Goal: Task Accomplishment & Management: Manage account settings

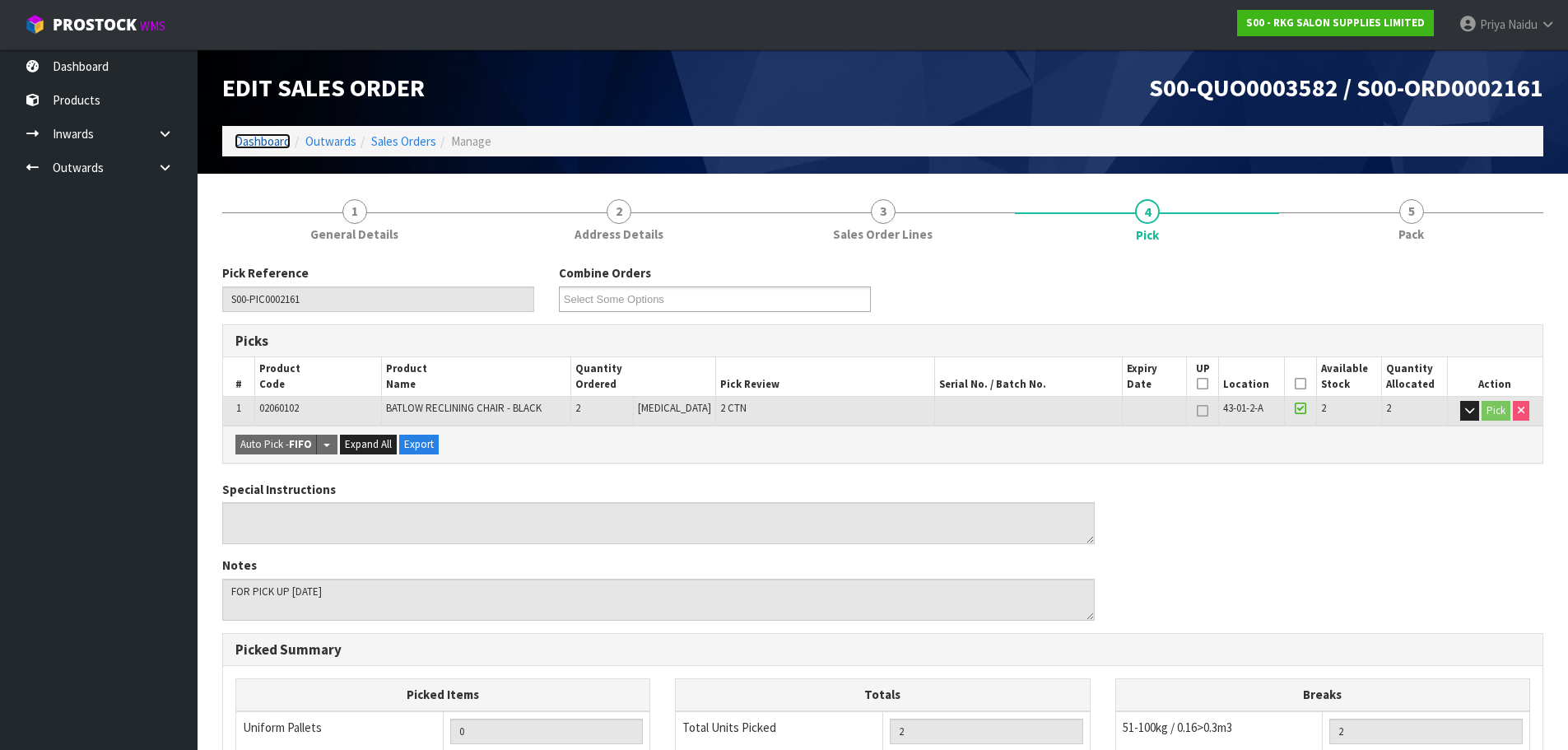
click at [265, 147] on link "Dashboard" at bounding box center [262, 141] width 56 height 16
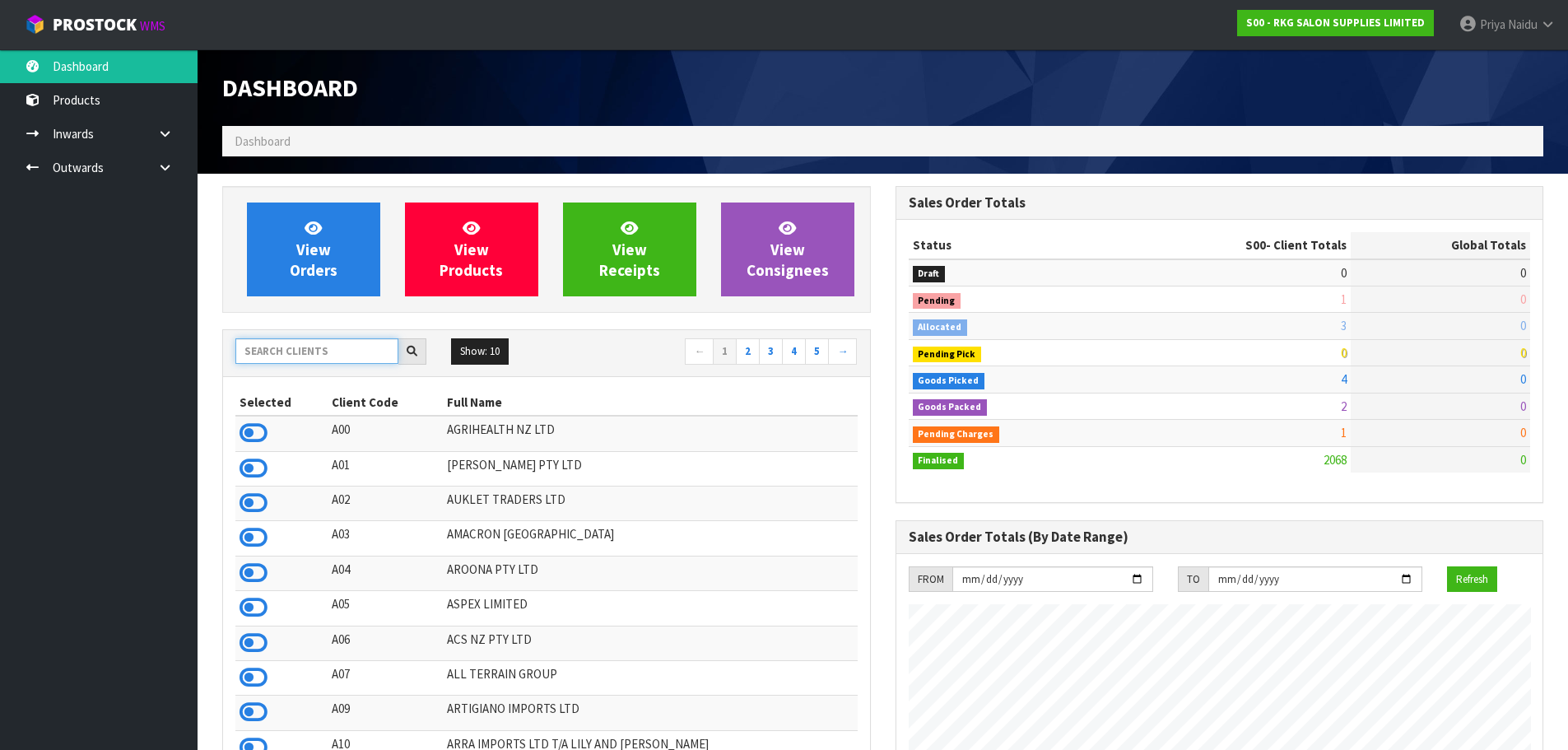
scroll to position [1247, 673]
click at [303, 353] on input "text" at bounding box center [317, 351] width 163 height 26
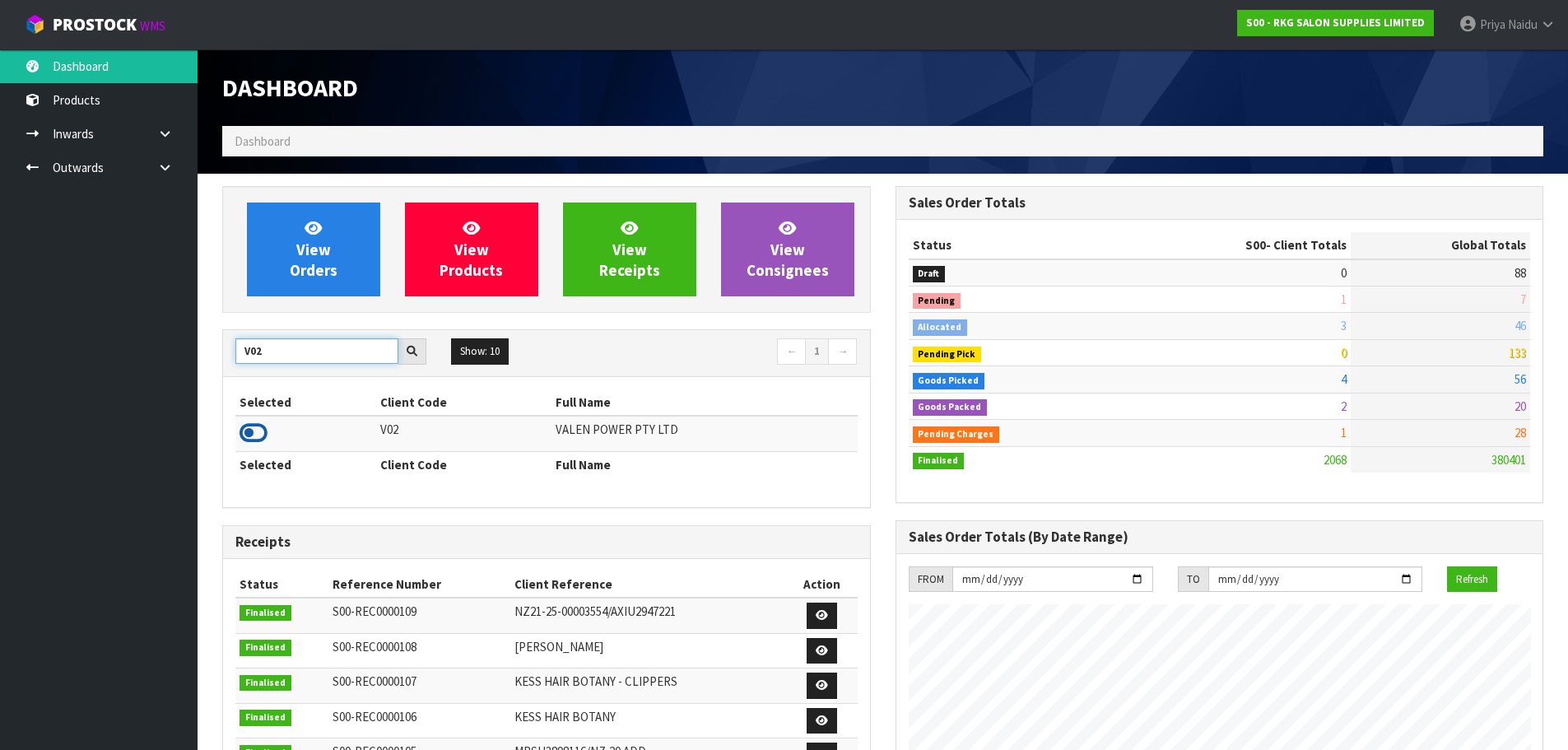
type input "V02"
click at [255, 430] on icon at bounding box center [254, 433] width 28 height 25
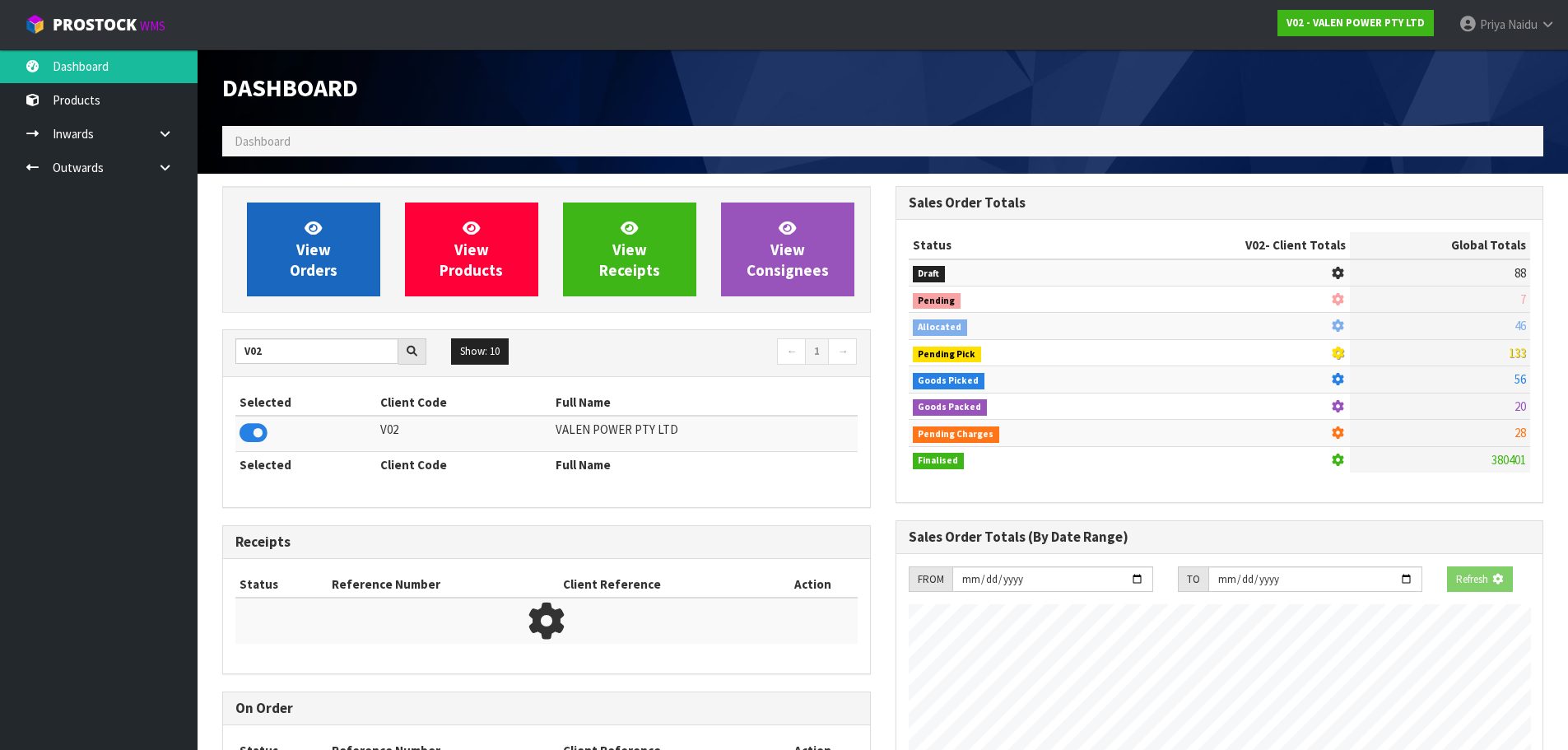
scroll to position [1027, 673]
click at [353, 241] on link "View Orders" at bounding box center [313, 249] width 133 height 94
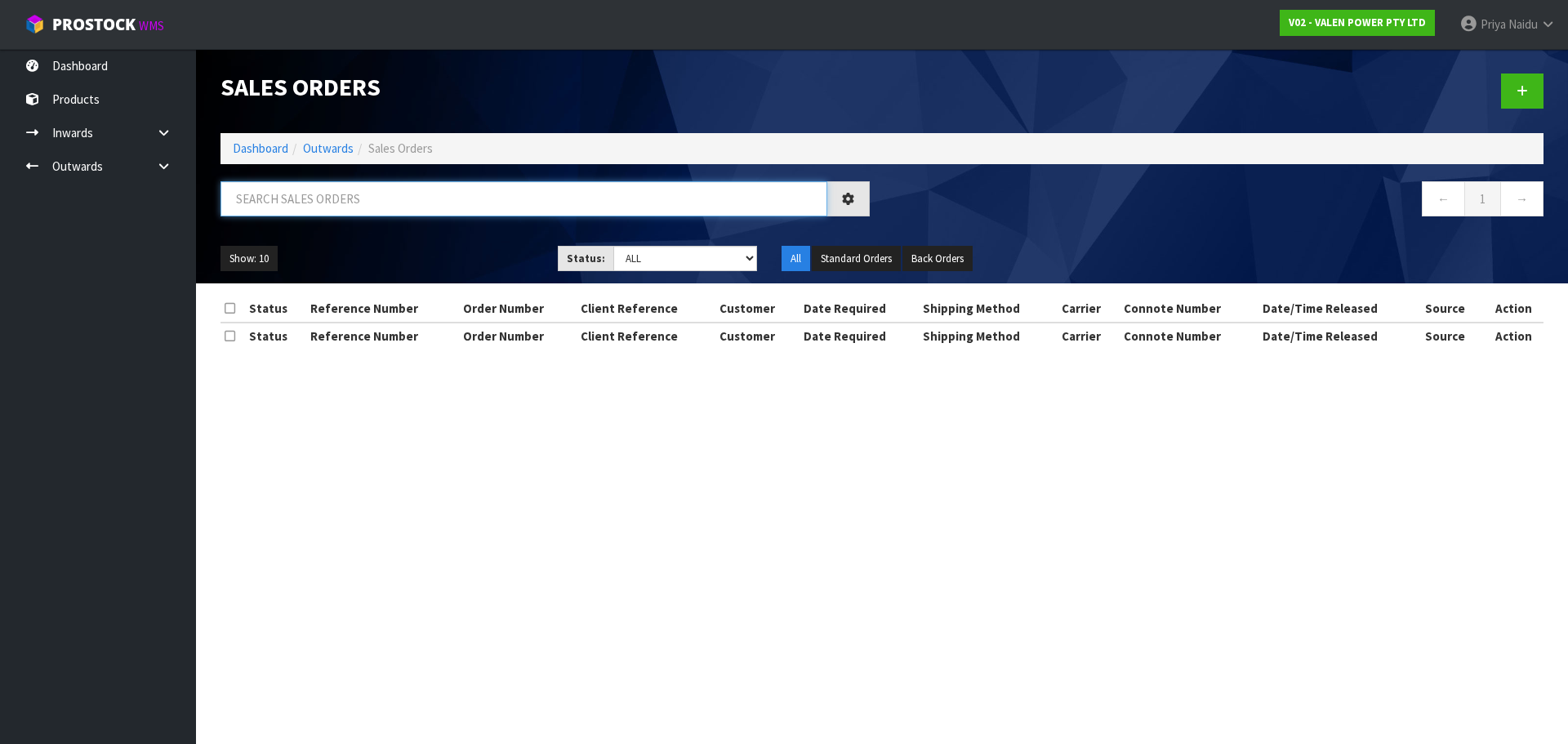
click at [352, 206] on input "text" at bounding box center [524, 199] width 607 height 35
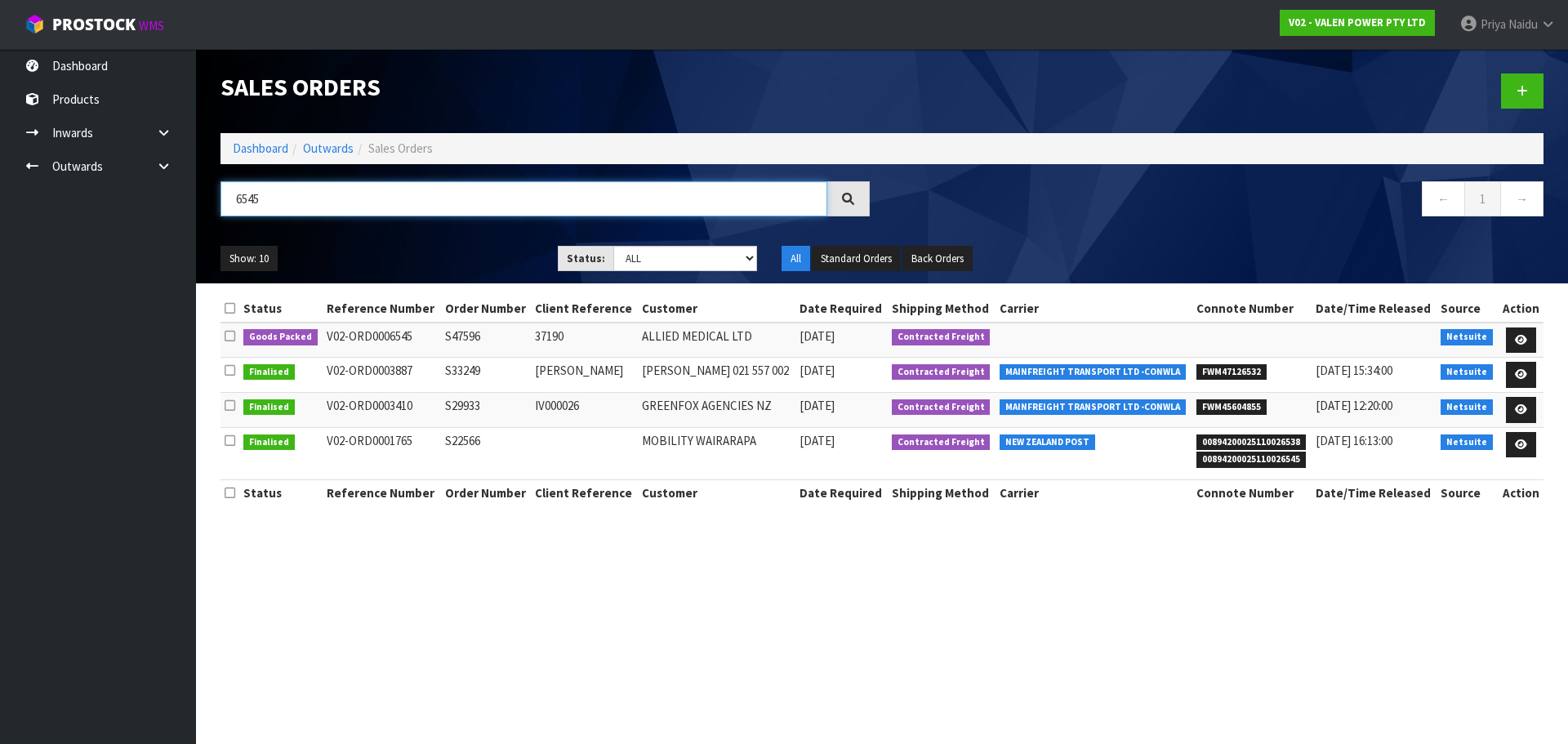
type input "6545"
drag, startPoint x: 649, startPoint y: 252, endPoint x: 648, endPoint y: 266, distance: 14.0
click at [649, 252] on select "Draft Pending Allocated Pending Pick Goods Picked Goods Packed Pending Charges …" at bounding box center [685, 258] width 144 height 26
select select "string:5"
click at [613, 246] on select "Draft Pending Allocated Pending Pick Goods Picked Goods Packed Pending Charges …" at bounding box center [685, 258] width 144 height 26
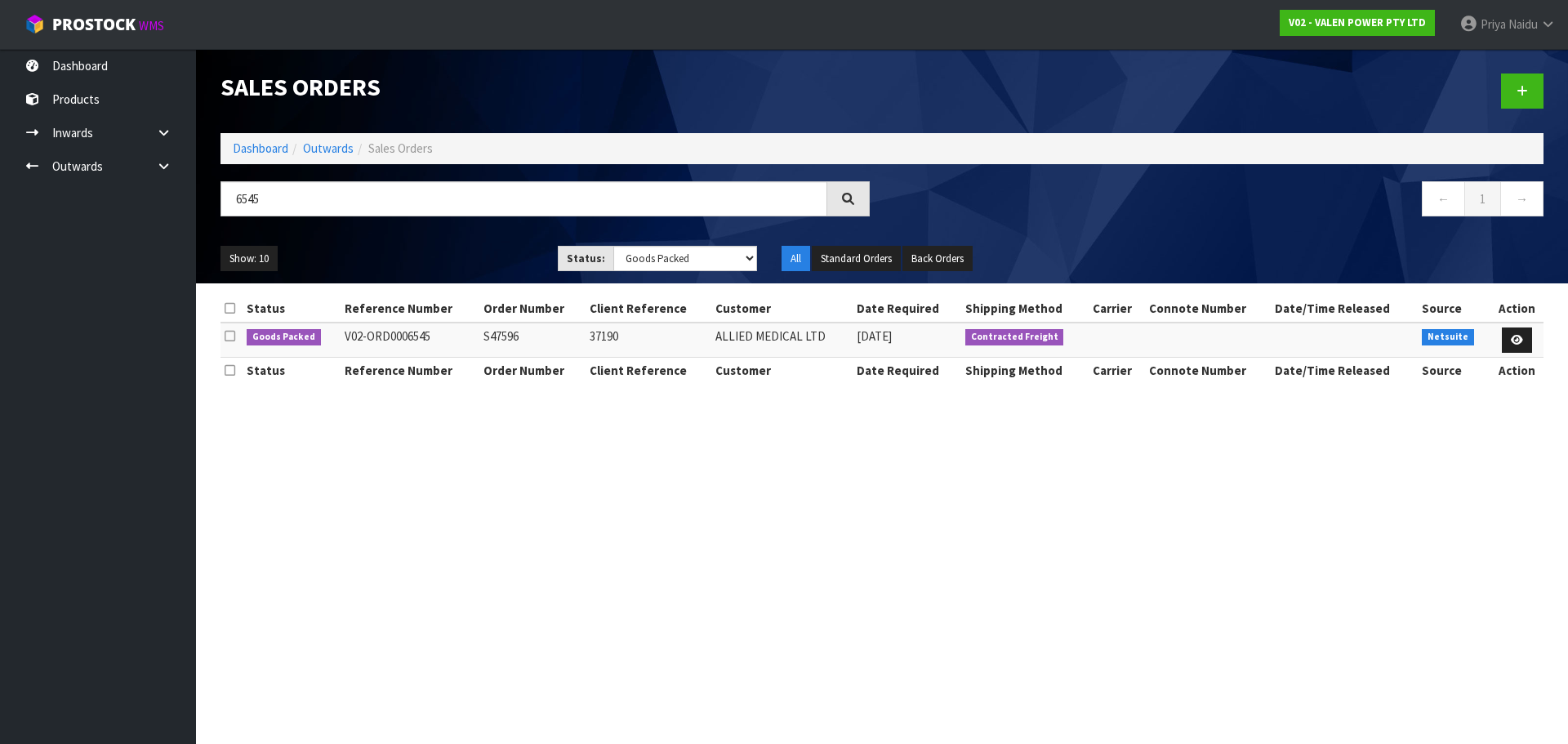
click at [502, 258] on ul "Show: 10 5 10 25 50" at bounding box center [376, 259] width 313 height 26
click at [1514, 344] on icon at bounding box center [1517, 340] width 12 height 11
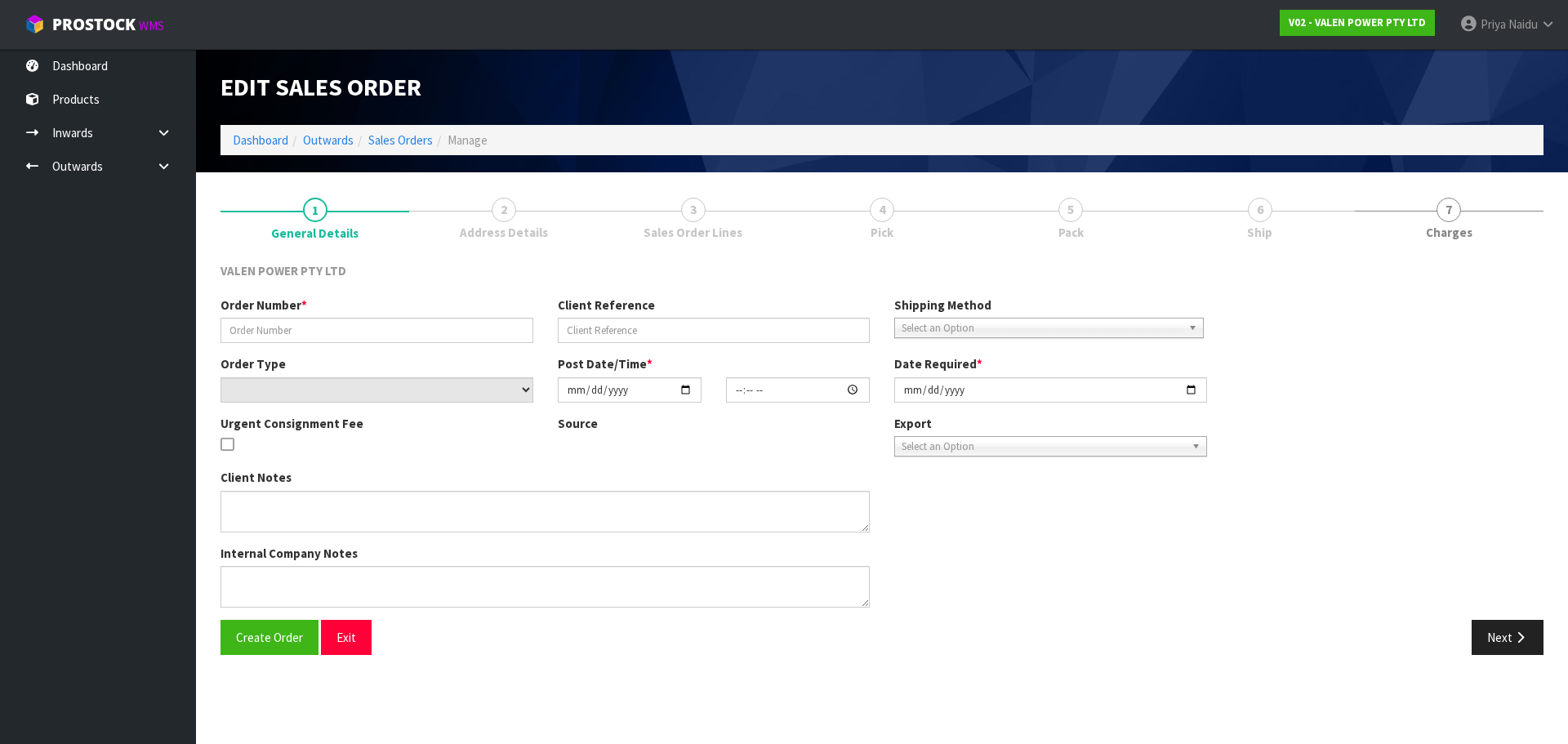
type input "S47596"
type input "37190"
select select "number:0"
type input "[DATE]"
type input "13:30:07.000"
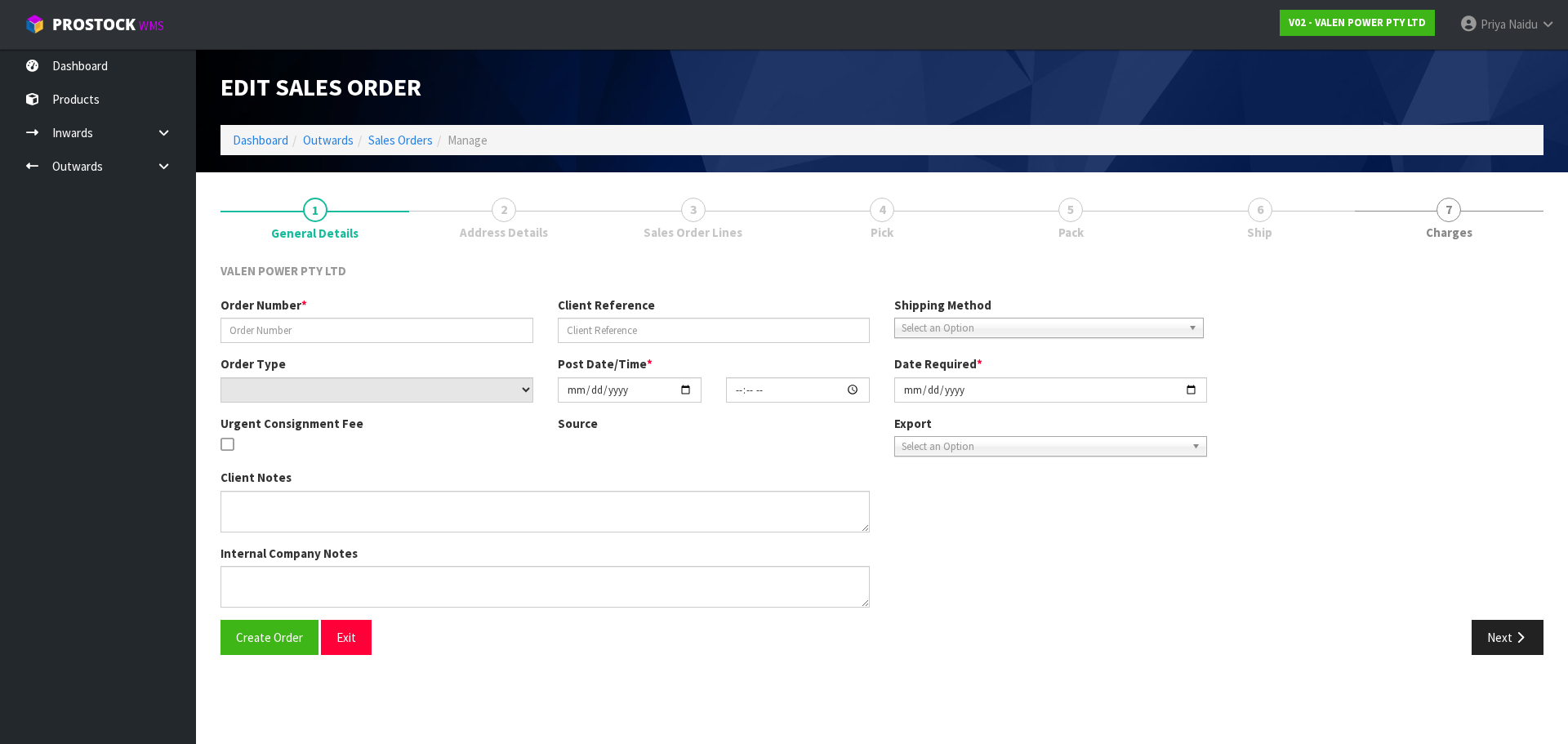
type input "[DATE]"
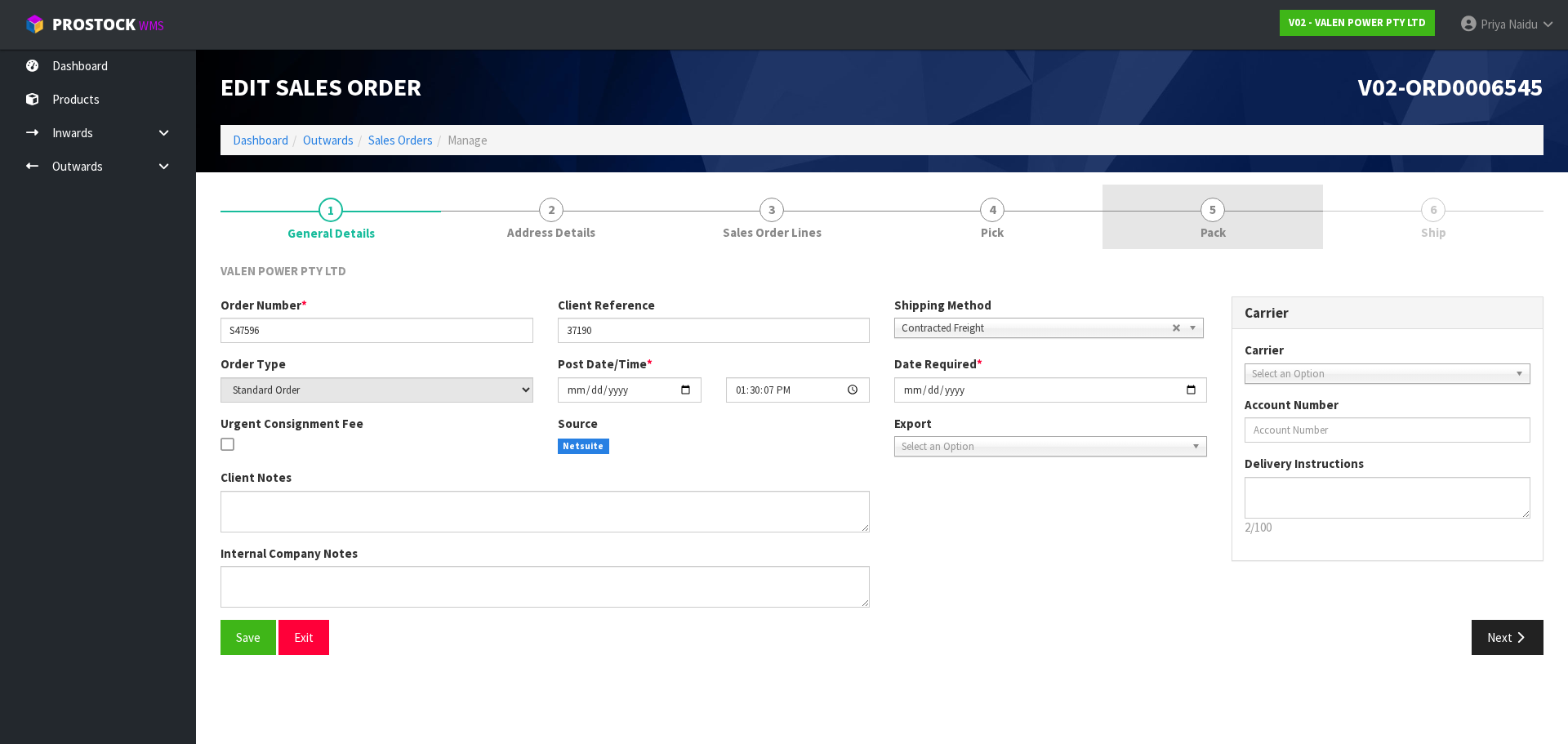
drag, startPoint x: 1222, startPoint y: 240, endPoint x: 1212, endPoint y: 250, distance: 14.1
click at [1219, 243] on link "5 Pack" at bounding box center [1212, 217] width 220 height 64
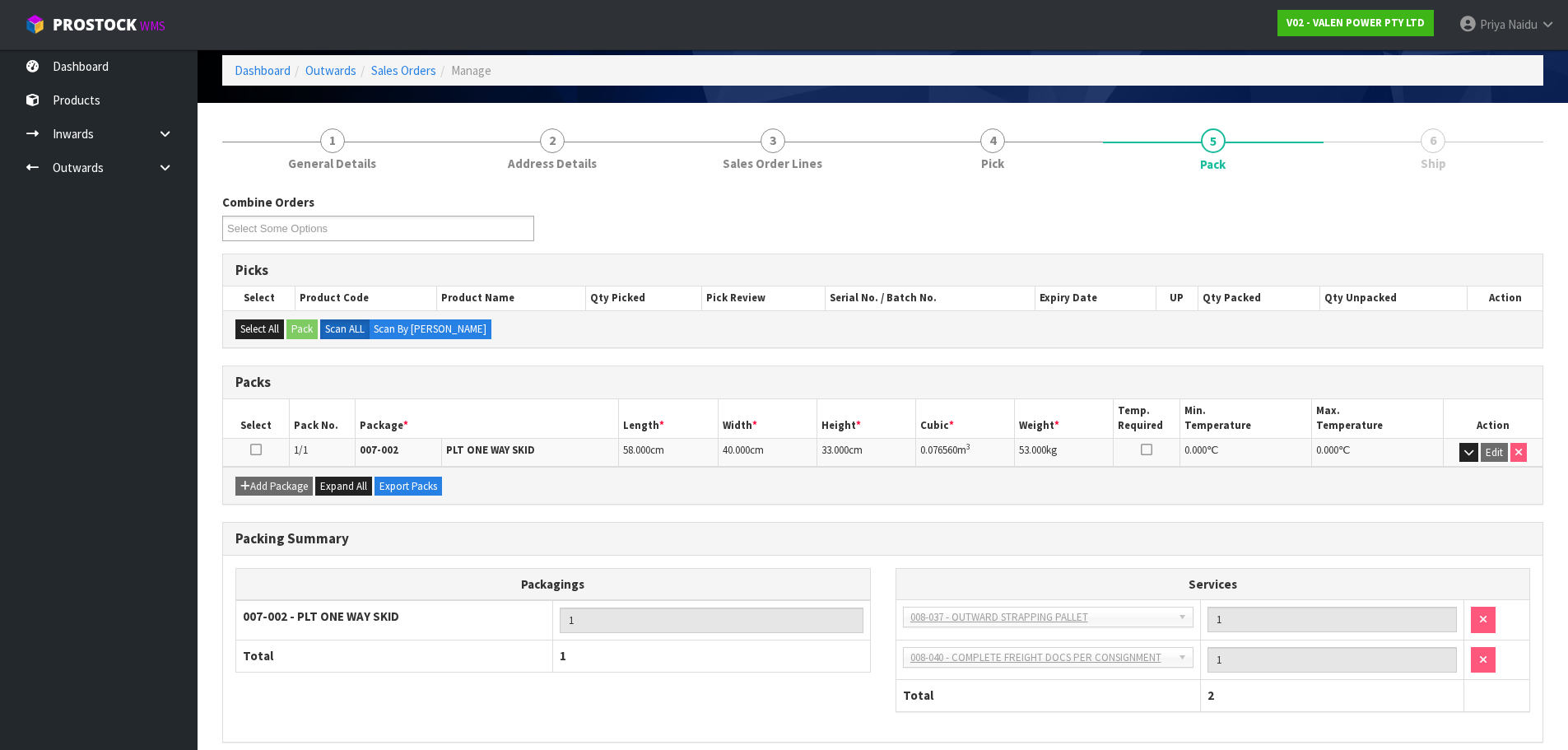
scroll to position [141, 0]
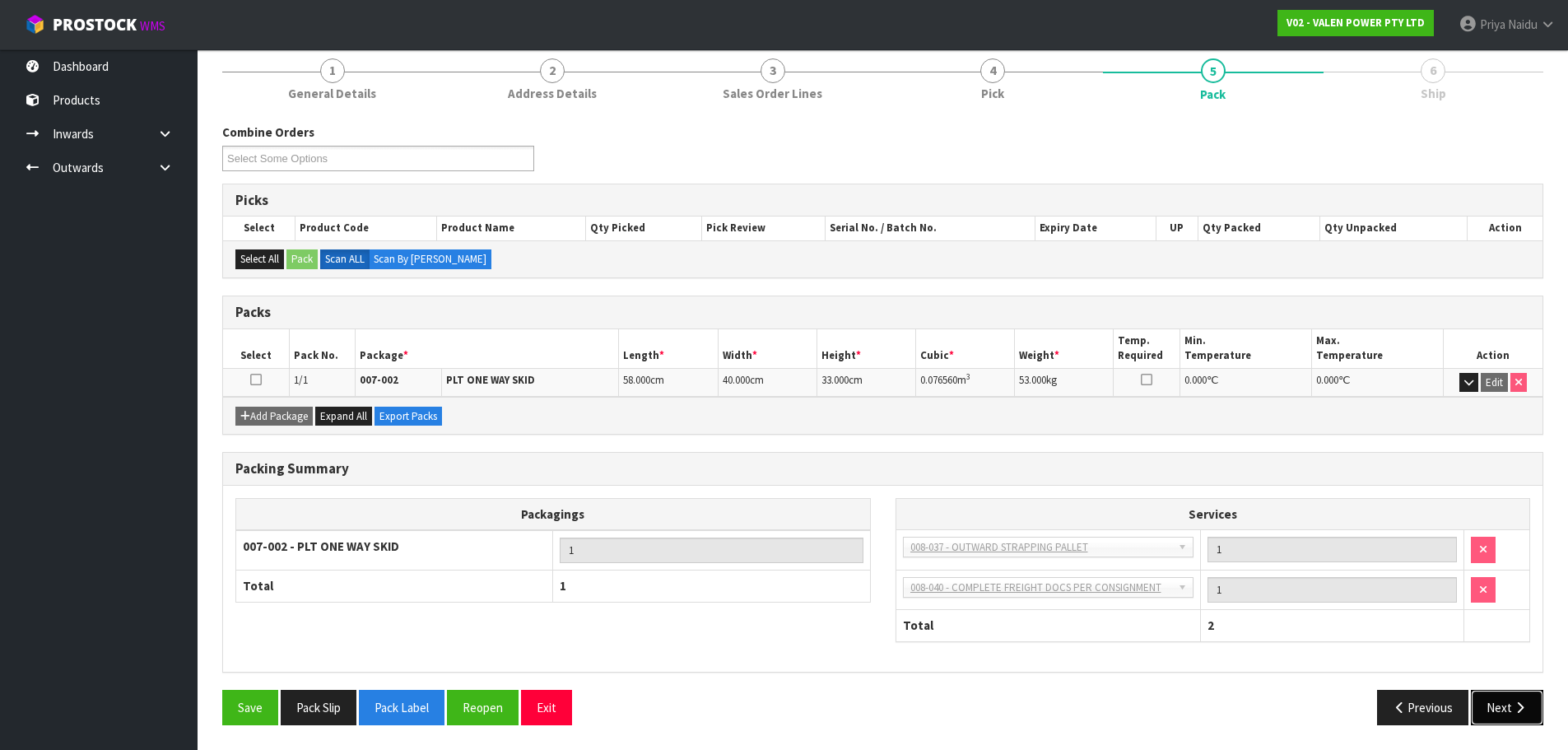
click at [1521, 704] on icon "button" at bounding box center [1520, 707] width 16 height 12
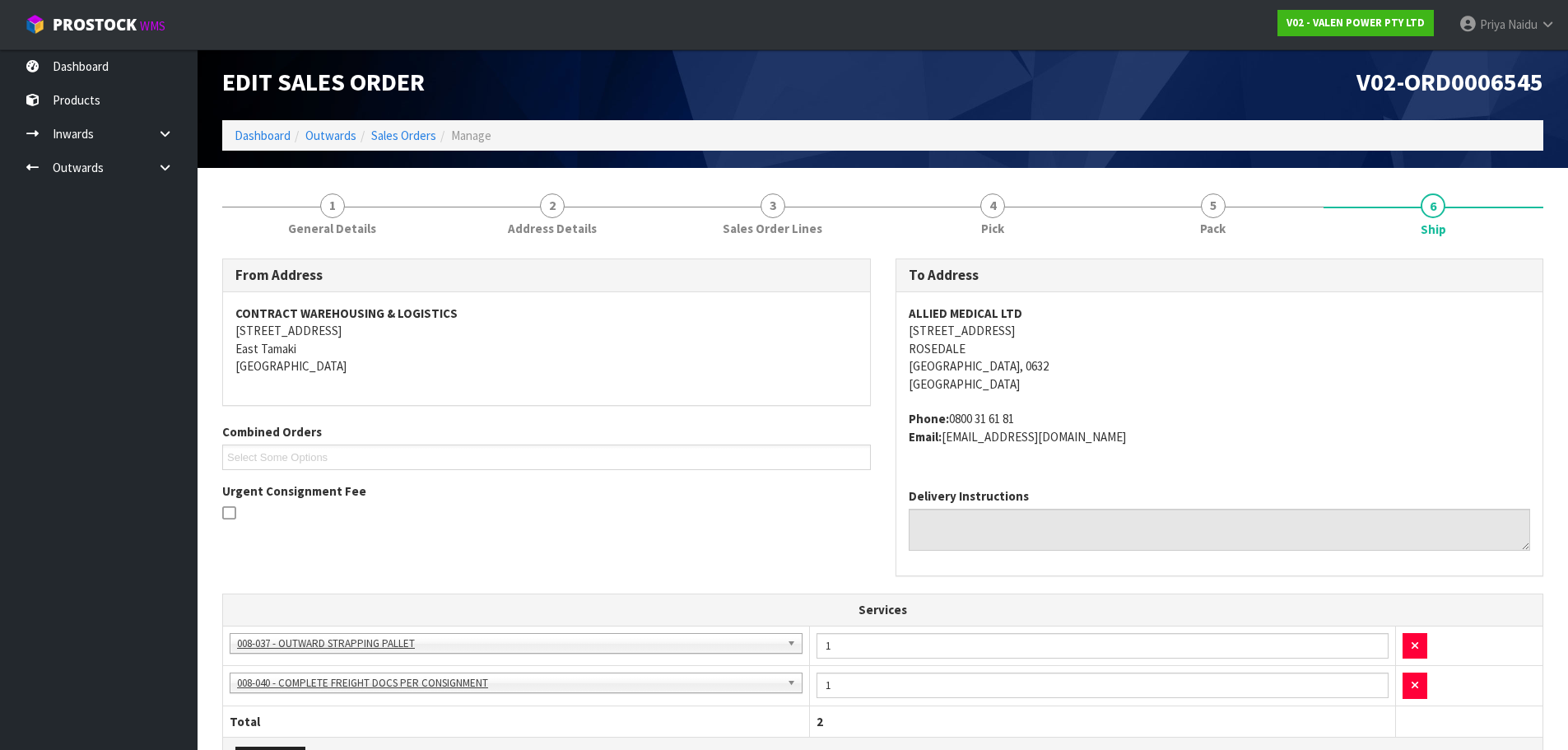
scroll to position [0, 0]
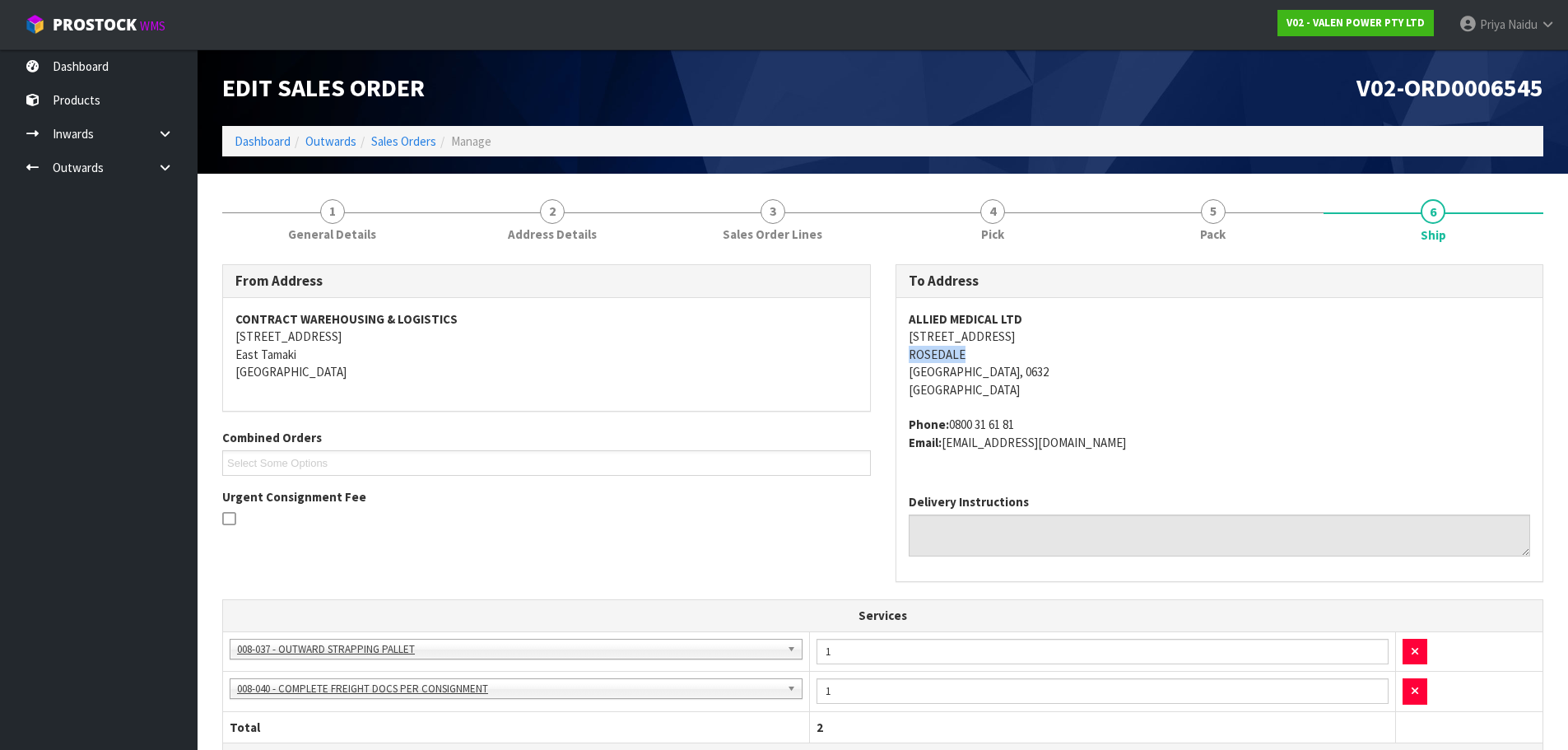
drag, startPoint x: 897, startPoint y: 347, endPoint x: 998, endPoint y: 362, distance: 102.1
click at [998, 362] on div "ALLIED MEDICAL LTD [STREET_ADDRESS] Phone: [PHONE_NUMBER] Email: [EMAIL_ADDRESS…" at bounding box center [1220, 389] width 647 height 183
click at [897, 337] on div "ALLIED MEDICAL LTD [STREET_ADDRESS] Phone: [PHONE_NUMBER] Email: [EMAIL_ADDRESS…" at bounding box center [1220, 389] width 647 height 183
copy address "[STREET_ADDRESS]"
drag, startPoint x: 897, startPoint y: 337, endPoint x: 1006, endPoint y: 377, distance: 116.1
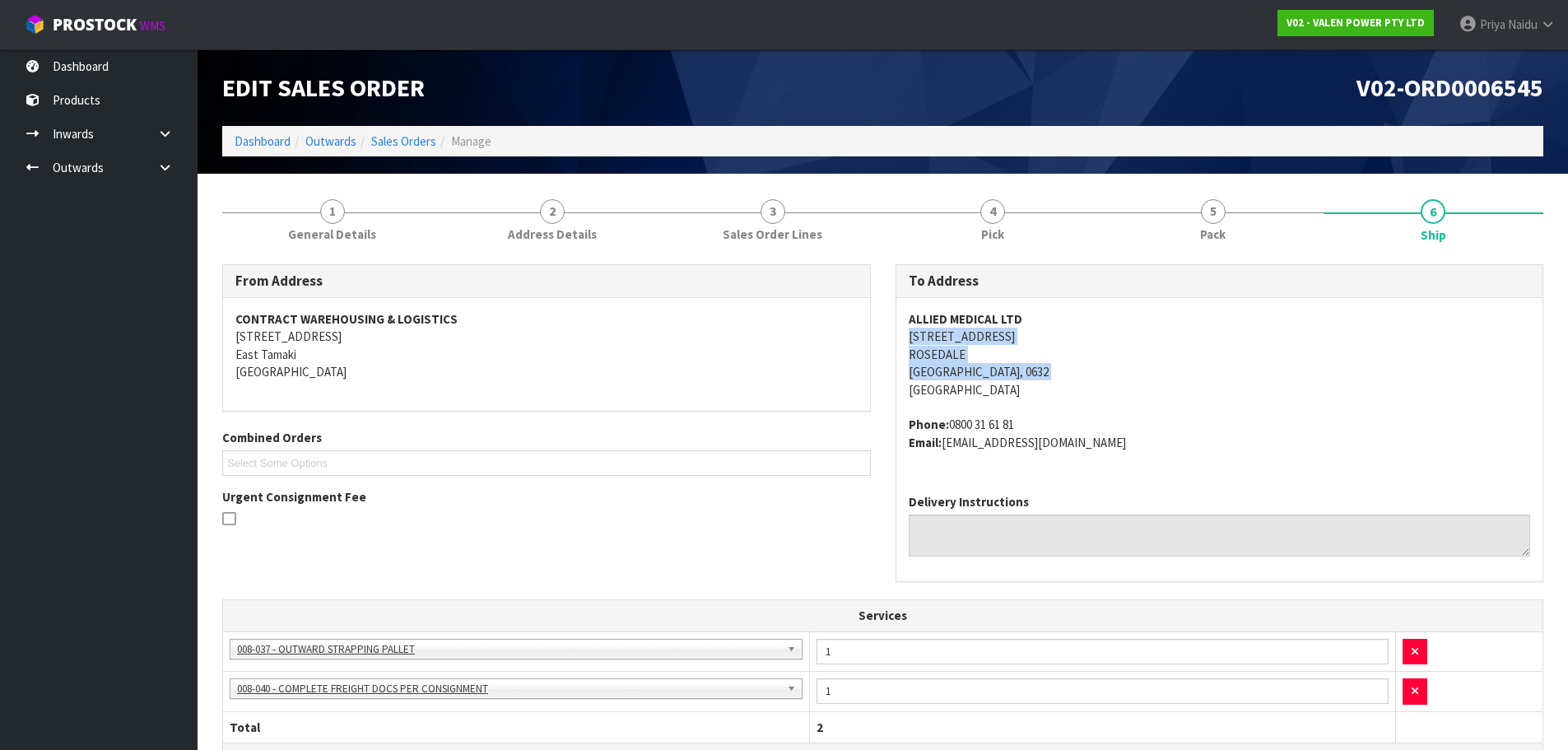
click at [1006, 377] on div "ALLIED MEDICAL LTD [STREET_ADDRESS] Phone: [PHONE_NUMBER] Email: [EMAIL_ADDRESS…" at bounding box center [1220, 389] width 647 height 183
click at [1162, 387] on address "ALLIED MEDICAL LTD [STREET_ADDRESS]" at bounding box center [1220, 354] width 622 height 88
copy strong "ALLIED MEDICAL LTD"
drag, startPoint x: 898, startPoint y: 321, endPoint x: 1034, endPoint y: 312, distance: 136.3
click at [1034, 312] on div "ALLIED MEDICAL LTD [STREET_ADDRESS] Phone: [PHONE_NUMBER] Email: [EMAIL_ADDRESS…" at bounding box center [1220, 389] width 647 height 183
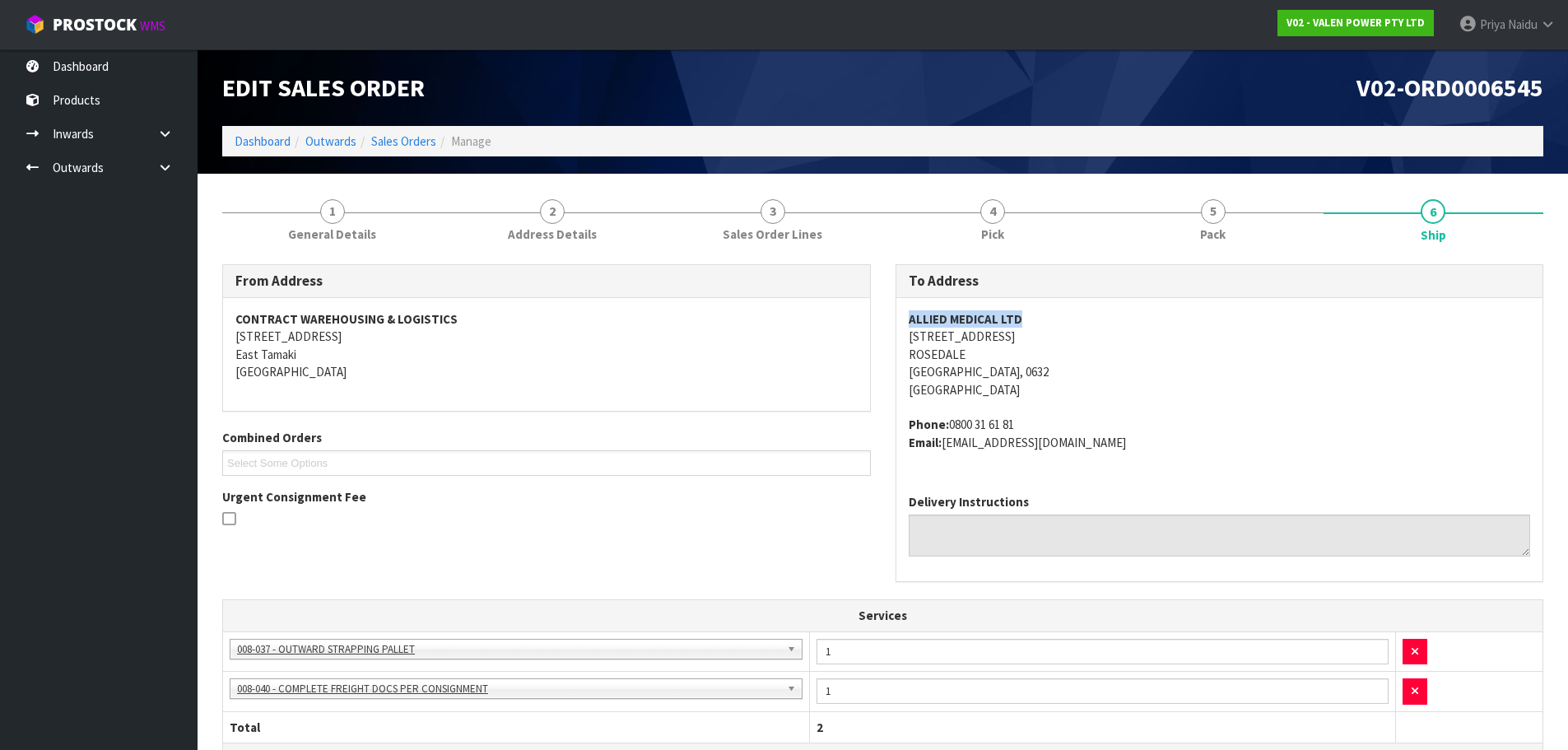
copy address "Phone: [PHONE_NUMBER] Email: [EMAIL_ADDRESS][DOMAIN_NAME]"
drag, startPoint x: 909, startPoint y: 418, endPoint x: 1191, endPoint y: 473, distance: 287.3
click at [1191, 473] on div "ALLIED MEDICAL LTD [STREET_ADDRESS] Phone: [PHONE_NUMBER] Email: [EMAIL_ADDRESS…" at bounding box center [1220, 389] width 647 height 183
click at [1235, 461] on div "ALLIED MEDICAL LTD [STREET_ADDRESS] Phone: [PHONE_NUMBER] Email: [EMAIL_ADDRESS…" at bounding box center [1220, 389] width 647 height 183
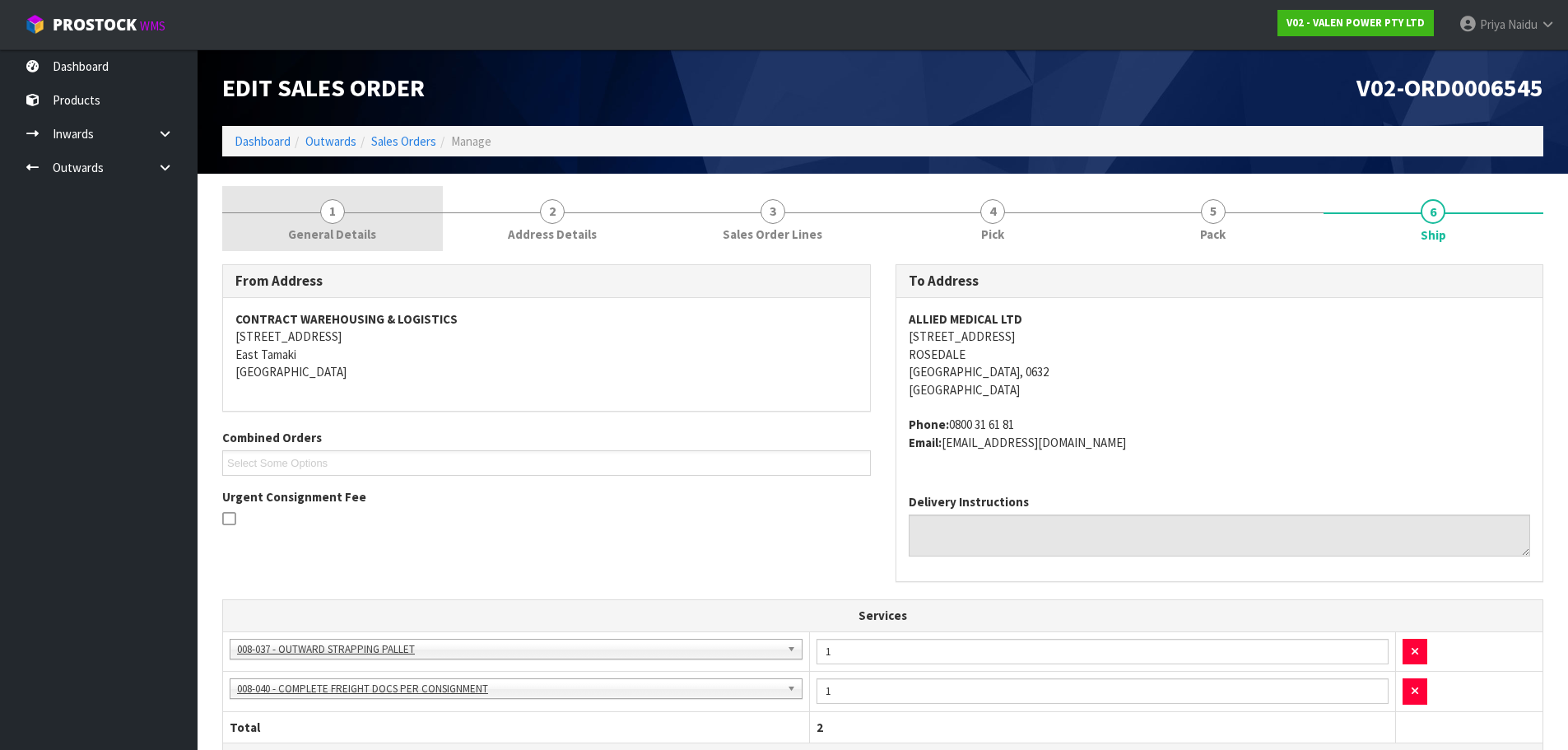
click at [295, 227] on span "General Details" at bounding box center [333, 234] width 88 height 17
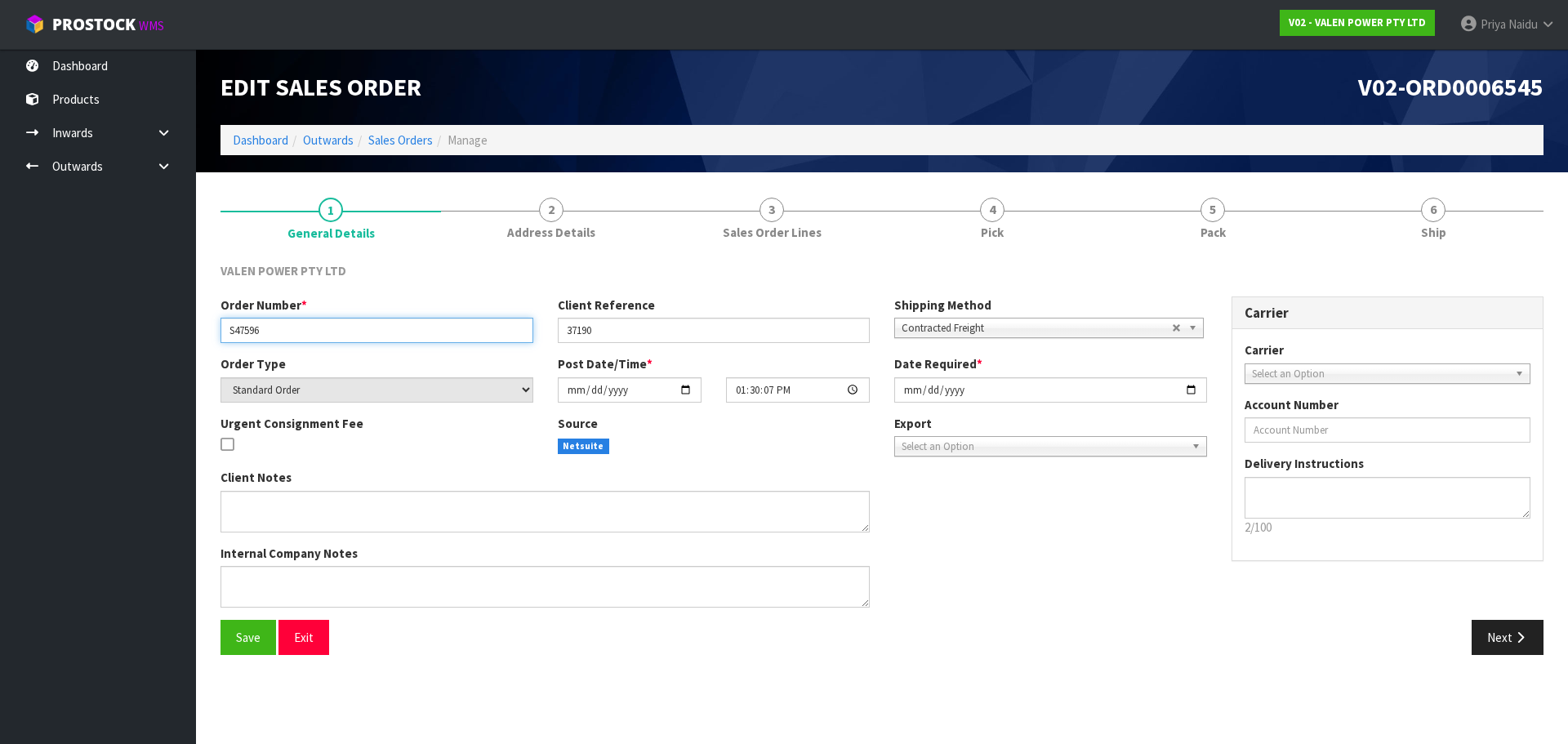
drag, startPoint x: 222, startPoint y: 334, endPoint x: 299, endPoint y: 332, distance: 77.0
click at [299, 332] on input "S47596" at bounding box center [376, 330] width 313 height 26
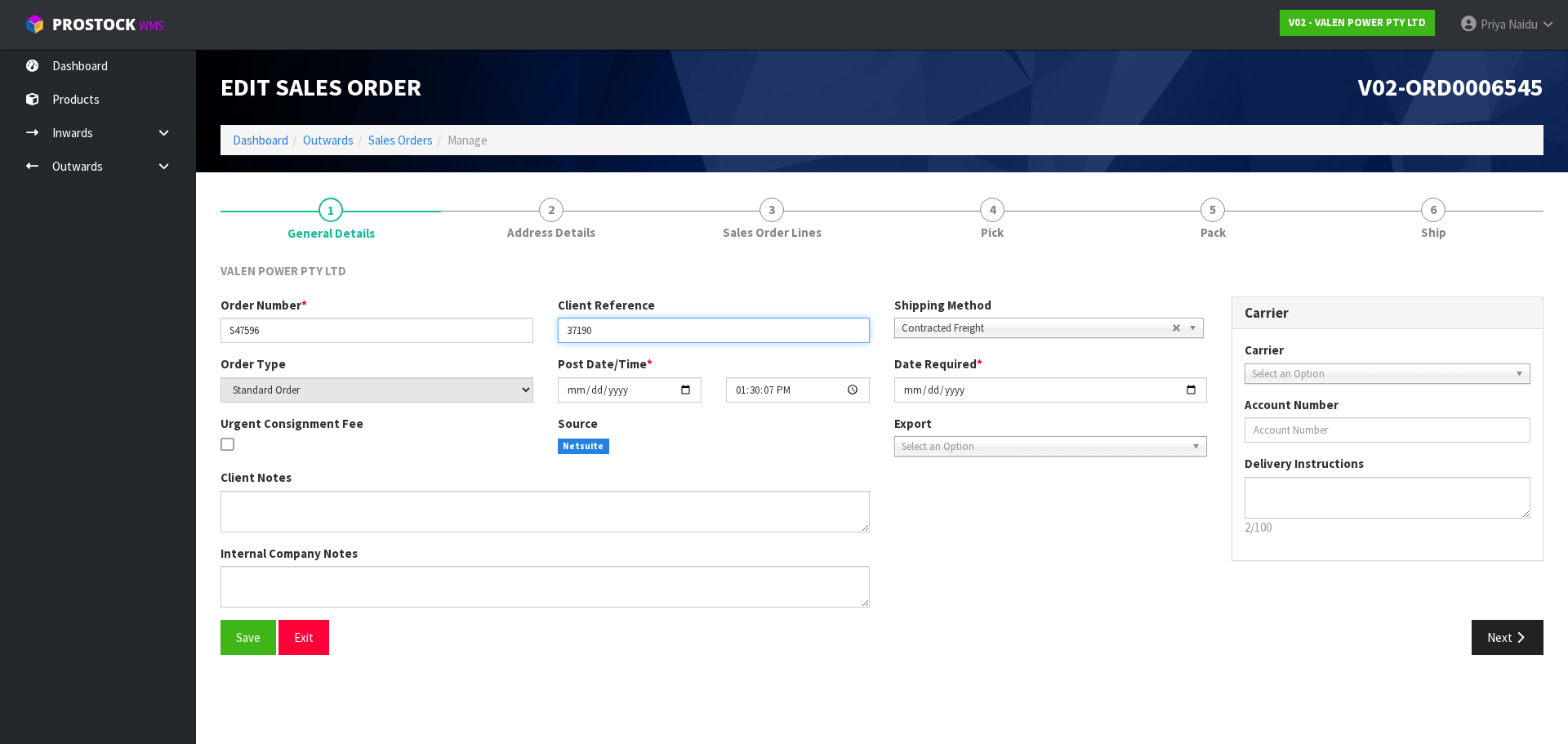
drag, startPoint x: 563, startPoint y: 333, endPoint x: 605, endPoint y: 324, distance: 43.0
click at [605, 324] on input "37190" at bounding box center [713, 330] width 313 height 26
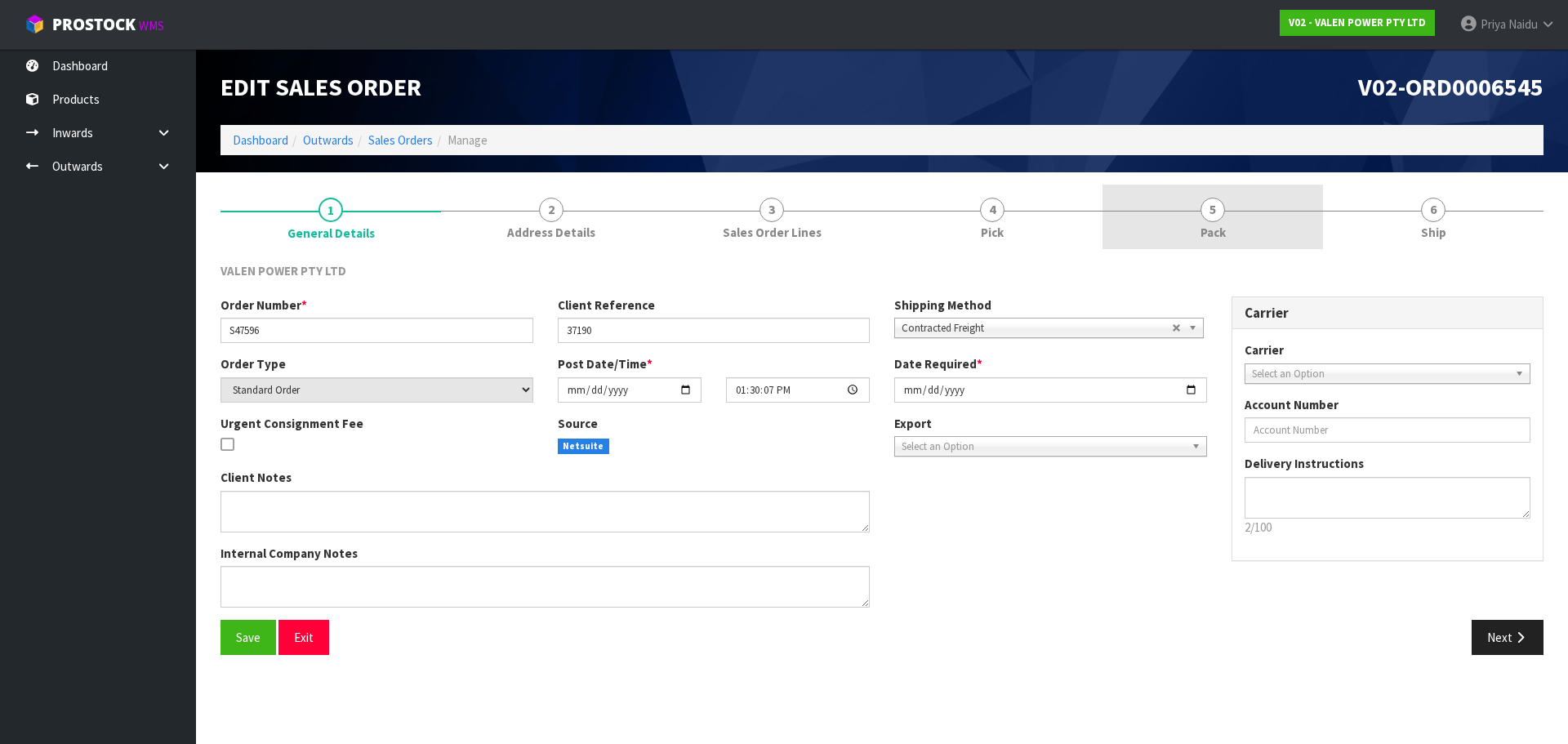
click at [1229, 229] on link "5 Pack" at bounding box center [1212, 217] width 220 height 64
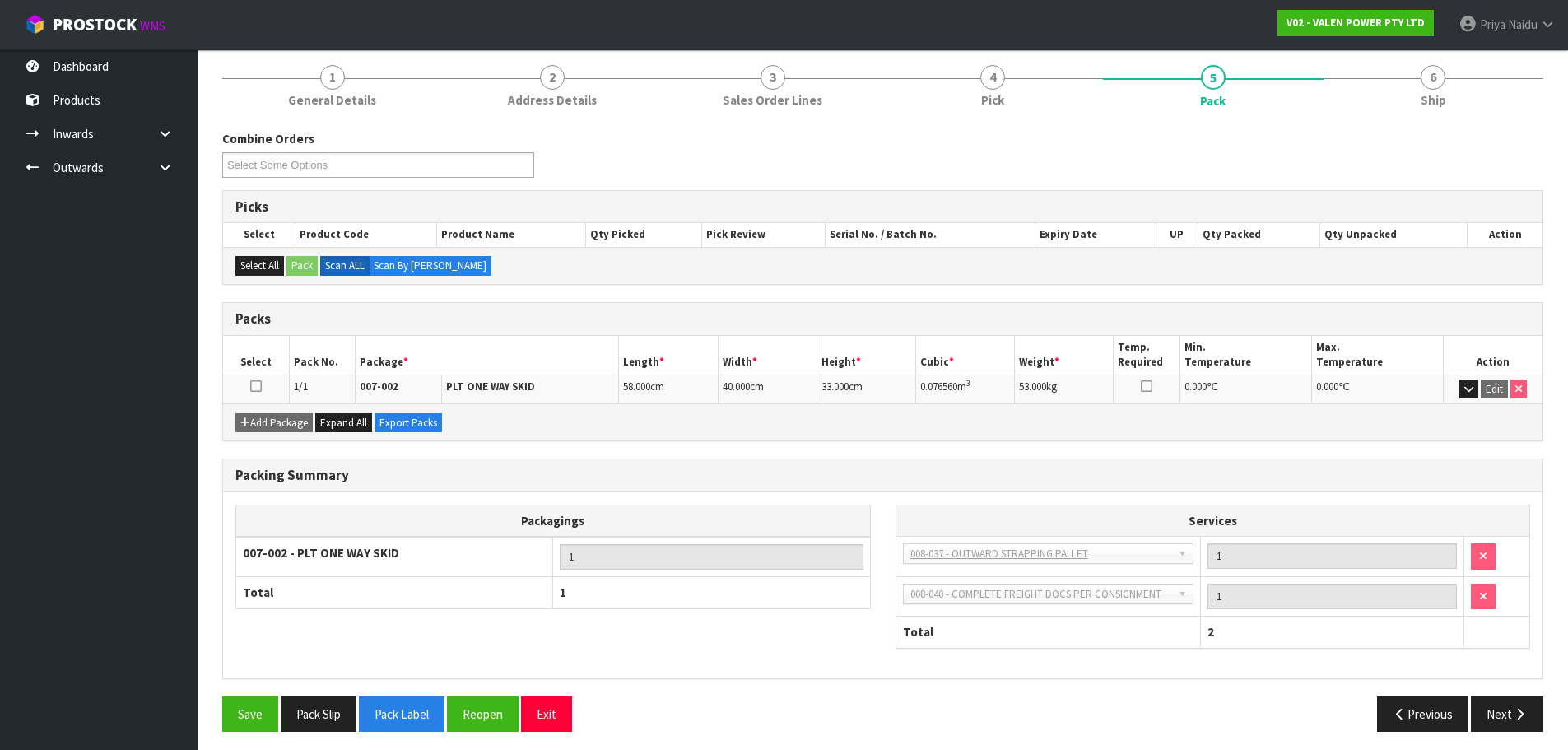
scroll to position [141, 0]
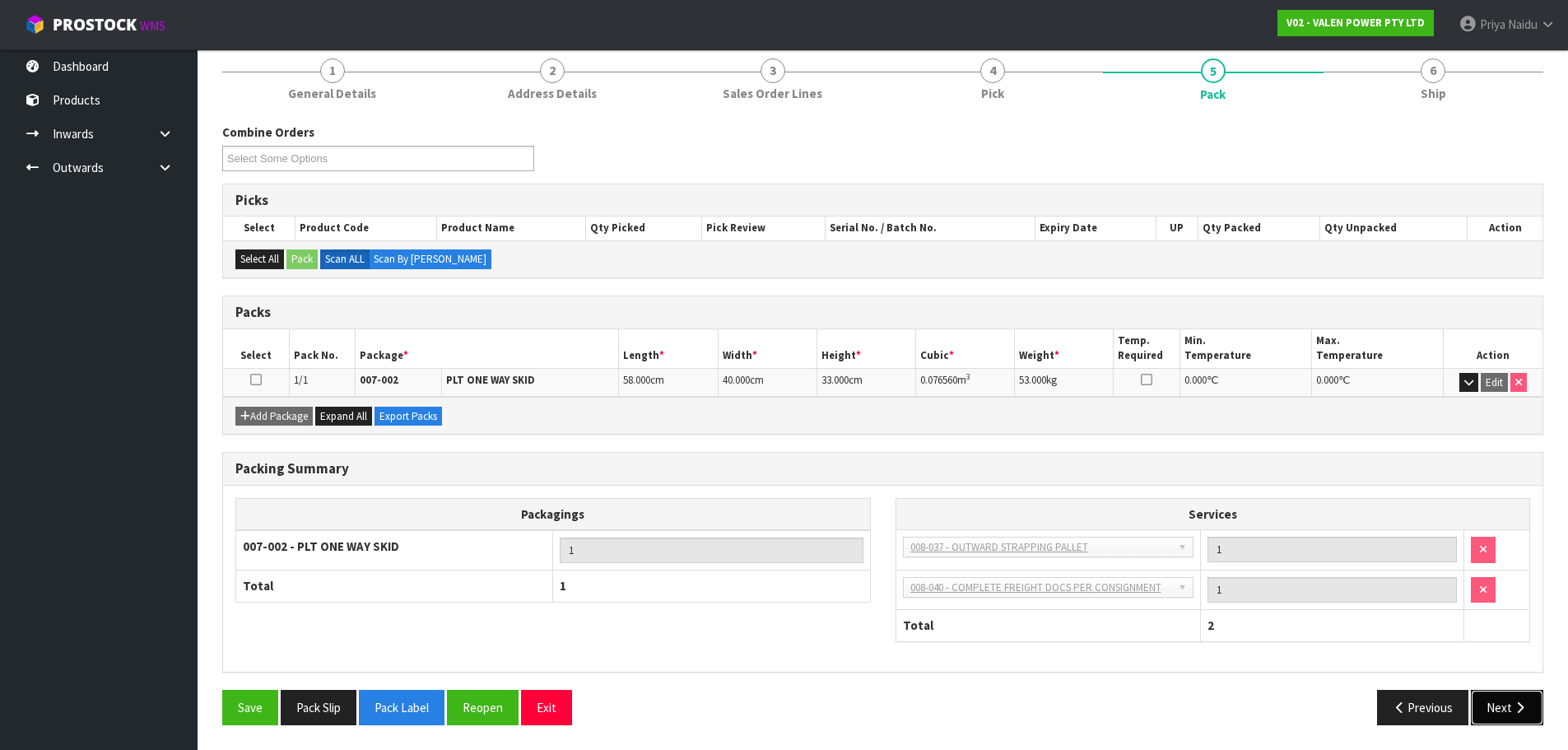
click at [1504, 703] on button "Next" at bounding box center [1506, 708] width 72 height 36
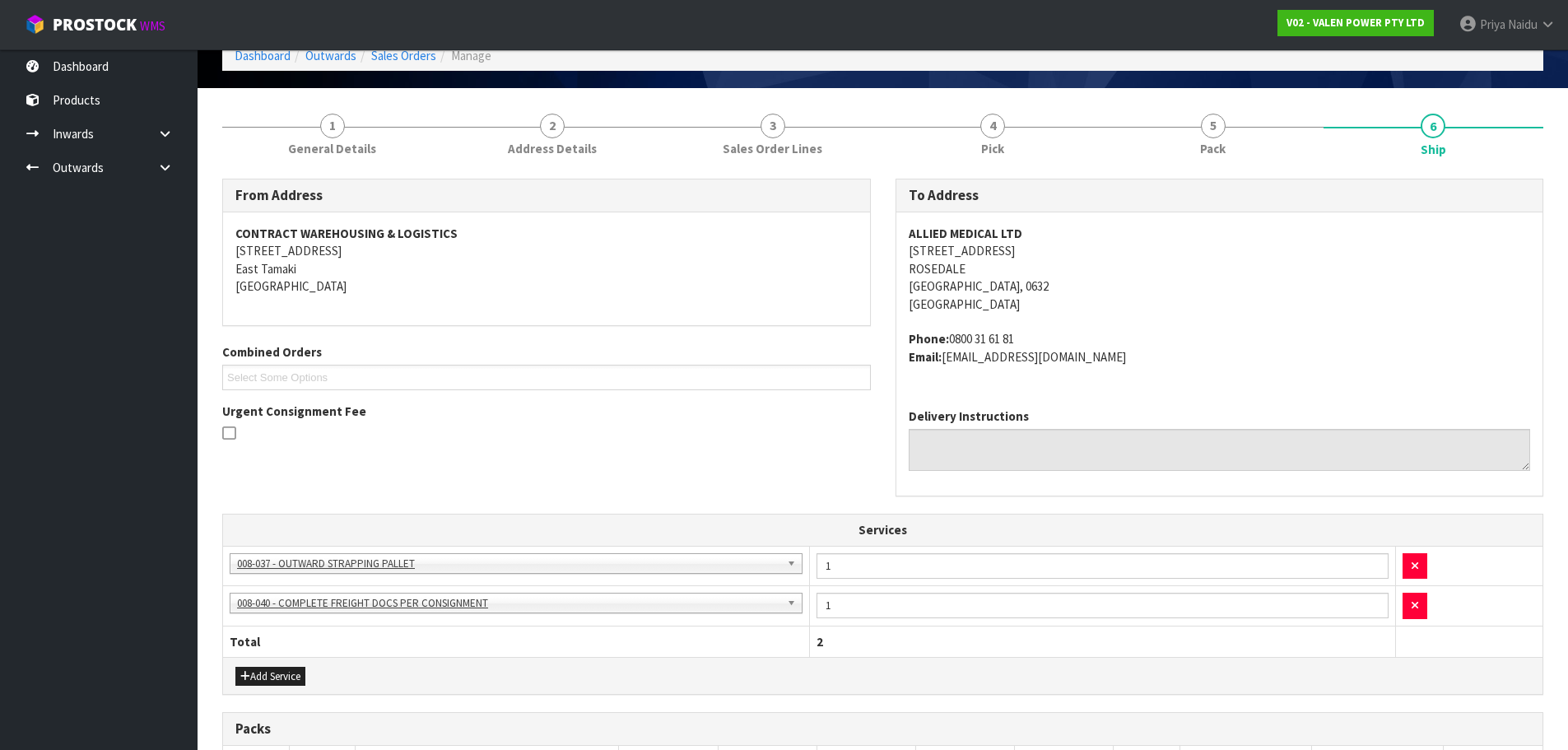
scroll to position [0, 0]
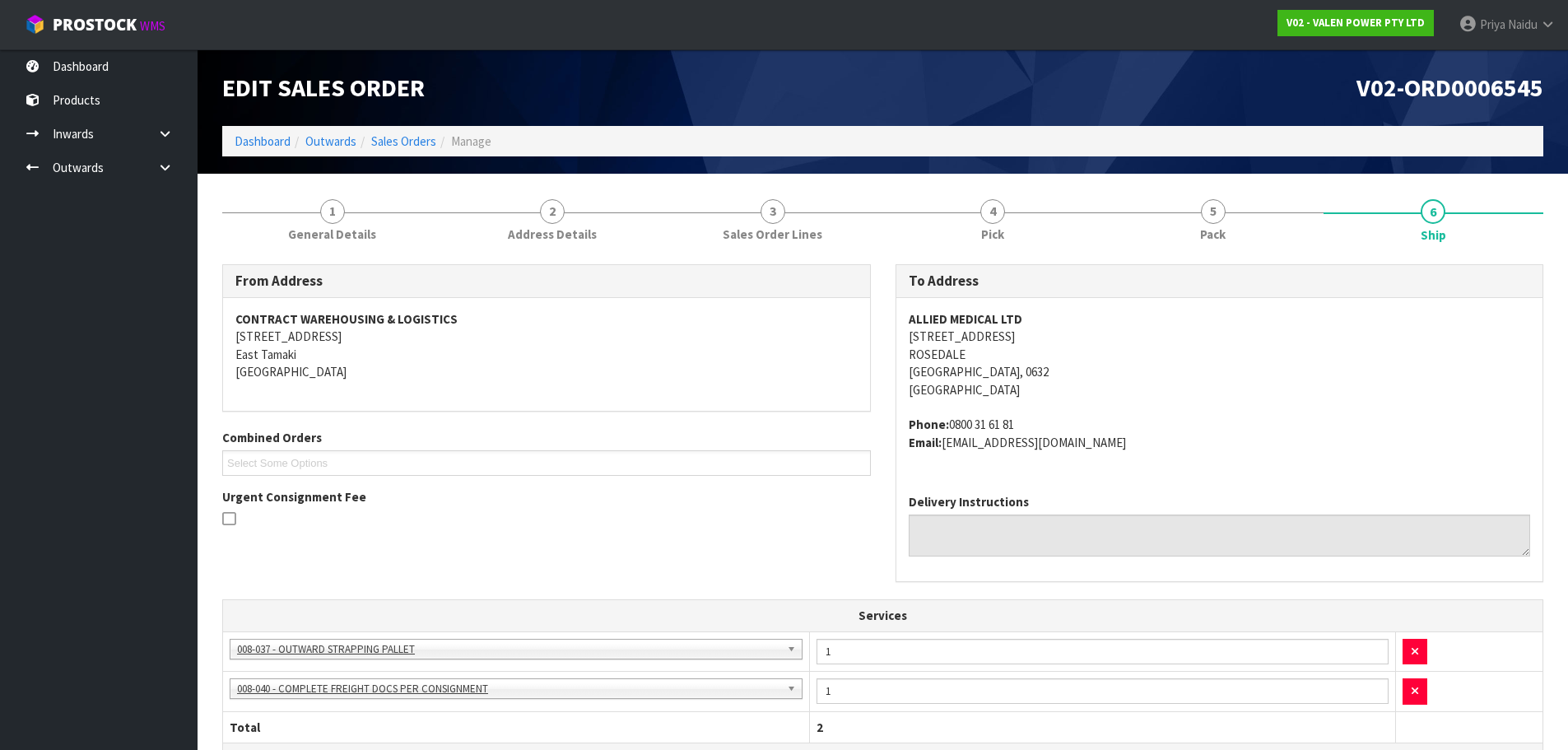
click at [1265, 378] on address "ALLIED MEDICAL LTD [STREET_ADDRESS]" at bounding box center [1220, 354] width 622 height 88
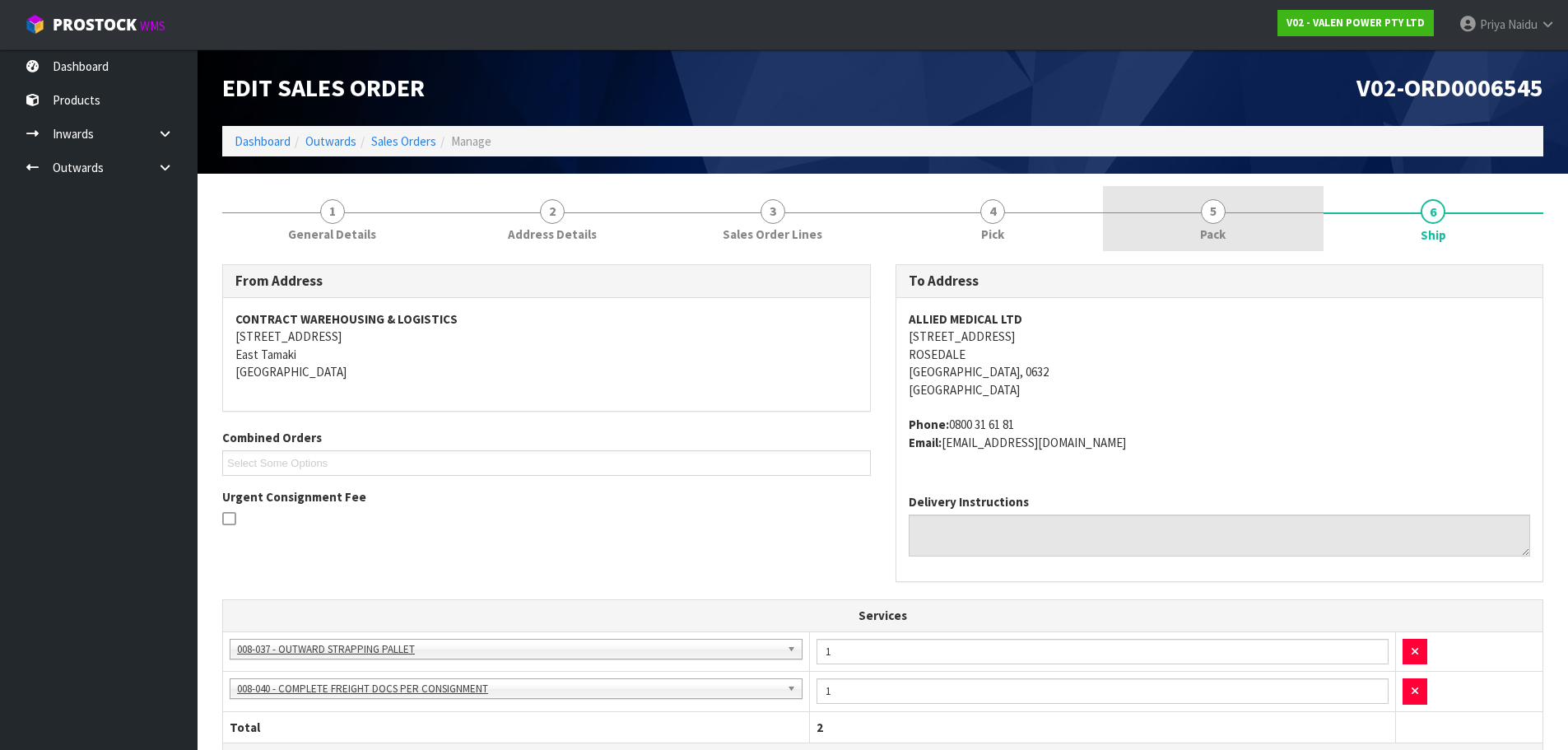
click at [1242, 214] on link "5 Pack" at bounding box center [1213, 219] width 220 height 65
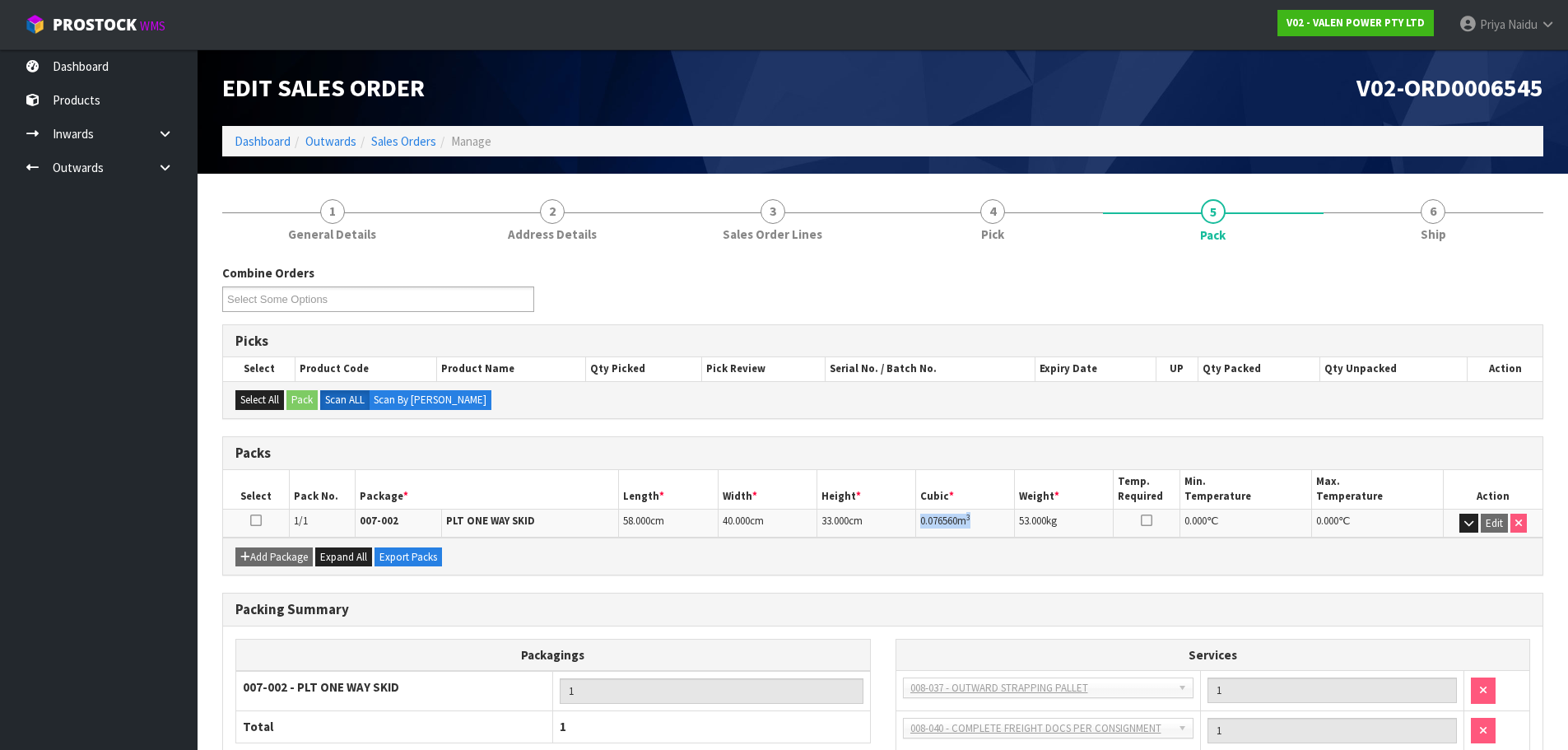
copy td "0.076560 m 3"
drag, startPoint x: 920, startPoint y: 519, endPoint x: 991, endPoint y: 524, distance: 71.2
click at [991, 524] on td "0.076560 m 3" at bounding box center [965, 523] width 99 height 29
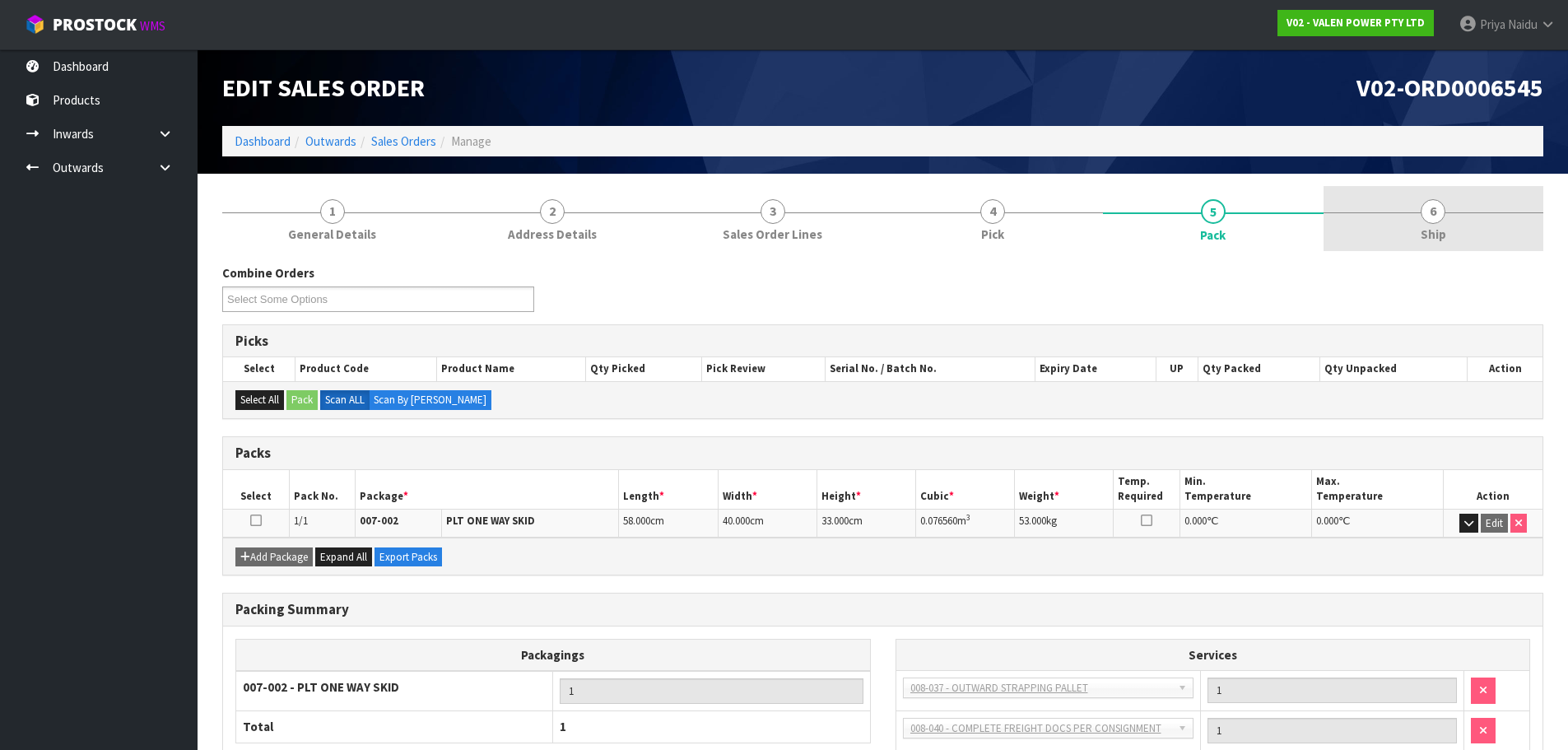
click at [1506, 225] on link "6 Ship" at bounding box center [1433, 219] width 220 height 65
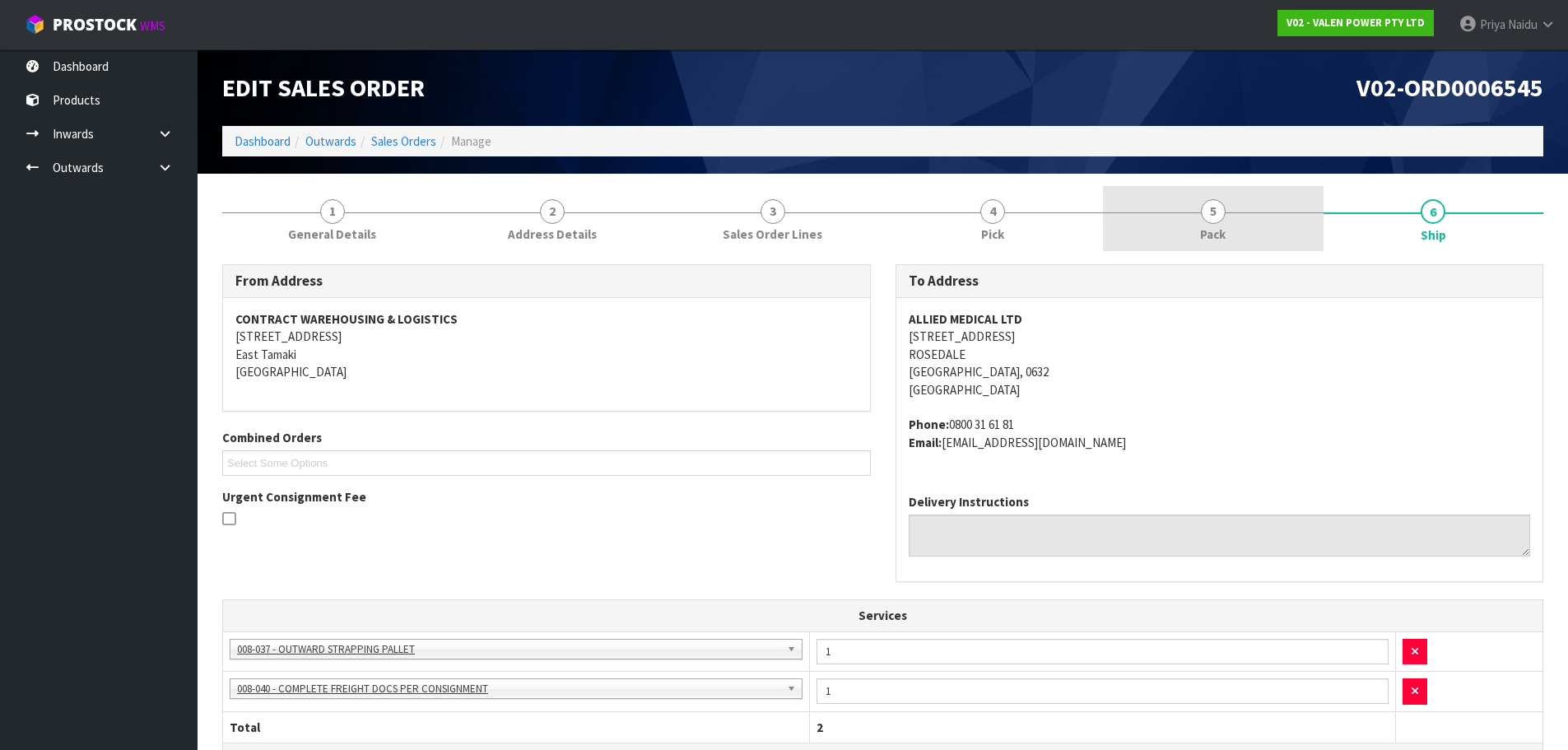
click at [1229, 220] on link "5 Pack" at bounding box center [1213, 219] width 220 height 65
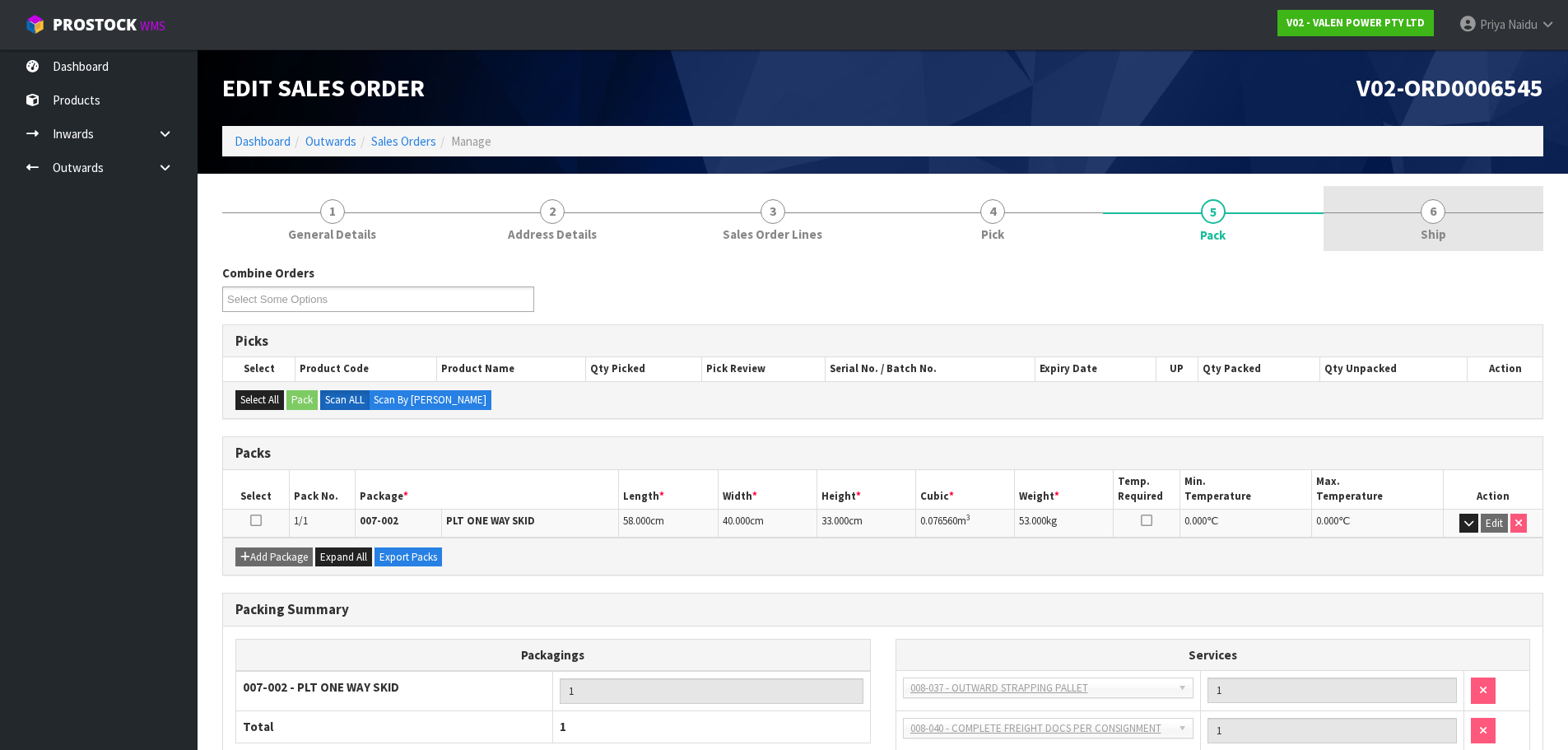
click at [1432, 212] on span "6" at bounding box center [1433, 212] width 25 height 25
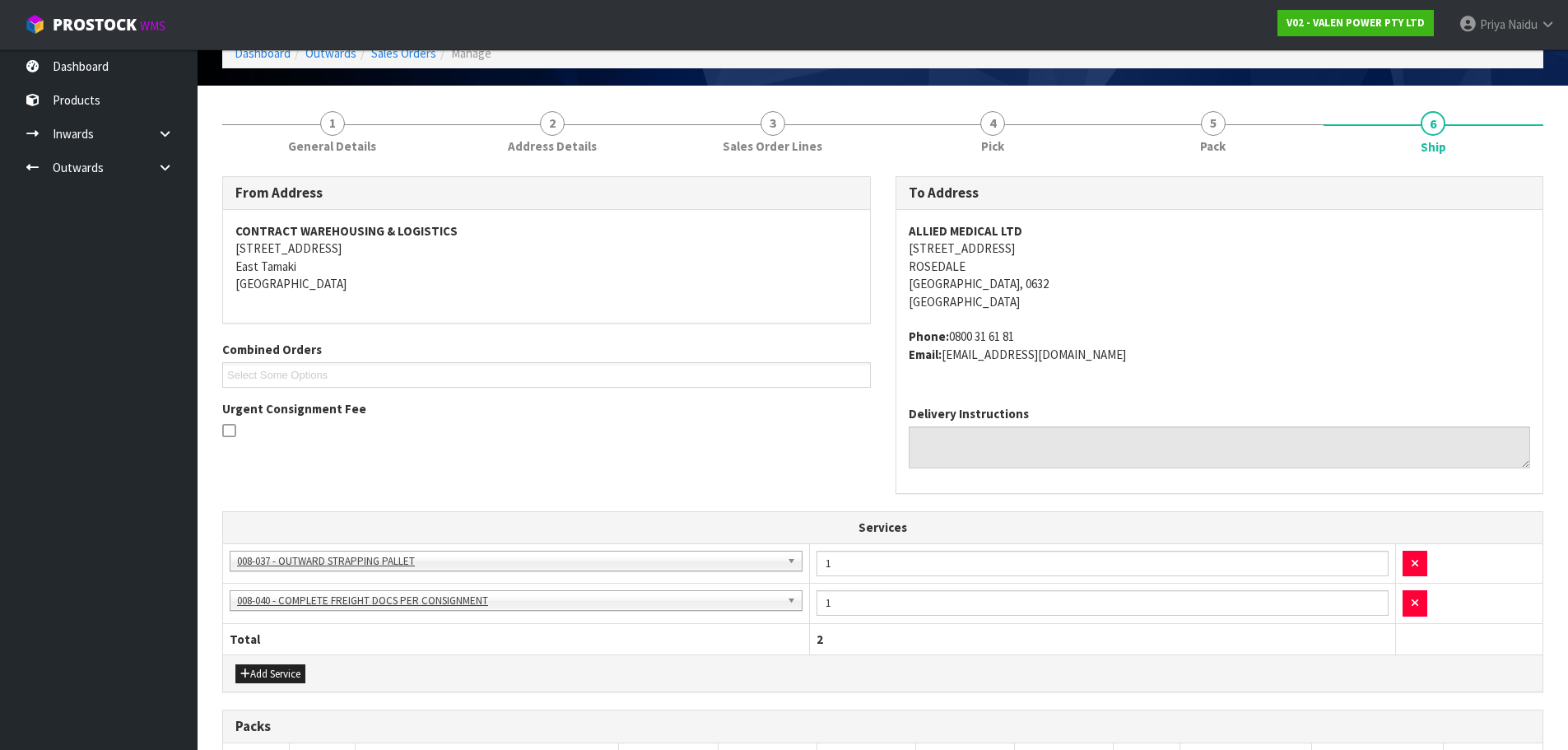
scroll to position [365, 0]
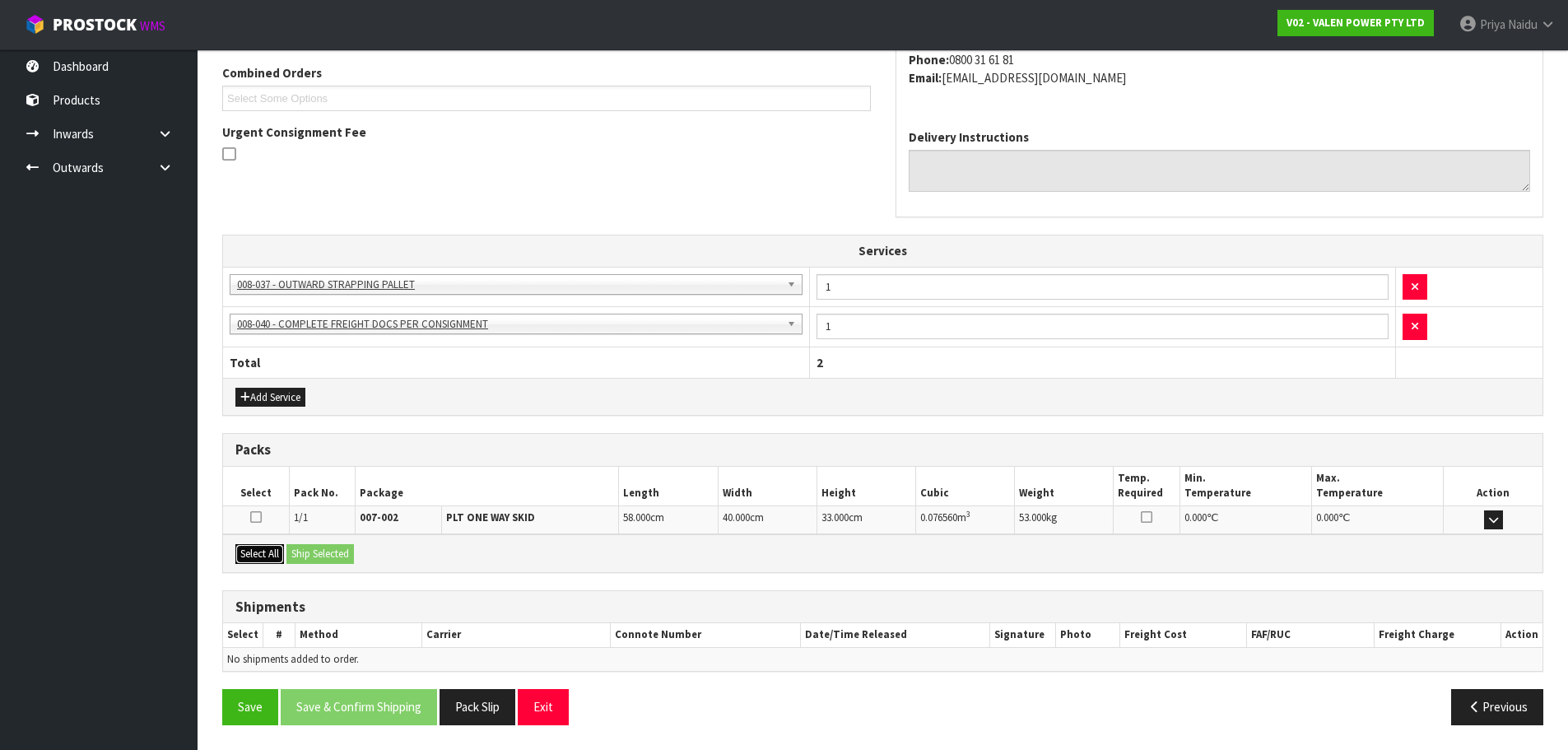
click at [270, 551] on button "Select All" at bounding box center [259, 554] width 48 height 20
drag, startPoint x: 279, startPoint y: 550, endPoint x: 288, endPoint y: 552, distance: 9.2
click at [281, 550] on button "Select All" at bounding box center [259, 554] width 48 height 20
drag, startPoint x: 308, startPoint y: 562, endPoint x: 324, endPoint y: 563, distance: 16.0
click at [309, 562] on button "Ship Selected" at bounding box center [320, 554] width 67 height 20
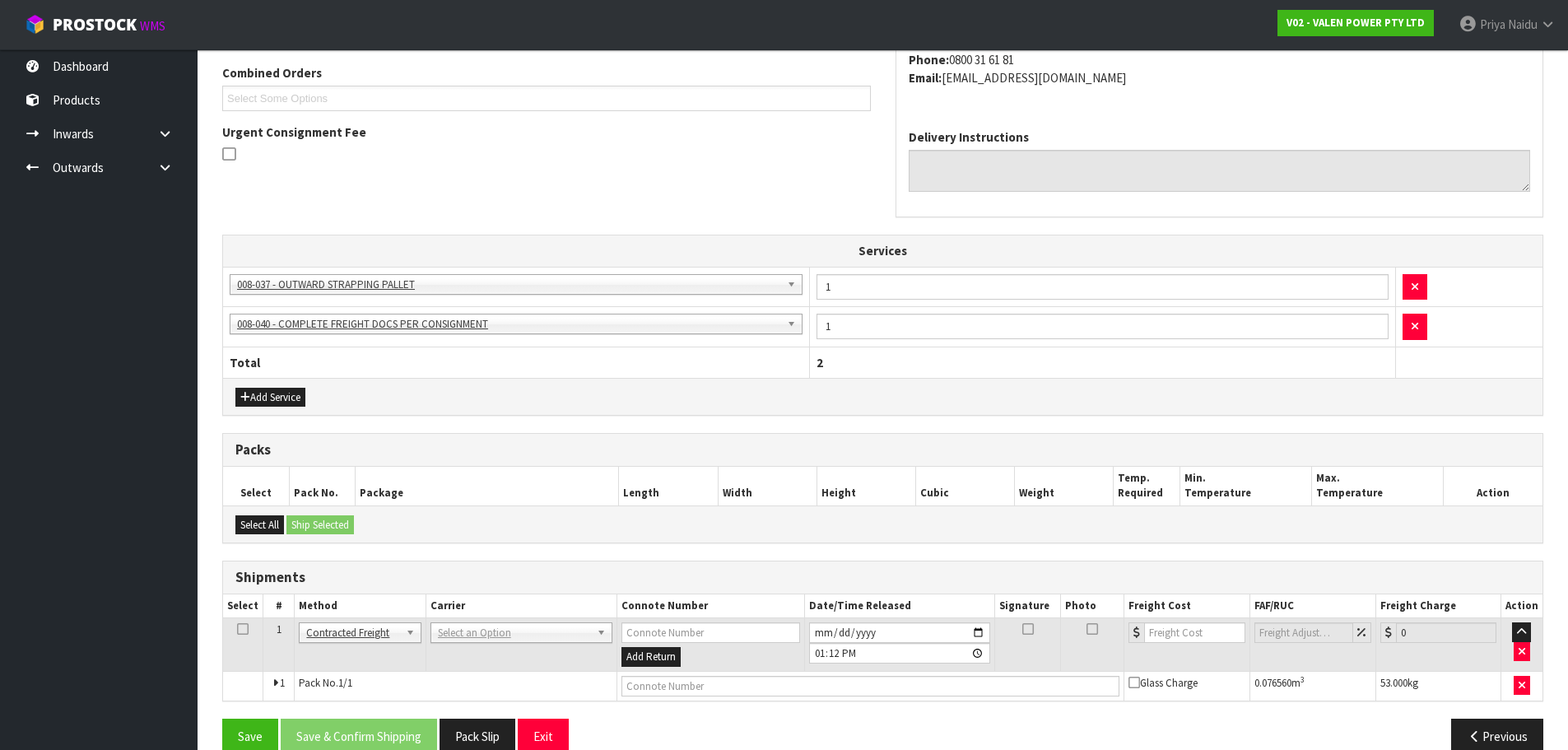
scroll to position [393, 0]
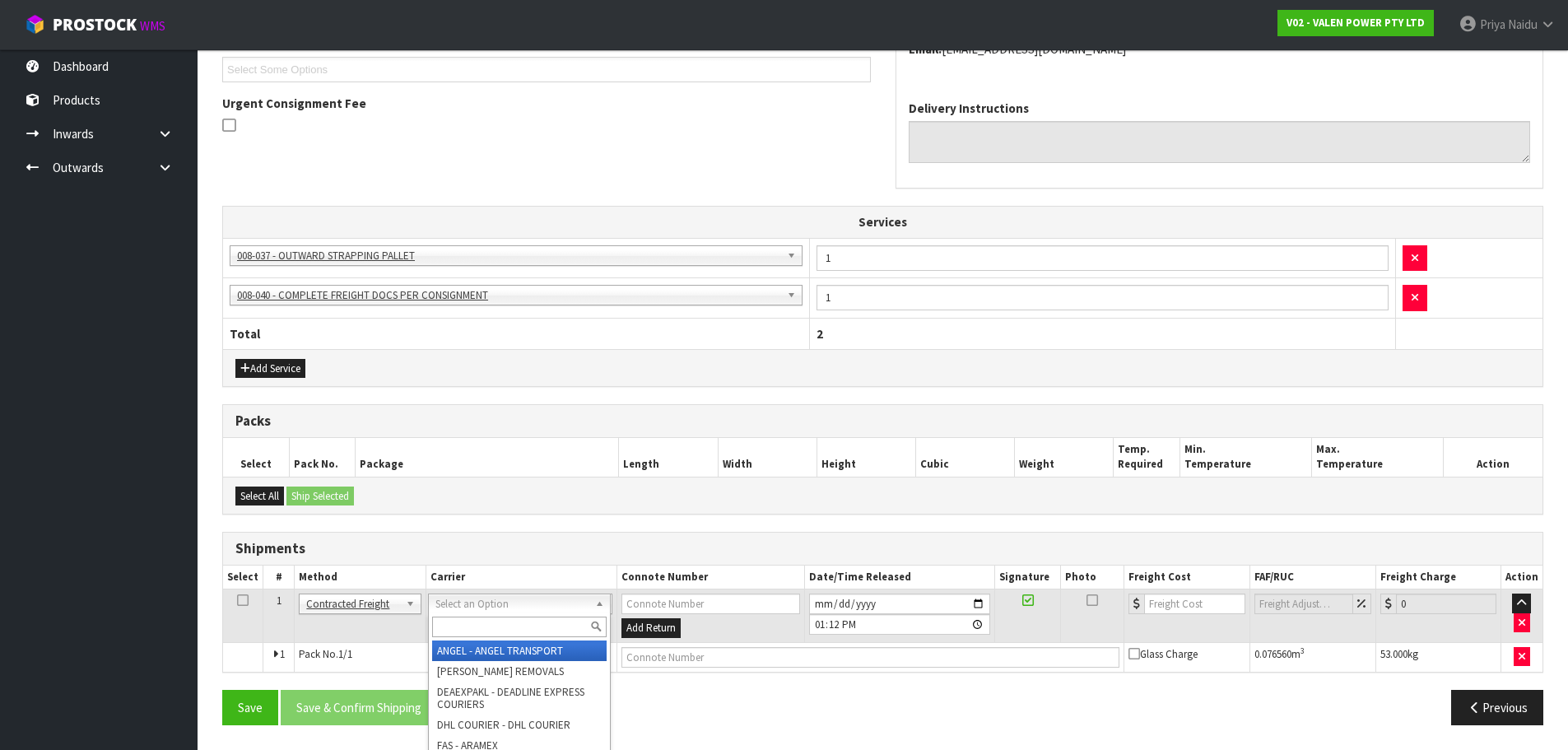
click at [472, 633] on input "text" at bounding box center [520, 627] width 175 height 21
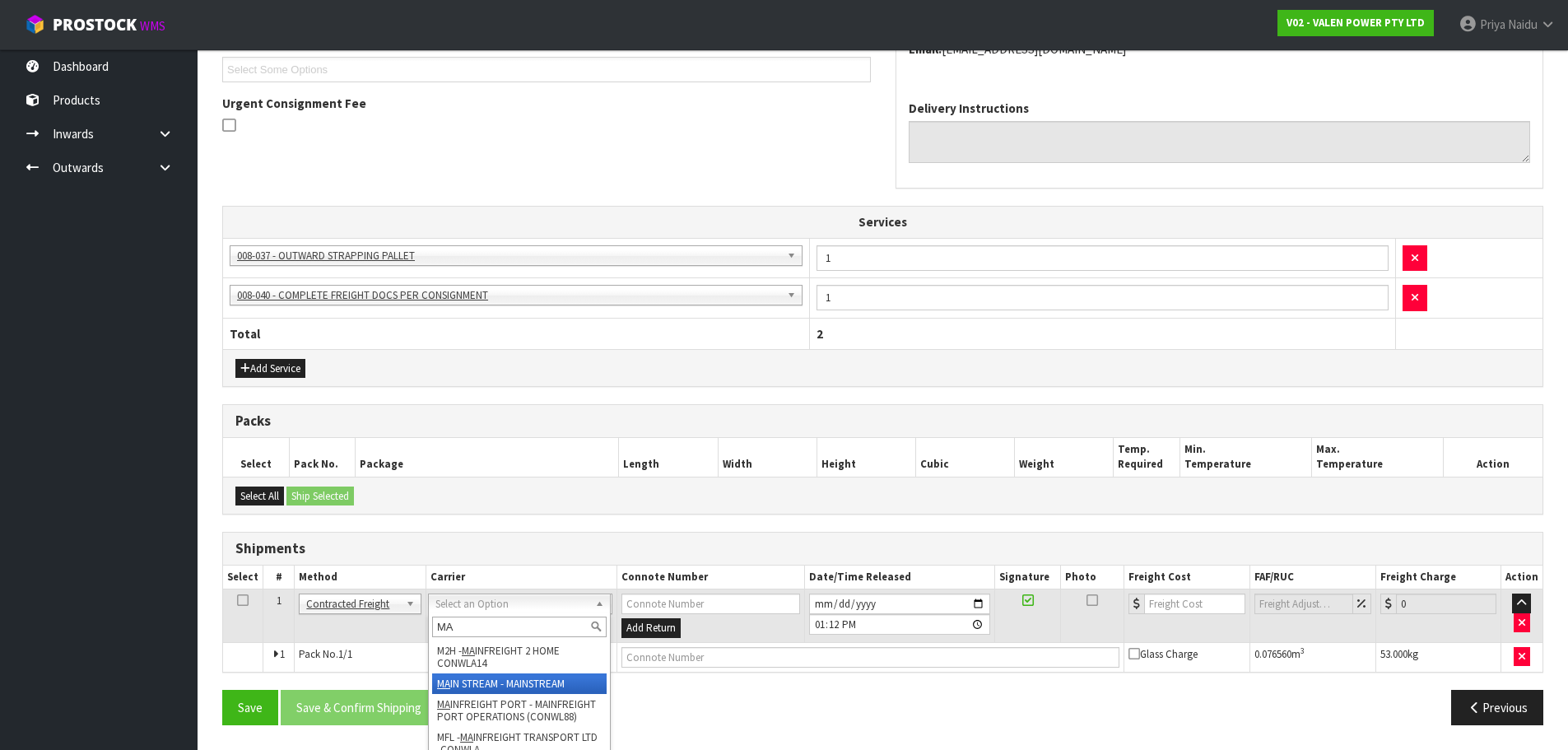
type input "MA"
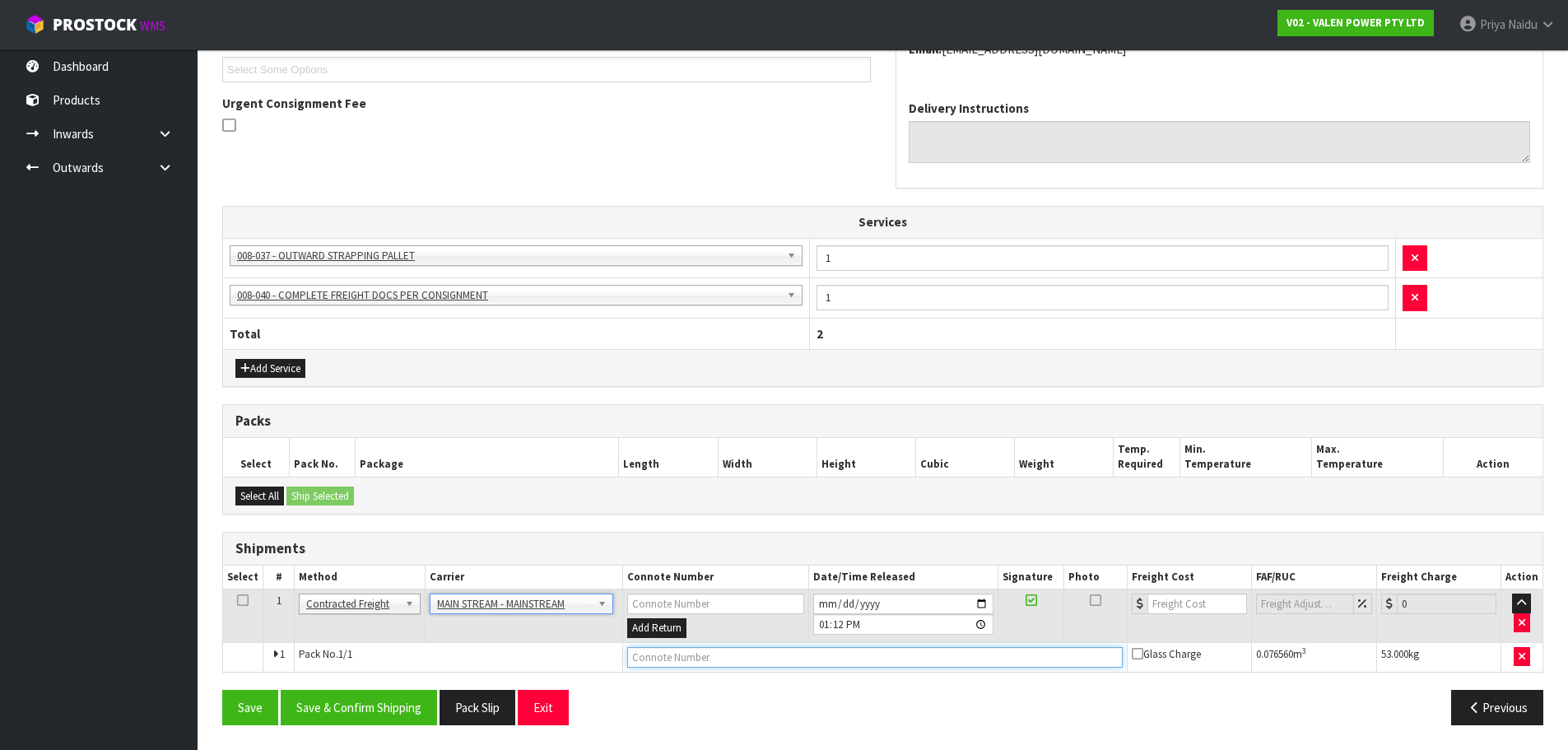
click at [666, 660] on input "text" at bounding box center [875, 657] width 496 height 21
paste input "CWL7722337"
type input "CWL7722337"
click at [1191, 605] on input "number" at bounding box center [1197, 604] width 100 height 21
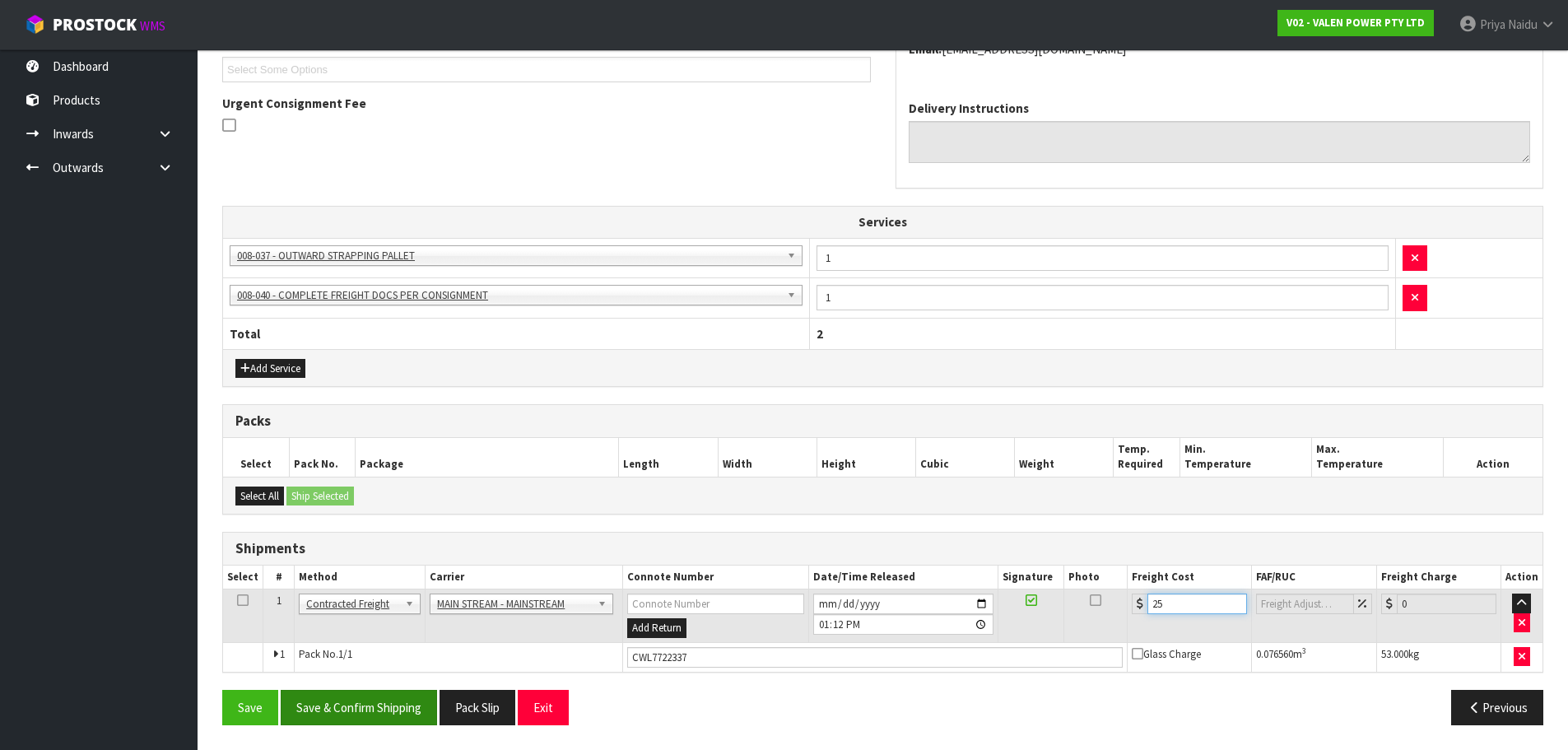
type input "25"
click at [367, 700] on button "Save & Confirm Shipping" at bounding box center [359, 708] width 156 height 36
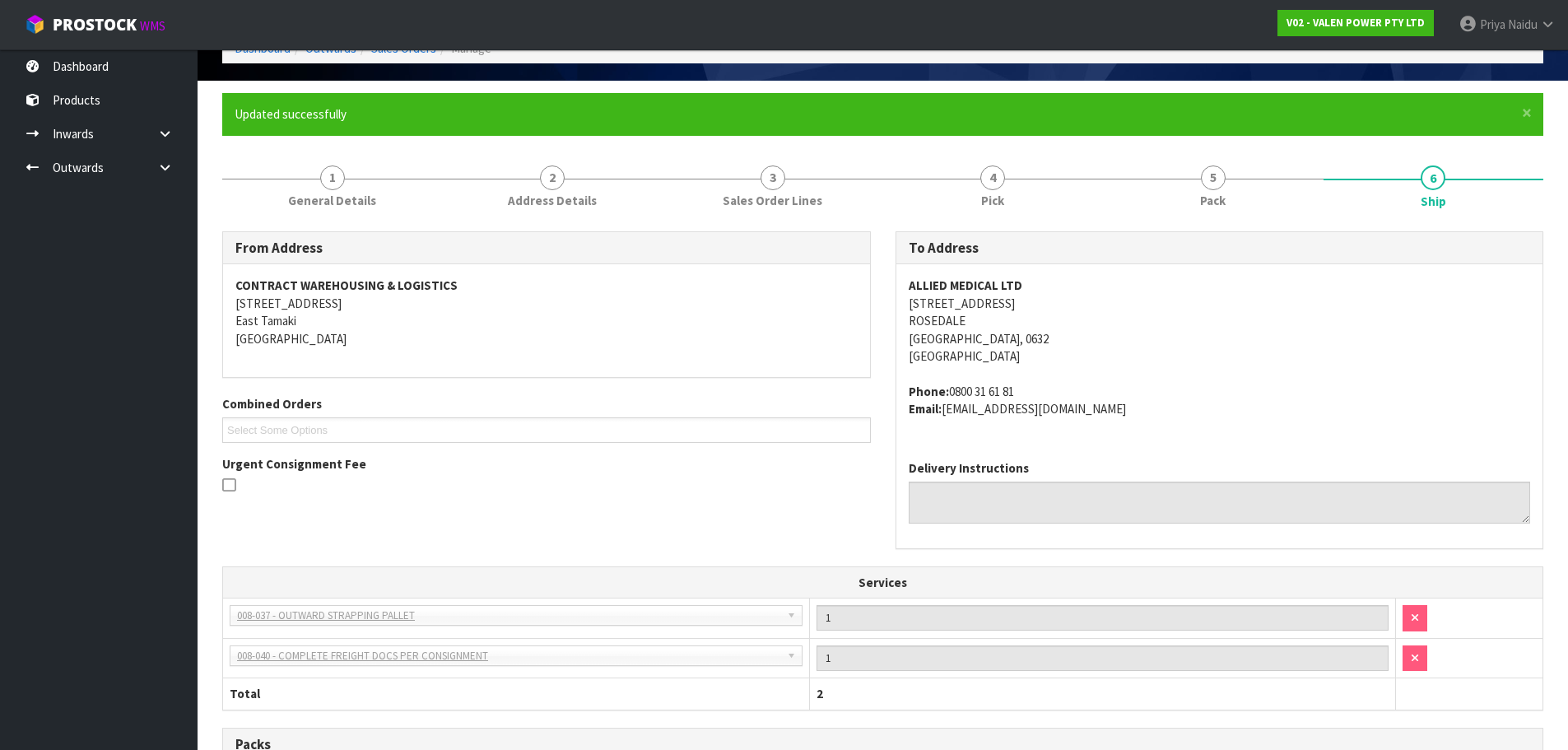
scroll to position [0, 0]
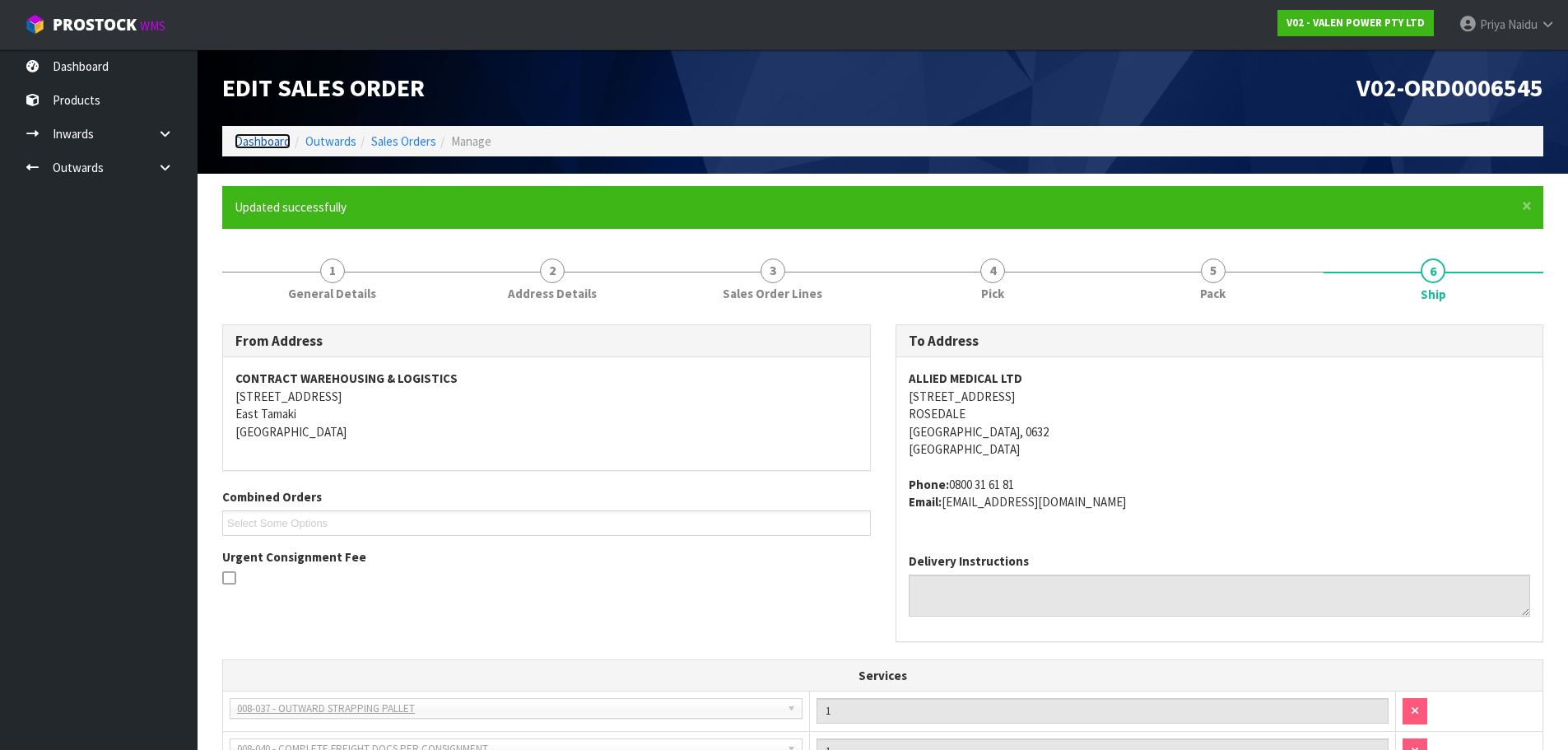
click at [235, 138] on link "Dashboard" at bounding box center [262, 141] width 56 height 16
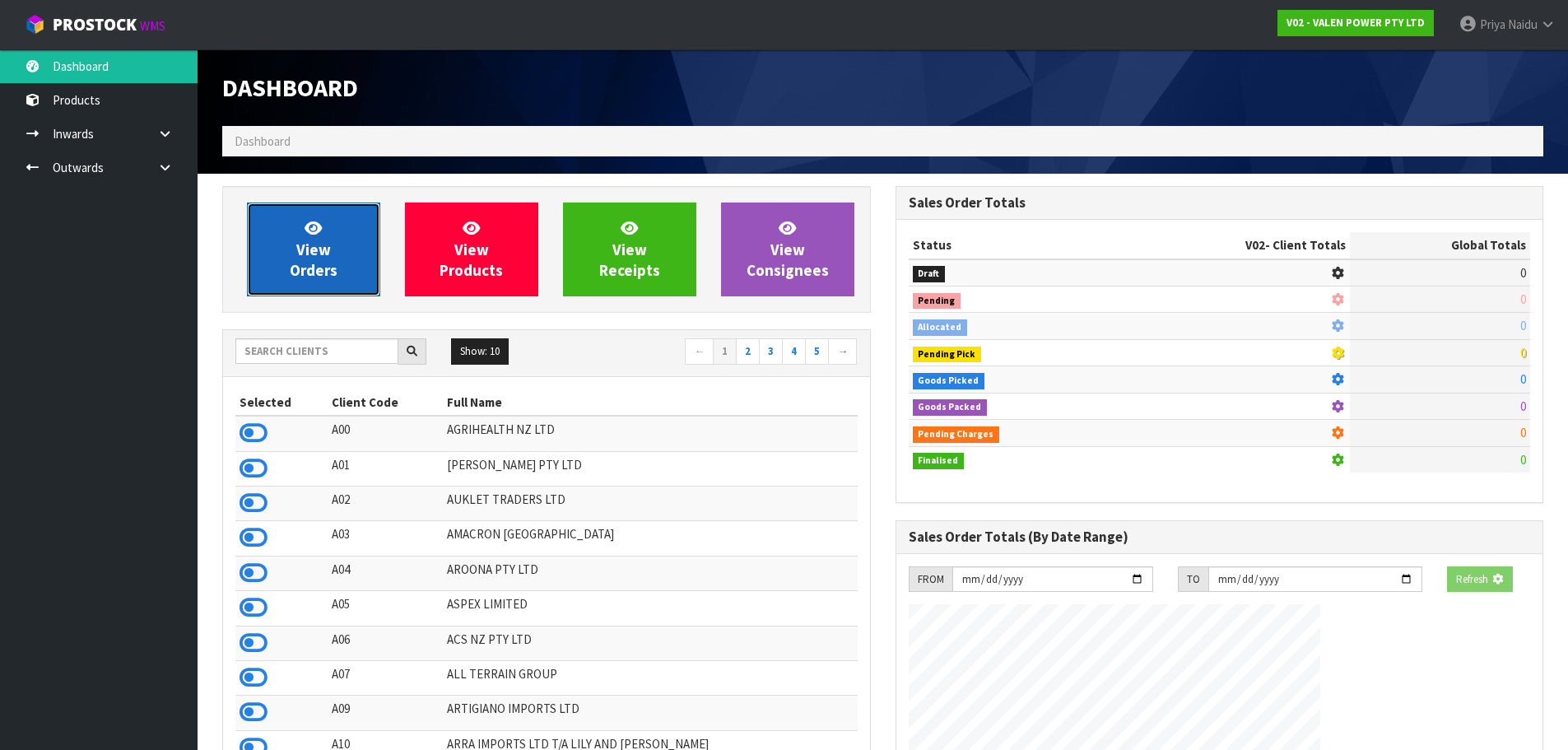
click at [328, 259] on span "View Orders" at bounding box center [313, 249] width 47 height 62
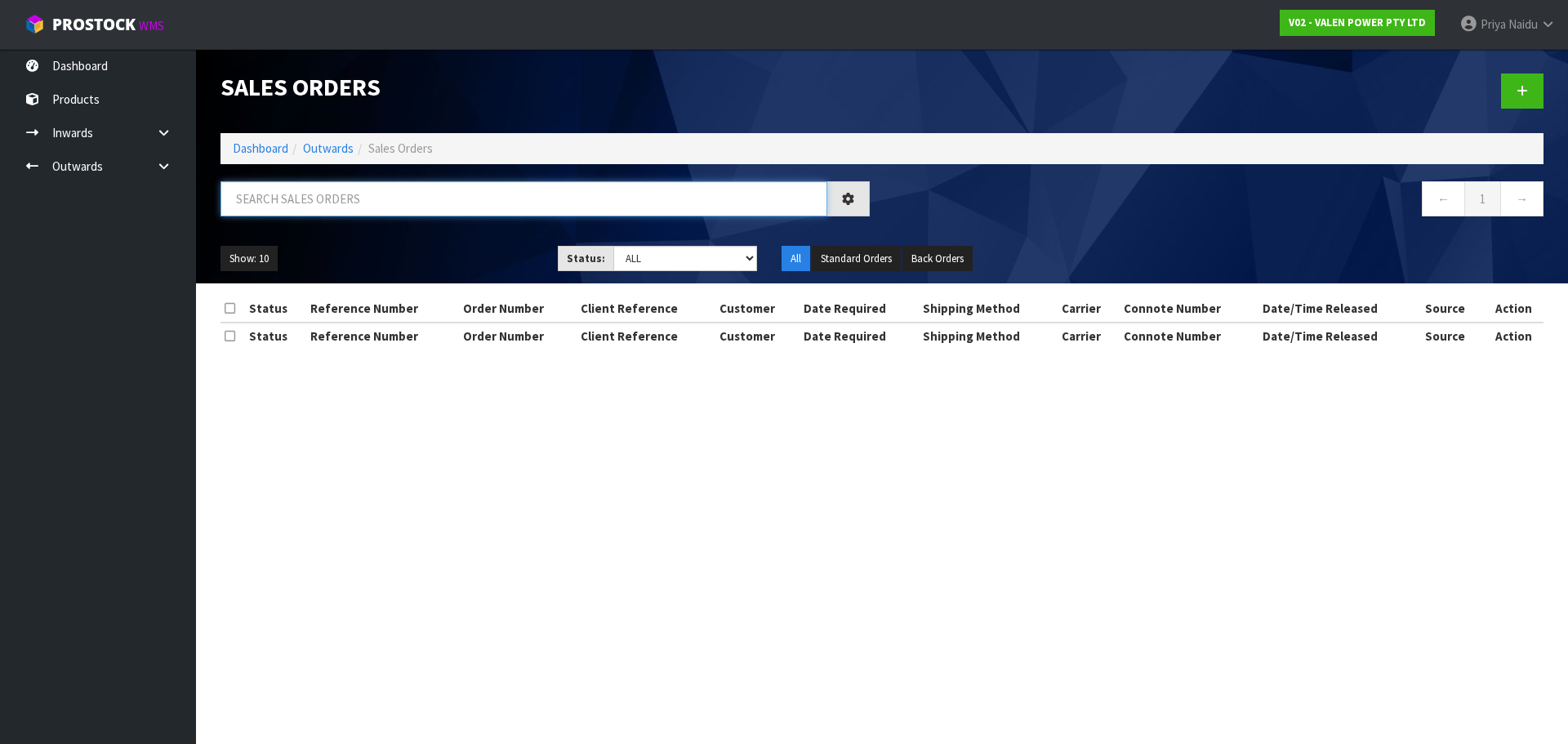
click at [343, 208] on input "text" at bounding box center [524, 199] width 607 height 35
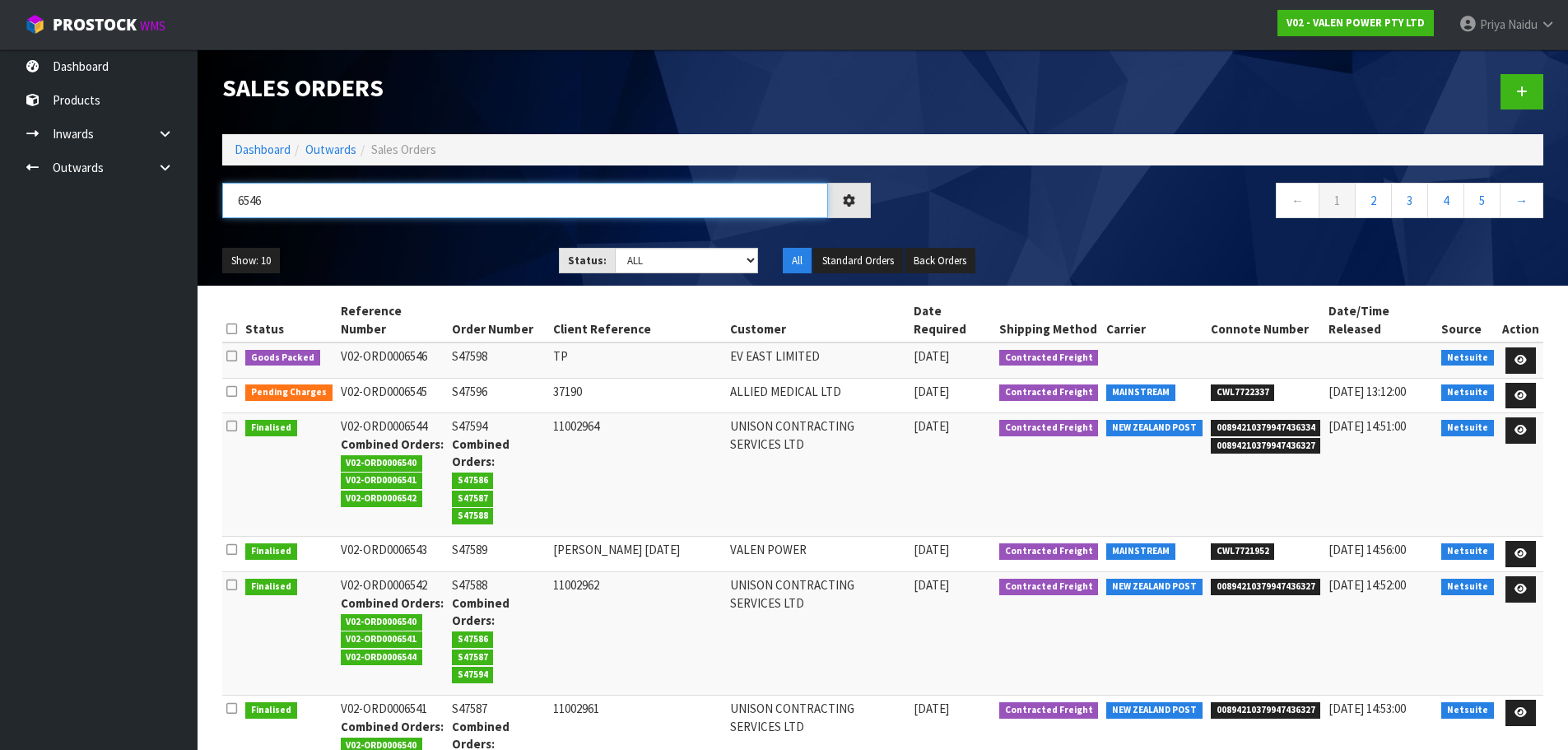
type input "6546"
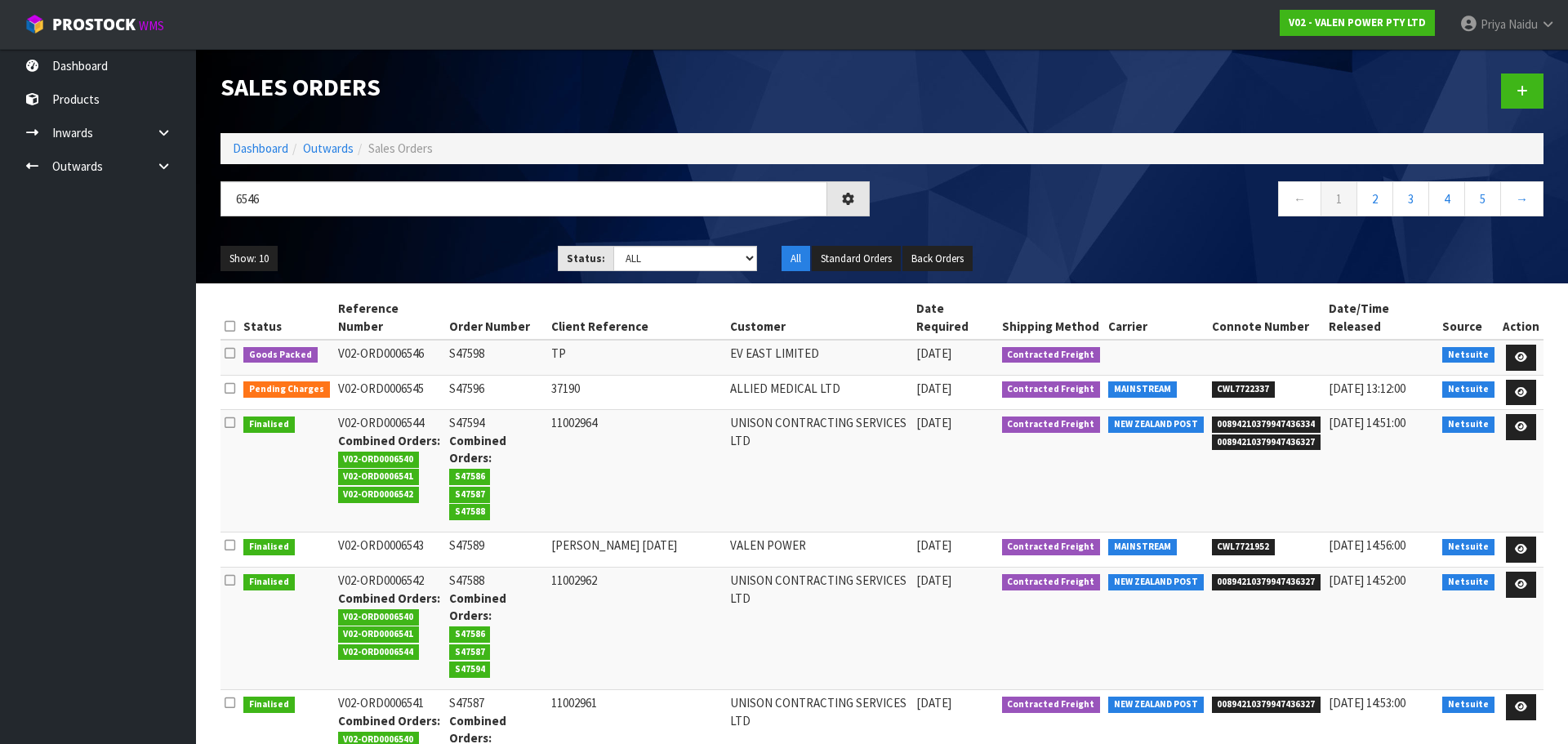
click at [423, 228] on div "6546" at bounding box center [544, 205] width 674 height 47
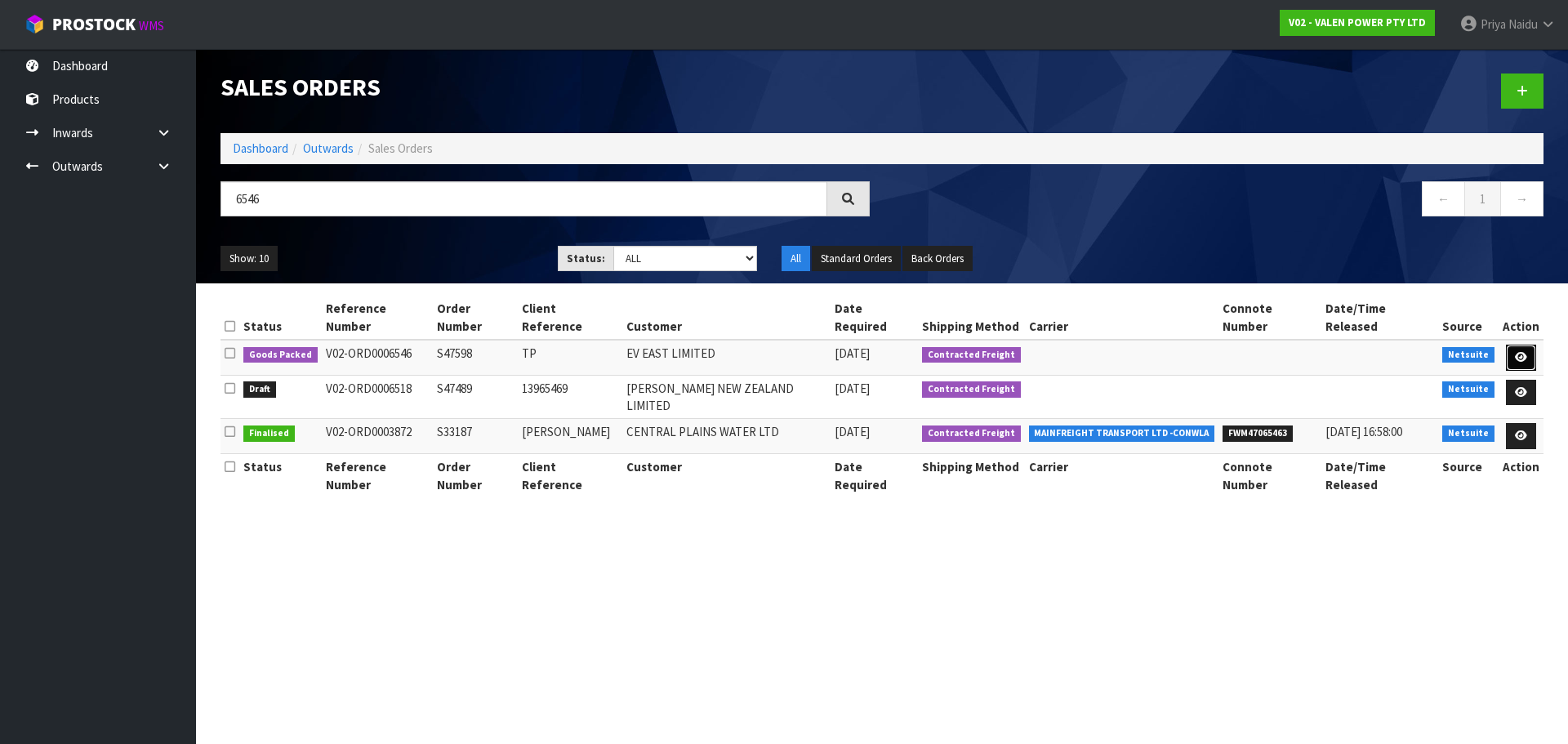
click at [1518, 352] on icon at bounding box center [1520, 357] width 12 height 11
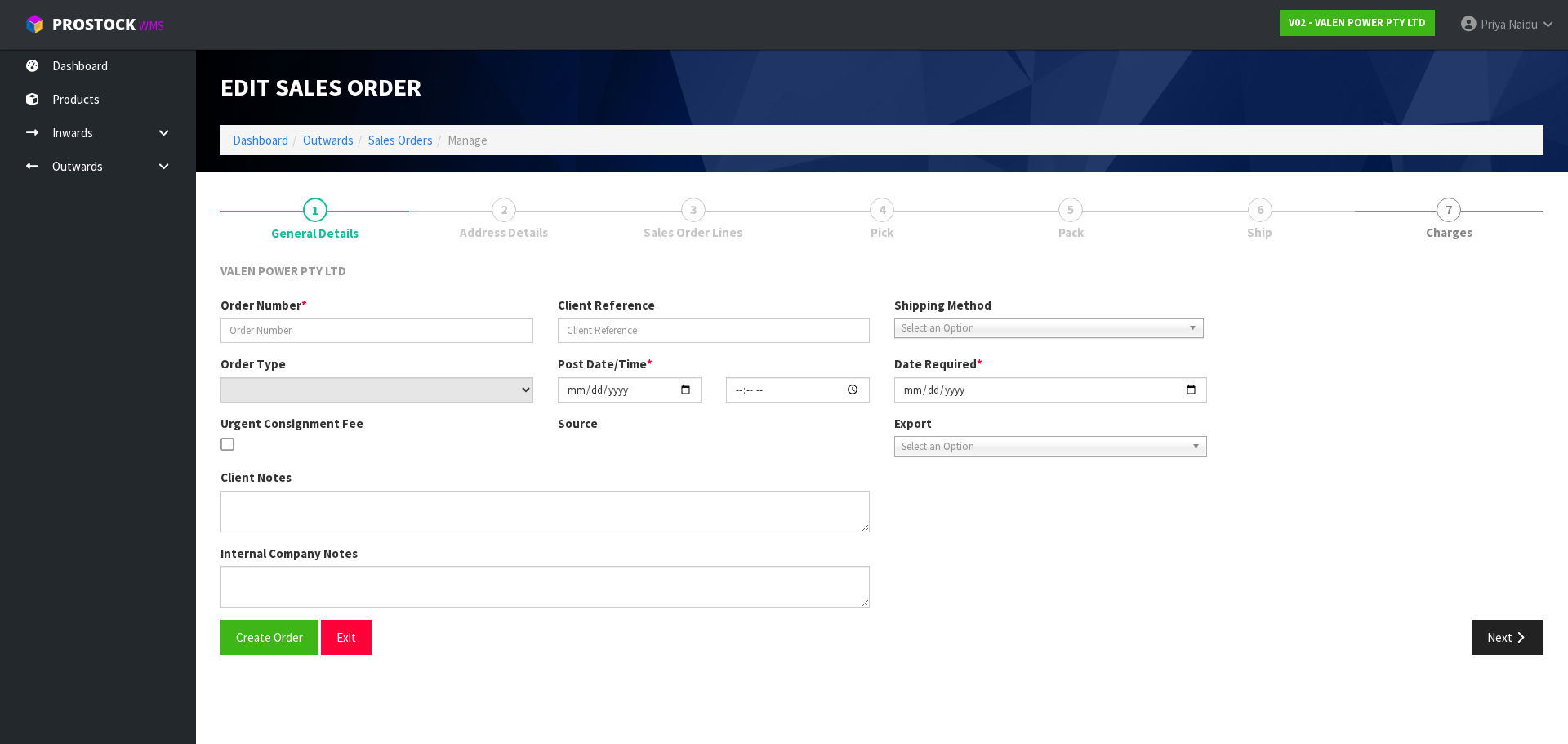
type input "S47598"
type input "TP"
select select "number:0"
type input "[DATE]"
type input "15:15:06.000"
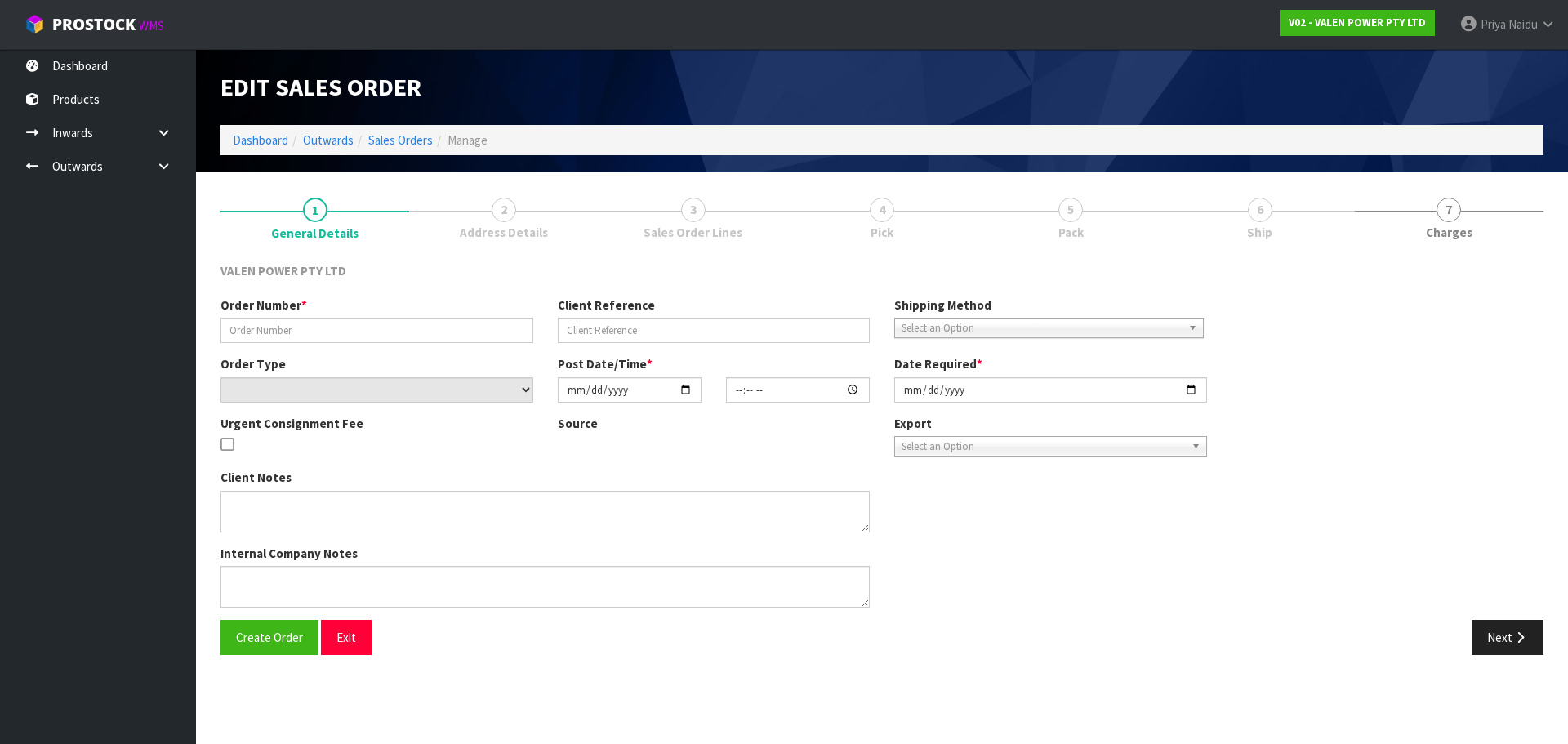
type input "[DATE]"
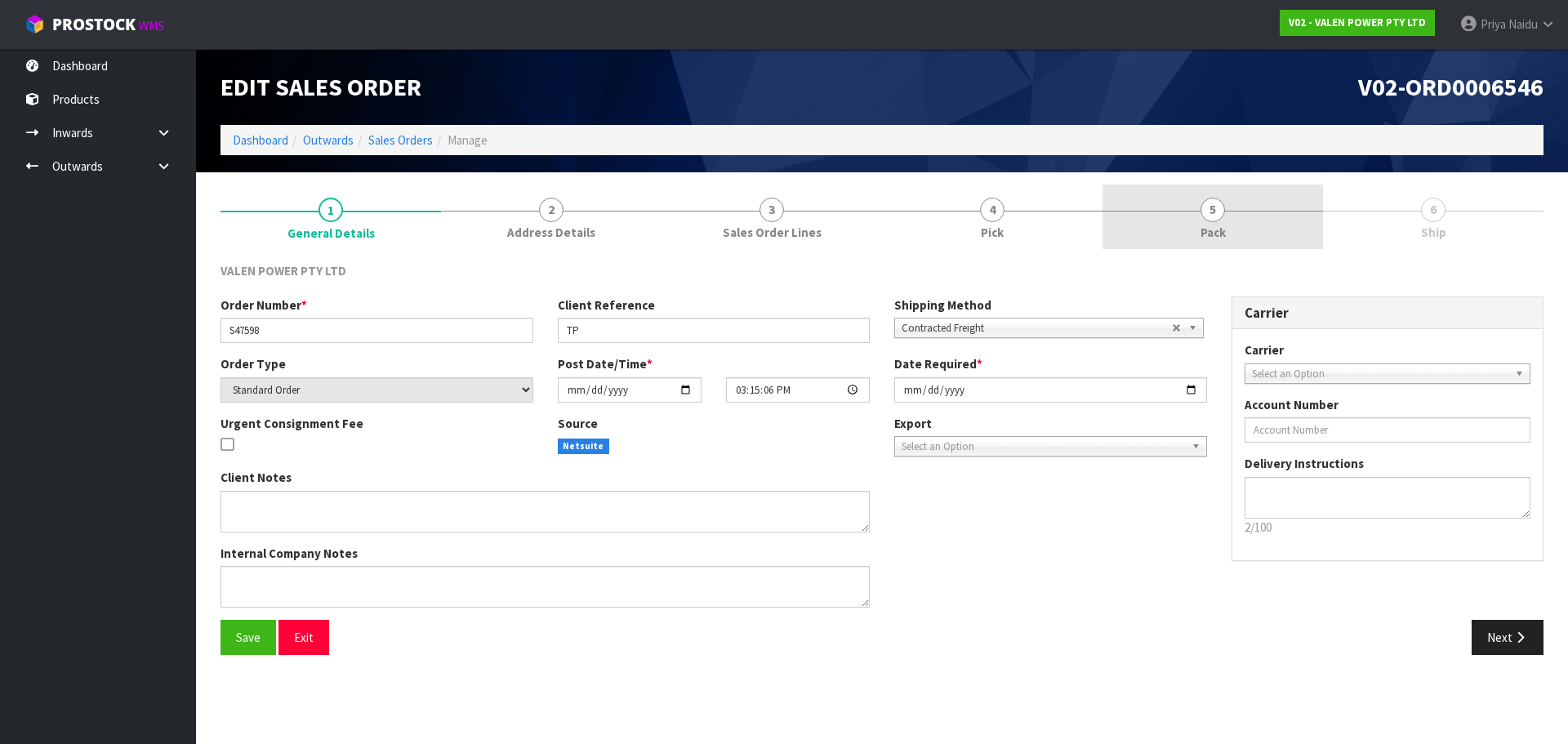
click at [1230, 240] on link "5 Pack" at bounding box center [1212, 217] width 220 height 64
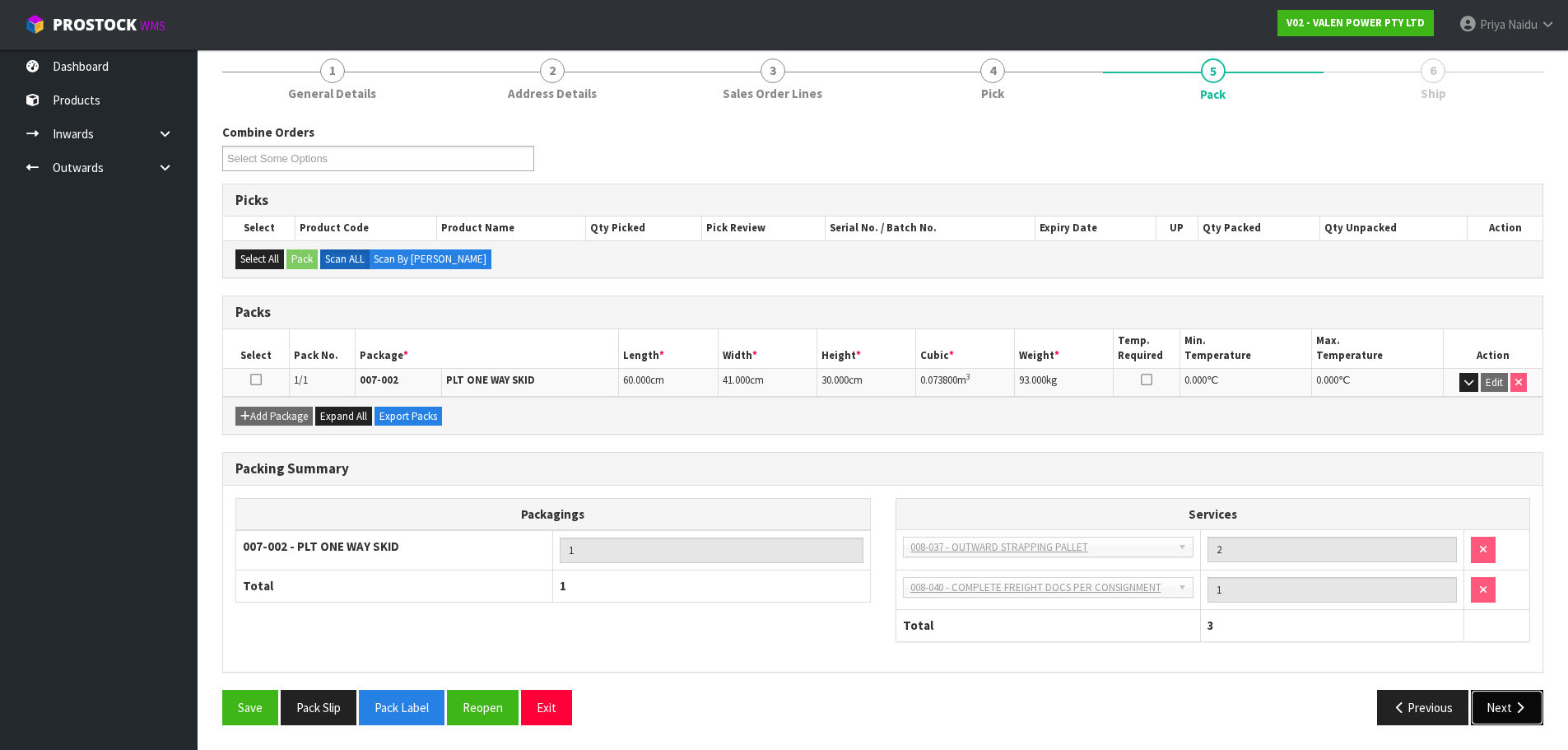
click at [1482, 702] on button "Next" at bounding box center [1506, 708] width 72 height 36
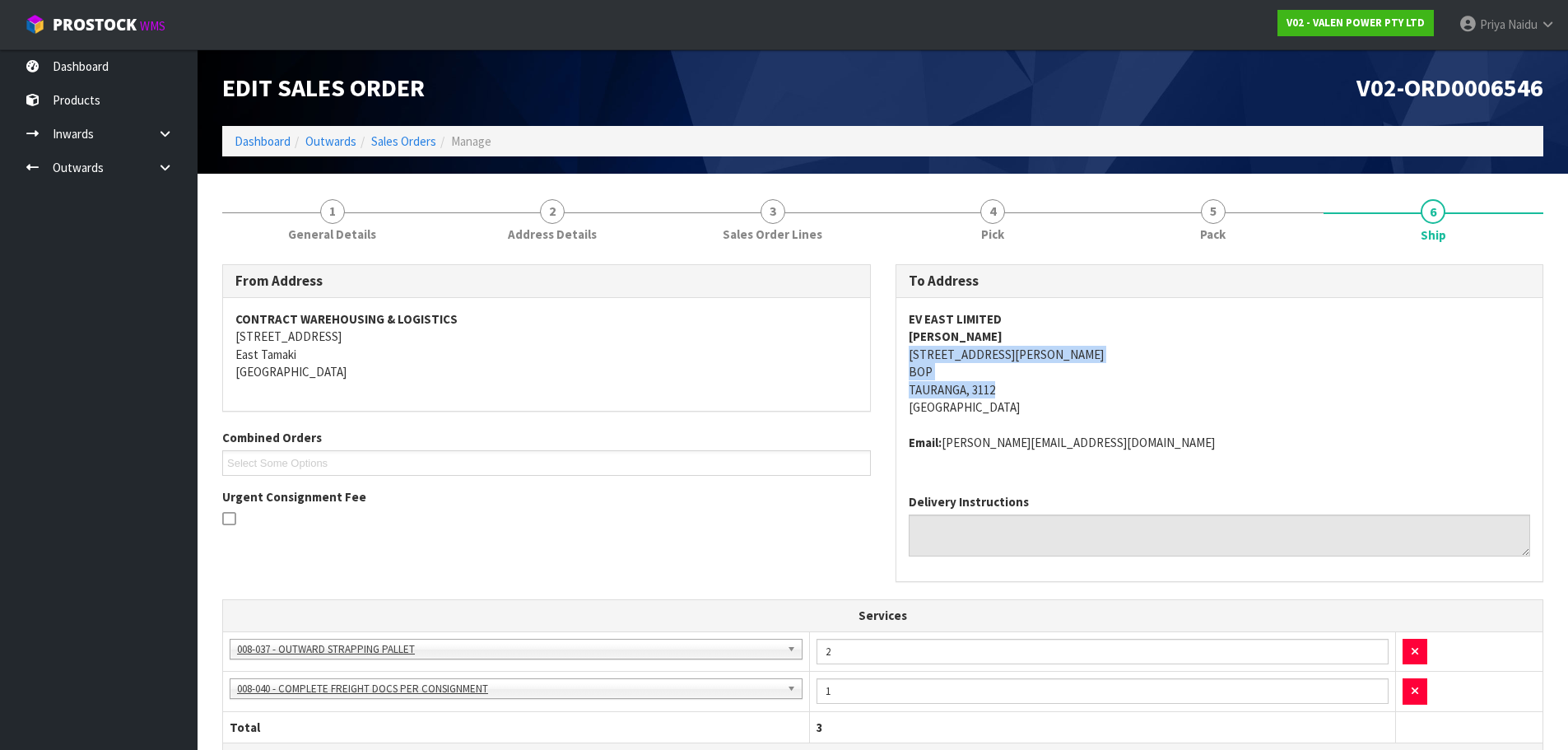
copy address "[STREET_ADDRESS][PERSON_NAME]"
drag, startPoint x: 901, startPoint y: 354, endPoint x: 758, endPoint y: 420, distance: 157.5
click at [1008, 397] on div "EV EAST LIMITED [PERSON_NAME] [STREET_ADDRESS][PERSON_NAME] Email: [PERSON_NAME…" at bounding box center [1220, 389] width 647 height 183
copy strong "EV EAST LIMITED"
drag, startPoint x: 905, startPoint y: 315, endPoint x: 1017, endPoint y: 315, distance: 112.0
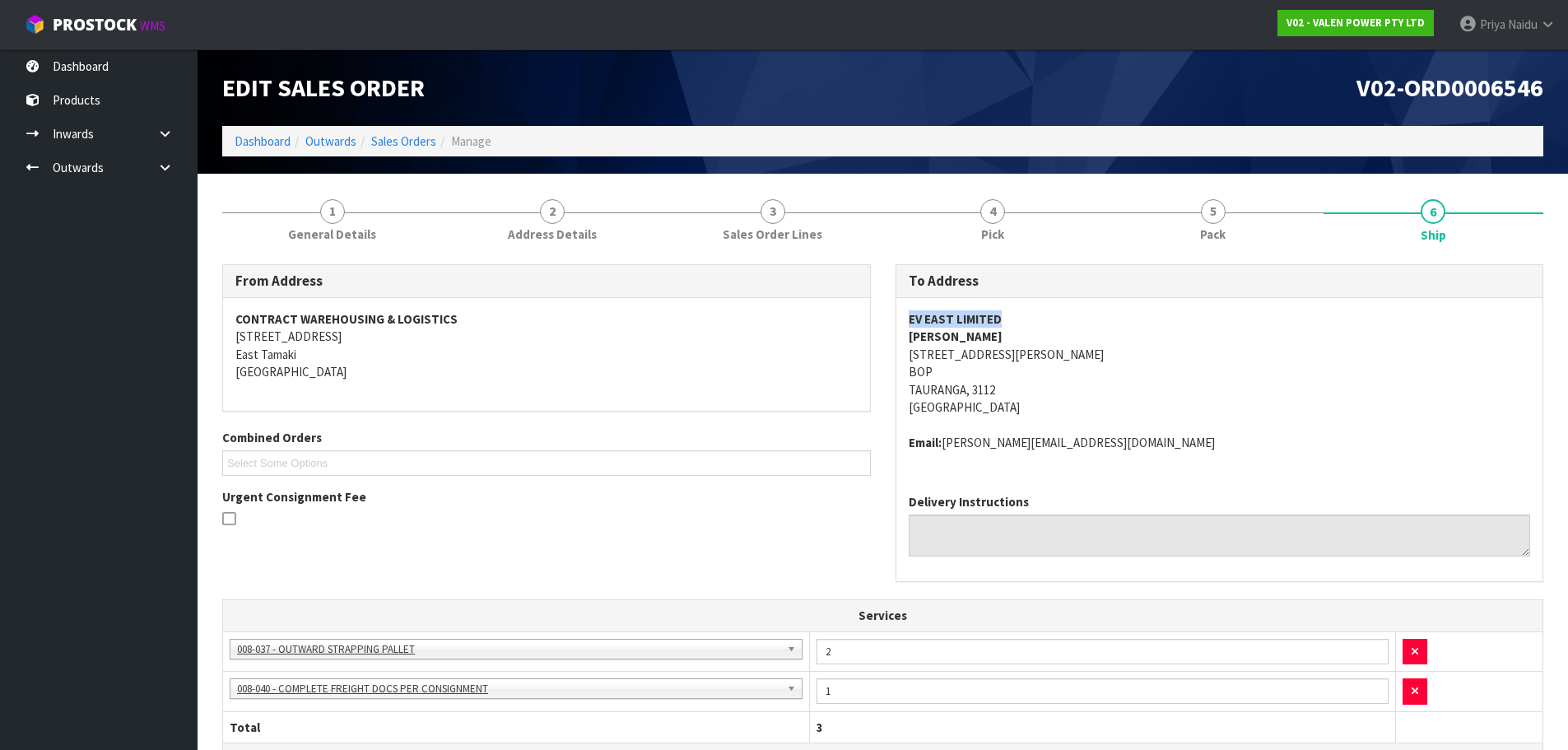
click at [1017, 315] on div "EV EAST LIMITED [PERSON_NAME] [STREET_ADDRESS][PERSON_NAME] Email: [PERSON_NAME…" at bounding box center [1220, 389] width 647 height 183
copy address "[STREET_ADDRESS][PERSON_NAME]"
drag, startPoint x: 895, startPoint y: 349, endPoint x: 1043, endPoint y: 384, distance: 152.1
click at [1043, 386] on div "To Address EV EAST LIMITED [PERSON_NAME] [STREET_ADDRESS][PERSON_NAME] Email: […" at bounding box center [1220, 423] width 648 height 318
click at [1195, 395] on address "EV EAST LIMITED [PERSON_NAME] [STREET_ADDRESS][PERSON_NAME]" at bounding box center [1220, 363] width 622 height 106
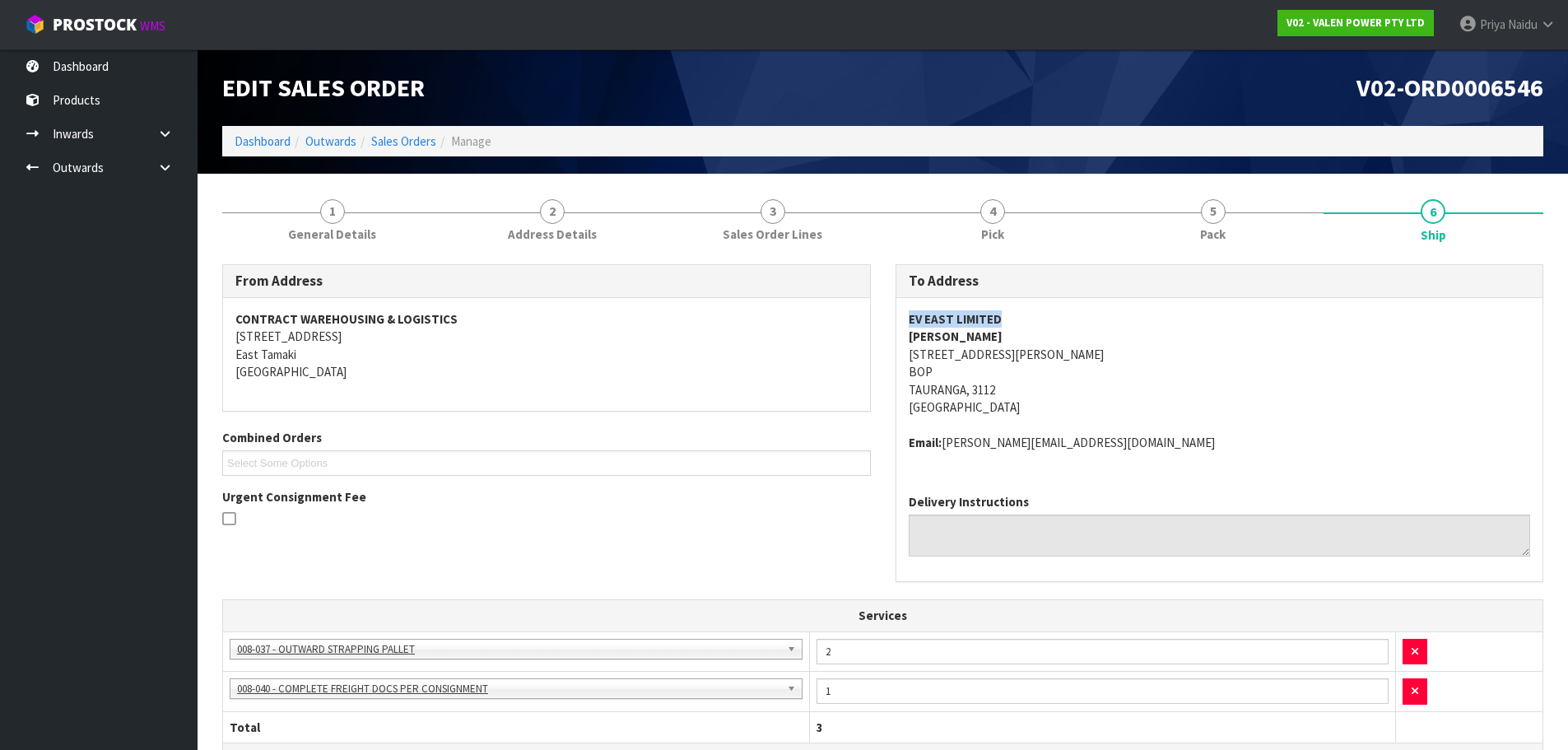
copy strong "EV EAST LIMITED"
drag, startPoint x: 929, startPoint y: 306, endPoint x: 1044, endPoint y: 301, distance: 115.1
click at [1044, 301] on div "EV EAST LIMITED [PERSON_NAME] [STREET_ADDRESS][PERSON_NAME] Email: [PERSON_NAME…" at bounding box center [1220, 389] width 647 height 183
copy strong "[PERSON_NAME]"
drag, startPoint x: 907, startPoint y: 336, endPoint x: 1019, endPoint y: 334, distance: 112.0
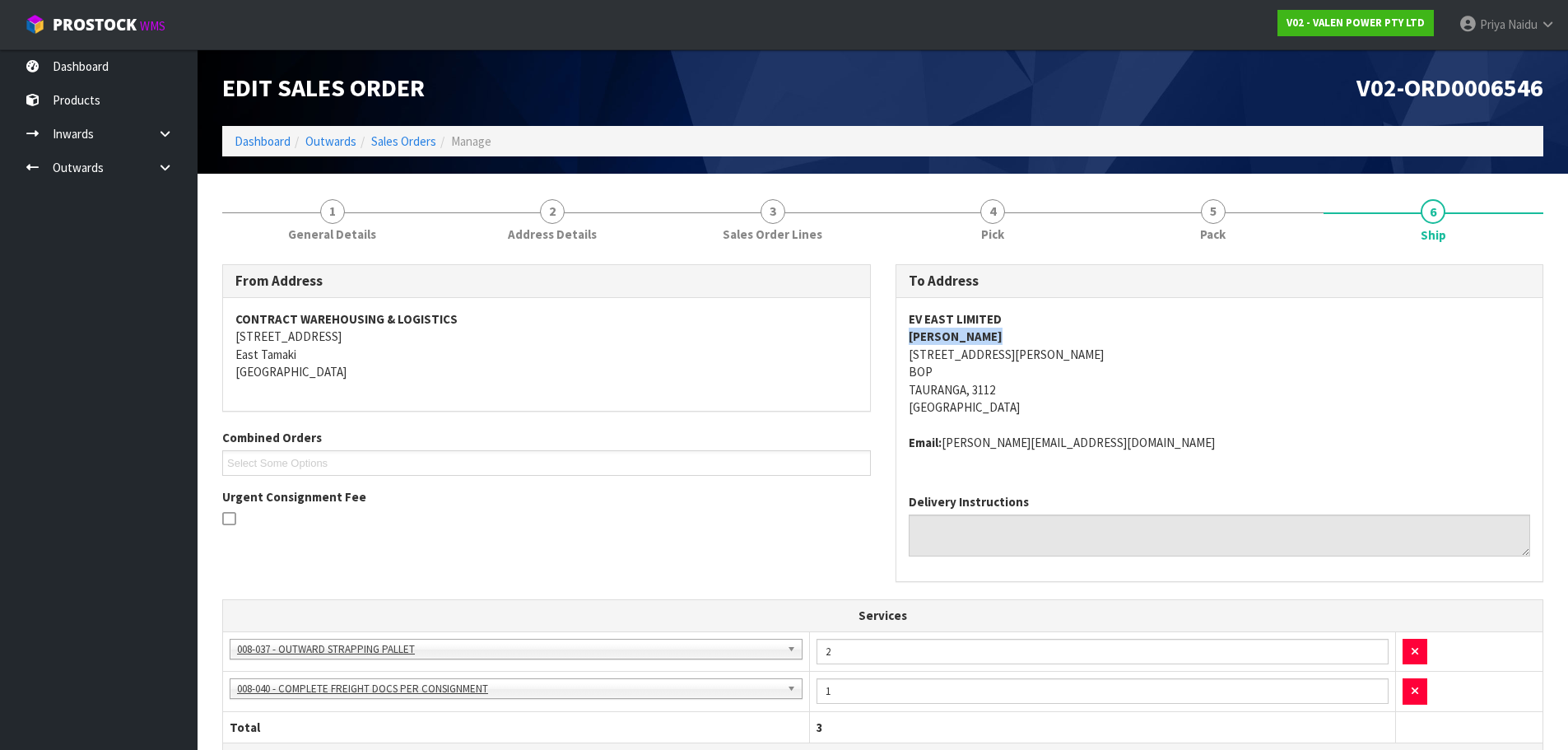
click at [1019, 334] on div "EV EAST LIMITED [PERSON_NAME] [STREET_ADDRESS][PERSON_NAME] Email: [PERSON_NAME…" at bounding box center [1220, 389] width 647 height 183
drag, startPoint x: 883, startPoint y: 443, endPoint x: 1130, endPoint y: 439, distance: 247.0
click at [1130, 439] on div "To Address EV EAST LIMITED [PERSON_NAME] [STREET_ADDRESS][PERSON_NAME] Email: […" at bounding box center [1220, 432] width 673 height 335
copy address "Email: [PERSON_NAME][EMAIL_ADDRESS][DOMAIN_NAME]"
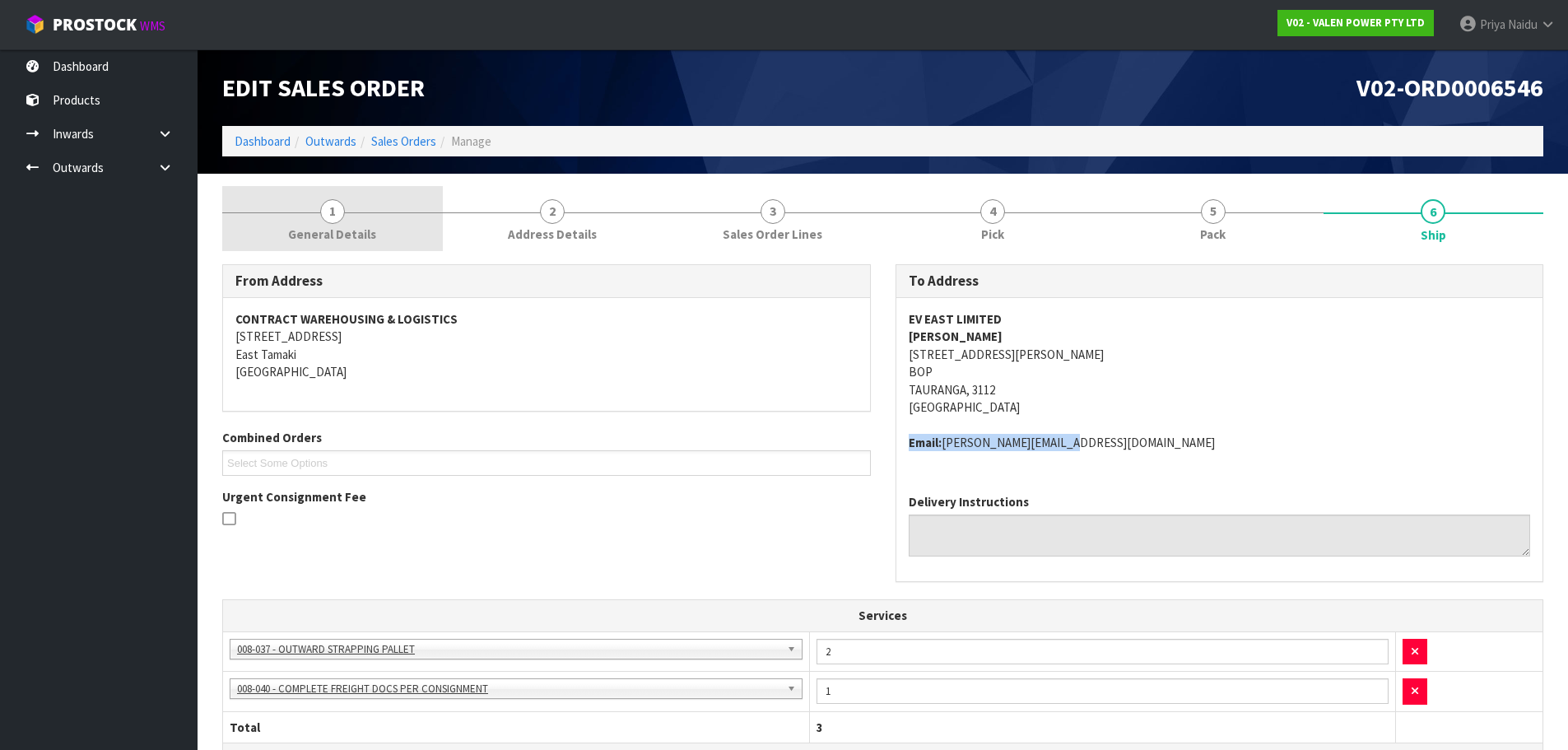
drag, startPoint x: 289, startPoint y: 211, endPoint x: 293, endPoint y: 252, distance: 41.2
click at [289, 212] on div at bounding box center [332, 212] width 220 height 1
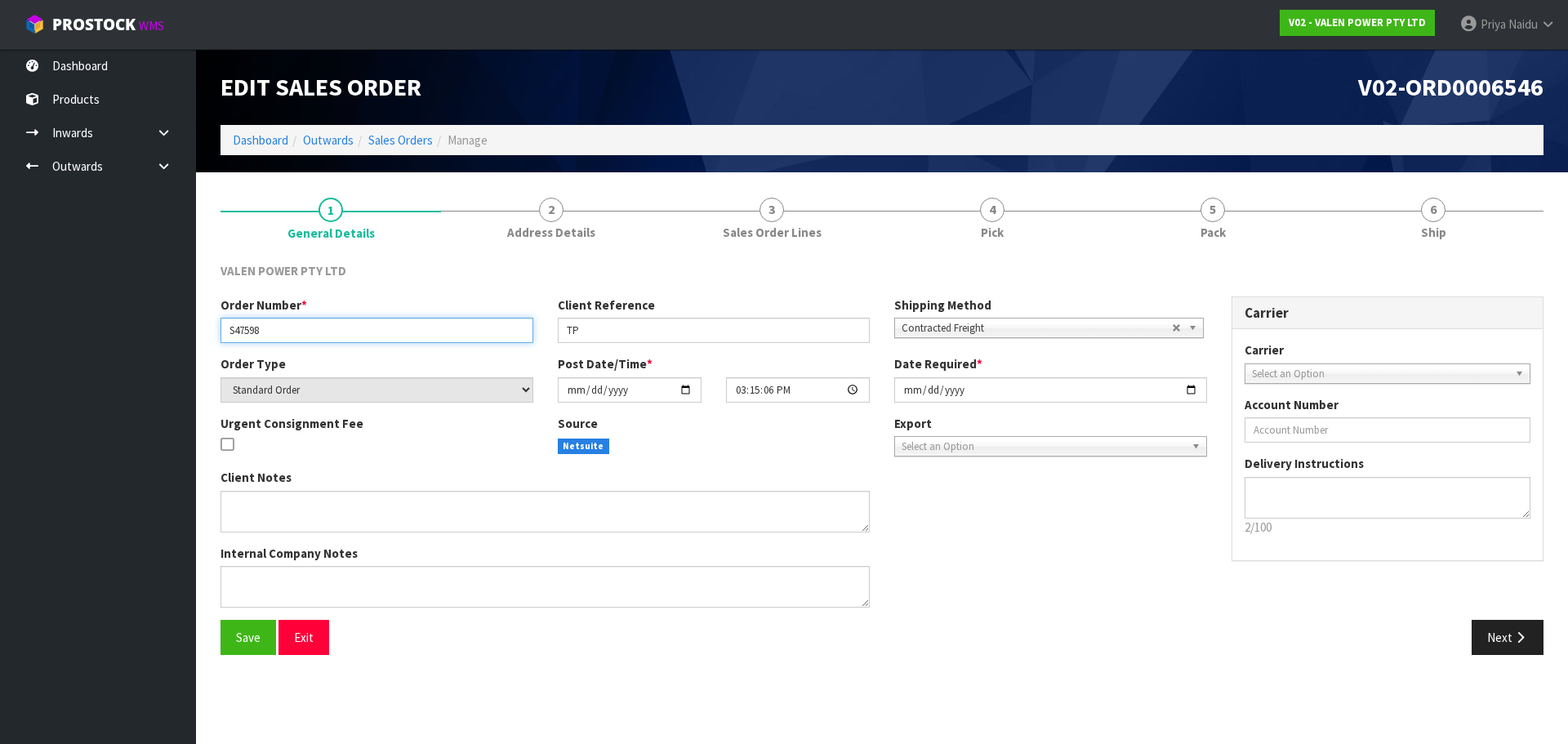
drag, startPoint x: 224, startPoint y: 337, endPoint x: 316, endPoint y: 330, distance: 92.3
click at [316, 330] on input "S47598" at bounding box center [376, 330] width 313 height 26
click at [553, 323] on div "Client Reference TP" at bounding box center [713, 319] width 337 height 46
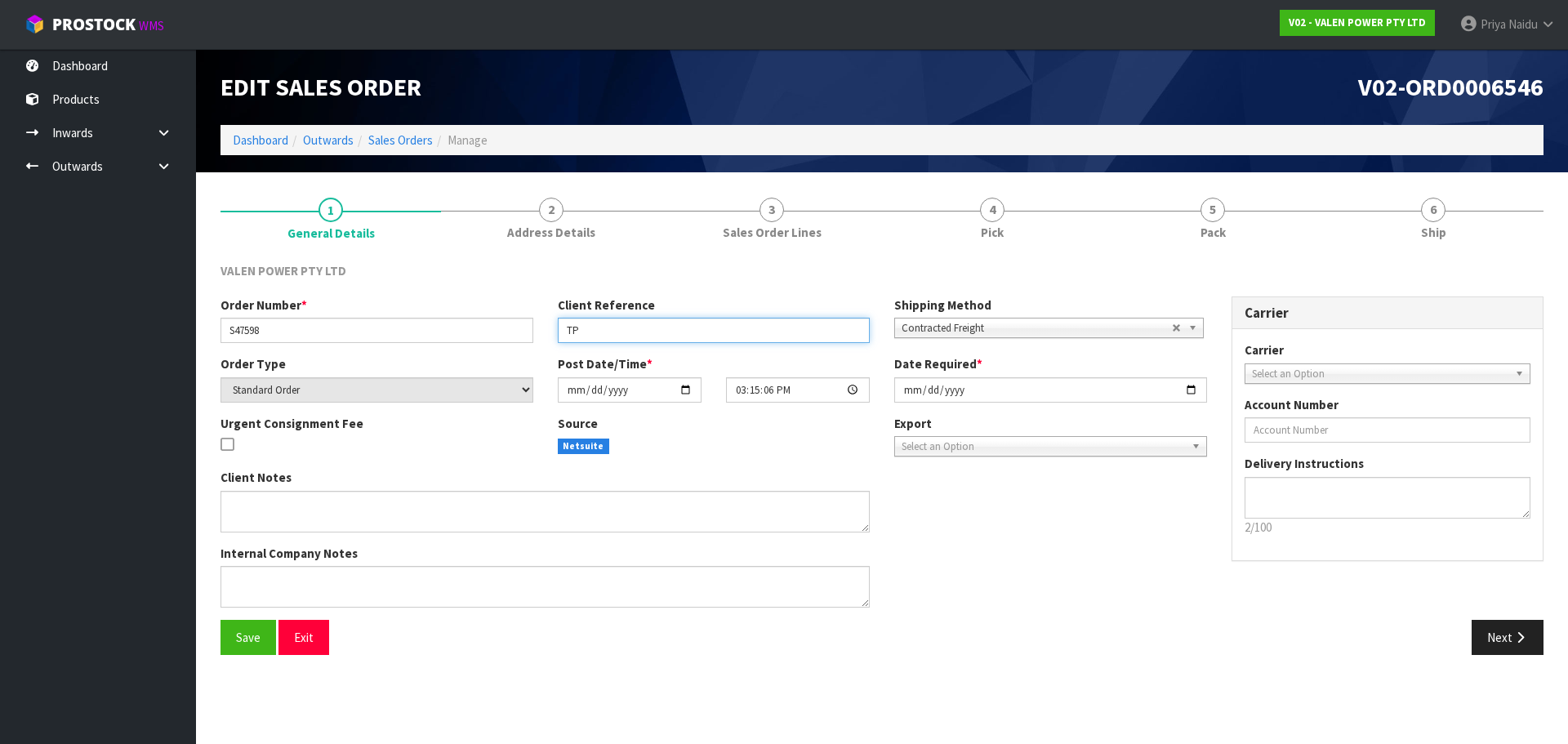
drag, startPoint x: 567, startPoint y: 332, endPoint x: 592, endPoint y: 334, distance: 25.1
click at [592, 334] on input "TP" at bounding box center [713, 330] width 313 height 26
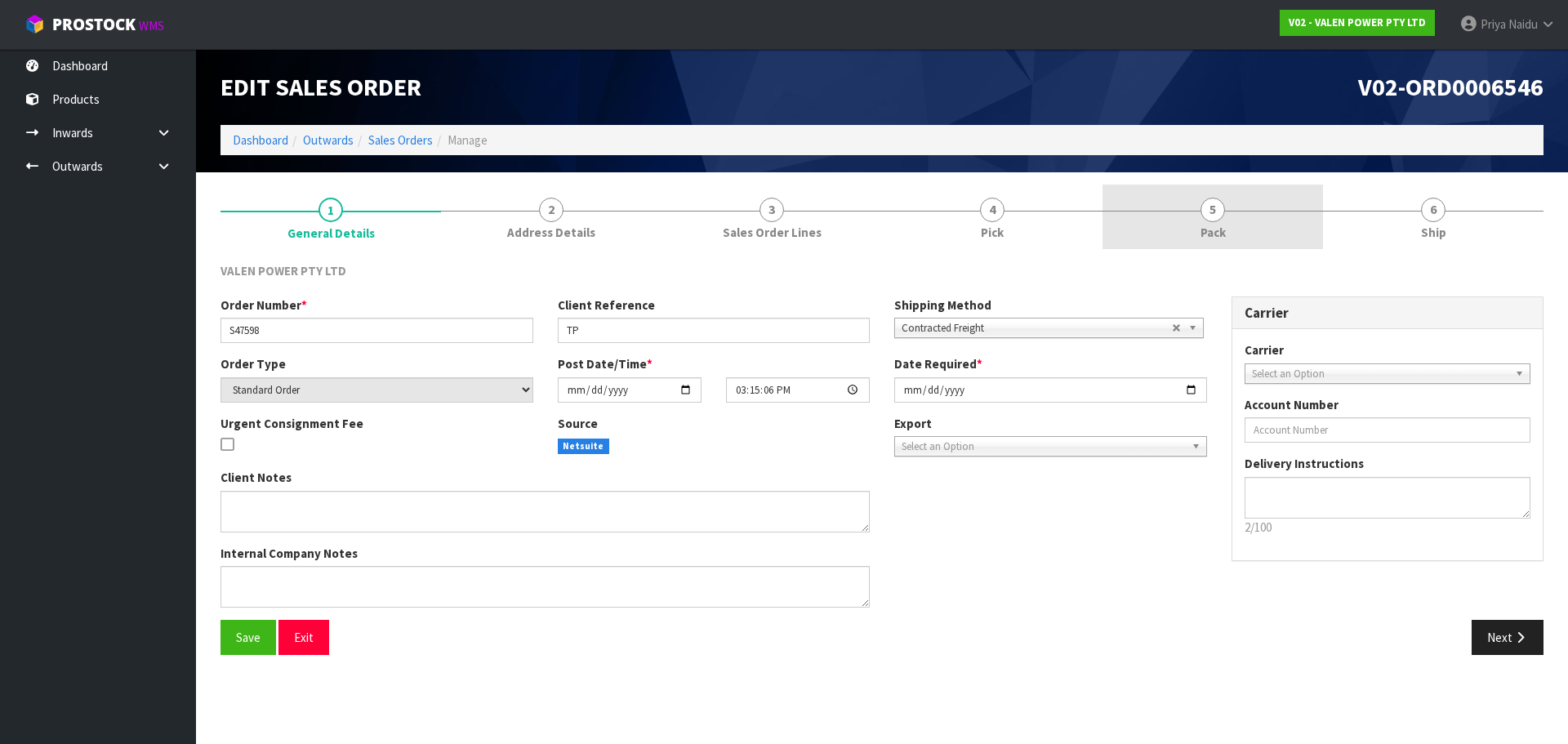
click at [1265, 237] on link "5 Pack" at bounding box center [1212, 217] width 220 height 64
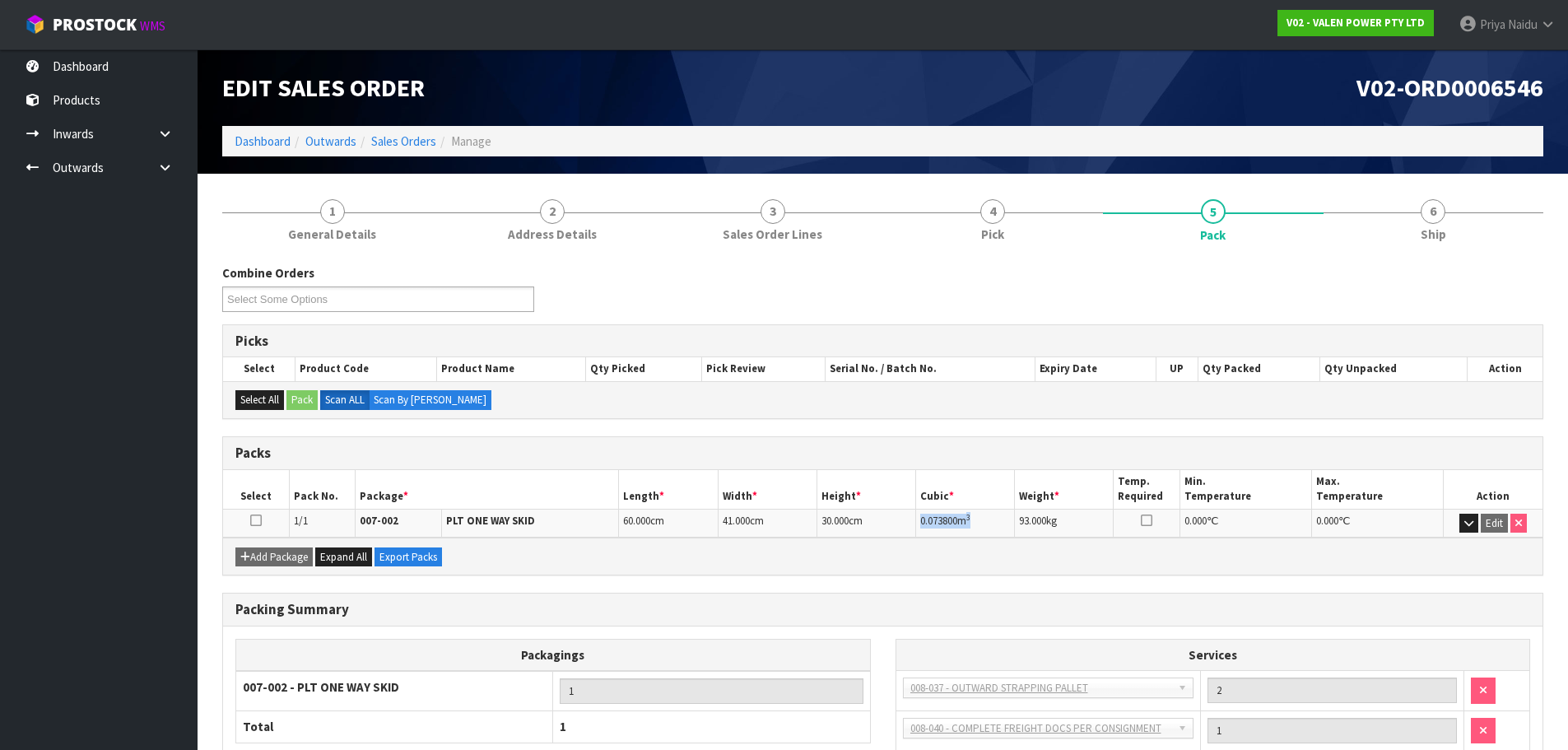
drag, startPoint x: 920, startPoint y: 521, endPoint x: 1008, endPoint y: 511, distance: 88.6
click at [1008, 511] on td "0.073800 m 3" at bounding box center [965, 523] width 99 height 29
click at [1437, 252] on li "6 Ship" at bounding box center [1433, 219] width 220 height 66
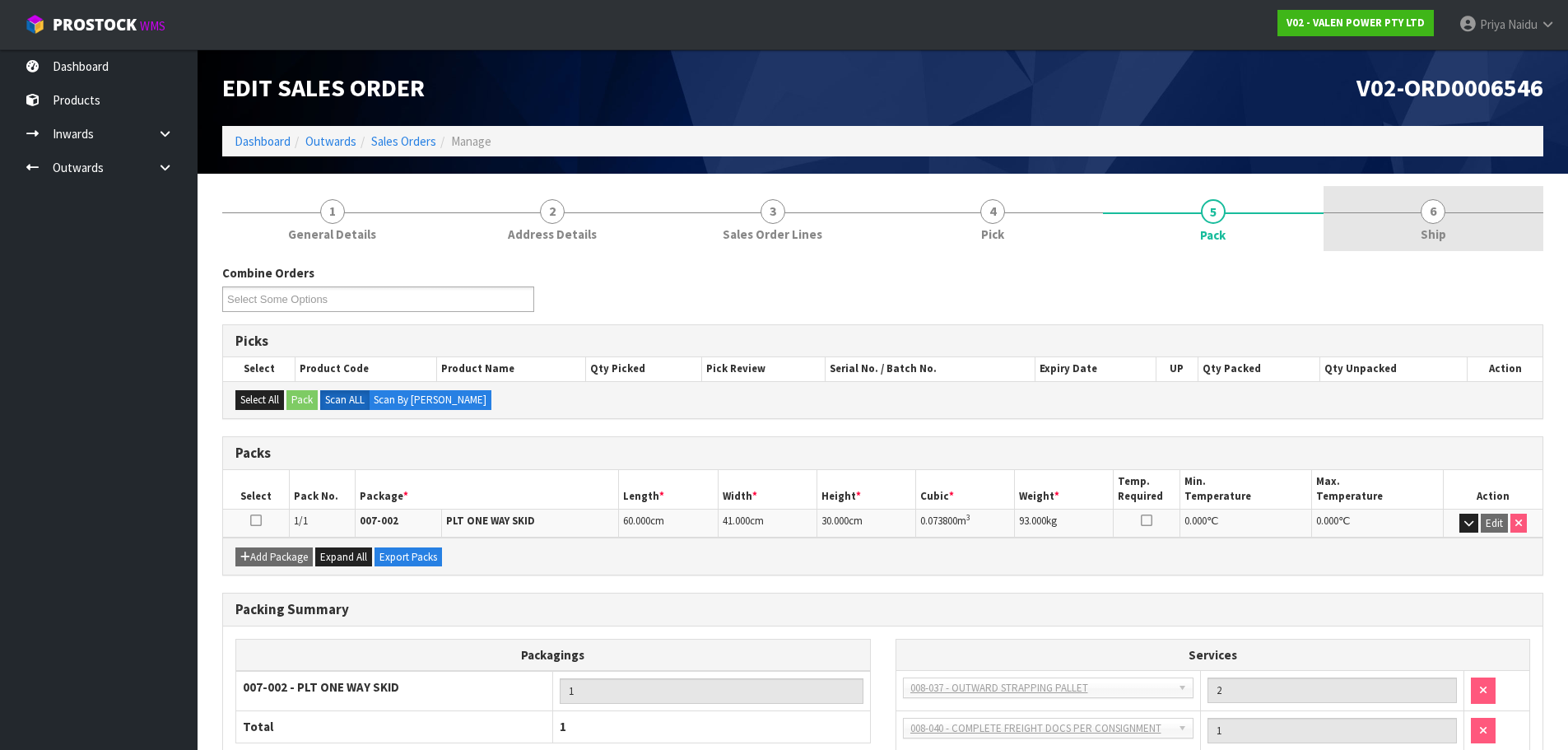
click at [1435, 224] on link "6 Ship" at bounding box center [1433, 219] width 220 height 65
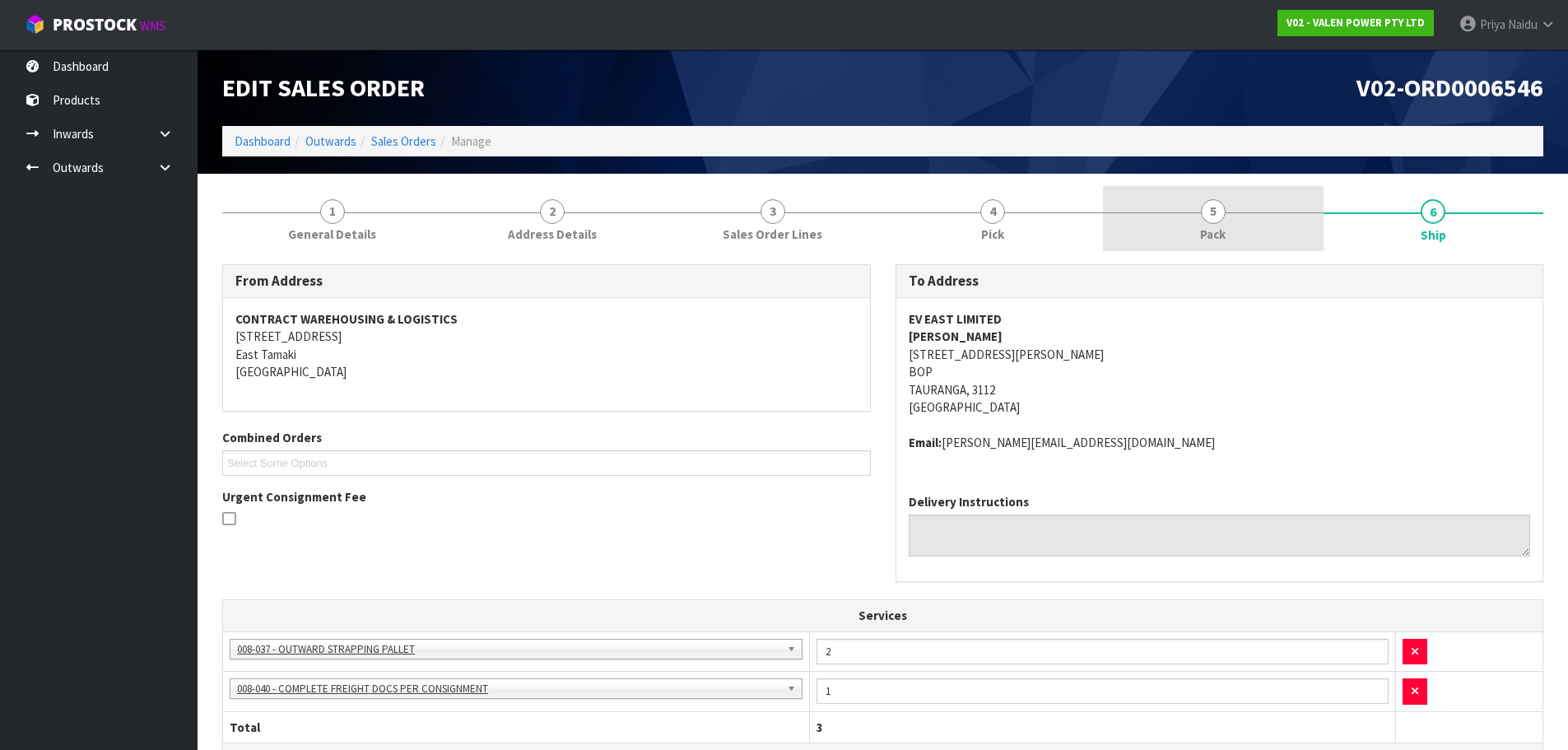
drag, startPoint x: 1305, startPoint y: 244, endPoint x: 1272, endPoint y: 227, distance: 37.1
click at [1304, 243] on link "5 Pack" at bounding box center [1213, 219] width 220 height 65
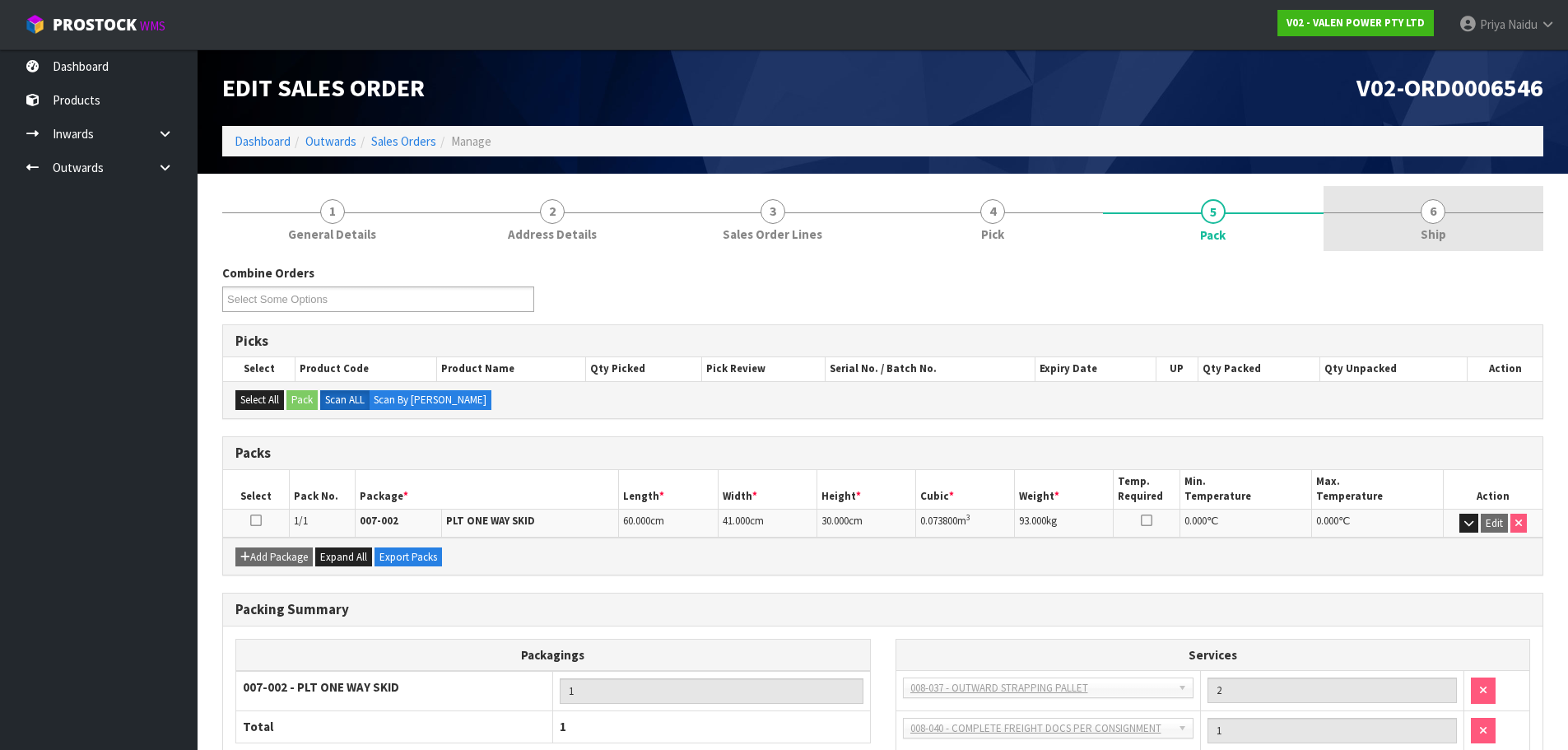
click at [1489, 223] on link "6 Ship" at bounding box center [1433, 219] width 220 height 65
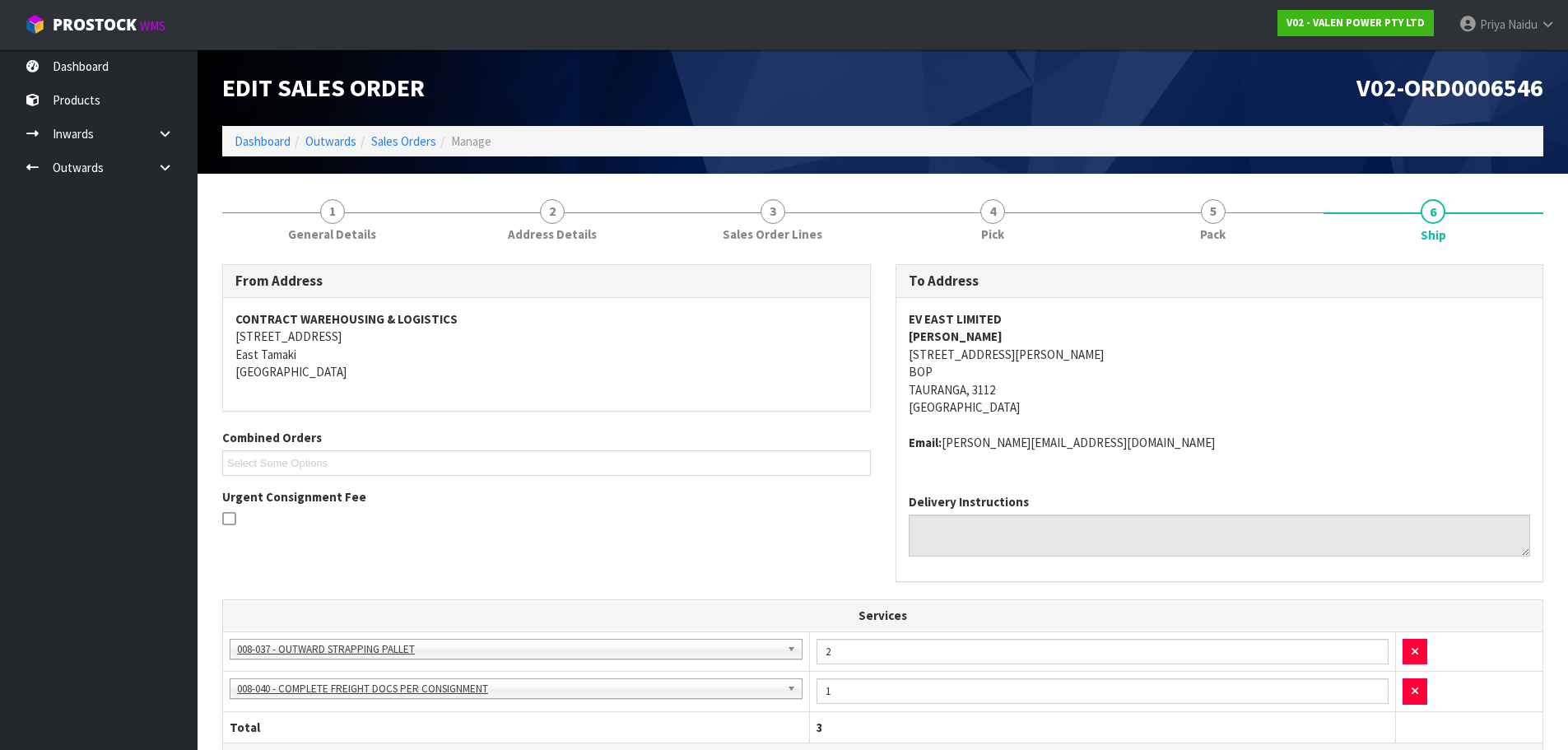
scroll to position [365, 0]
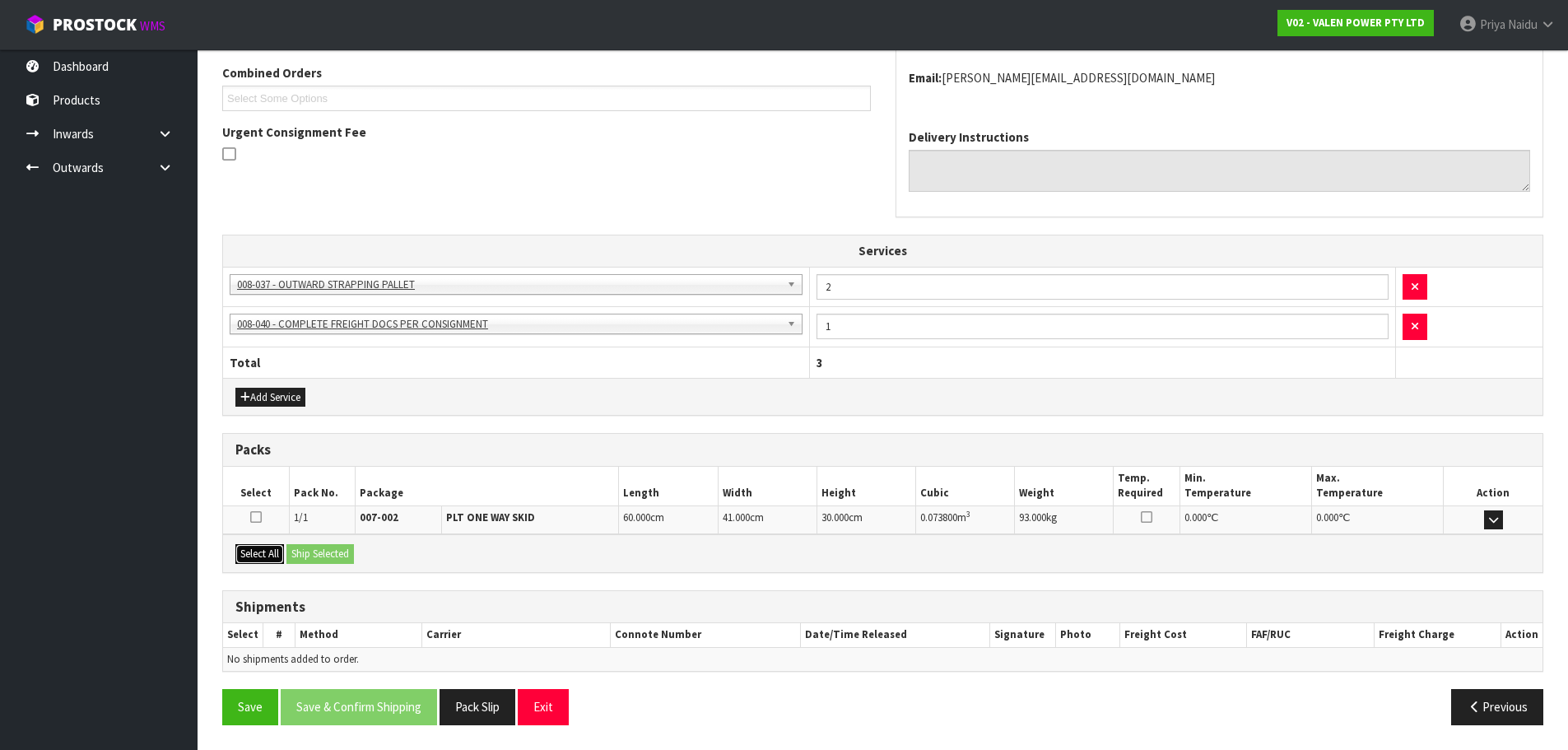
click at [264, 547] on button "Select All" at bounding box center [259, 554] width 48 height 20
drag, startPoint x: 294, startPoint y: 551, endPoint x: 310, endPoint y: 564, distance: 20.6
click at [297, 553] on button "Ship Selected" at bounding box center [320, 554] width 67 height 20
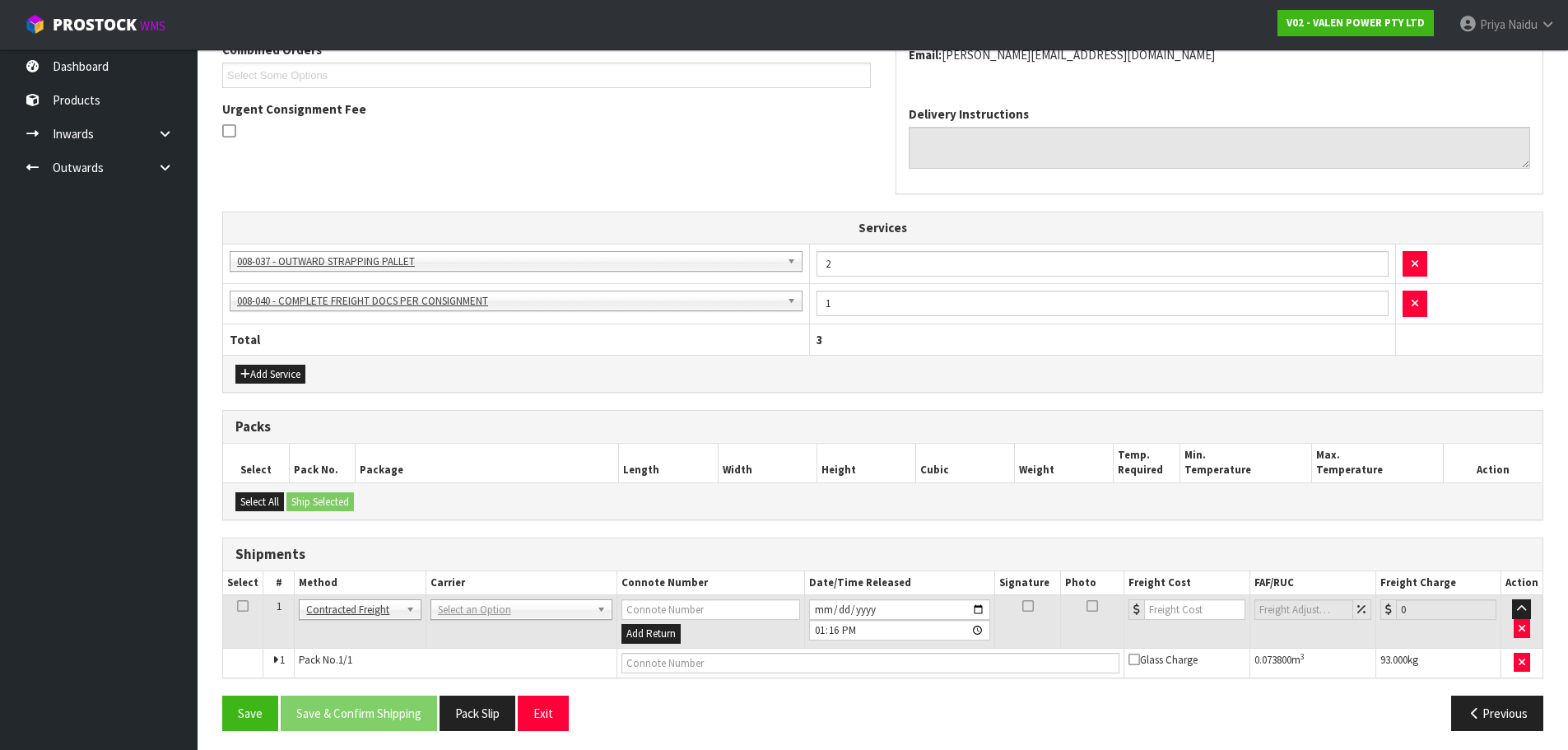
scroll to position [393, 0]
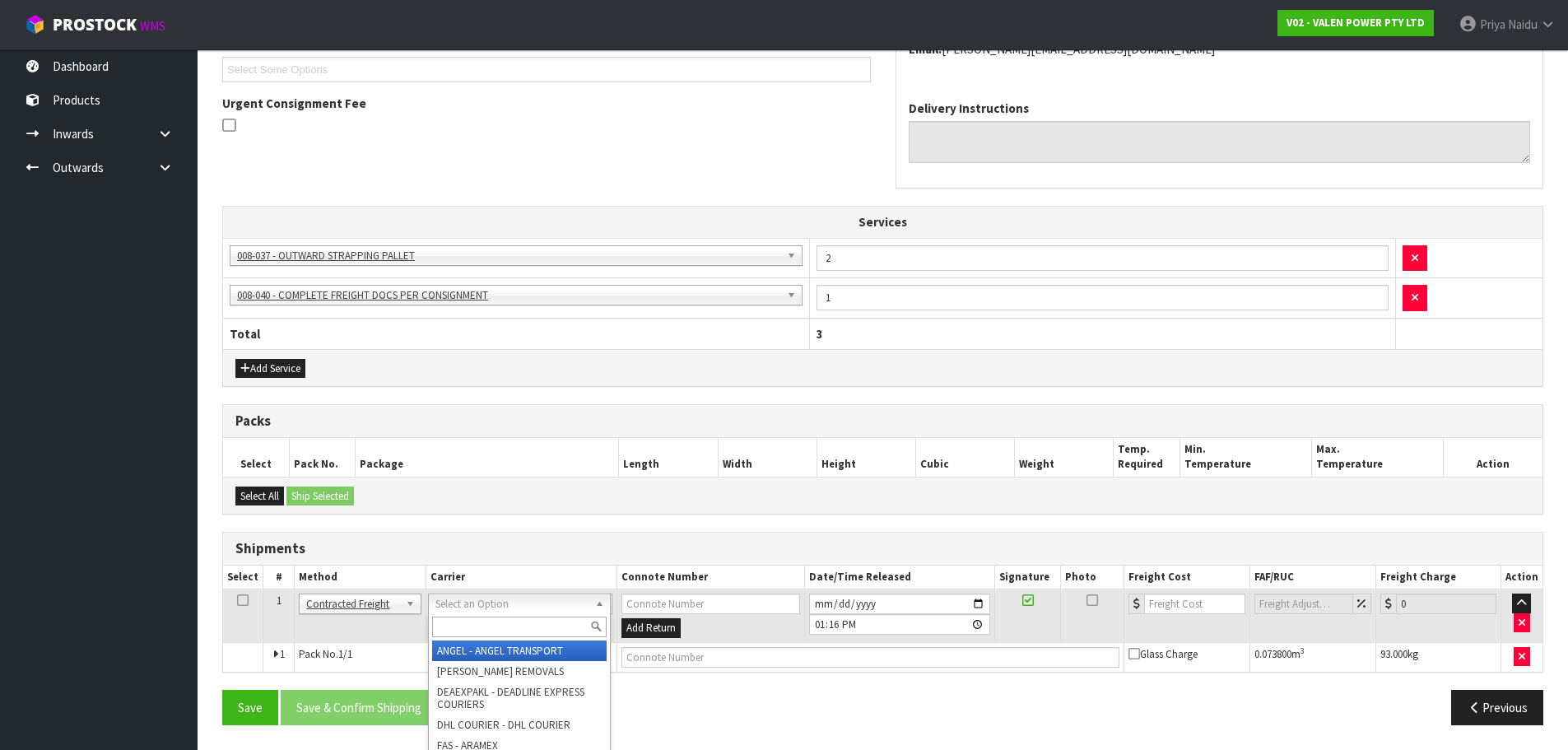
click at [469, 634] on input "text" at bounding box center [520, 627] width 175 height 21
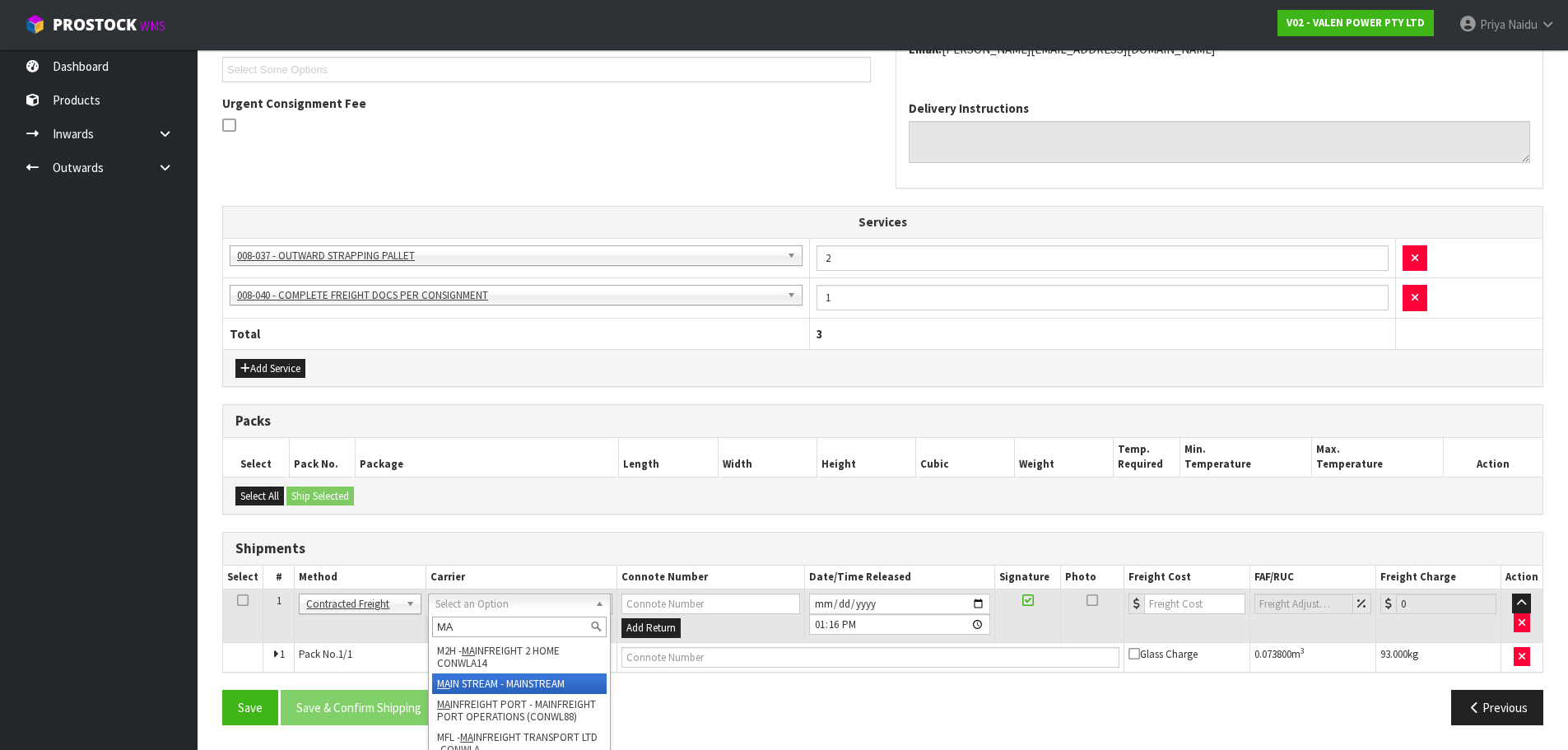
type input "MA"
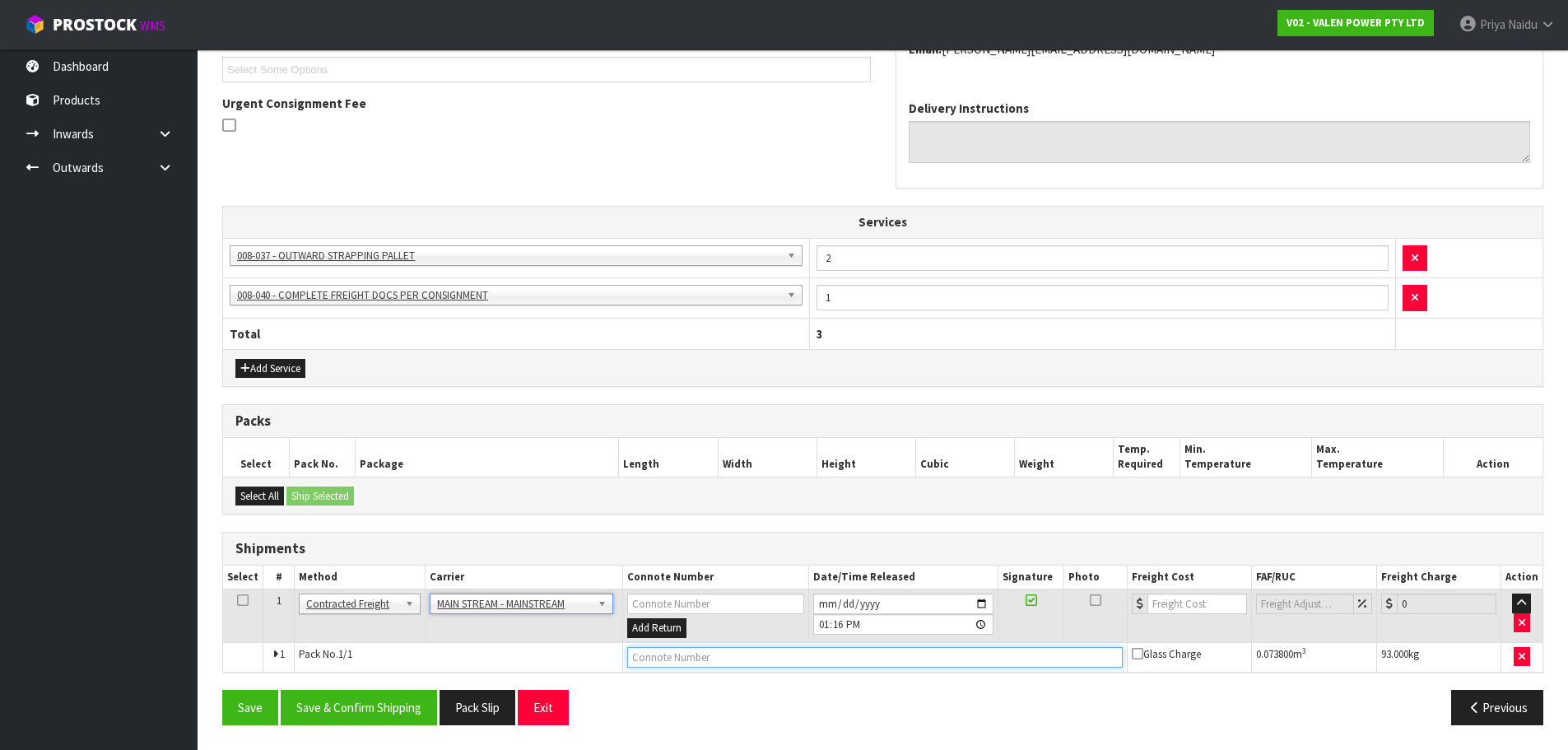
click at [713, 660] on input "text" at bounding box center [875, 657] width 496 height 21
paste input "0.073800M3"
type input "0"
click at [756, 664] on input "text" at bounding box center [875, 657] width 496 height 21
paste input "CWL7722363"
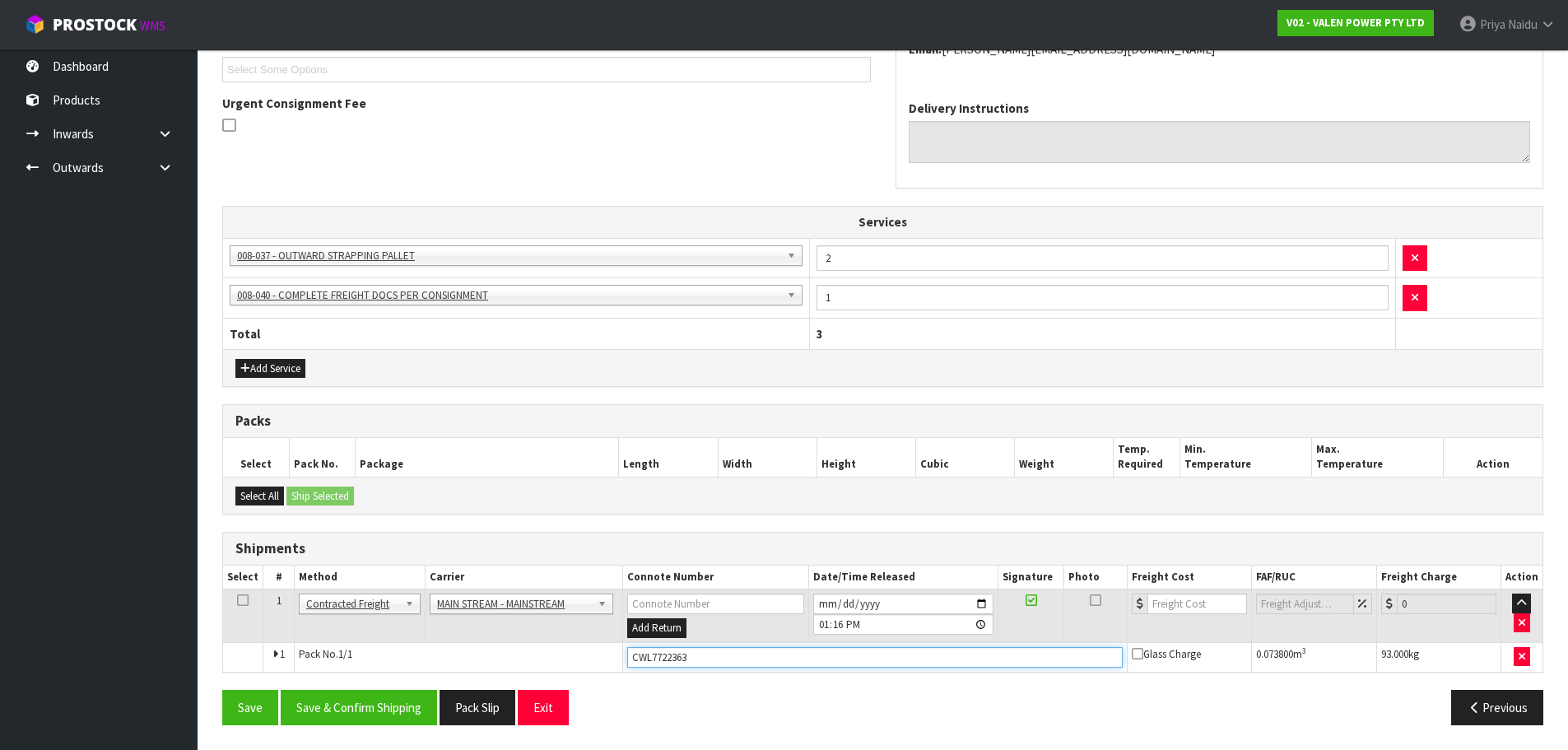
type input "CWL7722363"
click at [1181, 602] on input "number" at bounding box center [1197, 604] width 100 height 21
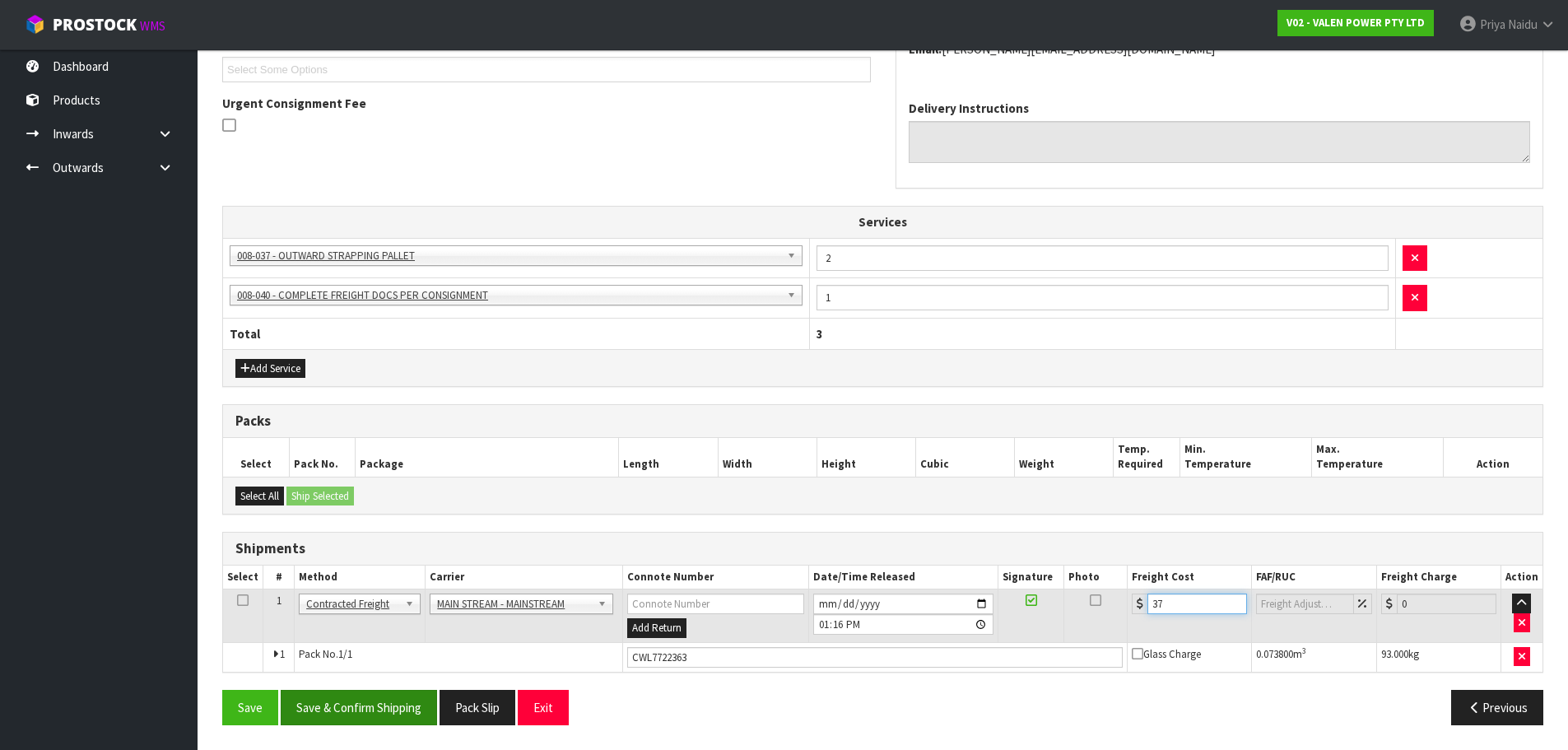
type input "37"
click at [382, 723] on button "Save & Confirm Shipping" at bounding box center [359, 708] width 156 height 36
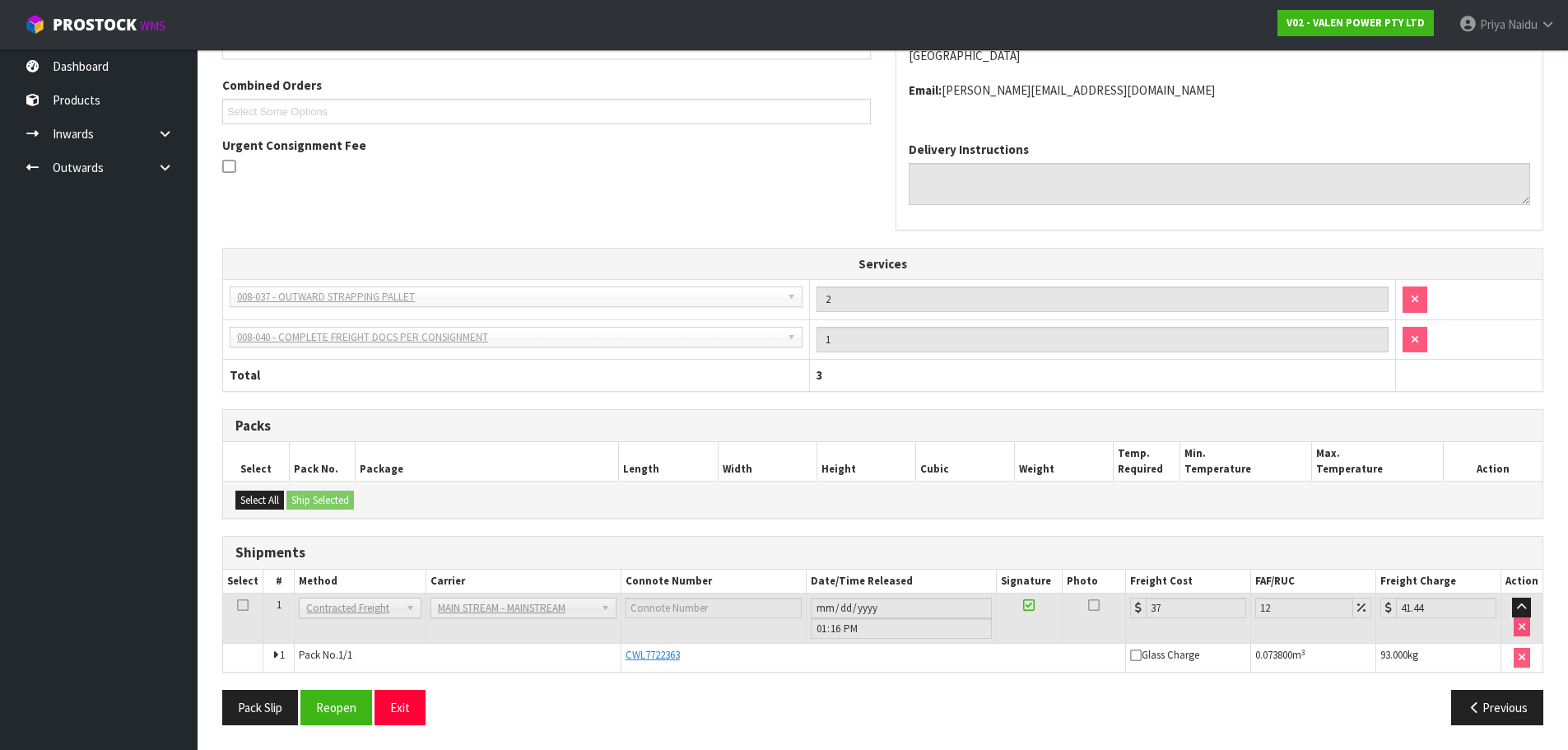
scroll to position [0, 0]
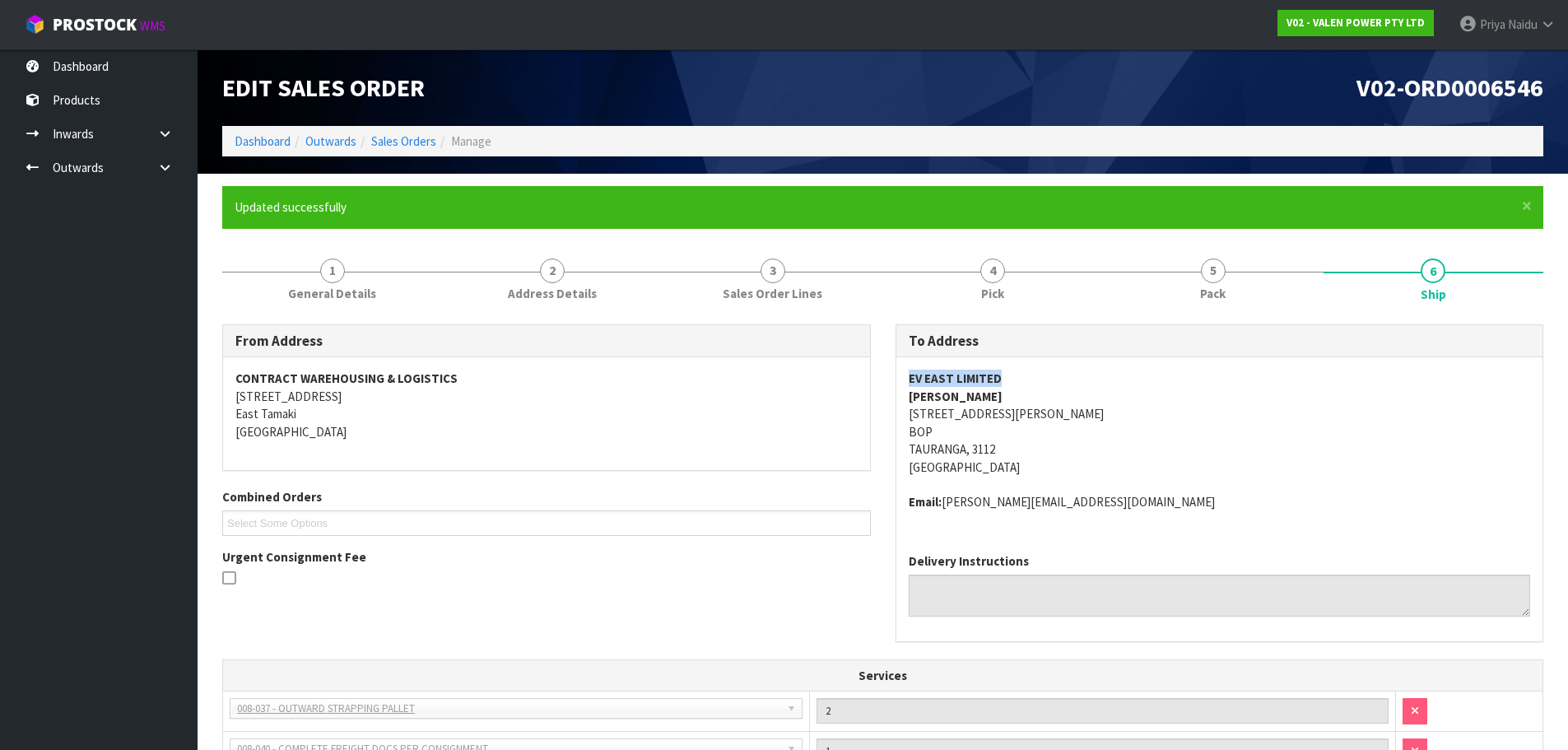
drag, startPoint x: 906, startPoint y: 377, endPoint x: 1031, endPoint y: 373, distance: 125.1
click at [1031, 373] on div "EV EAST LIMITED [PERSON_NAME] [STREET_ADDRESS][PERSON_NAME] Email: [PERSON_NAME…" at bounding box center [1220, 449] width 647 height 183
click at [240, 132] on li "Dashboard" at bounding box center [262, 141] width 56 height 17
click at [252, 144] on link "Dashboard" at bounding box center [262, 141] width 56 height 16
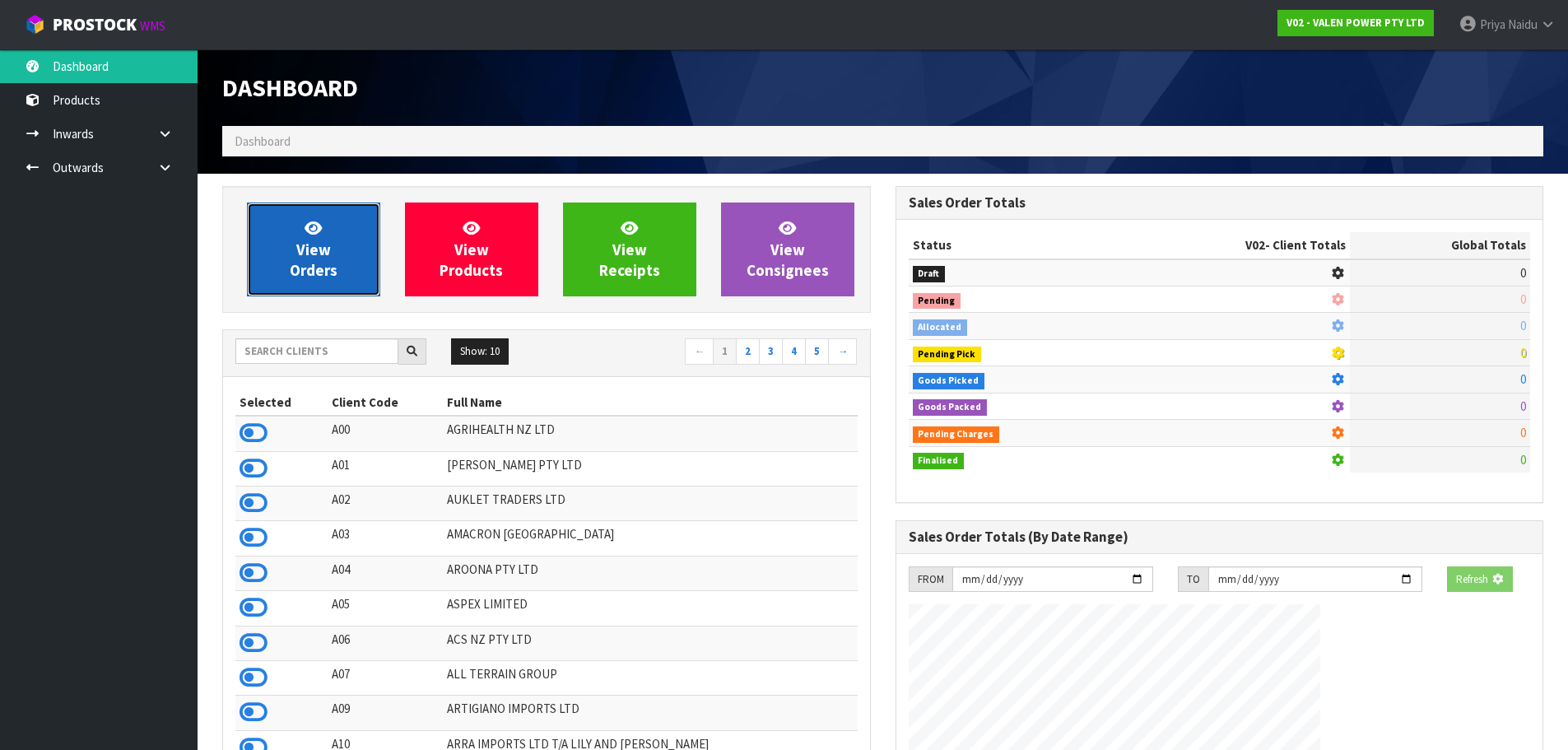
click at [287, 271] on link "View Orders" at bounding box center [313, 249] width 133 height 94
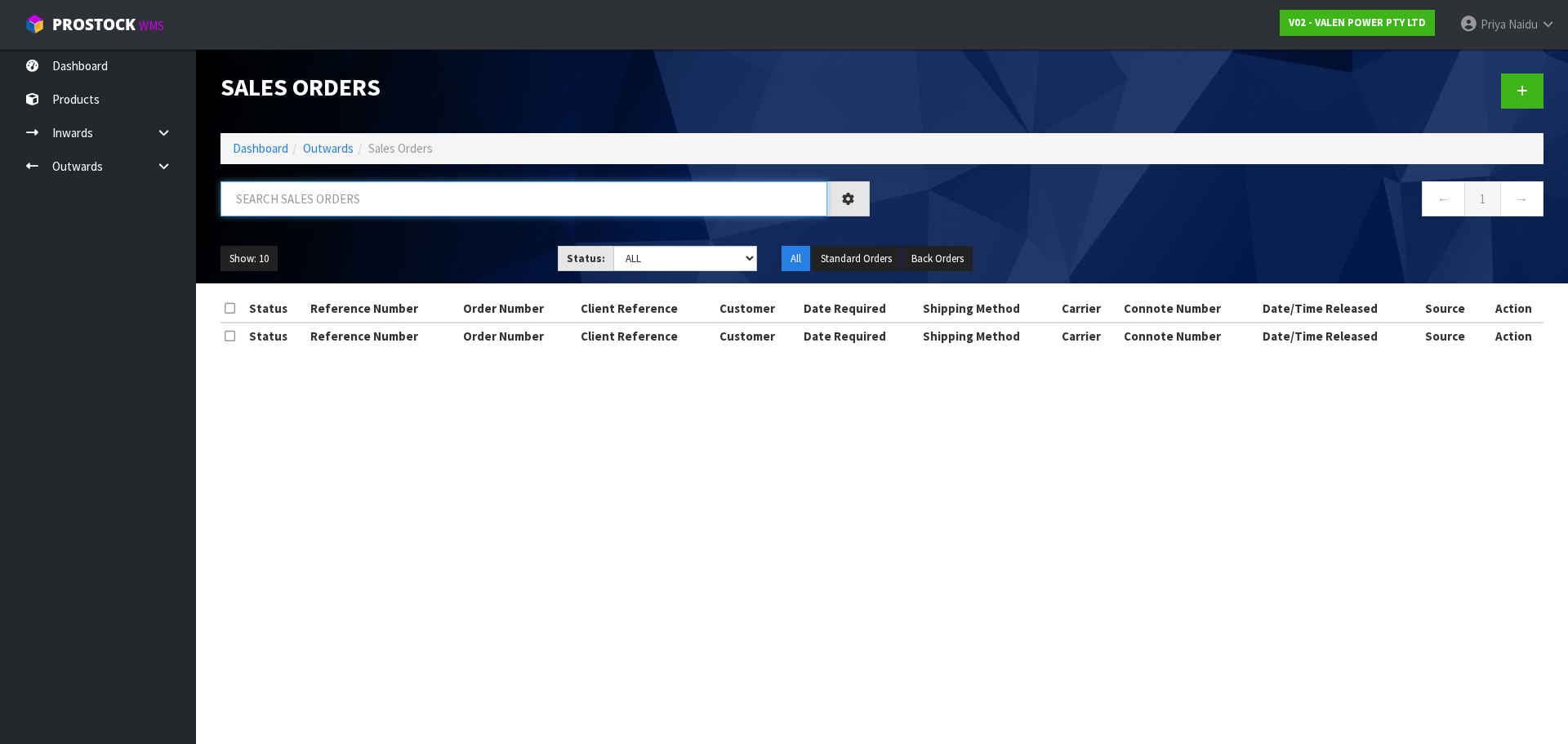
click at [317, 193] on input "text" at bounding box center [524, 199] width 607 height 35
paste input "EV EAST LIMITED"
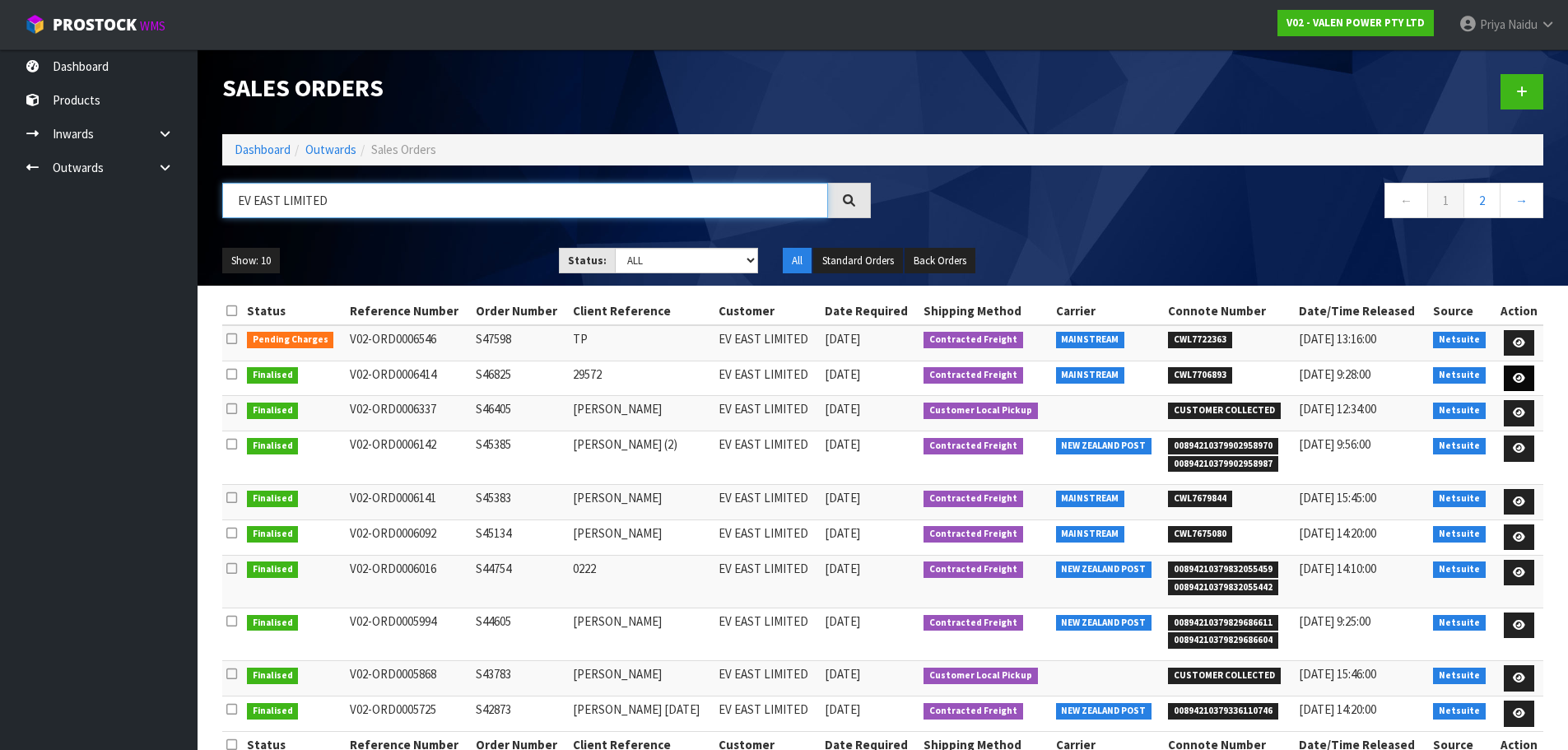
type input "EV EAST LIMITED"
click at [1522, 373] on icon at bounding box center [1519, 377] width 12 height 11
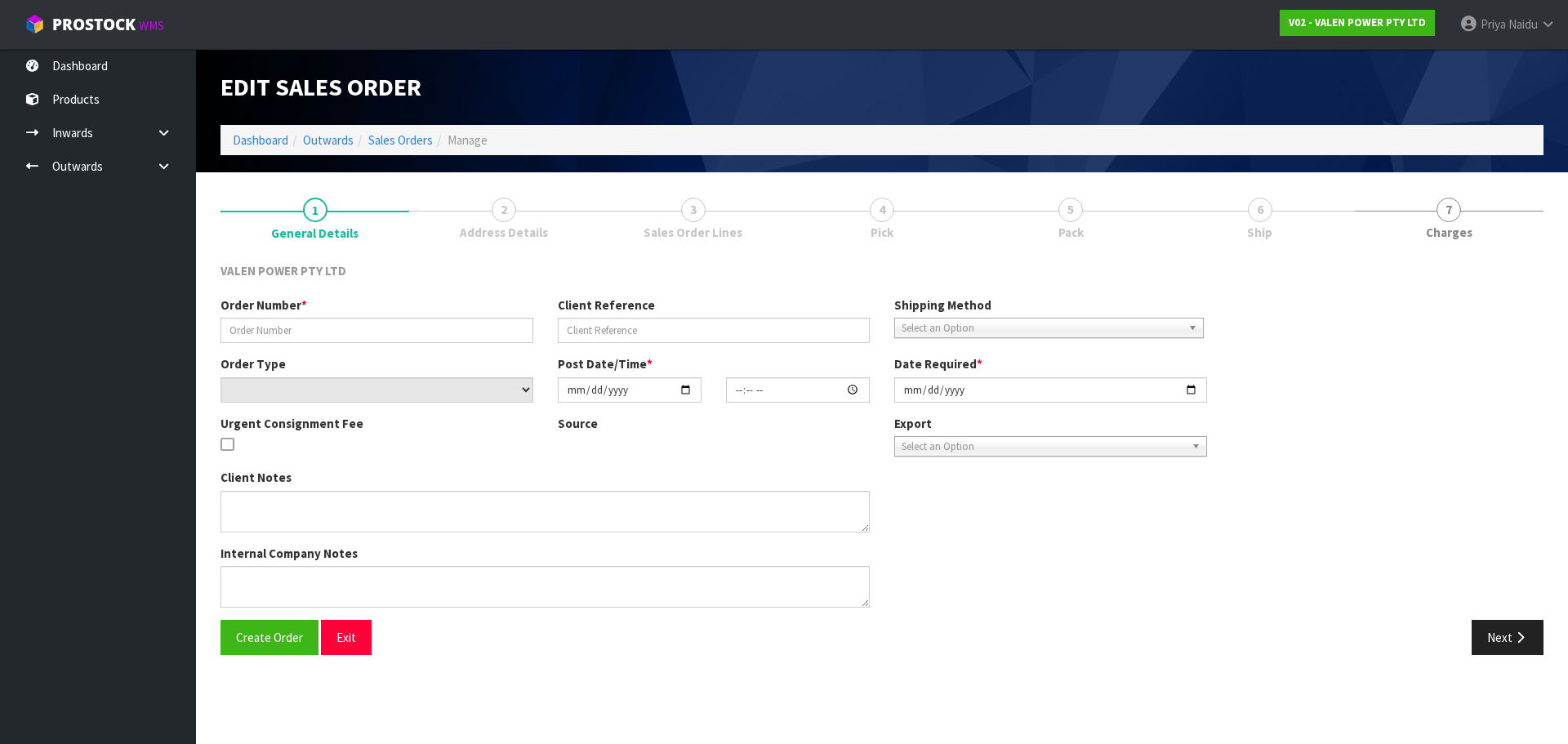
type input "S46825"
type input "29572"
select select "number:0"
type input "[DATE]"
type input "11:45:09.000"
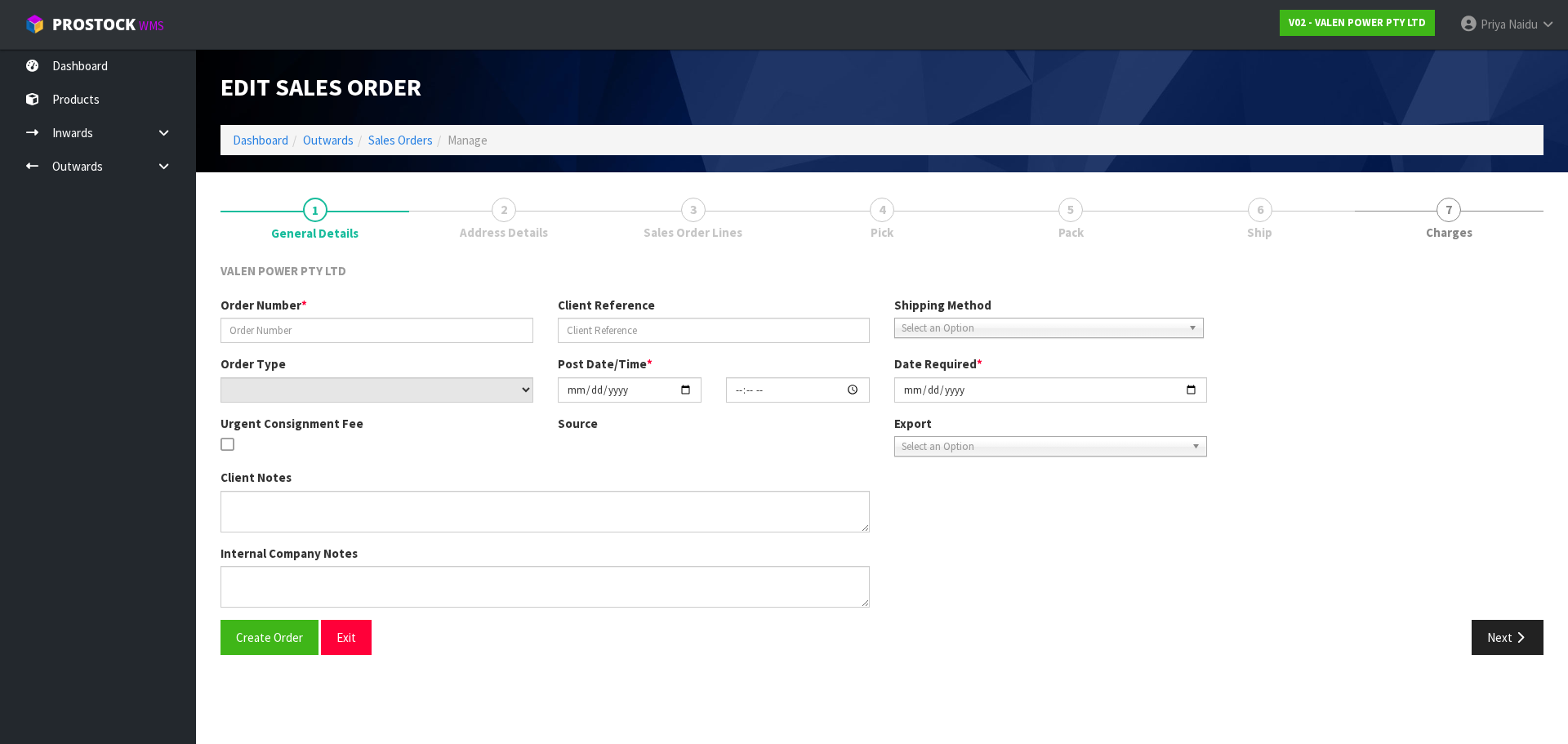
type input "[DATE]"
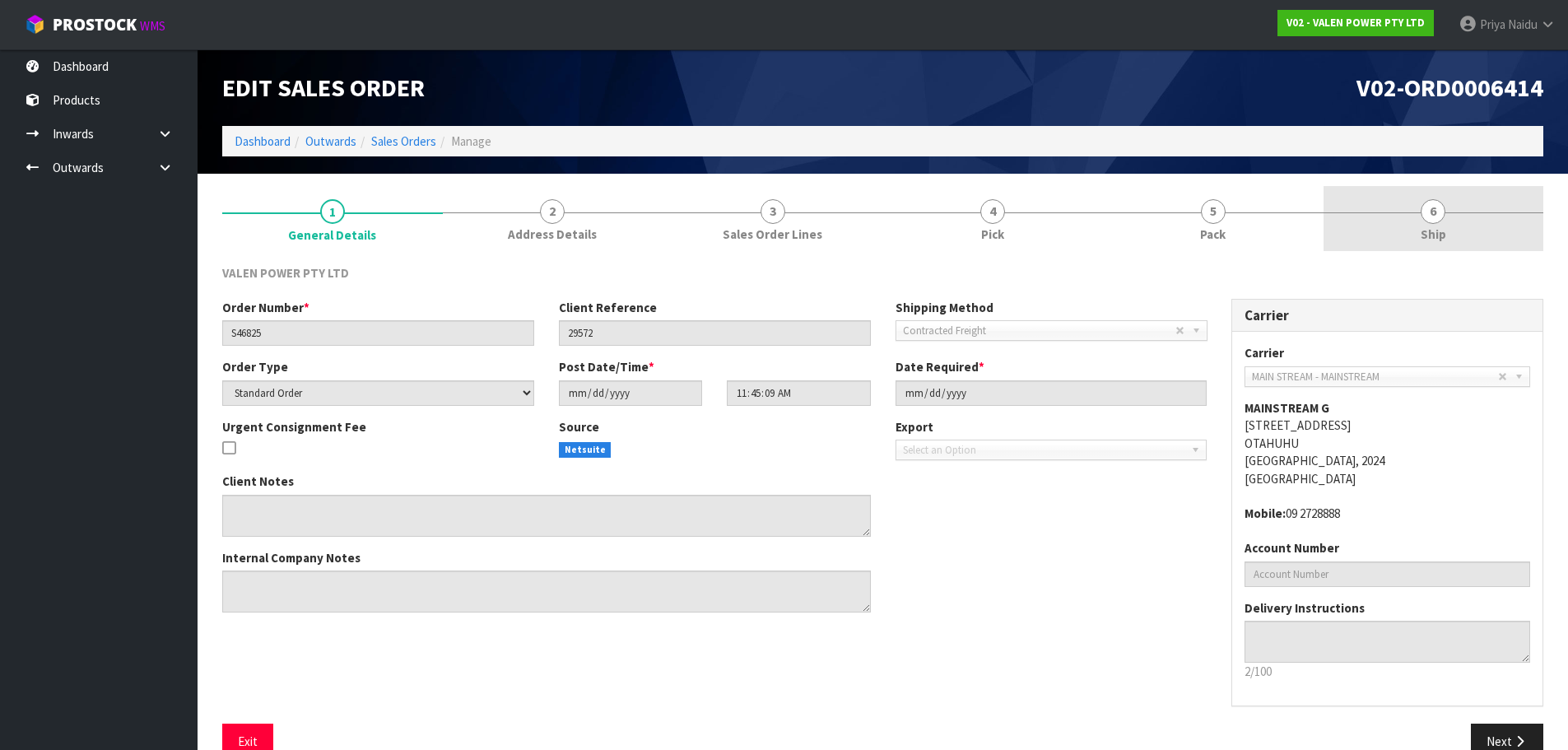
click at [1454, 200] on link "6 Ship" at bounding box center [1433, 219] width 220 height 65
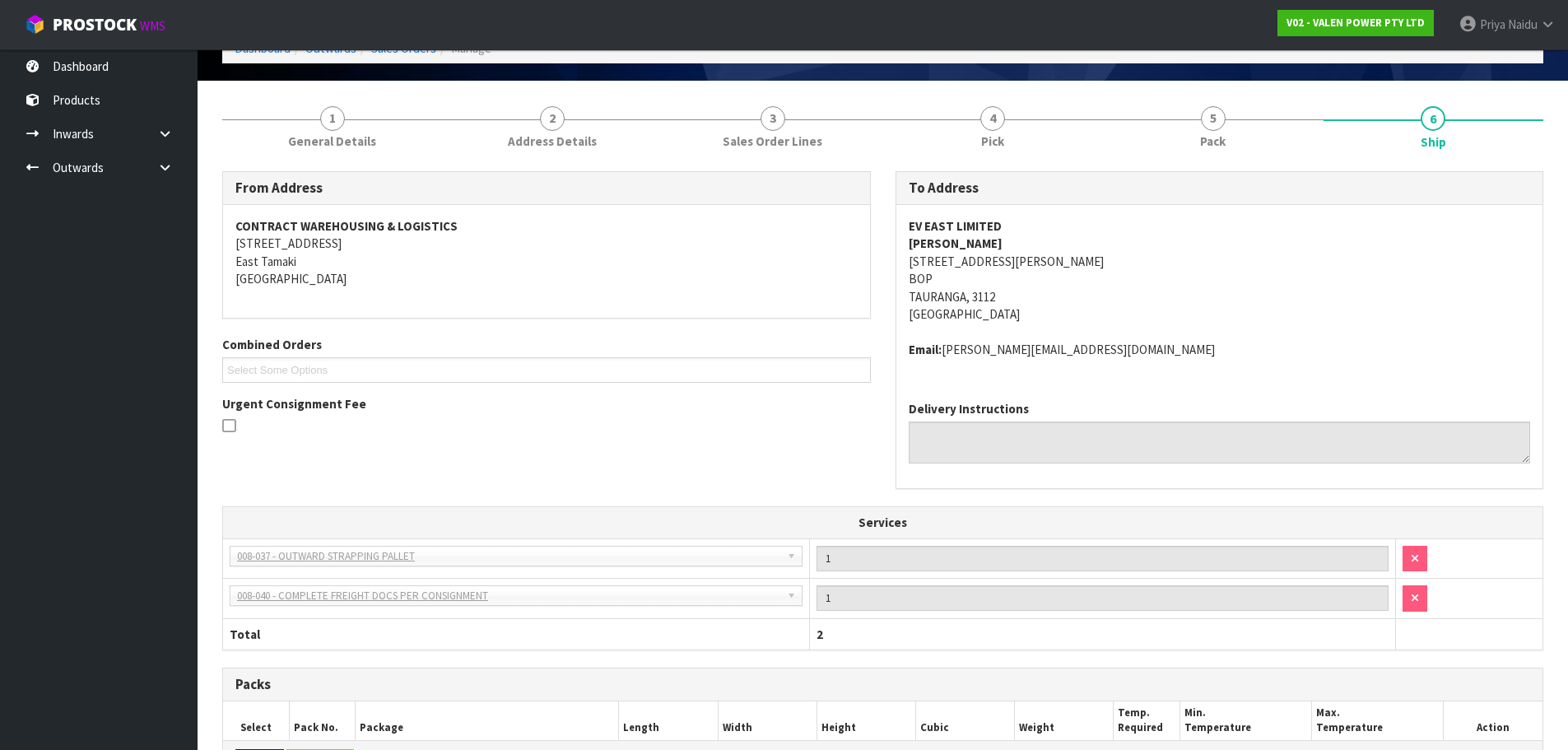
scroll to position [353, 0]
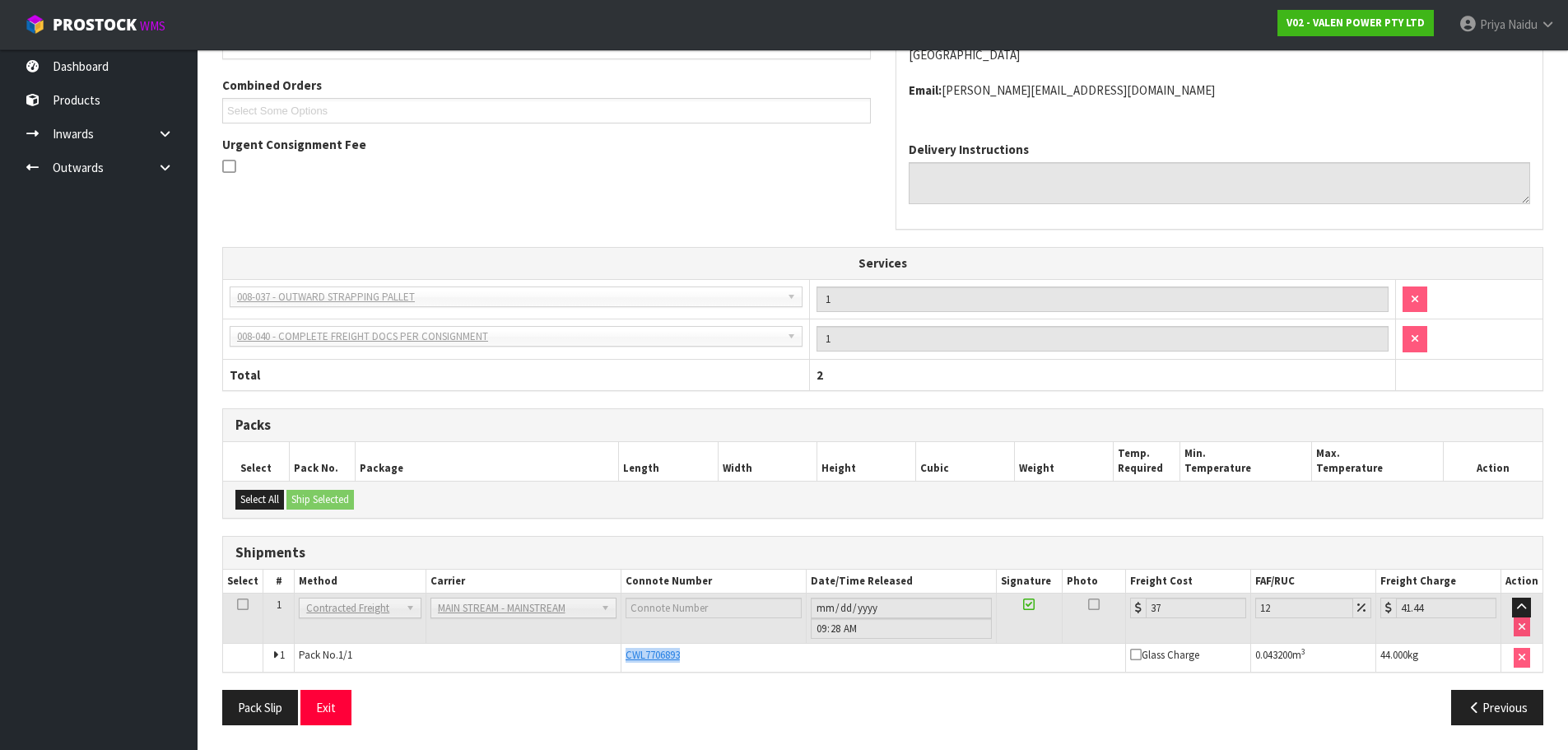
drag, startPoint x: 623, startPoint y: 659, endPoint x: 700, endPoint y: 654, distance: 77.2
click at [700, 654] on div "CWL7706893" at bounding box center [873, 655] width 496 height 15
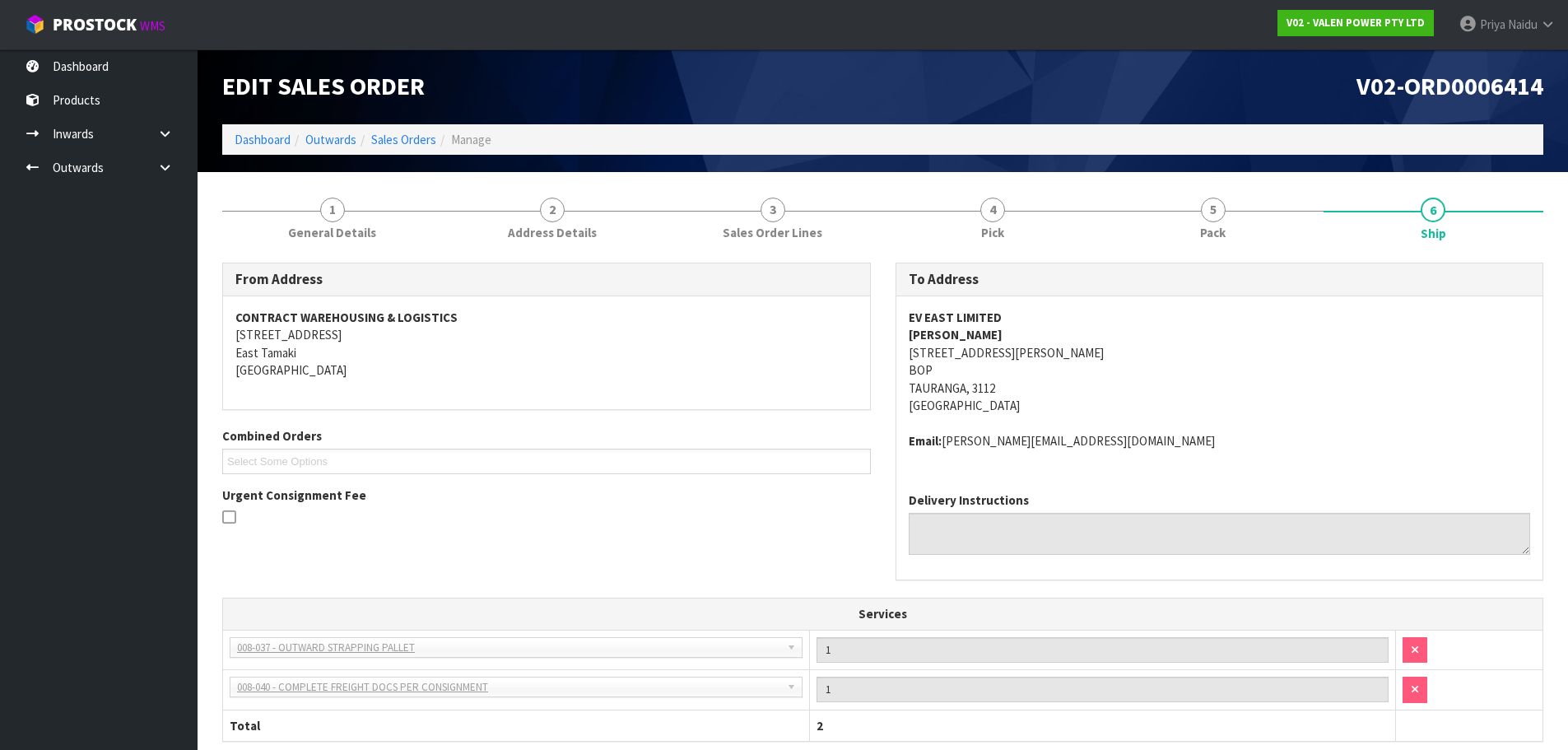
scroll to position [0, 0]
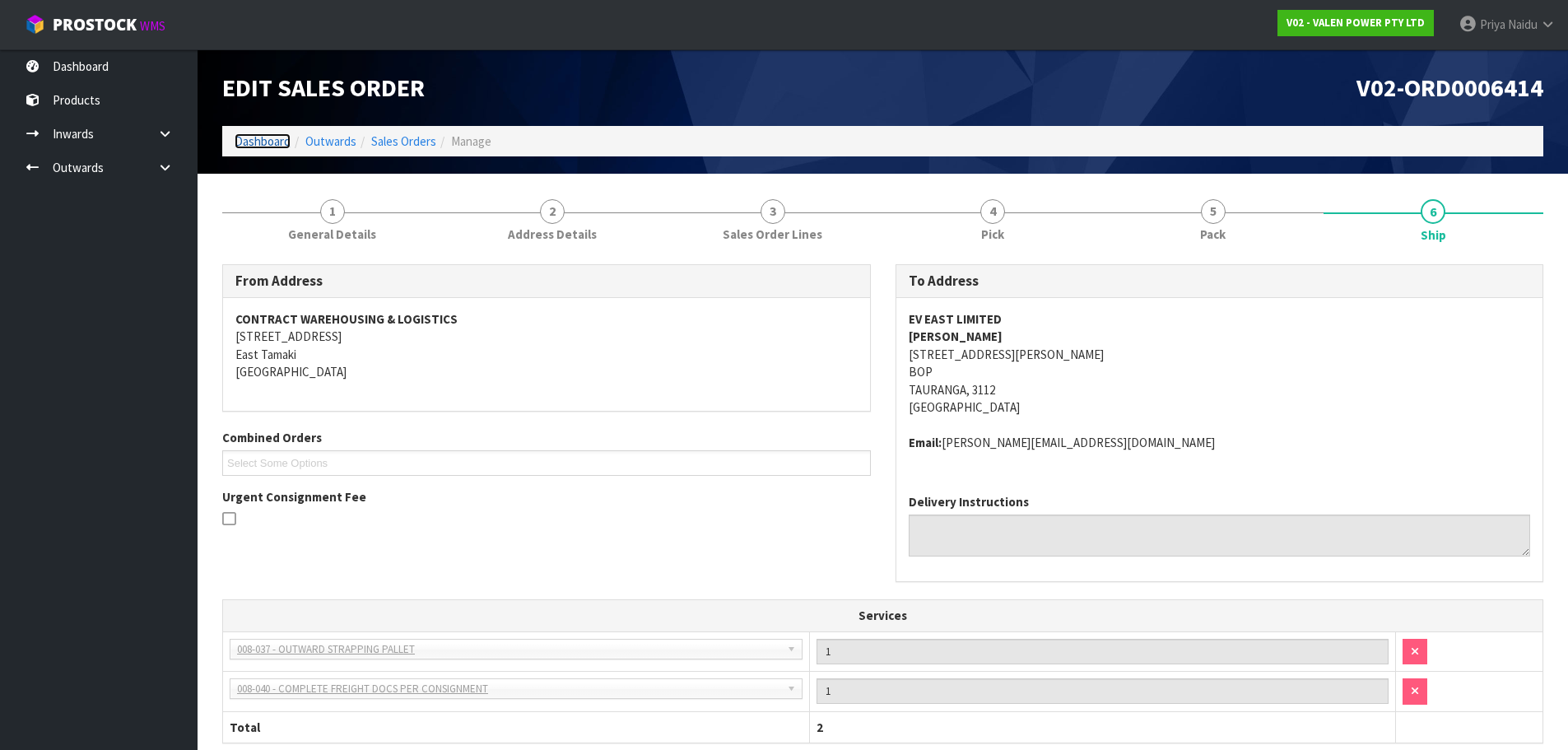
drag, startPoint x: 275, startPoint y: 138, endPoint x: 280, endPoint y: 150, distance: 13.0
click at [274, 138] on link "Dashboard" at bounding box center [262, 141] width 56 height 16
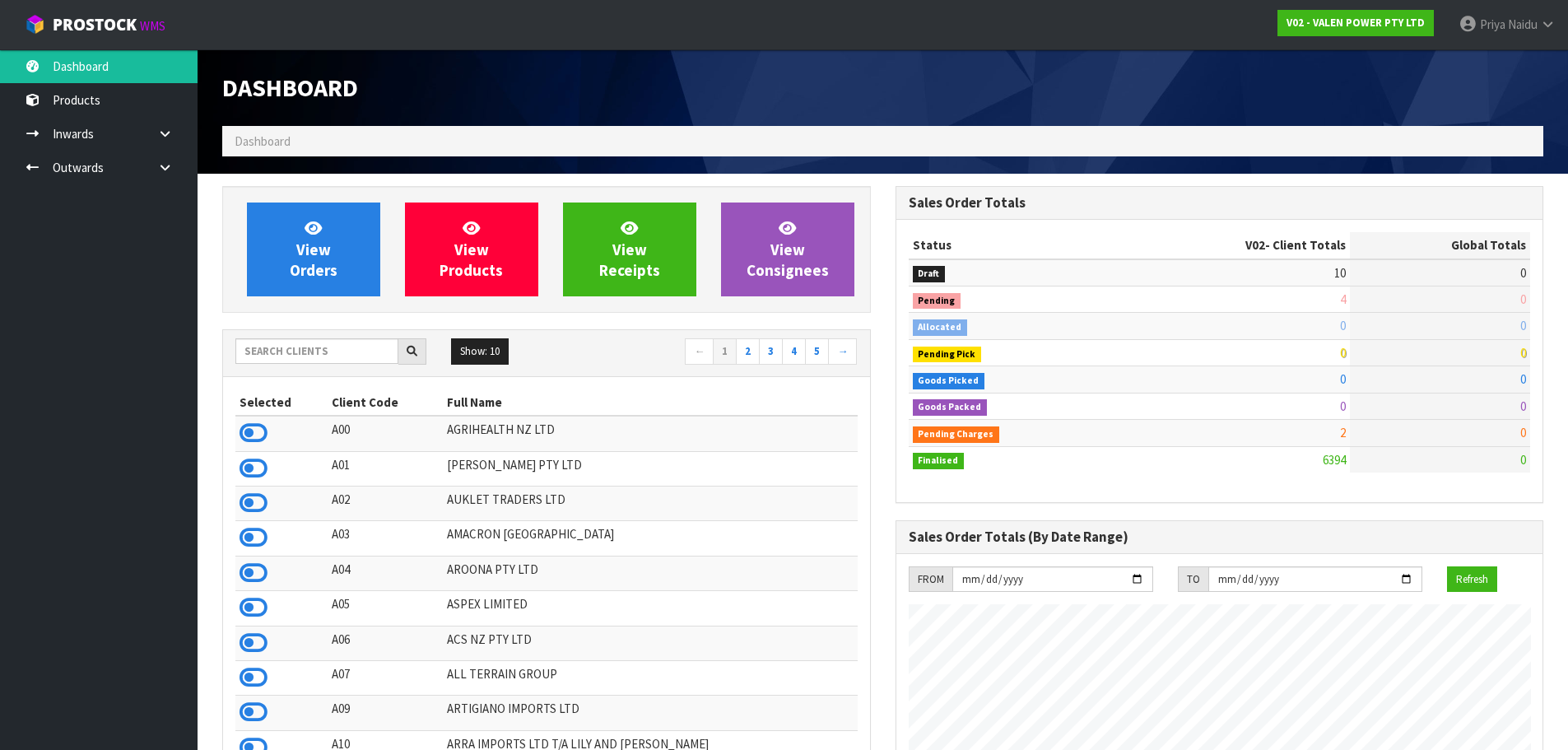
scroll to position [1247, 673]
click at [372, 354] on input "text" at bounding box center [317, 351] width 163 height 26
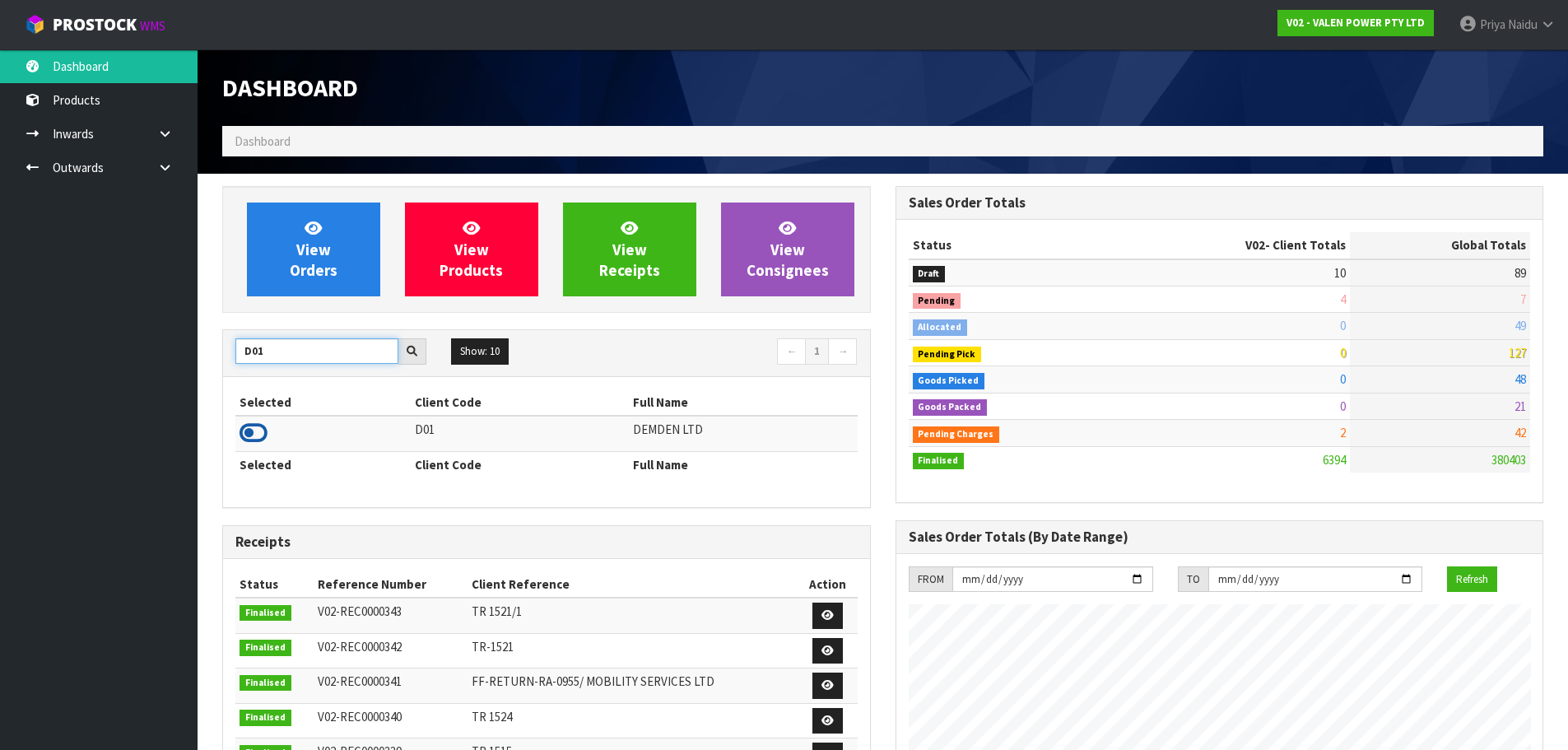
type input "D01"
click at [249, 434] on icon at bounding box center [254, 433] width 28 height 25
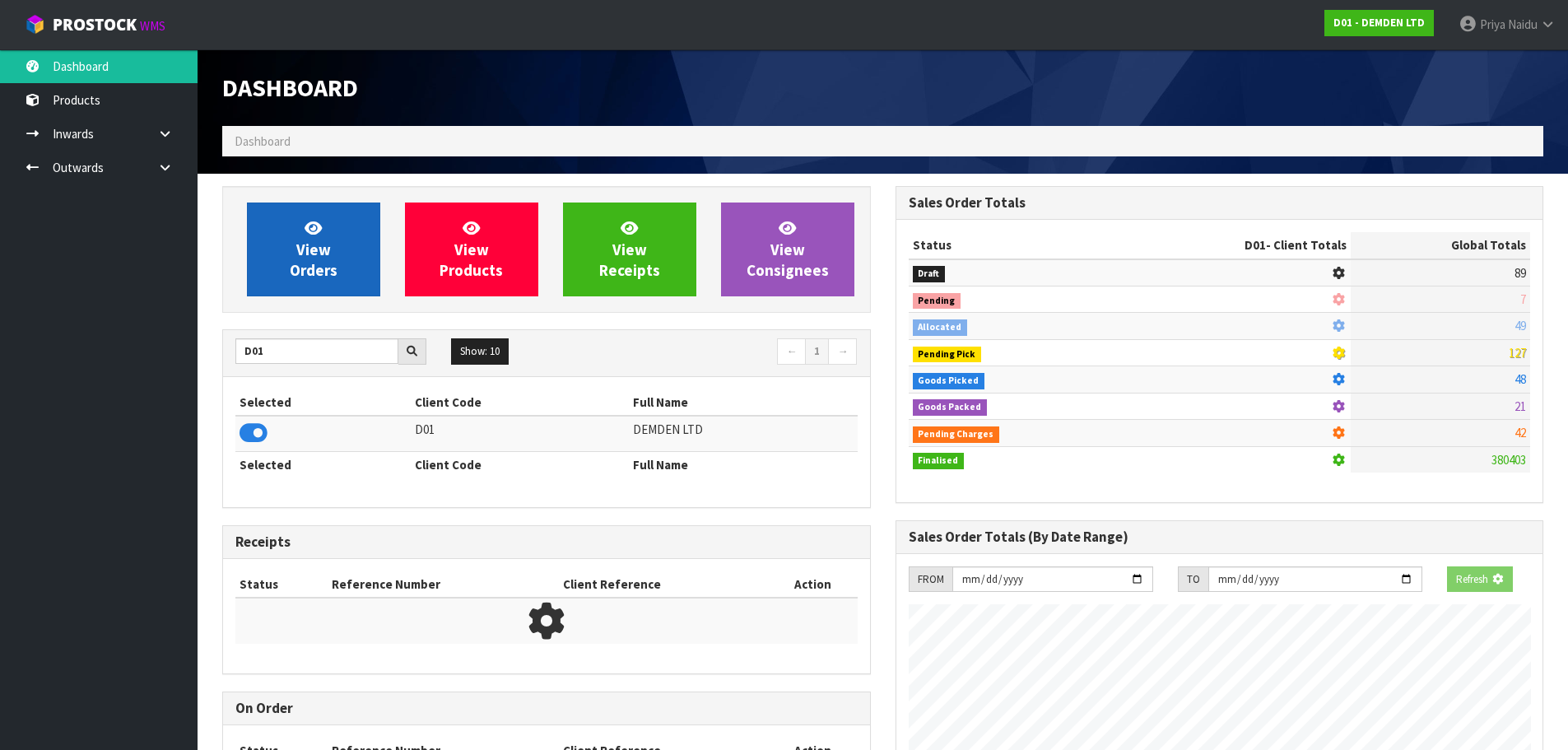
scroll to position [1027, 673]
click at [308, 228] on icon at bounding box center [313, 227] width 17 height 16
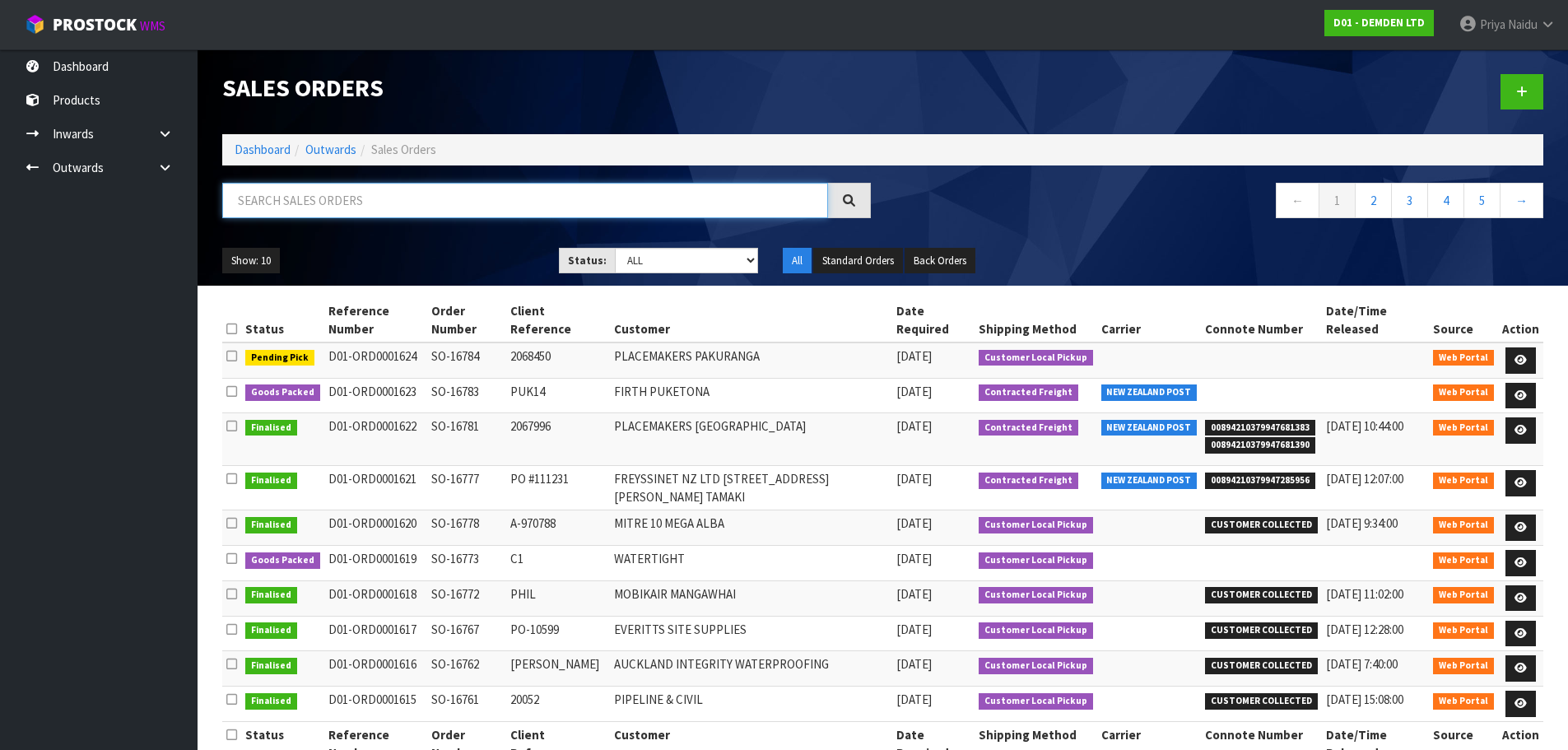
click at [341, 213] on input "text" at bounding box center [525, 200] width 606 height 36
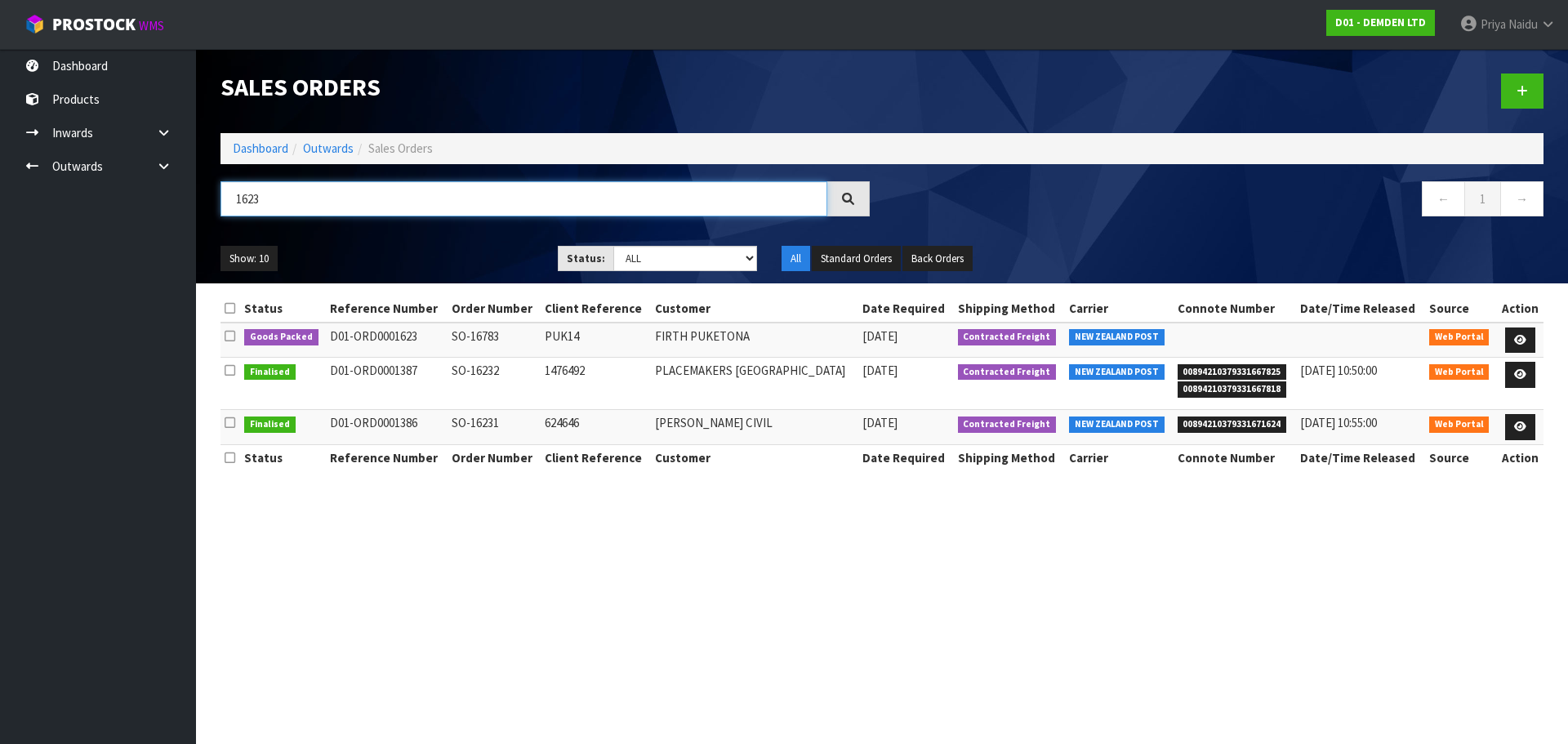
type input "1623"
click at [431, 233] on div "Show: 10 5 10 25 50 Status: Draft Pending Allocated Pending Pick Goods Picked G…" at bounding box center [882, 258] width 1348 height 50
click at [448, 246] on ul "Show: 10 5 10 25 50" at bounding box center [376, 259] width 313 height 26
click at [459, 244] on div "Show: 10 5 10 25 50 Status: Draft Pending Allocated Pending Pick Goods Picked G…" at bounding box center [882, 258] width 1348 height 50
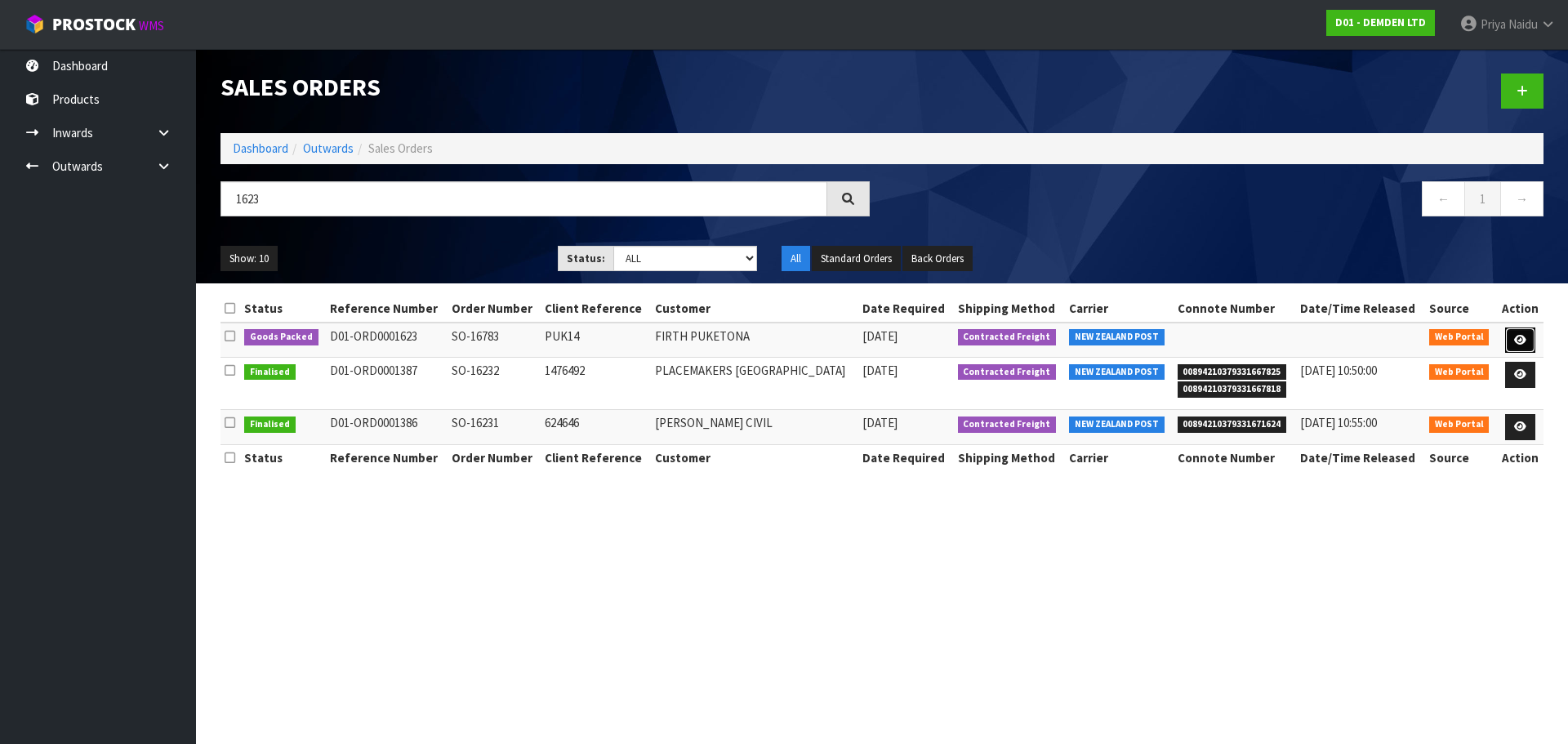
click at [1515, 337] on icon at bounding box center [1519, 340] width 12 height 11
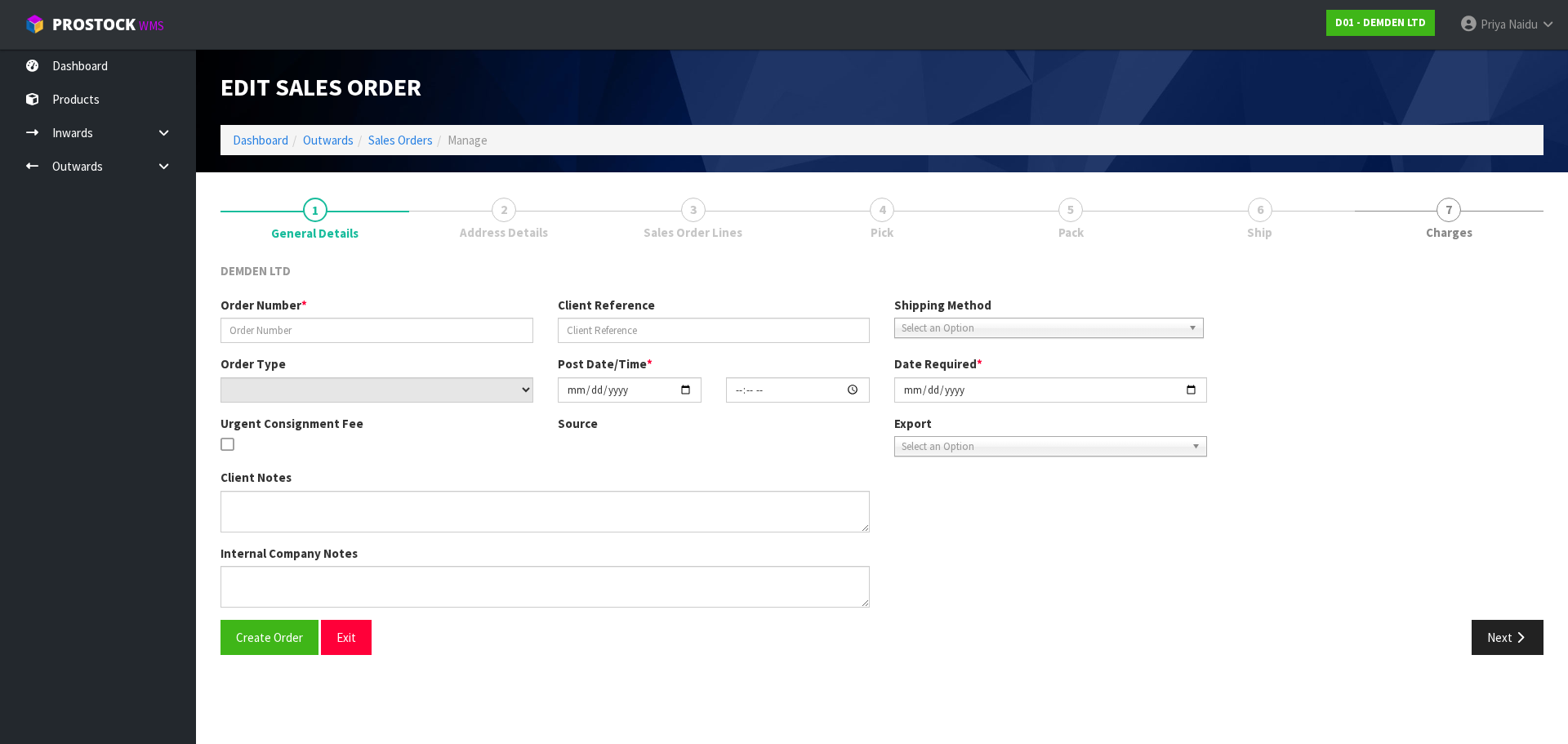
type input "SO-16783"
type input "PUK14"
select select "number:0"
type input "[DATE]"
type input "09:47:00.000"
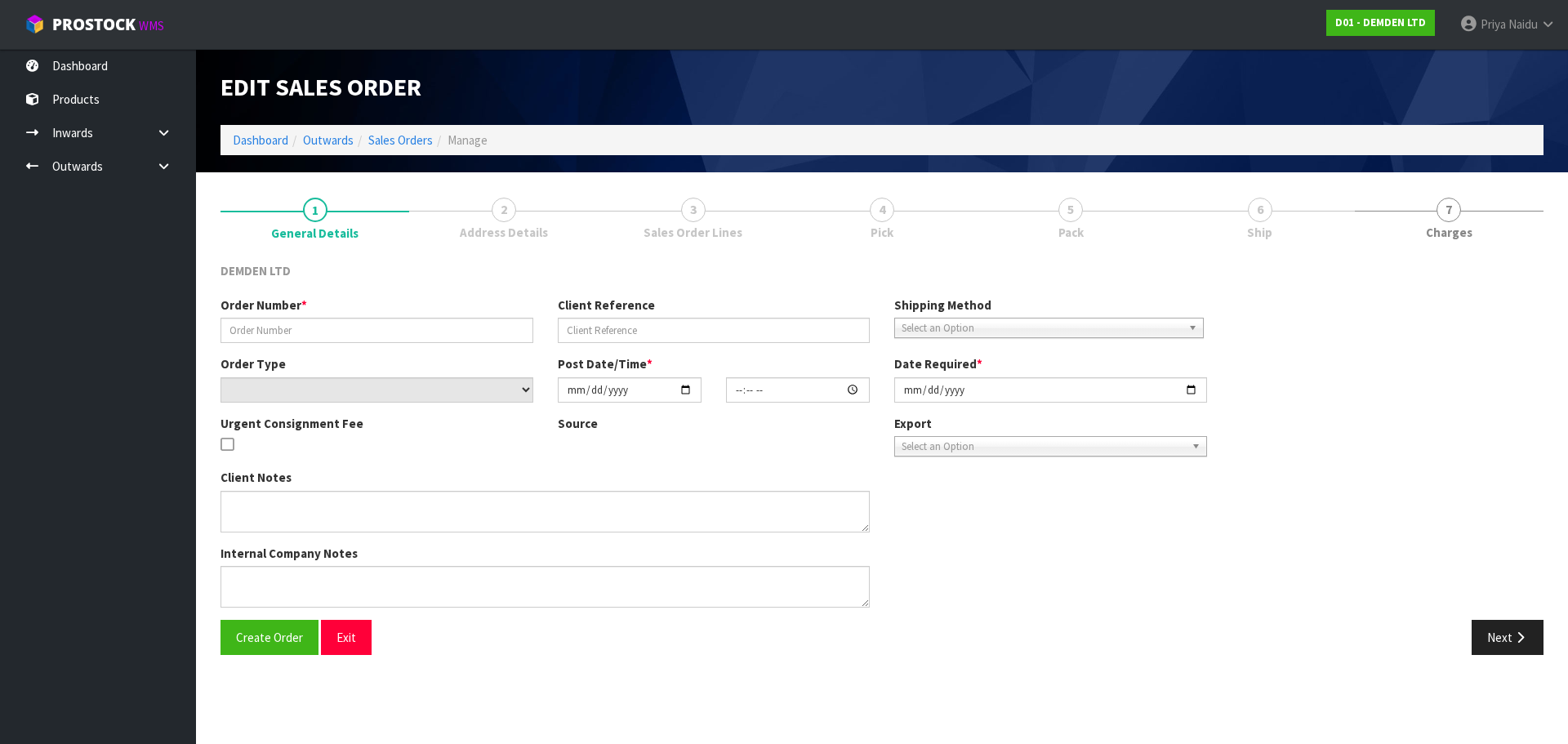
type input "[DATE]"
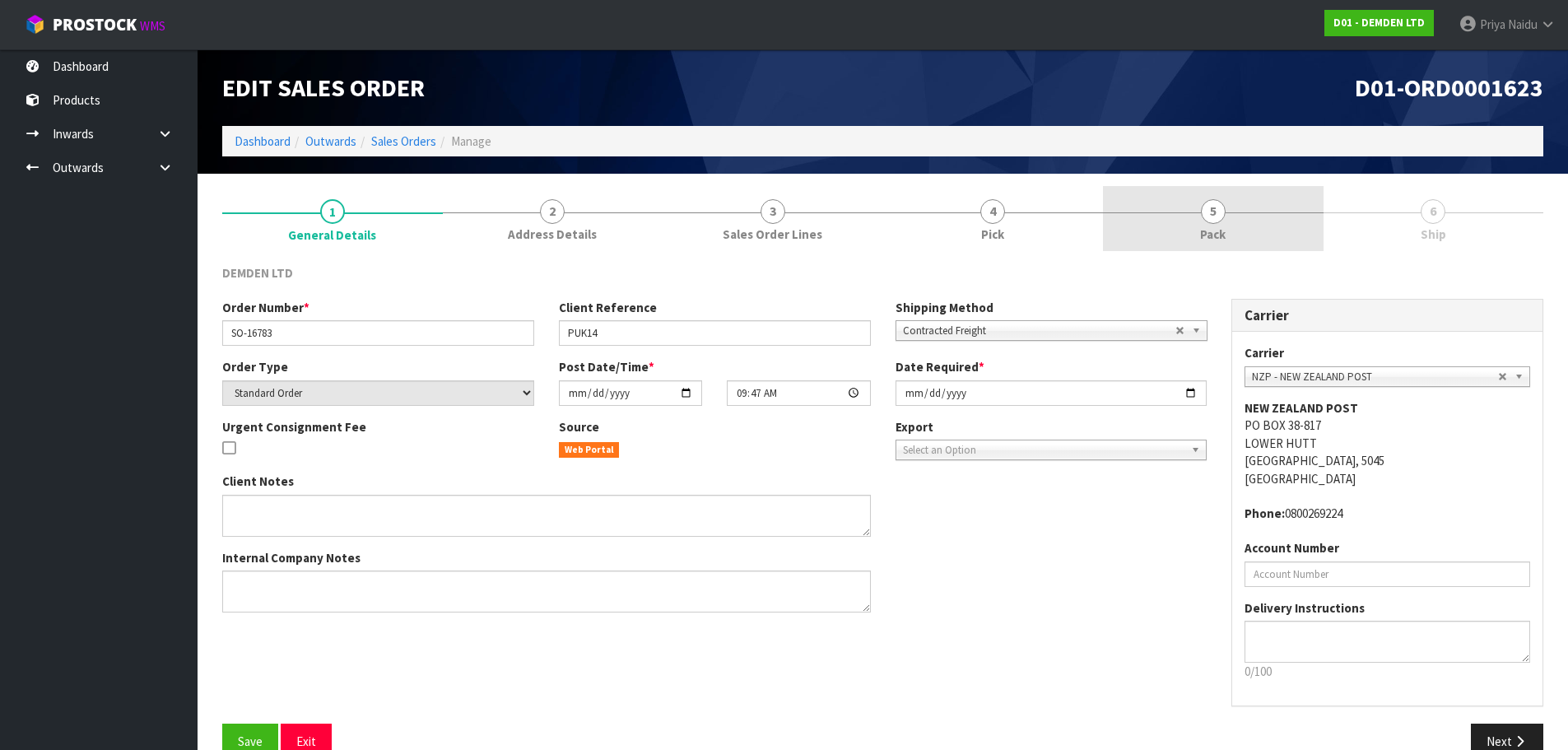
click at [1206, 235] on span "Pack" at bounding box center [1212, 234] width 26 height 17
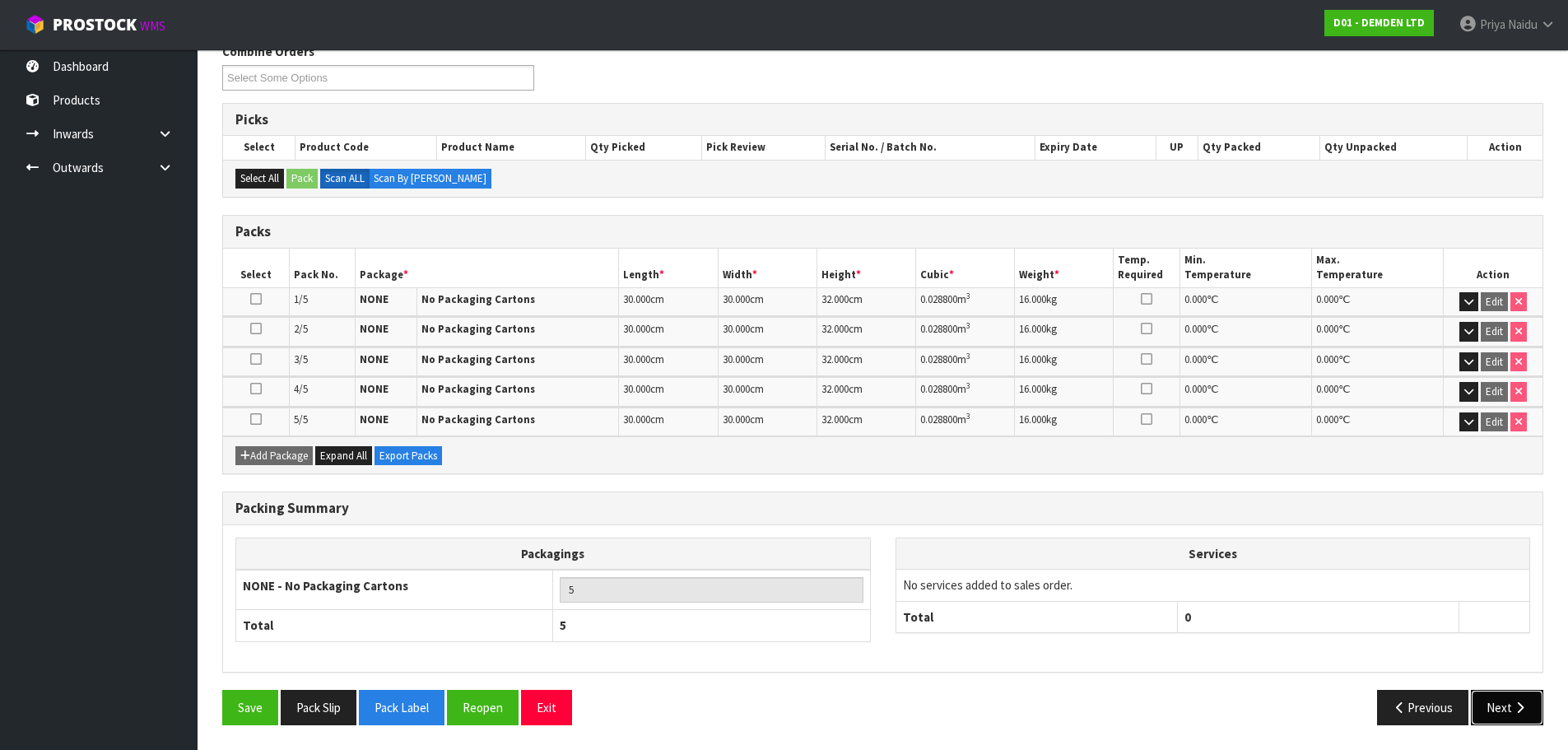
click at [1487, 700] on button "Next" at bounding box center [1506, 708] width 72 height 36
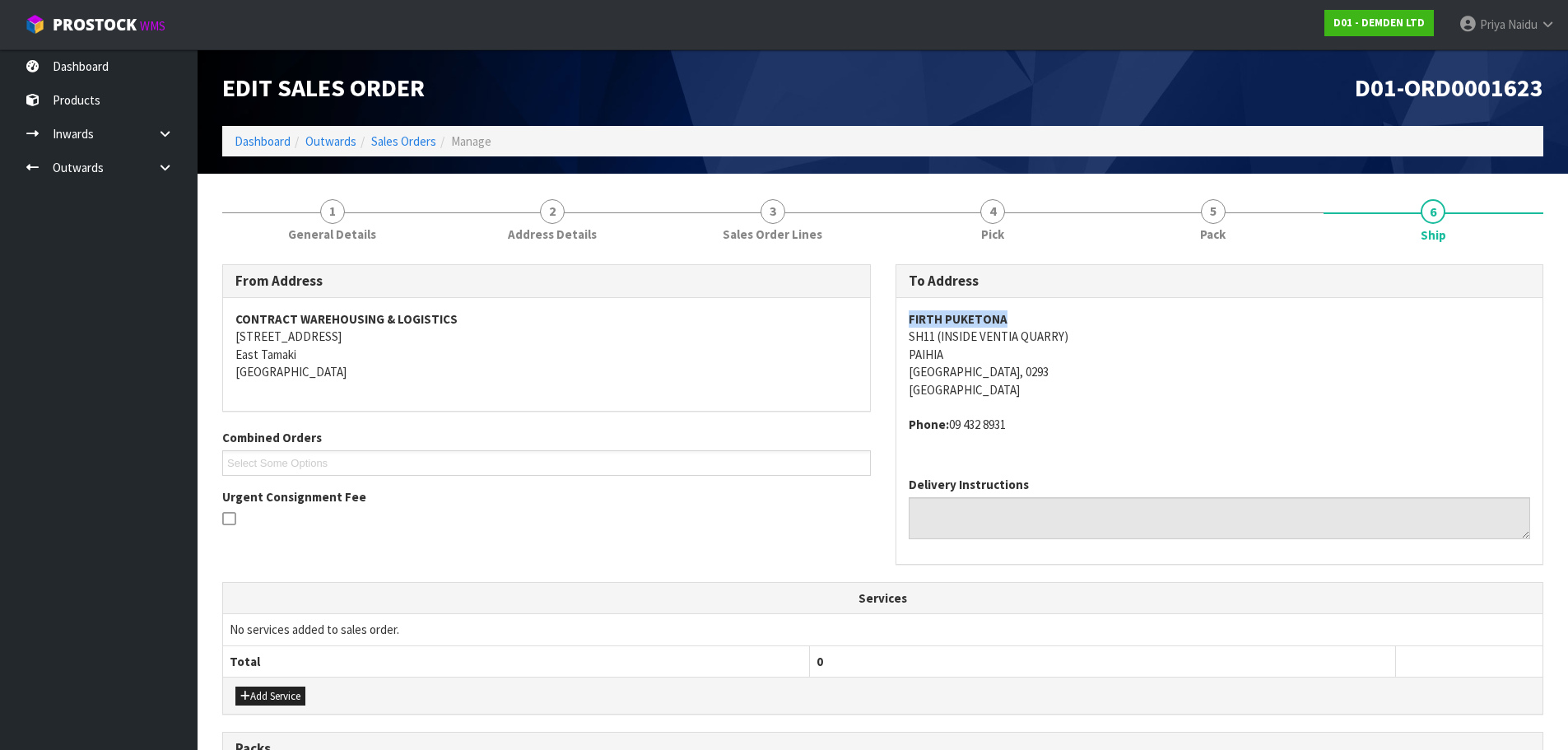
drag, startPoint x: 901, startPoint y: 318, endPoint x: 1036, endPoint y: 310, distance: 135.2
click at [1036, 310] on div "FIRTH PUKETONA SH11 (INSIDE [GEOGRAPHIC_DATA]) [GEOGRAPHIC_DATA] [GEOGRAPHIC_DA…" at bounding box center [1220, 380] width 647 height 165
drag, startPoint x: 891, startPoint y: 341, endPoint x: 1075, endPoint y: 373, distance: 186.8
click at [1076, 373] on div "To Address [GEOGRAPHIC_DATA] (INSIDE [GEOGRAPHIC_DATA]) [GEOGRAPHIC_DATA] Phone…" at bounding box center [1220, 423] width 673 height 318
click at [1060, 367] on address "FIRTH PUKETONA SH11 (INSIDE [GEOGRAPHIC_DATA]) [GEOGRAPHIC_DATA], 0293 [GEOGRAP…" at bounding box center [1220, 354] width 622 height 88
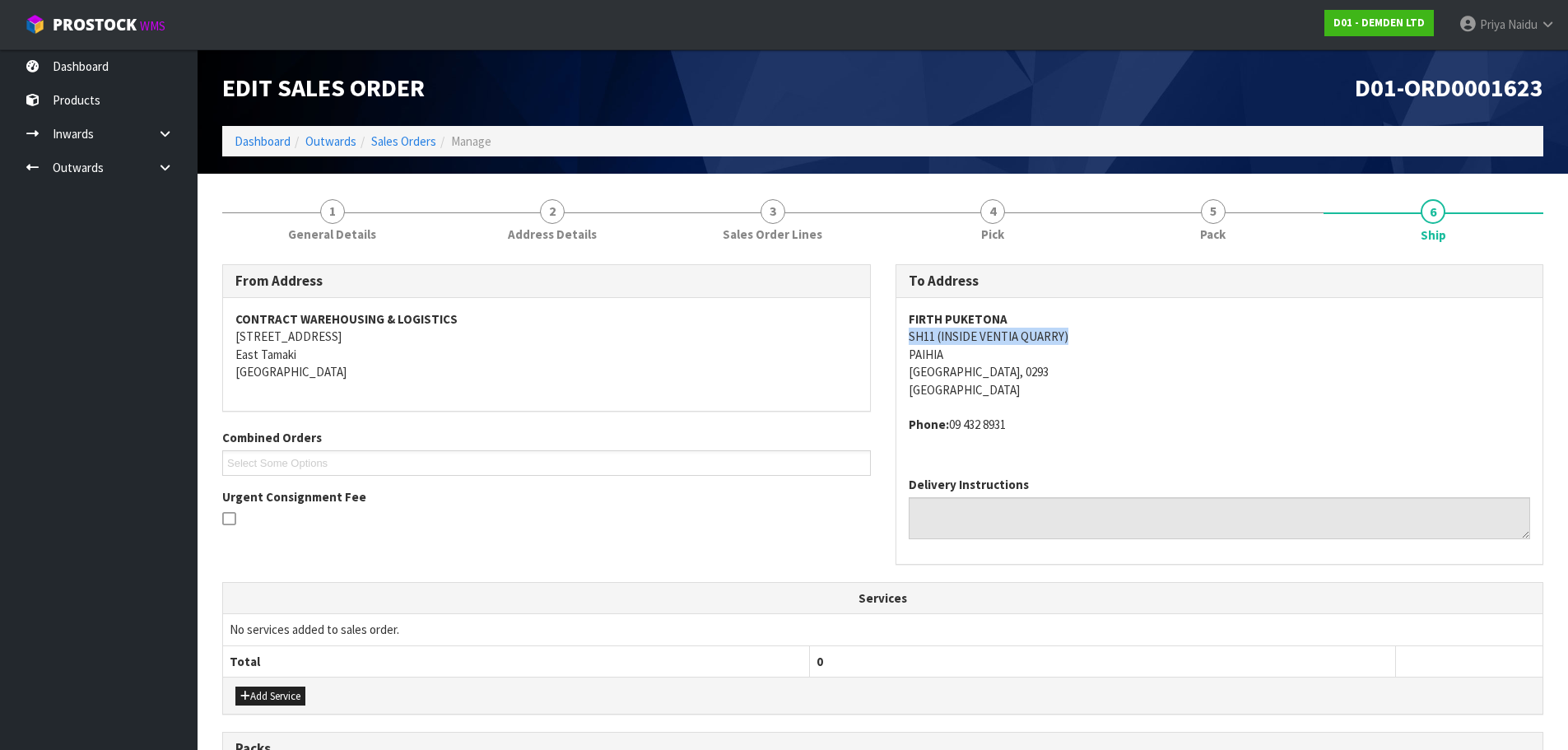
drag, startPoint x: 905, startPoint y: 341, endPoint x: 1082, endPoint y: 329, distance: 177.4
click at [1082, 329] on div "FIRTH PUKETONA SH11 (INSIDE [GEOGRAPHIC_DATA]) [GEOGRAPHIC_DATA] [GEOGRAPHIC_DA…" at bounding box center [1220, 380] width 647 height 165
drag, startPoint x: 905, startPoint y: 353, endPoint x: 956, endPoint y: 358, distance: 51.2
click at [956, 358] on div "FIRTH PUKETONA SH11 (INSIDE [GEOGRAPHIC_DATA]) [GEOGRAPHIC_DATA] [GEOGRAPHIC_DA…" at bounding box center [1220, 380] width 647 height 165
click at [890, 332] on div "To Address [GEOGRAPHIC_DATA] (INSIDE [GEOGRAPHIC_DATA]) [GEOGRAPHIC_DATA] Phone…" at bounding box center [1220, 423] width 673 height 318
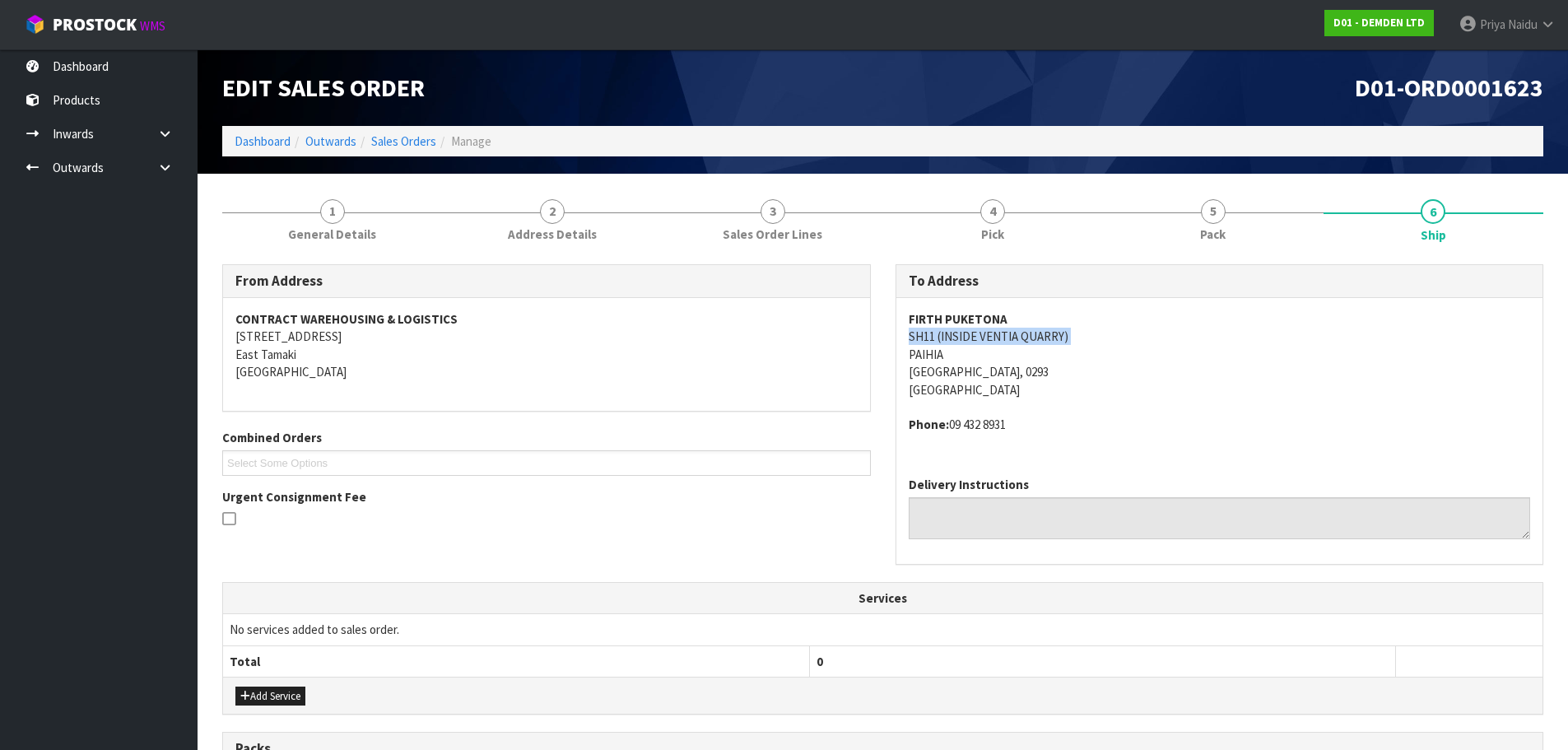
drag, startPoint x: 890, startPoint y: 332, endPoint x: 1072, endPoint y: 343, distance: 182.3
click at [1072, 343] on div "To Address [GEOGRAPHIC_DATA] (INSIDE [GEOGRAPHIC_DATA]) [GEOGRAPHIC_DATA] Phone…" at bounding box center [1220, 423] width 673 height 318
click at [901, 360] on div "FIRTH PUKETONA SH11 (INSIDE [GEOGRAPHIC_DATA]) [GEOGRAPHIC_DATA] [GEOGRAPHIC_DA…" at bounding box center [1220, 380] width 647 height 165
drag, startPoint x: 901, startPoint y: 359, endPoint x: 950, endPoint y: 356, distance: 49.1
click at [950, 356] on div "FIRTH PUKETONA SH11 (INSIDE [GEOGRAPHIC_DATA]) [GEOGRAPHIC_DATA] [GEOGRAPHIC_DA…" at bounding box center [1220, 380] width 647 height 165
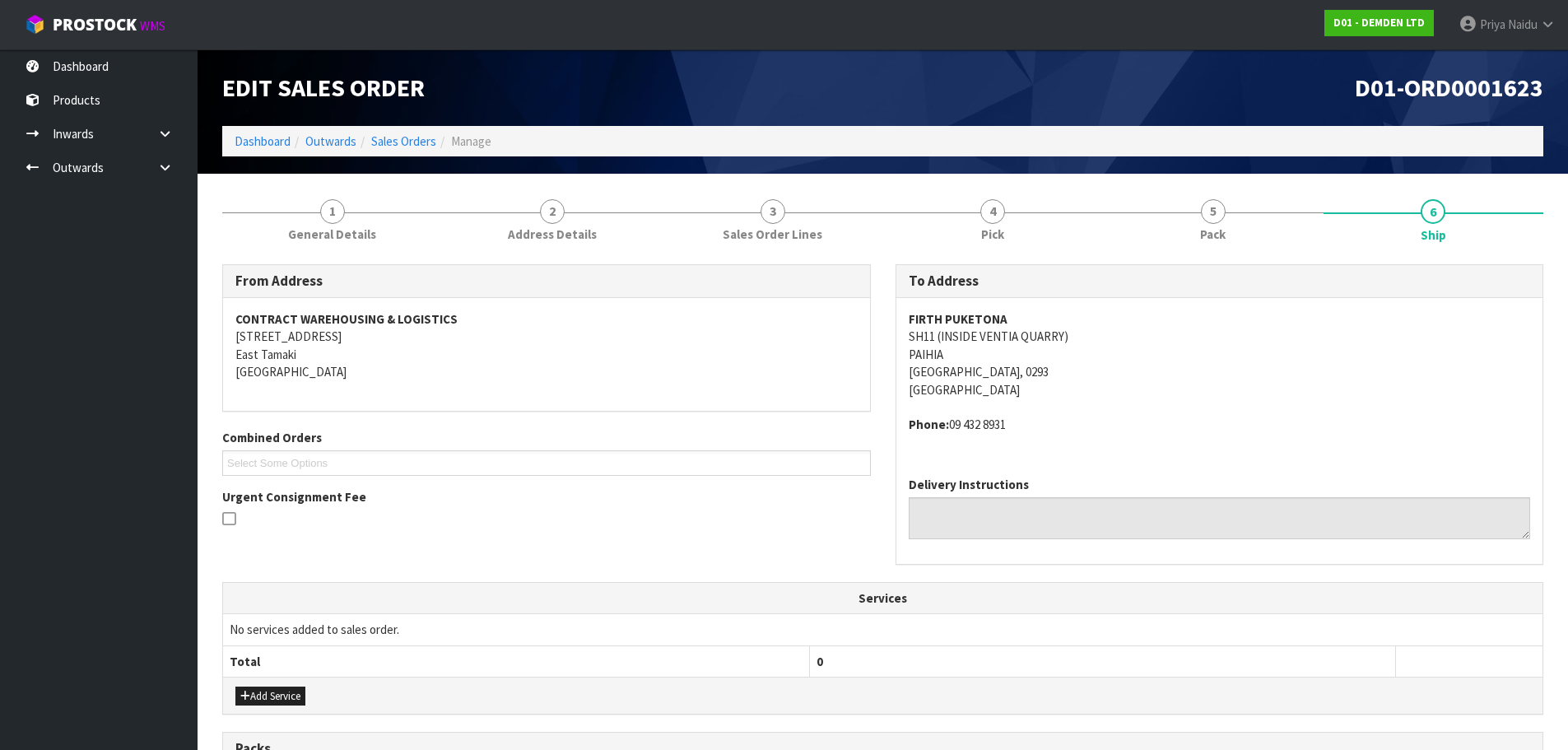
click at [912, 373] on address "FIRTH PUKETONA SH11 (INSIDE [GEOGRAPHIC_DATA]) [GEOGRAPHIC_DATA], 0293 [GEOGRAP…" at bounding box center [1220, 354] width 622 height 88
drag, startPoint x: 912, startPoint y: 373, endPoint x: 939, endPoint y: 373, distance: 27.0
click at [939, 373] on address "FIRTH PUKETONA SH11 (INSIDE [GEOGRAPHIC_DATA]) [GEOGRAPHIC_DATA], 0293 [GEOGRAP…" at bounding box center [1220, 354] width 622 height 88
click at [900, 373] on div "FIRTH PUKETONA SH11 (INSIDE [GEOGRAPHIC_DATA]) [GEOGRAPHIC_DATA] [GEOGRAPHIC_DA…" at bounding box center [1220, 380] width 647 height 165
drag, startPoint x: 900, startPoint y: 373, endPoint x: 959, endPoint y: 373, distance: 59.0
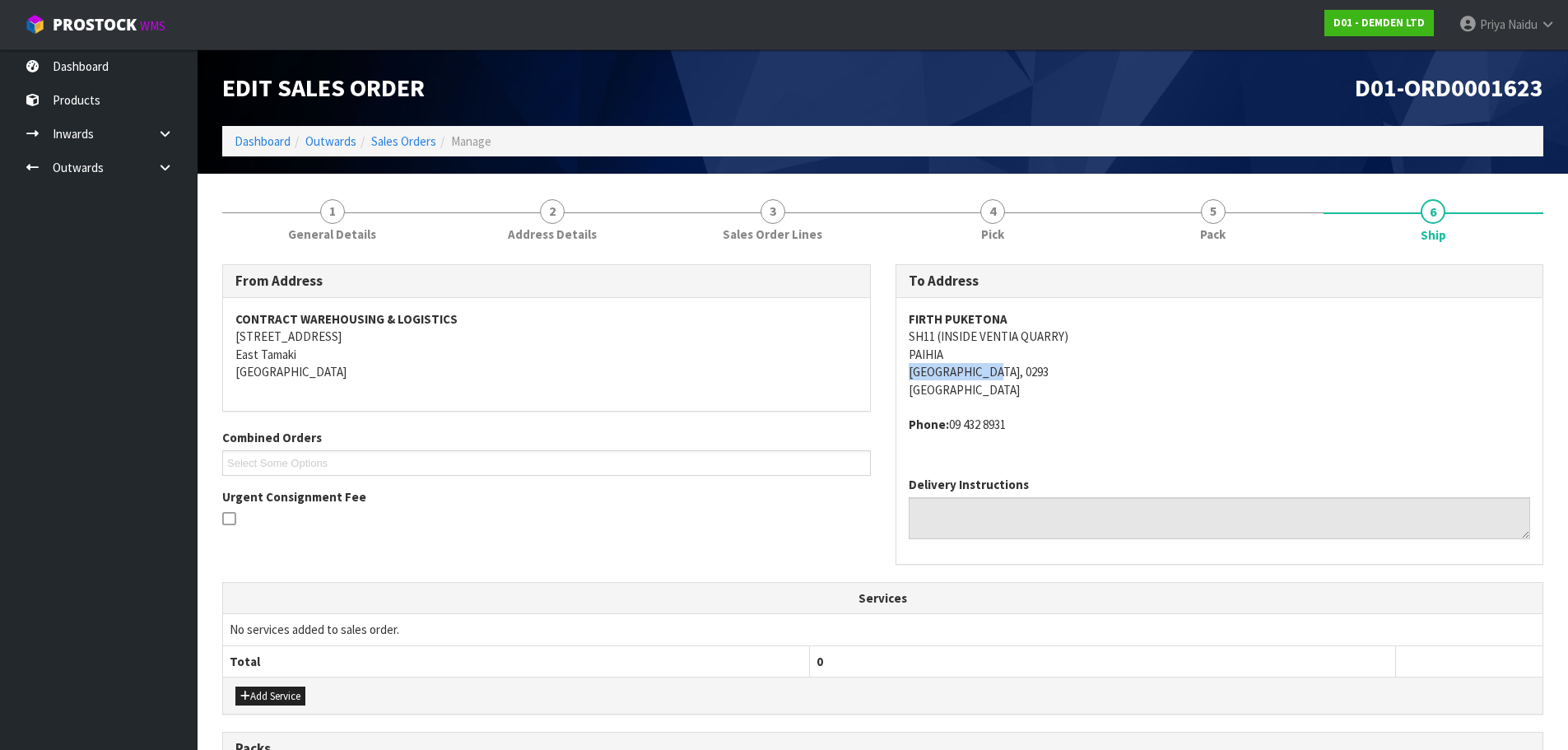
click at [959, 373] on div "FIRTH PUKETONA SH11 (INSIDE [GEOGRAPHIC_DATA]) [GEOGRAPHIC_DATA] [GEOGRAPHIC_DA…" at bounding box center [1220, 380] width 647 height 165
drag, startPoint x: 902, startPoint y: 314, endPoint x: 1034, endPoint y: 311, distance: 132.0
click at [1034, 311] on div "FIRTH PUKETONA SH11 (INSIDE [GEOGRAPHIC_DATA]) [GEOGRAPHIC_DATA] [GEOGRAPHIC_DA…" at bounding box center [1220, 380] width 647 height 165
drag, startPoint x: 949, startPoint y: 422, endPoint x: 1028, endPoint y: 425, distance: 79.1
click at [1028, 425] on address "Phone: [PHONE_NUMBER]" at bounding box center [1220, 424] width 622 height 17
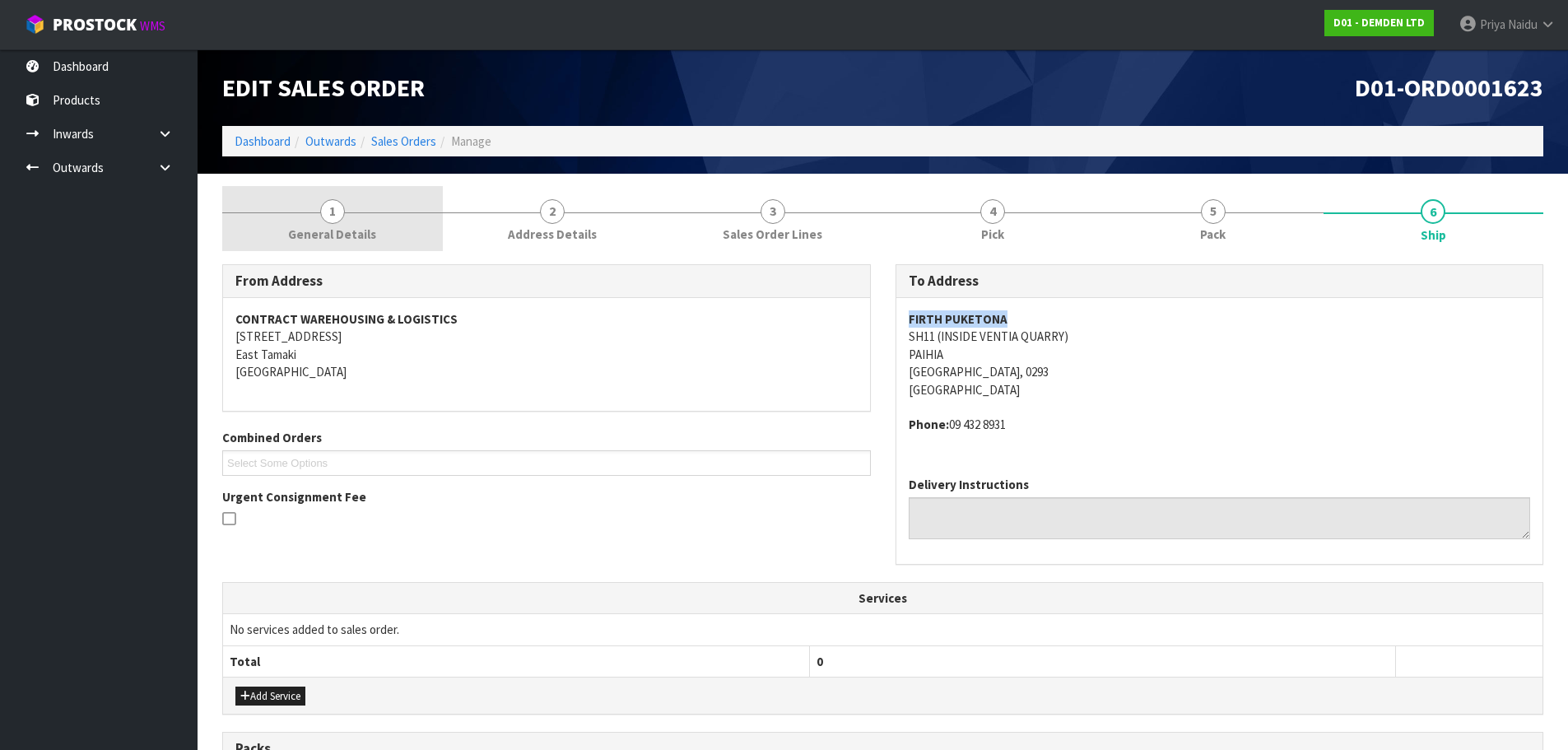
click at [383, 240] on link "1 General Details" at bounding box center [332, 219] width 220 height 65
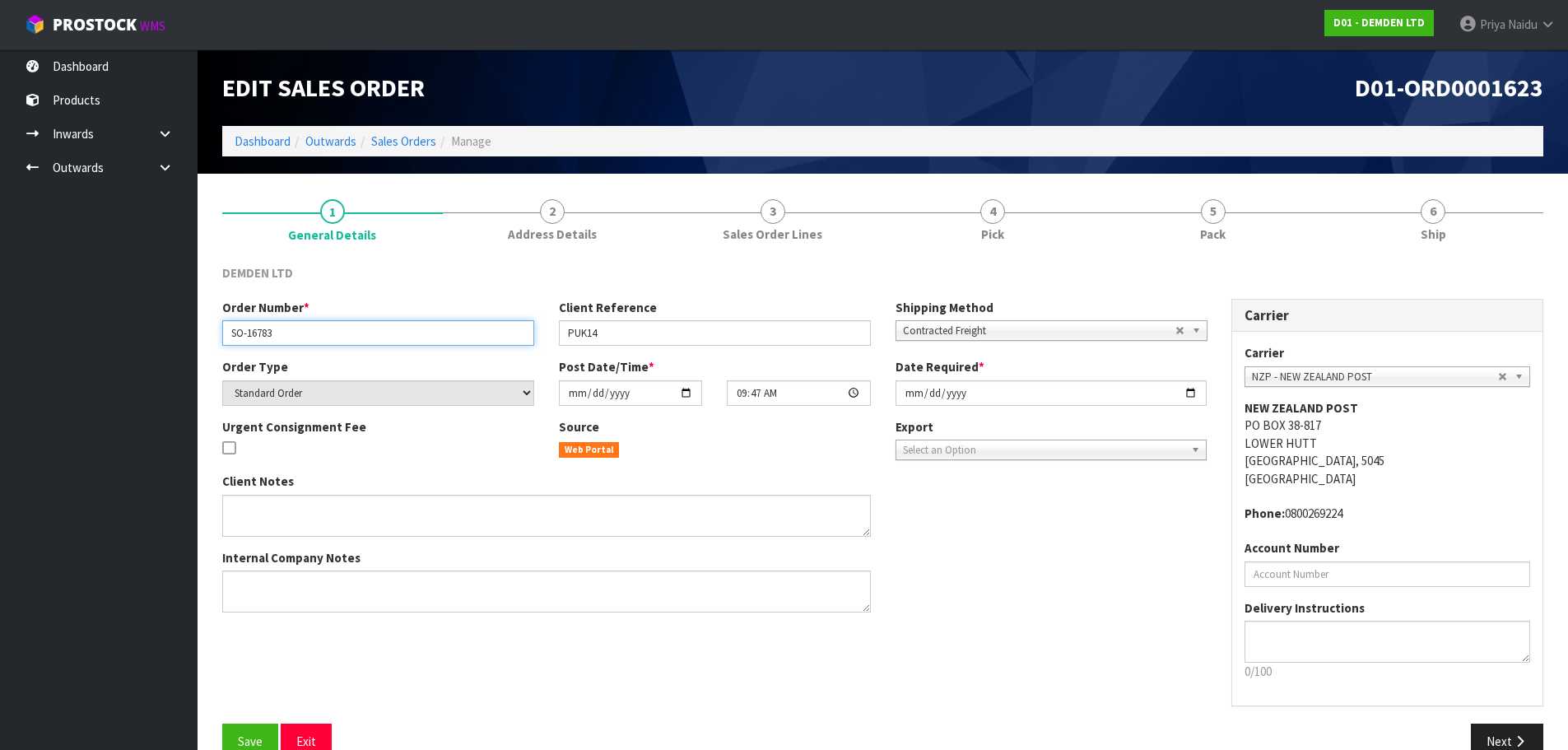
drag, startPoint x: 223, startPoint y: 330, endPoint x: 318, endPoint y: 331, distance: 95.0
click at [318, 331] on input "SO-16783" at bounding box center [377, 333] width 312 height 26
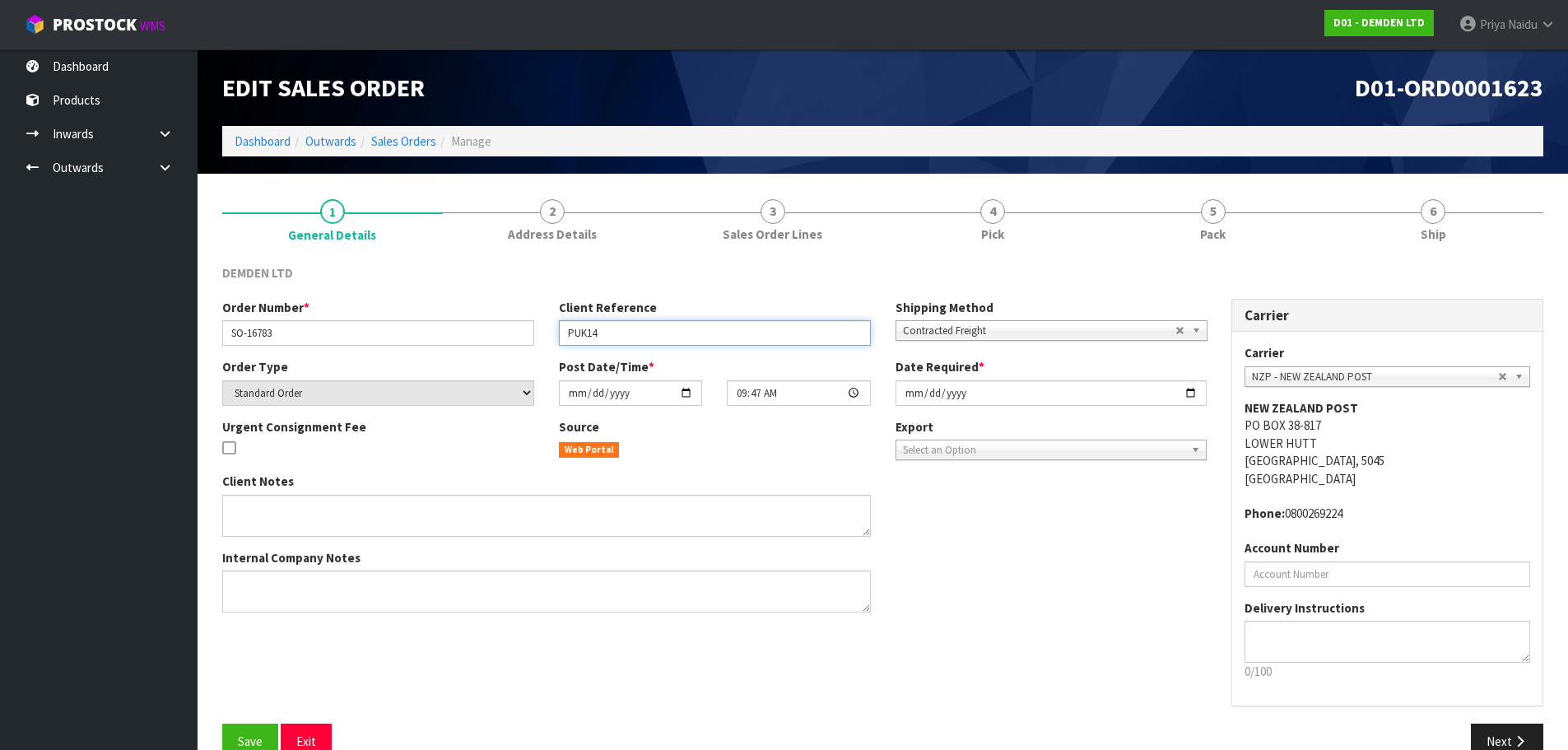
drag, startPoint x: 566, startPoint y: 338, endPoint x: 617, endPoint y: 331, distance: 51.5
click at [617, 331] on input "PUK14" at bounding box center [714, 333] width 312 height 26
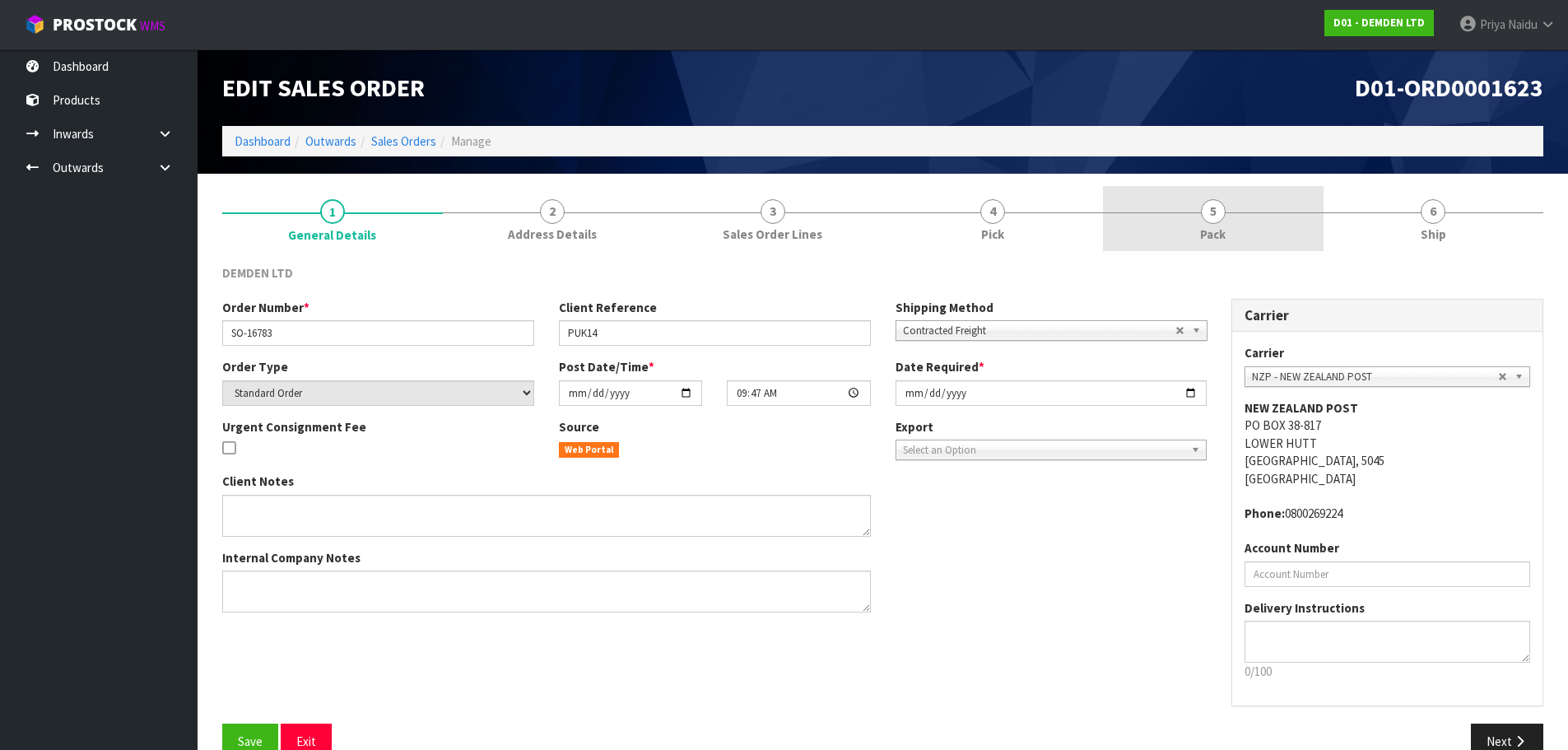
click at [1229, 207] on link "5 Pack" at bounding box center [1213, 219] width 220 height 65
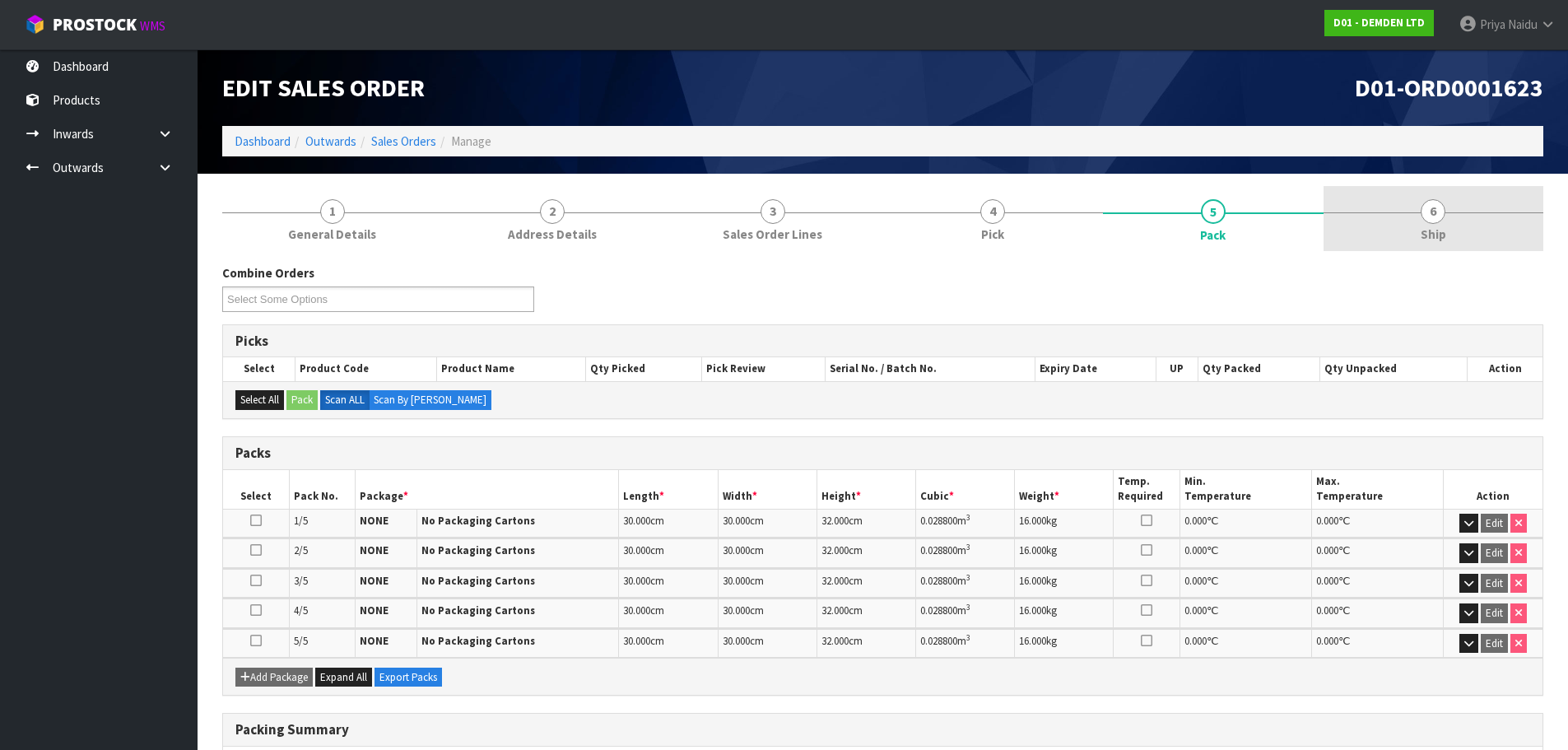
click at [1425, 237] on span "Ship" at bounding box center [1433, 234] width 26 height 17
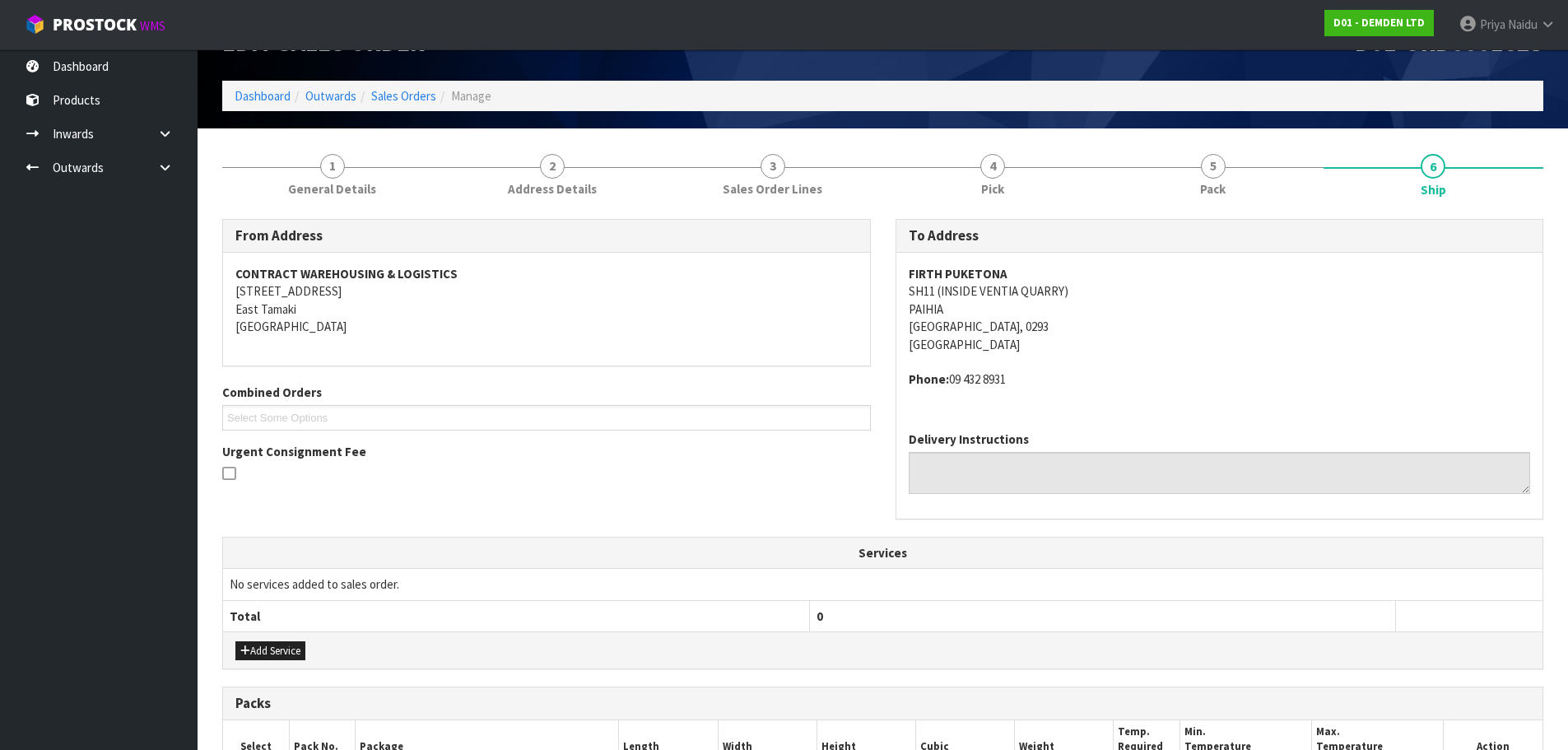
scroll to position [82, 0]
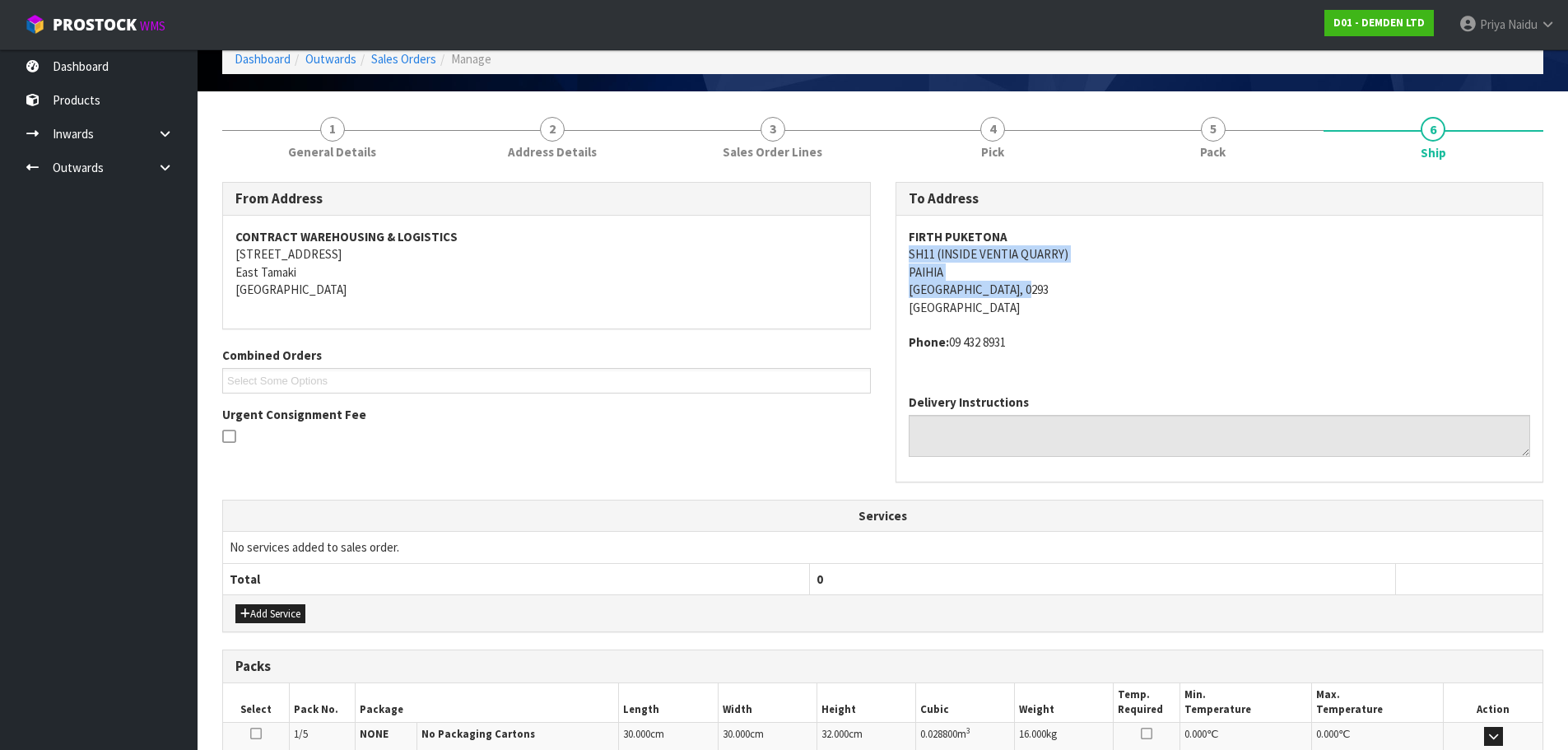
drag, startPoint x: 899, startPoint y: 255, endPoint x: 1082, endPoint y: 292, distance: 186.7
click at [1082, 292] on div "FIRTH PUKETONA SH11 (INSIDE [GEOGRAPHIC_DATA]) [GEOGRAPHIC_DATA] [GEOGRAPHIC_DA…" at bounding box center [1220, 298] width 647 height 165
click at [897, 233] on div "FIRTH PUKETONA SH11 (INSIDE [GEOGRAPHIC_DATA]) [GEOGRAPHIC_DATA] [GEOGRAPHIC_DA…" at bounding box center [1220, 298] width 647 height 165
drag, startPoint x: 908, startPoint y: 236, endPoint x: 1052, endPoint y: 238, distance: 144.0
click at [1052, 238] on address "FIRTH PUKETONA SH11 (INSIDE [GEOGRAPHIC_DATA]) [GEOGRAPHIC_DATA], 0293 [GEOGRAP…" at bounding box center [1220, 272] width 622 height 88
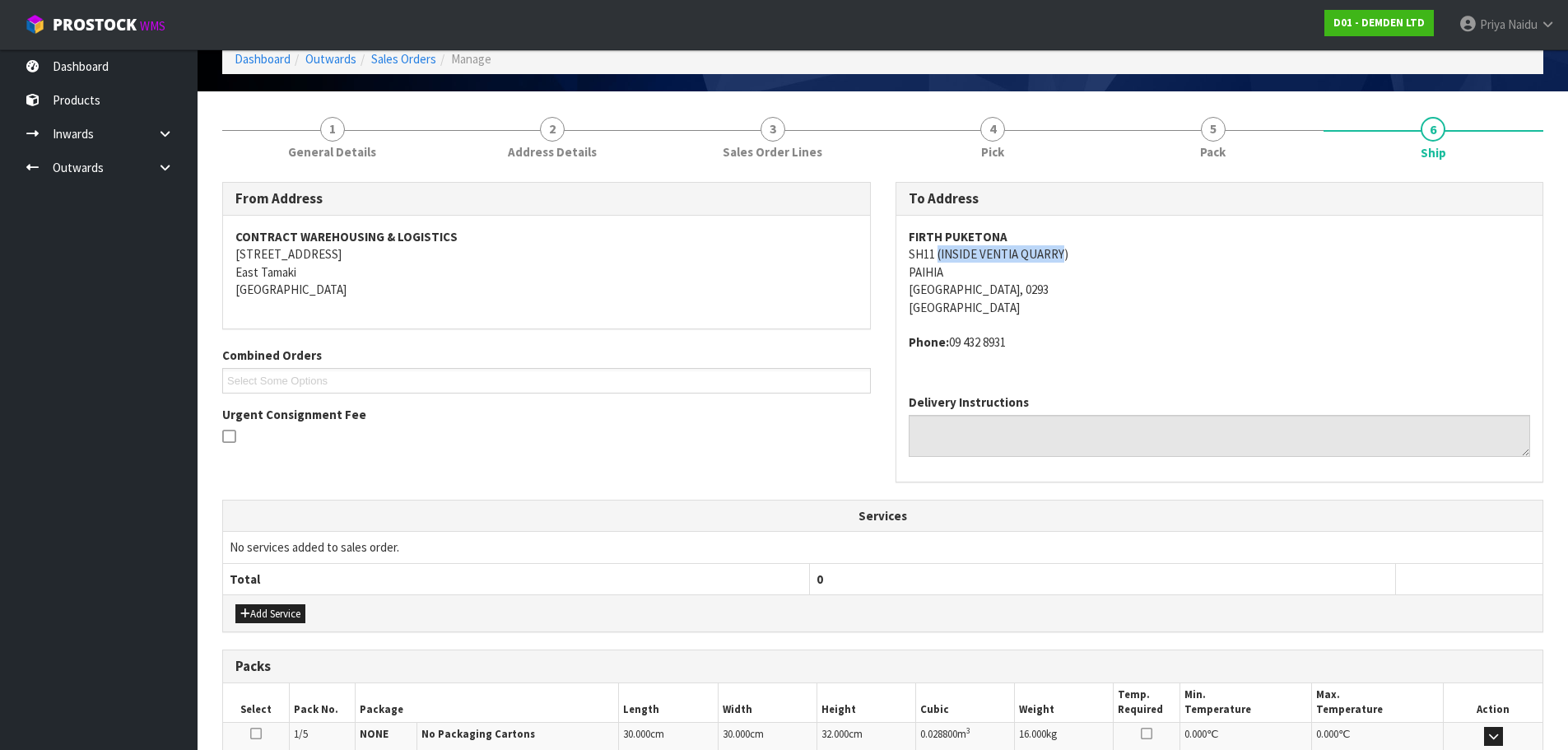
drag, startPoint x: 939, startPoint y: 253, endPoint x: 1061, endPoint y: 256, distance: 122.0
click at [1061, 256] on address "FIRTH PUKETONA SH11 (INSIDE [GEOGRAPHIC_DATA]) [GEOGRAPHIC_DATA], 0293 [GEOGRAP…" at bounding box center [1220, 272] width 622 height 88
click at [975, 256] on address "FIRTH PUKETONA SH11 (INSIDE [GEOGRAPHIC_DATA]) [GEOGRAPHIC_DATA], 0293 [GEOGRAP…" at bounding box center [1220, 272] width 622 height 88
drag, startPoint x: 975, startPoint y: 254, endPoint x: 1045, endPoint y: 251, distance: 70.1
click at [1045, 251] on address "FIRTH PUKETONA SH11 (INSIDE [GEOGRAPHIC_DATA]) [GEOGRAPHIC_DATA], 0293 [GEOGRAP…" at bounding box center [1220, 272] width 622 height 88
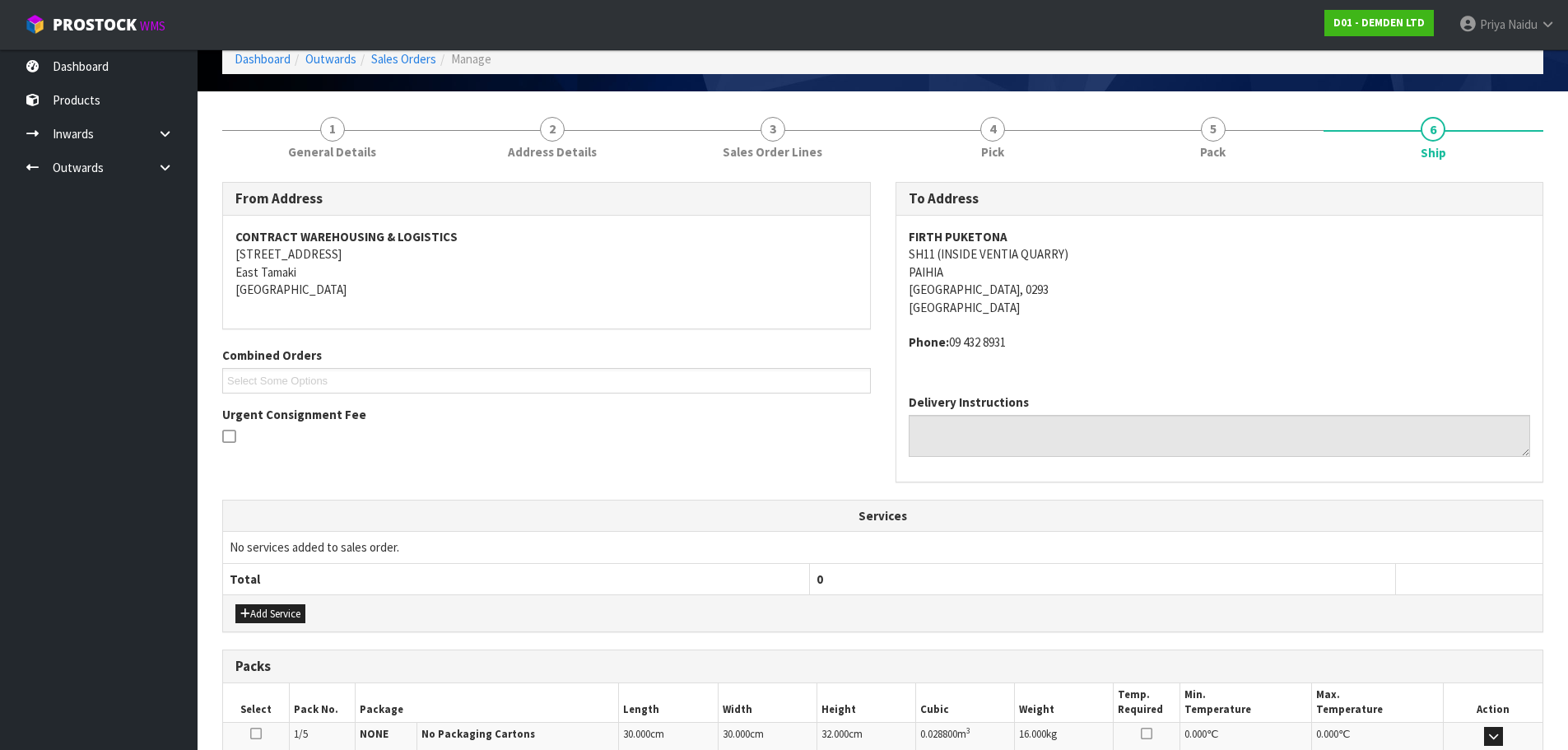
click at [1196, 327] on span "FIRTH PUKETONA SH11 (INSIDE [GEOGRAPHIC_DATA]) [GEOGRAPHIC_DATA] [GEOGRAPHIC_DA…" at bounding box center [1220, 289] width 622 height 124
click at [1196, 340] on address "Phone: [PHONE_NUMBER]" at bounding box center [1220, 342] width 622 height 17
drag, startPoint x: 906, startPoint y: 341, endPoint x: 1096, endPoint y: 346, distance: 190.1
click at [1096, 346] on div "FIRTH PUKETONA SH11 (INSIDE [GEOGRAPHIC_DATA]) [GEOGRAPHIC_DATA] [GEOGRAPHIC_DA…" at bounding box center [1220, 298] width 647 height 165
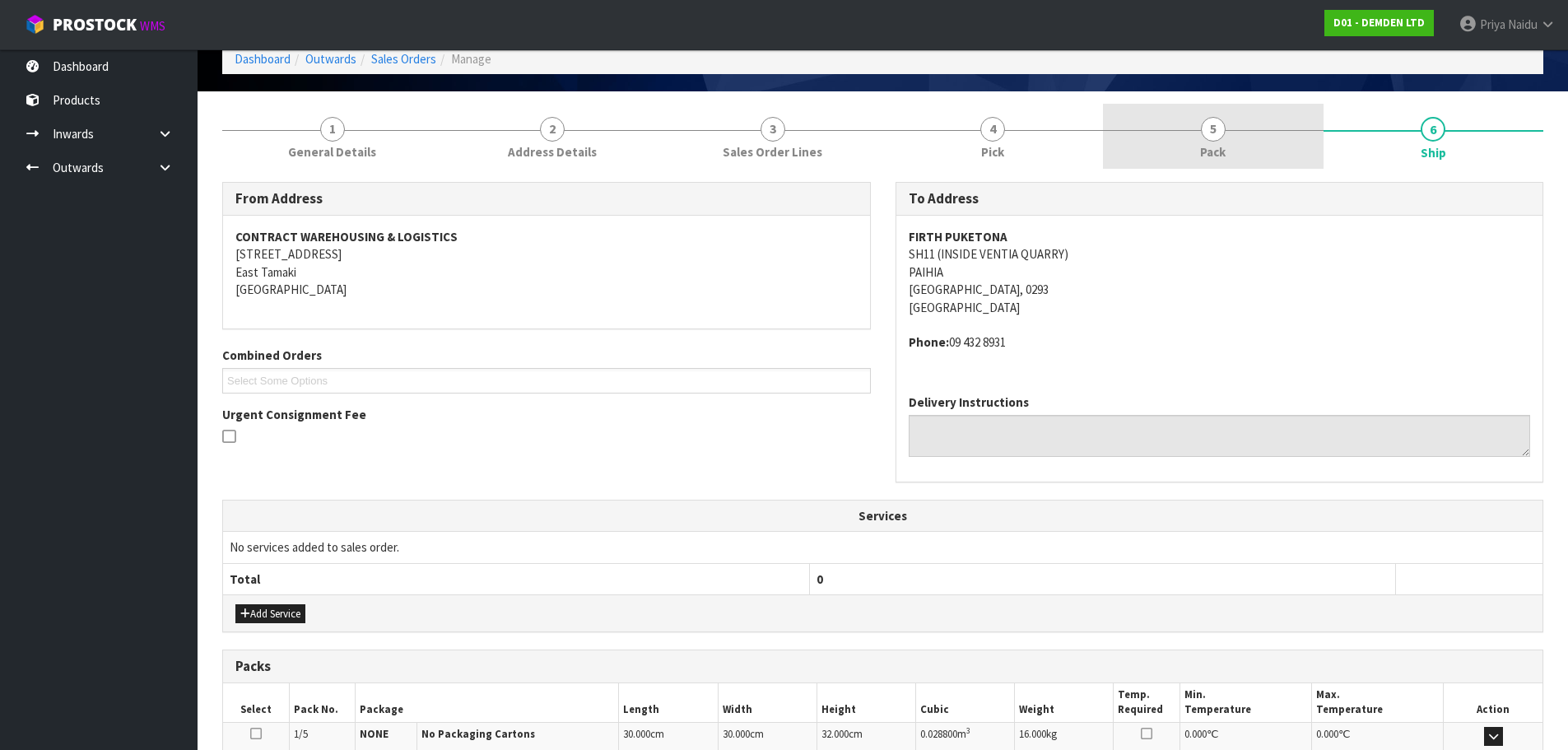
click at [1244, 121] on link "5 Pack" at bounding box center [1213, 136] width 220 height 65
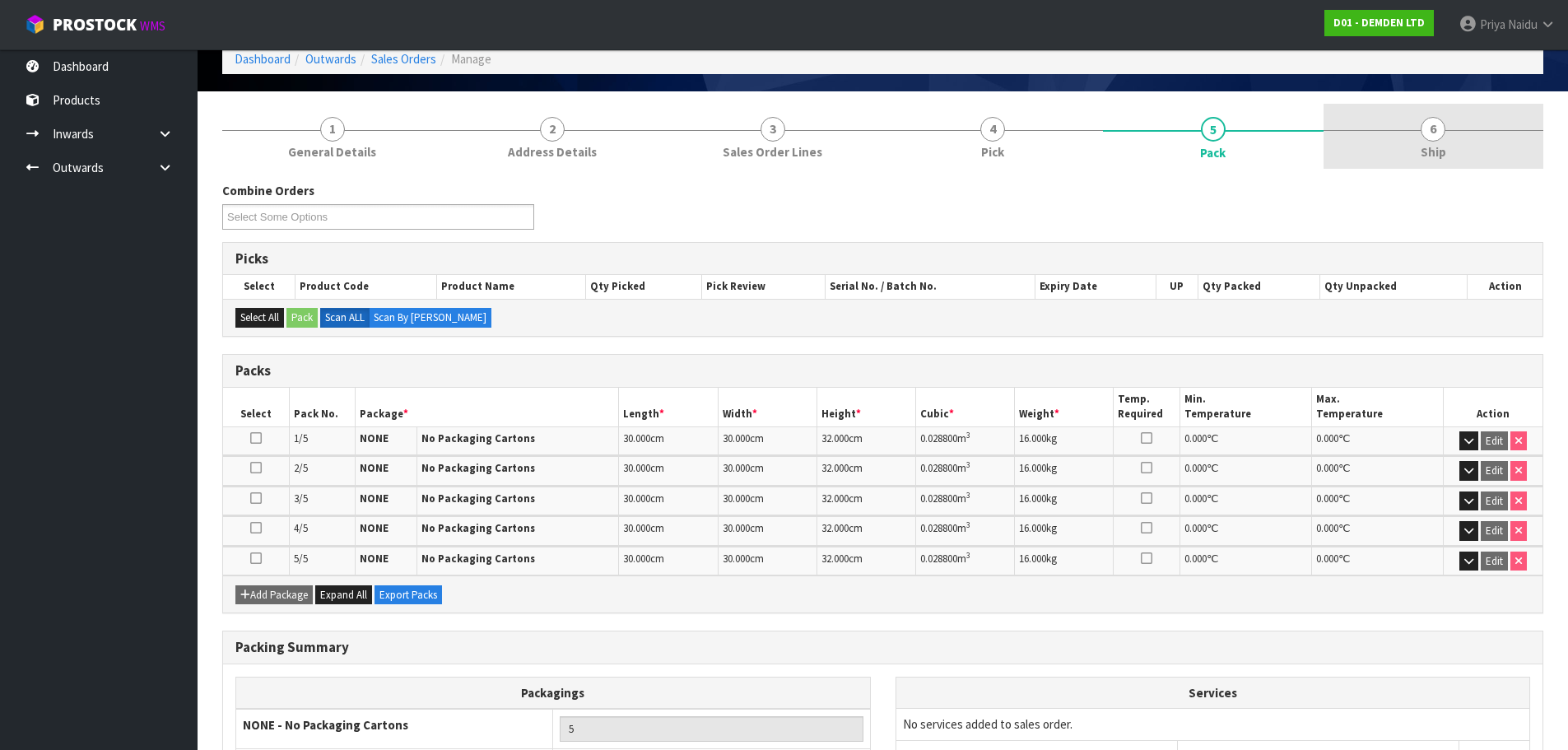
drag, startPoint x: 1413, startPoint y: 150, endPoint x: 1383, endPoint y: 162, distance: 32.3
click at [1413, 150] on link "6 Ship" at bounding box center [1433, 136] width 220 height 65
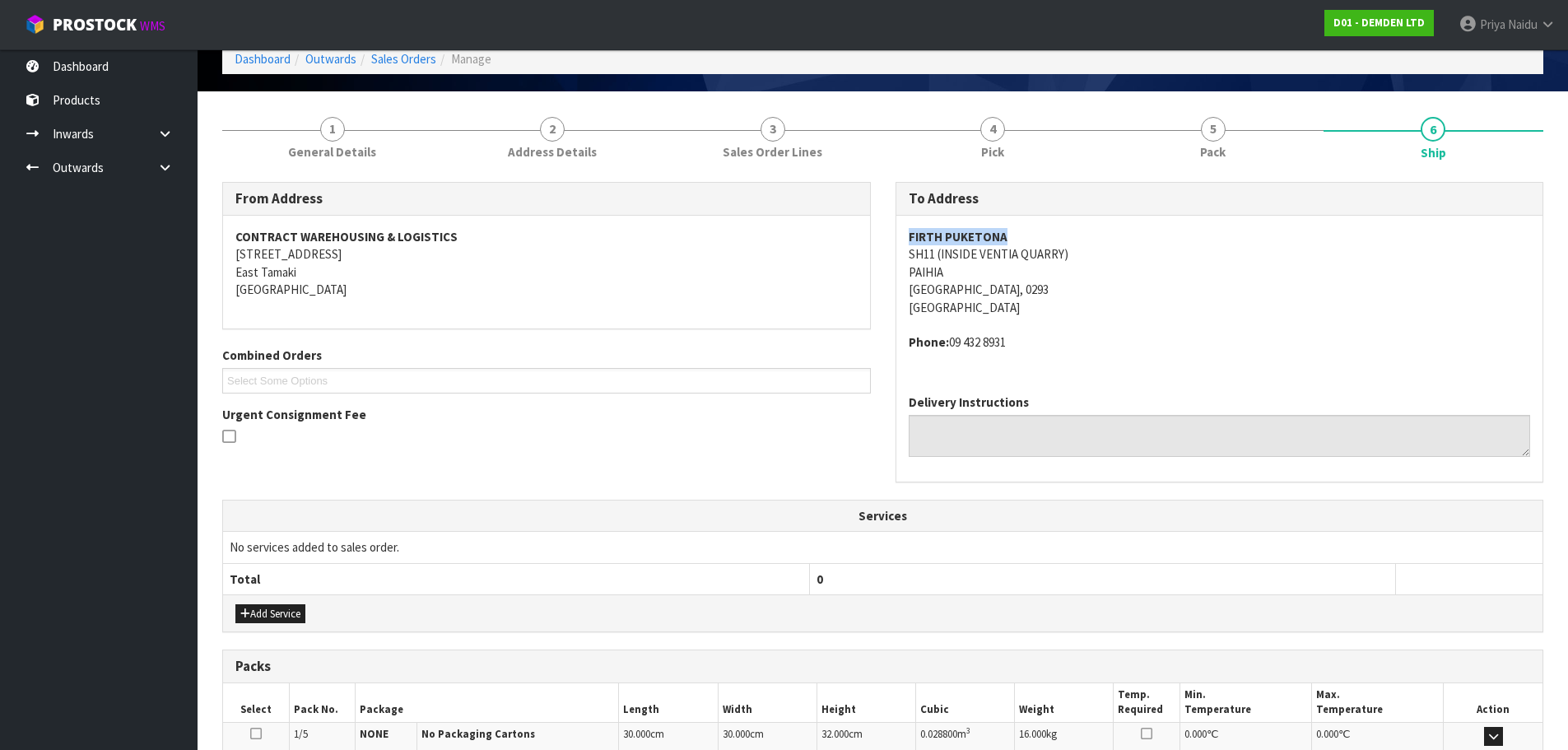
drag, startPoint x: 897, startPoint y: 236, endPoint x: 1017, endPoint y: 229, distance: 120.2
click at [1017, 229] on div "FIRTH PUKETONA SH11 (INSIDE [GEOGRAPHIC_DATA]) [GEOGRAPHIC_DATA] [GEOGRAPHIC_DA…" at bounding box center [1220, 298] width 647 height 165
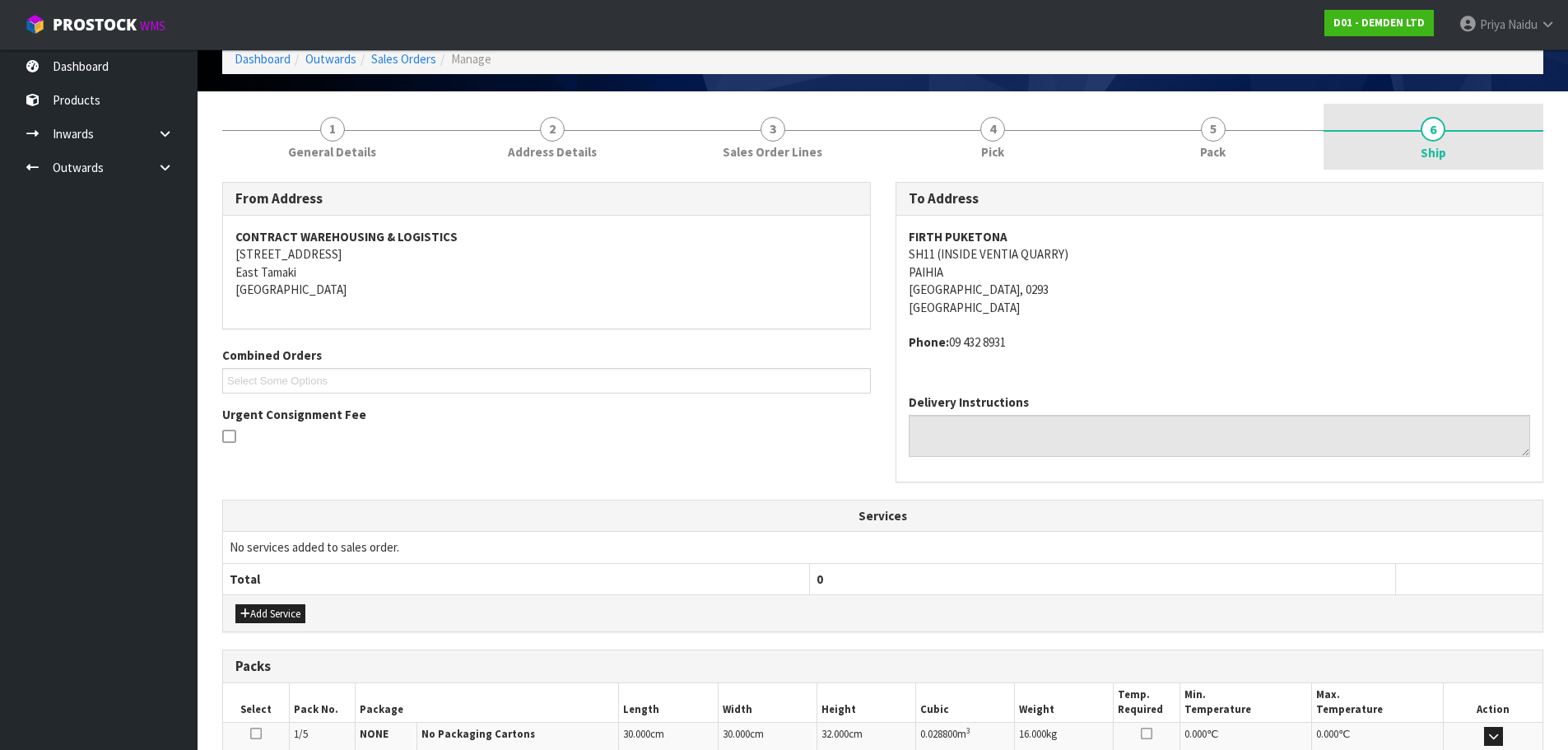
click at [1442, 146] on span "Ship" at bounding box center [1433, 152] width 26 height 17
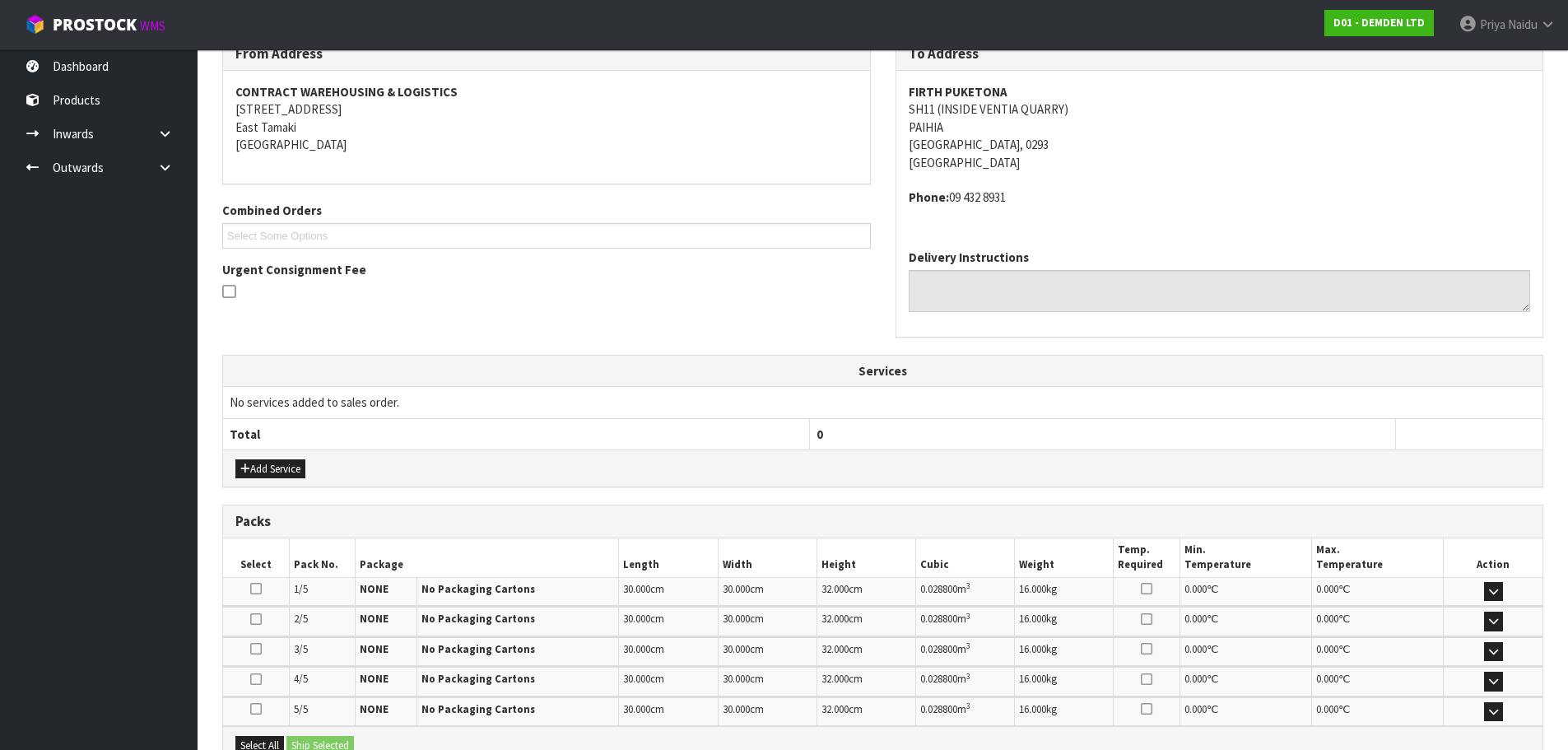
scroll to position [419, 0]
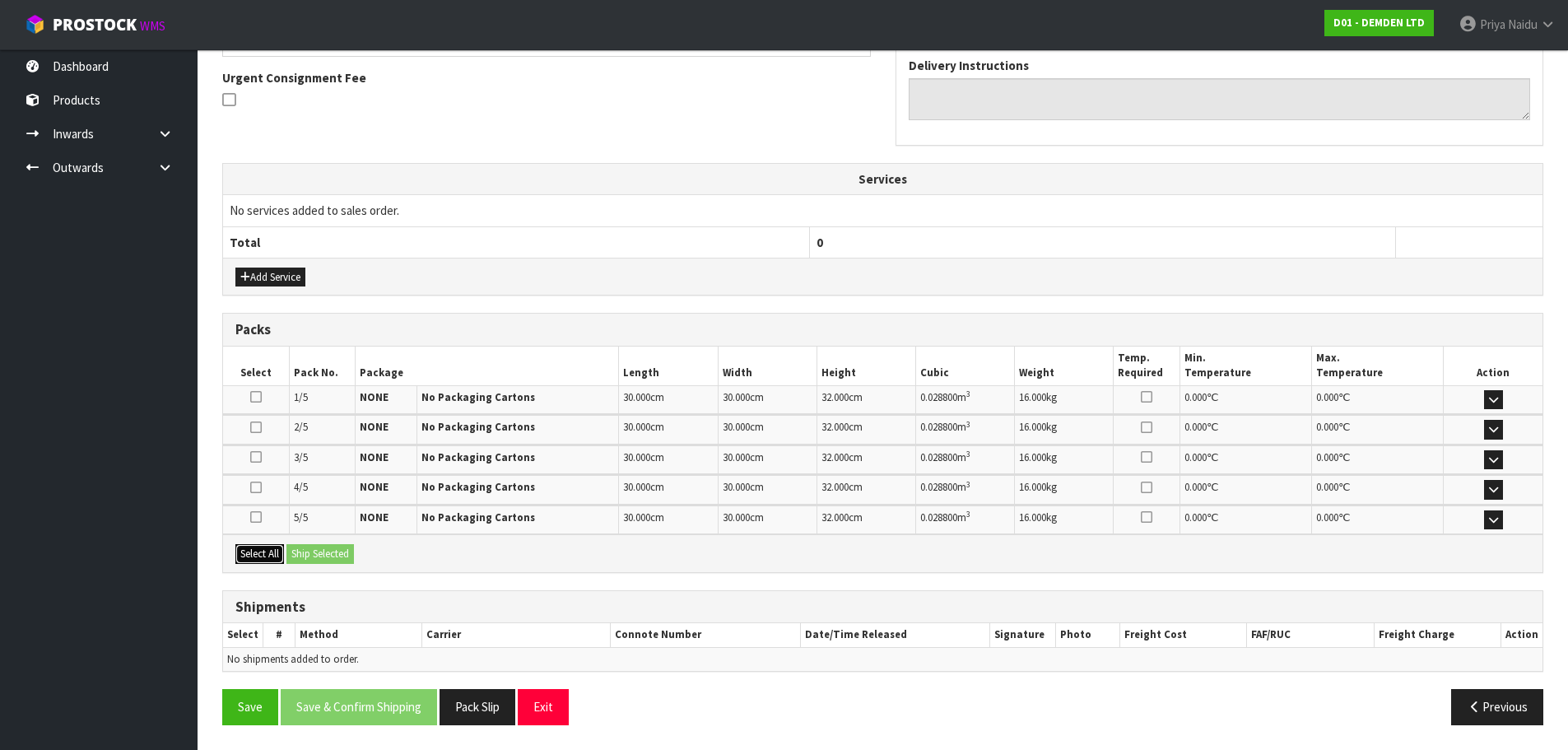
click at [265, 557] on button "Select All" at bounding box center [259, 554] width 48 height 20
drag, startPoint x: 303, startPoint y: 552, endPoint x: 343, endPoint y: 560, distance: 40.8
click at [309, 552] on button "Ship Selected" at bounding box center [320, 554] width 67 height 20
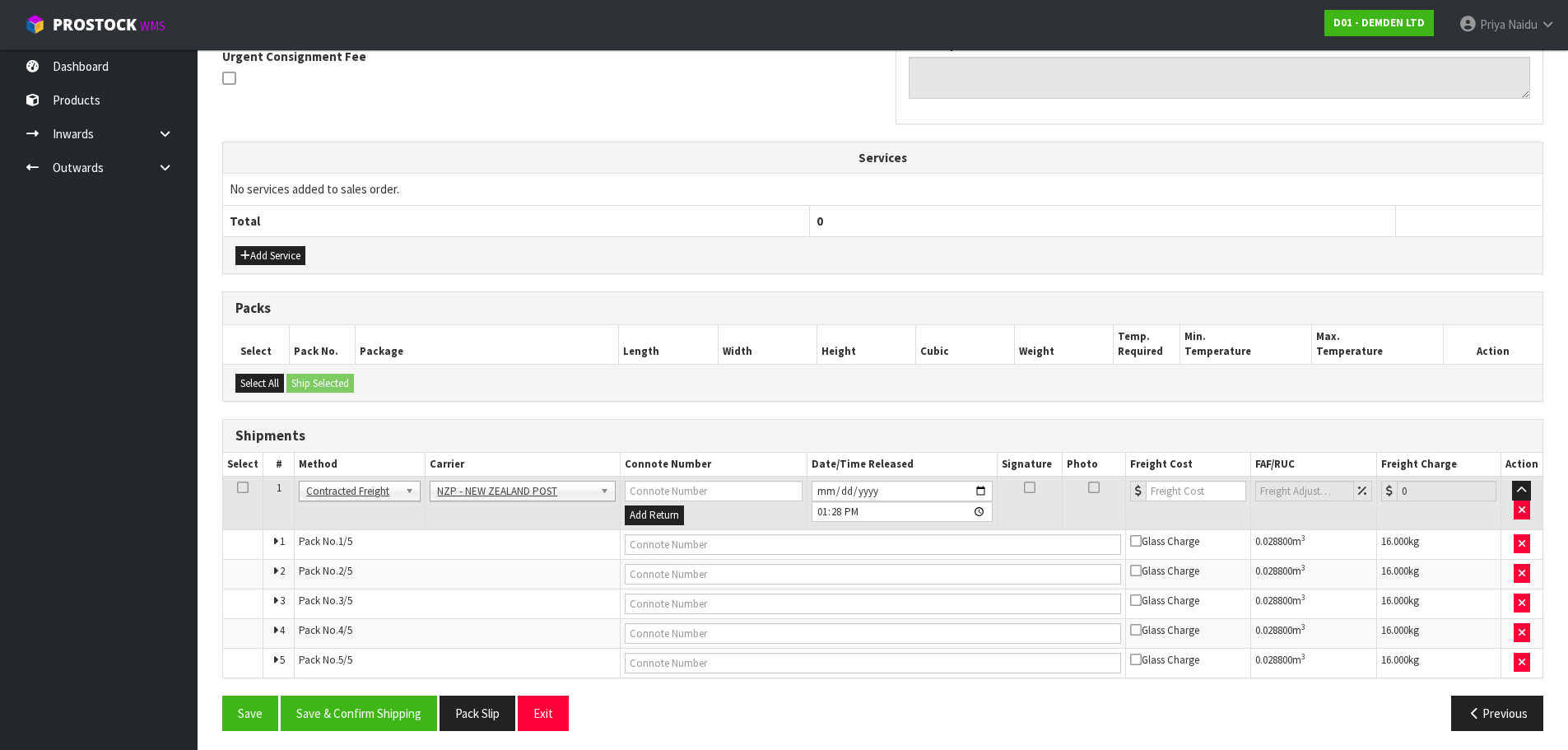
scroll to position [447, 0]
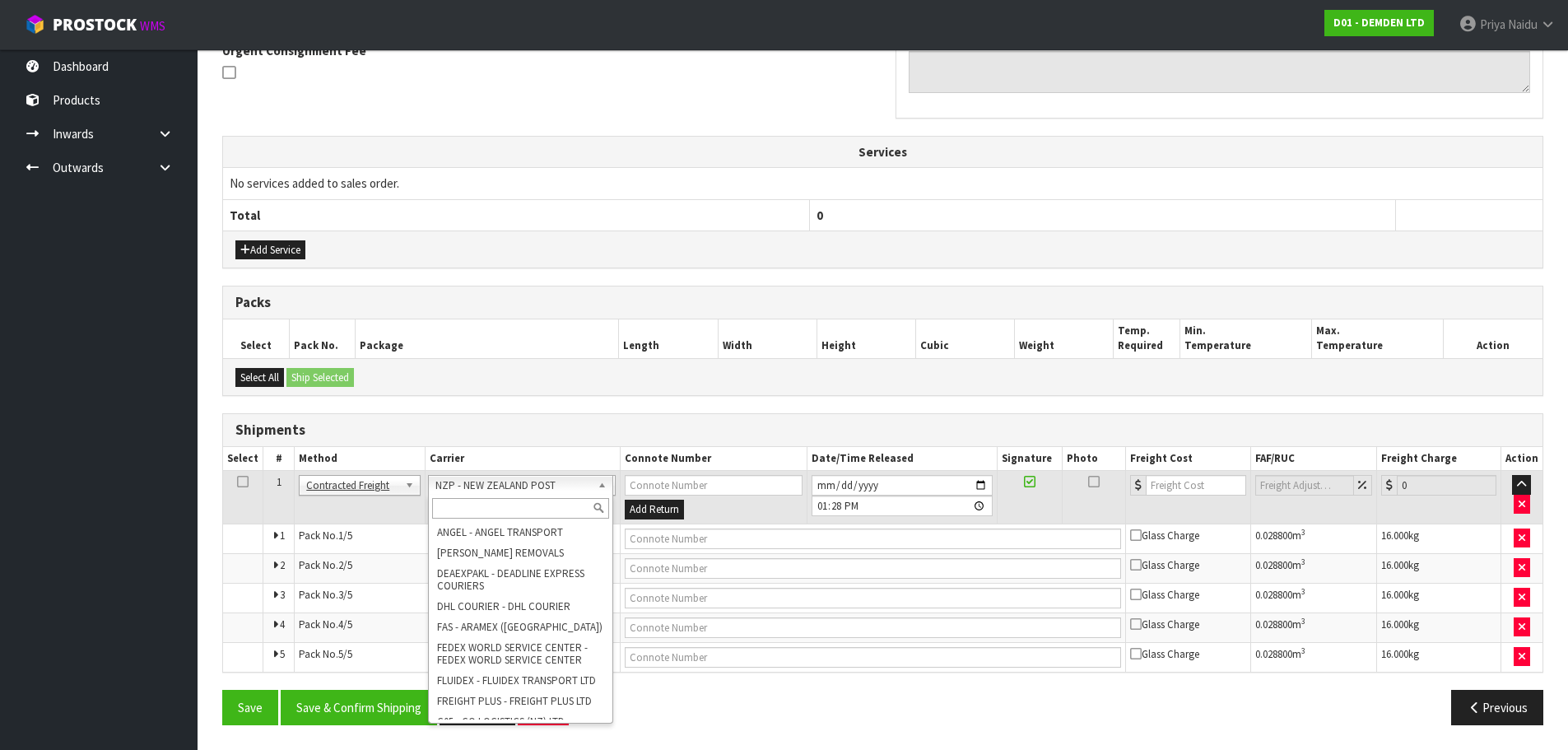
click at [499, 515] on input "text" at bounding box center [521, 508] width 178 height 21
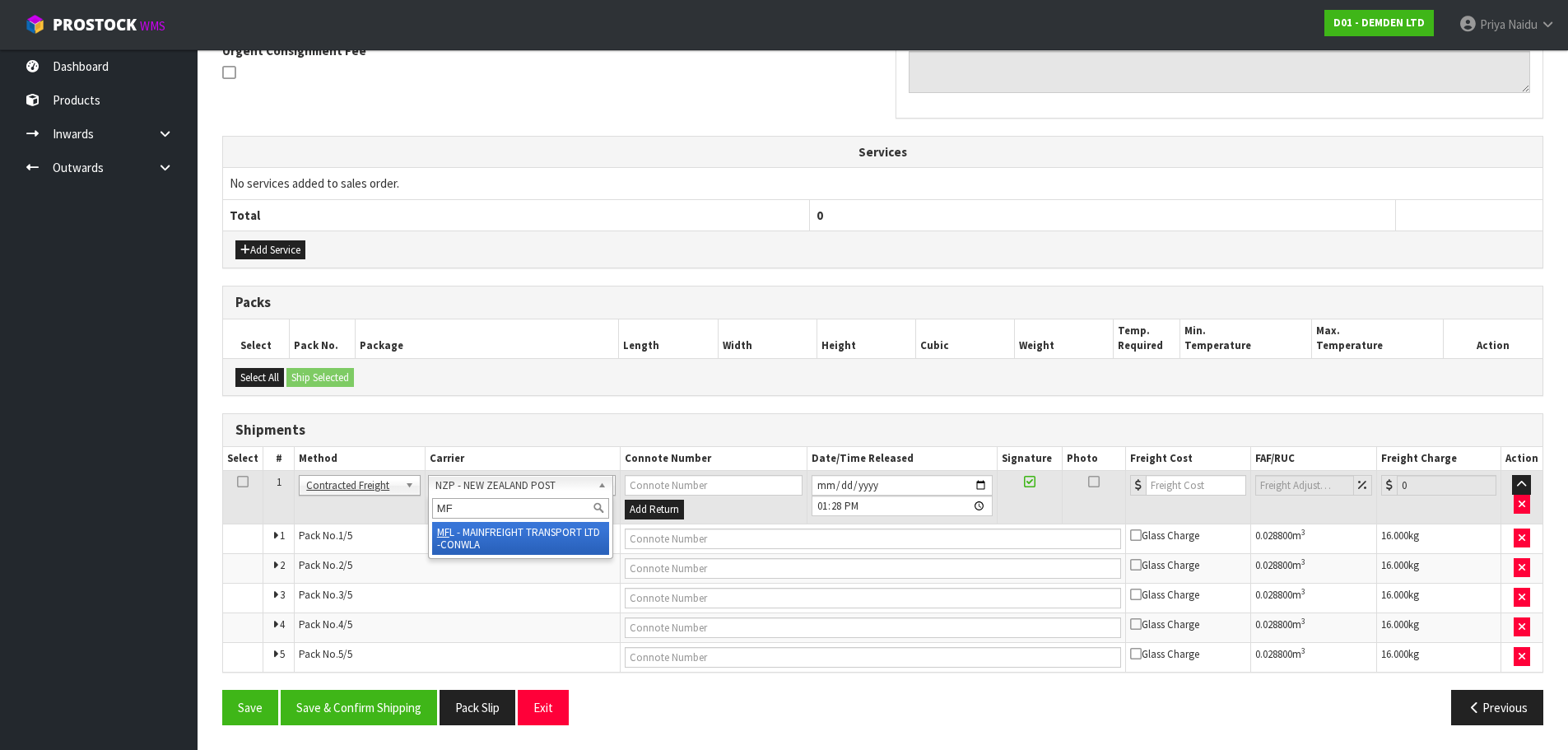
type input "MF"
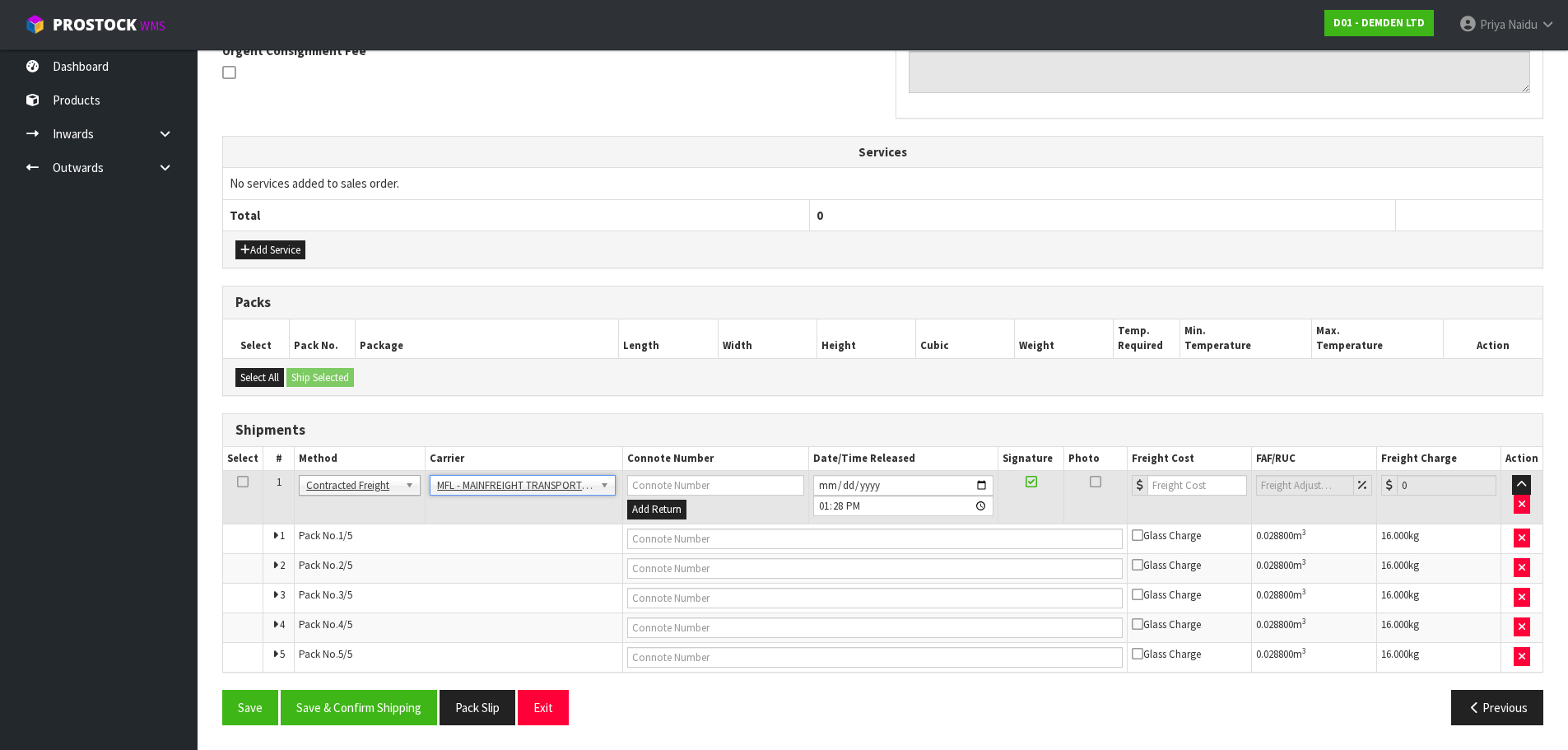
click at [674, 550] on td at bounding box center [875, 539] width 505 height 30
click at [676, 547] on input "text" at bounding box center [875, 539] width 496 height 21
paste input "FWM58607701"
type input "FWM58607701"
click at [1186, 486] on input "number" at bounding box center [1197, 485] width 100 height 21
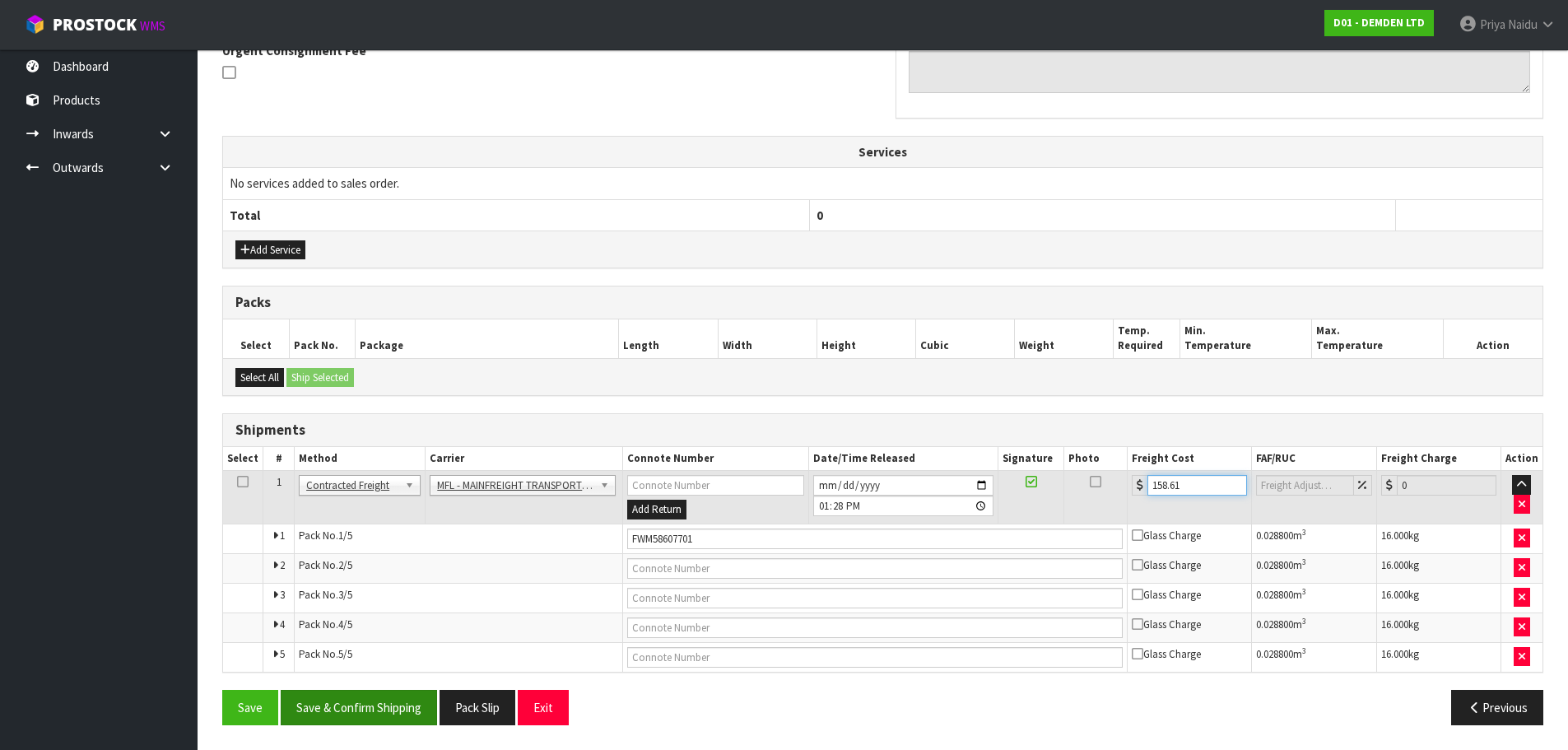
type input "158.61"
click at [369, 714] on button "Save & Confirm Shipping" at bounding box center [359, 708] width 156 height 36
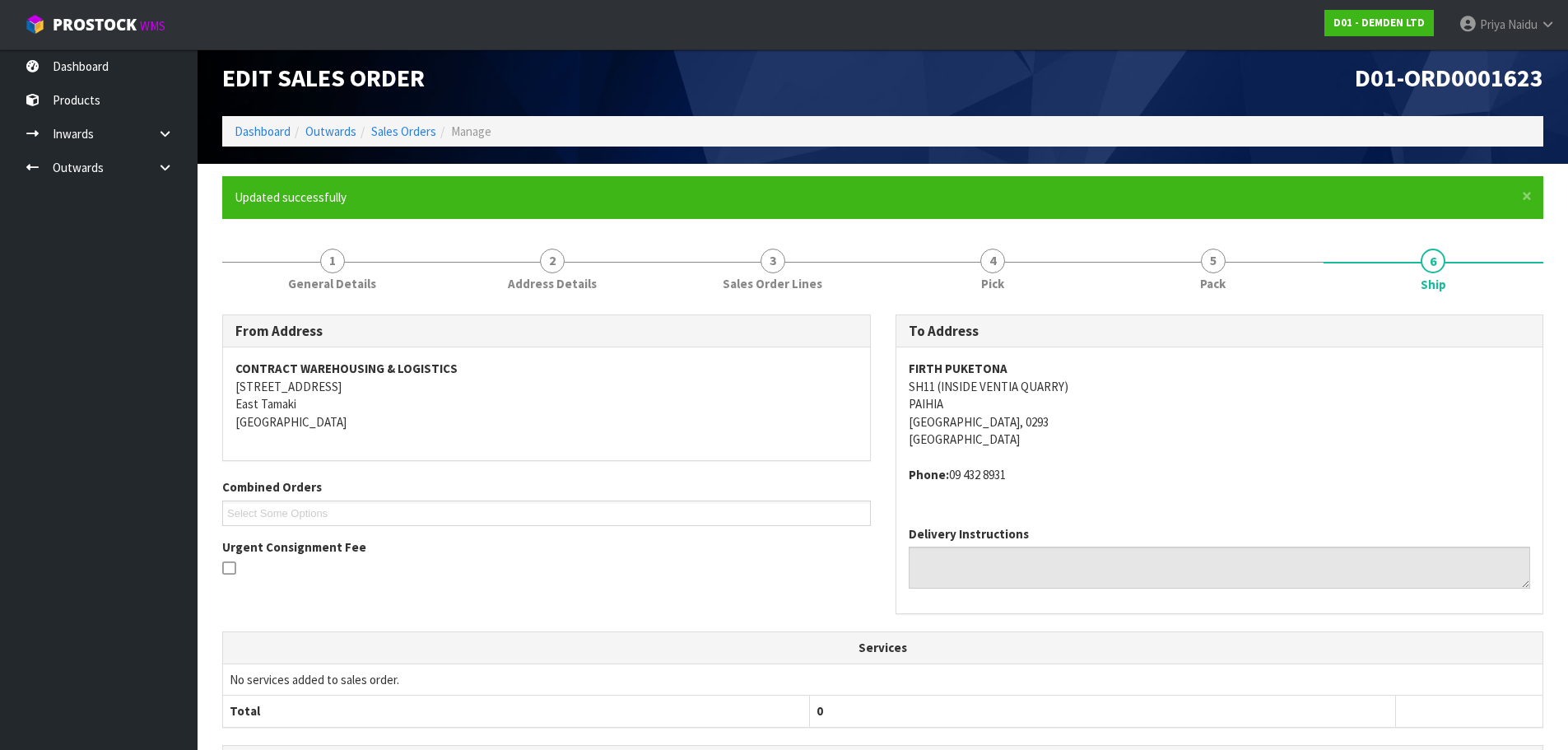
scroll to position [0, 0]
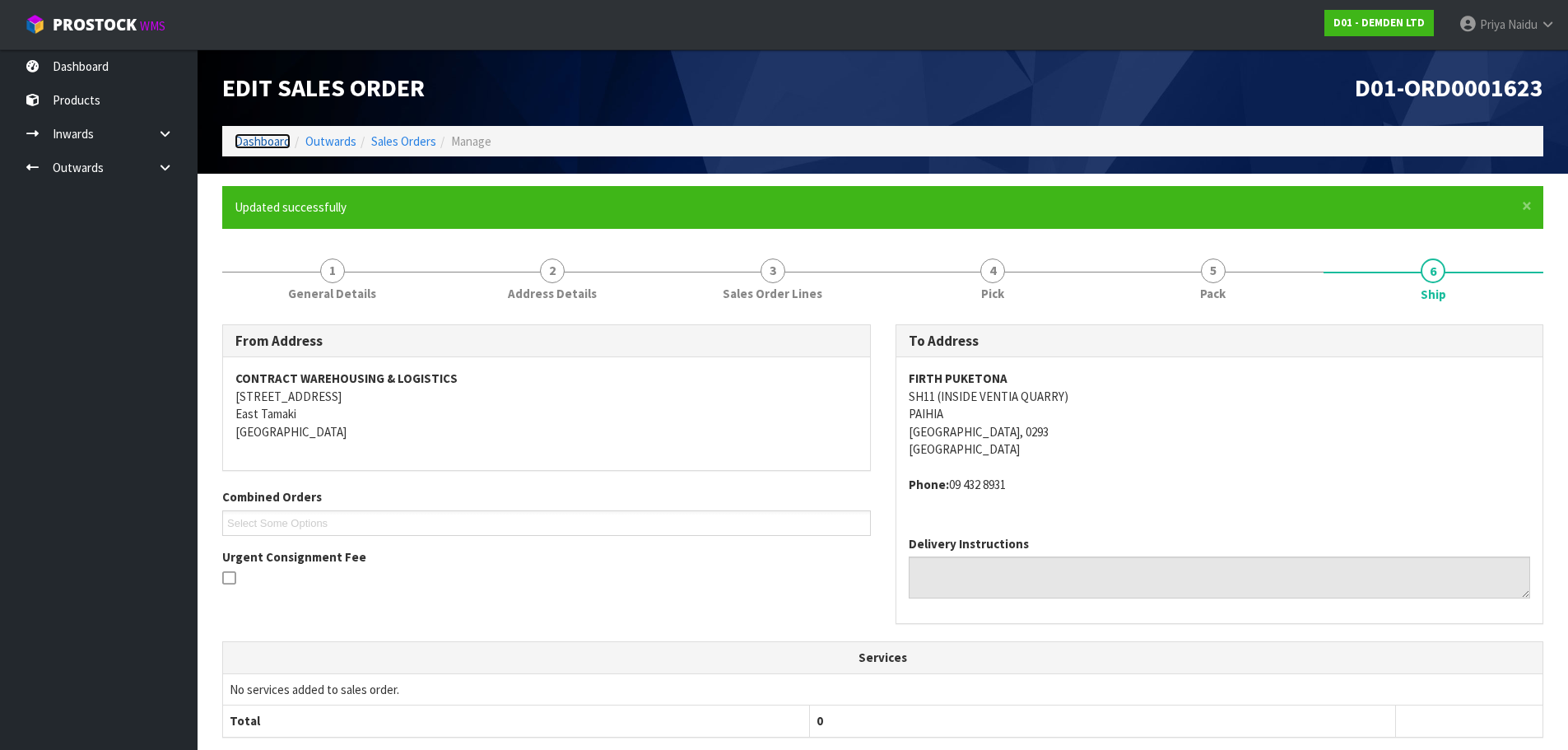
click at [253, 143] on link "Dashboard" at bounding box center [262, 141] width 56 height 16
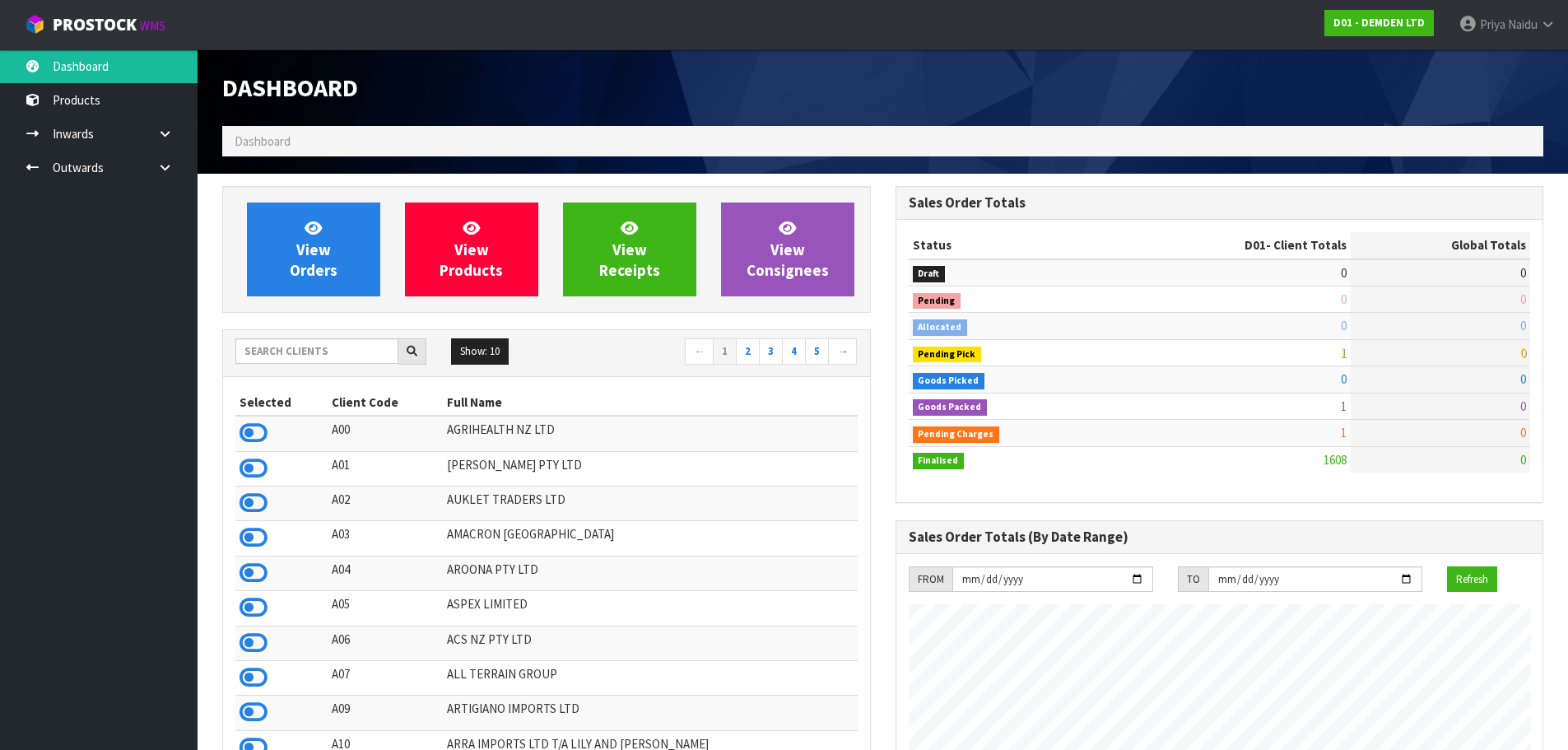
scroll to position [1113, 673]
drag, startPoint x: 278, startPoint y: 368, endPoint x: 288, endPoint y: 359, distance: 13.5
click at [279, 367] on div "Show: 10 5 10 25 50 ← 1 2 3 4 5 →" at bounding box center [546, 353] width 647 height 29
click at [292, 356] on input "text" at bounding box center [317, 351] width 163 height 26
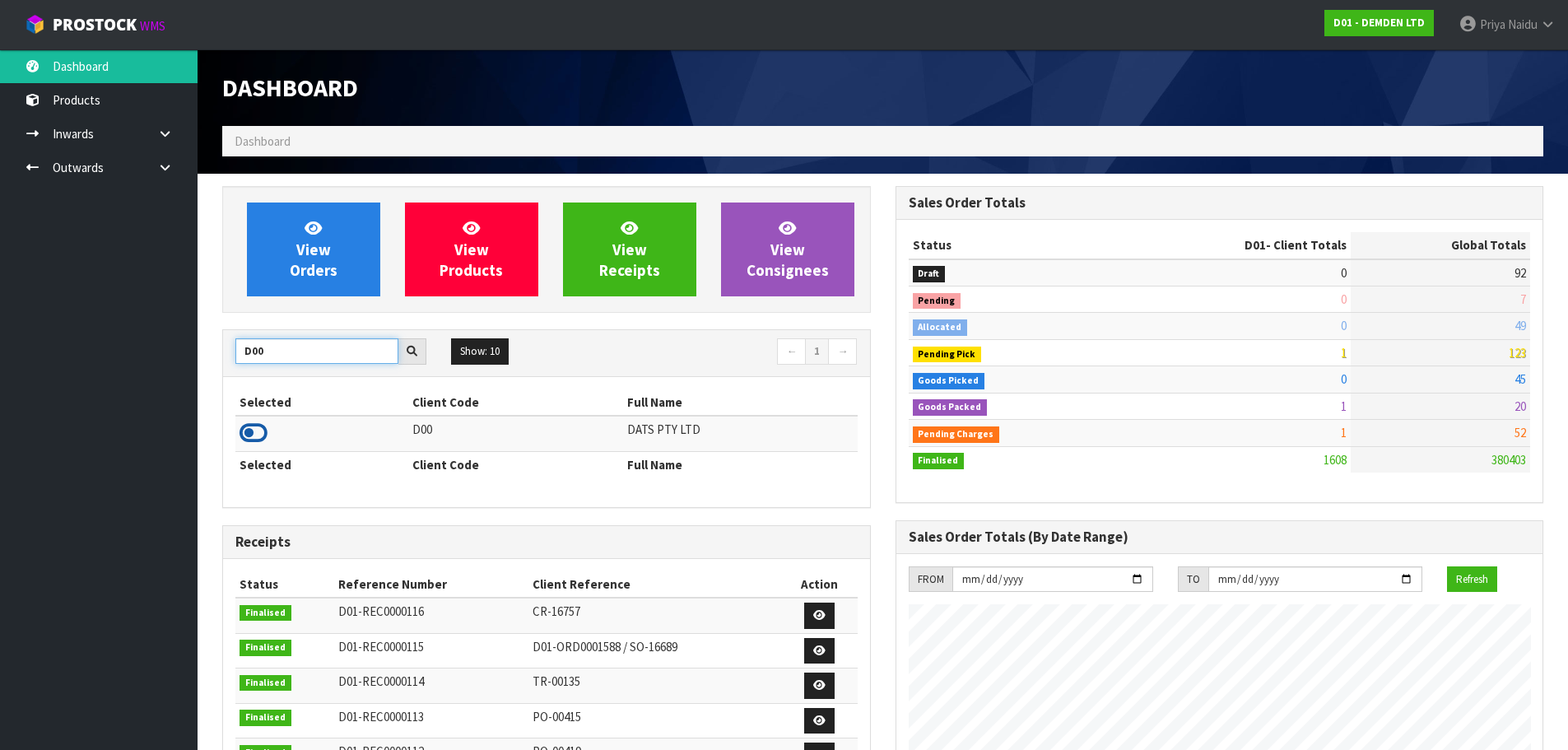
type input "D00"
click at [262, 435] on icon at bounding box center [254, 433] width 28 height 25
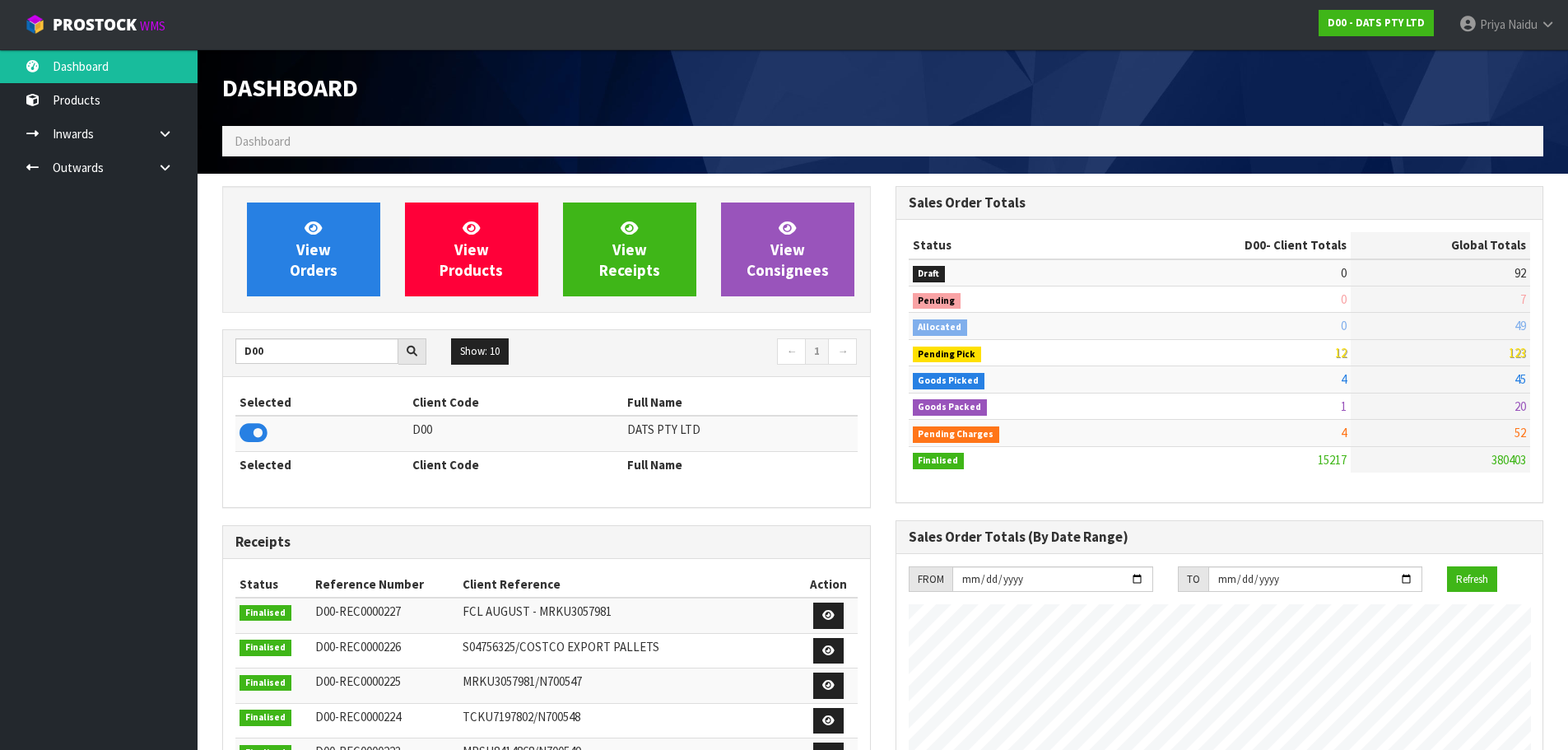
scroll to position [1247, 673]
click at [337, 252] on link "View Orders" at bounding box center [313, 249] width 133 height 94
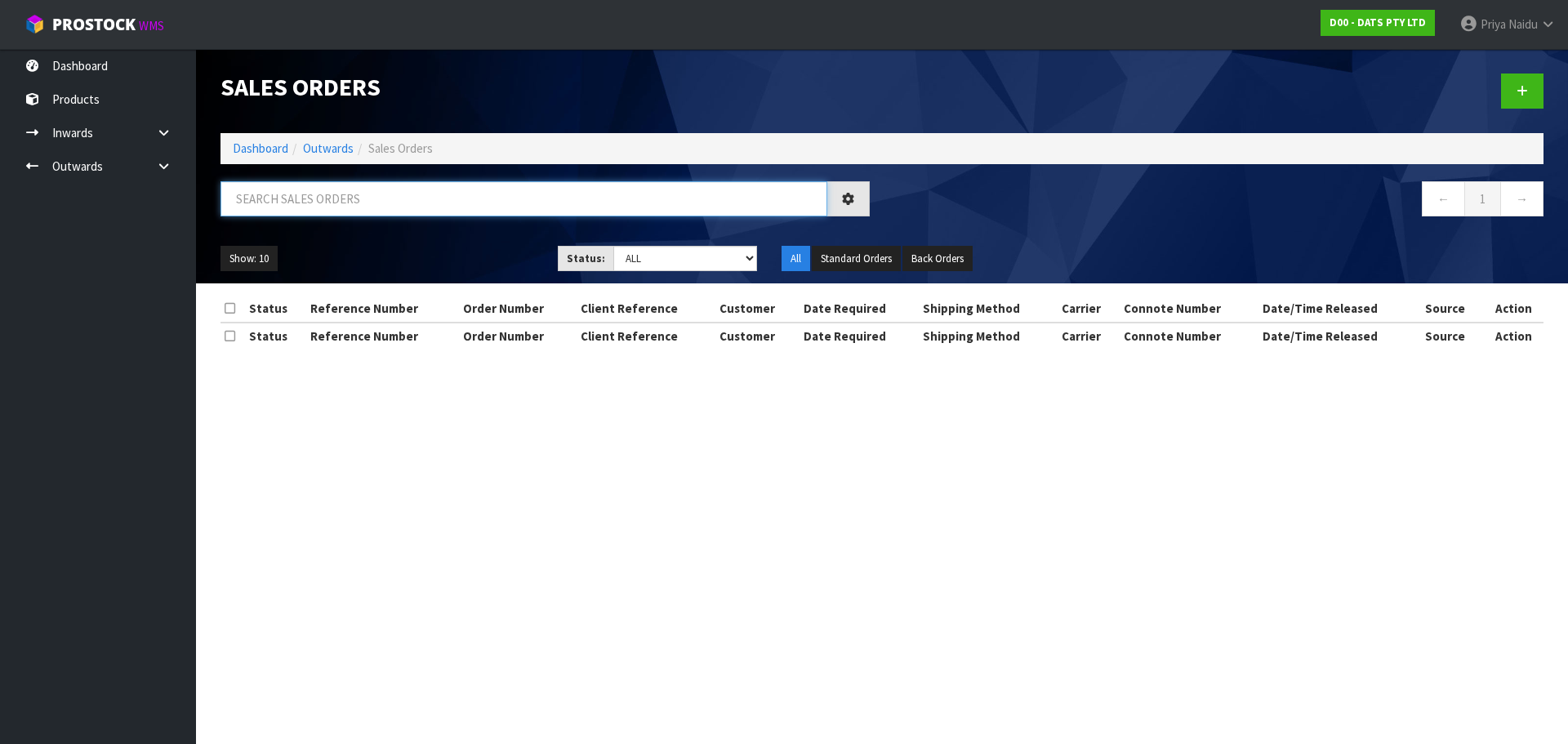
click at [341, 202] on input "text" at bounding box center [524, 199] width 607 height 35
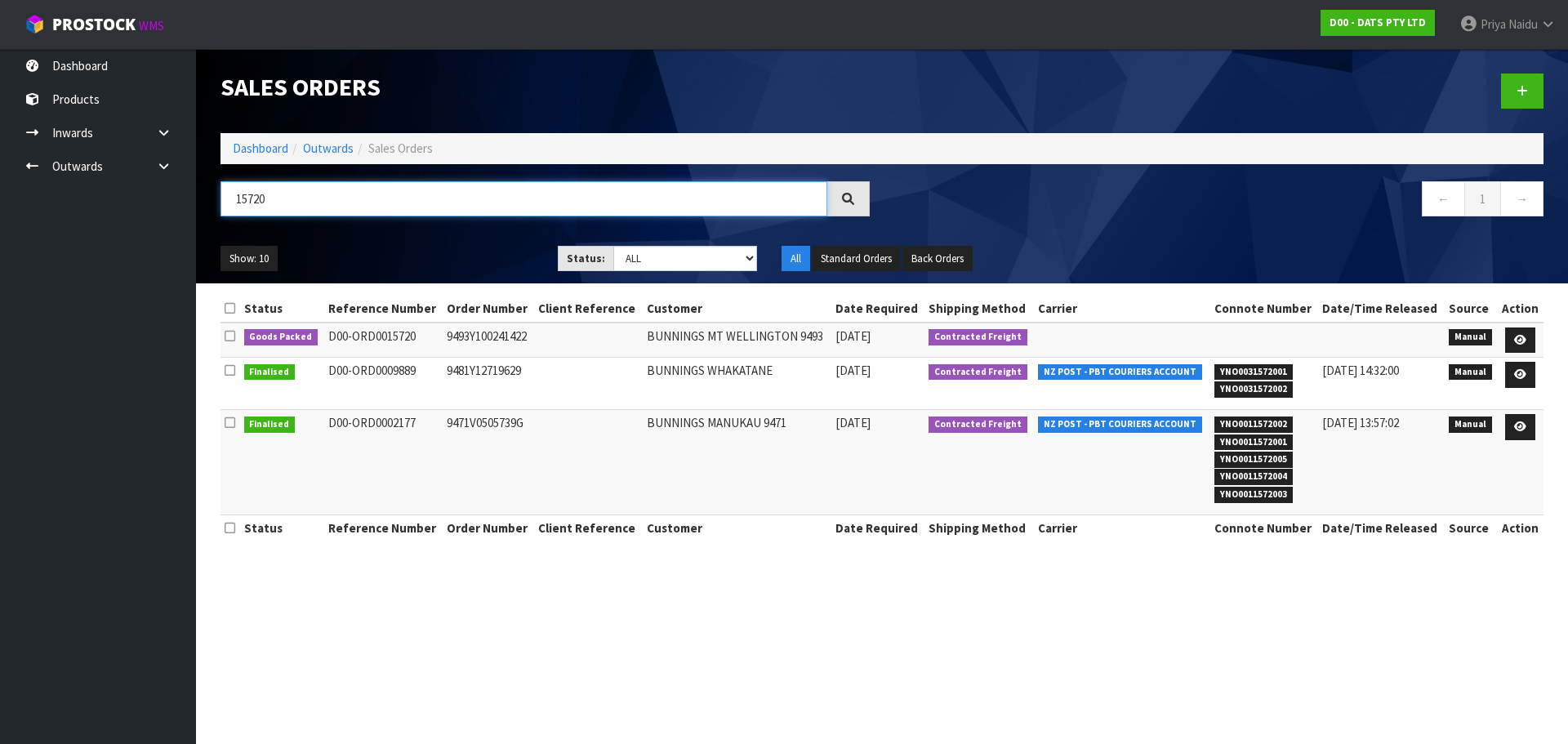
type input "15720"
click at [403, 261] on ul "Show: 10 5 10 25 50" at bounding box center [376, 259] width 313 height 26
click at [1517, 340] on icon at bounding box center [1519, 340] width 12 height 11
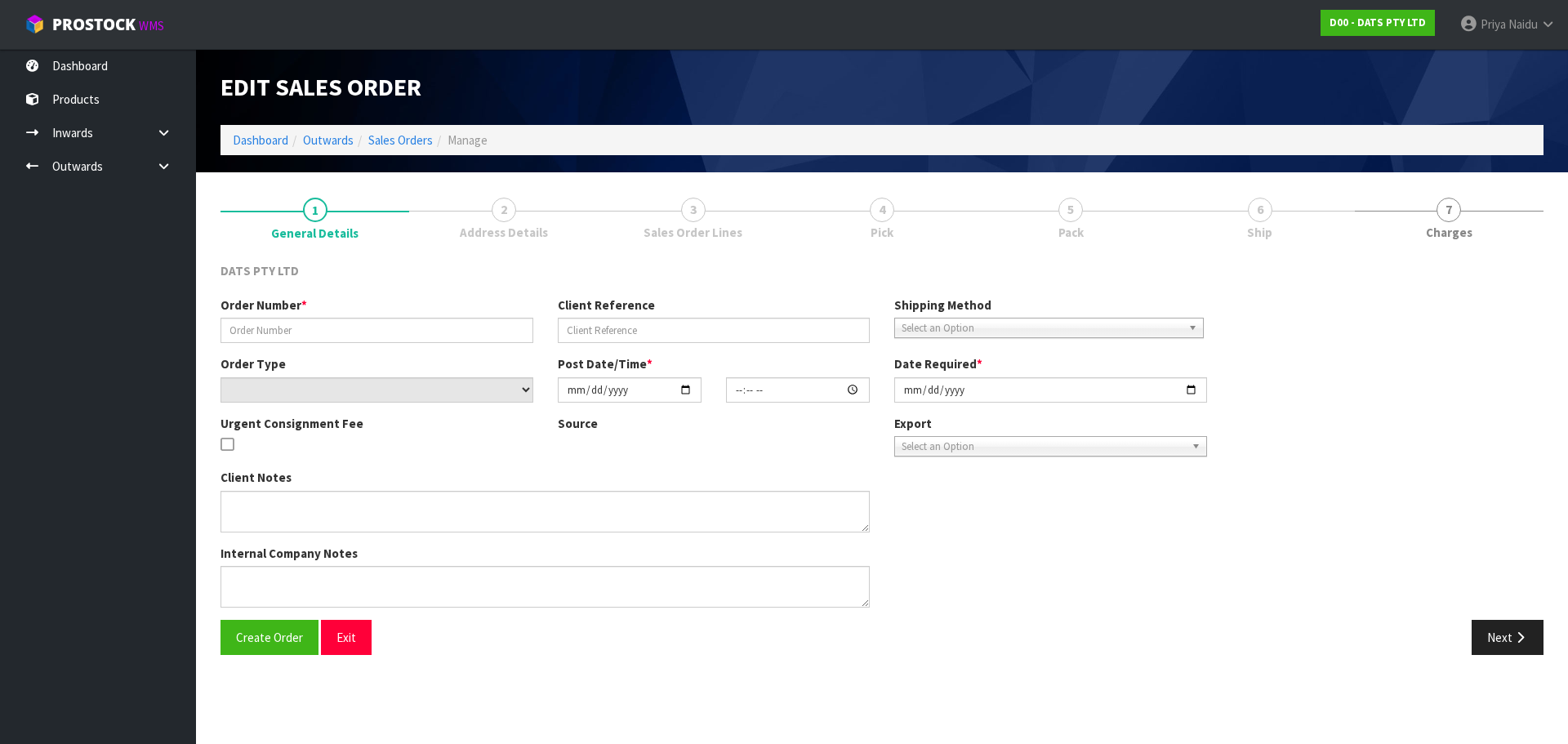
type input "9493Y100241422"
select select "number:0"
type input "[DATE]"
type input "08:55:00.000"
type input "[DATE]"
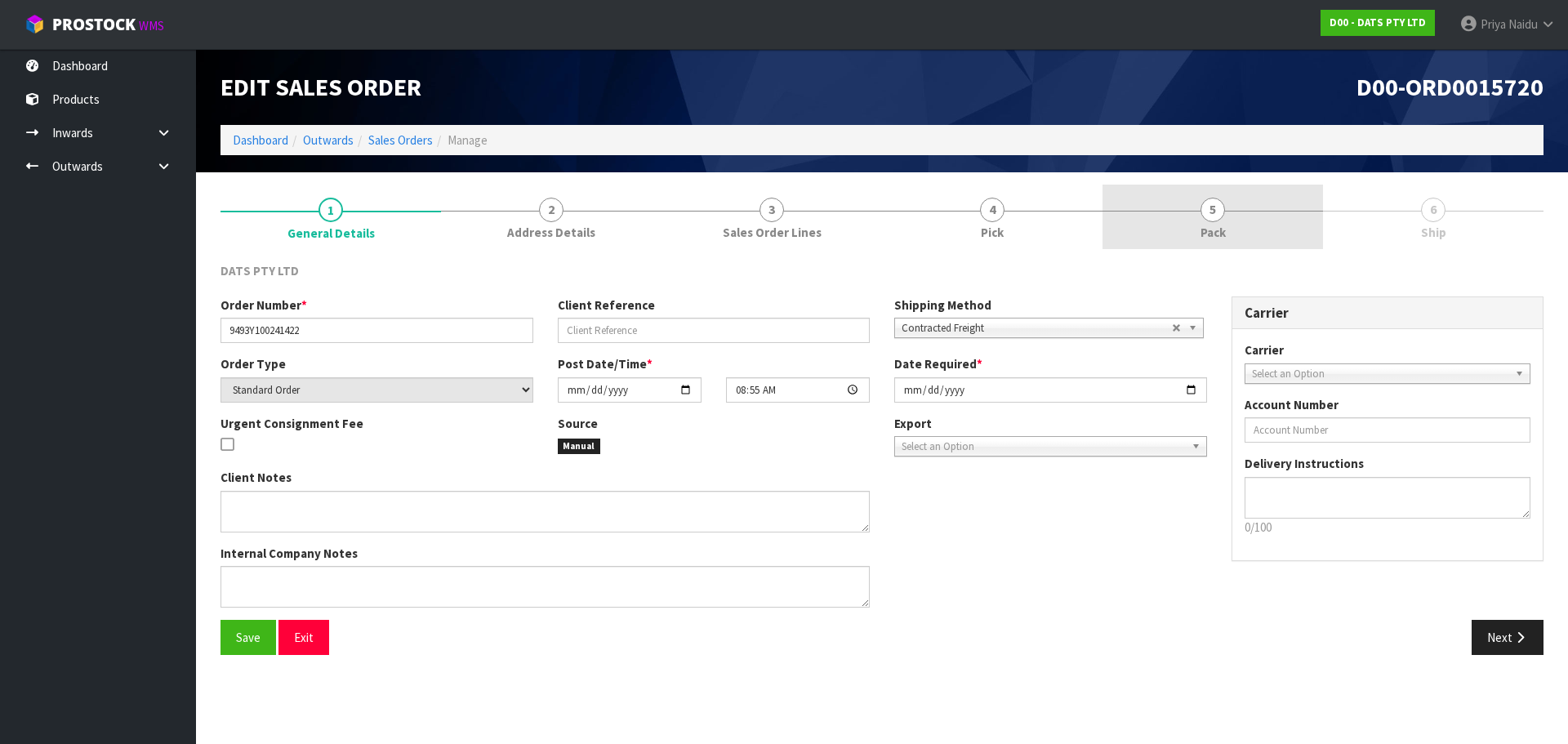
click at [1202, 206] on span "5" at bounding box center [1212, 210] width 25 height 25
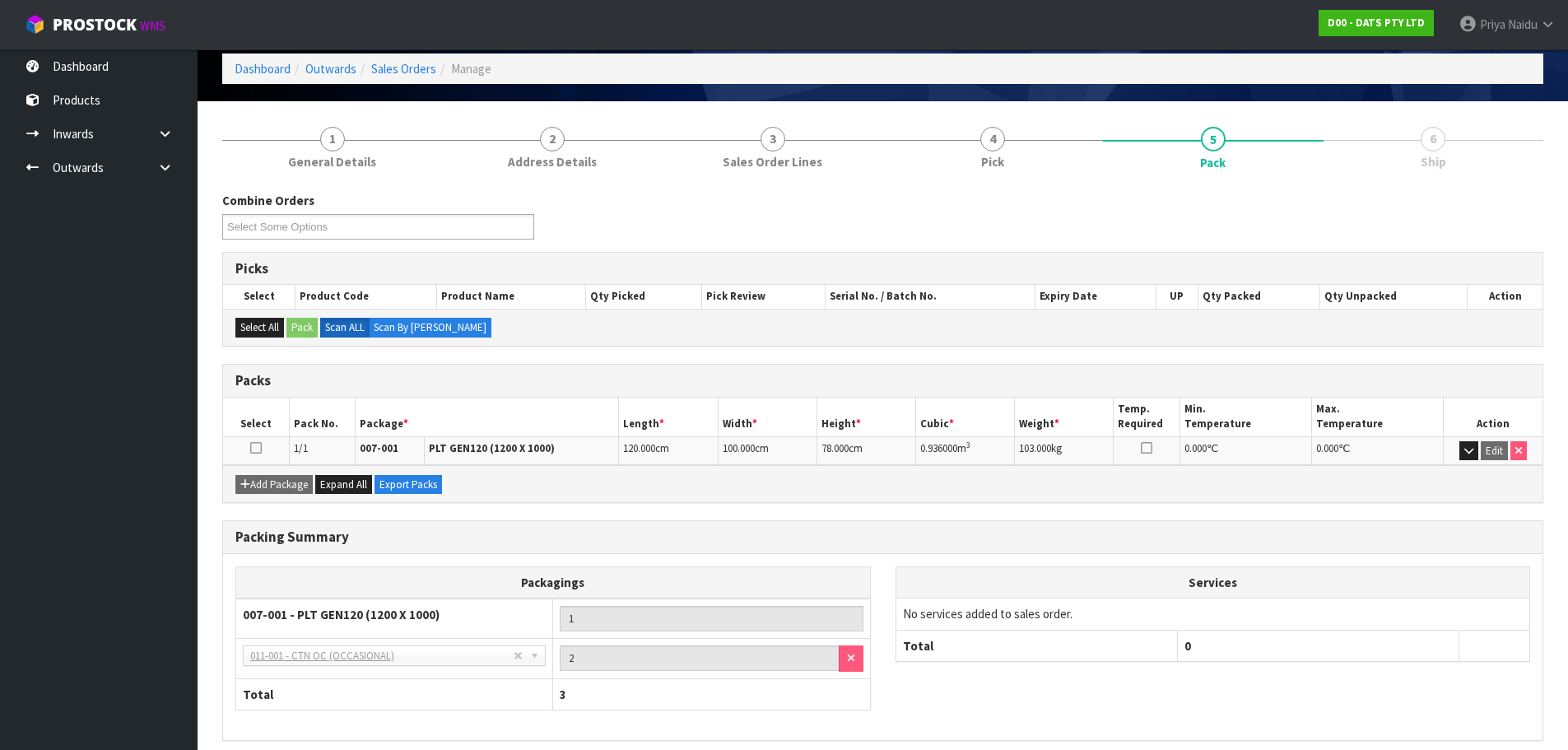
scroll to position [141, 0]
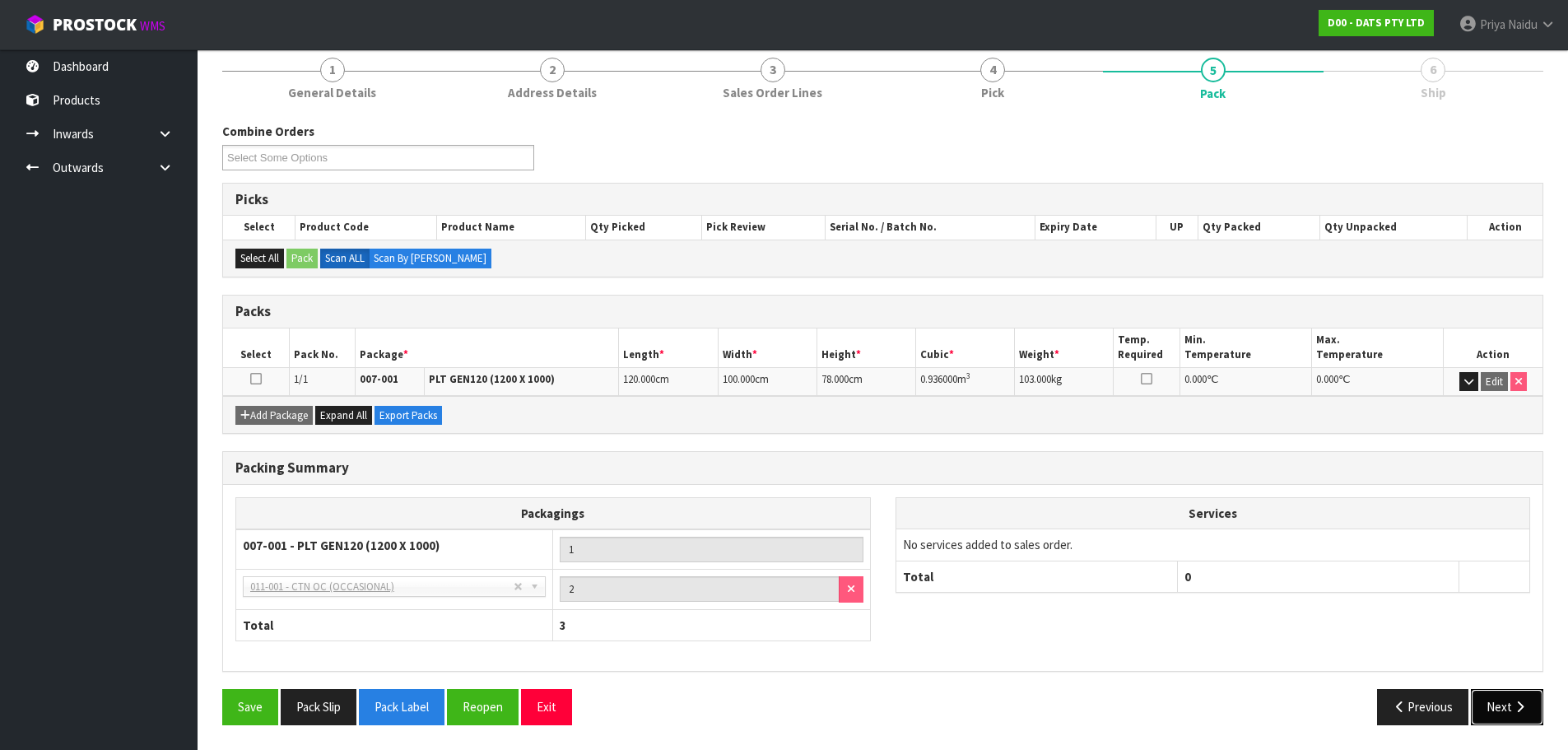
click at [1499, 700] on button "Next" at bounding box center [1506, 707] width 72 height 36
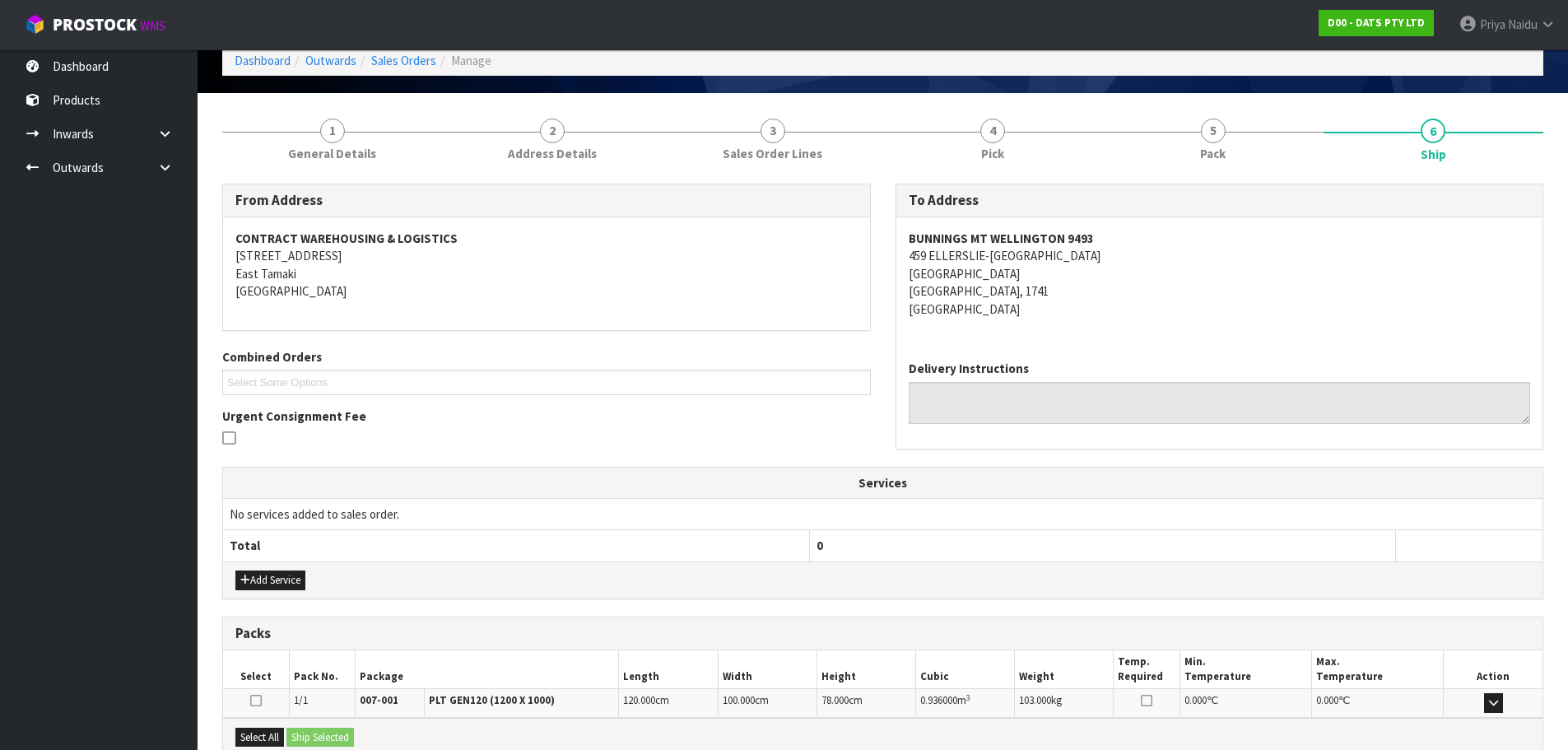
scroll to position [0, 0]
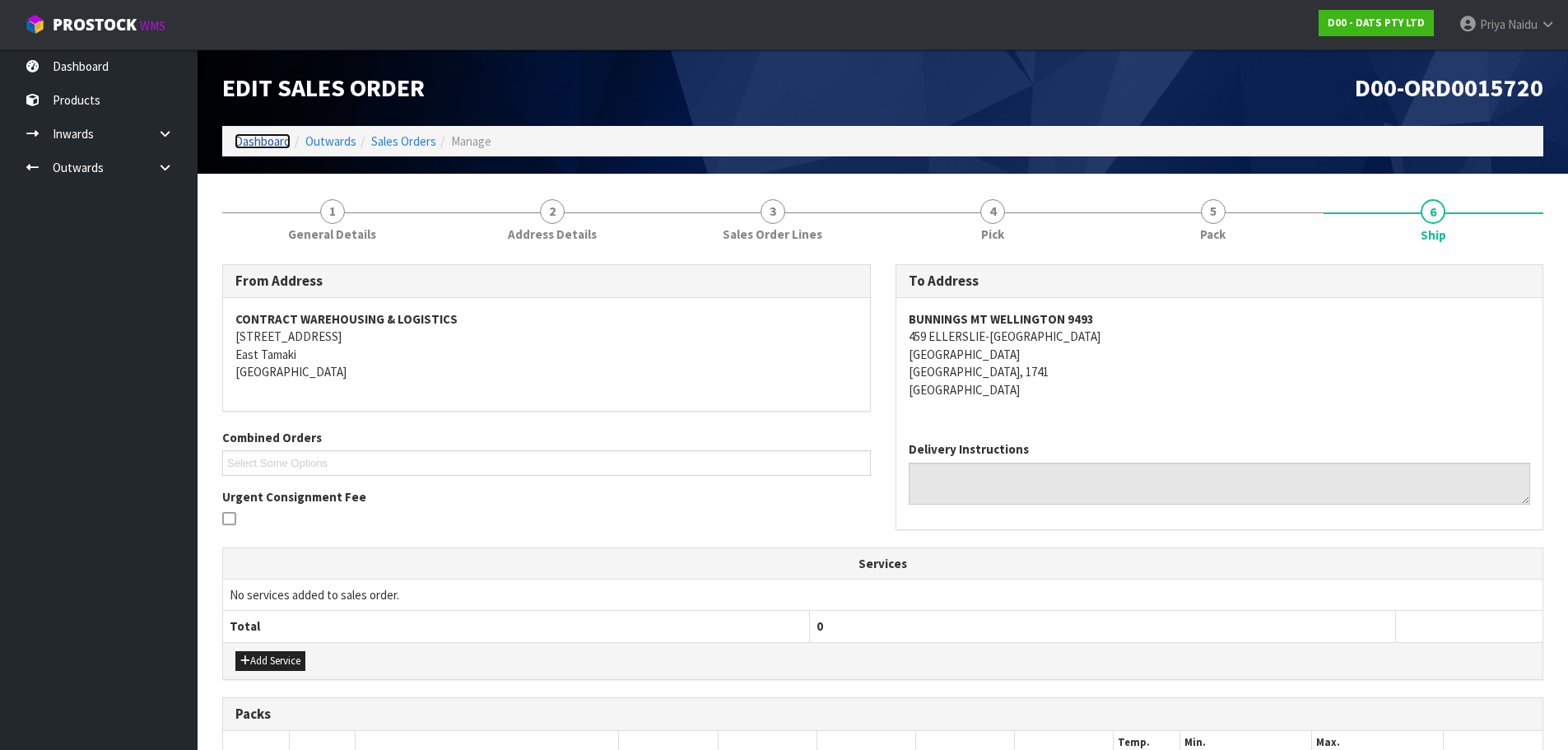
click at [254, 146] on link "Dashboard" at bounding box center [262, 141] width 56 height 16
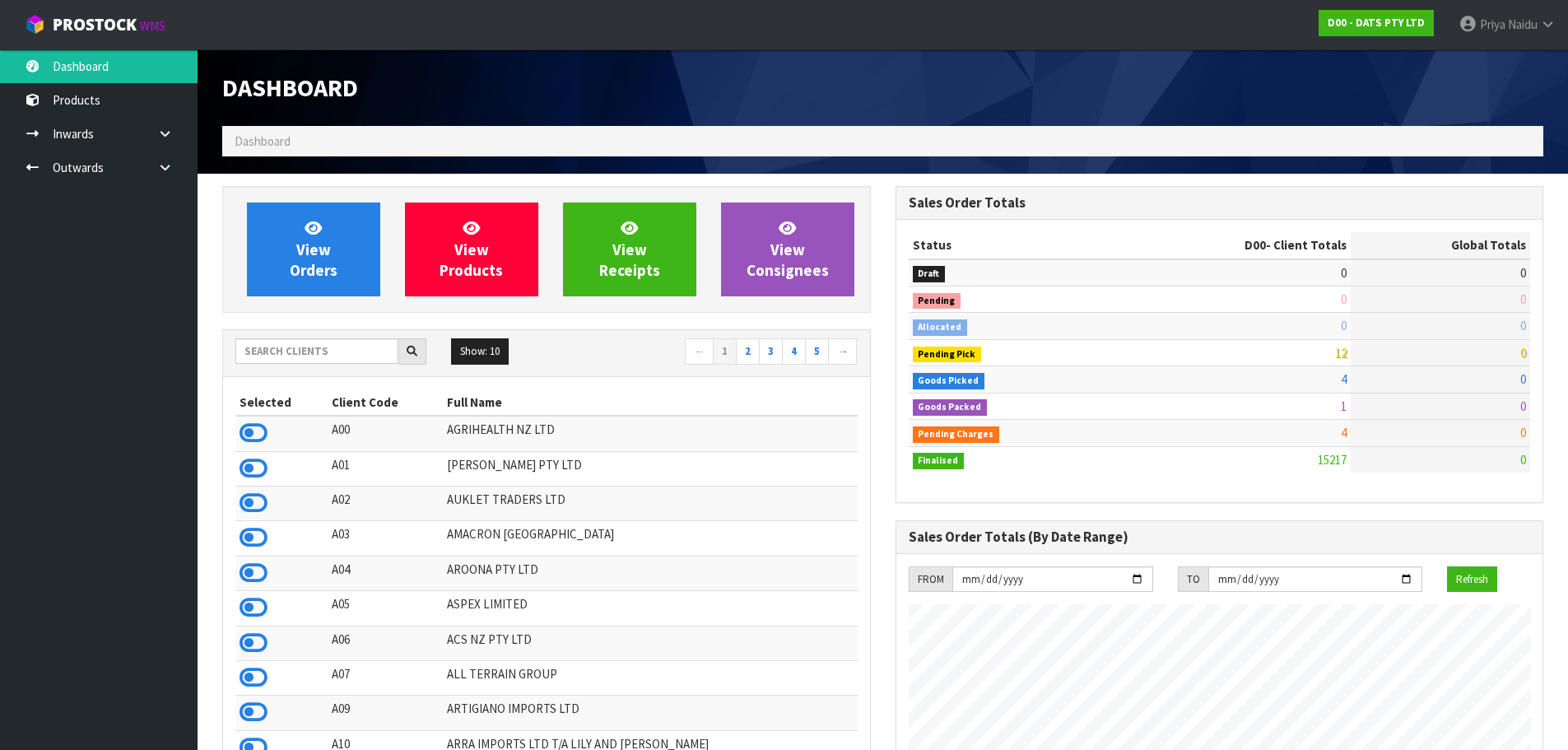
scroll to position [1247, 673]
click at [328, 347] on input "text" at bounding box center [317, 351] width 163 height 26
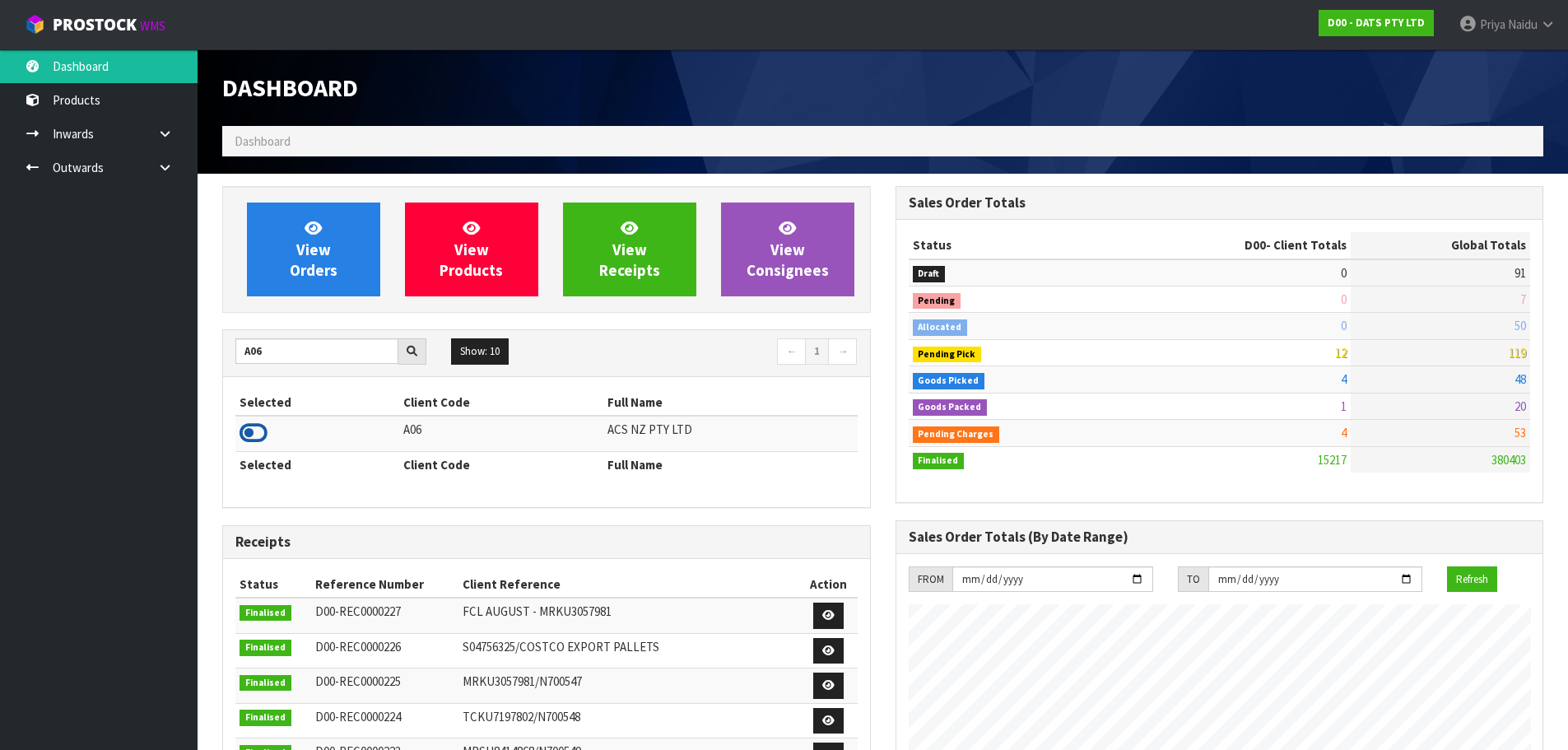
click at [258, 426] on icon at bounding box center [254, 433] width 28 height 25
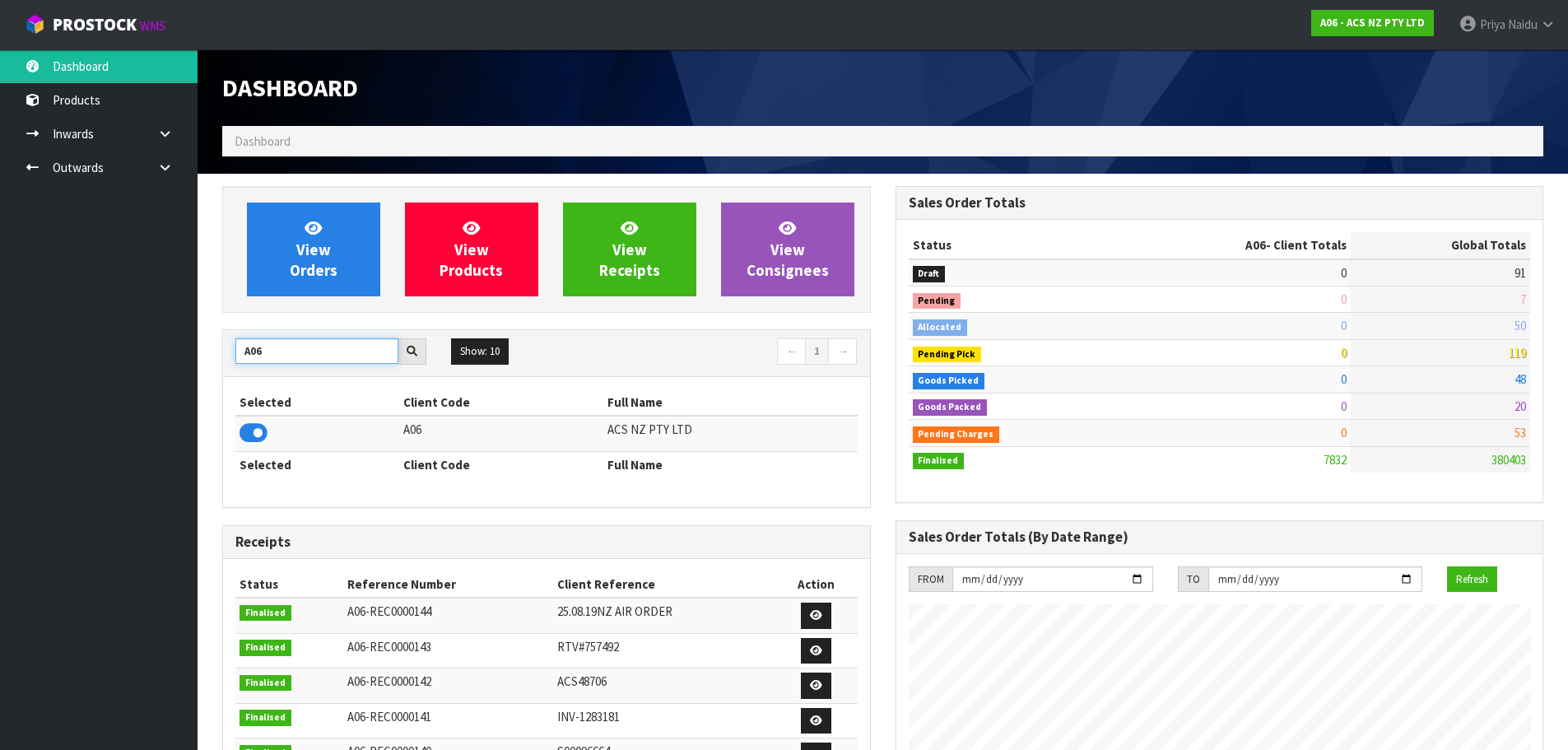
click at [287, 343] on input "A06" at bounding box center [317, 351] width 163 height 26
type input "A"
type input "S01"
click at [244, 435] on icon at bounding box center [254, 433] width 28 height 25
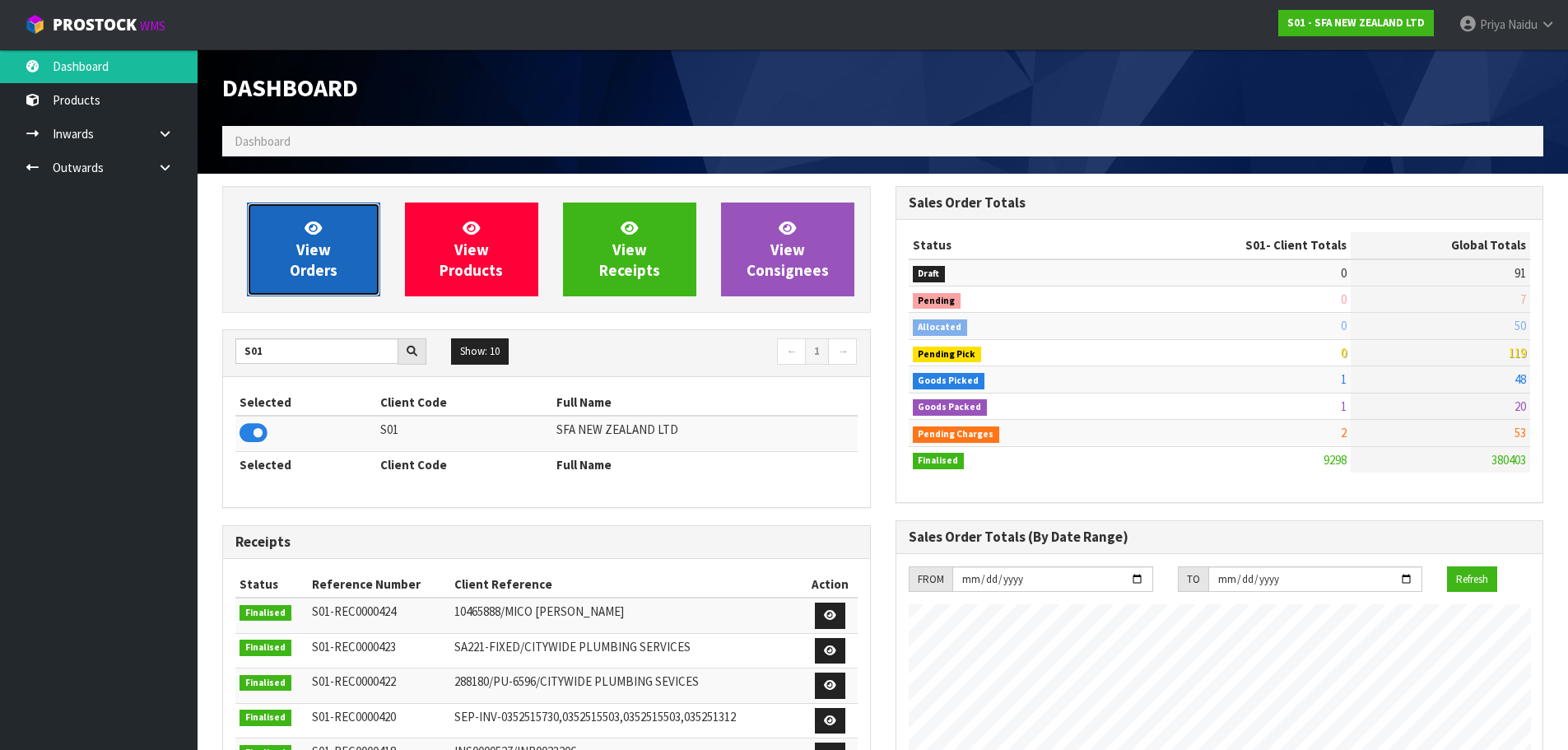
click at [298, 259] on link "View Orders" at bounding box center [313, 249] width 133 height 94
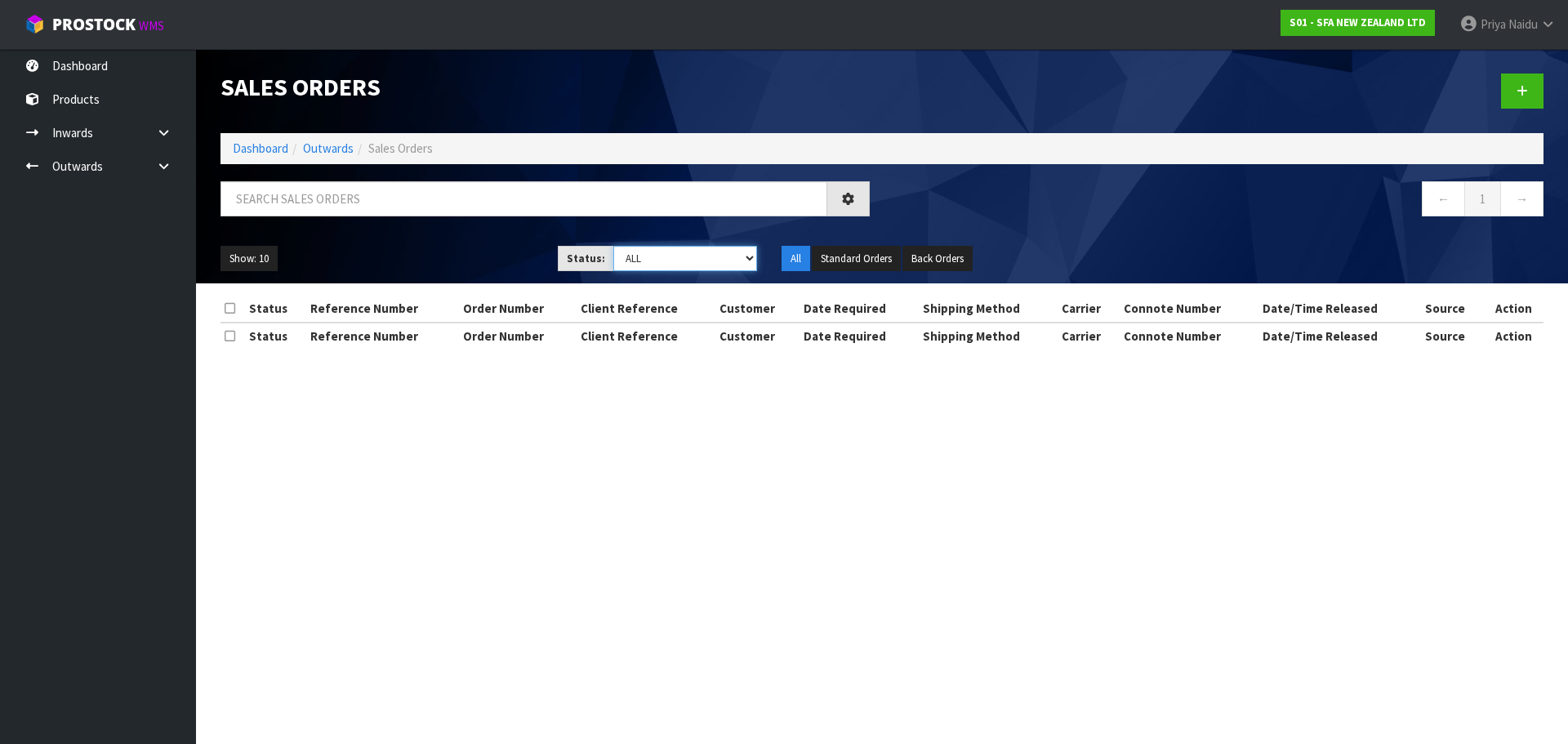
drag, startPoint x: 660, startPoint y: 261, endPoint x: 659, endPoint y: 270, distance: 9.1
click at [659, 261] on select "Draft Pending Allocated Pending Pick Goods Picked Goods Packed Pending Charges …" at bounding box center [685, 258] width 144 height 26
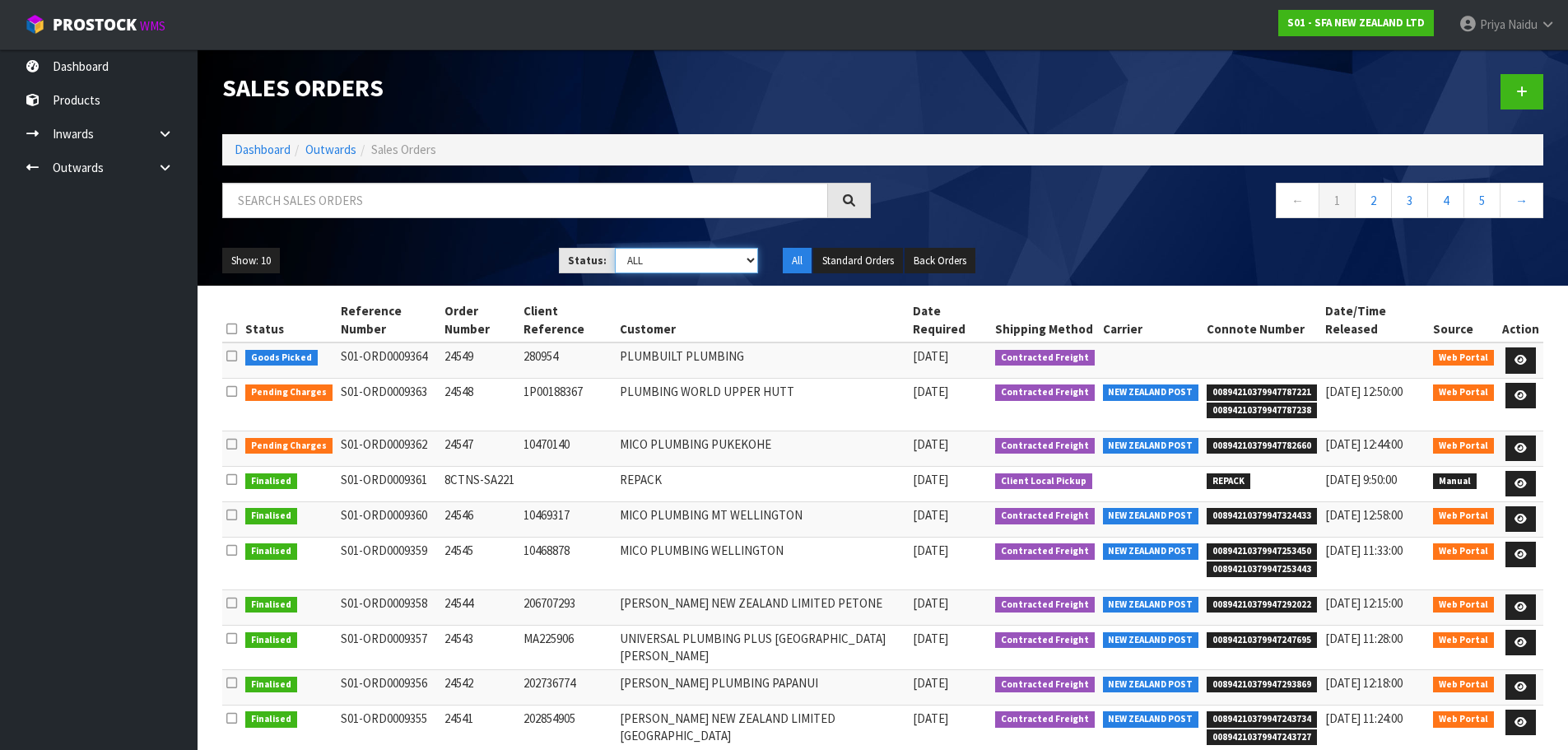
select select "string:4"
click at [615, 248] on select "Draft Pending Allocated Pending Pick Goods Picked Goods Packed Pending Charges …" at bounding box center [687, 260] width 143 height 26
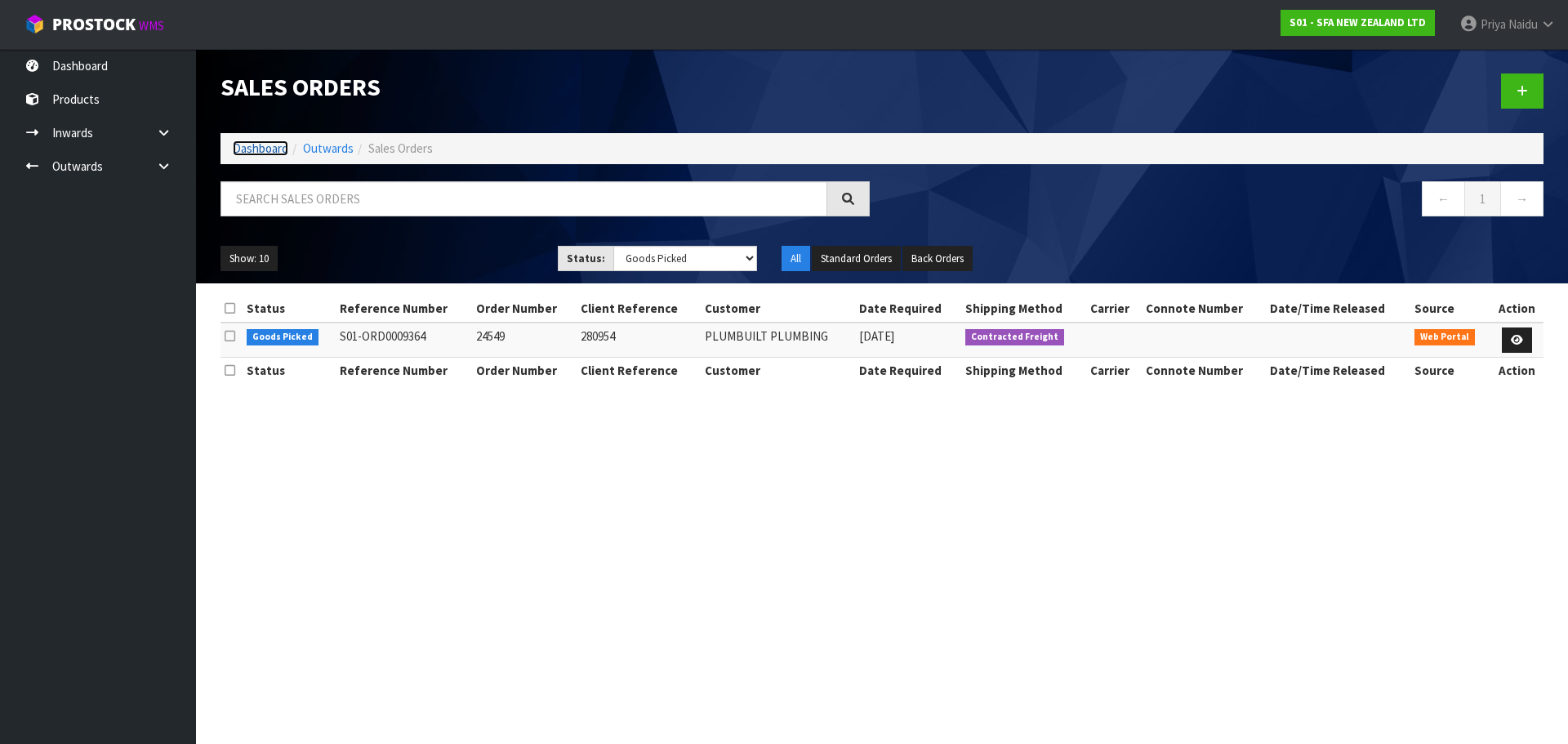
click at [244, 143] on link "Dashboard" at bounding box center [260, 148] width 55 height 16
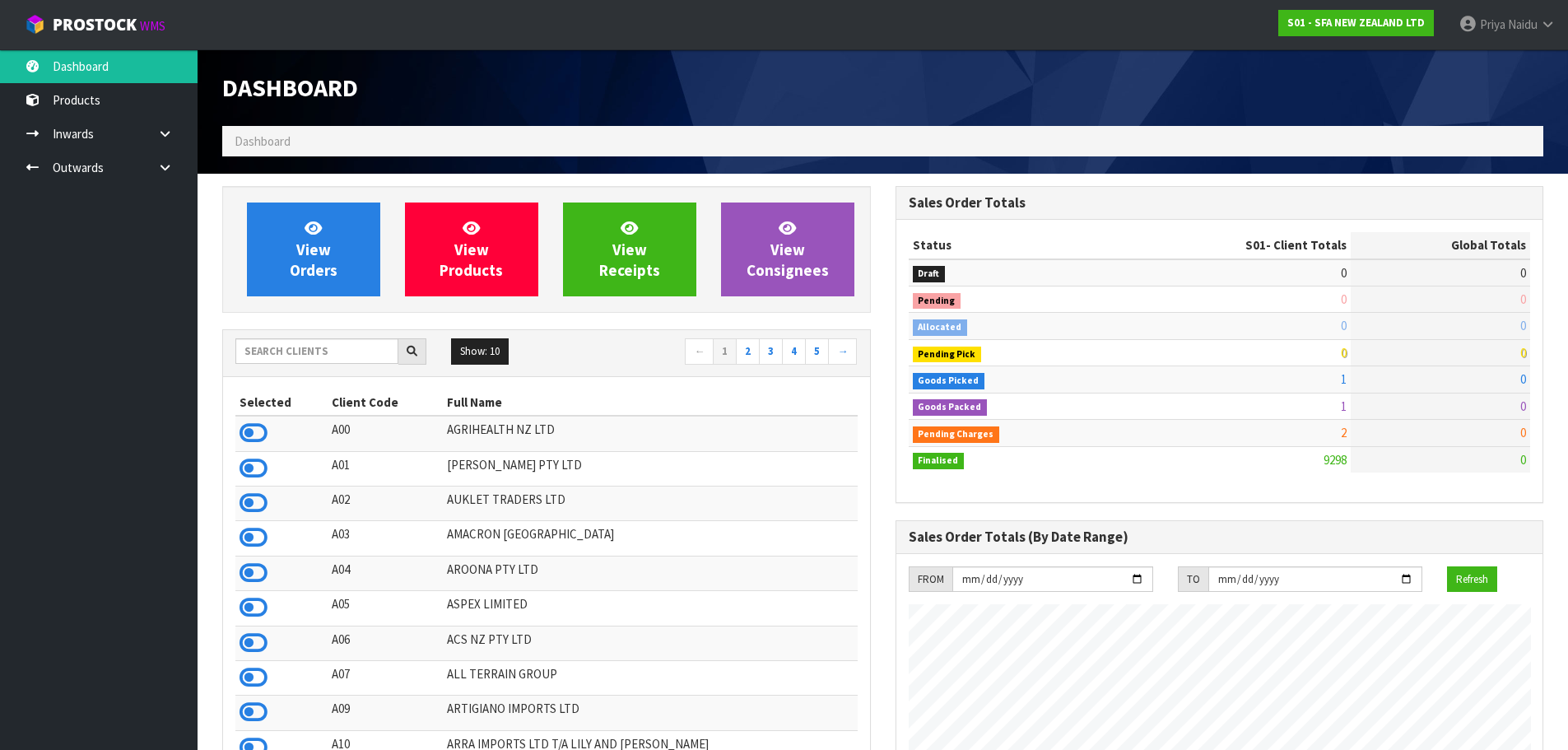
scroll to position [1247, 673]
click at [311, 348] on input "text" at bounding box center [317, 351] width 163 height 26
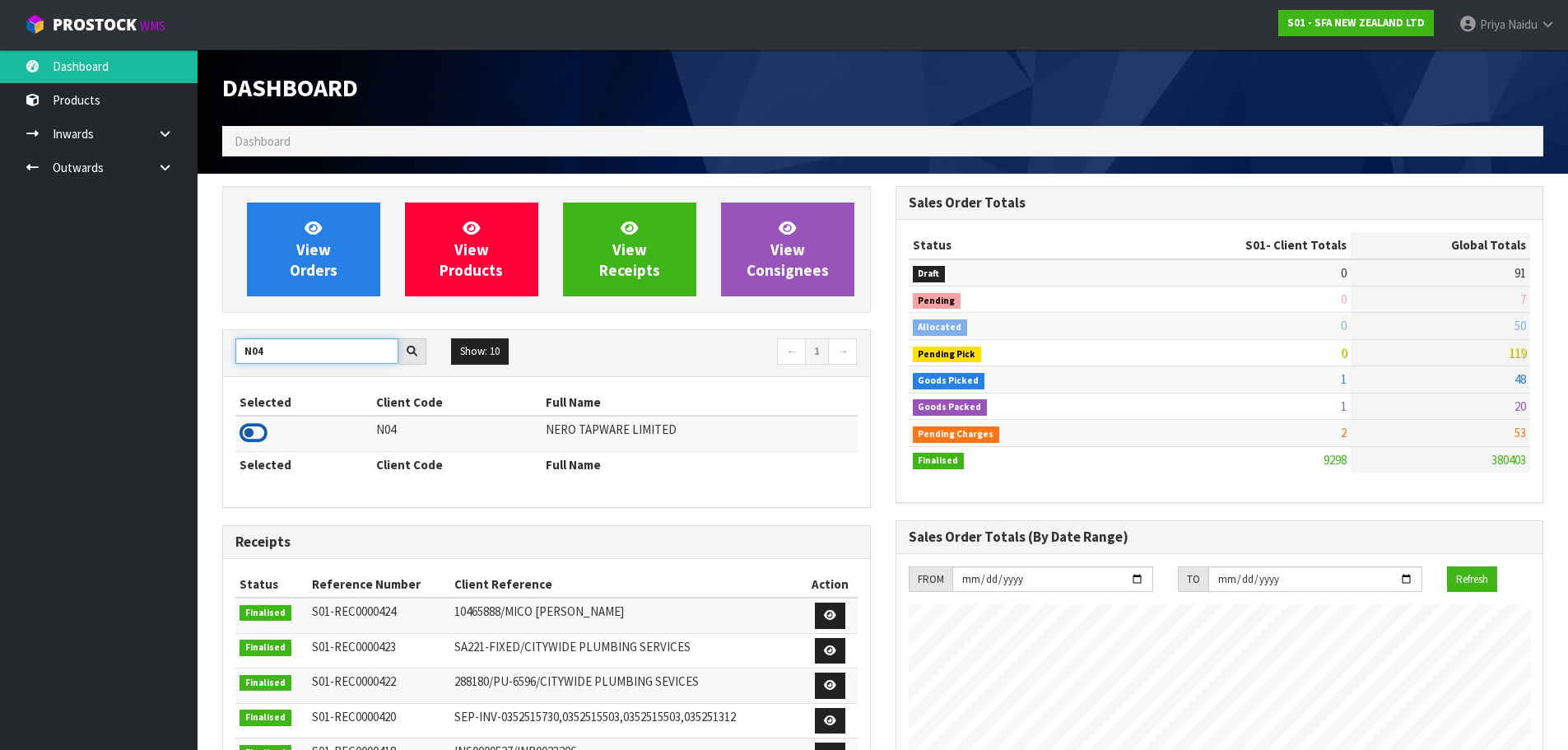
type input "N04"
click at [249, 428] on icon at bounding box center [254, 433] width 28 height 25
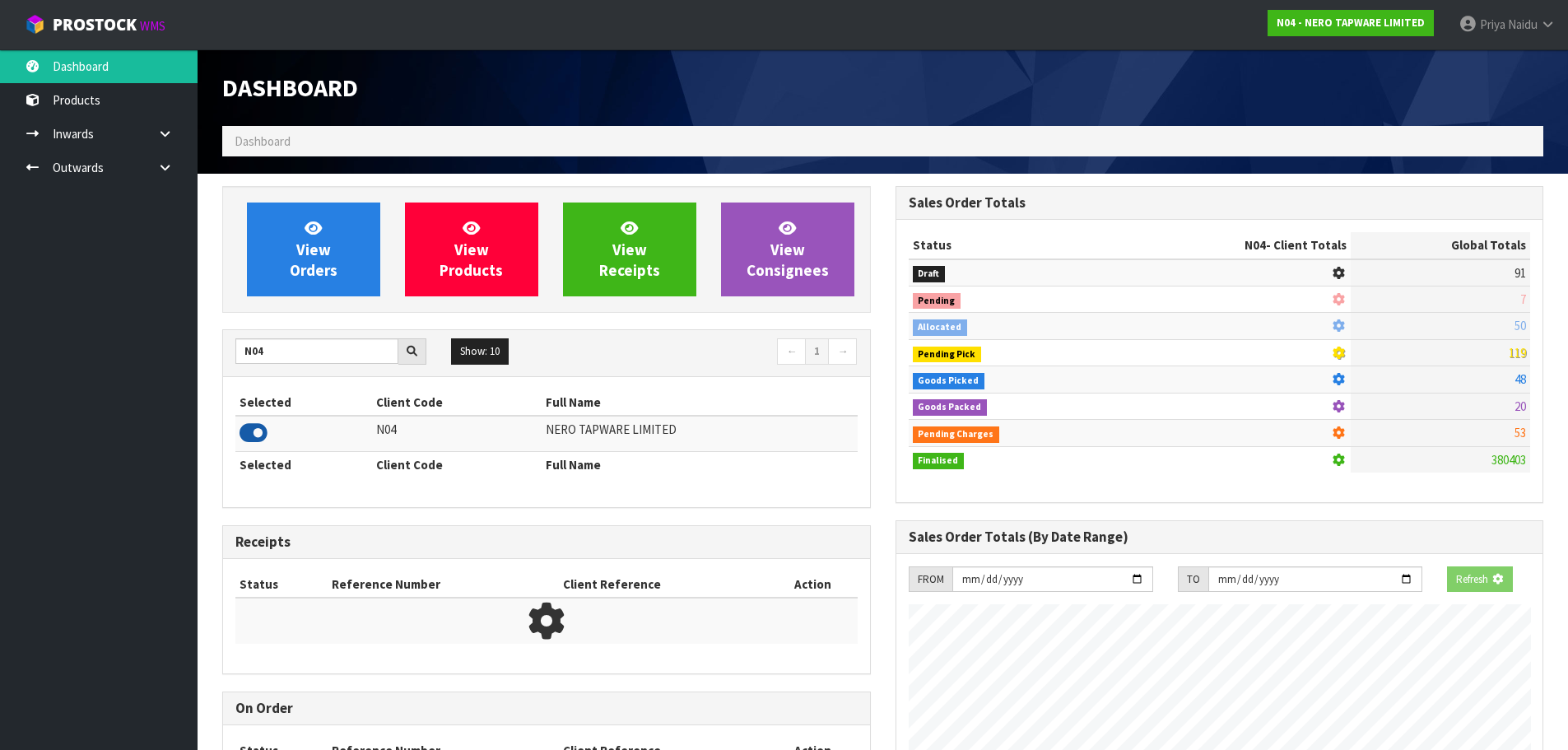
scroll to position [1282, 673]
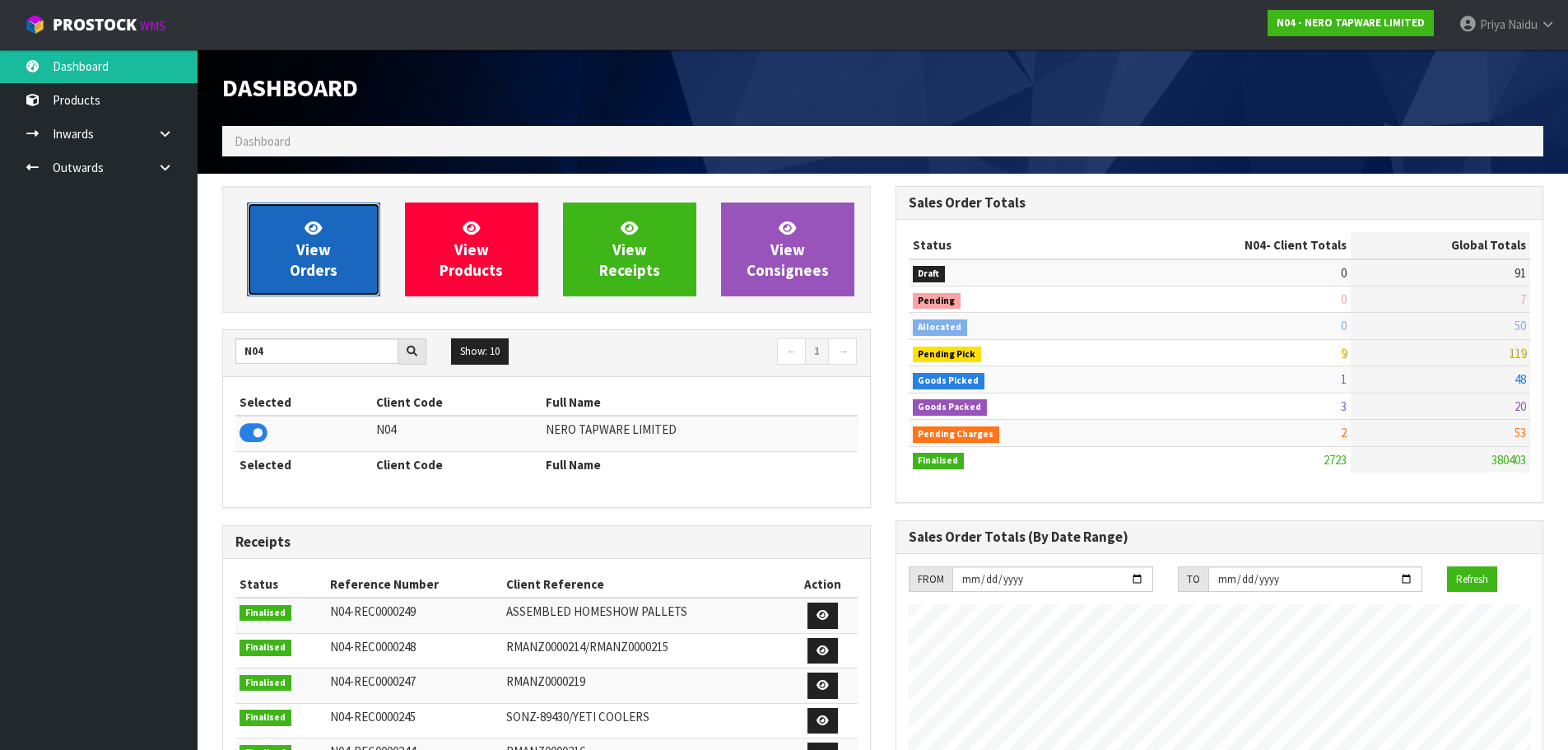
click at [324, 251] on span "View Orders" at bounding box center [313, 249] width 47 height 62
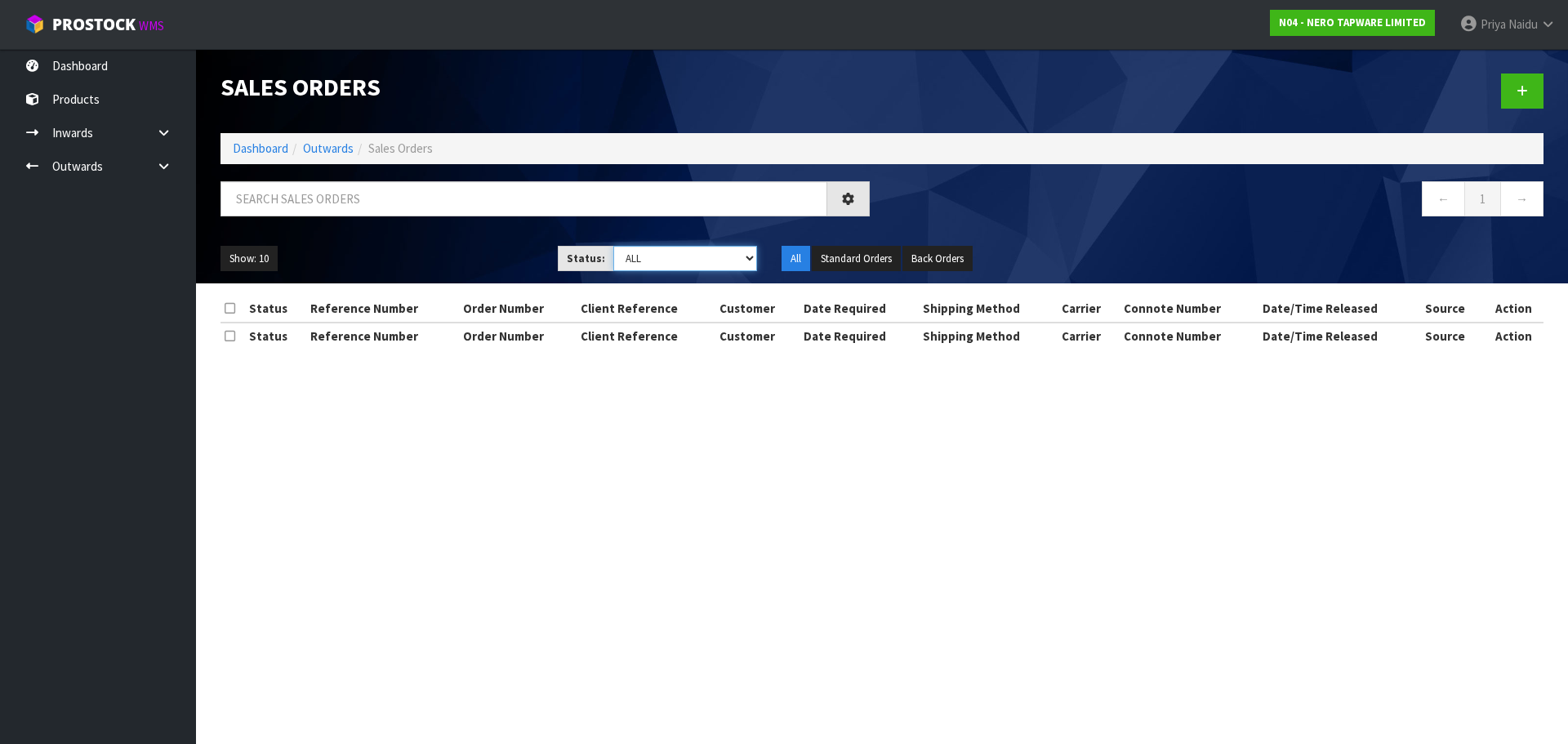
click at [669, 251] on select "Draft Pending Allocated Pending Pick Goods Picked Goods Packed Pending Charges …" at bounding box center [685, 258] width 144 height 26
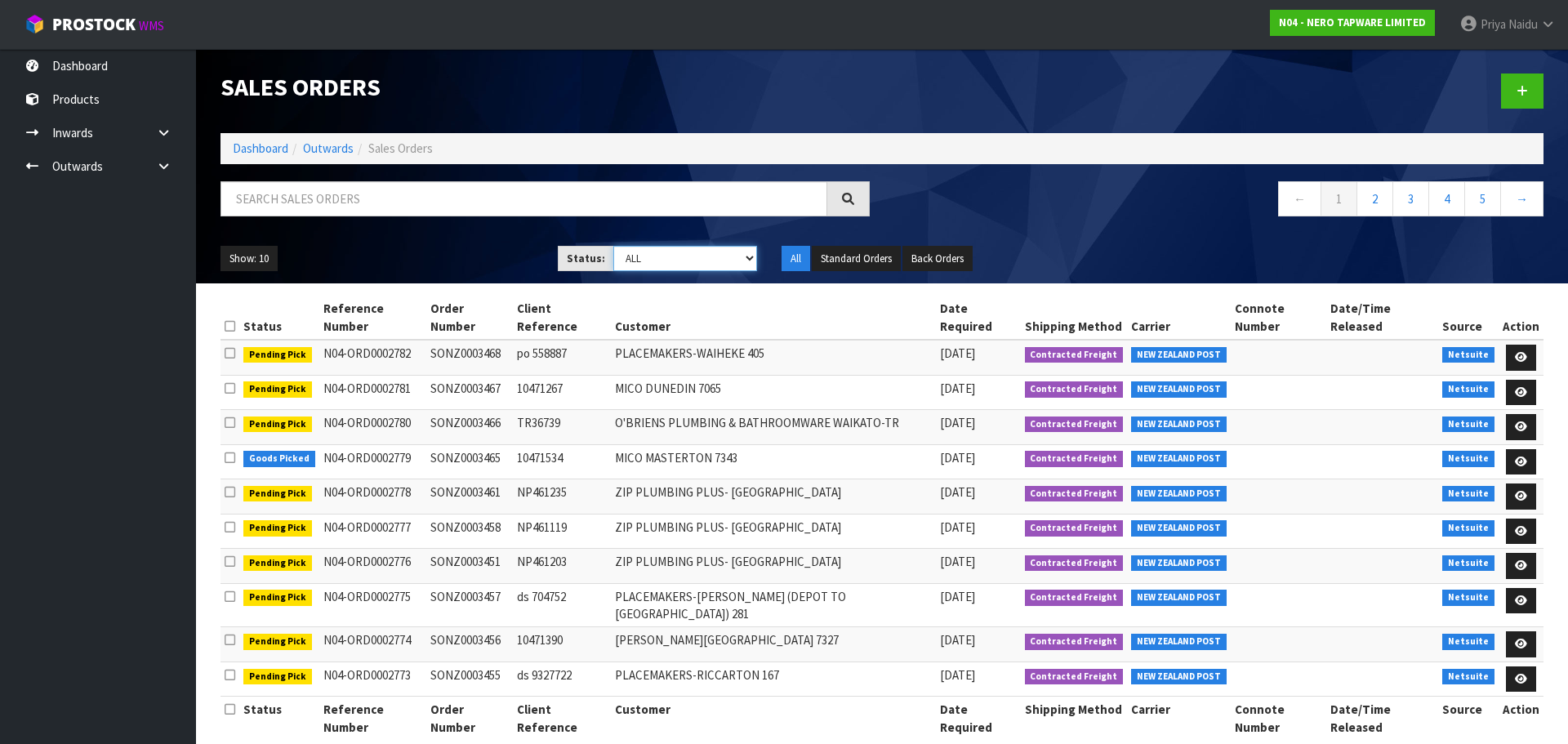
select select "string:3"
click at [613, 246] on select "Draft Pending Allocated Pending Pick Goods Picked Goods Packed Pending Charges …" at bounding box center [685, 258] width 144 height 26
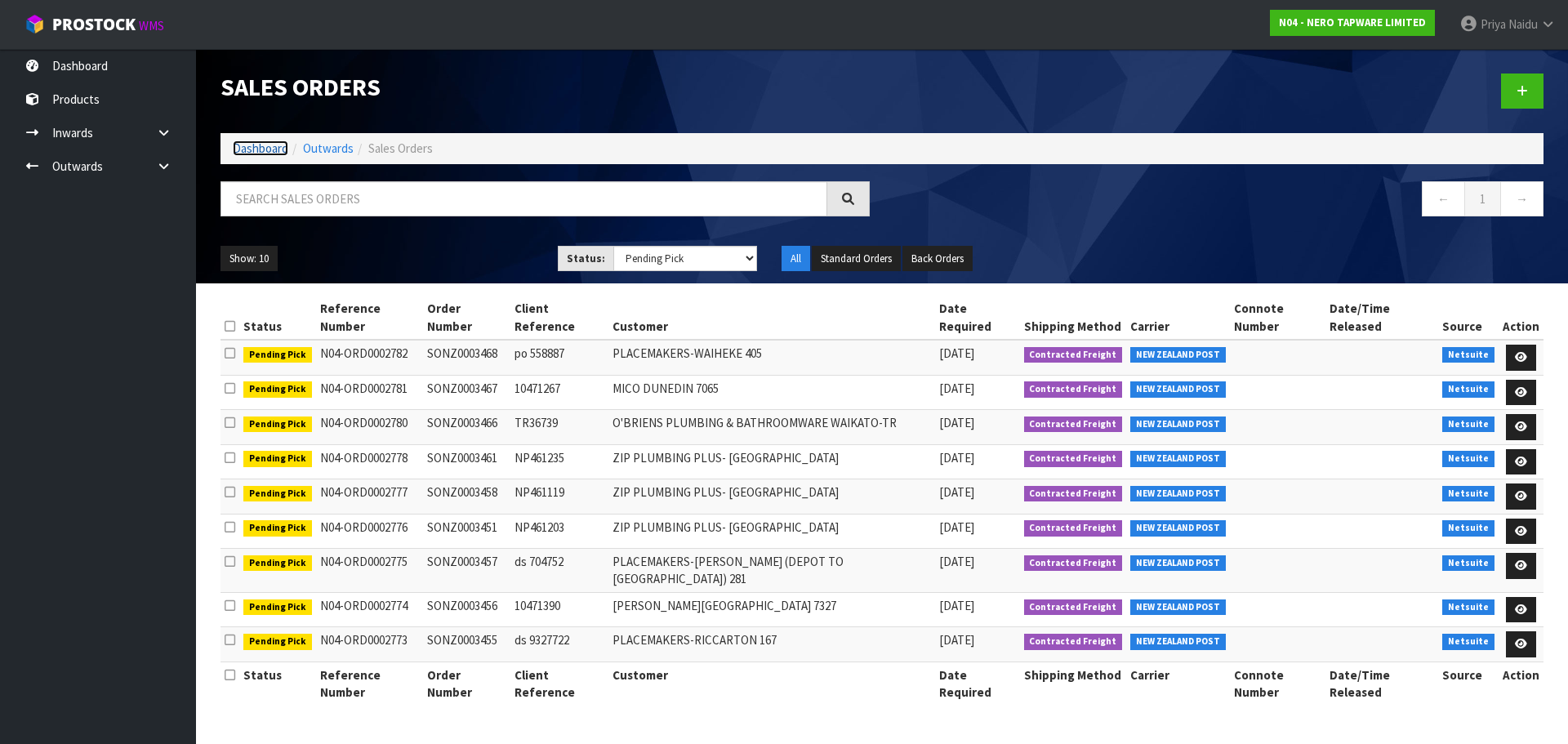
click at [264, 154] on link "Dashboard" at bounding box center [260, 148] width 55 height 16
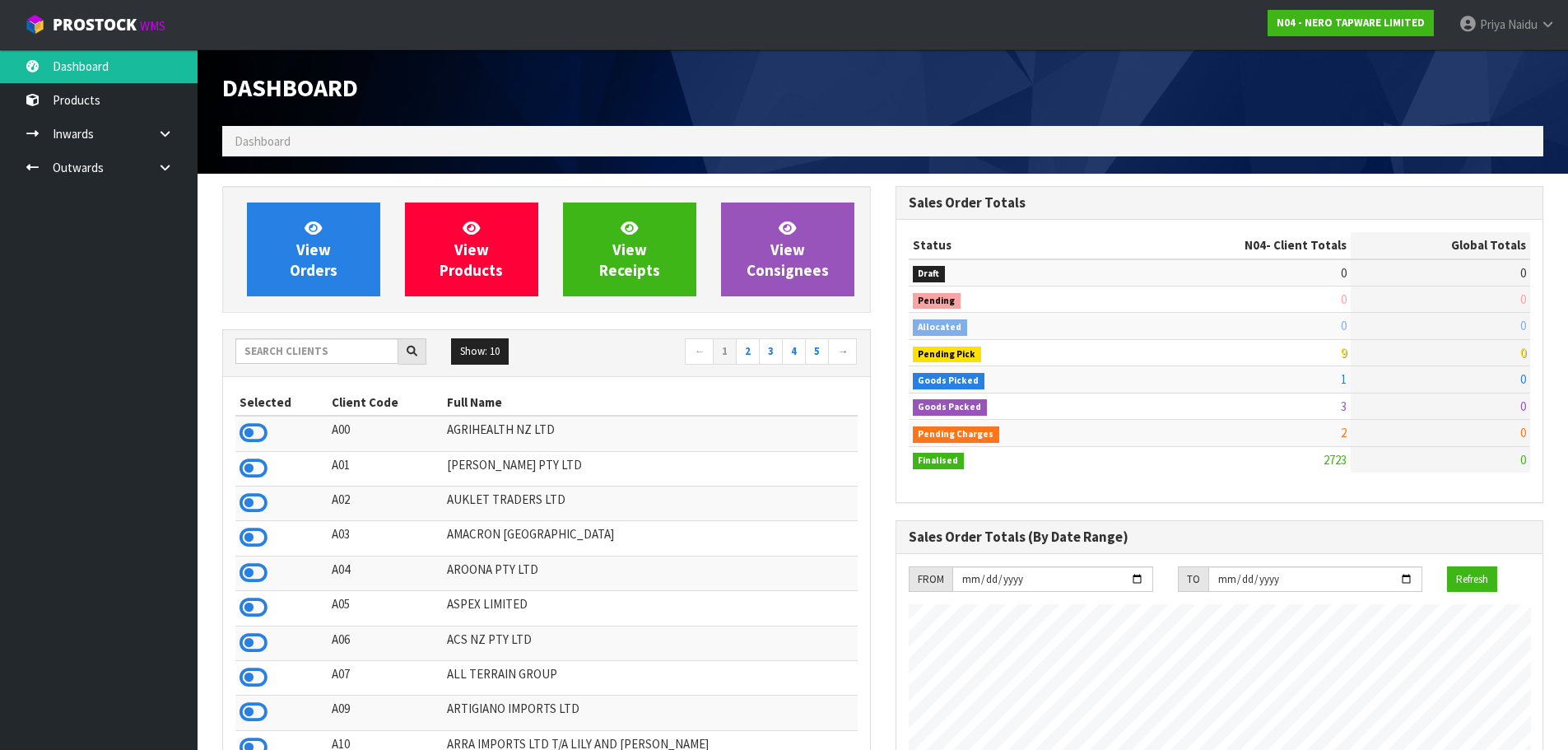
scroll to position [1282, 673]
click at [307, 356] on input "text" at bounding box center [317, 351] width 163 height 26
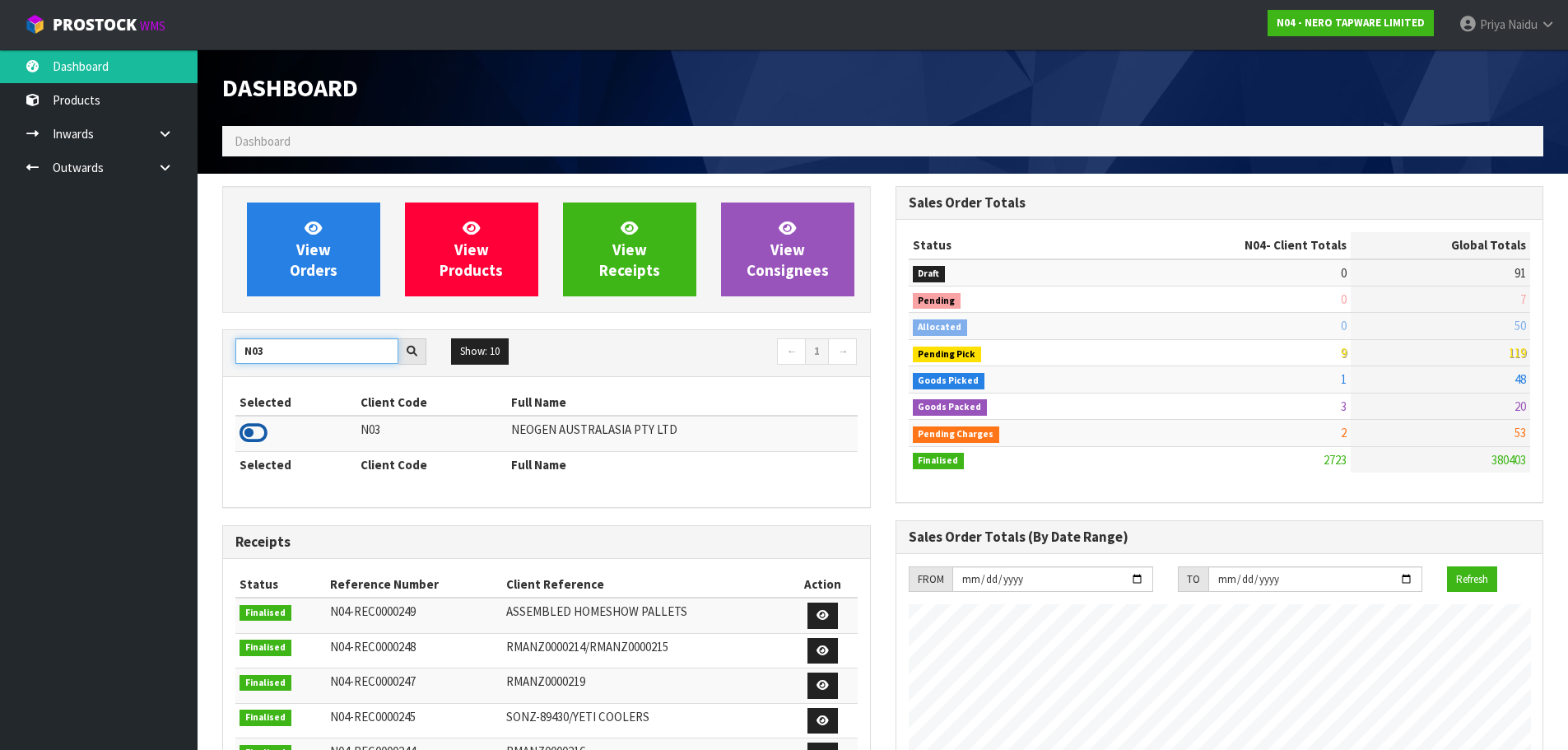
type input "N03"
click at [255, 430] on icon at bounding box center [254, 433] width 28 height 25
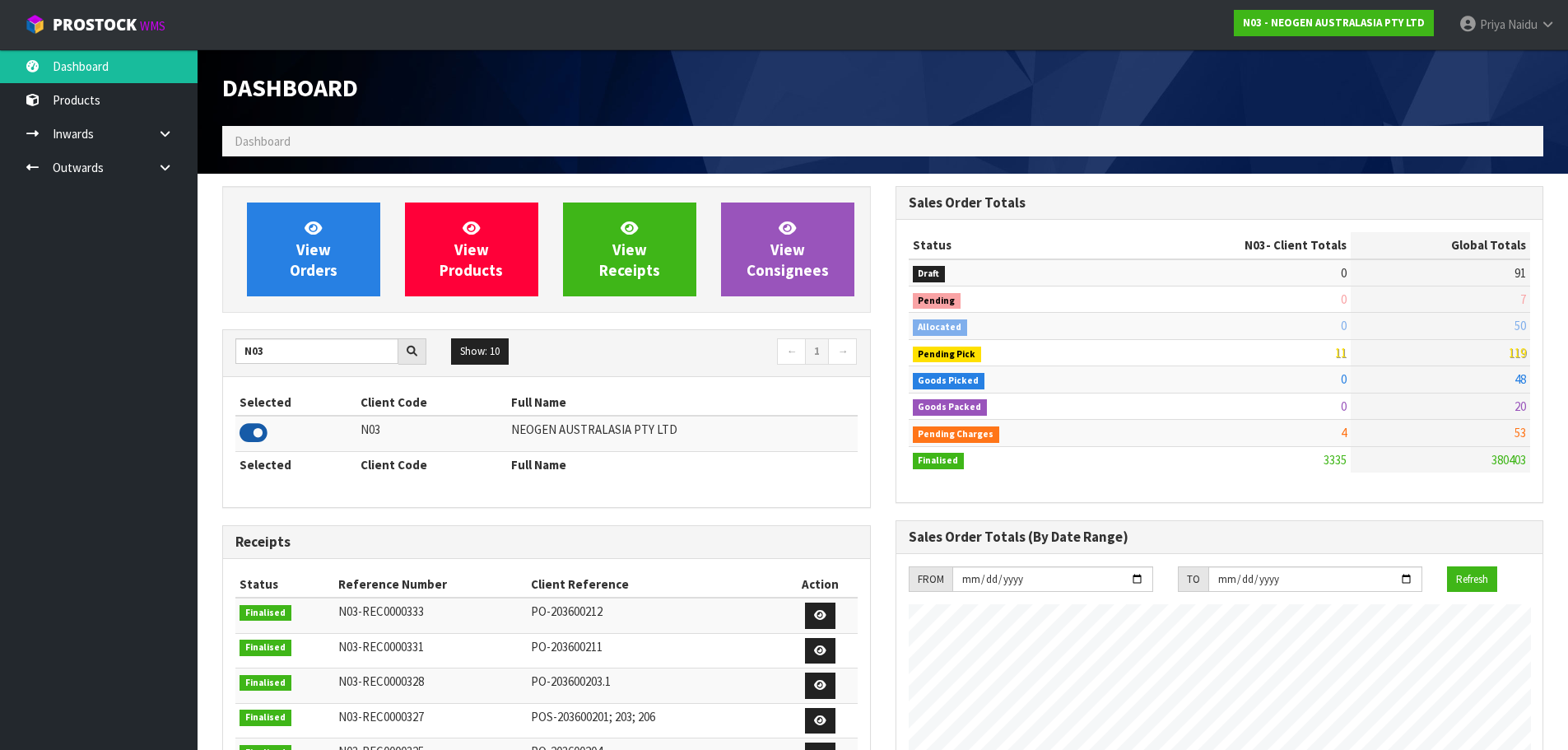
scroll to position [1247, 673]
click at [297, 261] on span "View Orders" at bounding box center [313, 249] width 47 height 62
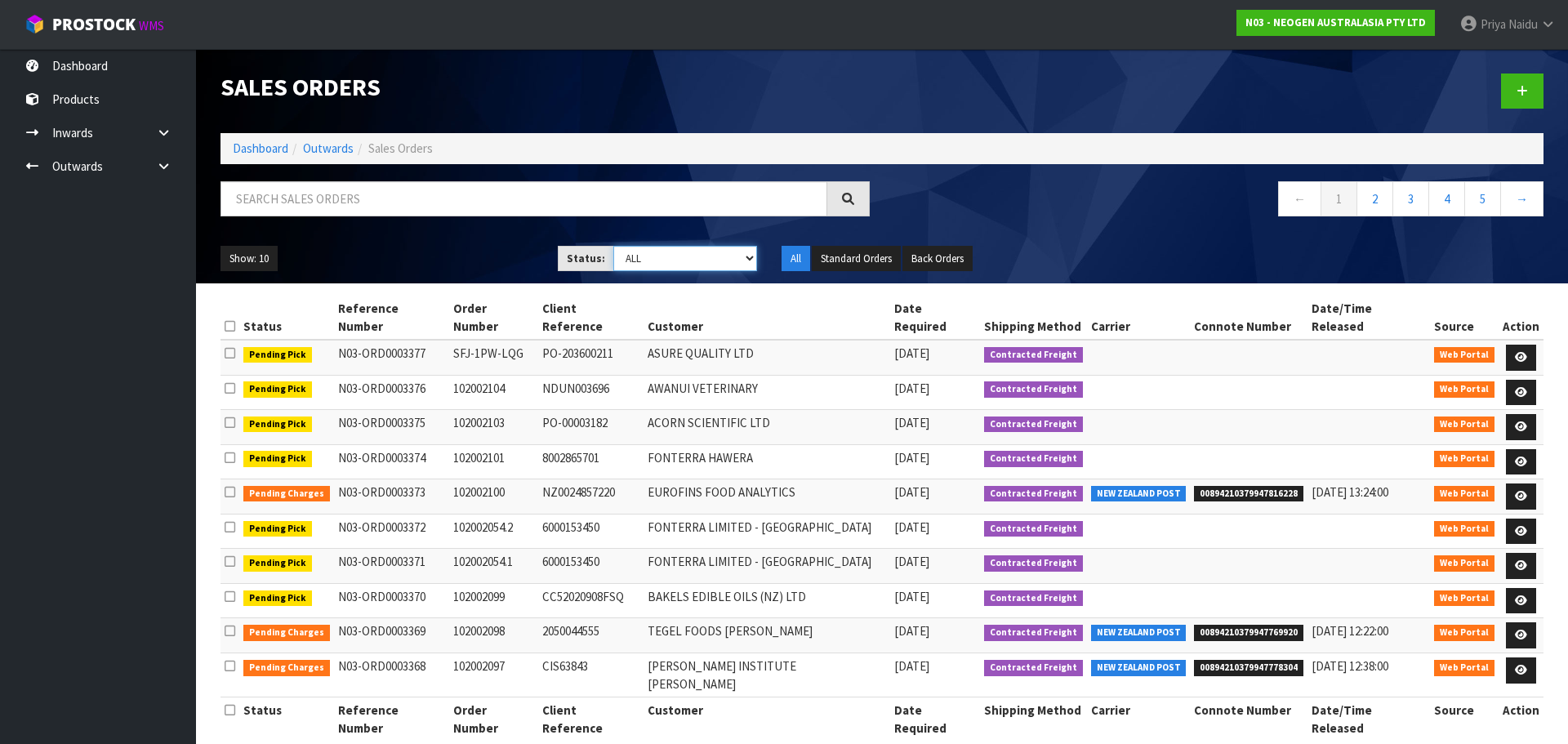
click at [661, 257] on select "Draft Pending Allocated Pending Pick Goods Picked Goods Packed Pending Charges …" at bounding box center [685, 258] width 144 height 26
click at [613, 246] on select "Draft Pending Allocated Pending Pick Goods Picked Goods Packed Pending Charges …" at bounding box center [685, 258] width 144 height 26
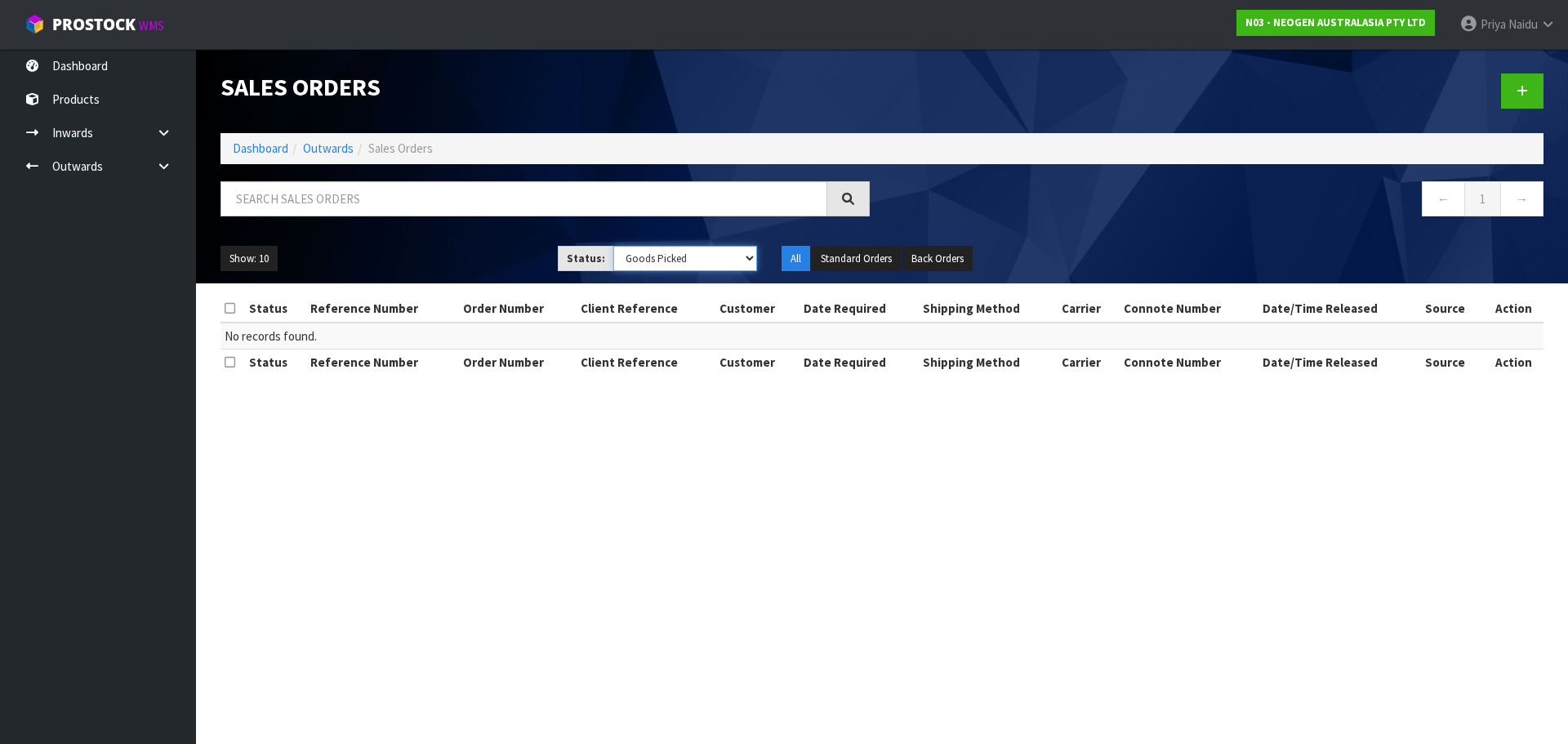
click at [657, 260] on select "Draft Pending Allocated Pending Pick Goods Picked Goods Packed Pending Charges …" at bounding box center [685, 258] width 144 height 26
select select "string:5"
click at [613, 246] on select "Draft Pending Allocated Pending Pick Goods Picked Goods Packed Pending Charges …" at bounding box center [685, 258] width 144 height 26
click at [252, 181] on input "text" at bounding box center [524, 199] width 607 height 35
click at [266, 147] on link "Dashboard" at bounding box center [260, 148] width 55 height 16
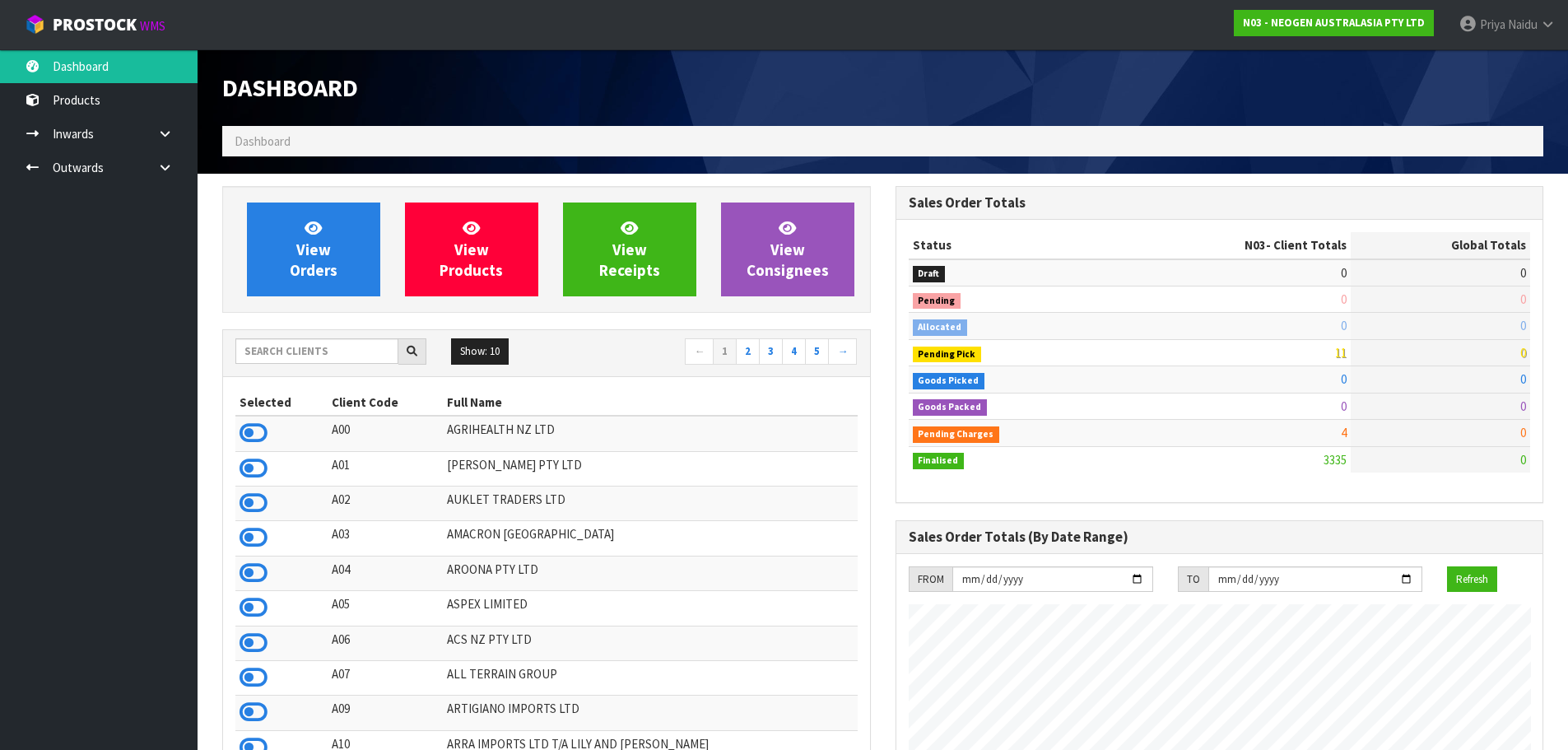
scroll to position [1247, 673]
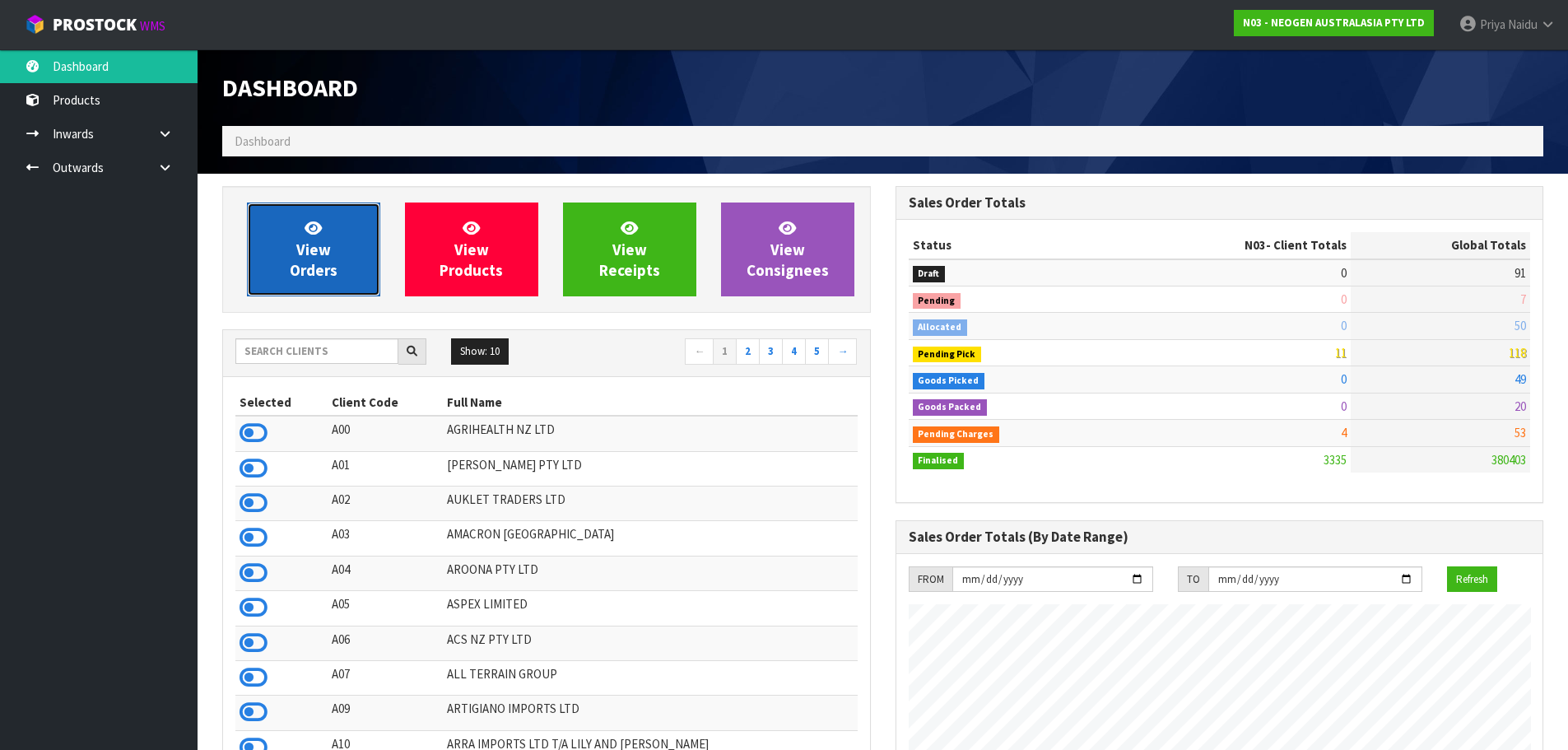
click at [331, 270] on span "View Orders" at bounding box center [313, 249] width 47 height 62
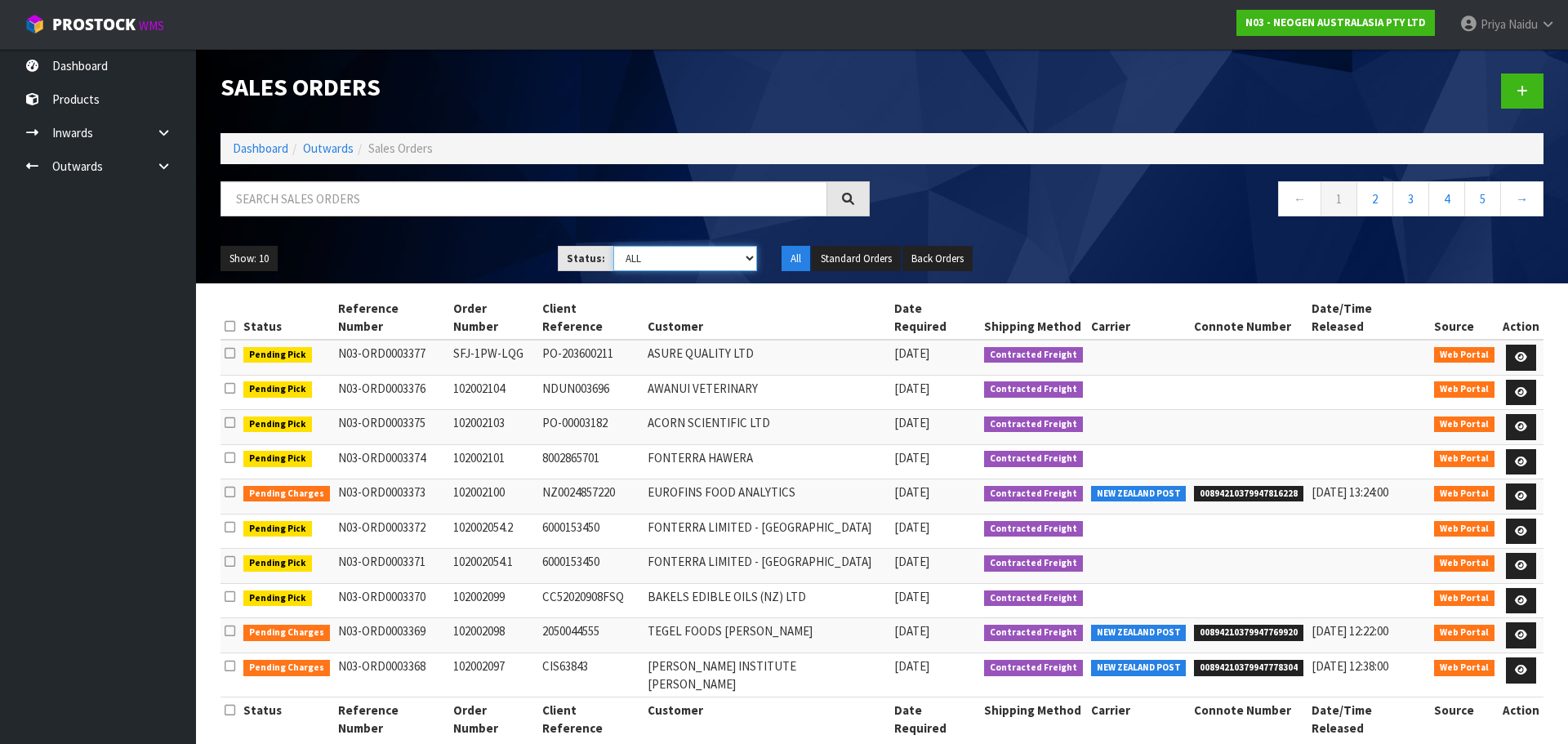
click at [644, 253] on select "Draft Pending Allocated Pending Pick Goods Picked Goods Packed Pending Charges …" at bounding box center [685, 258] width 144 height 26
select select "string:3"
click at [613, 246] on select "Draft Pending Allocated Pending Pick Goods Picked Goods Packed Pending Charges …" at bounding box center [685, 258] width 144 height 26
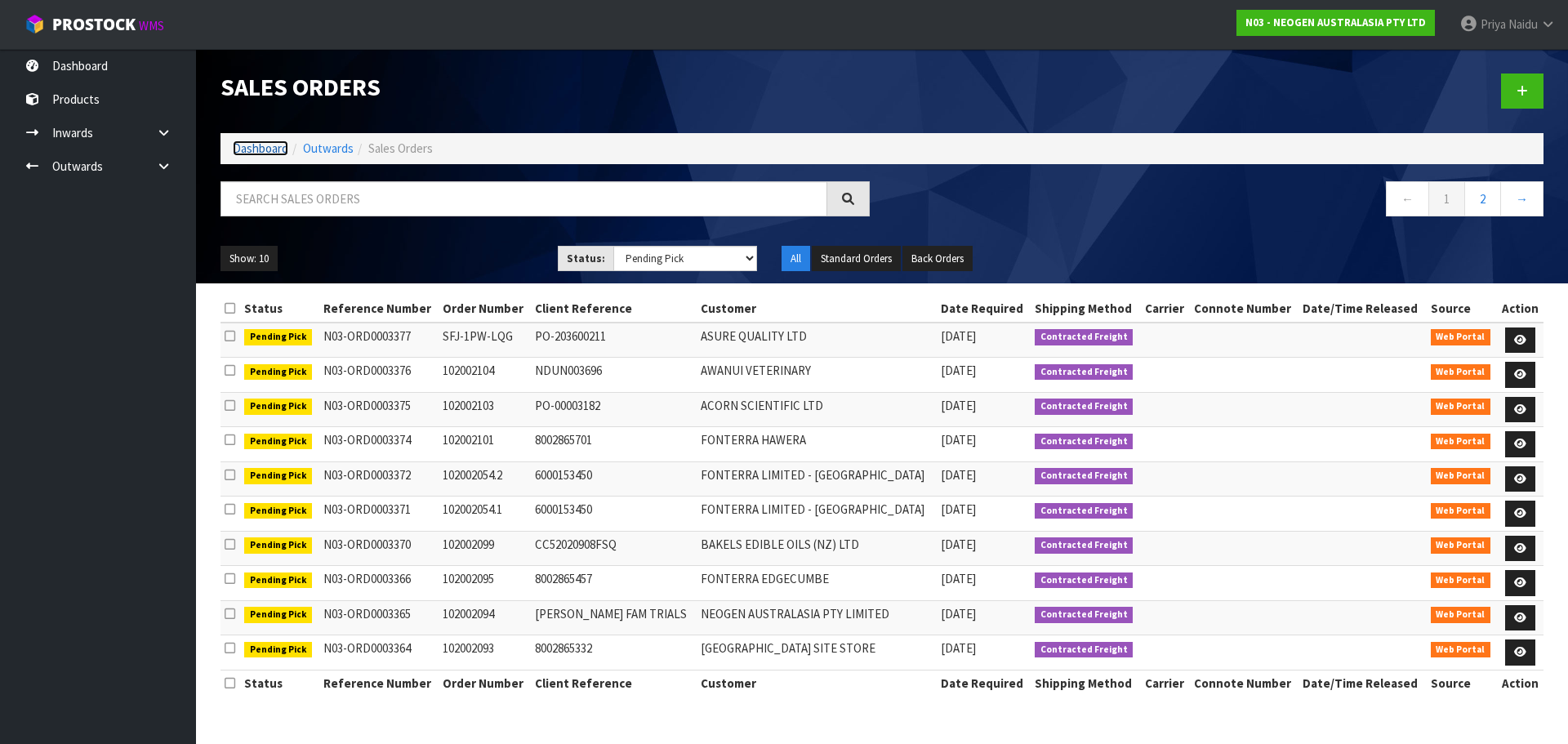
click at [272, 148] on link "Dashboard" at bounding box center [260, 148] width 55 height 16
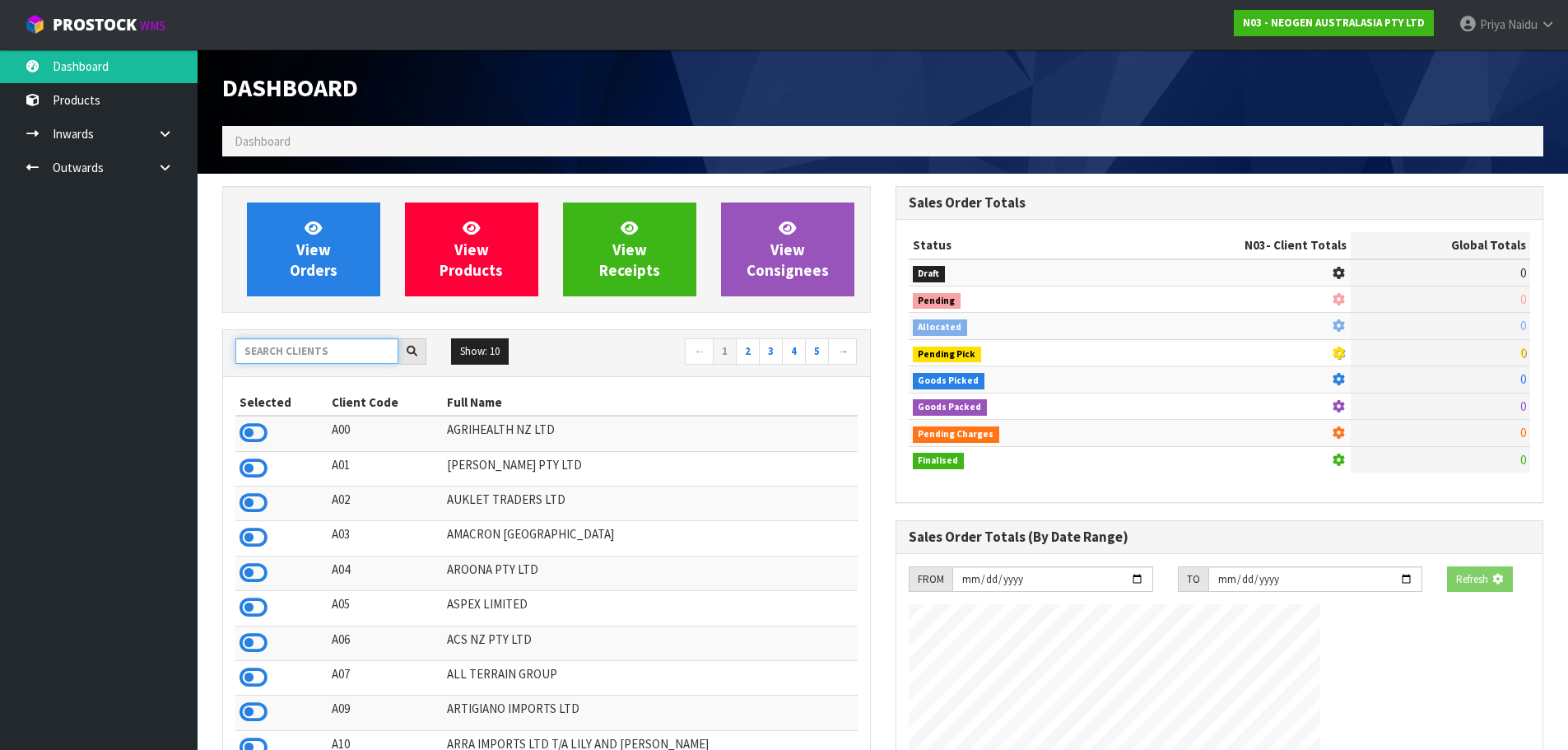
click at [312, 350] on input "text" at bounding box center [317, 351] width 163 height 26
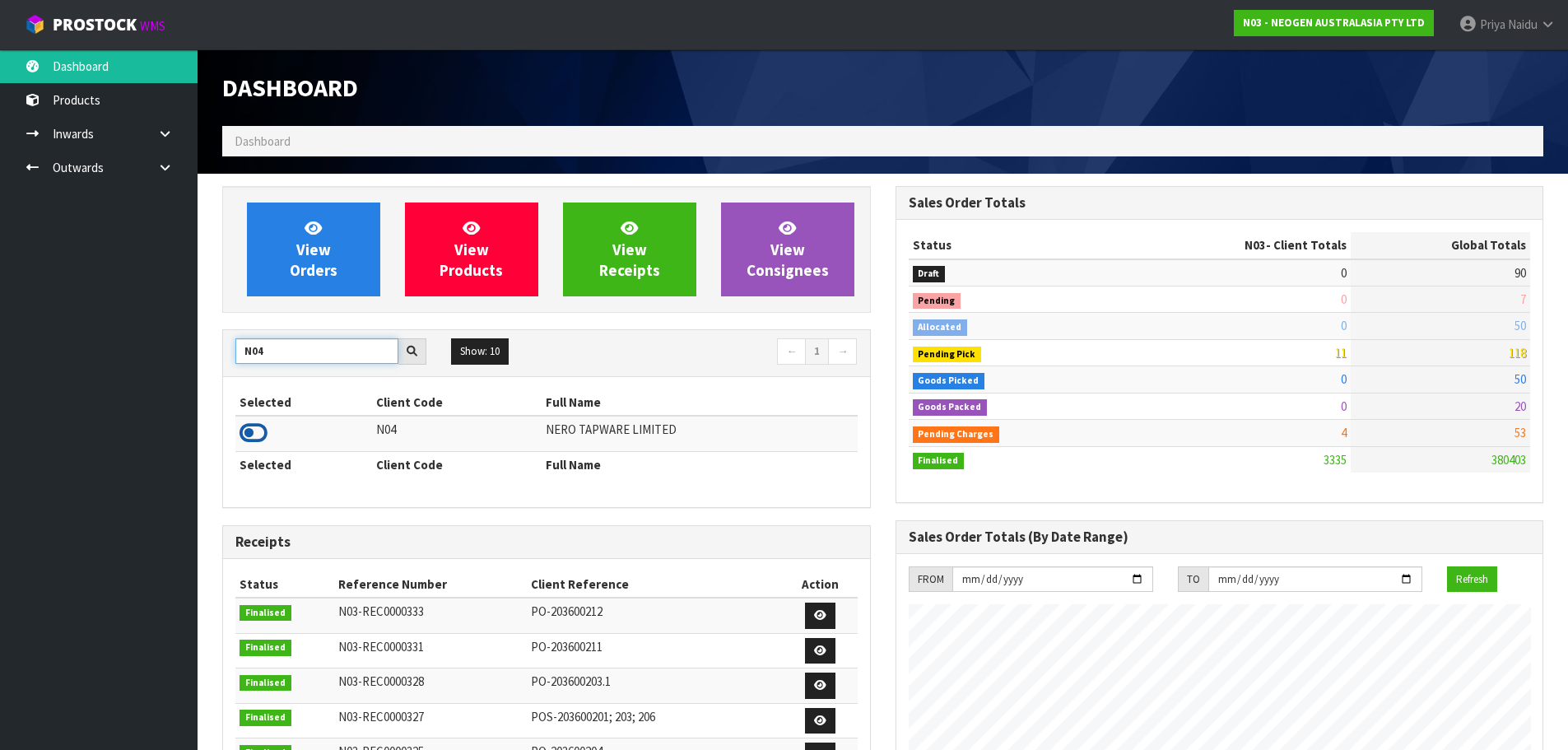
type input "N04"
click at [253, 438] on icon at bounding box center [254, 433] width 28 height 25
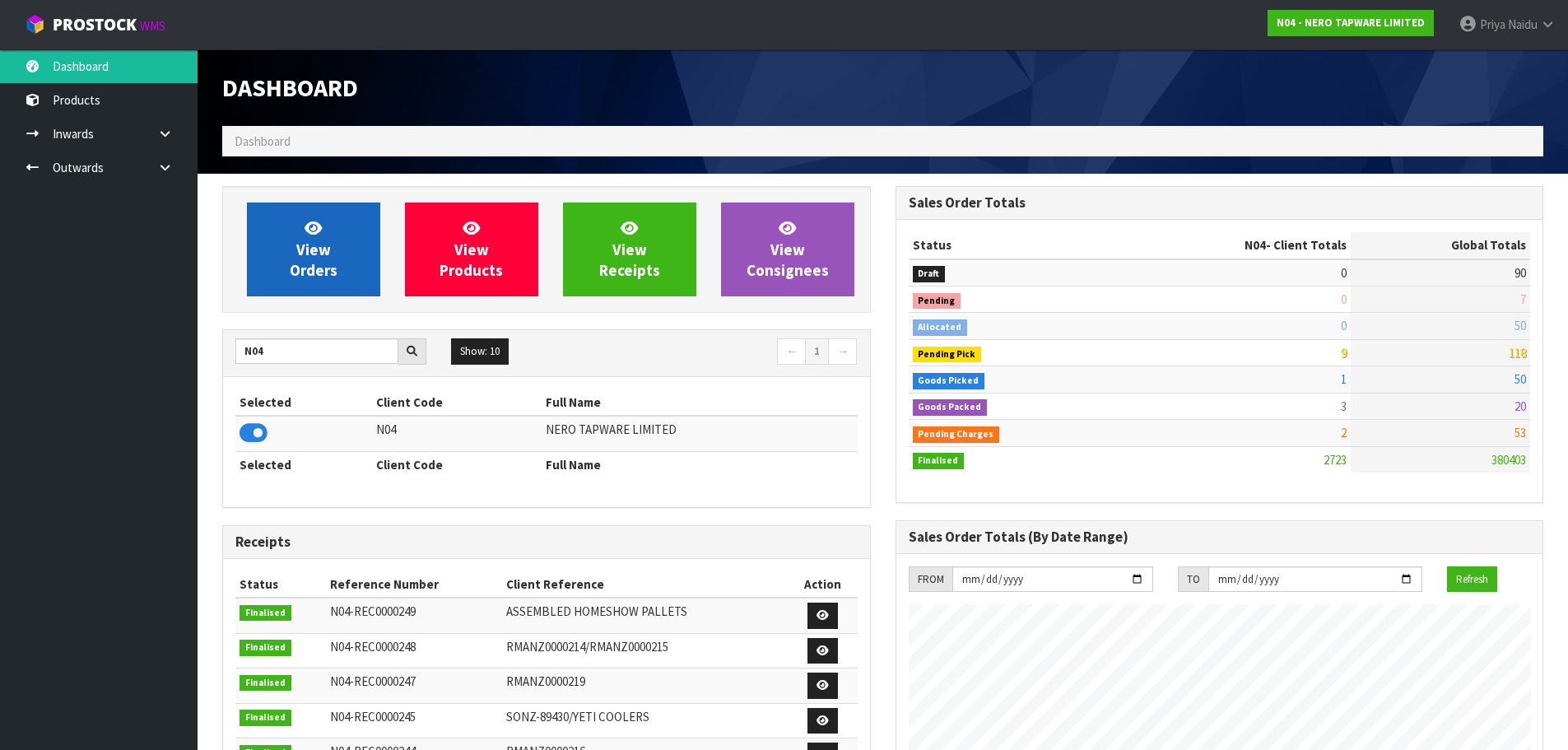
scroll to position [1282, 673]
click at [334, 264] on span "View Orders" at bounding box center [313, 249] width 47 height 62
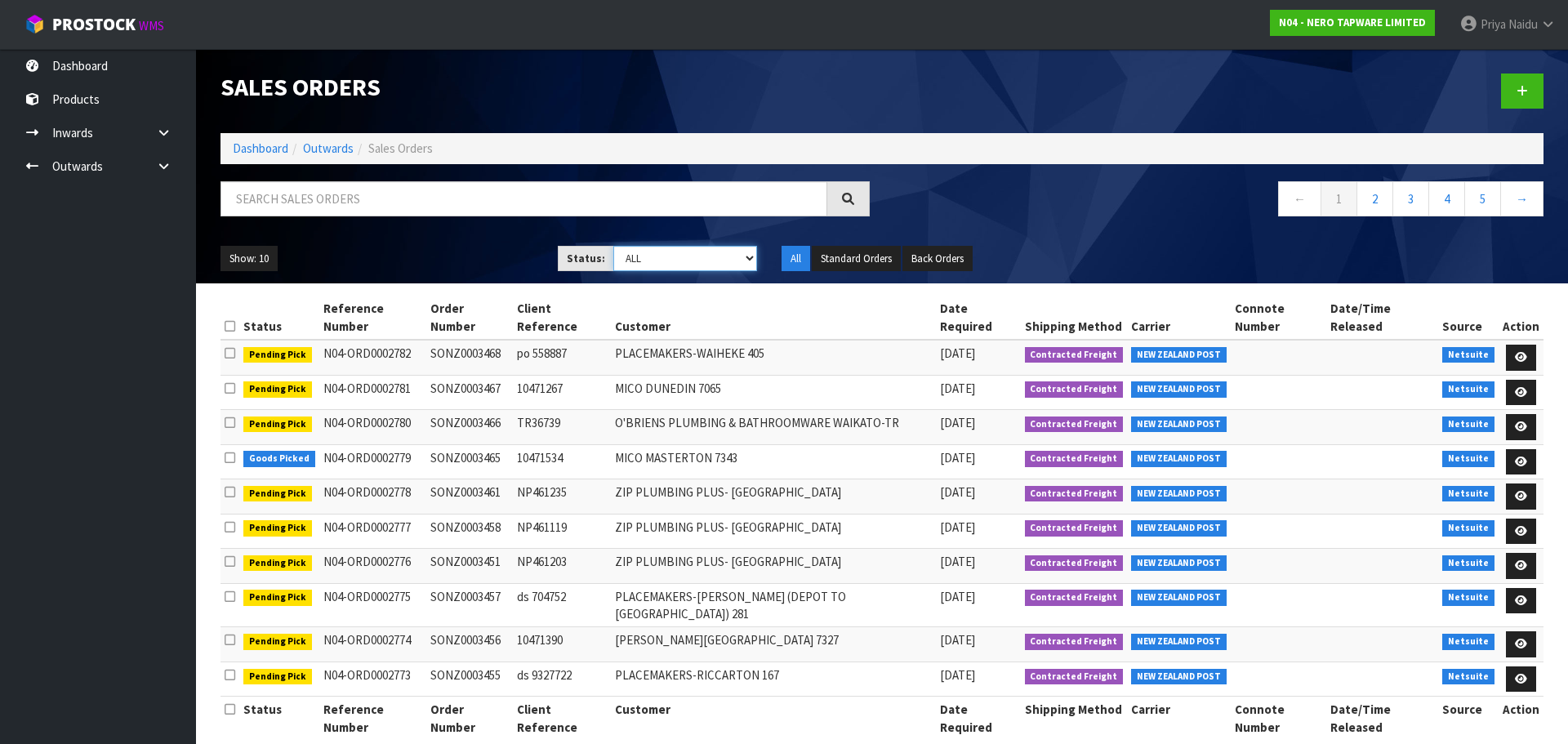
click at [669, 266] on select "Draft Pending Allocated Pending Pick Goods Picked Goods Packed Pending Charges …" at bounding box center [685, 258] width 144 height 26
select select "string:3"
click at [613, 246] on select "Draft Pending Allocated Pending Pick Goods Picked Goods Packed Pending Charges …" at bounding box center [685, 258] width 144 height 26
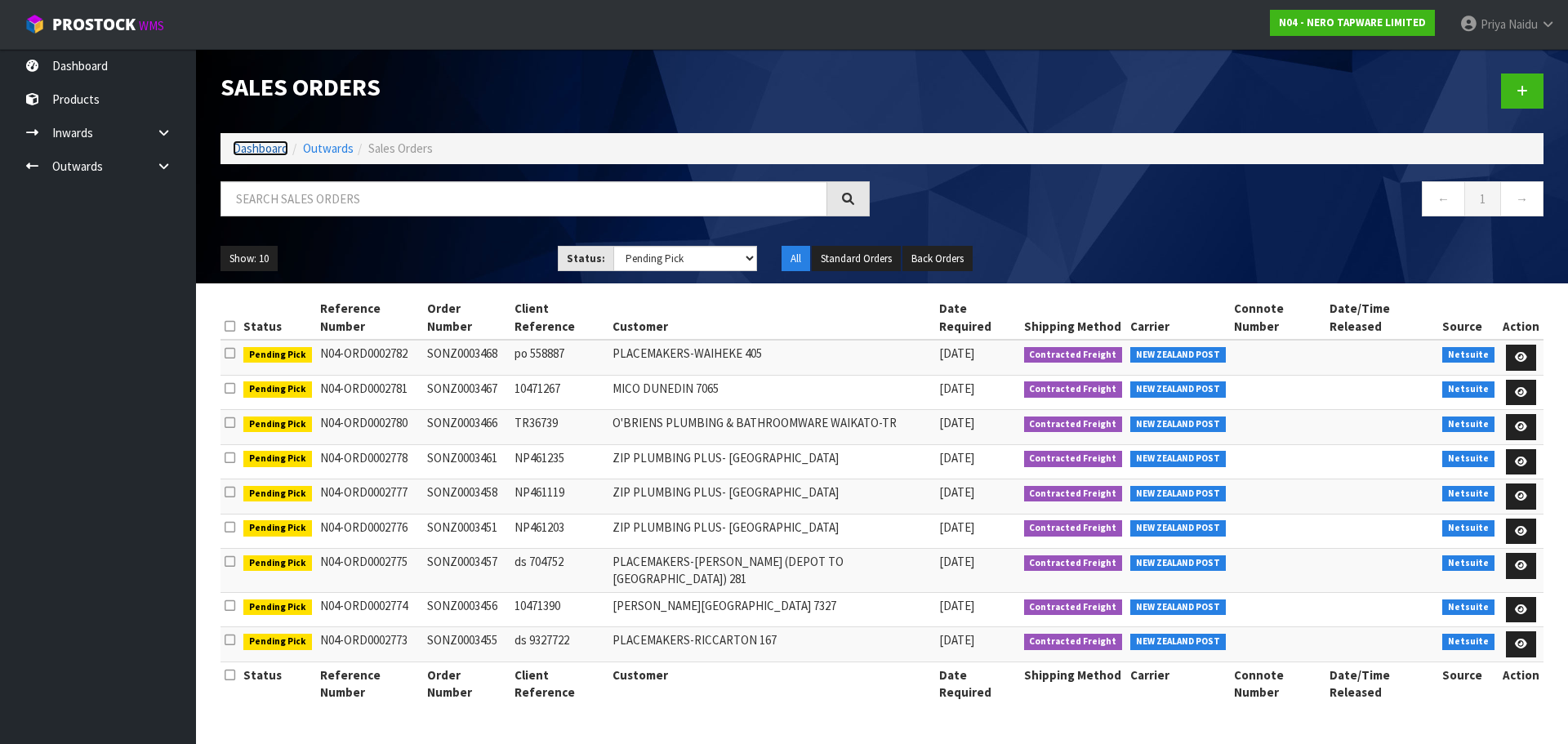
click at [266, 144] on link "Dashboard" at bounding box center [260, 148] width 55 height 16
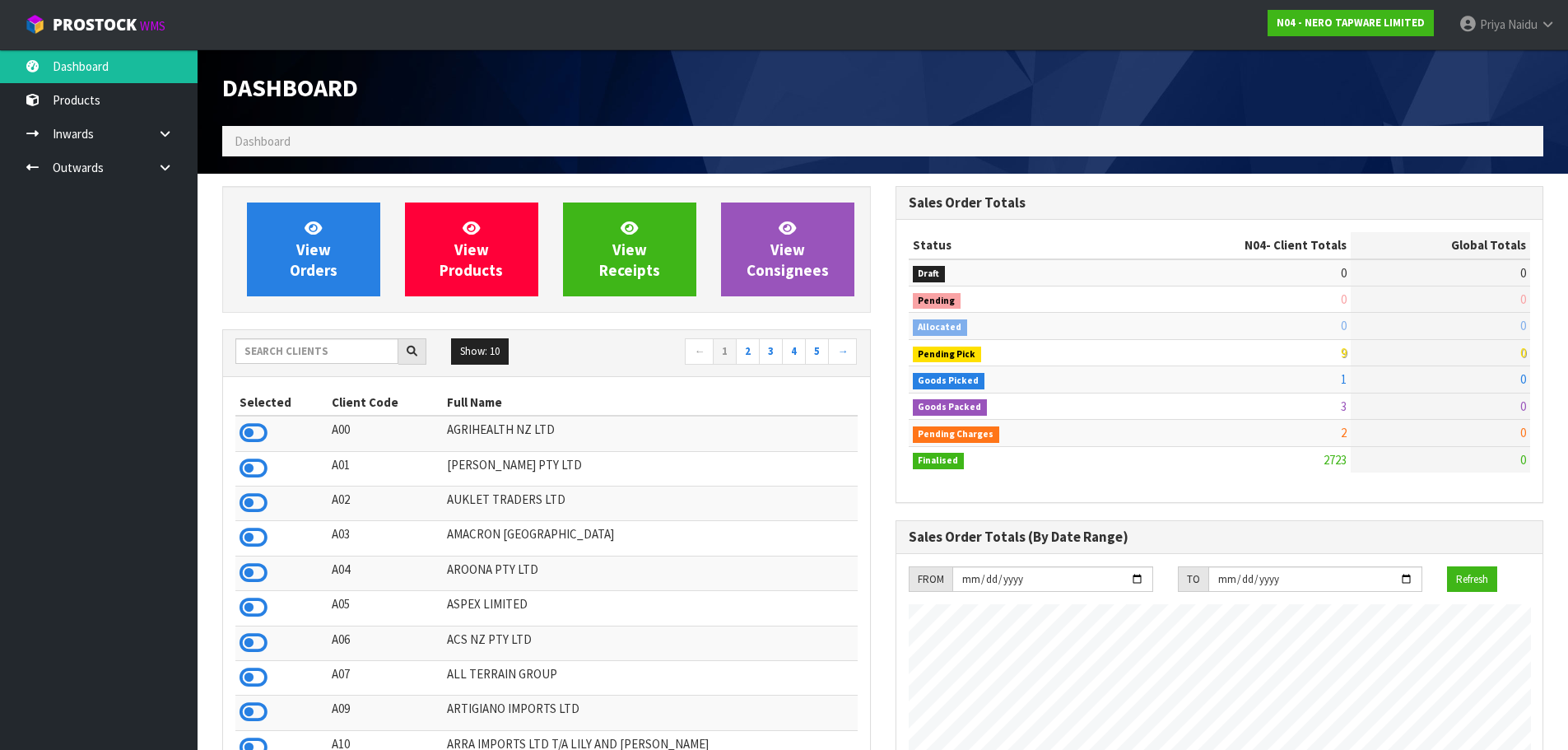
scroll to position [1282, 673]
click at [285, 349] on input "text" at bounding box center [317, 351] width 163 height 26
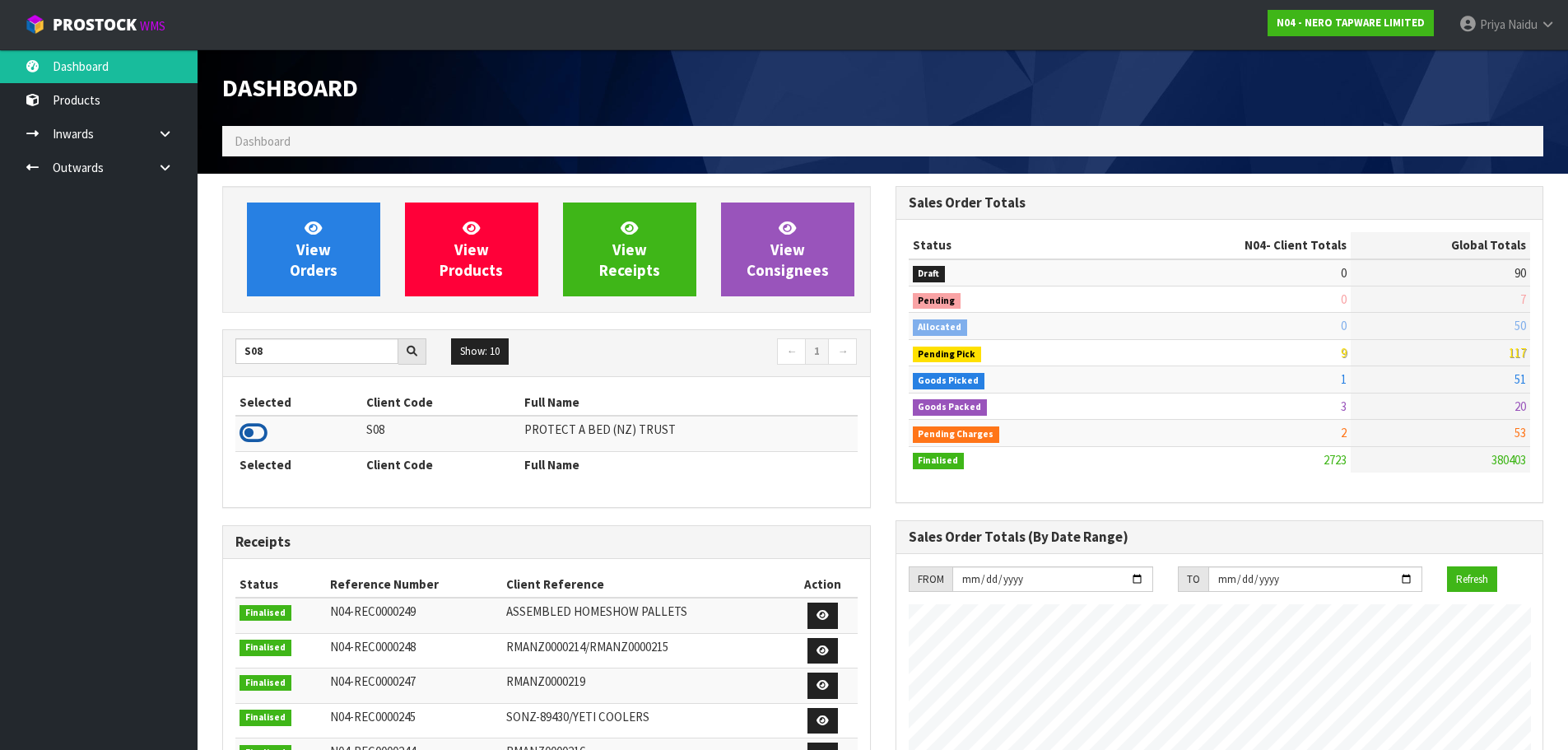
click at [259, 438] on icon at bounding box center [254, 433] width 28 height 25
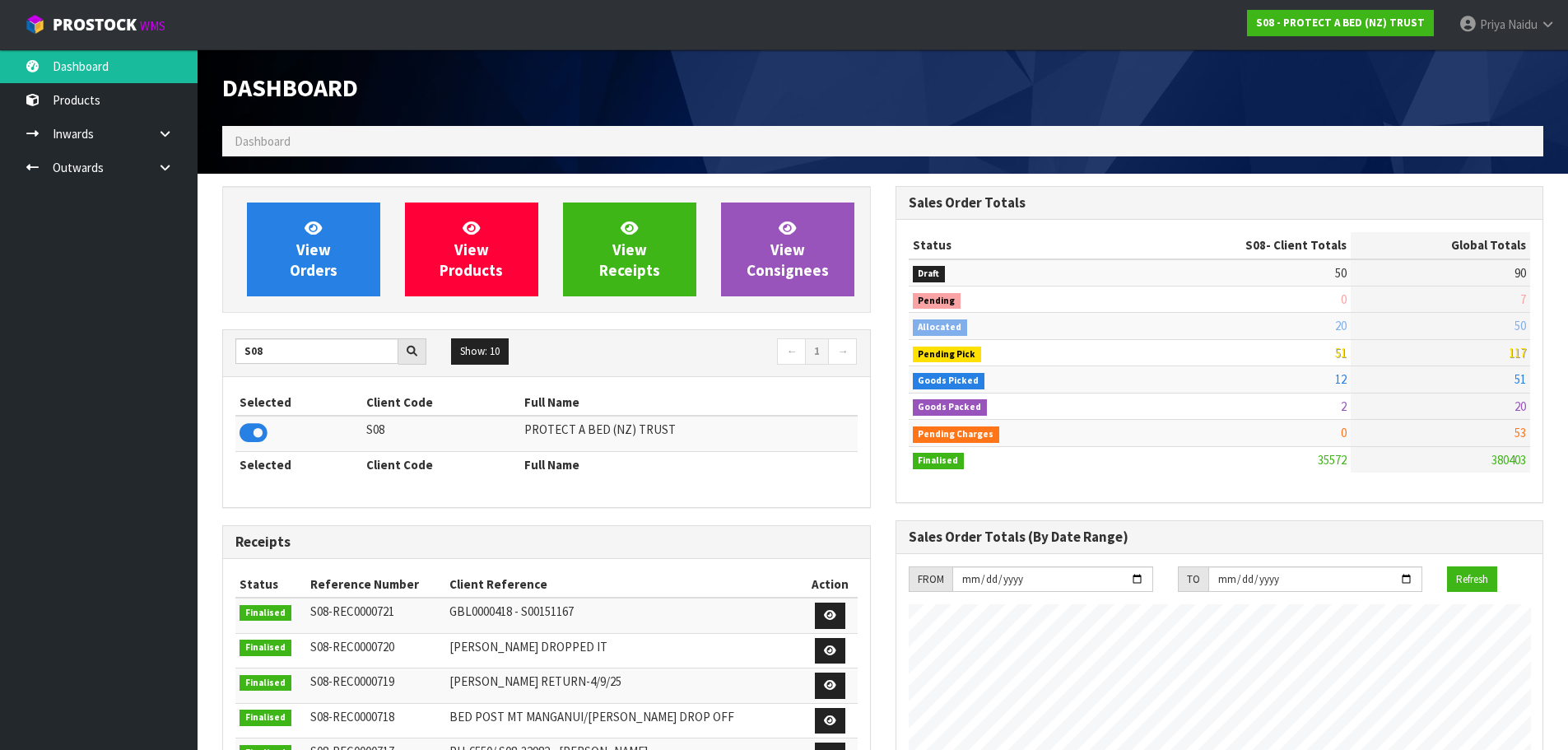
scroll to position [1247, 673]
click at [286, 358] on input "S08" at bounding box center [317, 351] width 163 height 26
type input "S"
click at [256, 432] on icon at bounding box center [254, 433] width 28 height 25
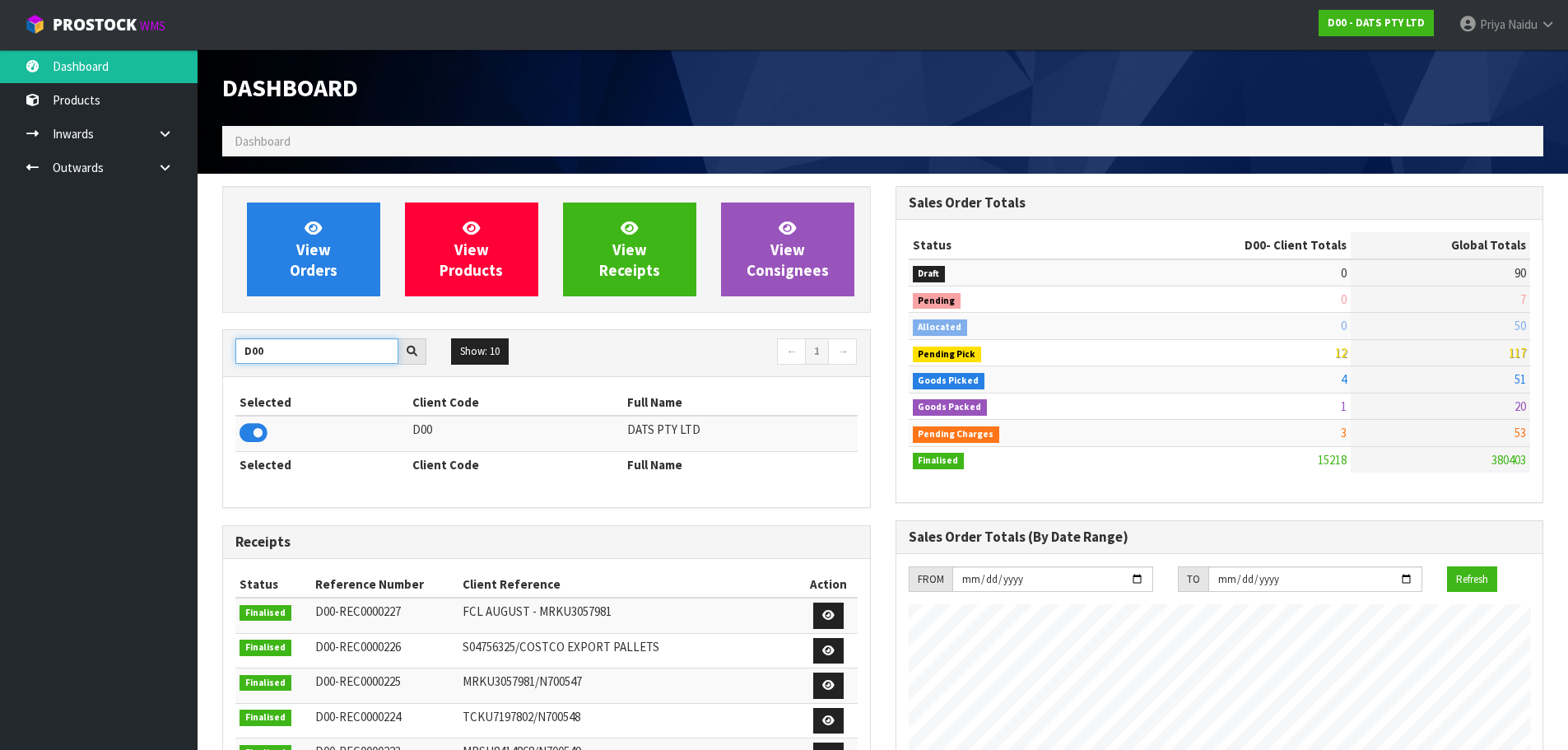
click at [313, 349] on input "D00" at bounding box center [317, 351] width 163 height 26
type input "D"
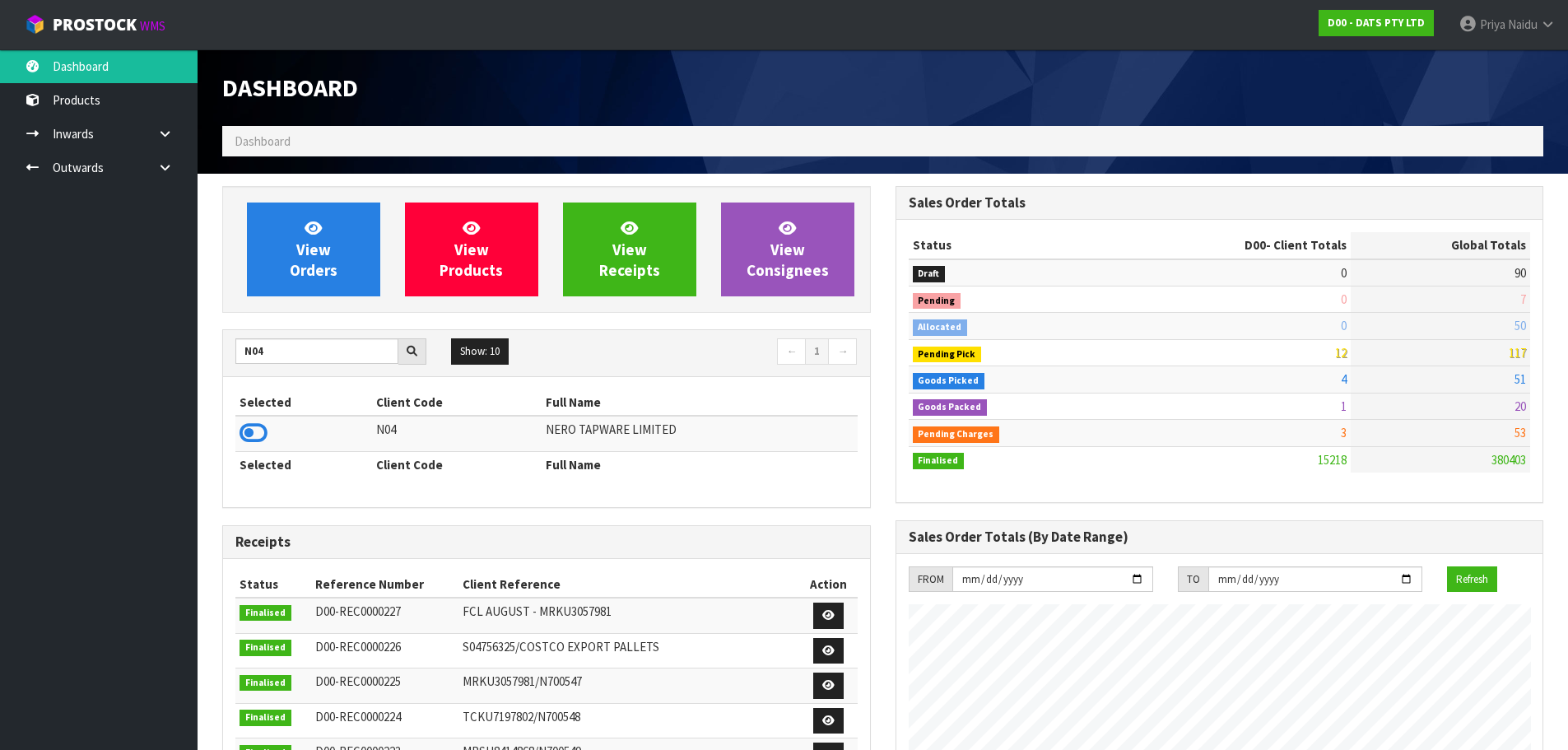
click at [274, 438] on td at bounding box center [303, 433] width 136 height 36
click at [257, 432] on icon at bounding box center [254, 433] width 28 height 25
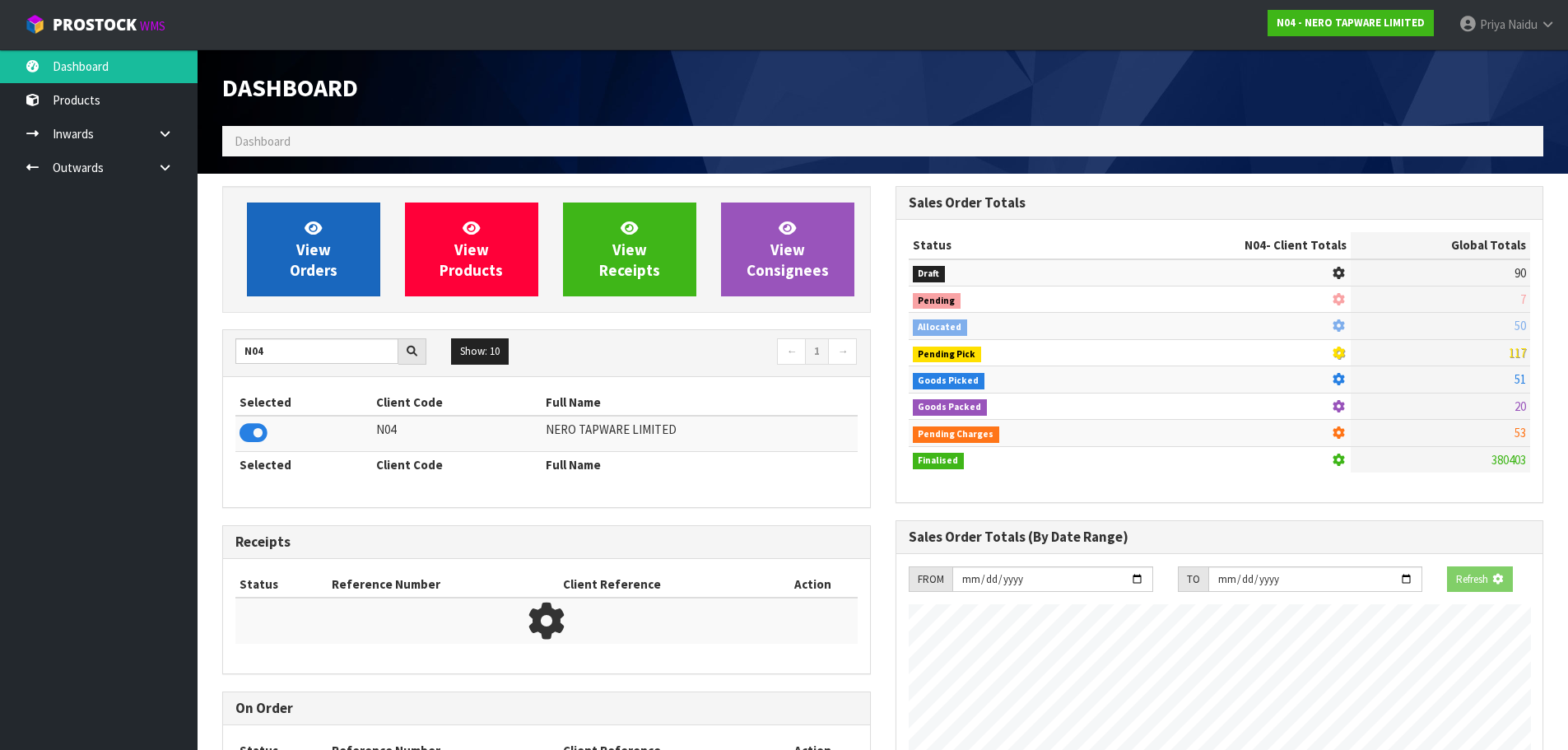
scroll to position [1282, 673]
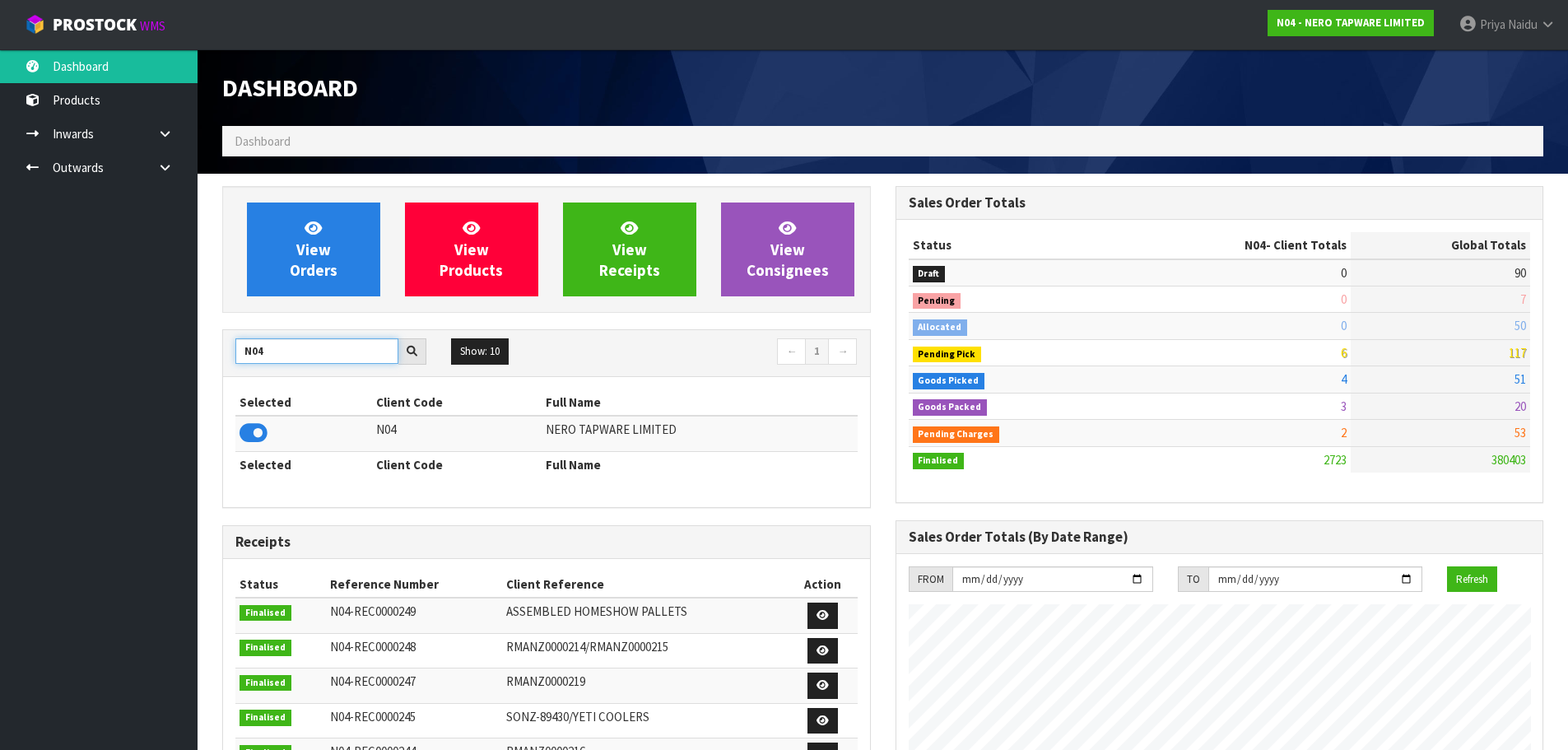
click at [288, 348] on input "N04" at bounding box center [317, 351] width 163 height 26
click at [263, 436] on icon at bounding box center [254, 433] width 28 height 25
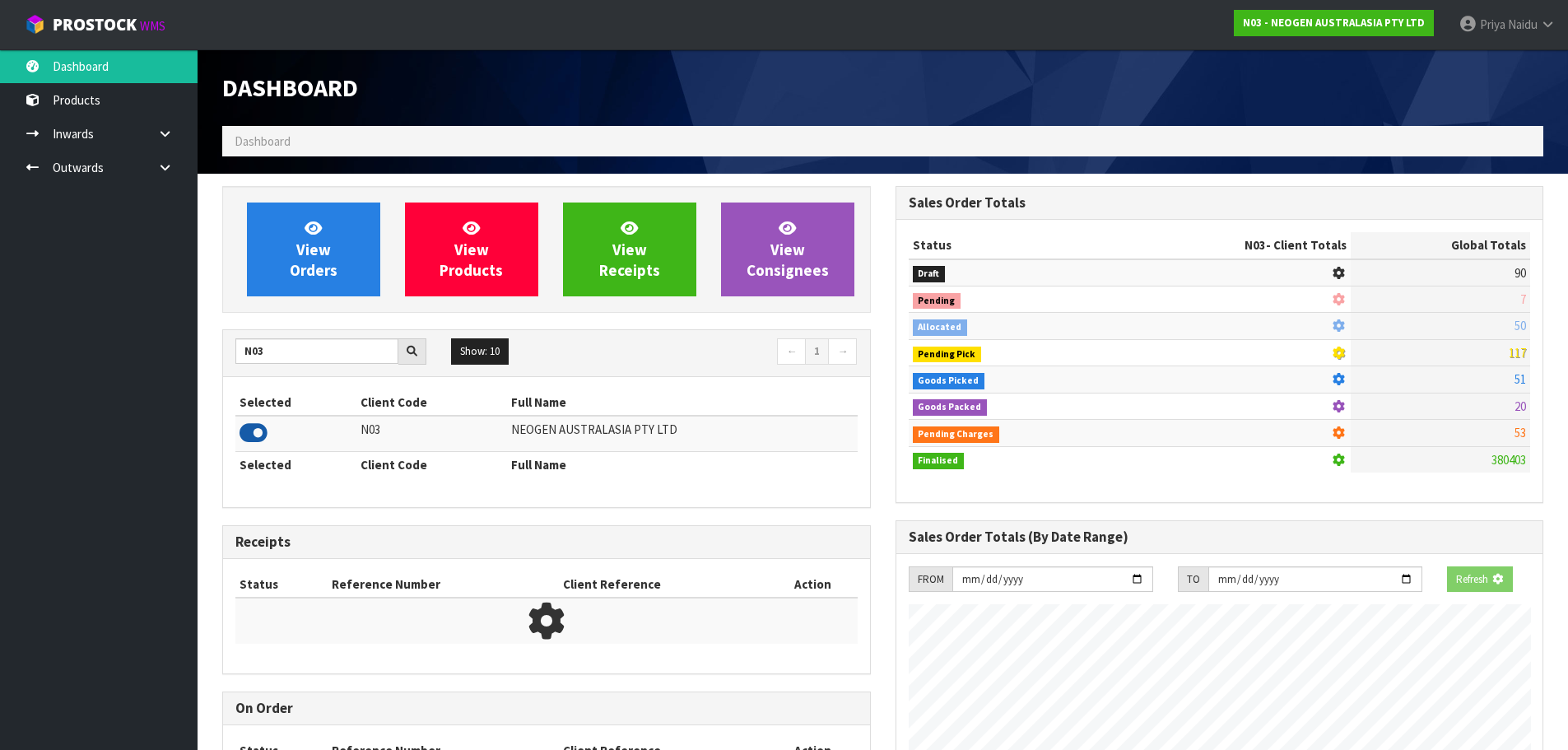
scroll to position [1247, 673]
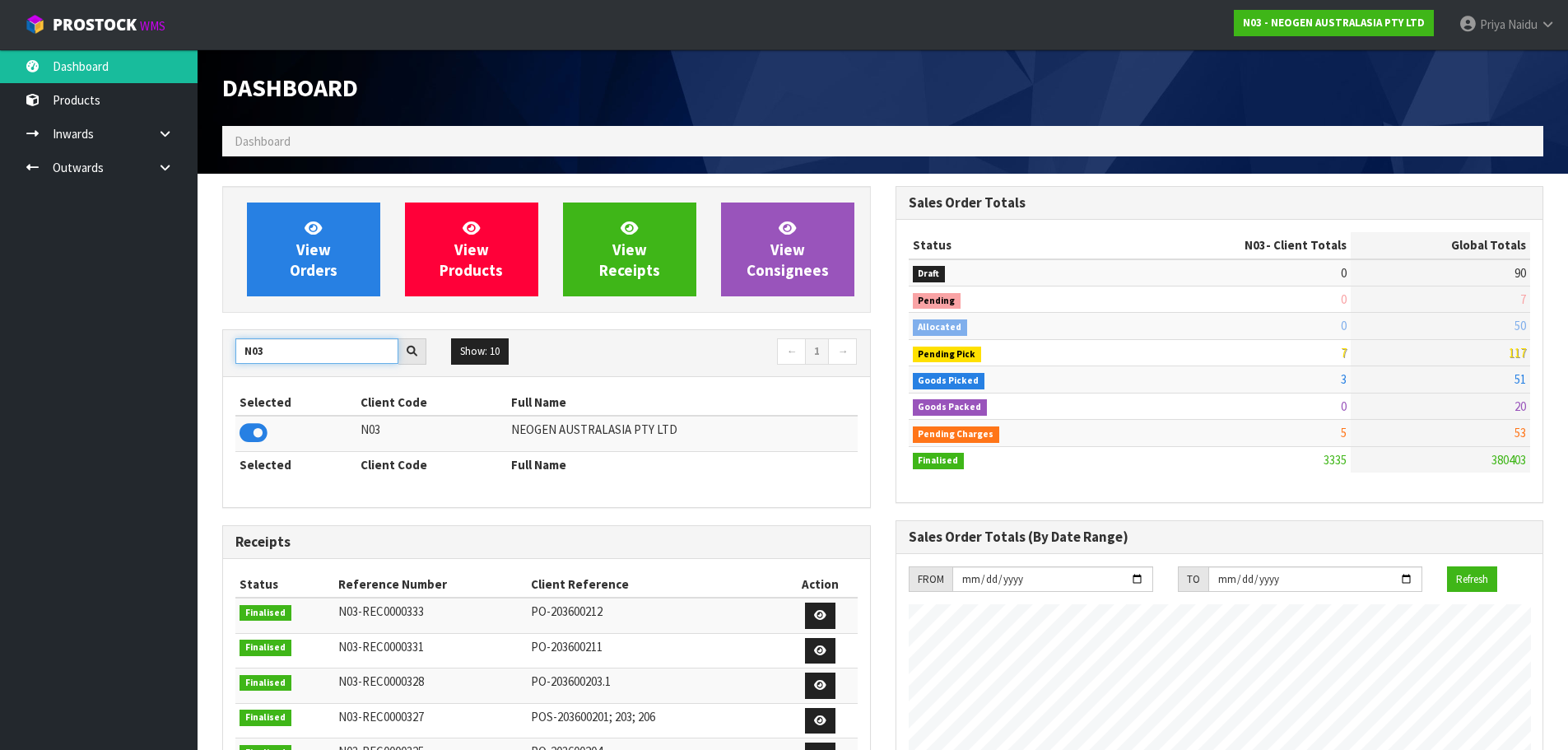
click at [304, 346] on input "N03" at bounding box center [317, 351] width 163 height 26
type input "N"
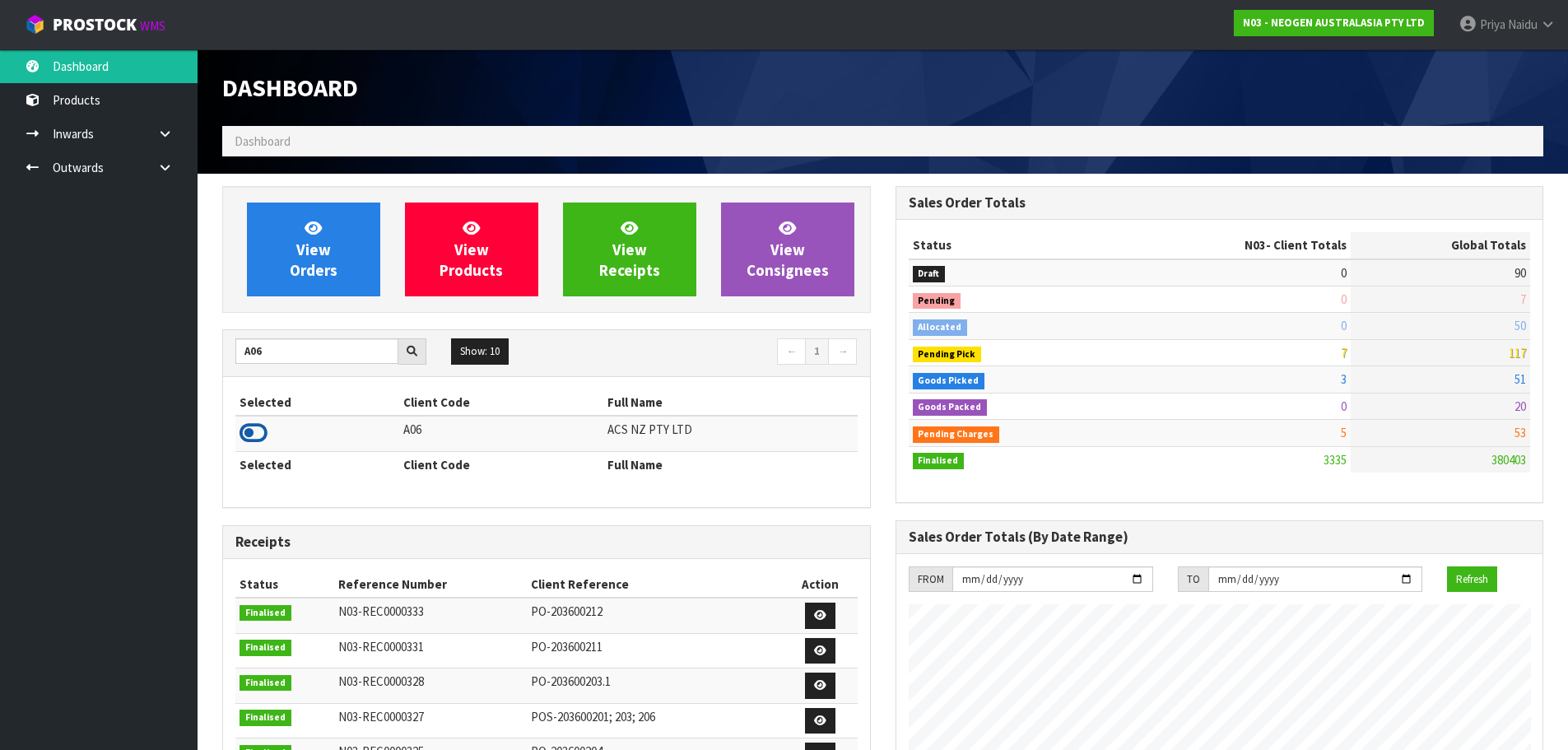
click at [261, 433] on icon at bounding box center [254, 433] width 28 height 25
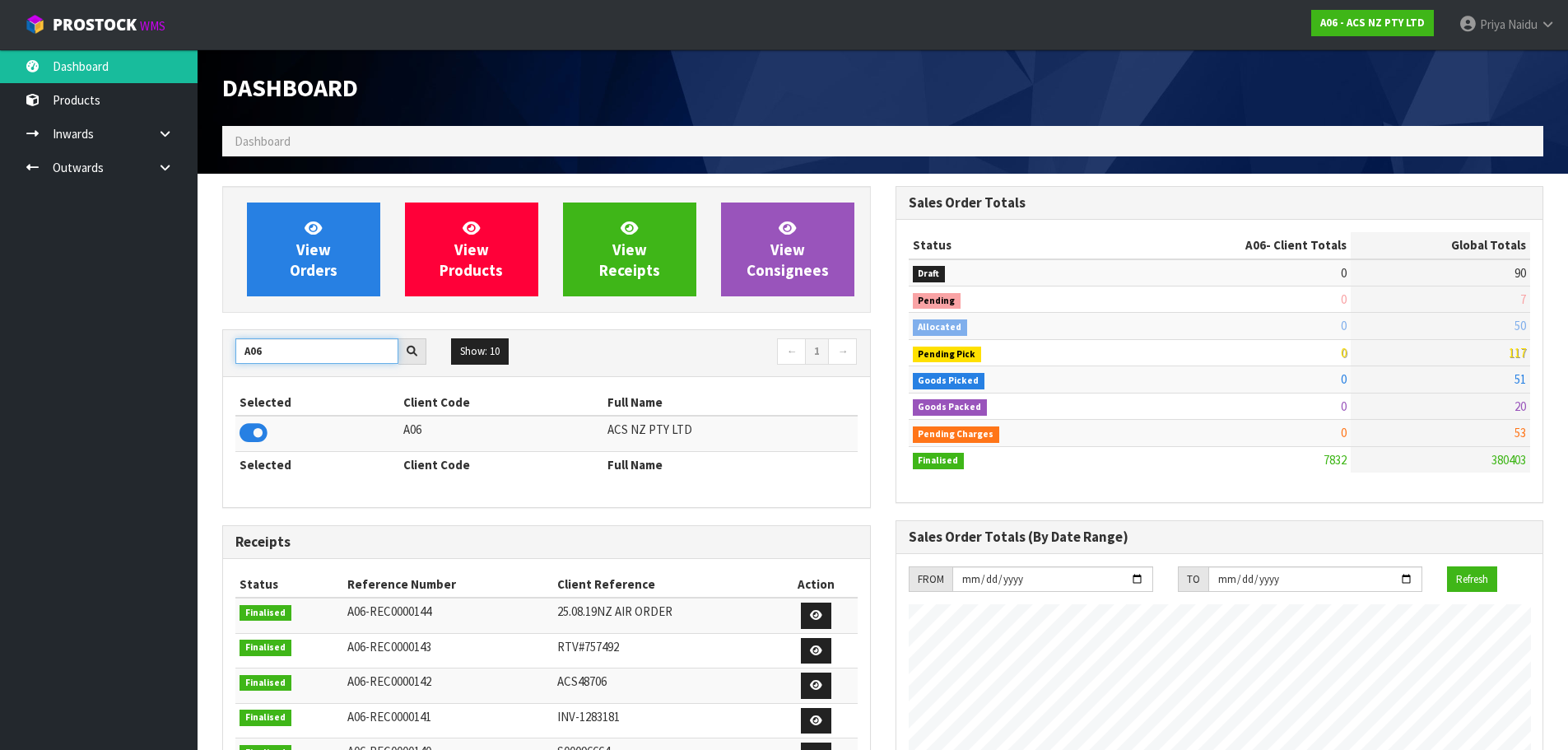
click at [276, 348] on input "A06" at bounding box center [317, 351] width 163 height 26
type input "A"
type input "S00"
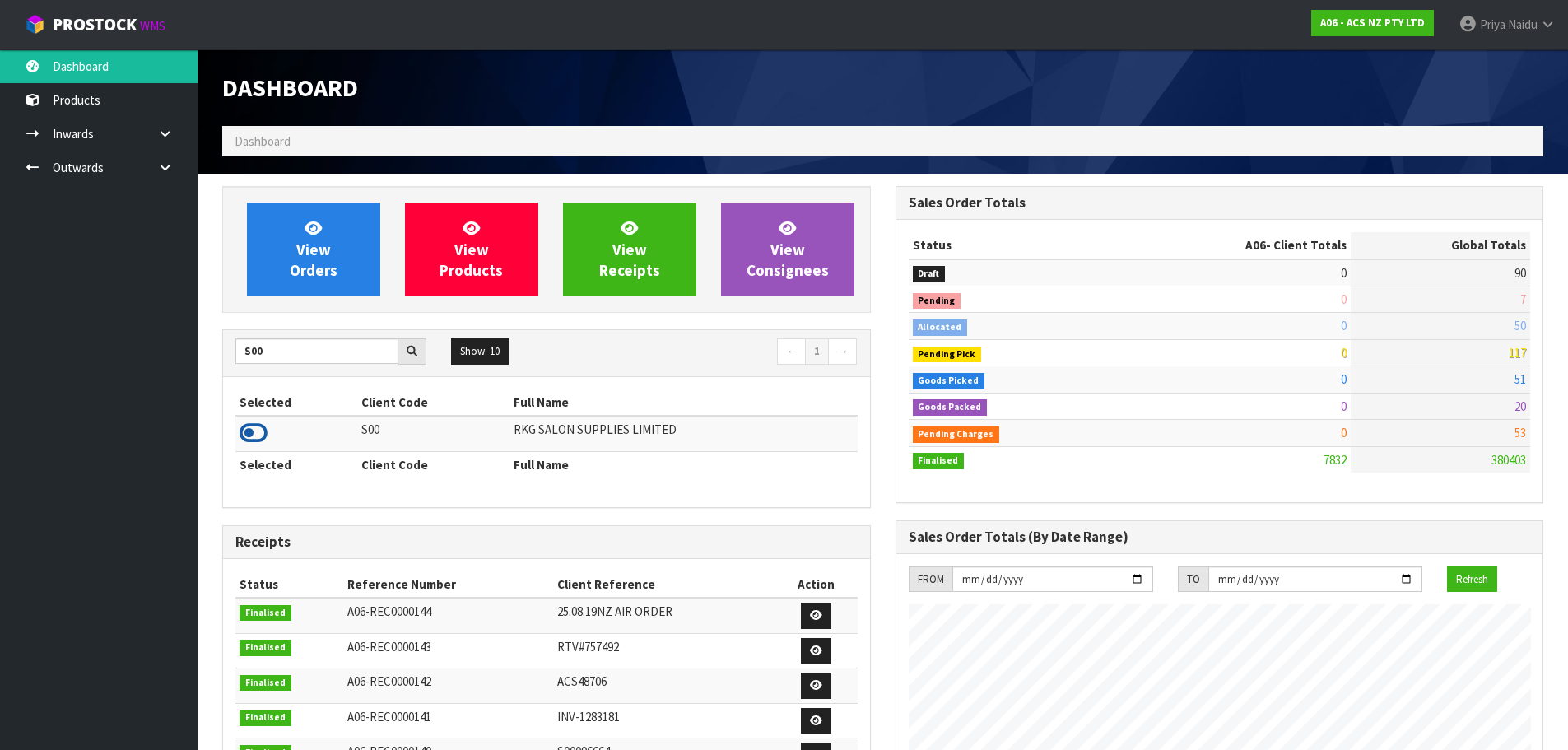
click at [252, 422] on icon at bounding box center [254, 433] width 28 height 25
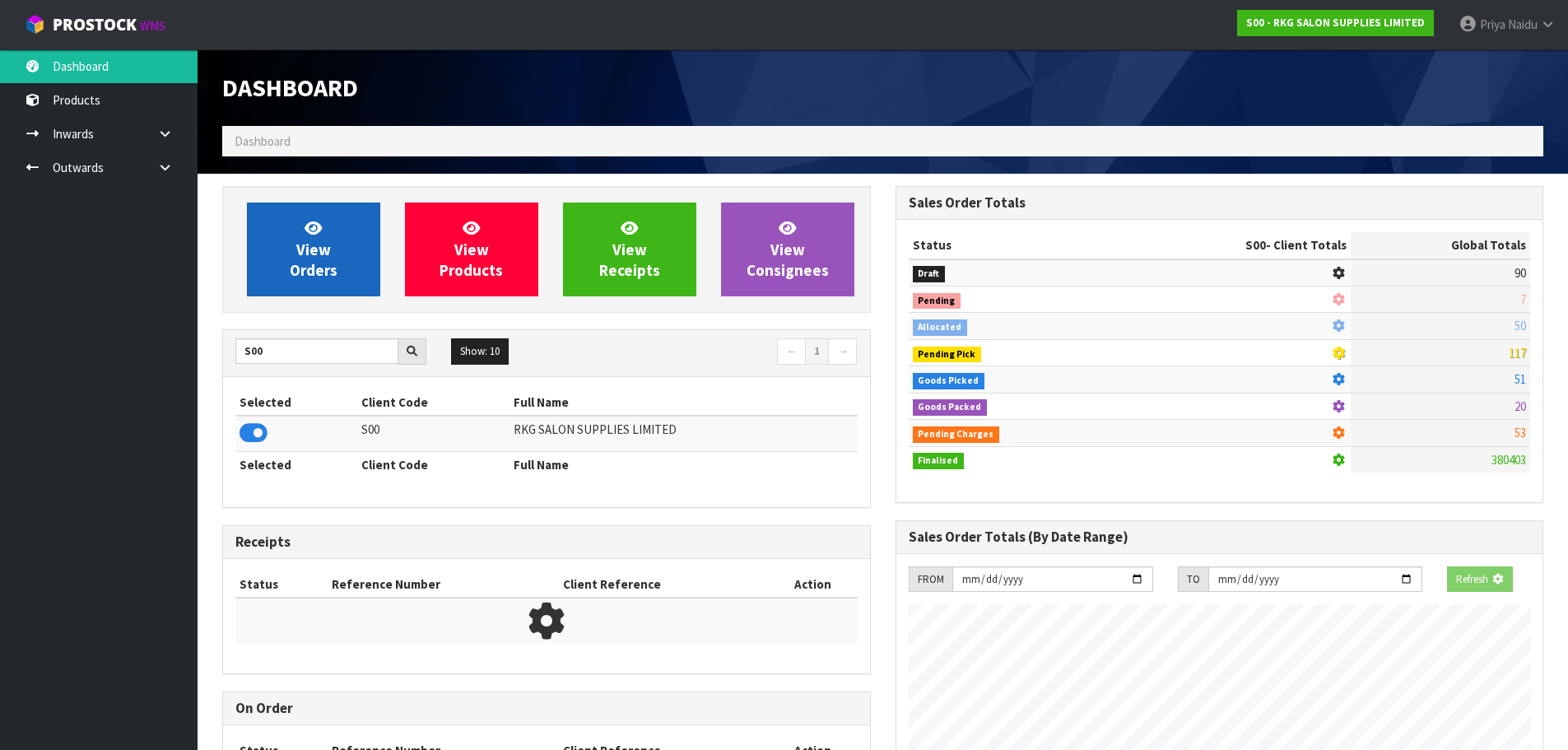
scroll to position [822150, 822409]
click at [316, 250] on span "View Orders" at bounding box center [313, 249] width 47 height 62
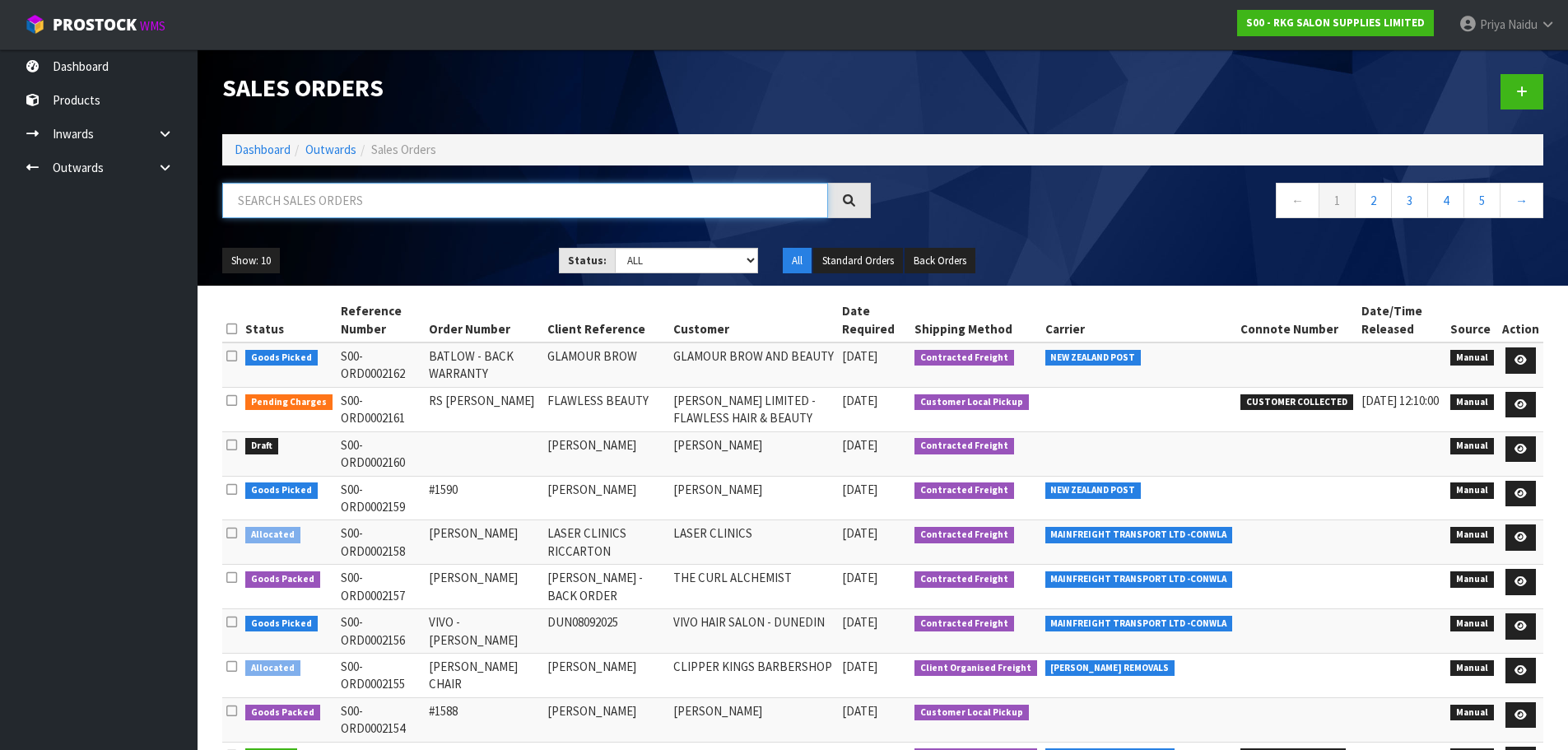
click at [354, 203] on input "text" at bounding box center [525, 200] width 606 height 36
click at [419, 239] on div "Show: 10 5 10 25 50 Status: Draft Pending Allocated Pending Pick Goods Picked G…" at bounding box center [882, 260] width 1346 height 51
click at [387, 202] on input "text" at bounding box center [525, 200] width 606 height 36
click at [261, 149] on link "Dashboard" at bounding box center [262, 149] width 56 height 16
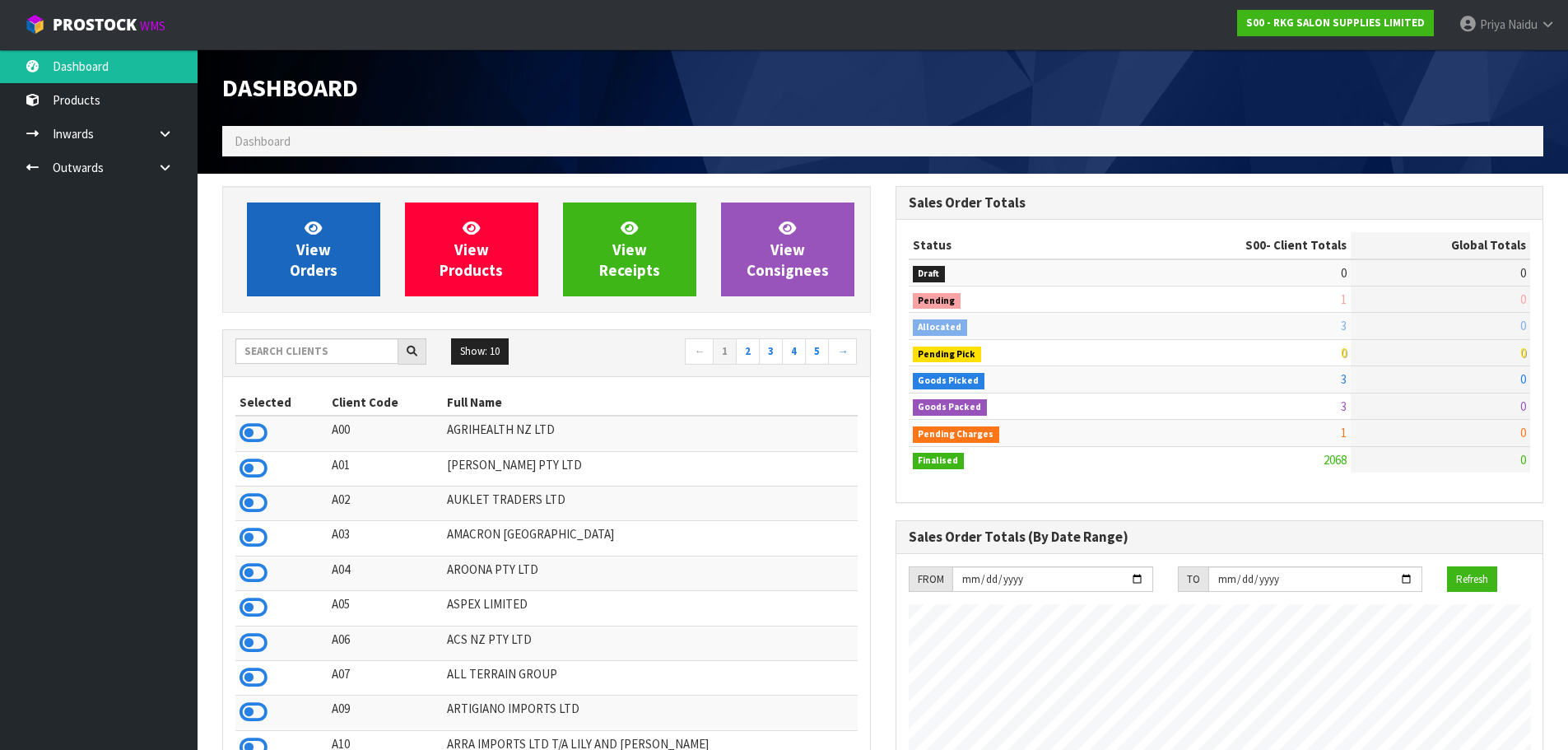
scroll to position [1247, 673]
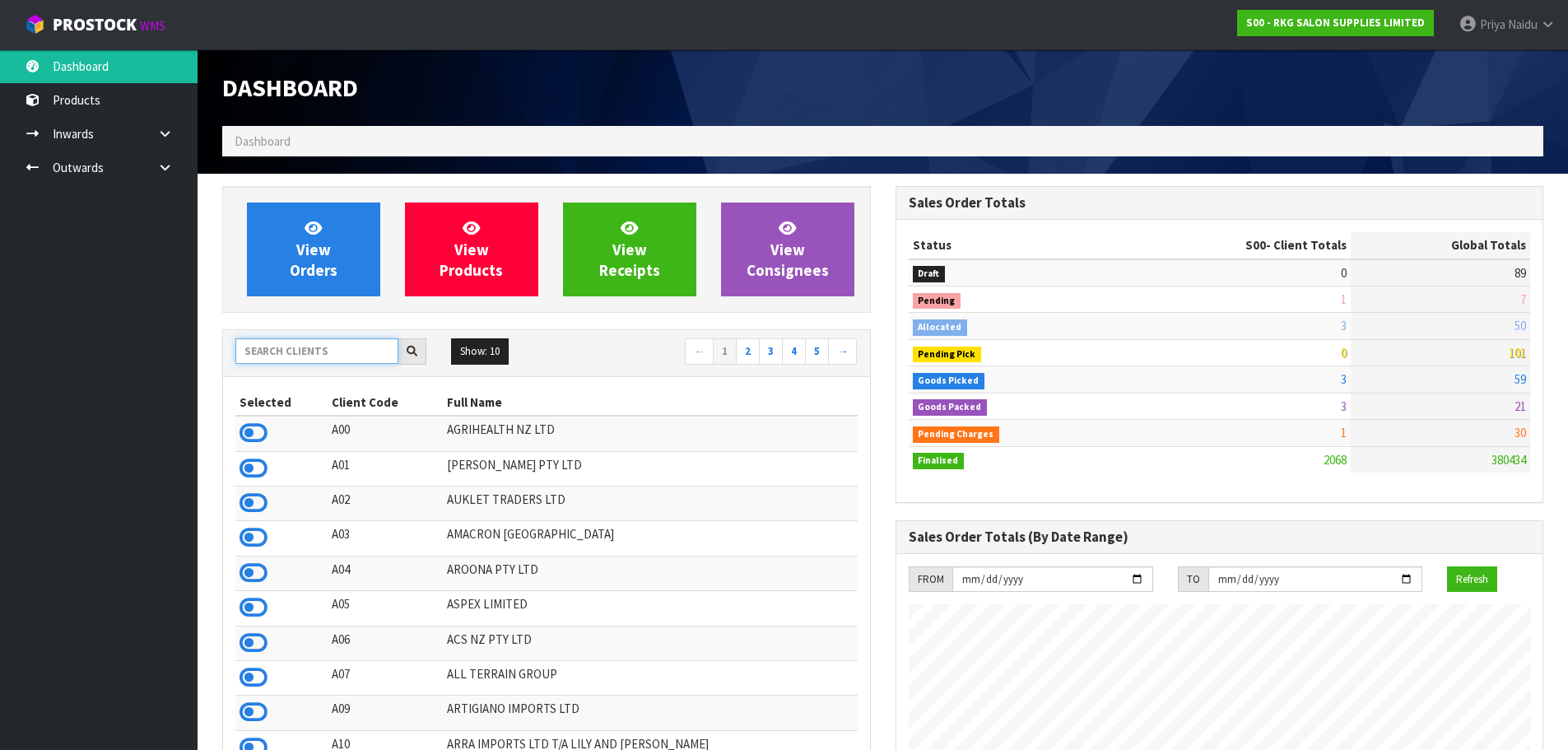
click at [350, 359] on input "text" at bounding box center [317, 351] width 163 height 26
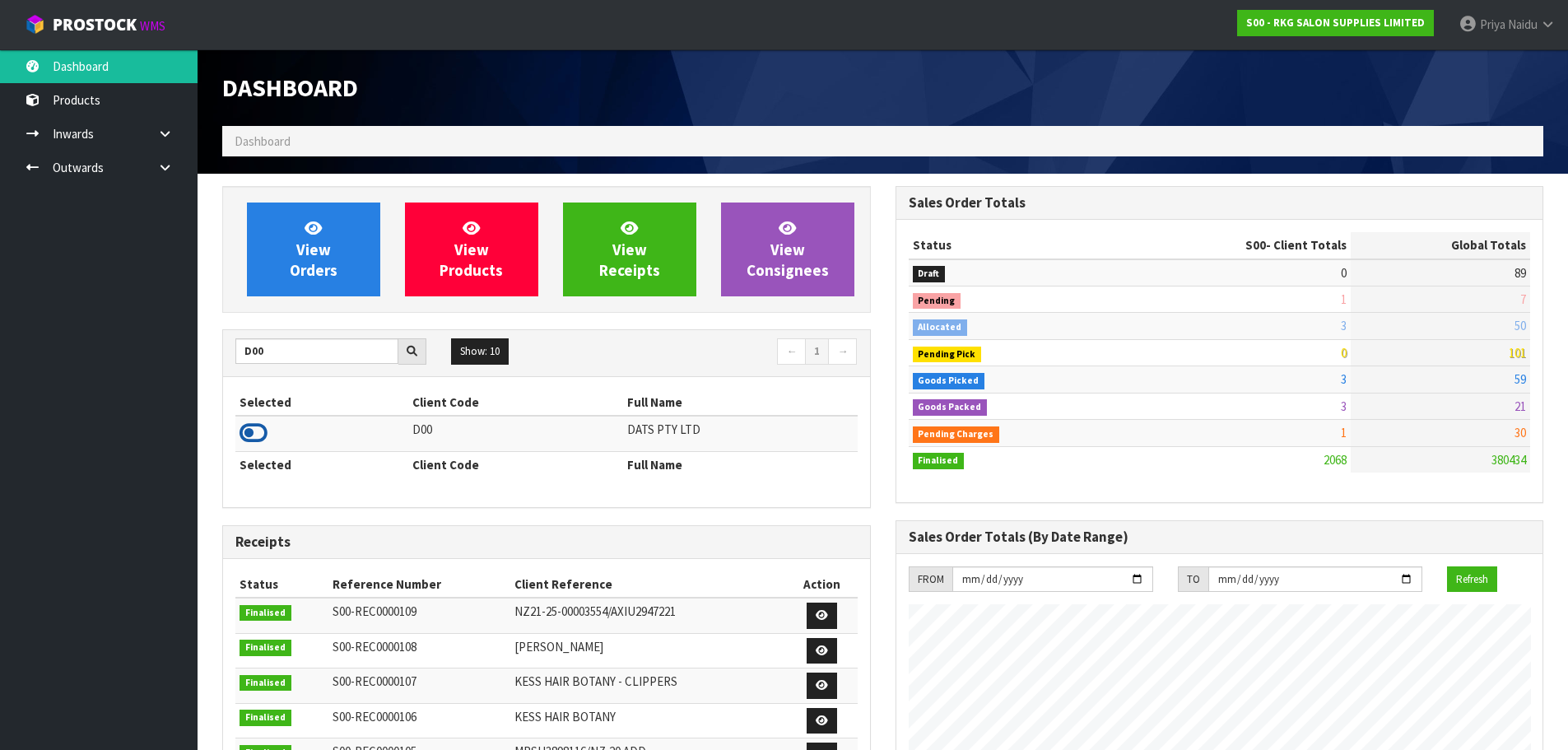
click at [259, 431] on icon at bounding box center [254, 433] width 28 height 25
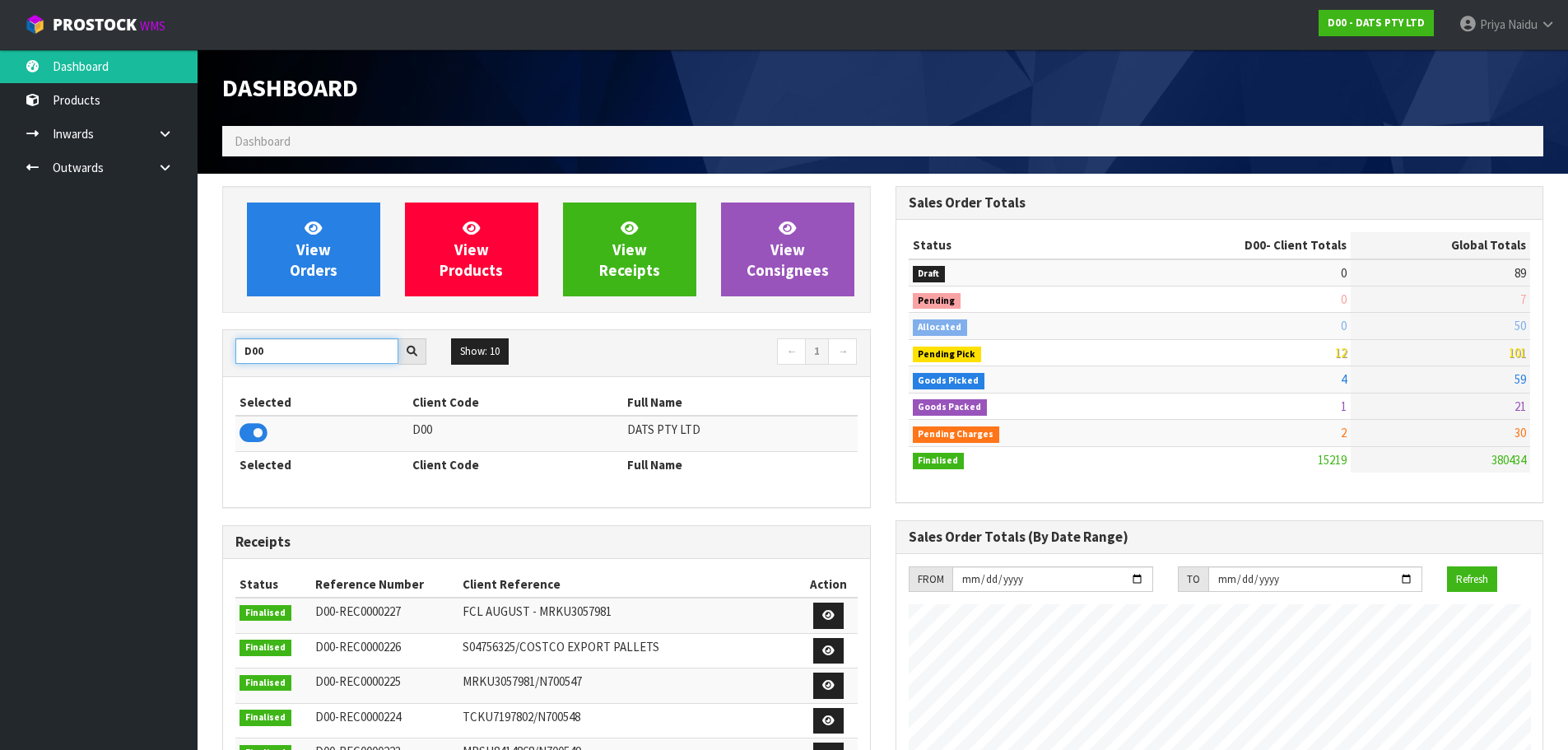
click at [272, 362] on input "D00" at bounding box center [317, 351] width 163 height 26
type input "D"
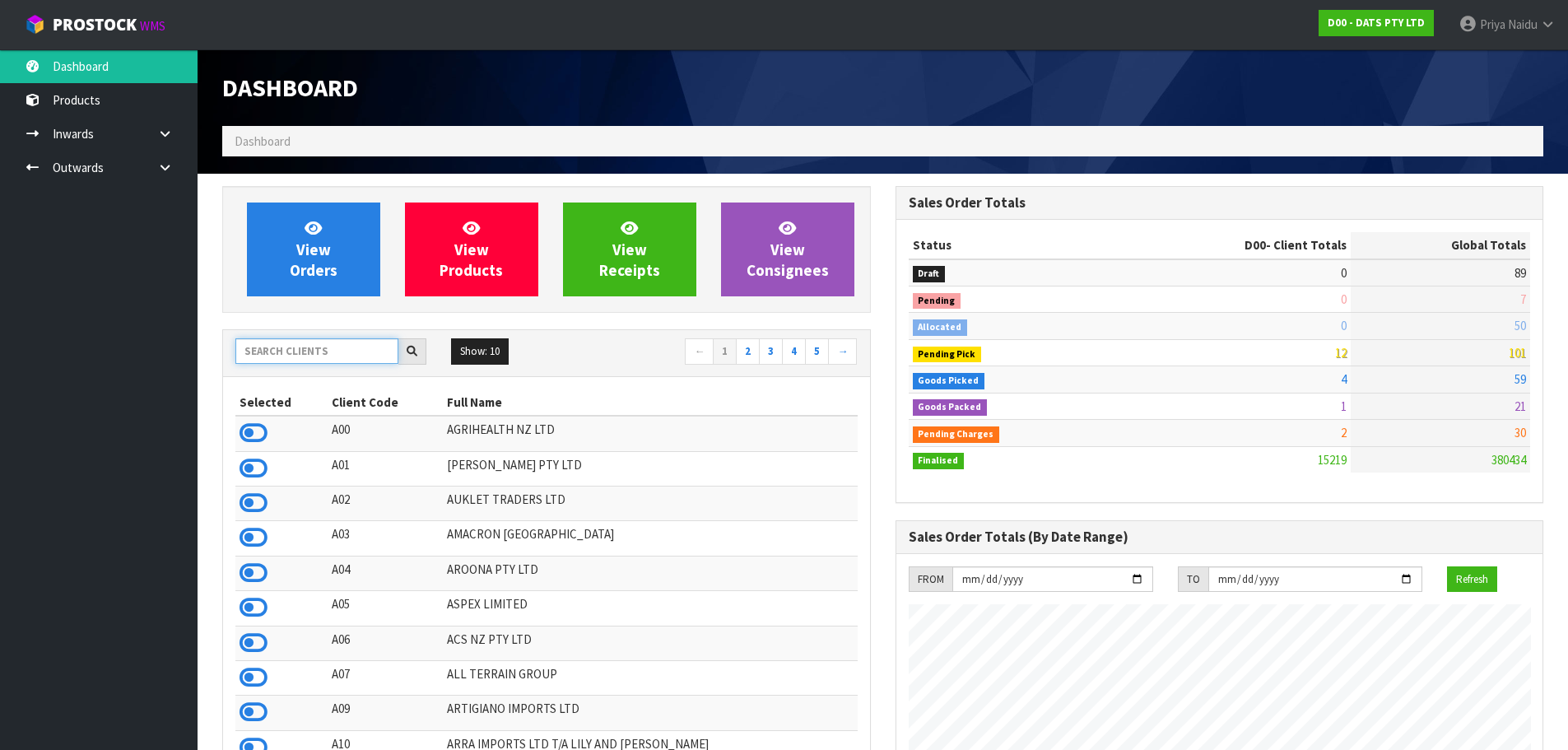
click at [265, 349] on input "text" at bounding box center [317, 351] width 163 height 26
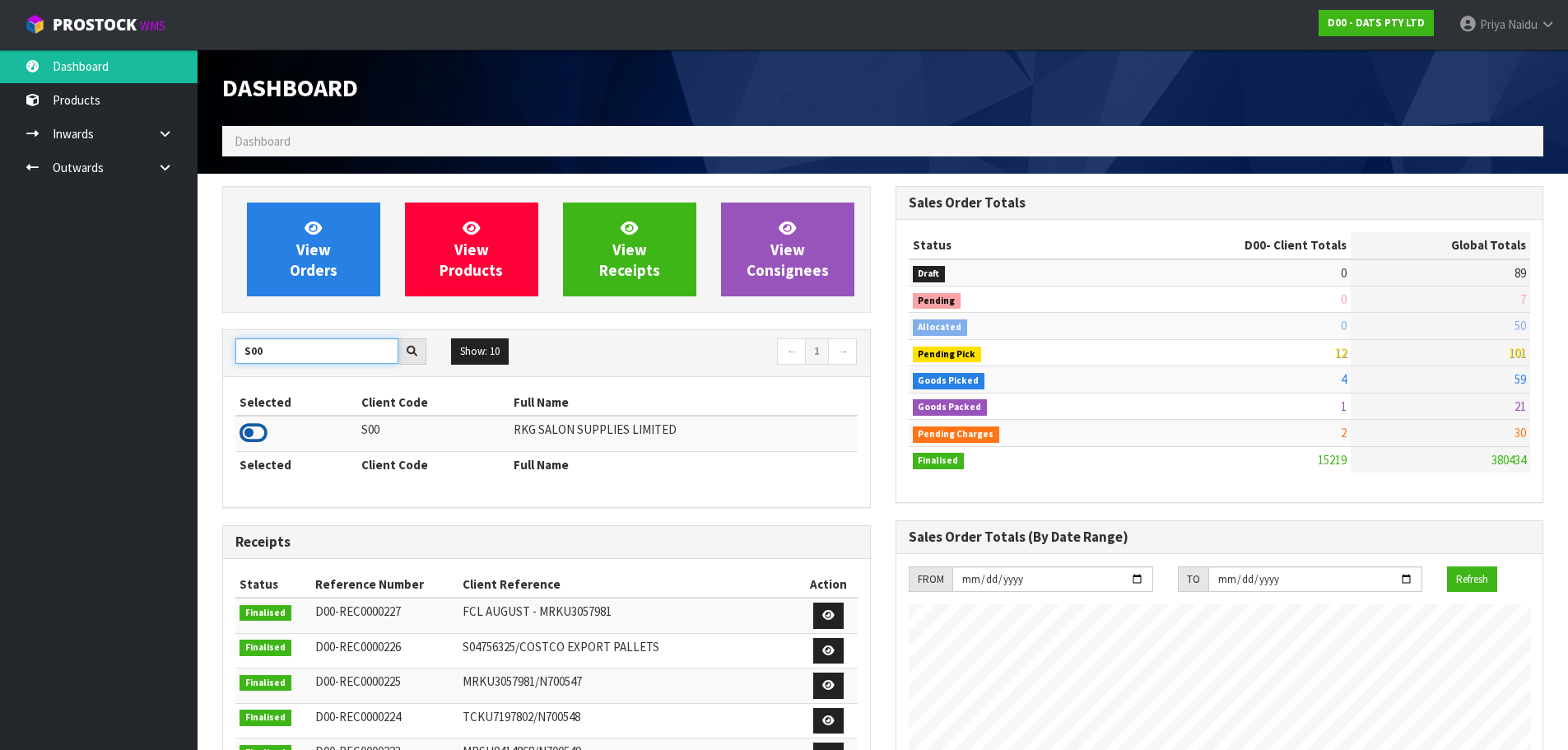
type input "S00"
click at [262, 428] on icon at bounding box center [254, 433] width 28 height 25
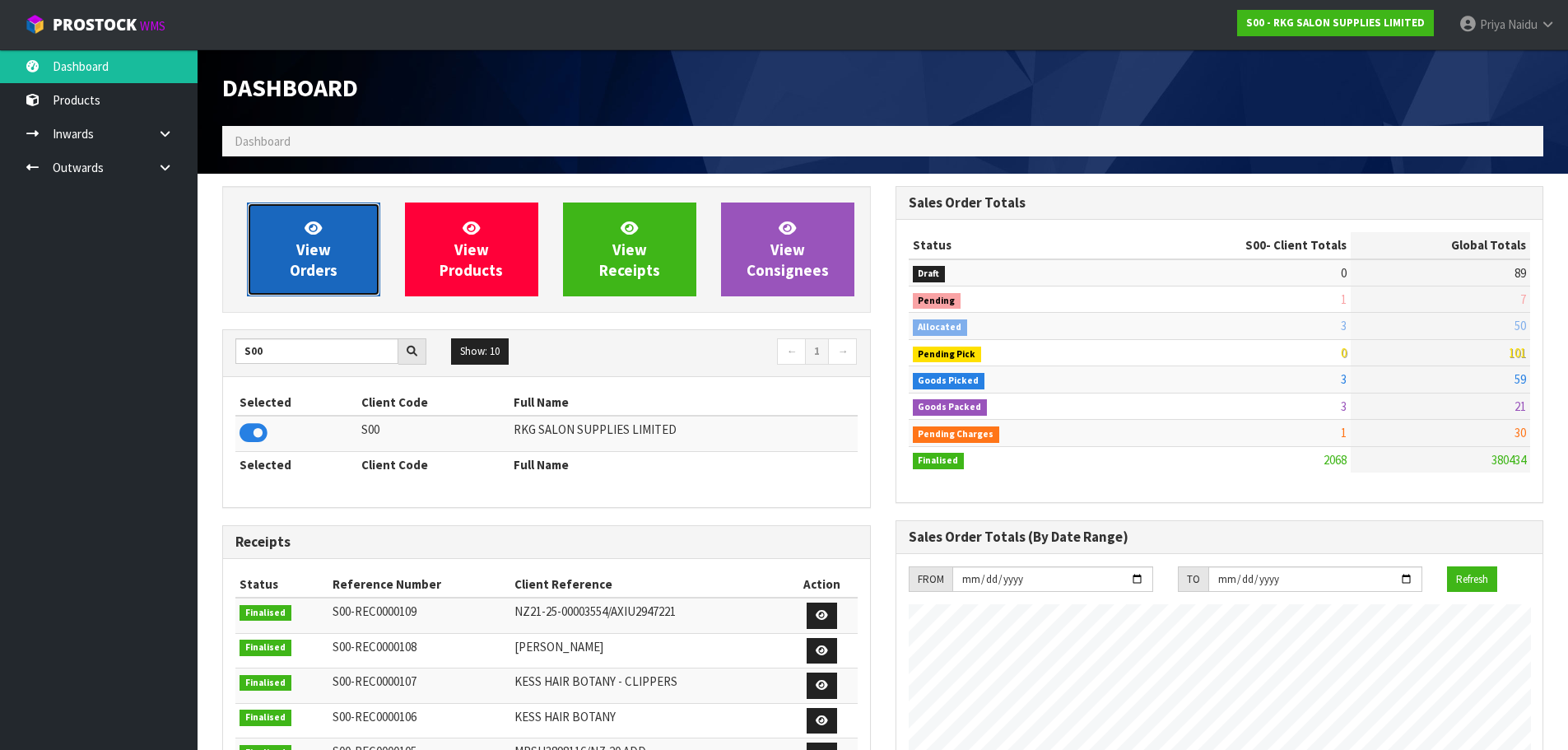
click at [355, 260] on link "View Orders" at bounding box center [313, 249] width 133 height 94
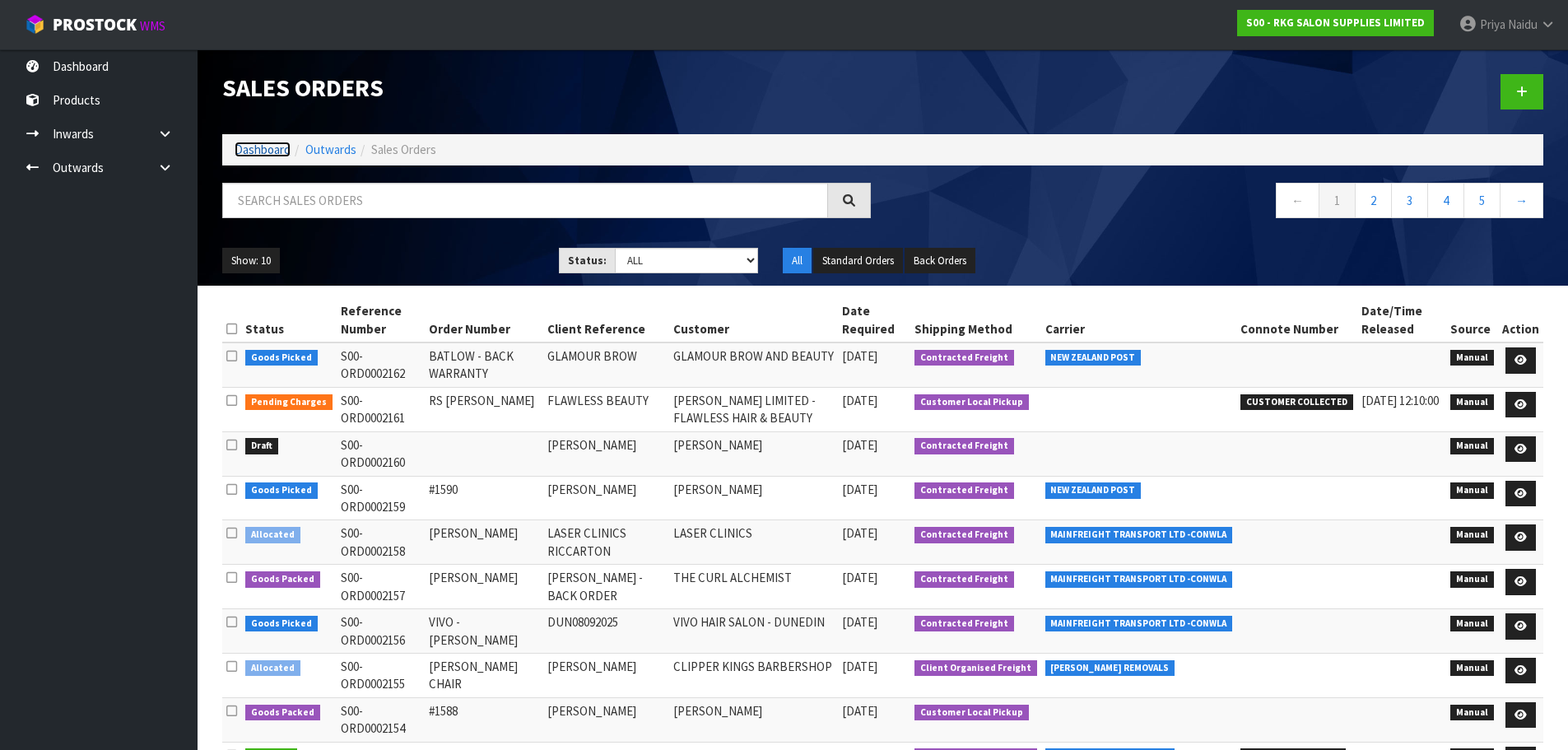
drag, startPoint x: 280, startPoint y: 153, endPoint x: 277, endPoint y: 175, distance: 22.2
click at [280, 153] on link "Dashboard" at bounding box center [262, 149] width 56 height 16
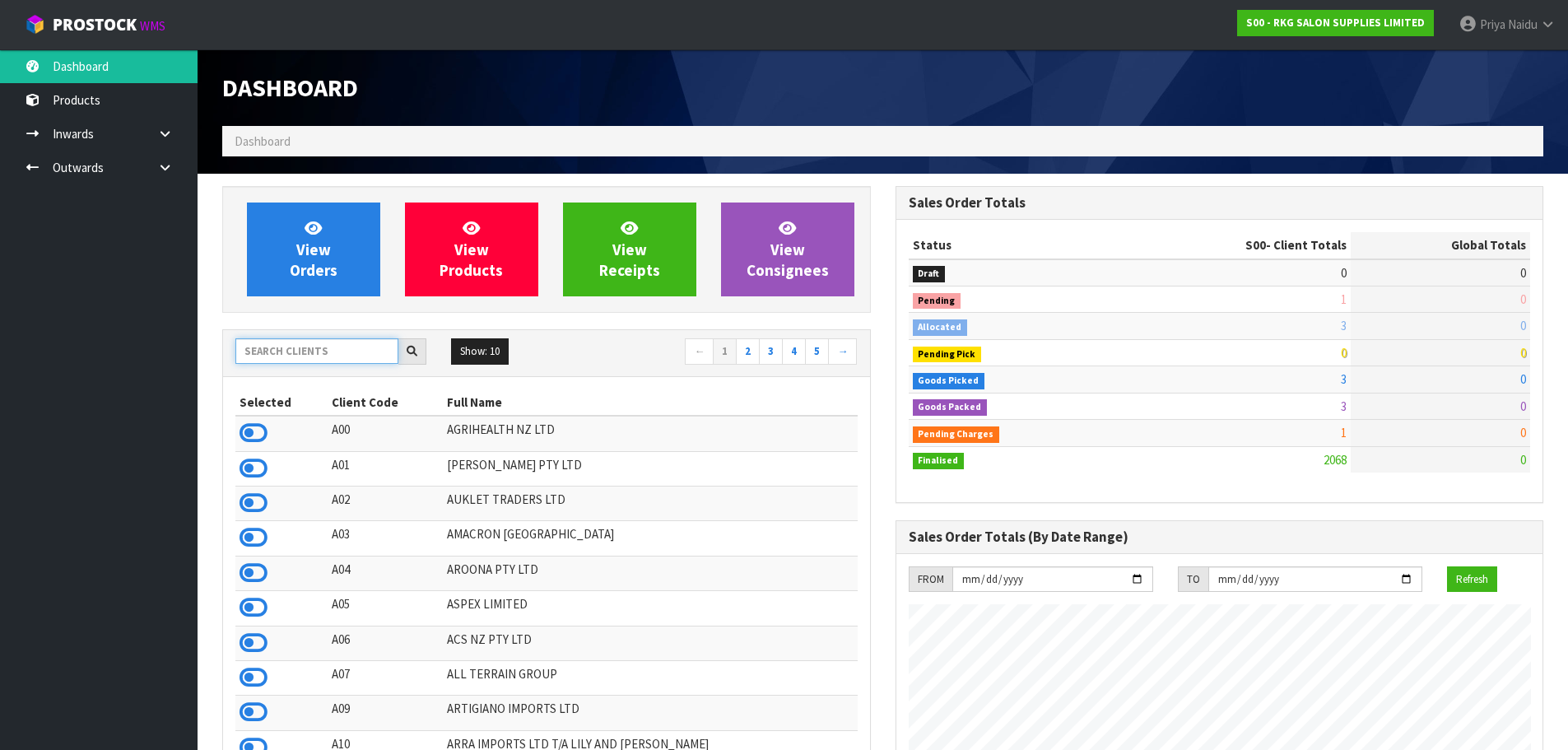
scroll to position [1247, 673]
click at [281, 344] on input "text" at bounding box center [317, 351] width 163 height 26
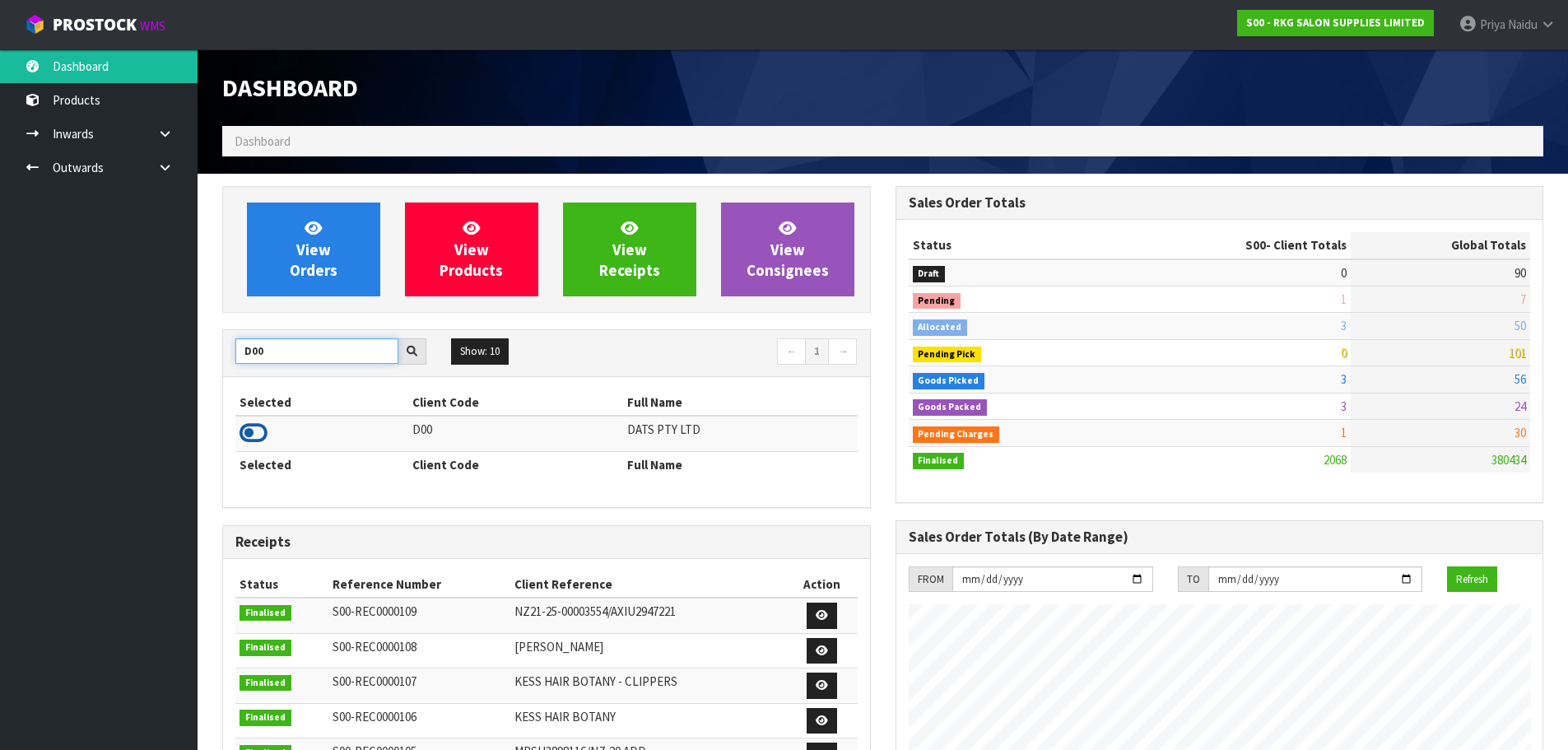
type input "D00"
click at [257, 429] on icon at bounding box center [254, 433] width 28 height 25
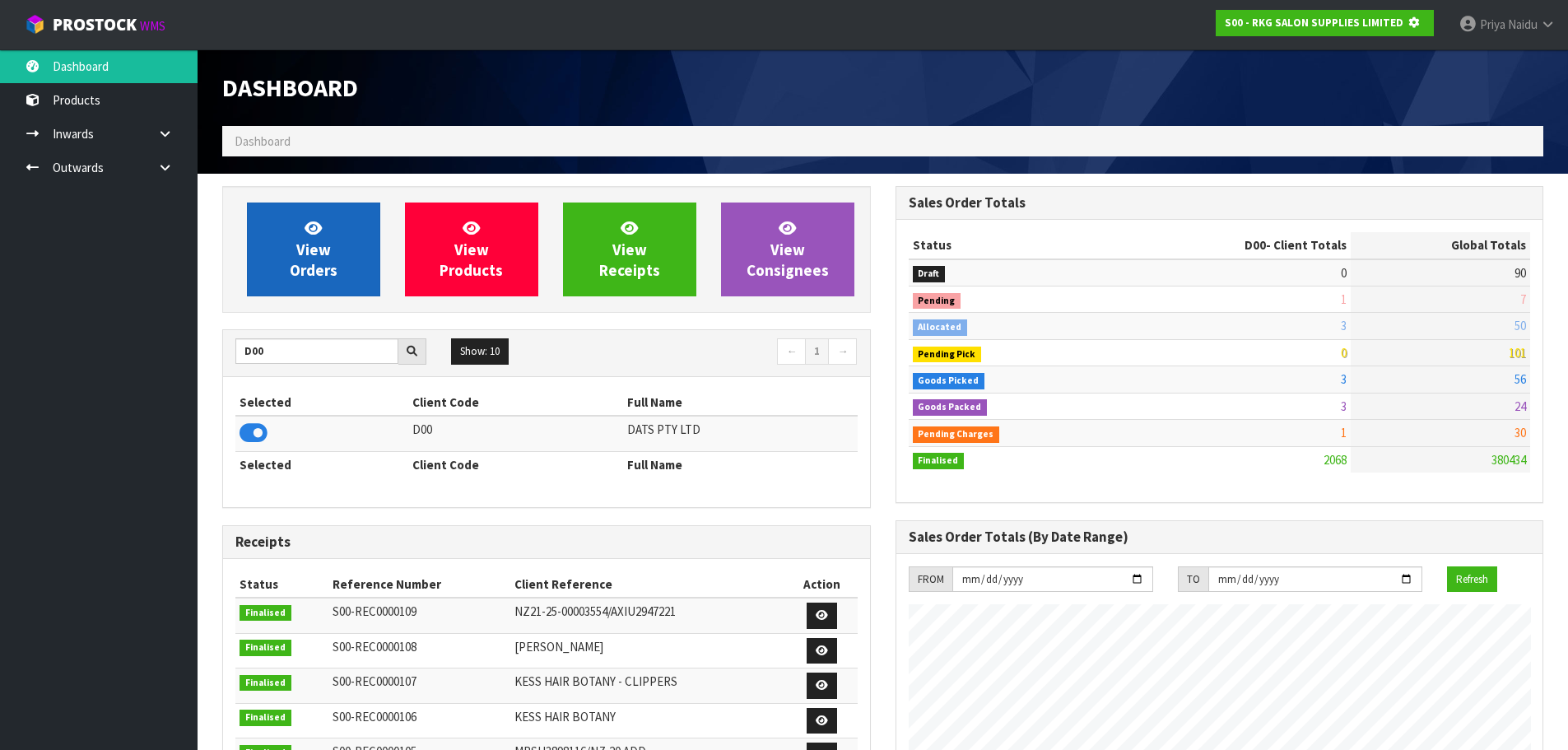
scroll to position [822150, 822409]
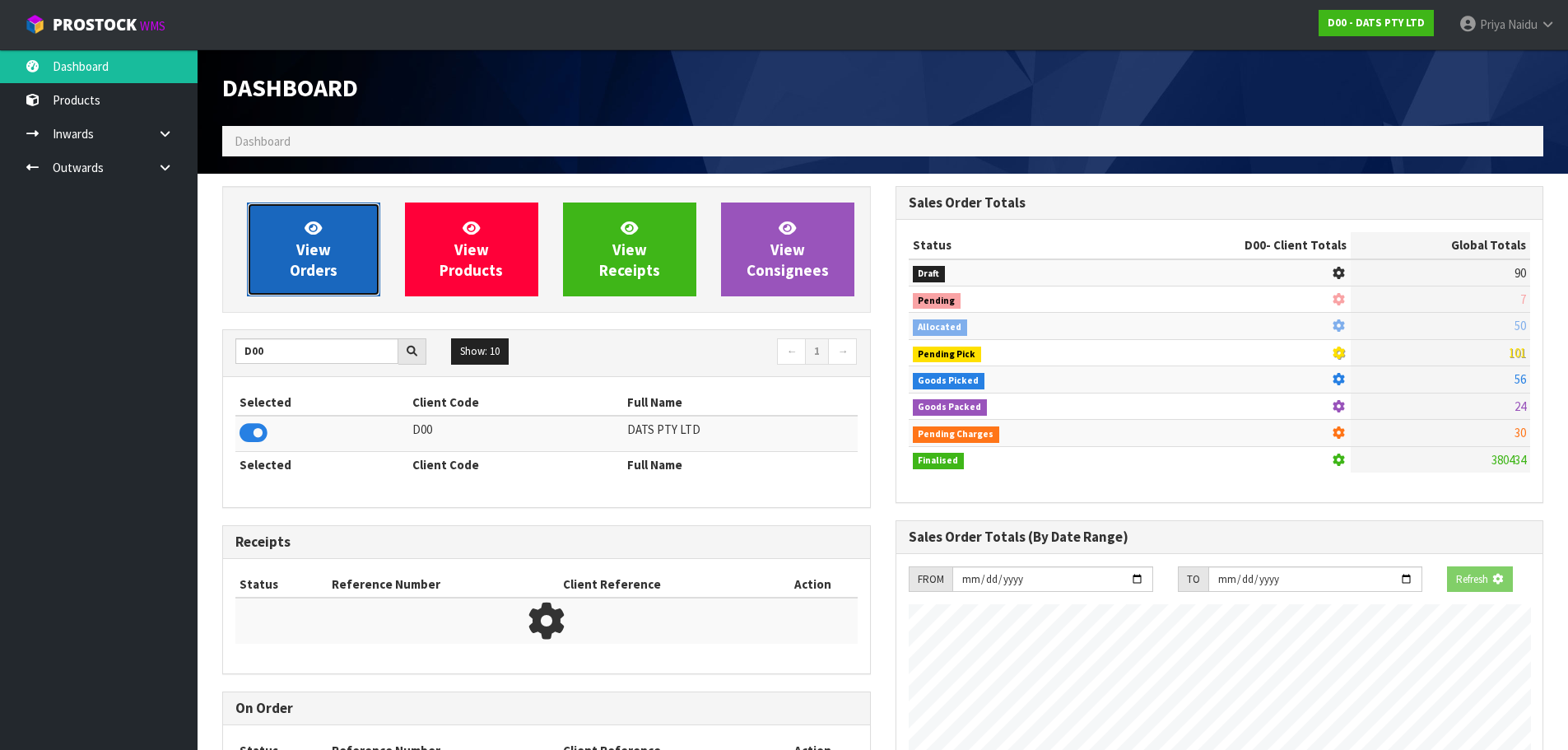
click at [318, 247] on span "View Orders" at bounding box center [313, 249] width 47 height 62
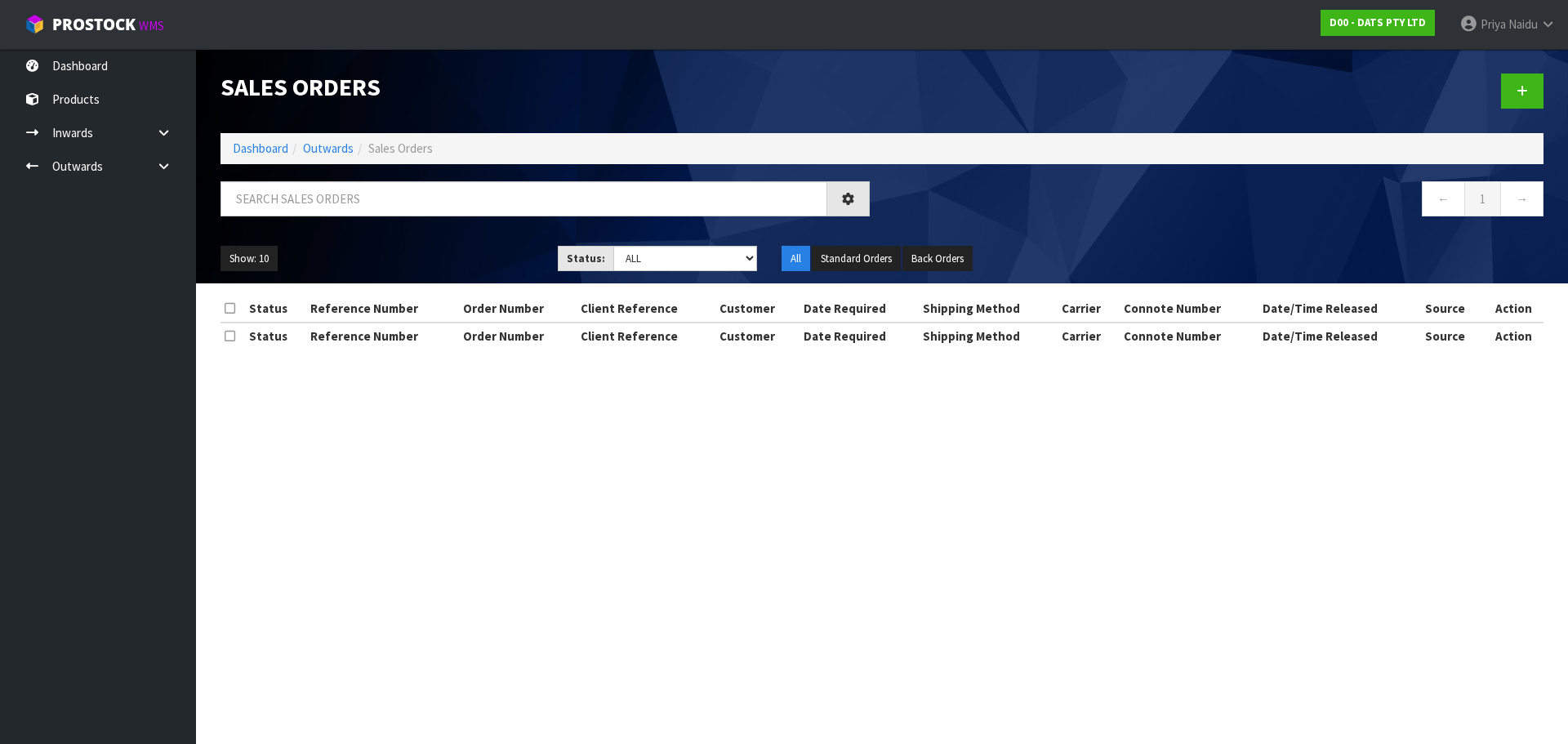
click at [326, 216] on div at bounding box center [544, 205] width 674 height 47
click at [327, 203] on input "text" at bounding box center [524, 199] width 607 height 35
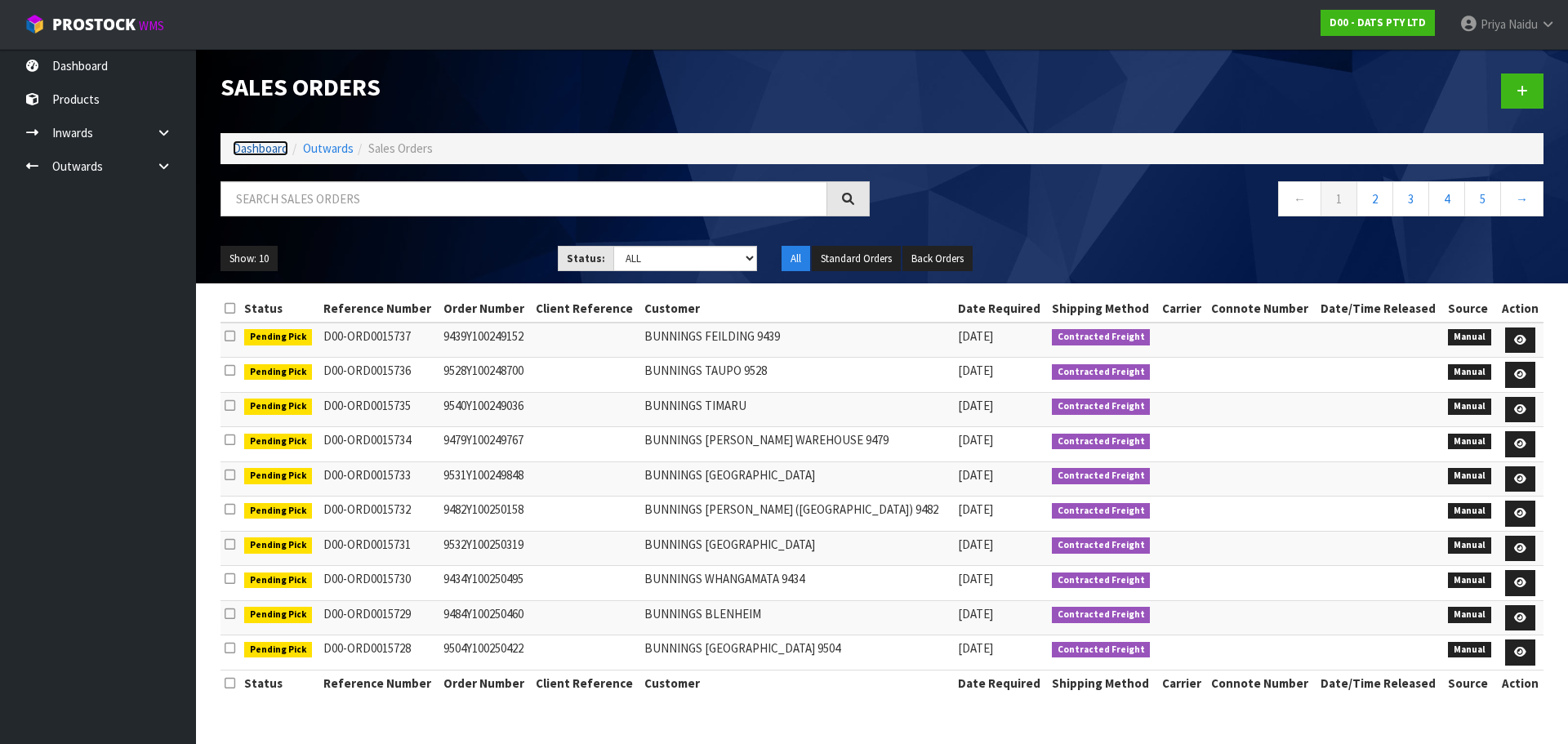
click at [274, 146] on link "Dashboard" at bounding box center [260, 148] width 55 height 16
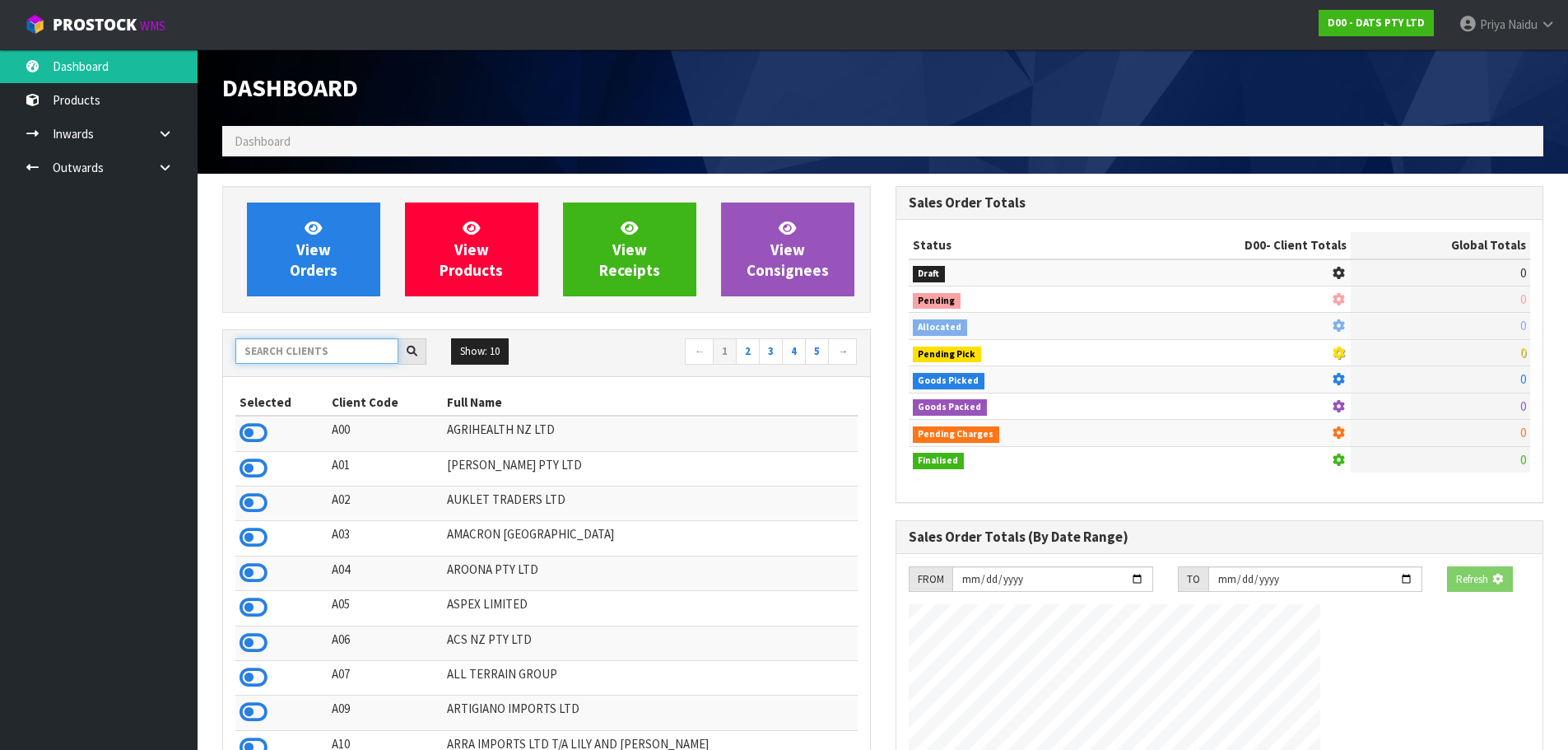
click at [275, 356] on input "text" at bounding box center [317, 351] width 163 height 26
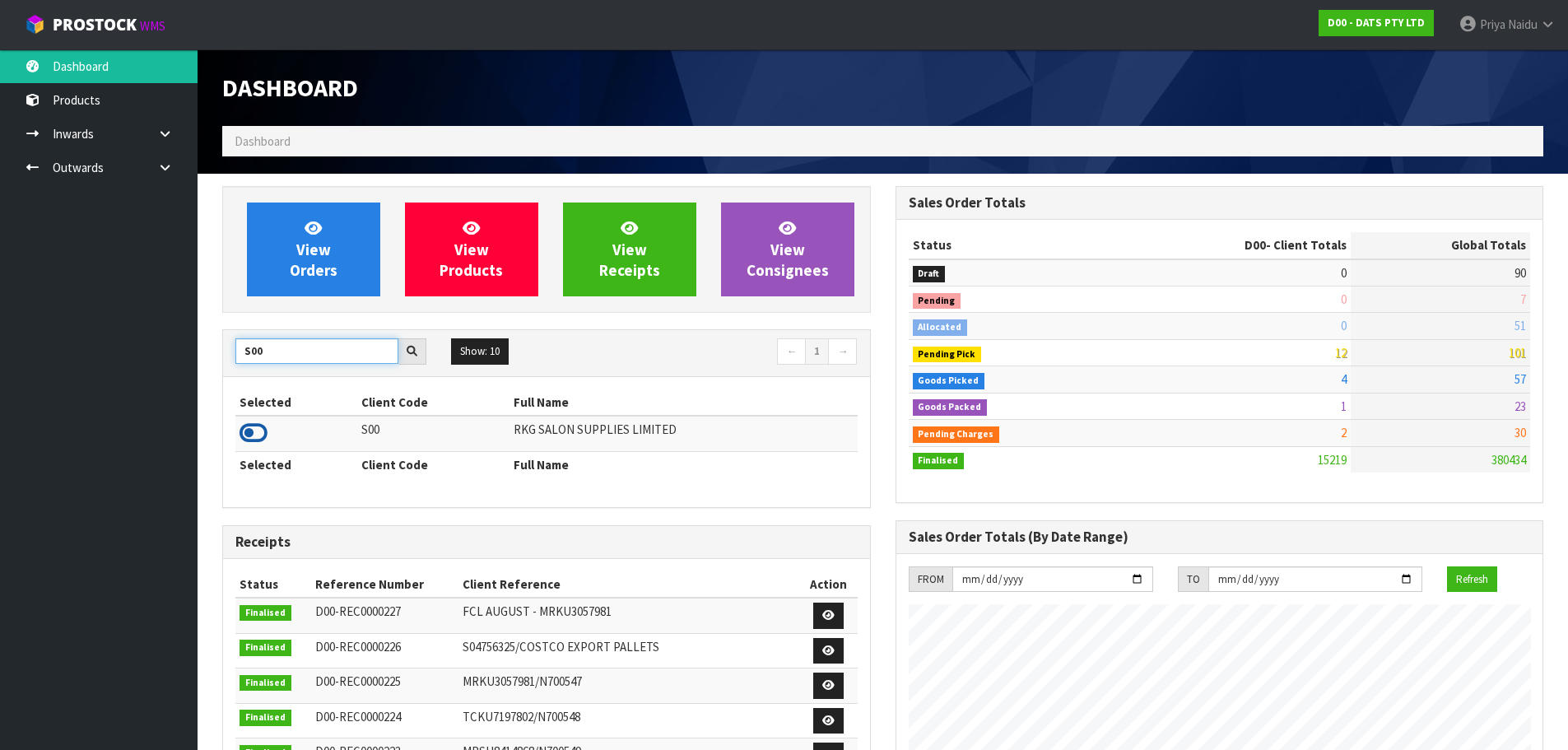
type input "S00"
click at [254, 427] on icon at bounding box center [254, 433] width 28 height 25
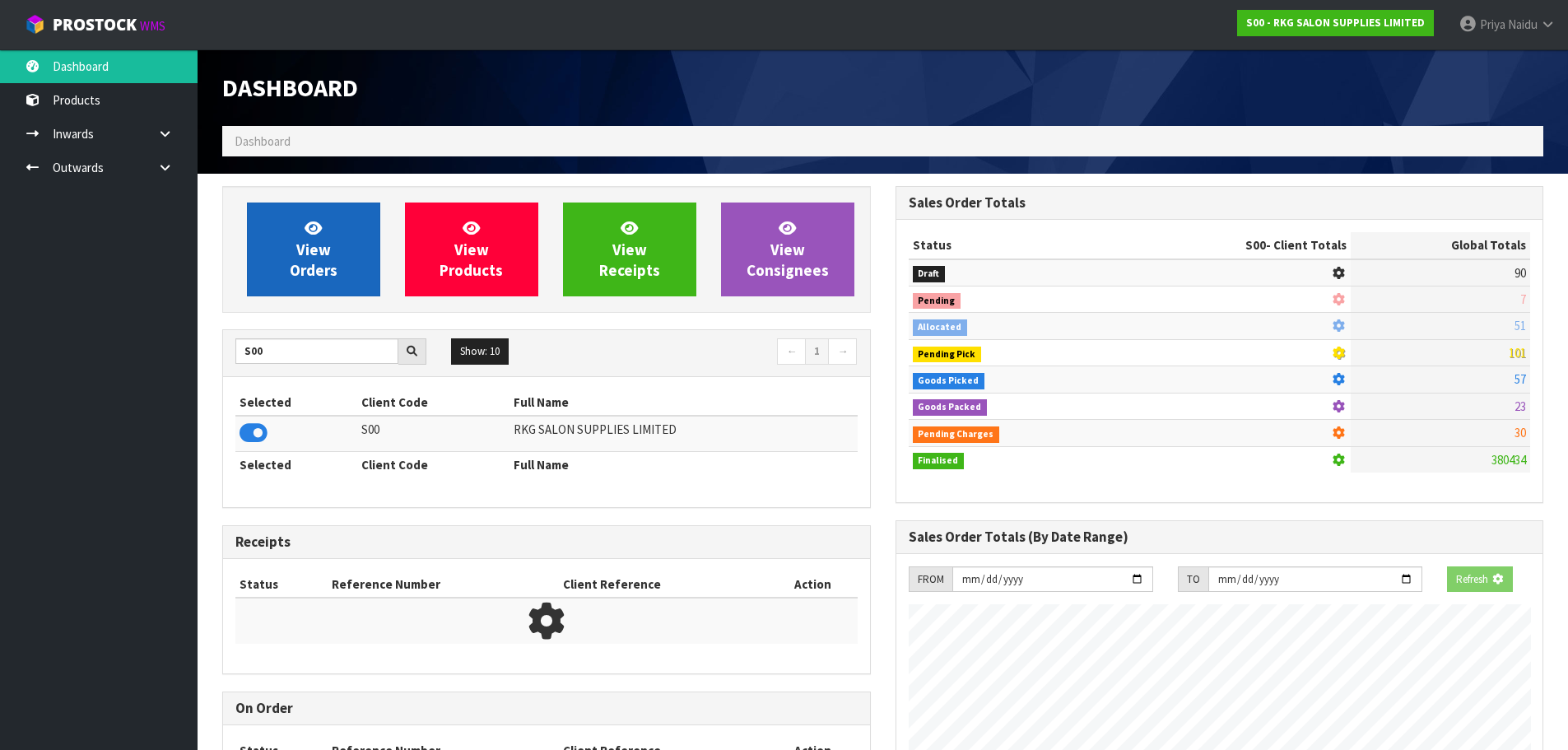
scroll to position [822150, 822409]
click at [303, 249] on span "View Orders" at bounding box center [313, 249] width 47 height 62
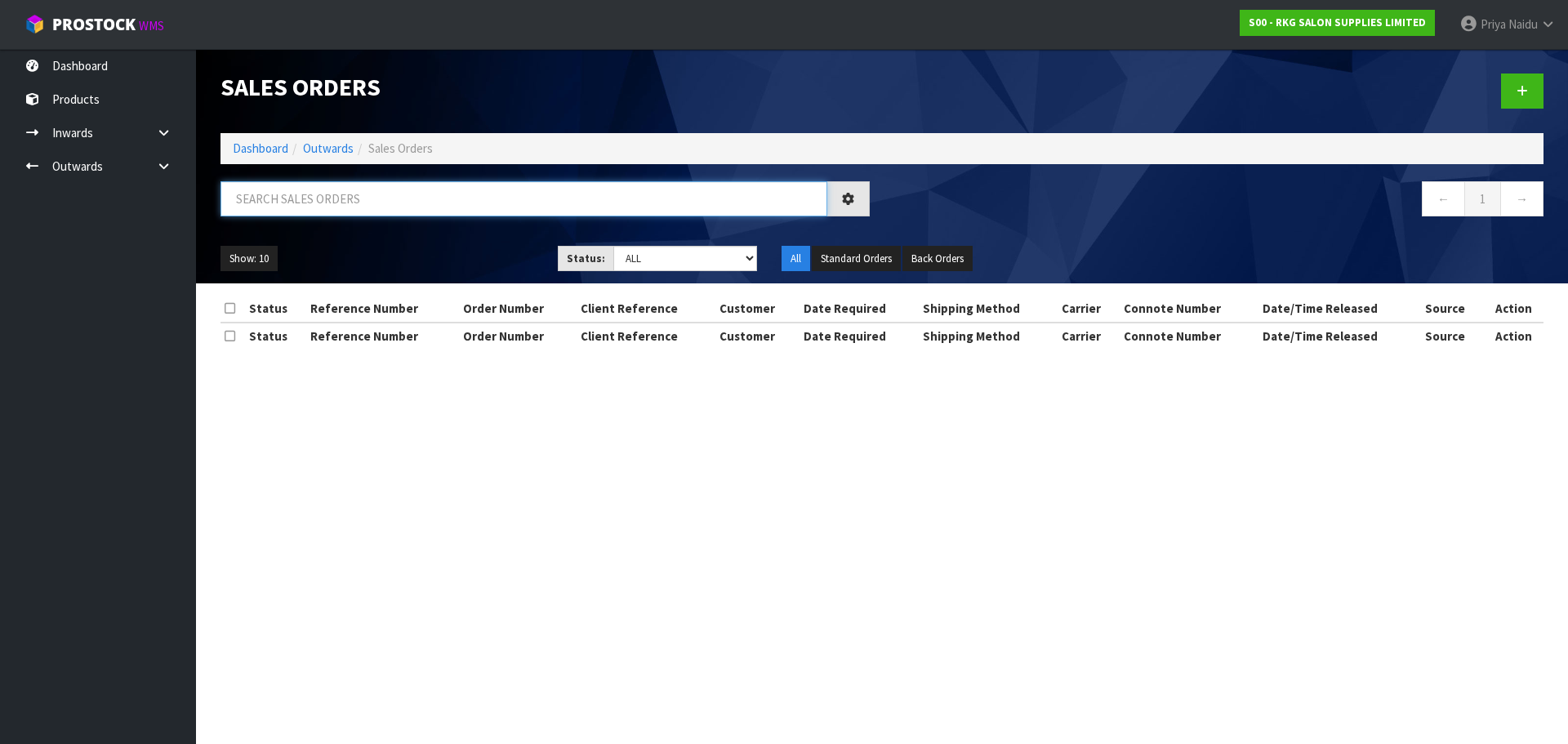
click at [341, 202] on input "text" at bounding box center [524, 199] width 607 height 35
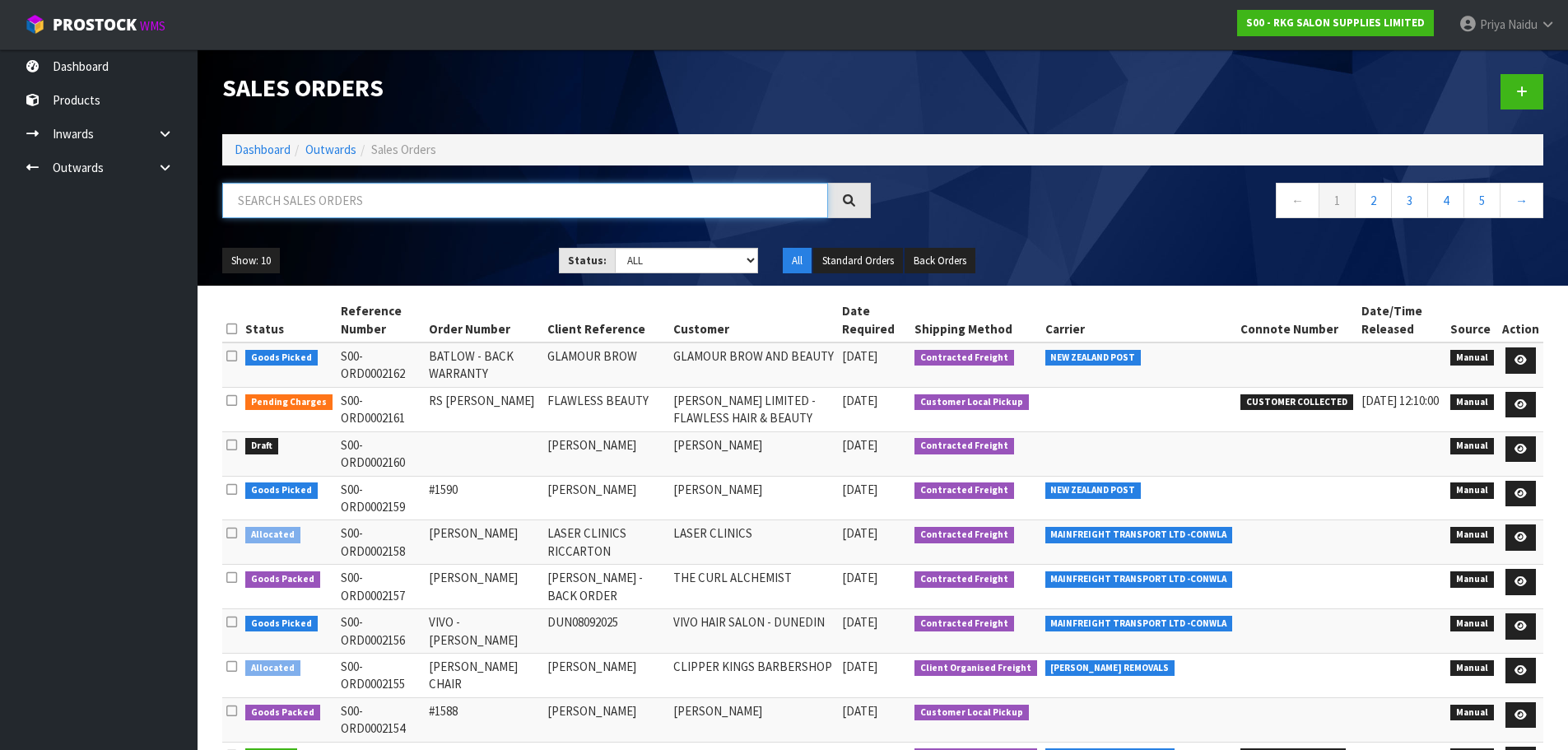
click at [350, 205] on input "text" at bounding box center [525, 200] width 606 height 36
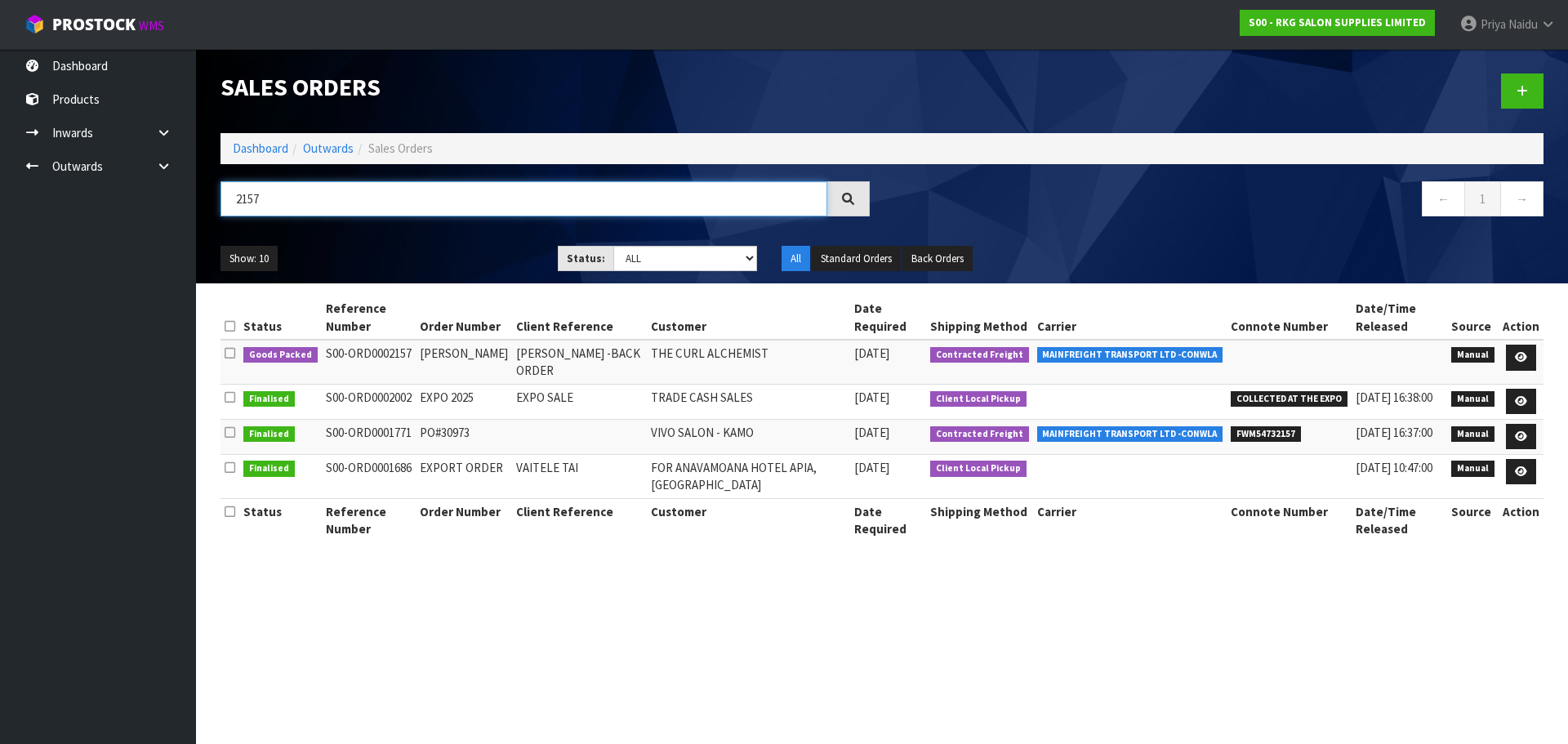
type input "2157"
click at [1516, 356] on icon at bounding box center [1520, 357] width 12 height 11
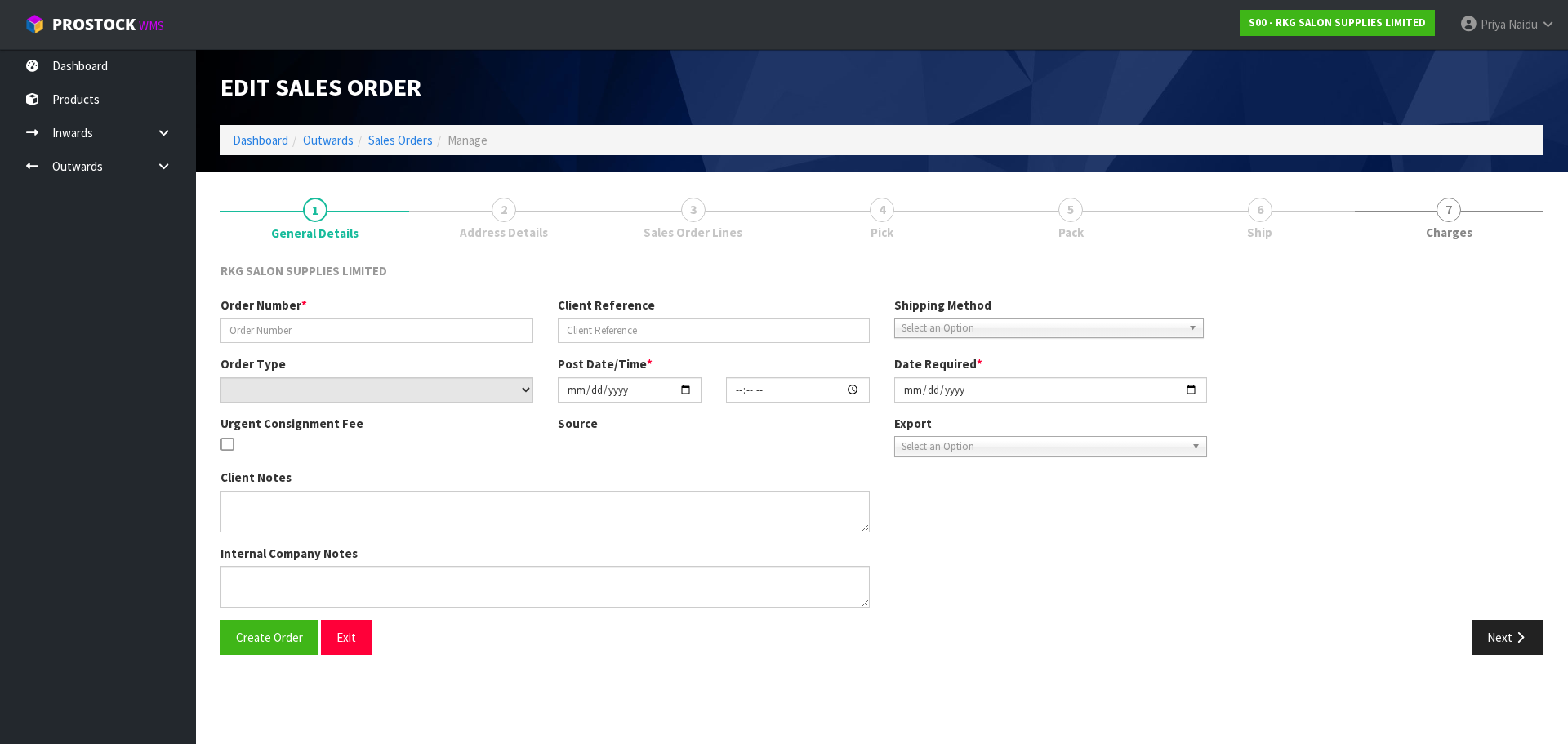
type input "[PERSON_NAME]"
type input "[PERSON_NAME] -BACK ORDER"
select select "number:0"
type input "[DATE]"
type input "15:54:00.000"
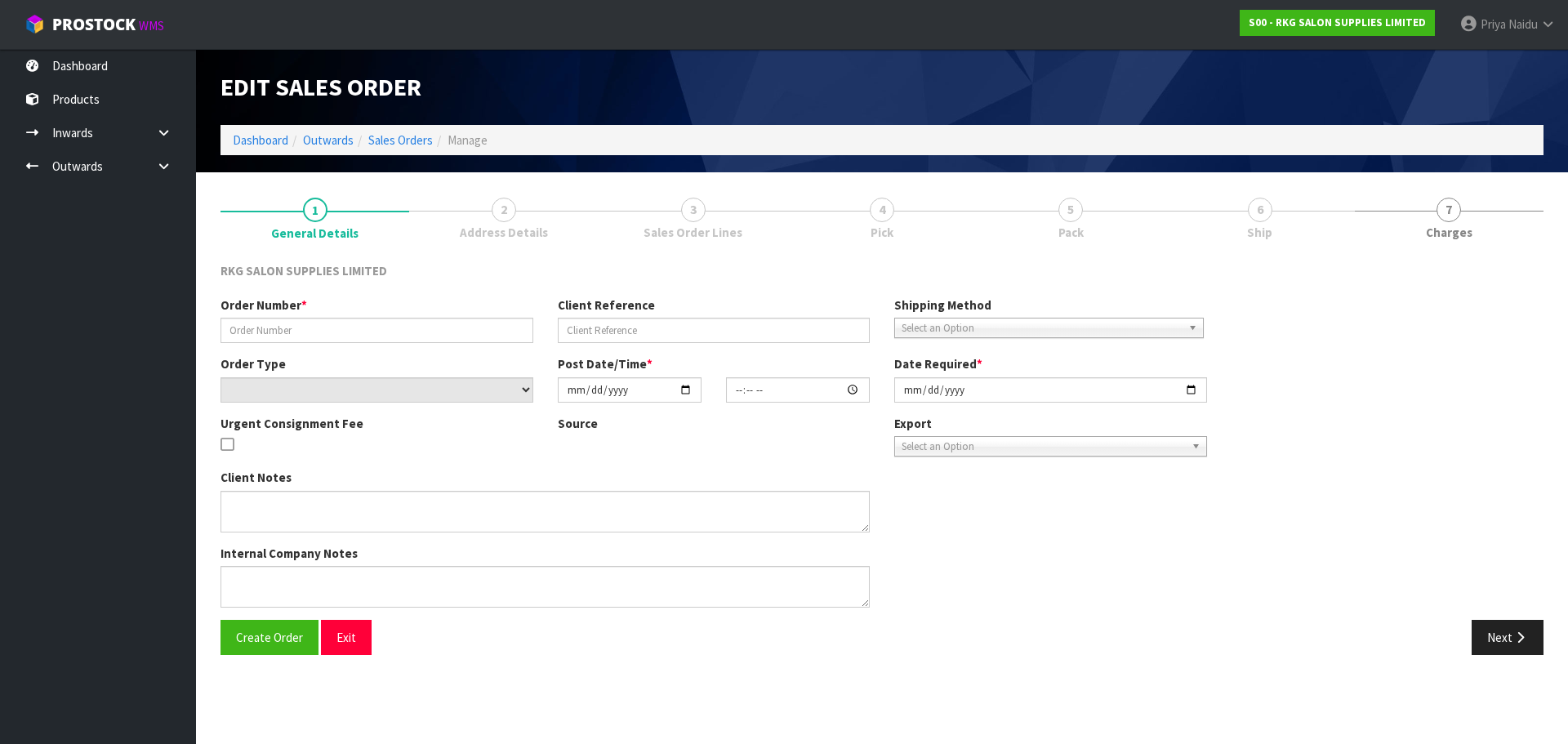
type input "[DATE]"
type textarea "SEND LOOSE"
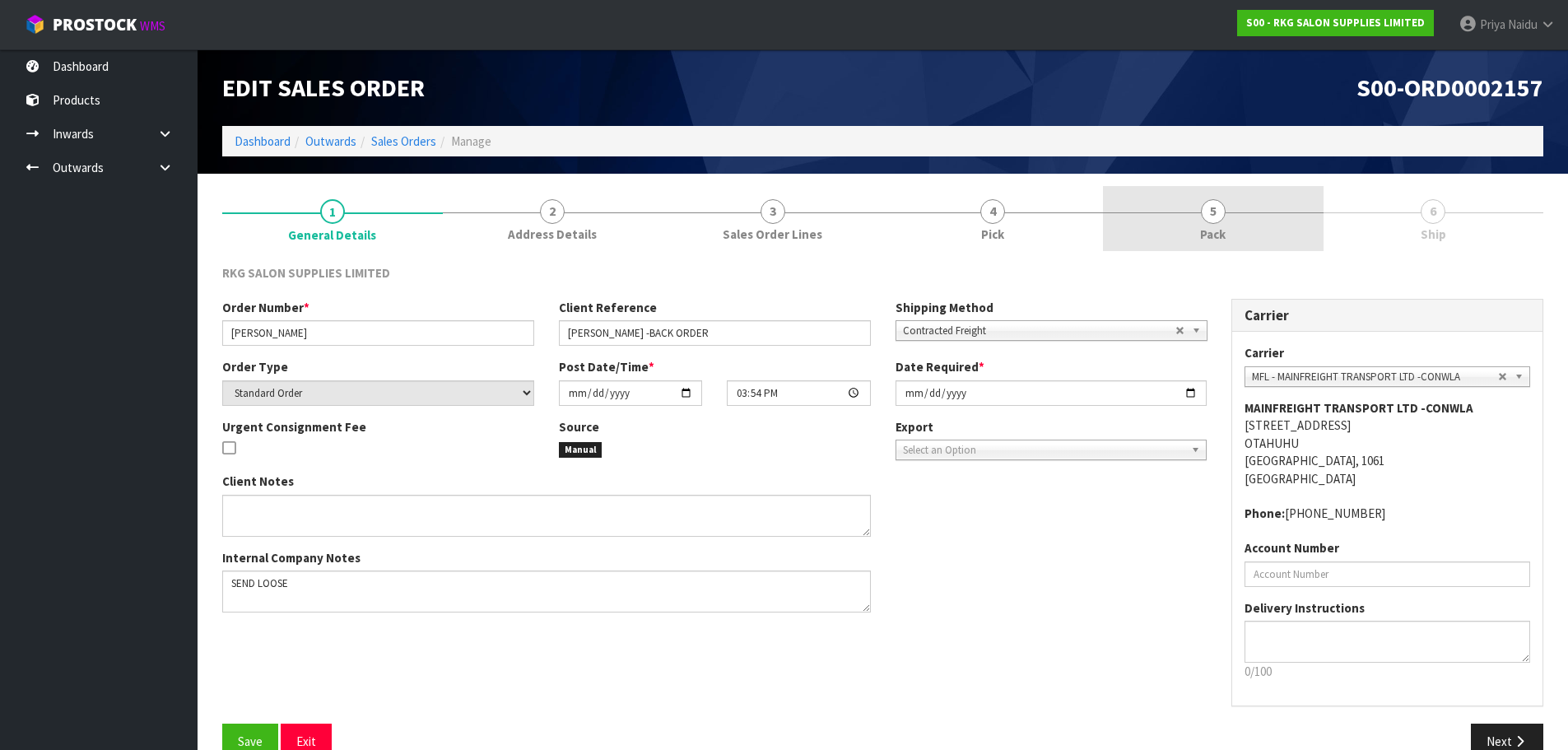
click at [1215, 213] on span "5" at bounding box center [1213, 212] width 25 height 25
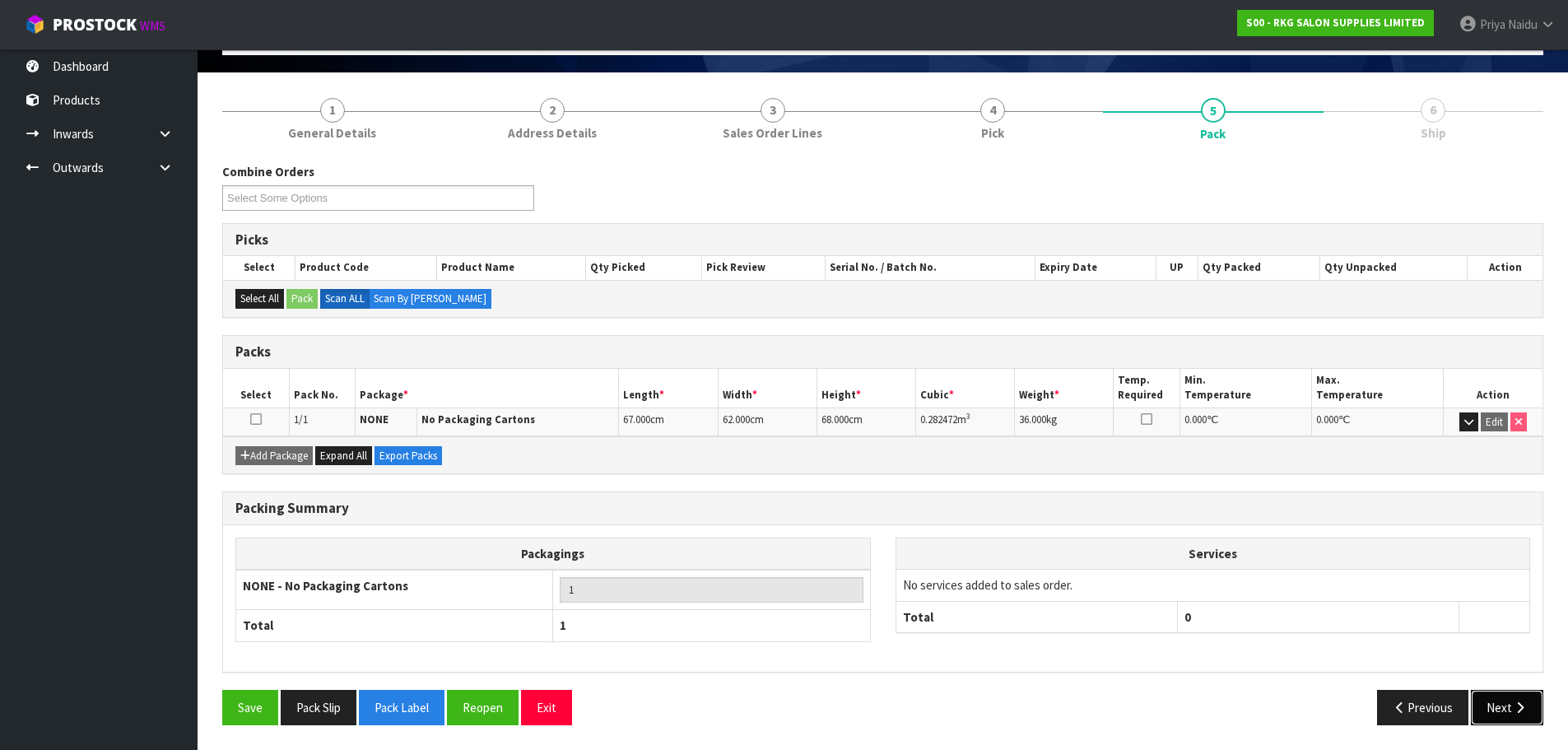
click at [1498, 698] on button "Next" at bounding box center [1506, 708] width 72 height 36
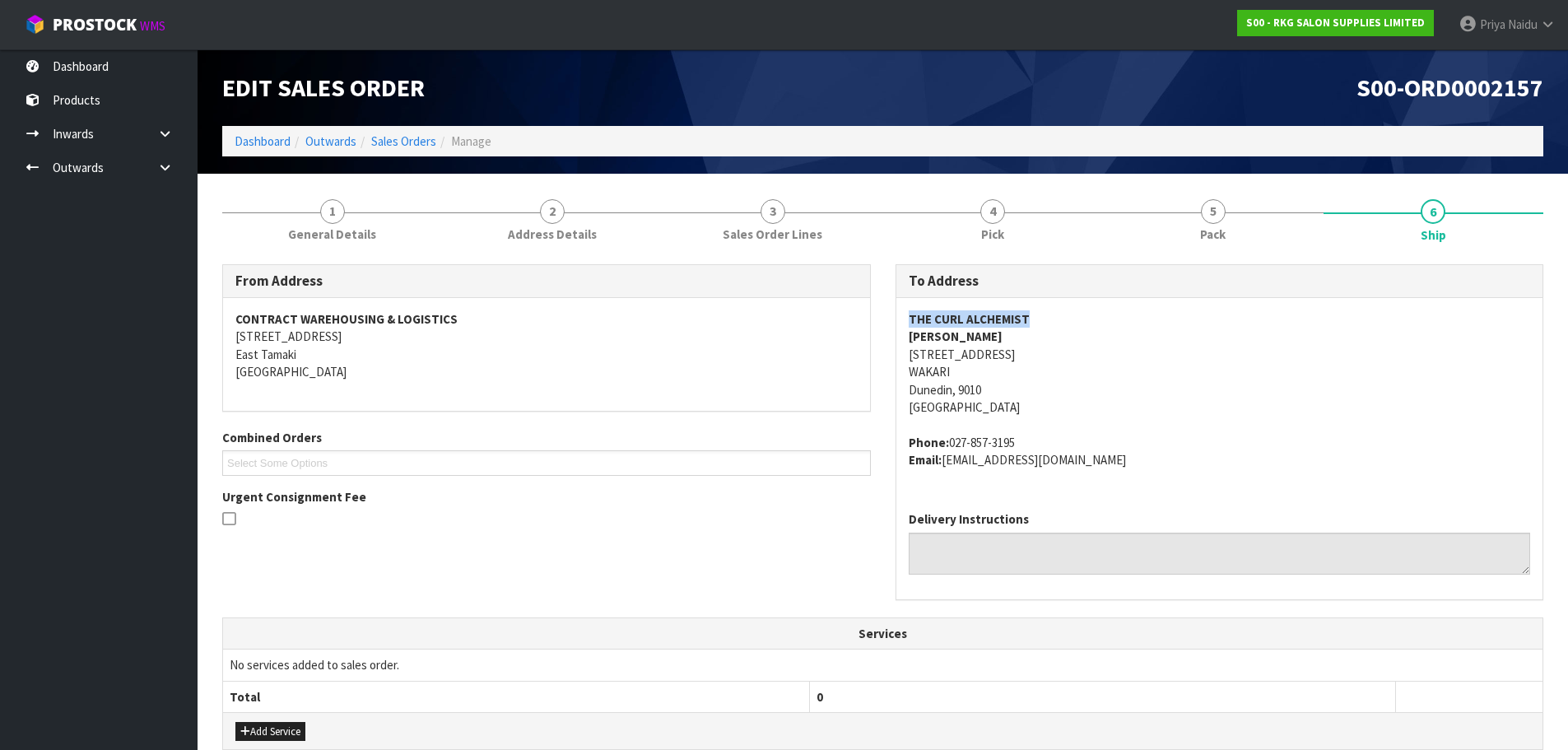
drag, startPoint x: 904, startPoint y: 318, endPoint x: 1053, endPoint y: 308, distance: 149.3
click at [1053, 308] on div "THE CURL ALCHEMIST [PERSON_NAME] [STREET_ADDRESS] Phone: [PHONE_NUMBER] Email: …" at bounding box center [1220, 397] width 647 height 200
drag, startPoint x: 896, startPoint y: 348, endPoint x: 1081, endPoint y: 392, distance: 190.2
click at [1081, 392] on div "THE CURL ALCHEMIST [PERSON_NAME] [STREET_ADDRESS] Phone: [PHONE_NUMBER] Email: …" at bounding box center [1220, 397] width 647 height 200
click at [1230, 370] on address "THE CURL ALCHEMIST [PERSON_NAME] [STREET_ADDRESS]" at bounding box center [1220, 363] width 622 height 106
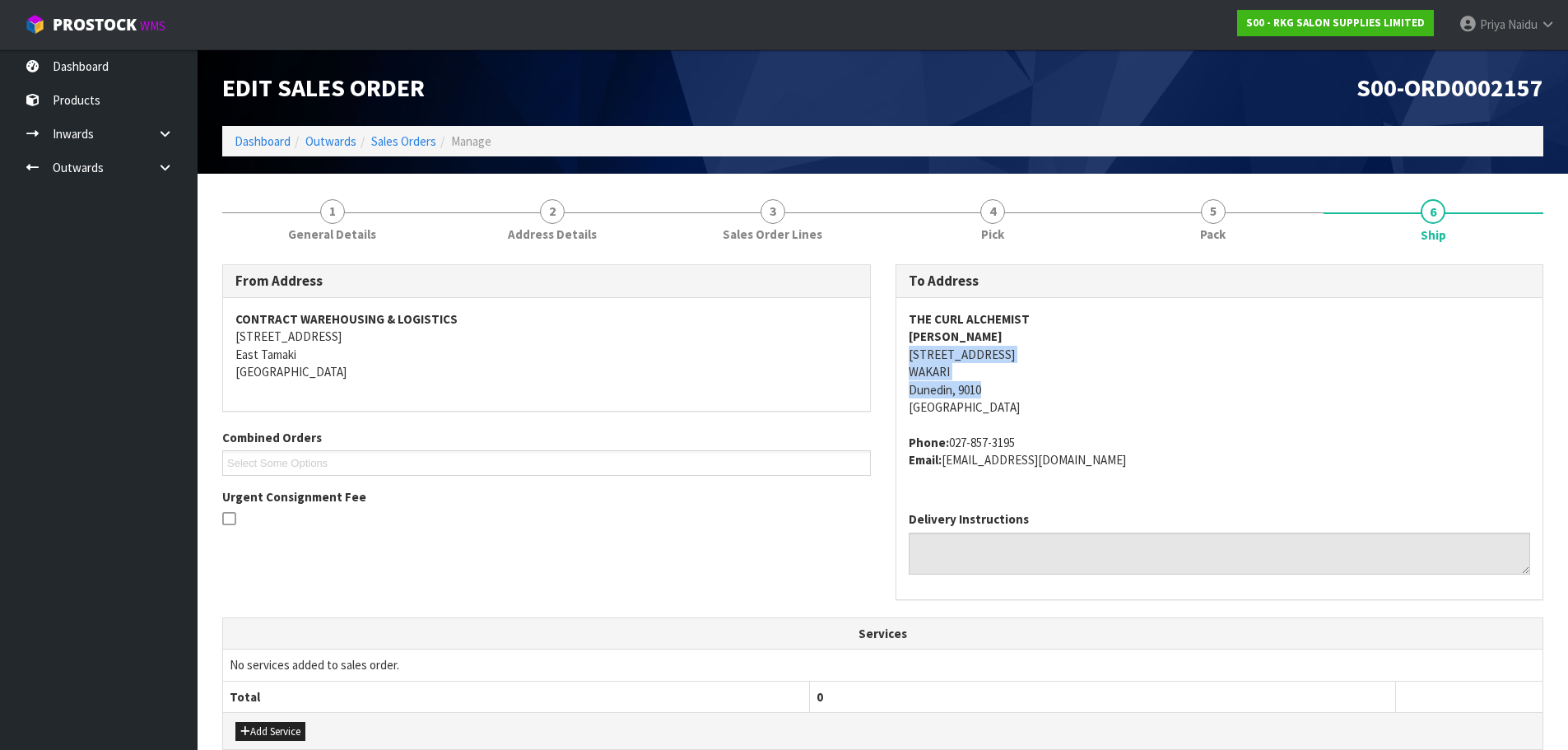
drag, startPoint x: 905, startPoint y: 355, endPoint x: 1082, endPoint y: 352, distance: 177.0
click at [1082, 352] on div "THE CURL ALCHEMIST [PERSON_NAME] [STREET_ADDRESS] Phone: [PHONE_NUMBER] Email: …" at bounding box center [1220, 397] width 647 height 200
click at [900, 338] on div "THE CURL ALCHEMIST [PERSON_NAME] [STREET_ADDRESS] Phone: [PHONE_NUMBER] Email: …" at bounding box center [1220, 397] width 647 height 200
drag, startPoint x: 900, startPoint y: 338, endPoint x: 1015, endPoint y: 334, distance: 115.1
click at [1015, 334] on div "THE CURL ALCHEMIST [PERSON_NAME] [STREET_ADDRESS] Phone: [PHONE_NUMBER] Email: …" at bounding box center [1220, 397] width 647 height 200
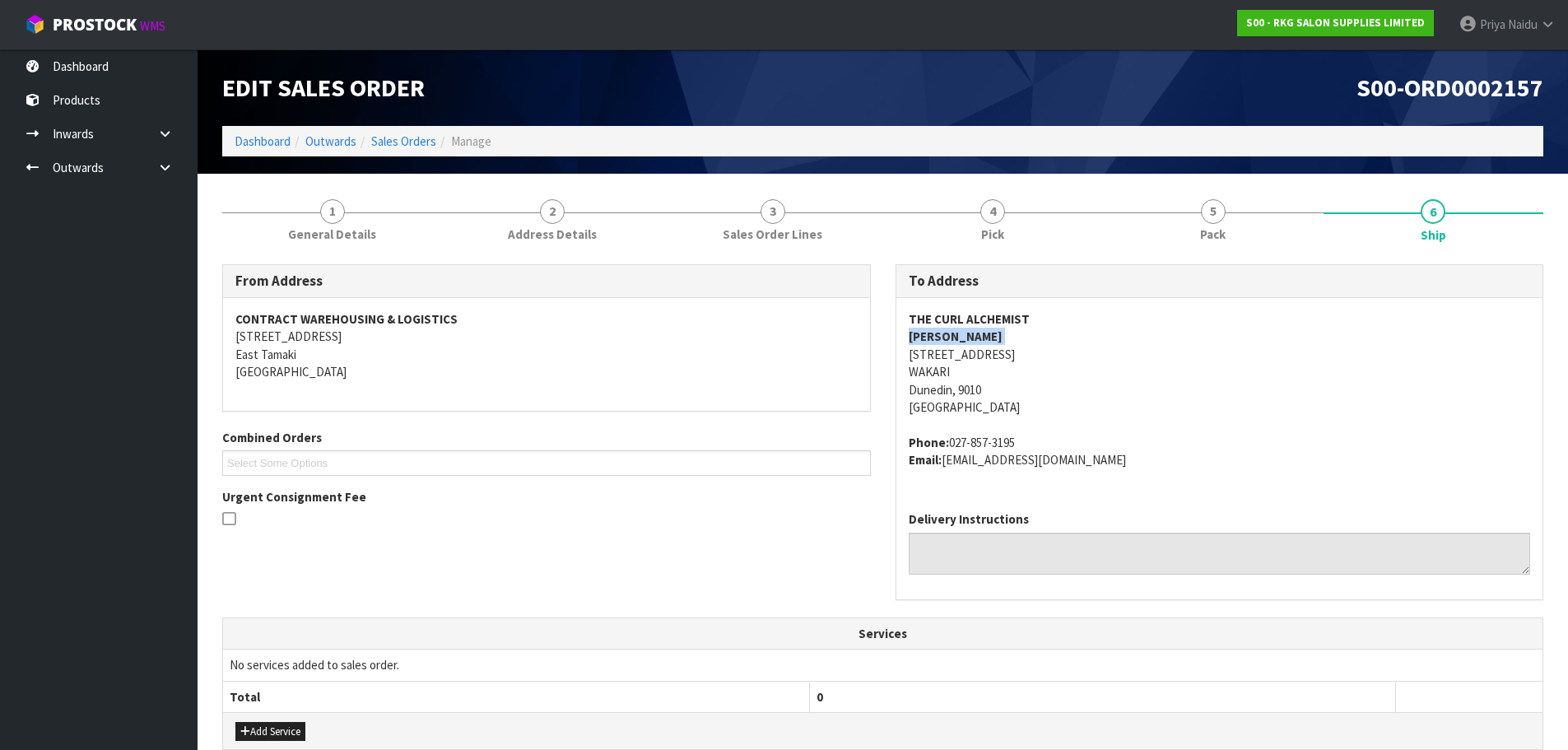
drag, startPoint x: 947, startPoint y: 442, endPoint x: 1054, endPoint y: 426, distance: 108.2
click at [1054, 426] on span "THE CURL ALCHEMIST [PERSON_NAME] [STREET_ADDRESS] Phone: [PHONE_NUMBER] Email: …" at bounding box center [1220, 389] width 622 height 158
drag, startPoint x: 945, startPoint y: 461, endPoint x: 1107, endPoint y: 466, distance: 162.1
click at [1111, 466] on address "Phone: [PHONE_NUMBER] Email: [EMAIL_ADDRESS][DOMAIN_NAME]" at bounding box center [1220, 451] width 622 height 36
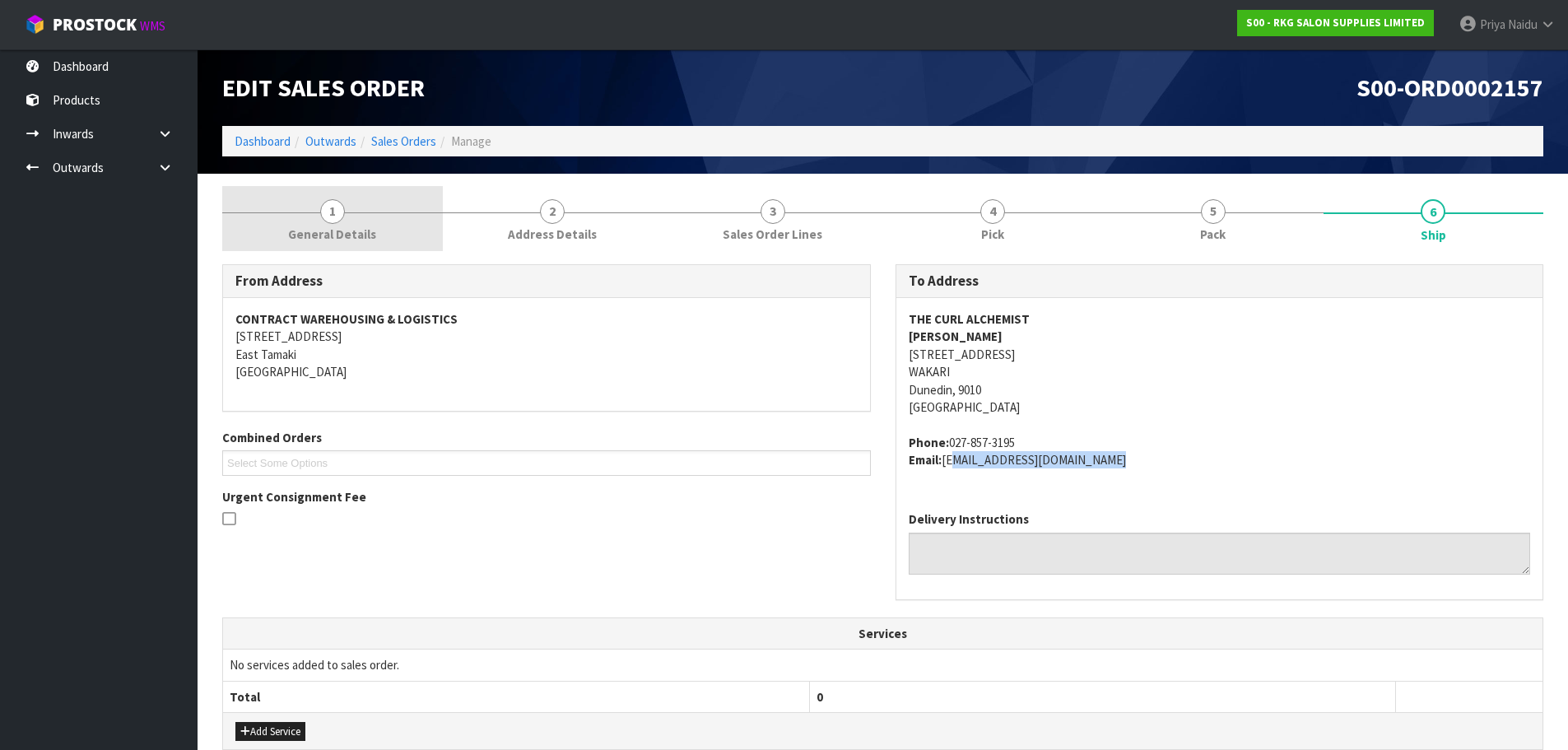
click at [325, 216] on span "1" at bounding box center [333, 212] width 25 height 25
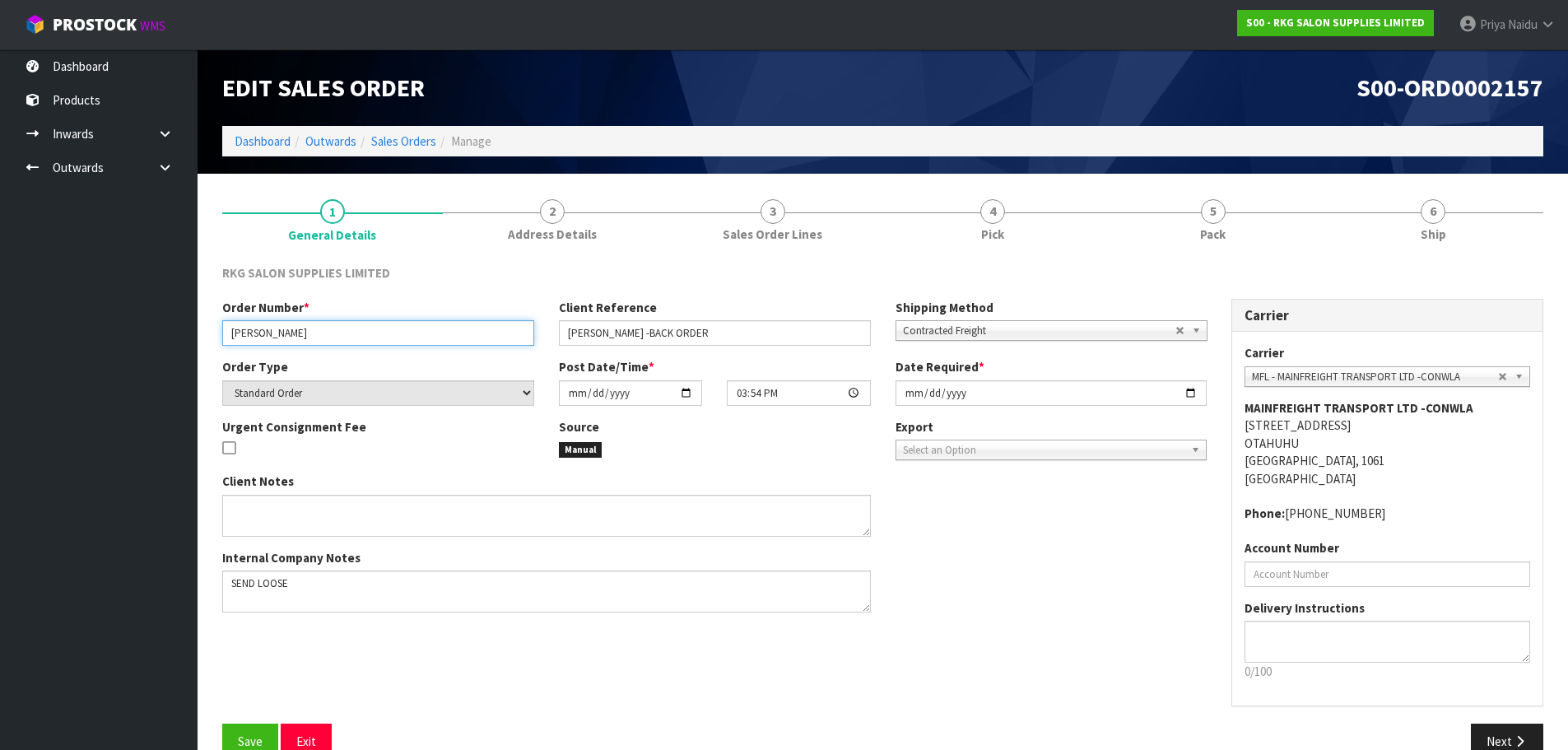
drag, startPoint x: 234, startPoint y: 330, endPoint x: 330, endPoint y: 337, distance: 96.3
click at [330, 337] on input "[PERSON_NAME]" at bounding box center [377, 333] width 312 height 26
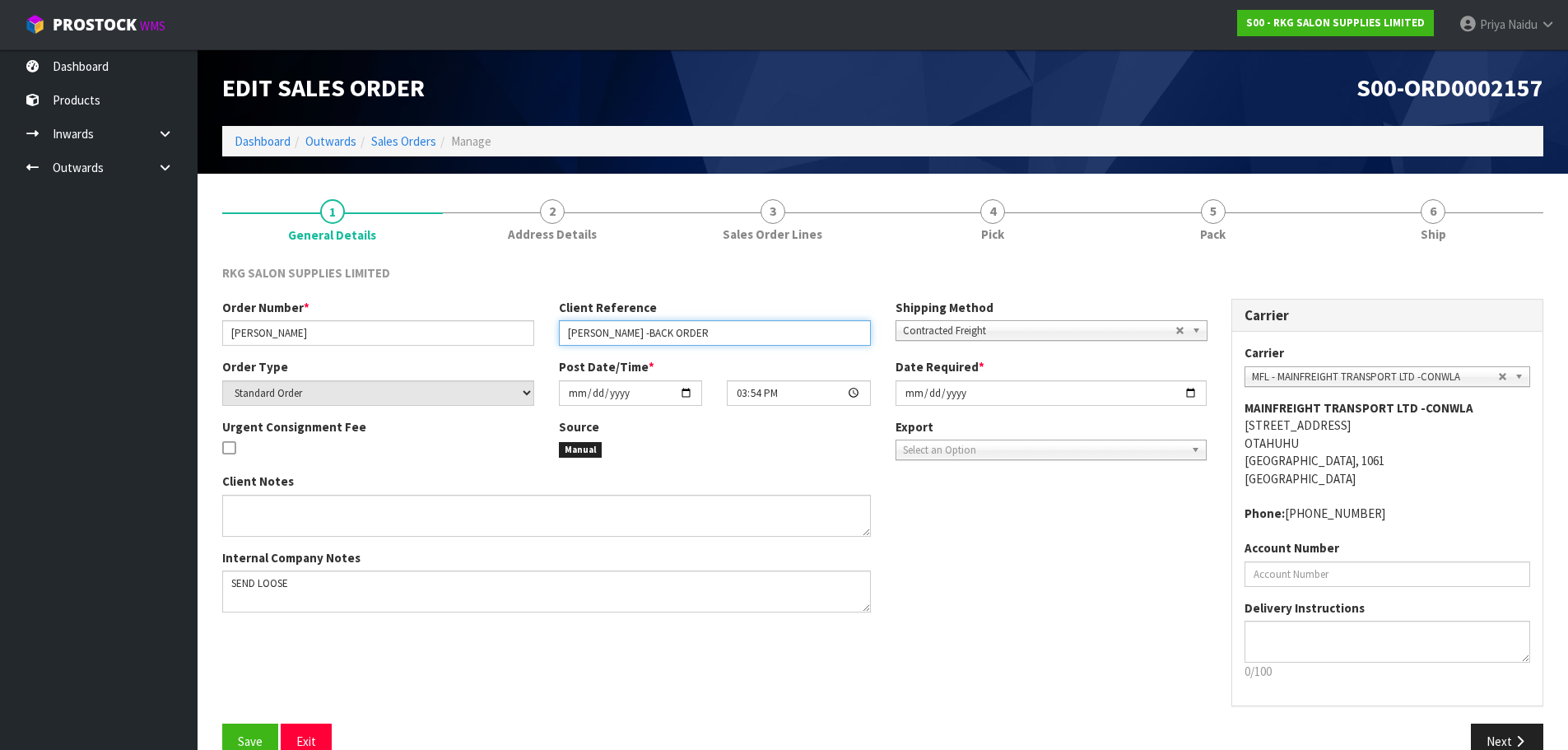
drag, startPoint x: 564, startPoint y: 334, endPoint x: 751, endPoint y: 327, distance: 187.1
click at [751, 327] on input "[PERSON_NAME] -BACK ORDER" at bounding box center [714, 333] width 312 height 26
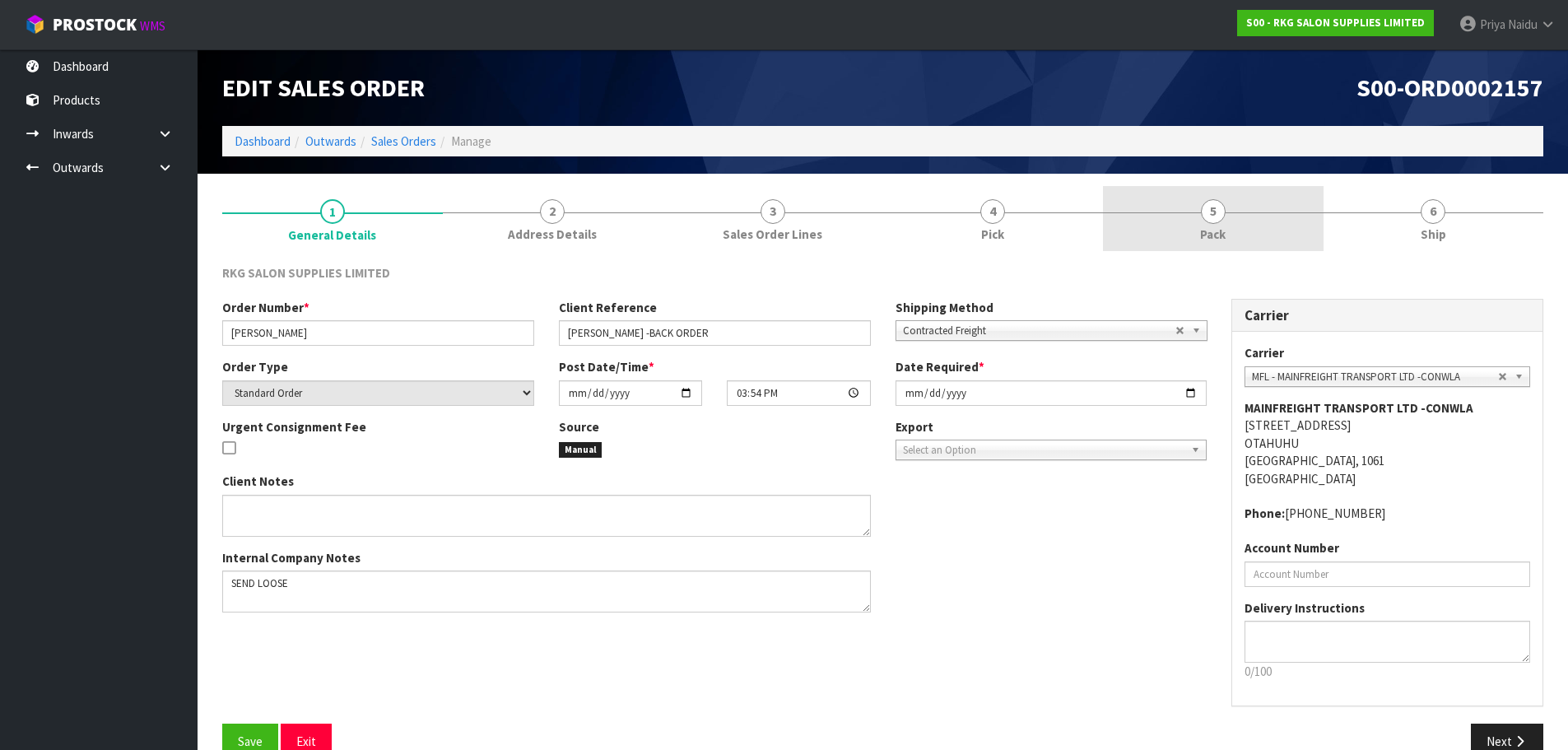
click at [1225, 218] on link "5 Pack" at bounding box center [1213, 219] width 220 height 65
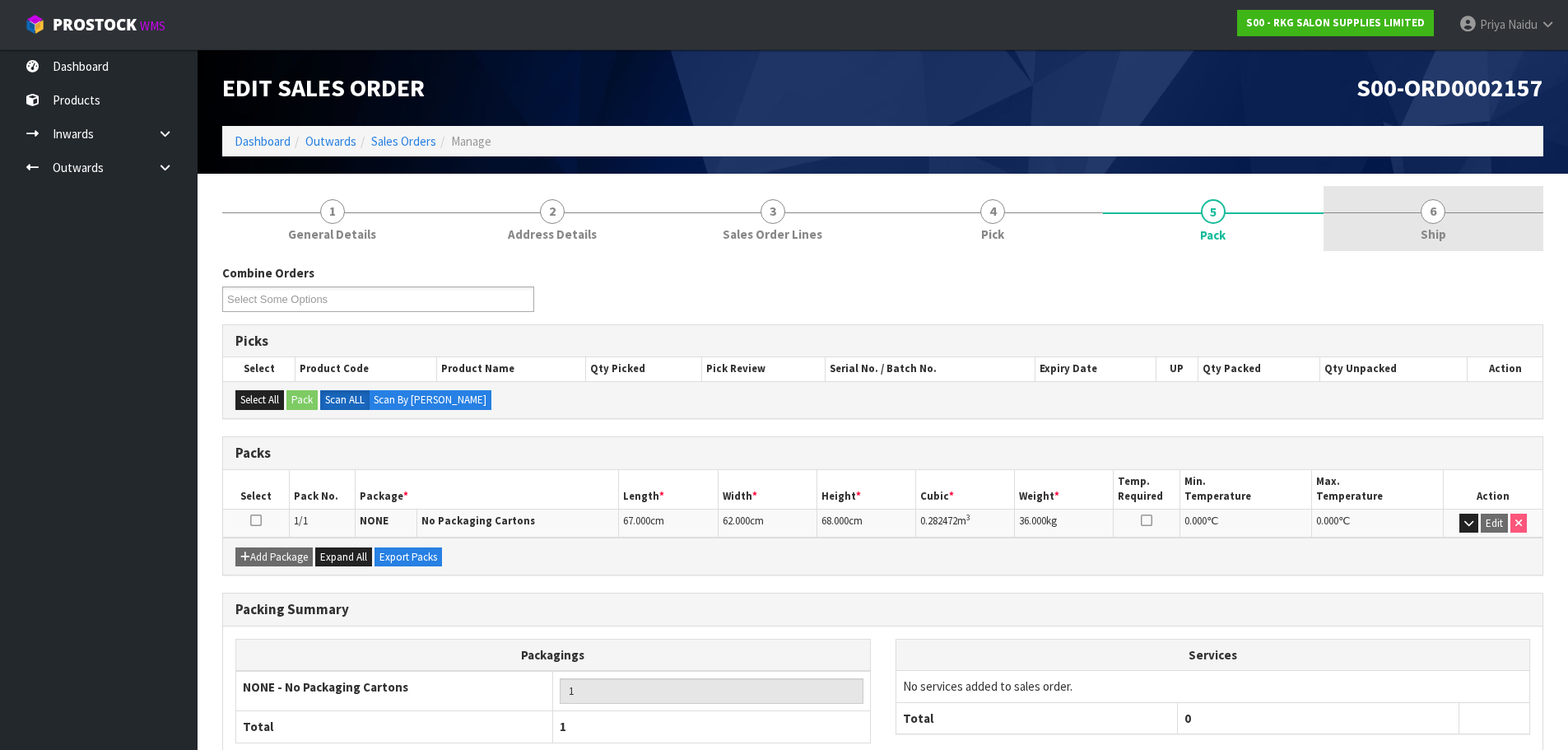
click at [1432, 221] on span "6" at bounding box center [1433, 212] width 25 height 25
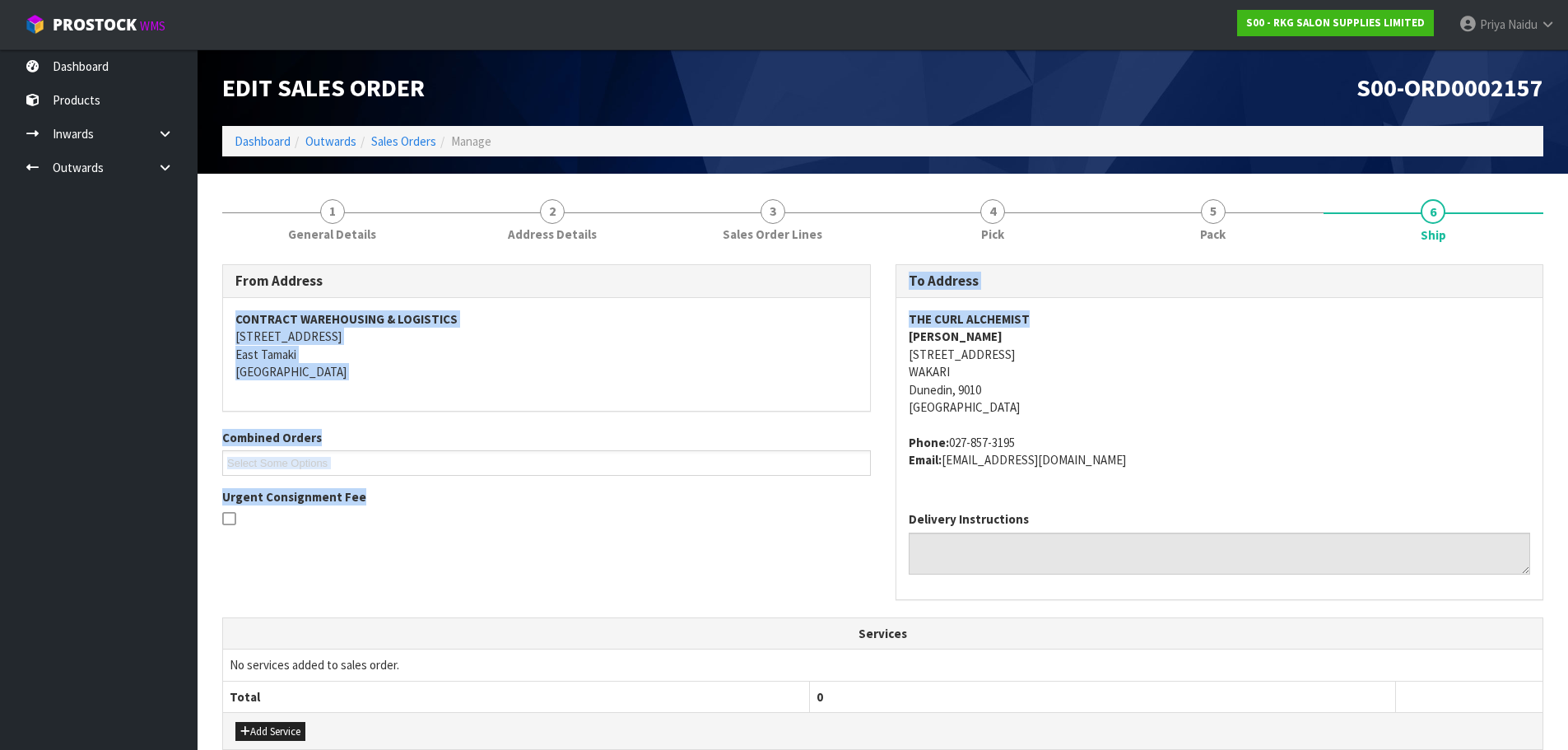
drag, startPoint x: 881, startPoint y: 323, endPoint x: 1074, endPoint y: 313, distance: 193.3
click at [1094, 302] on div "From Address CONTRACT WAREHOUSING & LOGISTICS [STREET_ADDRESS] Combined Orders …" at bounding box center [882, 441] width 1346 height 353
click at [1074, 313] on address "THE CURL ALCHEMIST [PERSON_NAME] [STREET_ADDRESS]" at bounding box center [1220, 363] width 622 height 106
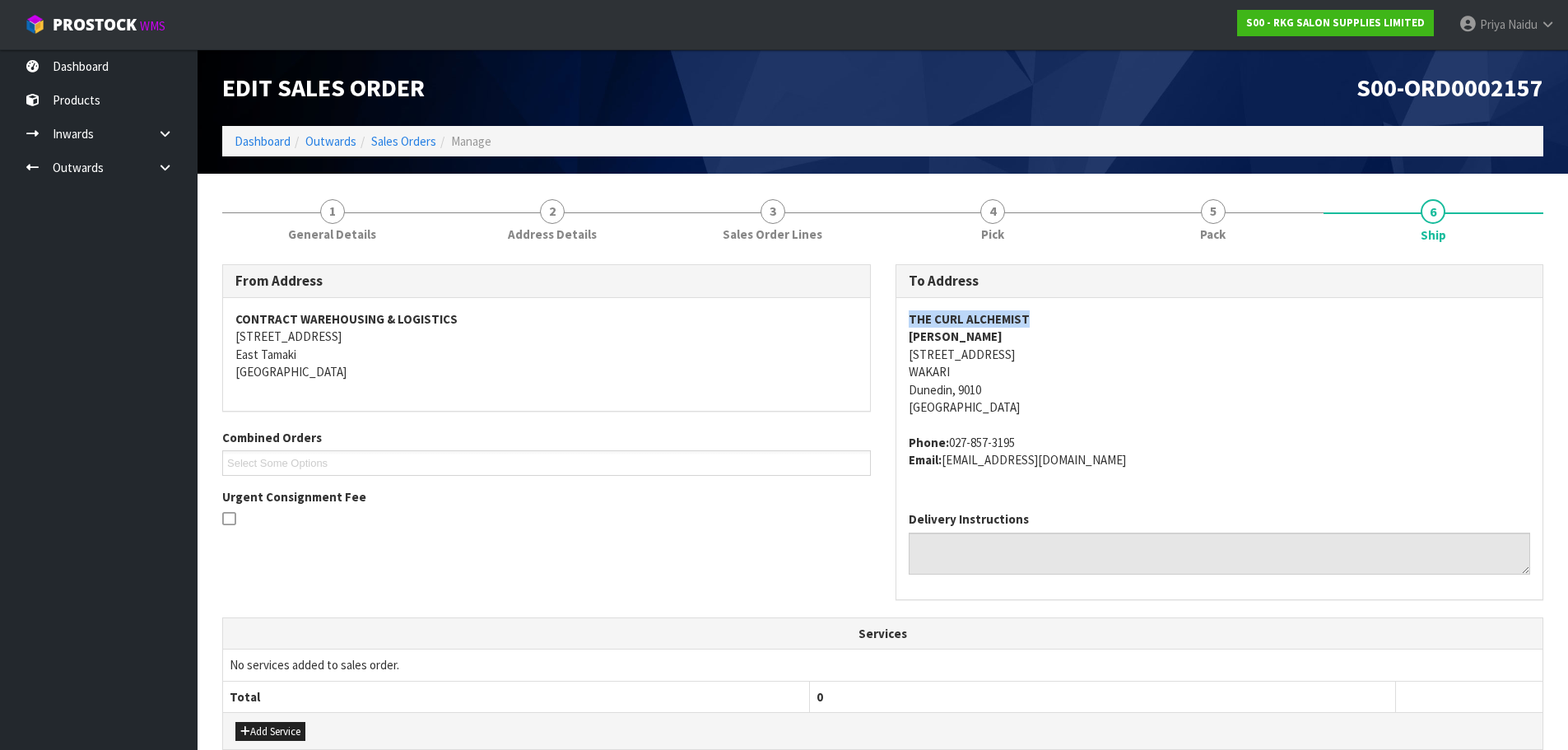
drag, startPoint x: 895, startPoint y: 322, endPoint x: 1058, endPoint y: 314, distance: 163.2
click at [1058, 314] on div "To Address THE CURL ALCHEMIST [PERSON_NAME] [STREET_ADDRESS] Phone: [PHONE_NUMB…" at bounding box center [1220, 432] width 648 height 335
drag, startPoint x: 906, startPoint y: 353, endPoint x: 1076, endPoint y: 387, distance: 173.4
click at [1076, 387] on div "THE CURL ALCHEMIST [PERSON_NAME] [STREET_ADDRESS] Phone: [PHONE_NUMBER] Email: …" at bounding box center [1220, 397] width 647 height 200
click at [1191, 329] on address "THE CURL ALCHEMIST [PERSON_NAME] [STREET_ADDRESS]" at bounding box center [1220, 363] width 622 height 106
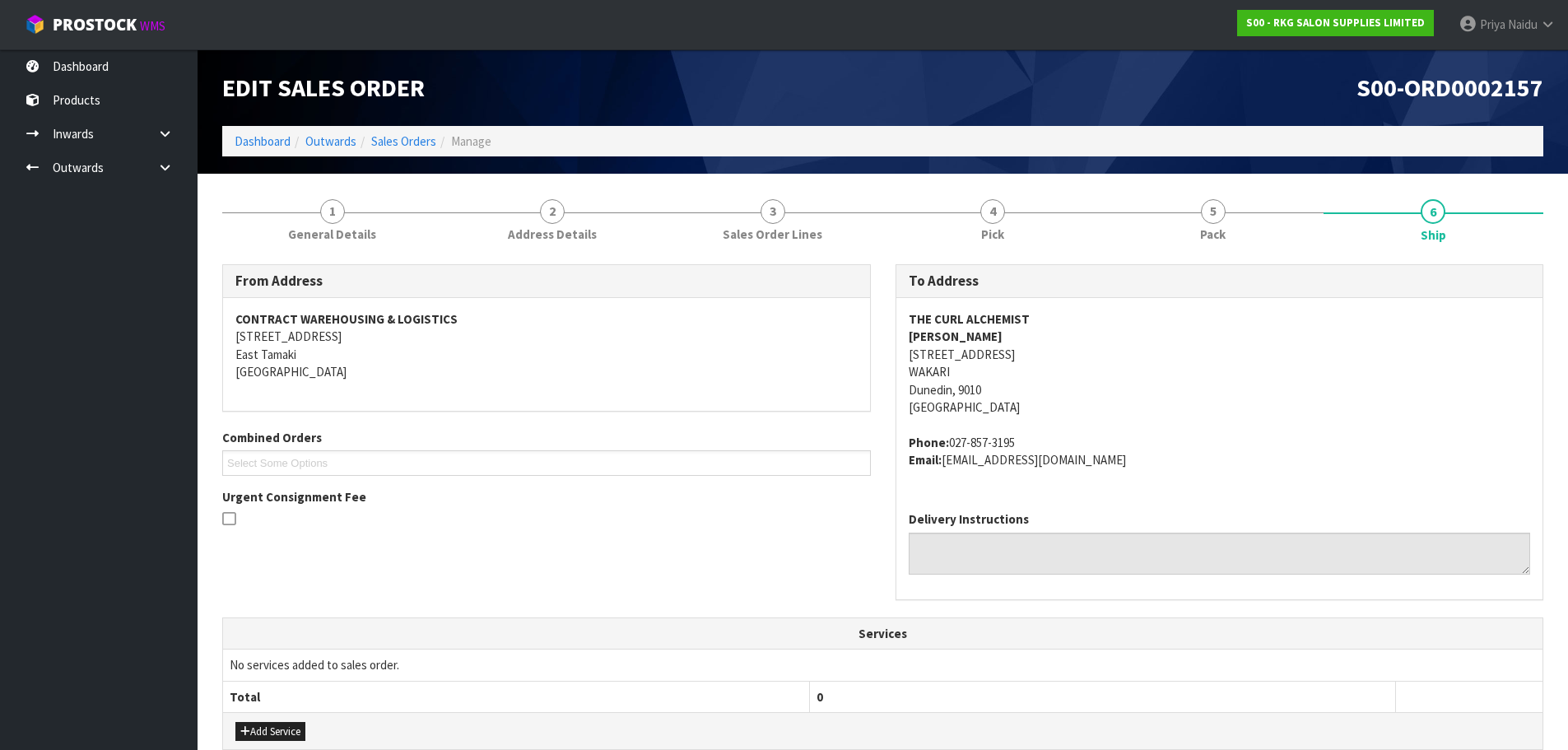
click at [1249, 177] on section "1 General Details 2 Address Details 3 Sales Order Lines 4 Pick 5 Pack 6 Ship Fr…" at bounding box center [883, 629] width 1370 height 910
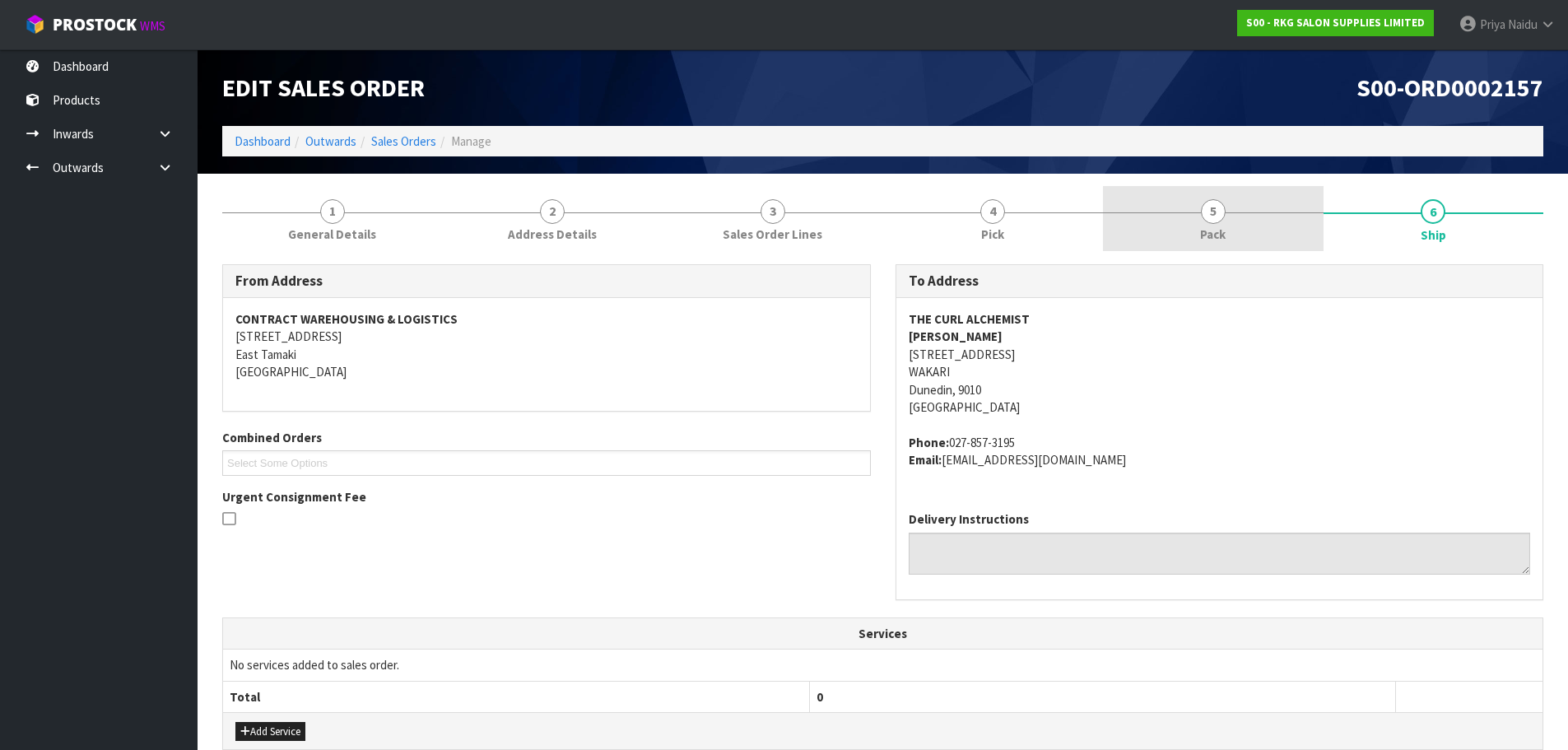
click at [1237, 196] on link "5 Pack" at bounding box center [1213, 219] width 220 height 65
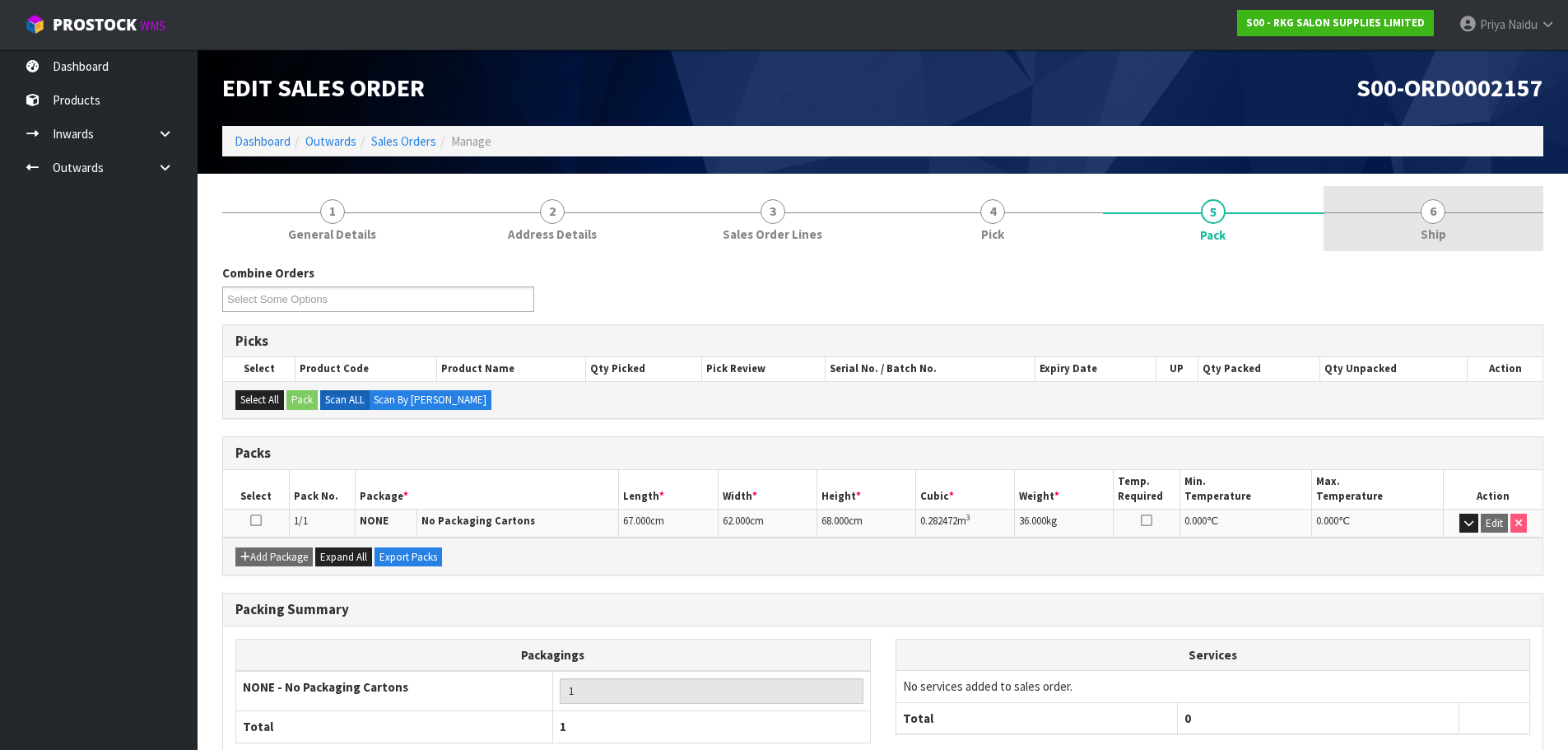
click at [1516, 222] on link "6 Ship" at bounding box center [1433, 219] width 220 height 65
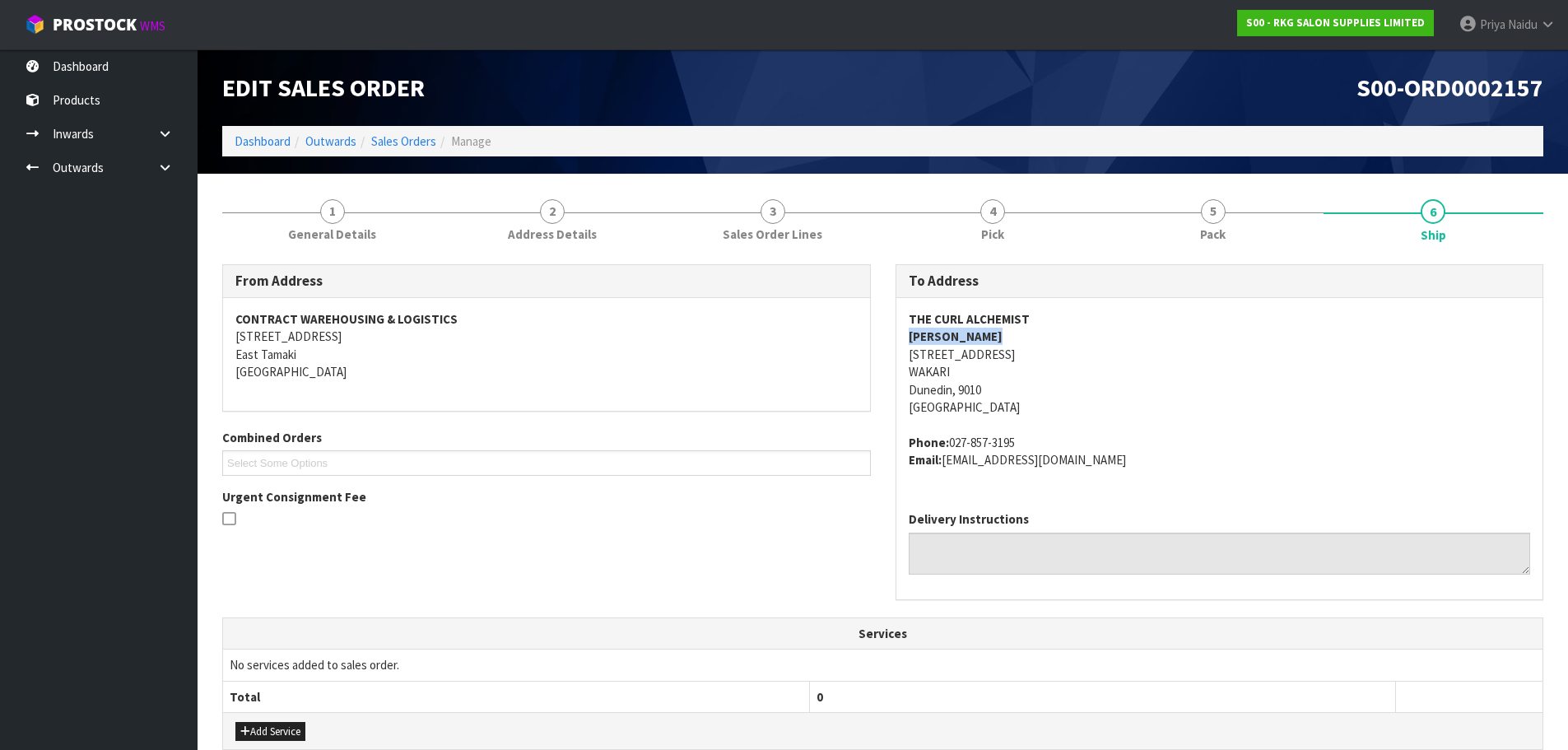
drag, startPoint x: 902, startPoint y: 345, endPoint x: 1017, endPoint y: 333, distance: 115.6
click at [1017, 333] on div "THE CURL ALCHEMIST [PERSON_NAME] [STREET_ADDRESS] Phone: [PHONE_NUMBER] Email: …" at bounding box center [1220, 397] width 647 height 200
drag, startPoint x: 906, startPoint y: 439, endPoint x: 929, endPoint y: 447, distance: 24.4
click at [1054, 447] on div "THE CURL ALCHEMIST [PERSON_NAME] [STREET_ADDRESS] Phone: [PHONE_NUMBER] Email: …" at bounding box center [1220, 397] width 647 height 200
click at [1140, 284] on h3 "To Address" at bounding box center [1220, 281] width 622 height 16
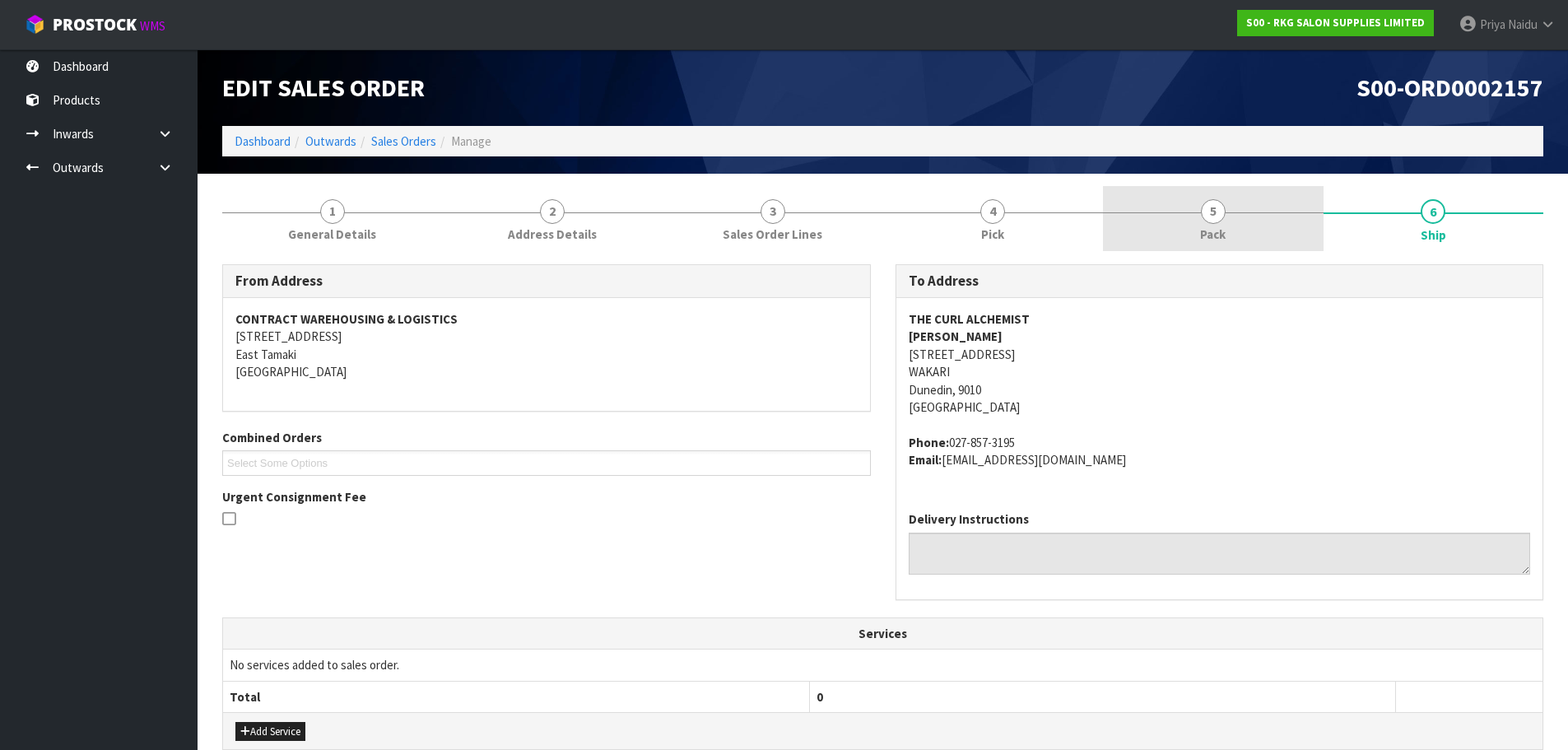
click at [1198, 215] on link "5 Pack" at bounding box center [1213, 219] width 220 height 65
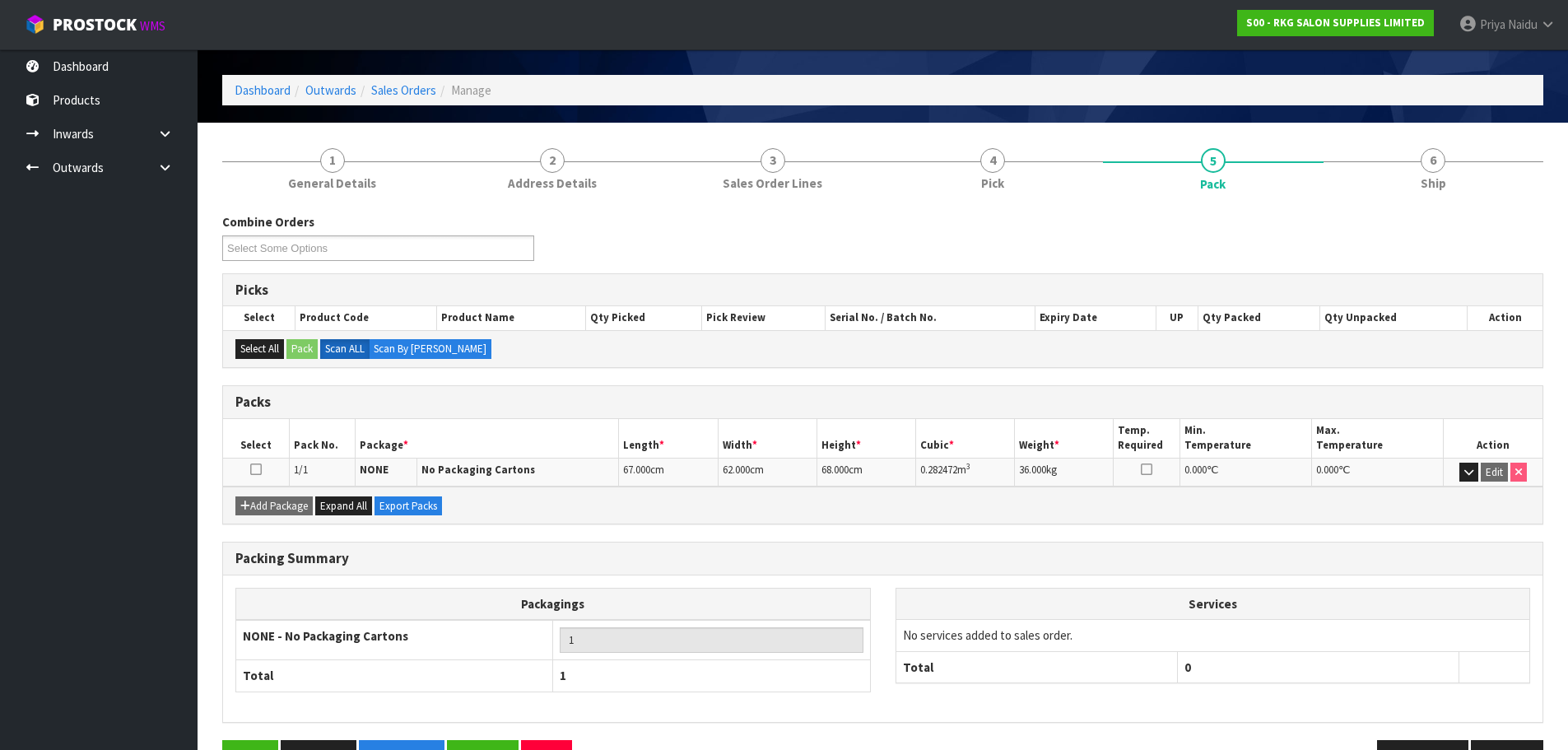
scroll to position [101, 0]
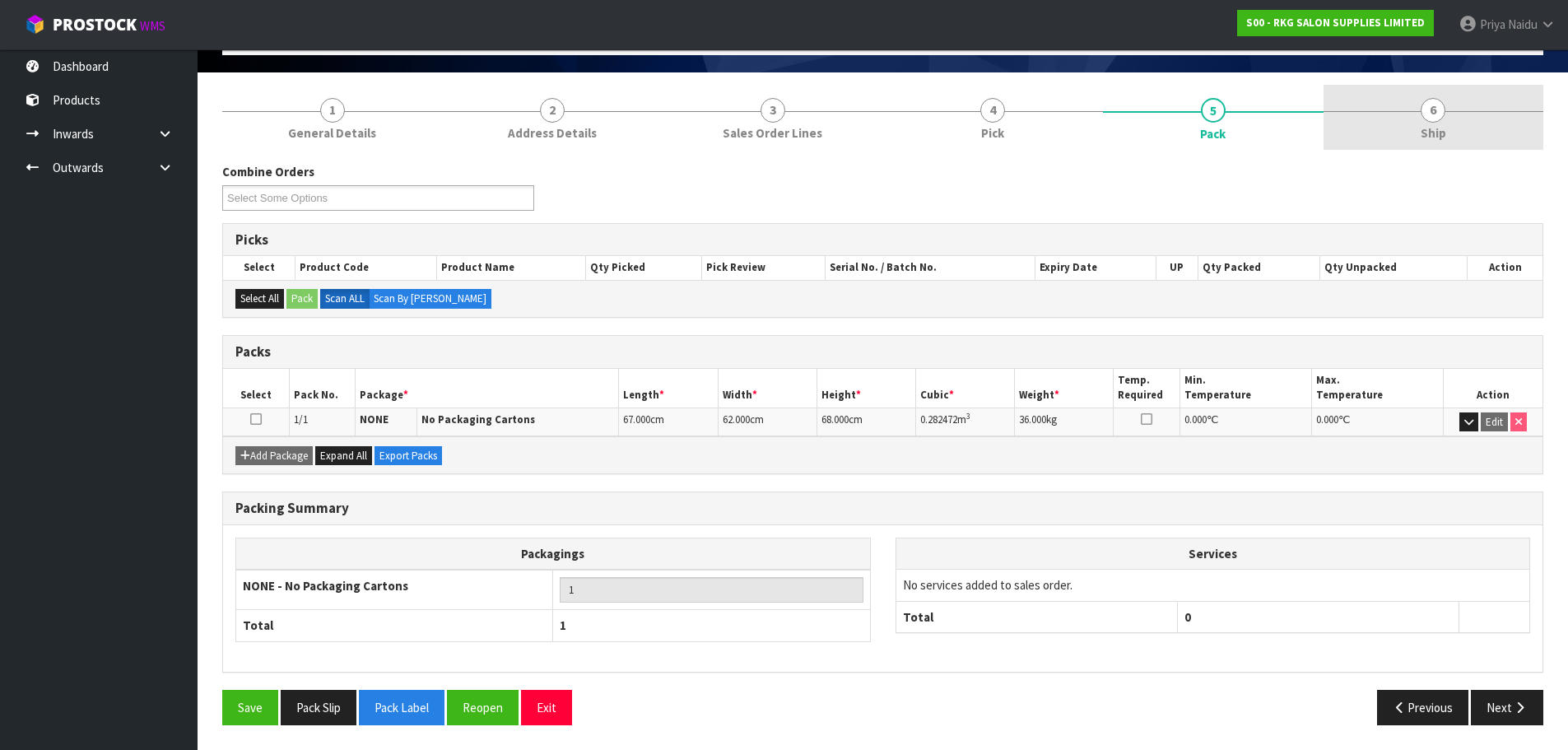
drag, startPoint x: 1402, startPoint y: 112, endPoint x: 1358, endPoint y: 141, distance: 52.7
click at [1402, 112] on link "6 Ship" at bounding box center [1433, 117] width 220 height 65
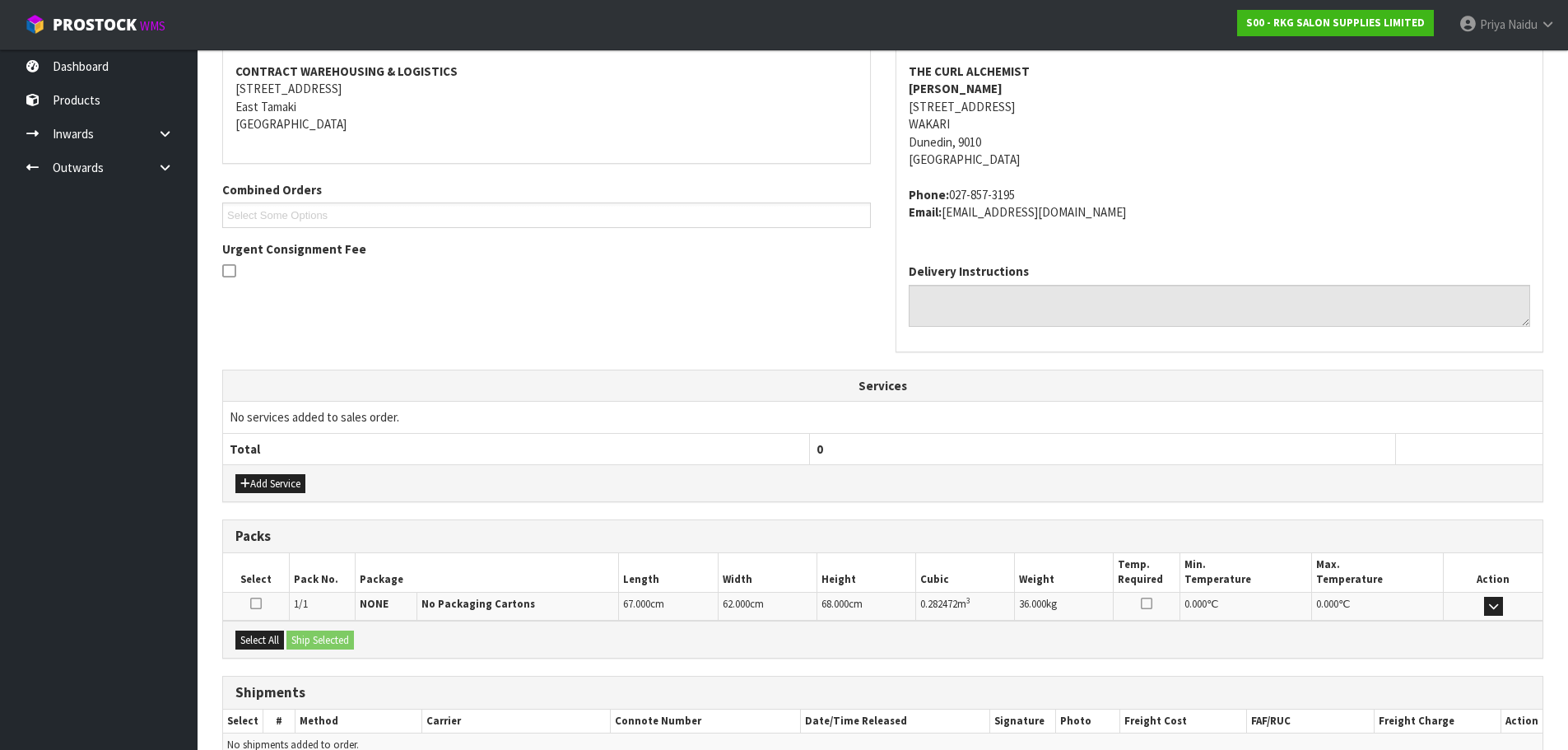
scroll to position [333, 0]
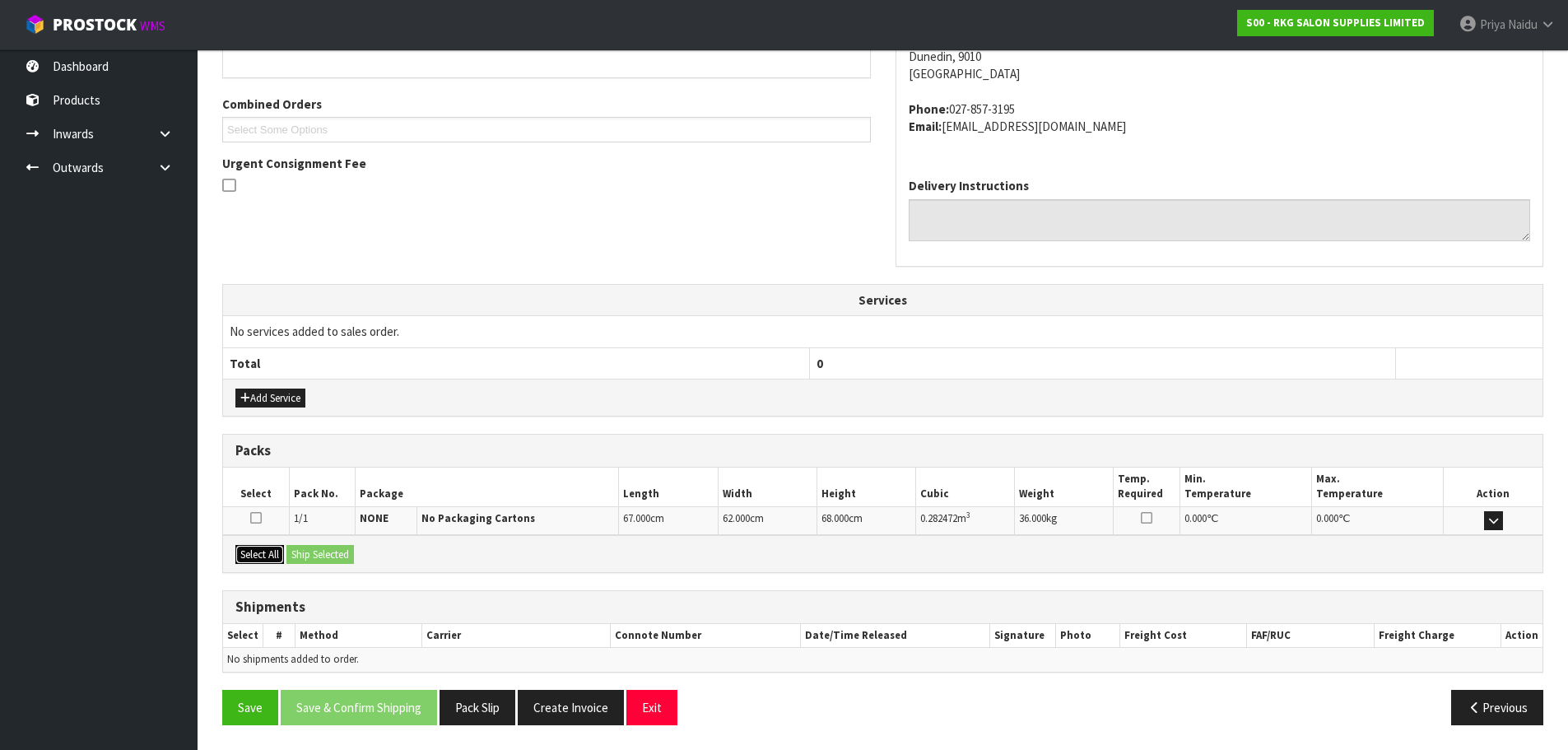
drag, startPoint x: 271, startPoint y: 556, endPoint x: 366, endPoint y: 560, distance: 95.1
click at [284, 555] on button "Select All" at bounding box center [259, 555] width 48 height 20
click at [366, 560] on div "Select All Ship Selected" at bounding box center [882, 554] width 1319 height 37
click at [349, 562] on button "Ship Selected" at bounding box center [320, 555] width 67 height 20
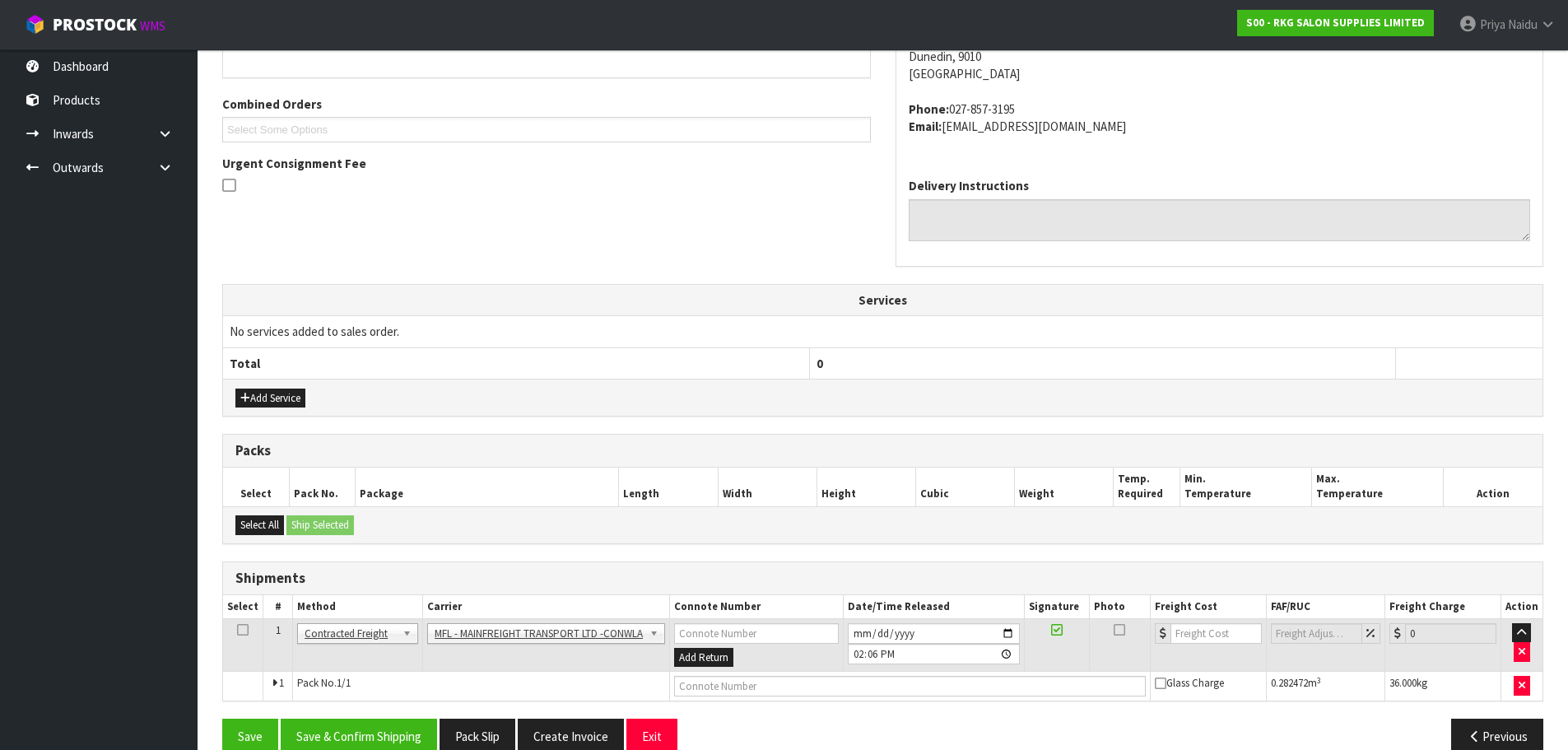
scroll to position [0, 0]
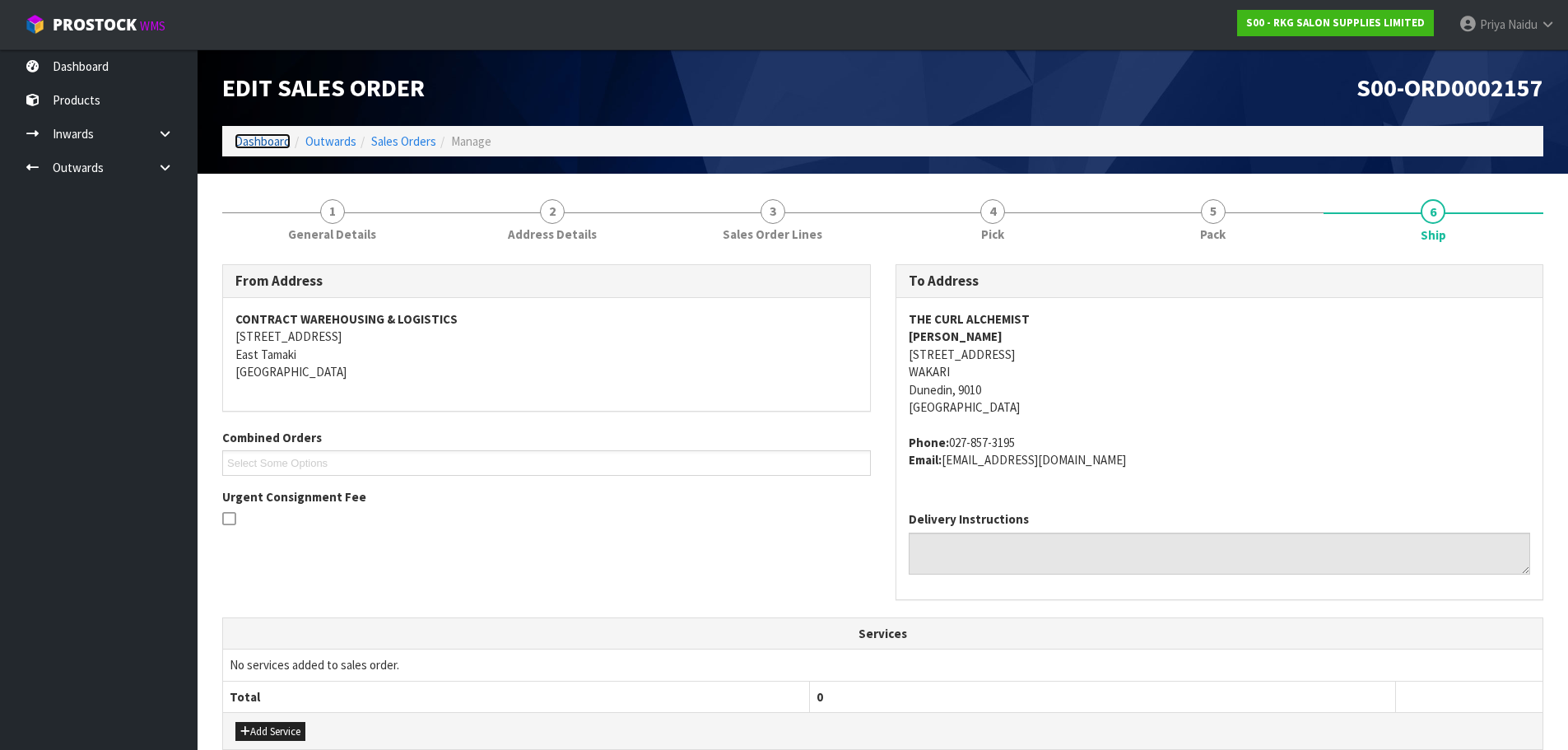
click at [256, 145] on link "Dashboard" at bounding box center [262, 141] width 56 height 16
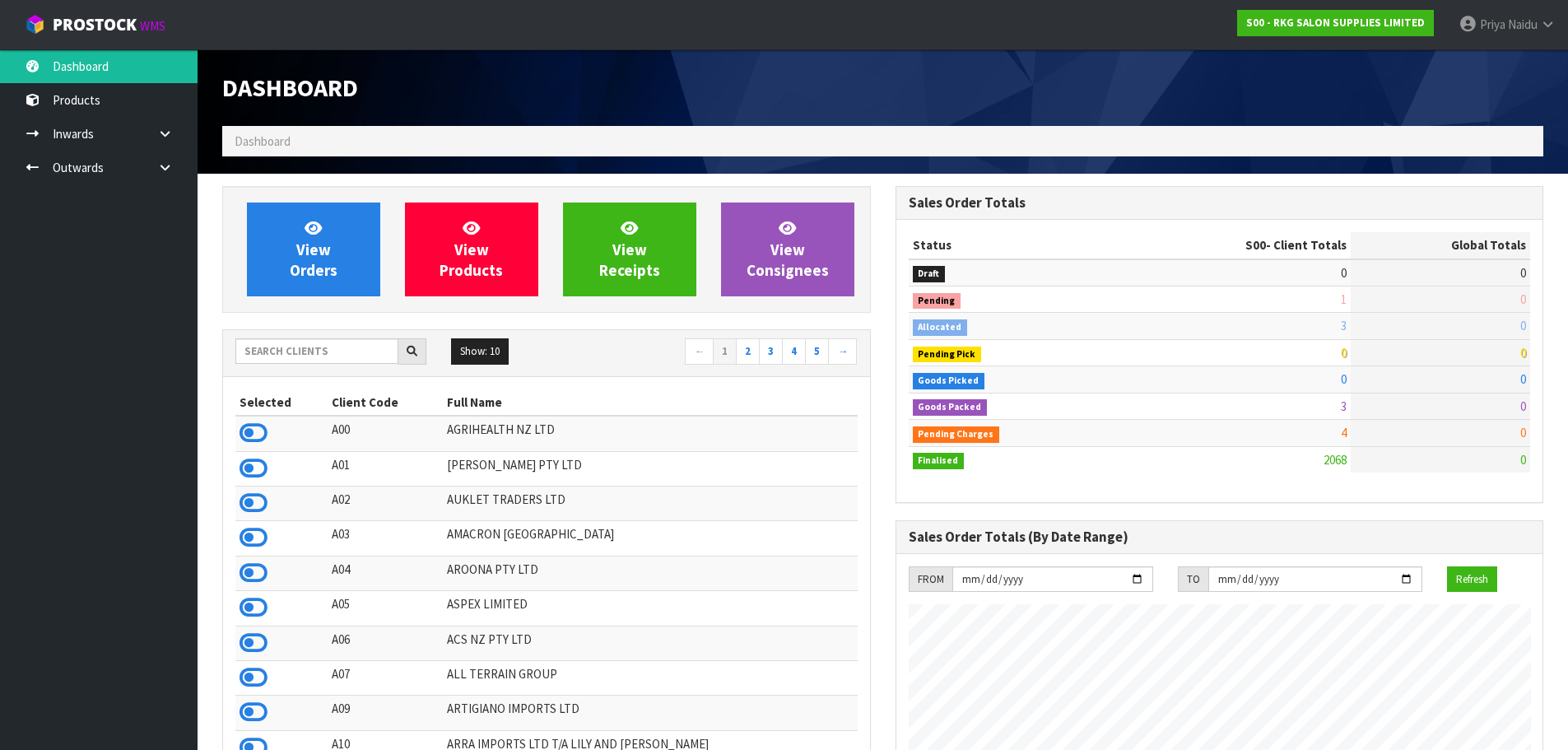
scroll to position [1247, 673]
click at [275, 356] on input "text" at bounding box center [317, 351] width 163 height 26
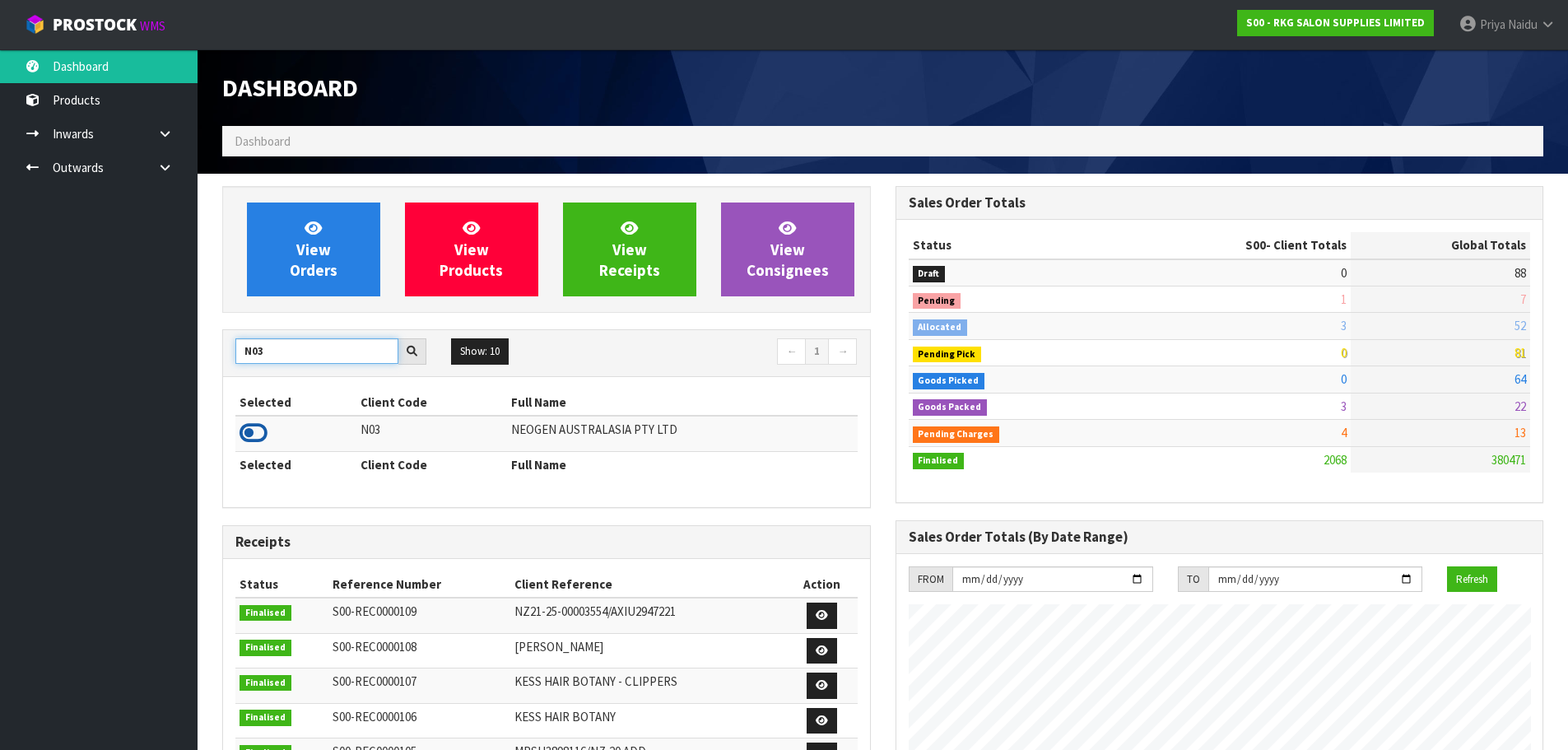
type input "N03"
click at [250, 436] on icon at bounding box center [254, 433] width 28 height 25
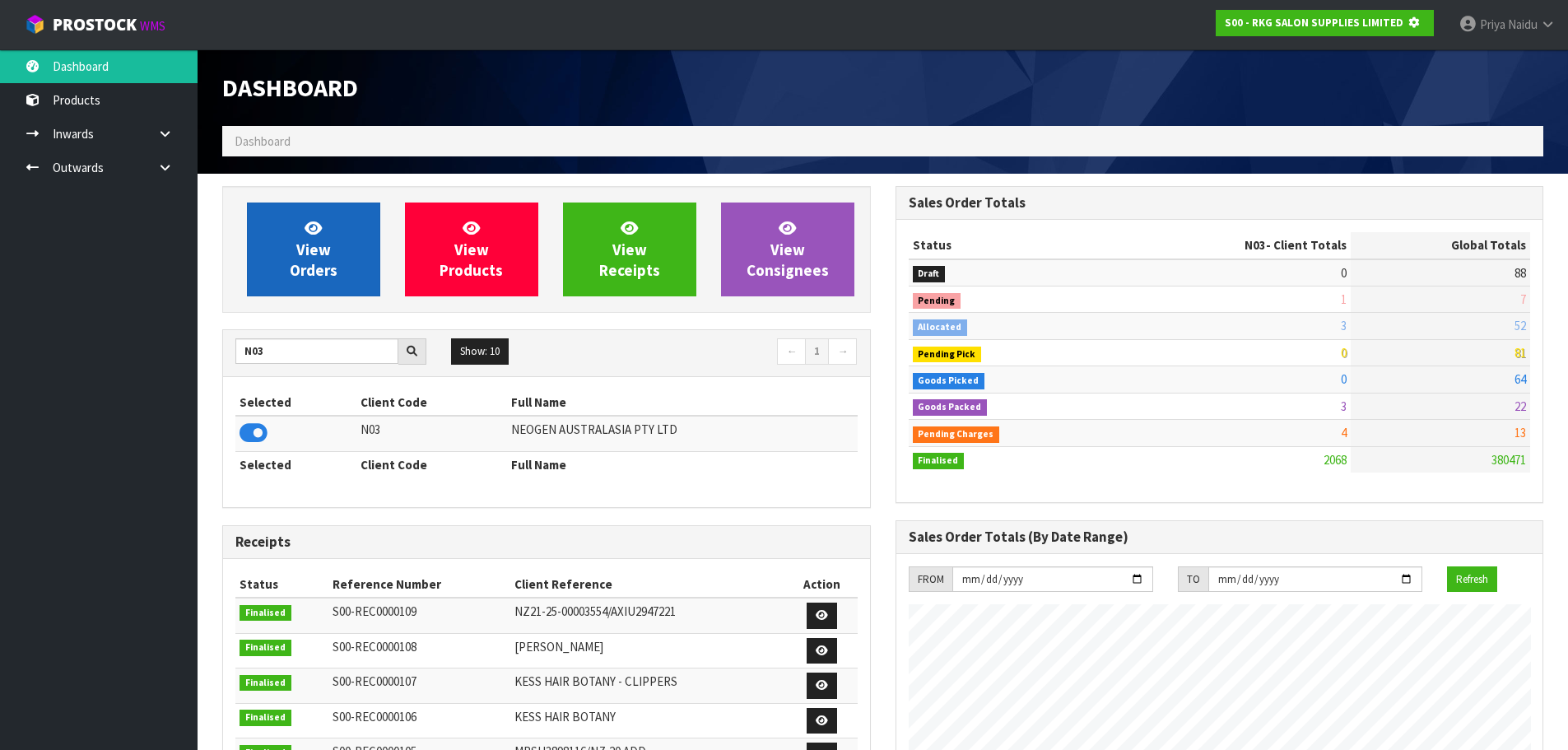
scroll to position [822150, 822409]
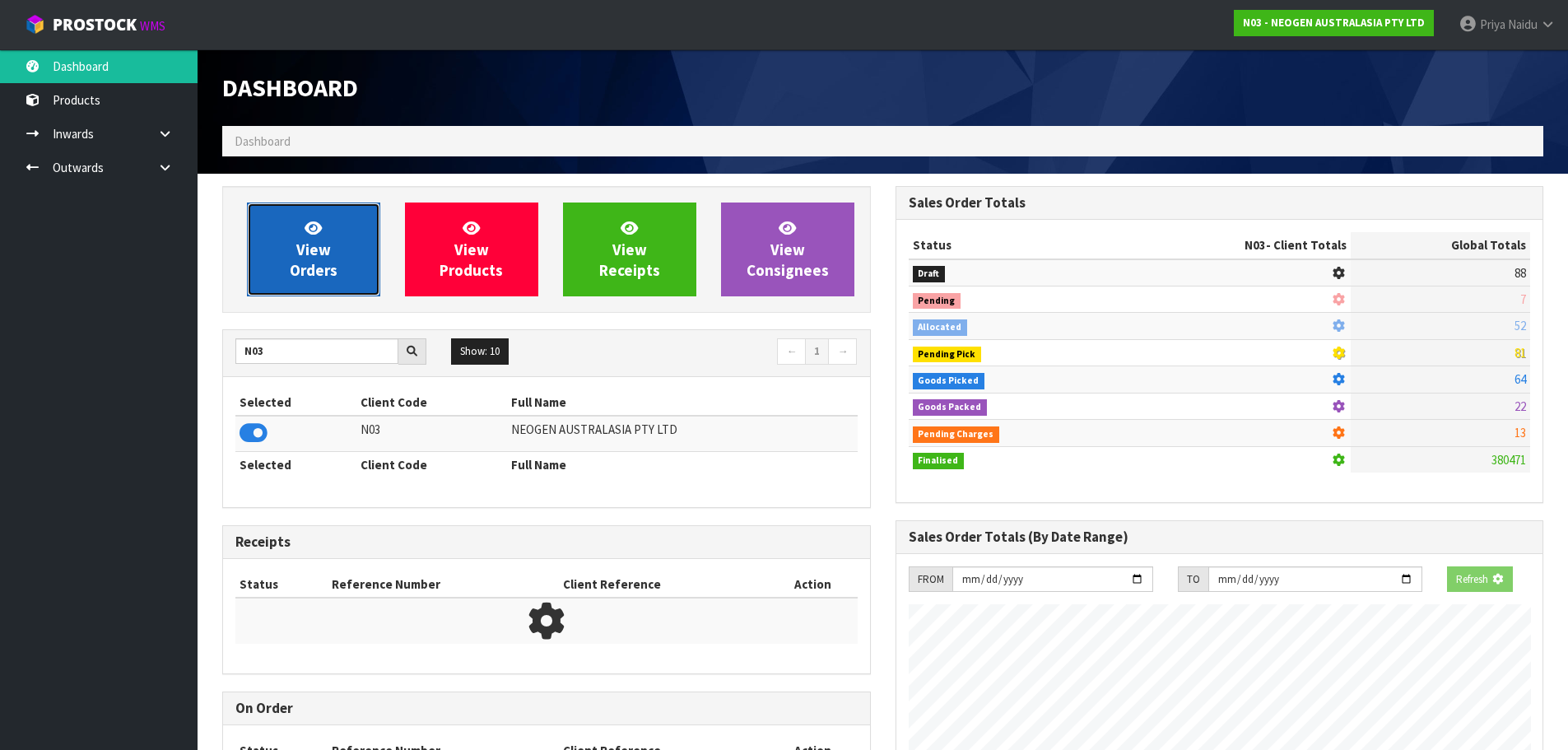
click at [303, 277] on span "View Orders" at bounding box center [313, 249] width 47 height 62
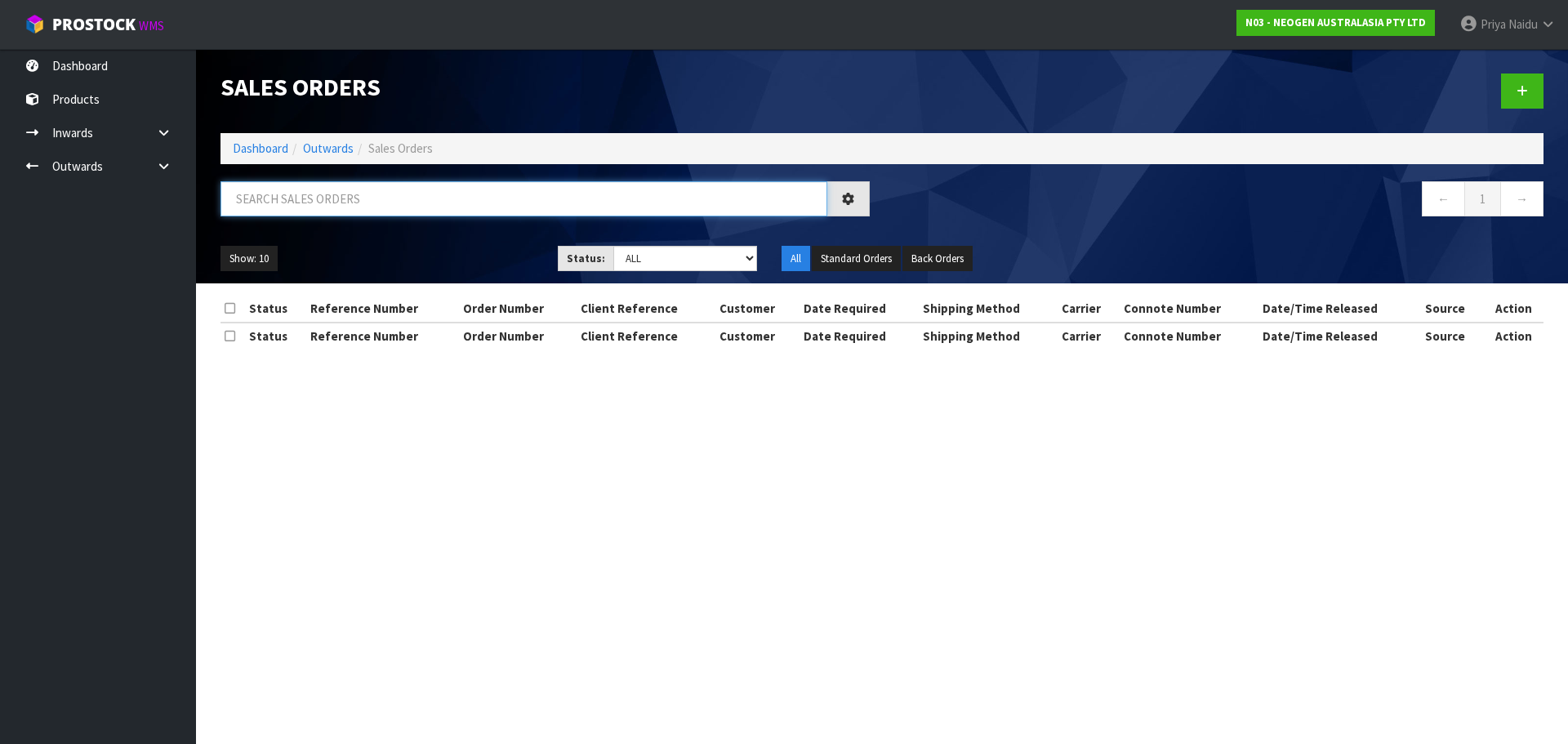
click at [332, 209] on input "text" at bounding box center [524, 199] width 607 height 35
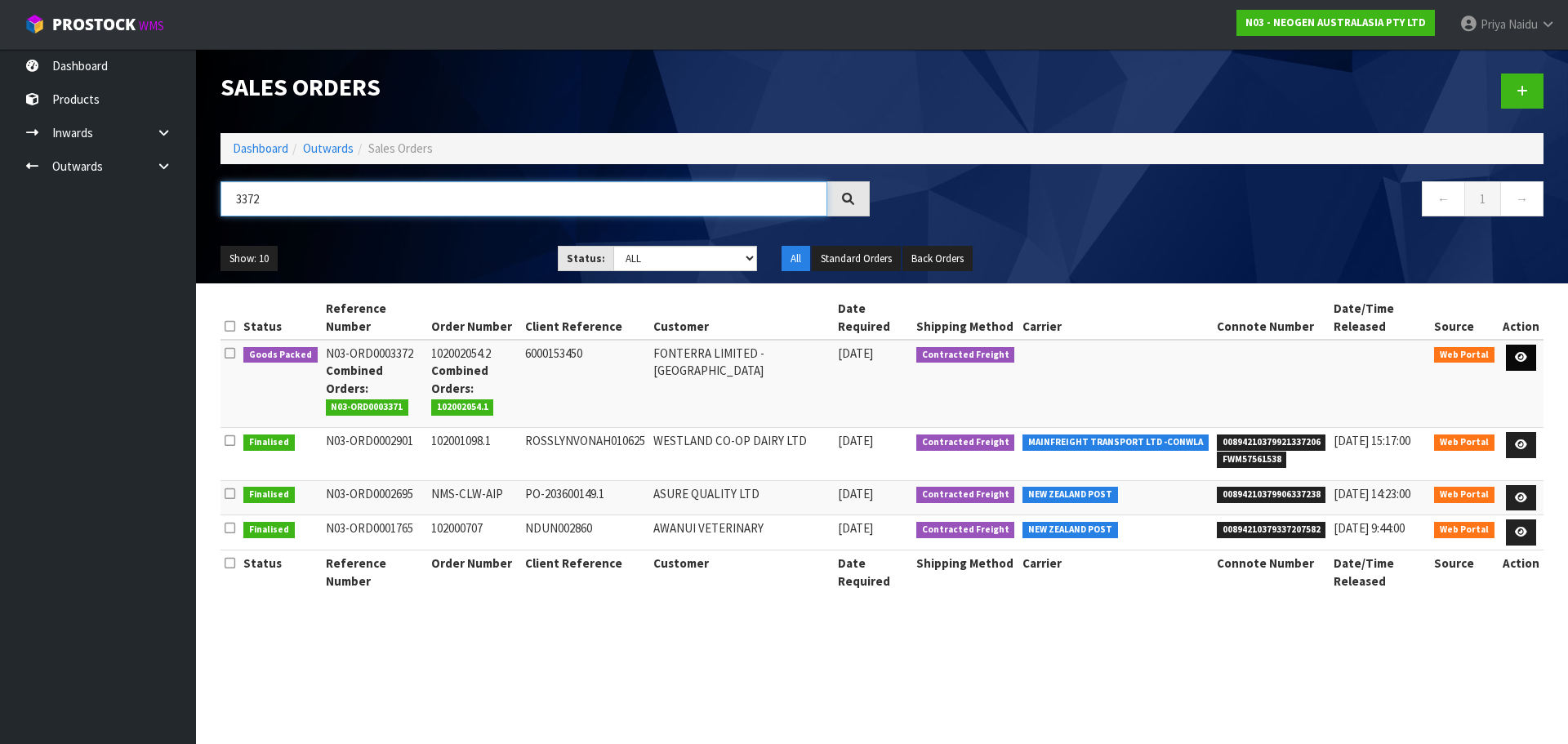
type input "3372"
click at [1525, 352] on icon at bounding box center [1520, 357] width 12 height 11
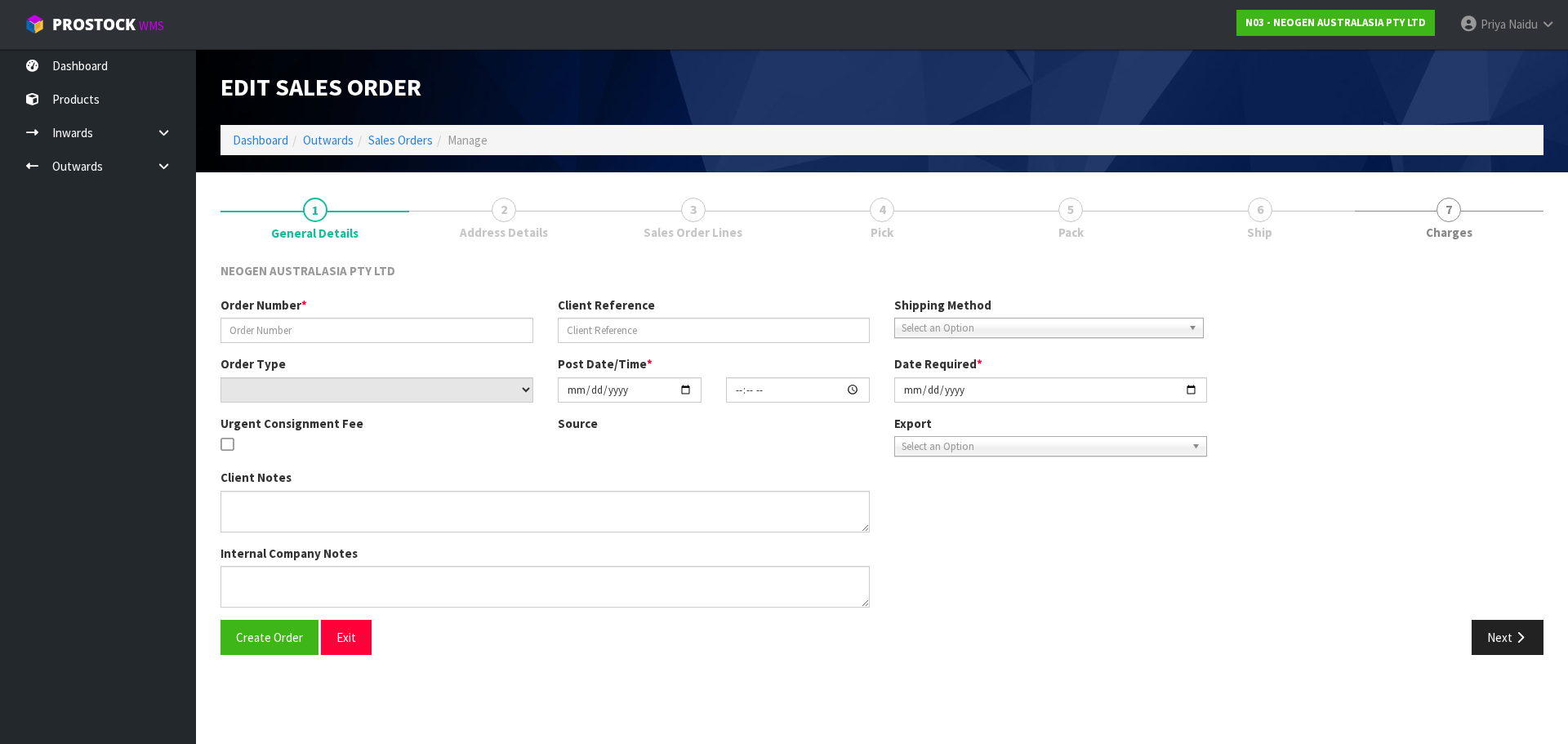
type input "102002054.2"
type input "6000153450"
select select "number:0"
type input "[DATE]"
type input "10:34:00.000"
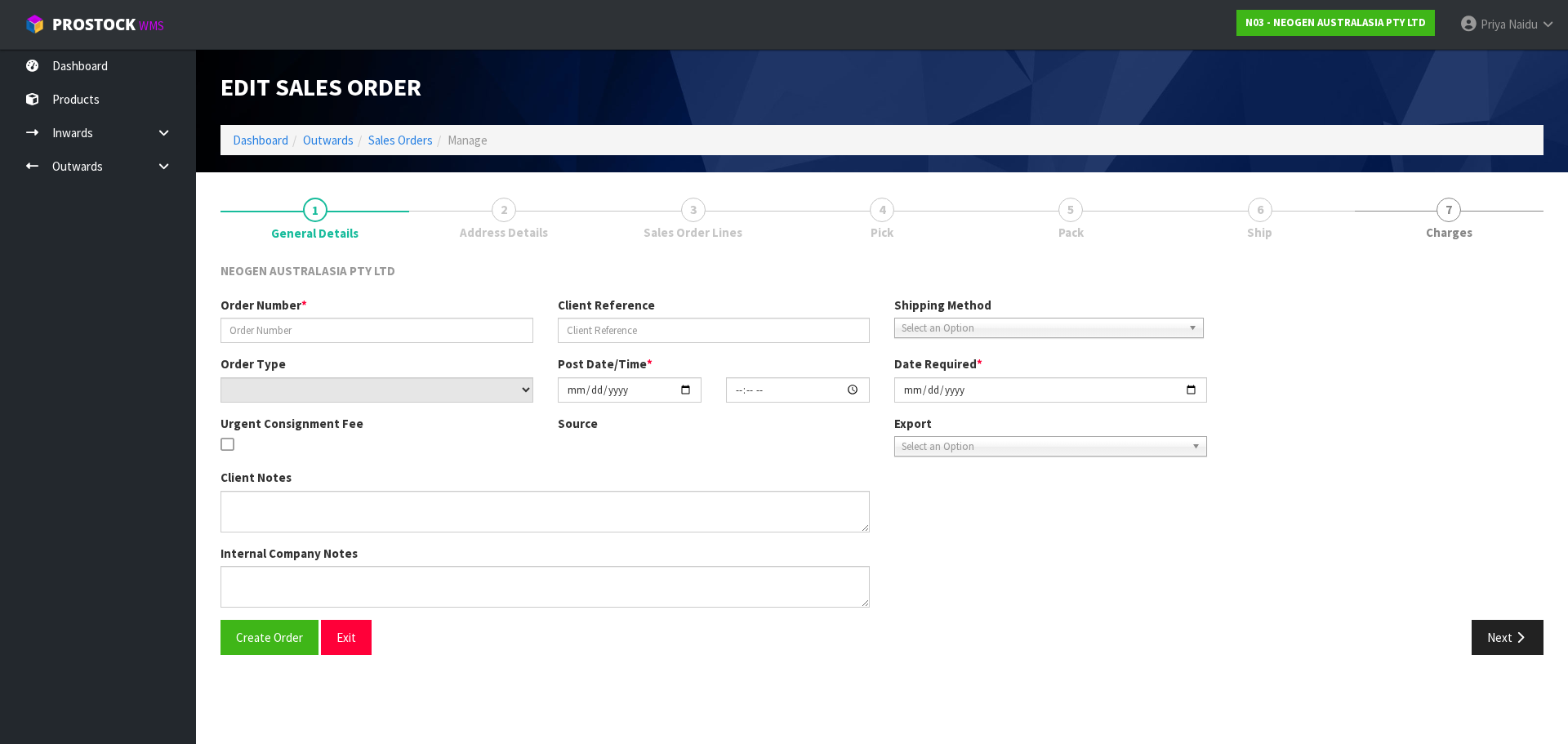
type input "[DATE]"
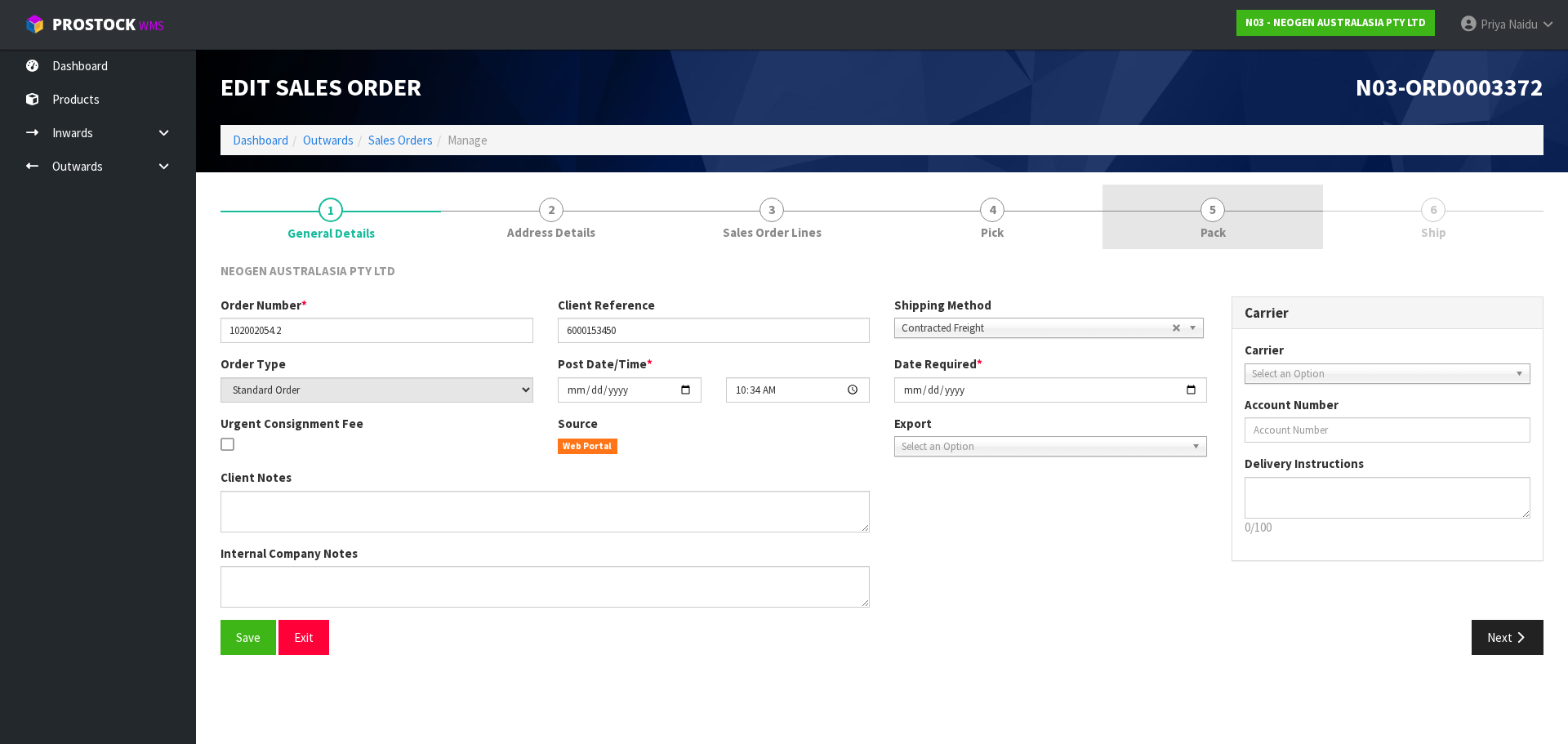
click at [1231, 210] on link "5 Pack" at bounding box center [1212, 217] width 220 height 64
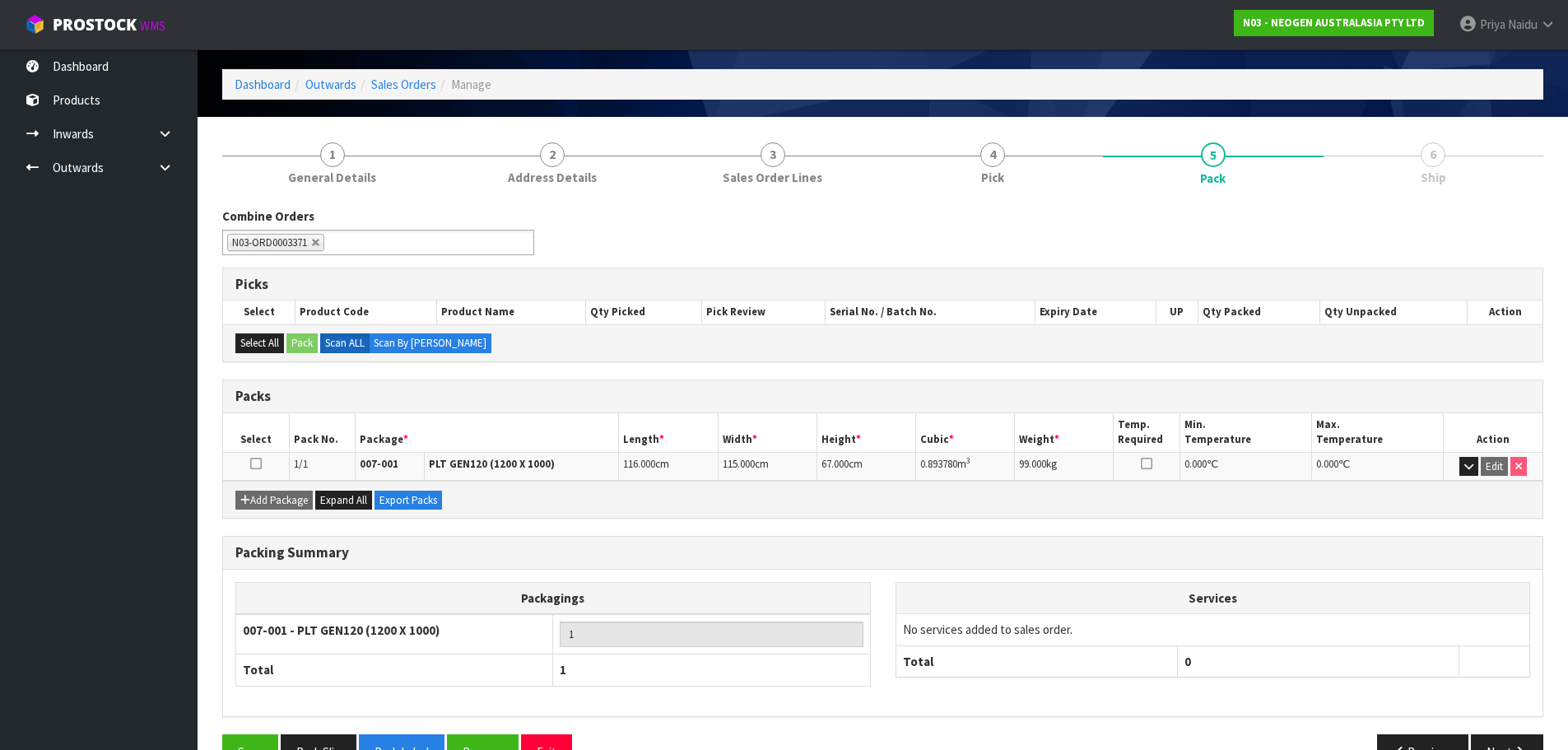
scroll to position [101, 0]
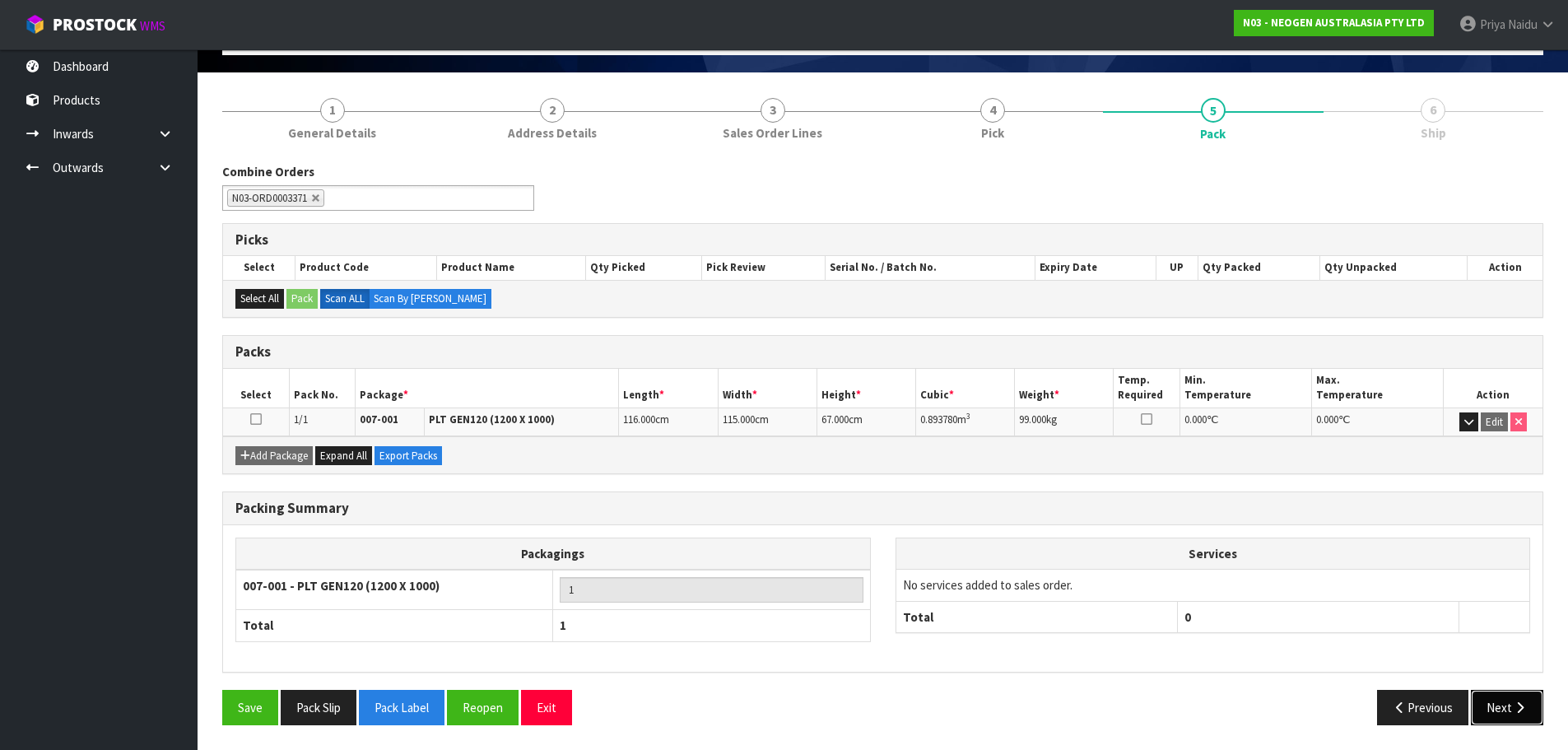
click at [1509, 708] on button "Next" at bounding box center [1506, 708] width 72 height 36
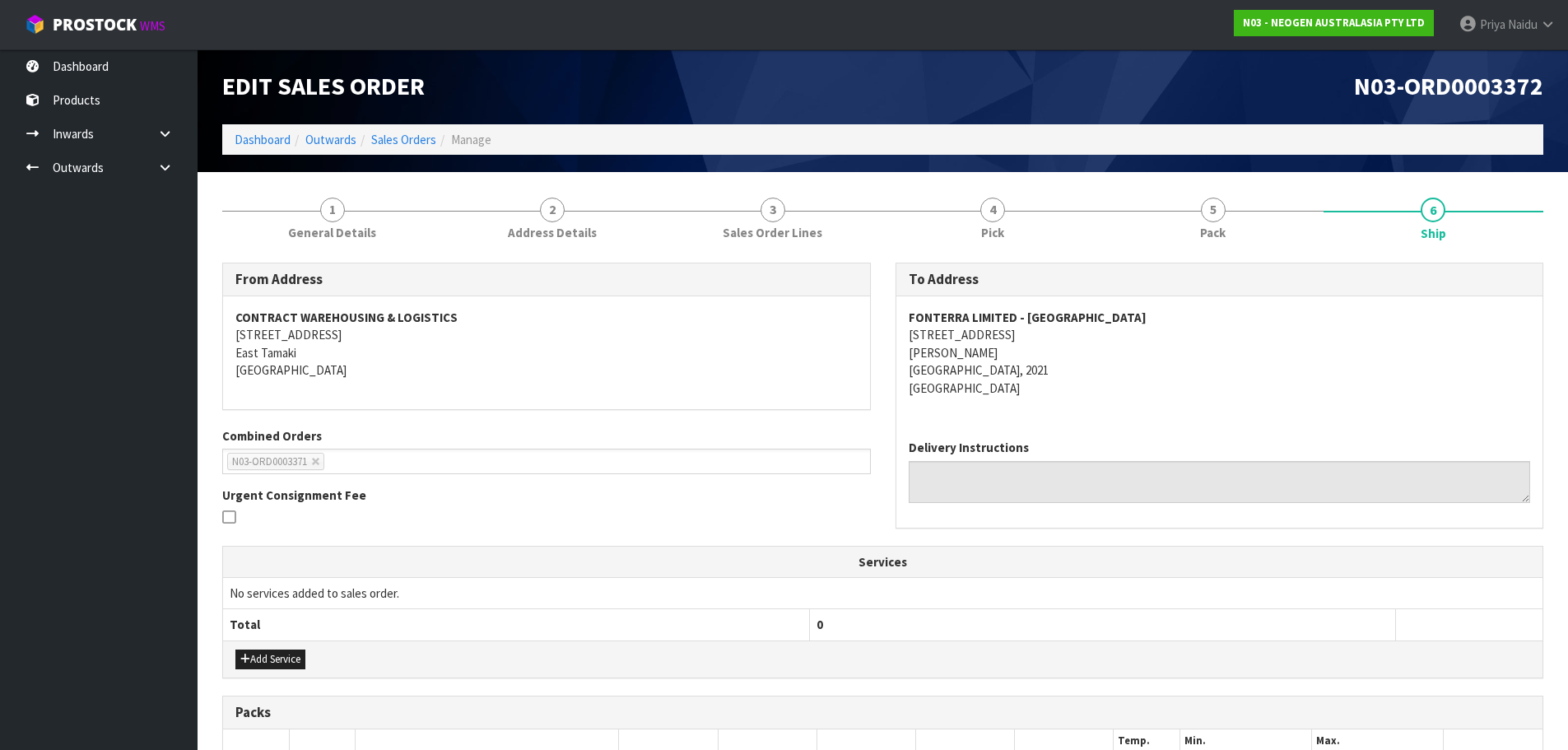
scroll to position [0, 0]
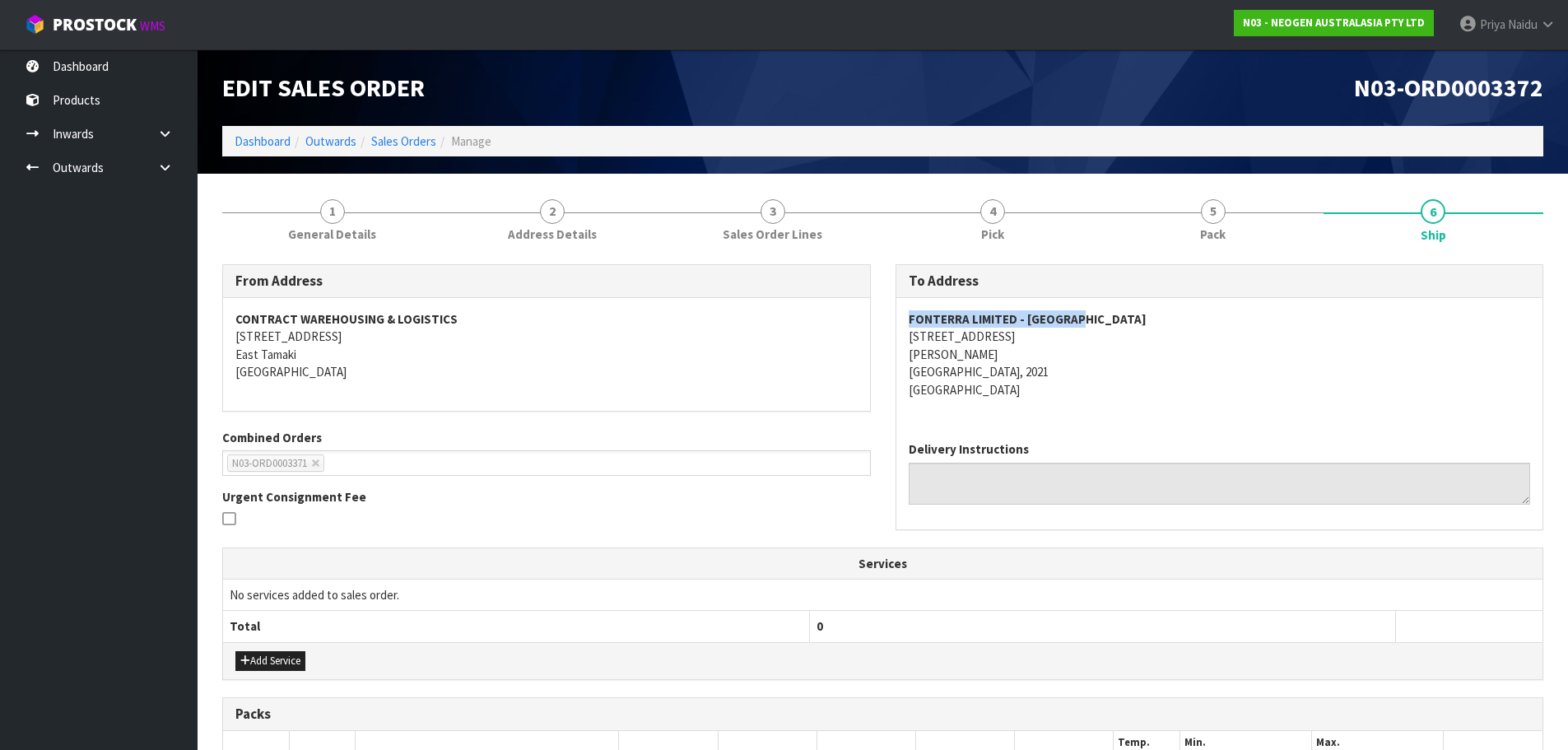
drag, startPoint x: 909, startPoint y: 317, endPoint x: 1238, endPoint y: 315, distance: 329.0
click at [1238, 315] on address "FONTERRA LIMITED - [GEOGRAPHIC_DATA] [STREET_ADDRESS][PERSON_NAME]" at bounding box center [1220, 354] width 622 height 88
drag, startPoint x: 900, startPoint y: 334, endPoint x: 1029, endPoint y: 371, distance: 134.2
click at [1029, 371] on div "FONTERRA LIMITED - [GEOGRAPHIC_DATA] [STREET_ADDRESS][PERSON_NAME]" at bounding box center [1220, 363] width 647 height 130
drag, startPoint x: 1080, startPoint y: 408, endPoint x: 1036, endPoint y: 395, distance: 45.9
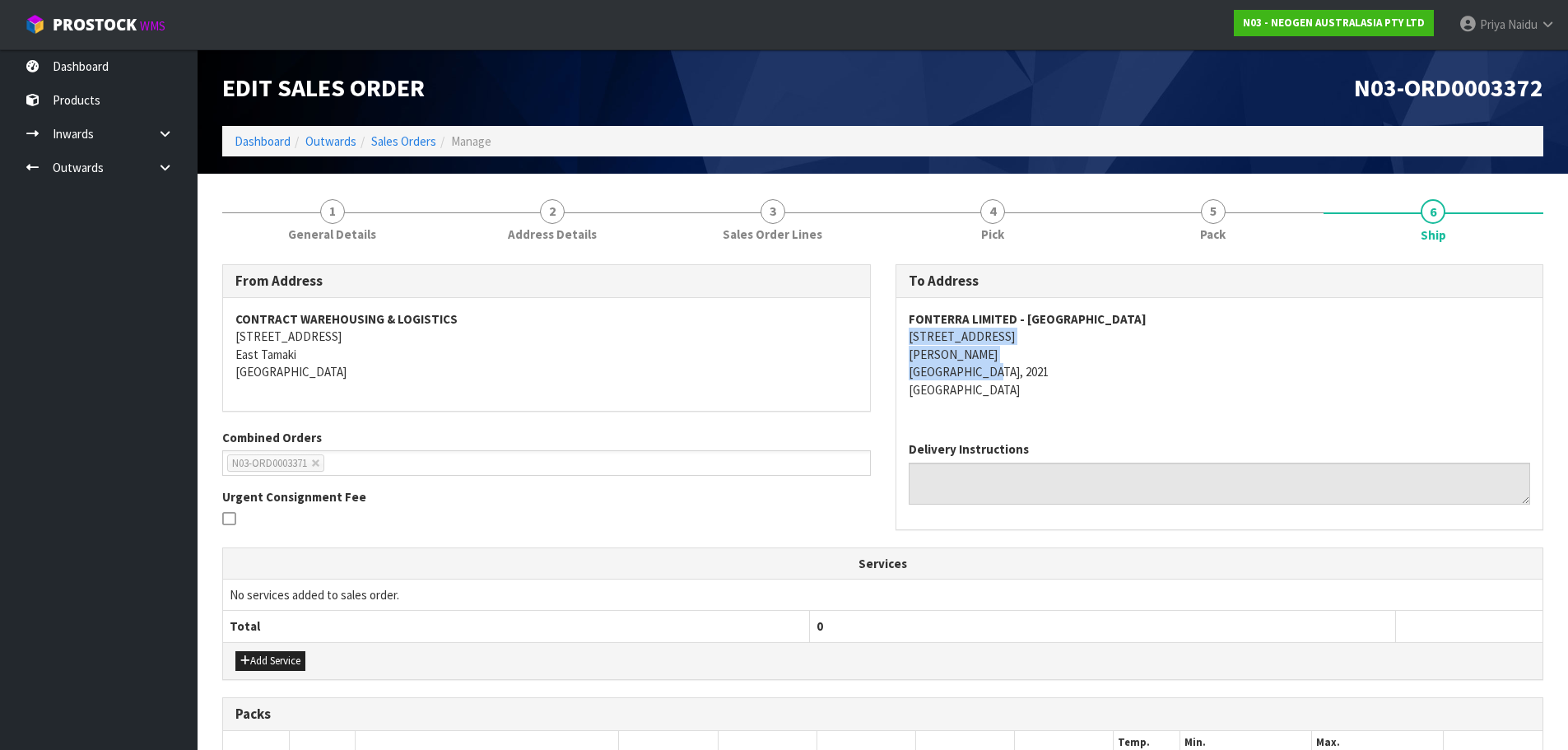
click at [1080, 408] on div "FONTERRA LIMITED - [GEOGRAPHIC_DATA] [STREET_ADDRESS][PERSON_NAME]" at bounding box center [1220, 363] width 647 height 130
drag, startPoint x: 902, startPoint y: 339, endPoint x: 1052, endPoint y: 330, distance: 150.3
click at [1052, 330] on div "FONTERRA LIMITED - [GEOGRAPHIC_DATA] [STREET_ADDRESS][PERSON_NAME]" at bounding box center [1220, 363] width 647 height 130
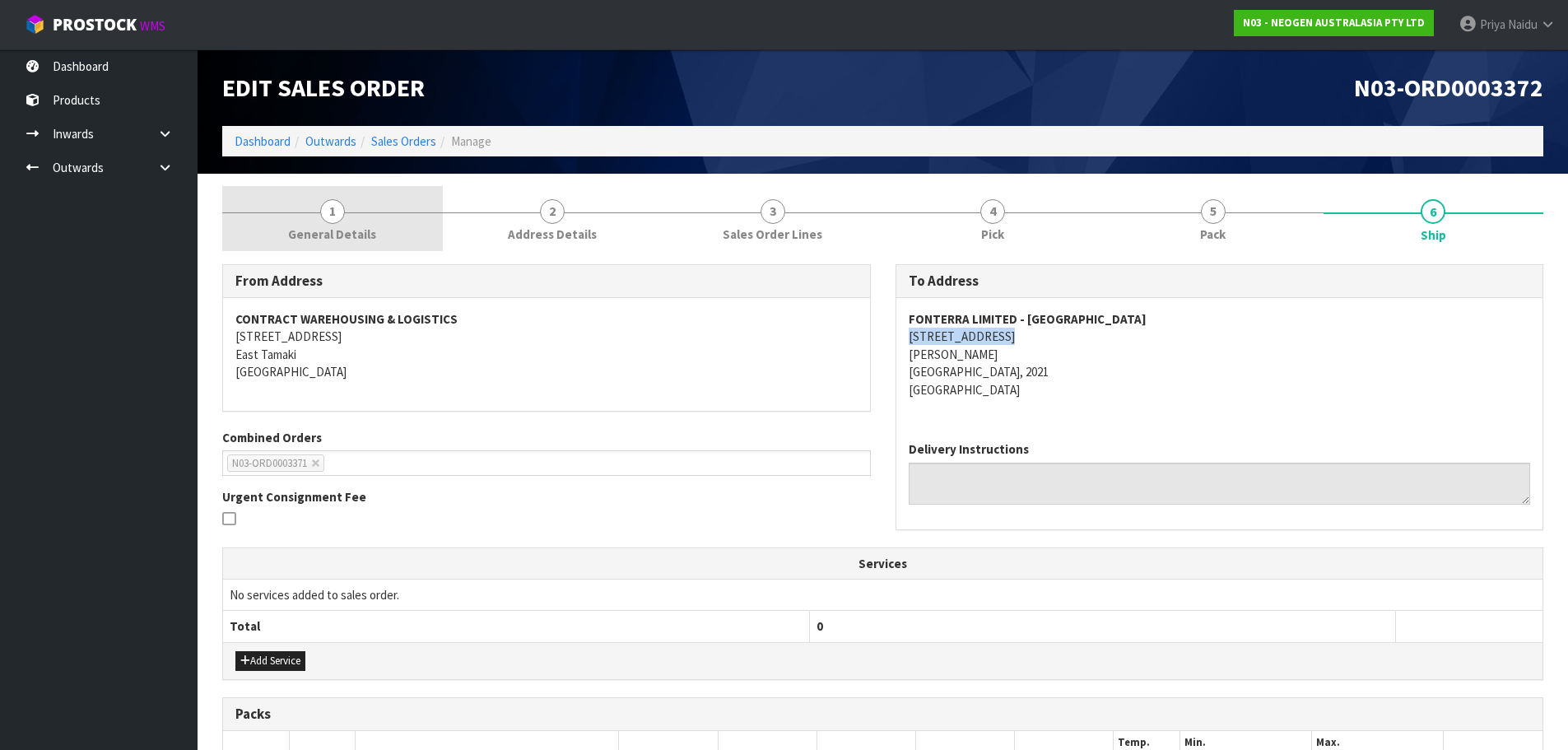
drag, startPoint x: 320, startPoint y: 225, endPoint x: 318, endPoint y: 235, distance: 10.2
click at [320, 225] on span "General Details" at bounding box center [333, 234] width 88 height 17
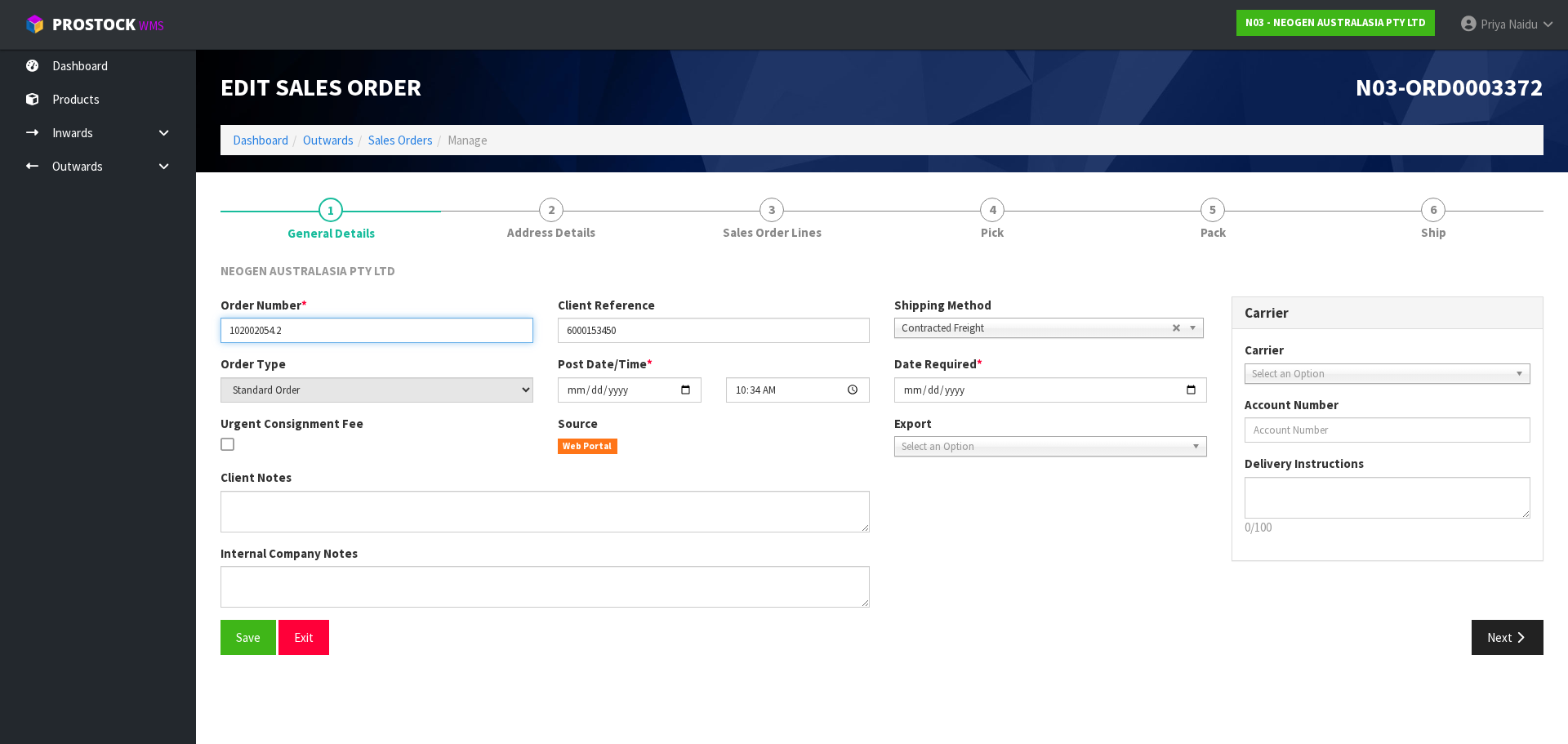
drag, startPoint x: 250, startPoint y: 327, endPoint x: 312, endPoint y: 327, distance: 62.0
click at [312, 327] on input "102002054.2" at bounding box center [376, 330] width 313 height 26
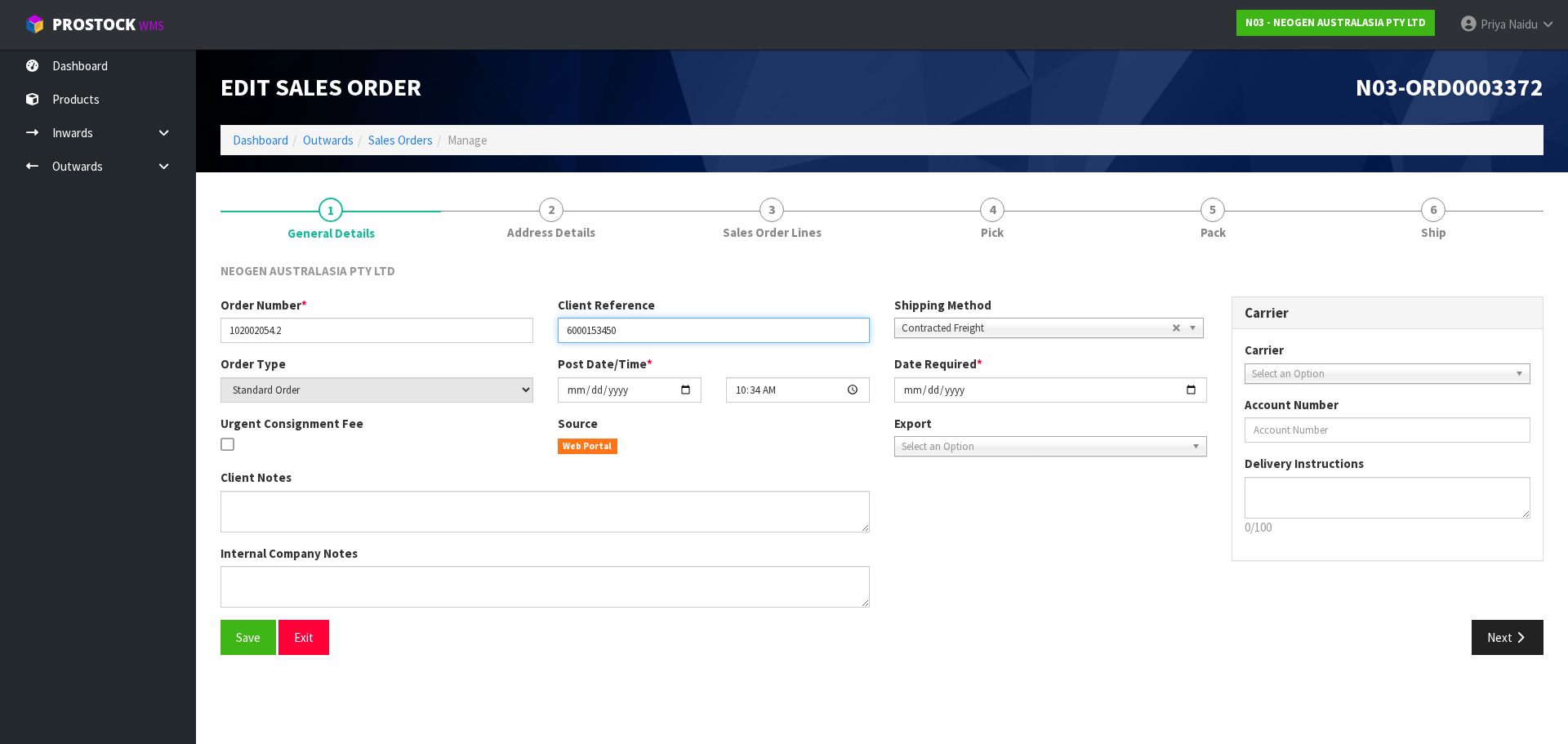
drag, startPoint x: 561, startPoint y: 329, endPoint x: 662, endPoint y: 324, distance: 101.1
click at [662, 324] on input "6000153450" at bounding box center [713, 330] width 313 height 26
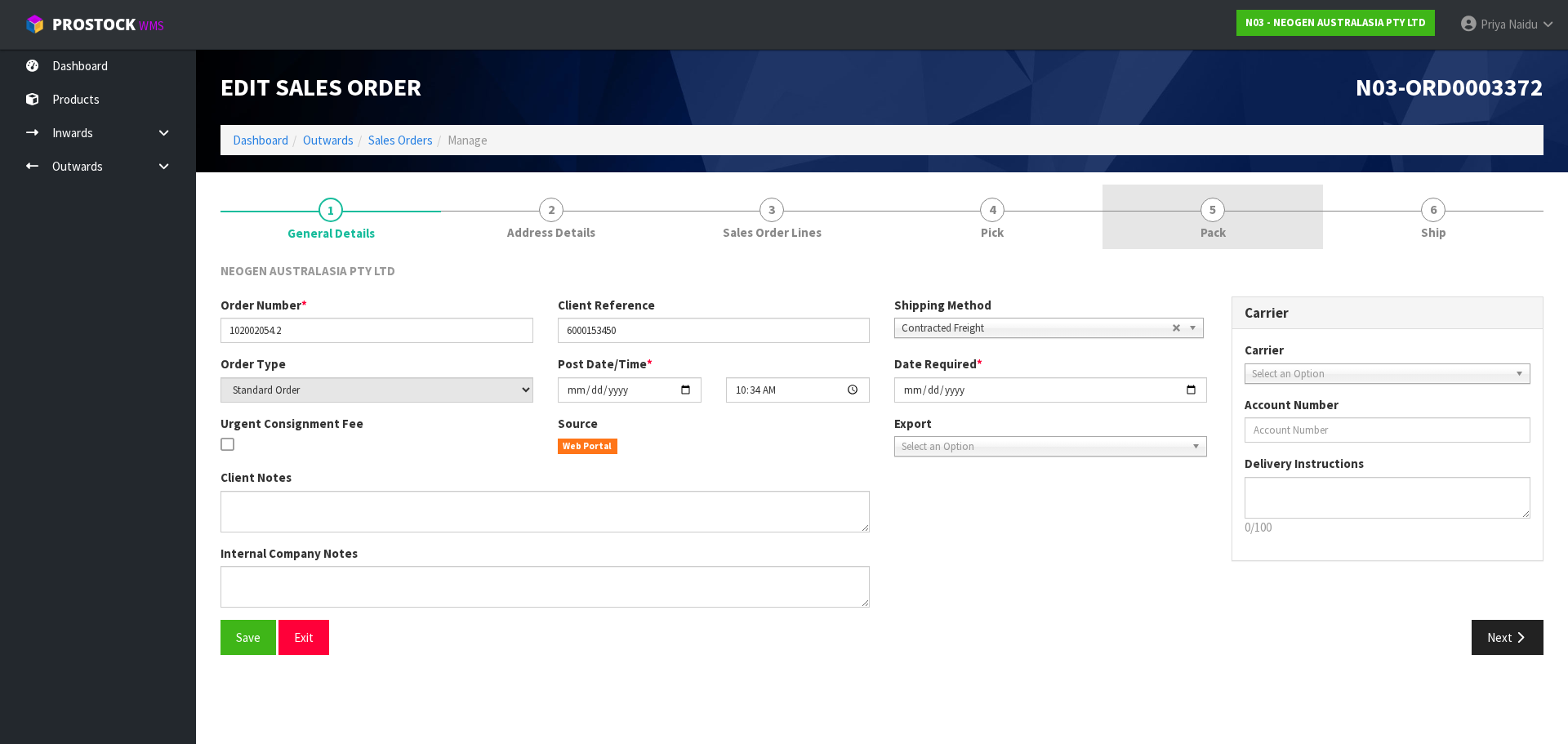
click at [1253, 212] on link "5 Pack" at bounding box center [1212, 217] width 220 height 64
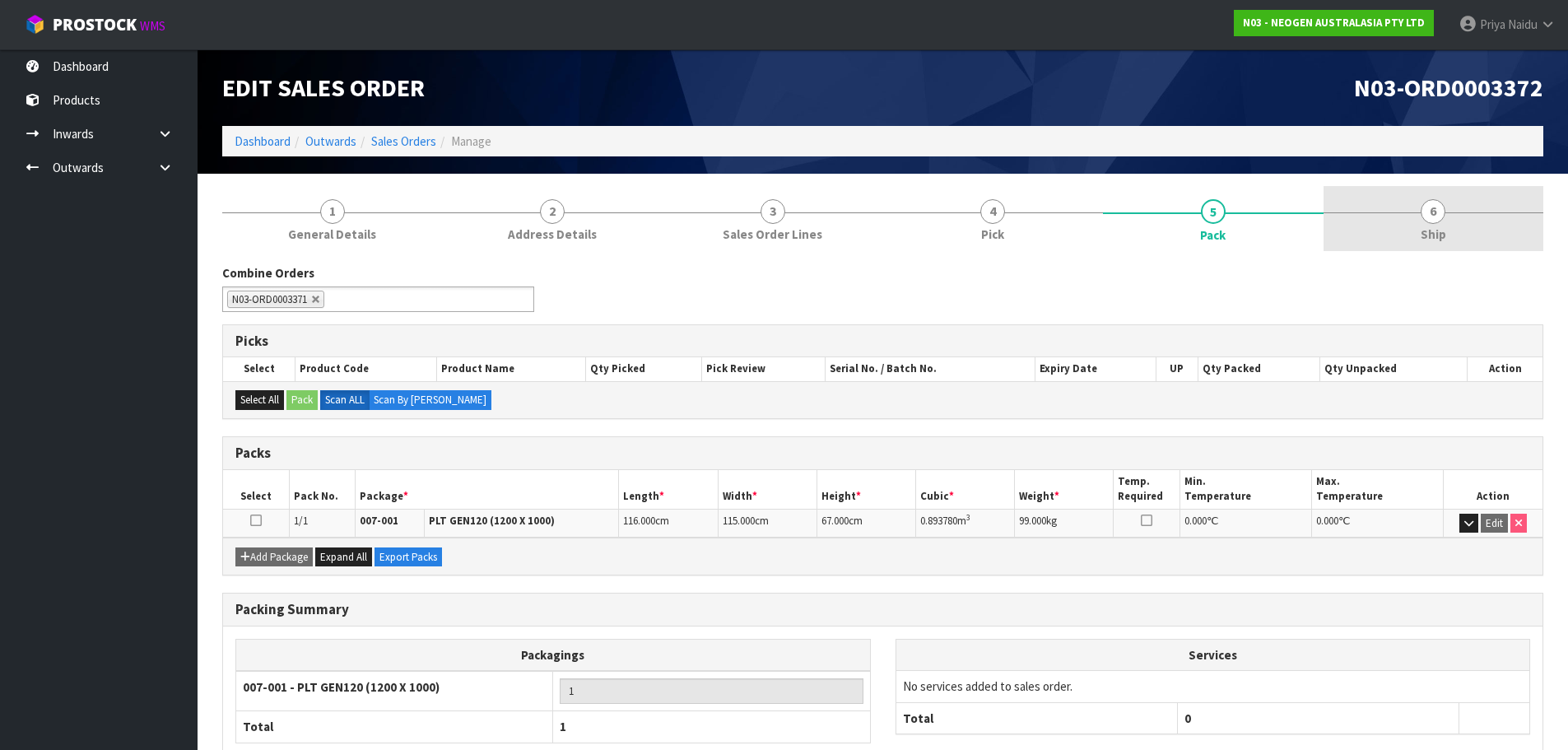
drag, startPoint x: 1493, startPoint y: 249, endPoint x: 1386, endPoint y: 238, distance: 107.6
click at [1492, 248] on link "6 Ship" at bounding box center [1433, 219] width 220 height 65
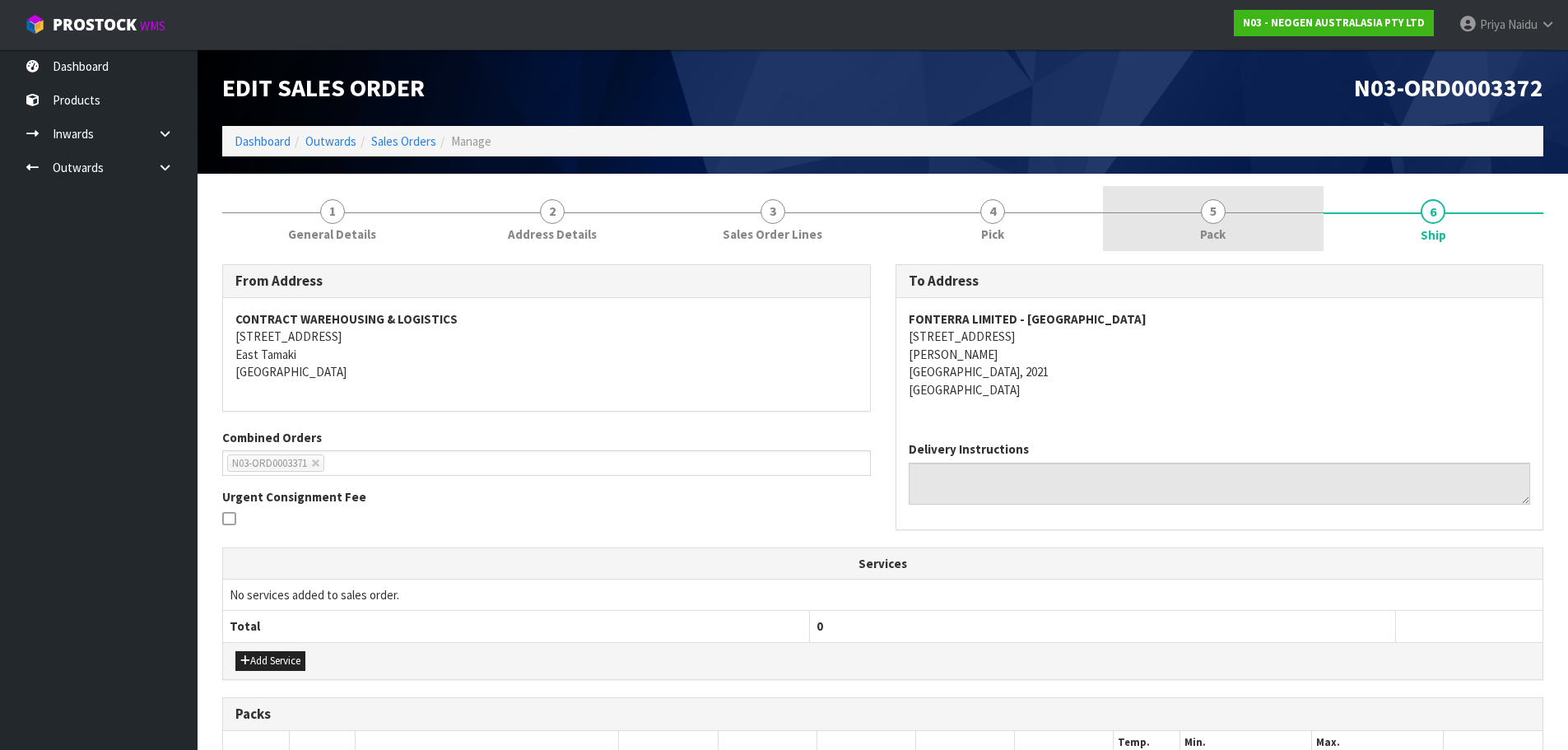
click at [1235, 219] on link "5 Pack" at bounding box center [1213, 219] width 220 height 65
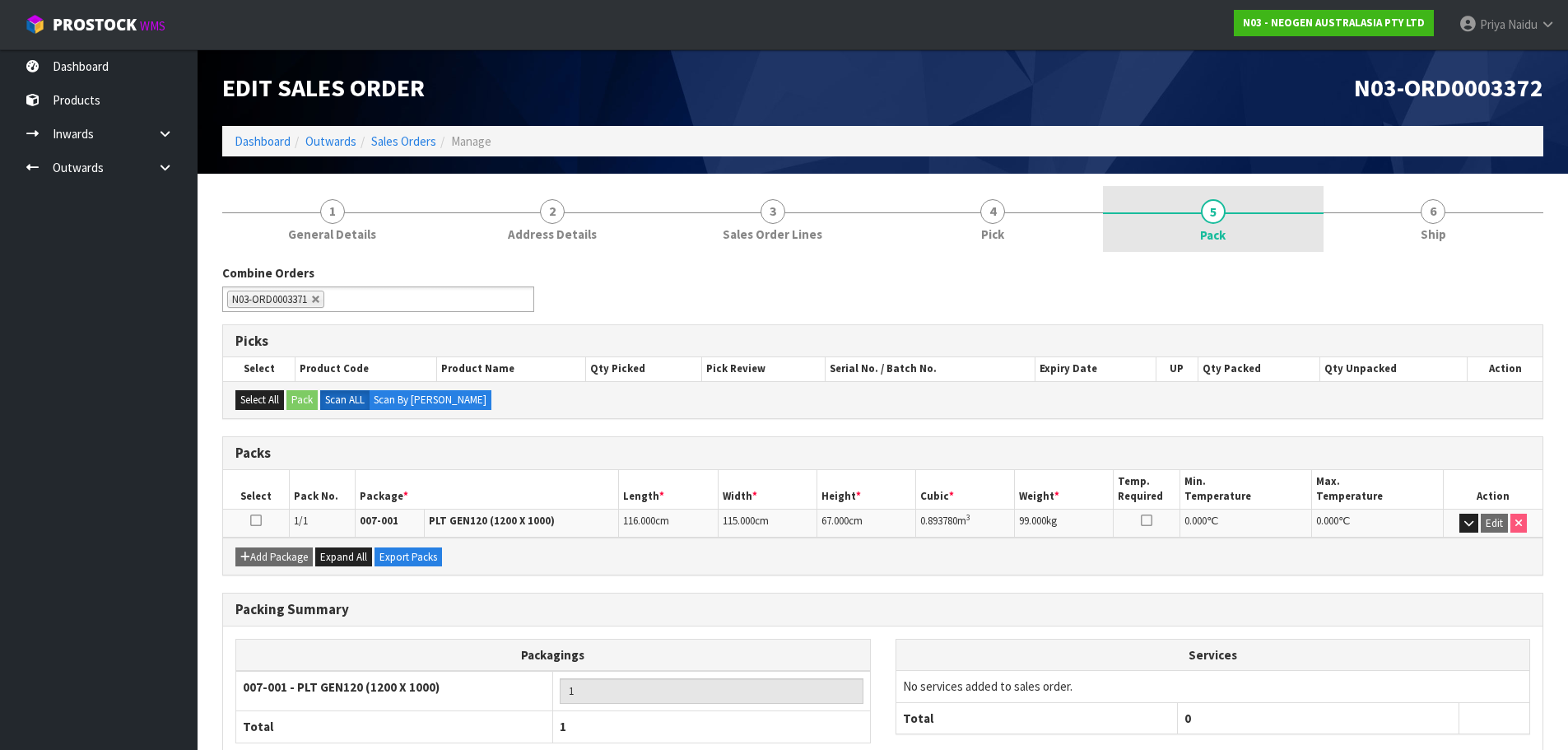
click at [1322, 200] on link "5 Pack" at bounding box center [1213, 219] width 220 height 66
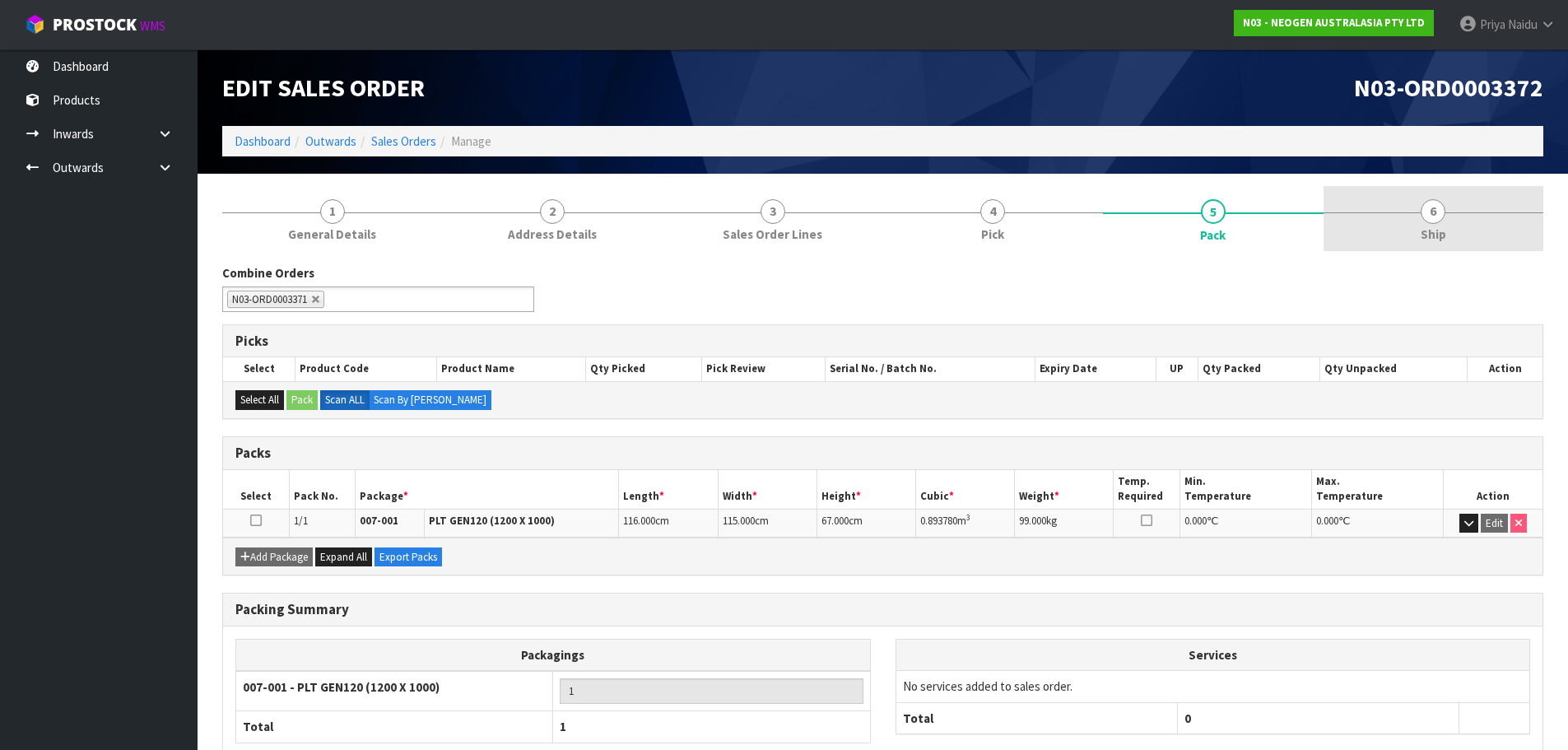
click at [1428, 200] on span "6" at bounding box center [1433, 212] width 25 height 25
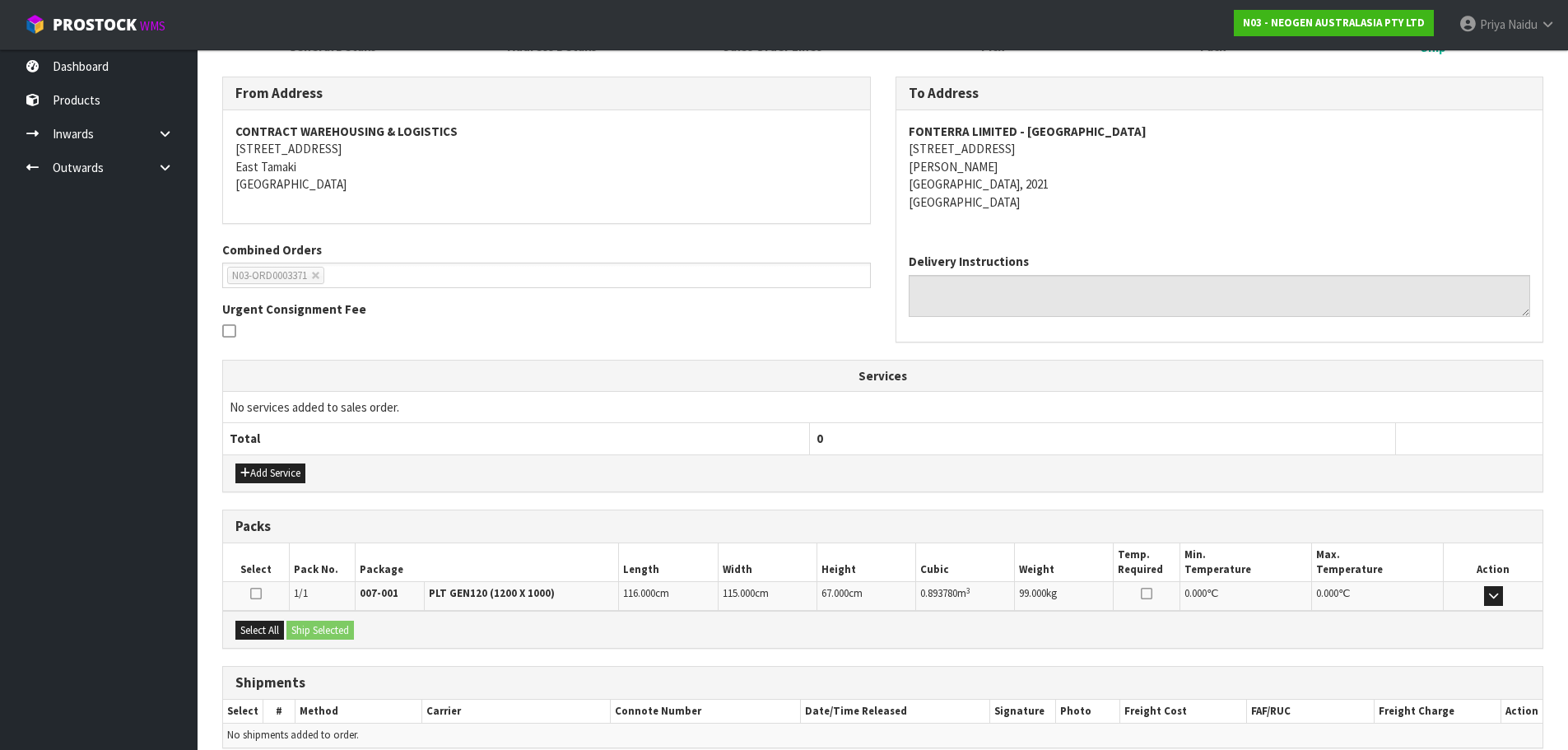
scroll to position [264, 0]
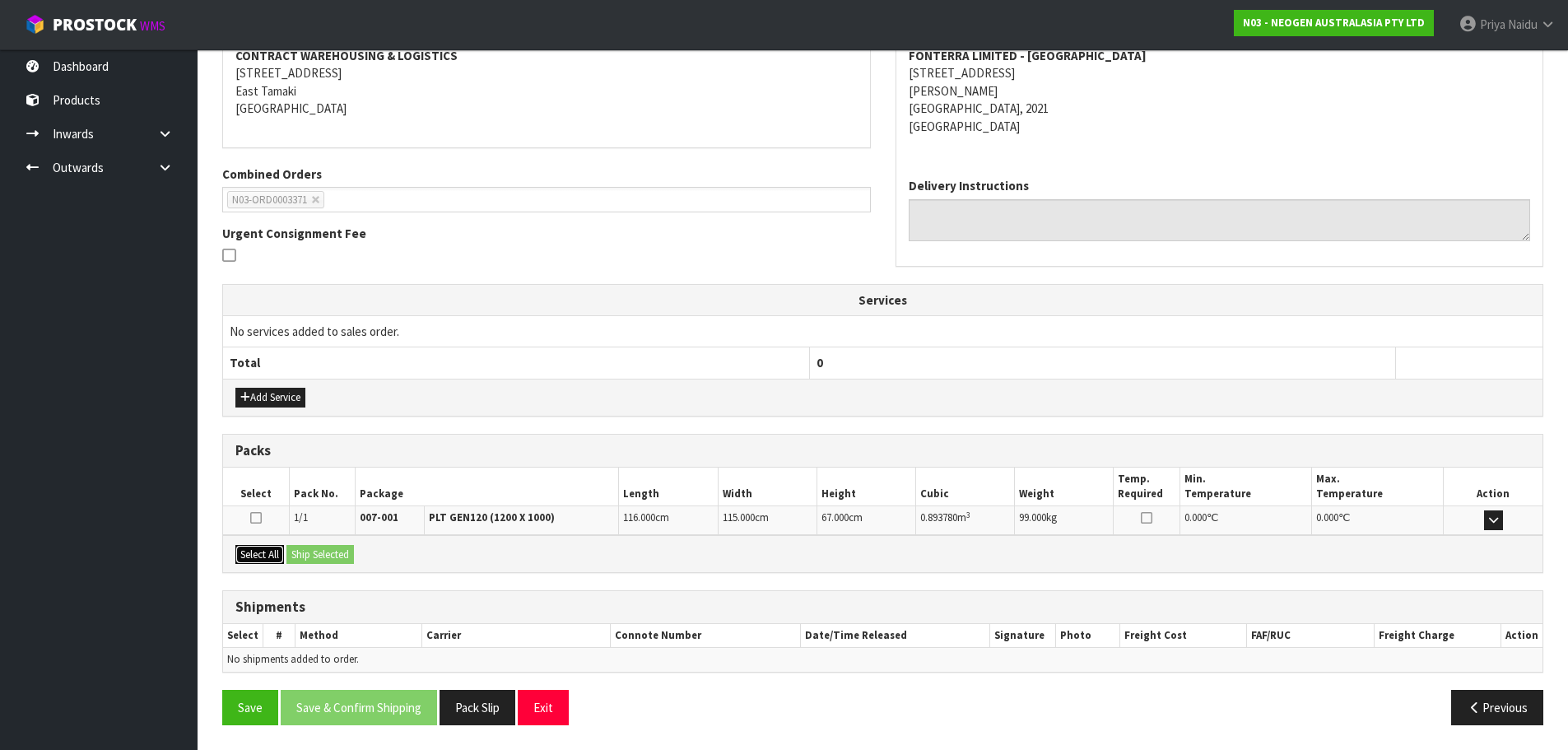
click at [271, 550] on button "Select All" at bounding box center [259, 555] width 48 height 20
click at [306, 558] on button "Ship Selected" at bounding box center [320, 555] width 67 height 20
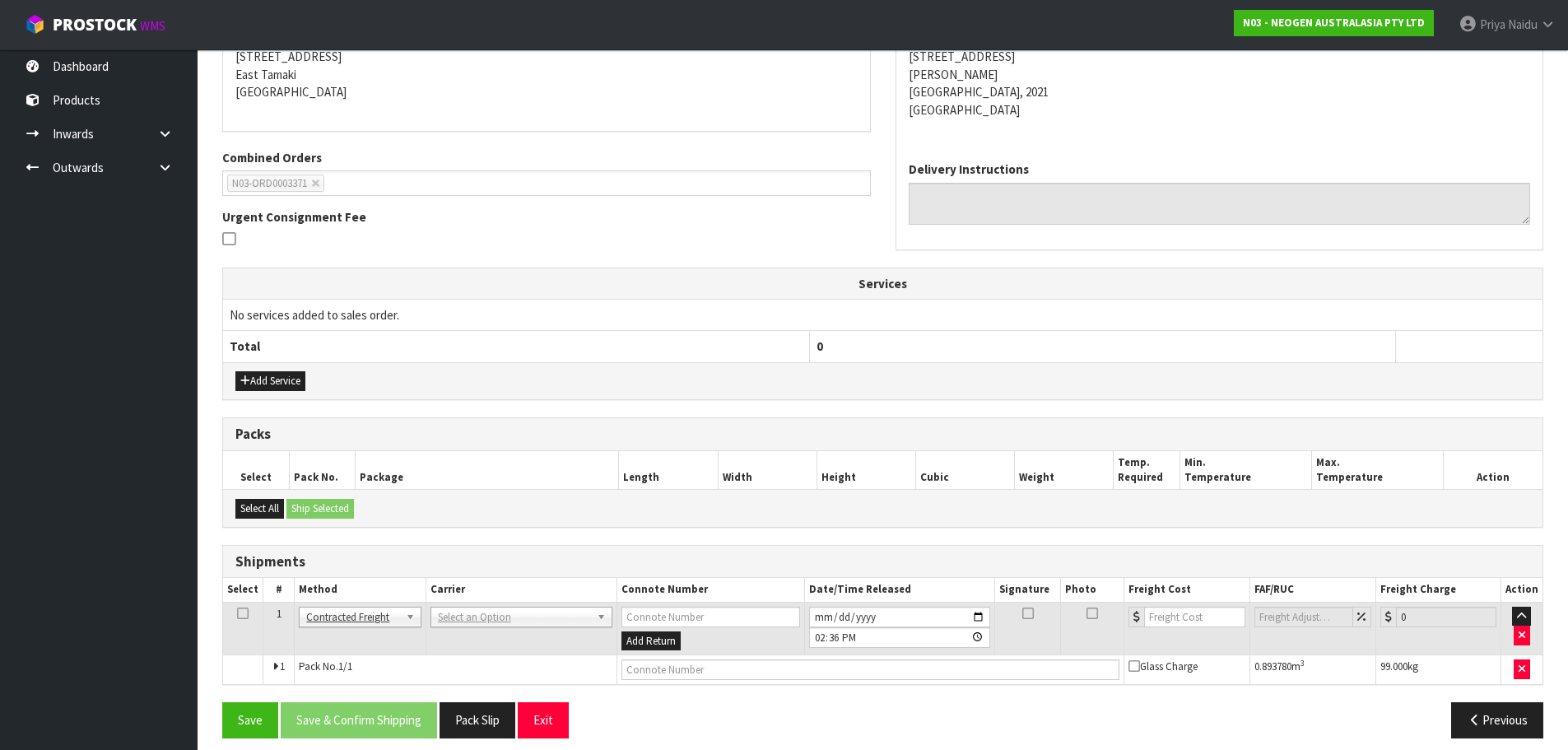
scroll to position [293, 0]
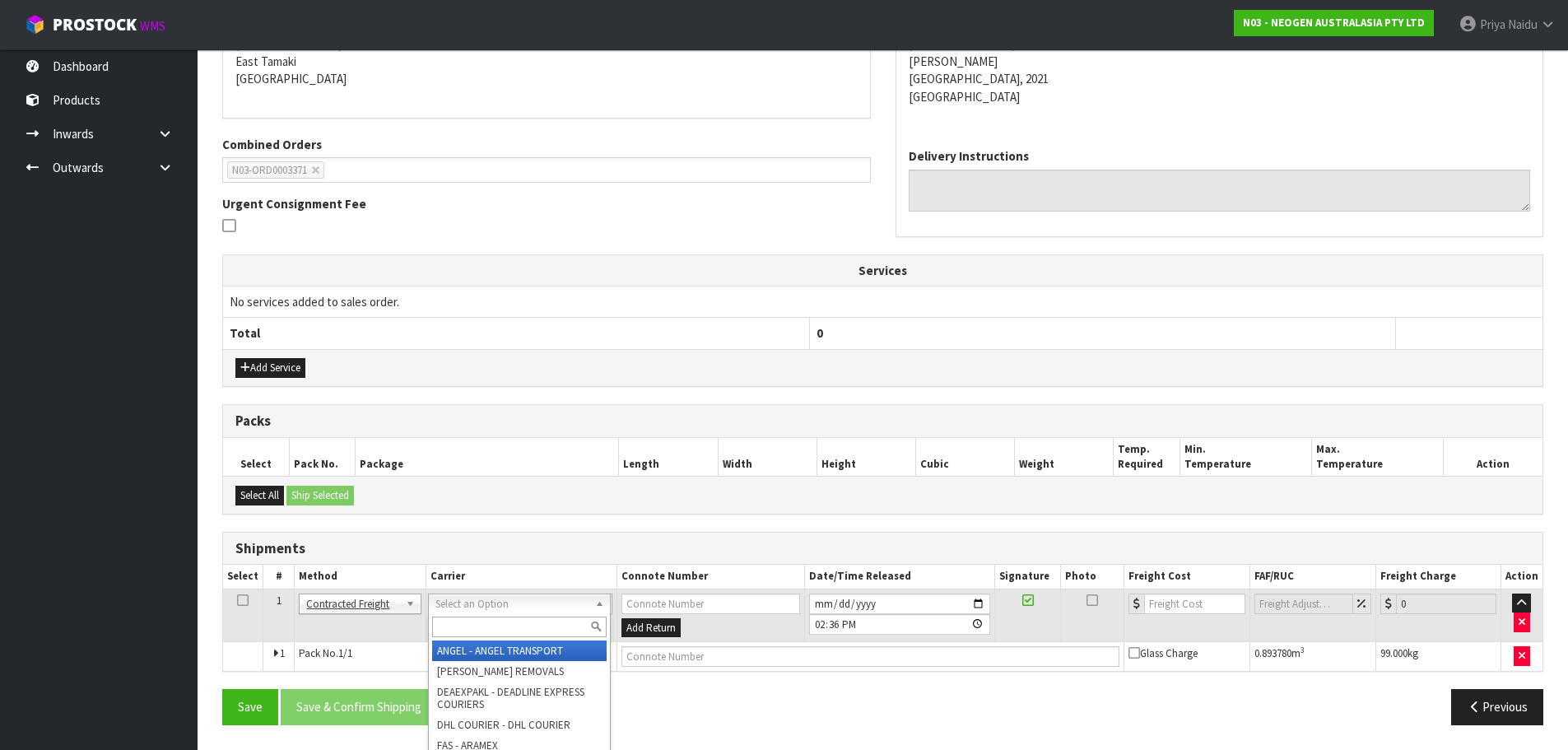
click at [481, 639] on div at bounding box center [520, 627] width 181 height 27
click at [486, 631] on input "text" at bounding box center [520, 627] width 175 height 21
type input "MF"
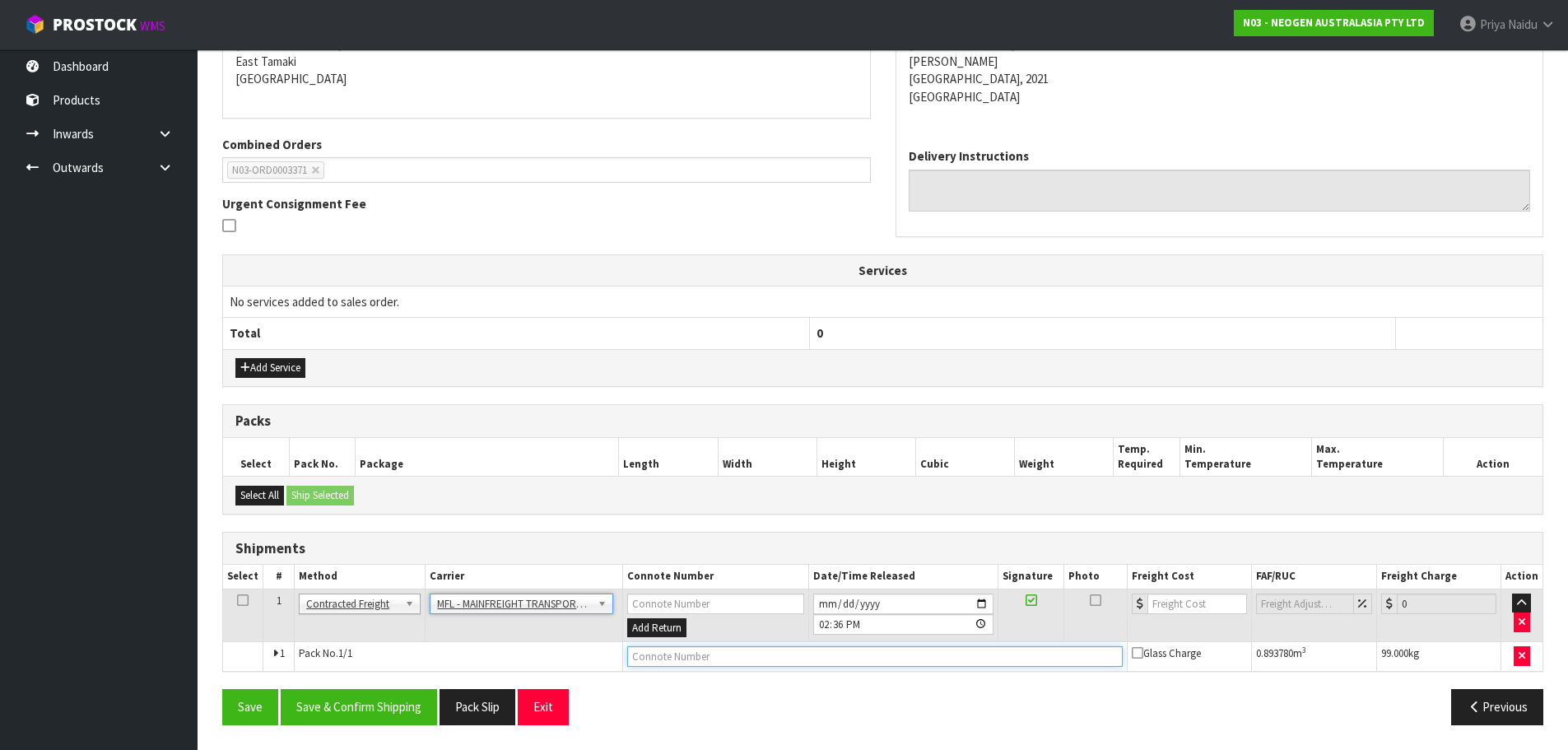
click at [668, 662] on input "text" at bounding box center [875, 656] width 496 height 21
paste input "FWM58610485"
type input "FWM58610485"
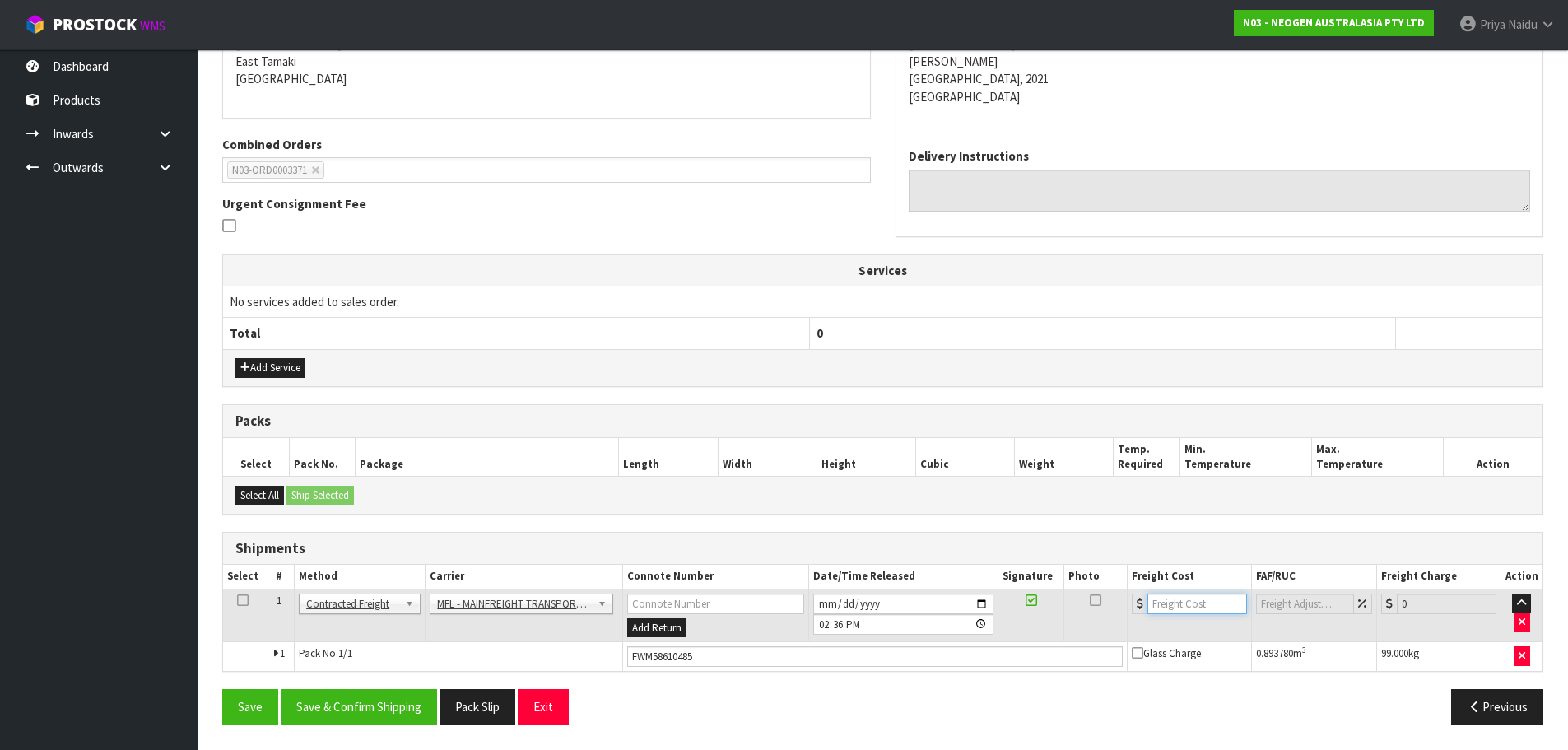
click at [1175, 603] on input "number" at bounding box center [1197, 604] width 100 height 21
type input "49.92"
click at [356, 709] on button "Save & Confirm Shipping" at bounding box center [359, 707] width 156 height 36
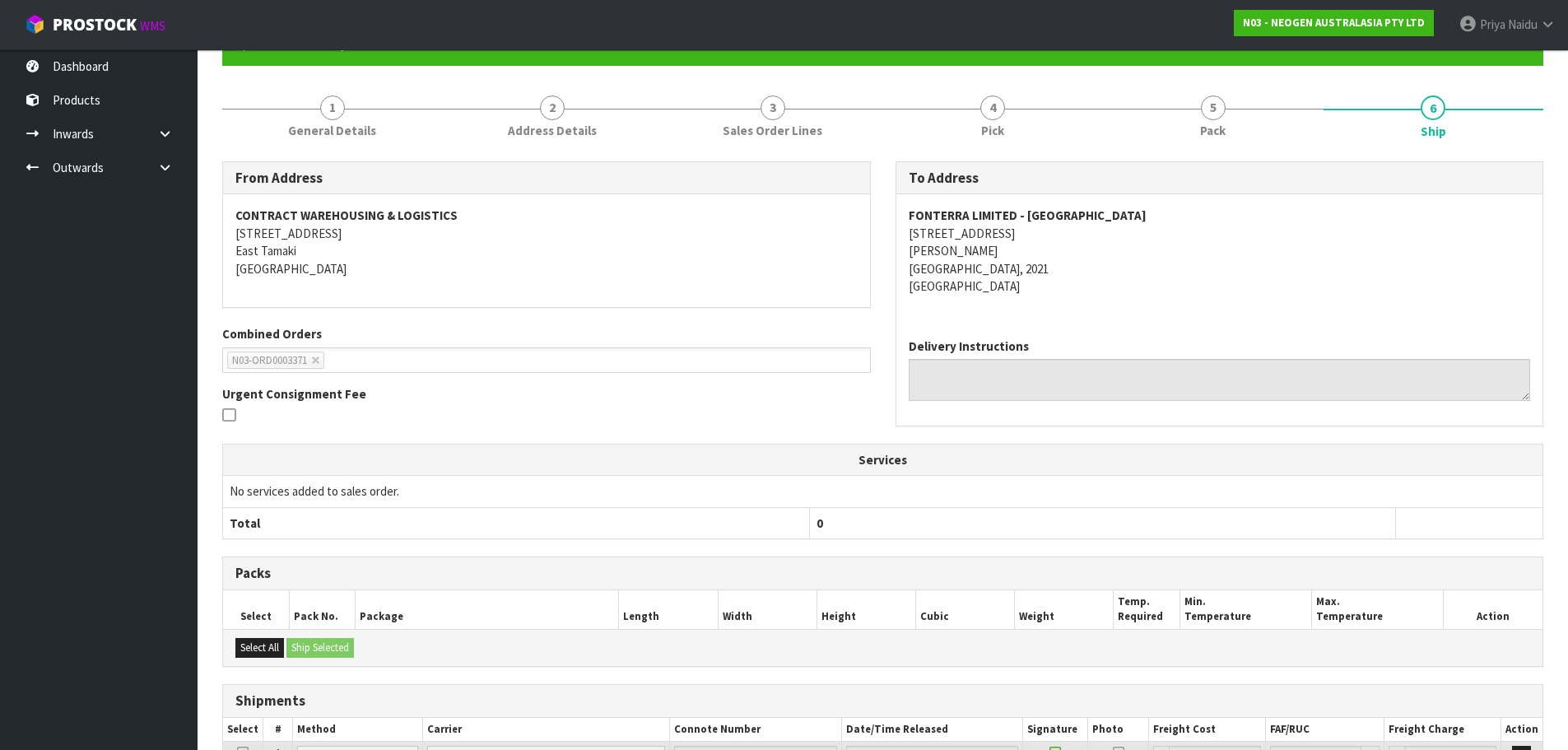
scroll to position [0, 0]
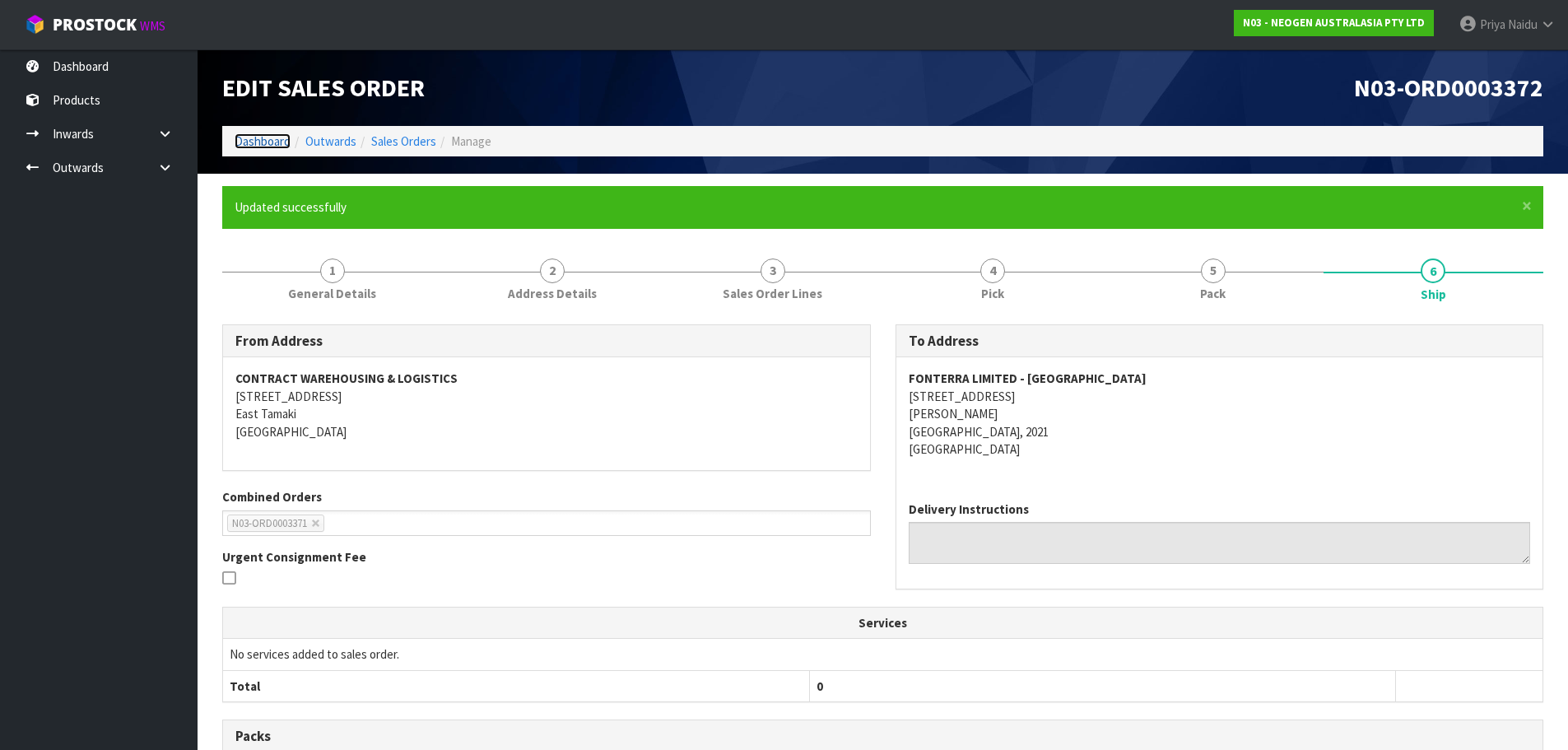
click at [253, 139] on link "Dashboard" at bounding box center [262, 141] width 56 height 16
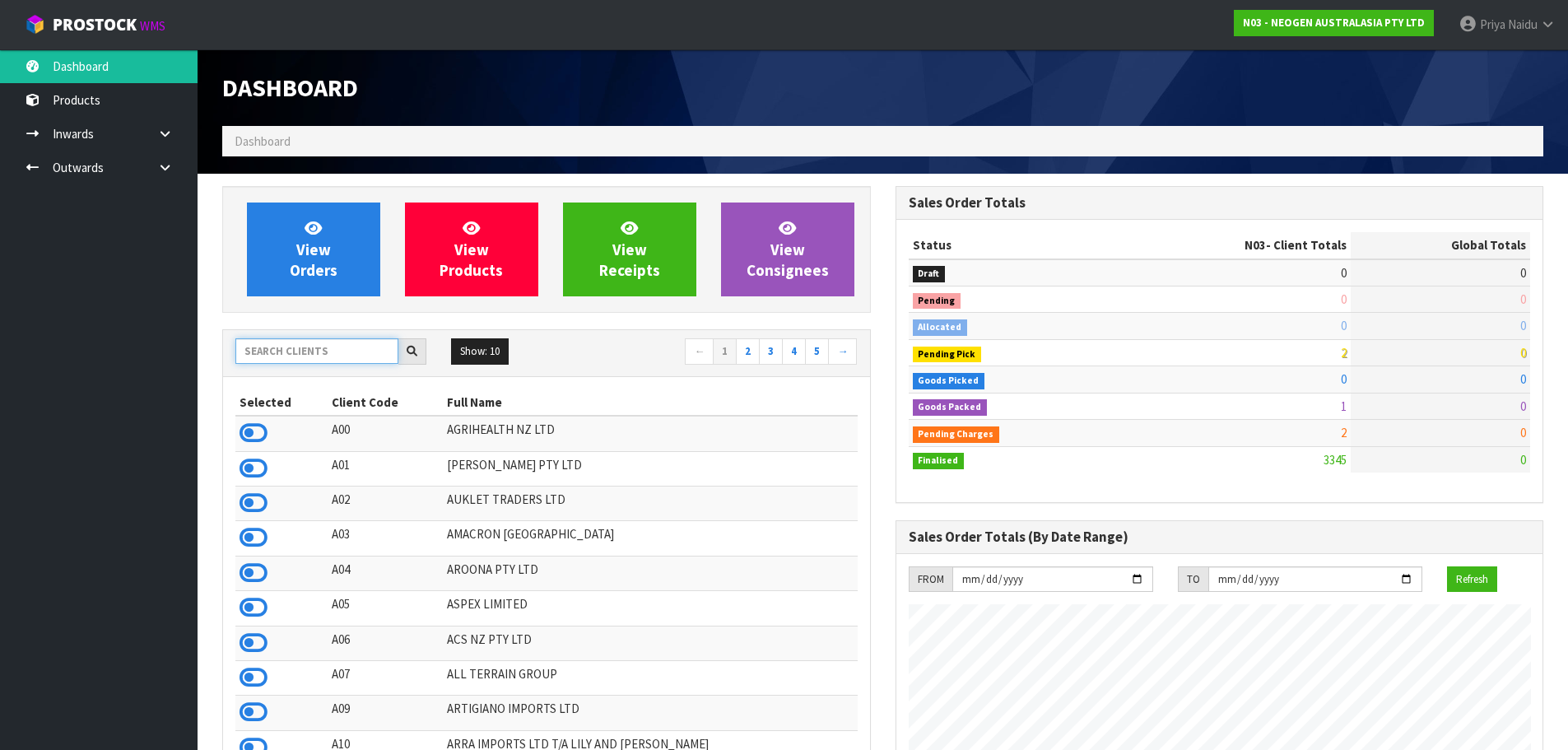
click at [284, 358] on input "text" at bounding box center [317, 351] width 163 height 26
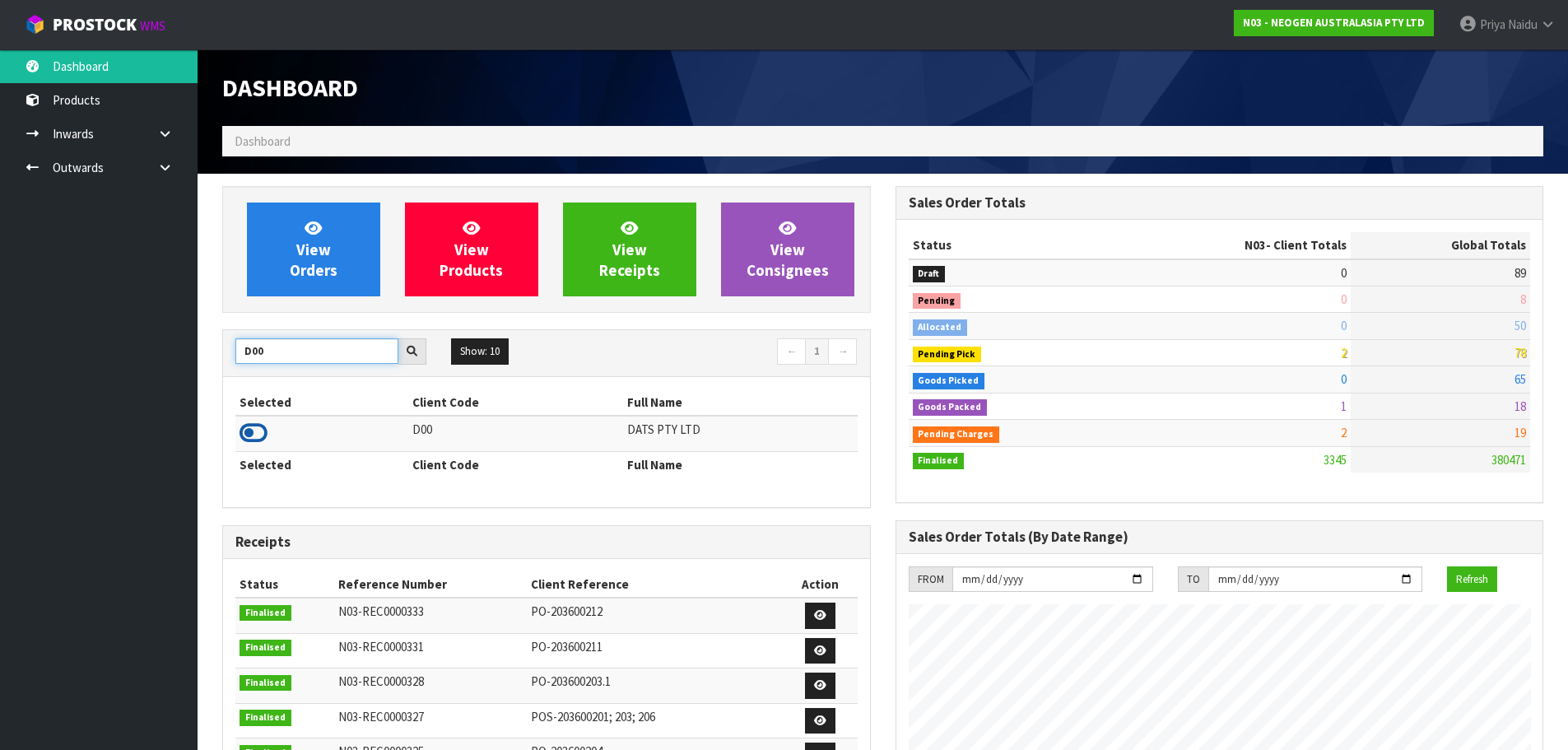
type input "D00"
click at [264, 433] on icon at bounding box center [254, 433] width 28 height 25
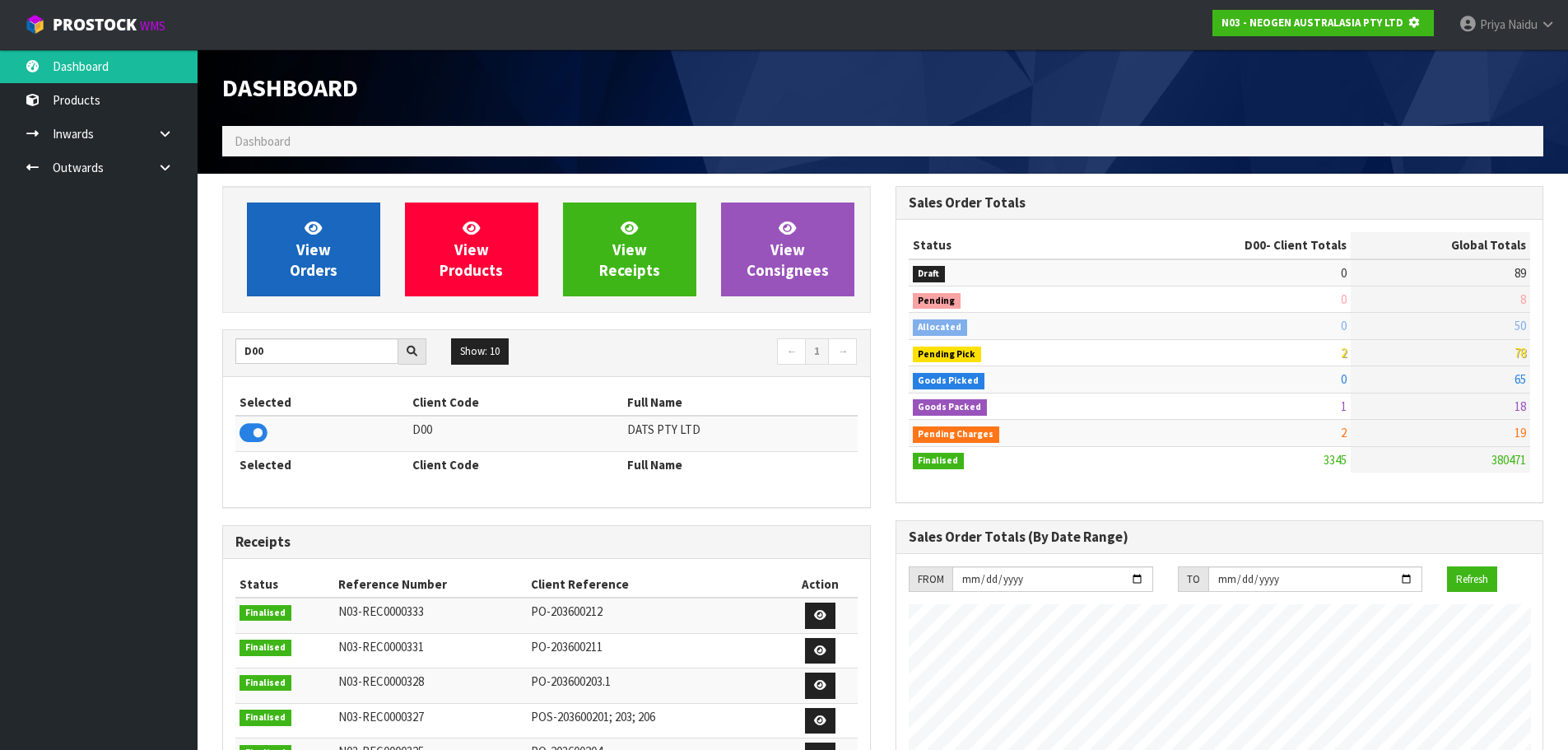
scroll to position [822150, 822409]
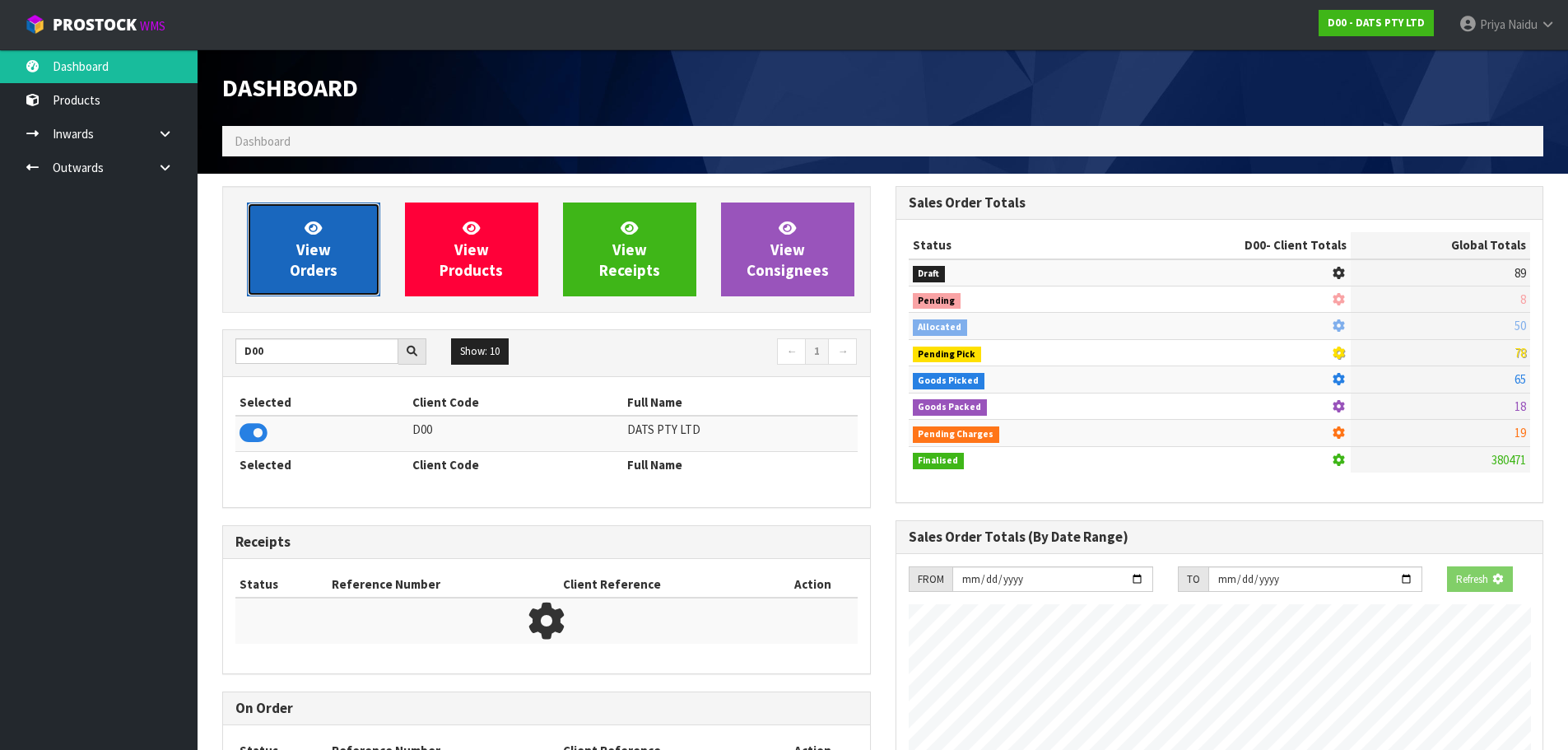
click at [303, 276] on span "View Orders" at bounding box center [313, 249] width 47 height 62
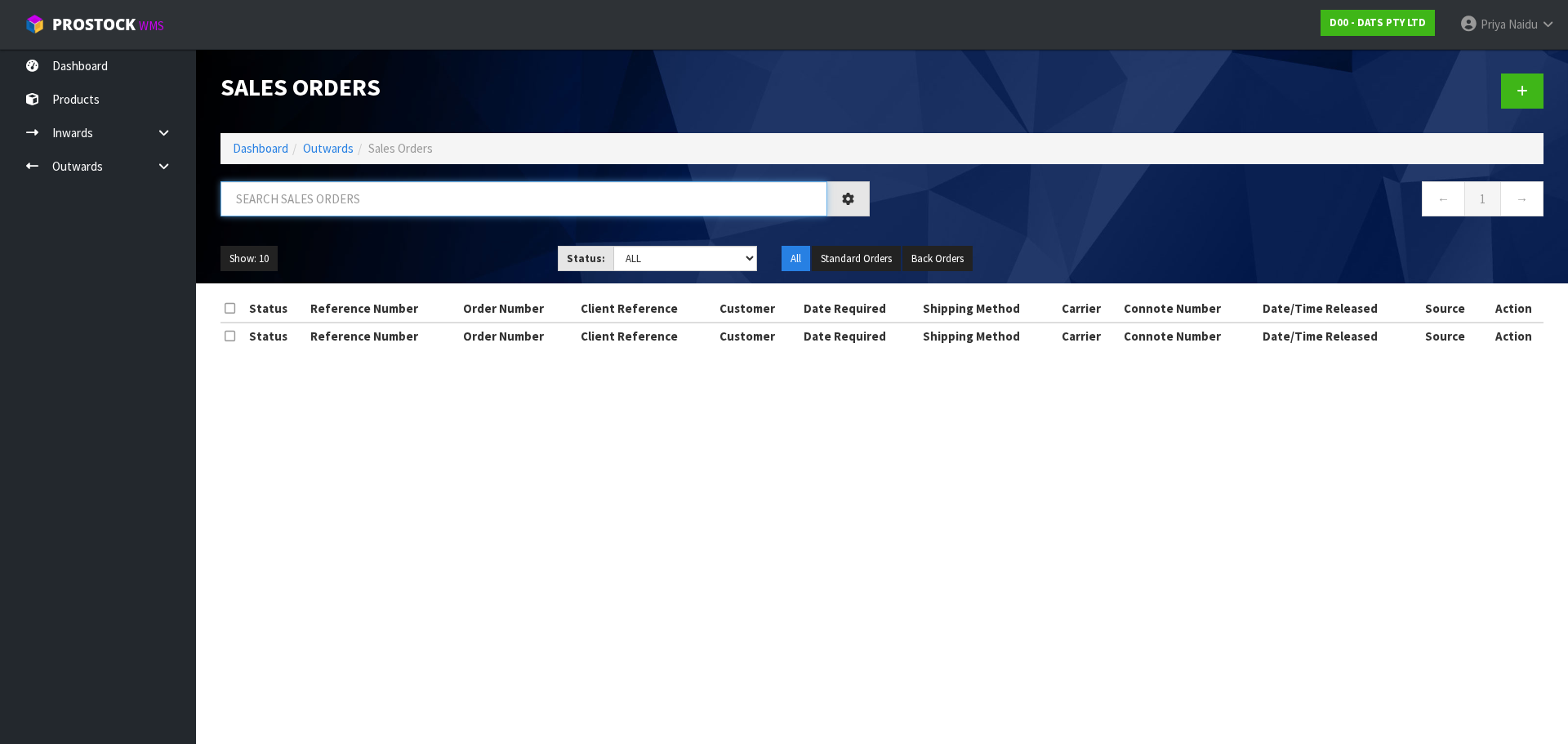
click at [358, 211] on input "text" at bounding box center [524, 199] width 607 height 35
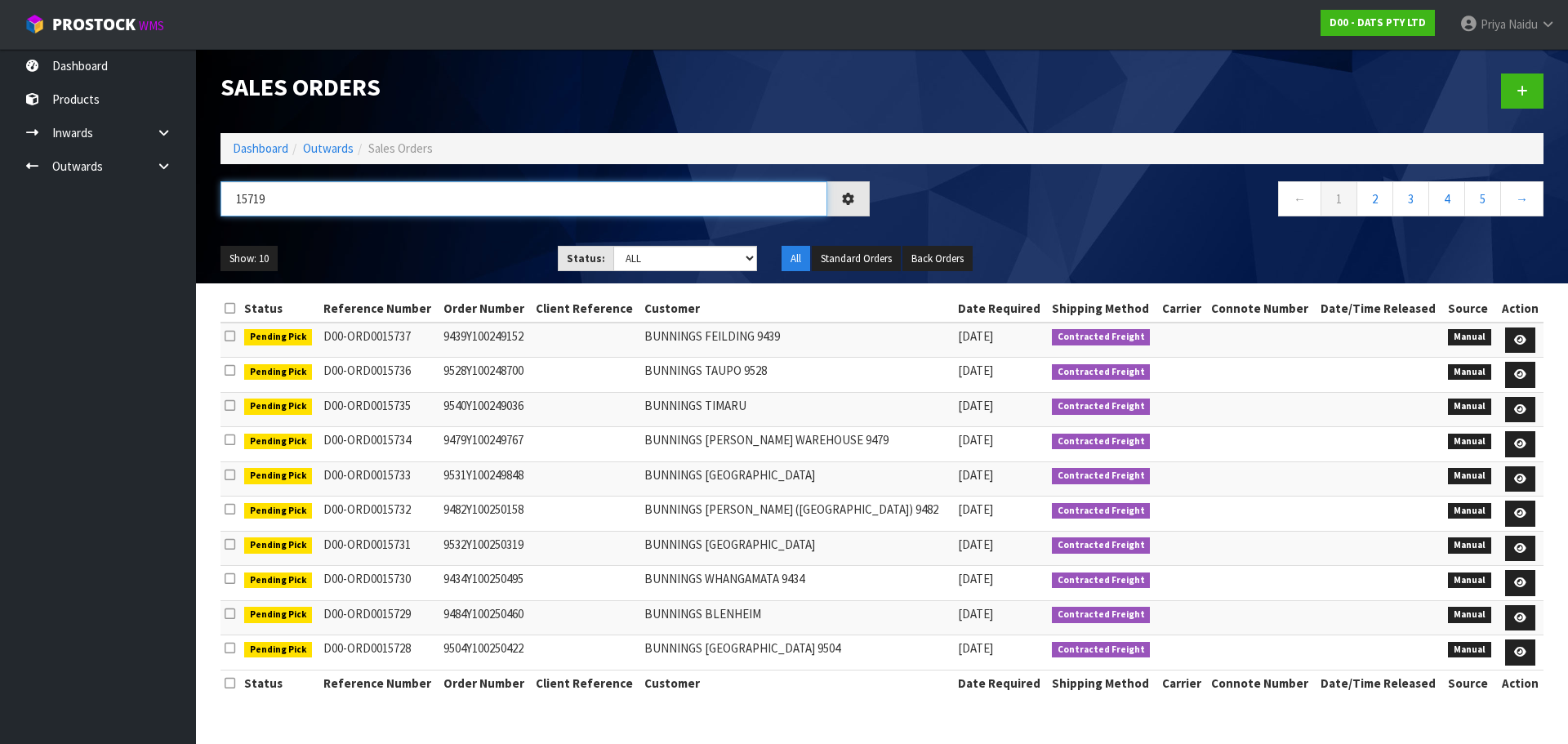
type input "15719"
drag, startPoint x: 674, startPoint y: 249, endPoint x: 659, endPoint y: 263, distance: 20.5
click at [674, 249] on select "Draft Pending Allocated Pending Pick Goods Picked Goods Packed Pending Charges …" at bounding box center [685, 258] width 144 height 26
select select "string:5"
click at [613, 246] on select "Draft Pending Allocated Pending Pick Goods Picked Goods Packed Pending Charges …" at bounding box center [685, 258] width 144 height 26
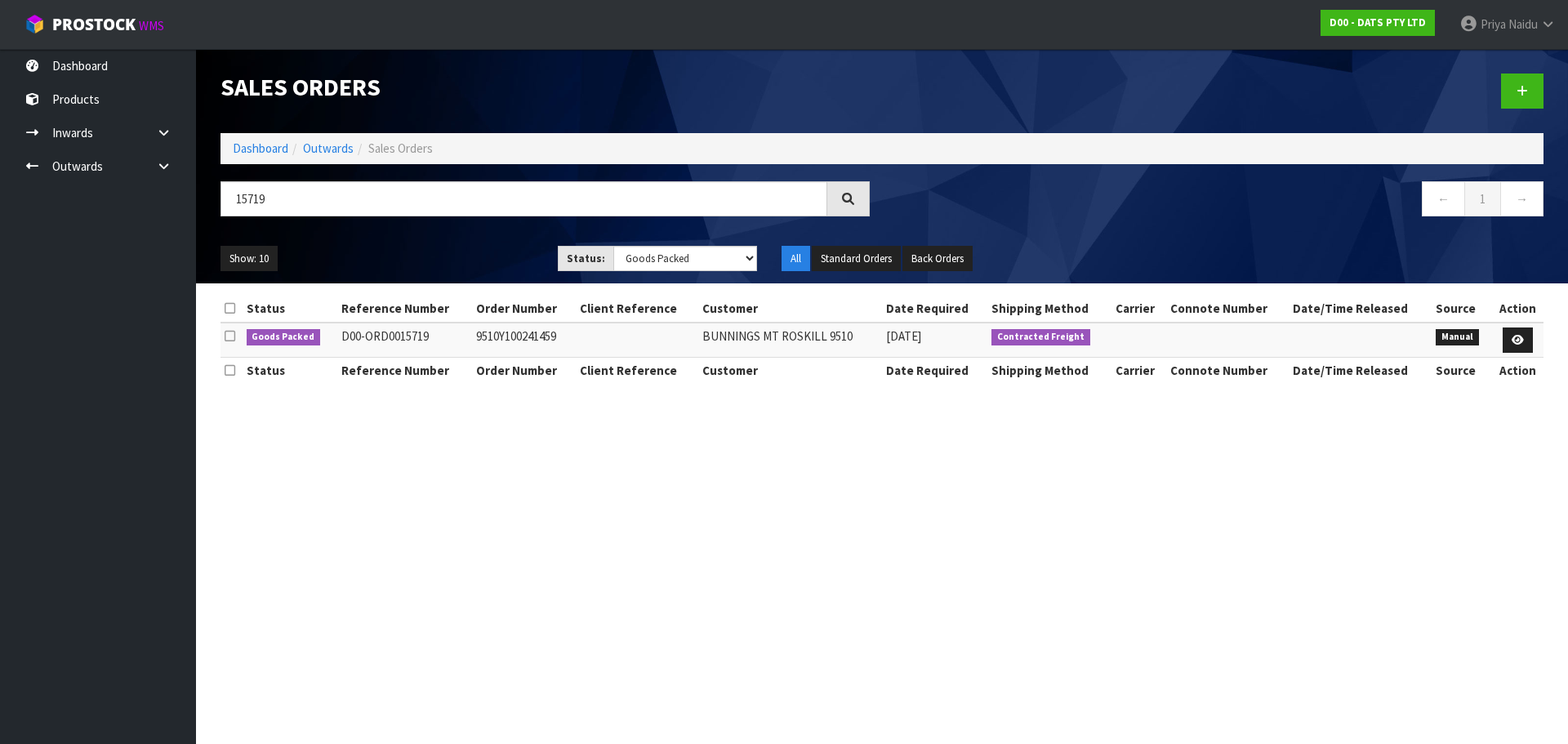
click at [450, 241] on div "Show: 10 5 10 25 50 Status: Draft Pending Allocated Pending Pick Goods Picked G…" at bounding box center [882, 258] width 1348 height 50
click at [1510, 337] on link at bounding box center [1518, 341] width 31 height 26
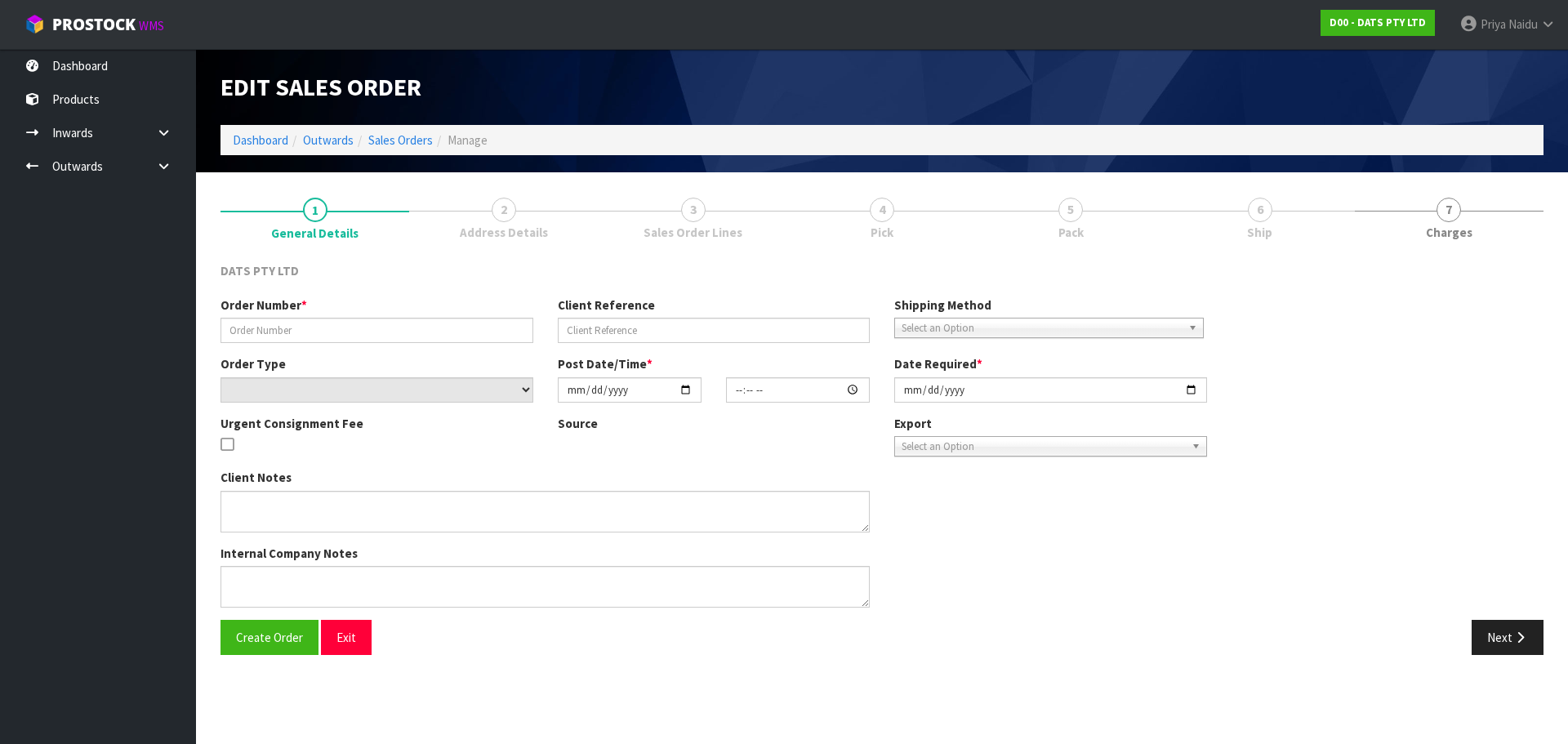
type input "9510Y100241459"
select select "number:0"
type input "[DATE]"
type input "08:52:00.000"
type input "[DATE]"
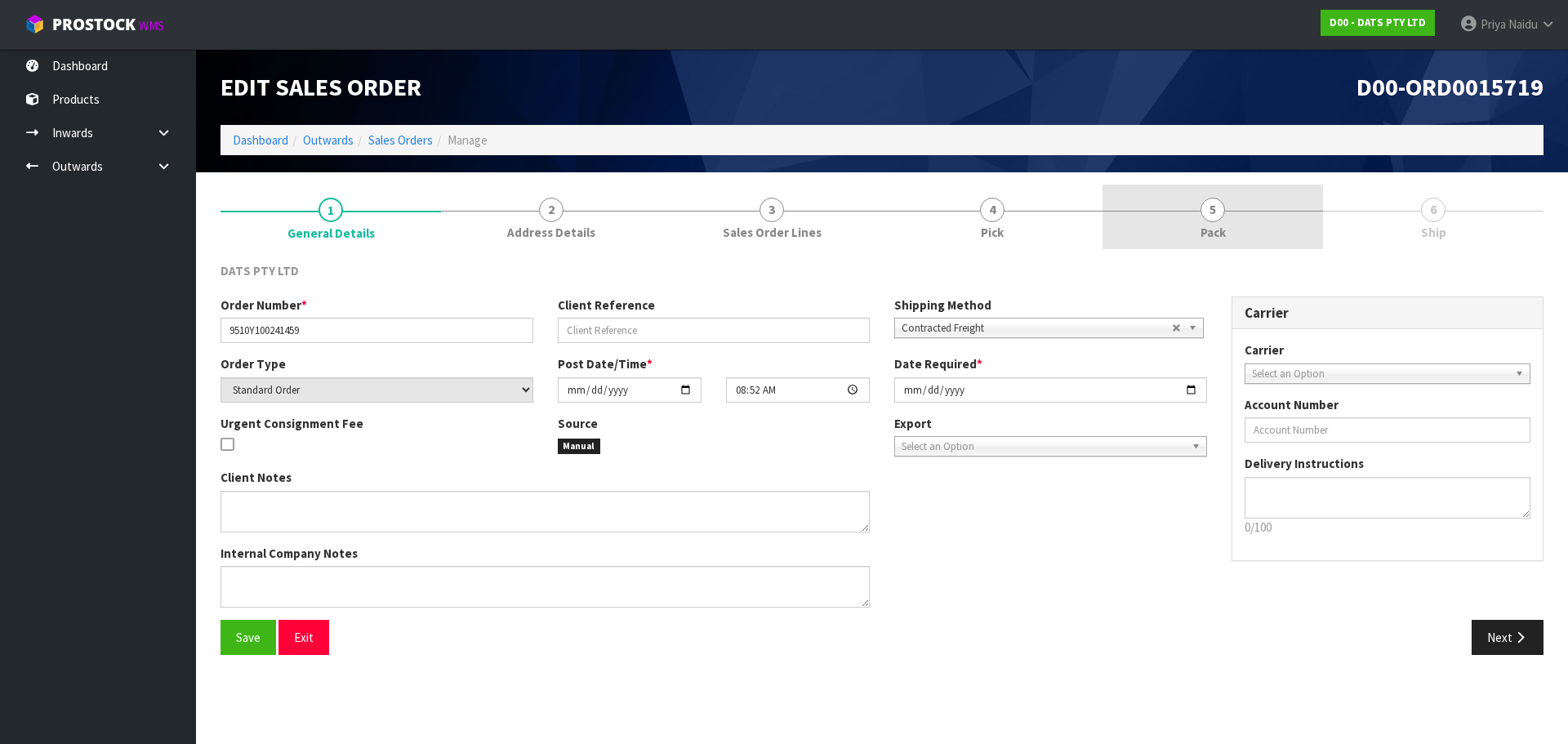
click at [1250, 219] on link "5 Pack" at bounding box center [1212, 217] width 220 height 64
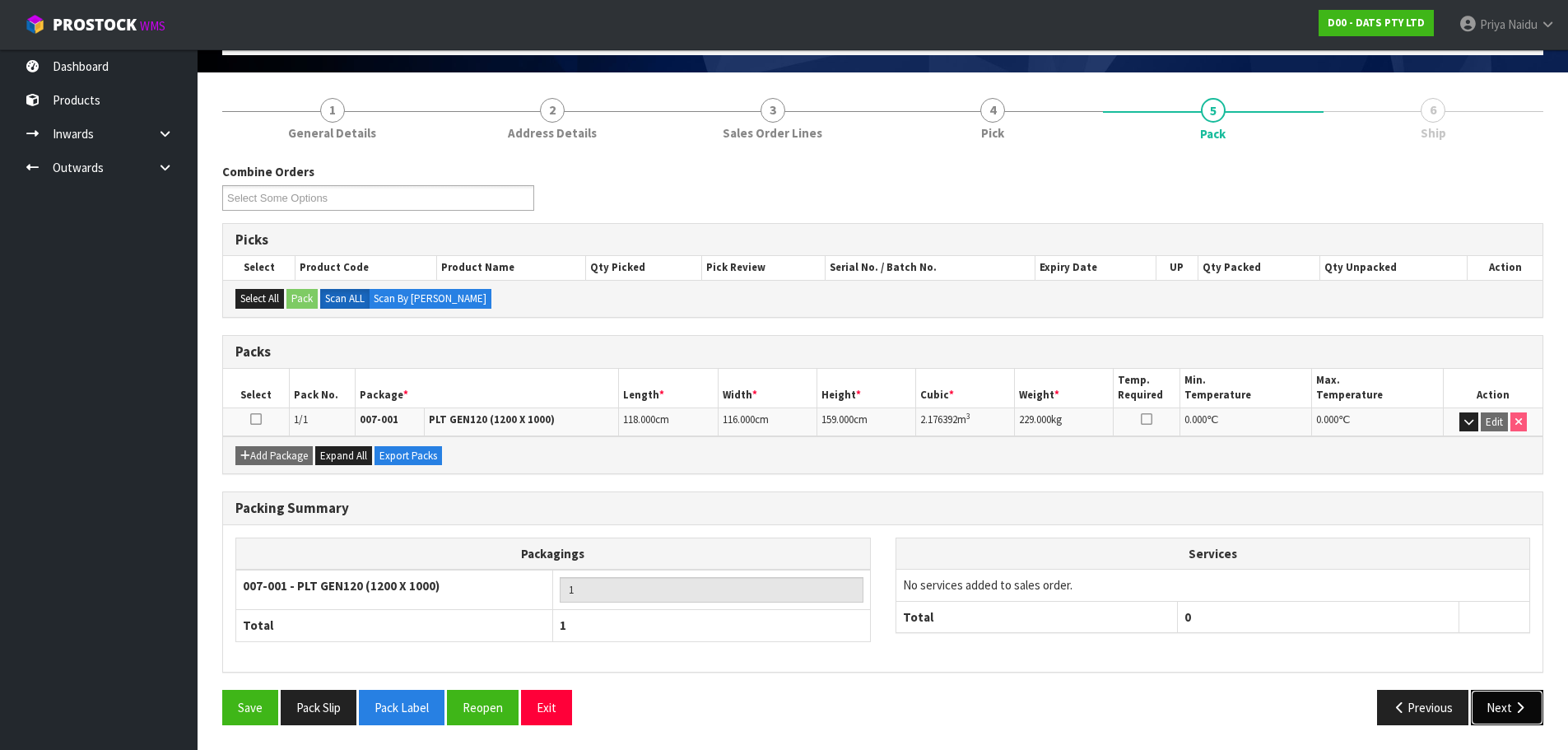
click at [1497, 708] on button "Next" at bounding box center [1506, 708] width 72 height 36
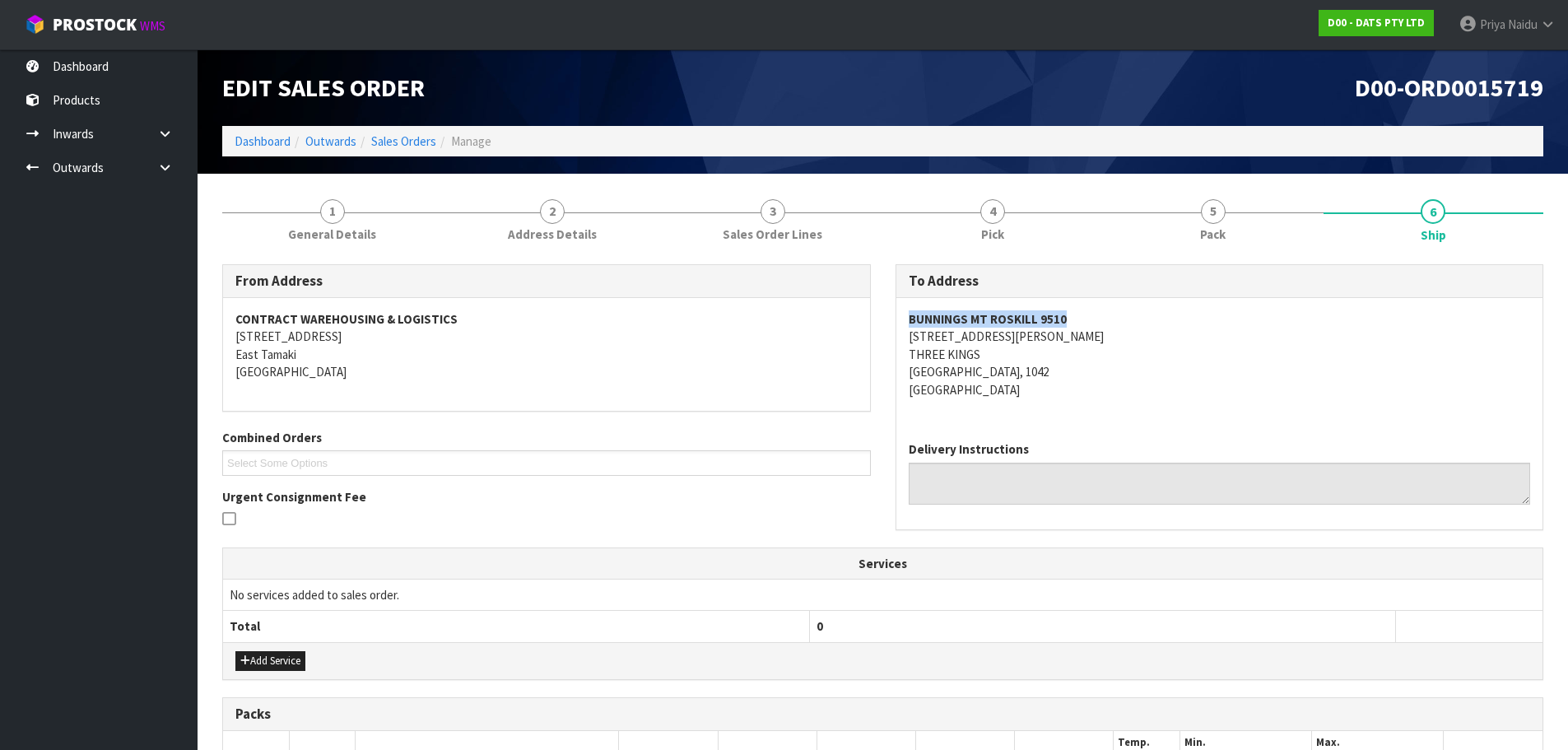
drag, startPoint x: 897, startPoint y: 322, endPoint x: 1090, endPoint y: 321, distance: 193.0
click at [1090, 321] on div "BUNNINGS MT ROSKILL [STREET_ADDRESS][PERSON_NAME]" at bounding box center [1220, 363] width 647 height 130
drag, startPoint x: 893, startPoint y: 344, endPoint x: 1008, endPoint y: 368, distance: 117.5
click at [1008, 368] on div "To Address BUNNINGS [GEOGRAPHIC_DATA] [STREET_ADDRESS][PERSON_NAME] Delivery In…" at bounding box center [1220, 406] width 673 height 283
click at [1132, 397] on address "BUNNINGS MT ROSKILL [STREET_ADDRESS][PERSON_NAME]" at bounding box center [1220, 354] width 622 height 88
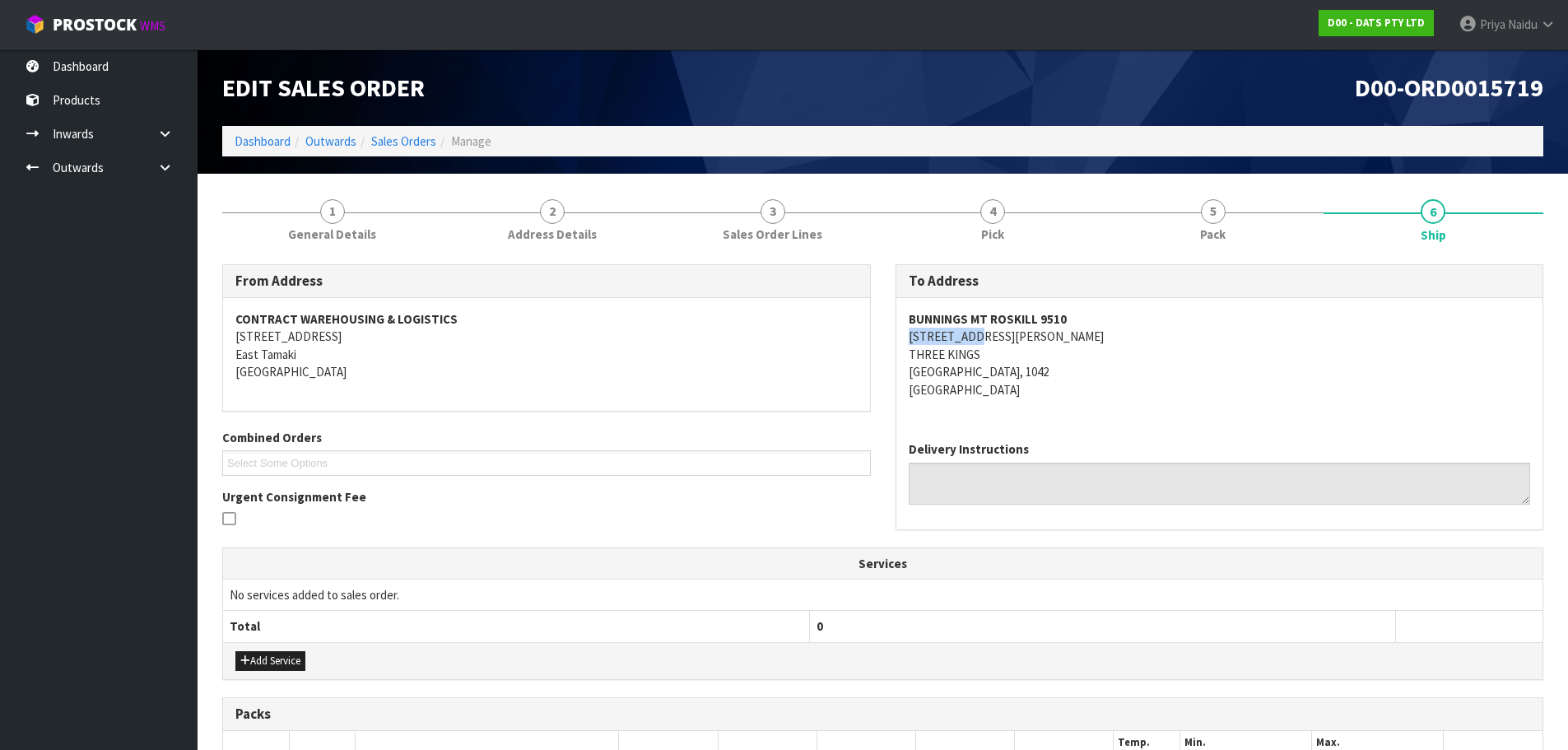
drag, startPoint x: 906, startPoint y: 340, endPoint x: 998, endPoint y: 339, distance: 92.0
click at [998, 339] on div "BUNNINGS MT ROSKILL [STREET_ADDRESS][PERSON_NAME]" at bounding box center [1220, 363] width 647 height 130
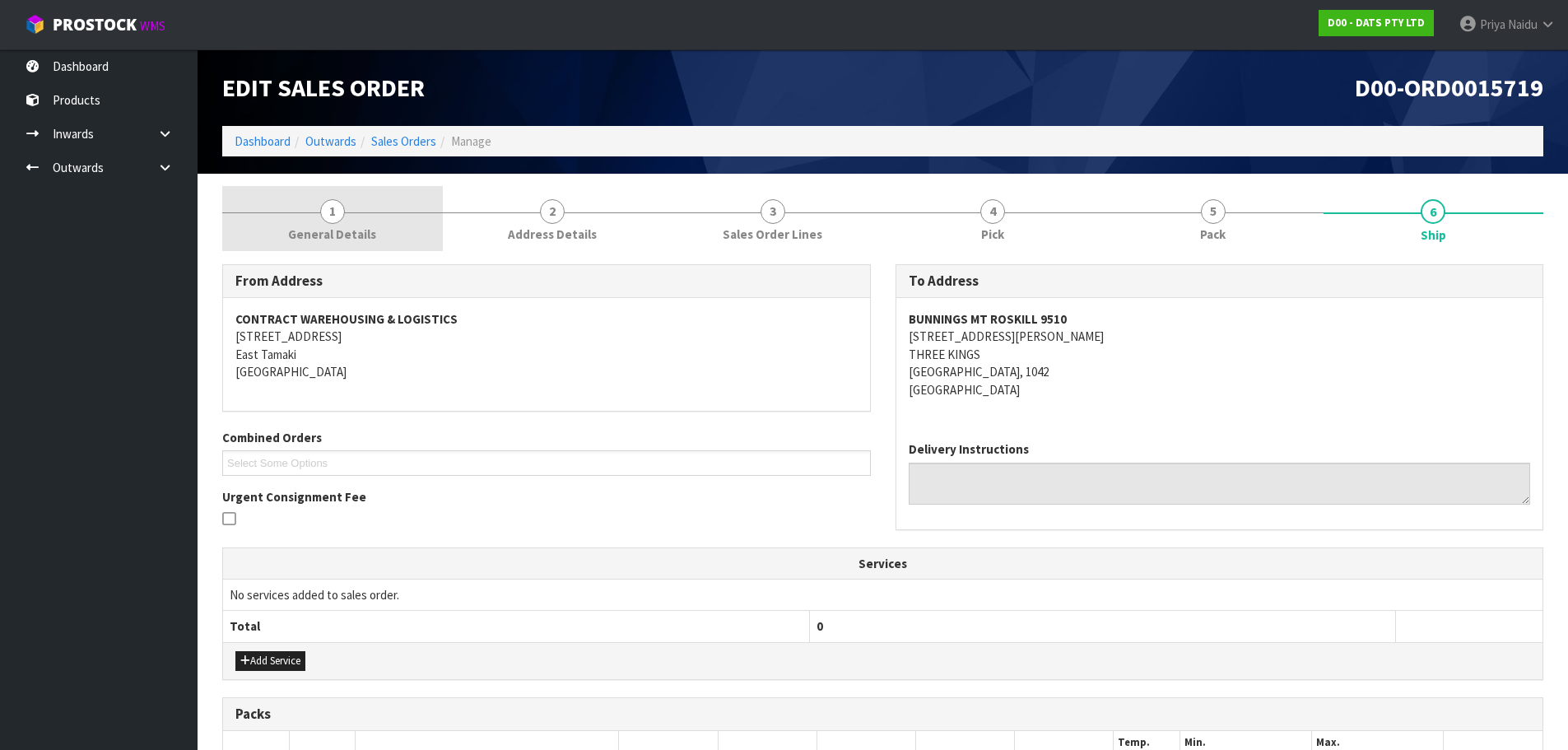
click at [335, 206] on span "1" at bounding box center [333, 212] width 25 height 25
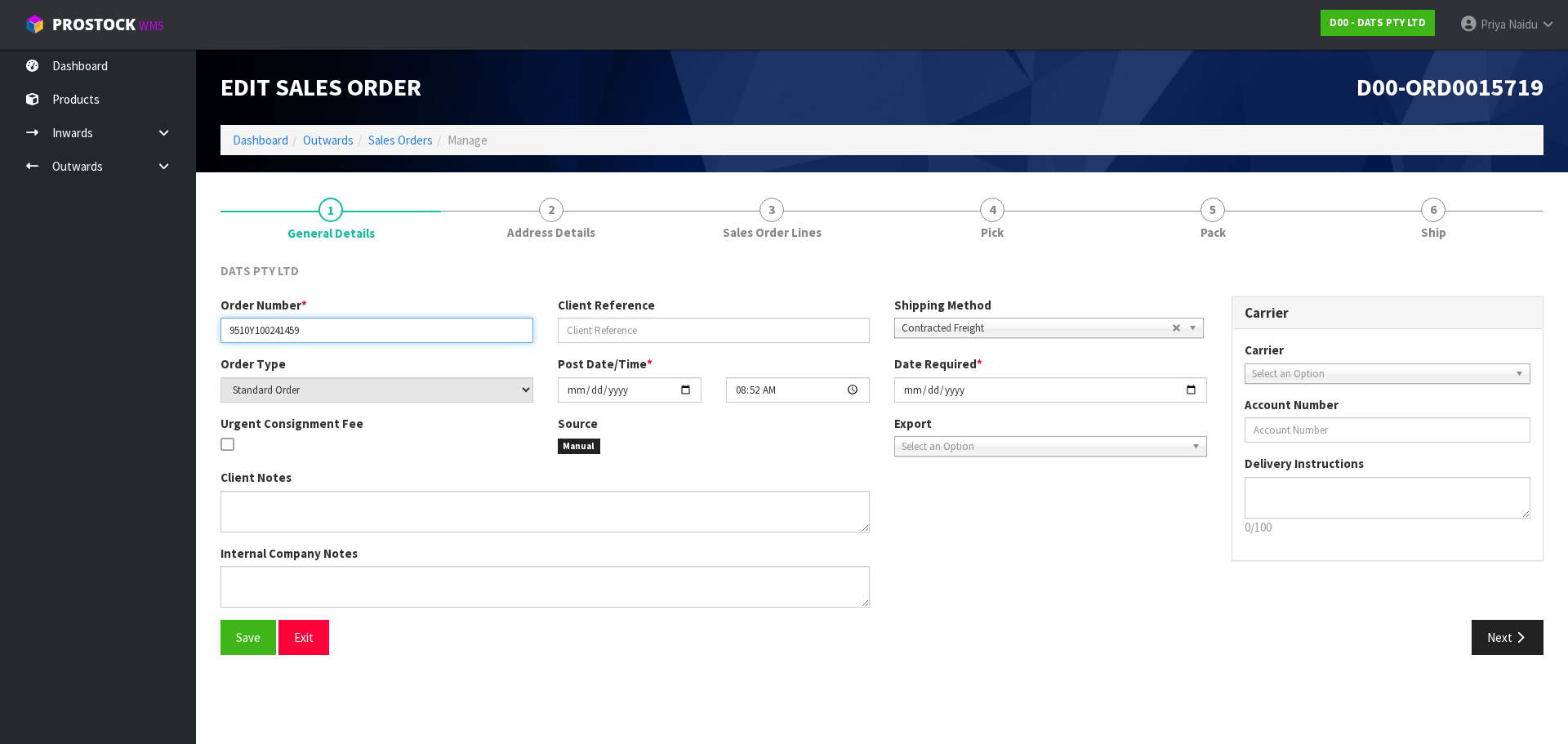
drag, startPoint x: 224, startPoint y: 327, endPoint x: 332, endPoint y: 334, distance: 108.2
click at [332, 334] on input "9510Y100241459" at bounding box center [376, 330] width 313 height 26
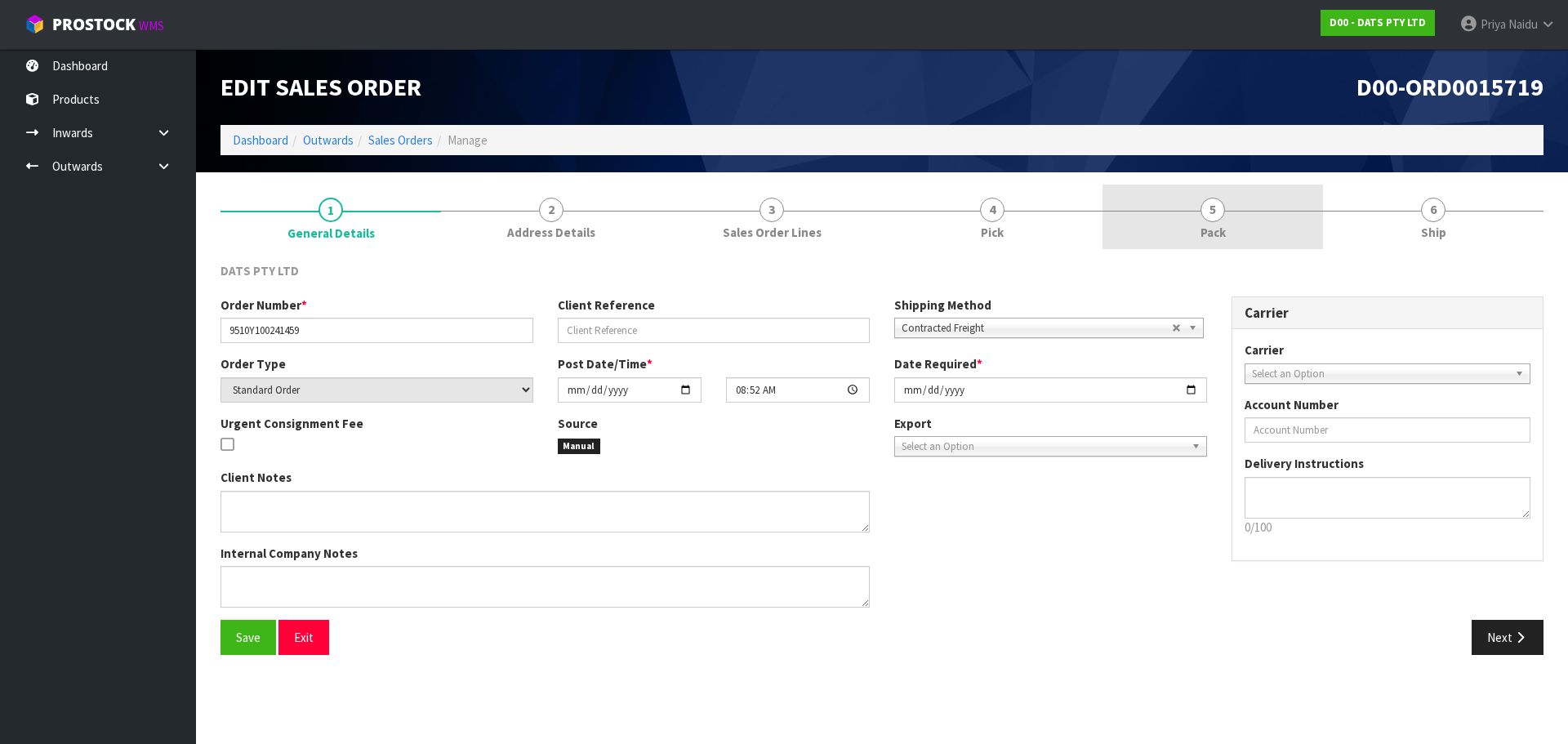
click at [1255, 229] on link "5 Pack" at bounding box center [1212, 217] width 220 height 64
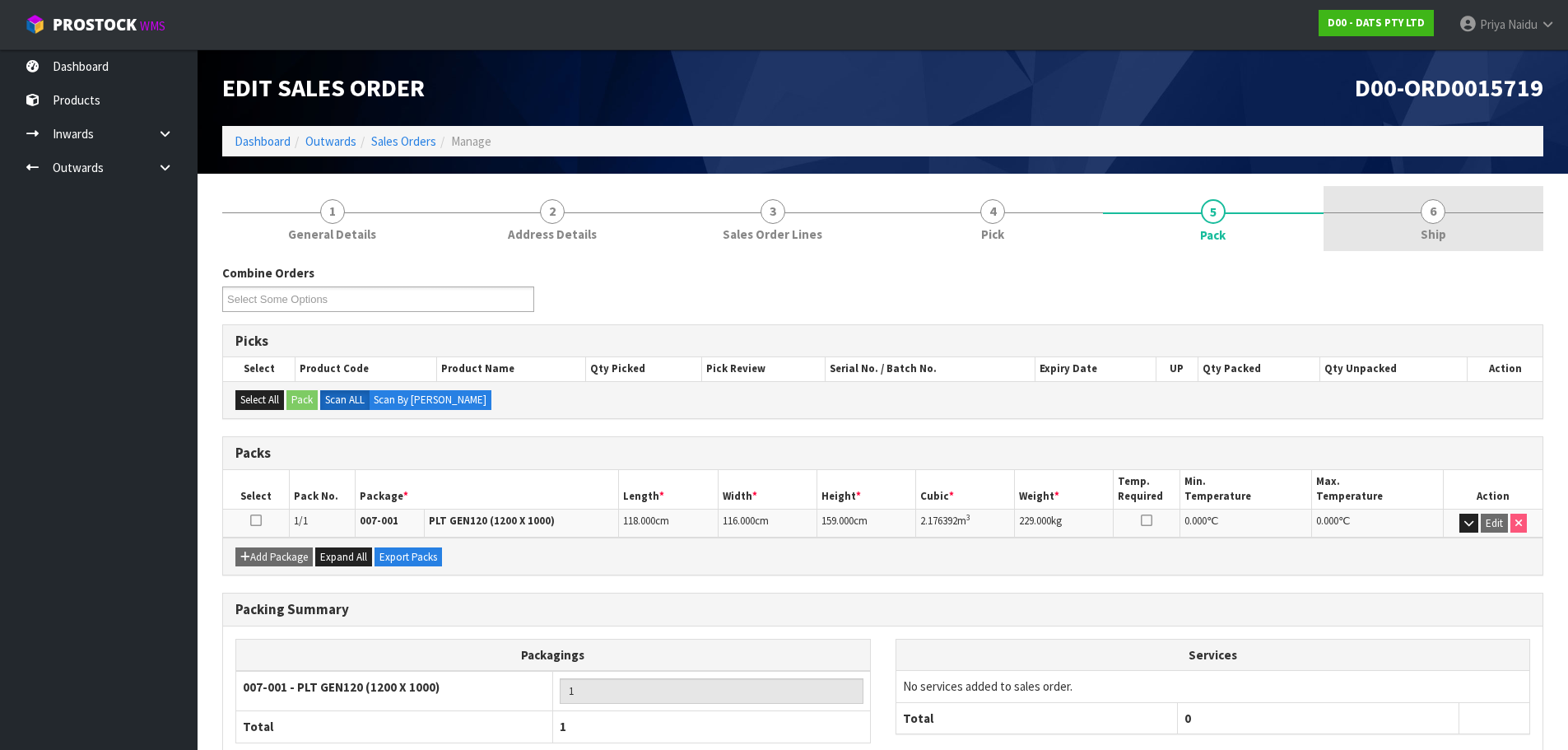
click at [1389, 238] on link "6 Ship" at bounding box center [1433, 219] width 220 height 65
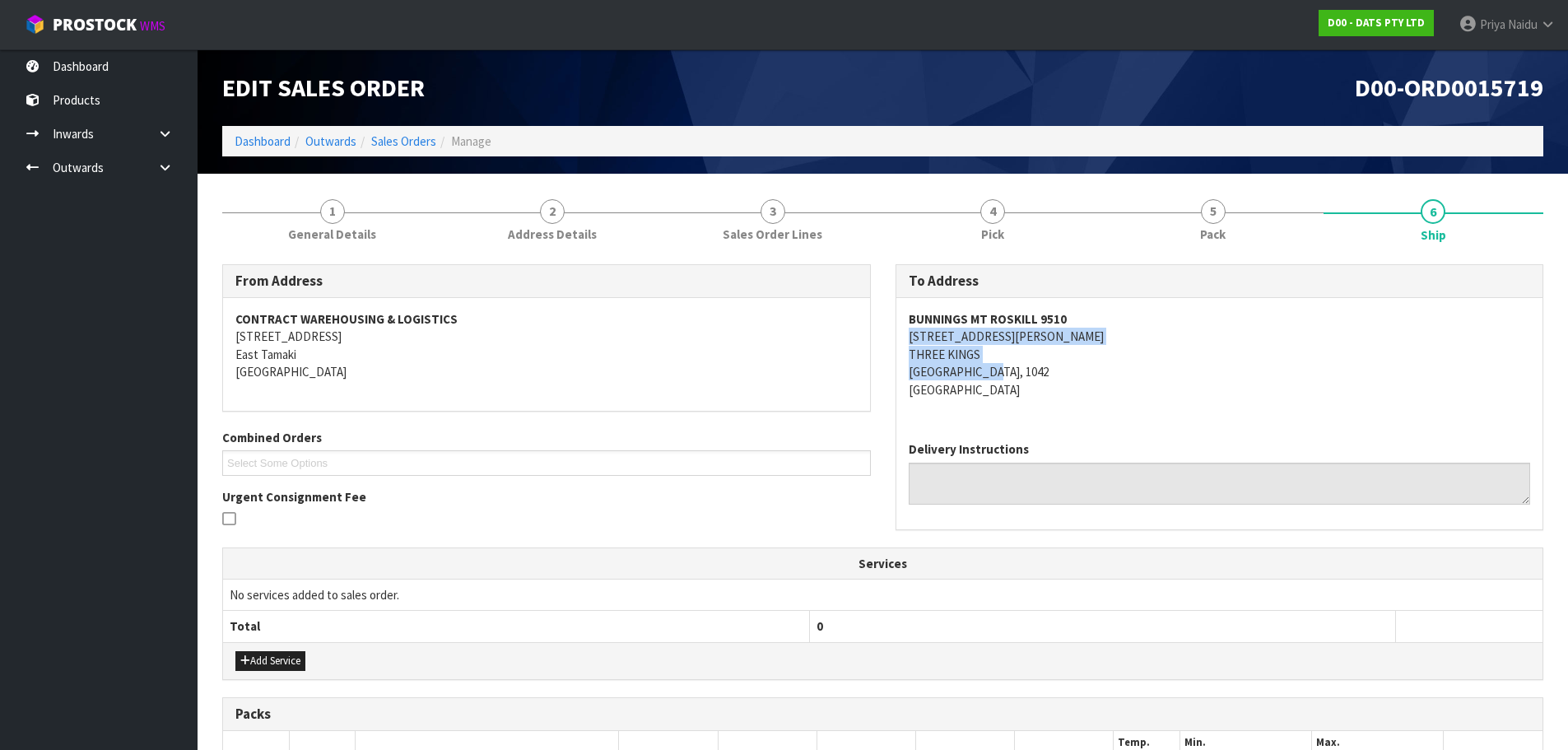
drag, startPoint x: 905, startPoint y: 339, endPoint x: 1029, endPoint y: 379, distance: 130.3
click at [1029, 379] on div "BUNNINGS MT ROSKILL [STREET_ADDRESS][PERSON_NAME]" at bounding box center [1220, 363] width 647 height 130
click at [1156, 377] on address "BUNNINGS MT ROSKILL [STREET_ADDRESS][PERSON_NAME]" at bounding box center [1220, 354] width 622 height 88
drag, startPoint x: 902, startPoint y: 314, endPoint x: 1090, endPoint y: 318, distance: 188.0
click at [1090, 318] on div "BUNNINGS MT ROSKILL [STREET_ADDRESS][PERSON_NAME]" at bounding box center [1220, 363] width 647 height 130
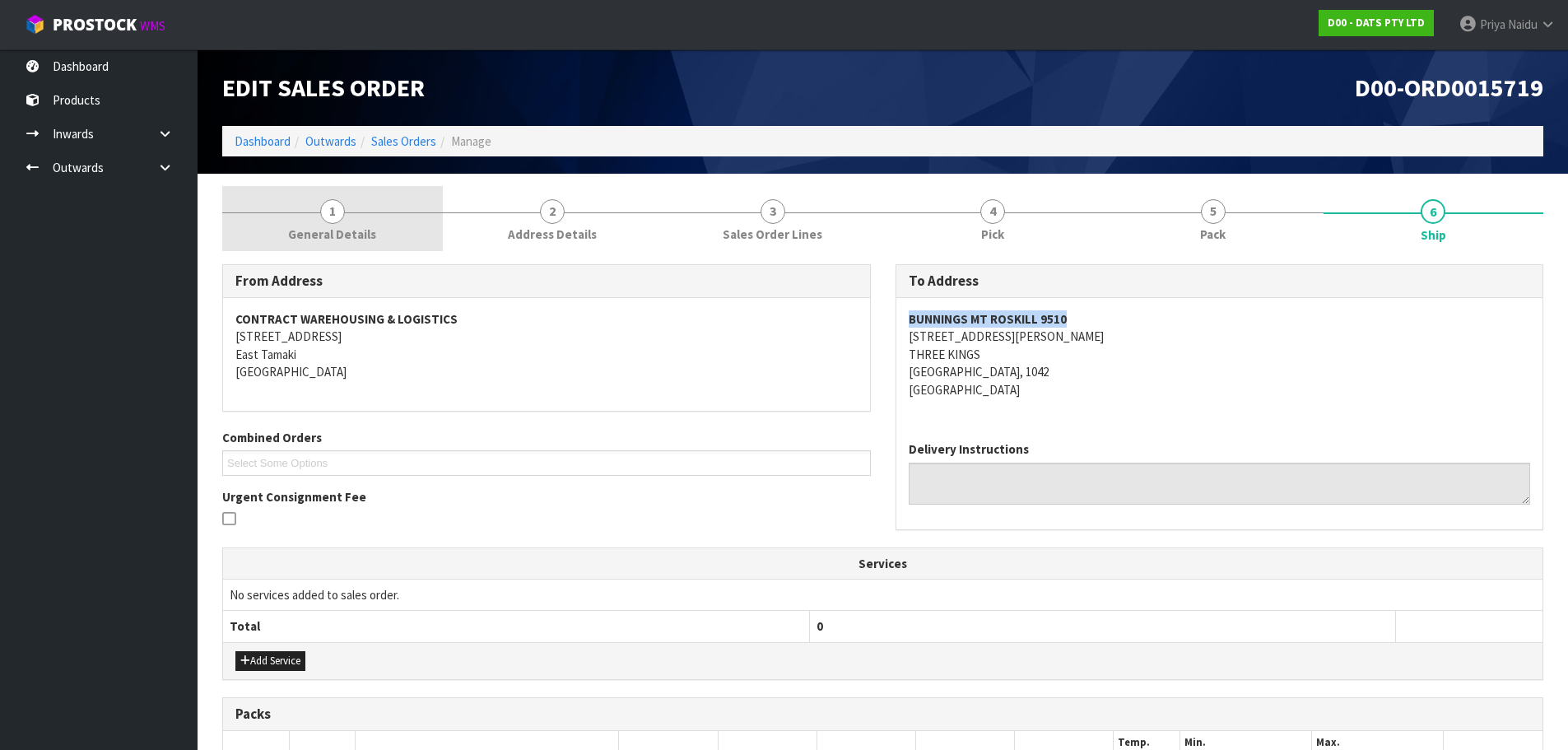
click at [335, 210] on span "1" at bounding box center [333, 212] width 25 height 25
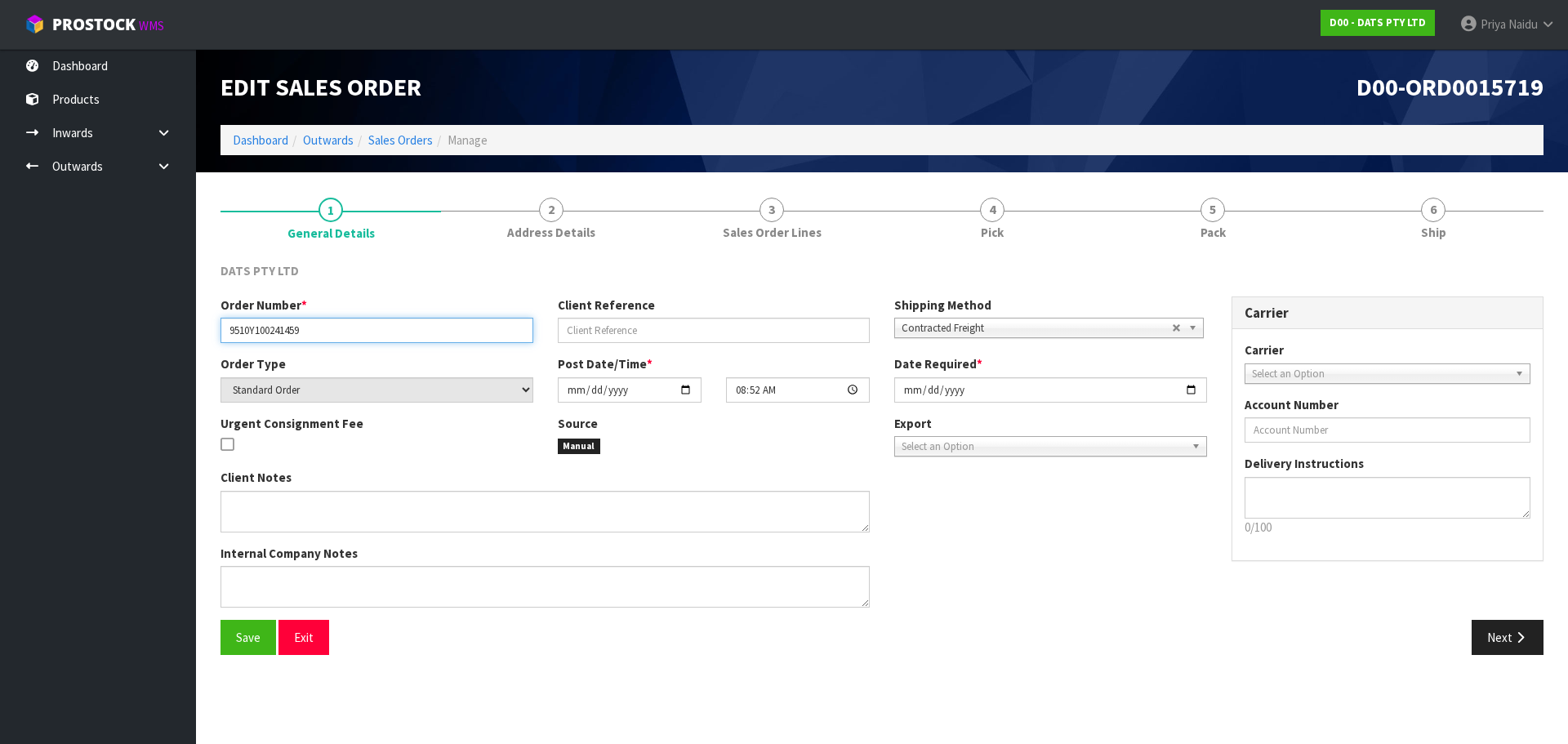
drag, startPoint x: 235, startPoint y: 327, endPoint x: 307, endPoint y: 337, distance: 72.7
click at [307, 337] on input "9510Y100241459" at bounding box center [376, 330] width 313 height 26
click at [1353, 289] on div "DATS PTY LTD" at bounding box center [882, 279] width 1348 height 34
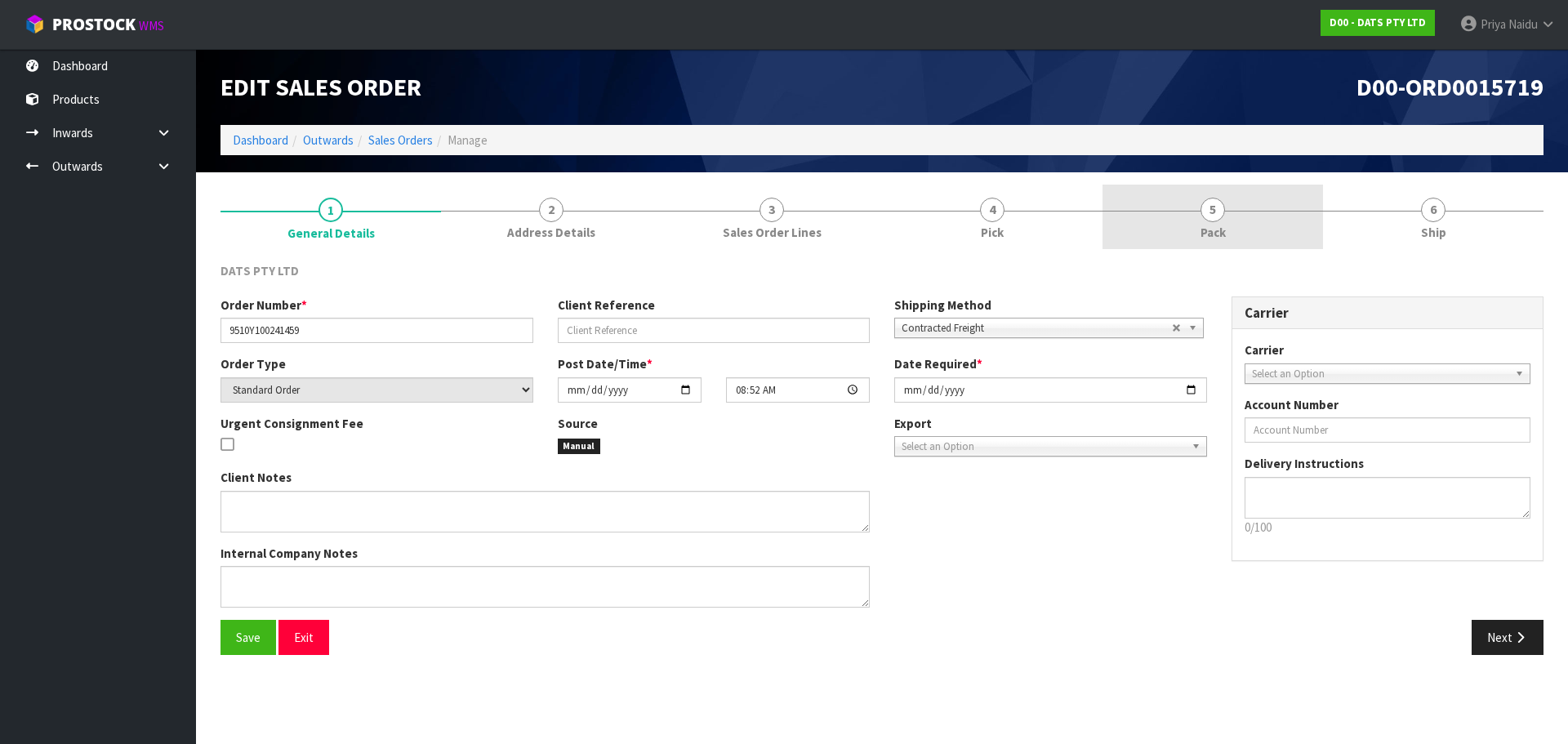
click at [1241, 205] on link "5 Pack" at bounding box center [1212, 217] width 220 height 64
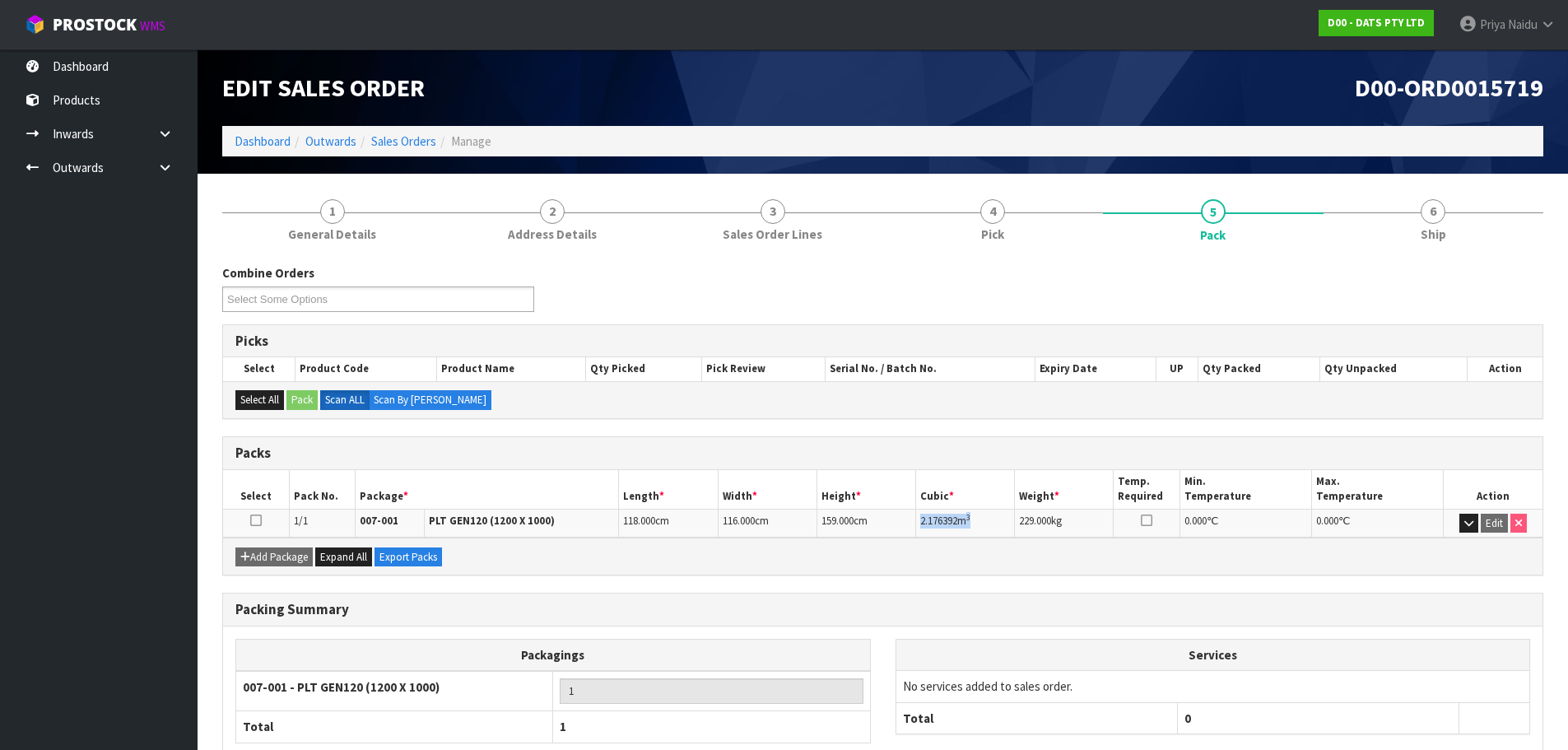
drag, startPoint x: 916, startPoint y: 520, endPoint x: 989, endPoint y: 518, distance: 73.0
click at [989, 518] on td "2.176392 m 3" at bounding box center [965, 523] width 99 height 29
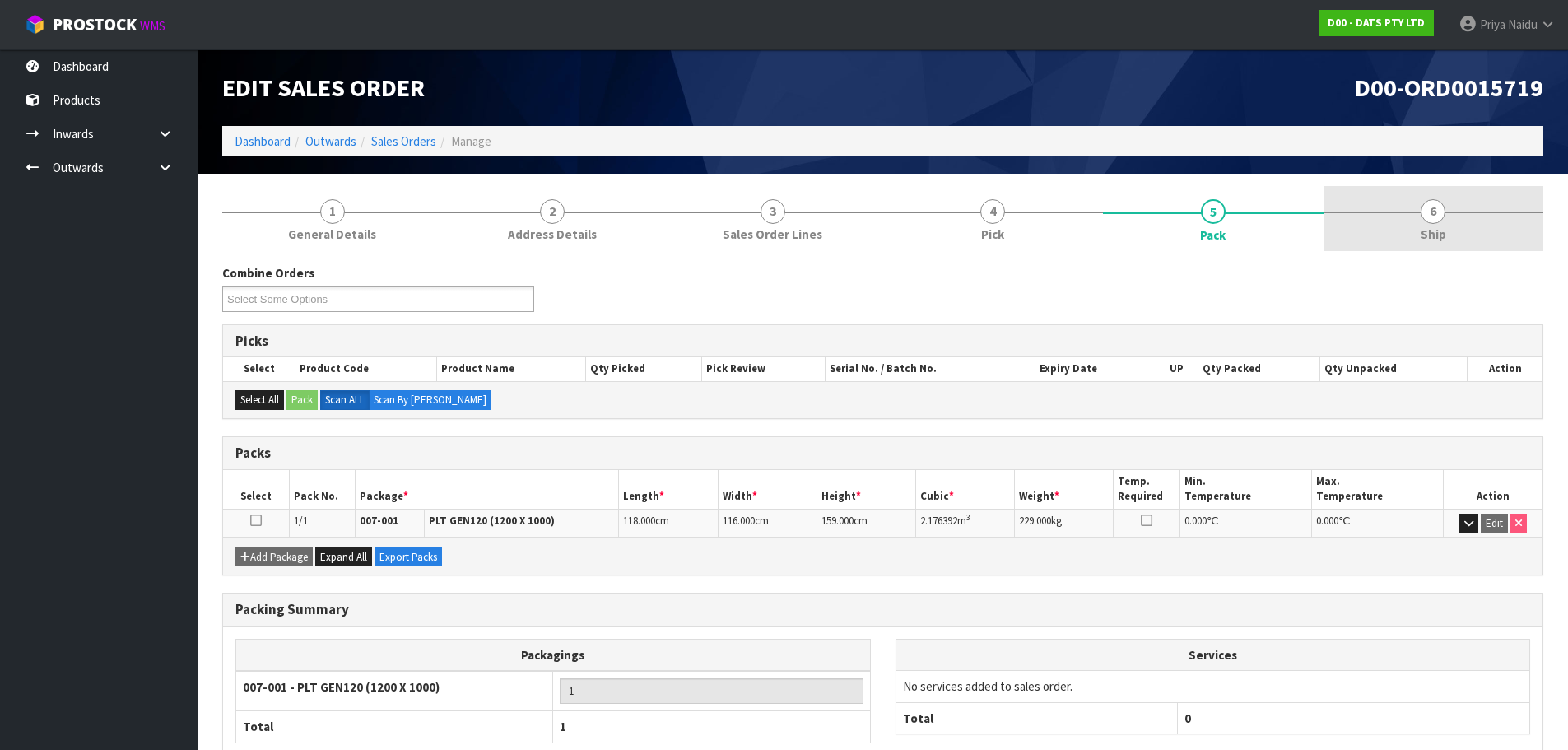
click at [1486, 225] on link "6 Ship" at bounding box center [1433, 219] width 220 height 65
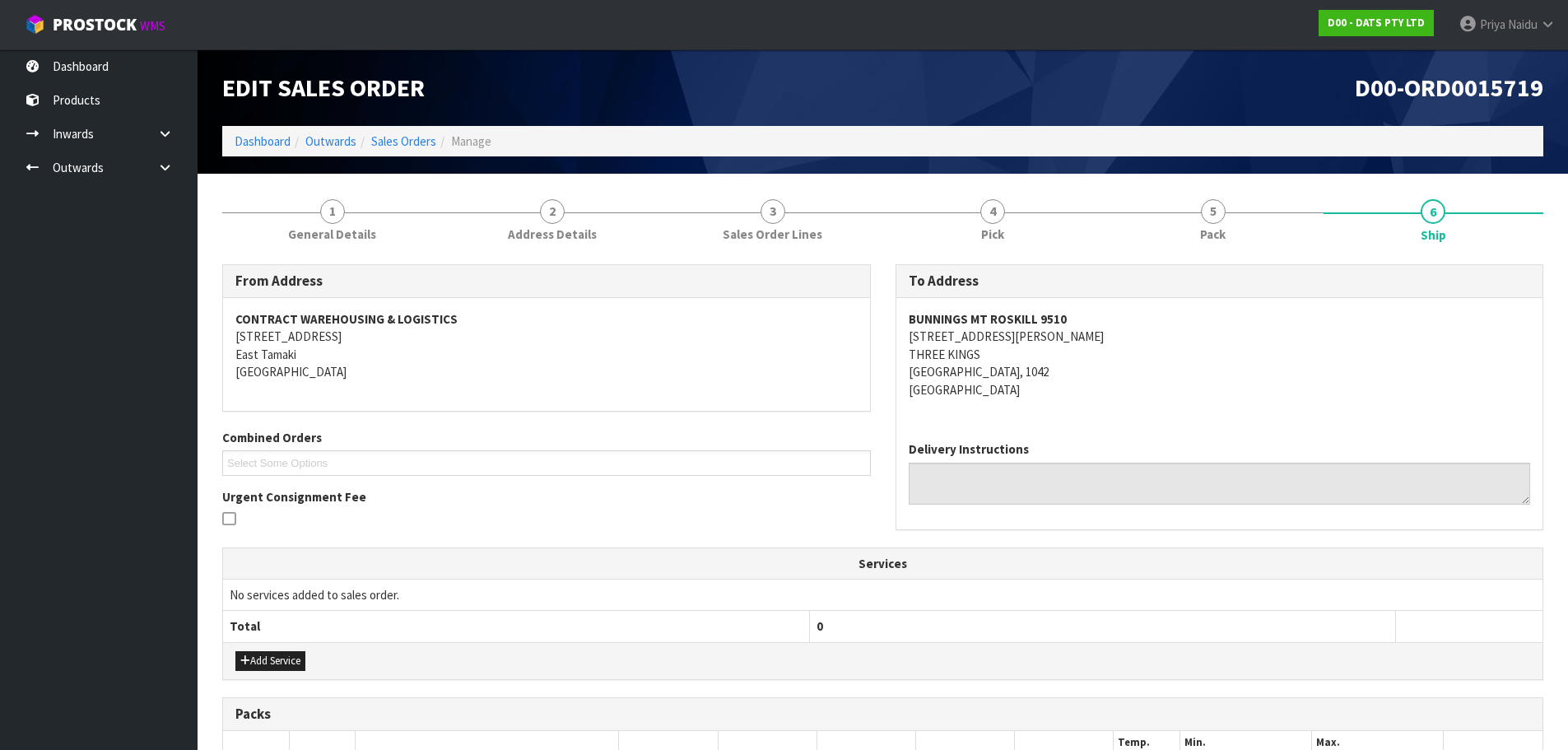
click at [1103, 347] on address "BUNNINGS MT ROSKILL [STREET_ADDRESS][PERSON_NAME]" at bounding box center [1220, 354] width 622 height 88
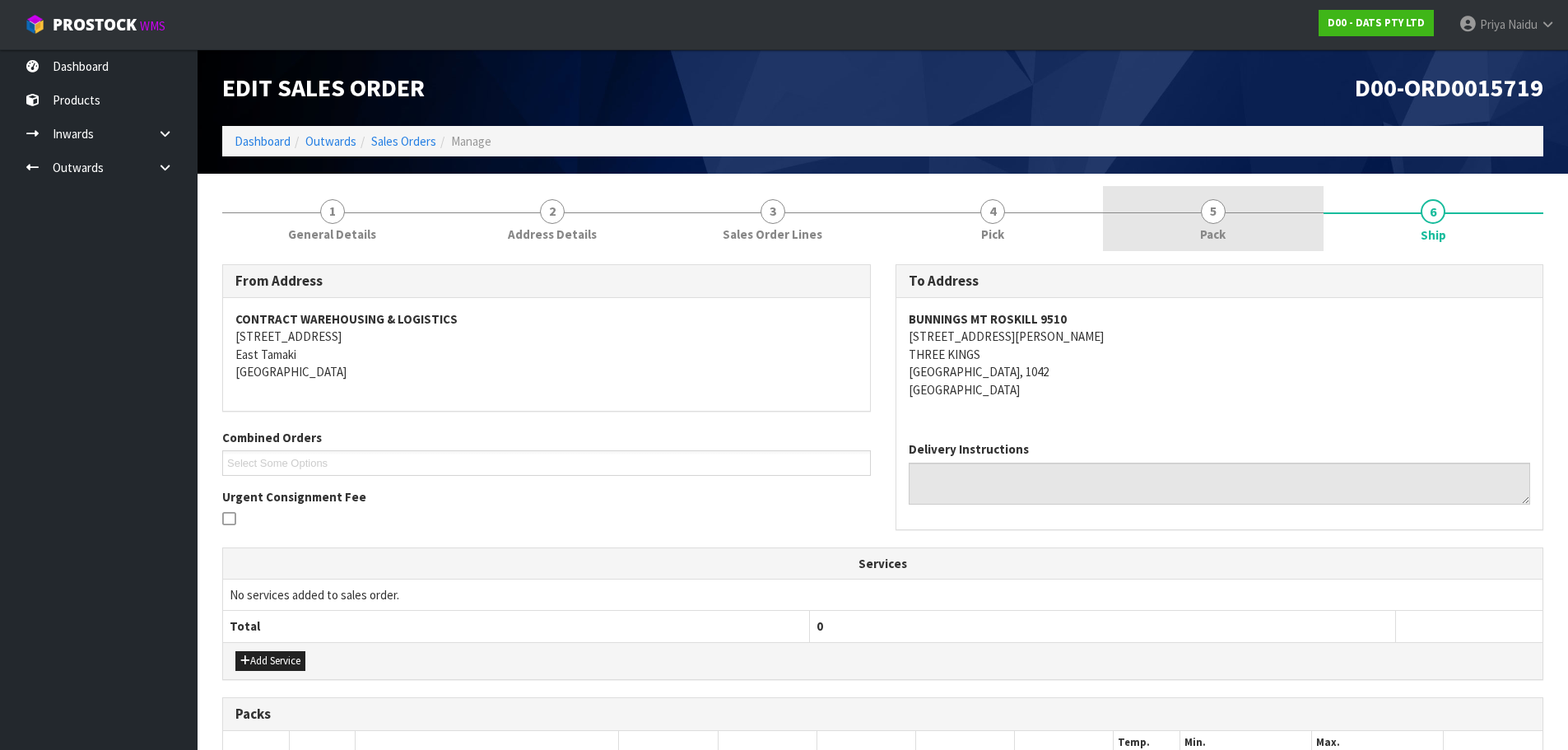
click at [1170, 220] on link "5 Pack" at bounding box center [1213, 219] width 220 height 65
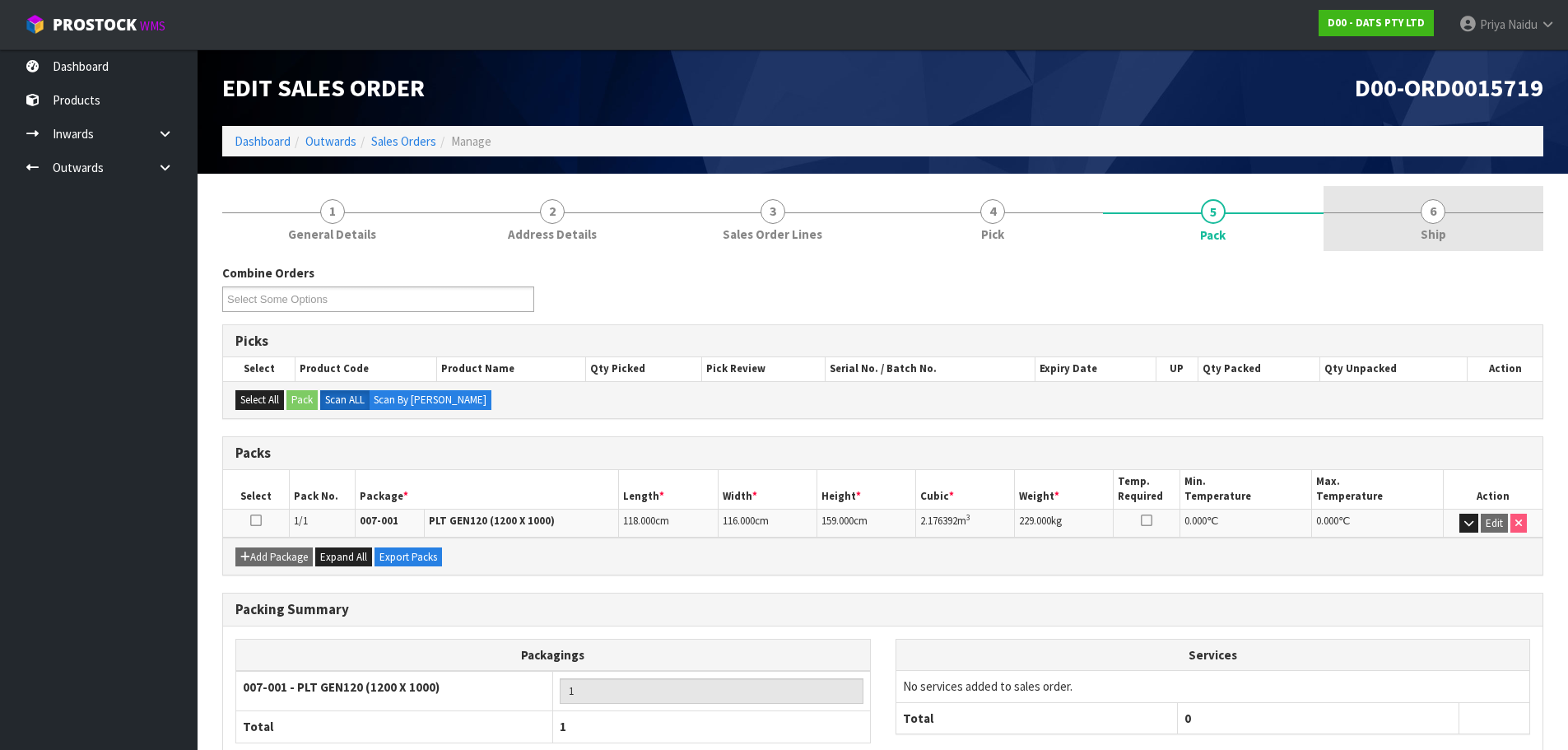
click at [1466, 235] on link "6 Ship" at bounding box center [1433, 219] width 220 height 65
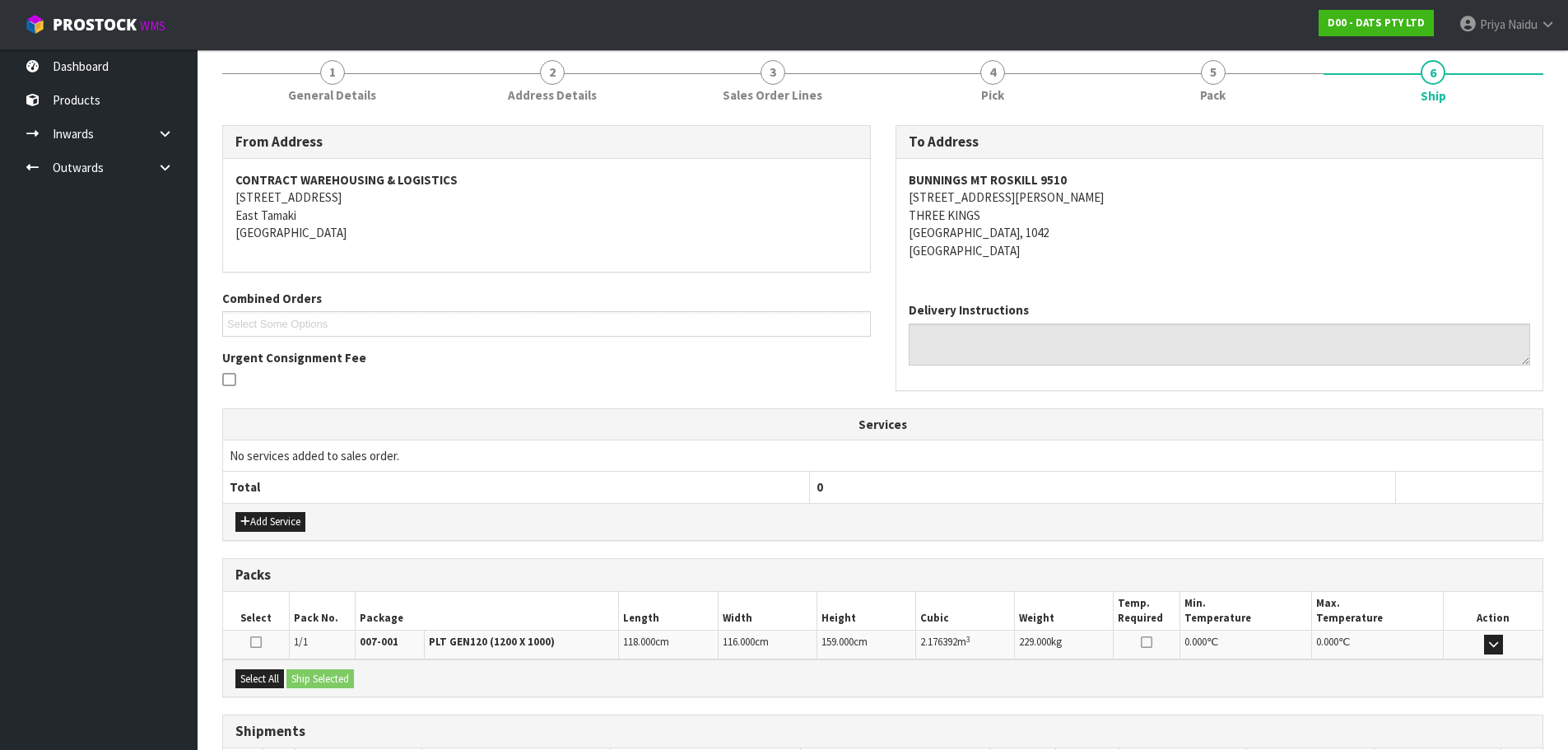
scroll to position [264, 0]
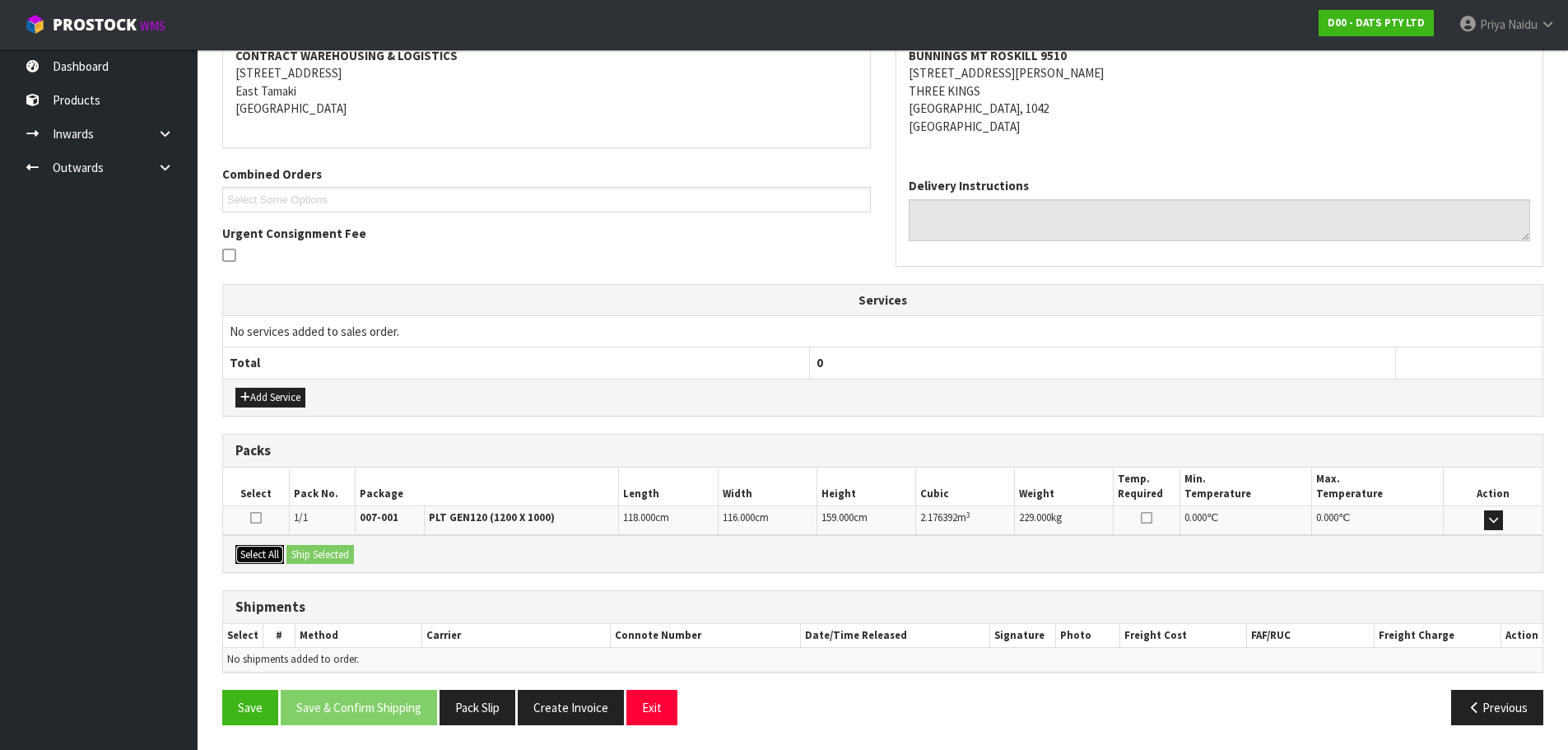
drag, startPoint x: 256, startPoint y: 551, endPoint x: 294, endPoint y: 552, distance: 38.0
click at [258, 551] on button "Select All" at bounding box center [259, 555] width 48 height 20
drag, startPoint x: 298, startPoint y: 552, endPoint x: 377, endPoint y: 560, distance: 79.4
click at [303, 552] on button "Ship Selected" at bounding box center [320, 555] width 67 height 20
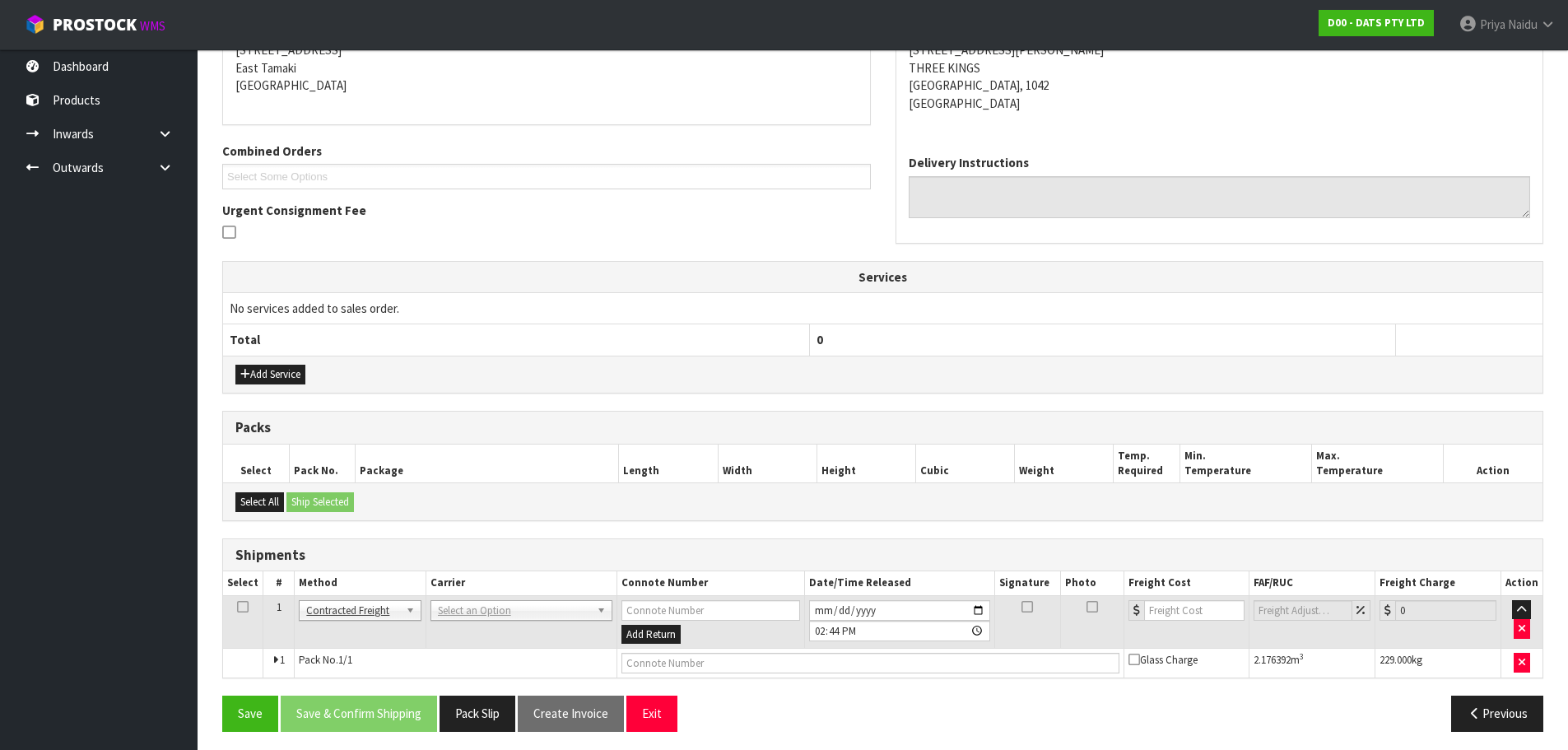
scroll to position [293, 0]
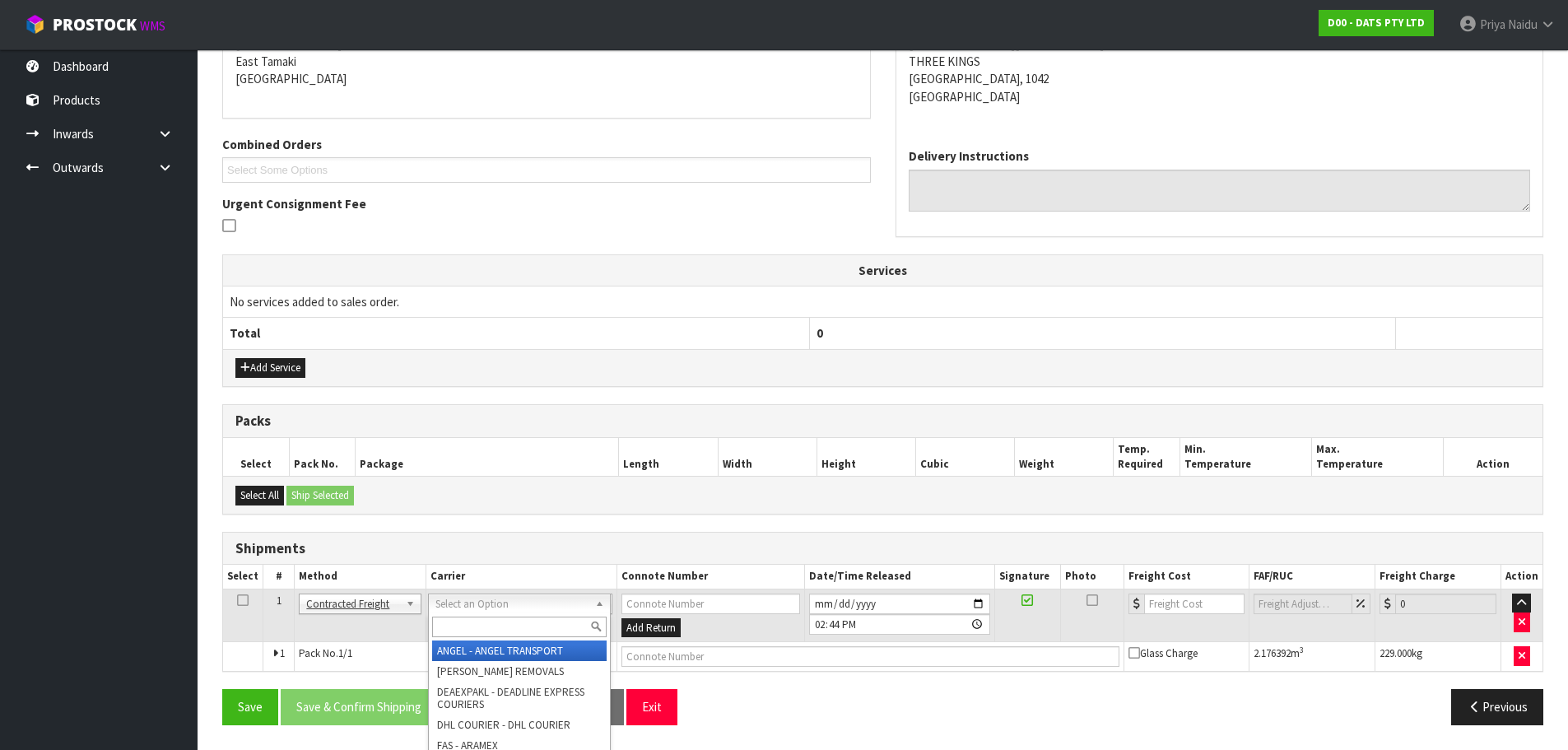
click at [465, 619] on input "text" at bounding box center [520, 627] width 175 height 21
type input "MA"
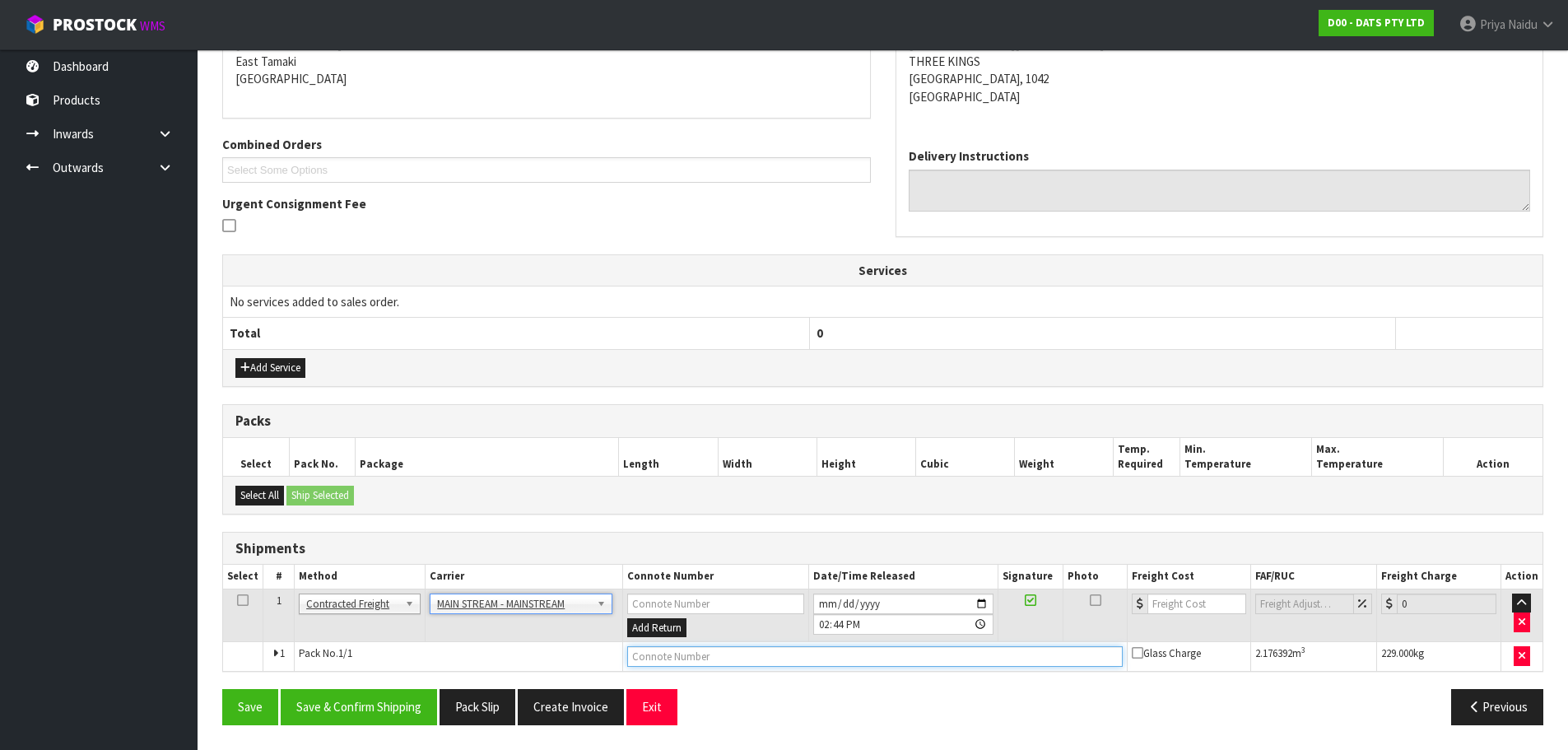
click at [717, 654] on input "text" at bounding box center [875, 656] width 496 height 21
paste input "CWL7722385"
type input "CWL7722385"
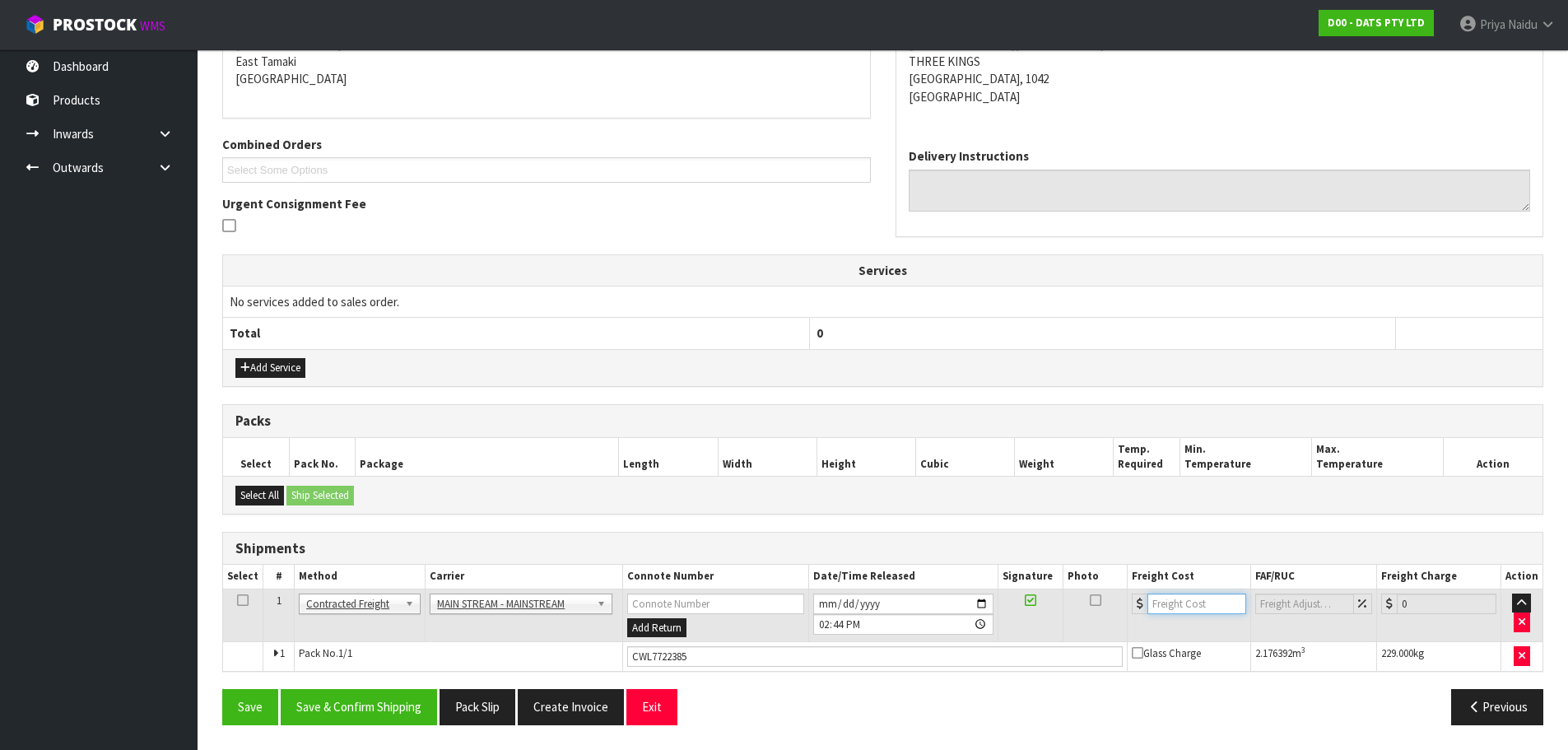
click at [1191, 604] on input "number" at bounding box center [1197, 604] width 100 height 21
type input "43.60"
click at [344, 703] on button "Save & Confirm Shipping" at bounding box center [359, 707] width 156 height 36
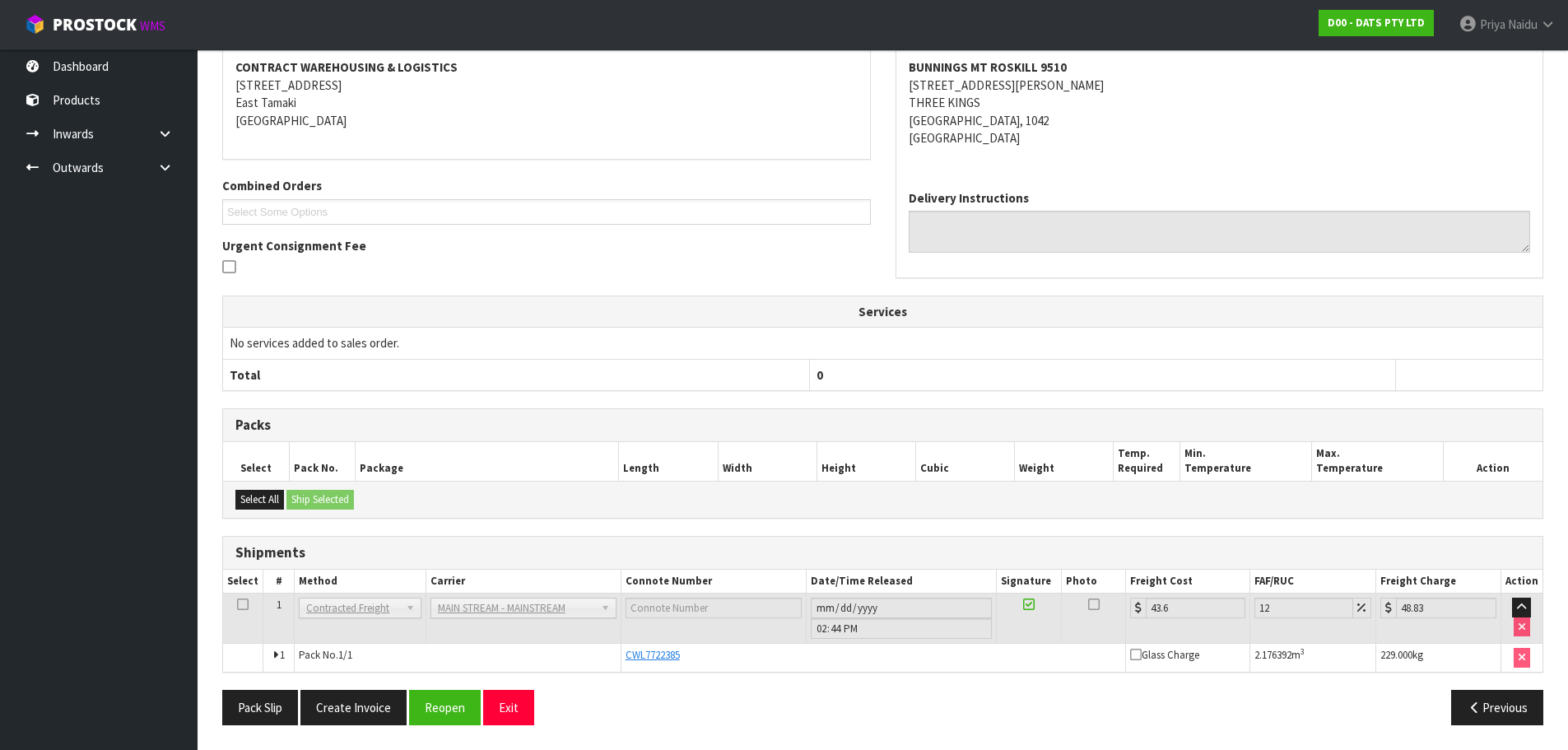
scroll to position [64, 0]
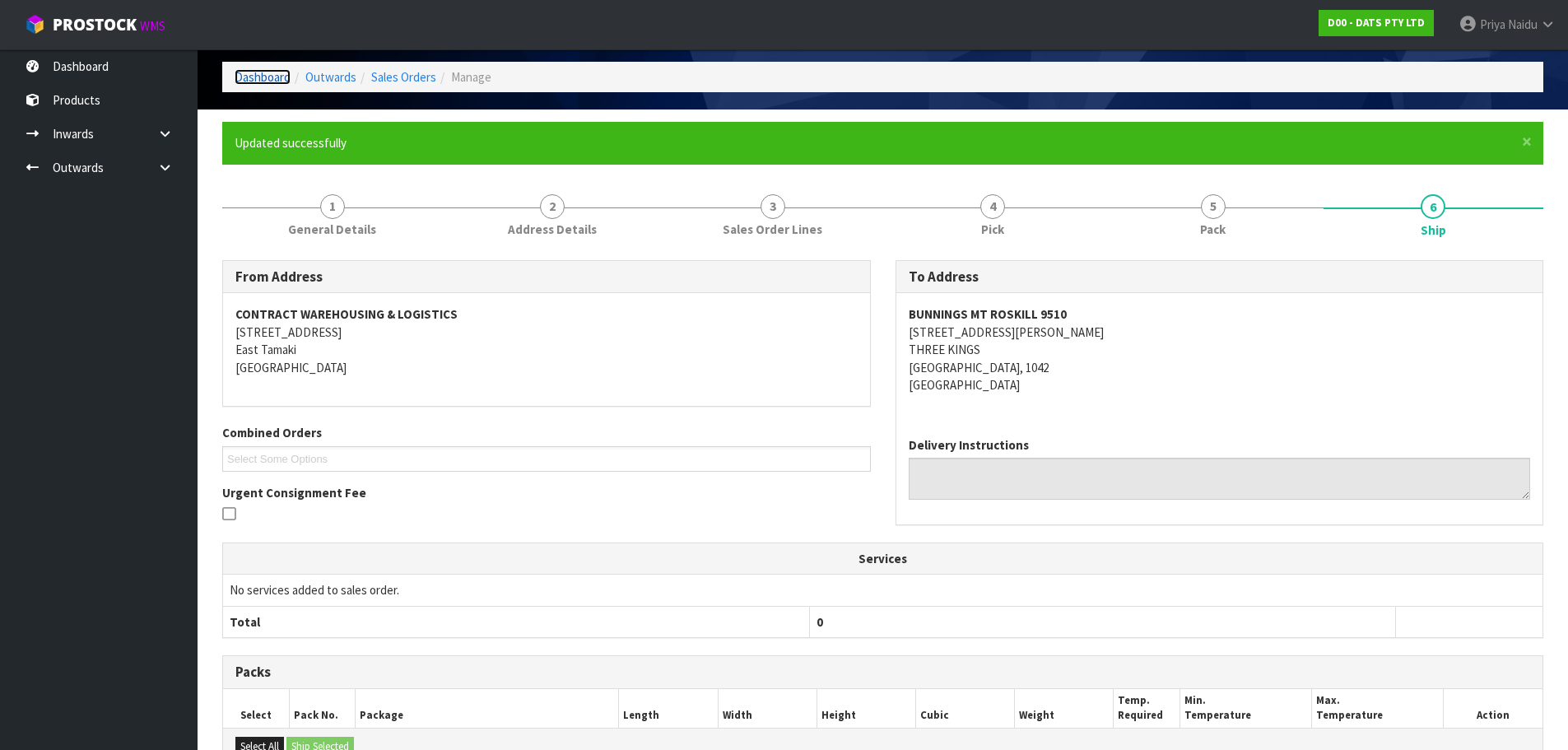
click at [269, 78] on link "Dashboard" at bounding box center [262, 76] width 56 height 16
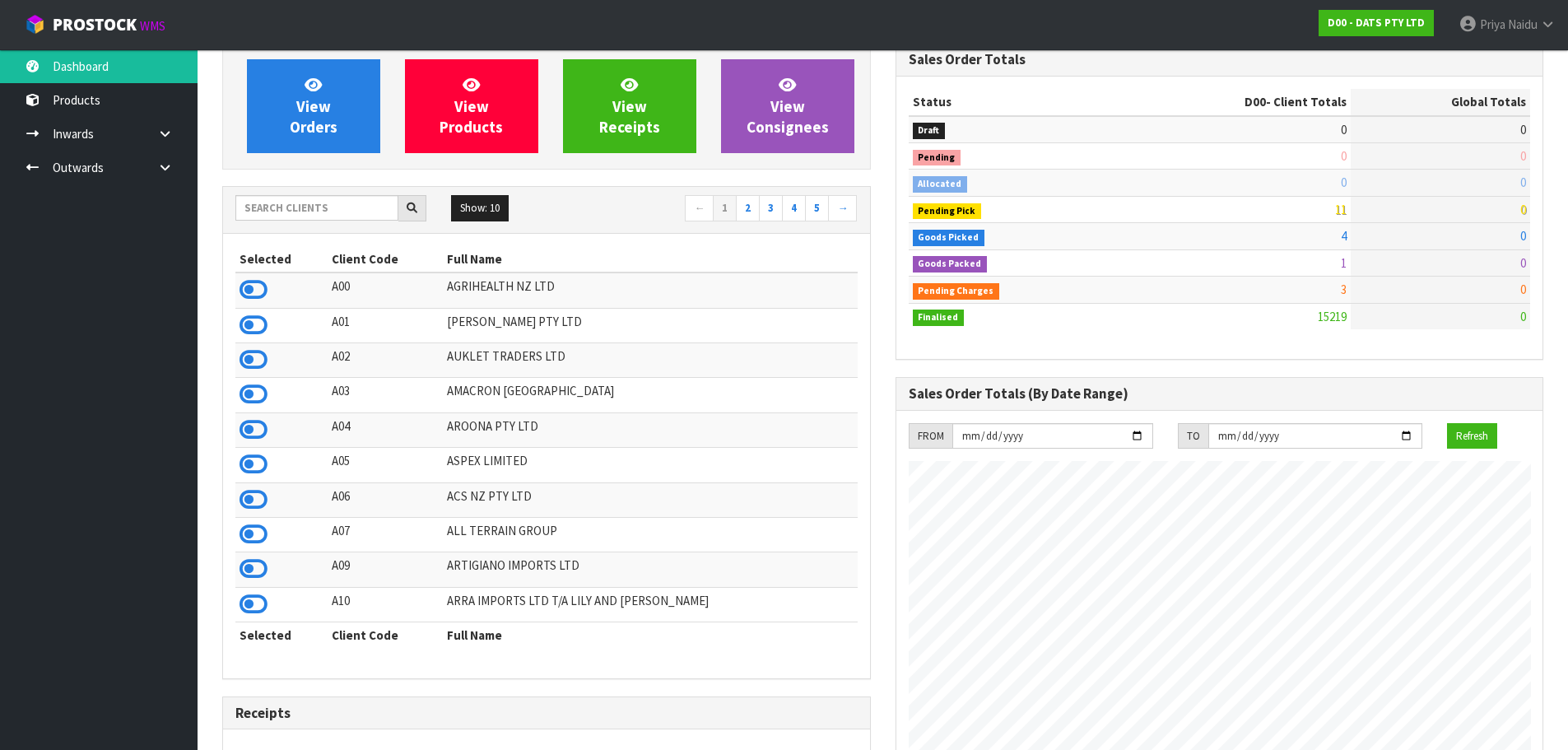
scroll to position [1247, 673]
click at [323, 85] on link "View Orders" at bounding box center [313, 106] width 133 height 94
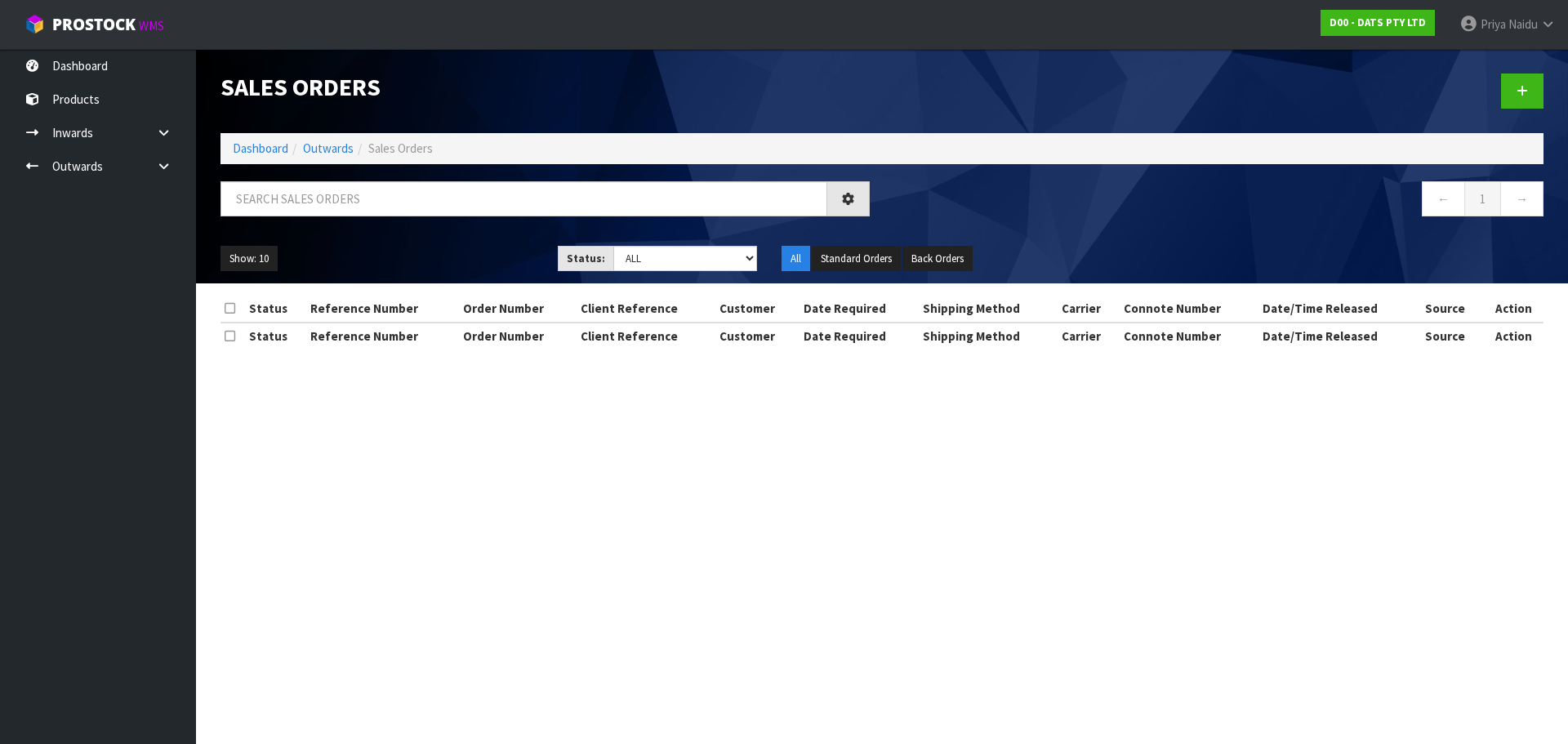
click at [343, 74] on h1 "Sales Orders" at bounding box center [544, 87] width 649 height 27
click at [285, 216] on div at bounding box center [544, 205] width 674 height 47
click at [293, 205] on input "text" at bounding box center [524, 199] width 607 height 35
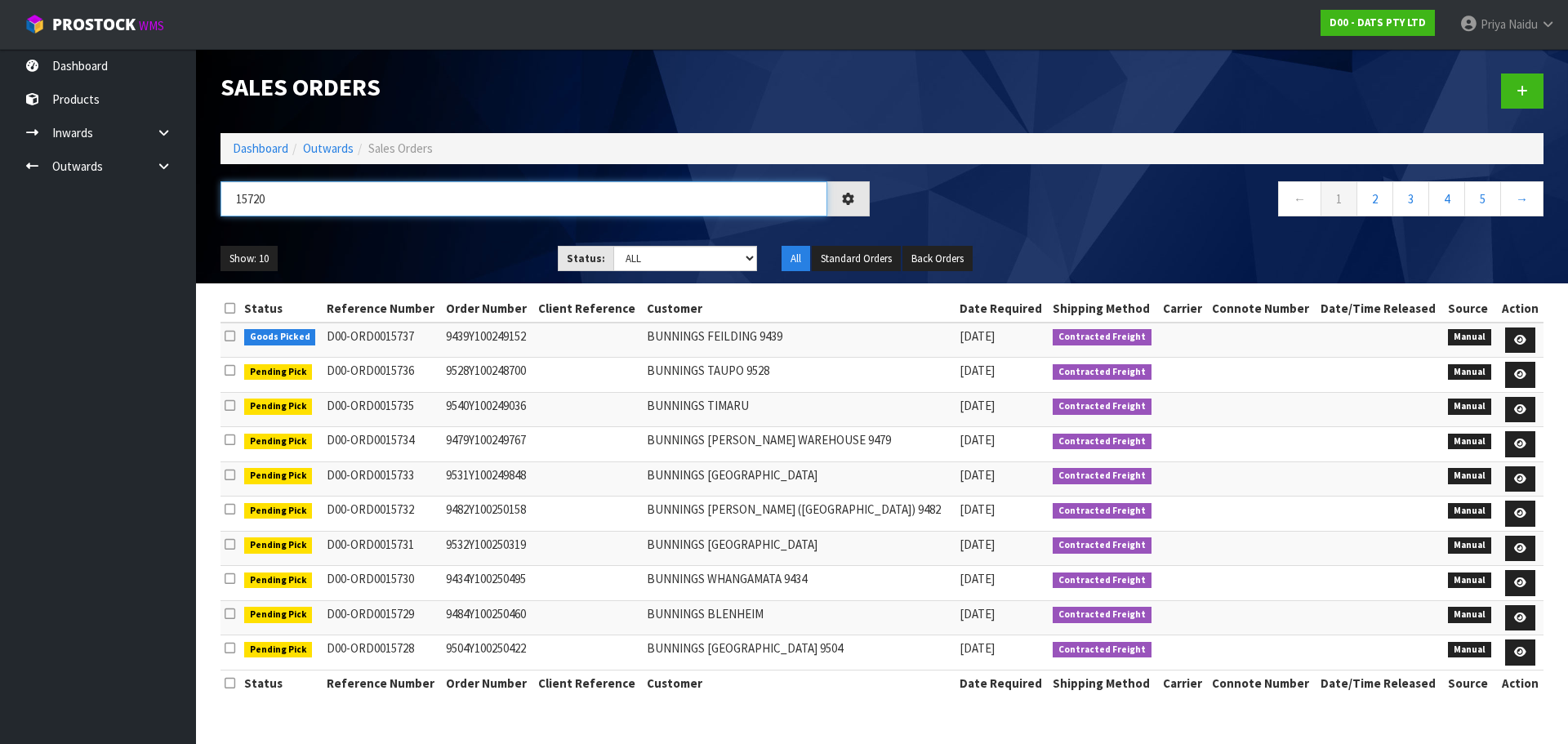
type input "15720"
click at [666, 250] on select "Draft Pending Allocated Pending Pick Goods Picked Goods Packed Pending Charges …" at bounding box center [685, 258] width 144 height 26
select select "string:5"
click at [613, 246] on select "Draft Pending Allocated Pending Pick Goods Picked Goods Packed Pending Charges …" at bounding box center [685, 258] width 144 height 26
click at [464, 228] on div "15720" at bounding box center [544, 205] width 674 height 47
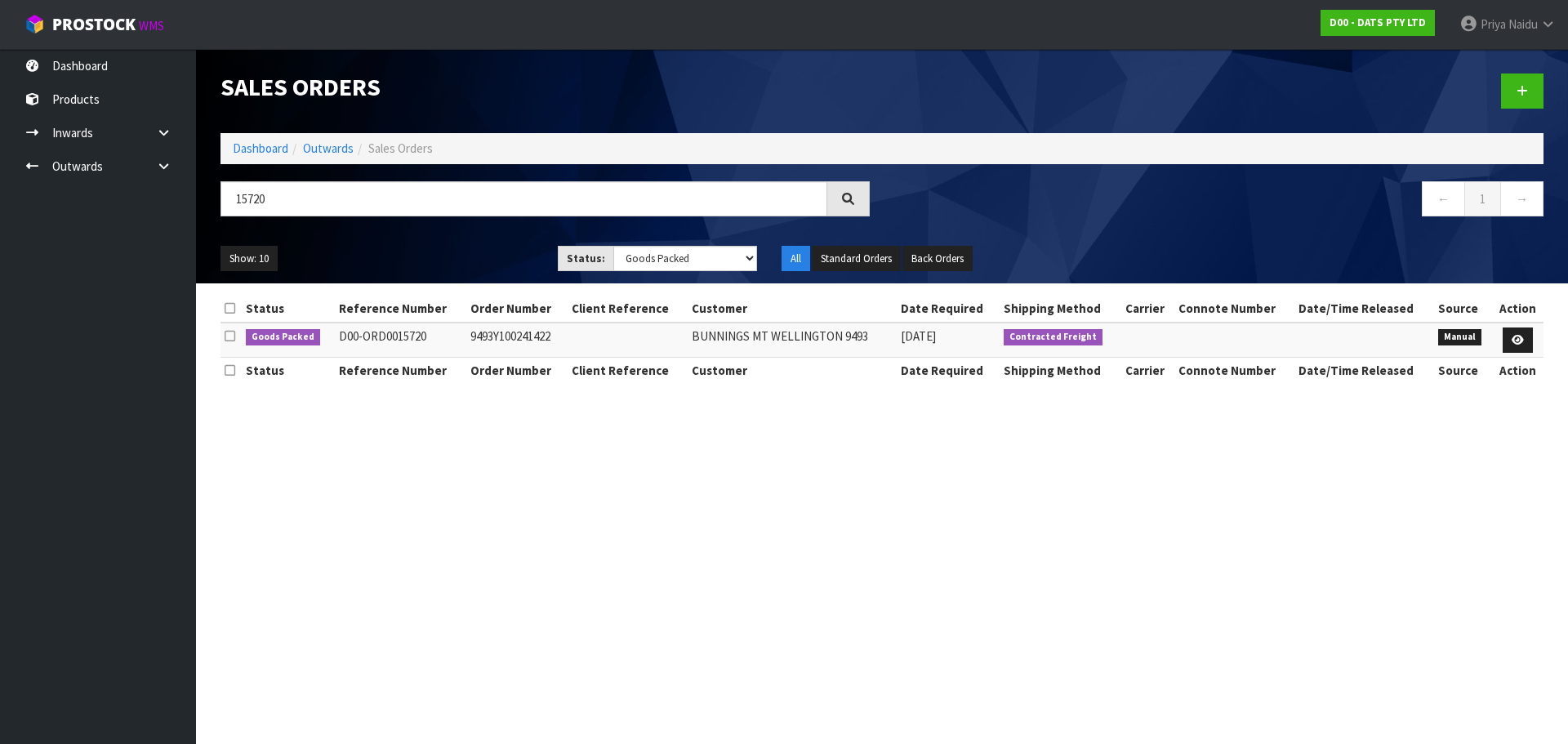
click at [447, 254] on ul "Show: 10 5 10 25 50" at bounding box center [376, 259] width 313 height 26
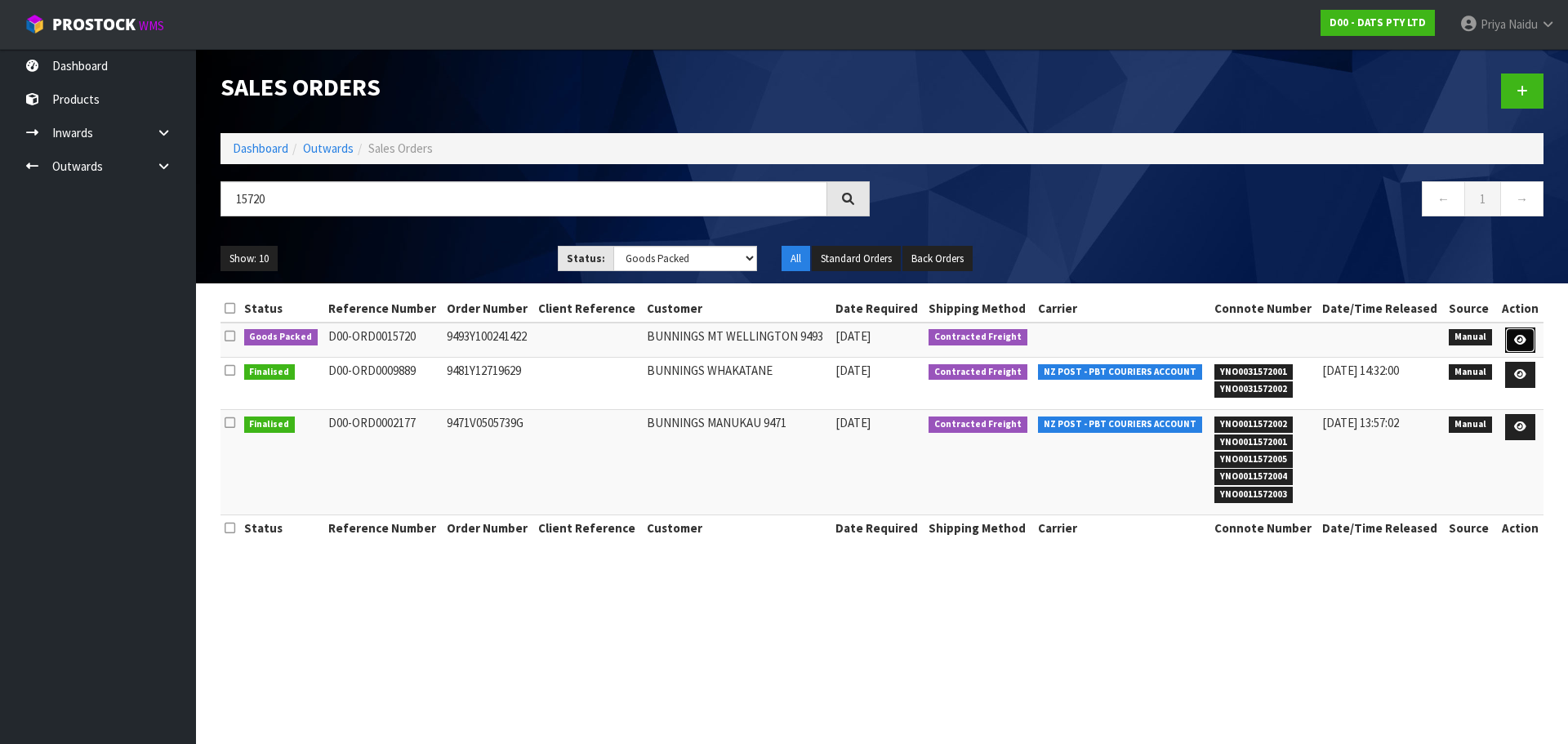
click at [1514, 332] on link at bounding box center [1520, 341] width 31 height 26
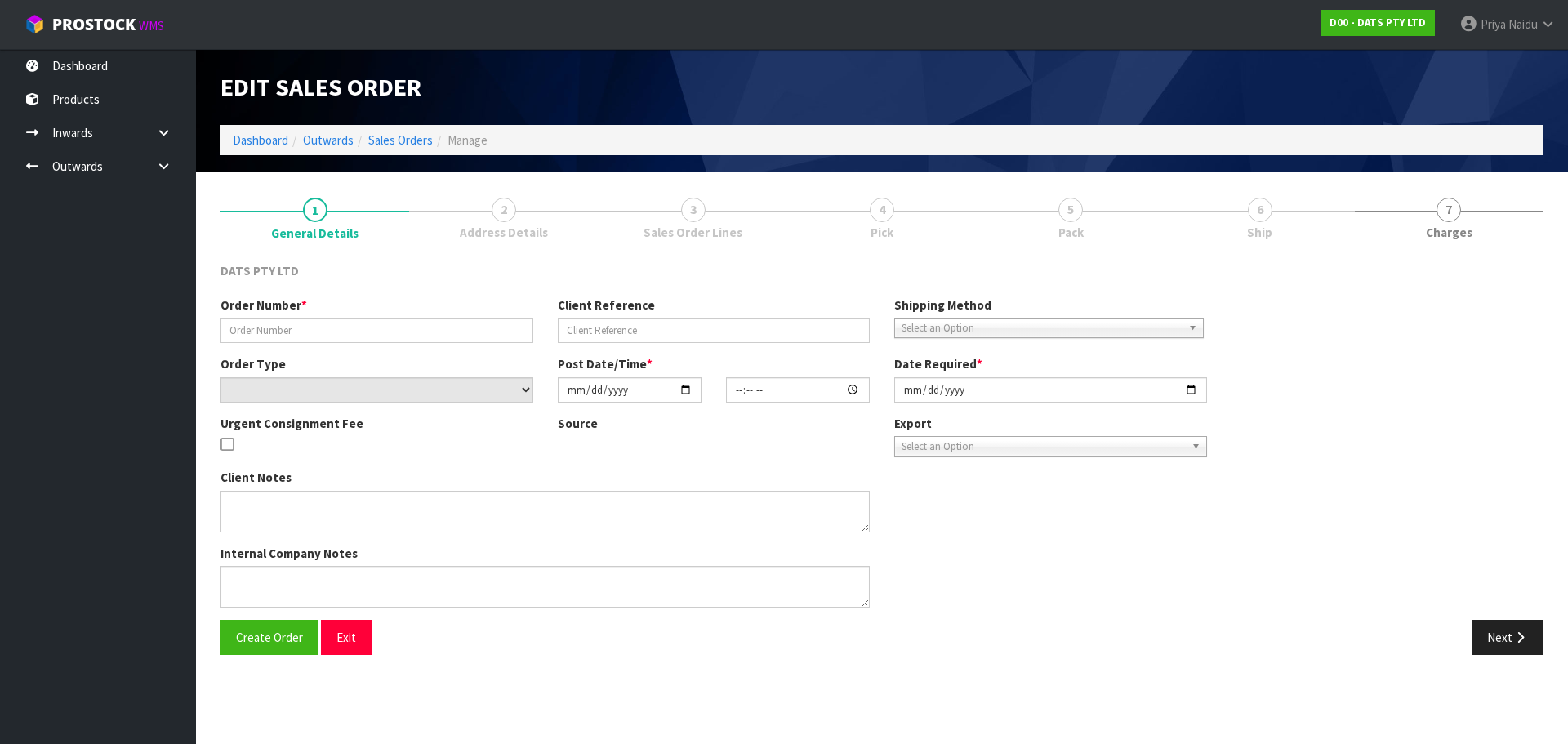
type input "9493Y100241422"
select select "number:0"
type input "[DATE]"
type input "08:55:00.000"
type input "[DATE]"
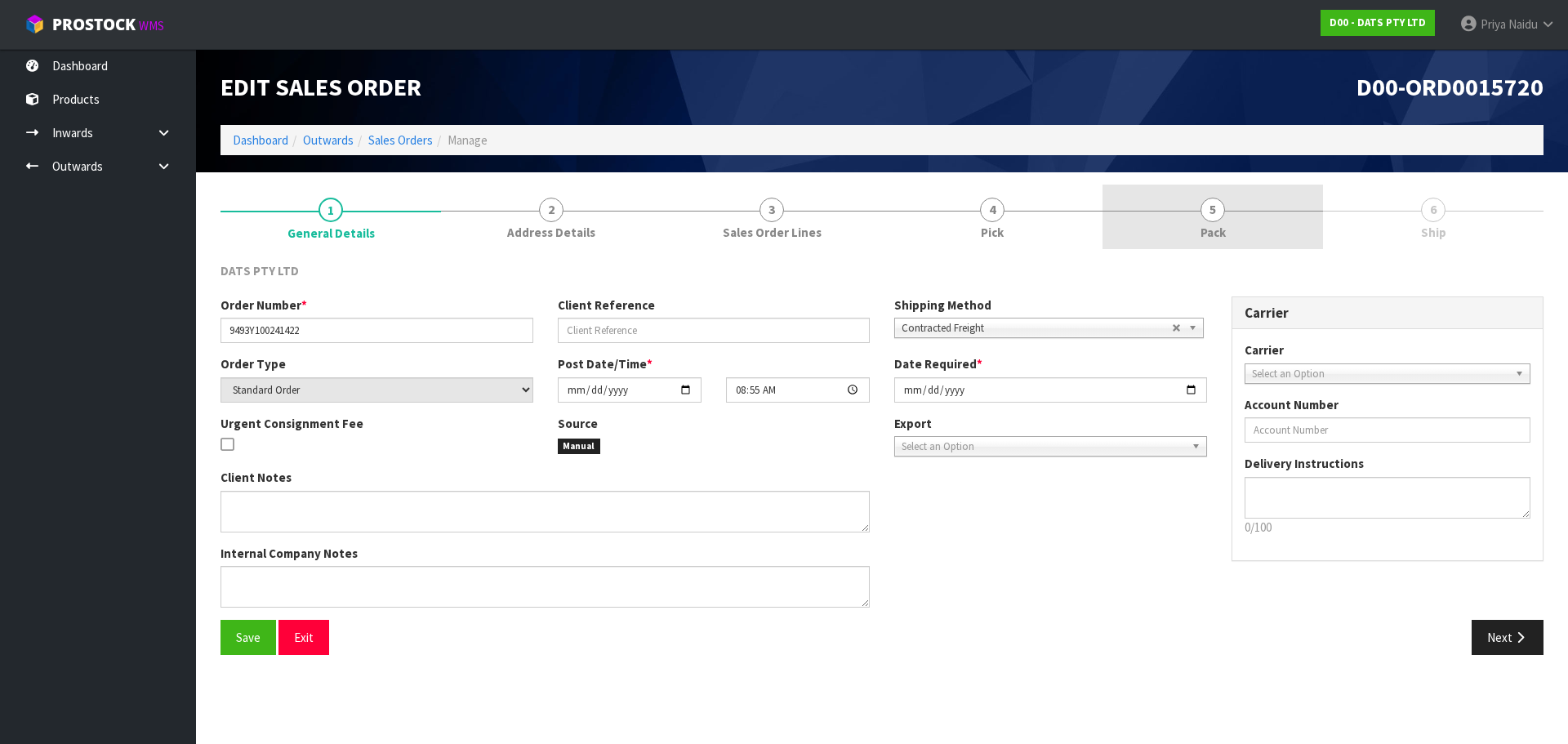
click at [1198, 224] on link "5 Pack" at bounding box center [1212, 217] width 220 height 64
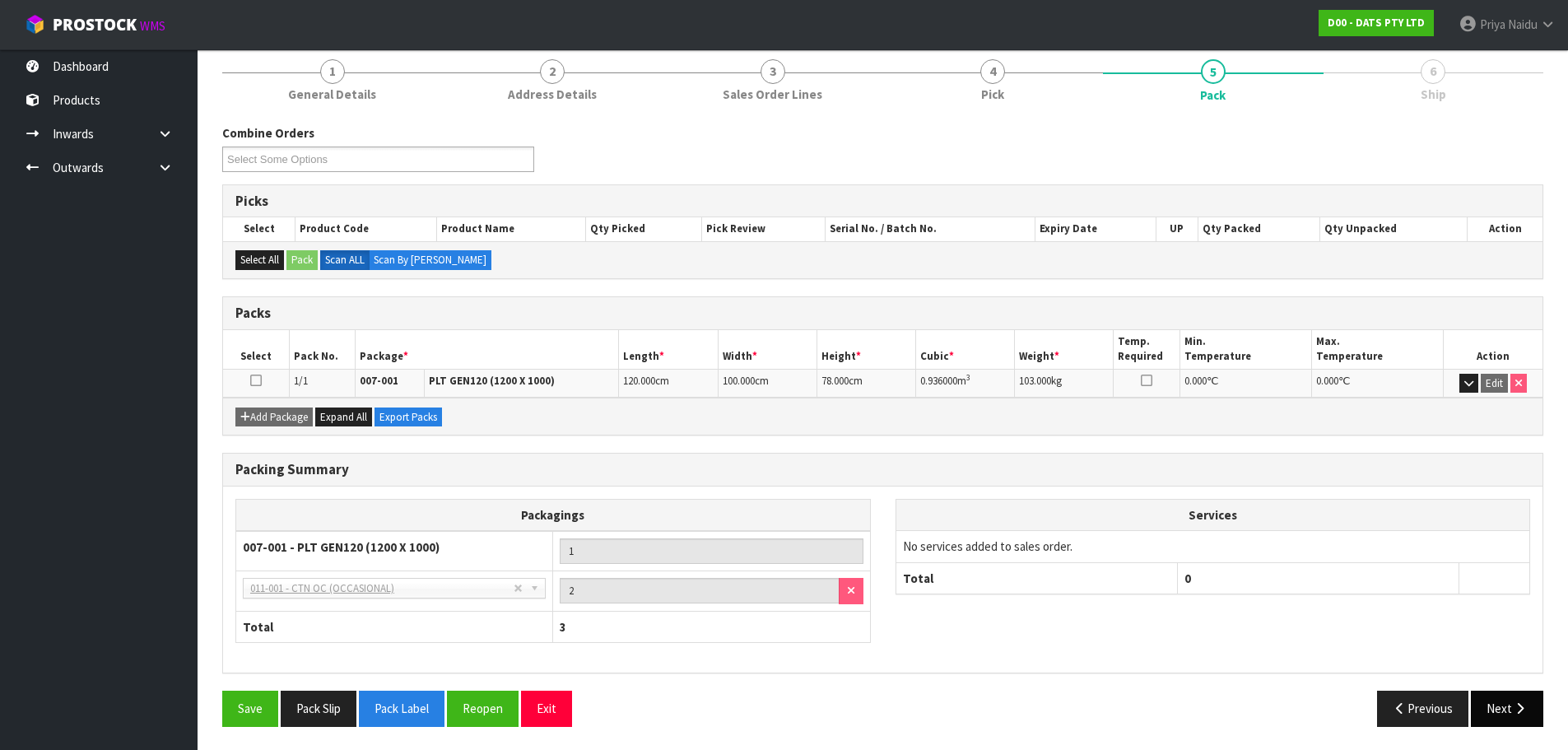
scroll to position [141, 0]
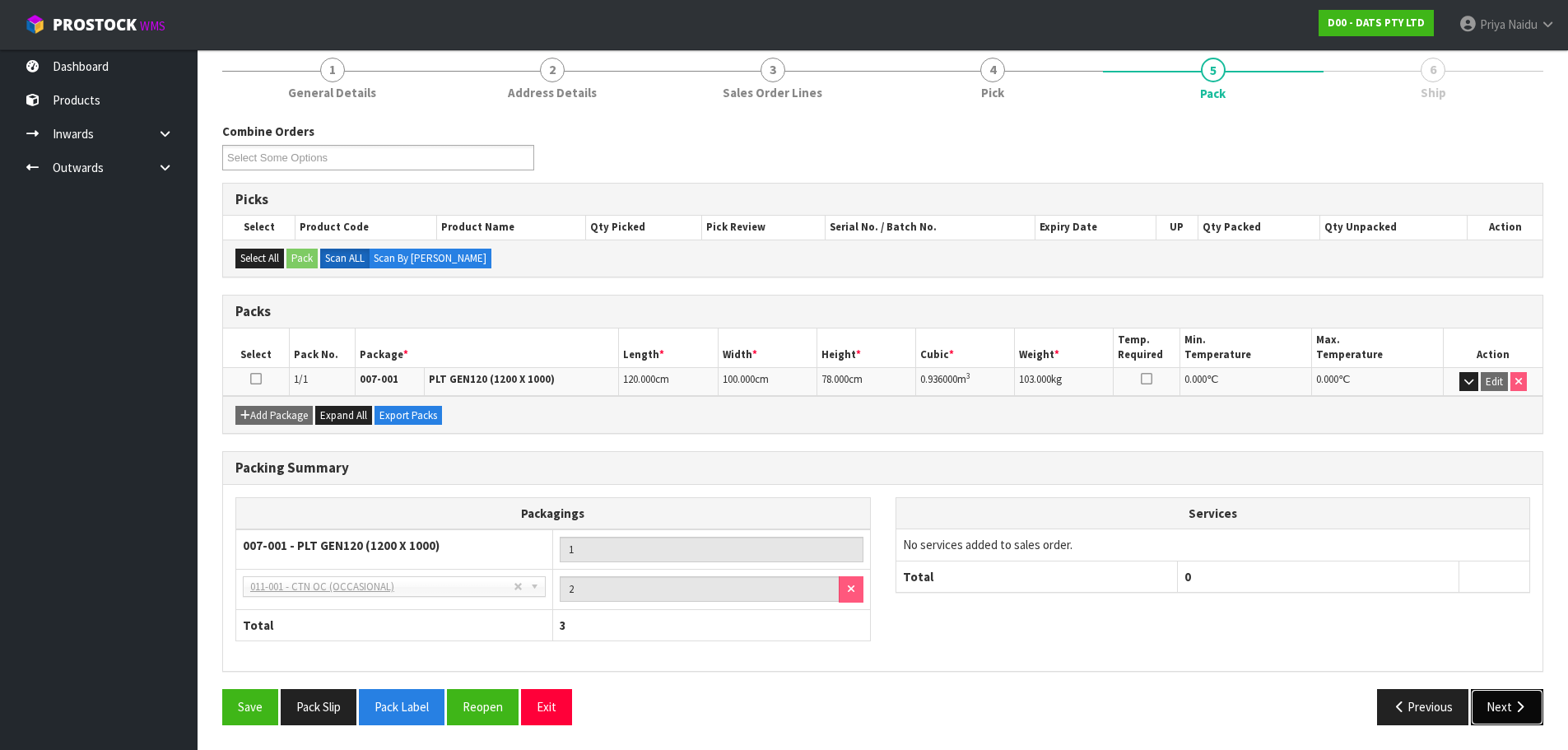
click at [1496, 700] on button "Next" at bounding box center [1506, 707] width 72 height 36
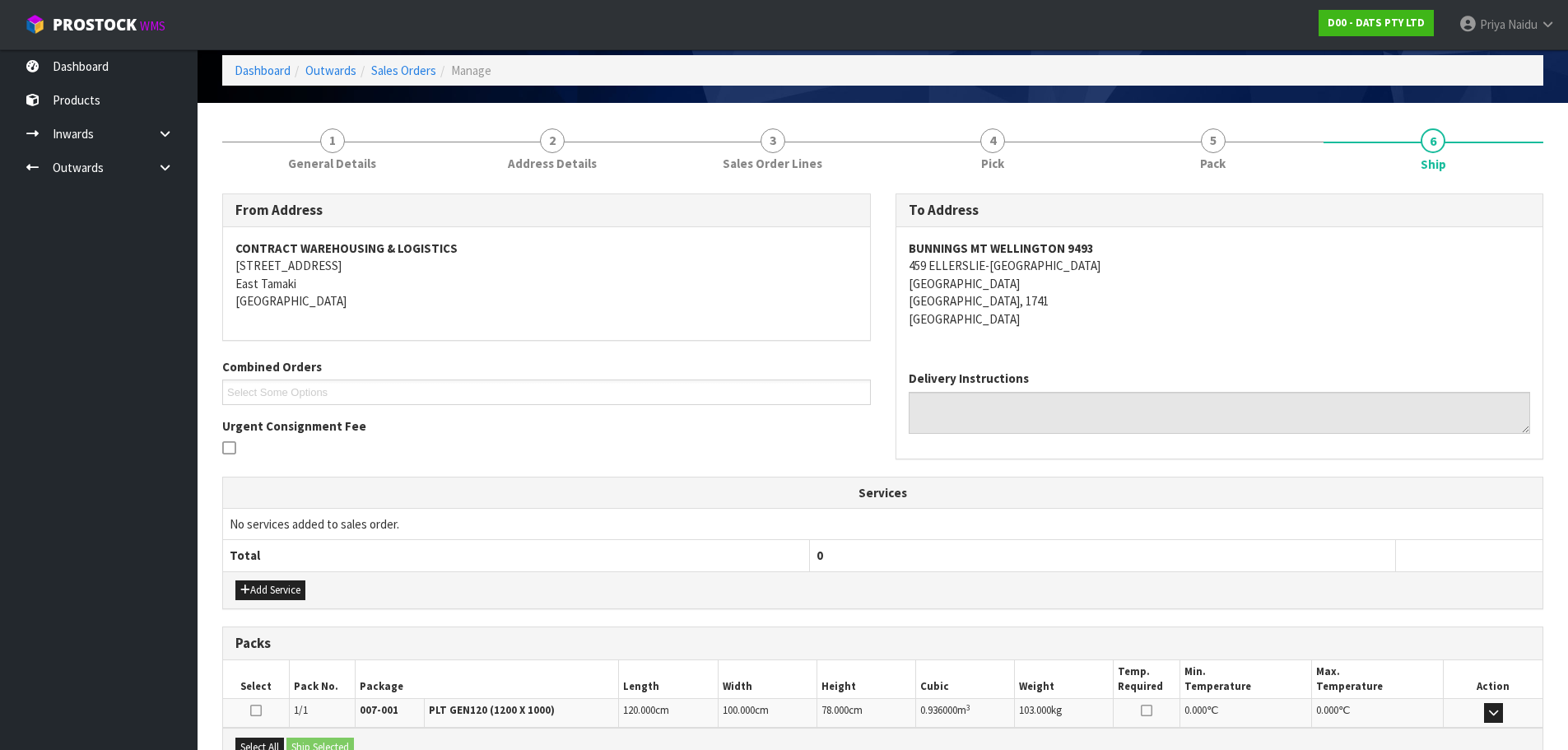
scroll to position [0, 0]
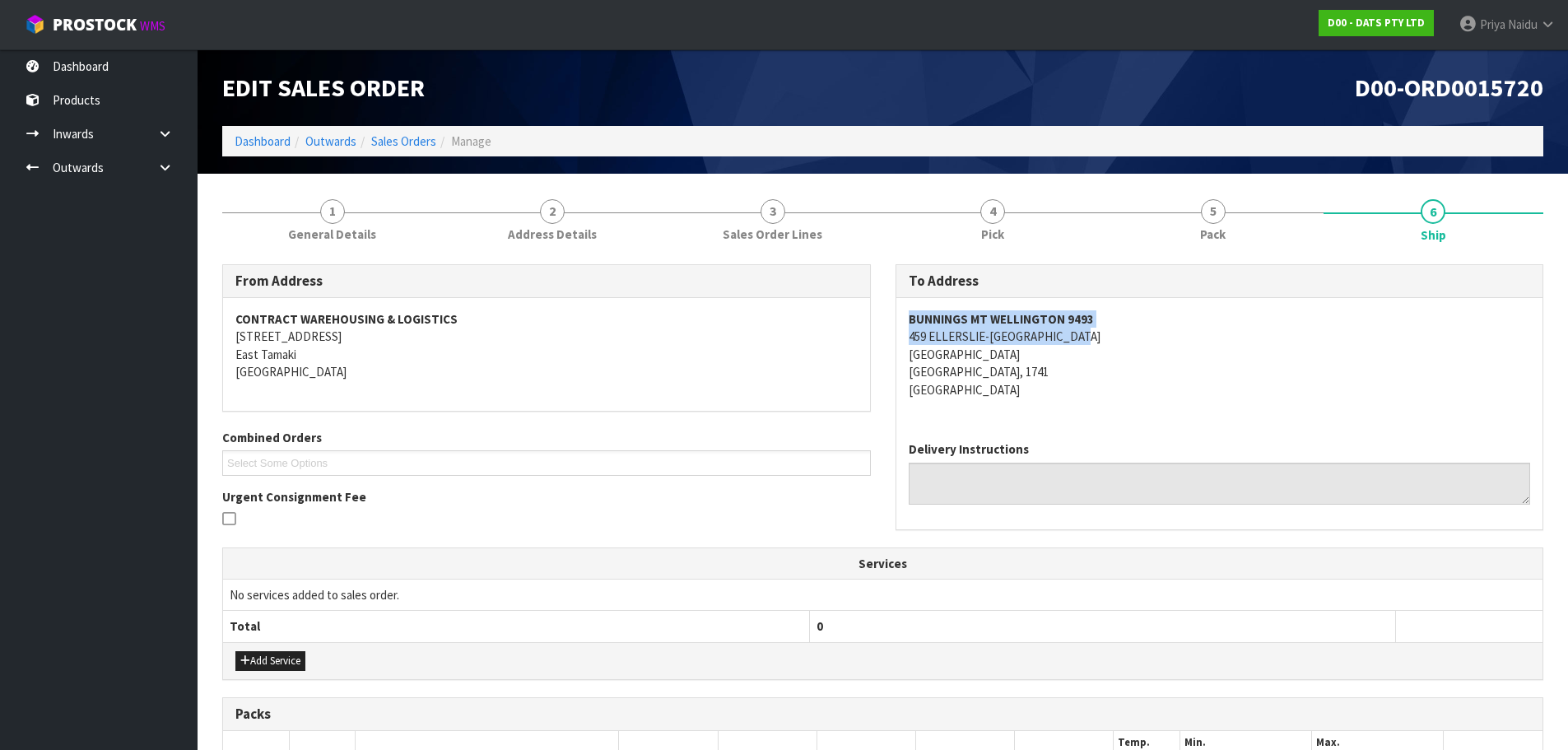
drag, startPoint x: 941, startPoint y: 319, endPoint x: 1137, endPoint y: 334, distance: 196.6
click at [1137, 334] on div "BUNNINGS MT WELLINGTON 9493 [STREET_ADDRESS]" at bounding box center [1220, 363] width 647 height 130
click at [894, 341] on div "To Address BUNNINGS MT [GEOGRAPHIC_DATA] 9493 [STREET_ADDRESS] Delivery Instruc…" at bounding box center [1220, 406] width 673 height 283
click at [896, 333] on div "BUNNINGS MT WELLINGTON 9493 [STREET_ADDRESS]" at bounding box center [1220, 363] width 647 height 130
drag, startPoint x: 905, startPoint y: 340, endPoint x: 1097, endPoint y: 379, distance: 195.9
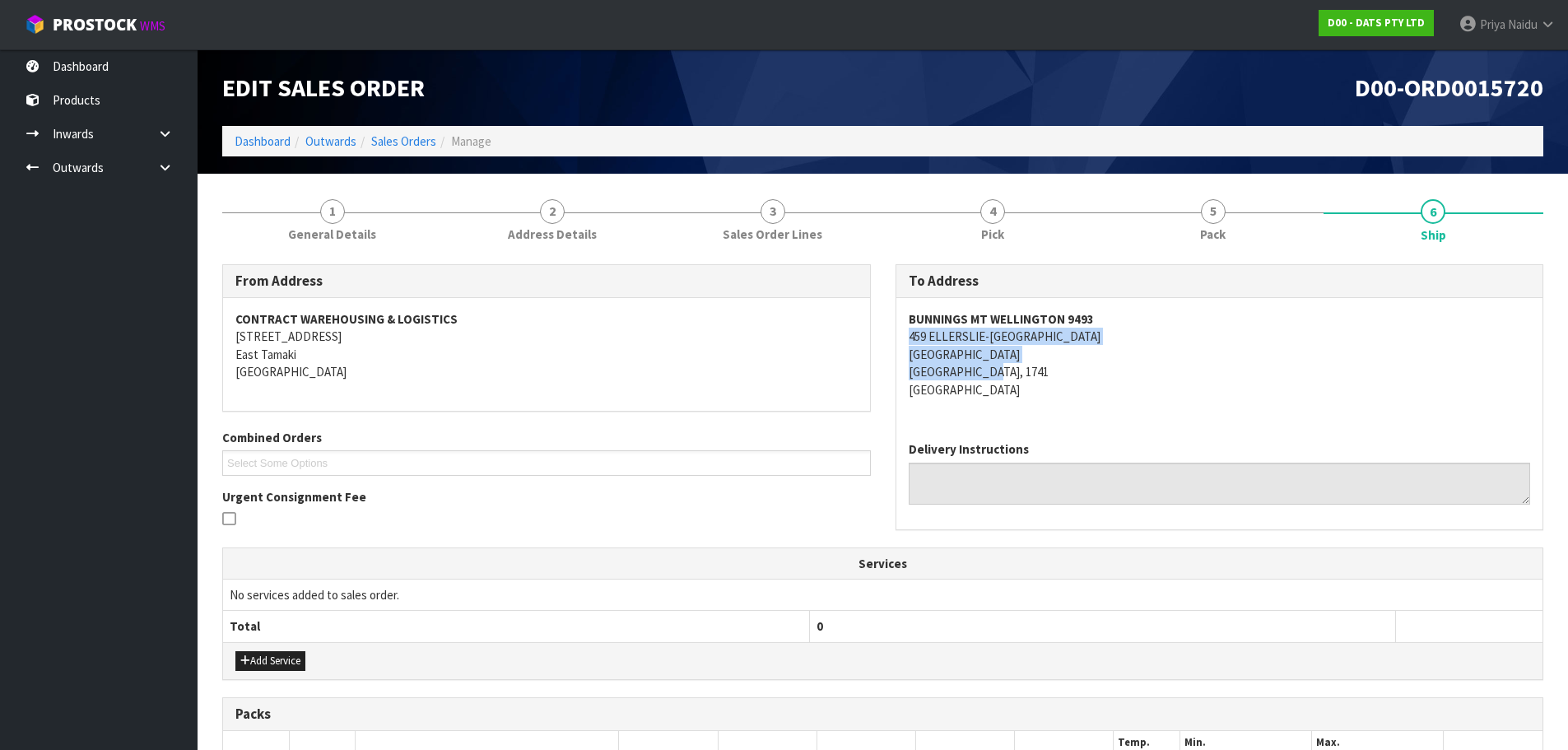
click at [1097, 379] on div "BUNNINGS MT WELLINGTON 9493 [STREET_ADDRESS]" at bounding box center [1220, 363] width 647 height 130
click at [1124, 396] on address "BUNNINGS MT WELLINGTON 9493 [STREET_ADDRESS]" at bounding box center [1220, 354] width 622 height 88
drag, startPoint x: 888, startPoint y: 337, endPoint x: 1120, endPoint y: 341, distance: 232.0
click at [1120, 341] on div "To Address BUNNINGS MT [GEOGRAPHIC_DATA] 9493 [STREET_ADDRESS] Delivery Instruc…" at bounding box center [1220, 406] width 673 height 283
click at [900, 312] on div "BUNNINGS MT WELLINGTON 9493 [STREET_ADDRESS]" at bounding box center [1220, 363] width 647 height 130
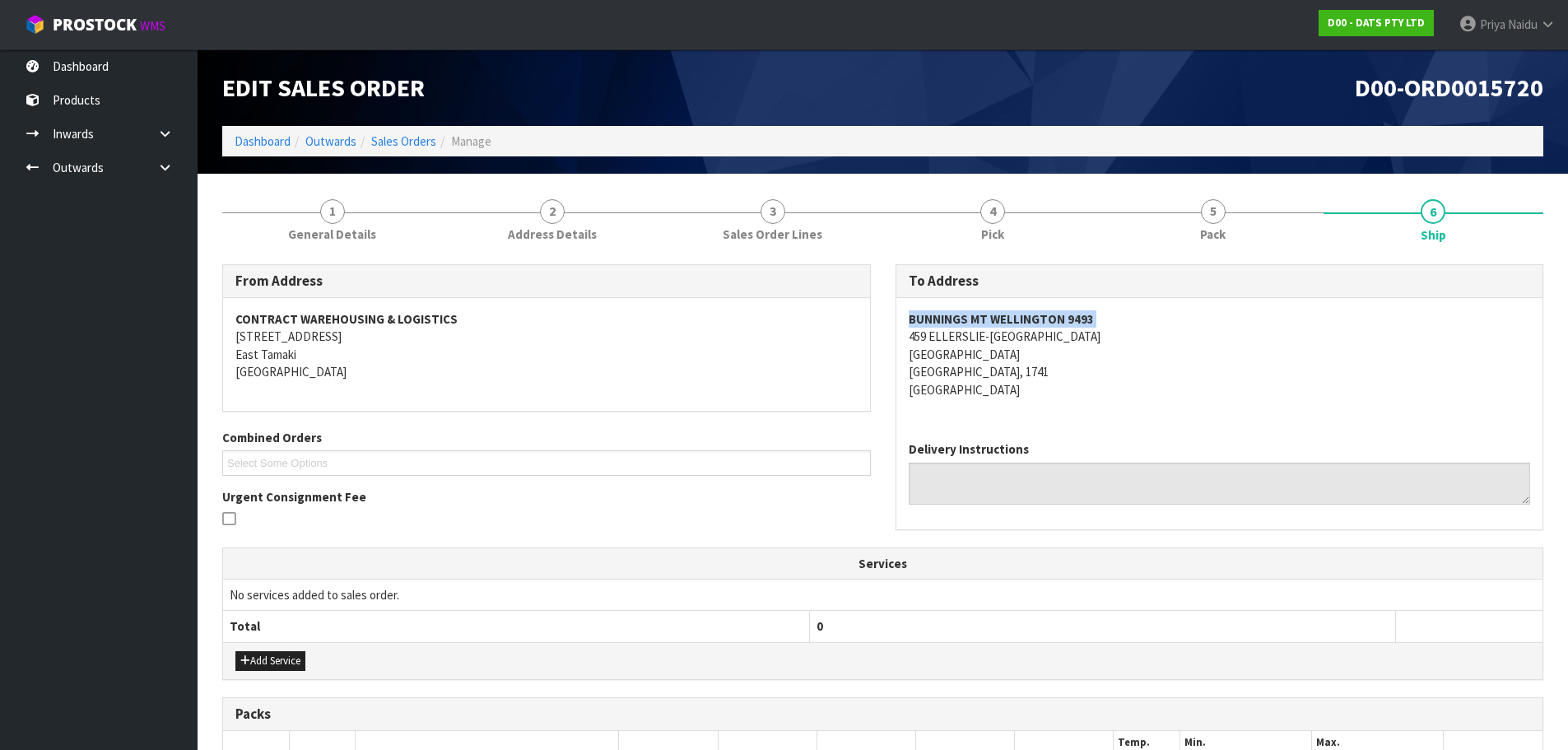
drag, startPoint x: 900, startPoint y: 312, endPoint x: 1113, endPoint y: 310, distance: 213.0
click at [1113, 310] on div "BUNNINGS MT WELLINGTON 9493 [STREET_ADDRESS]" at bounding box center [1220, 363] width 647 height 130
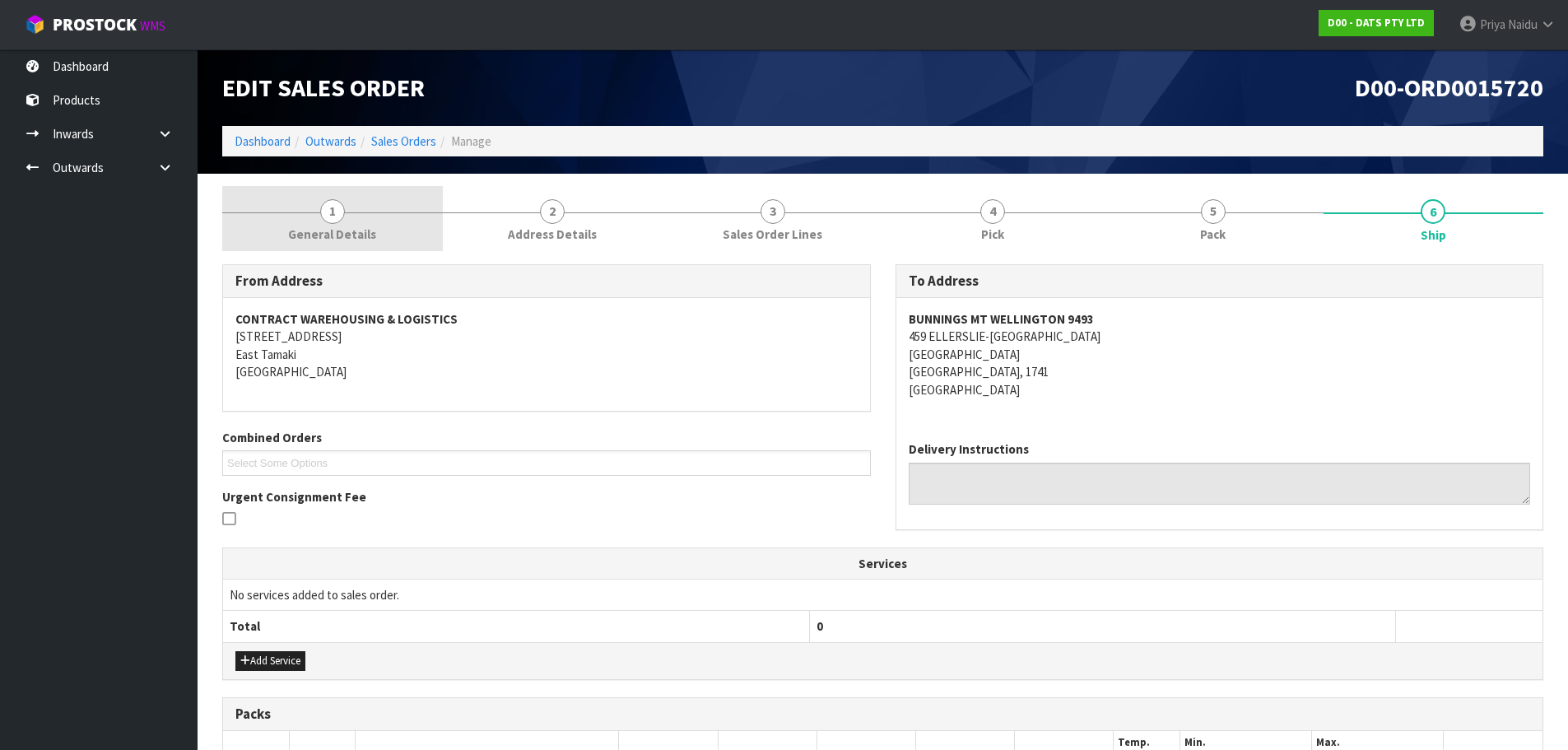
drag, startPoint x: 291, startPoint y: 211, endPoint x: 273, endPoint y: 243, distance: 36.7
click at [289, 212] on div at bounding box center [332, 212] width 220 height 1
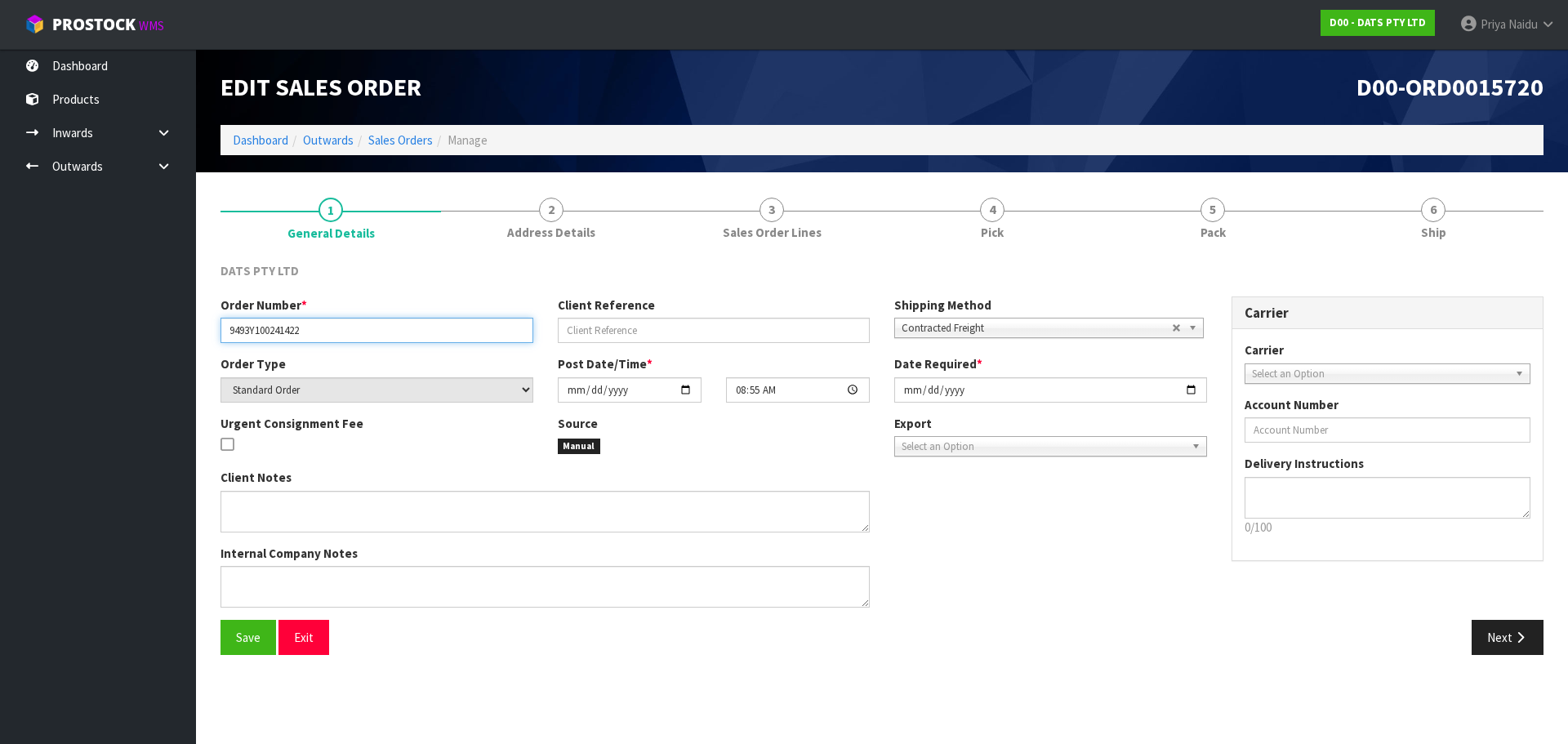
drag, startPoint x: 227, startPoint y: 336, endPoint x: 333, endPoint y: 351, distance: 107.1
click at [333, 351] on div "Order Number * 9493Y100241422 Client Reference Shipping Method Client Local Pic…" at bounding box center [713, 325] width 1011 height 59
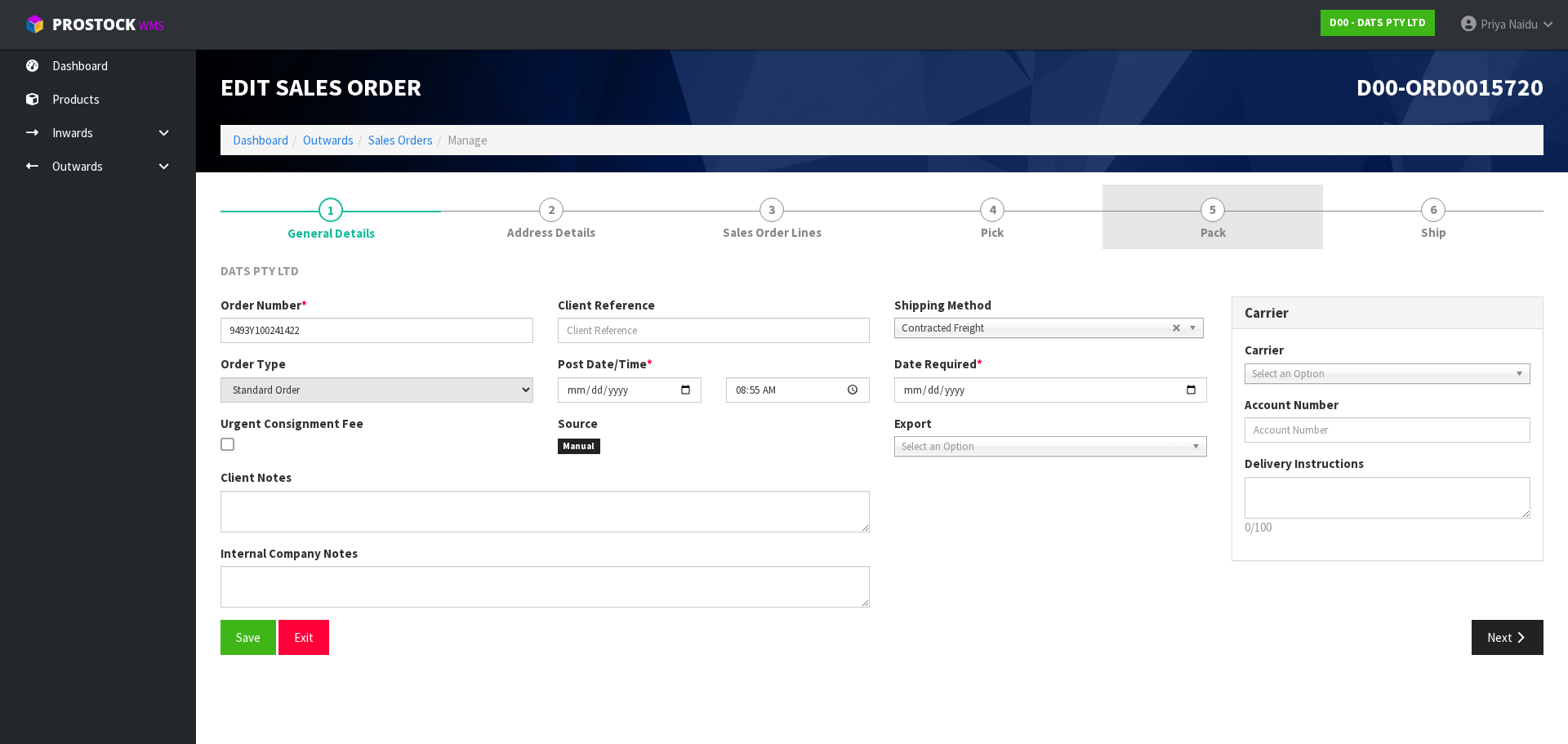
click at [1269, 202] on link "5 Pack" at bounding box center [1212, 217] width 220 height 64
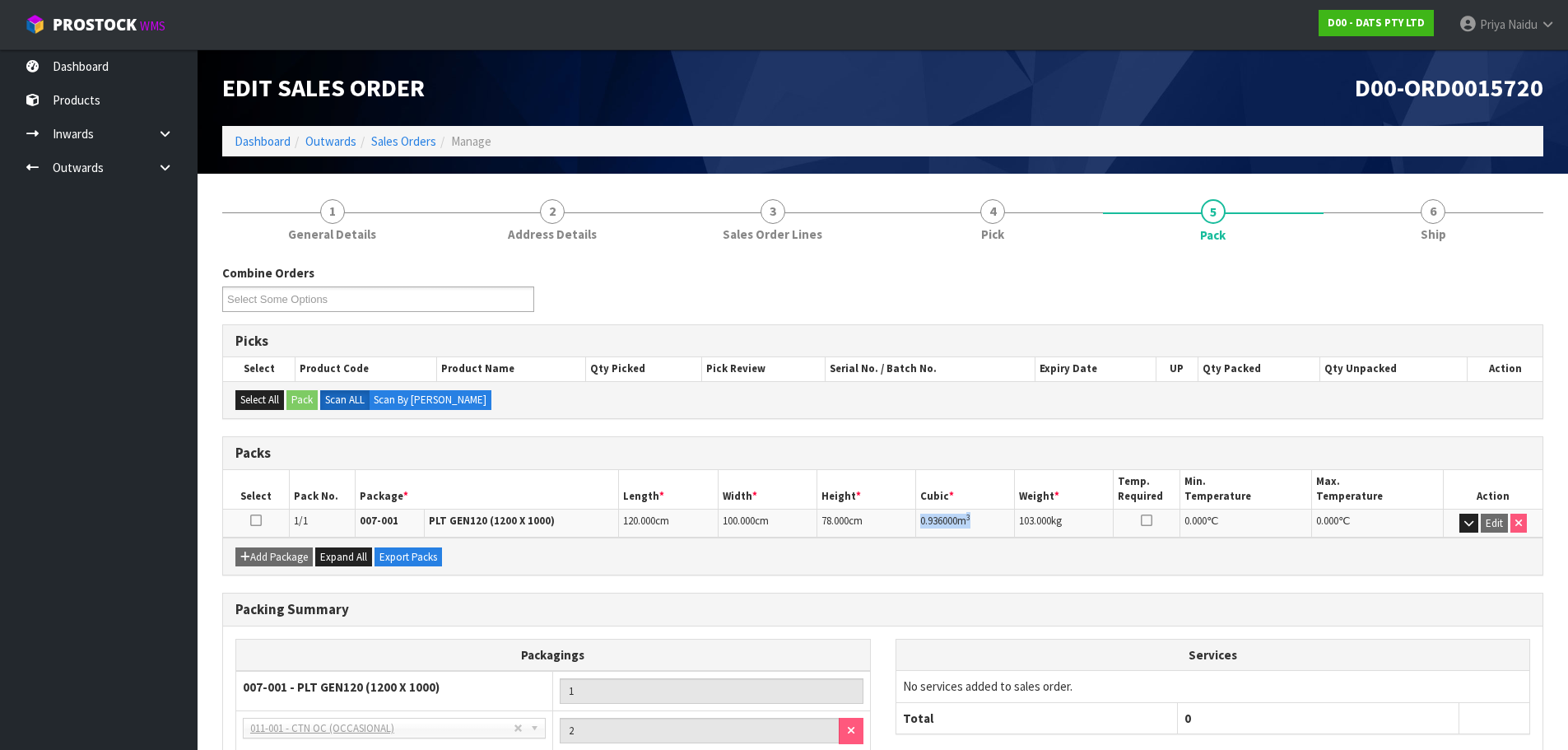
drag, startPoint x: 942, startPoint y: 518, endPoint x: 1001, endPoint y: 512, distance: 59.3
click at [1001, 512] on td "0.936000 m 3" at bounding box center [965, 523] width 99 height 29
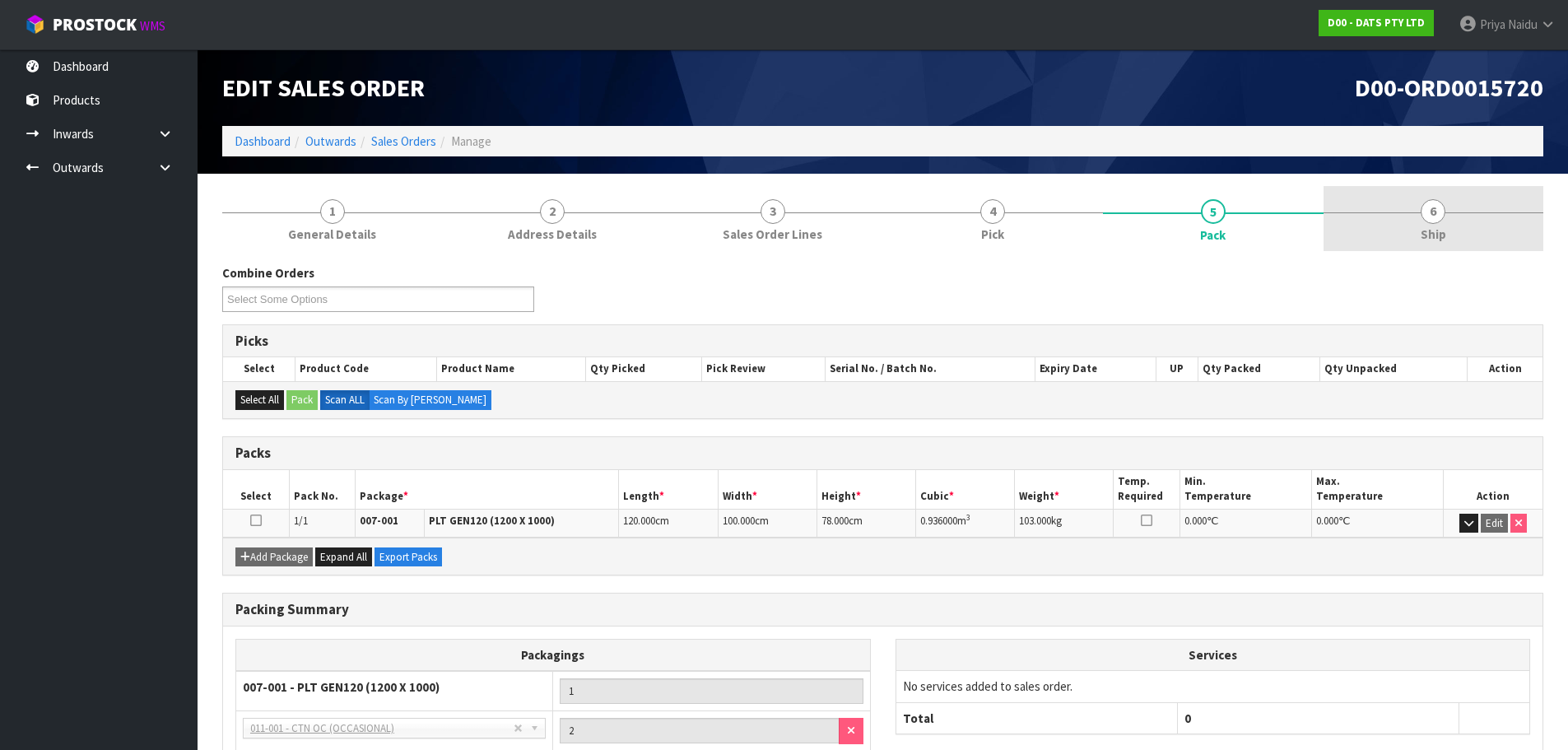
drag, startPoint x: 1447, startPoint y: 264, endPoint x: 1442, endPoint y: 225, distance: 39.3
click at [1447, 261] on div "Combine Orders D00-ORD0015716 D00-ORD0015717 D00-ORD0015720 D00-ORD0015721 D00-…" at bounding box center [882, 565] width 1321 height 626
click at [1442, 220] on span "6" at bounding box center [1433, 212] width 25 height 25
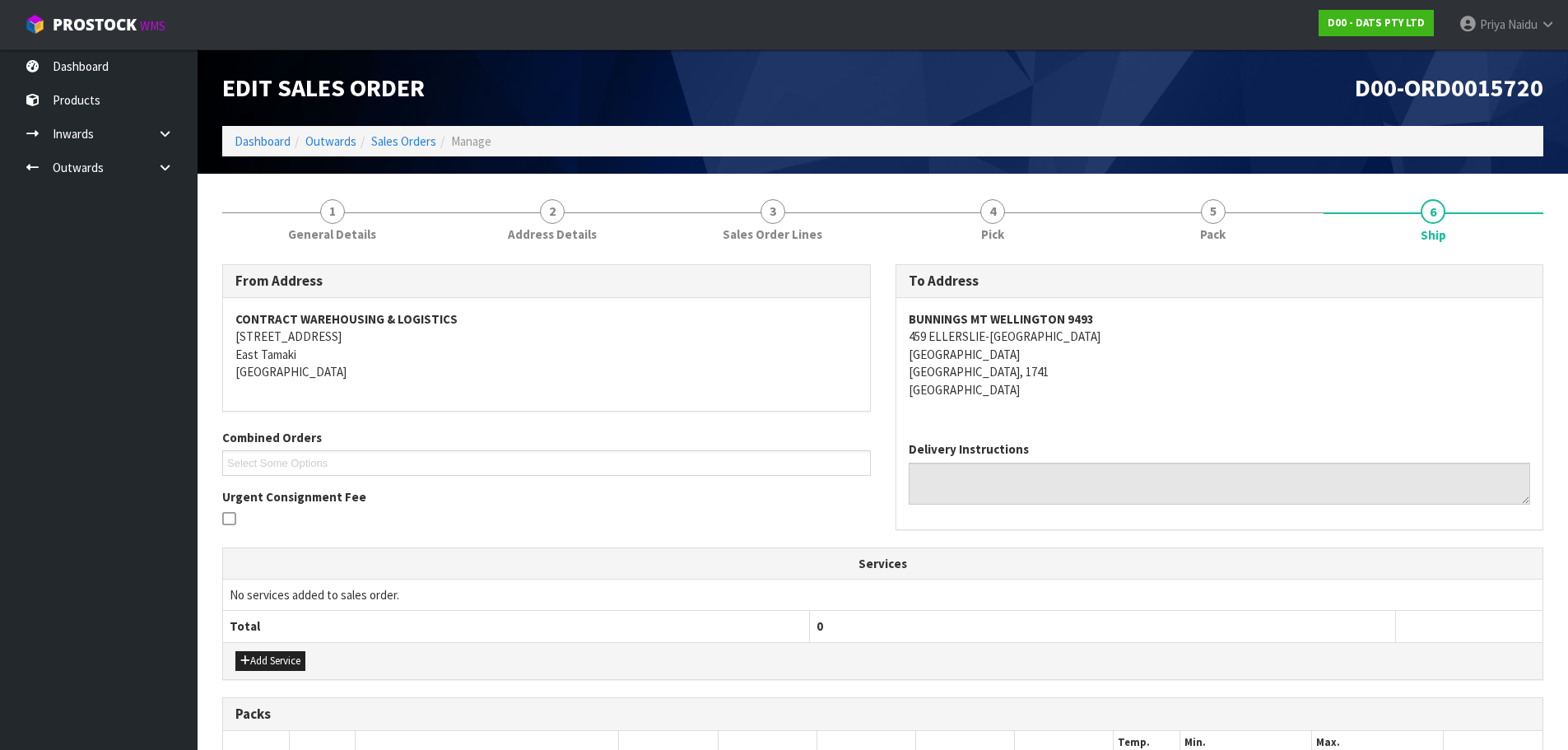
click at [1179, 406] on div "BUNNINGS MT WELLINGTON 9493 [STREET_ADDRESS]" at bounding box center [1220, 363] width 647 height 130
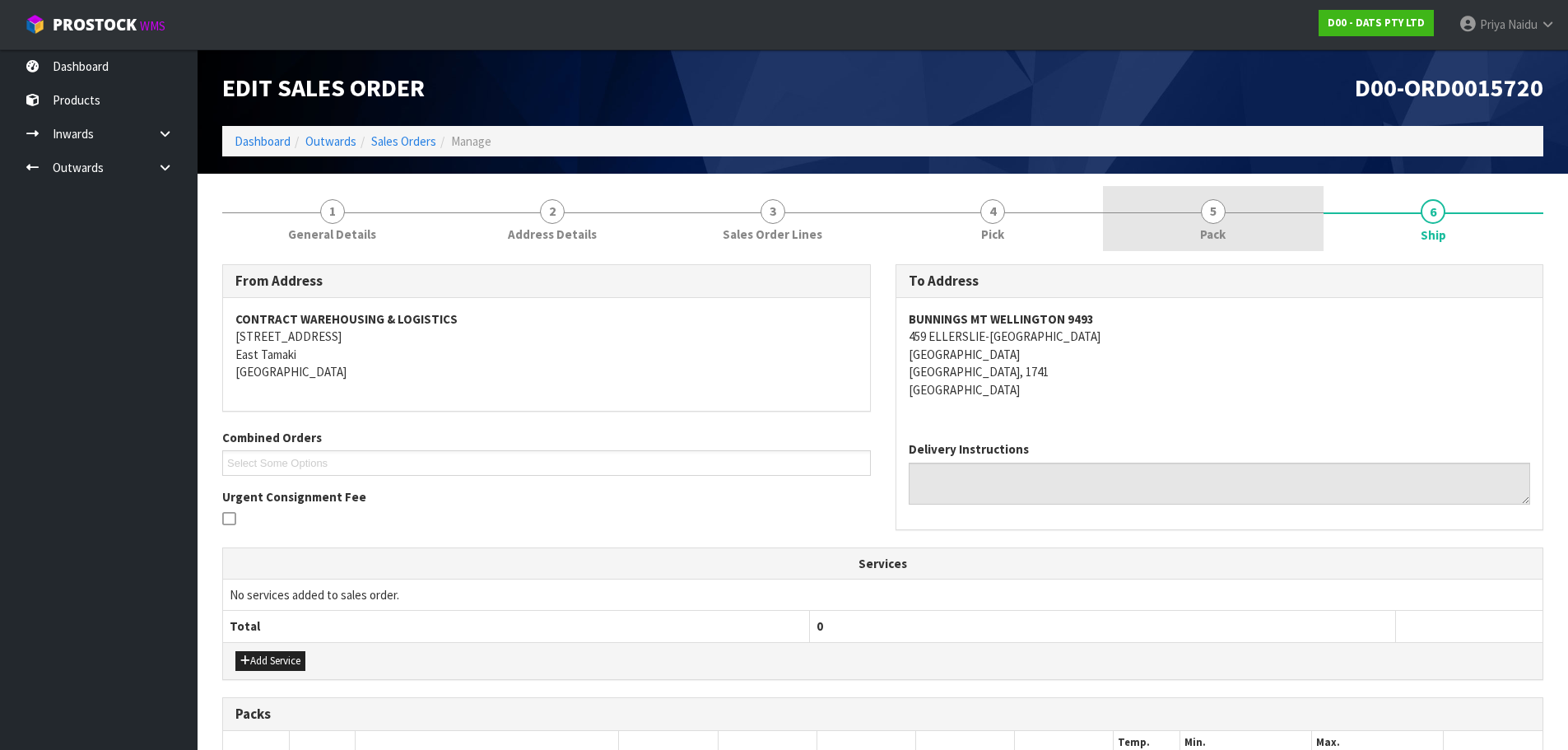
click at [1192, 208] on link "5 Pack" at bounding box center [1213, 219] width 220 height 65
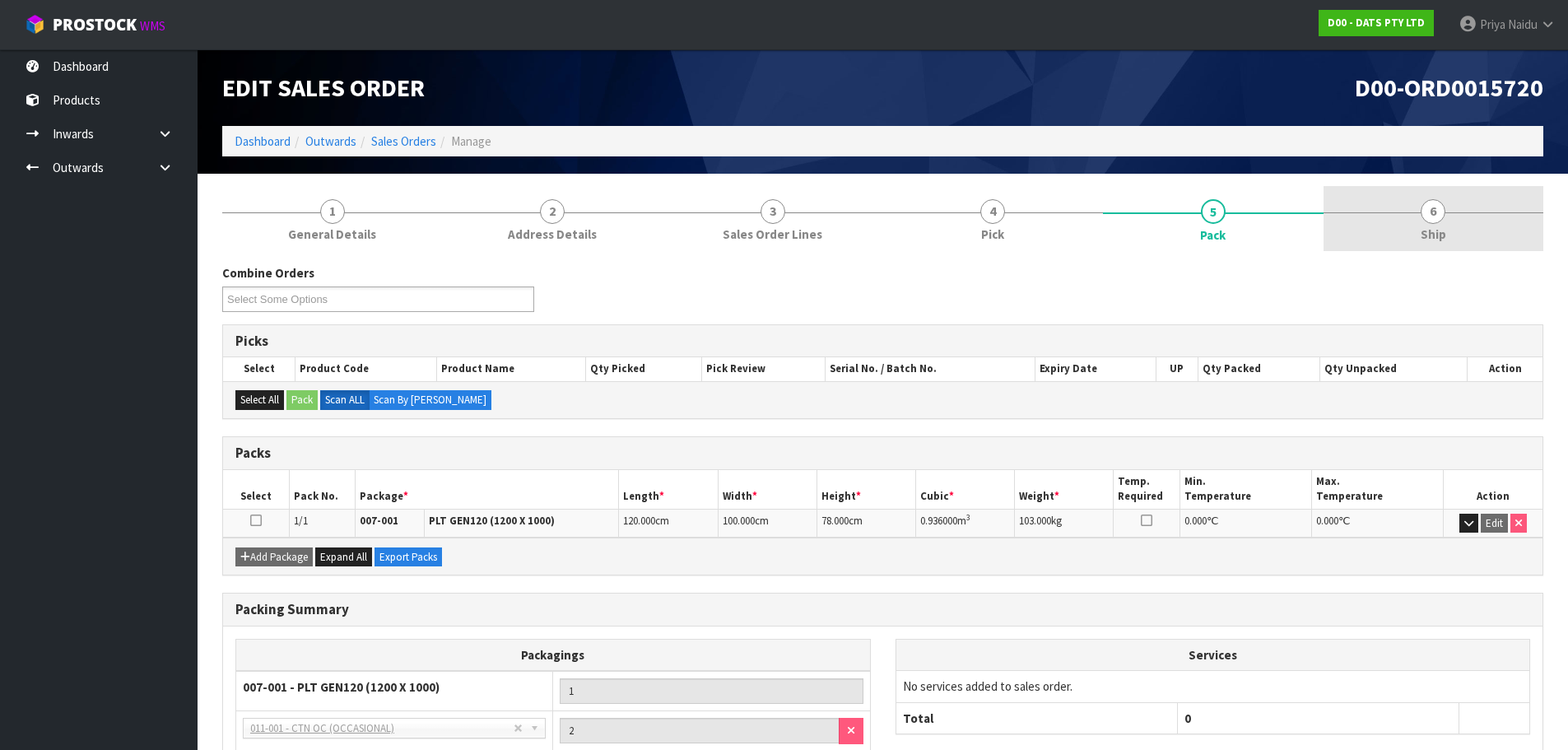
drag, startPoint x: 1413, startPoint y: 243, endPoint x: 1360, endPoint y: 242, distance: 53.0
click at [1413, 243] on link "6 Ship" at bounding box center [1433, 219] width 220 height 65
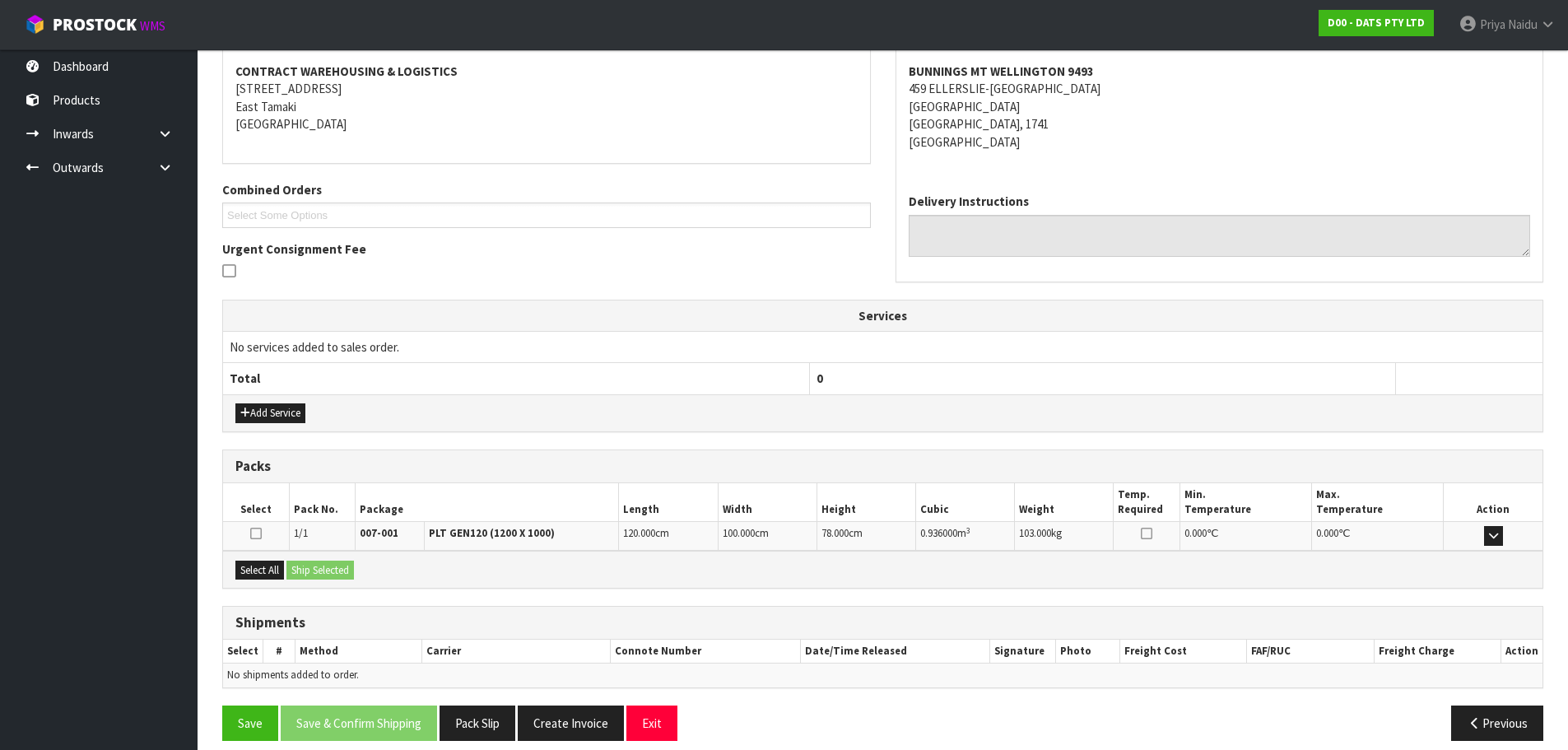
scroll to position [264, 0]
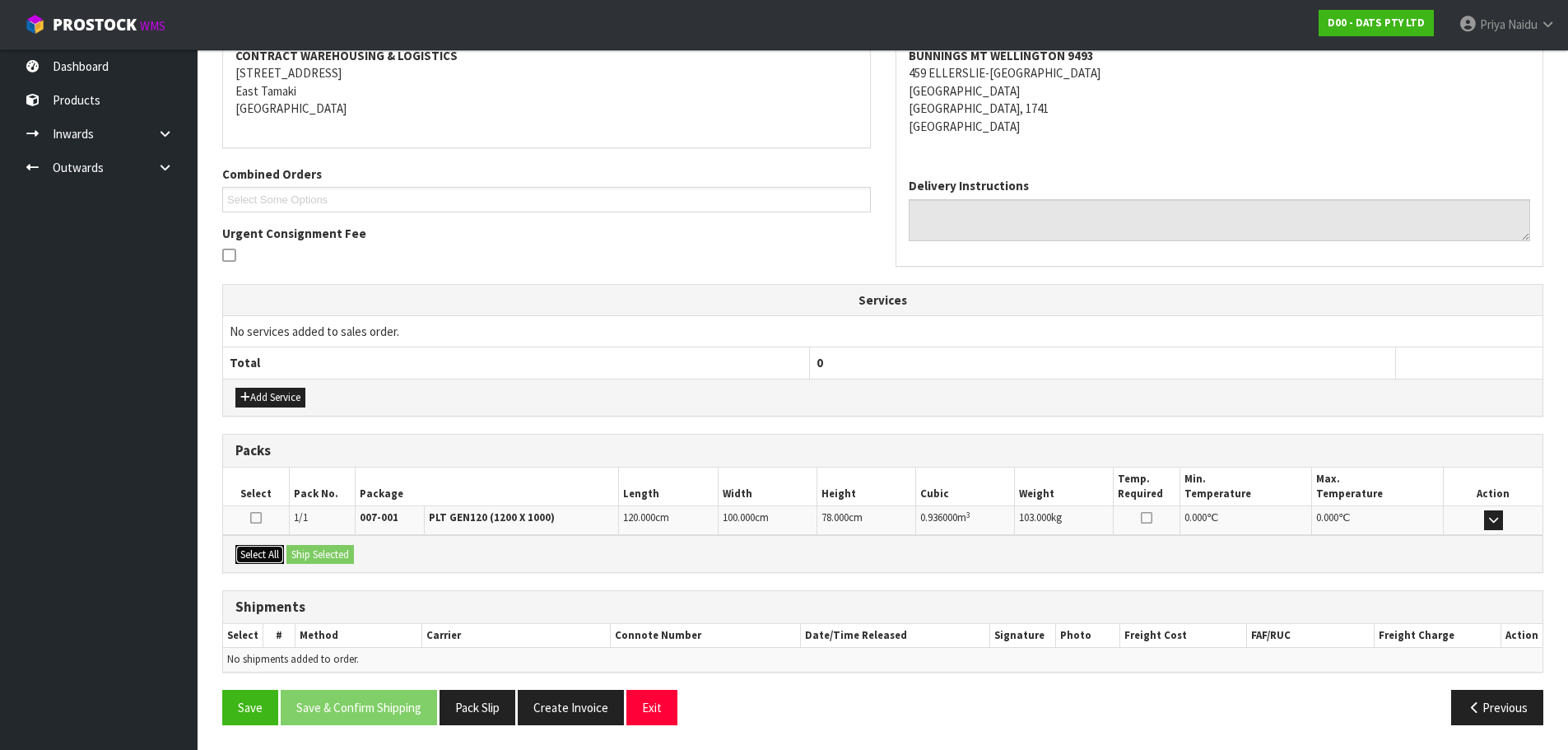
click at [262, 549] on button "Select All" at bounding box center [259, 555] width 48 height 20
drag, startPoint x: 316, startPoint y: 550, endPoint x: 365, endPoint y: 556, distance: 49.4
click at [318, 550] on button "Ship Selected" at bounding box center [320, 555] width 67 height 20
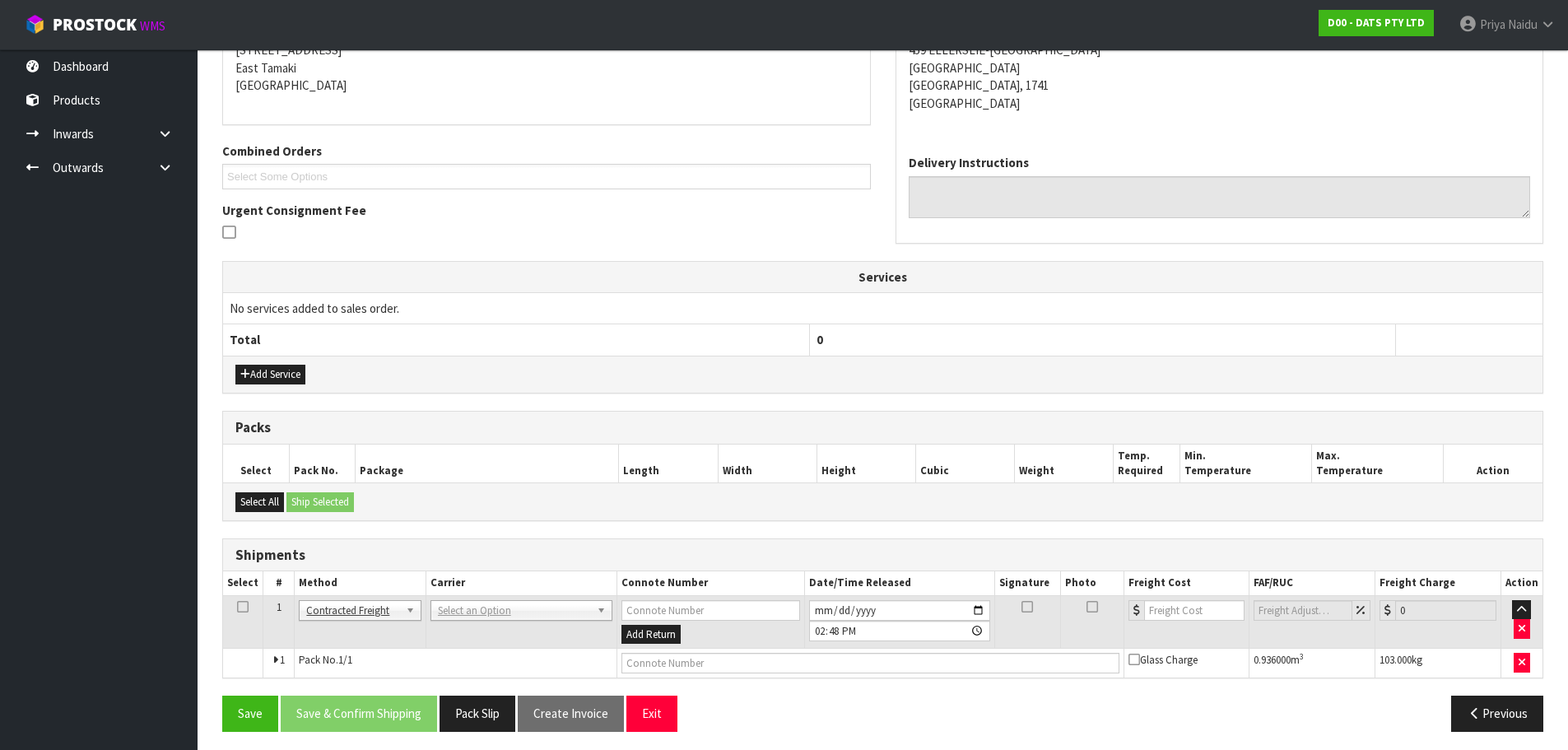
scroll to position [293, 0]
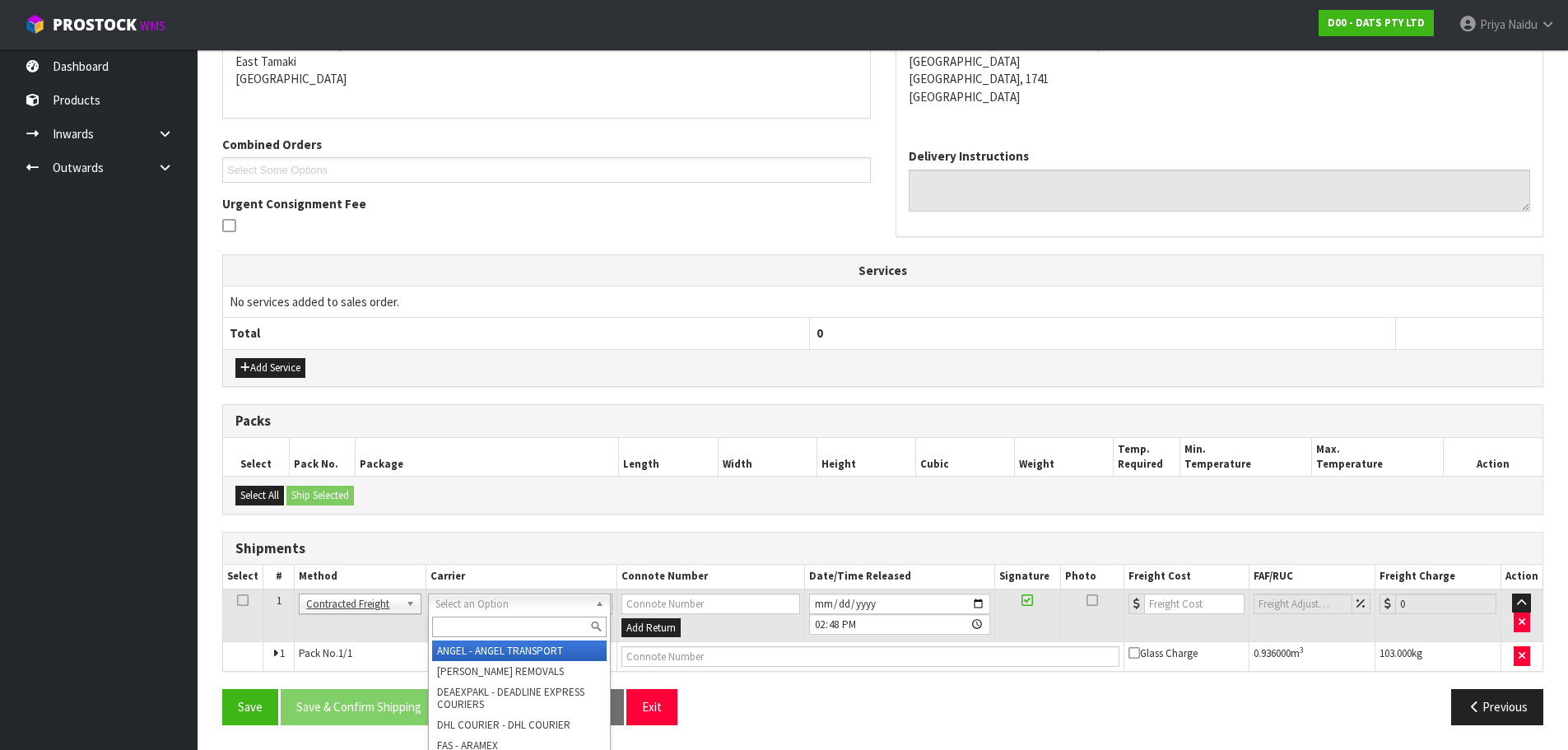
click at [489, 624] on input "text" at bounding box center [520, 627] width 175 height 21
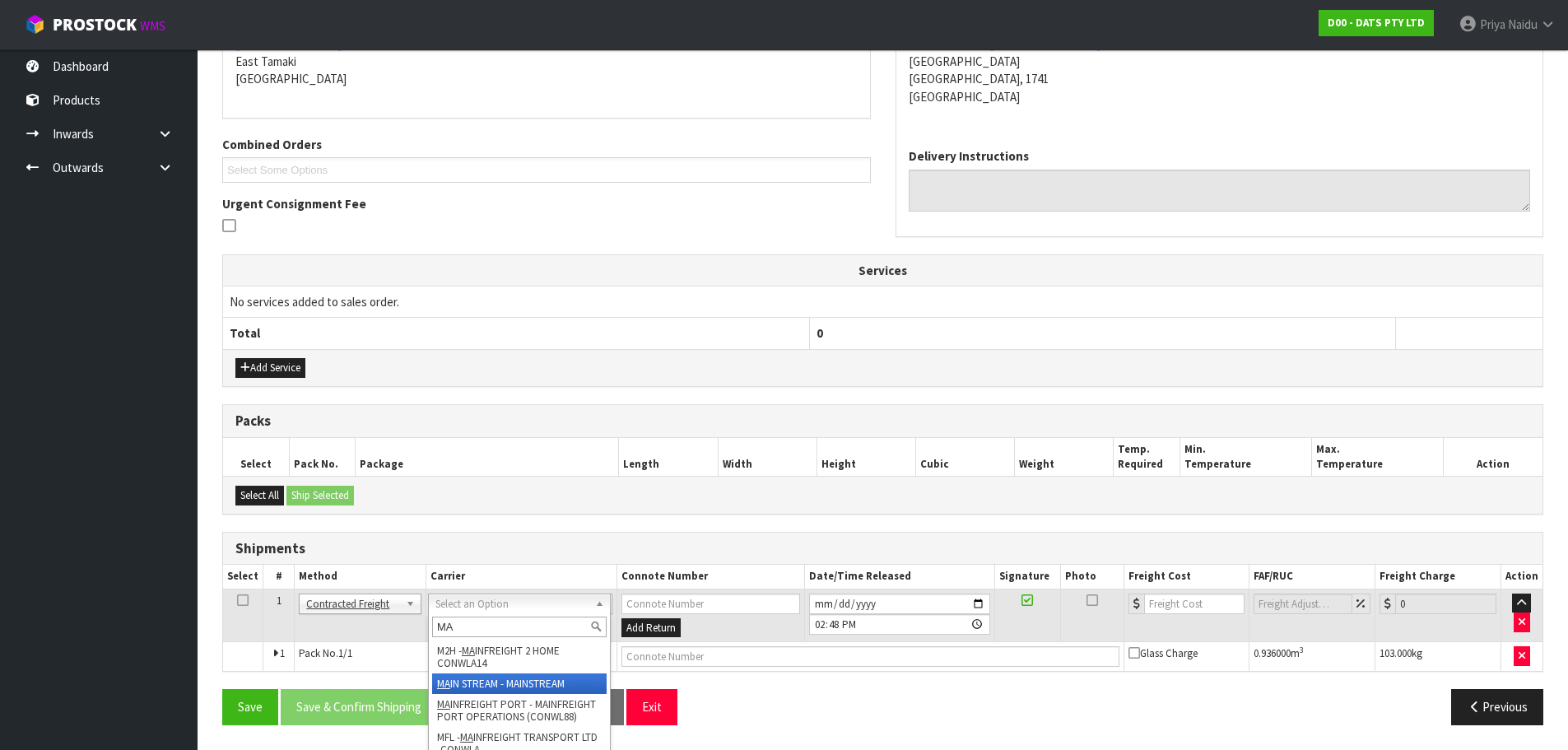
type input "MA"
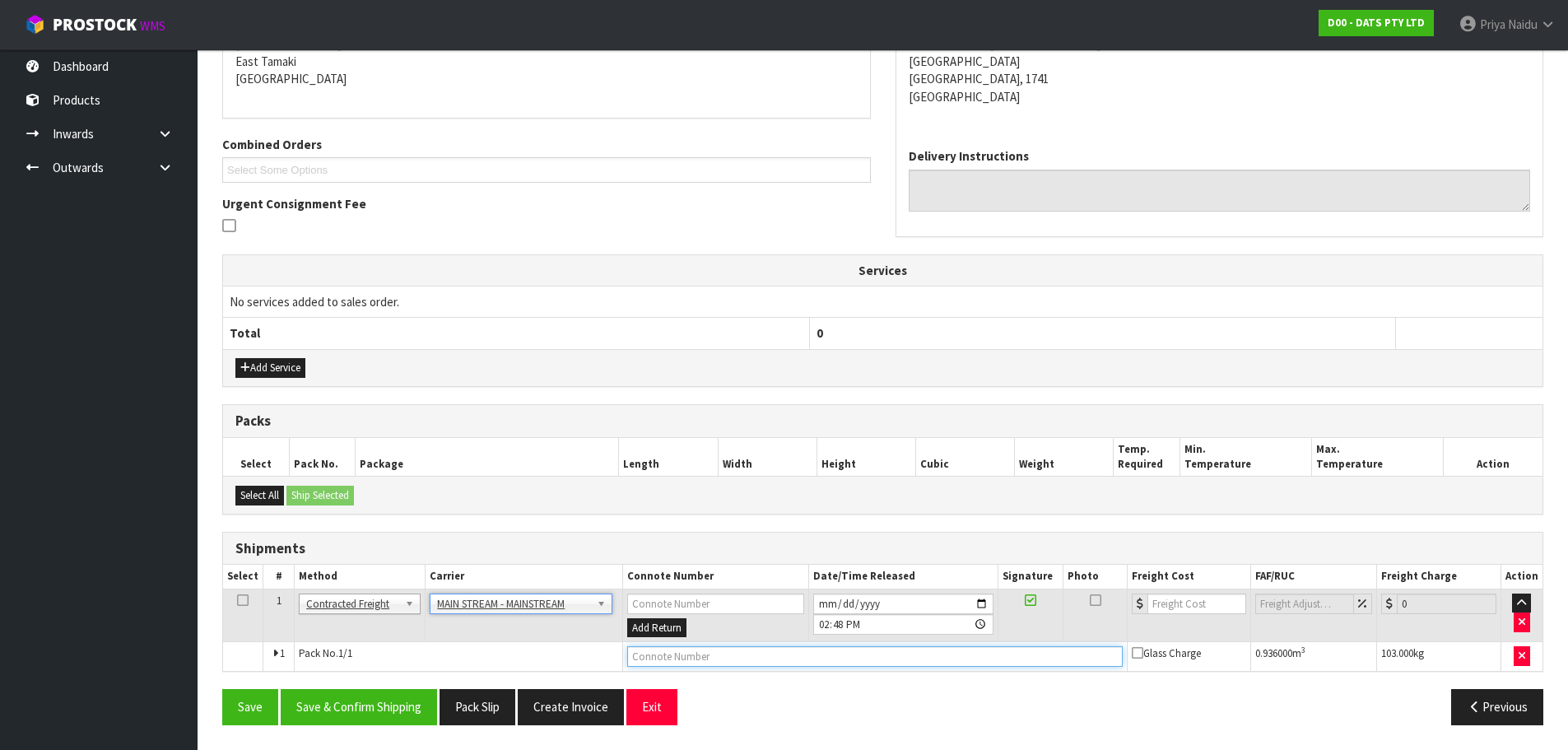
click at [658, 658] on input "text" at bounding box center [875, 656] width 496 height 21
paste input "CWL7722464"
type input "CWL7722464"
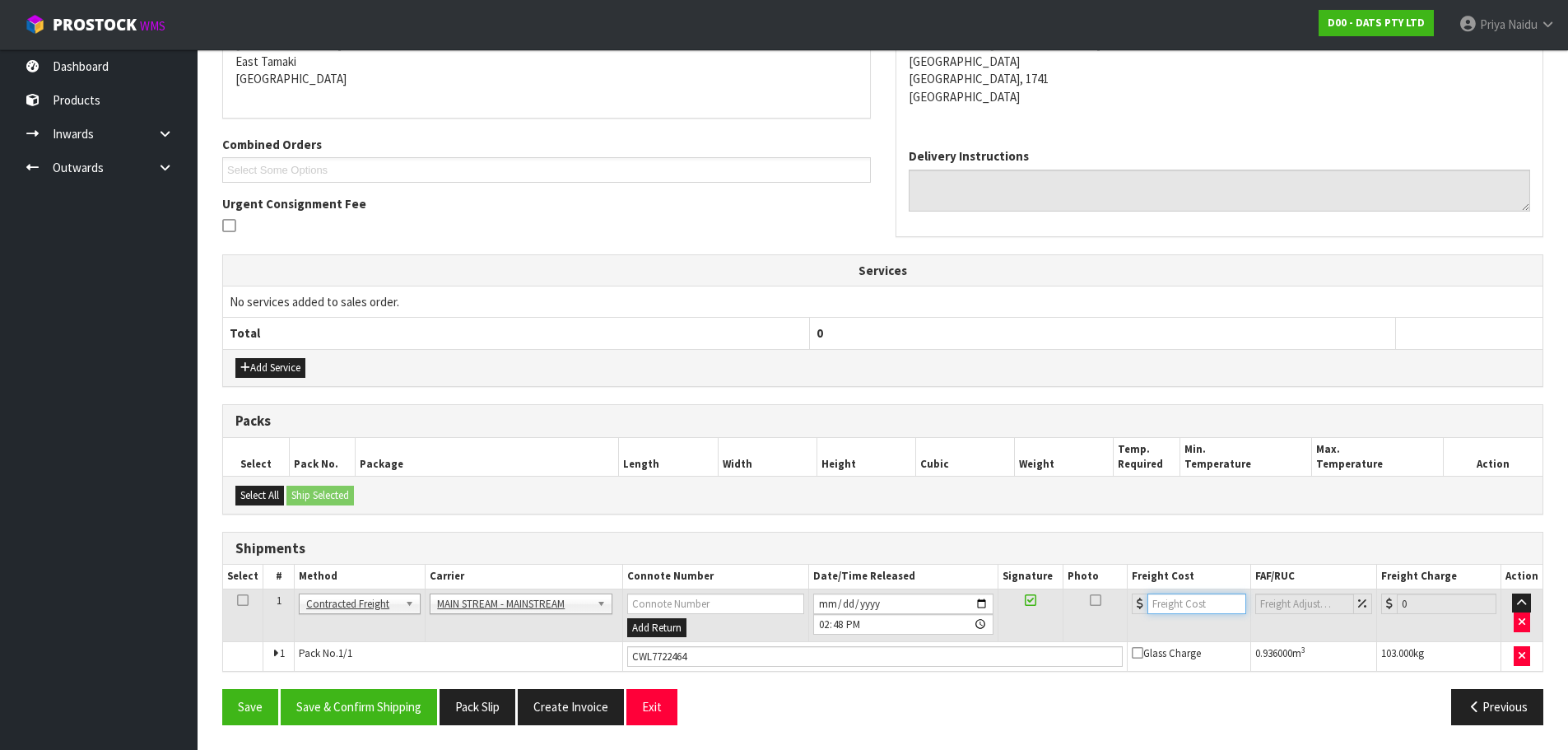
click at [1204, 612] on input "number" at bounding box center [1197, 604] width 100 height 21
type input "20"
click at [359, 703] on button "Save & Confirm Shipping" at bounding box center [359, 707] width 156 height 36
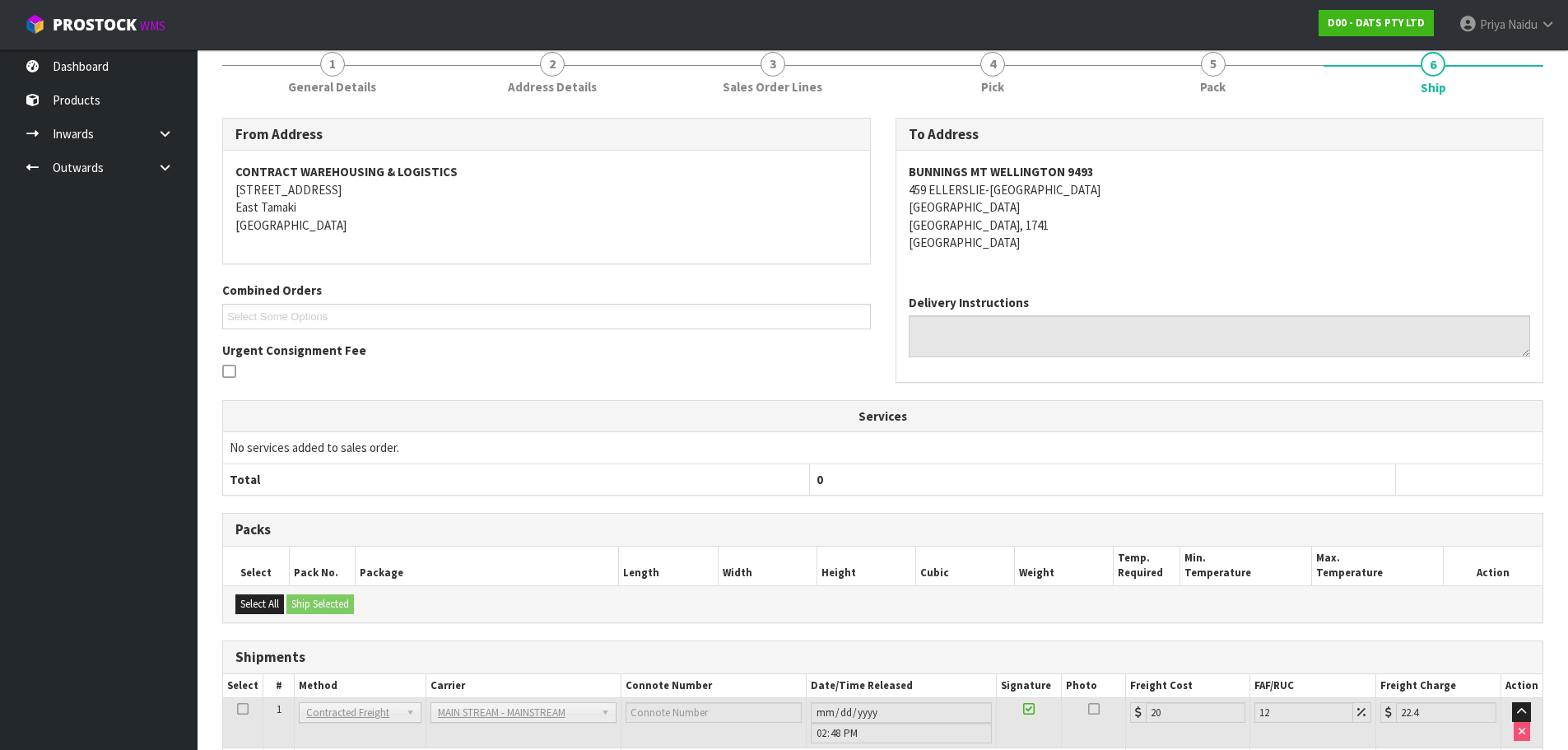
scroll to position [0, 0]
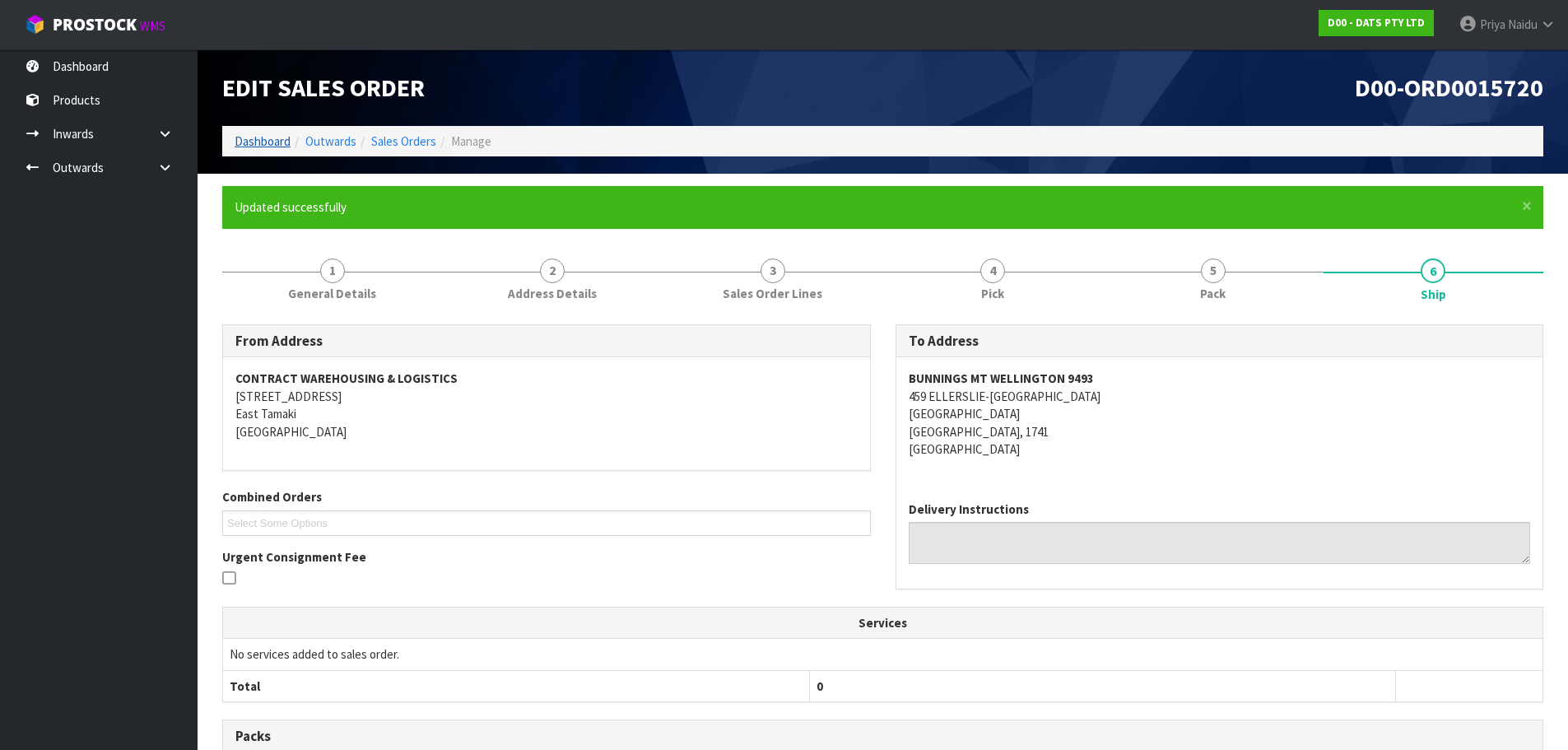
click at [291, 141] on li "Outwards" at bounding box center [323, 141] width 66 height 17
click at [283, 143] on link "Dashboard" at bounding box center [262, 141] width 56 height 16
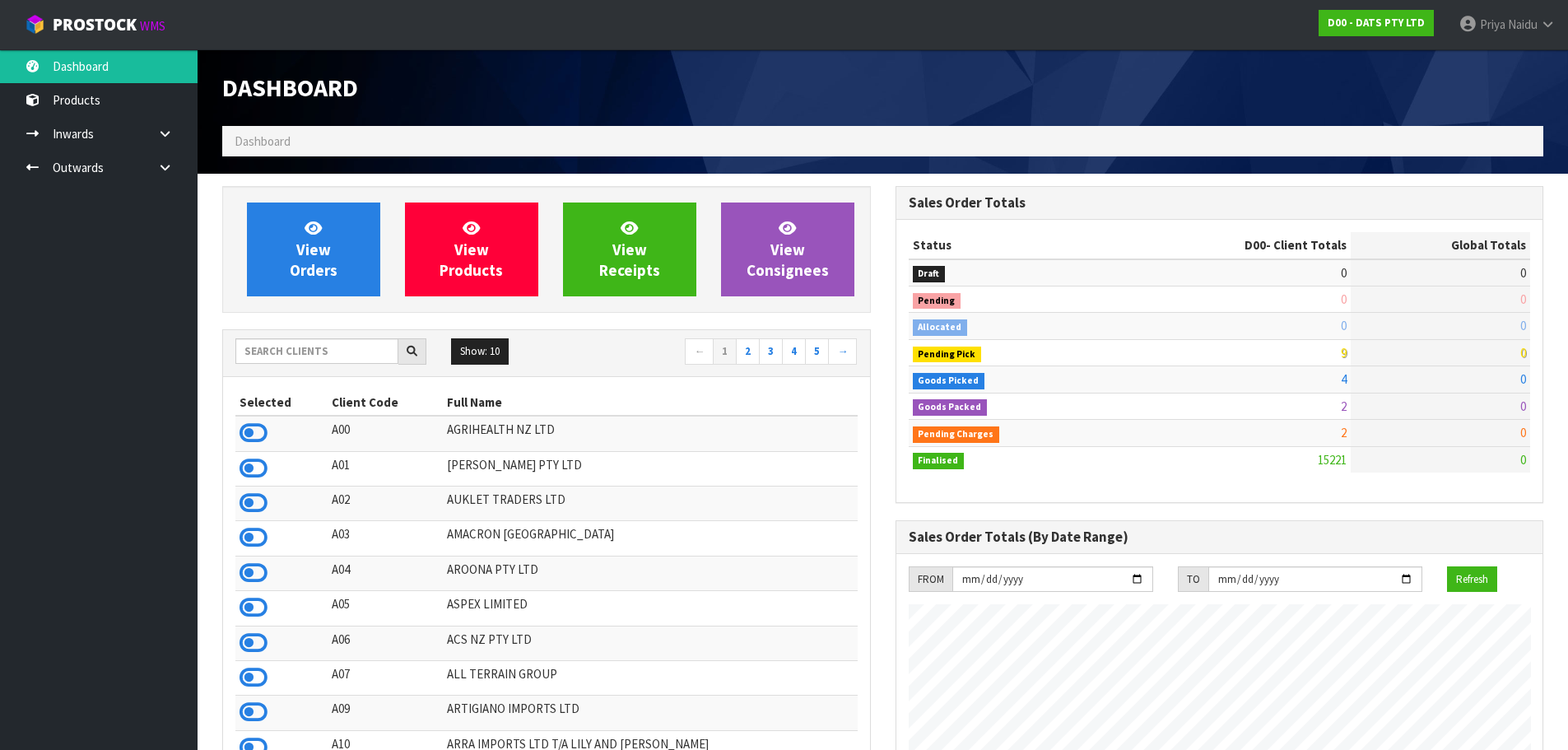
scroll to position [1247, 673]
click at [347, 349] on input "text" at bounding box center [317, 351] width 163 height 26
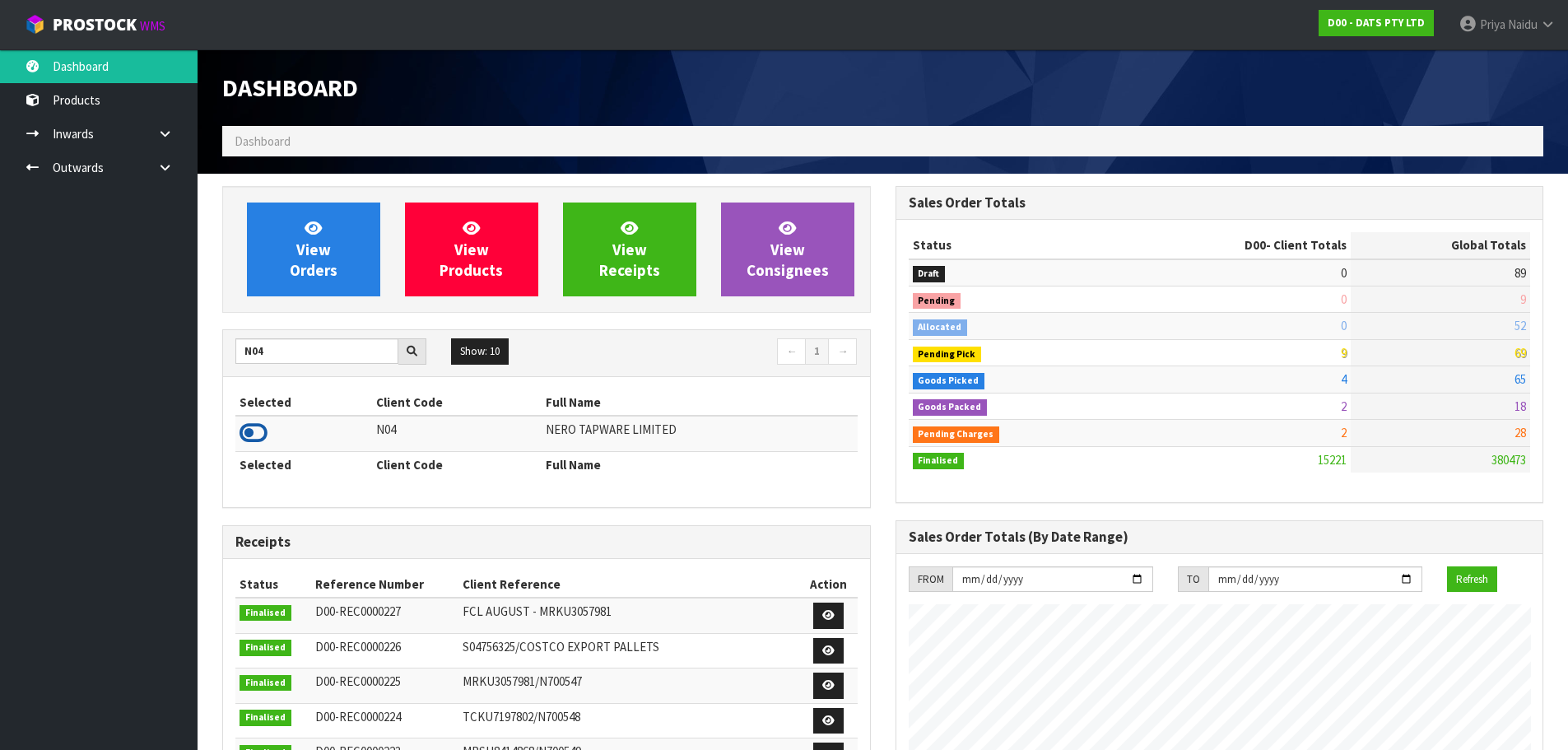
click at [257, 436] on icon at bounding box center [254, 433] width 28 height 25
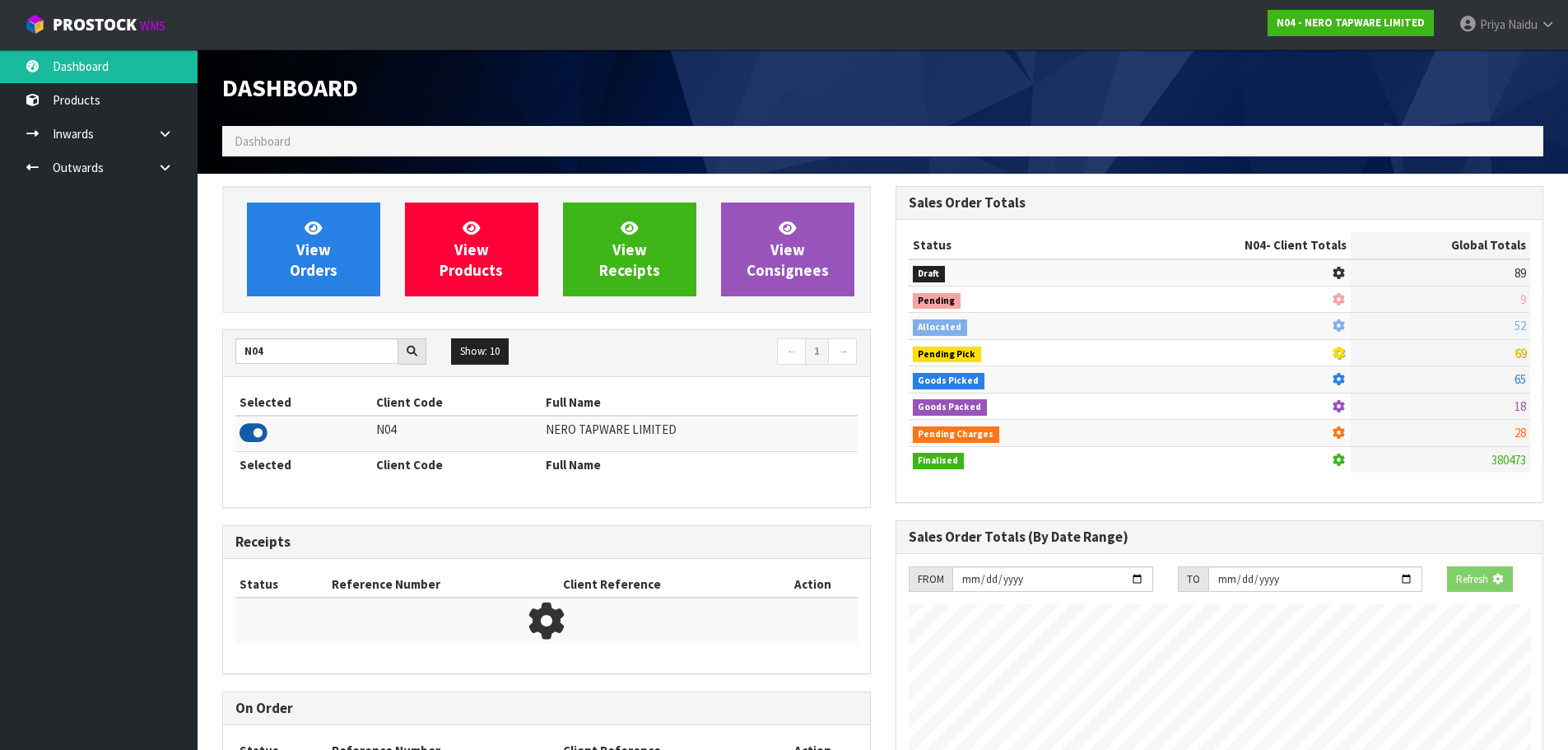
scroll to position [1282, 673]
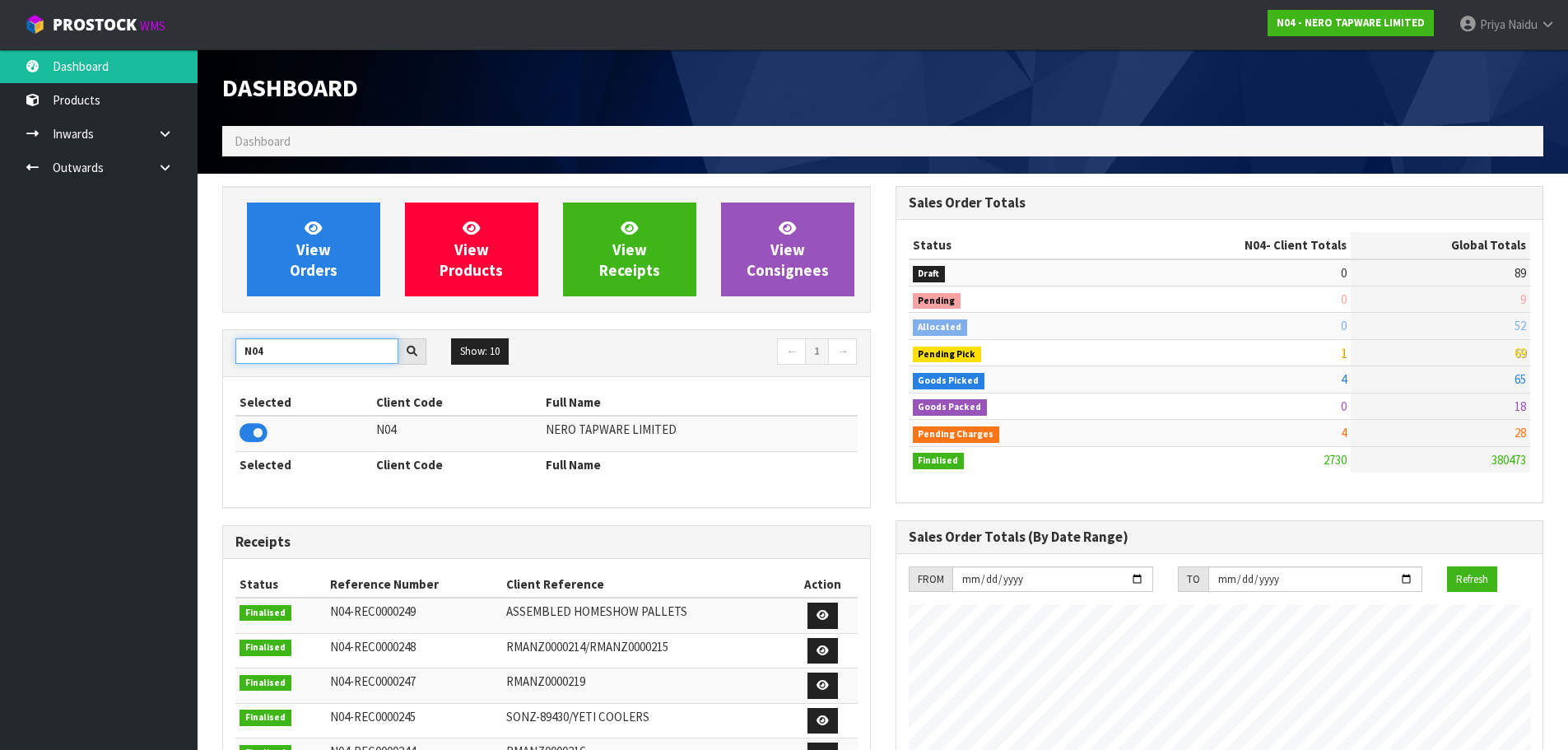
click at [301, 356] on input "N04" at bounding box center [317, 351] width 163 height 26
click at [252, 430] on icon at bounding box center [254, 433] width 28 height 25
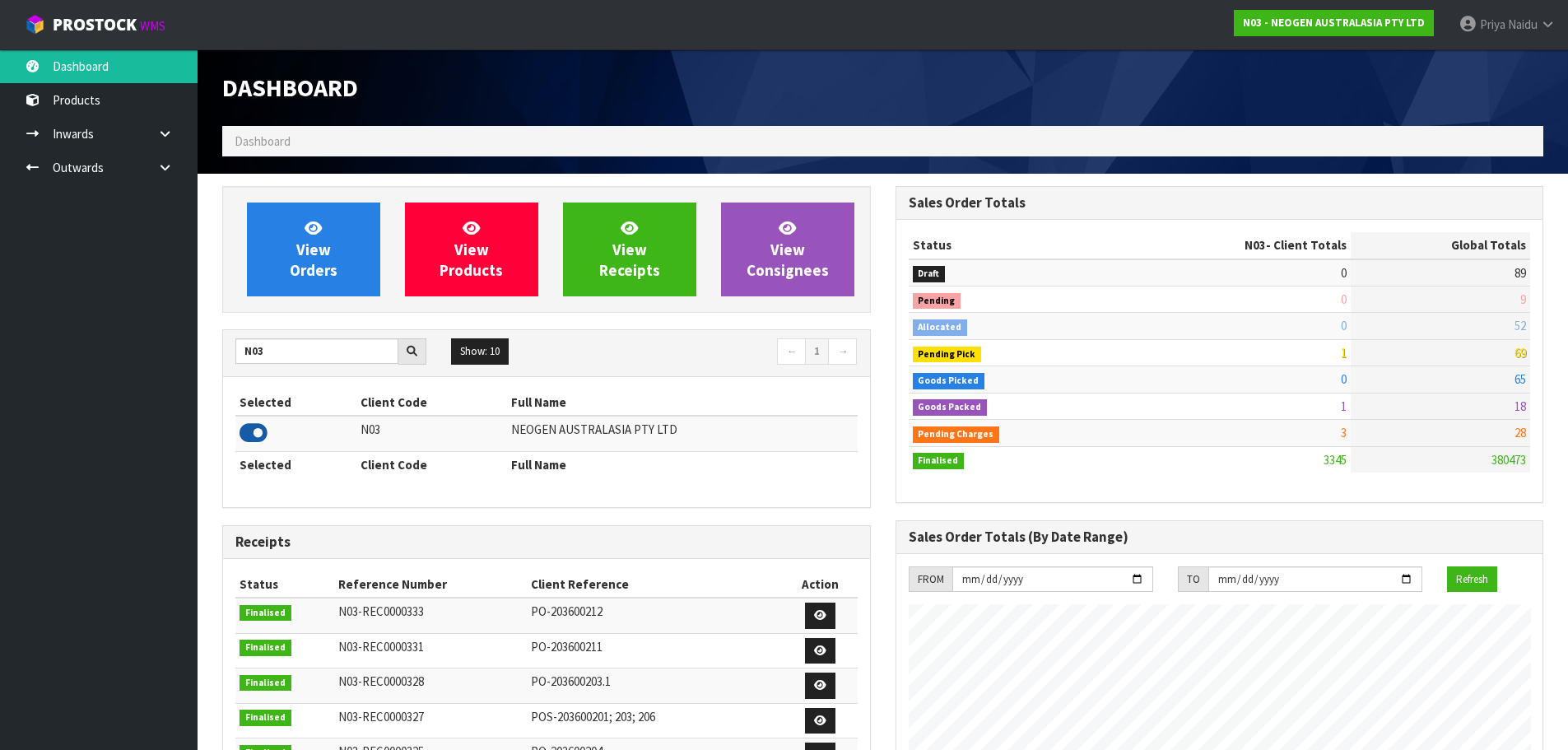
scroll to position [1247, 673]
click at [291, 347] on input "N03" at bounding box center [317, 351] width 163 height 26
type input "N"
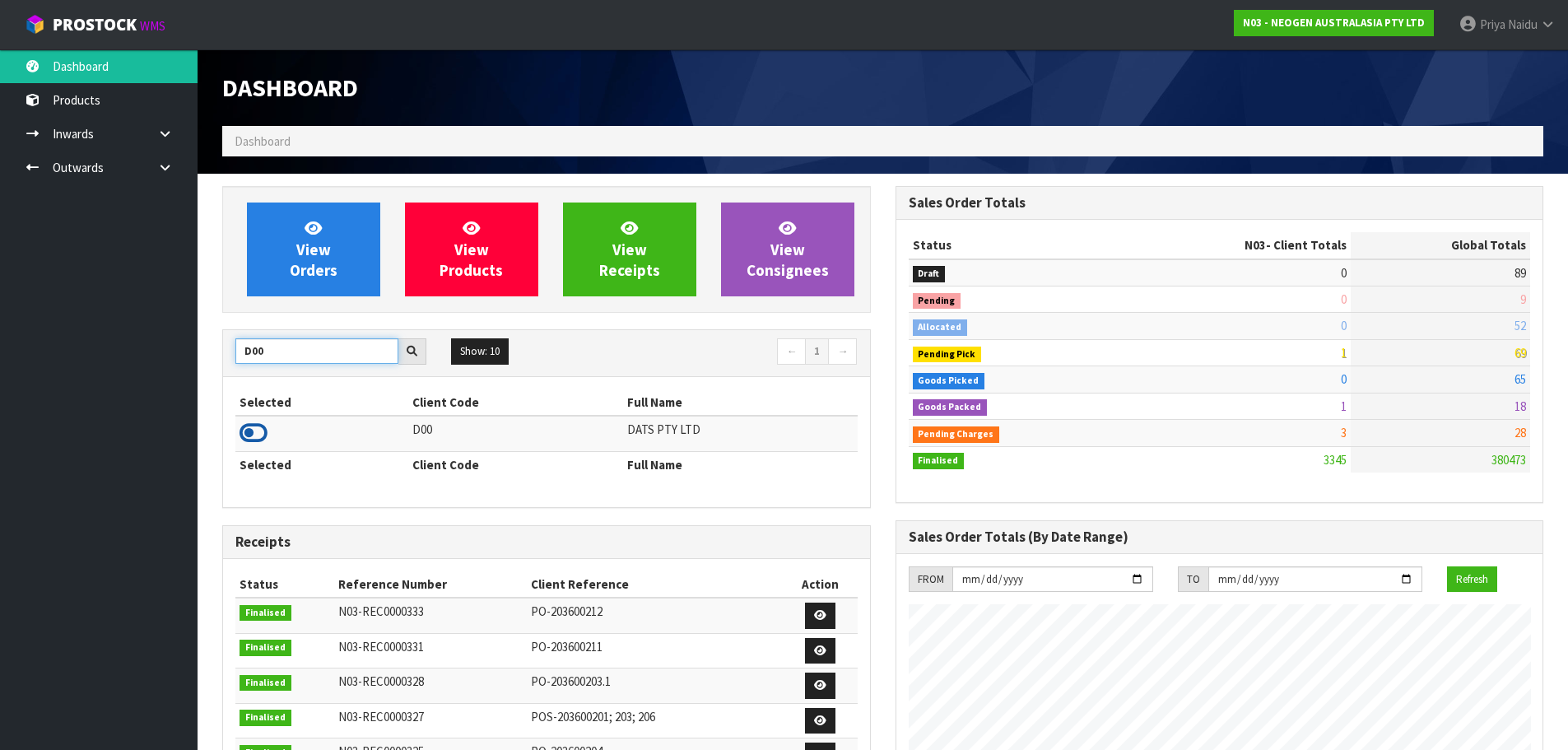
type input "D00"
drag, startPoint x: 254, startPoint y: 430, endPoint x: 257, endPoint y: 331, distance: 99.0
click at [254, 430] on icon at bounding box center [254, 433] width 28 height 25
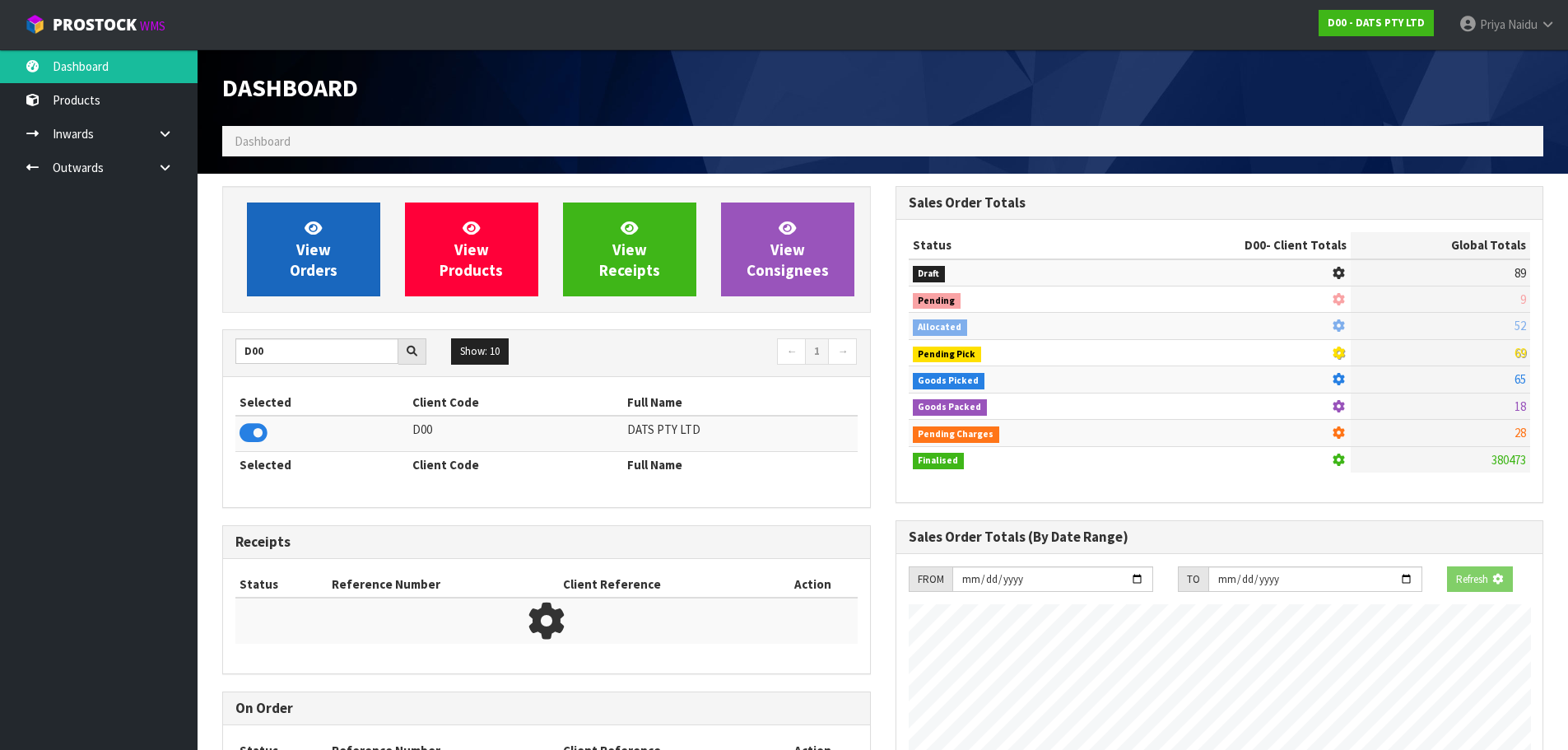
scroll to position [822150, 822409]
click at [287, 229] on link "View Orders" at bounding box center [313, 249] width 133 height 94
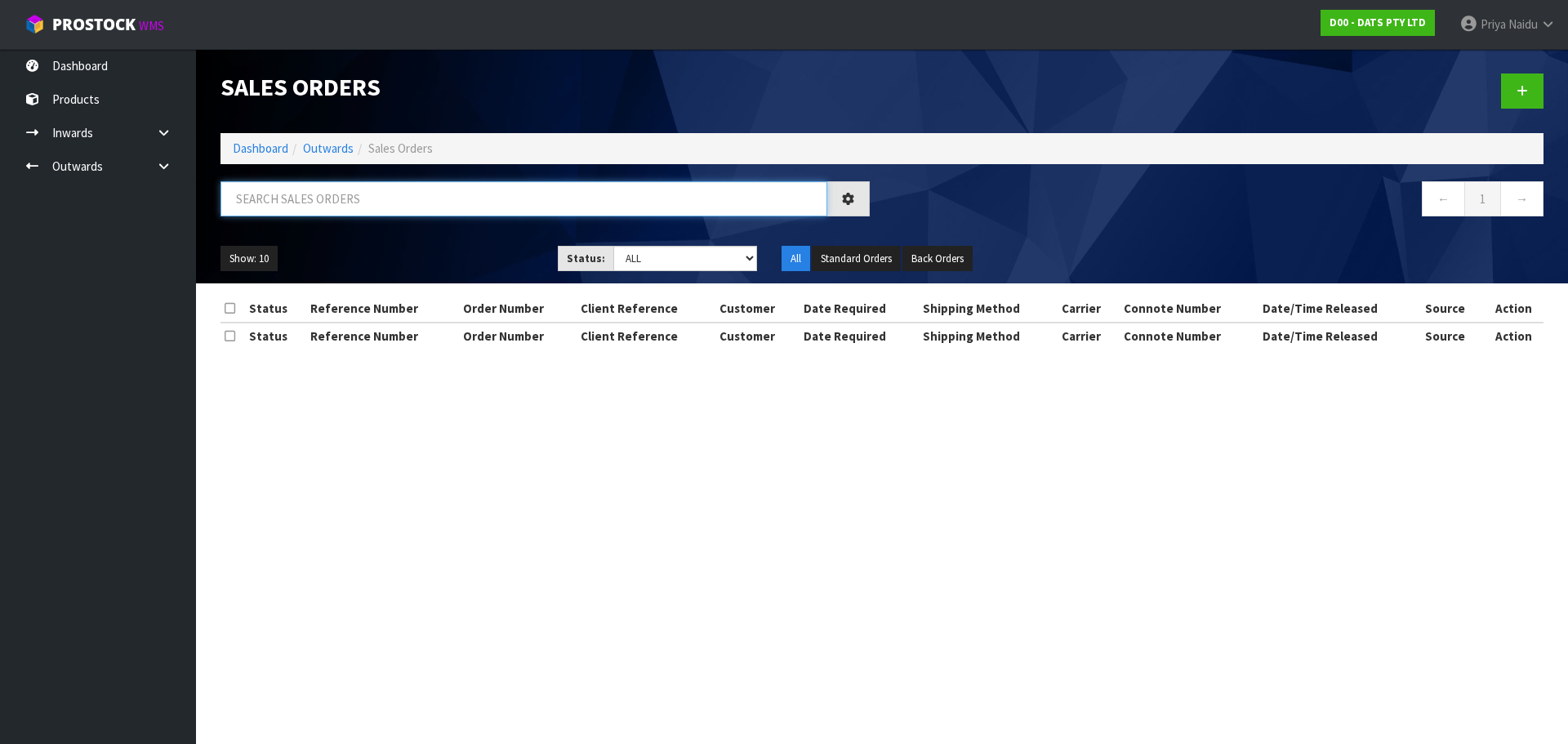
click at [351, 200] on input "text" at bounding box center [524, 199] width 607 height 35
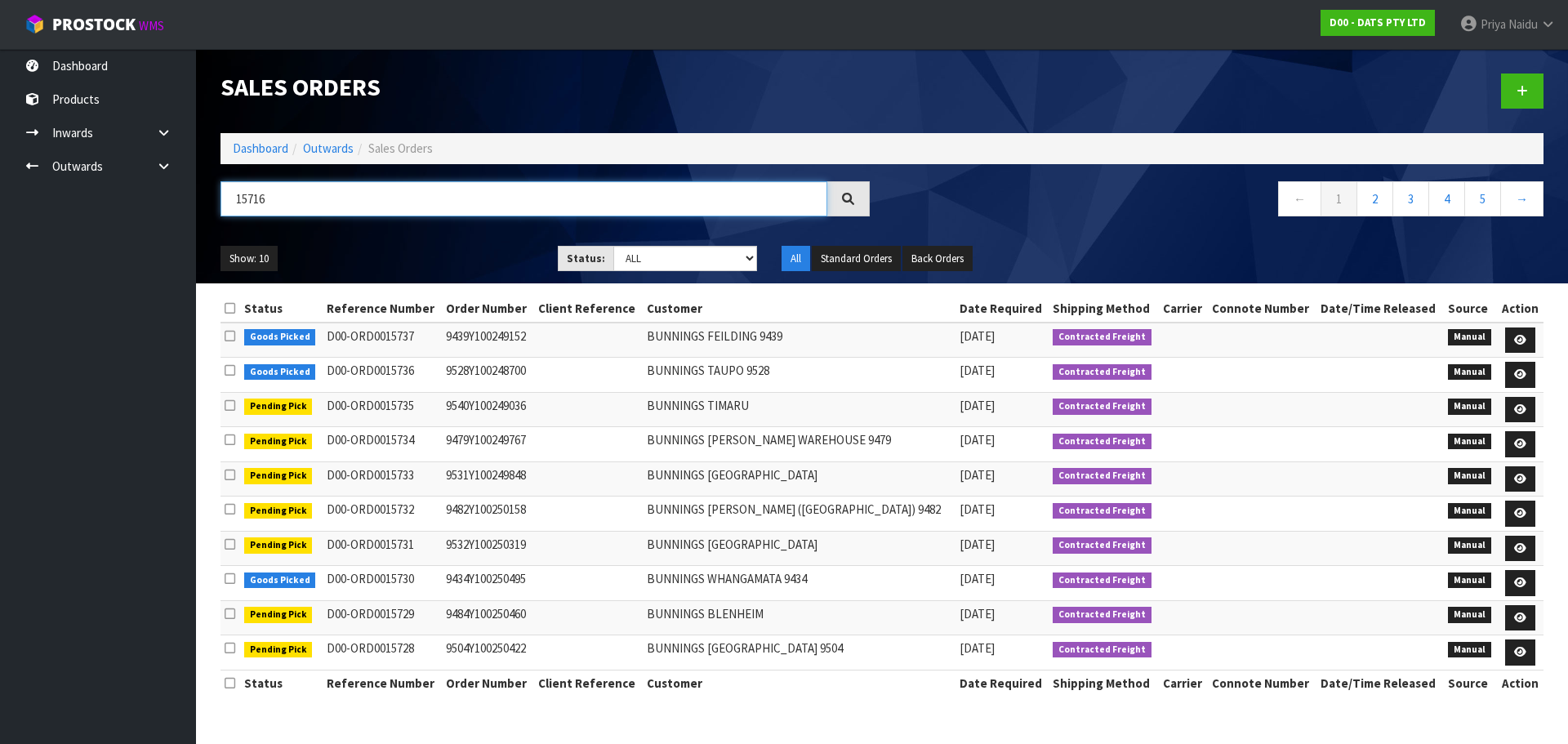
type input "15716"
click at [682, 248] on select "Draft Pending Allocated Pending Pick Goods Picked Goods Packed Pending Charges …" at bounding box center [685, 258] width 144 height 26
select select "string:5"
click at [613, 246] on select "Draft Pending Allocated Pending Pick Goods Picked Goods Packed Pending Charges …" at bounding box center [685, 258] width 144 height 26
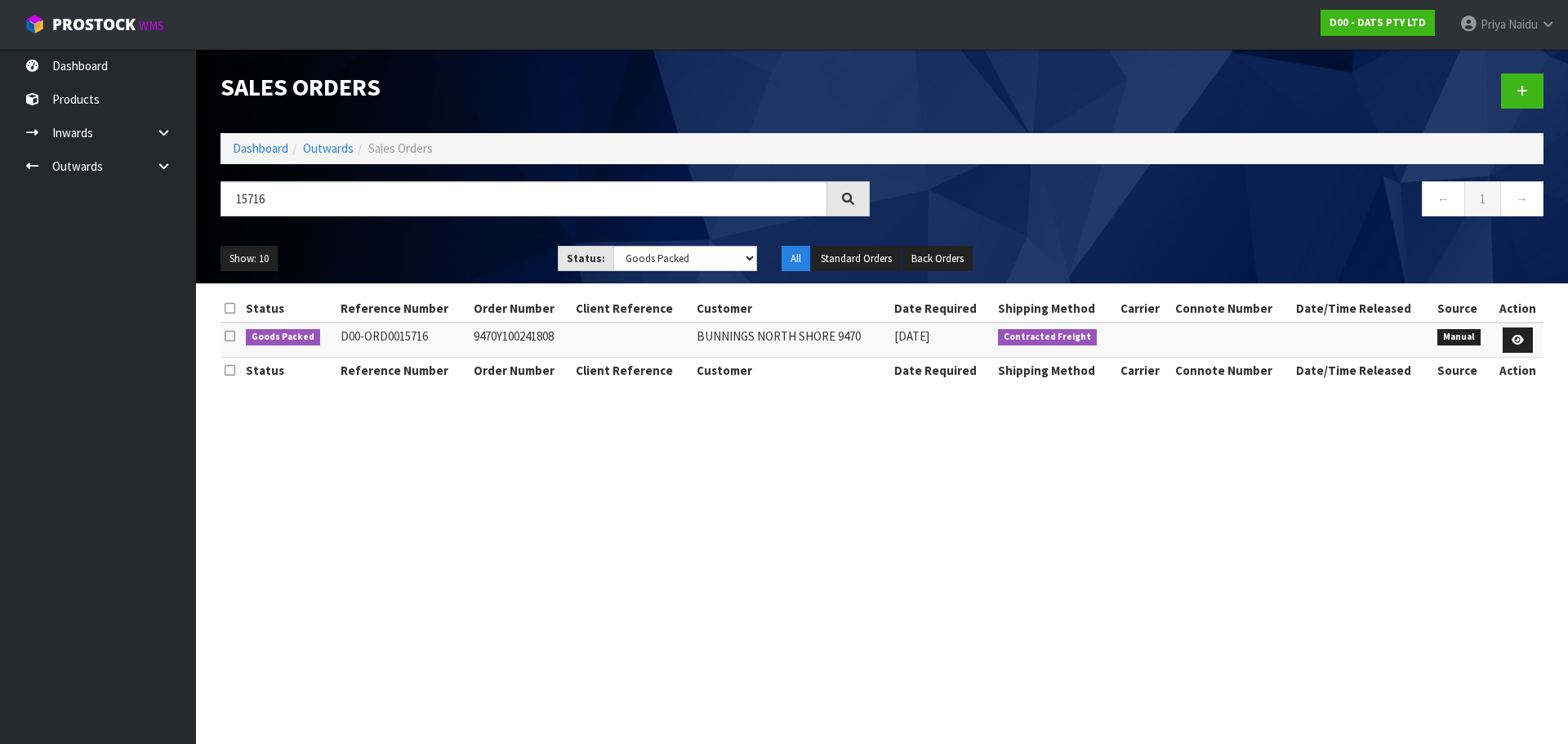
click at [460, 260] on ul "Show: 10 5 10 25 50" at bounding box center [376, 259] width 313 height 26
click at [226, 144] on ol "Dashboard Outwards Sales Orders" at bounding box center [882, 148] width 1323 height 31
click at [256, 144] on link "Dashboard" at bounding box center [260, 148] width 55 height 16
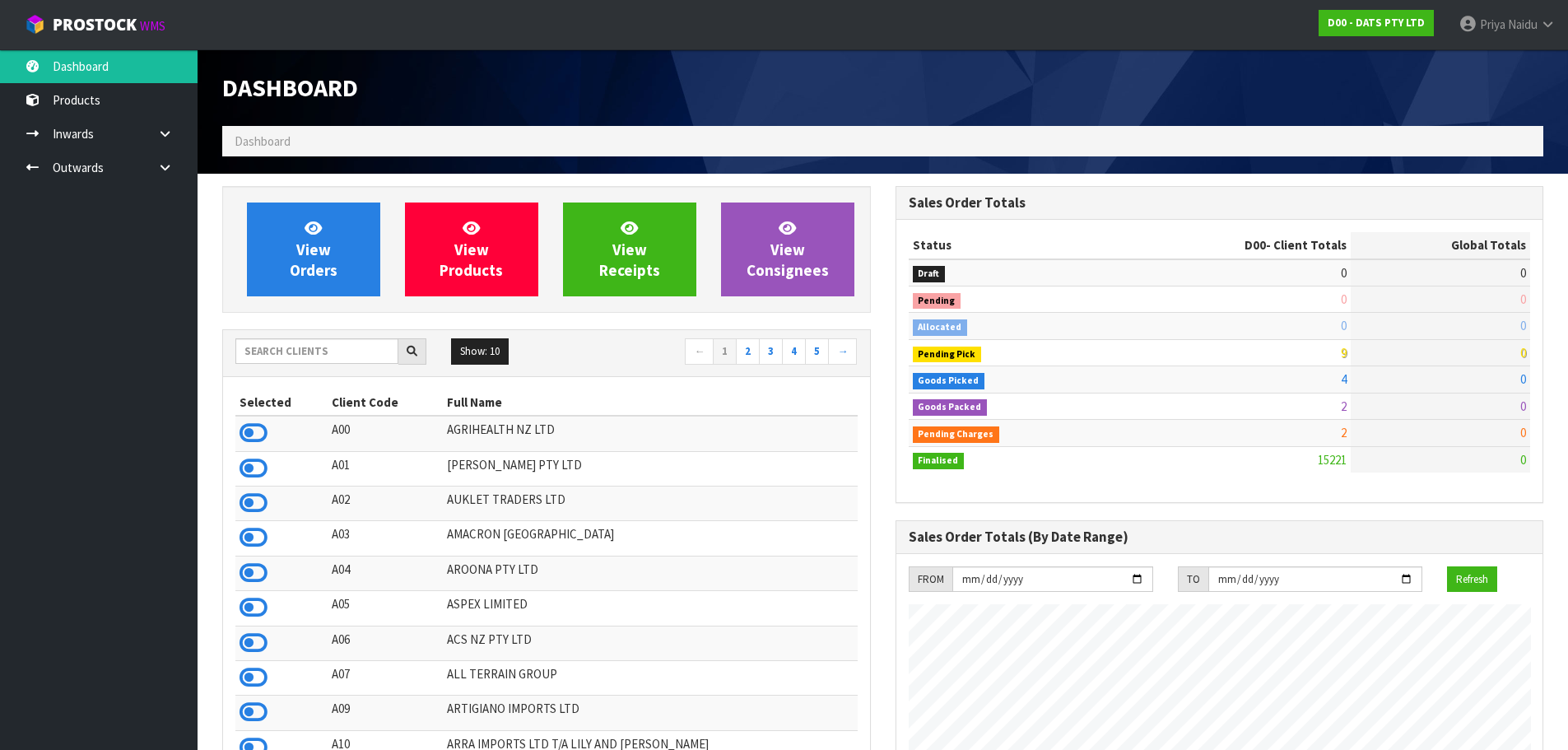
scroll to position [1247, 673]
click at [311, 257] on span "View Orders" at bounding box center [313, 249] width 47 height 62
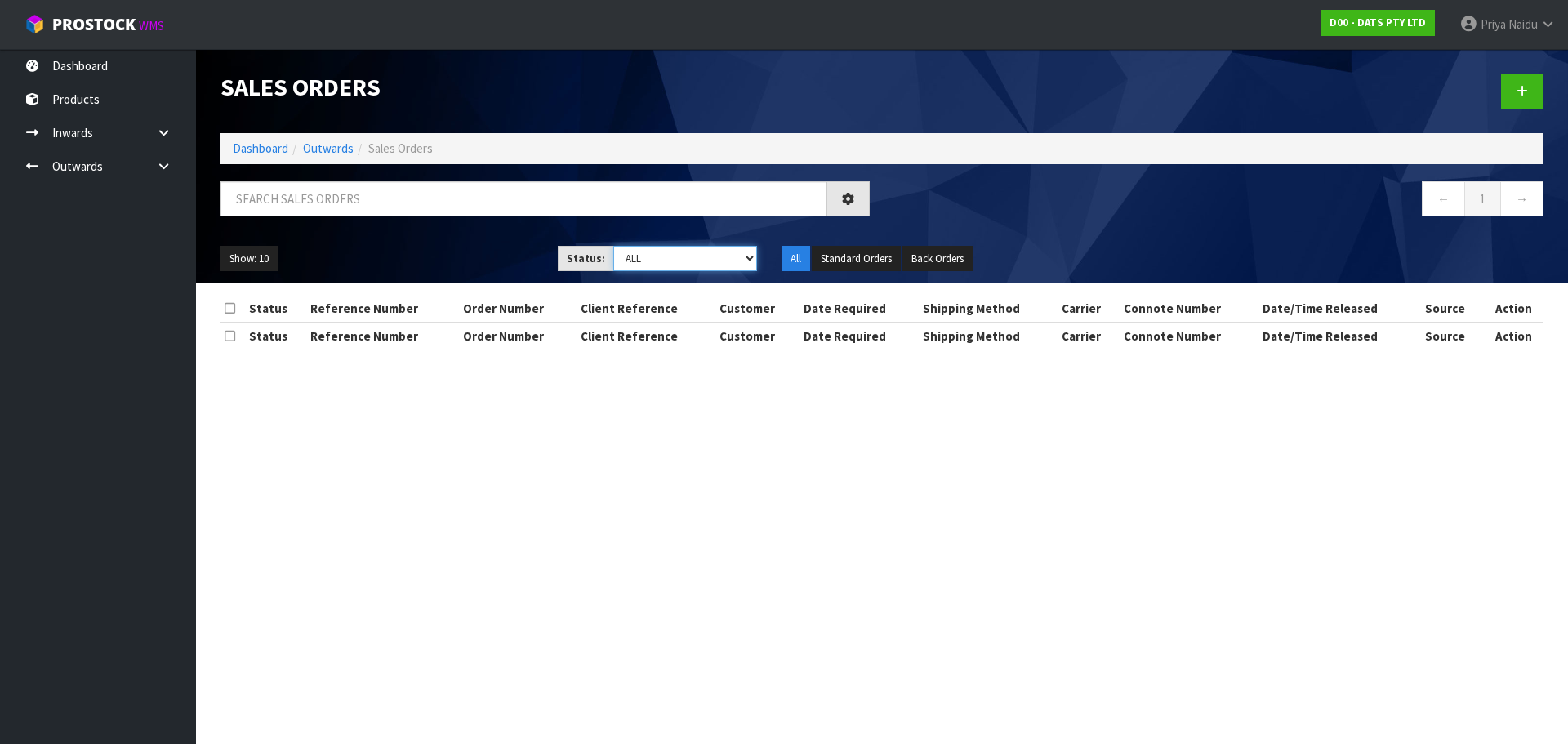
click at [656, 263] on select "Draft Pending Allocated Pending Pick Goods Picked Goods Packed Pending Charges …" at bounding box center [685, 258] width 144 height 26
select select "string:4"
click at [613, 246] on select "Draft Pending Allocated Pending Pick Goods Picked Goods Packed Pending Charges …" at bounding box center [685, 258] width 144 height 26
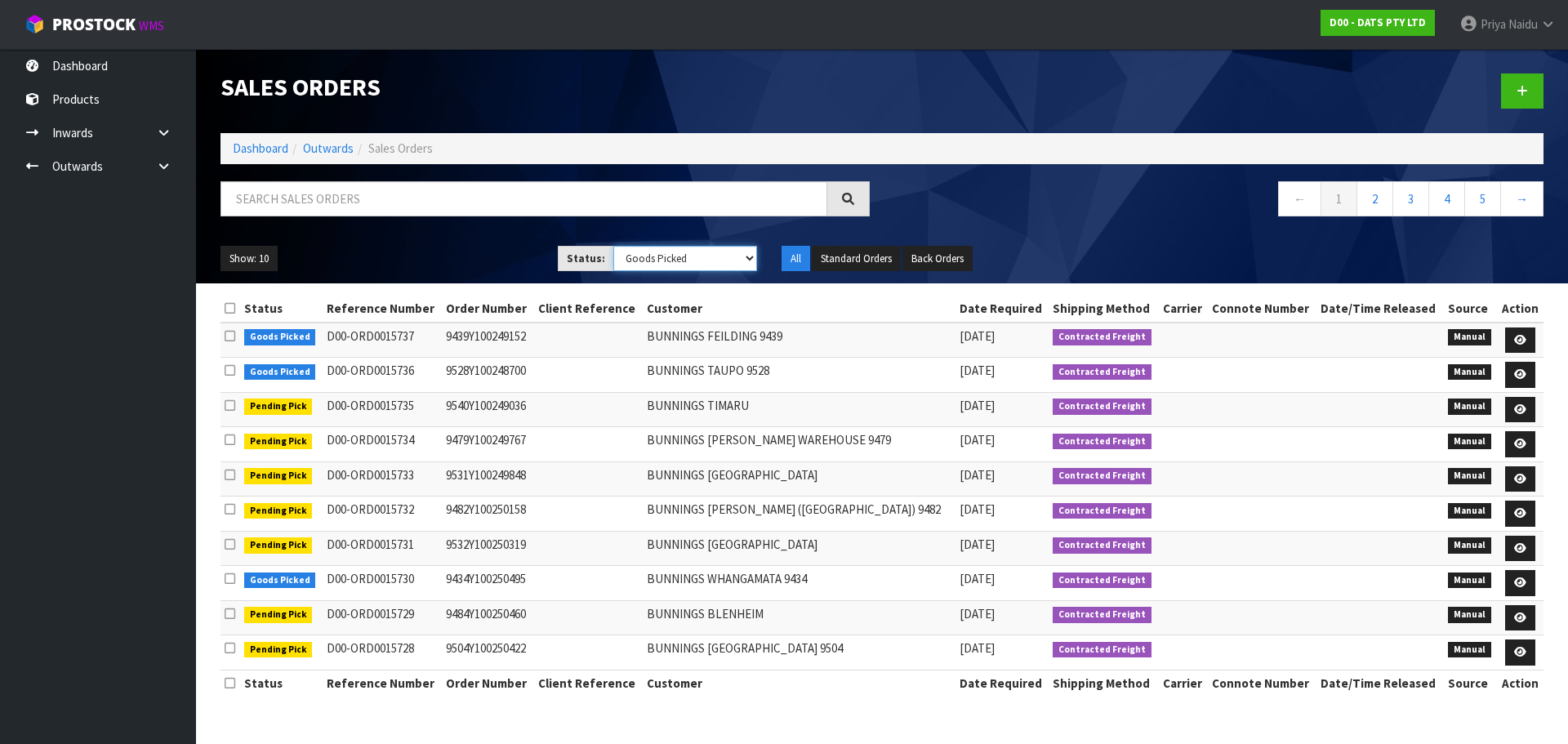
click at [663, 266] on select "Draft Pending Allocated Pending Pick Goods Picked Goods Packed Pending Charges …" at bounding box center [685, 258] width 144 height 26
click at [873, 256] on button "Standard Orders" at bounding box center [856, 259] width 89 height 26
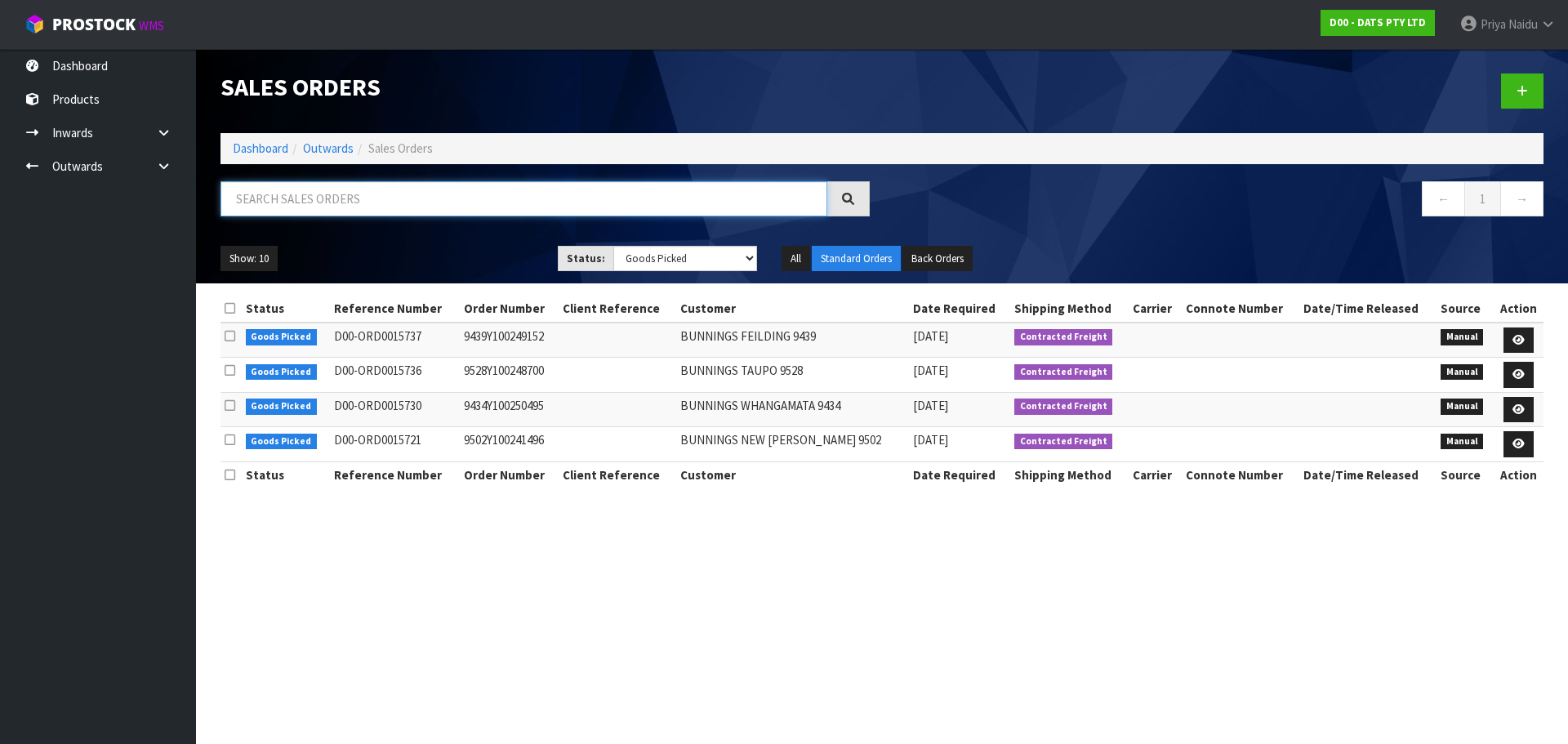
click at [310, 208] on input "text" at bounding box center [524, 199] width 607 height 35
click at [266, 151] on link "Dashboard" at bounding box center [260, 148] width 55 height 16
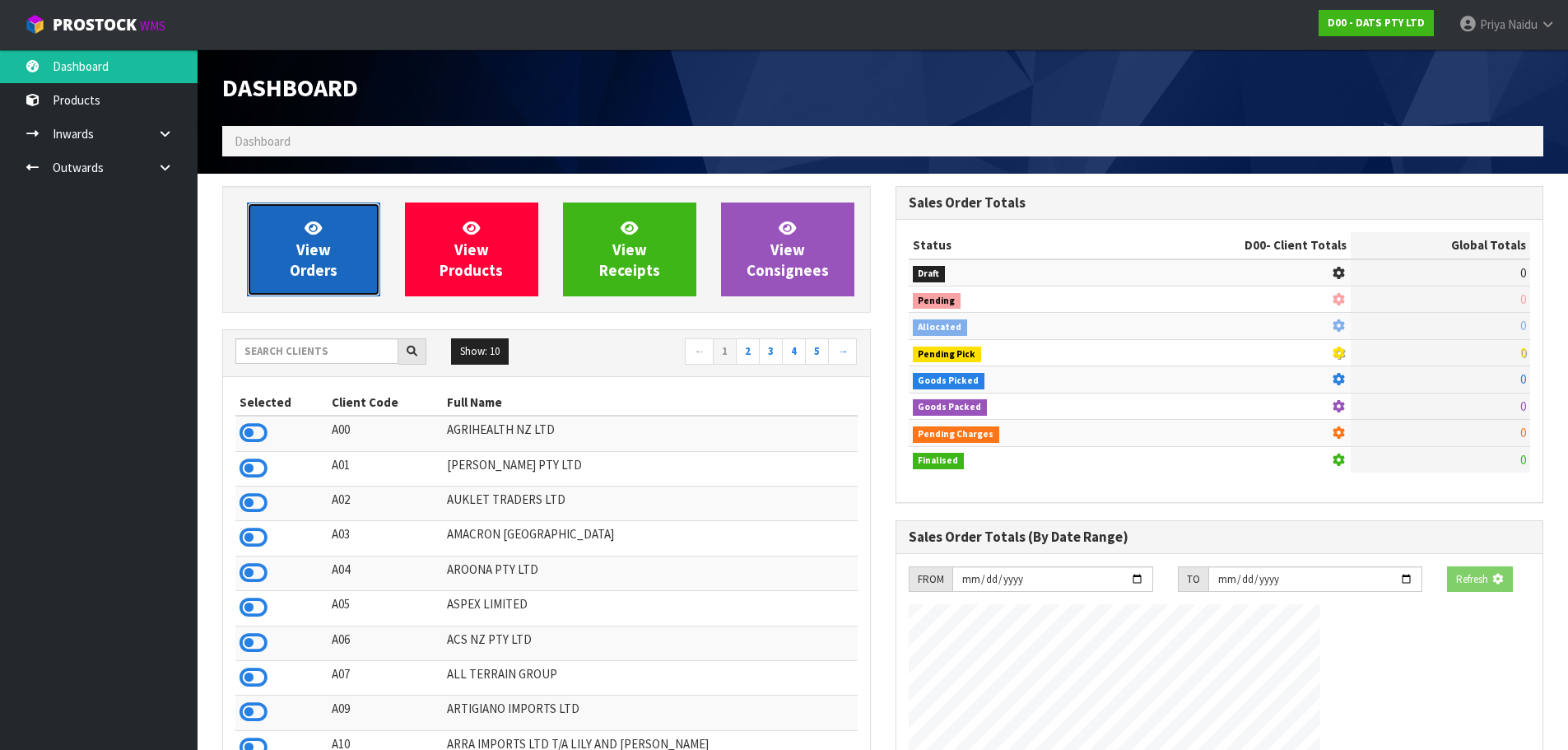
click at [332, 249] on link "View Orders" at bounding box center [313, 249] width 133 height 94
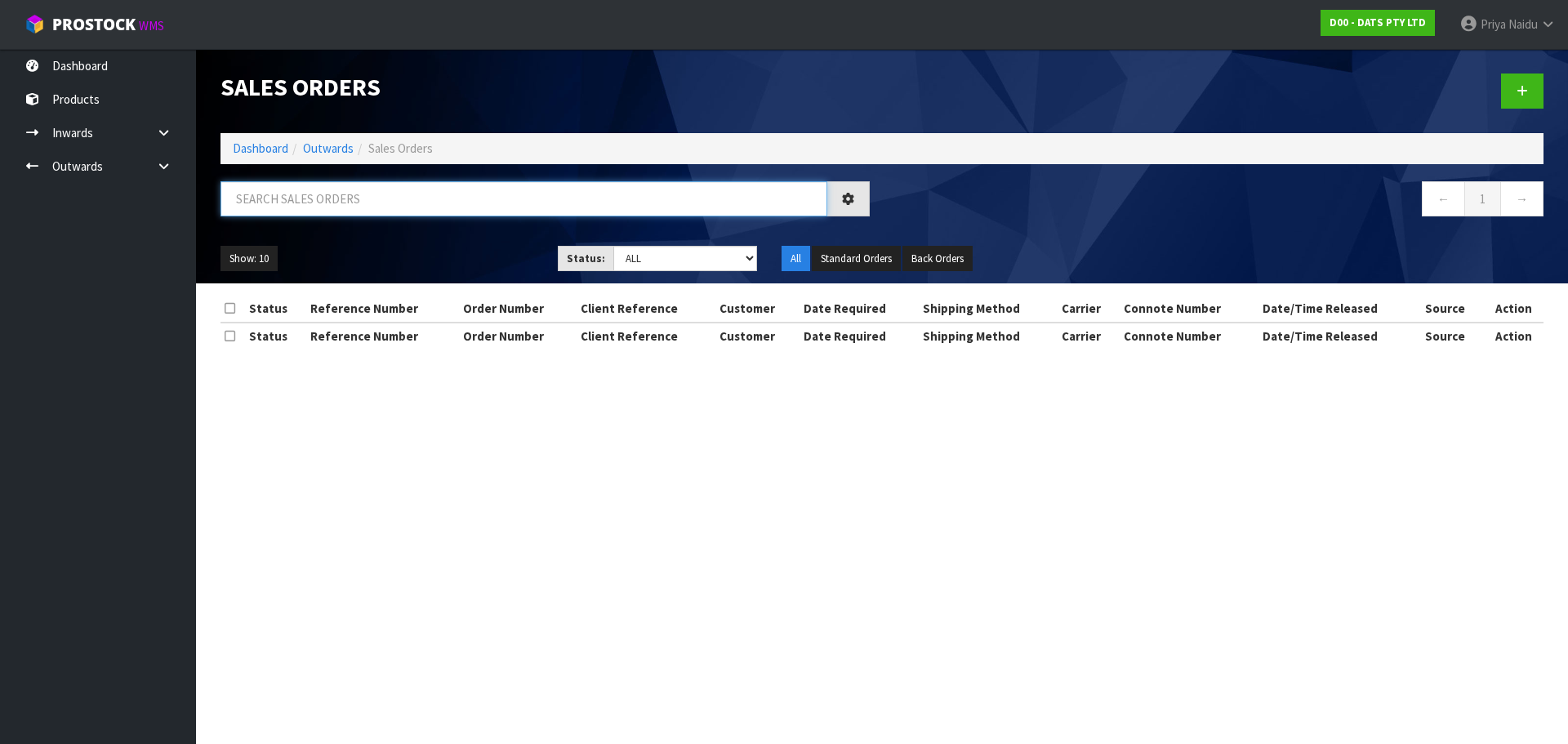
click at [341, 202] on input "text" at bounding box center [524, 199] width 607 height 35
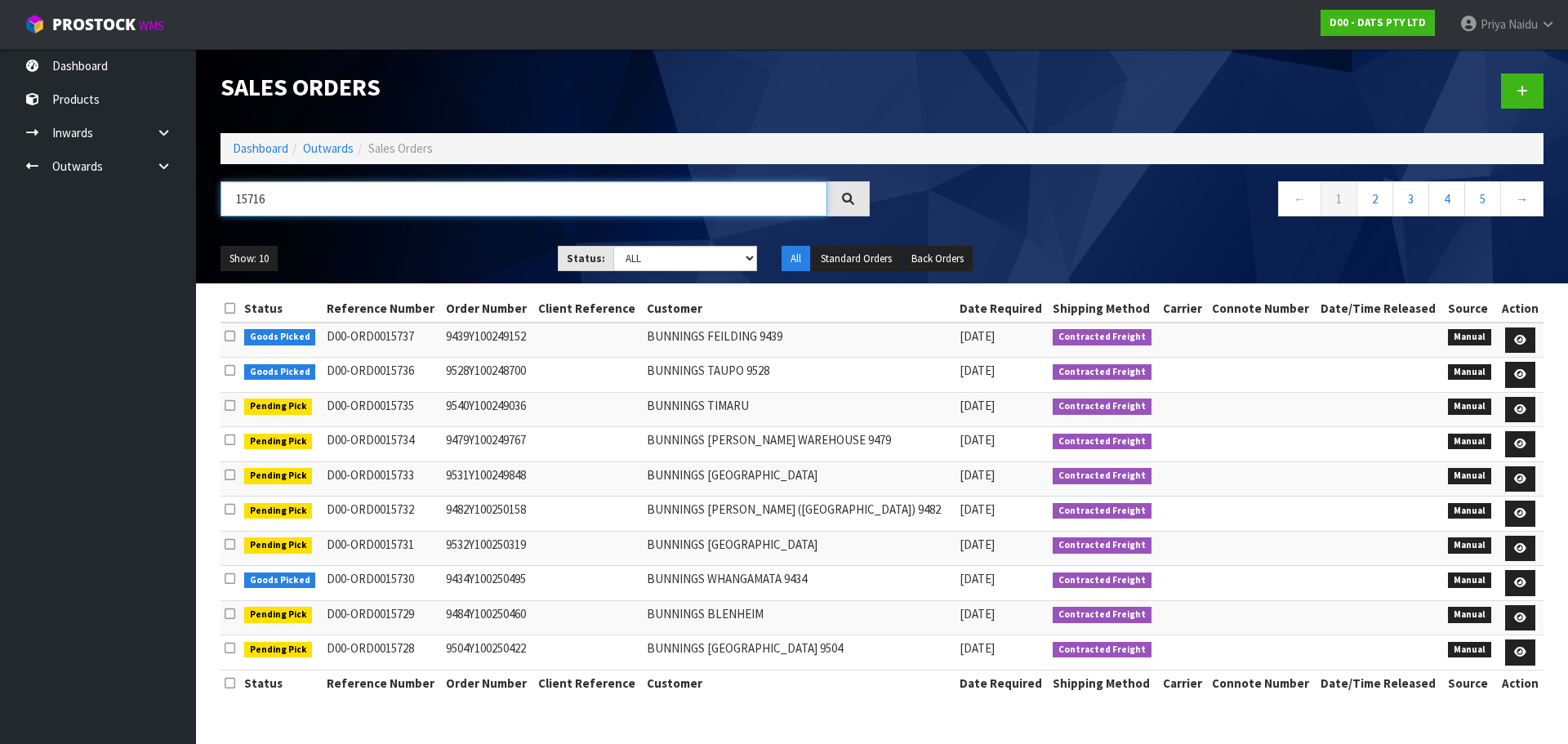
type input "15716"
drag, startPoint x: 655, startPoint y: 259, endPoint x: 655, endPoint y: 268, distance: 9.0
click at [655, 259] on select "Draft Pending Allocated Pending Pick Goods Picked Goods Packed Pending Charges …" at bounding box center [685, 258] width 144 height 26
select select "string:5"
click at [613, 246] on select "Draft Pending Allocated Pending Pick Goods Picked Goods Packed Pending Charges …" at bounding box center [685, 258] width 144 height 26
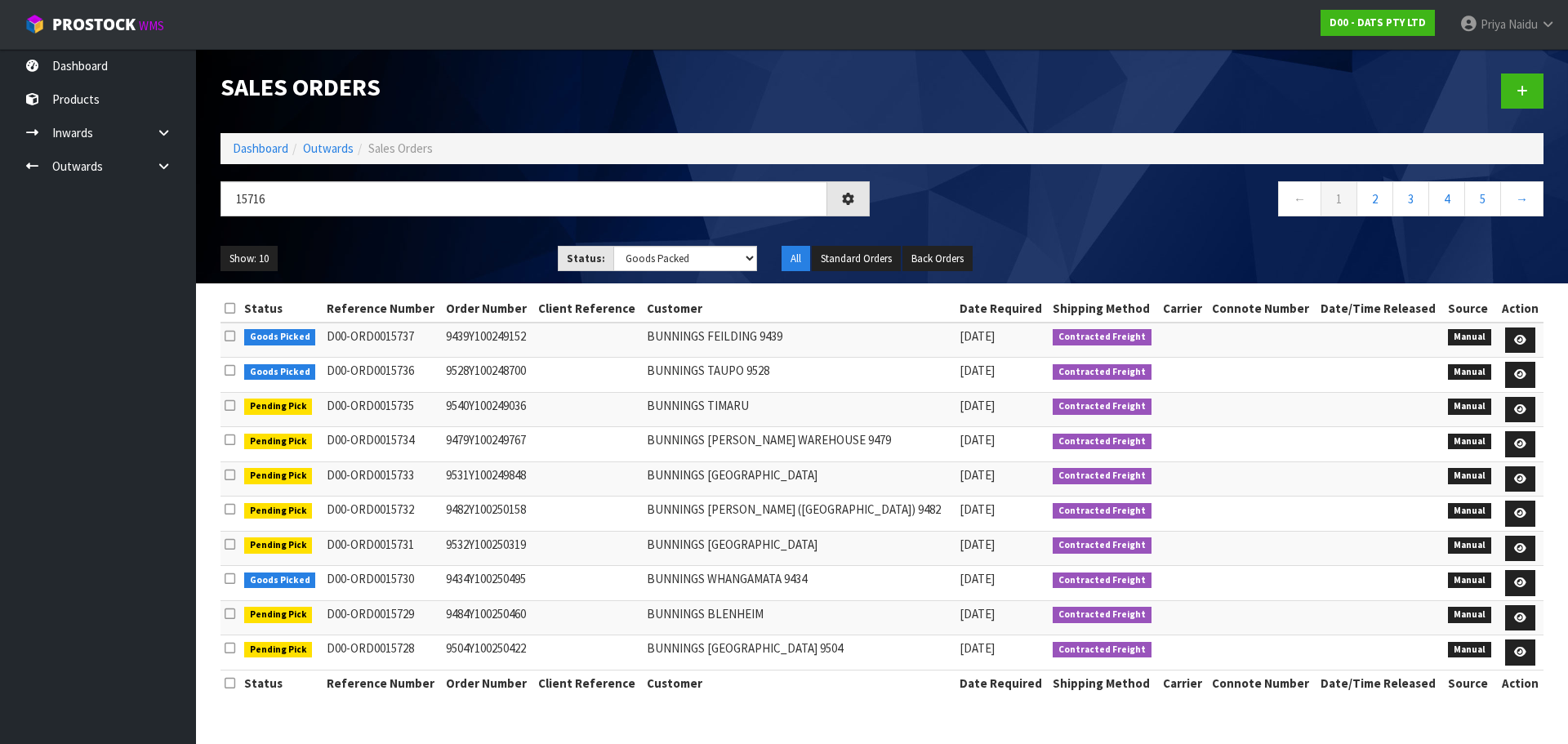
click at [442, 246] on ul "Show: 10 5 10 25 50" at bounding box center [376, 259] width 313 height 26
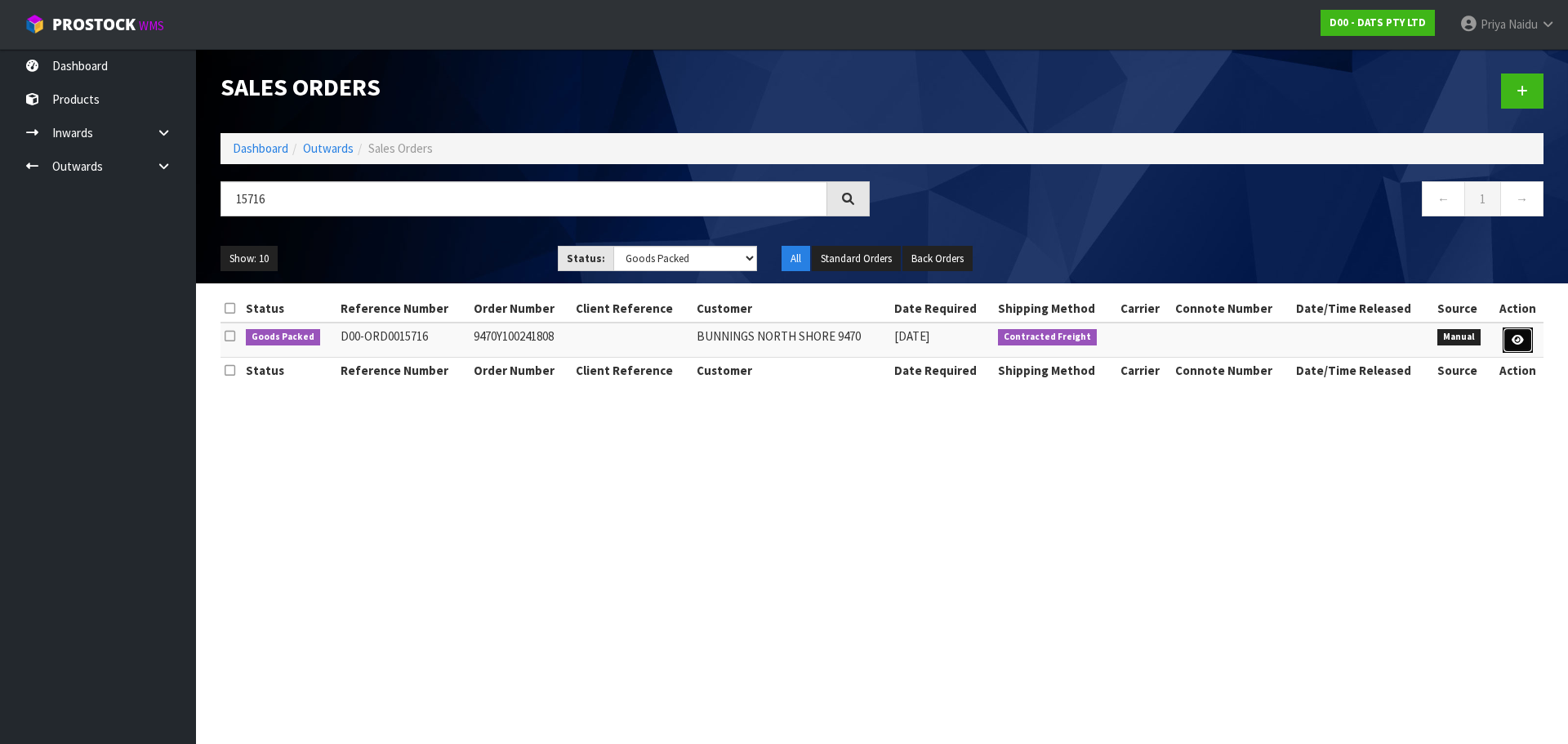
click at [1516, 337] on icon at bounding box center [1518, 340] width 12 height 11
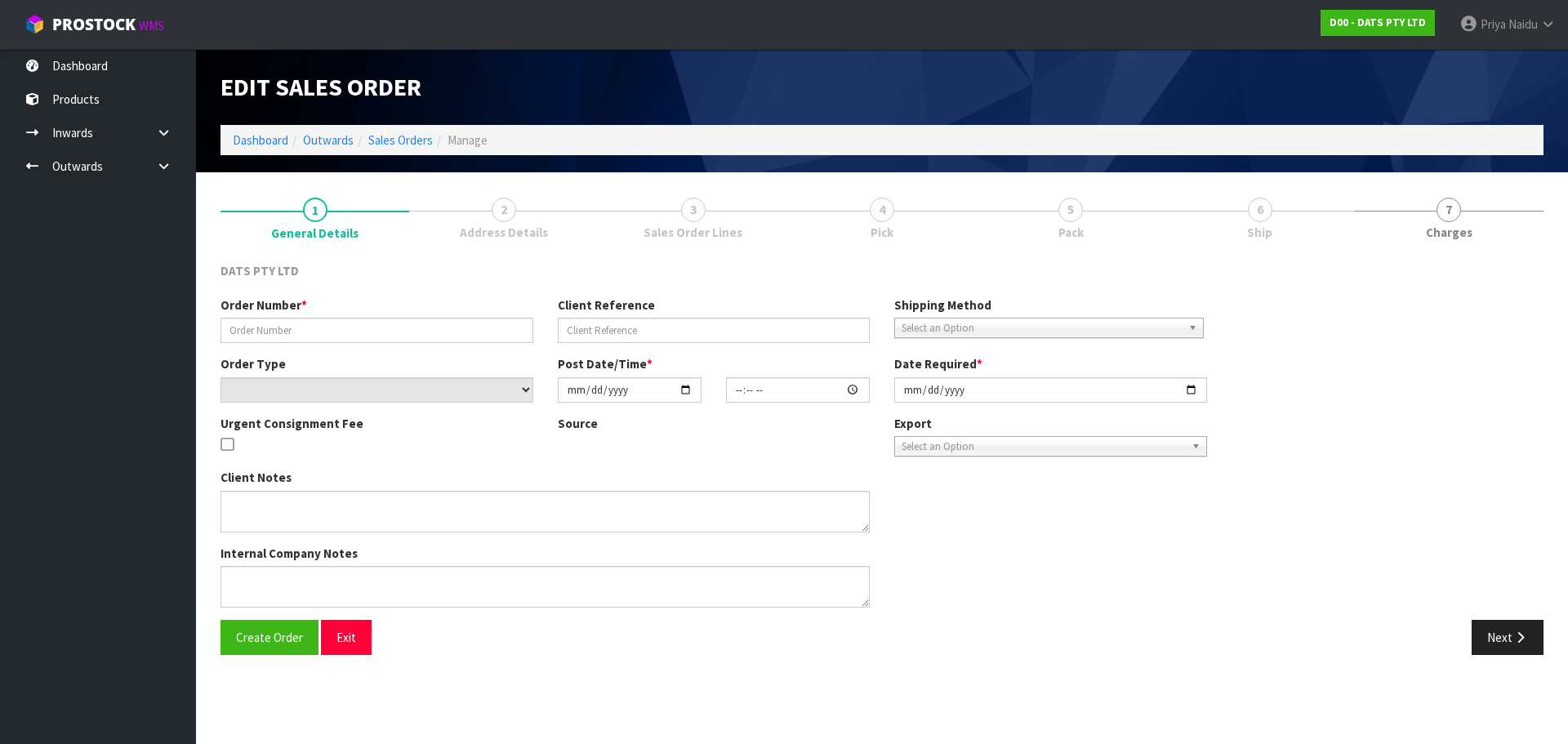
type input "9470Y100241808"
select select "number:0"
type input "[DATE]"
type input "08:47:00.000"
type input "[DATE]"
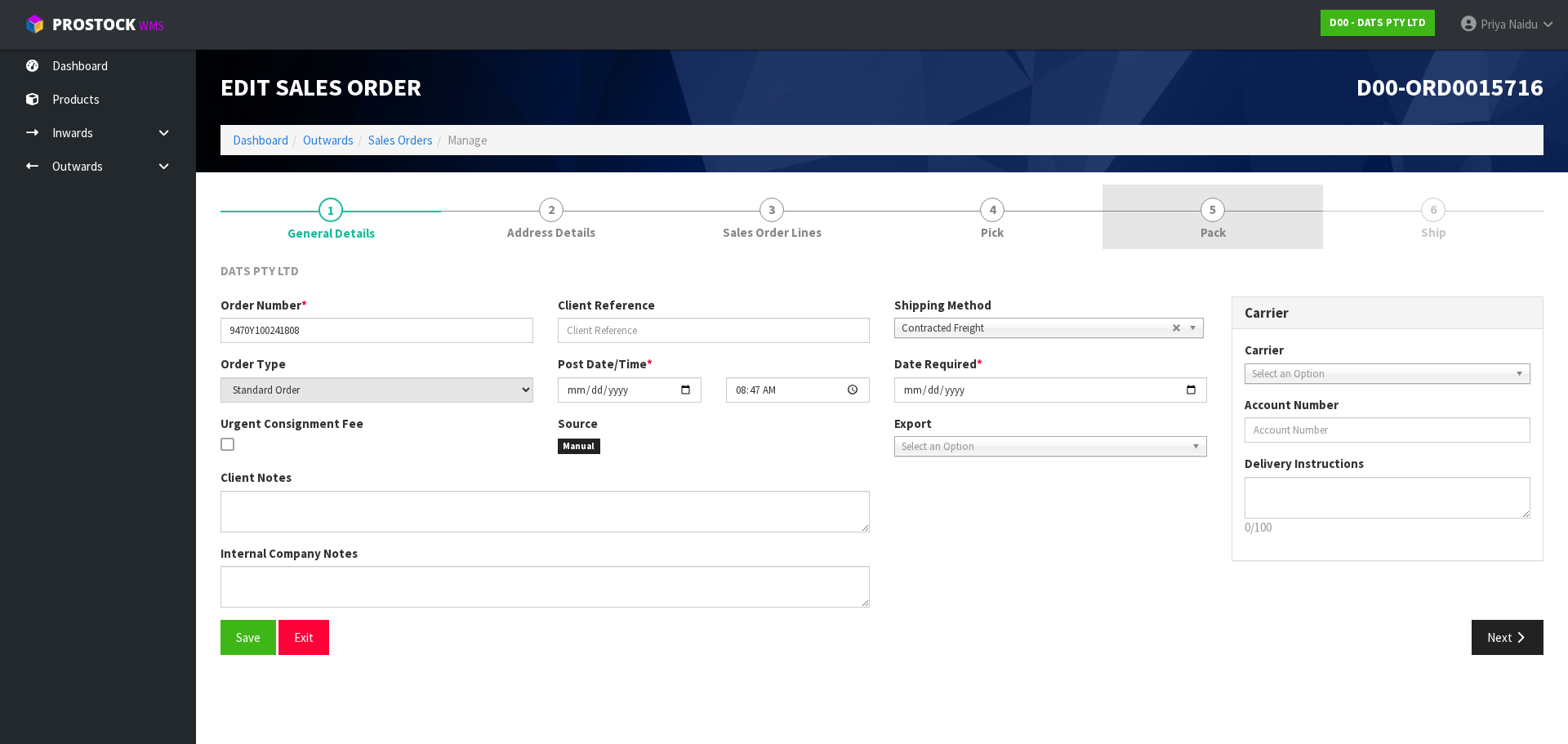
click at [1208, 216] on span "5" at bounding box center [1212, 210] width 25 height 25
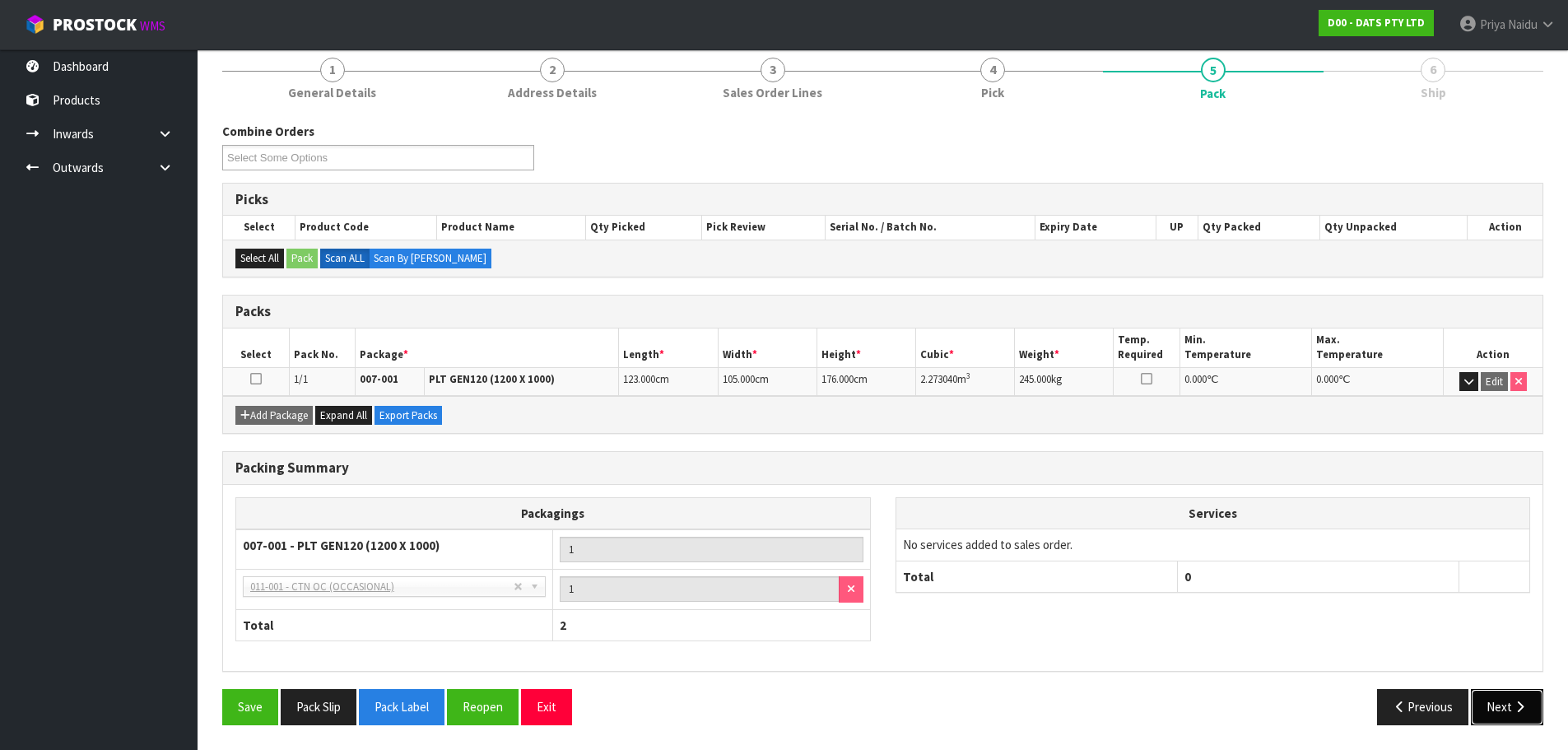
click at [1511, 706] on button "Next" at bounding box center [1506, 707] width 72 height 36
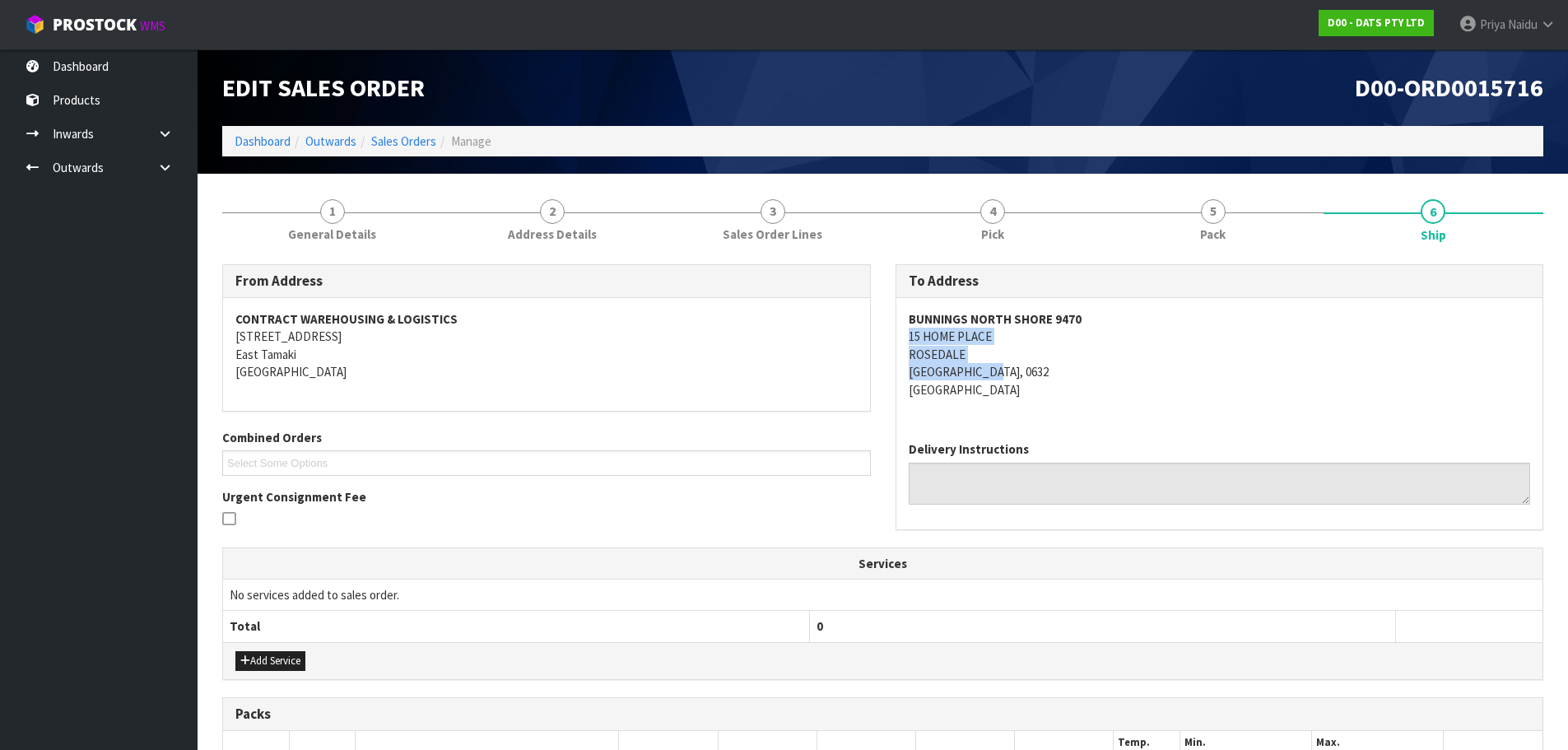
drag, startPoint x: 906, startPoint y: 337, endPoint x: 120, endPoint y: 505, distance: 803.8
click at [1010, 368] on div "BUNNINGS [STREET_ADDRESS]" at bounding box center [1220, 363] width 647 height 130
click at [1073, 378] on address "BUNNINGS [STREET_ADDRESS]" at bounding box center [1220, 354] width 622 height 88
drag, startPoint x: 891, startPoint y: 317, endPoint x: 1111, endPoint y: 308, distance: 220.2
click at [1111, 308] on div "To Address BUNNINGS [STREET_ADDRESS] Delivery Instructions" at bounding box center [1220, 406] width 673 height 283
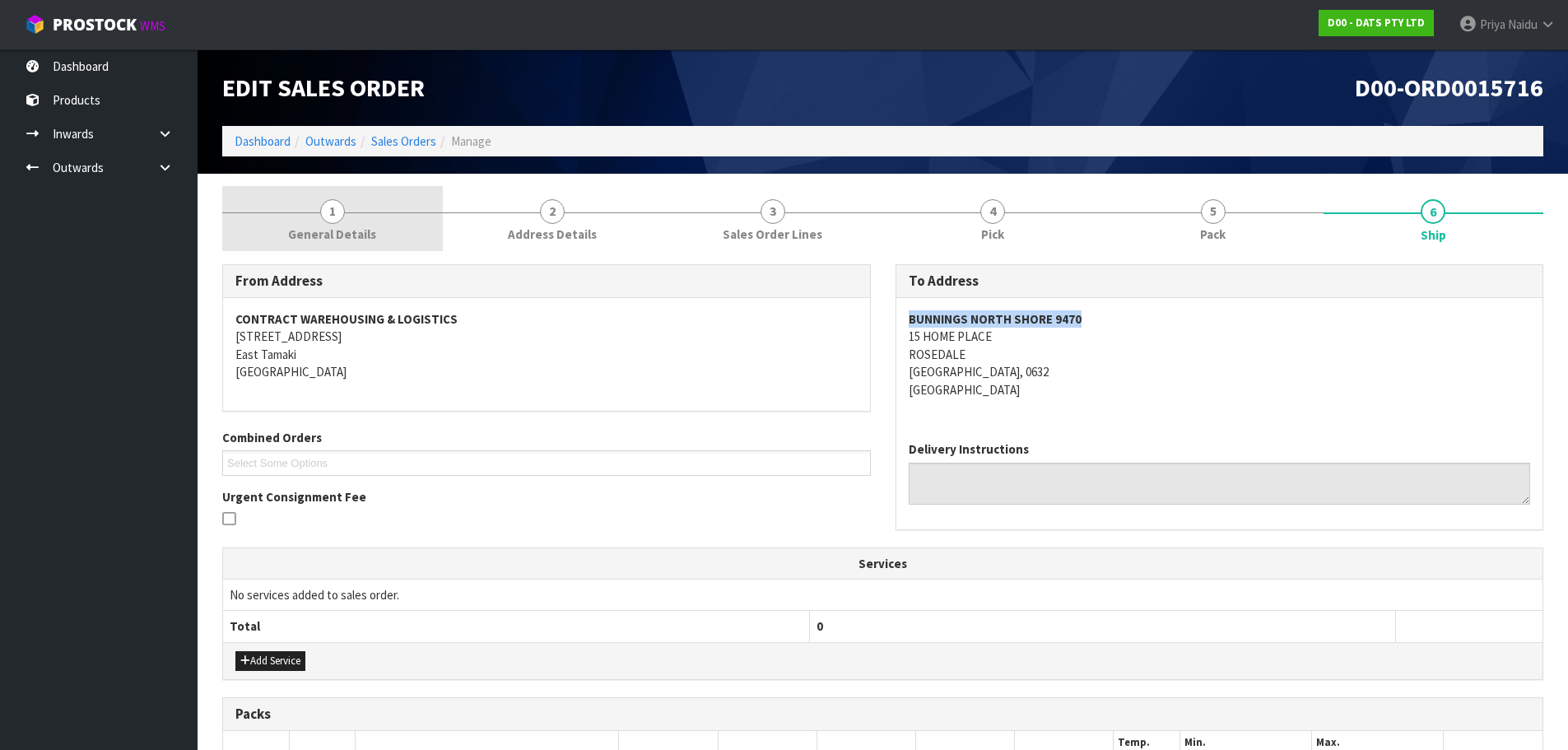
drag, startPoint x: 362, startPoint y: 210, endPoint x: 344, endPoint y: 249, distance: 43.0
click at [362, 210] on link "1 General Details" at bounding box center [332, 219] width 220 height 65
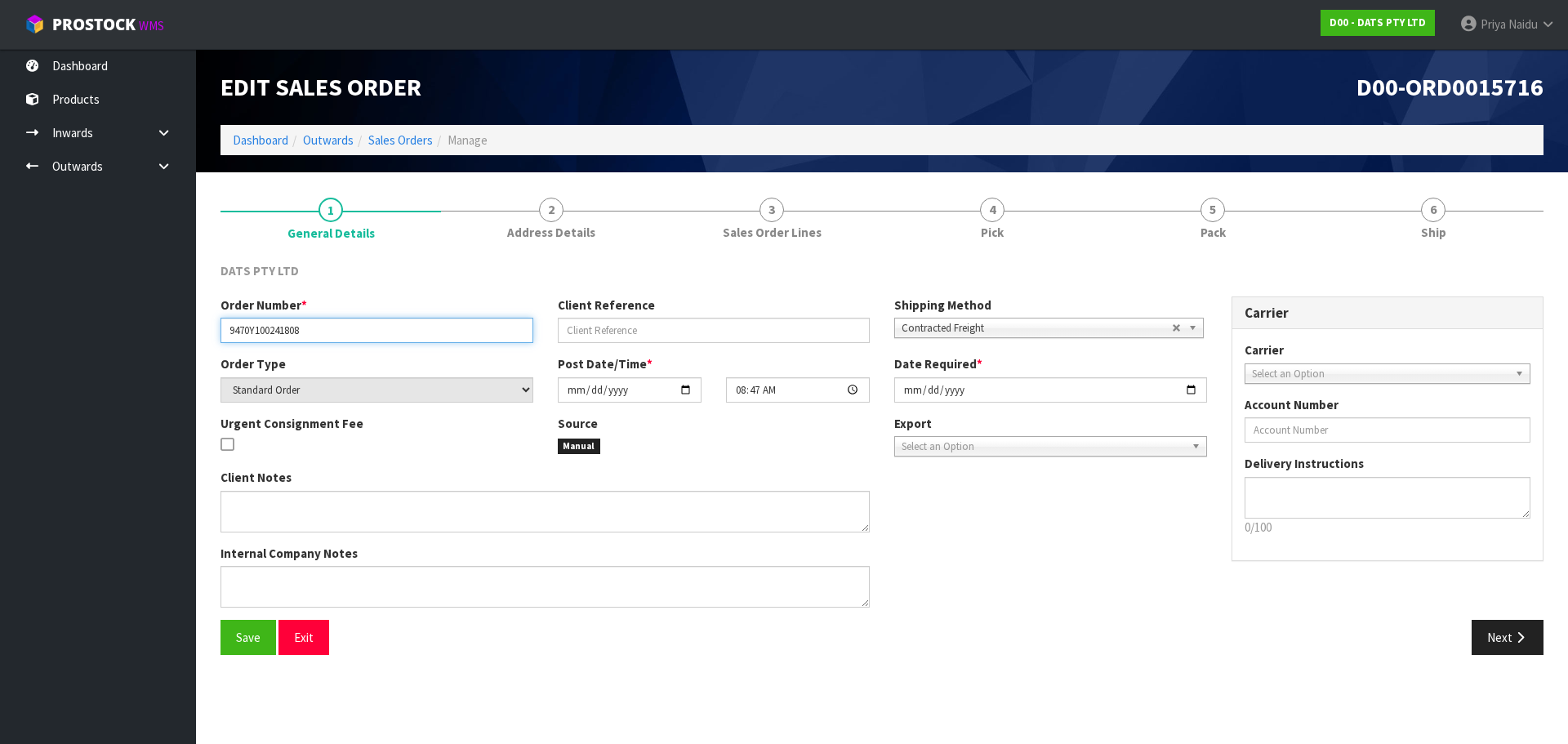
drag, startPoint x: 229, startPoint y: 330, endPoint x: 365, endPoint y: 324, distance: 136.1
click at [365, 324] on input "9470Y100241808" at bounding box center [376, 330] width 313 height 26
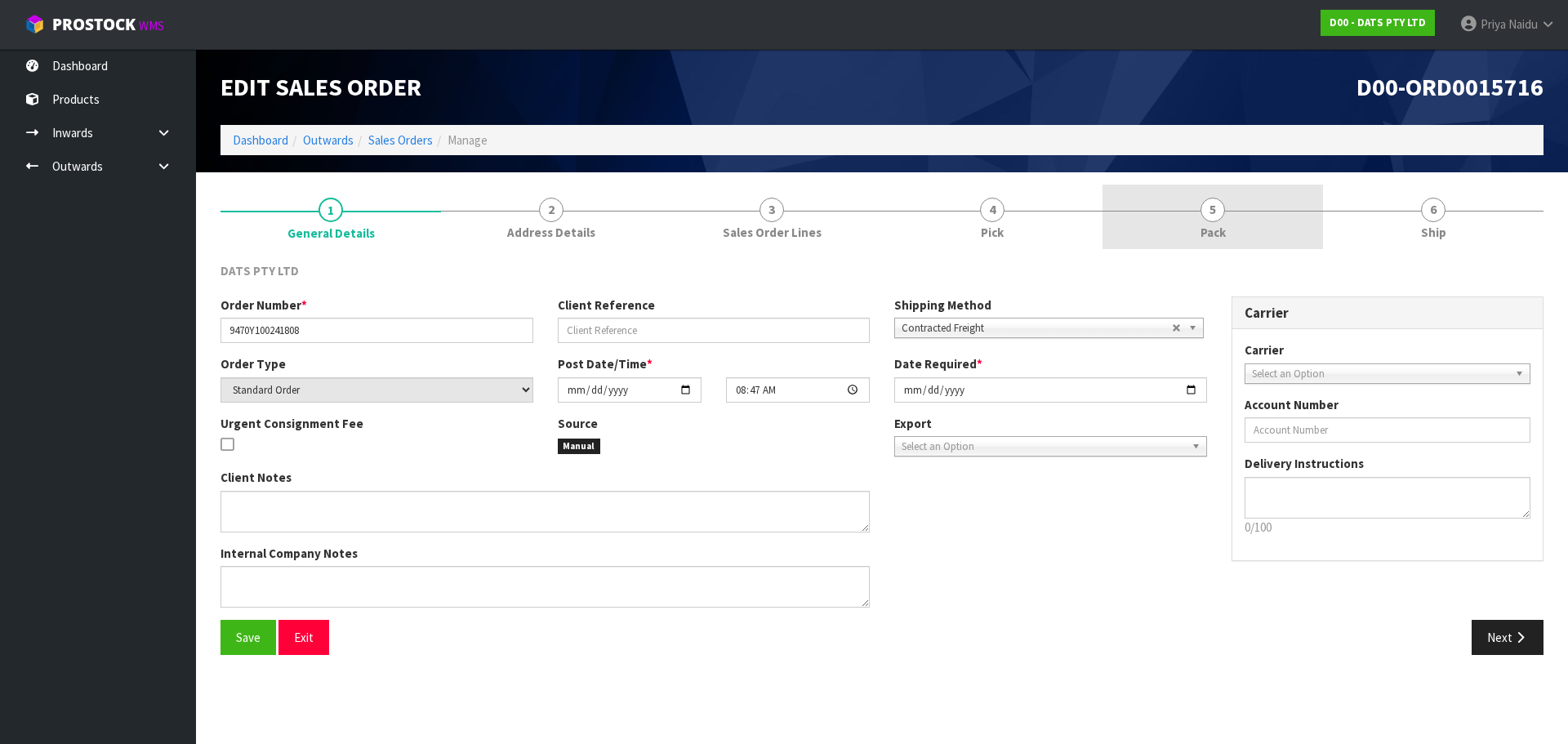
drag, startPoint x: 1308, startPoint y: 139, endPoint x: 1253, endPoint y: 198, distance: 80.7
click at [1308, 141] on ol "Dashboard Outwards Sales Orders Manage" at bounding box center [882, 139] width 1323 height 31
click at [1231, 214] on link "5 Pack" at bounding box center [1212, 217] width 220 height 64
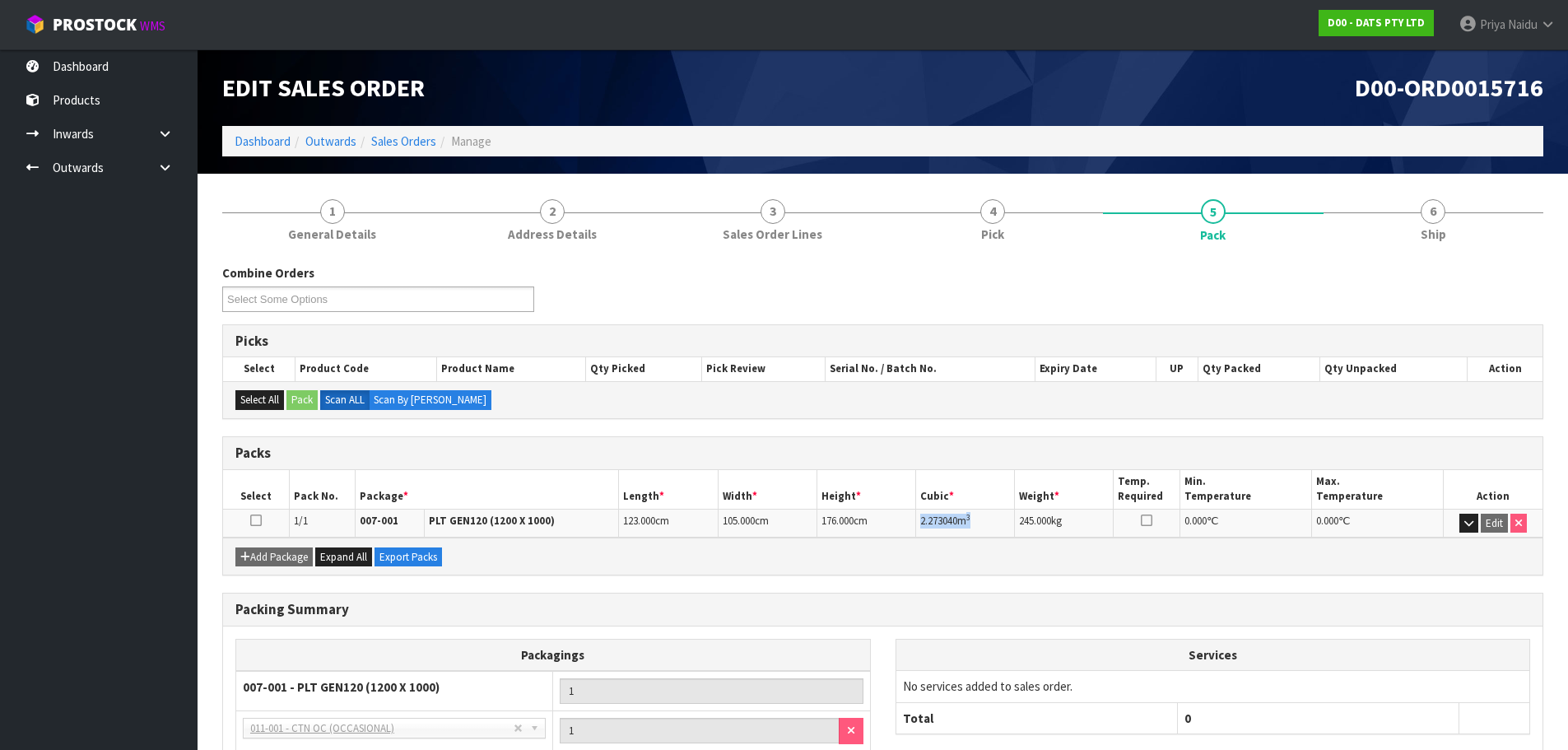
drag, startPoint x: 920, startPoint y: 522, endPoint x: 979, endPoint y: 521, distance: 59.0
click at [979, 521] on td "2.273040 m 3" at bounding box center [965, 523] width 99 height 29
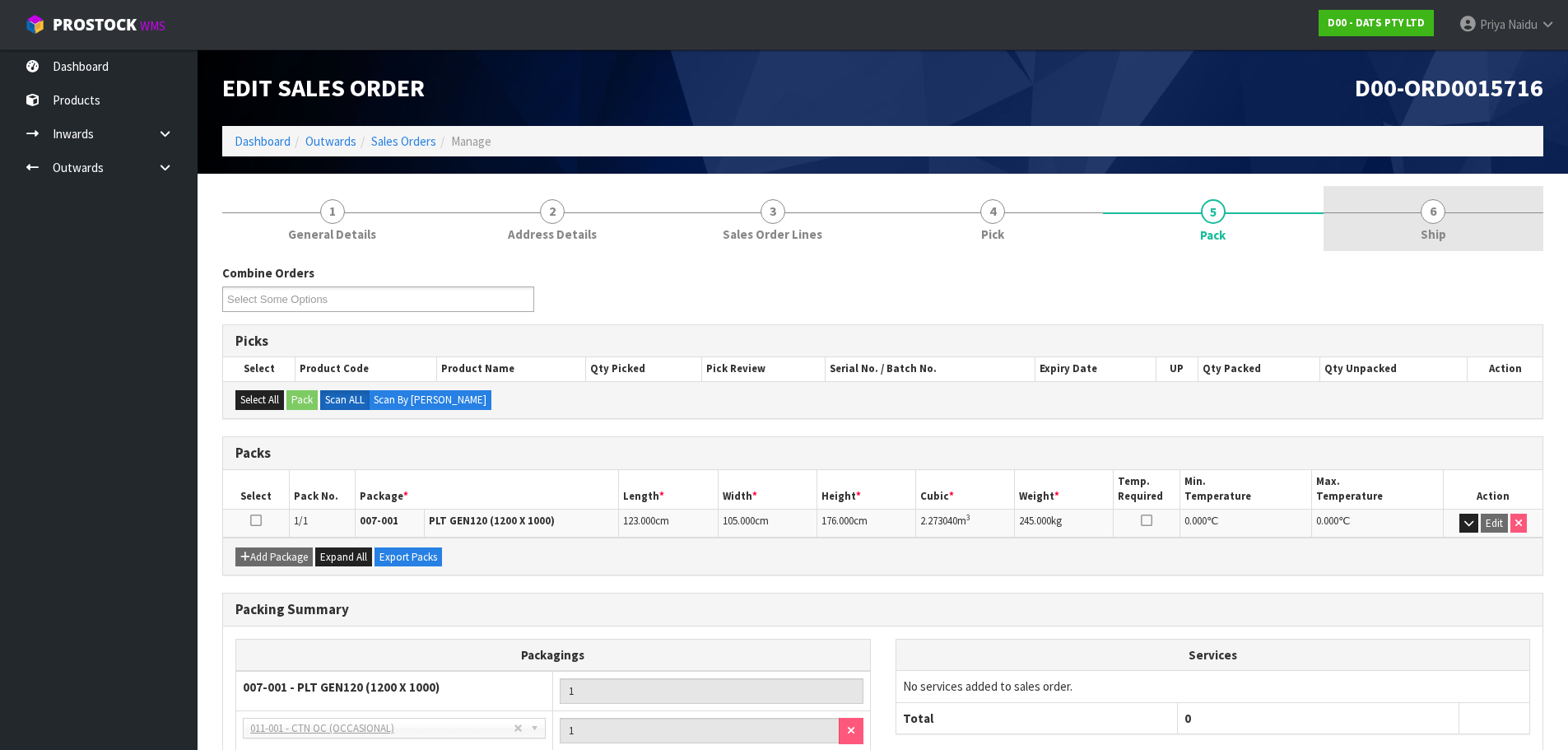
click at [1423, 226] on span "Ship" at bounding box center [1433, 234] width 26 height 17
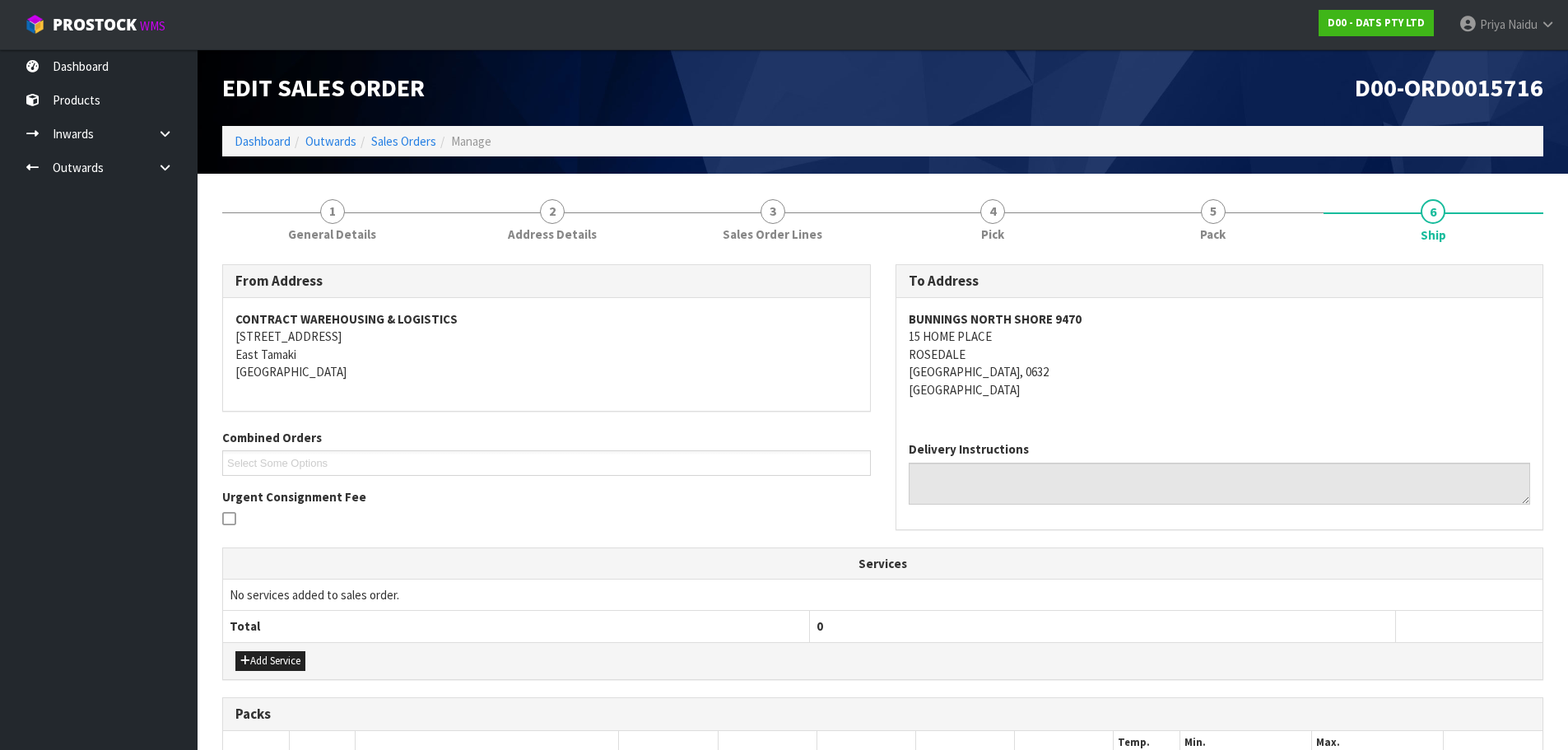
click at [1146, 419] on div "BUNNINGS [STREET_ADDRESS]" at bounding box center [1220, 363] width 647 height 130
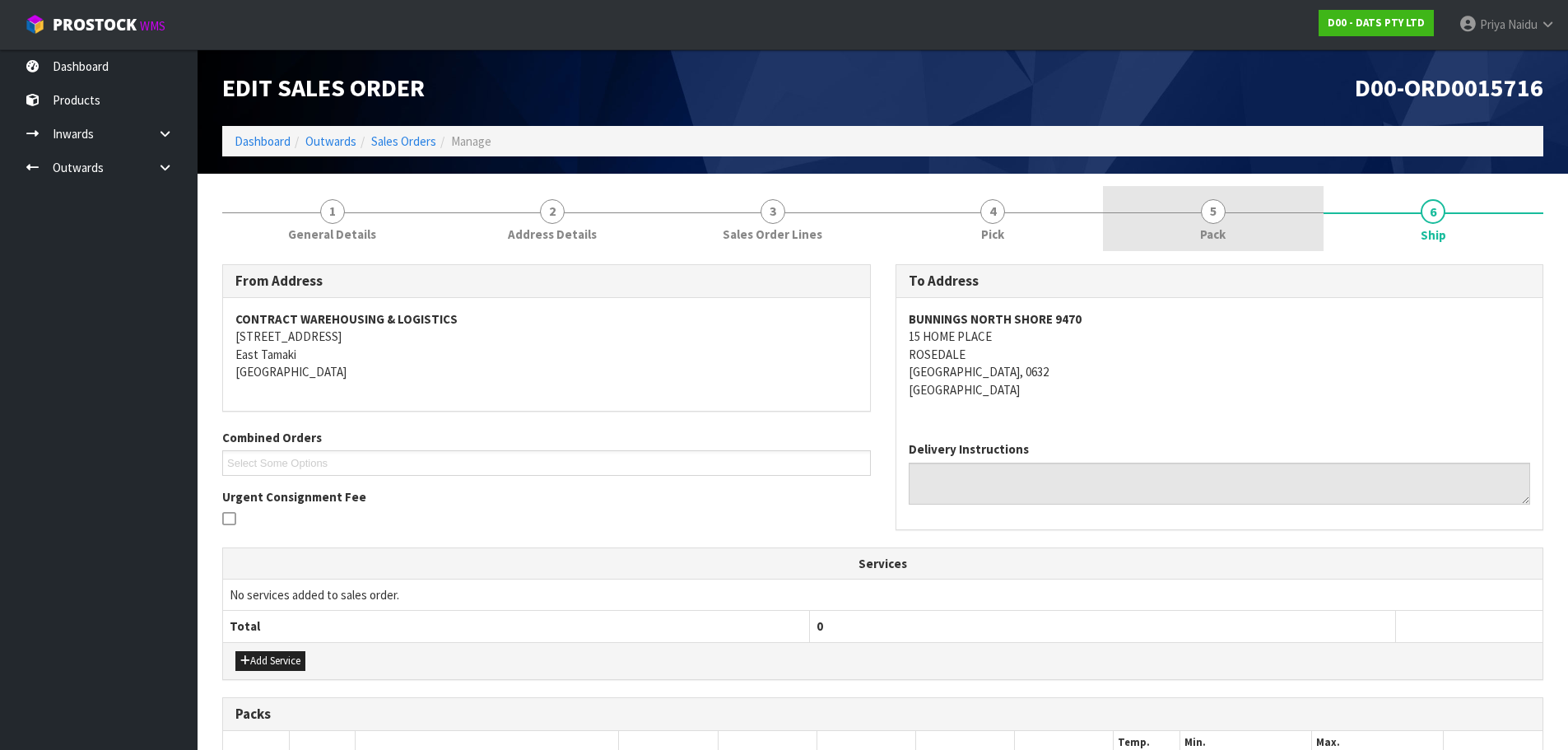
click at [1185, 232] on link "5 Pack" at bounding box center [1213, 219] width 220 height 65
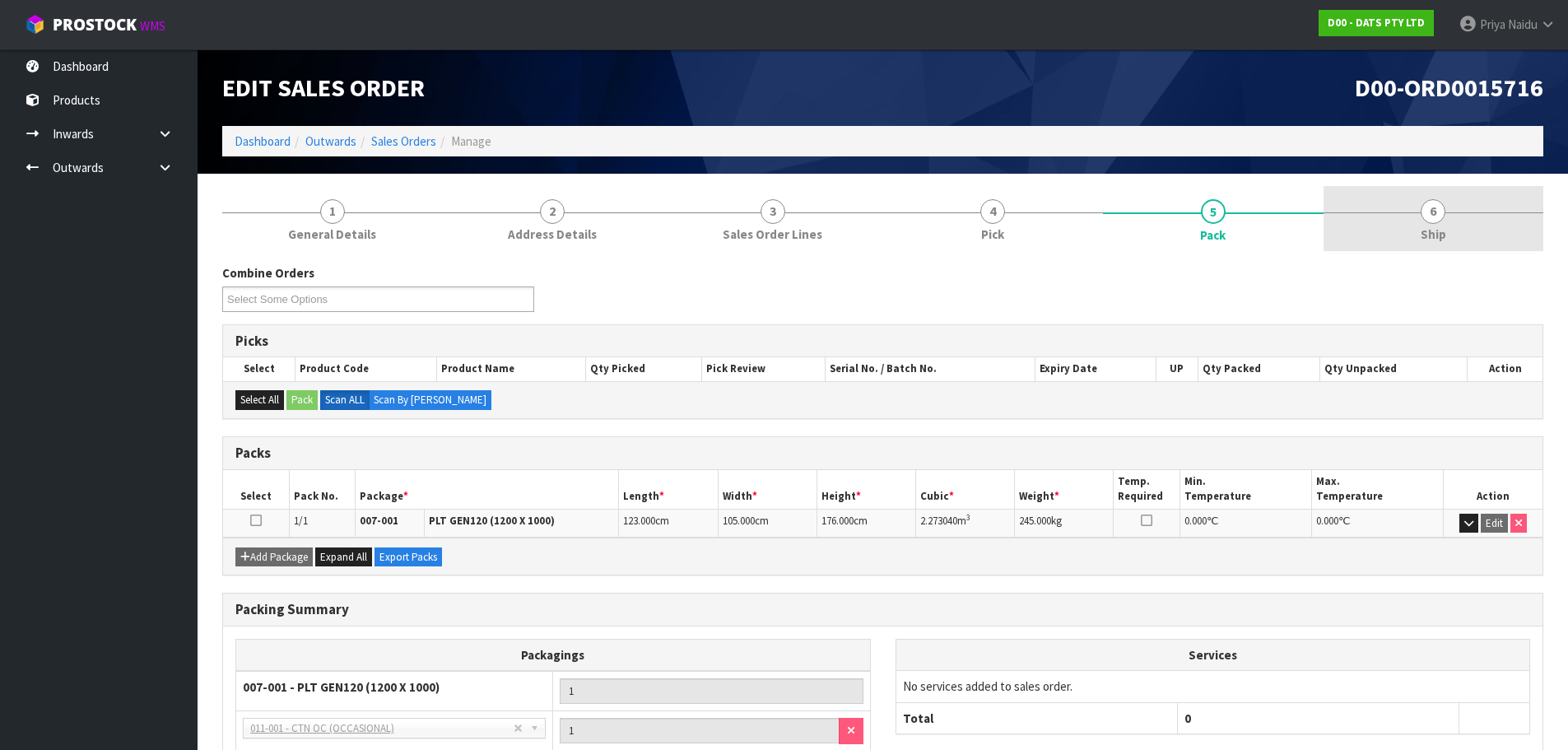
click at [1442, 247] on link "6 Ship" at bounding box center [1433, 219] width 220 height 65
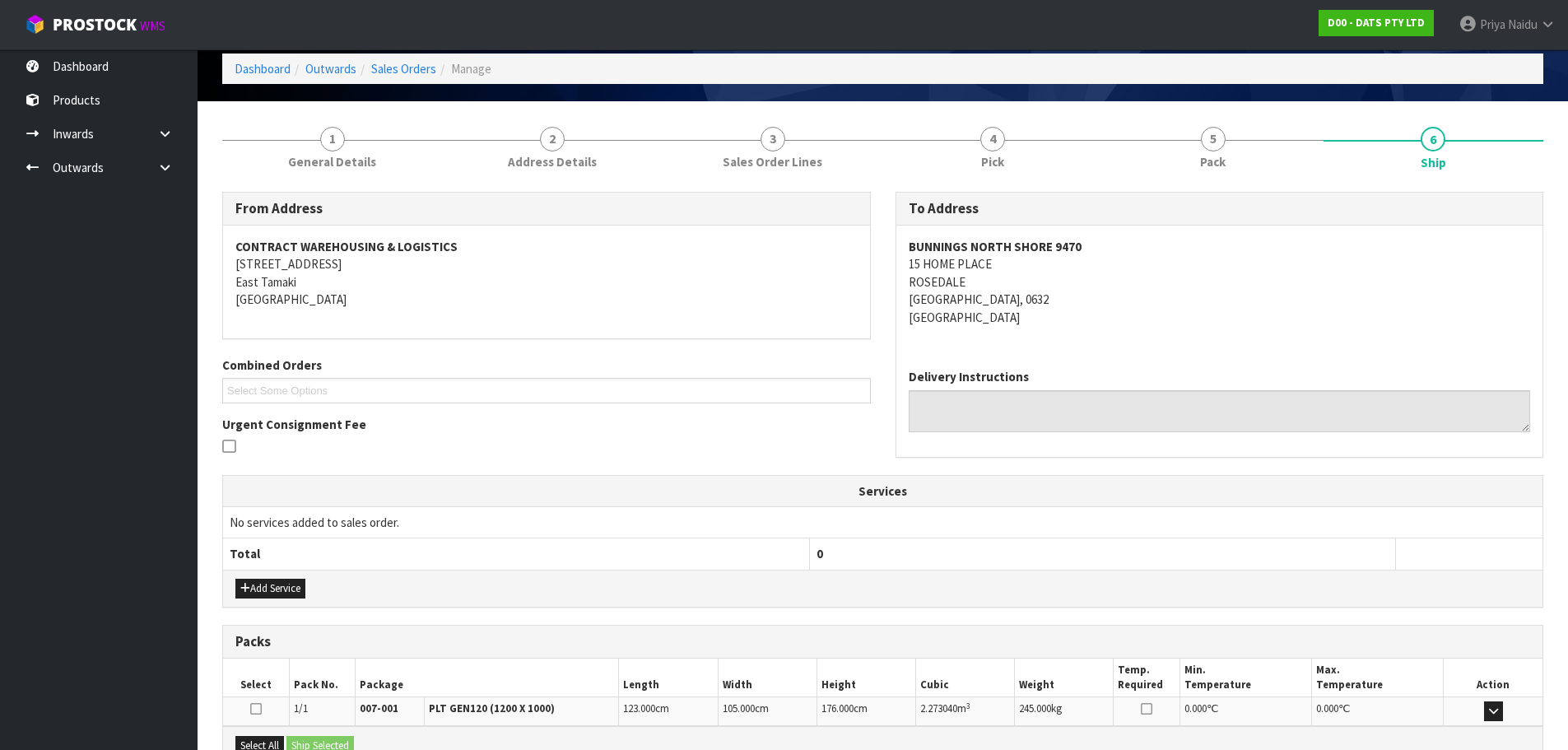
scroll to position [264, 0]
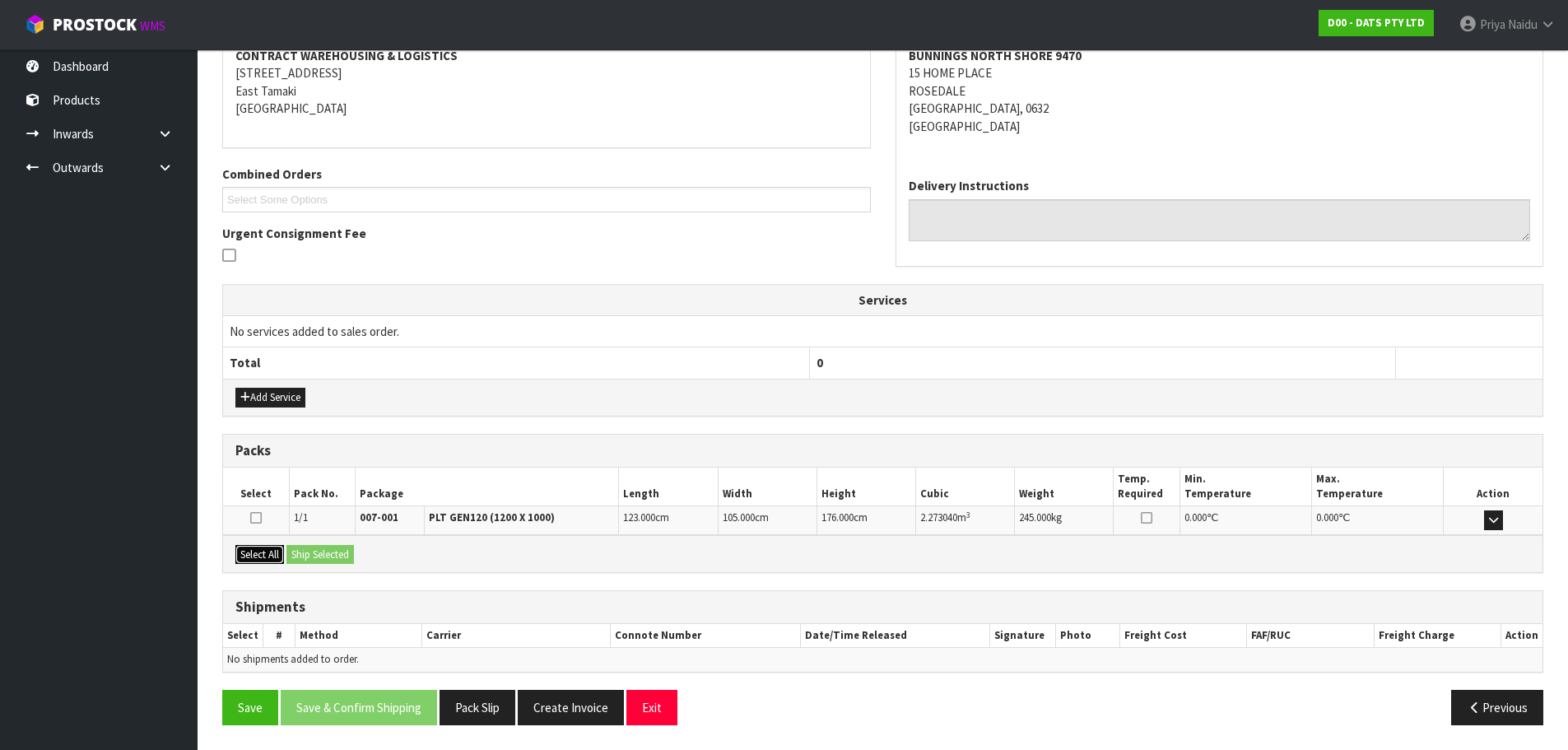
drag, startPoint x: 267, startPoint y: 553, endPoint x: 340, endPoint y: 560, distance: 73.3
click at [267, 553] on button "Select All" at bounding box center [259, 555] width 48 height 20
click at [342, 560] on button "Ship Selected" at bounding box center [320, 555] width 67 height 20
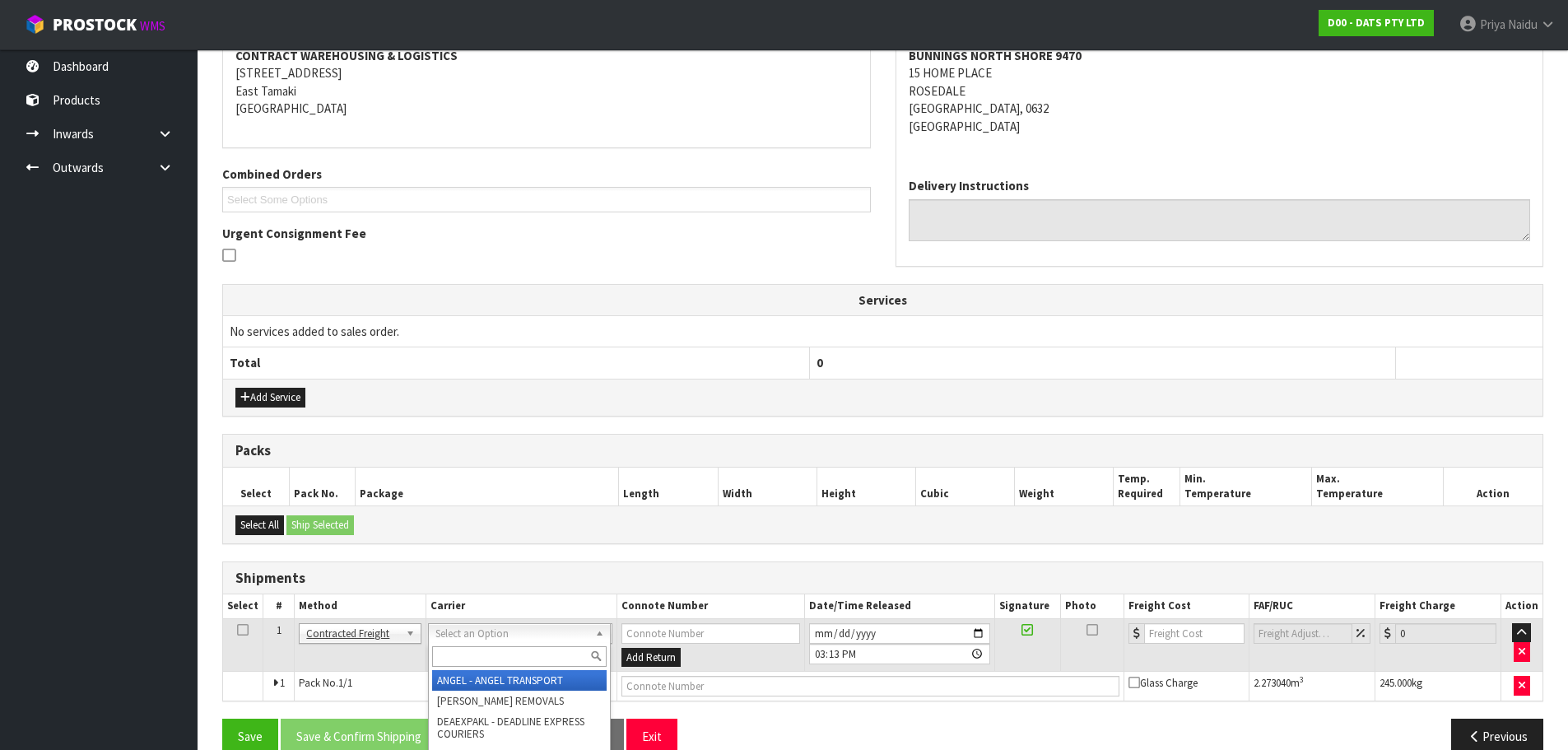
click at [450, 669] on div at bounding box center [520, 656] width 181 height 27
click at [450, 664] on input "text" at bounding box center [520, 656] width 175 height 21
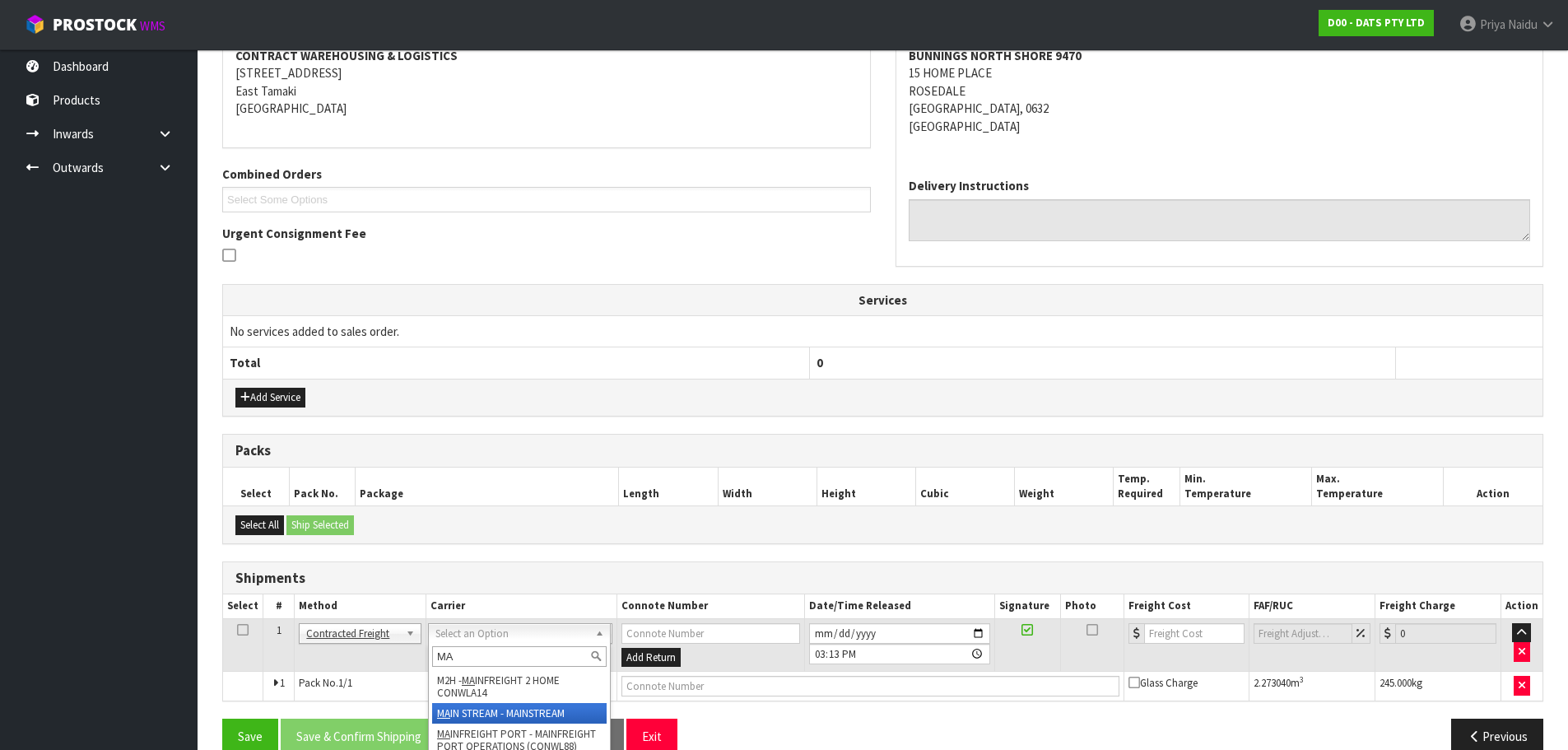
type input "MA"
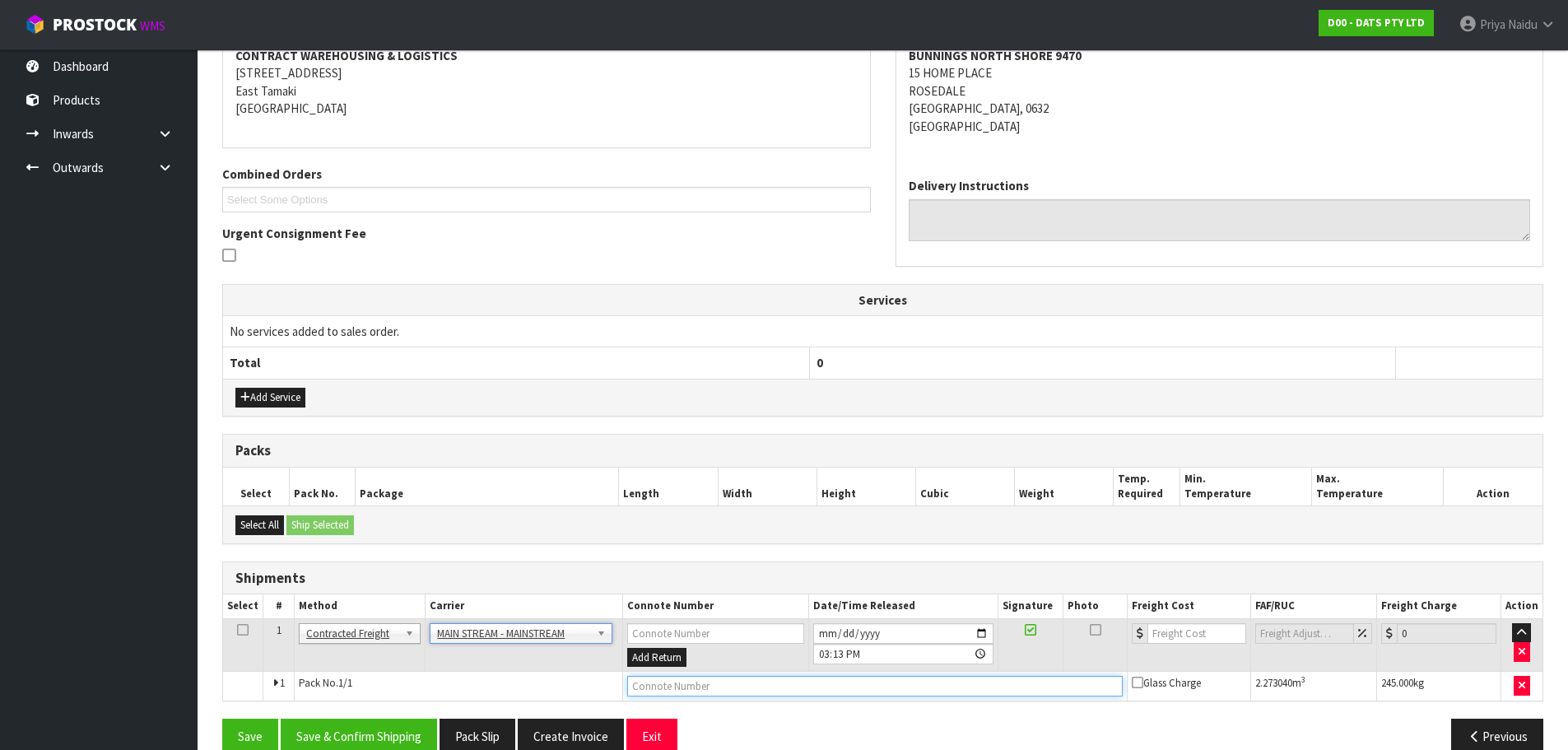
click at [688, 682] on input "text" at bounding box center [875, 686] width 496 height 21
paste input "CWL7722466"
type input "CWL7722466"
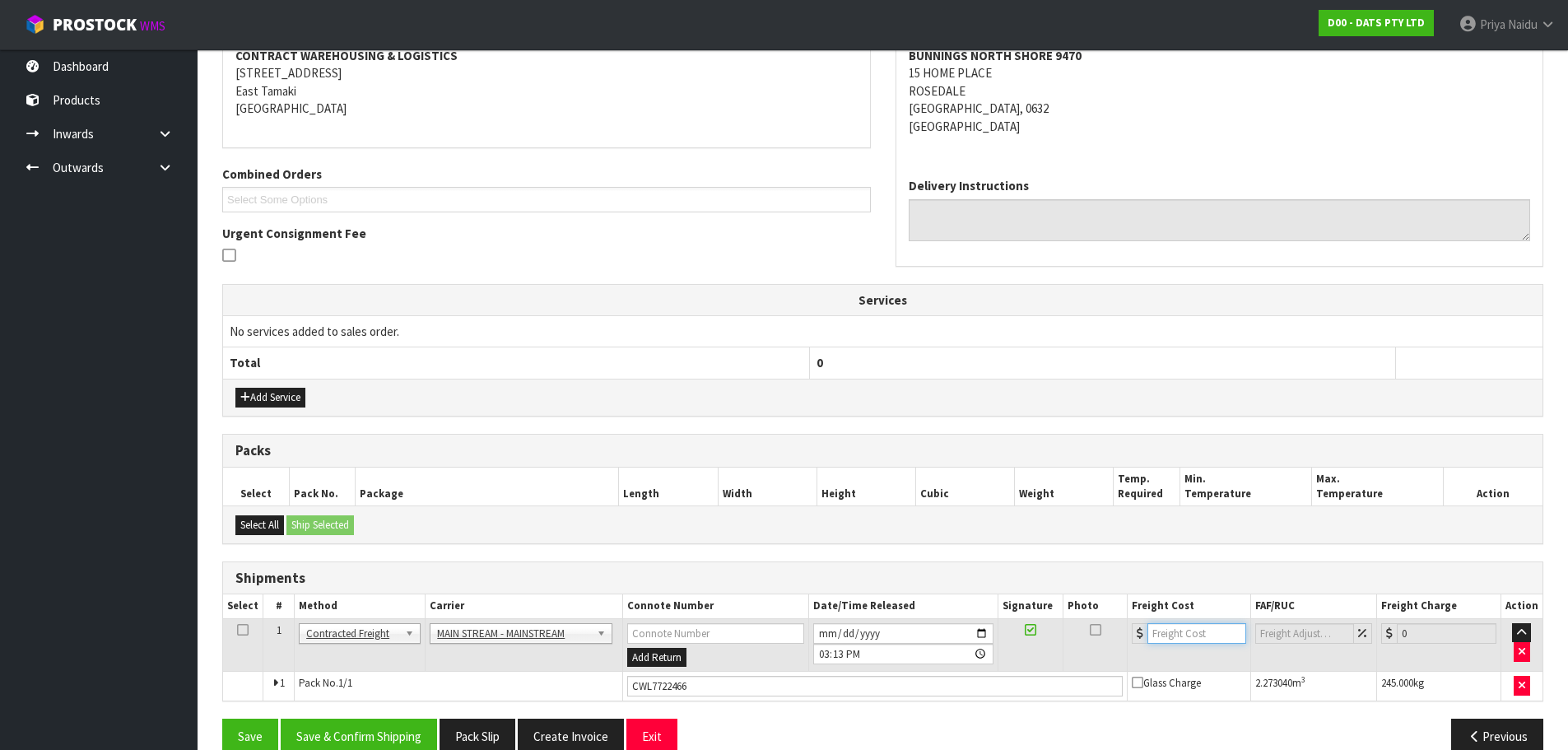
click at [1174, 626] on input "number" at bounding box center [1197, 633] width 100 height 21
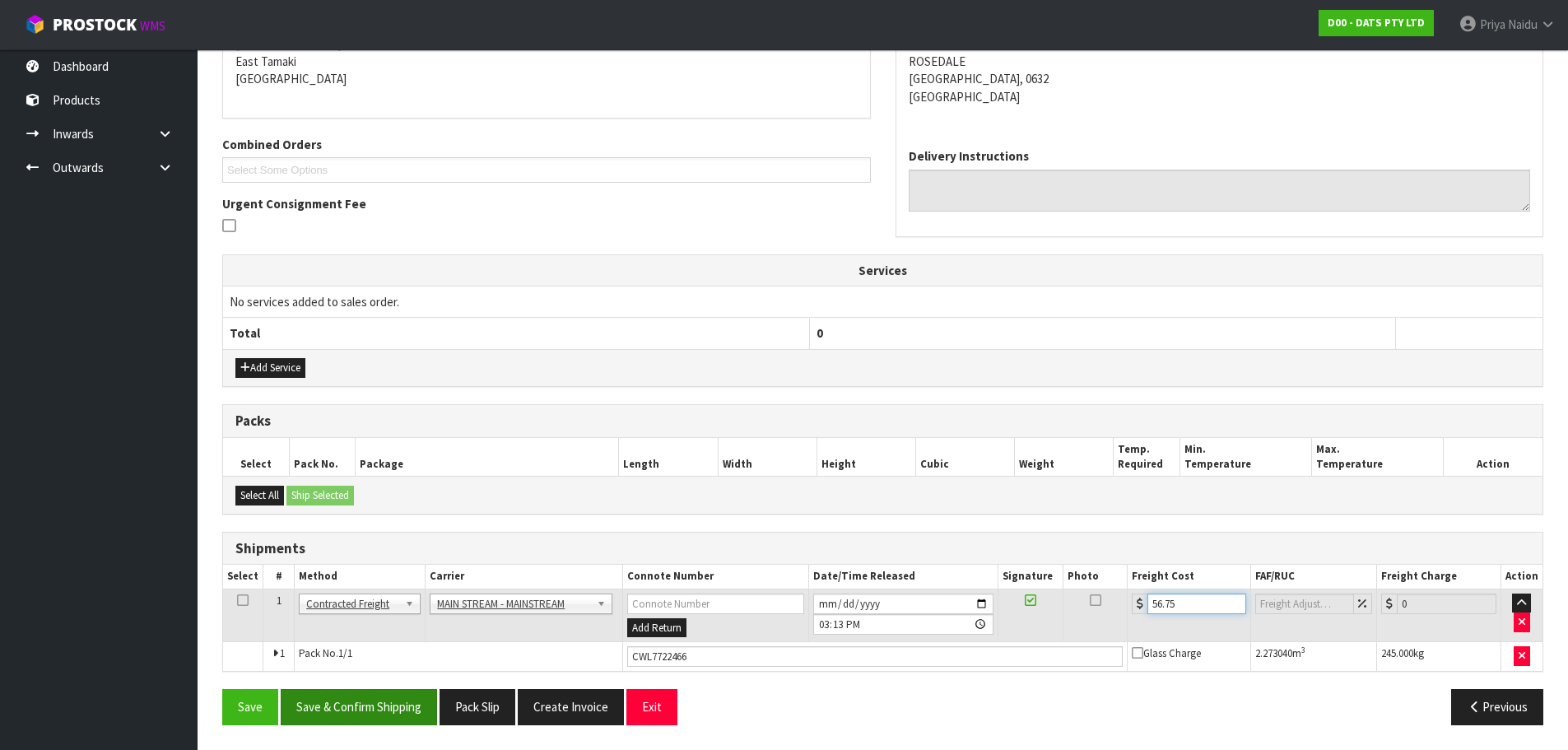
type input "56.75"
click at [371, 705] on button "Save & Confirm Shipping" at bounding box center [359, 707] width 156 height 36
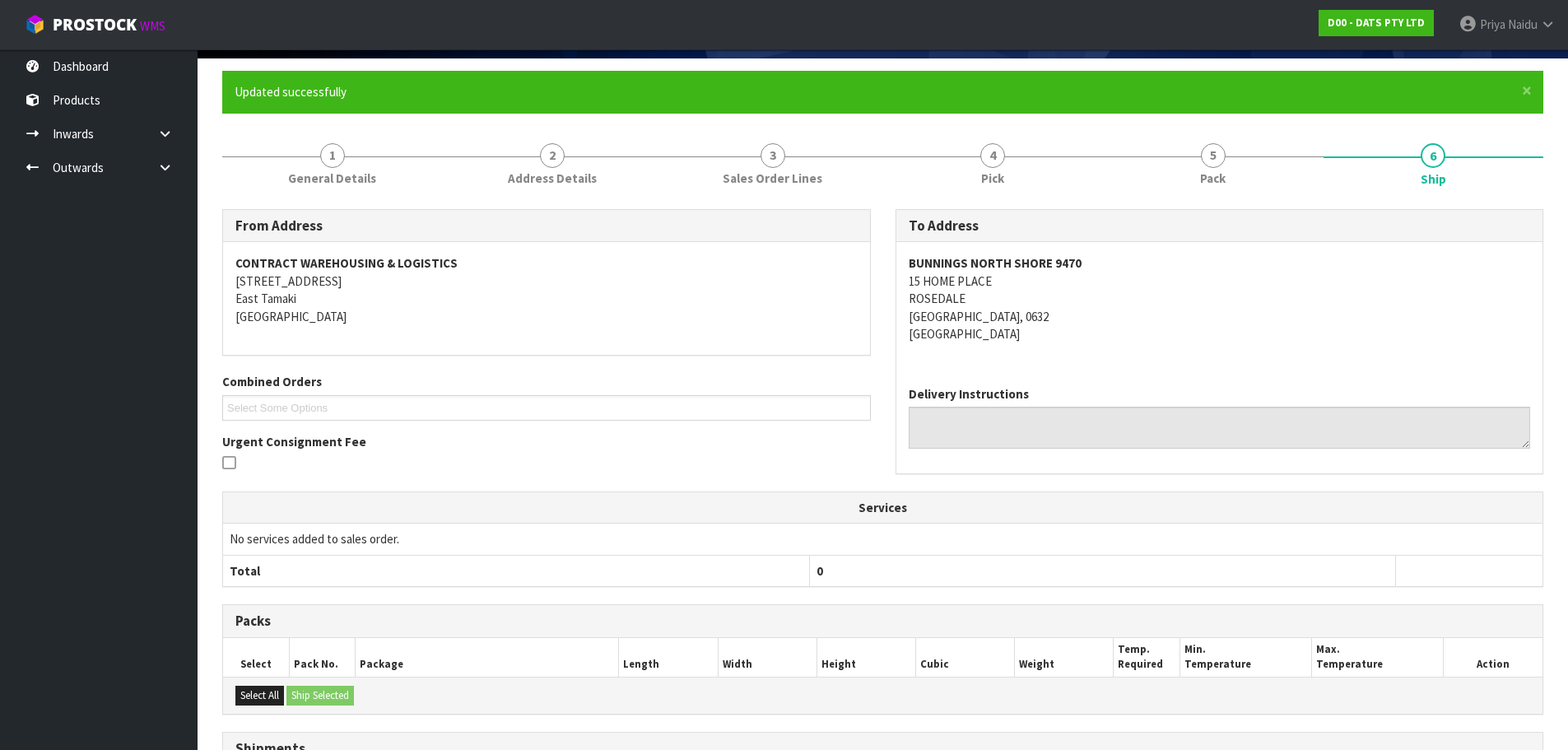
scroll to position [0, 0]
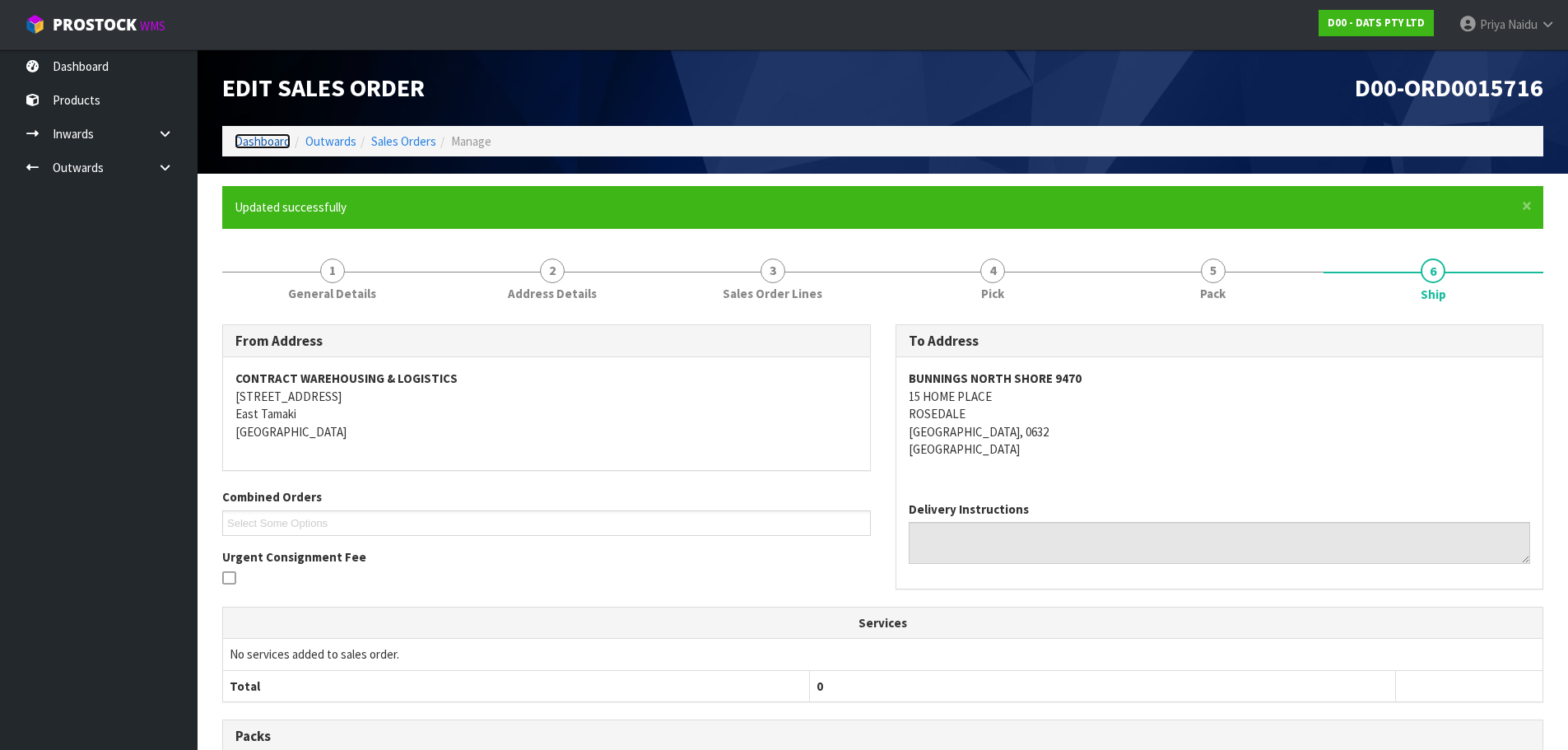
drag, startPoint x: 258, startPoint y: 144, endPoint x: 260, endPoint y: 153, distance: 9.2
click at [258, 144] on link "Dashboard" at bounding box center [262, 141] width 56 height 16
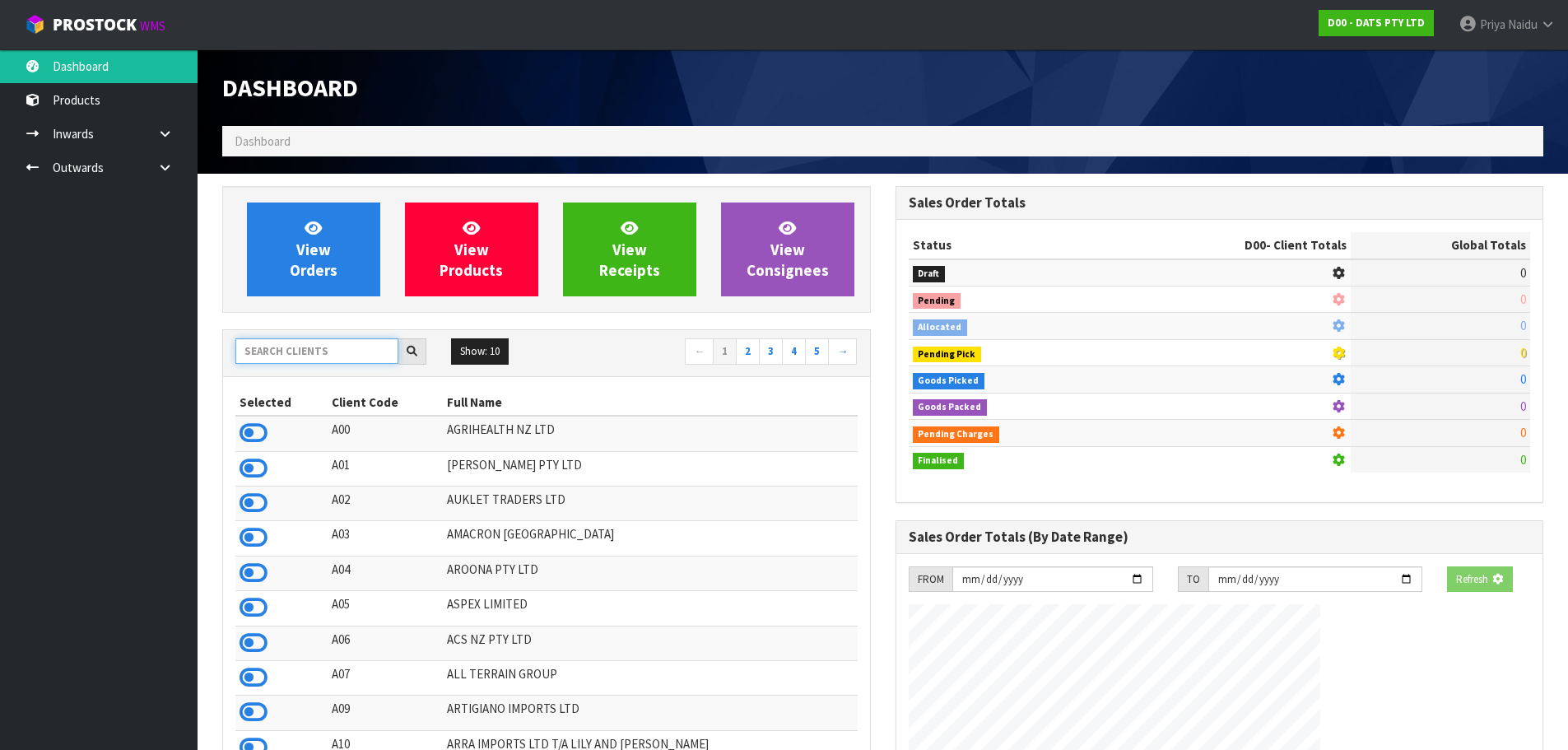
click at [298, 363] on input "text" at bounding box center [317, 351] width 163 height 26
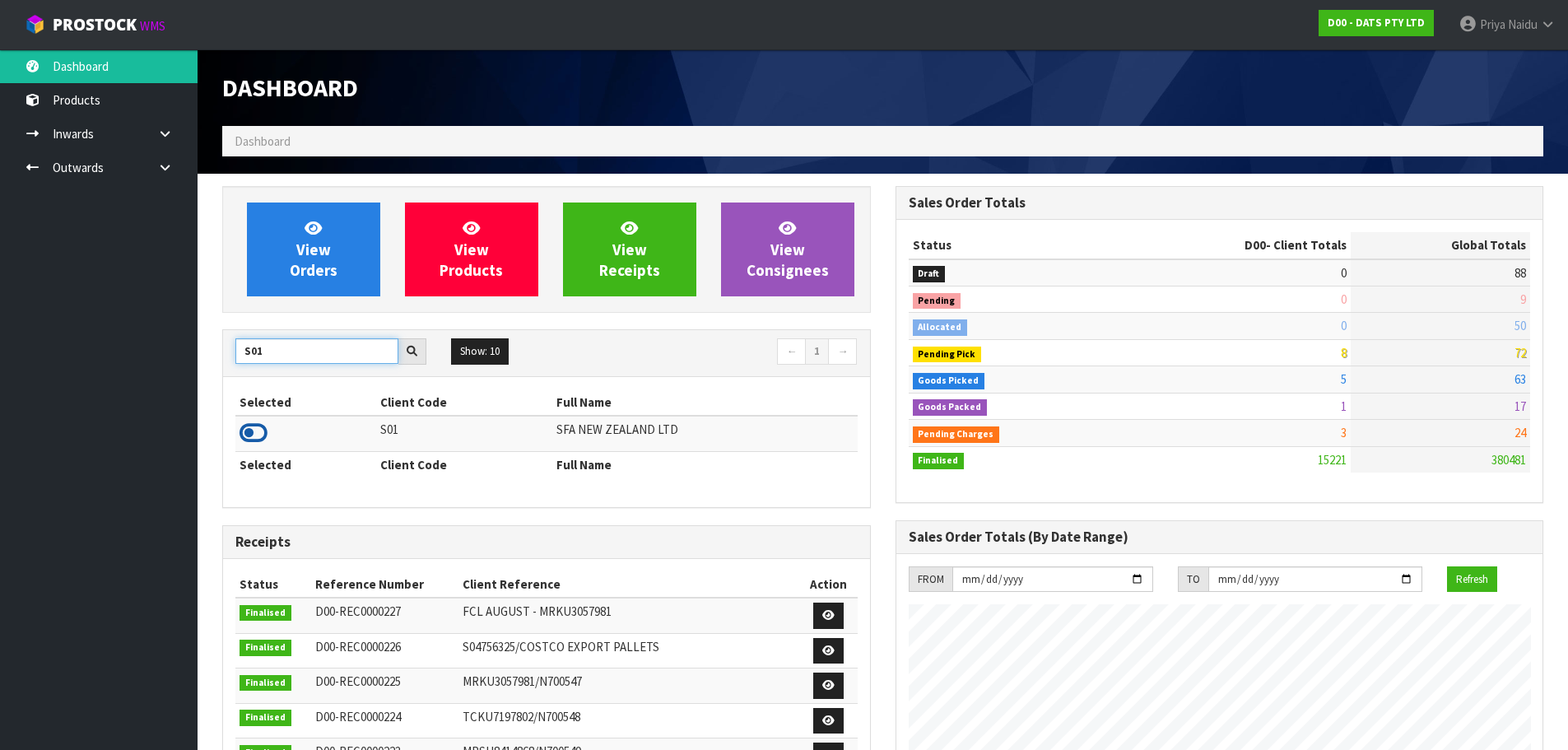
type input "S01"
click at [259, 431] on icon at bounding box center [254, 433] width 28 height 25
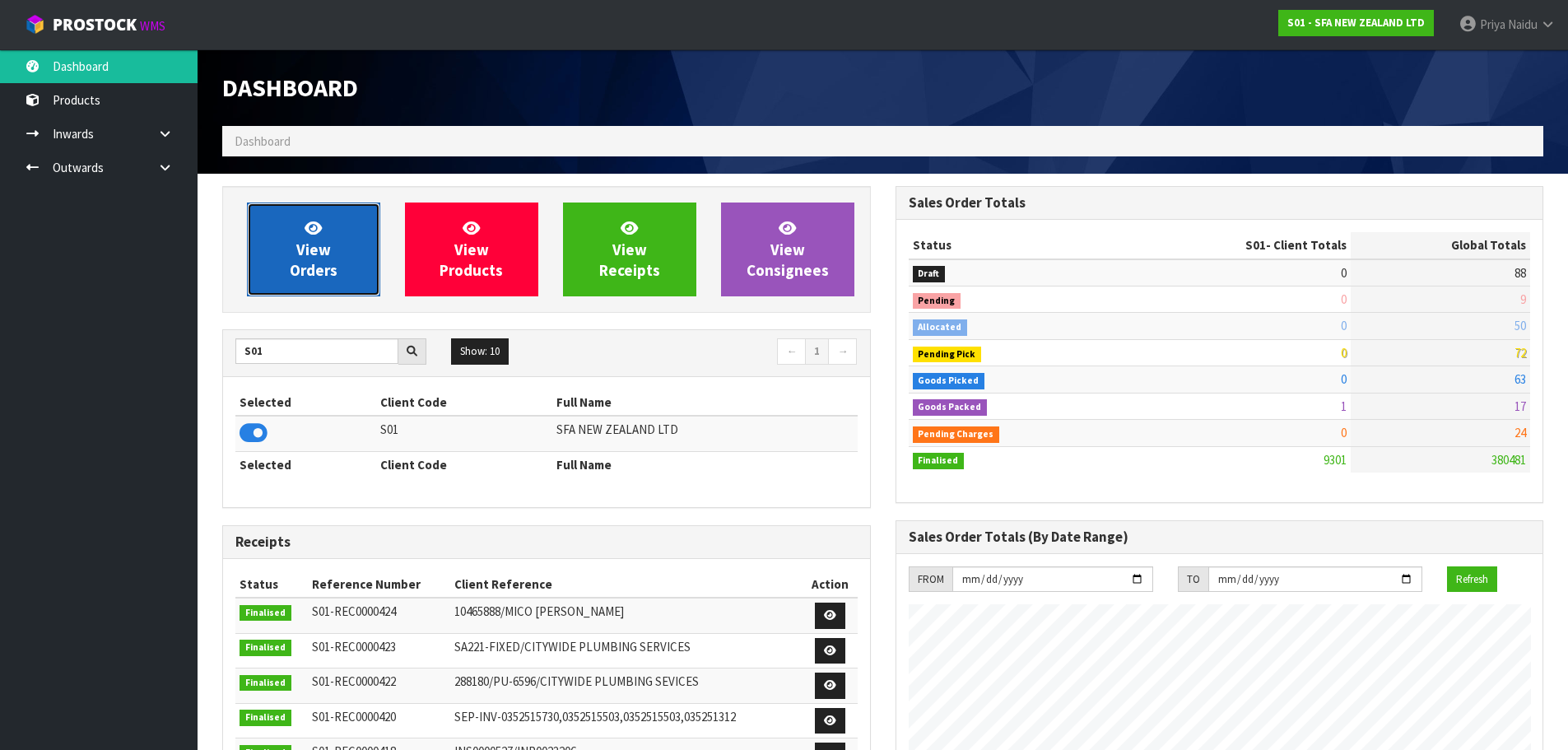
click at [305, 256] on span "View Orders" at bounding box center [313, 249] width 47 height 62
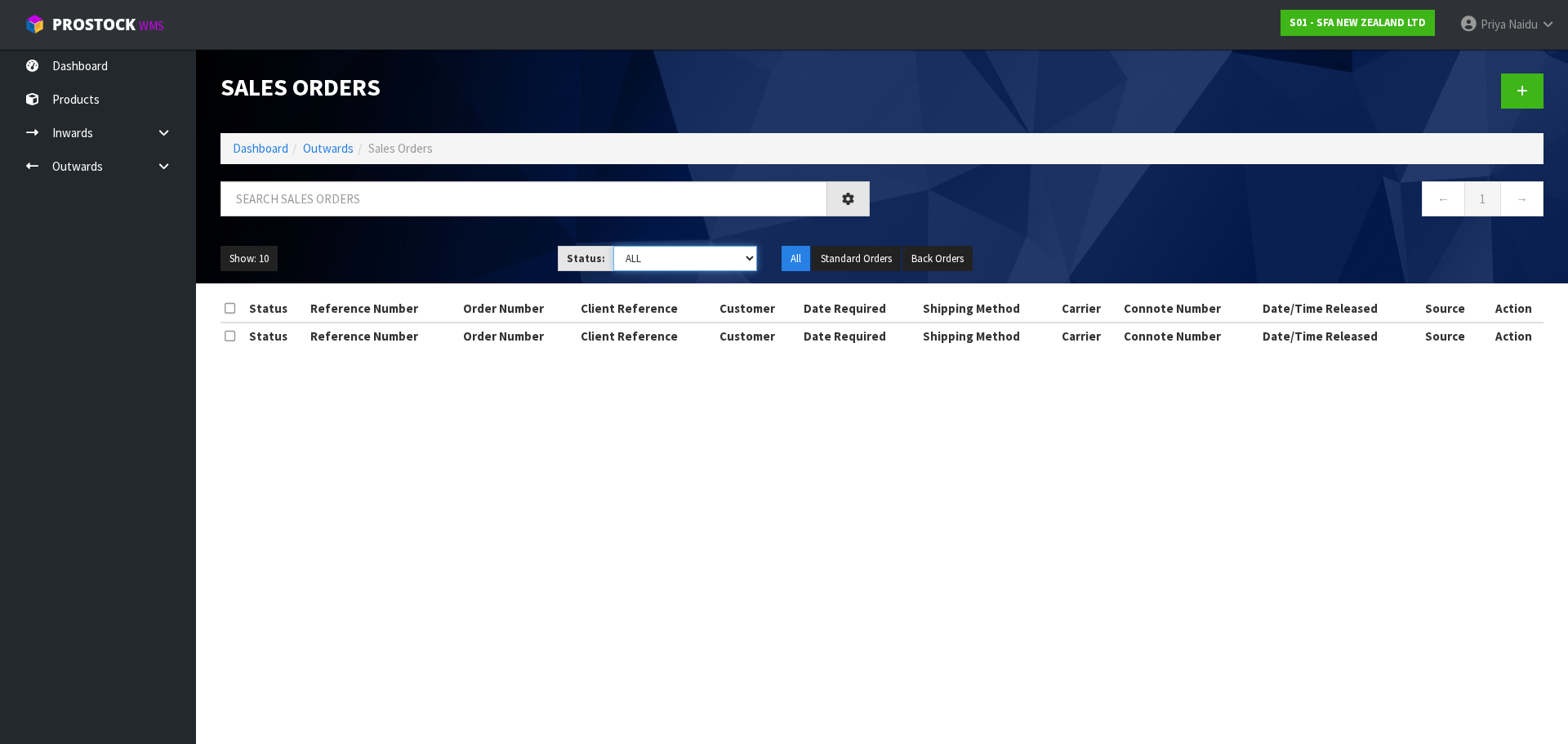
click at [685, 269] on select "Draft Pending Allocated Pending Pick Goods Picked Goods Packed Pending Charges …" at bounding box center [685, 258] width 144 height 26
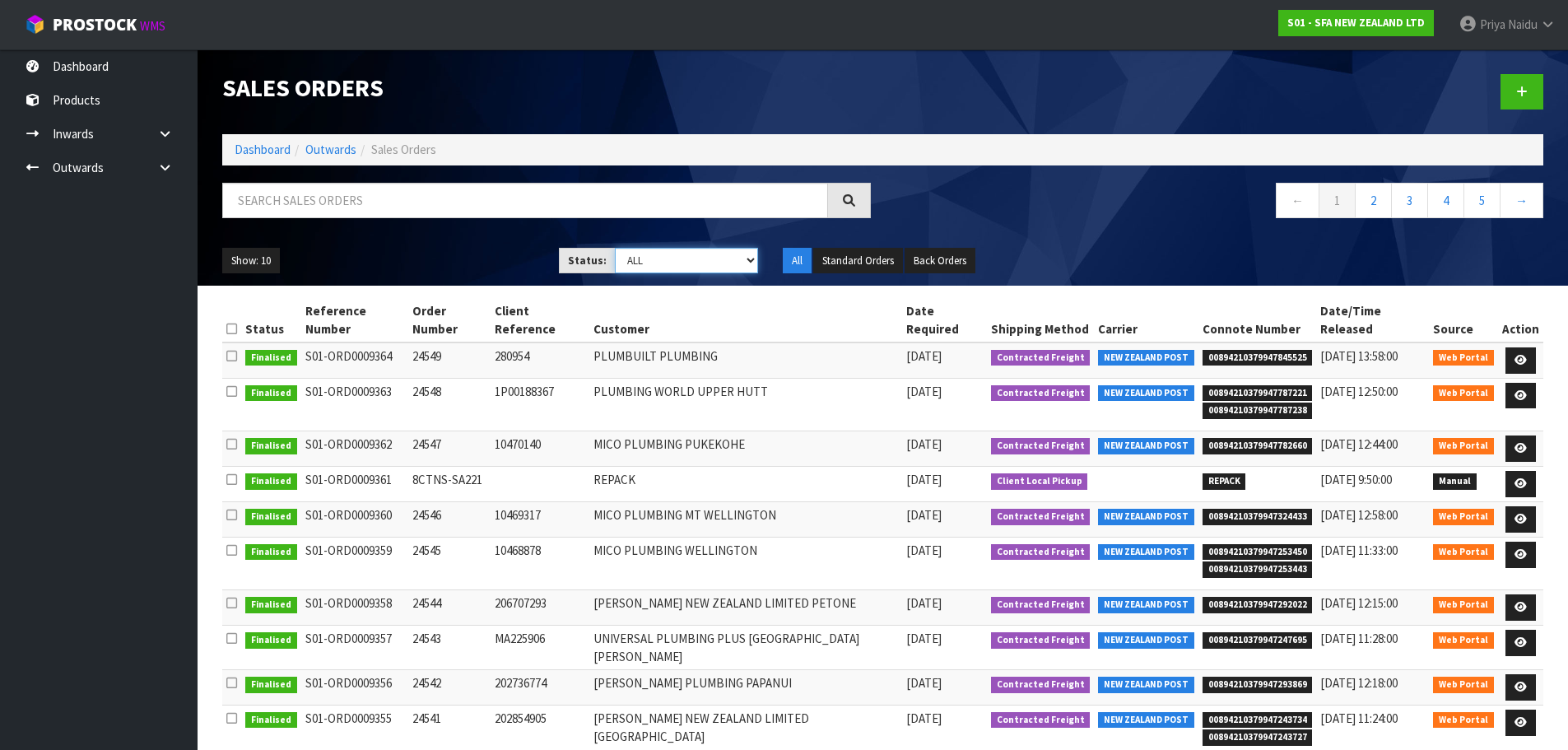
select select "string:5"
click at [615, 248] on select "Draft Pending Allocated Pending Pick Goods Picked Goods Packed Pending Charges …" at bounding box center [687, 260] width 143 height 26
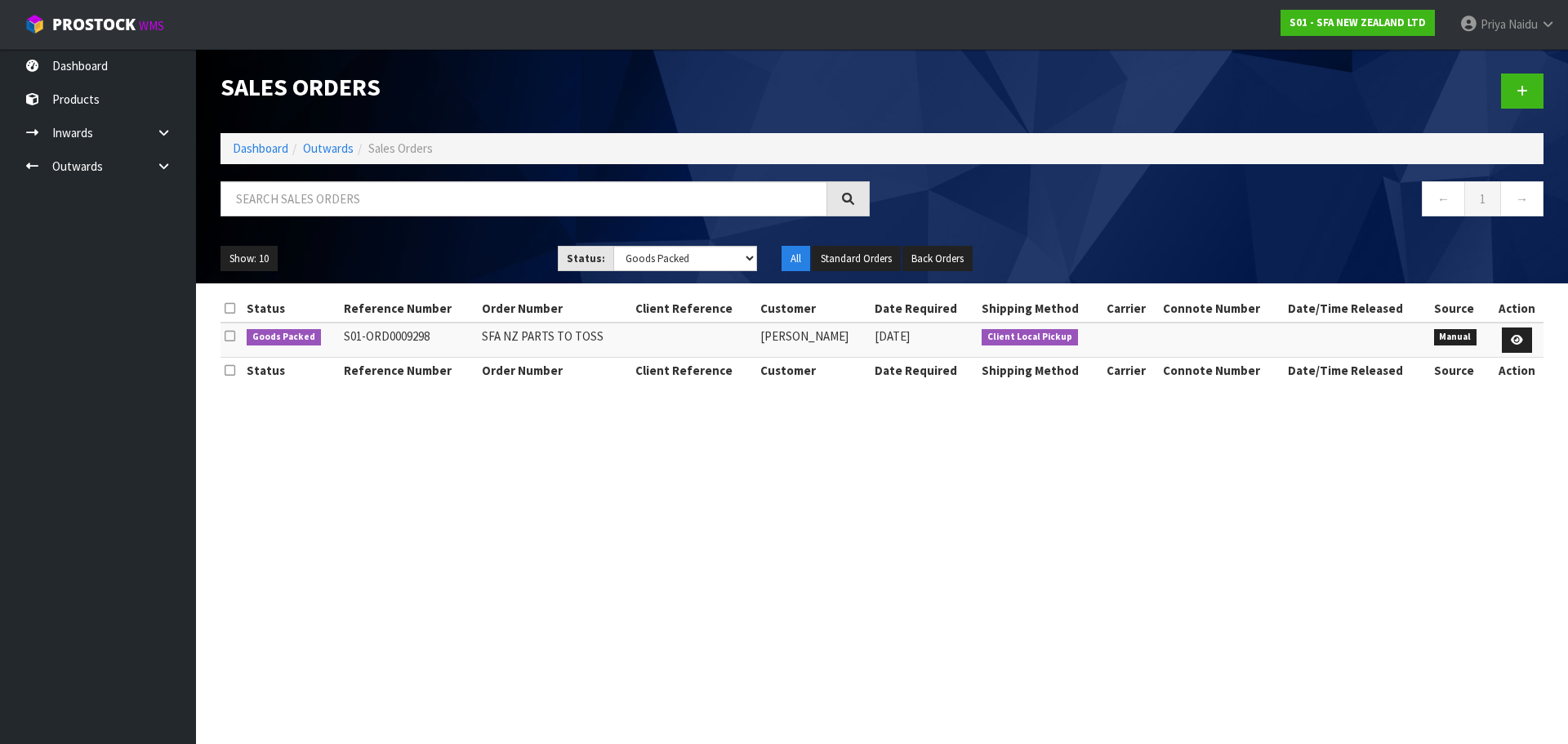
click at [454, 237] on div "Show: 10 5 10 25 50 Status: Draft Pending Allocated Pending Pick Goods Picked G…" at bounding box center [882, 258] width 1348 height 50
click at [368, 201] on input "text" at bounding box center [524, 199] width 607 height 35
click at [272, 149] on link "Dashboard" at bounding box center [260, 148] width 55 height 16
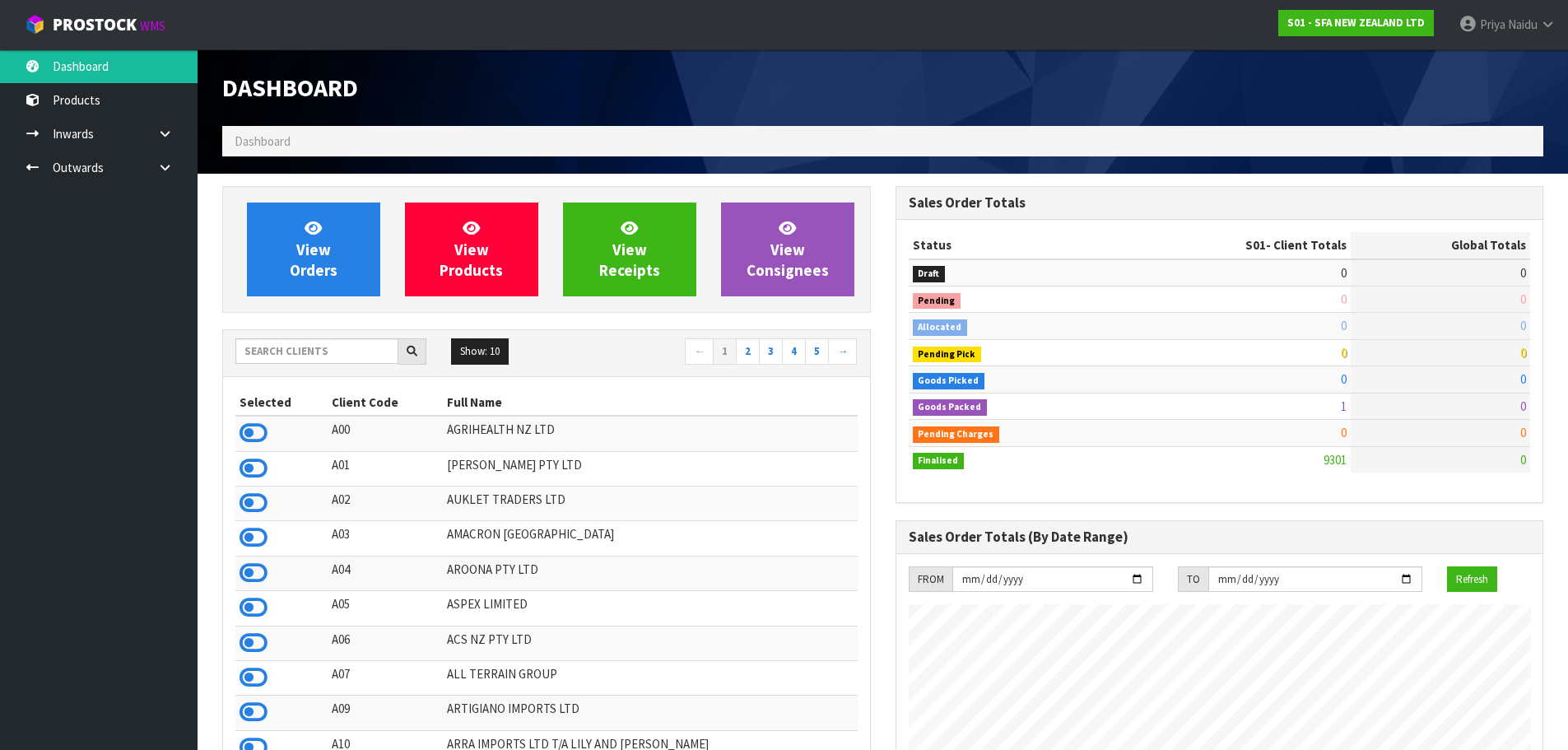
scroll to position [1247, 673]
click at [328, 335] on div "Show: 10 5 10 25 50 ← 1 2 3 4 5 →" at bounding box center [546, 353] width 647 height 46
click at [310, 334] on div "Show: 10 5 10 25 50 ← 1 2 3 4 5 →" at bounding box center [546, 353] width 647 height 46
drag, startPoint x: 312, startPoint y: 328, endPoint x: 311, endPoint y: 339, distance: 11.0
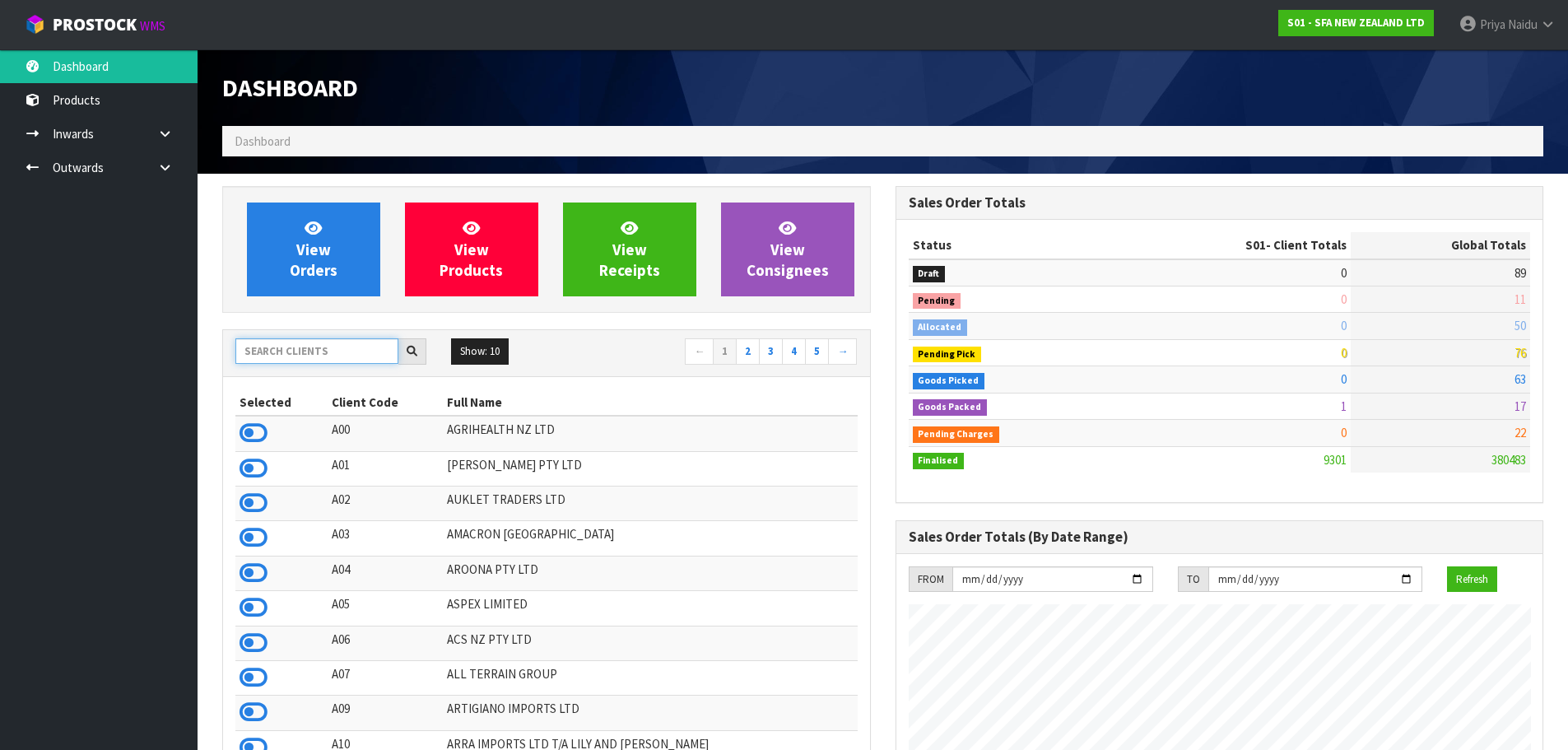
click at [311, 339] on input "text" at bounding box center [317, 351] width 163 height 26
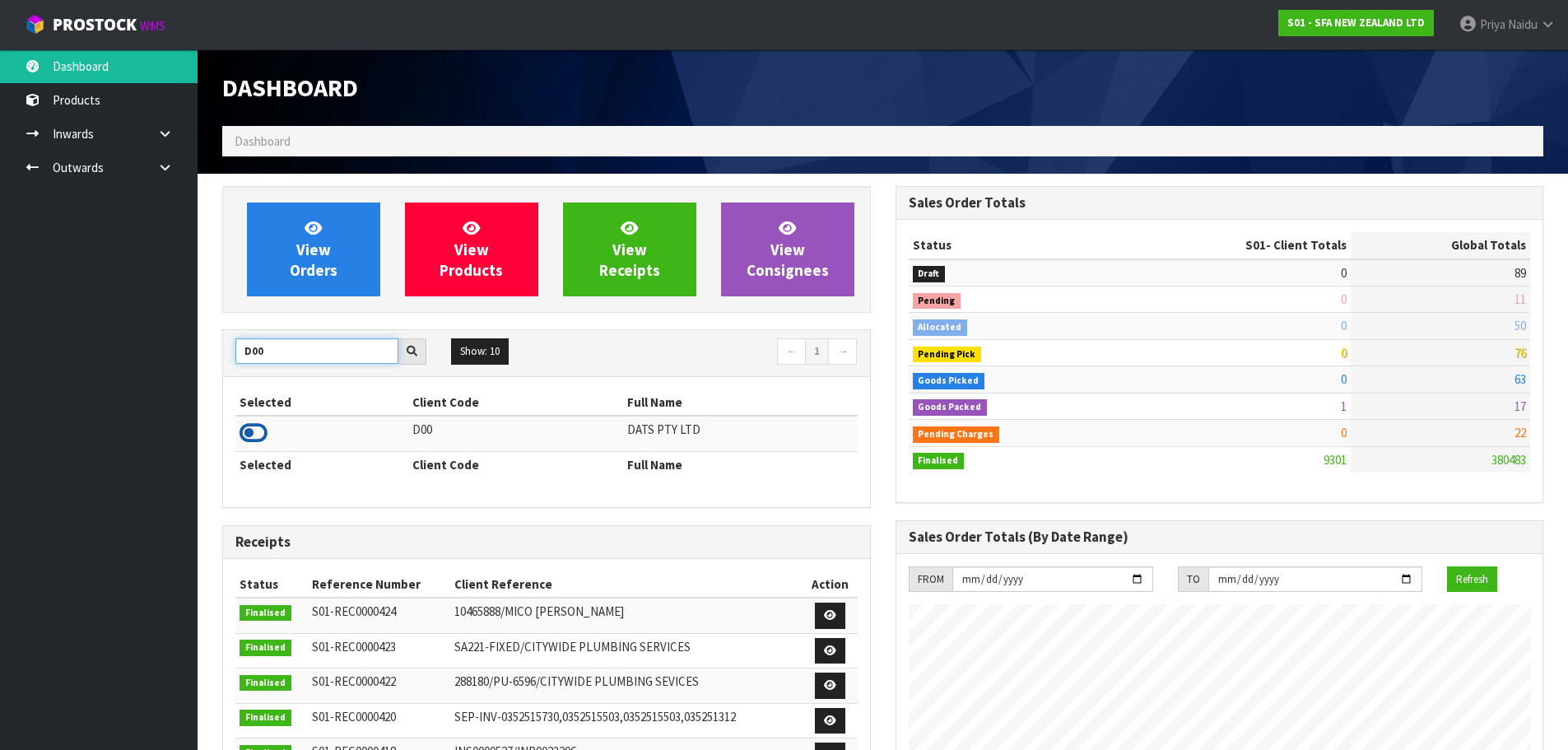
type input "D00"
click at [260, 437] on icon at bounding box center [254, 433] width 28 height 25
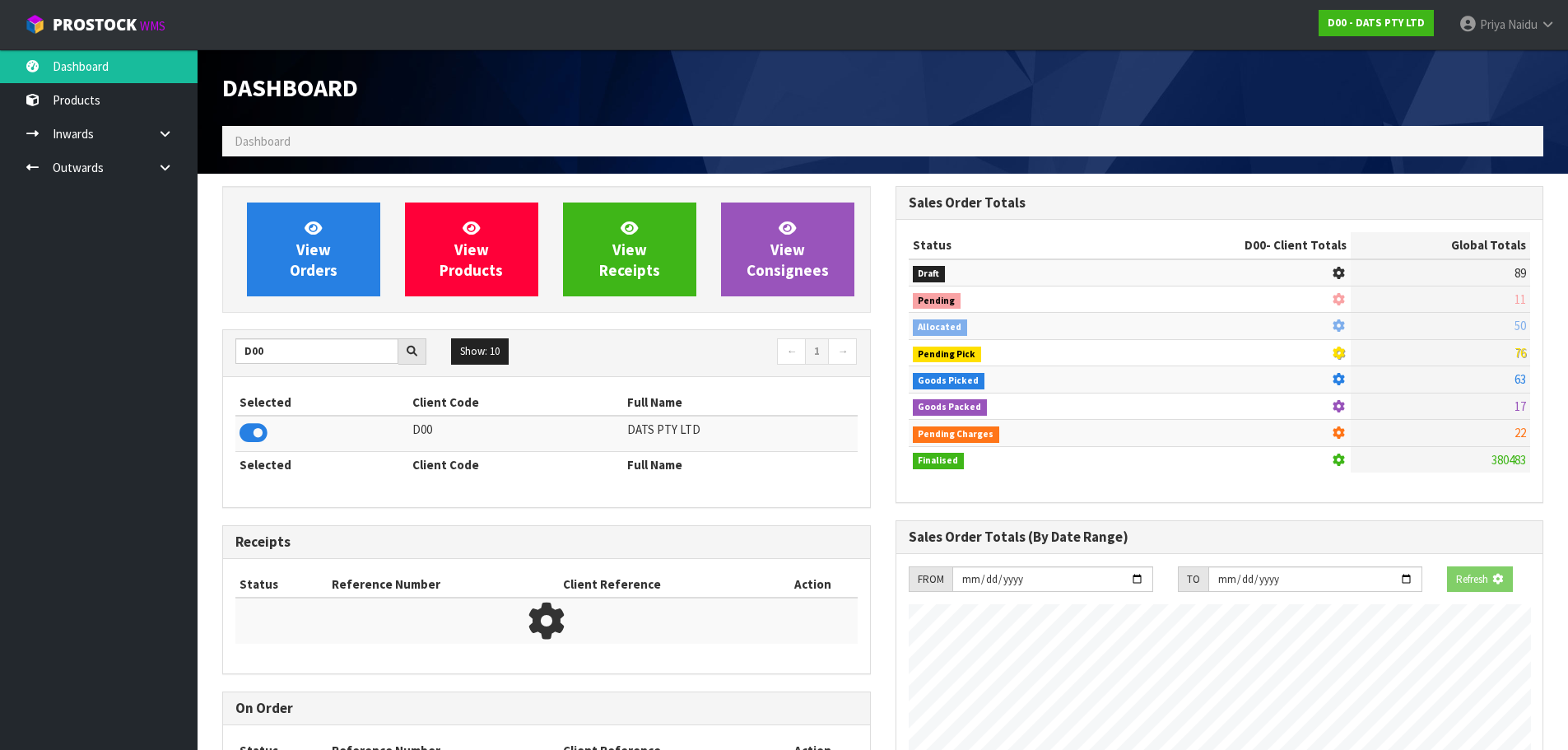
scroll to position [1027, 673]
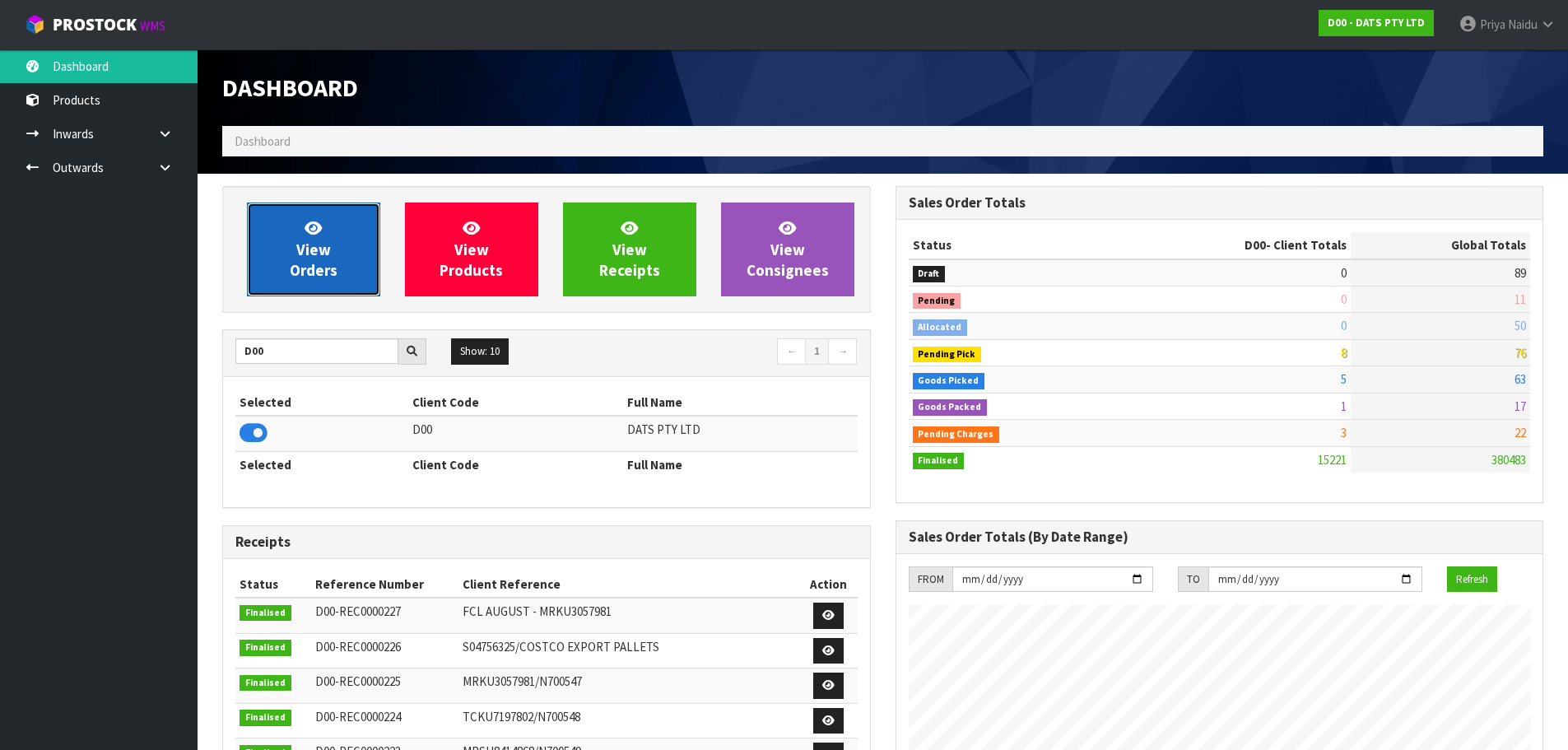
click at [323, 234] on link "View Orders" at bounding box center [313, 249] width 133 height 94
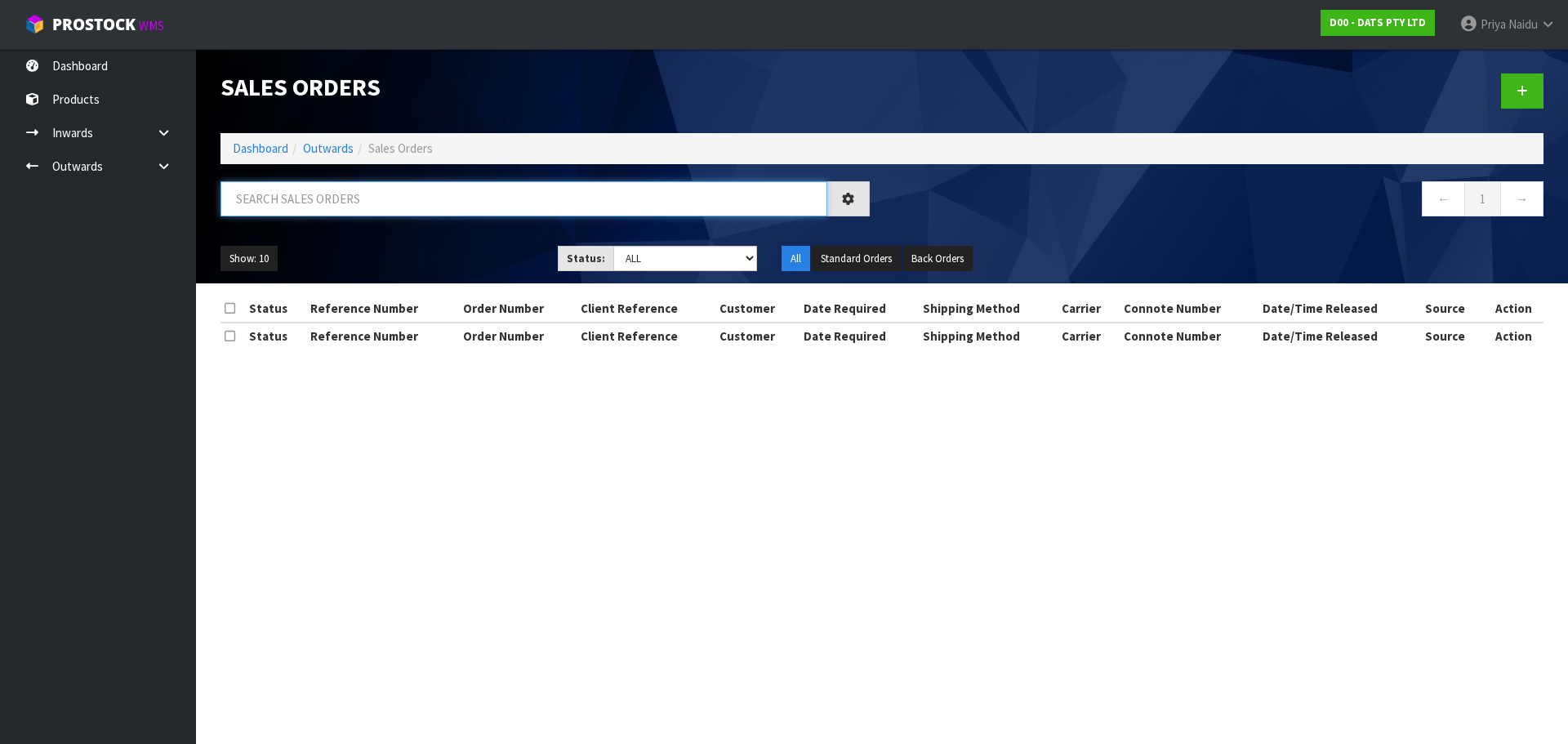
click at [306, 207] on input "text" at bounding box center [524, 199] width 607 height 35
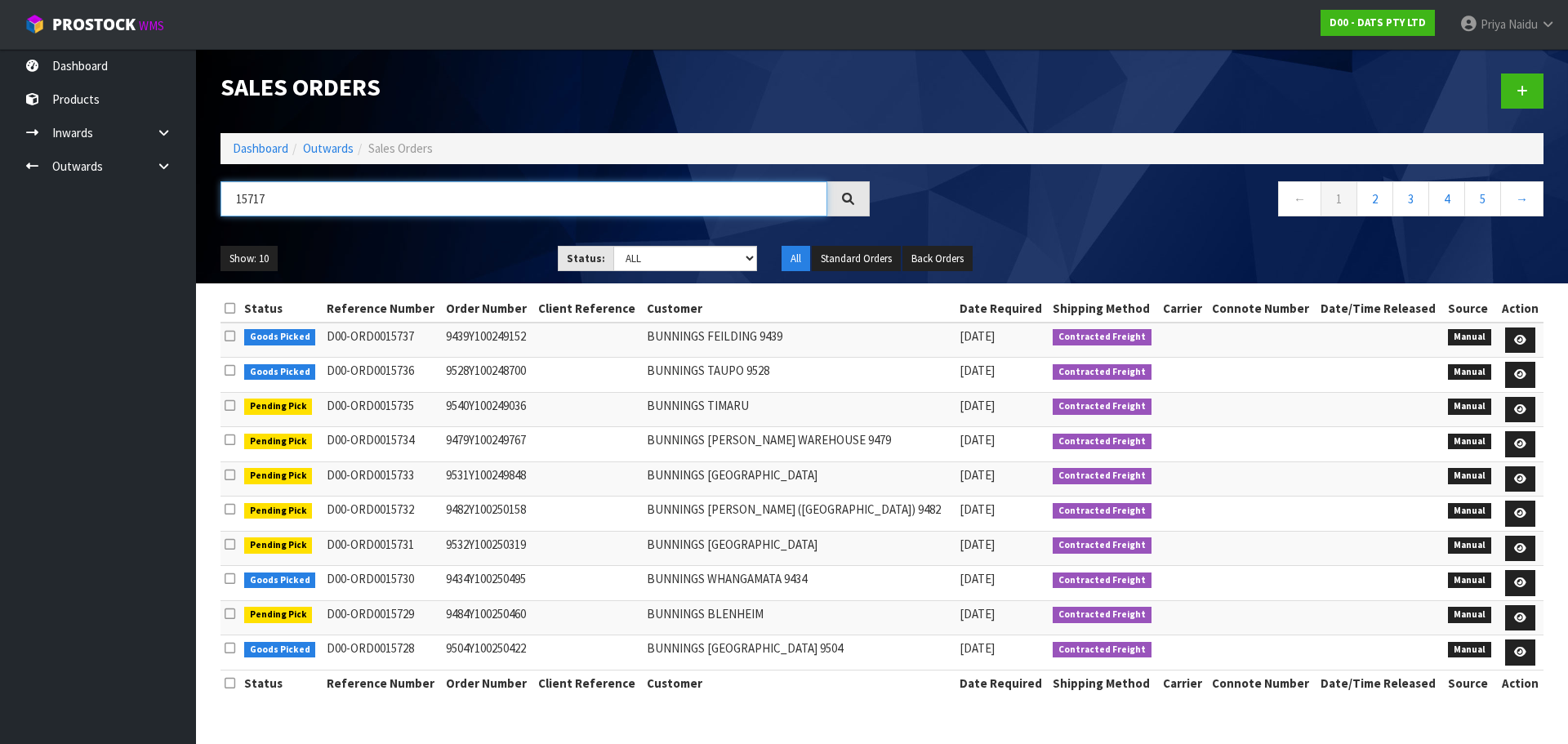
type input "15717"
click at [635, 257] on select "Draft Pending Allocated Pending Pick Goods Picked Goods Packed Pending Charges …" at bounding box center [685, 258] width 144 height 26
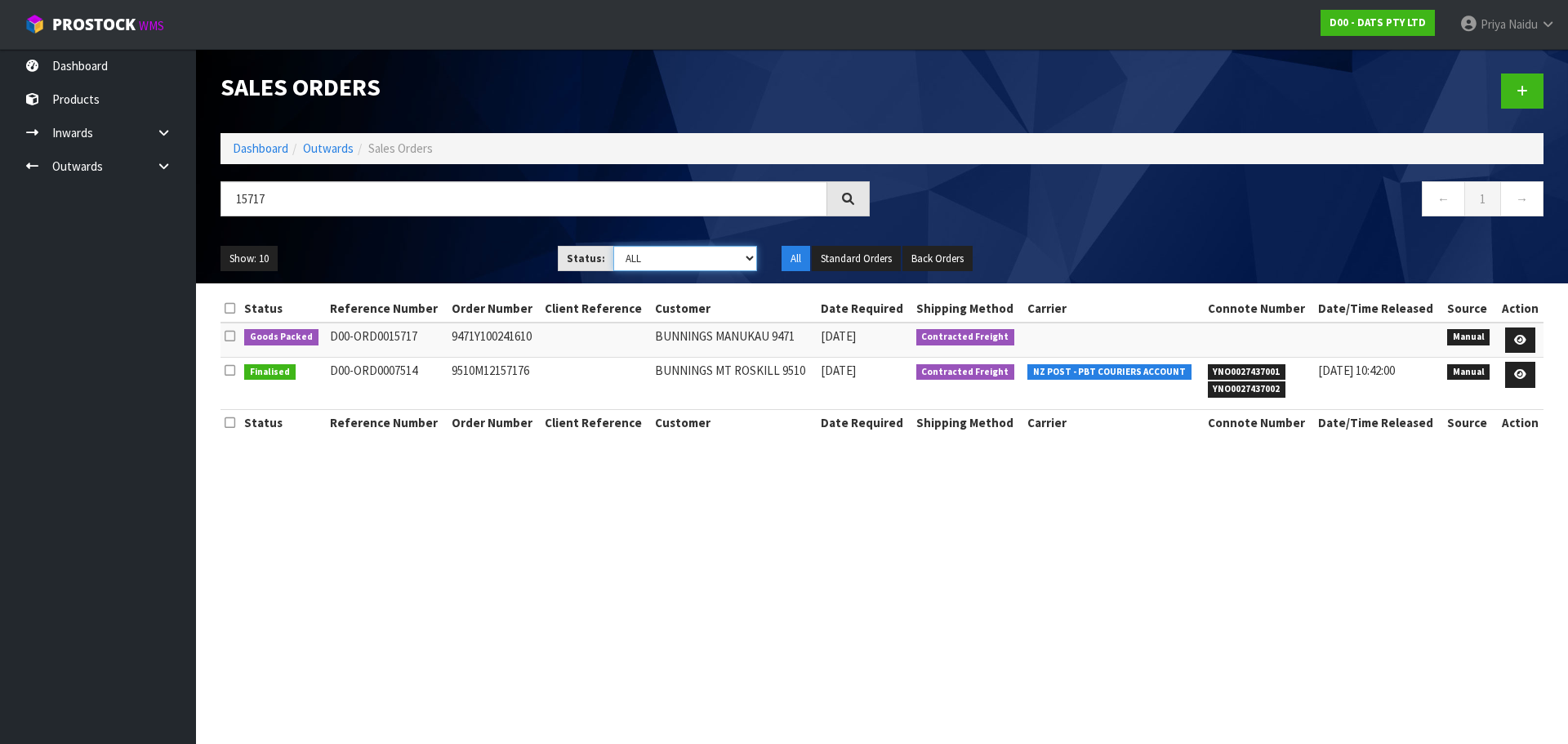
select select "string:5"
click at [613, 246] on select "Draft Pending Allocated Pending Pick Goods Picked Goods Packed Pending Charges …" at bounding box center [685, 258] width 144 height 26
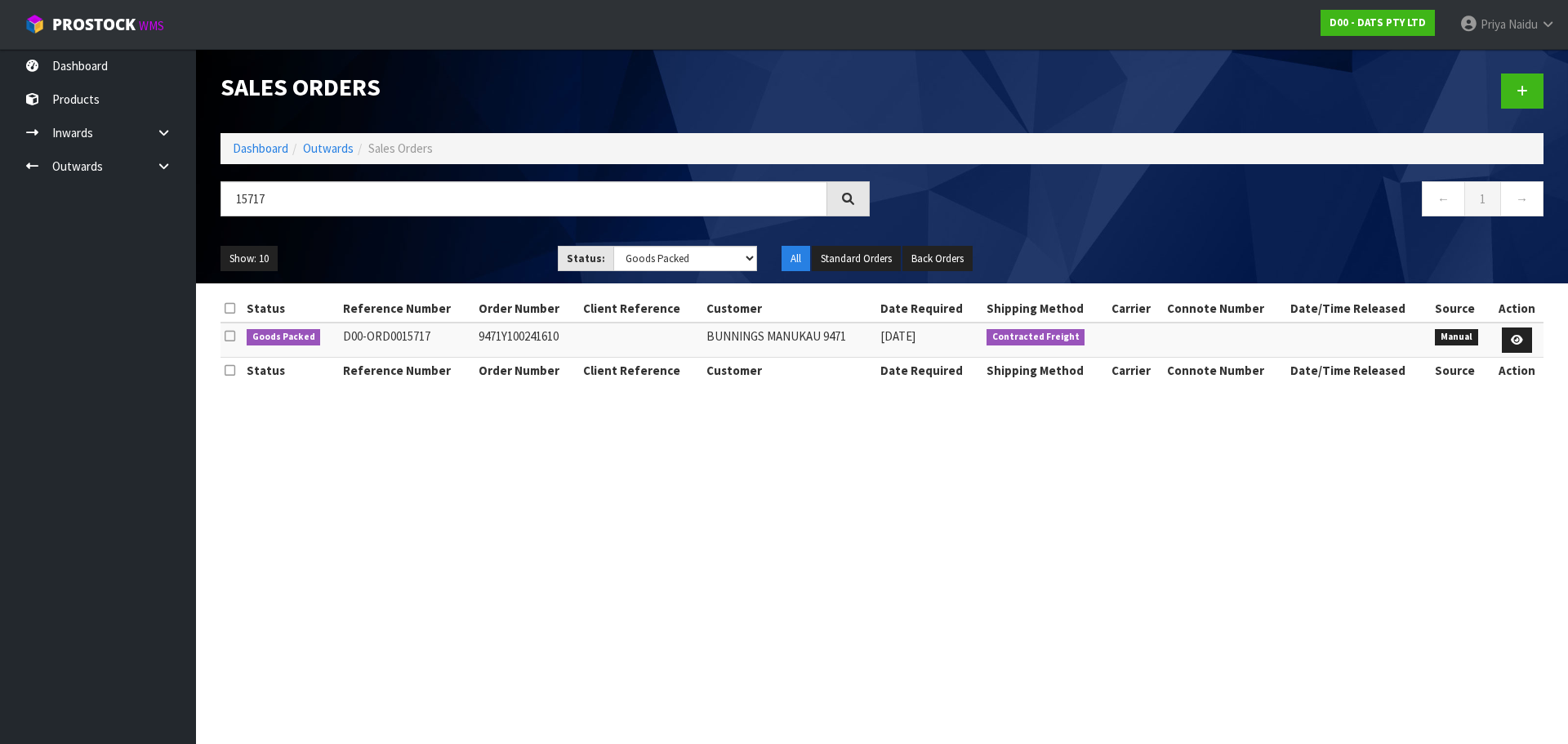
click at [446, 269] on ul "Show: 10 5 10 25 50" at bounding box center [376, 259] width 313 height 26
click at [487, 256] on ul "Show: 10 5 10 25 50" at bounding box center [376, 259] width 313 height 26
click at [1516, 341] on icon at bounding box center [1517, 340] width 12 height 11
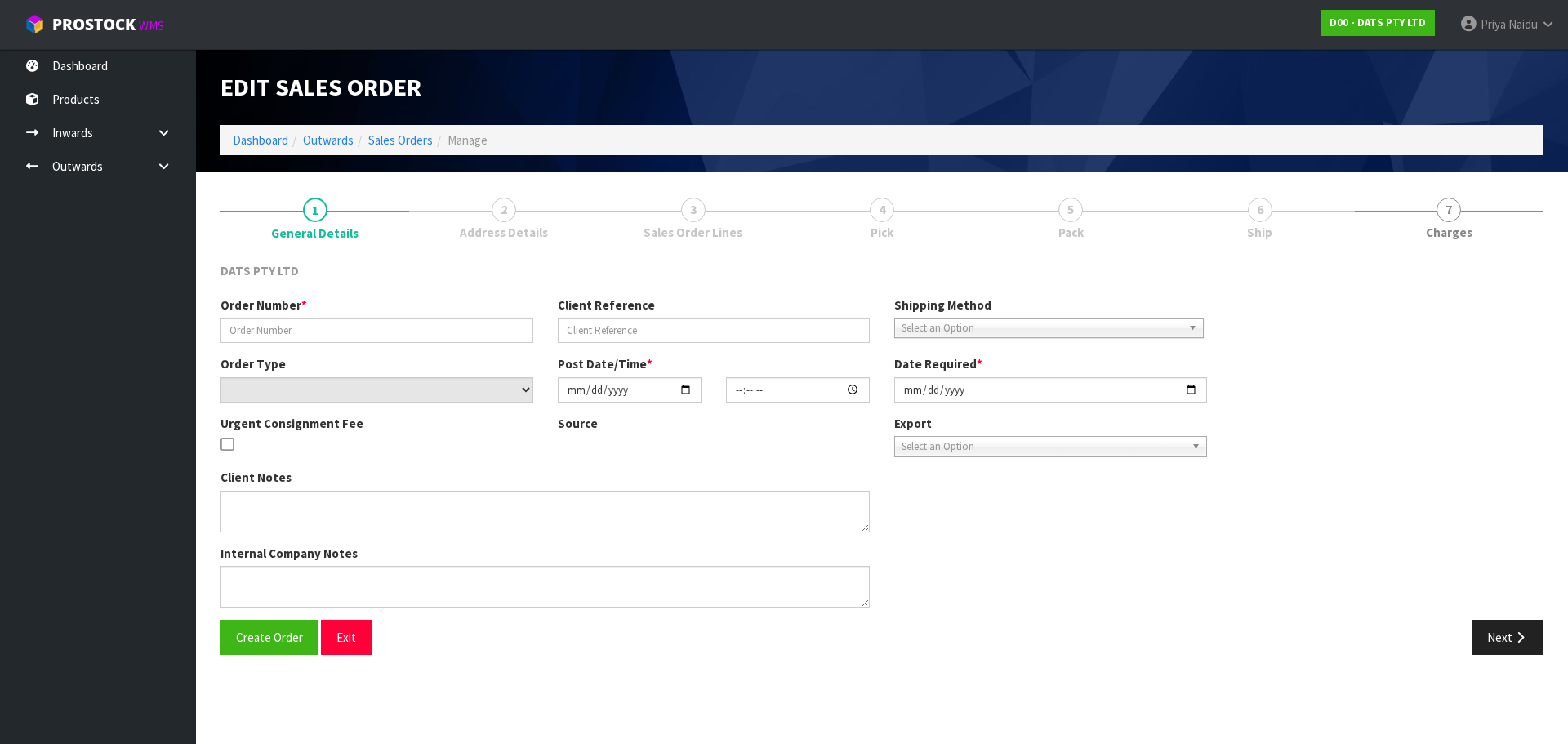
type input "9471Y100241610"
select select "number:0"
type input "[DATE]"
type input "08:49:00.000"
type input "[DATE]"
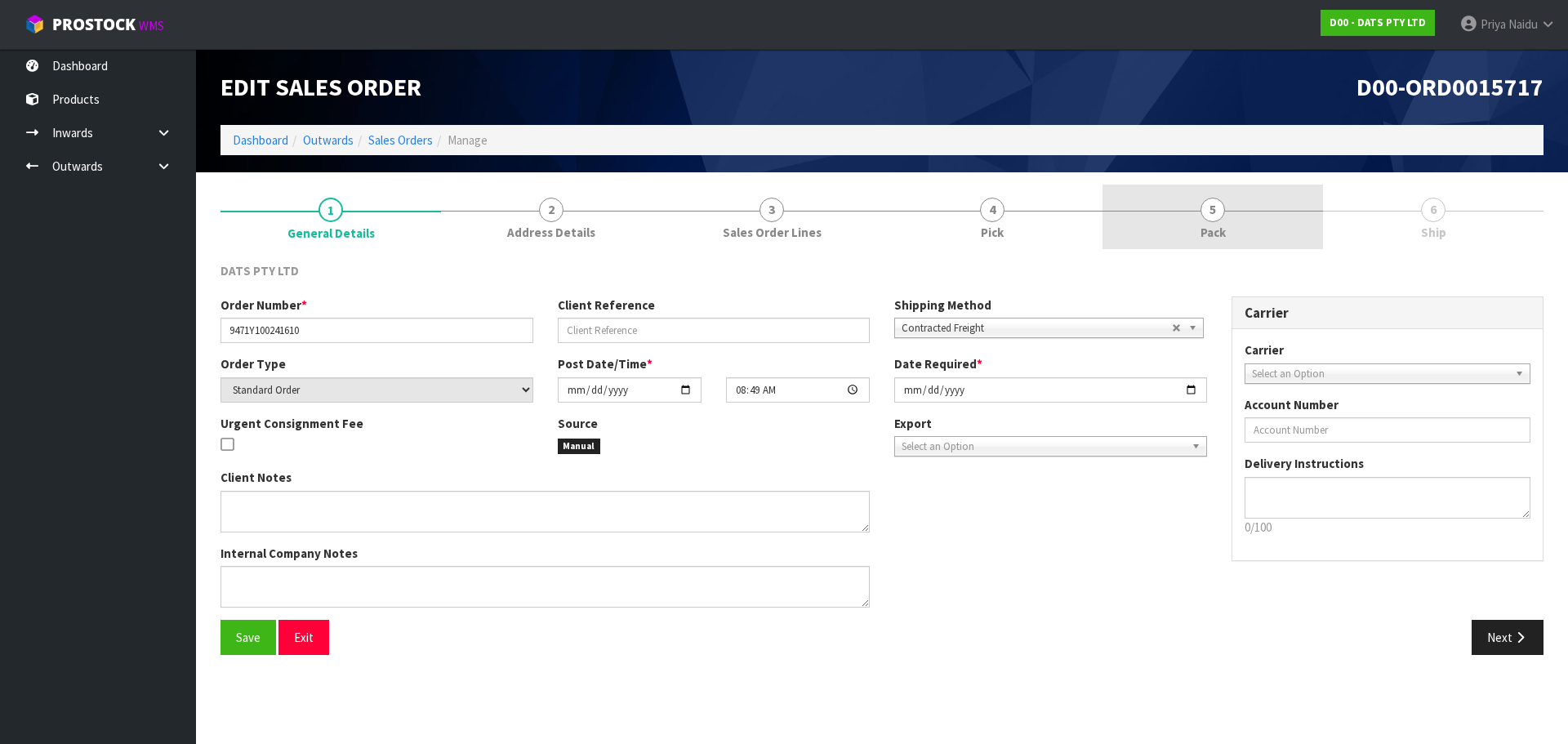
click at [1292, 249] on link "5 Pack" at bounding box center [1212, 217] width 220 height 64
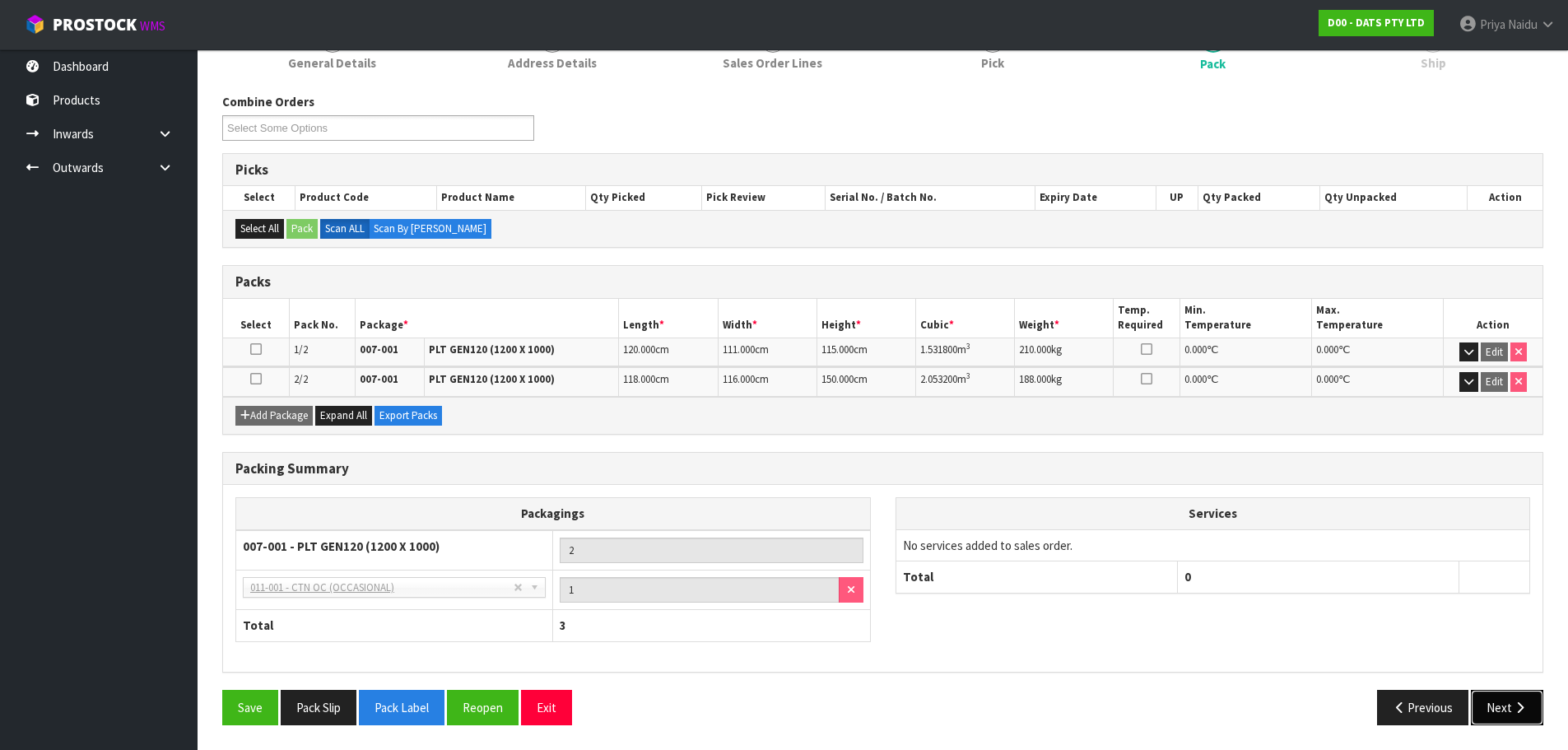
click at [1492, 700] on button "Next" at bounding box center [1506, 708] width 72 height 36
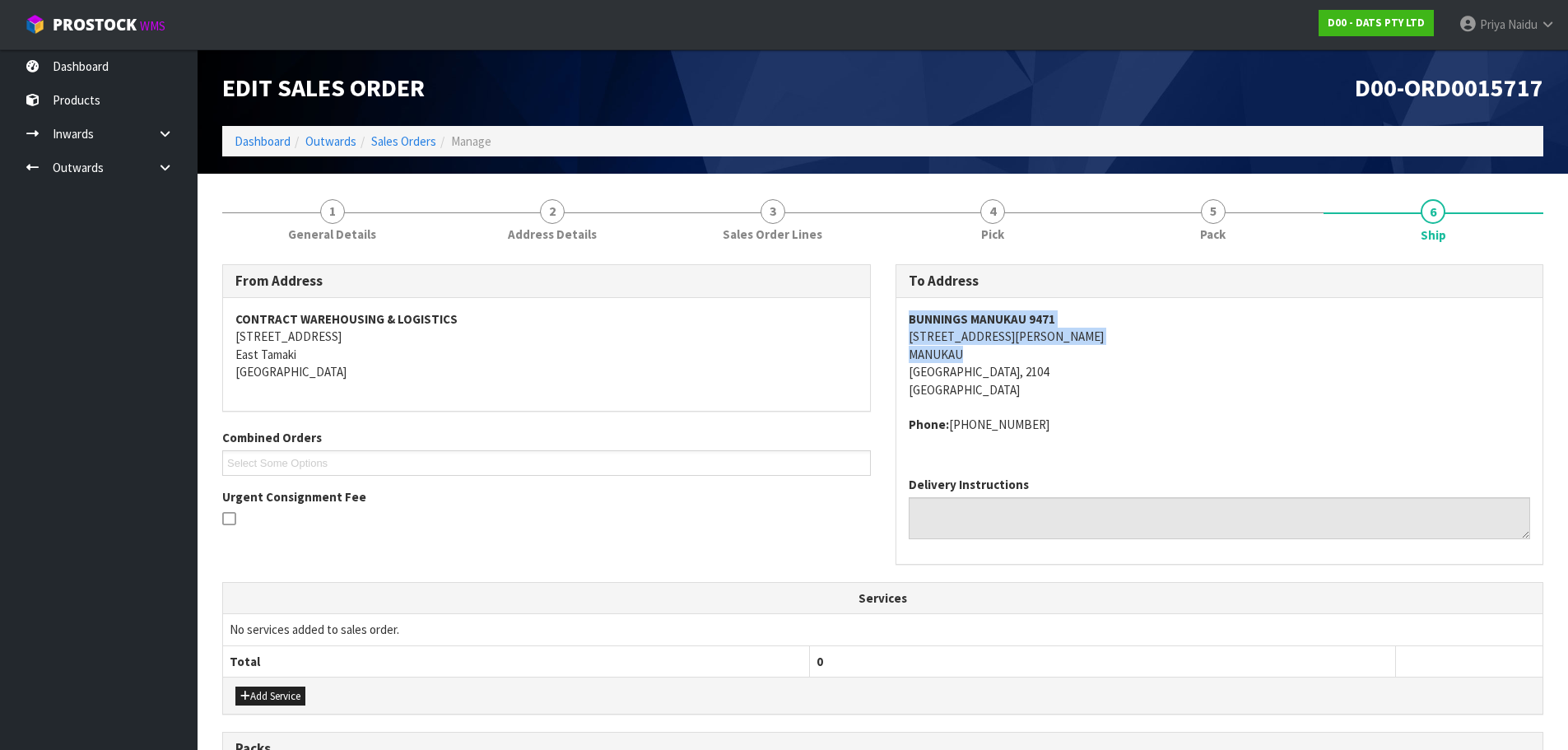
drag, startPoint x: 900, startPoint y: 326, endPoint x: 1028, endPoint y: 365, distance: 133.8
click at [1028, 365] on div "BUNNINGS MANUKAU [STREET_ADDRESS][PERSON_NAME] Phone: [PHONE_NUMBER]" at bounding box center [1220, 380] width 647 height 165
click at [924, 347] on address "BUNNINGS MANUKAU [STREET_ADDRESS][PERSON_NAME]" at bounding box center [1220, 354] width 622 height 88
click at [903, 333] on div "BUNNINGS MANUKAU [STREET_ADDRESS][PERSON_NAME] Phone: [PHONE_NUMBER]" at bounding box center [1220, 380] width 647 height 165
drag, startPoint x: 903, startPoint y: 333, endPoint x: 1023, endPoint y: 377, distance: 127.8
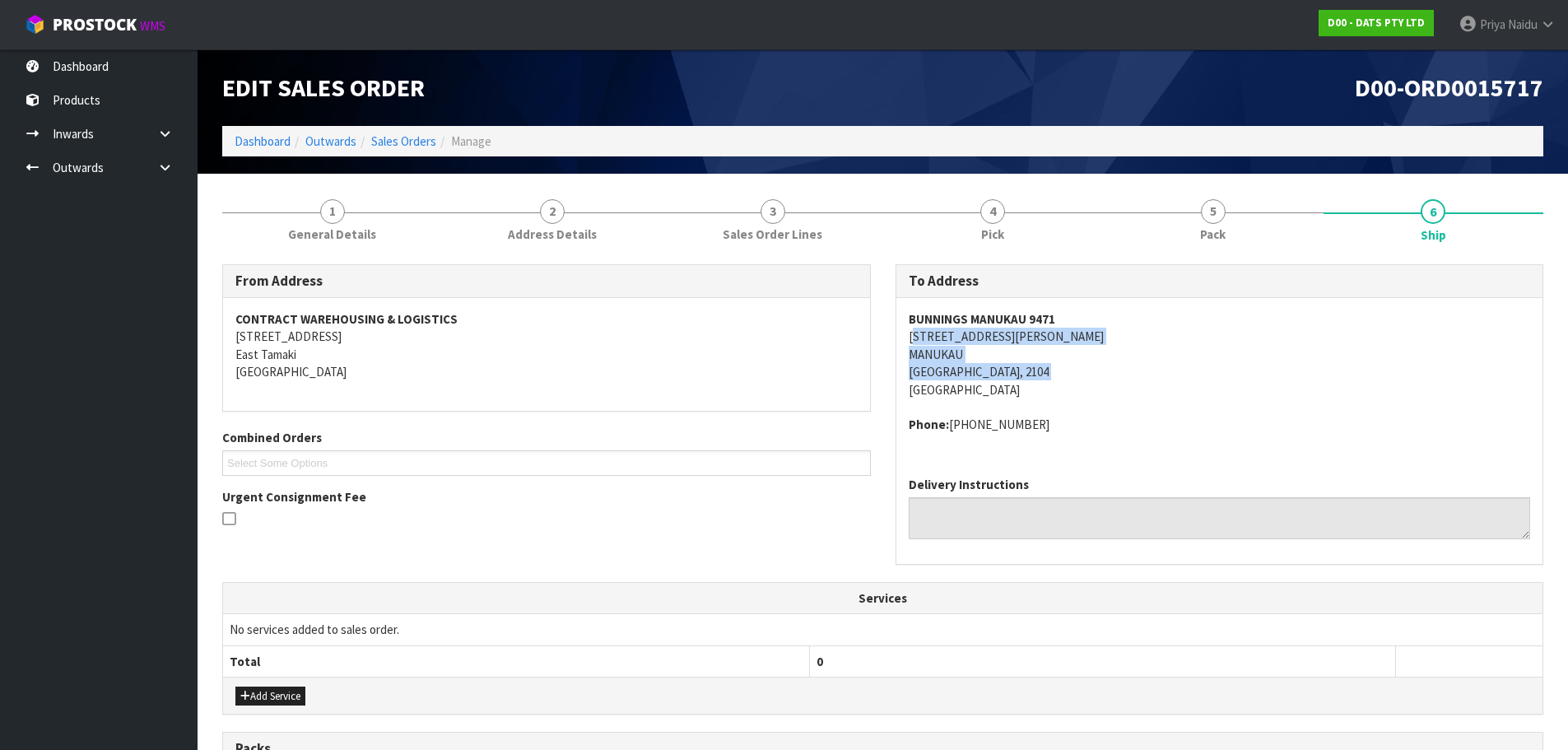
click at [1023, 377] on div "BUNNINGS MANUKAU [STREET_ADDRESS][PERSON_NAME] Phone: [PHONE_NUMBER]" at bounding box center [1220, 380] width 647 height 165
drag, startPoint x: 904, startPoint y: 317, endPoint x: 1083, endPoint y: 324, distance: 179.1
click at [1083, 324] on div "BUNNINGS MANUKAU [STREET_ADDRESS][PERSON_NAME] Phone: [PHONE_NUMBER]" at bounding box center [1220, 380] width 647 height 165
click at [1219, 371] on address "BUNNINGS MANUKAU [STREET_ADDRESS][PERSON_NAME]" at bounding box center [1220, 354] width 622 height 88
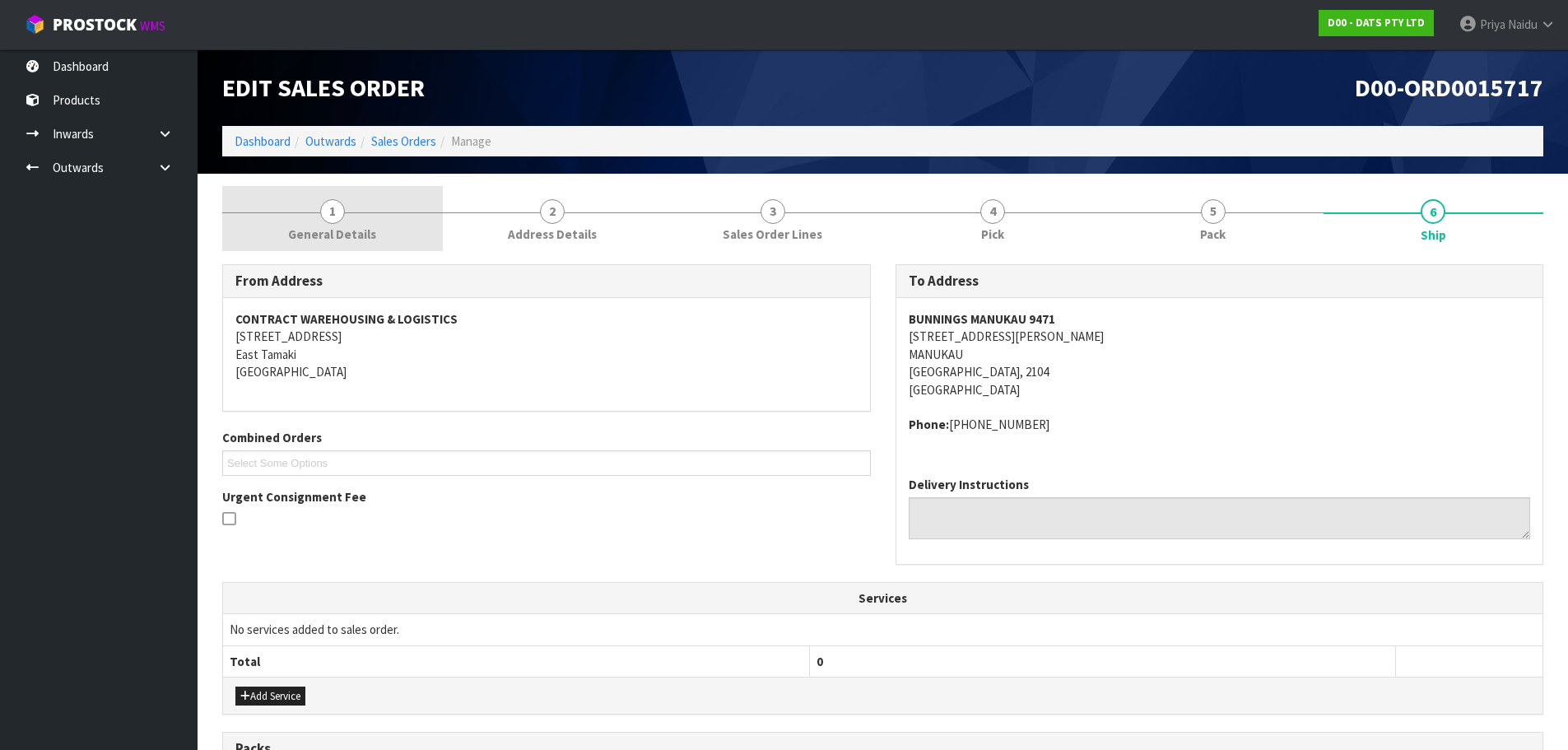
click at [299, 205] on link "1 General Details" at bounding box center [332, 219] width 220 height 65
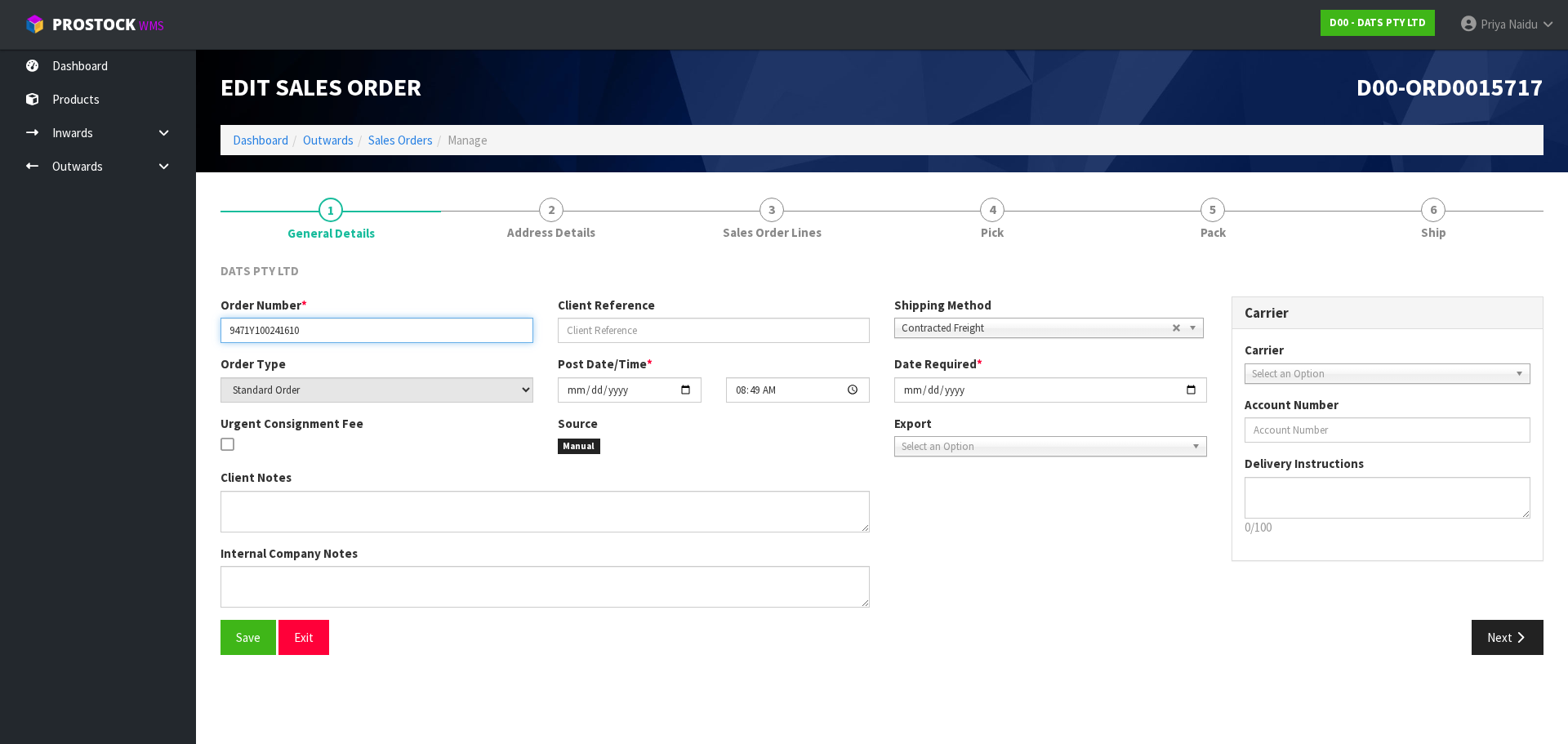
drag, startPoint x: 223, startPoint y: 328, endPoint x: 361, endPoint y: 337, distance: 138.3
click at [361, 337] on input "9471Y100241610" at bounding box center [376, 330] width 313 height 26
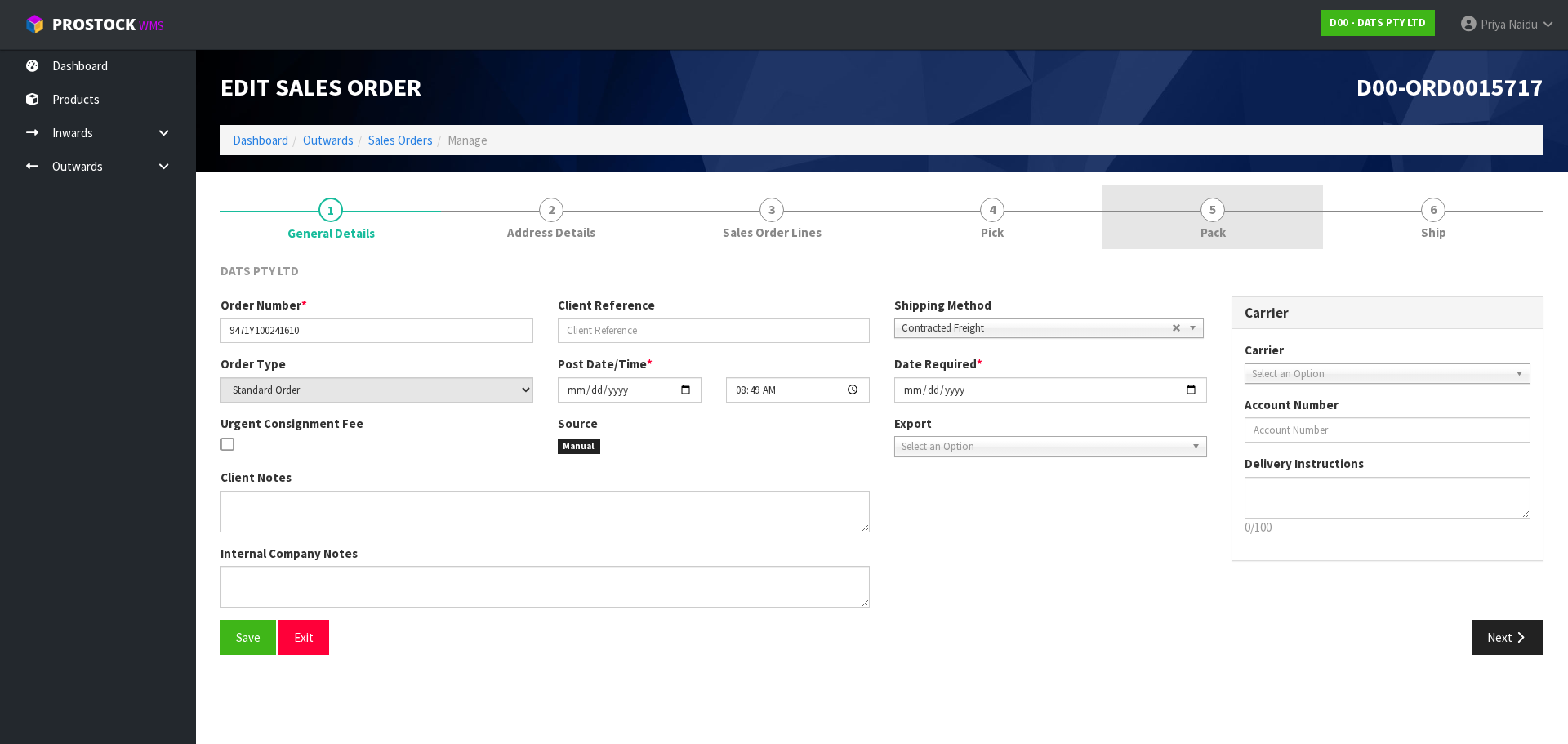
click at [1194, 214] on link "5 Pack" at bounding box center [1212, 217] width 220 height 64
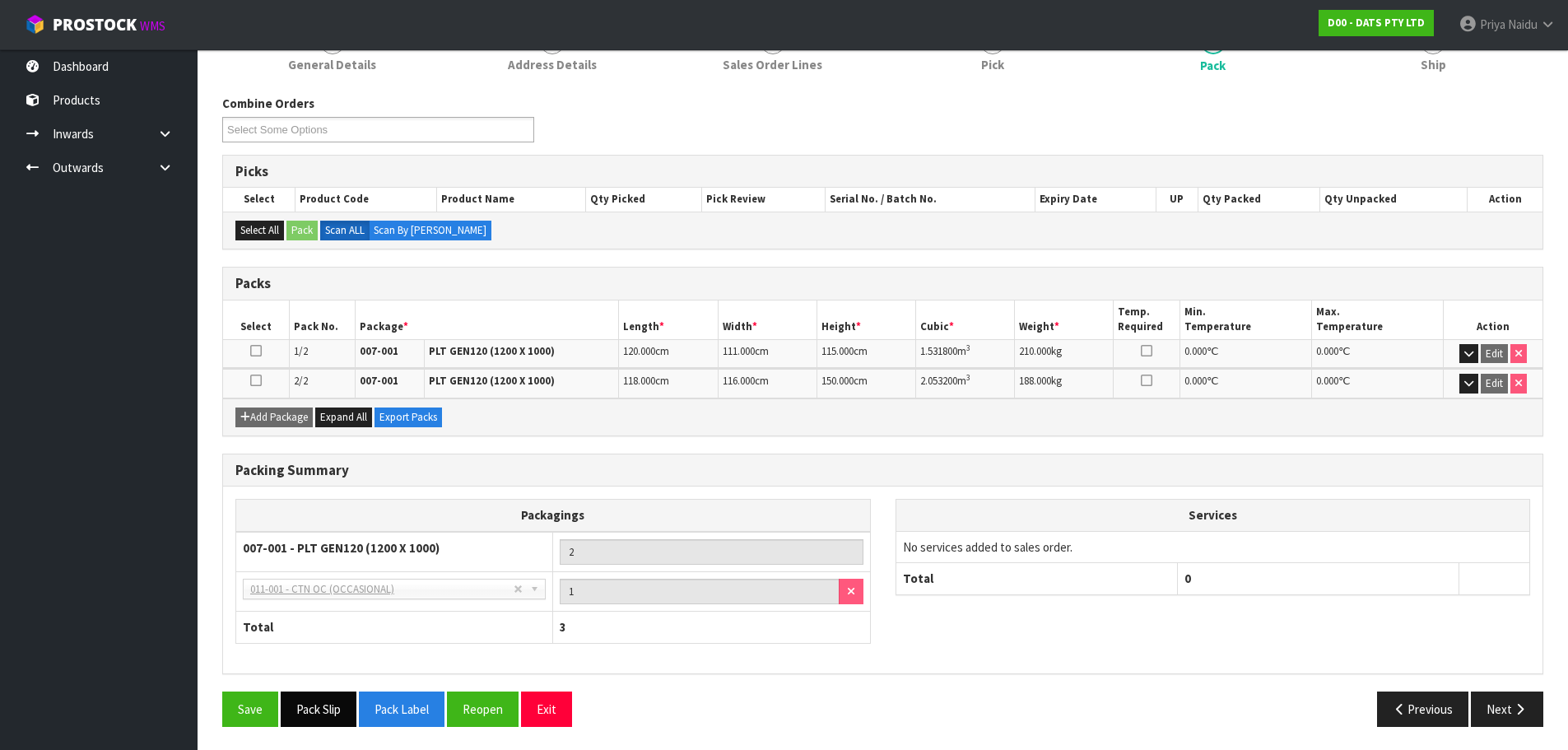
scroll to position [171, 0]
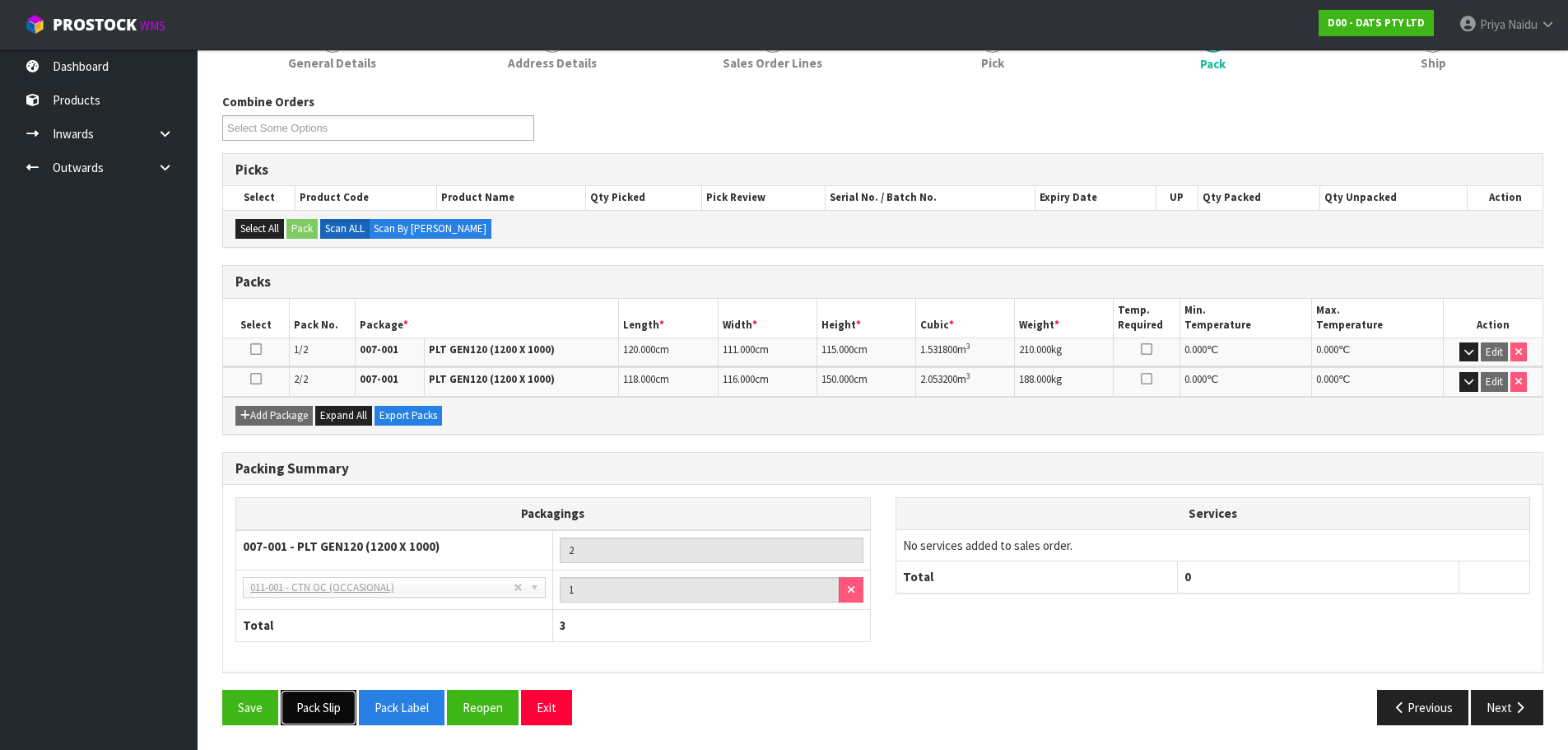
click at [333, 711] on button "Pack Slip" at bounding box center [318, 708] width 76 height 36
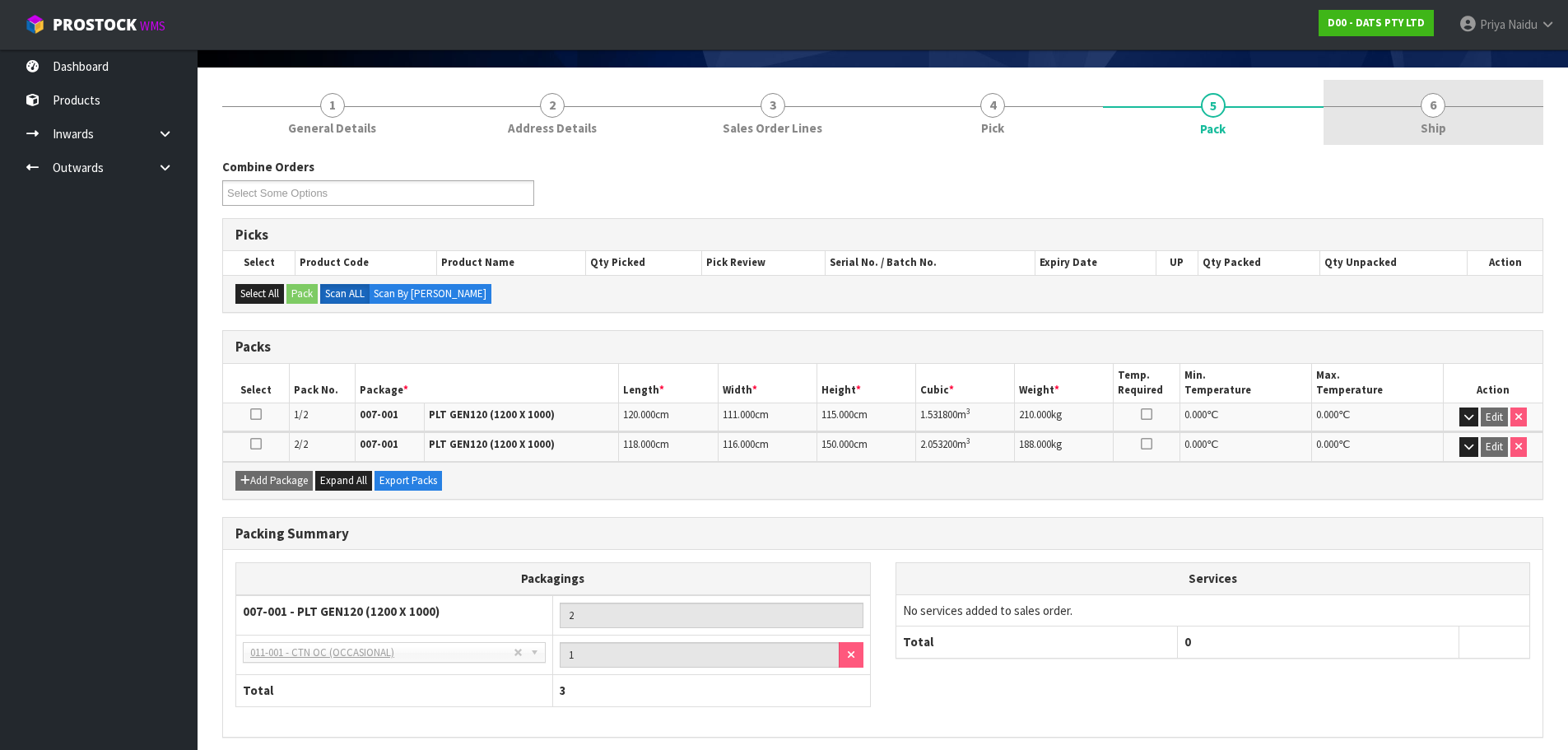
scroll to position [0, 0]
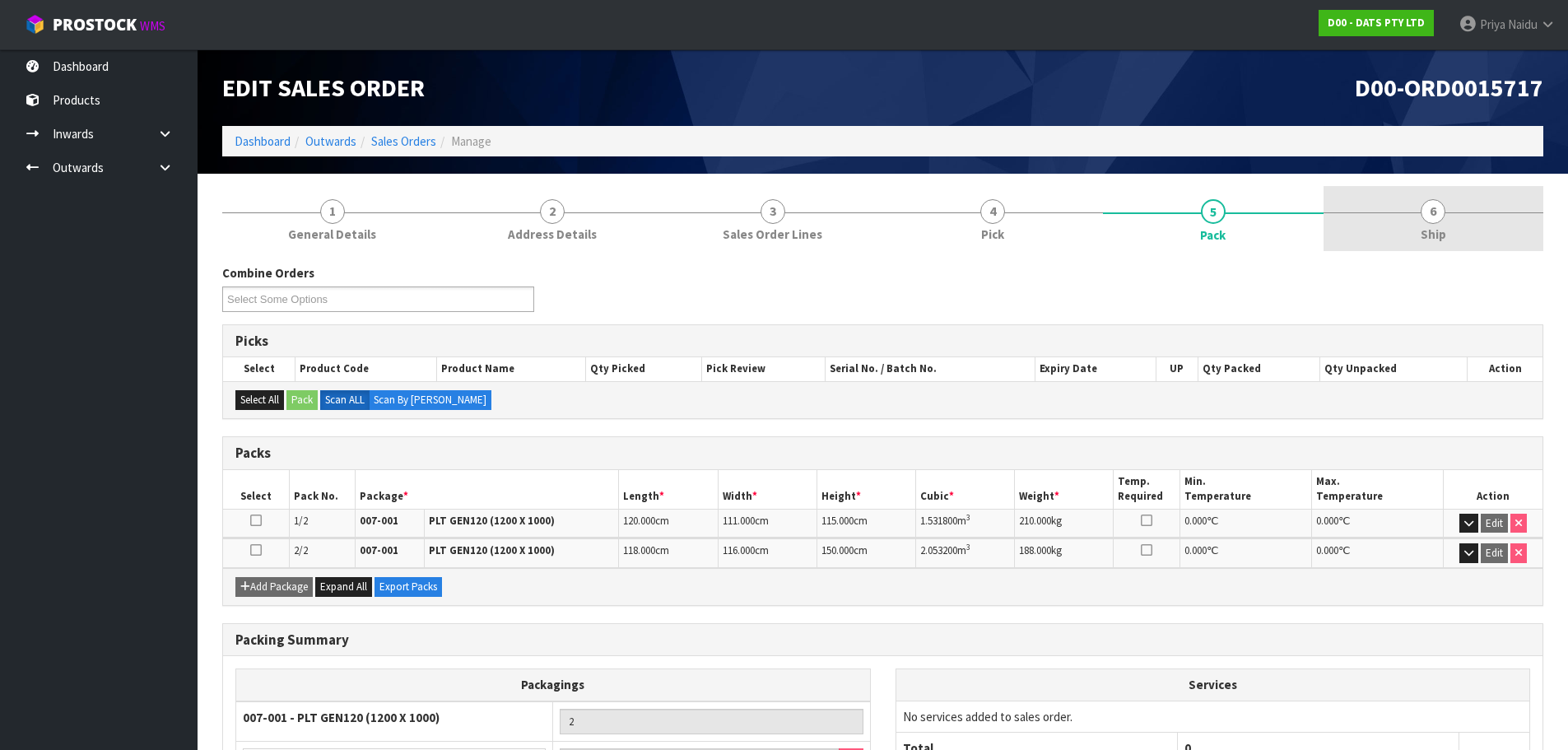
click at [1388, 234] on link "6 Ship" at bounding box center [1433, 219] width 220 height 65
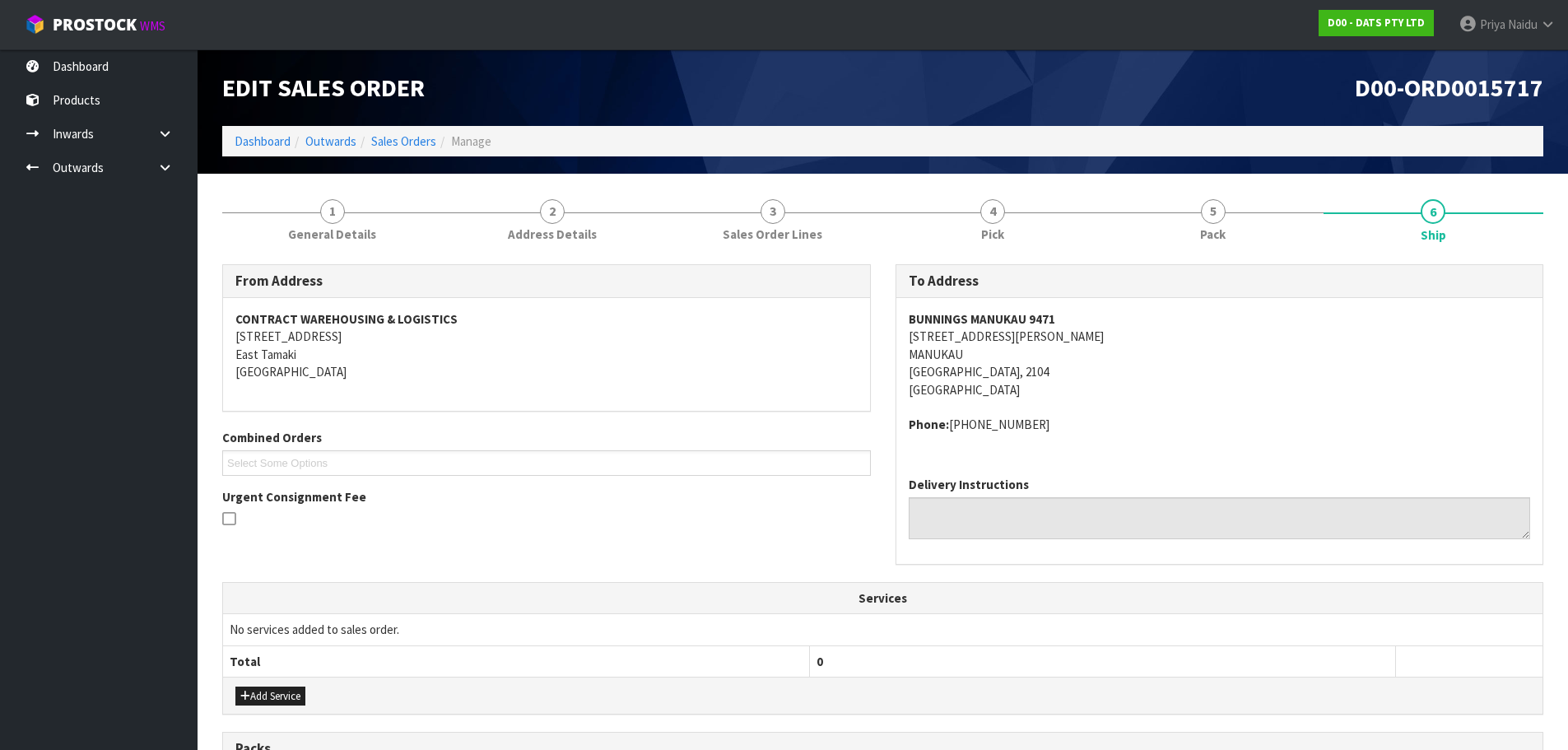
drag, startPoint x: 953, startPoint y: 422, endPoint x: 1045, endPoint y: 420, distance: 92.0
click at [1045, 420] on div "To Address BUNNINGS MANUKAU 9471 [STREET_ADDRESS][PERSON_NAME] Phone: [PHONE_NU…" at bounding box center [1220, 423] width 673 height 318
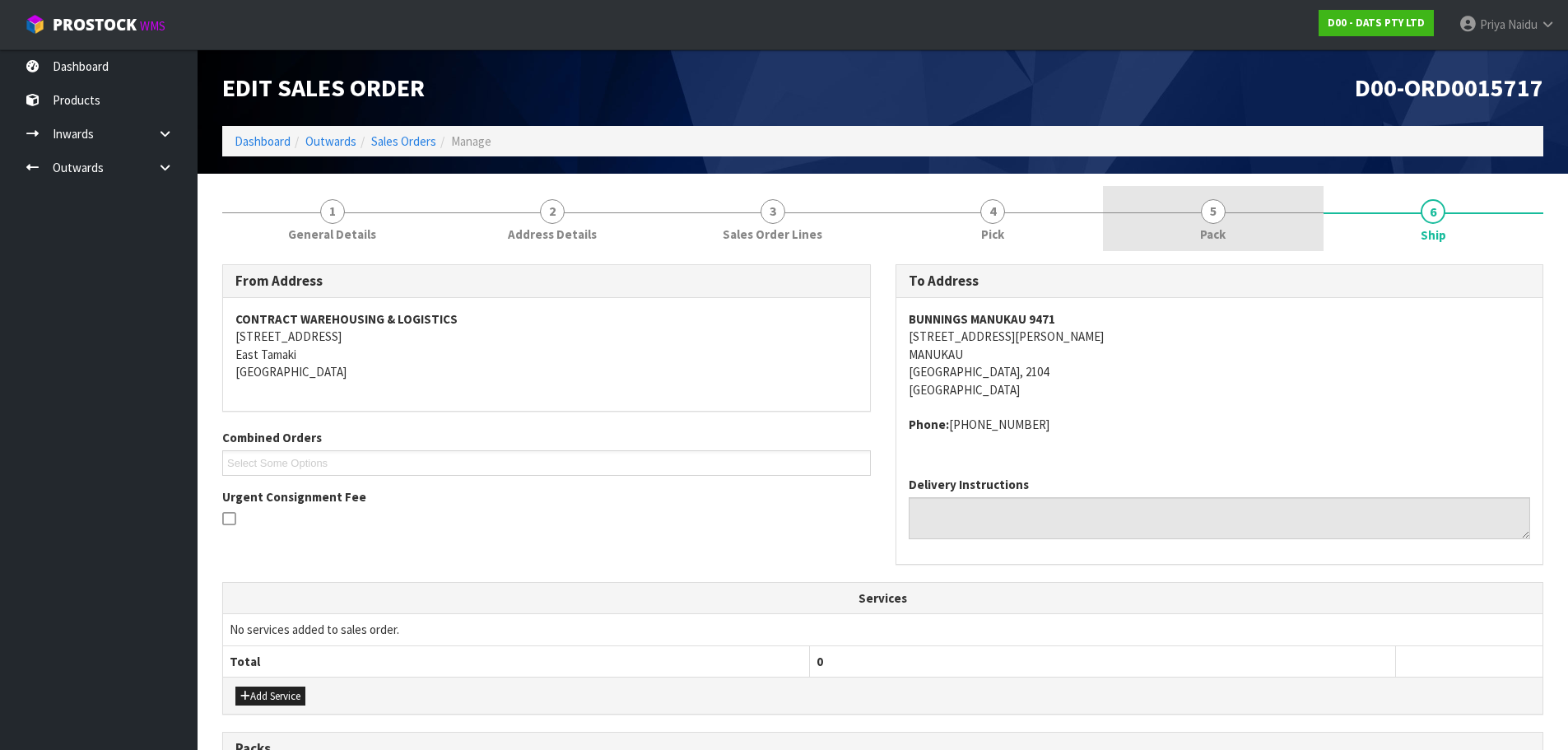
drag, startPoint x: 1219, startPoint y: 204, endPoint x: 1196, endPoint y: 220, distance: 28.0
click at [1219, 204] on span "5" at bounding box center [1213, 212] width 25 height 25
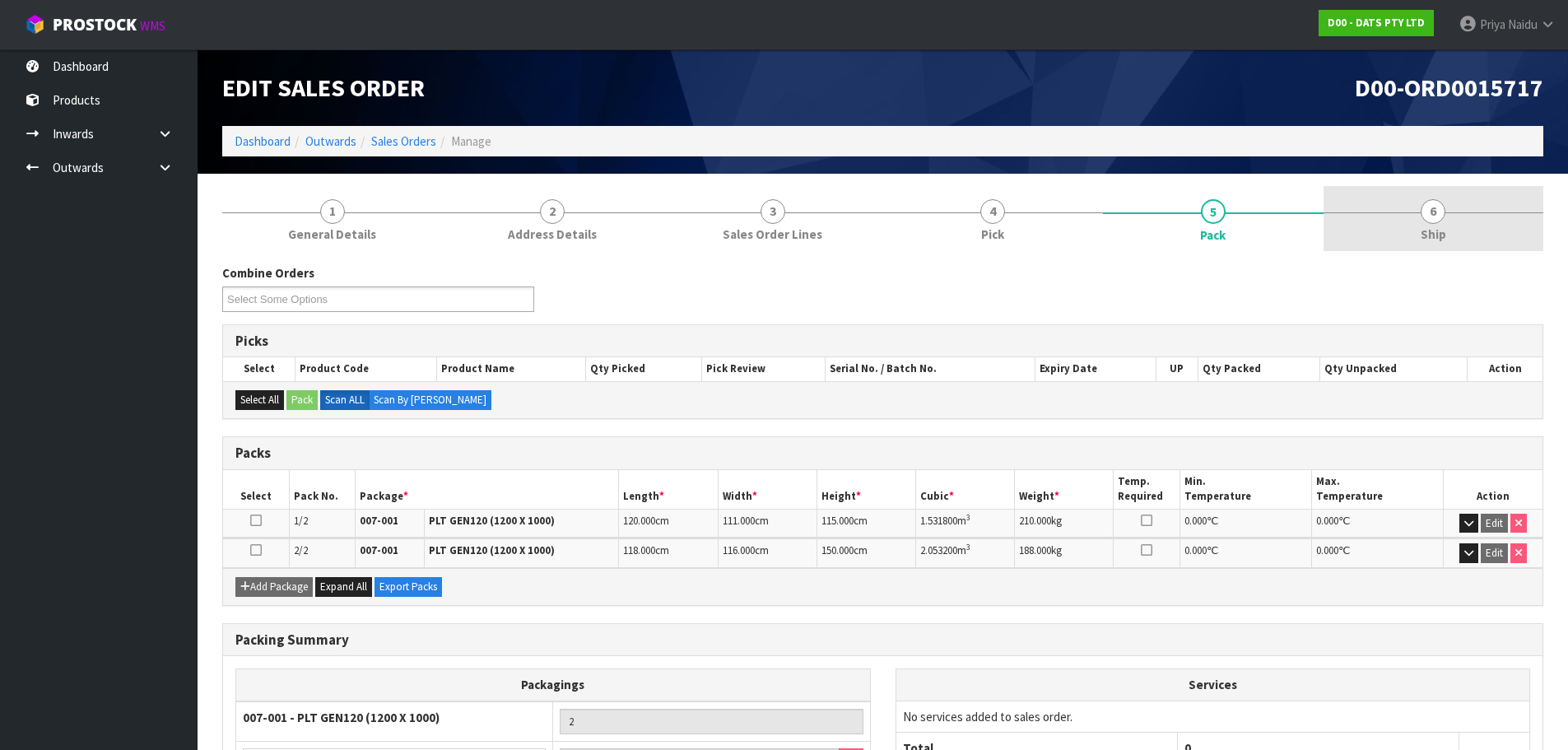
click at [1455, 234] on link "6 Ship" at bounding box center [1433, 219] width 220 height 65
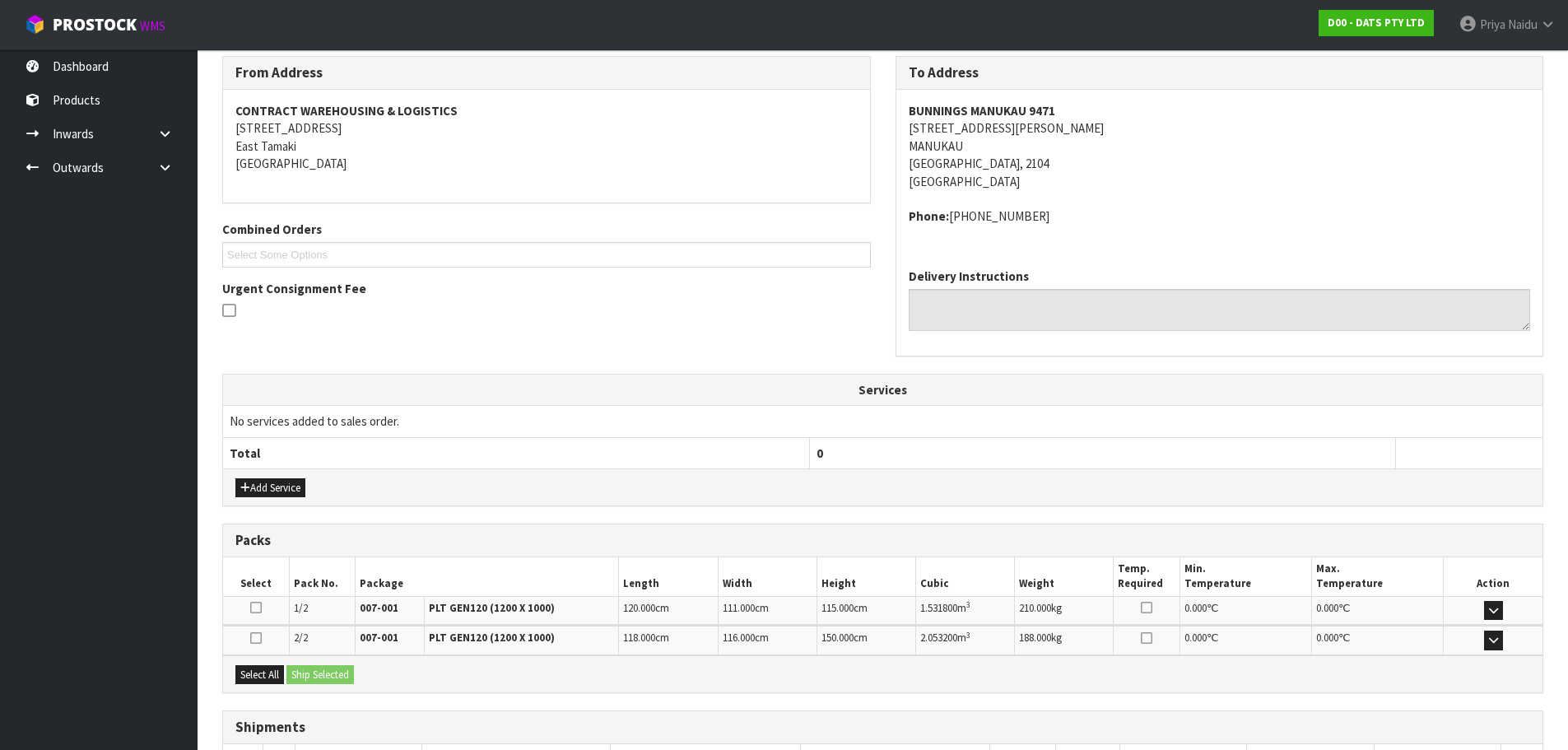
scroll to position [328, 0]
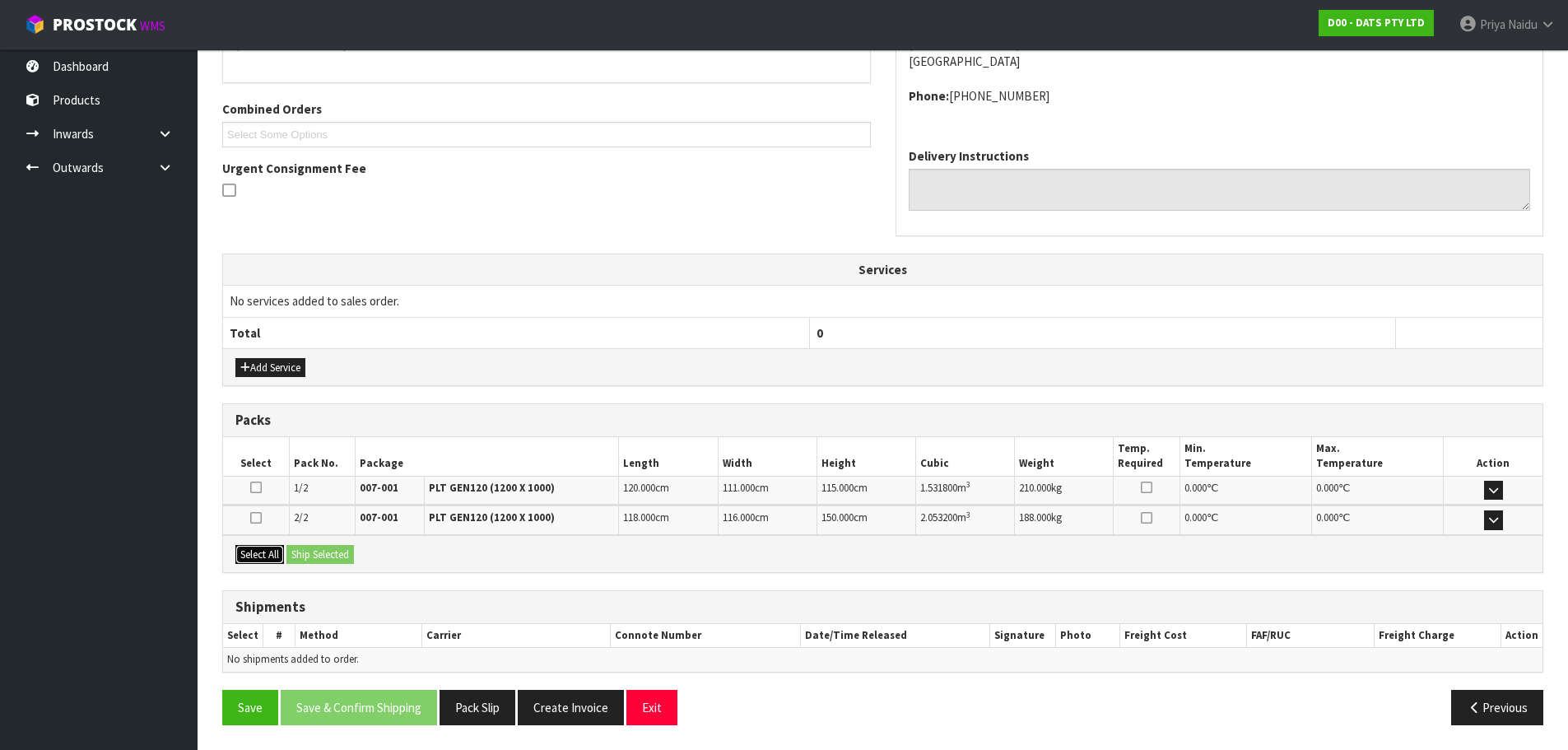
drag, startPoint x: 265, startPoint y: 557, endPoint x: 317, endPoint y: 557, distance: 52.0
click at [266, 557] on button "Select All" at bounding box center [259, 555] width 48 height 20
click at [317, 557] on button "Ship Selected" at bounding box center [320, 555] width 67 height 20
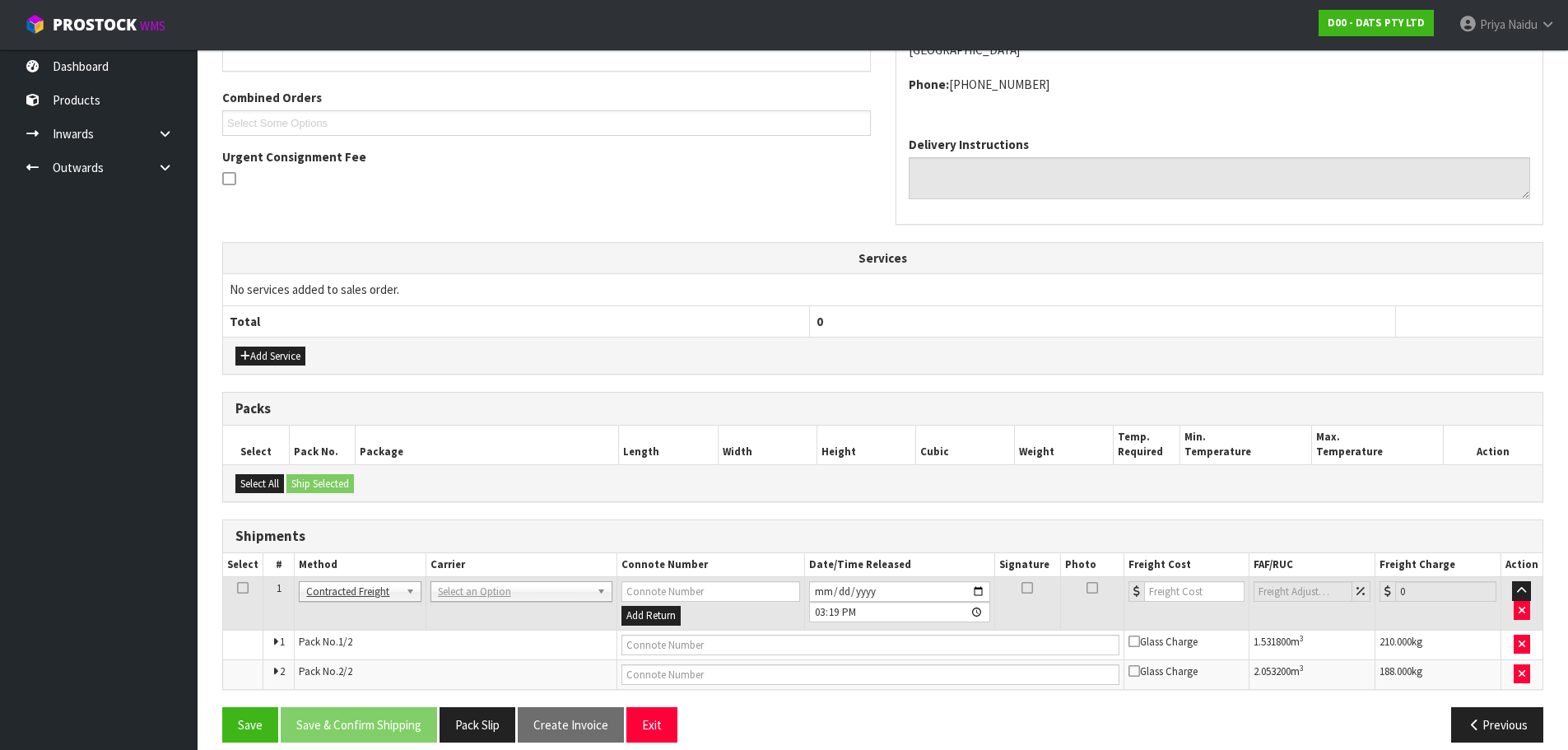
scroll to position [358, 0]
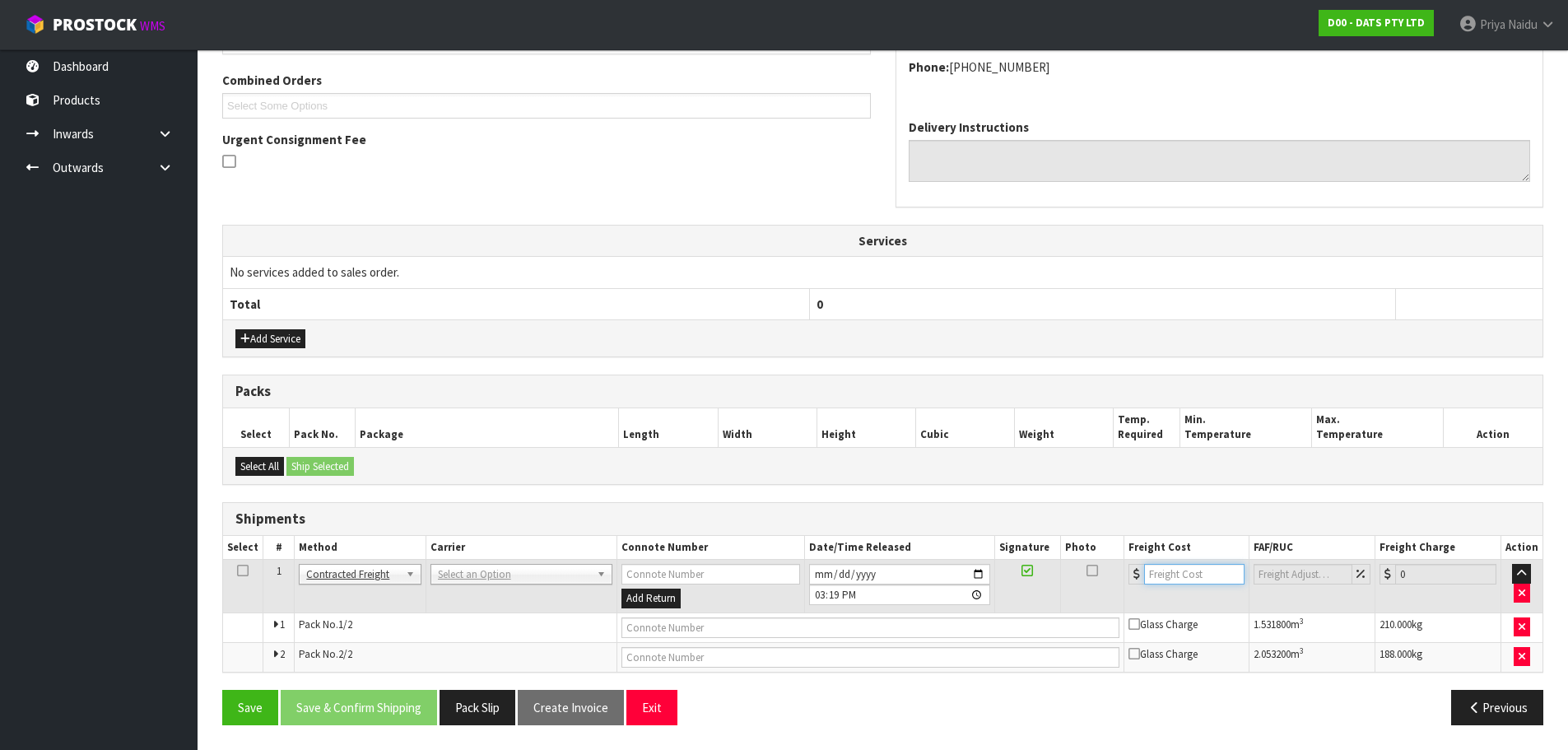
click at [1161, 578] on input "number" at bounding box center [1194, 574] width 101 height 21
type input "71.60"
click at [727, 634] on input "text" at bounding box center [870, 628] width 498 height 21
paste input "CWL7722499"
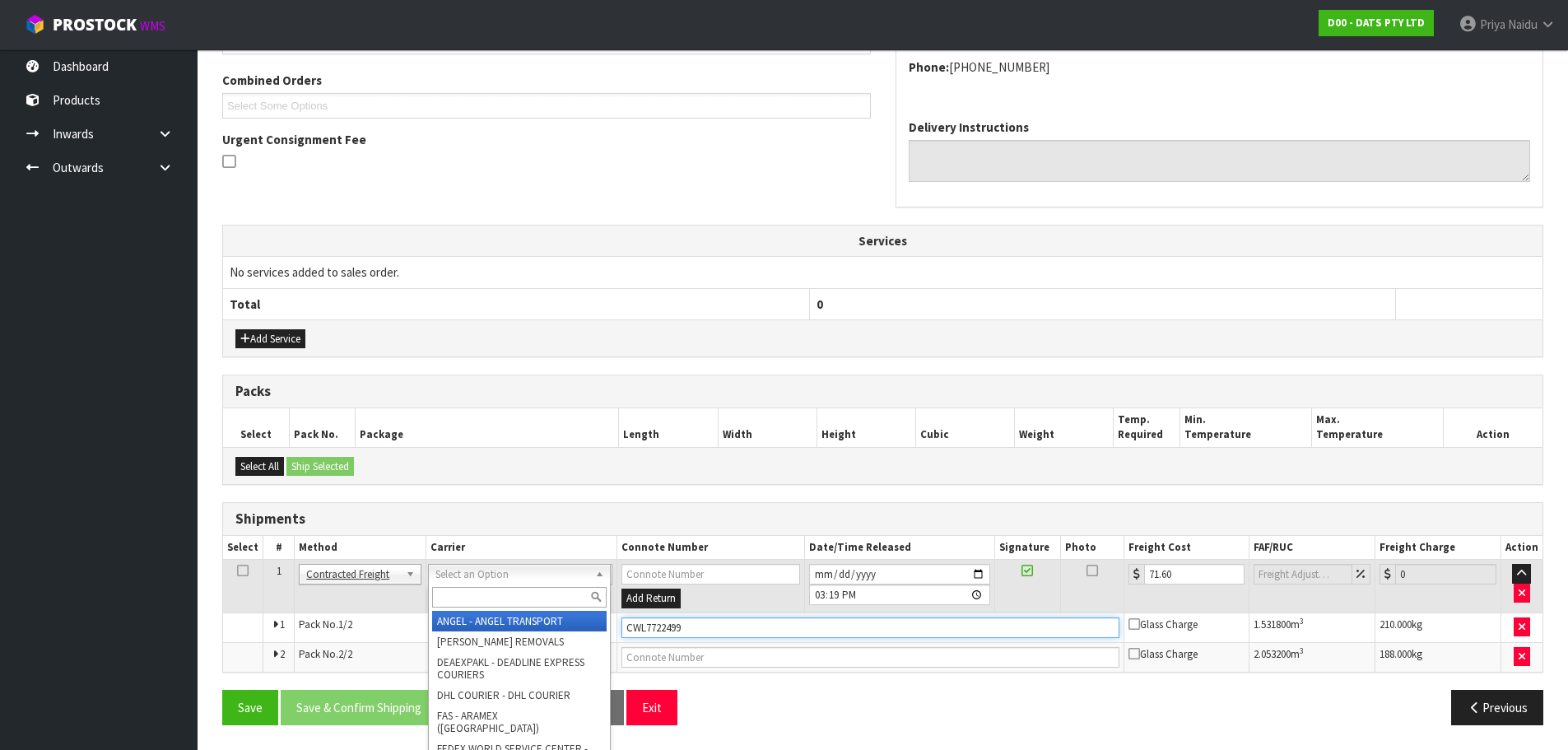
type input "CWL7722499"
click at [453, 606] on input "text" at bounding box center [520, 597] width 175 height 21
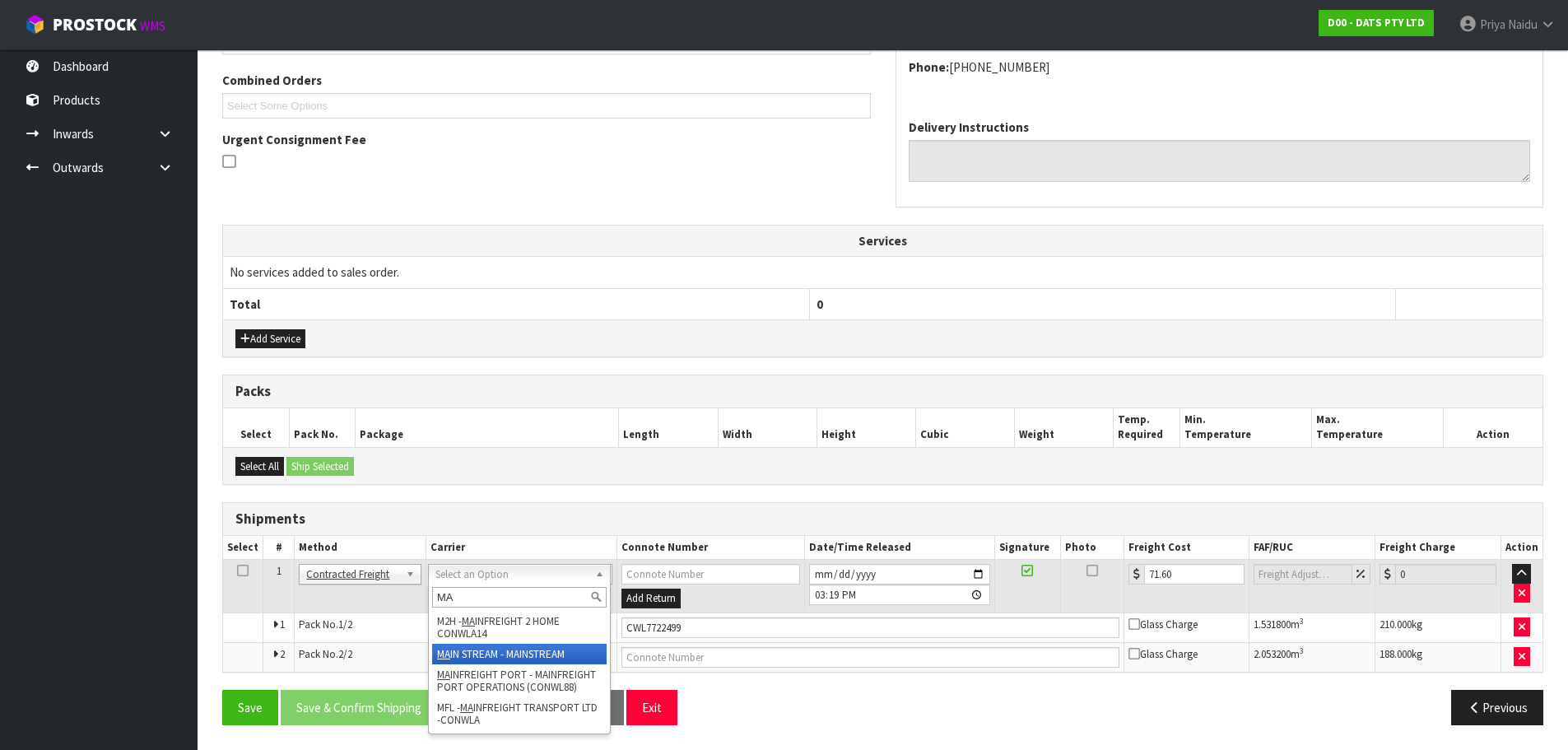
type input "MA"
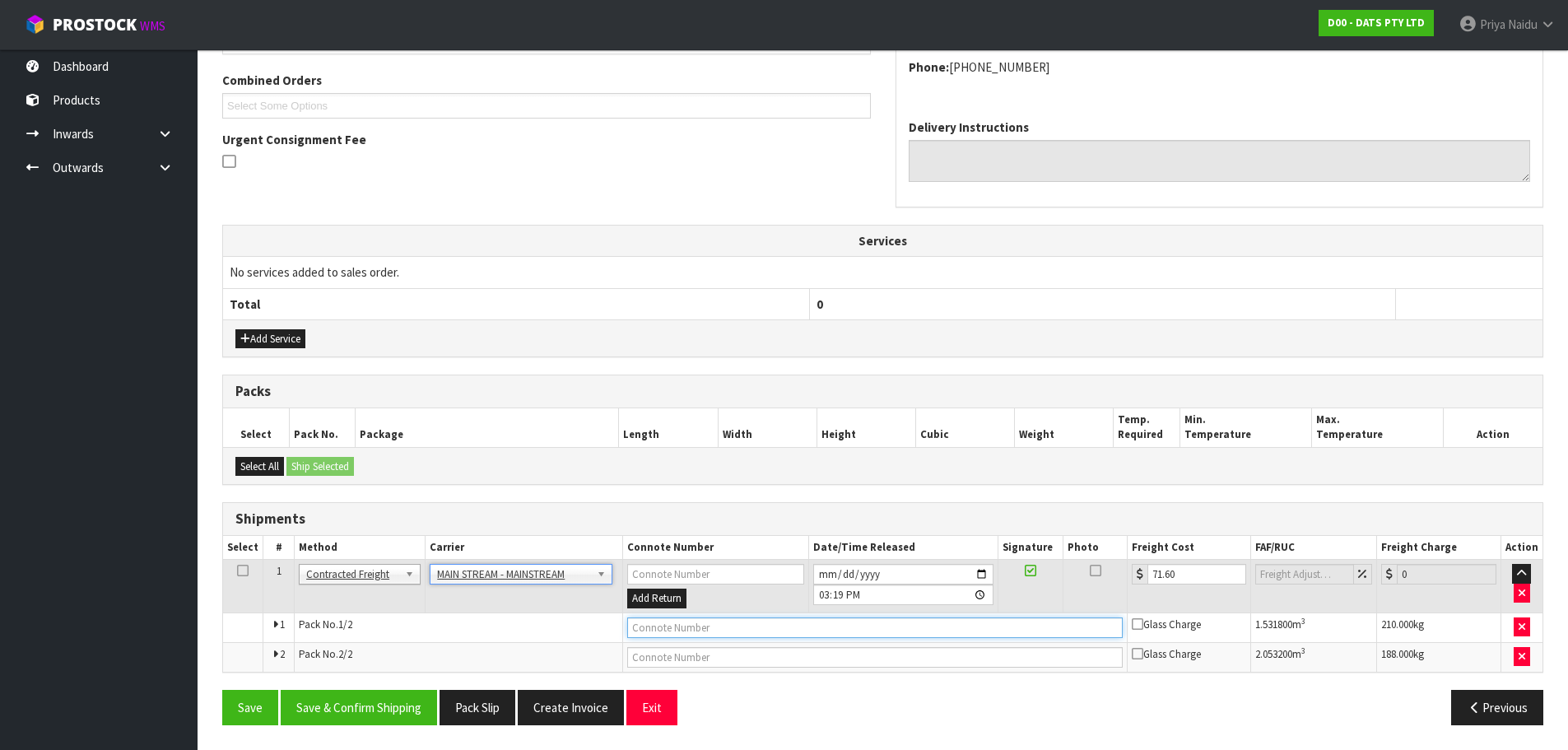
click at [656, 629] on input "text" at bounding box center [875, 628] width 496 height 21
paste input "CWL7722499"
type input "CWL7722499"
click at [350, 716] on button "Save & Confirm Shipping" at bounding box center [359, 708] width 156 height 36
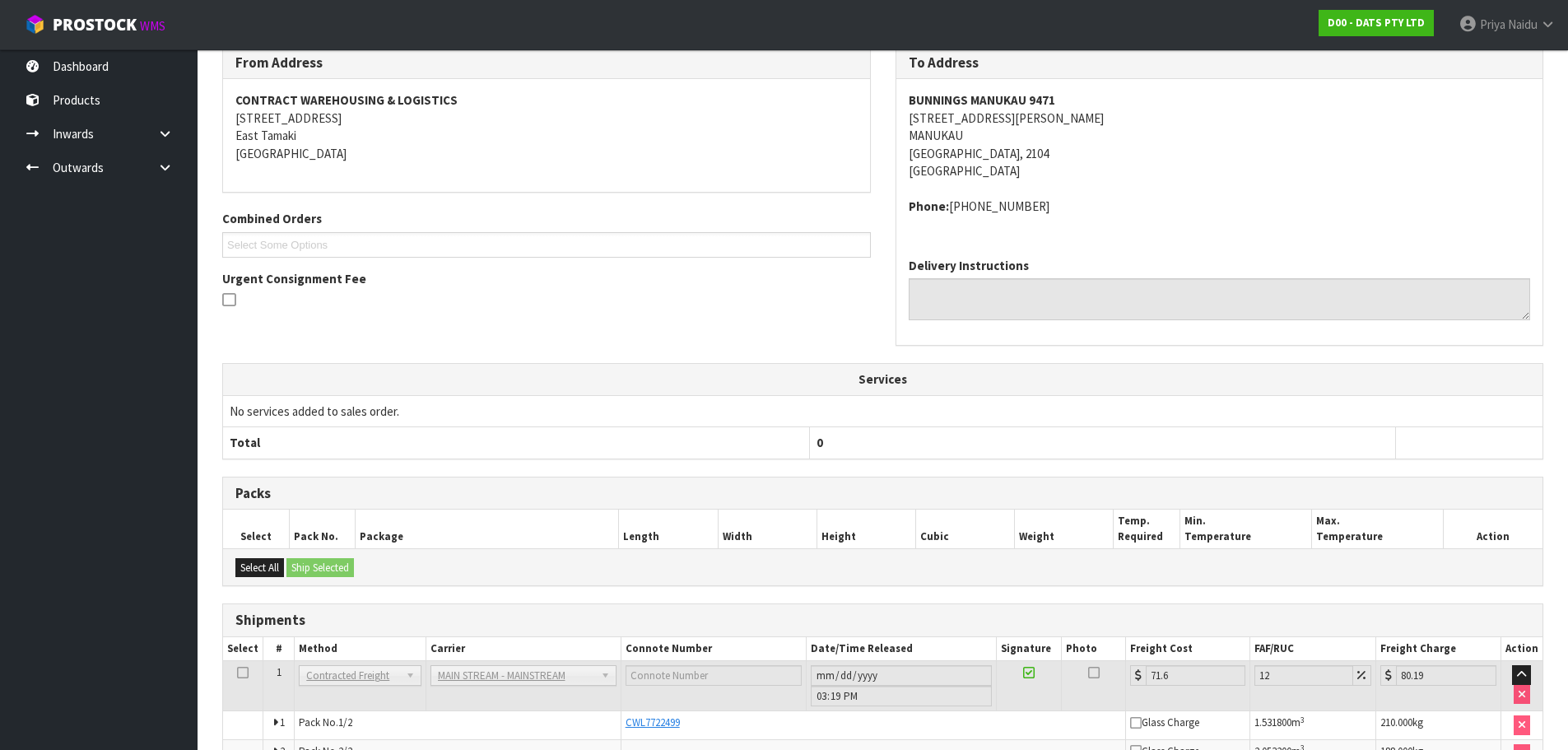
scroll to position [0, 0]
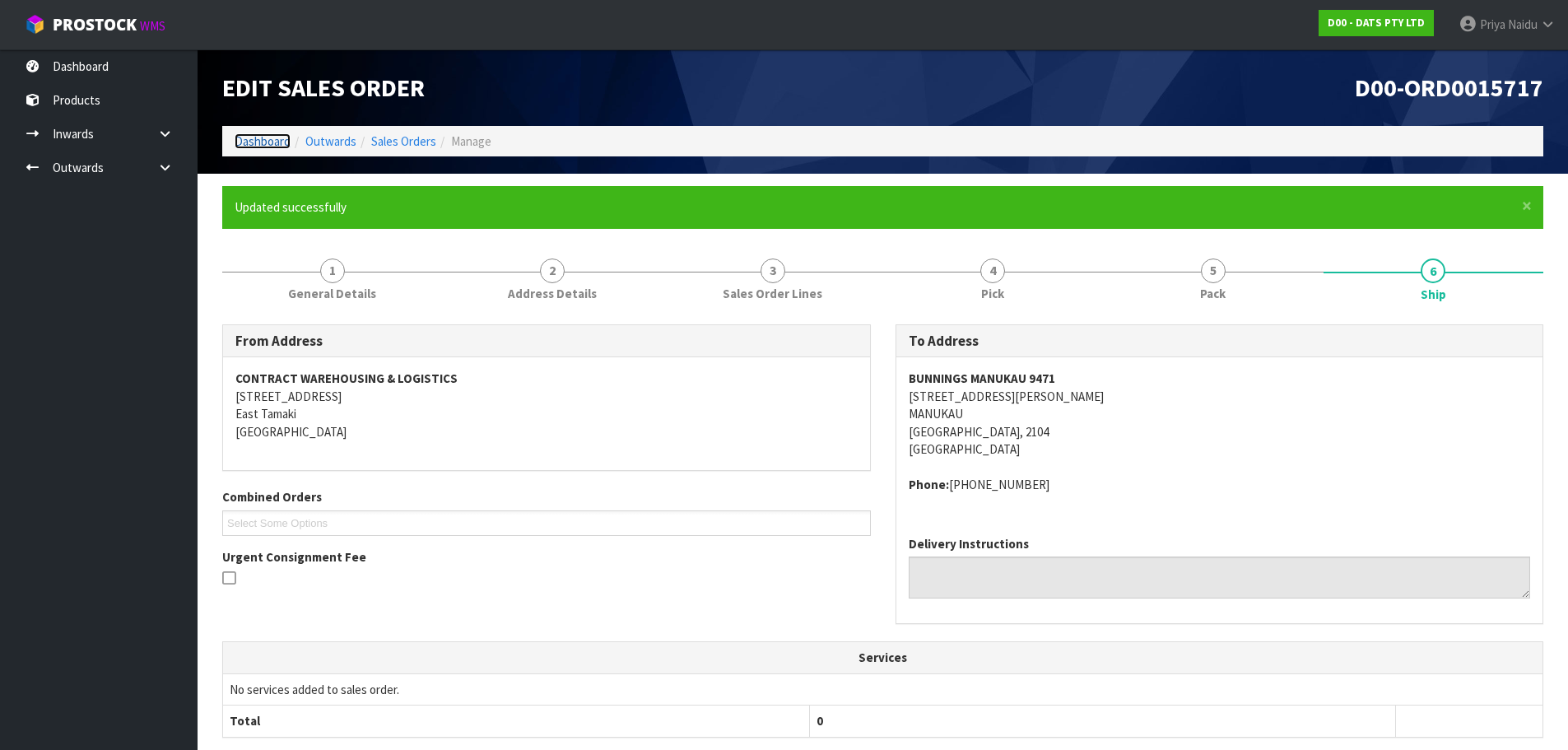
click at [263, 142] on link "Dashboard" at bounding box center [262, 141] width 56 height 16
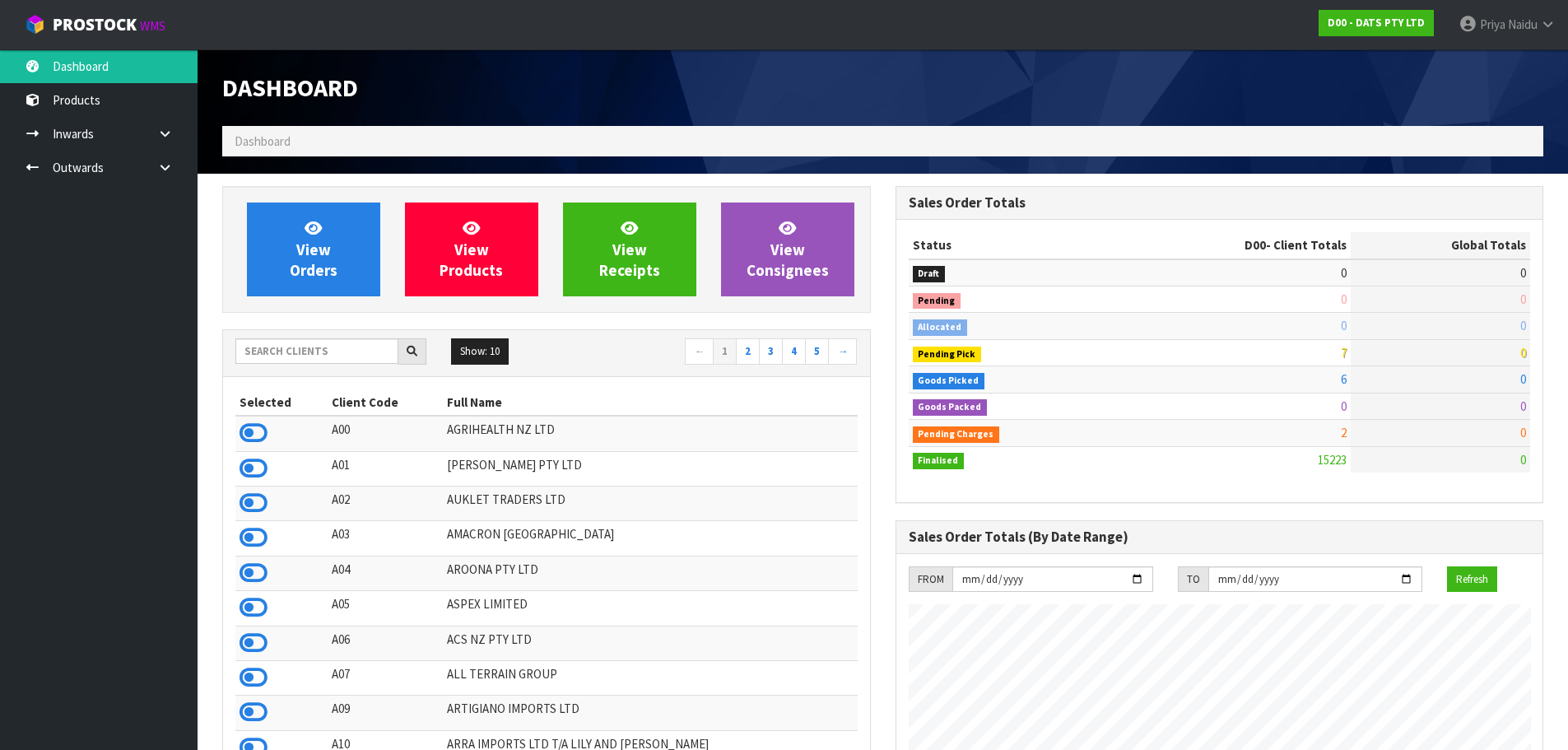
scroll to position [1247, 673]
click at [312, 348] on input "text" at bounding box center [317, 351] width 163 height 26
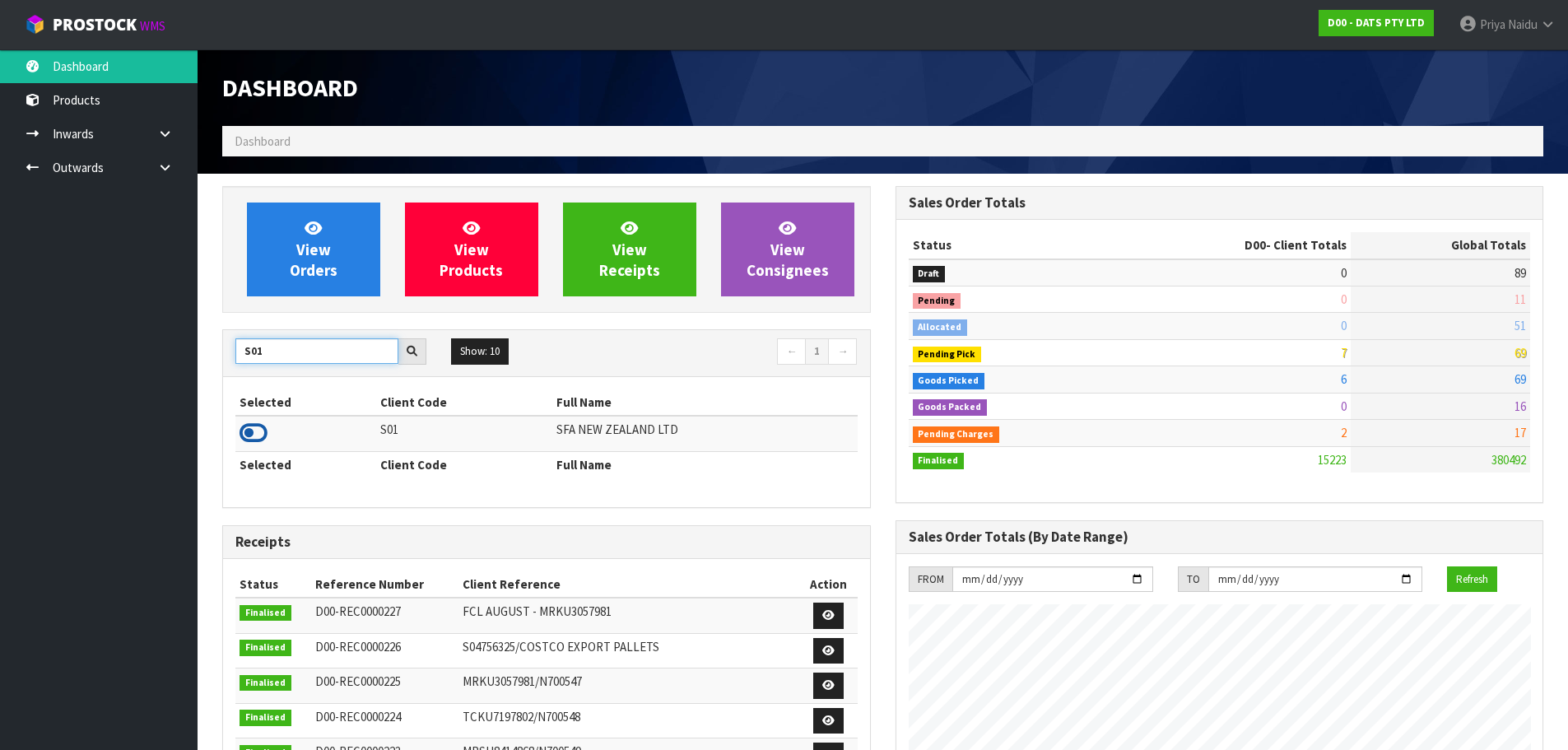
type input "S01"
click at [255, 429] on icon at bounding box center [254, 433] width 28 height 25
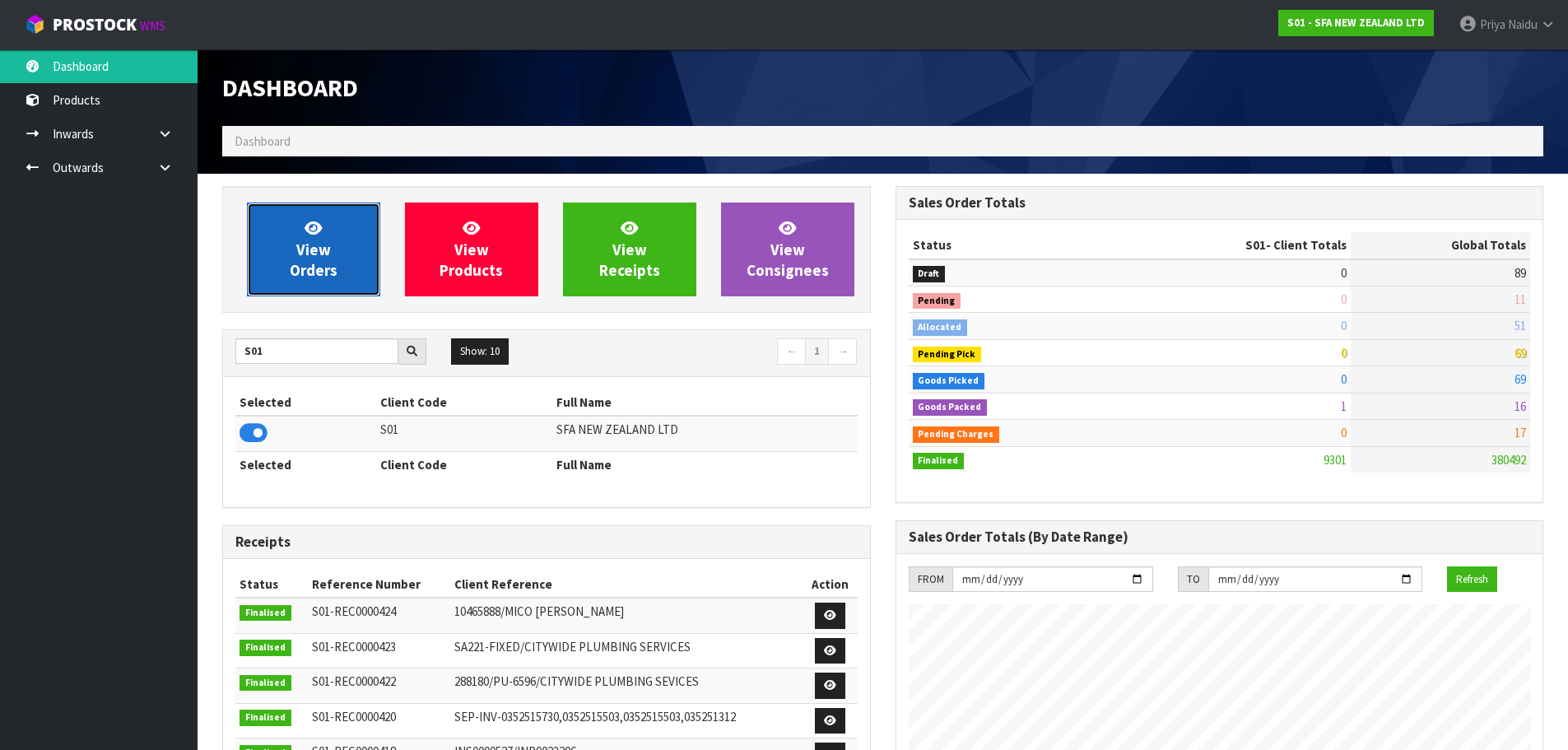
click at [313, 248] on span "View Orders" at bounding box center [313, 249] width 47 height 62
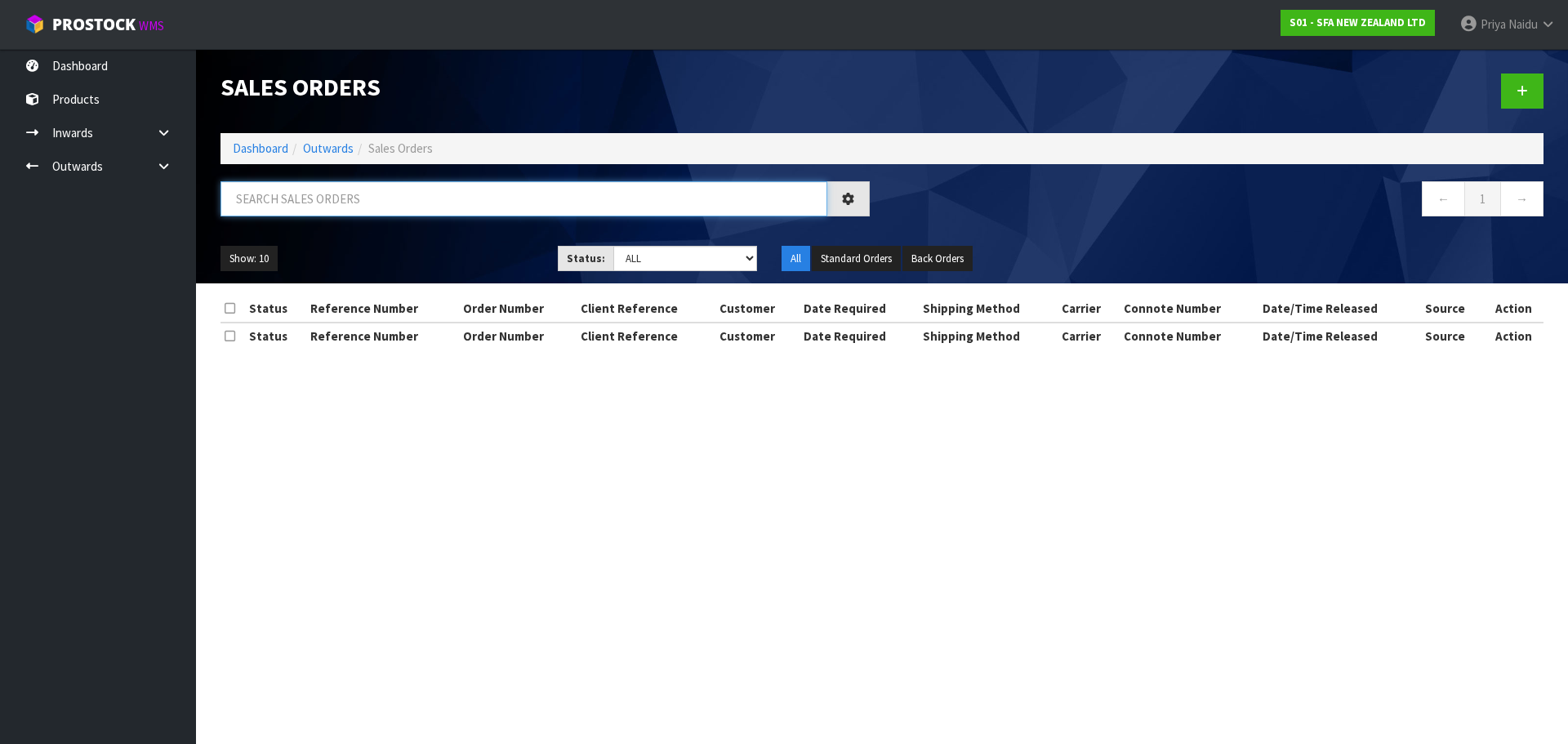
click at [333, 202] on input "text" at bounding box center [524, 199] width 607 height 35
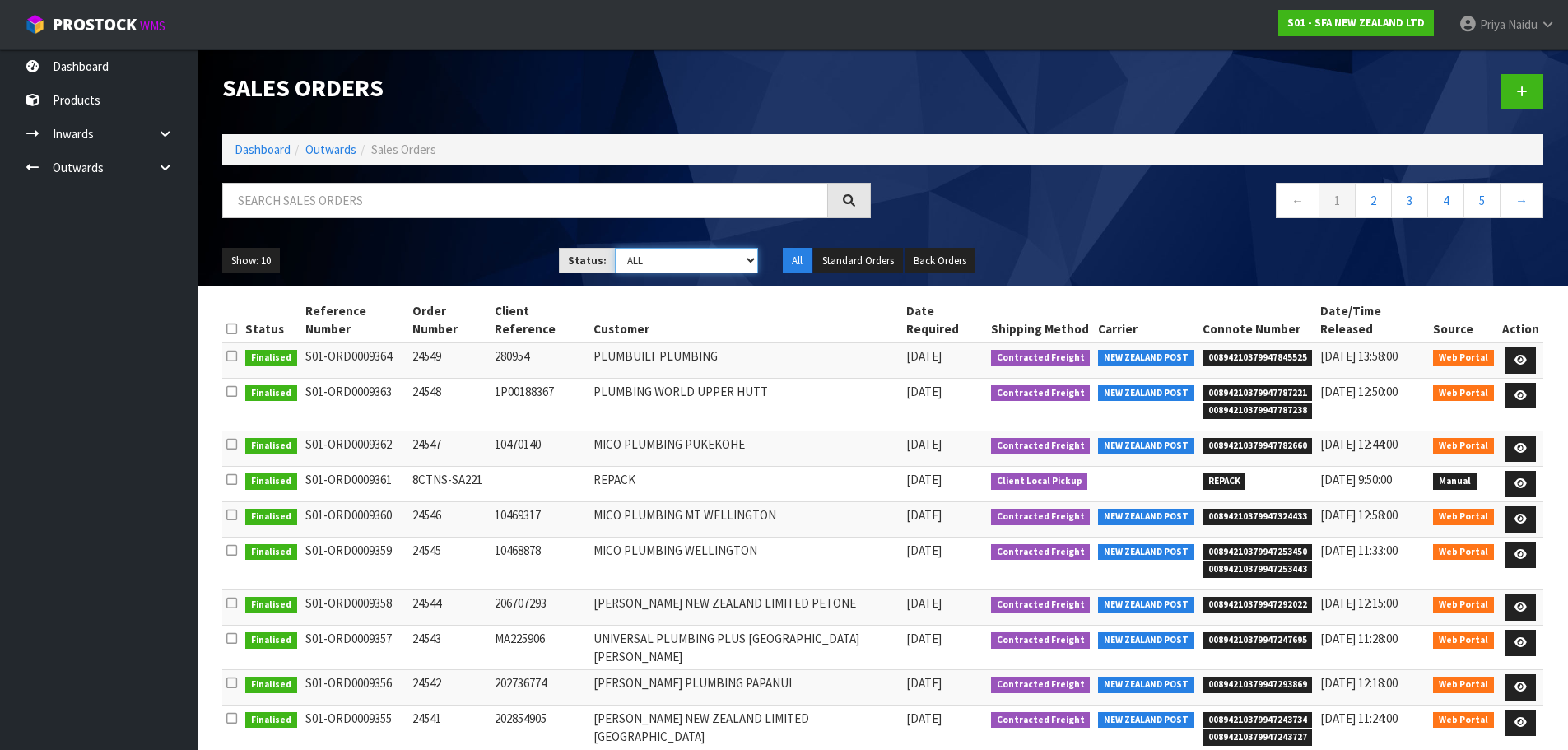
click at [651, 262] on select "Draft Pending Allocated Pending Pick Goods Picked Goods Packed Pending Charges …" at bounding box center [687, 260] width 143 height 26
select select "string:5"
click at [615, 248] on select "Draft Pending Allocated Pending Pick Goods Picked Goods Packed Pending Charges …" at bounding box center [687, 260] width 143 height 26
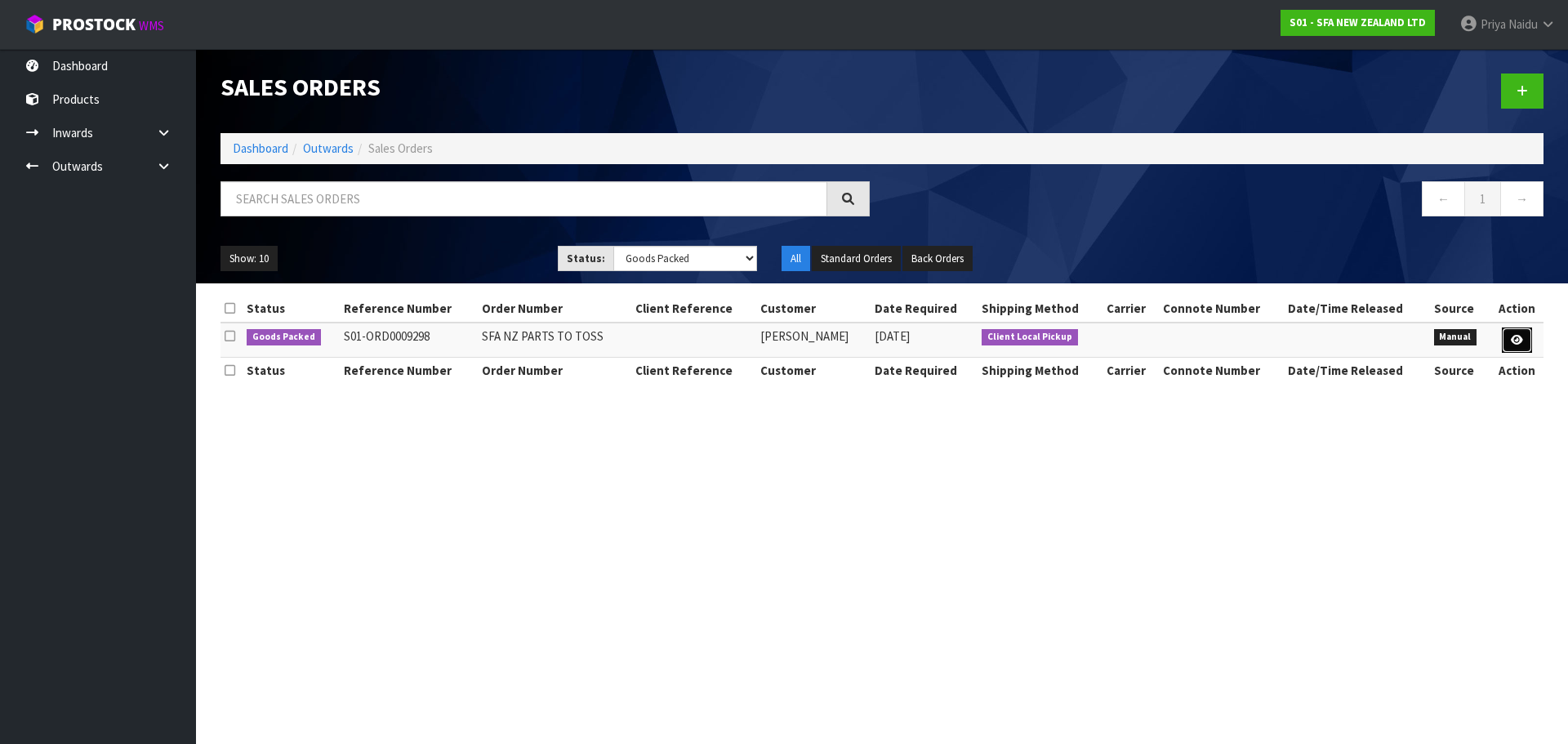
click at [1530, 336] on link at bounding box center [1517, 341] width 31 height 26
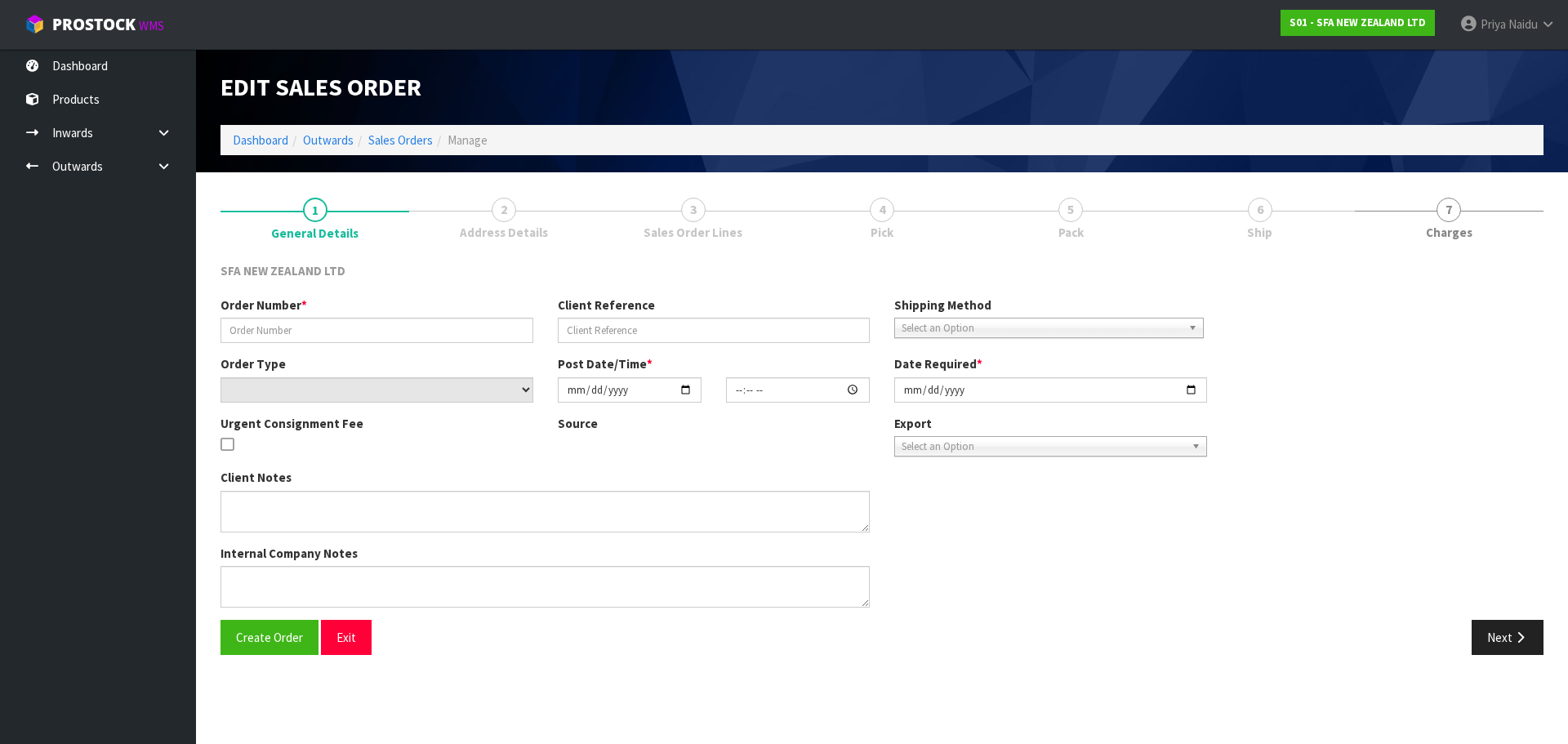
type input "SFA NZ PARTS TO TOSS"
select select "number:0"
type input "[DATE]"
type input "15:42:00.000"
type input "[DATE]"
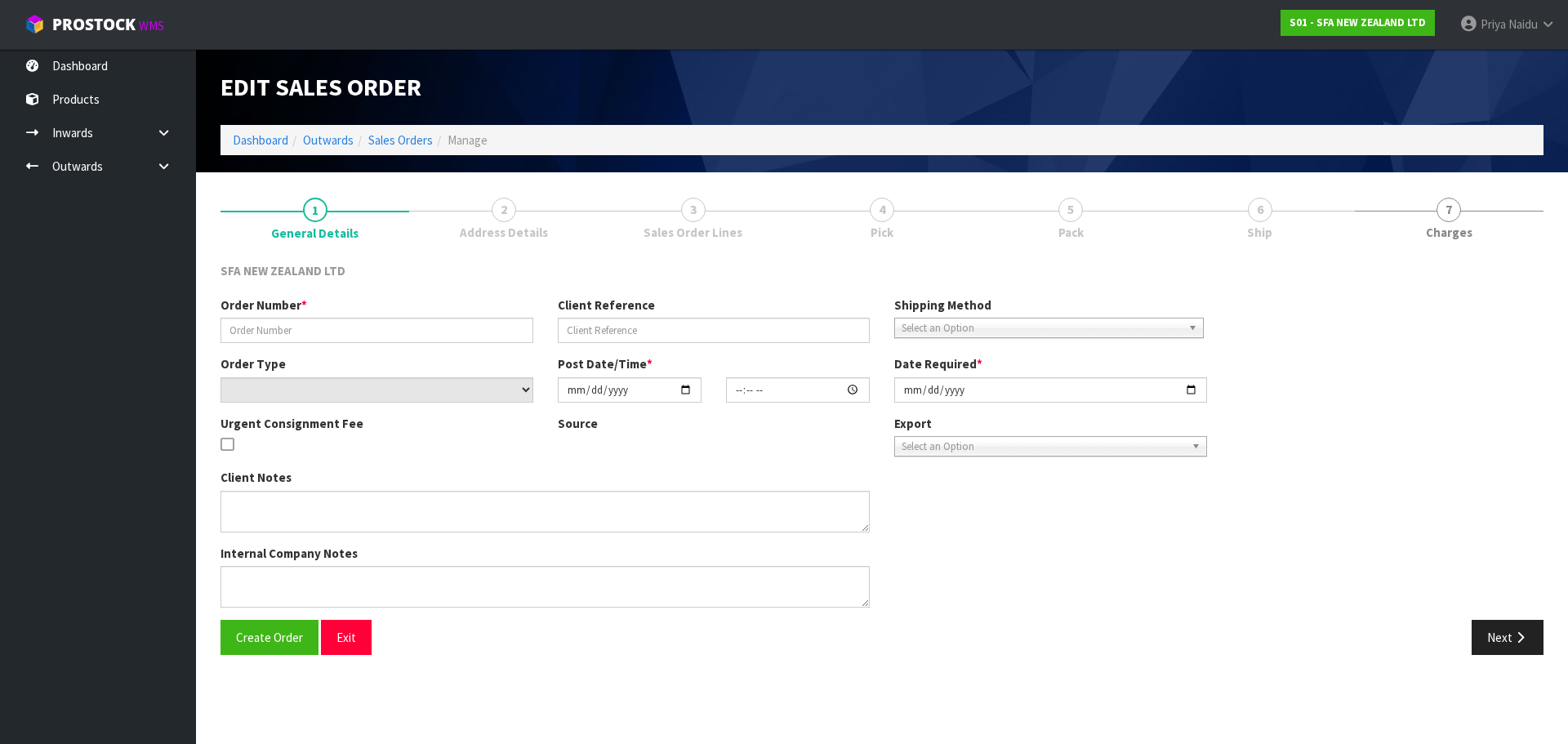
type textarea "CAN YOU PLEASE LOCATE THE FOLLOWING PARTS AND TOSS THE STOCK AS THEY ARE NOW OB…"
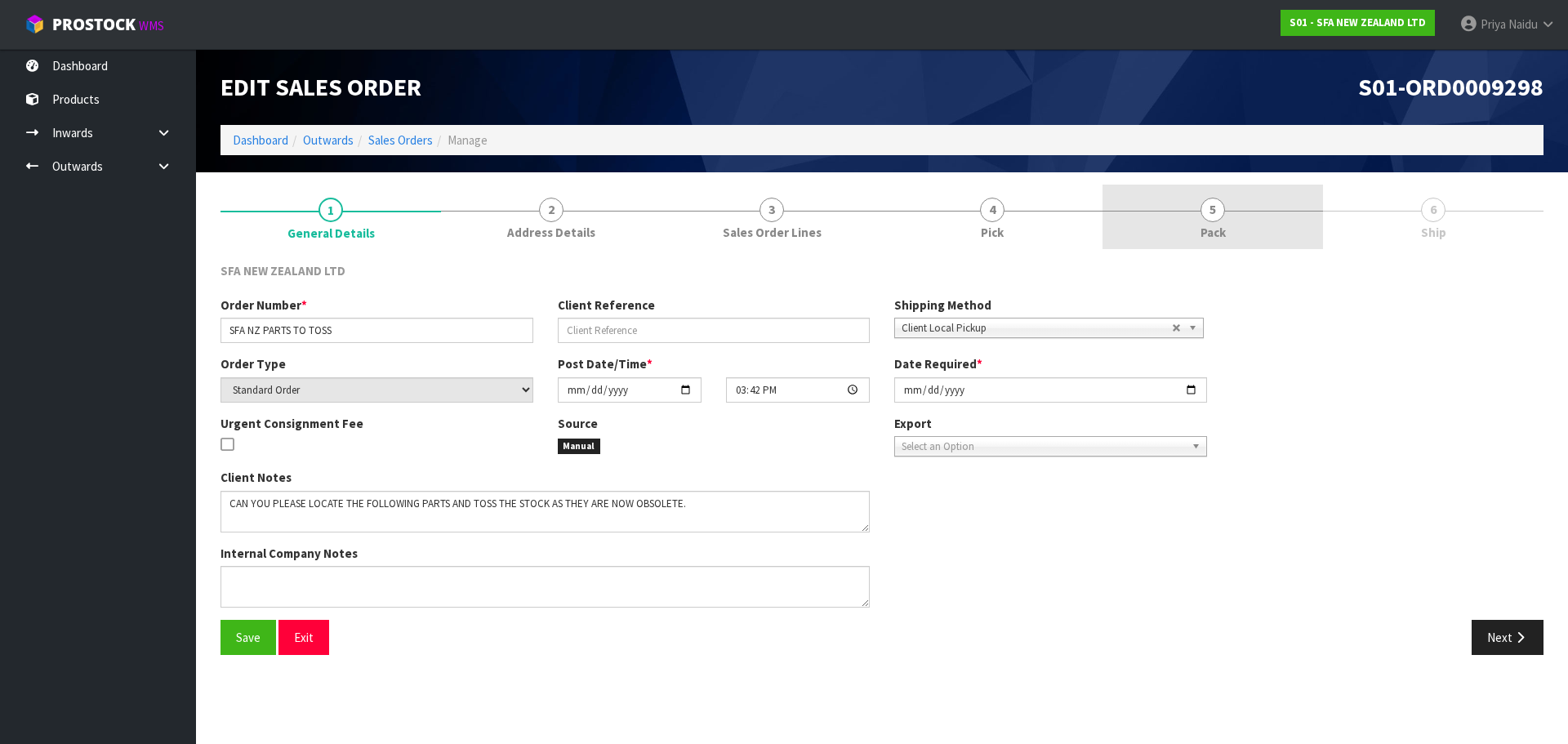
click at [1224, 232] on span "Pack" at bounding box center [1212, 232] width 26 height 17
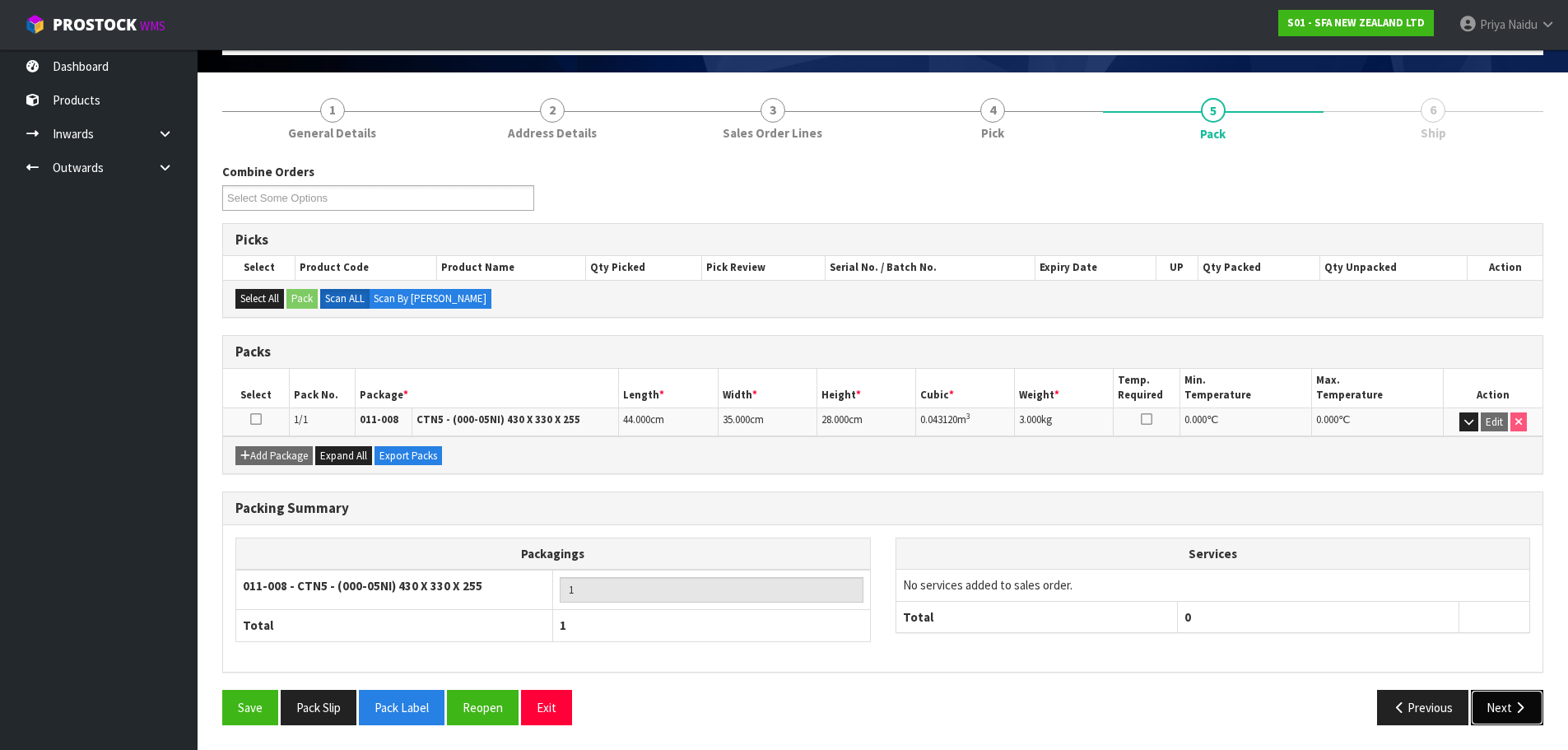
click at [1509, 715] on button "Next" at bounding box center [1506, 708] width 72 height 36
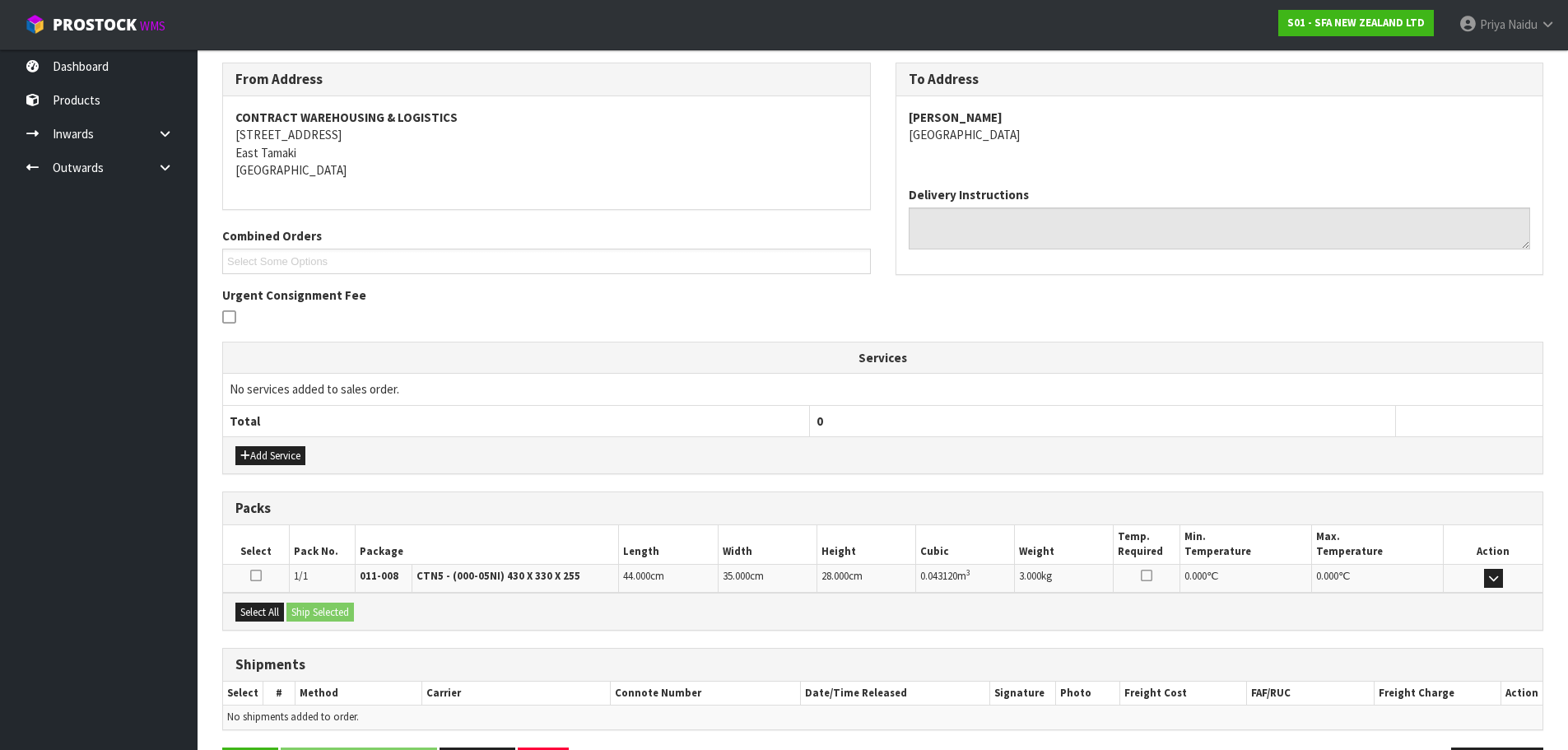
scroll to position [259, 0]
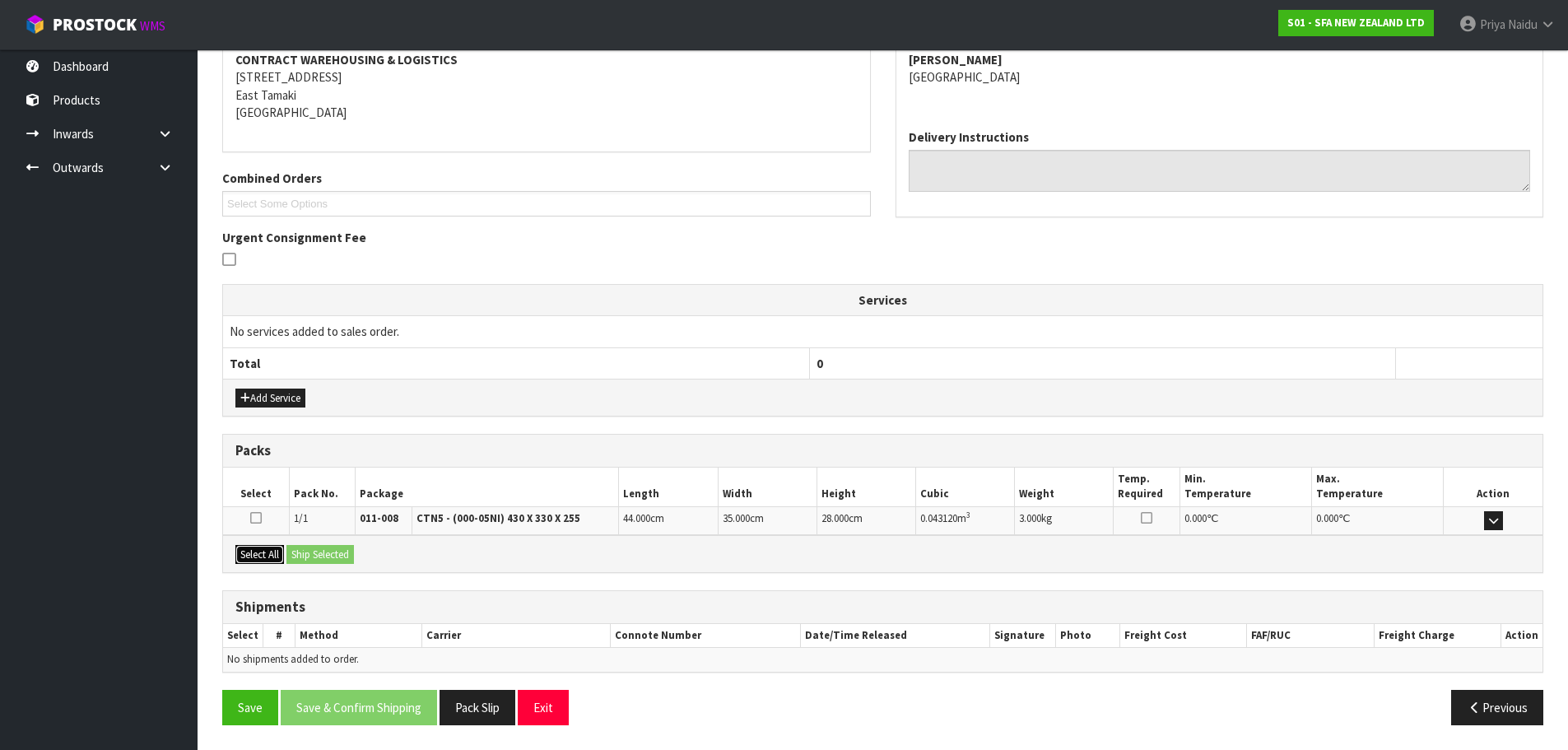
drag, startPoint x: 271, startPoint y: 559, endPoint x: 296, endPoint y: 550, distance: 26.6
click at [274, 556] on button "Select All" at bounding box center [259, 555] width 48 height 20
drag, startPoint x: 308, startPoint y: 551, endPoint x: 386, endPoint y: 557, distance: 78.2
click at [310, 551] on button "Ship Selected" at bounding box center [320, 555] width 67 height 20
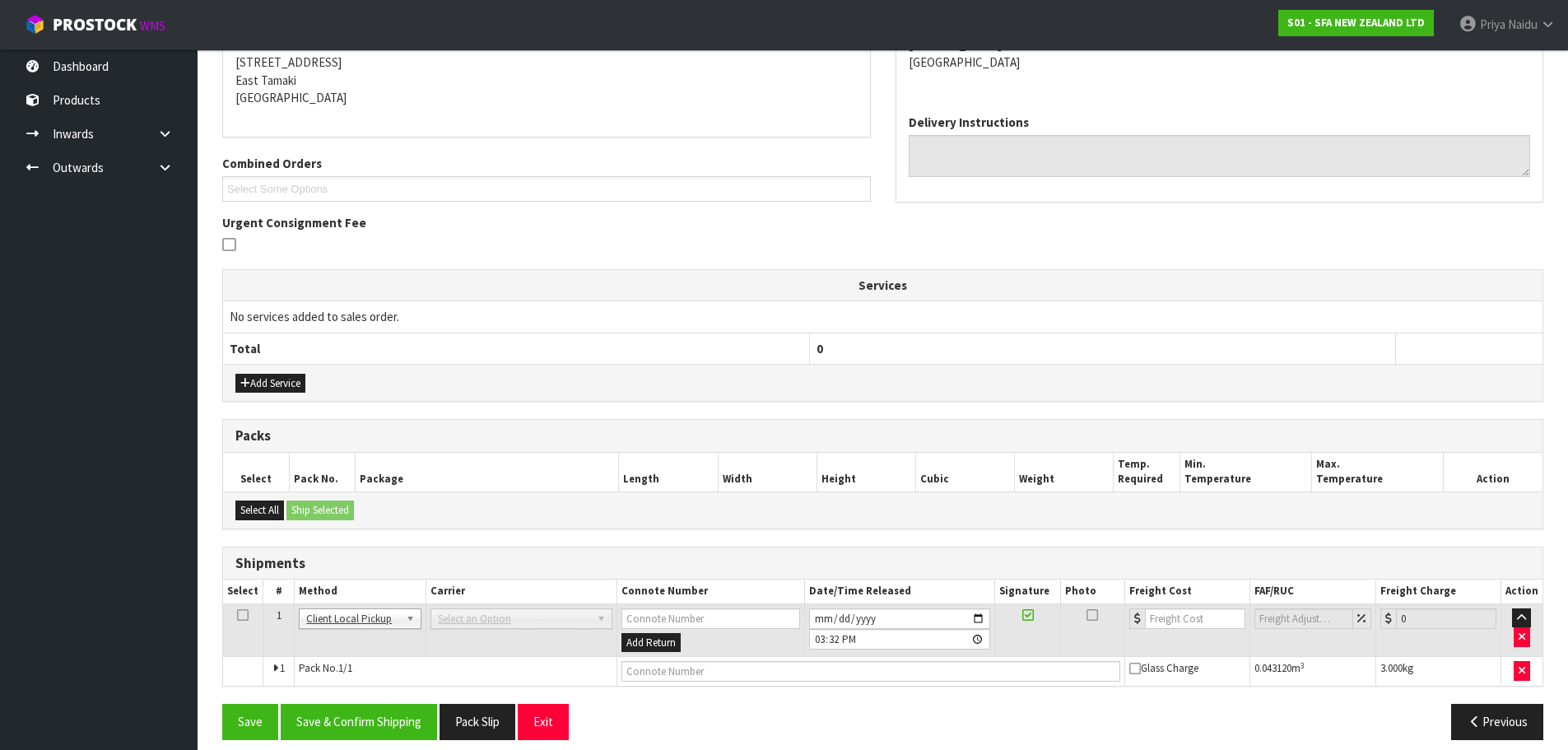
scroll to position [289, 0]
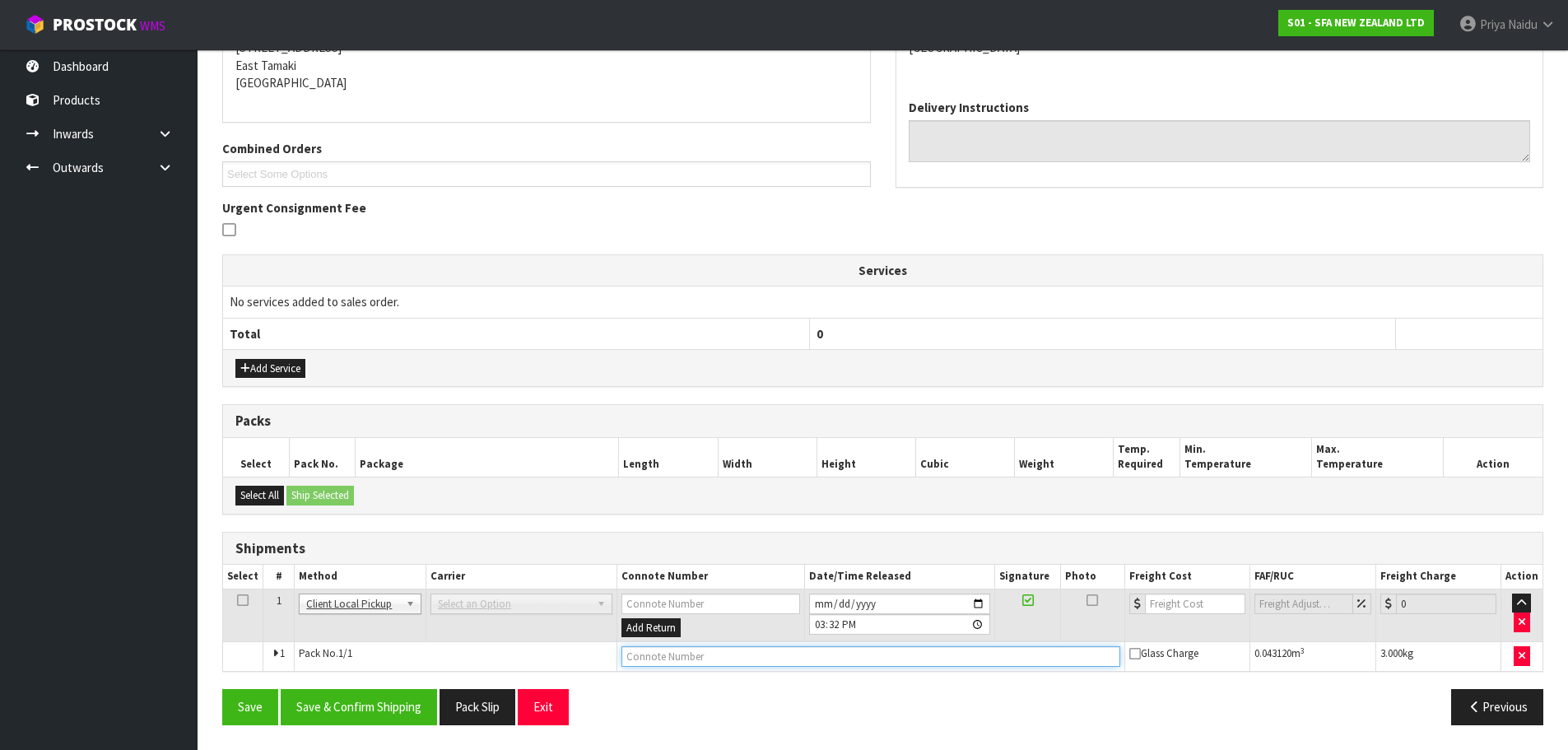
click at [722, 654] on input "text" at bounding box center [870, 656] width 499 height 21
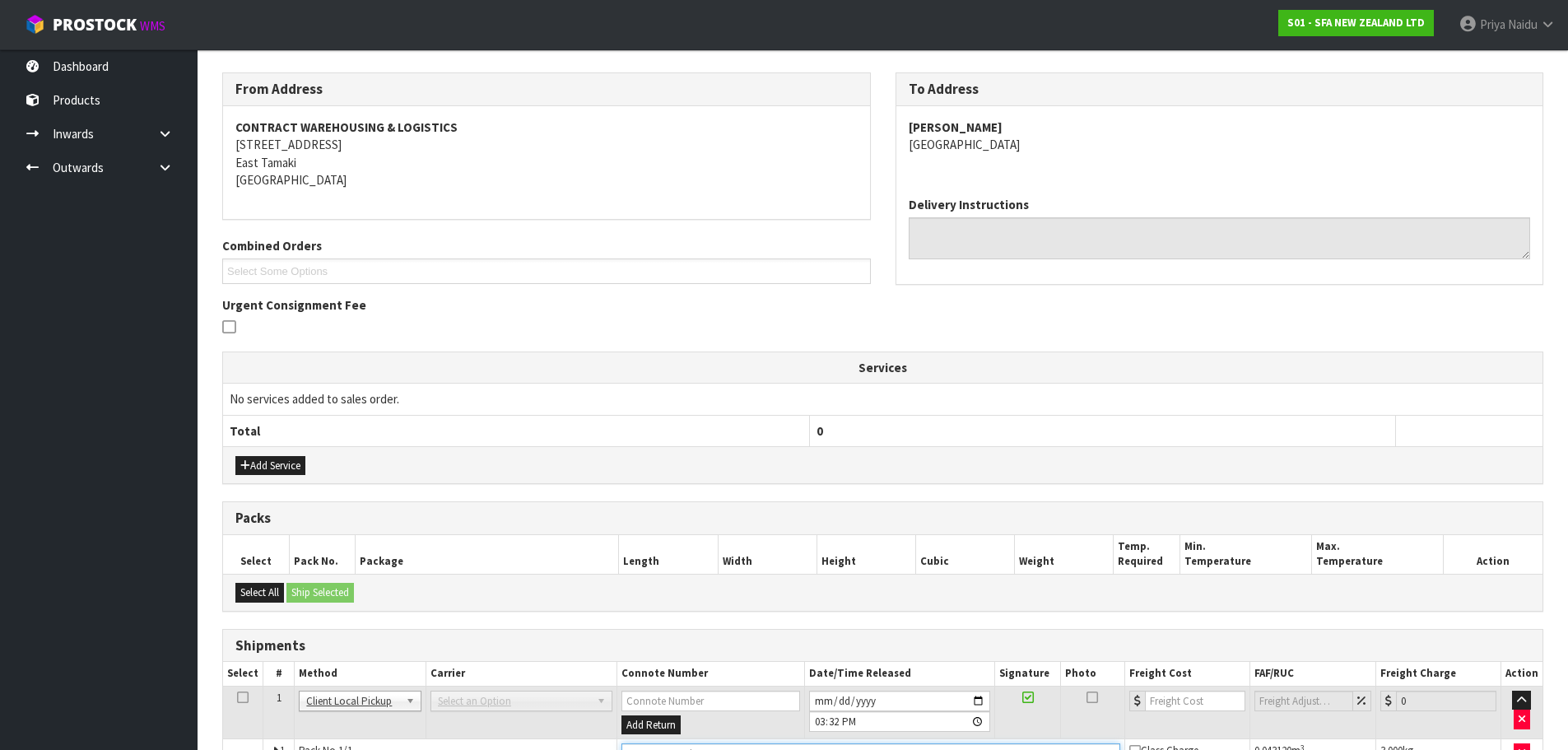
scroll to position [0, 0]
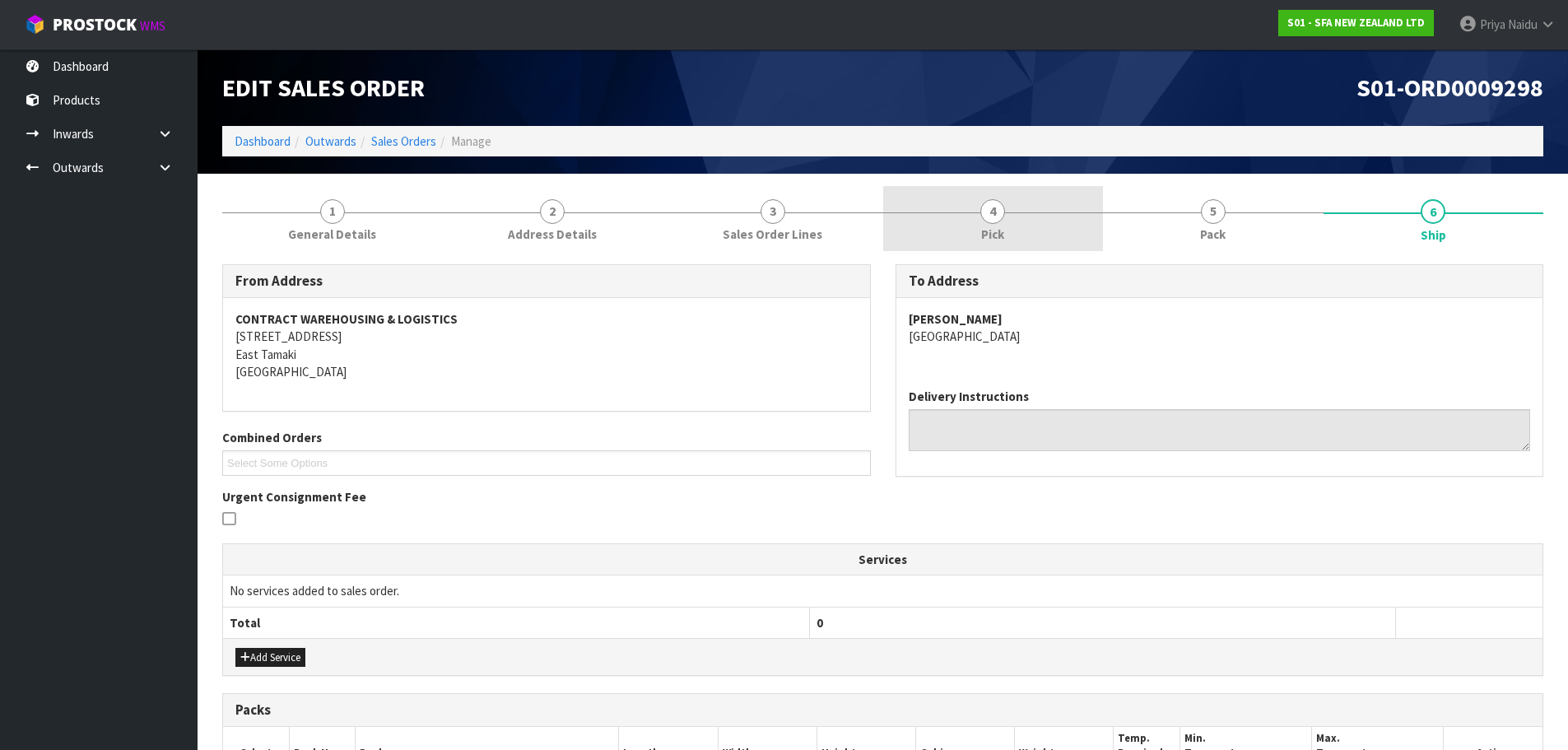
click at [1050, 236] on link "4 Pick" at bounding box center [993, 219] width 220 height 65
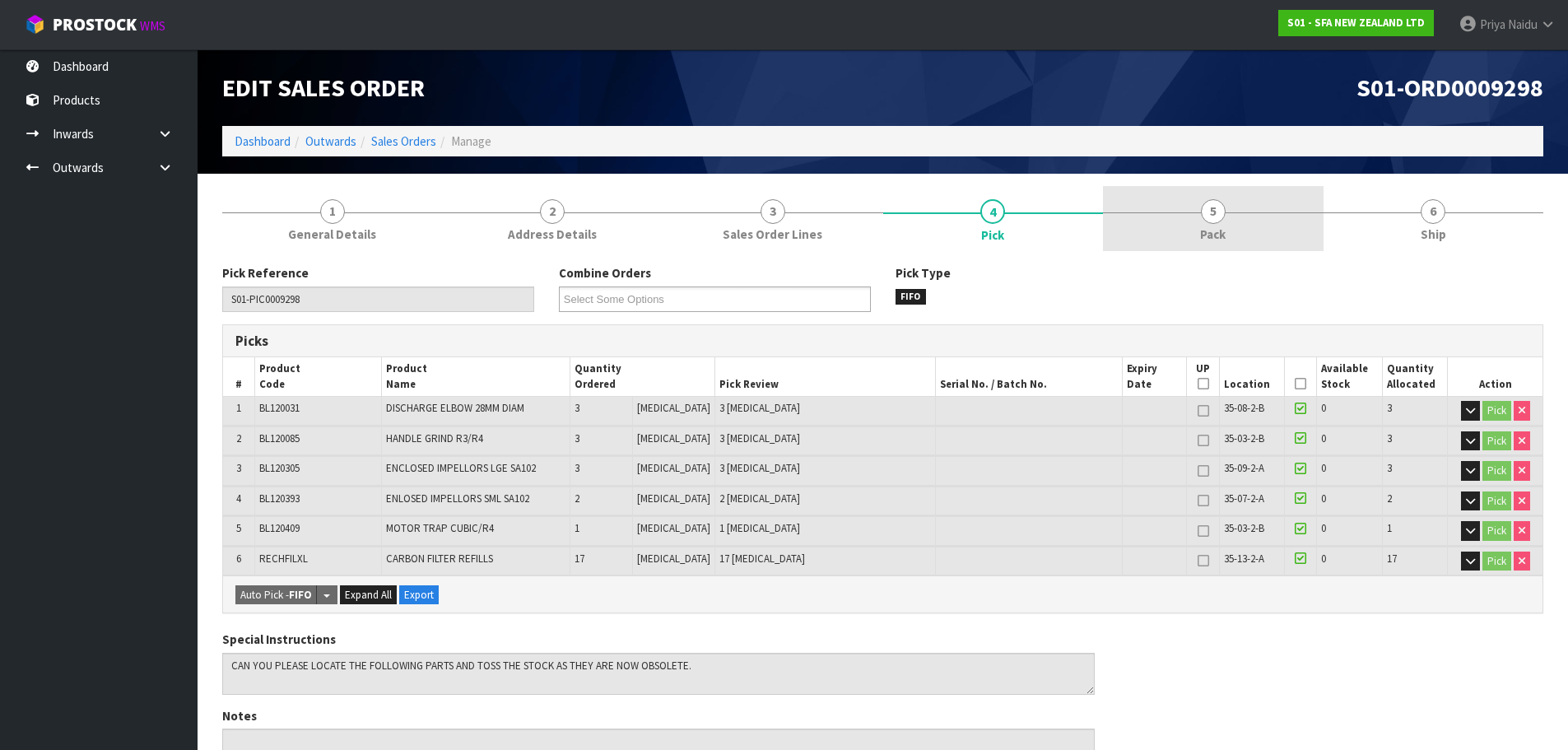
click at [1163, 223] on link "5 Pack" at bounding box center [1213, 219] width 220 height 65
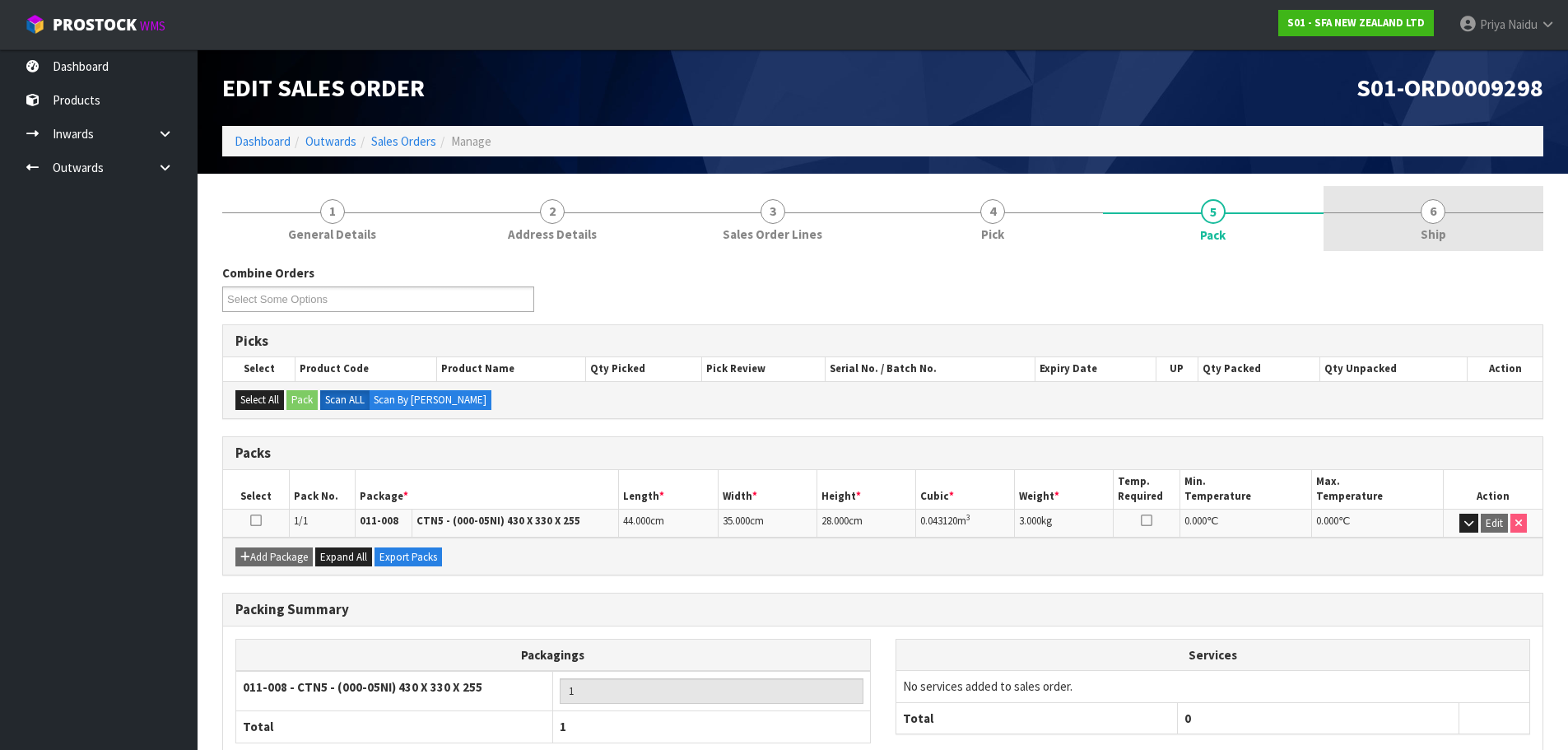
click at [1442, 192] on link "6 Ship" at bounding box center [1433, 219] width 220 height 65
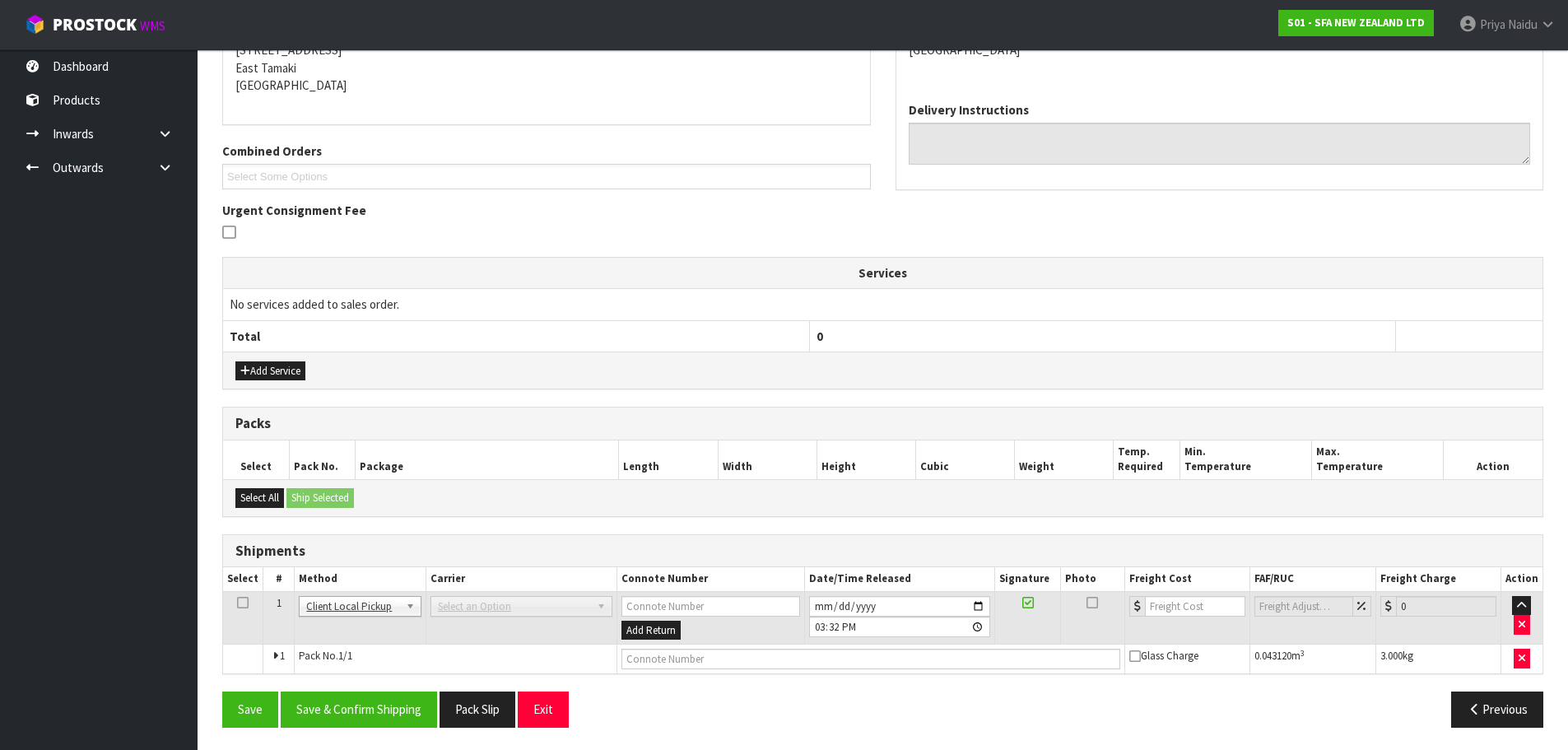
scroll to position [289, 0]
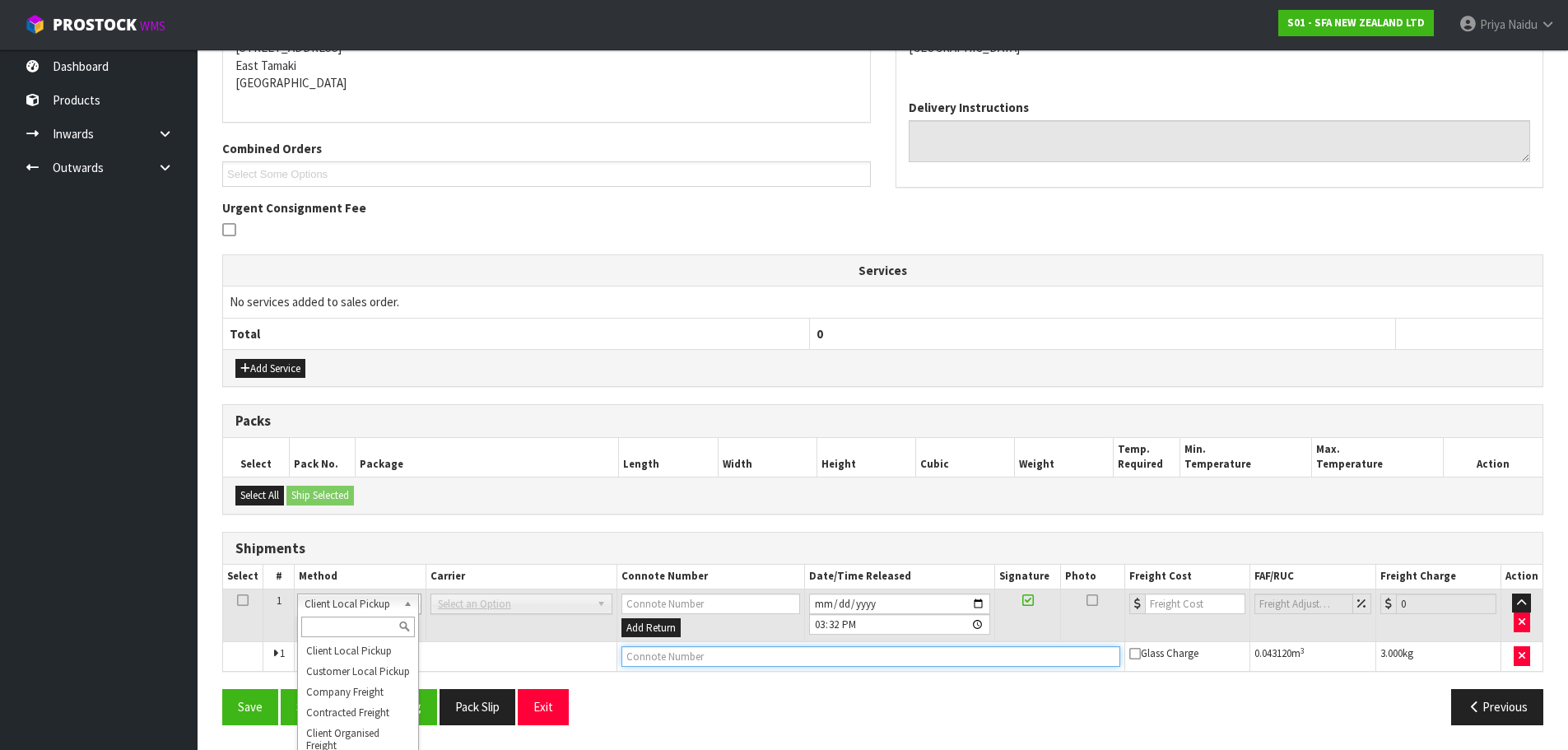
click at [763, 653] on input "text" at bounding box center [870, 656] width 499 height 21
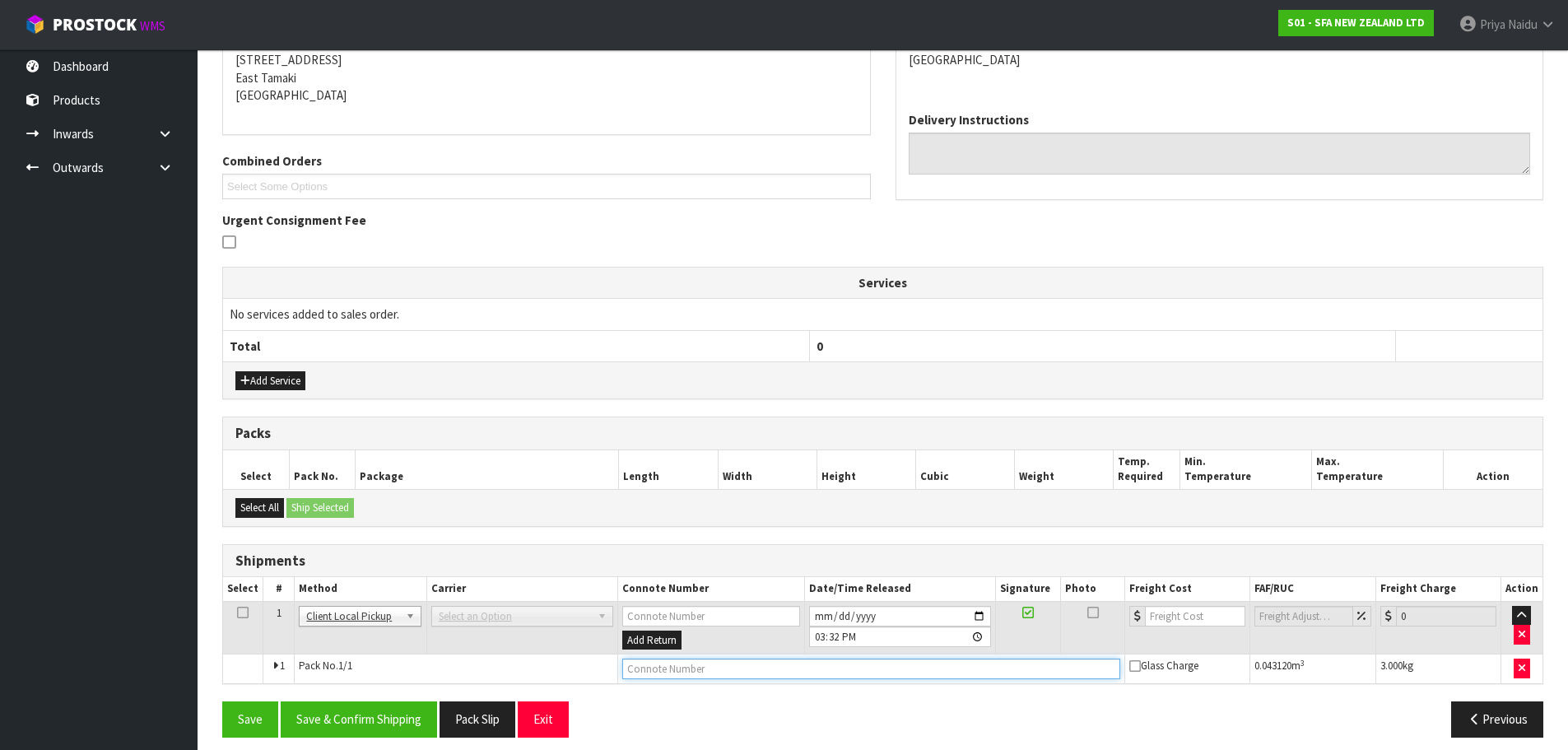
scroll to position [0, 0]
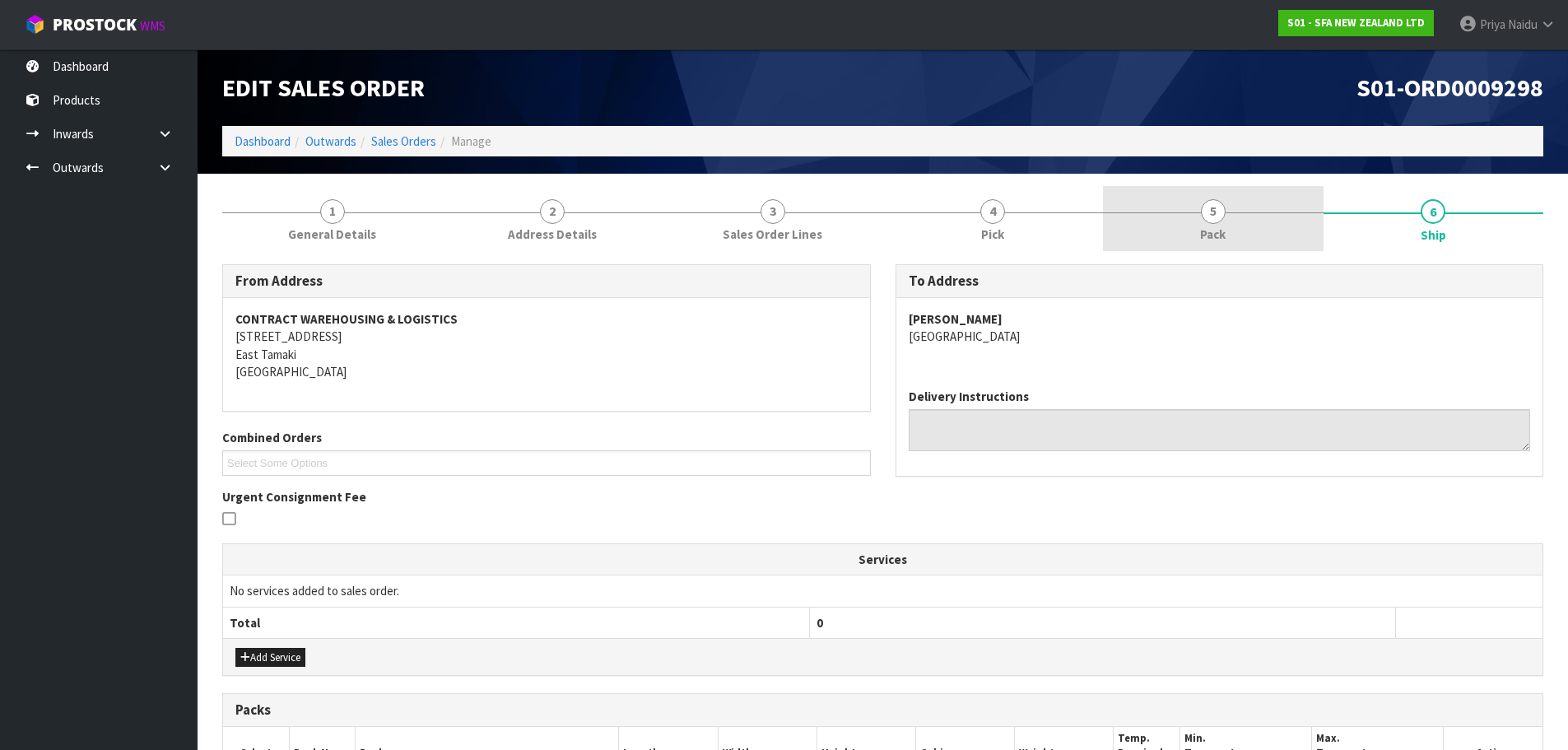
click at [1203, 222] on link "5 Pack" at bounding box center [1213, 219] width 220 height 65
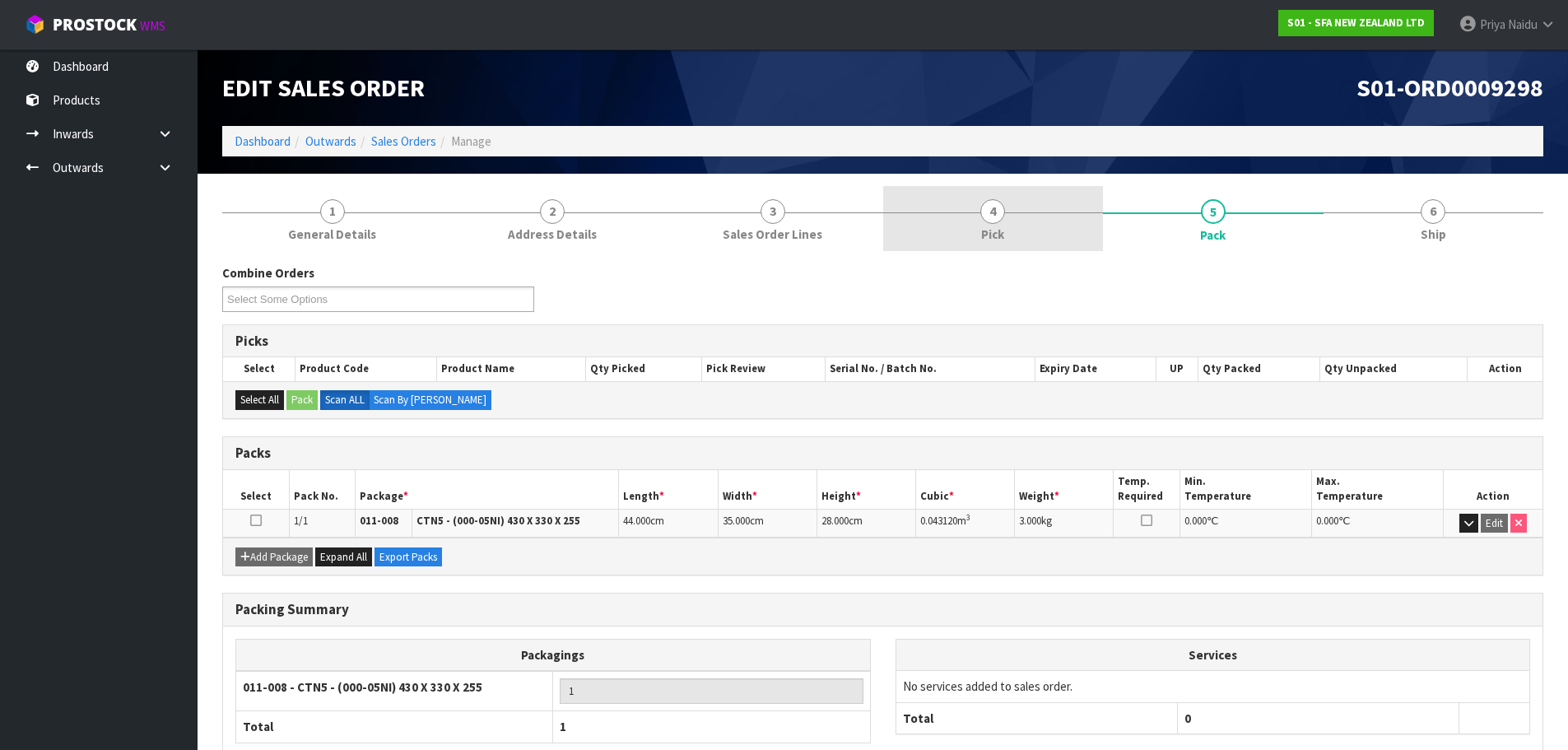
click at [990, 232] on span "Pick" at bounding box center [993, 234] width 23 height 17
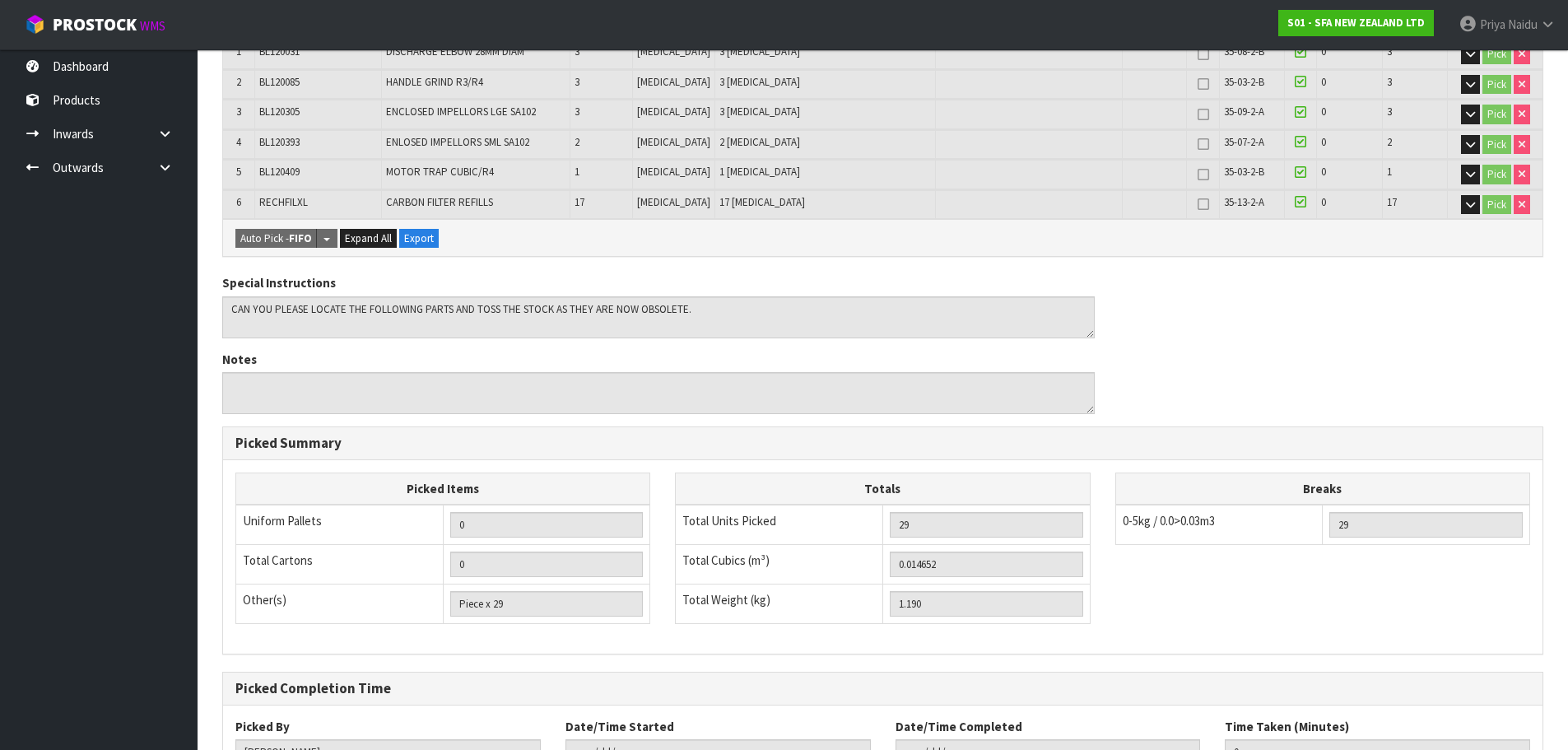
scroll to position [487, 0]
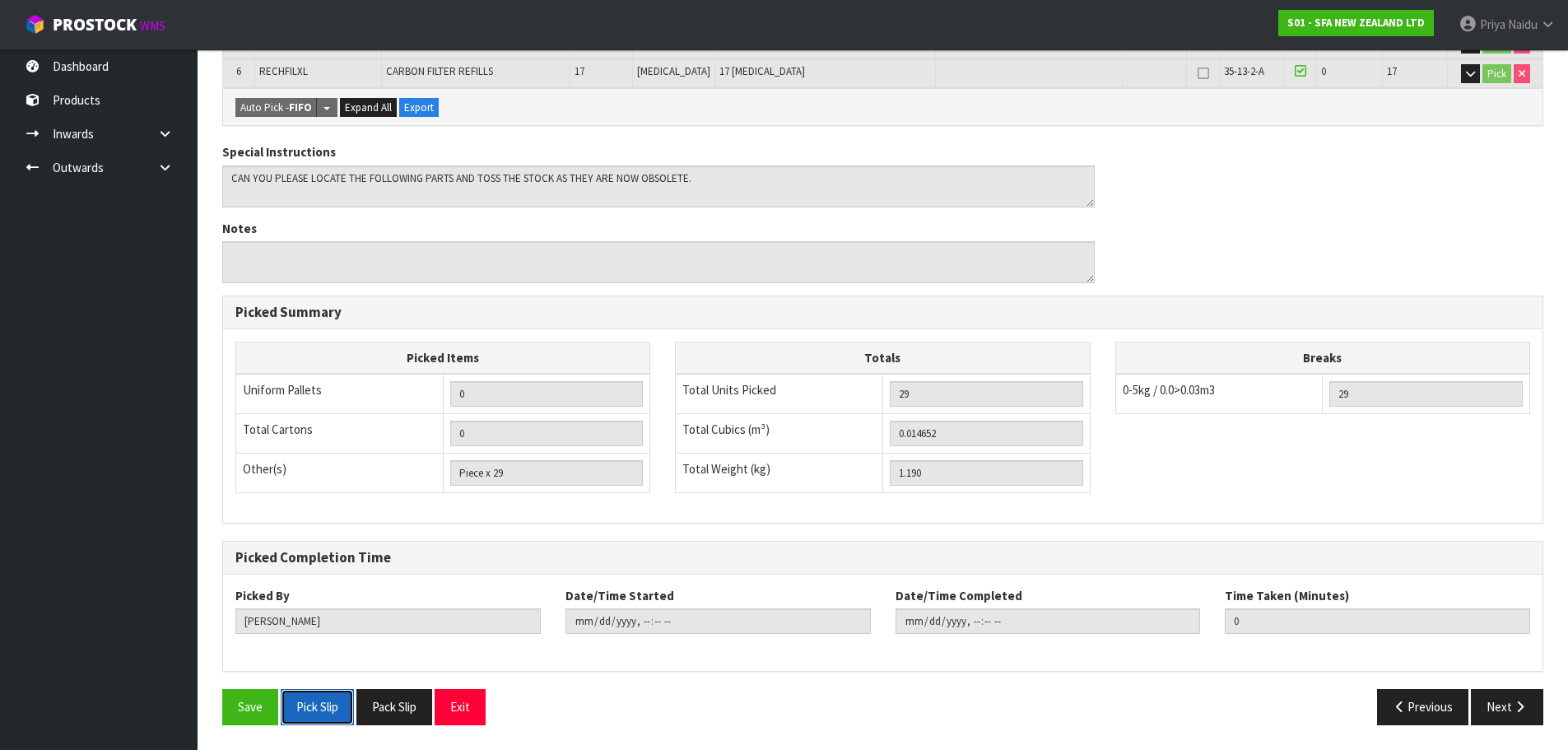
click at [316, 703] on button "Pick Slip" at bounding box center [318, 707] width 73 height 36
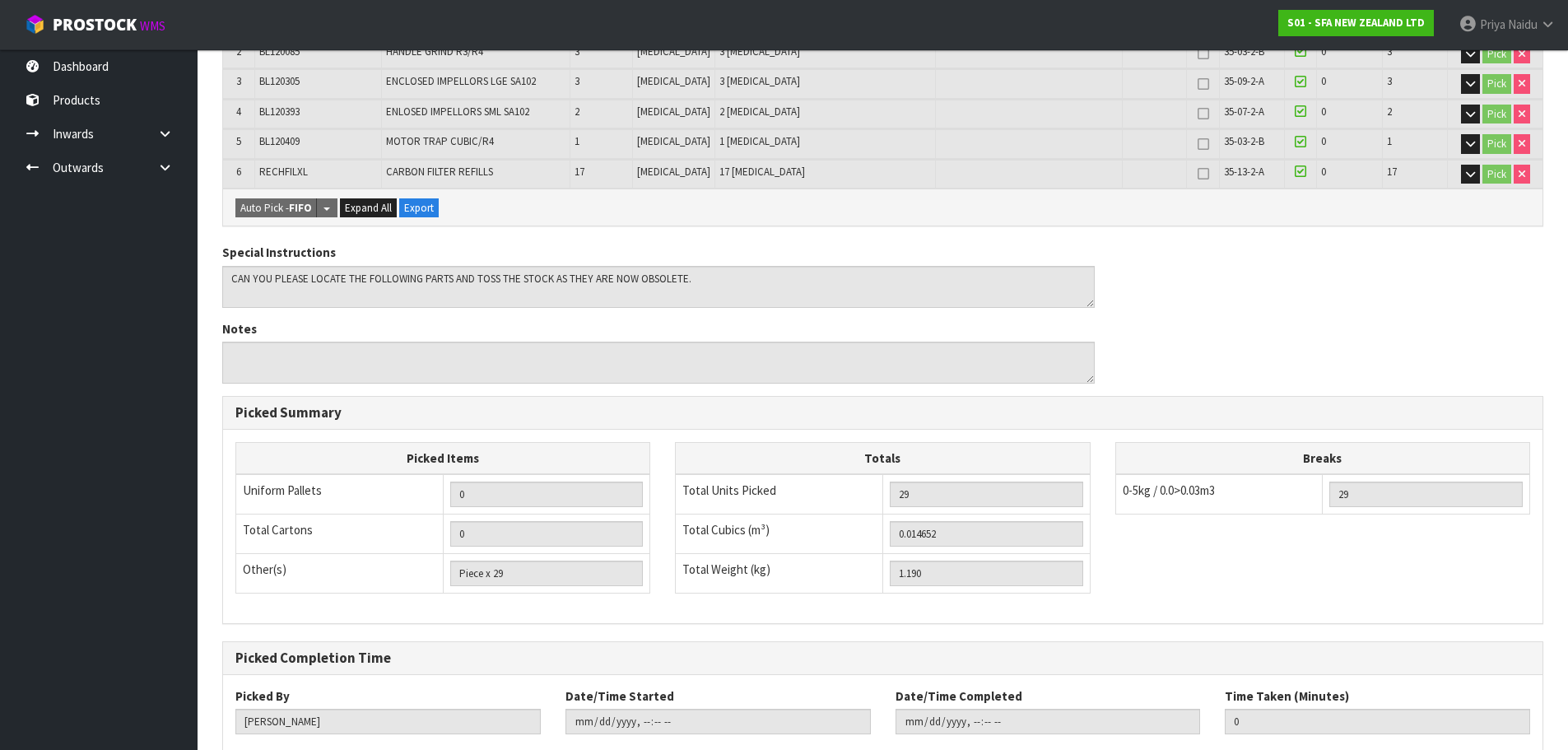
scroll to position [76, 0]
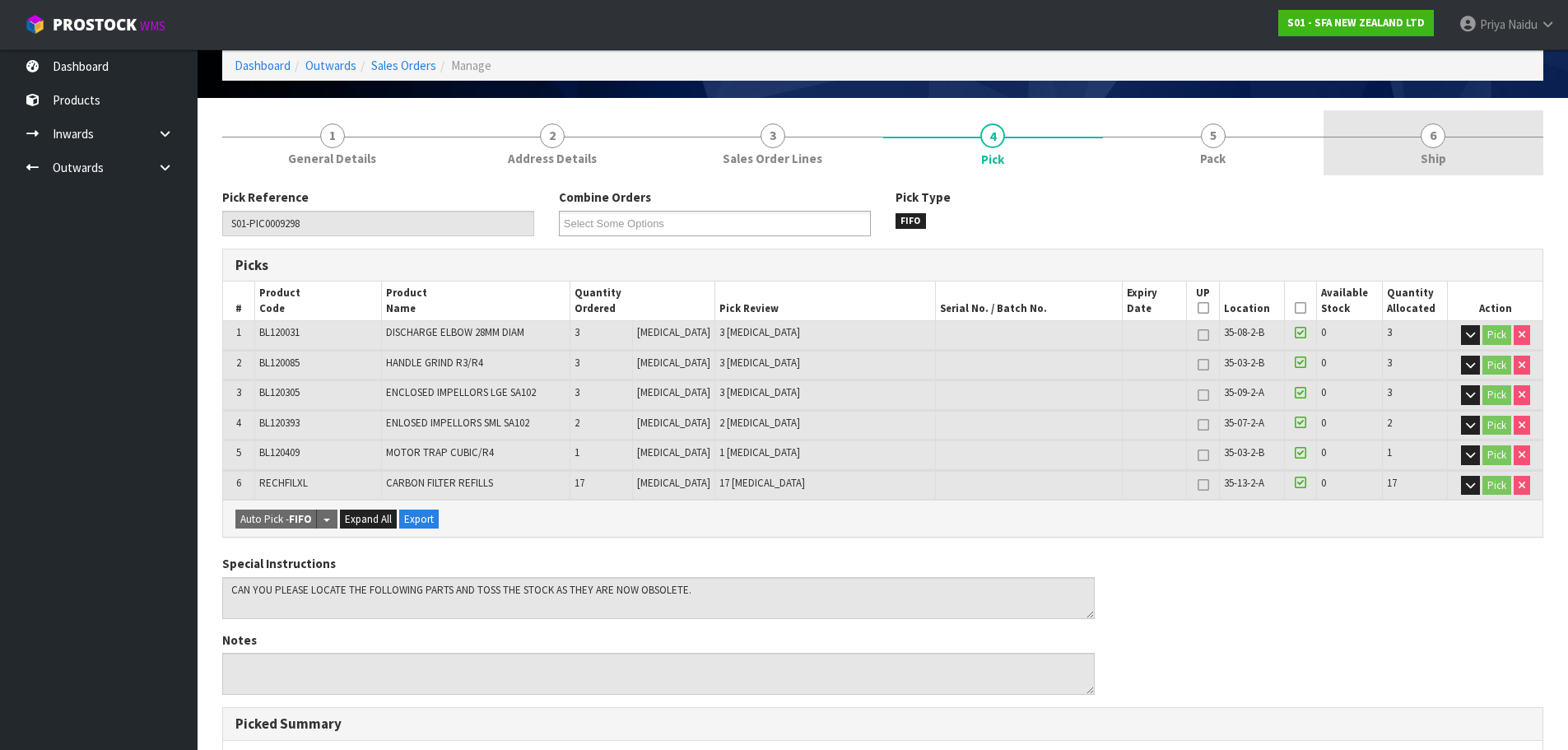
click at [1391, 136] on div at bounding box center [1433, 136] width 220 height 1
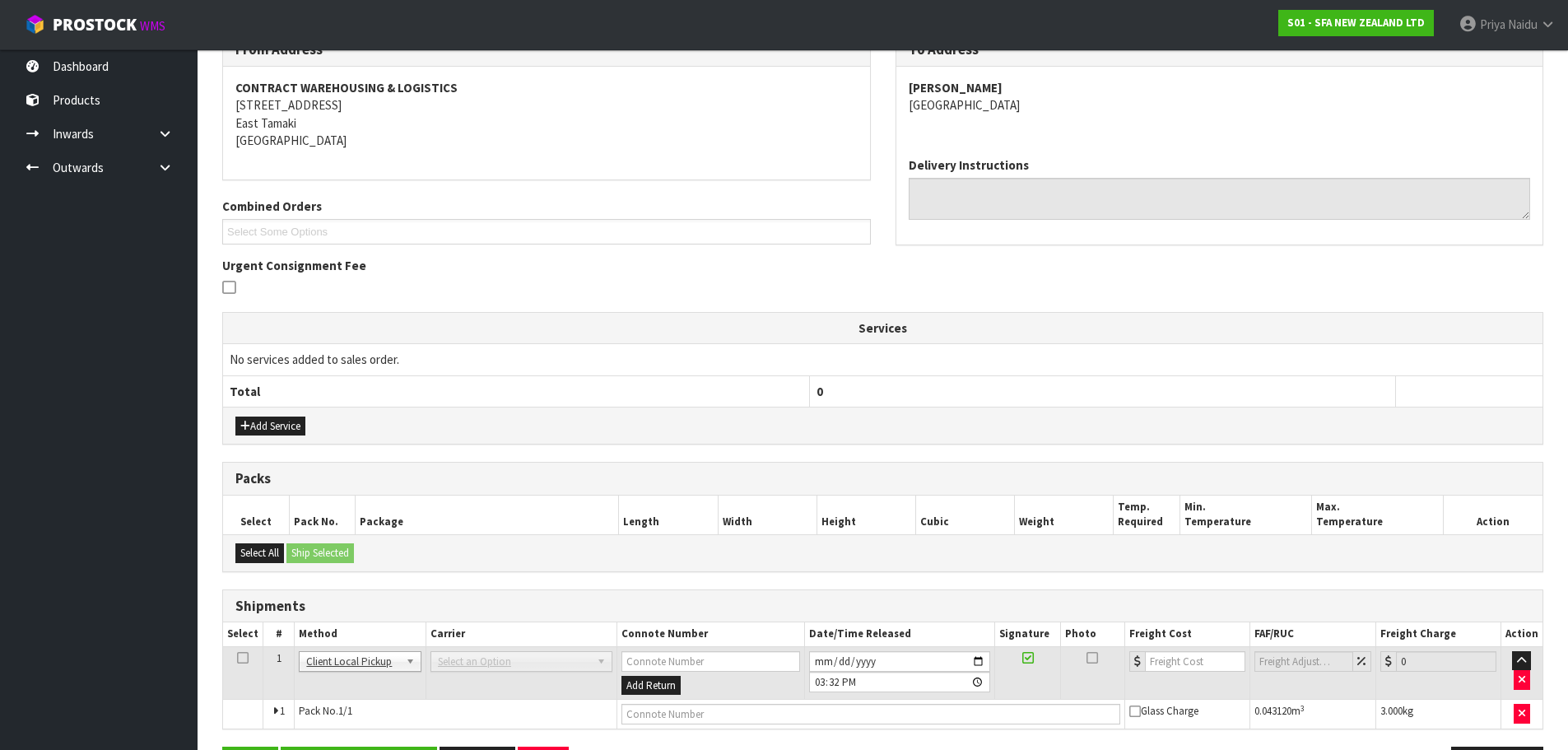
scroll to position [289, 0]
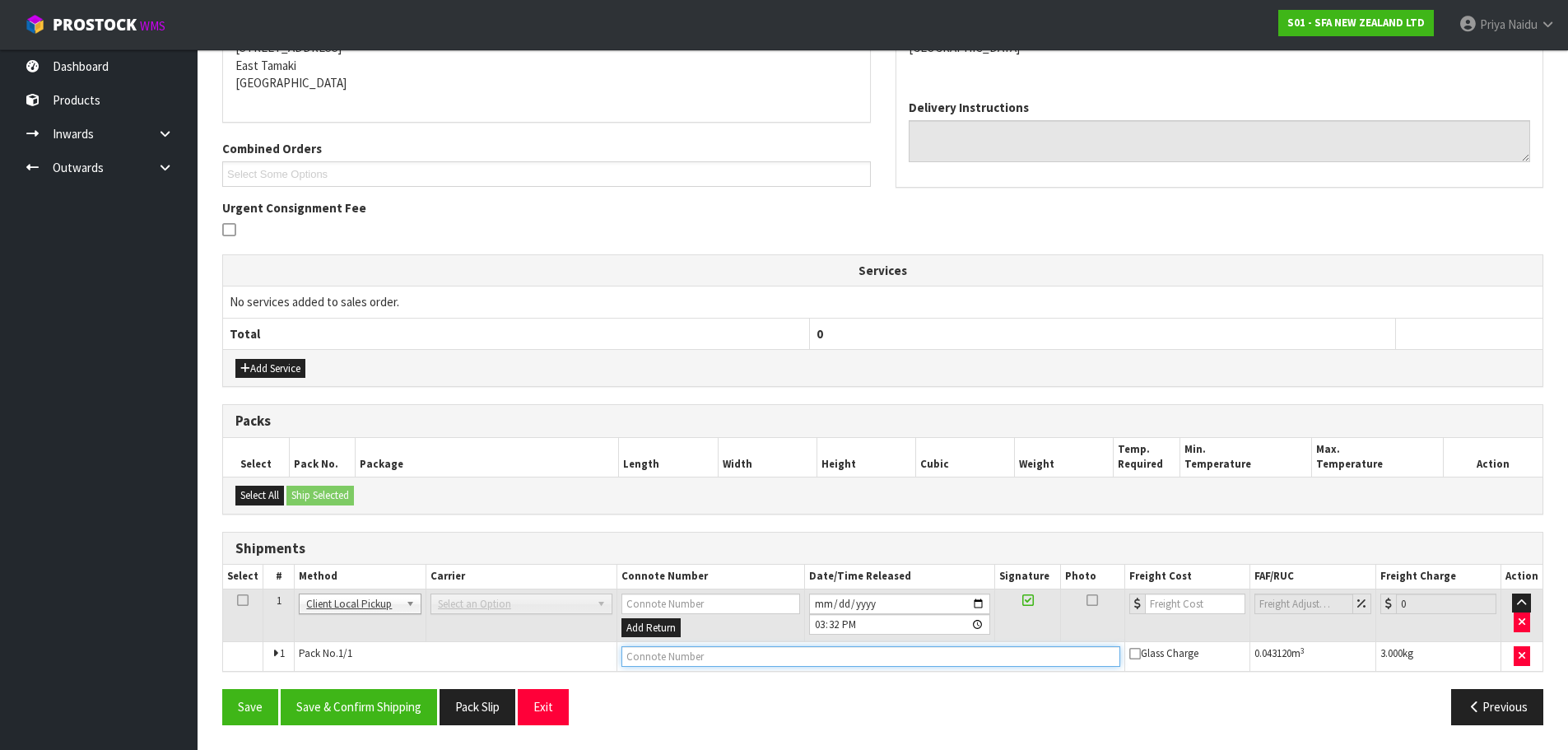
click at [683, 664] on input "text" at bounding box center [870, 656] width 499 height 21
type input "DISPOSED"
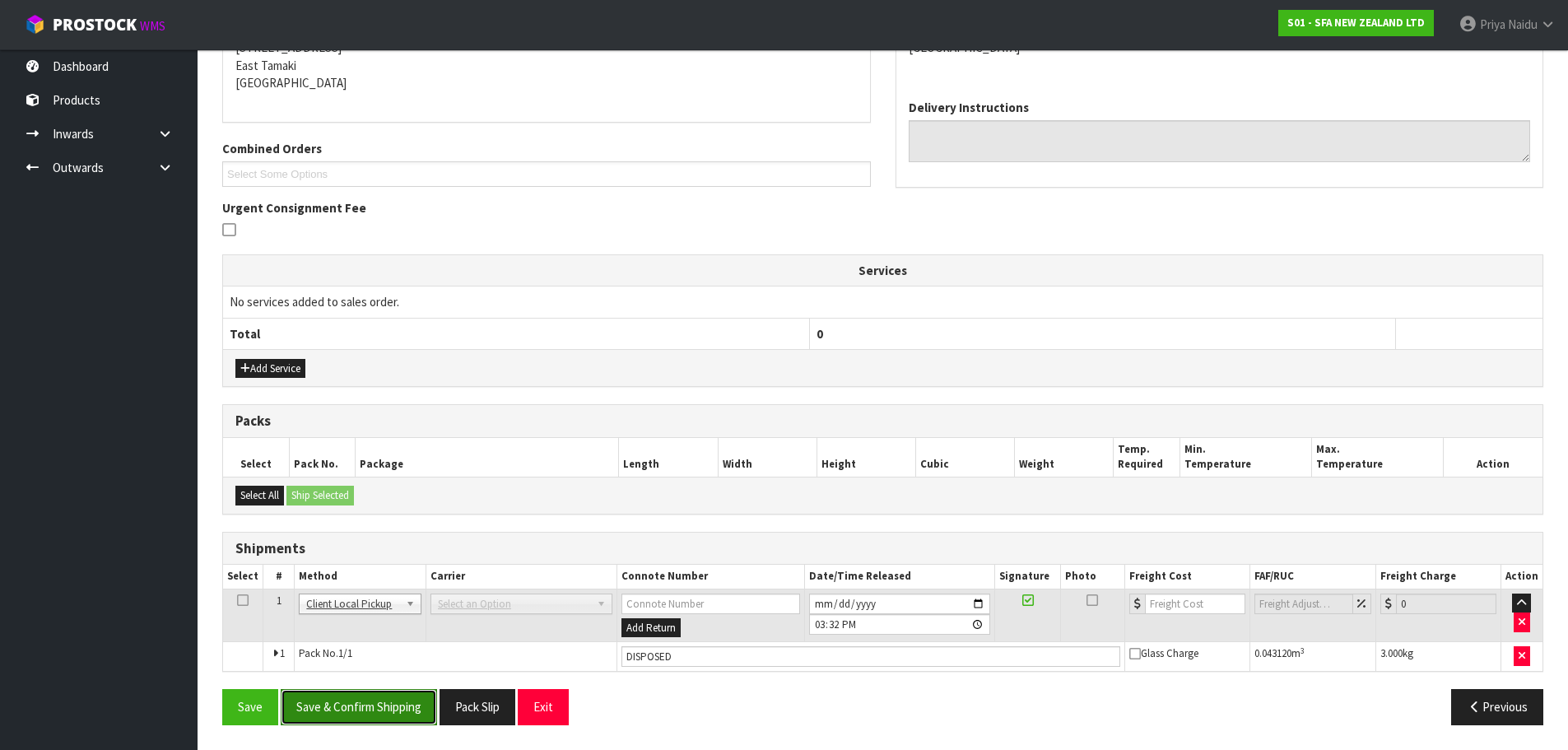
click at [371, 719] on button "Save & Confirm Shipping" at bounding box center [359, 707] width 156 height 36
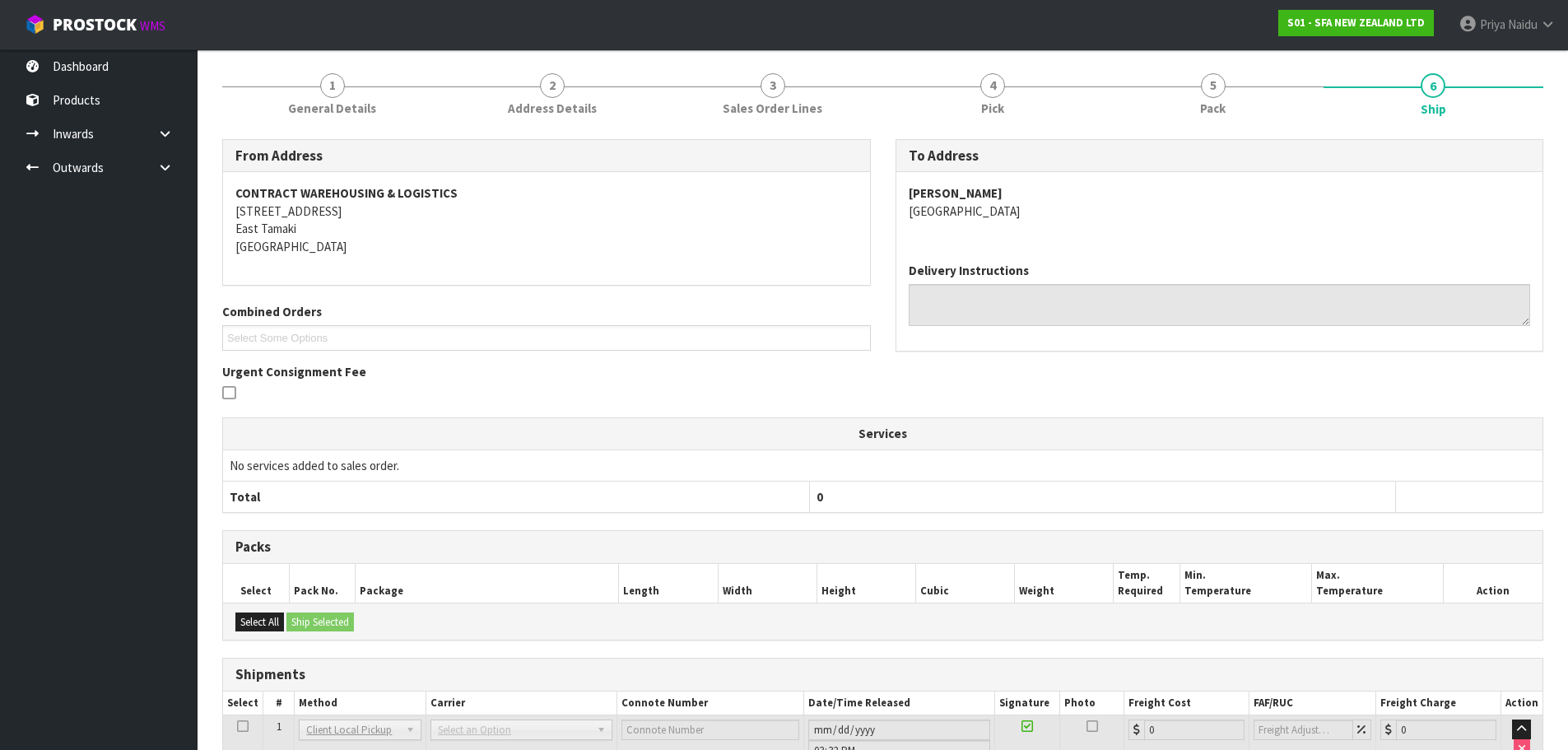
scroll to position [0, 0]
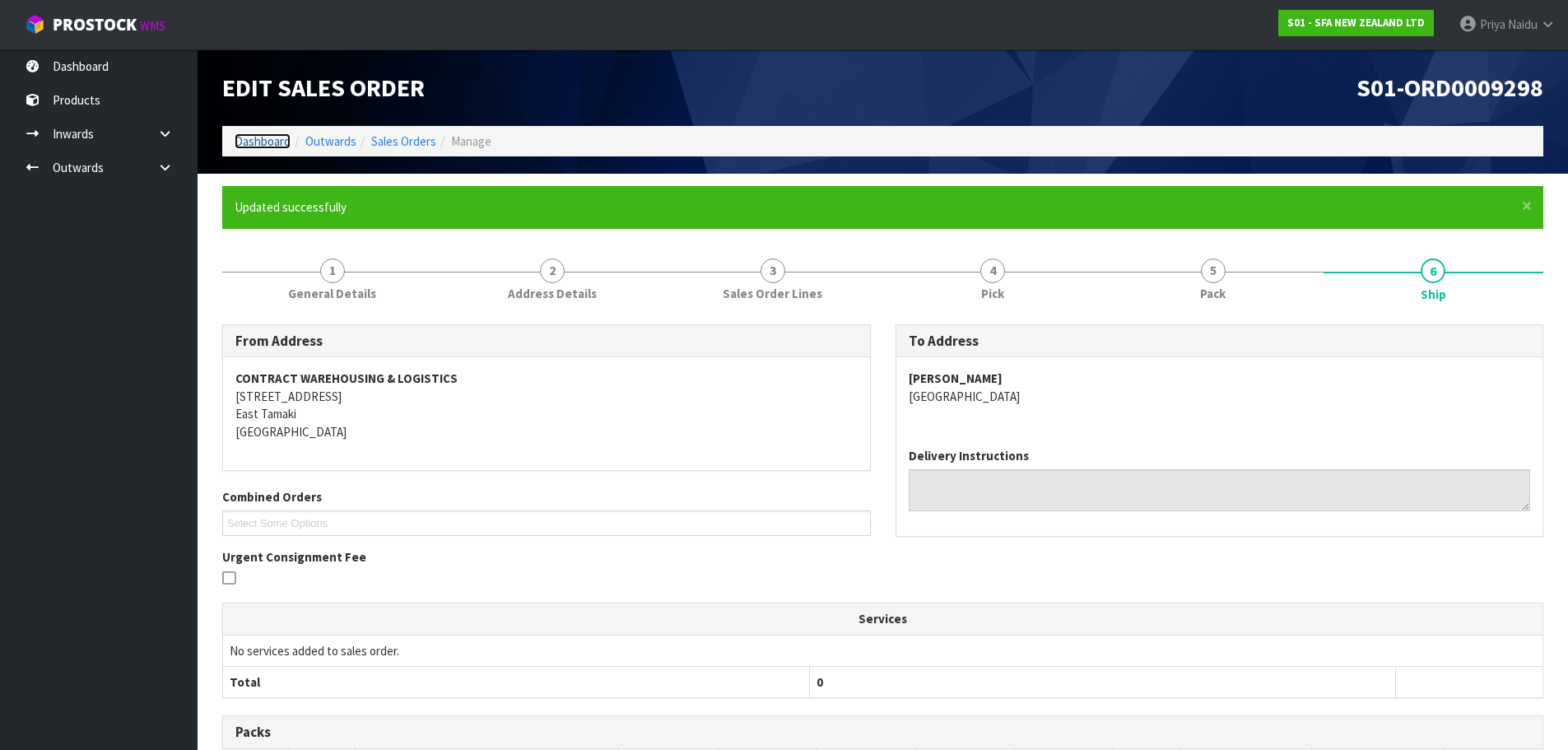
click at [275, 145] on link "Dashboard" at bounding box center [262, 141] width 56 height 16
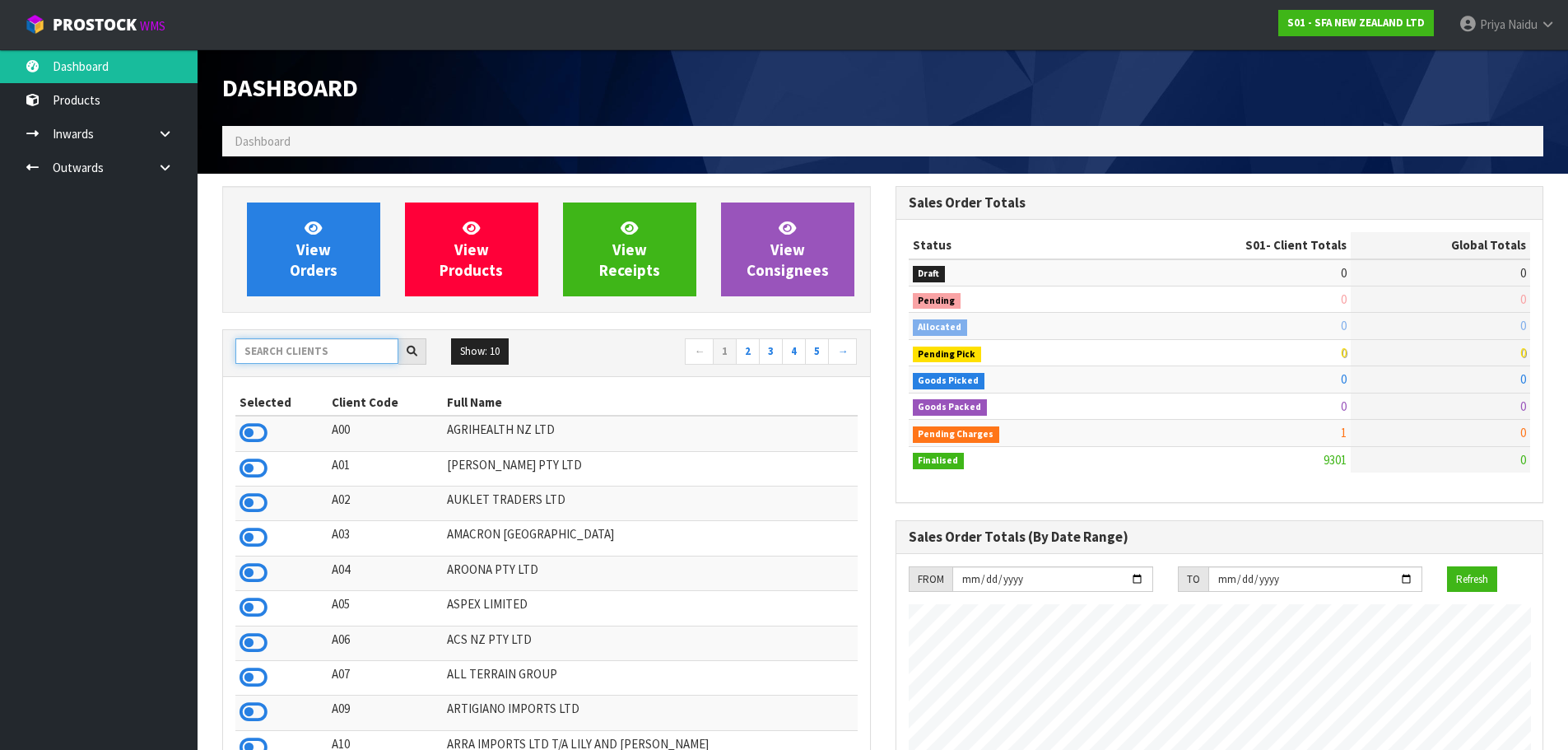
click at [303, 348] on input "text" at bounding box center [317, 351] width 163 height 26
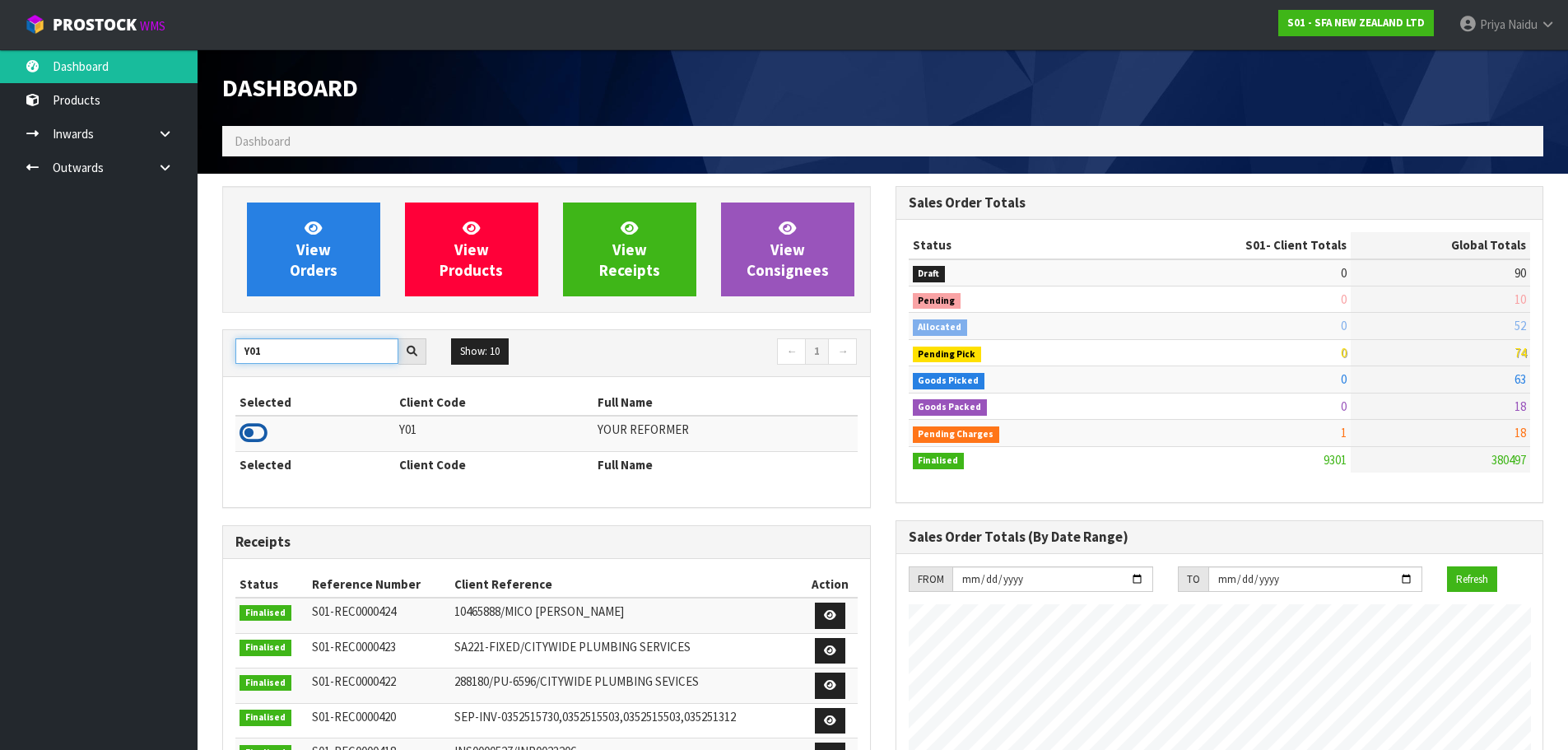
type input "Y01"
click at [259, 428] on icon at bounding box center [254, 433] width 28 height 25
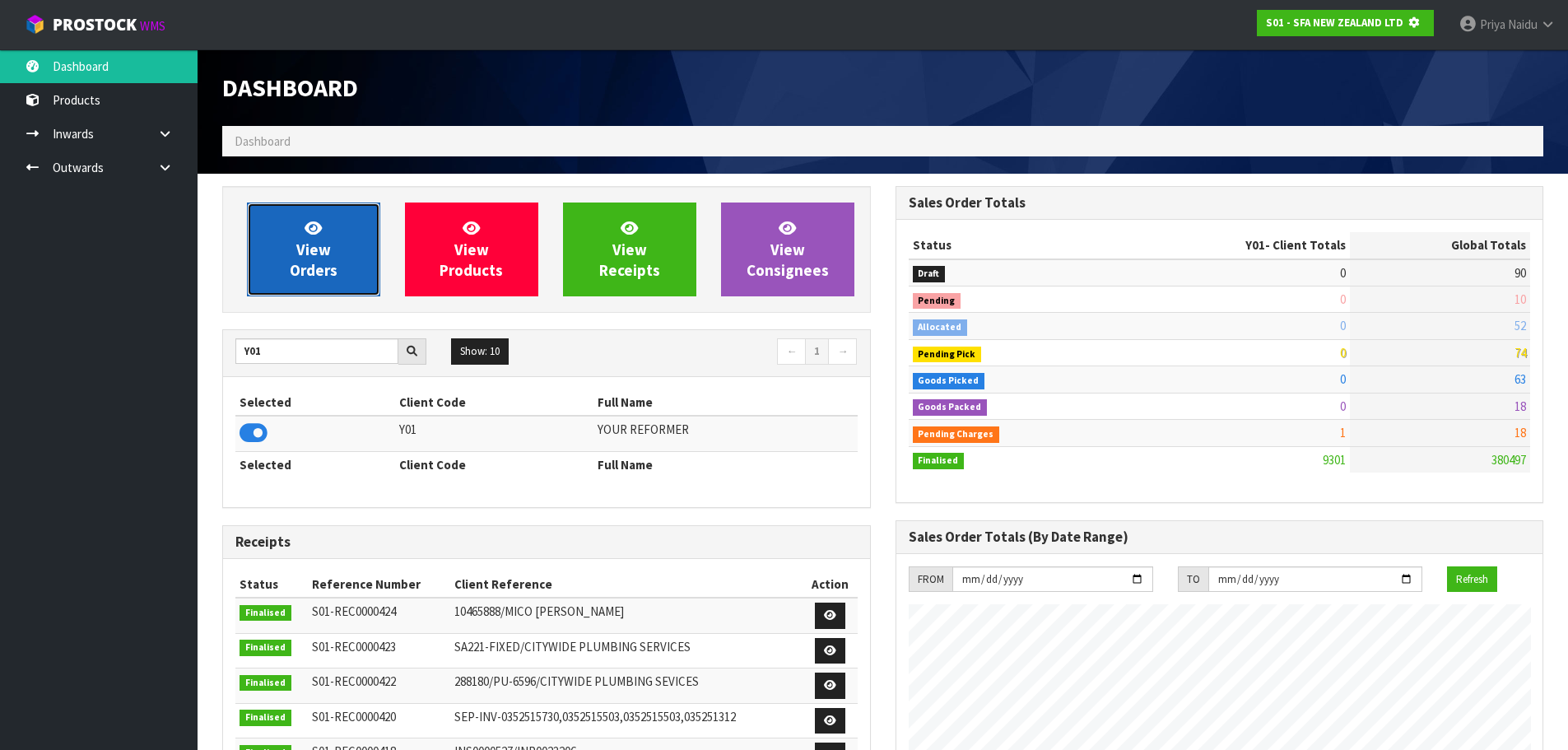
click at [335, 254] on link "View Orders" at bounding box center [313, 249] width 133 height 94
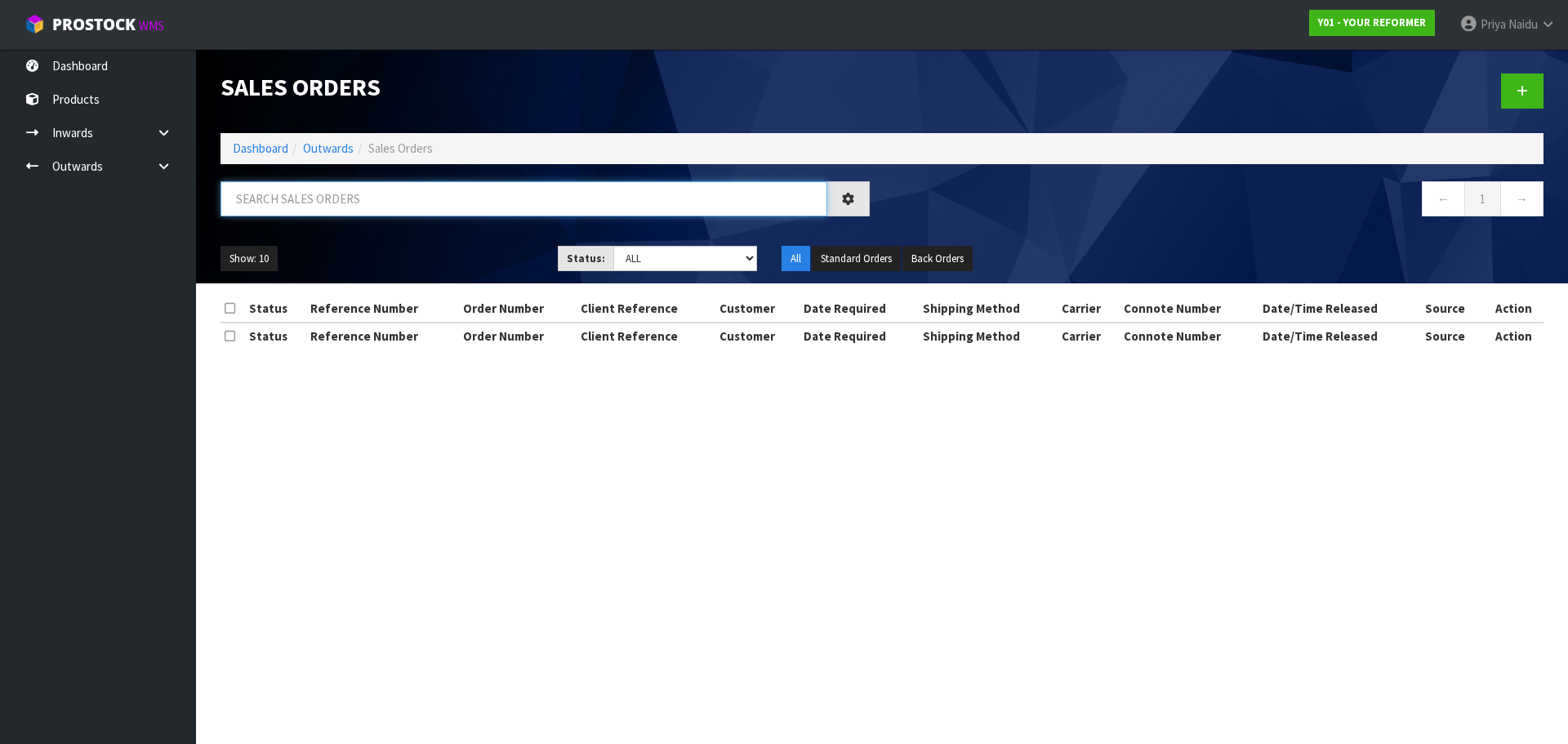
click at [338, 194] on input "text" at bounding box center [524, 199] width 607 height 35
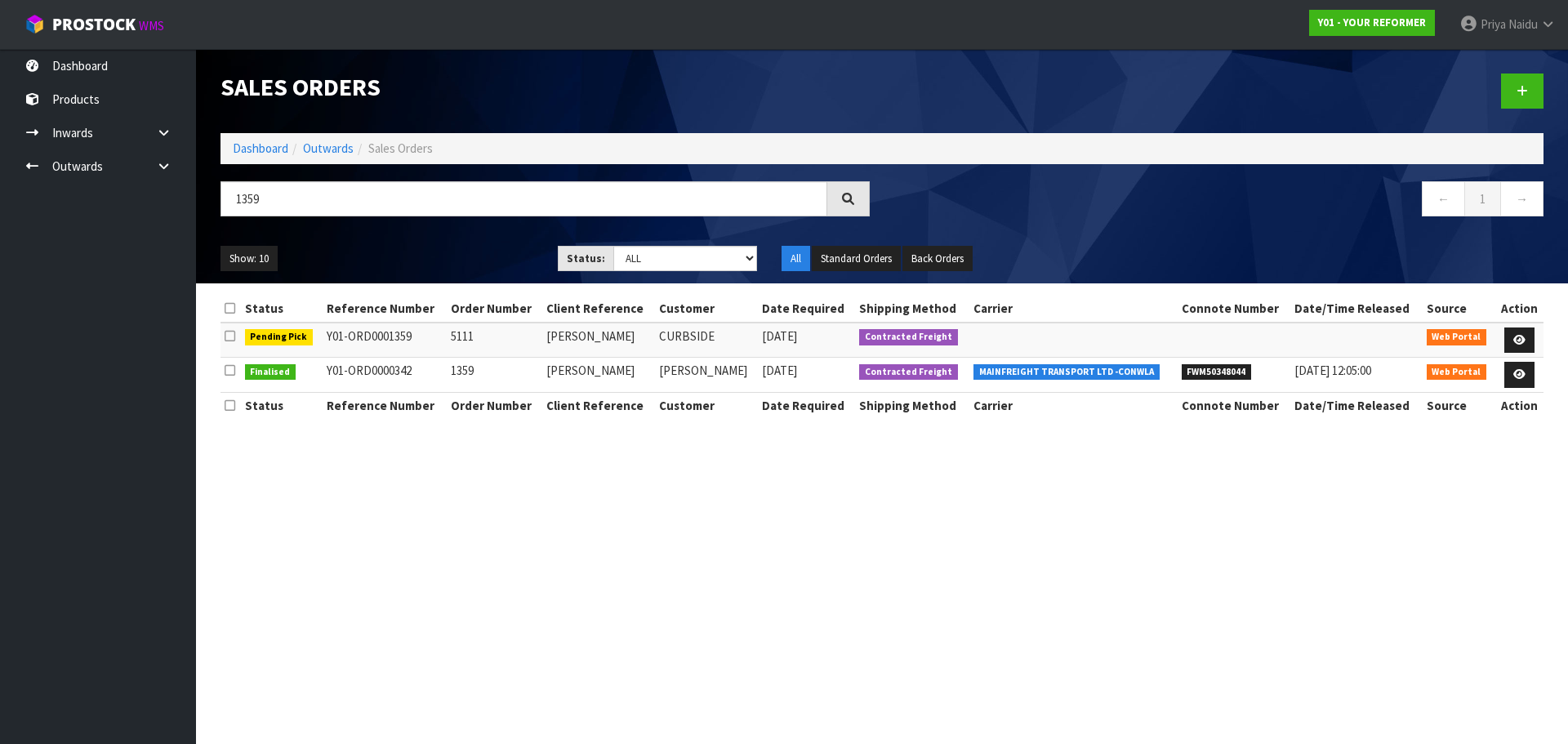
click at [416, 252] on ul "Show: 10 5 10 25 50" at bounding box center [376, 259] width 313 height 26
click at [286, 210] on input "1359" at bounding box center [524, 199] width 607 height 35
type input "1"
click at [262, 154] on link "Dashboard" at bounding box center [260, 148] width 55 height 16
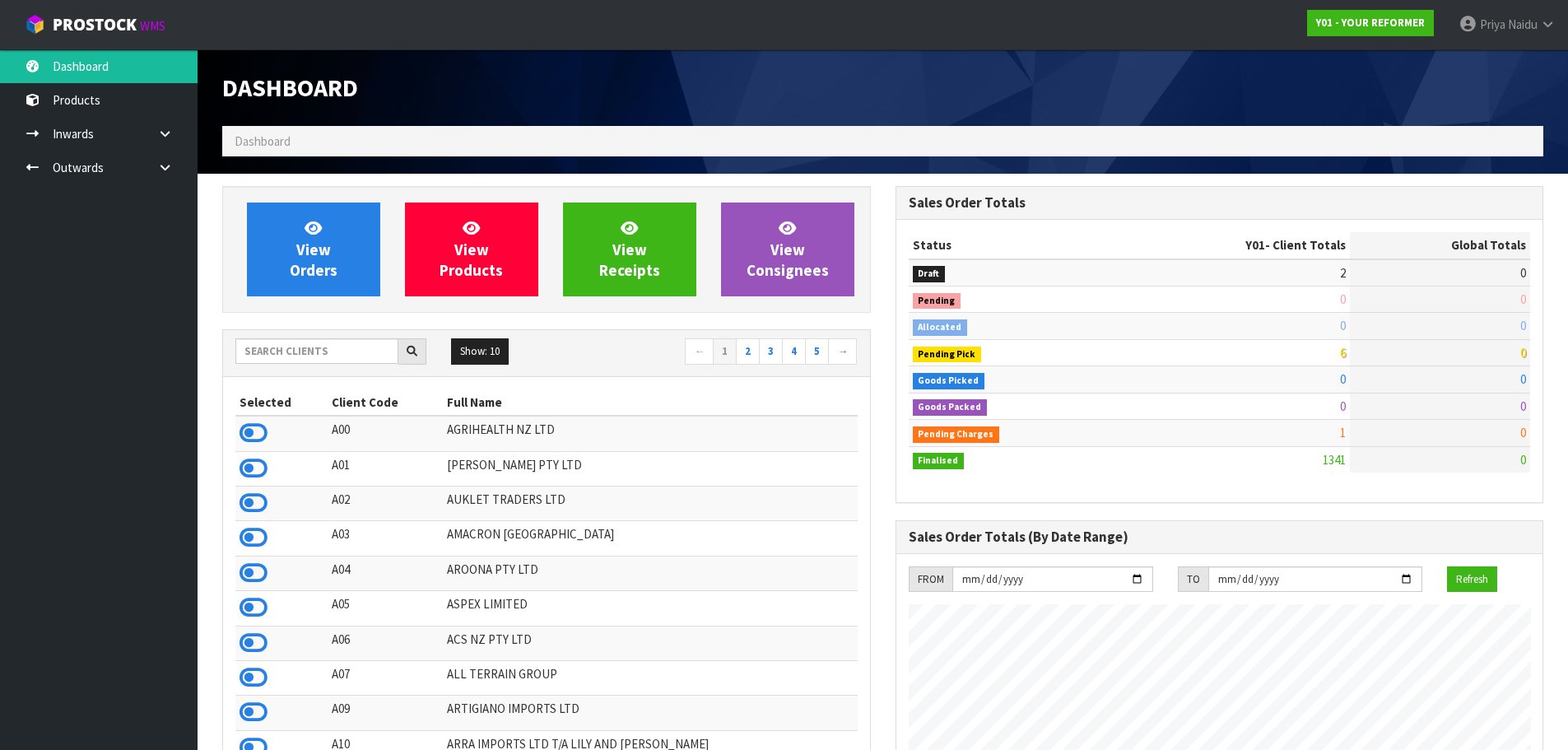
scroll to position [1247, 673]
click at [288, 349] on input "text" at bounding box center [317, 351] width 163 height 26
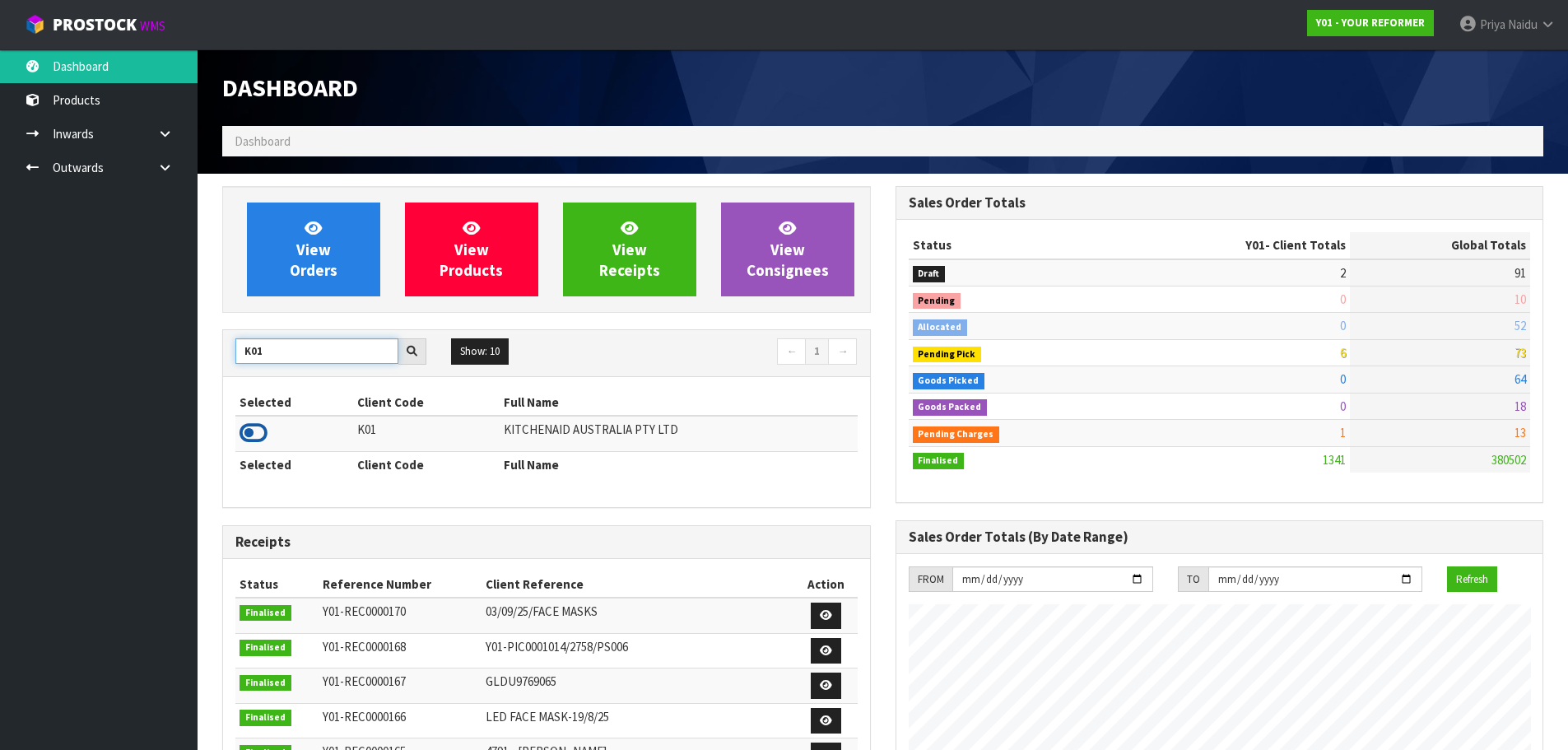
type input "K01"
click at [248, 431] on icon at bounding box center [254, 433] width 28 height 25
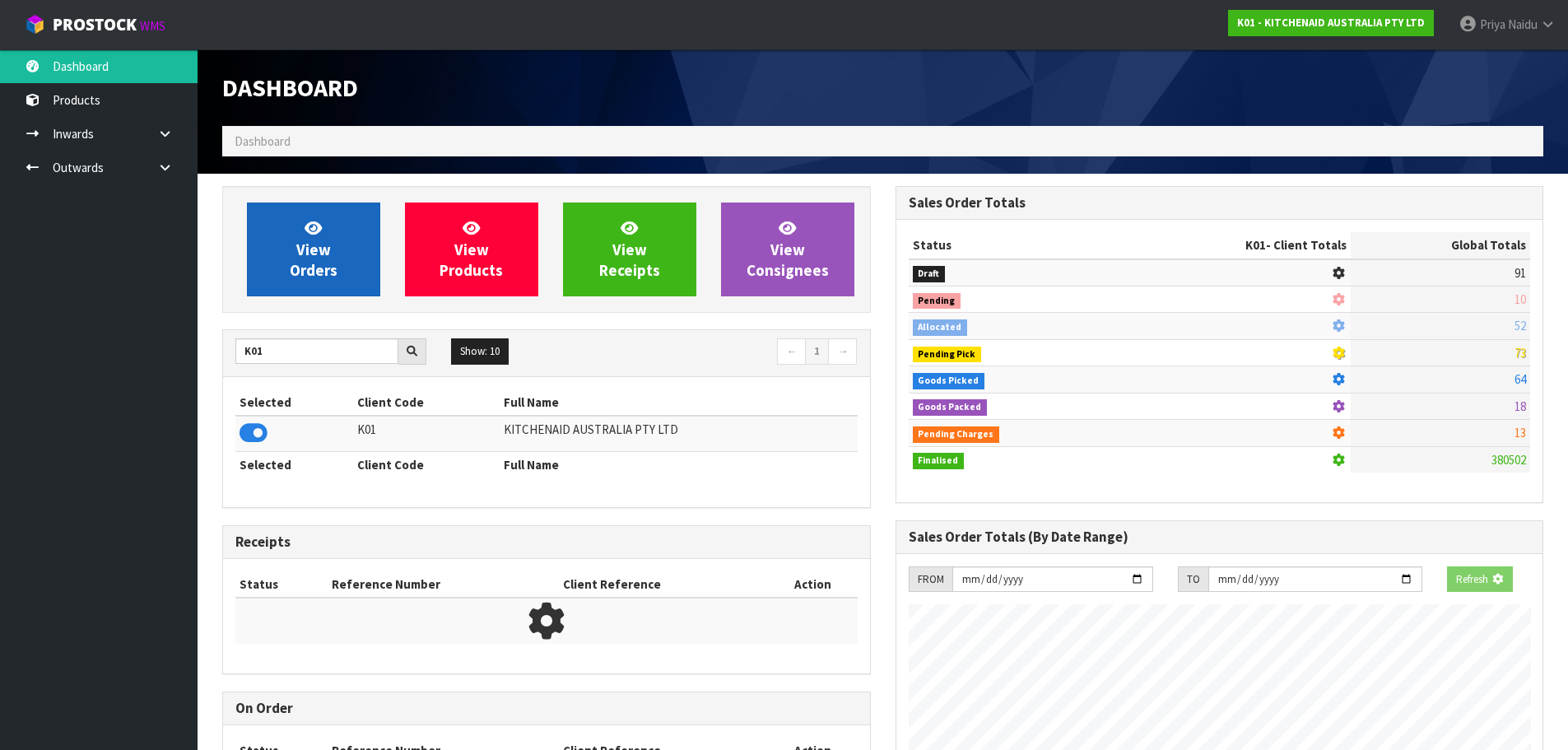
scroll to position [822150, 822409]
click at [300, 279] on span "View Orders" at bounding box center [313, 249] width 47 height 62
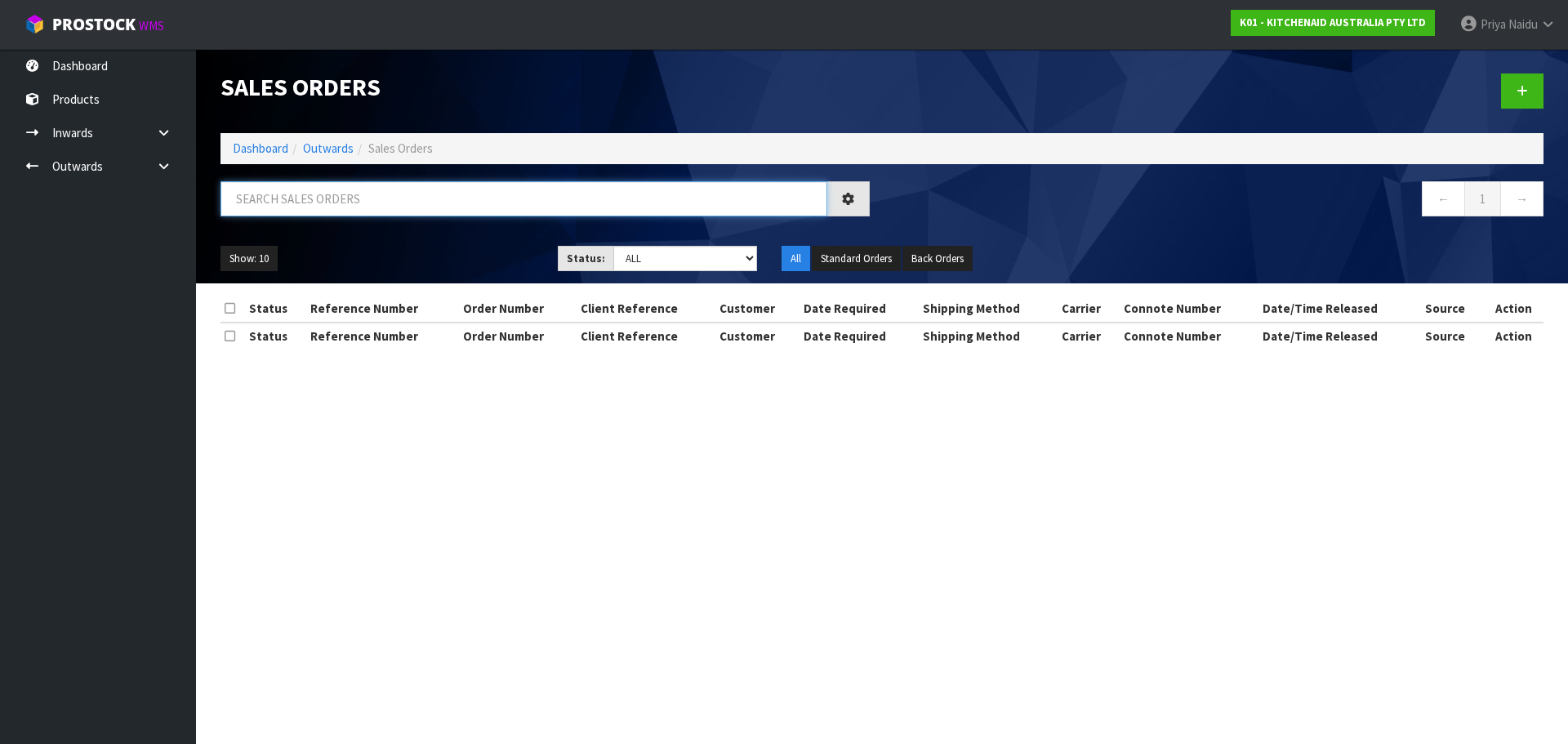
click at [370, 208] on input "text" at bounding box center [524, 199] width 607 height 35
click at [386, 192] on input "text" at bounding box center [524, 199] width 607 height 35
type input "78943"
click at [650, 255] on select "Draft Pending Allocated Pending Pick Goods Picked Goods Packed Pending Charges …" at bounding box center [685, 258] width 144 height 26
click at [613, 246] on select "Draft Pending Allocated Pending Pick Goods Picked Goods Packed Pending Charges …" at bounding box center [685, 258] width 144 height 26
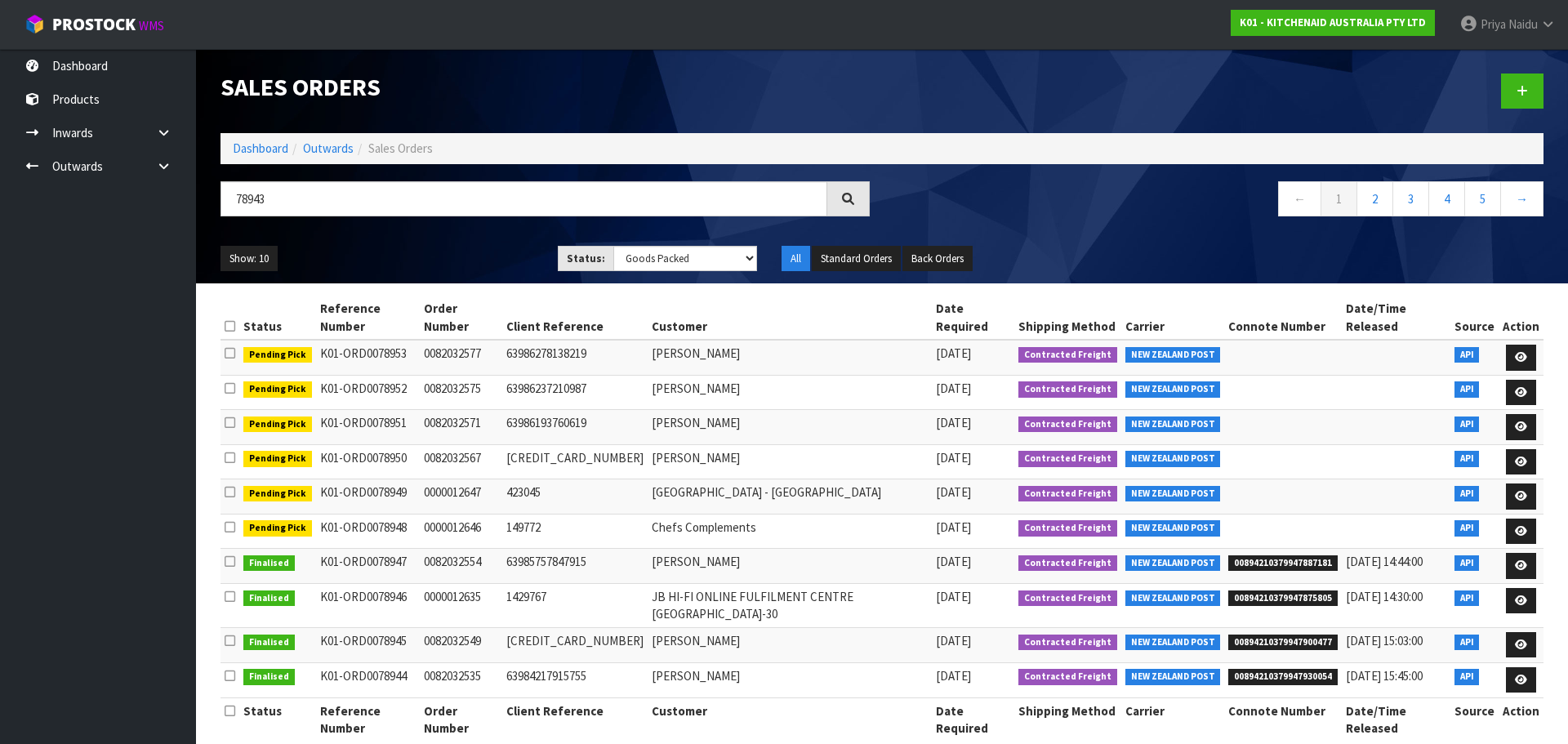
click at [462, 248] on ul "Show: 10 5 10 25 50" at bounding box center [376, 259] width 313 height 26
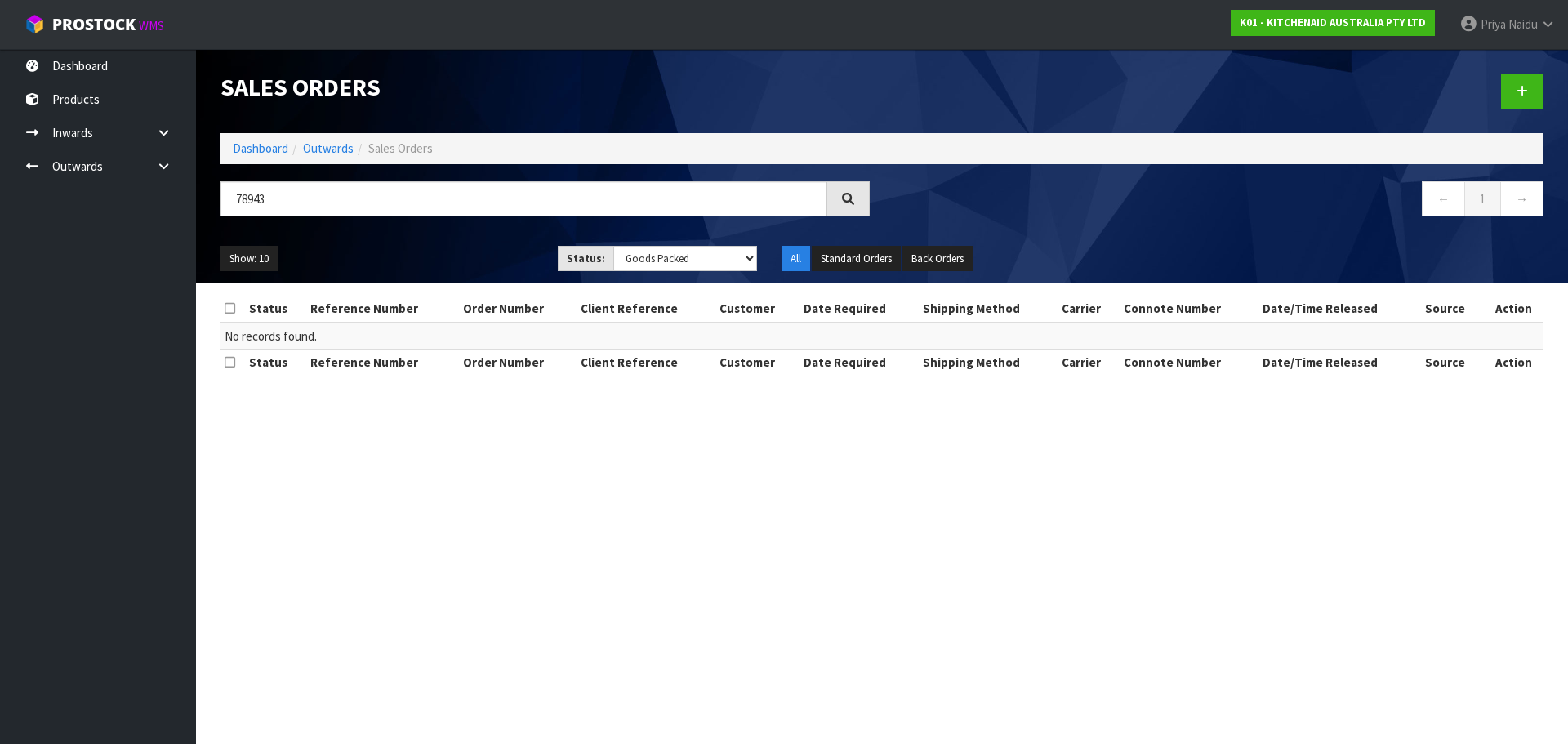
click at [462, 248] on ul "Show: 10 5 10 25 50" at bounding box center [376, 259] width 313 height 26
click at [648, 258] on select "Draft Pending Allocated Pending Pick Goods Picked Goods Packed Pending Charges …" at bounding box center [685, 258] width 144 height 26
select select "string:6"
click at [613, 246] on select "Draft Pending Allocated Pending Pick Goods Picked Goods Packed Pending Charges …" at bounding box center [685, 258] width 144 height 26
click at [445, 255] on ul "Show: 10 5 10 25 50" at bounding box center [376, 259] width 313 height 26
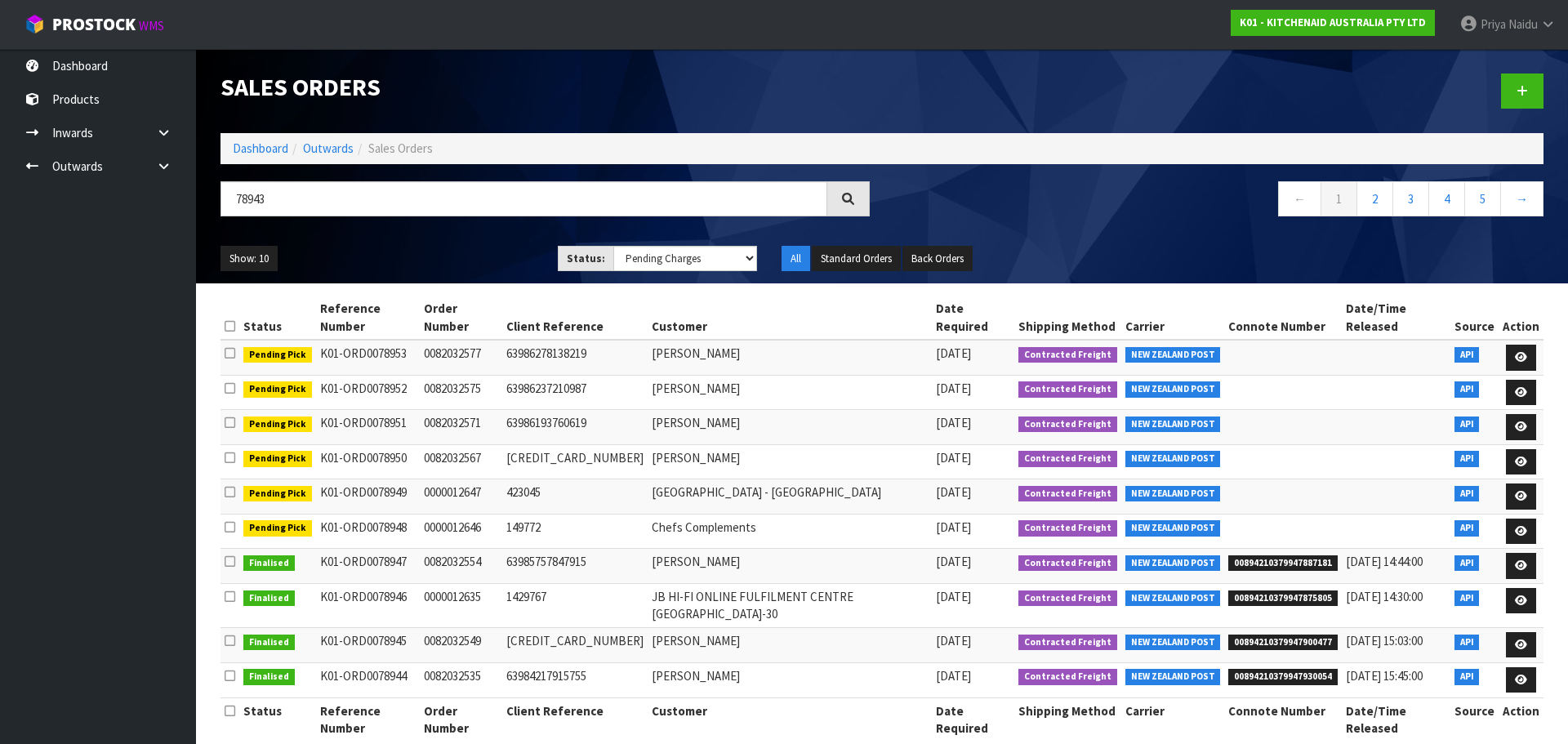
click at [445, 255] on ul "Show: 10 5 10 25 50" at bounding box center [376, 259] width 313 height 26
click at [694, 266] on select "Draft Pending Allocated Pending Pick Goods Picked Goods Packed Pending Charges …" at bounding box center [685, 258] width 144 height 26
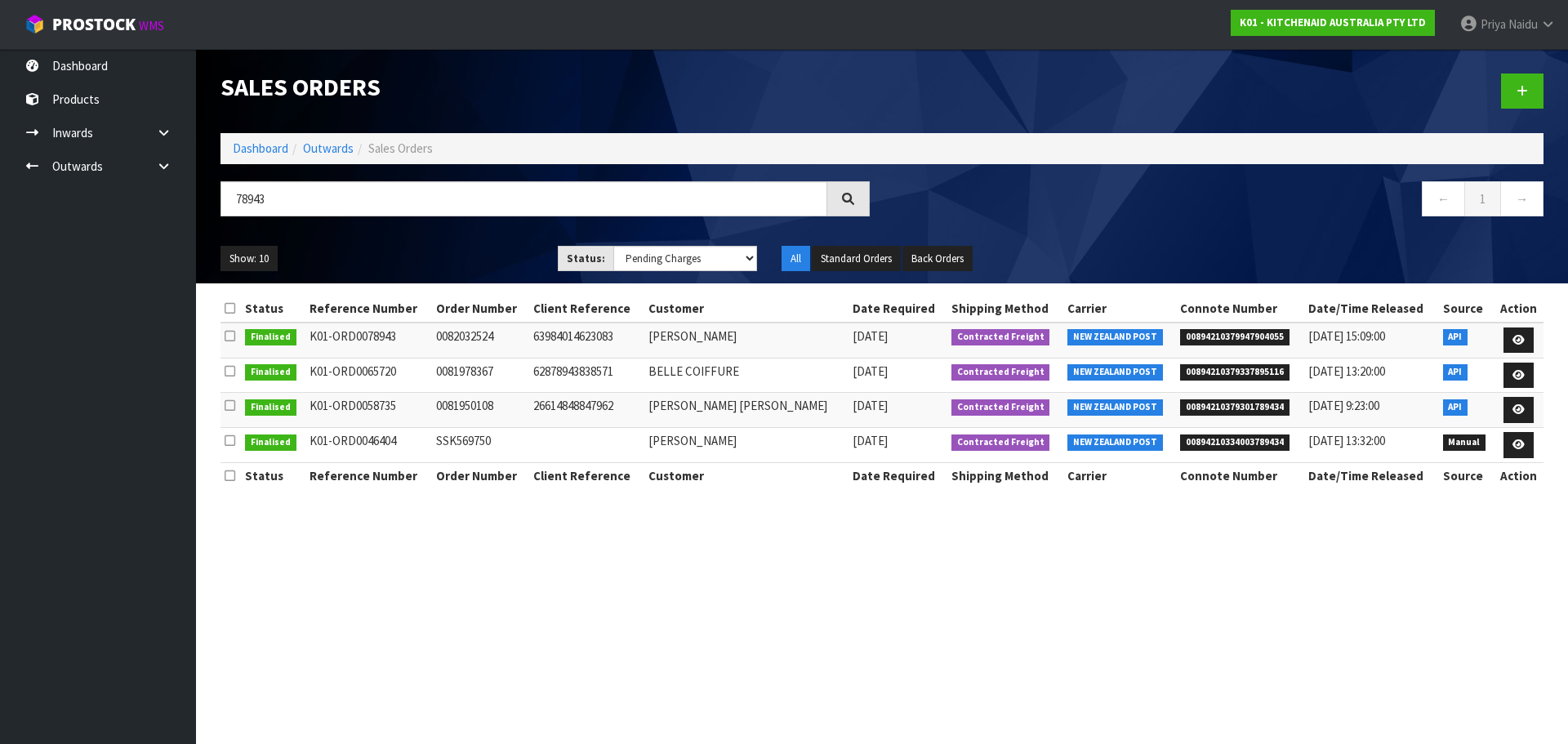
click at [439, 257] on ul "Show: 10 5 10 25 50" at bounding box center [376, 259] width 313 height 26
click at [1508, 333] on link at bounding box center [1519, 341] width 31 height 26
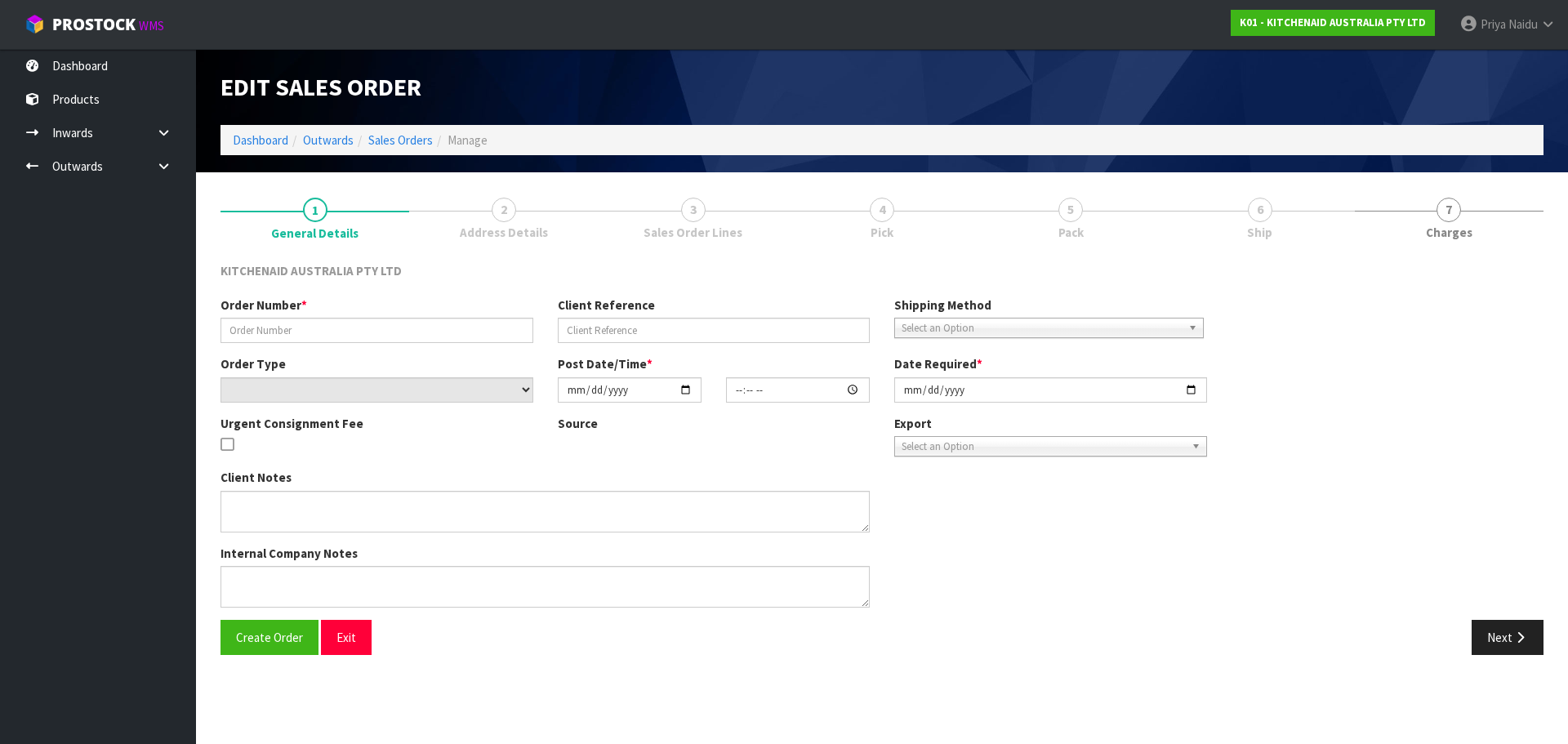
type input "0082032524"
type input "63984014623083"
select select "number:0"
type input "[DATE]"
type input "19:38:58.000"
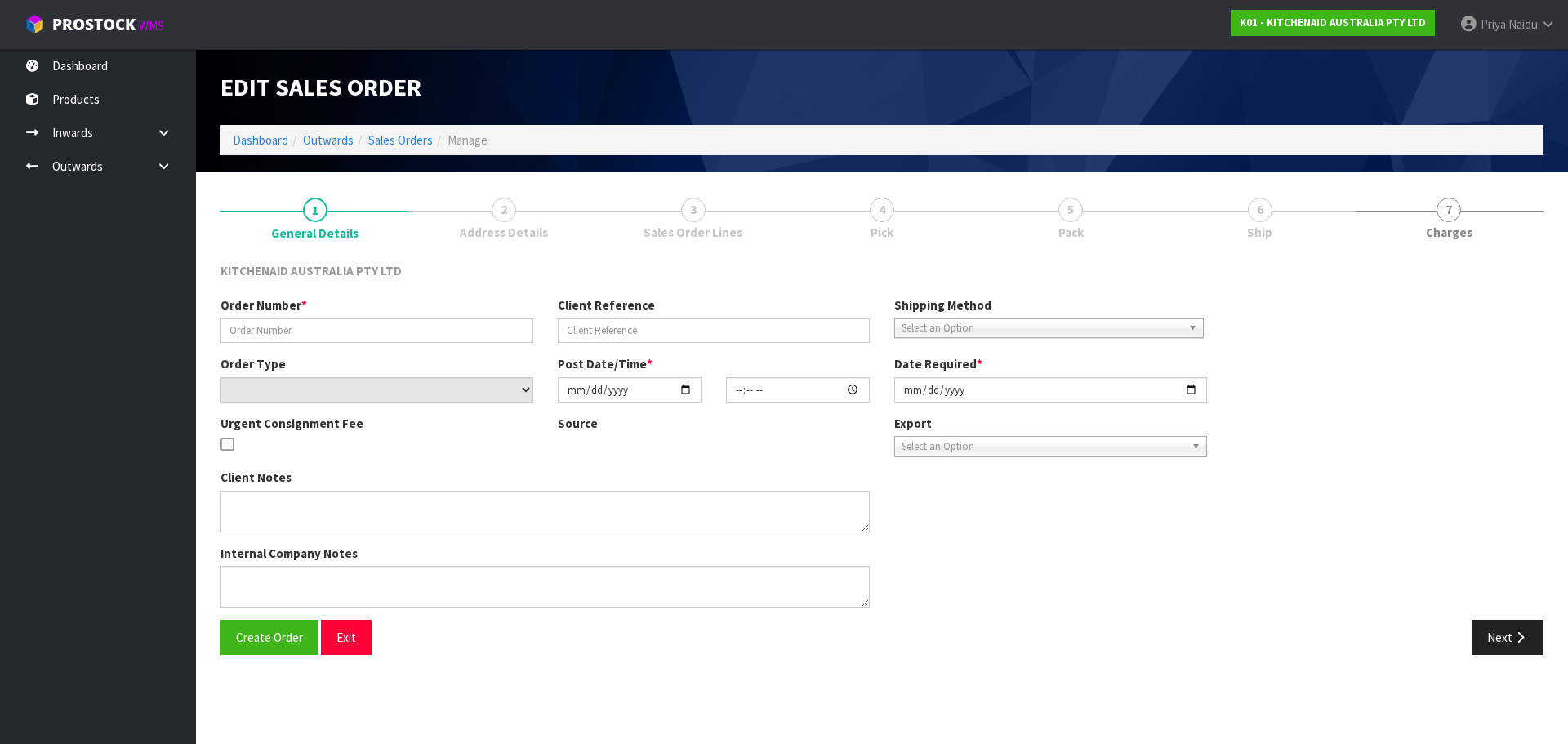
type input "[DATE]"
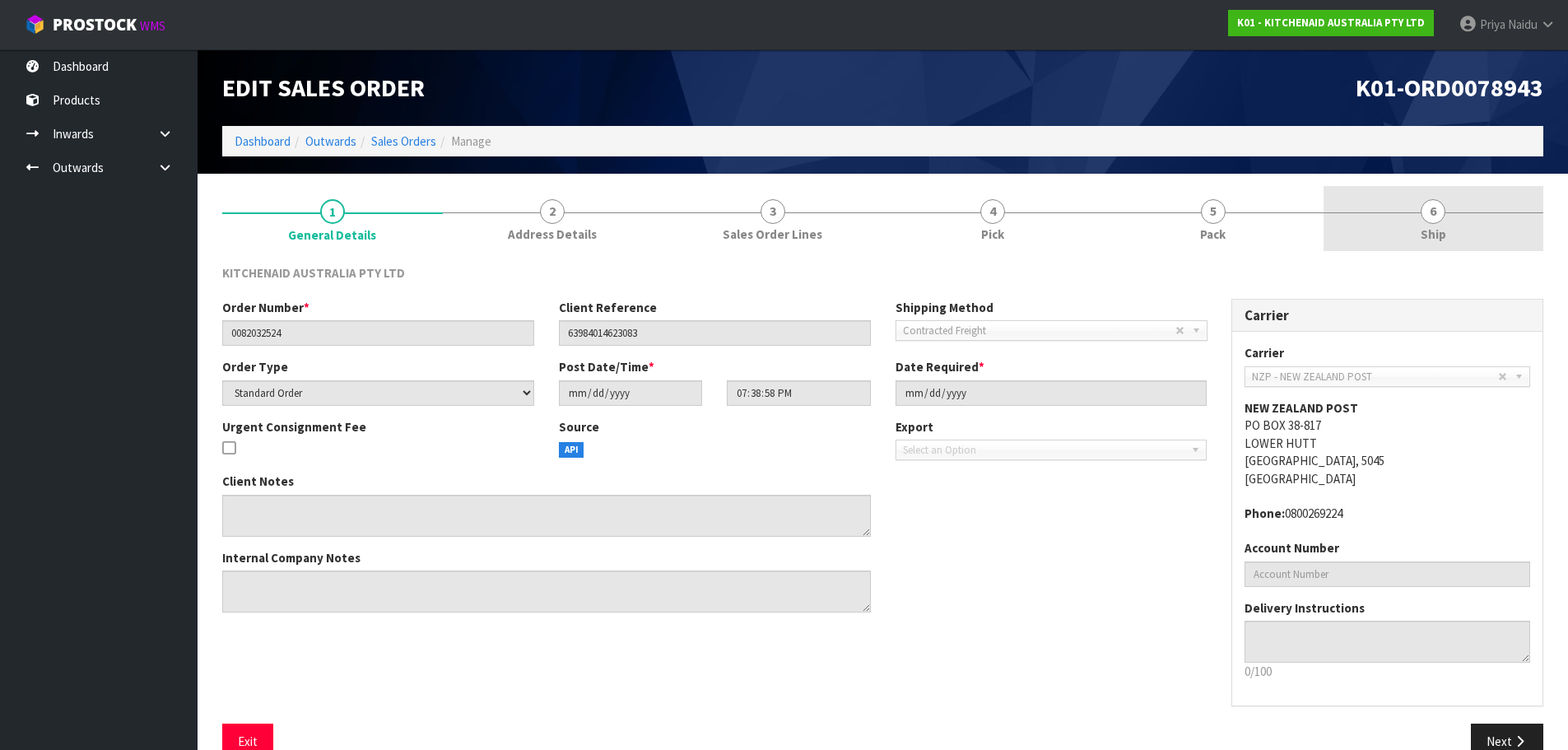
click at [1477, 221] on link "6 Ship" at bounding box center [1433, 219] width 220 height 65
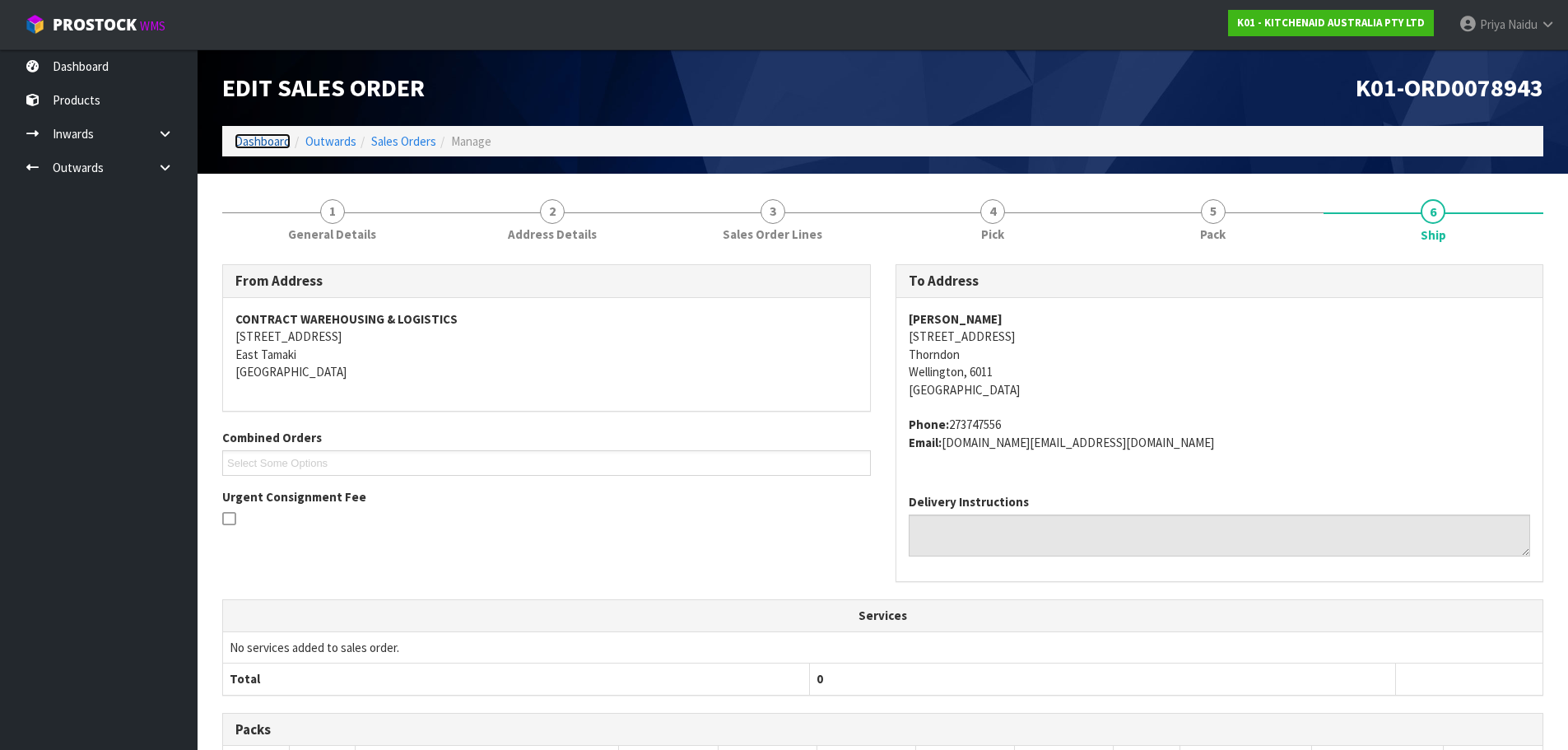
click at [284, 143] on link "Dashboard" at bounding box center [262, 141] width 56 height 16
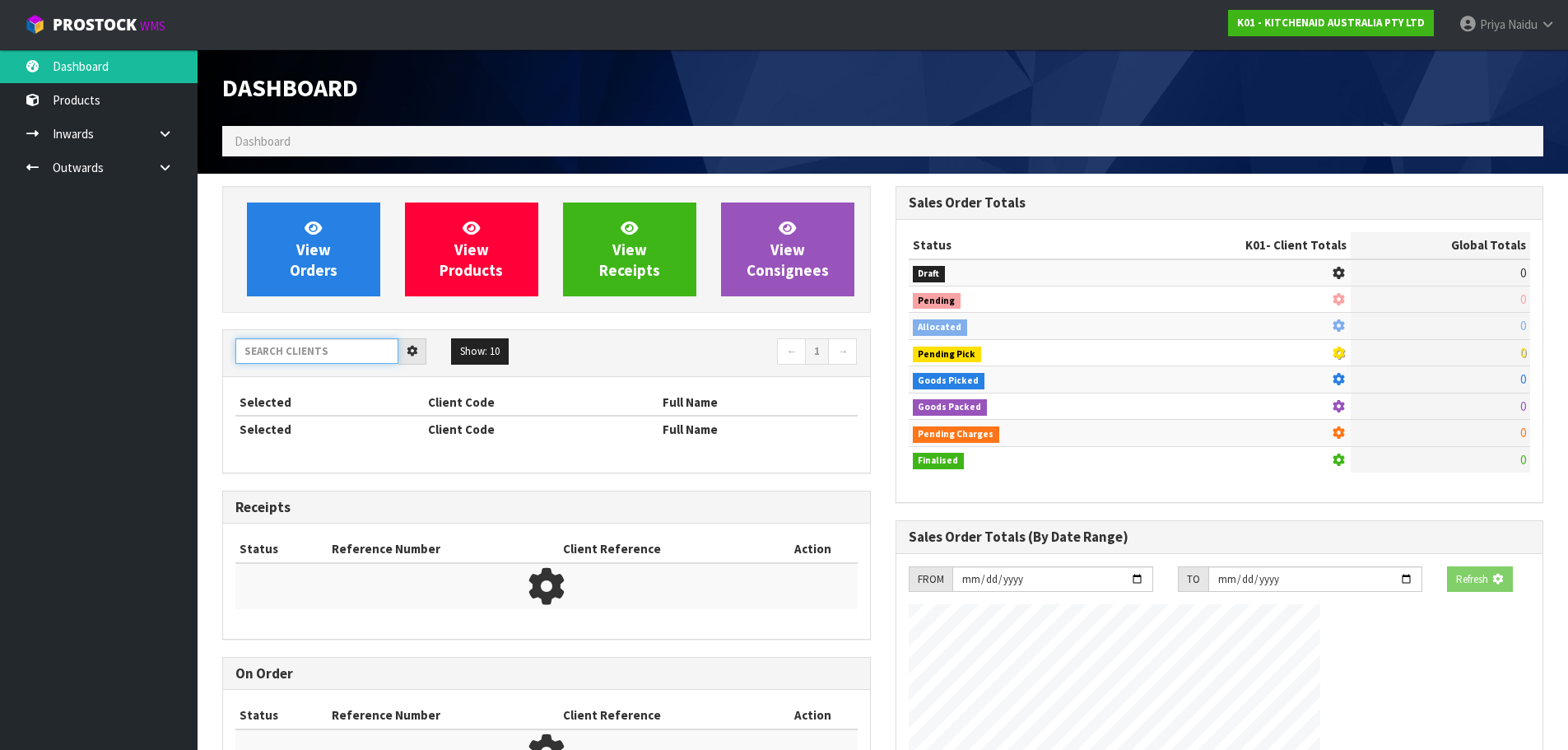
click at [303, 346] on input "text" at bounding box center [317, 351] width 163 height 26
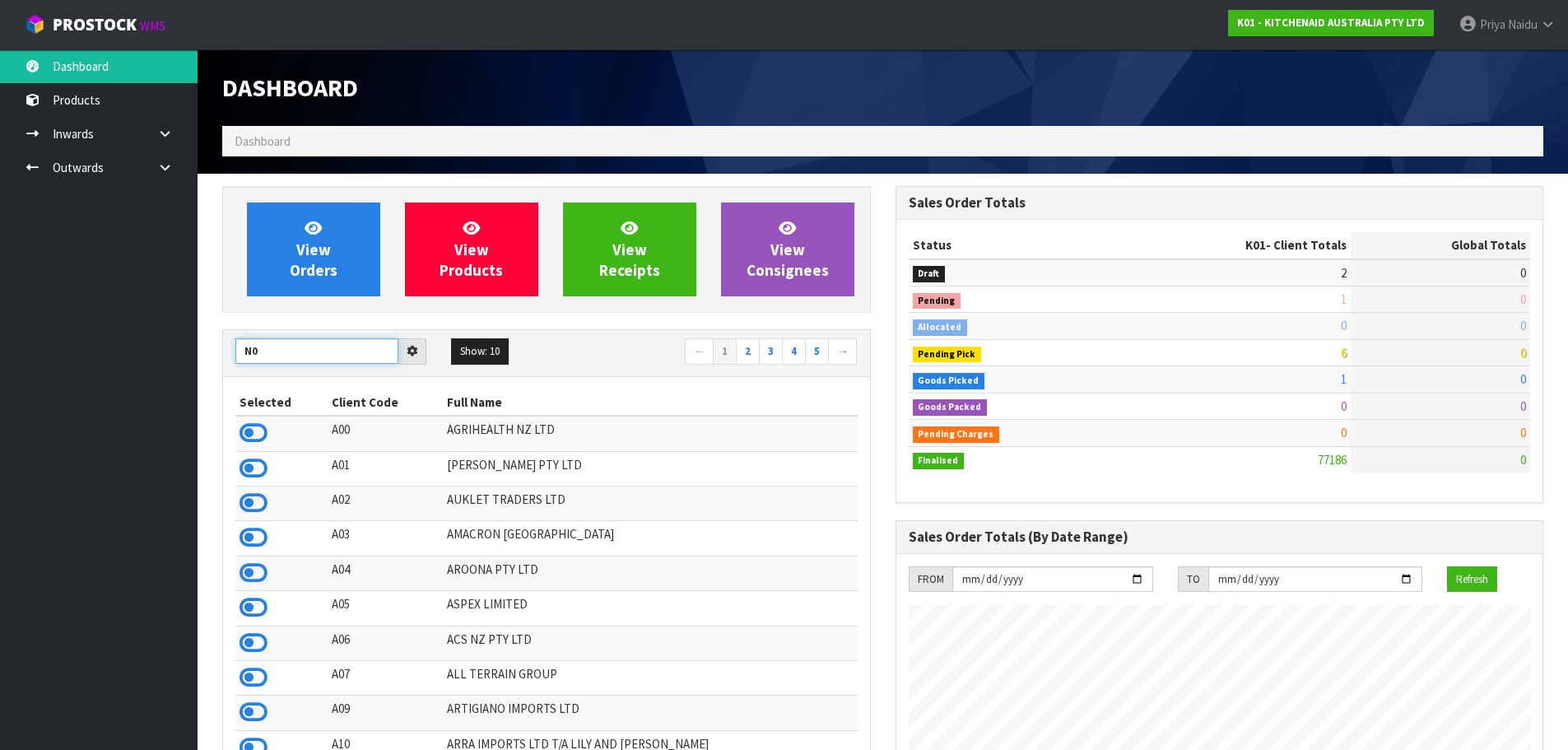
scroll to position [1247, 673]
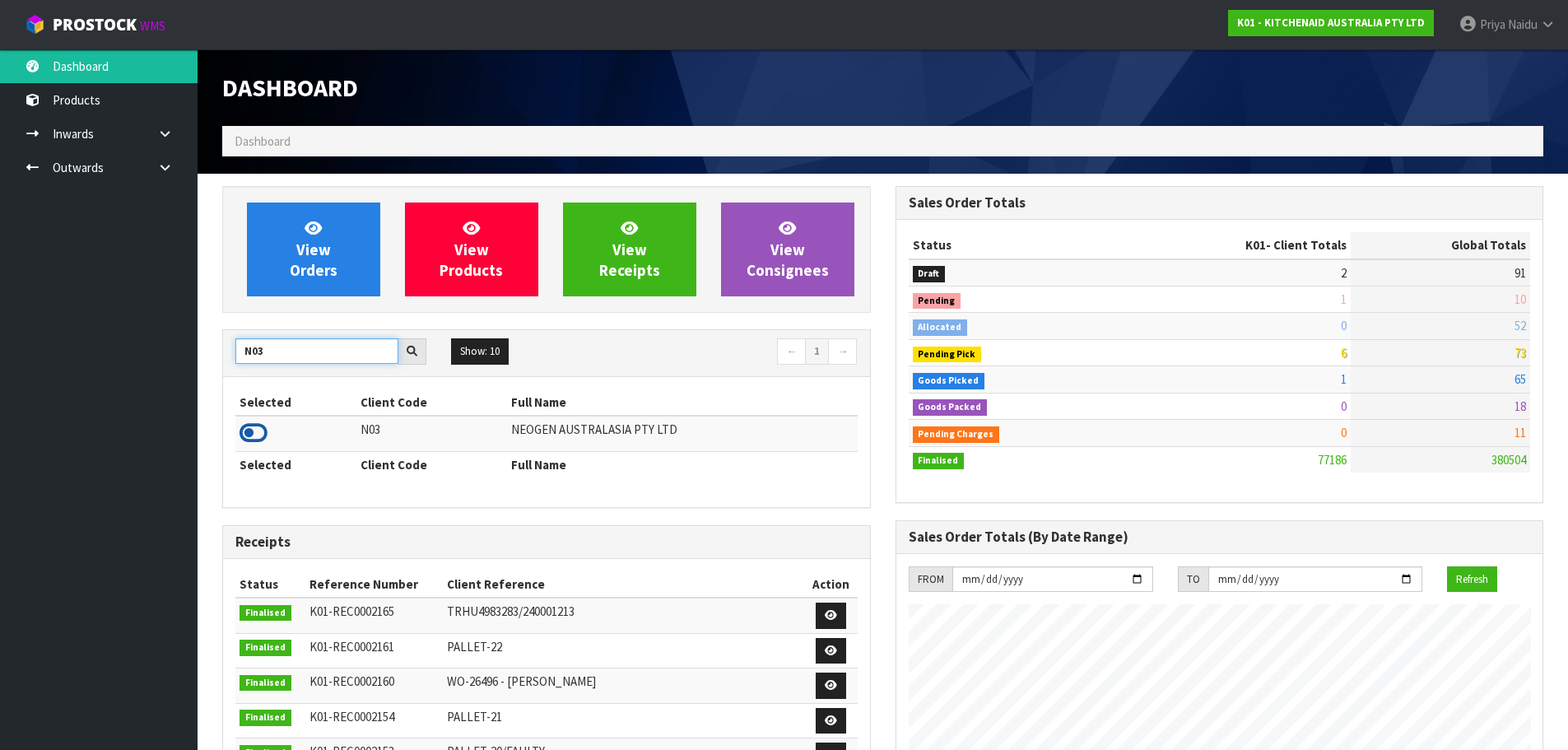
type input "N03"
click at [247, 437] on icon at bounding box center [254, 433] width 28 height 25
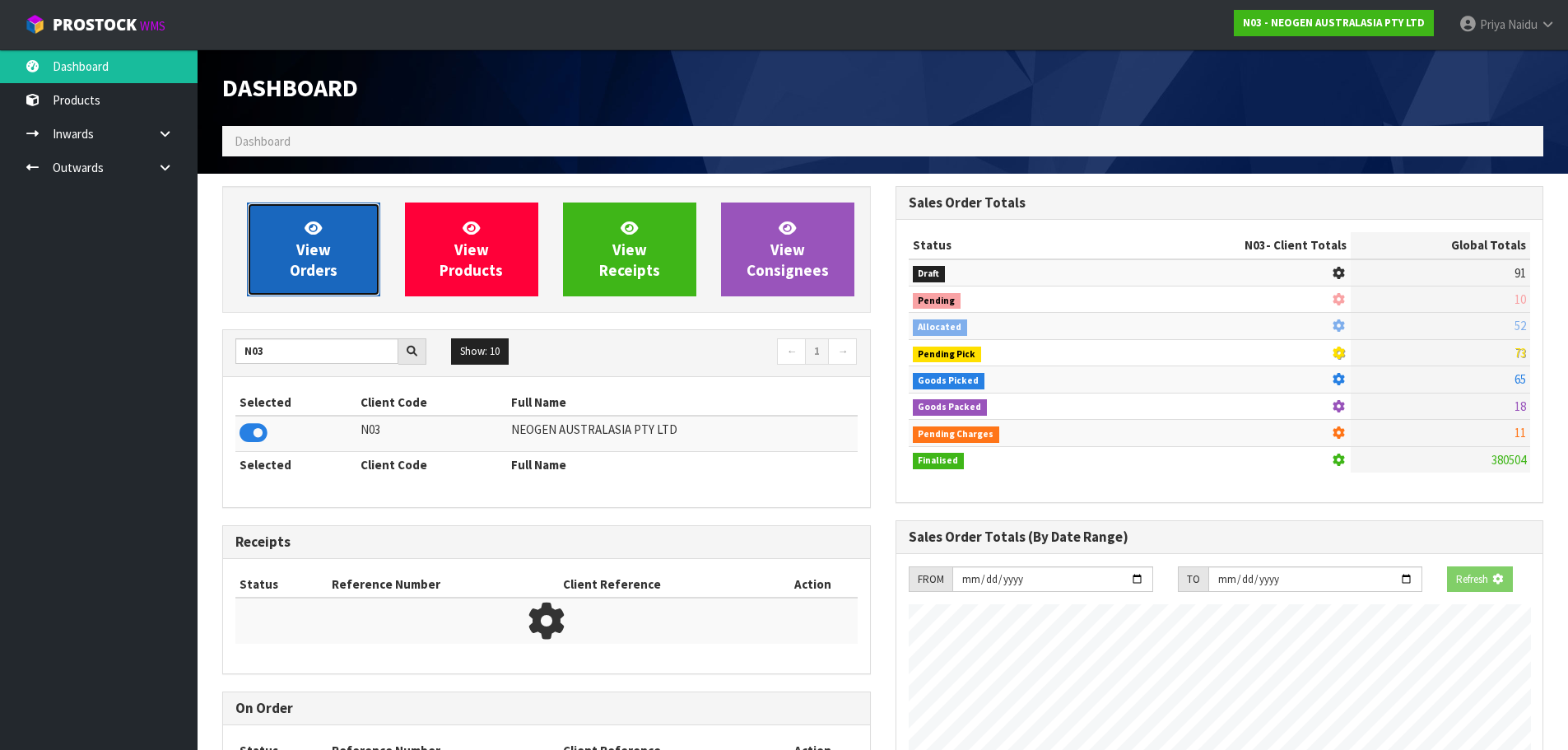
click at [292, 292] on link "View Orders" at bounding box center [313, 249] width 133 height 94
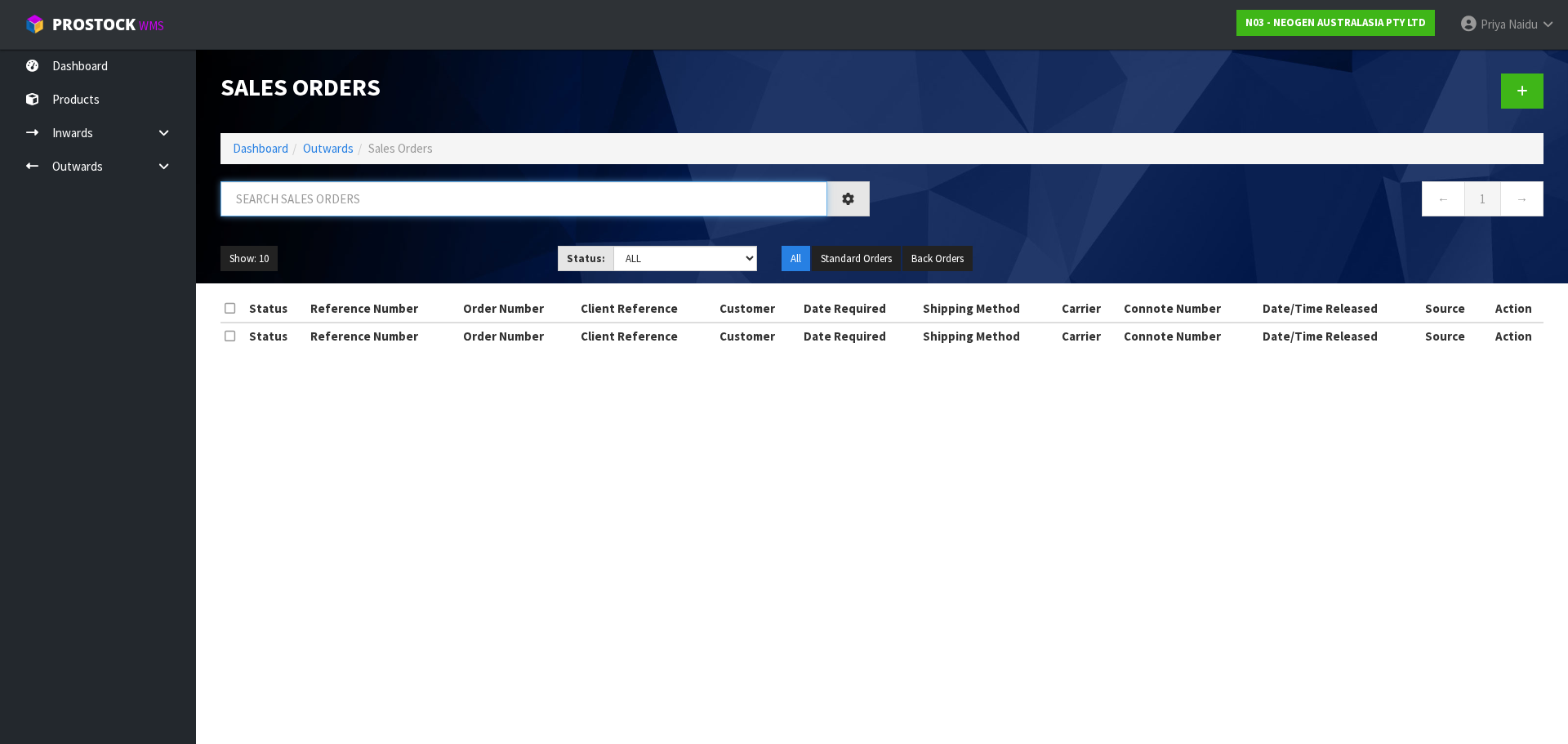
click at [323, 205] on input "text" at bounding box center [524, 199] width 607 height 35
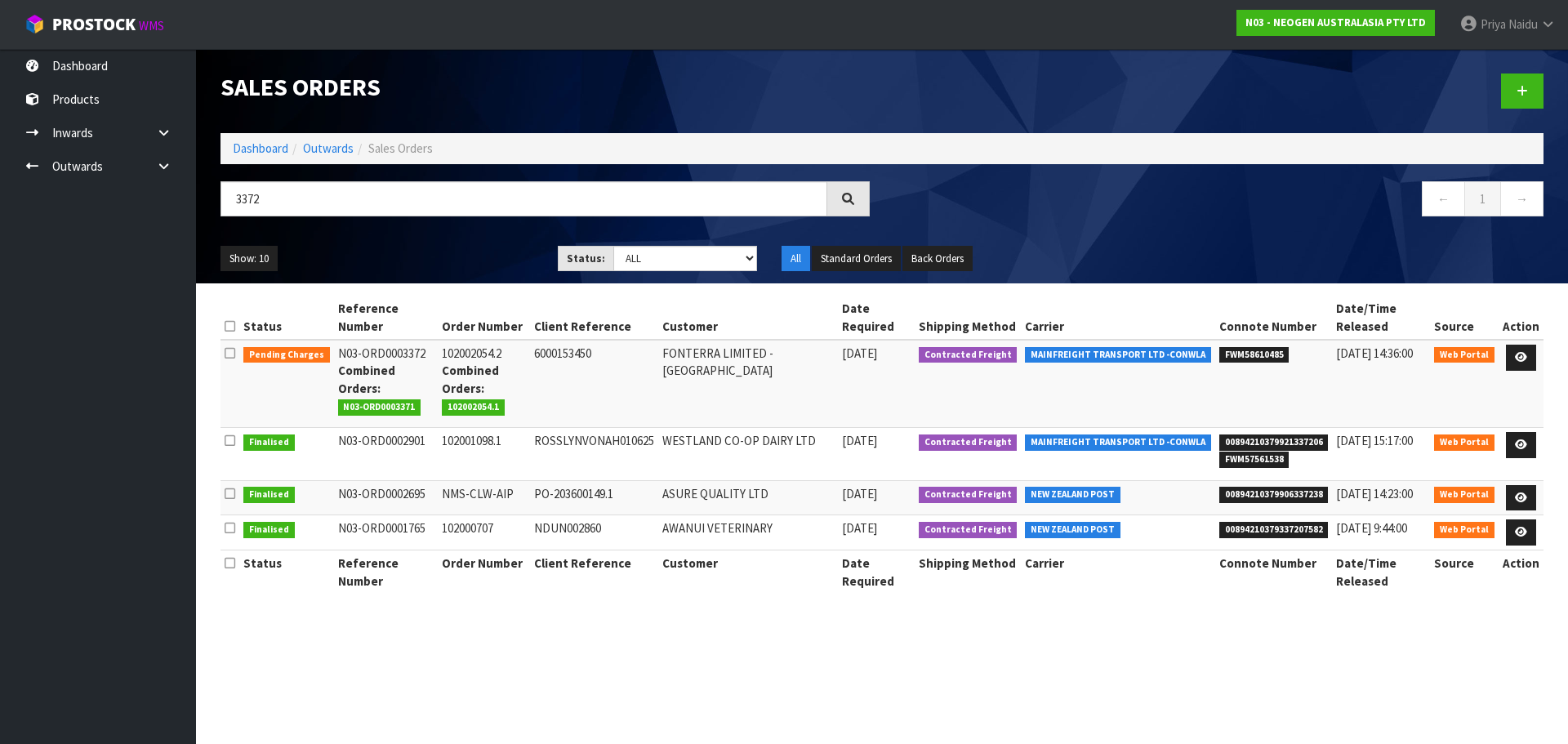
click at [412, 247] on ul "Show: 10 5 10 25 50" at bounding box center [376, 259] width 313 height 26
drag, startPoint x: 1212, startPoint y: 352, endPoint x: 1283, endPoint y: 351, distance: 71.0
click at [1283, 351] on li "FWM58610485" at bounding box center [1274, 353] width 110 height 17
click at [306, 205] on input "3372" at bounding box center [524, 199] width 607 height 35
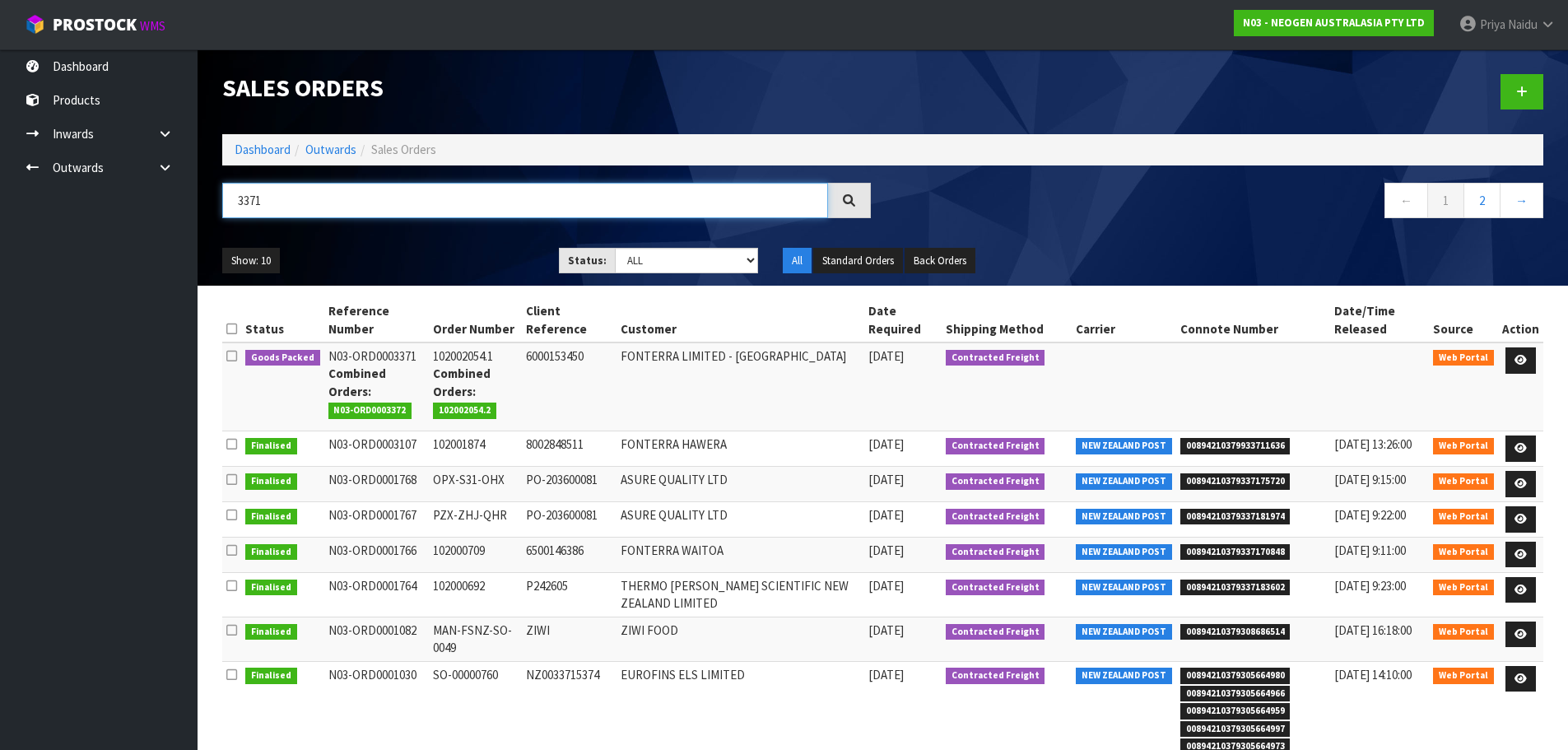
type input "3371"
click at [424, 244] on div "Show: 10 5 10 25 50 Status: Draft Pending Allocated Pending Pick Goods Picked G…" at bounding box center [882, 260] width 1346 height 51
click at [1521, 354] on link at bounding box center [1521, 361] width 31 height 27
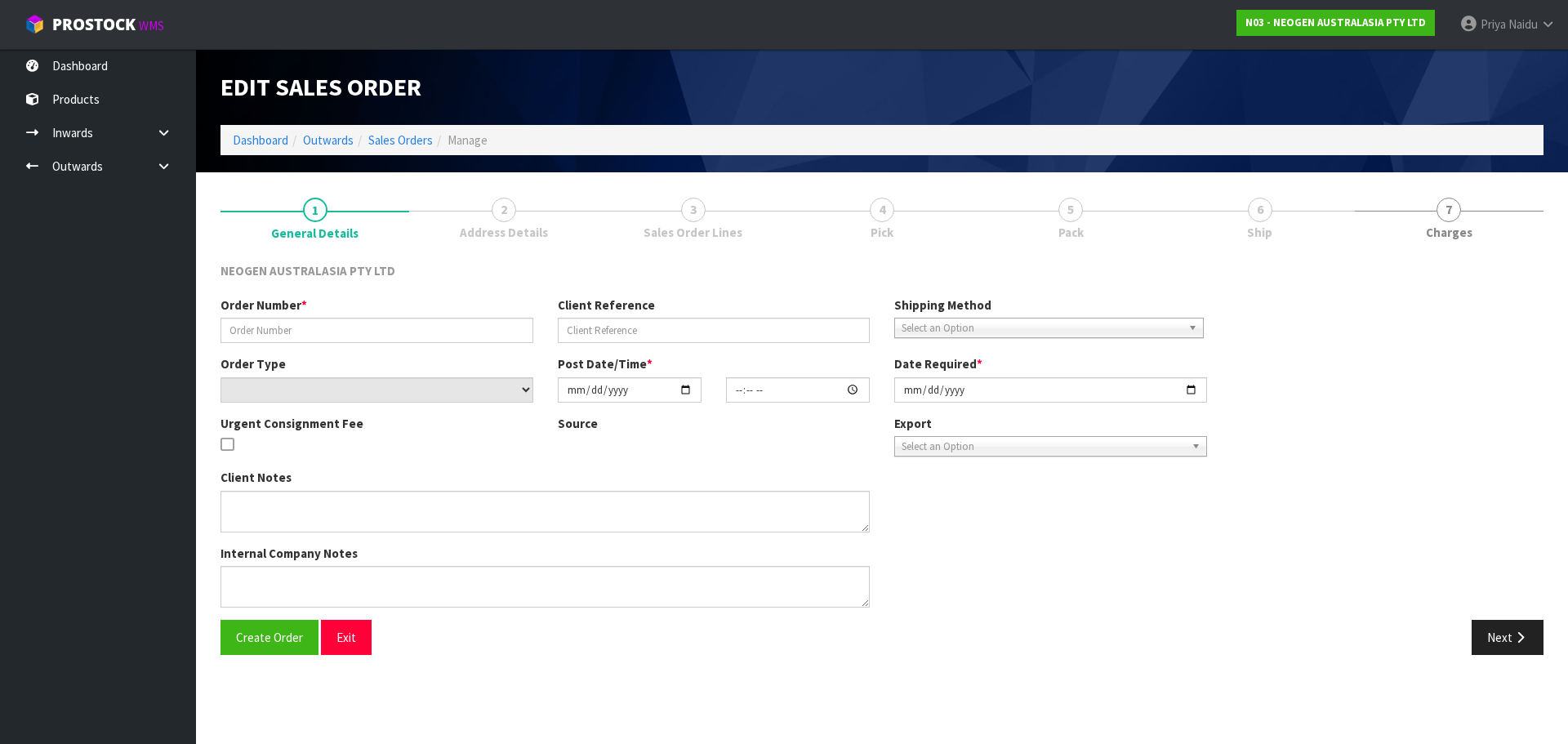
type input "102002054.1"
type input "6000153450"
select select "number:0"
type input "[DATE]"
type input "10:04:00.000"
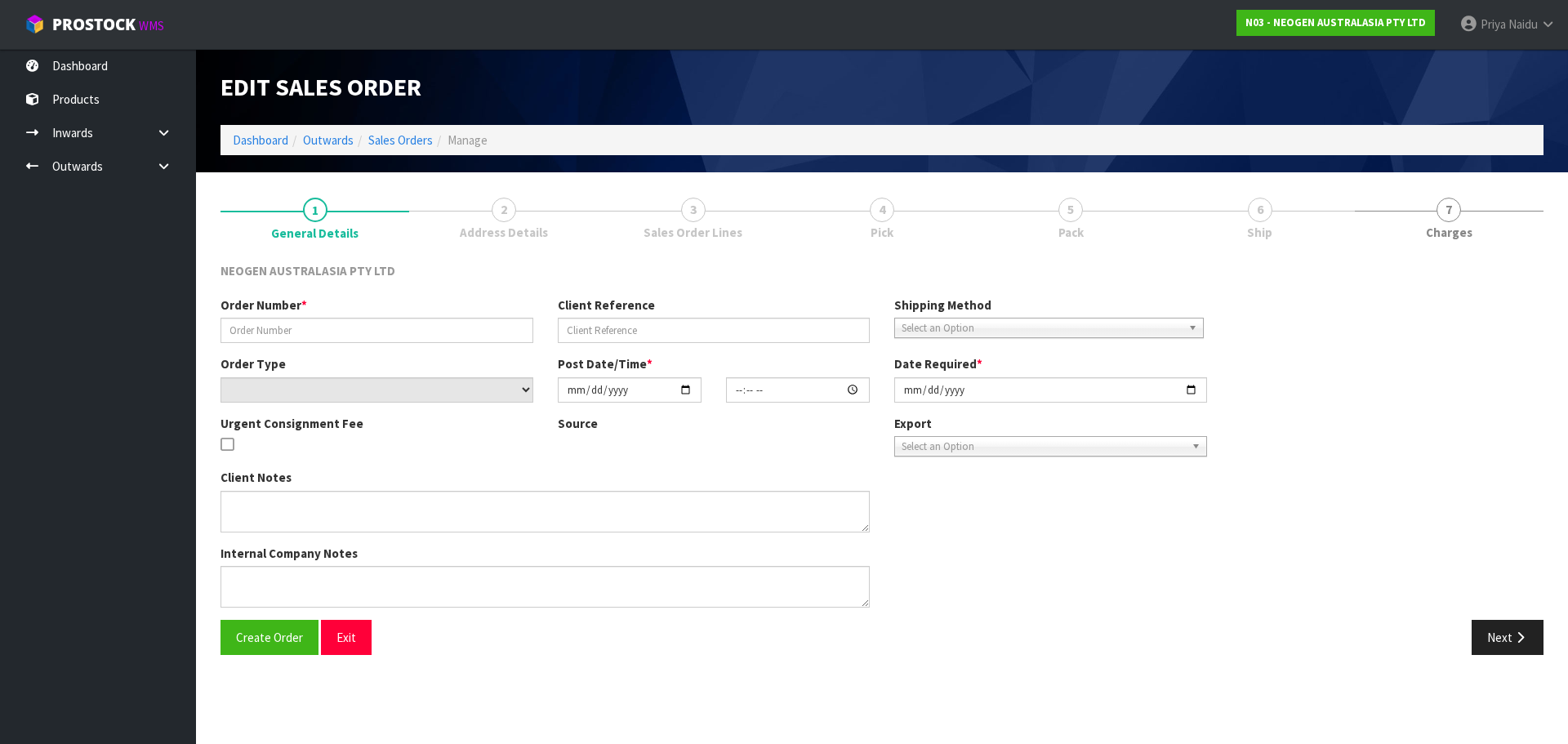
type input "[DATE]"
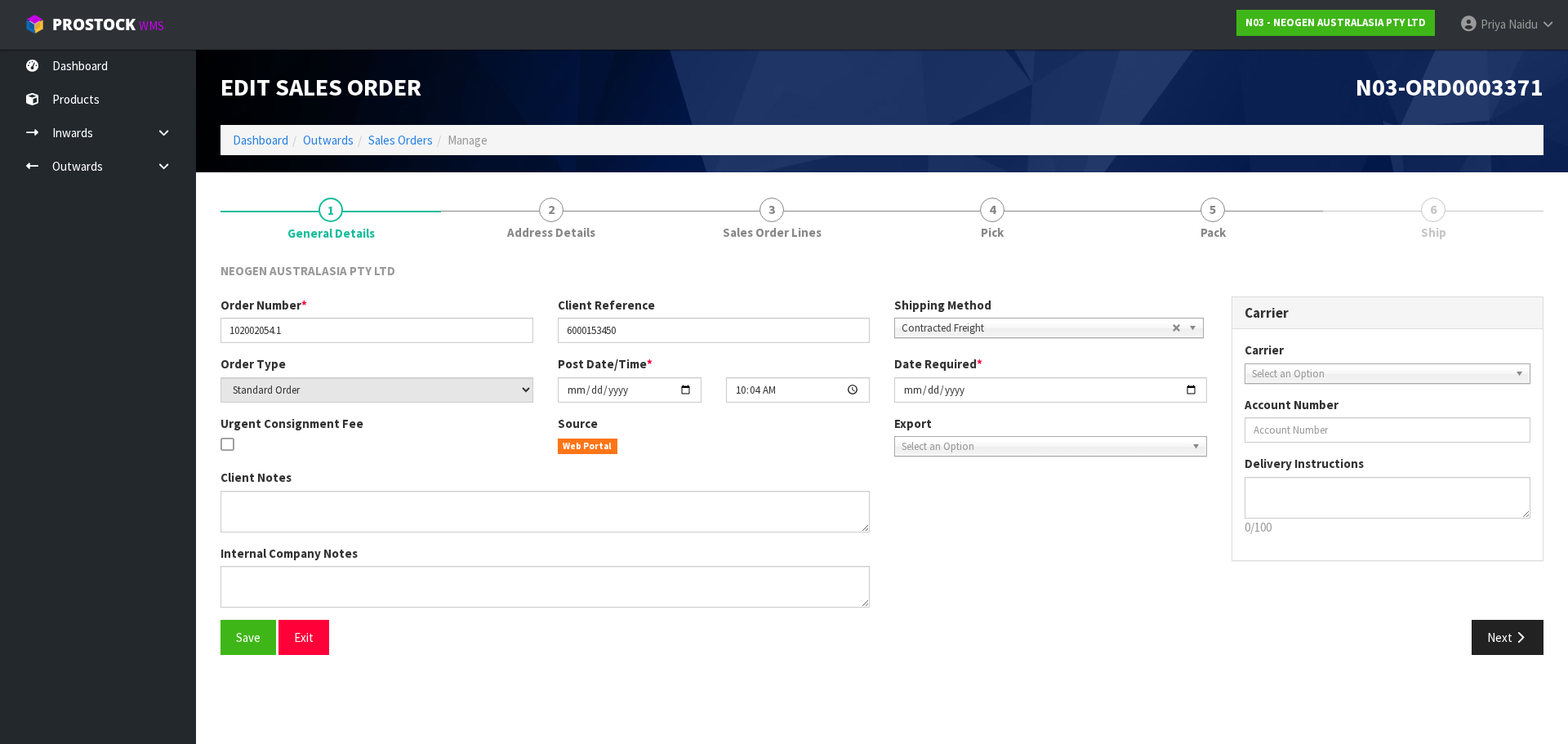
click at [1351, 219] on link "6 Ship" at bounding box center [1433, 217] width 220 height 64
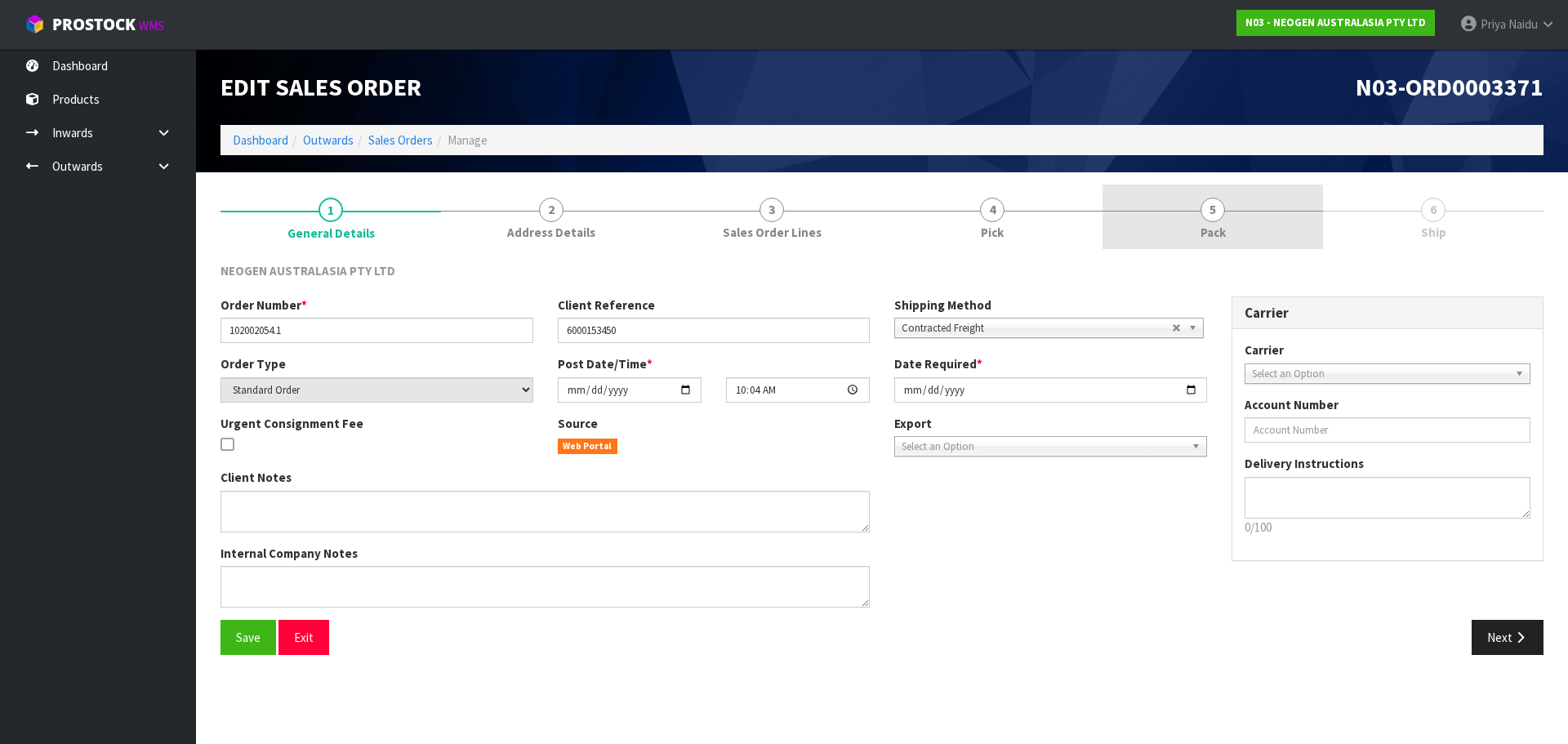
click at [1227, 224] on link "5 Pack" at bounding box center [1212, 217] width 220 height 64
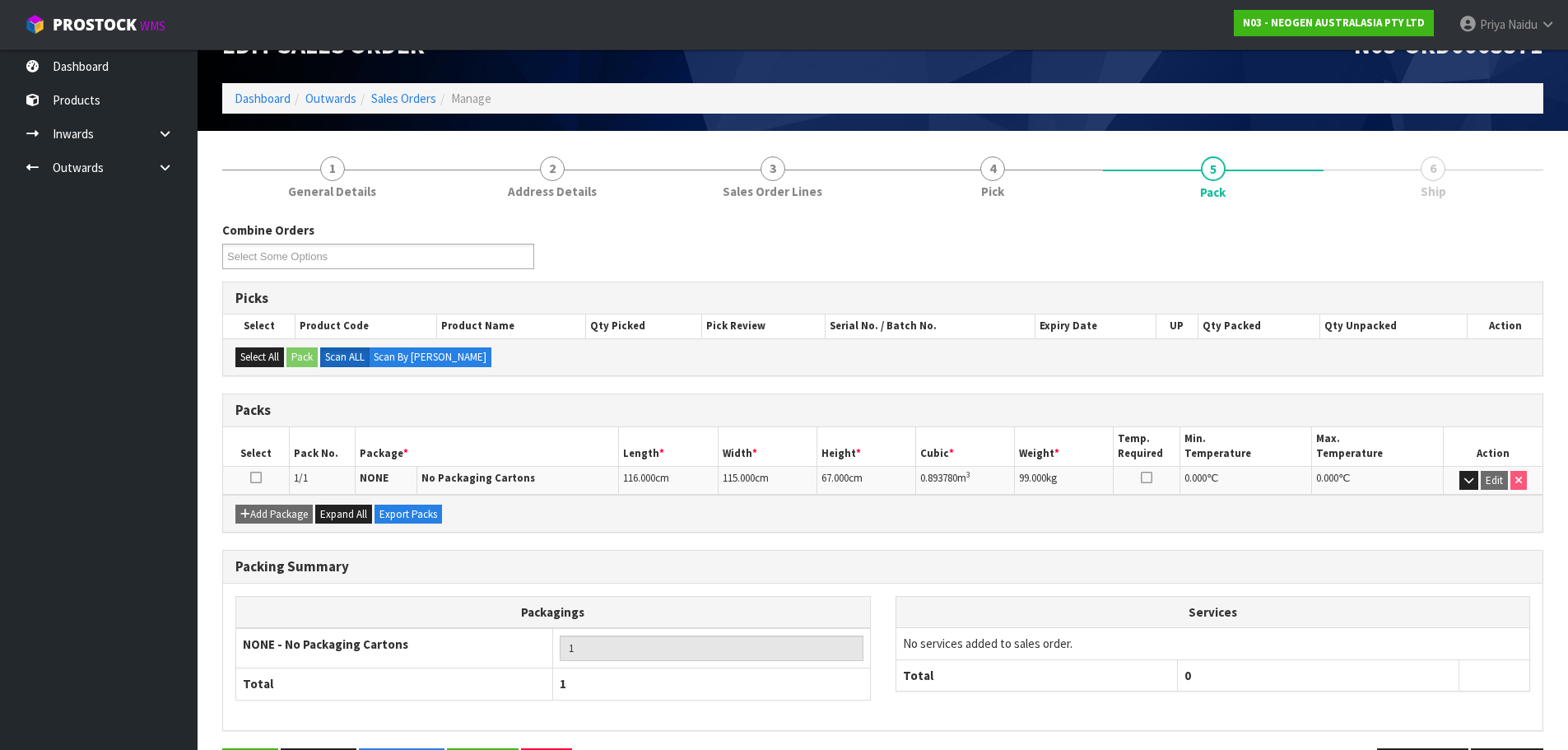
scroll to position [101, 0]
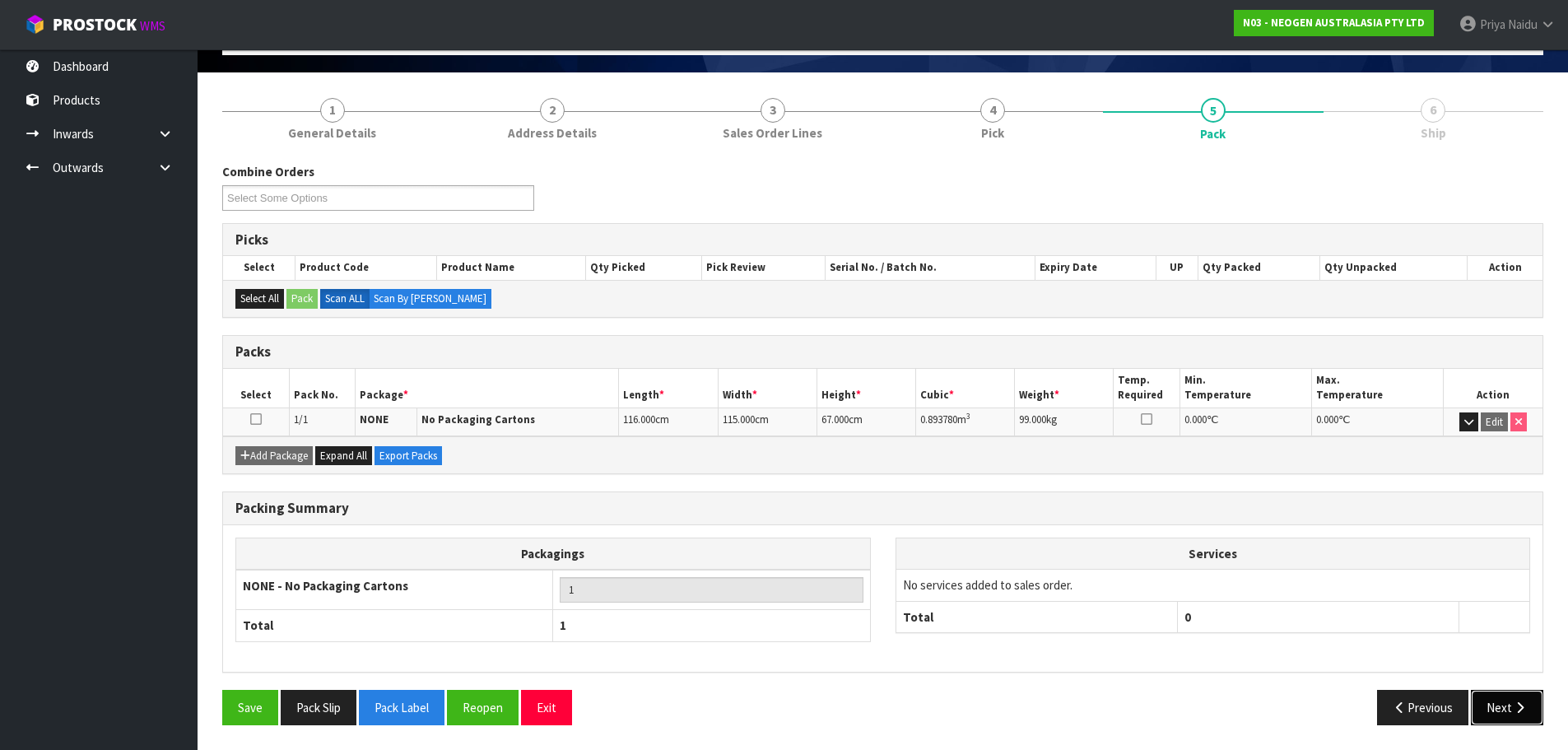
click at [1506, 703] on button "Next" at bounding box center [1506, 708] width 72 height 36
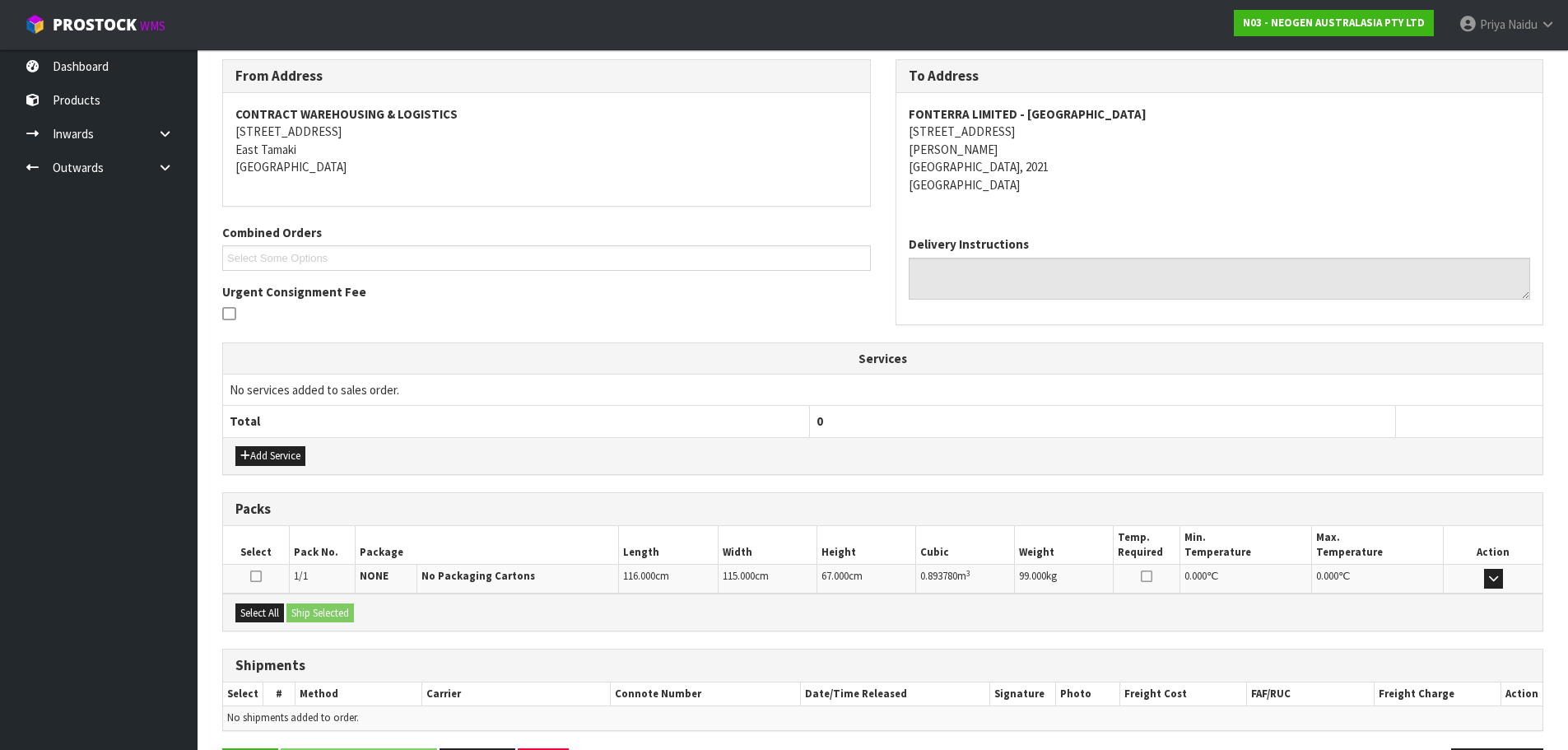
scroll to position [264, 0]
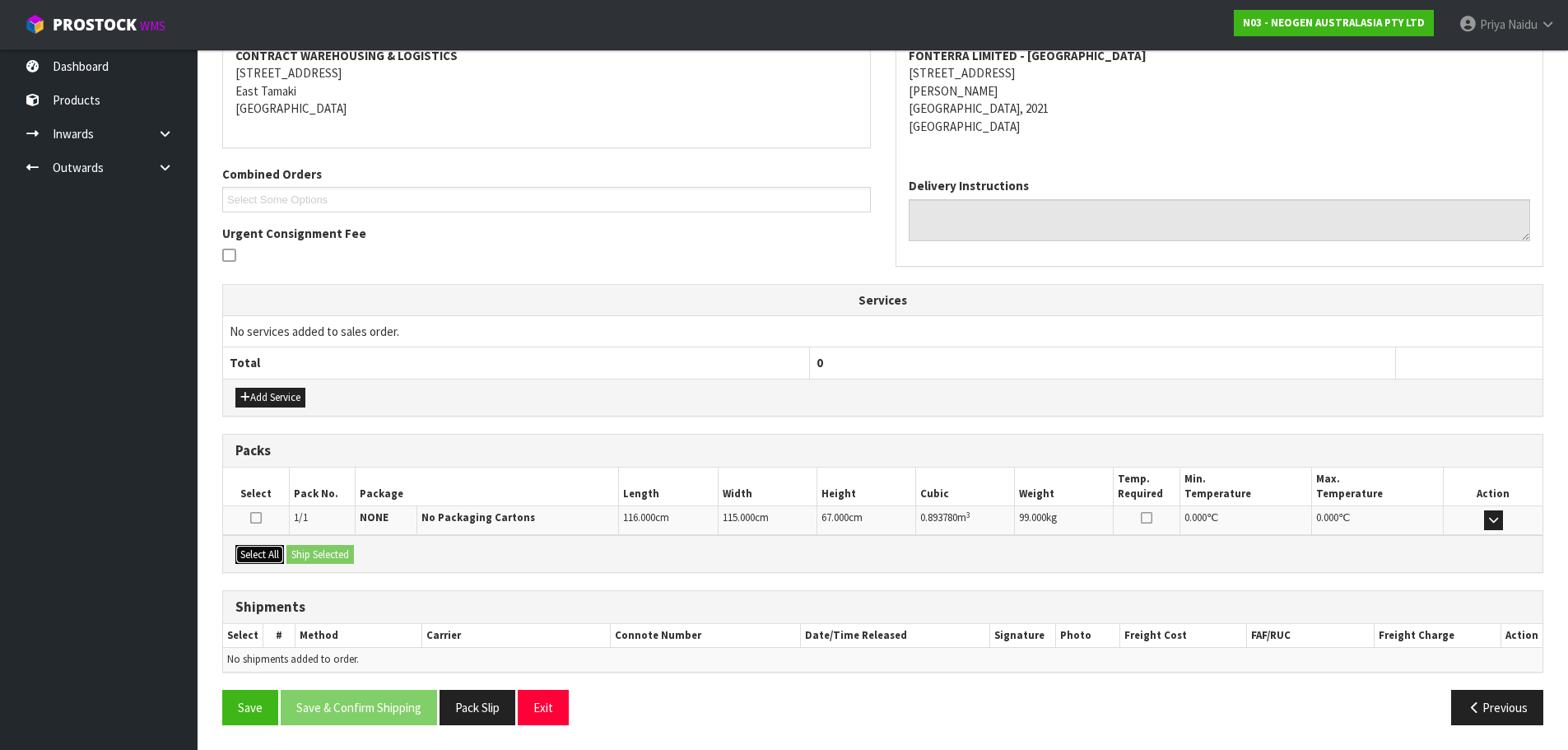
click at [270, 556] on button "Select All" at bounding box center [259, 555] width 48 height 20
click at [354, 550] on button "Ship Selected" at bounding box center [320, 555] width 67 height 20
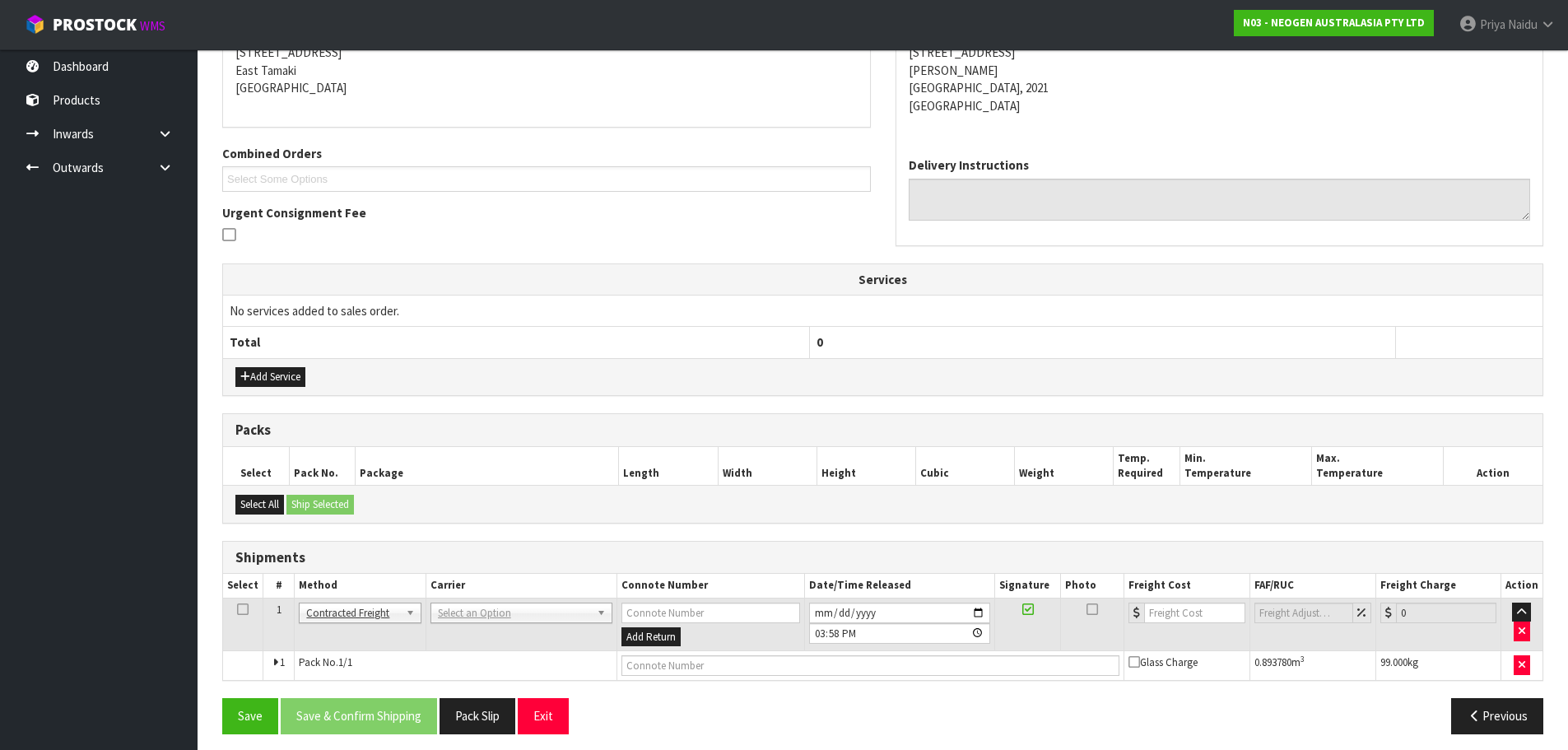
scroll to position [293, 0]
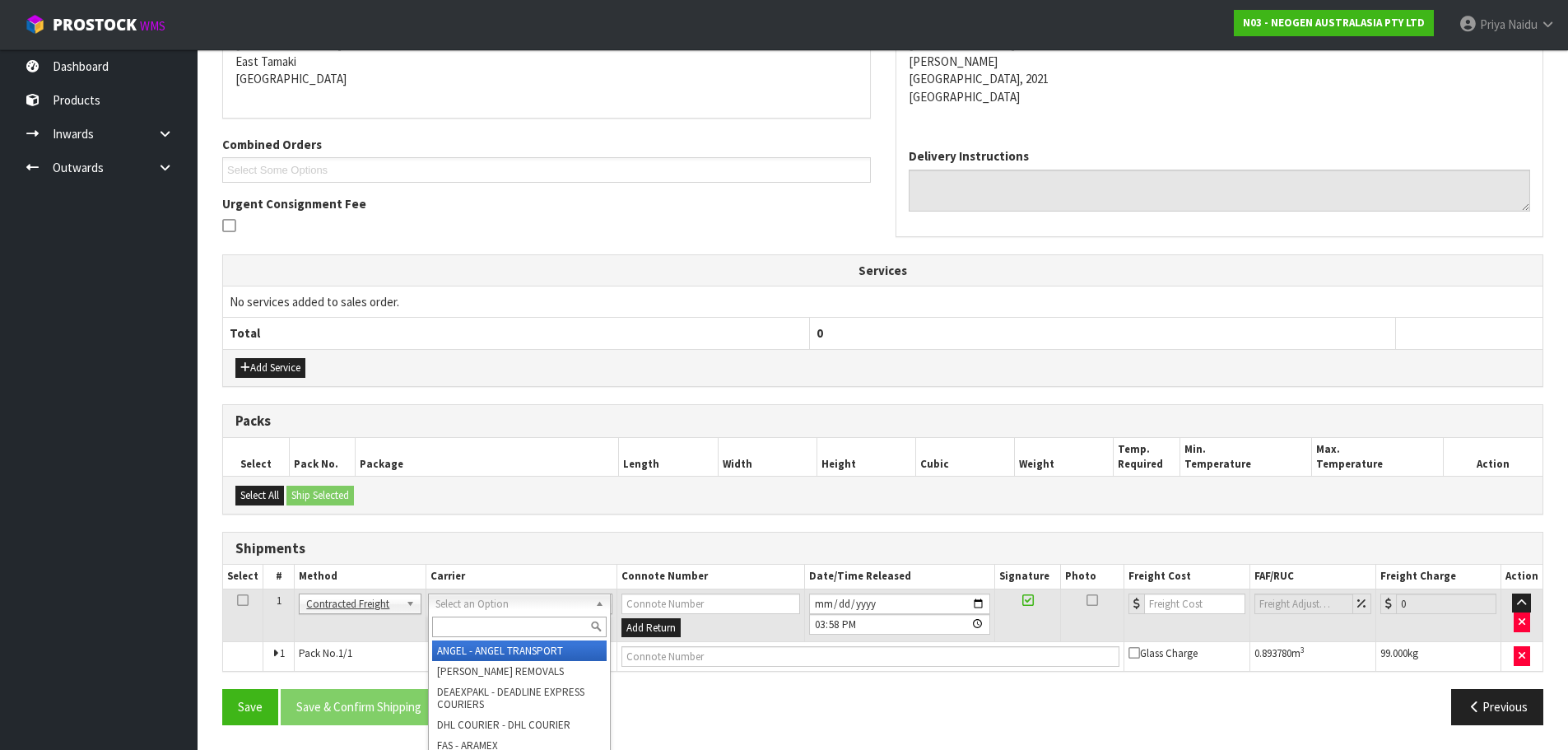
click at [451, 633] on input "text" at bounding box center [520, 627] width 175 height 21
type input "MF"
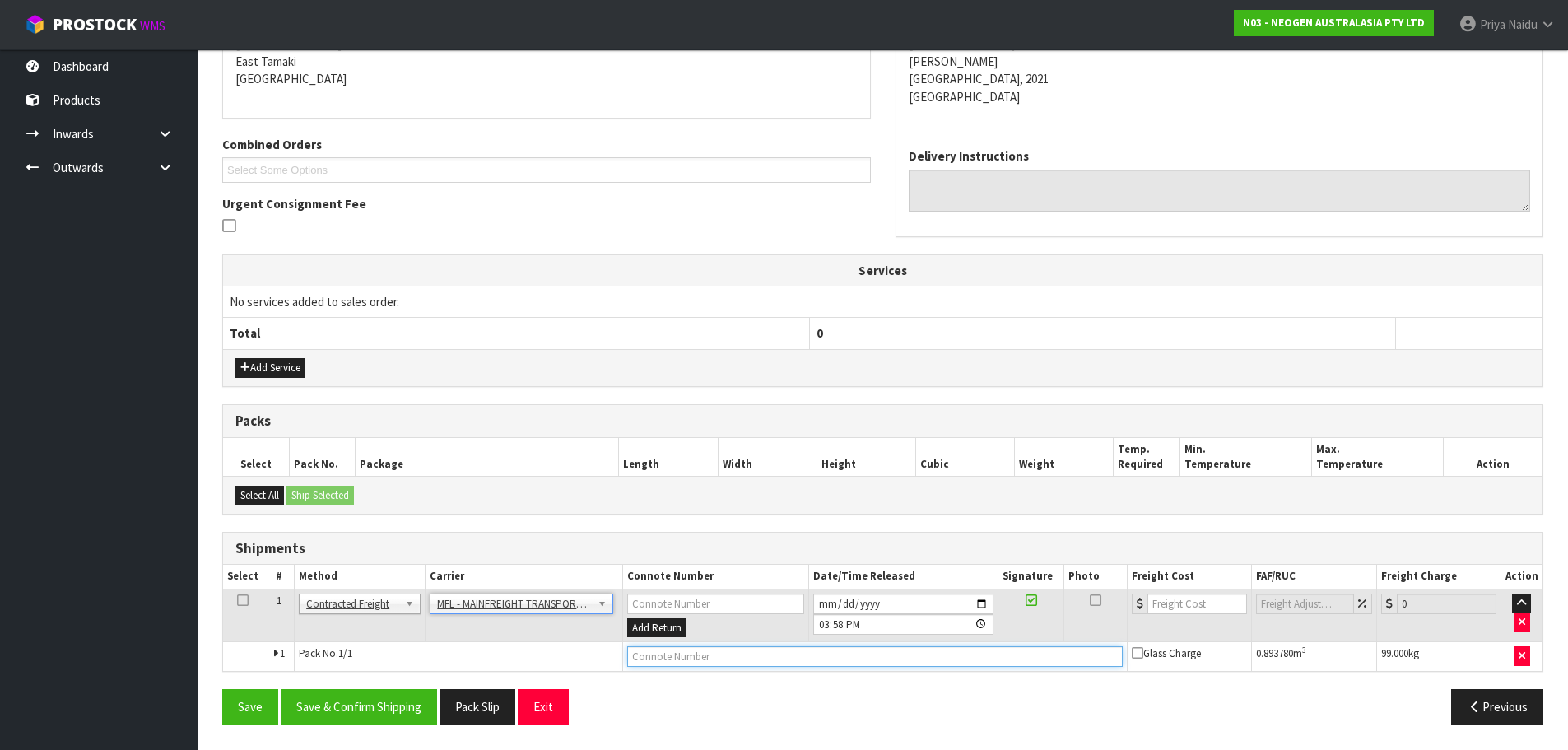
click at [704, 659] on input "text" at bounding box center [875, 656] width 496 height 21
paste input "FWM58610485"
type input "FWM58610485"
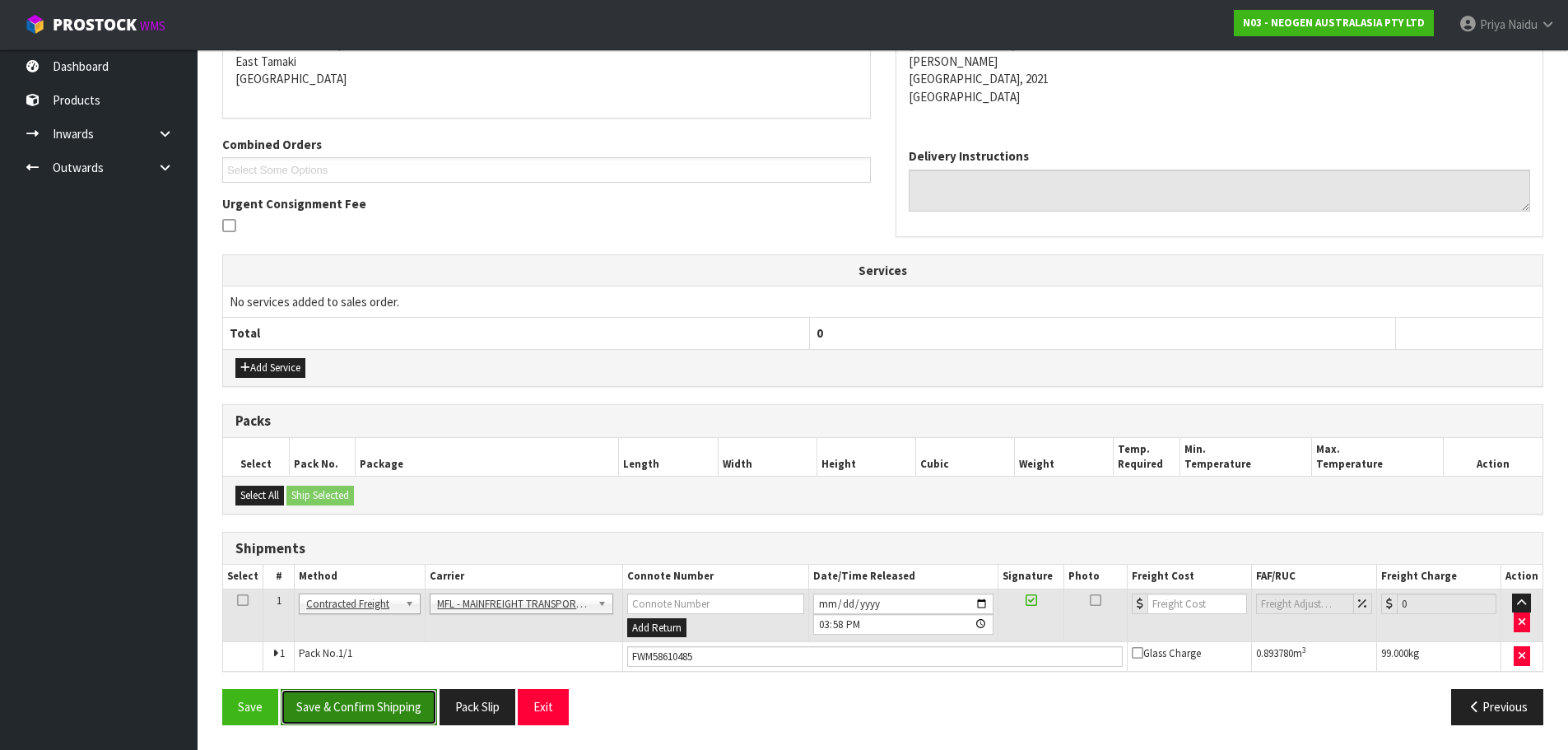
click at [344, 703] on button "Save & Confirm Shipping" at bounding box center [359, 707] width 156 height 36
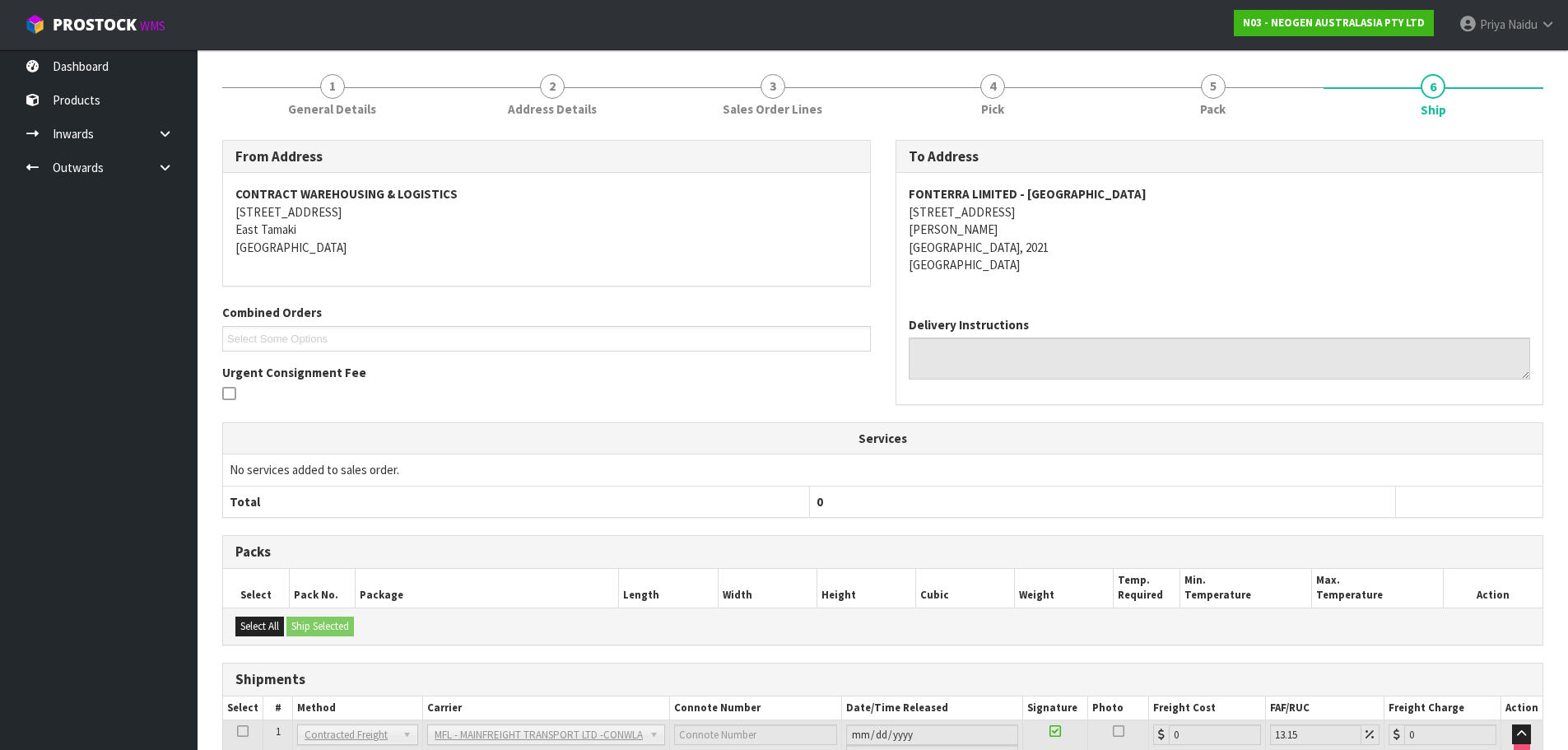
scroll to position [0, 0]
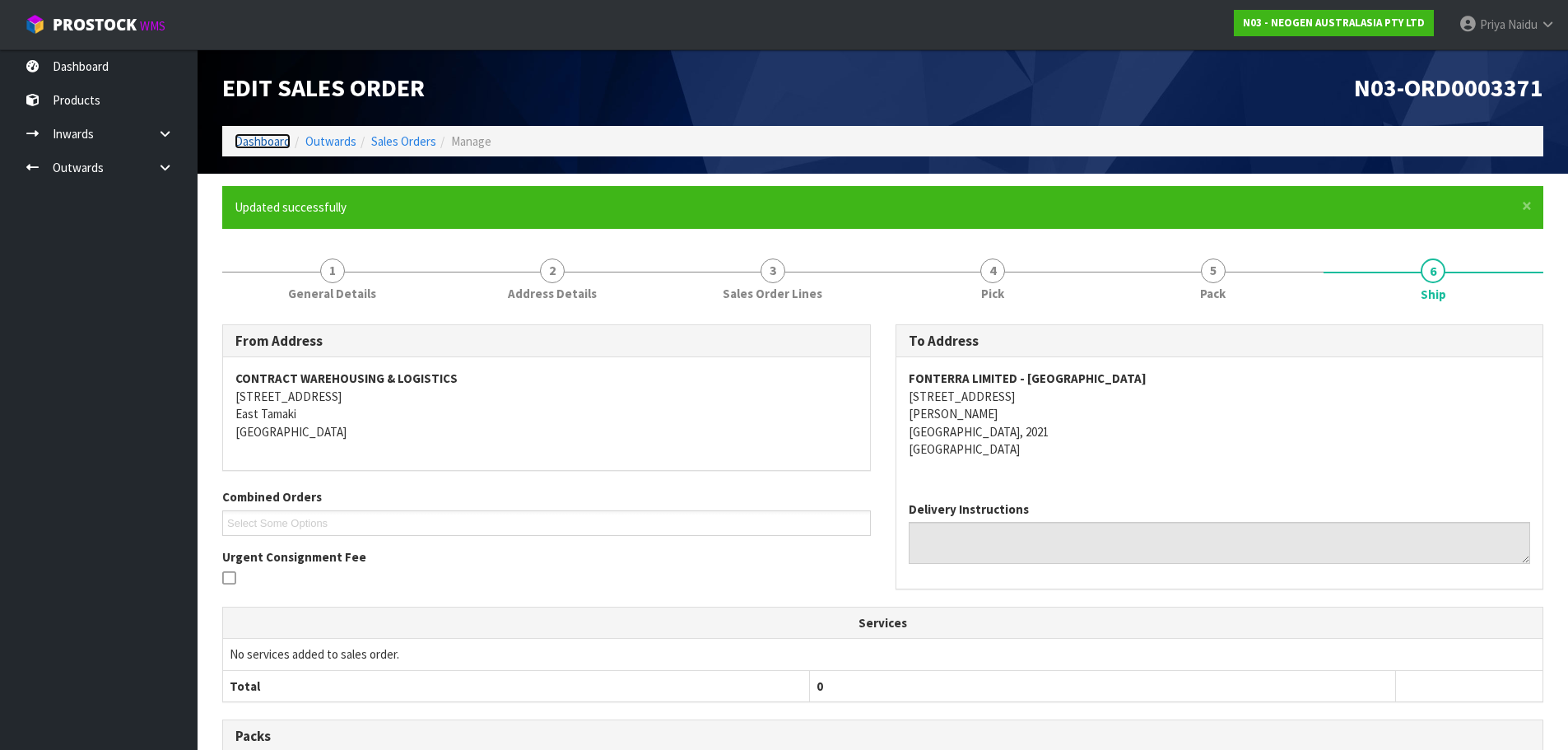
click at [258, 138] on link "Dashboard" at bounding box center [262, 141] width 56 height 16
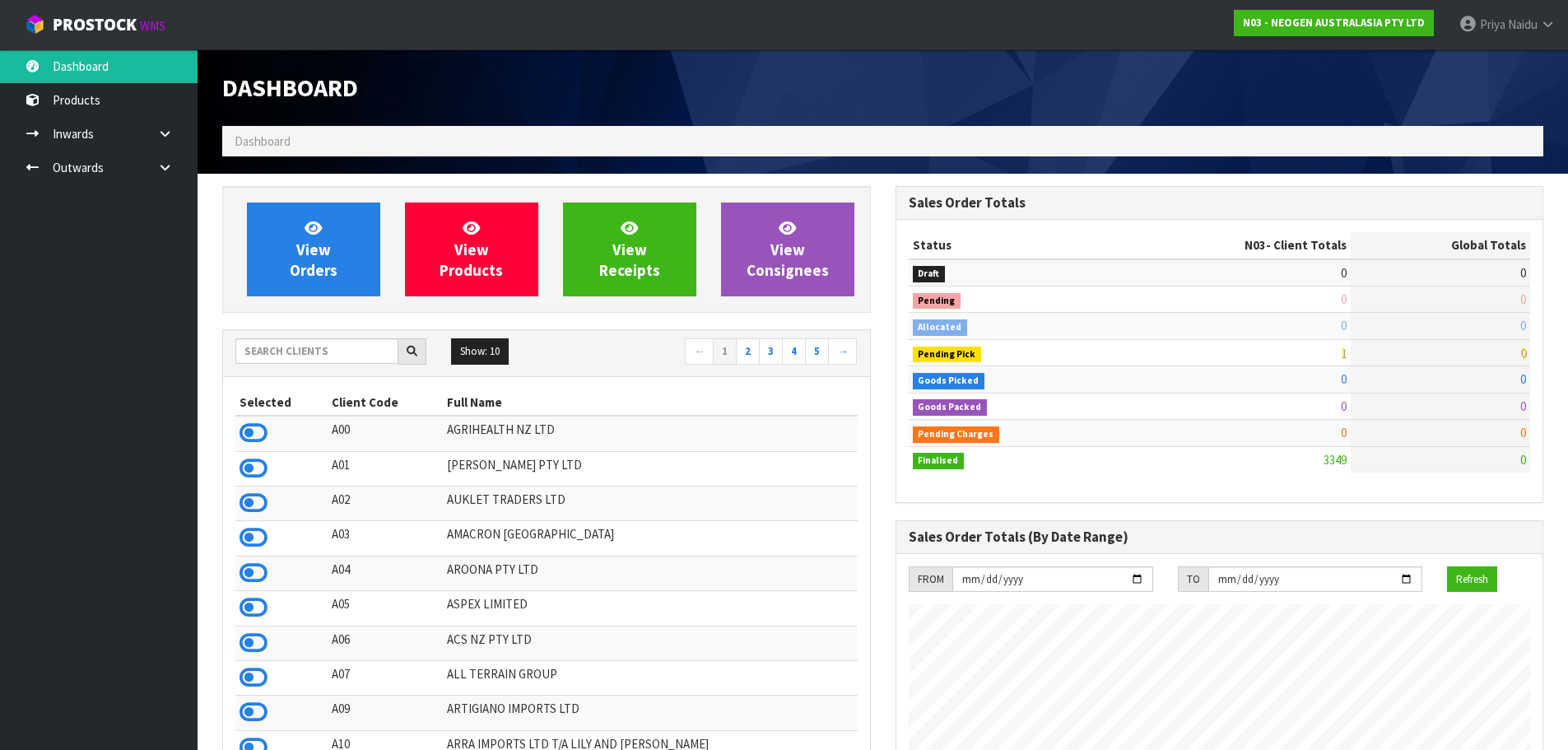
scroll to position [1247, 673]
click at [342, 355] on input "text" at bounding box center [317, 351] width 163 height 26
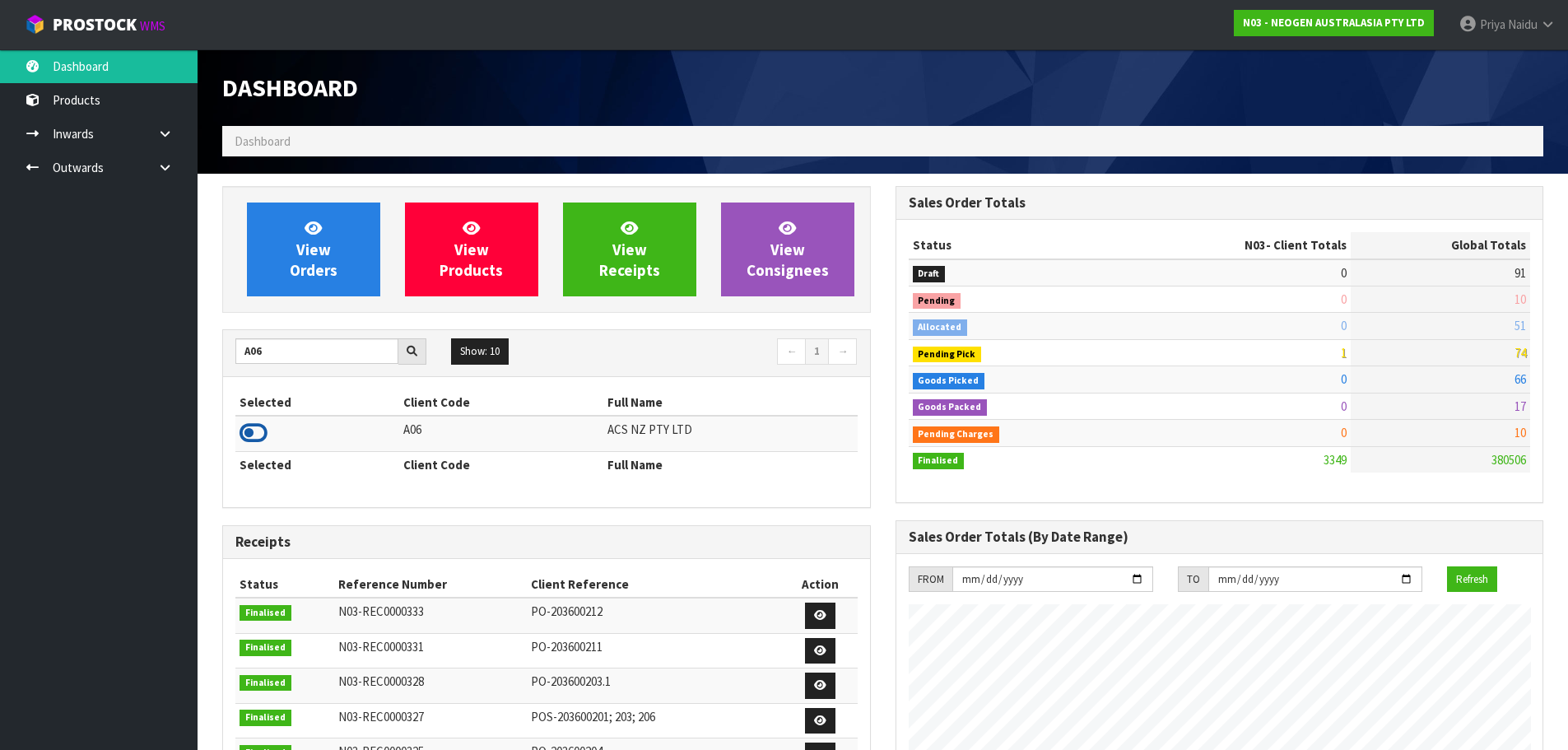
click at [256, 435] on icon at bounding box center [254, 433] width 28 height 25
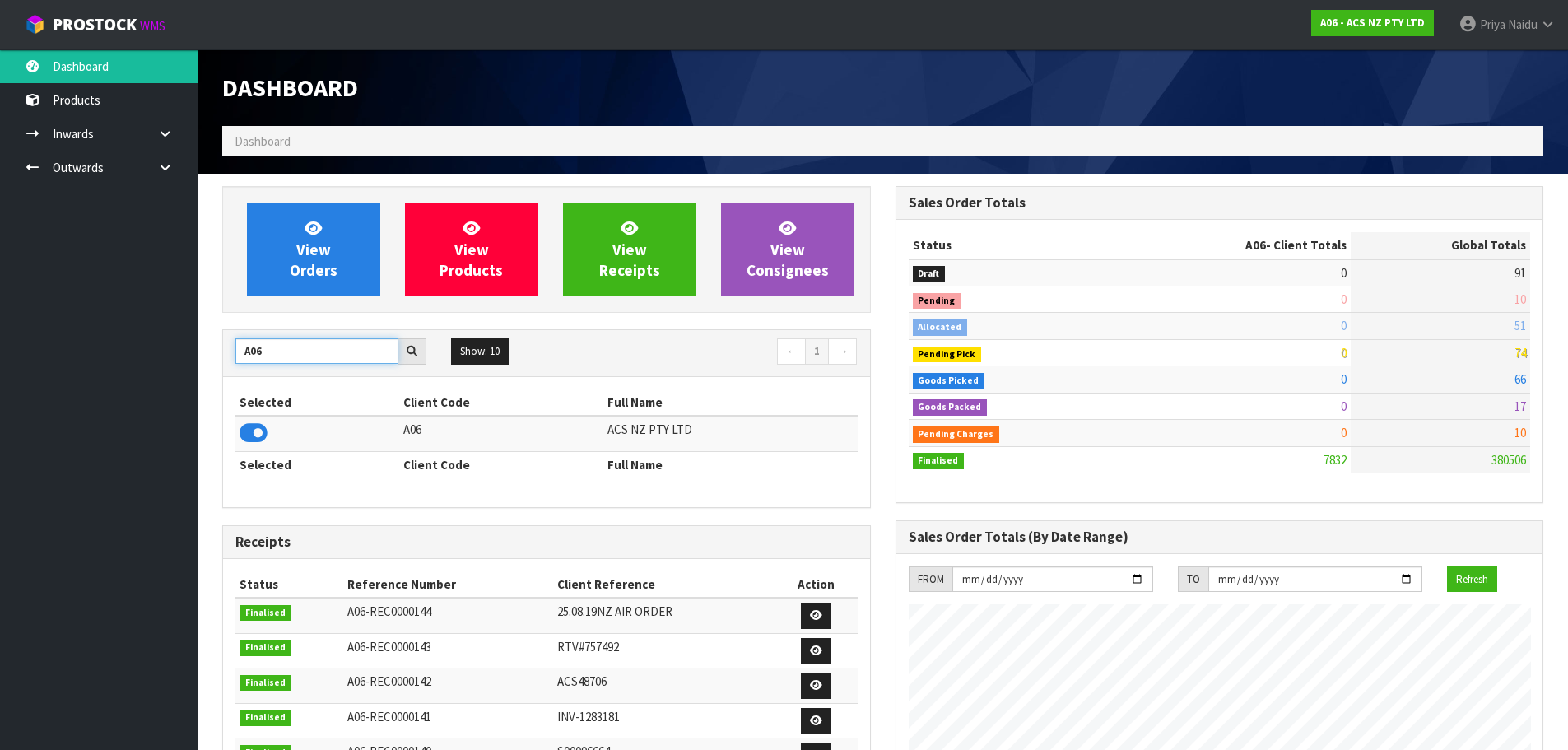
click at [311, 358] on input "A06" at bounding box center [317, 351] width 163 height 26
type input "A"
click at [248, 428] on icon at bounding box center [254, 433] width 28 height 25
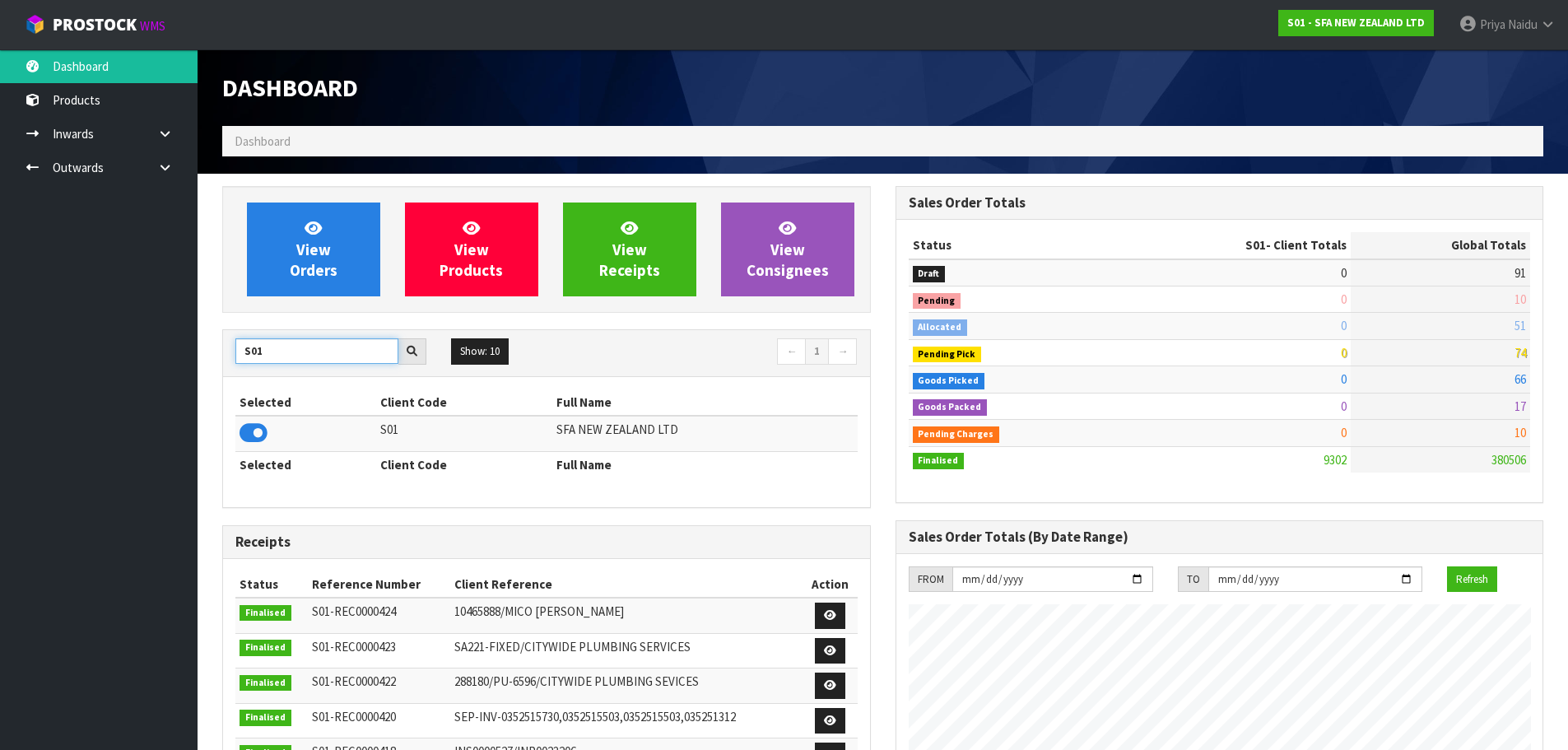
click at [292, 342] on input "S01" at bounding box center [317, 351] width 163 height 26
type input "S"
type input "N04"
click at [264, 437] on icon at bounding box center [254, 433] width 28 height 25
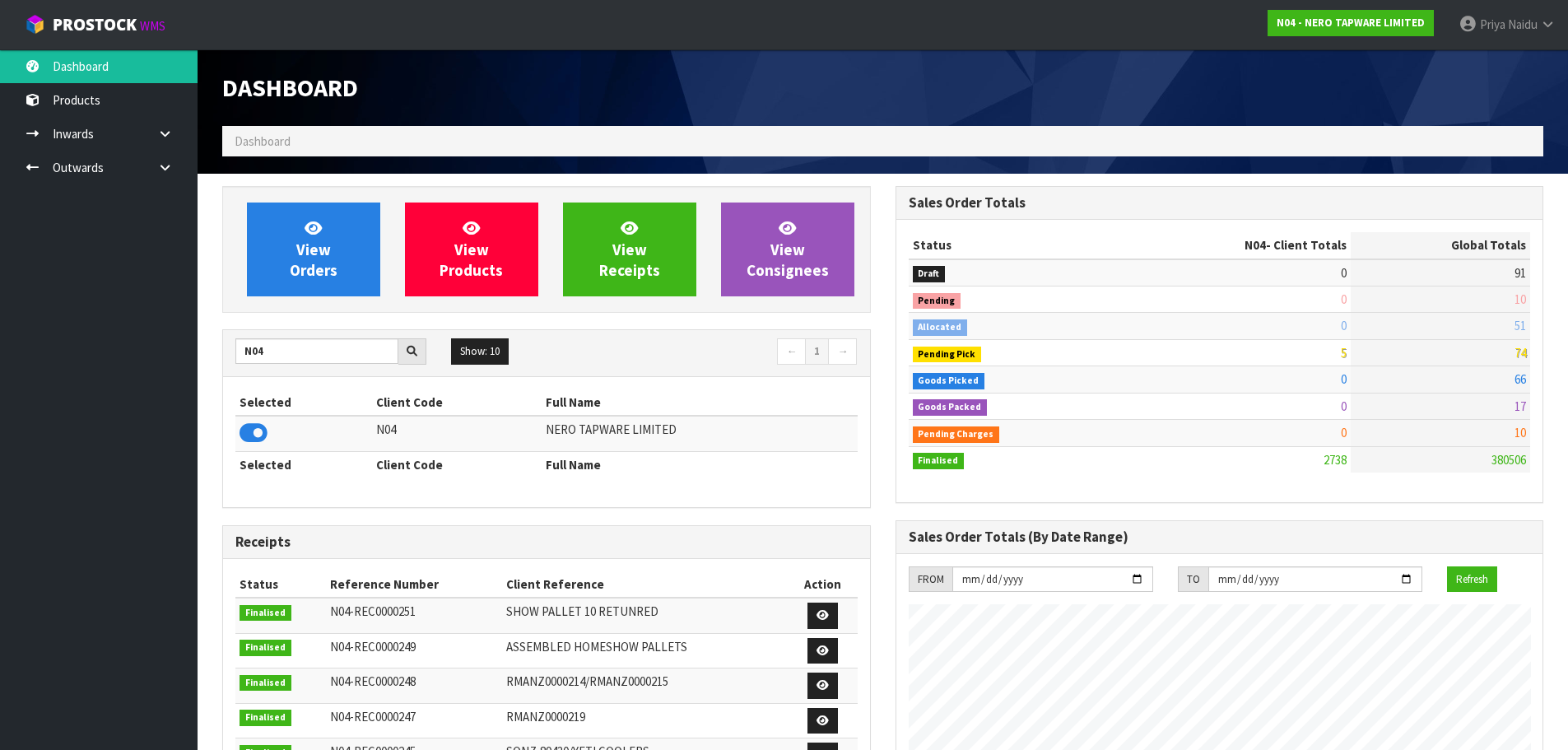
scroll to position [1282, 673]
click at [349, 276] on link "View Orders" at bounding box center [313, 249] width 133 height 94
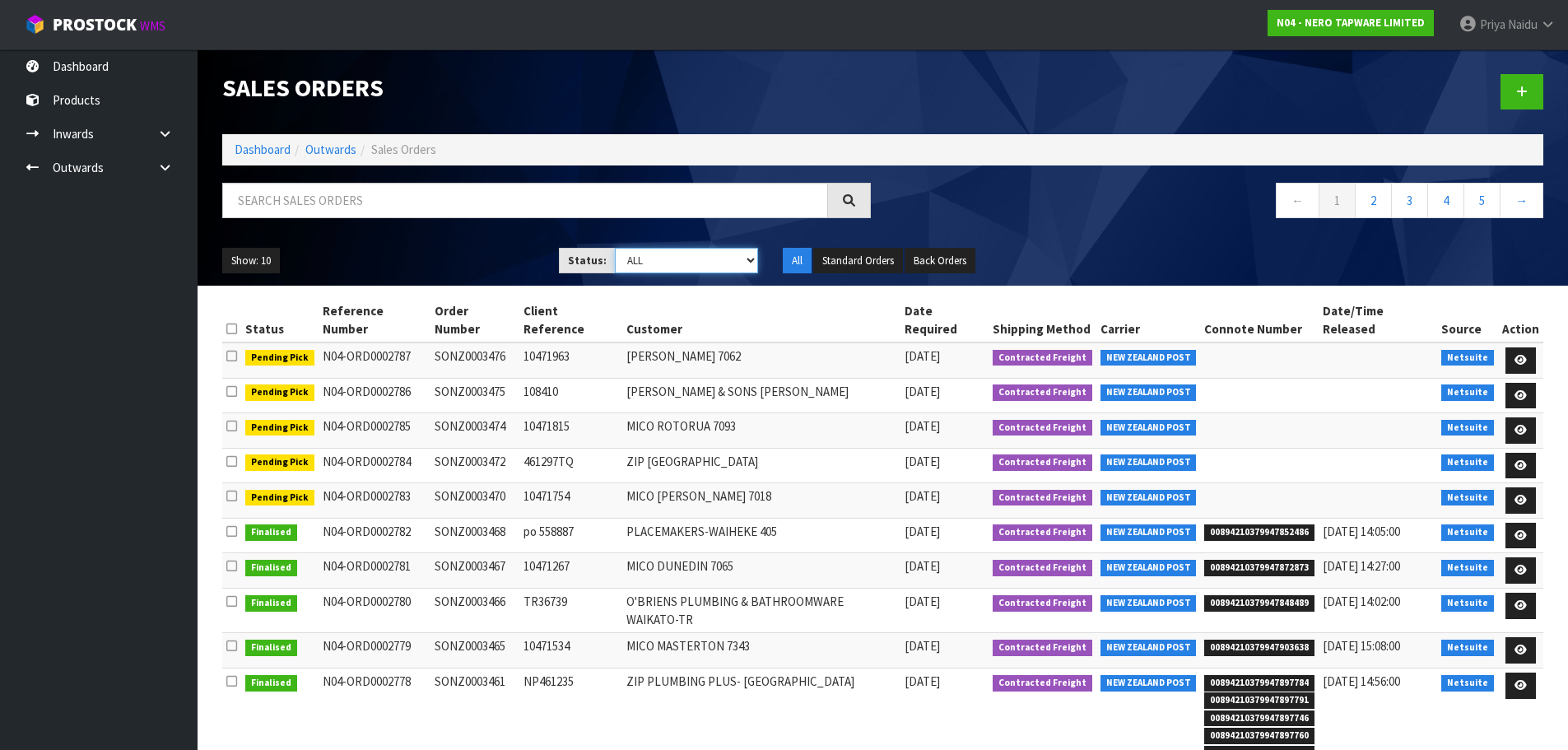
click at [681, 268] on select "Draft Pending Allocated Pending Pick Goods Picked Goods Packed Pending Charges …" at bounding box center [687, 260] width 143 height 26
select select "string:3"
click at [615, 248] on select "Draft Pending Allocated Pending Pick Goods Picked Goods Packed Pending Charges …" at bounding box center [687, 260] width 143 height 26
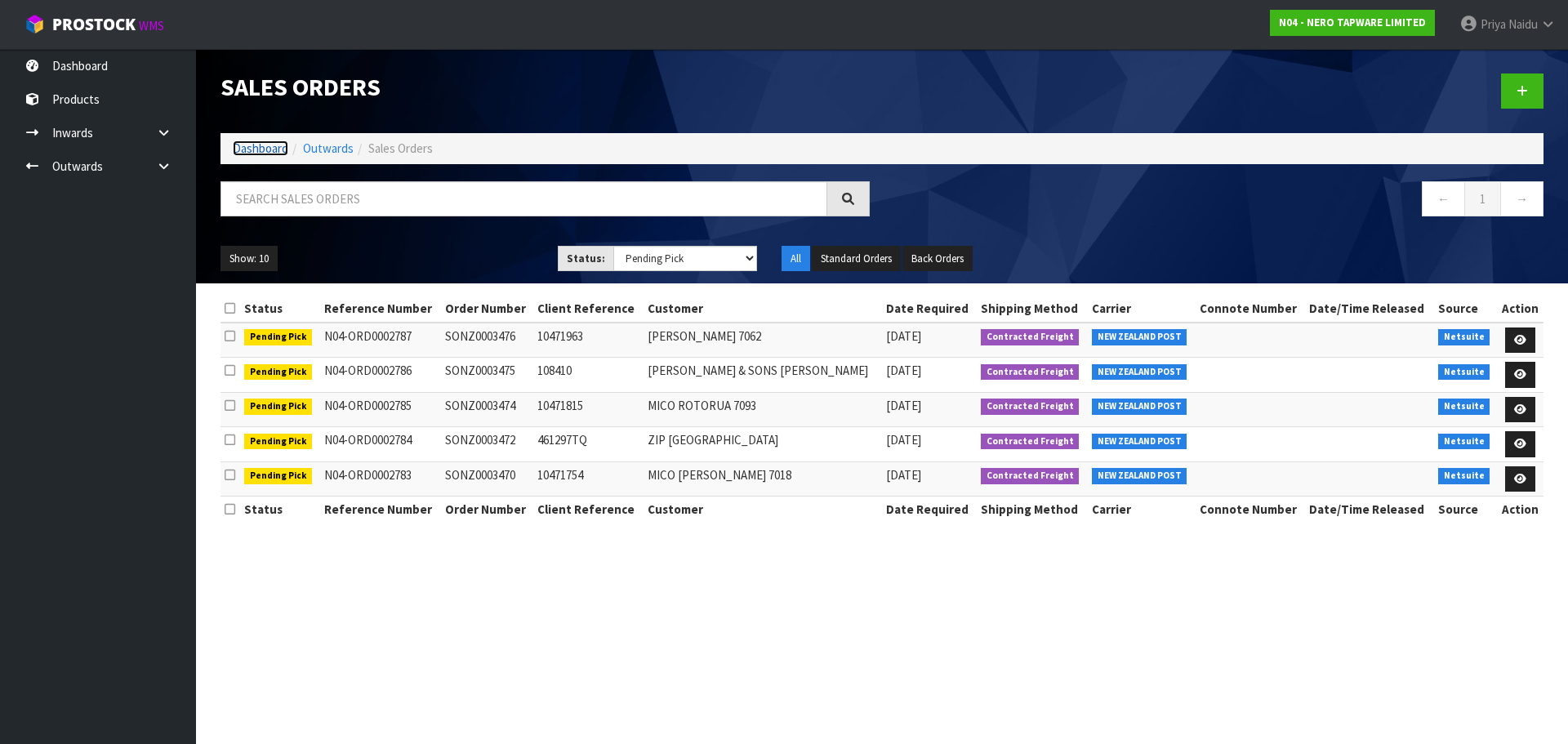
click at [254, 147] on link "Dashboard" at bounding box center [260, 148] width 55 height 16
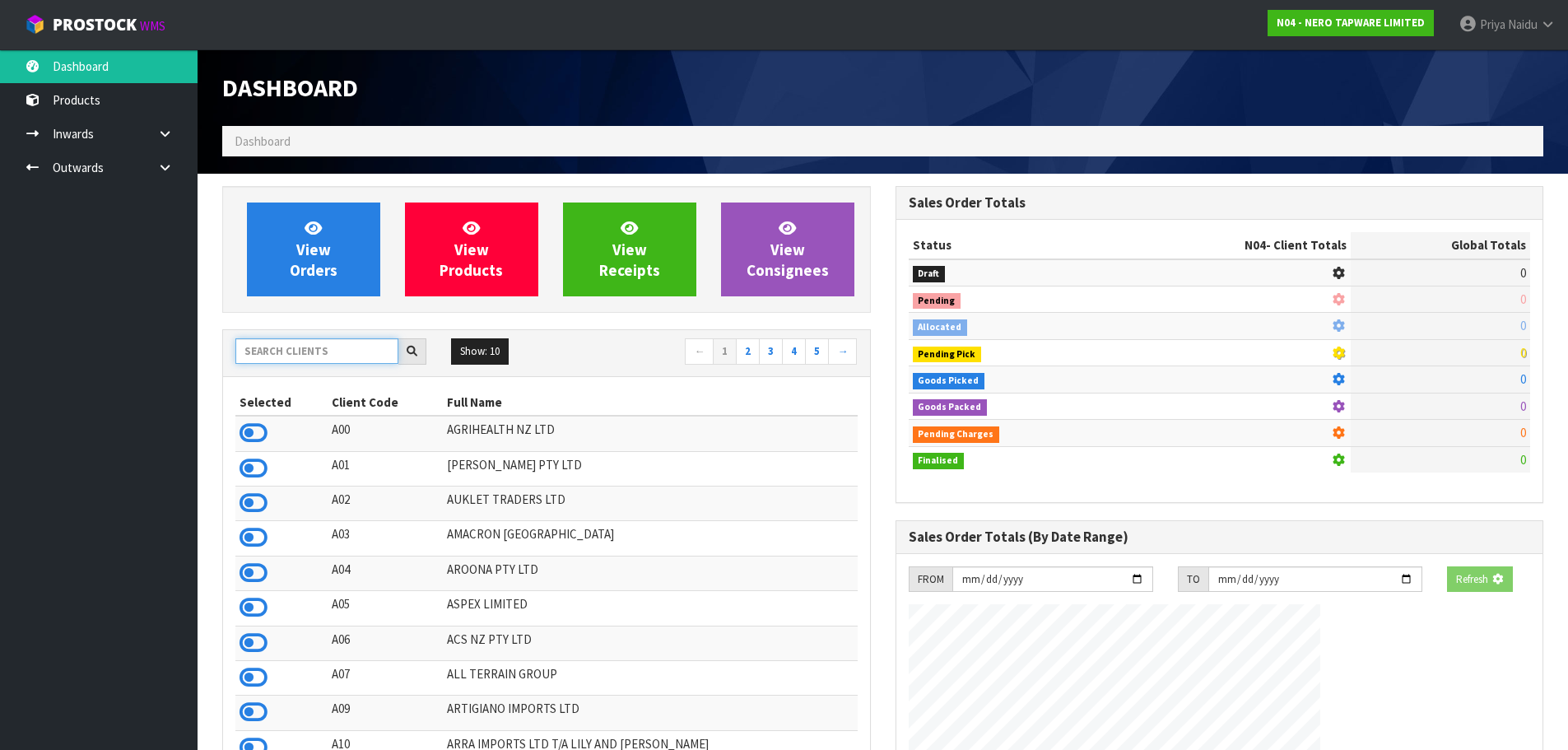
click at [262, 343] on input "text" at bounding box center [317, 351] width 163 height 26
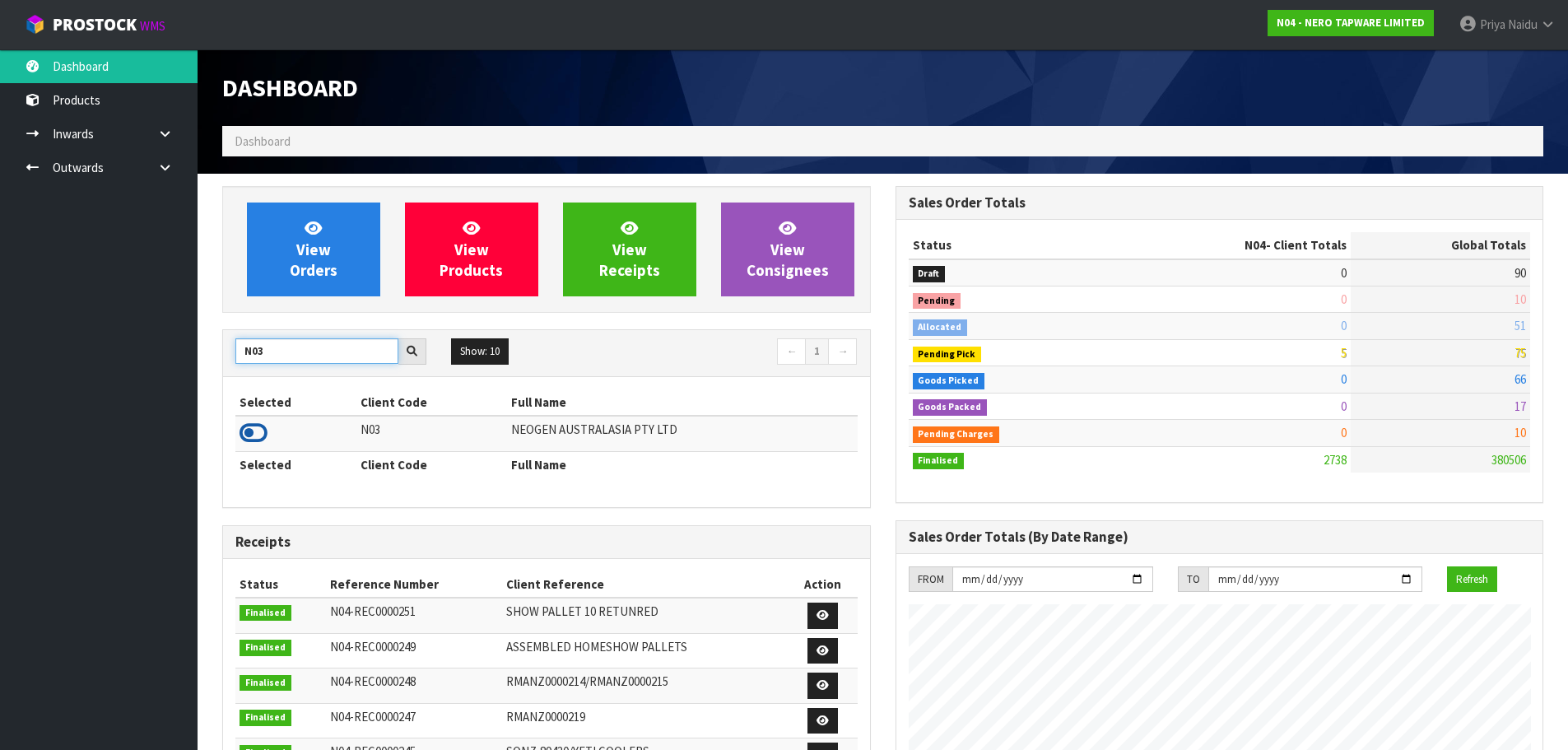
type input "N03"
click at [267, 430] on icon at bounding box center [254, 433] width 28 height 25
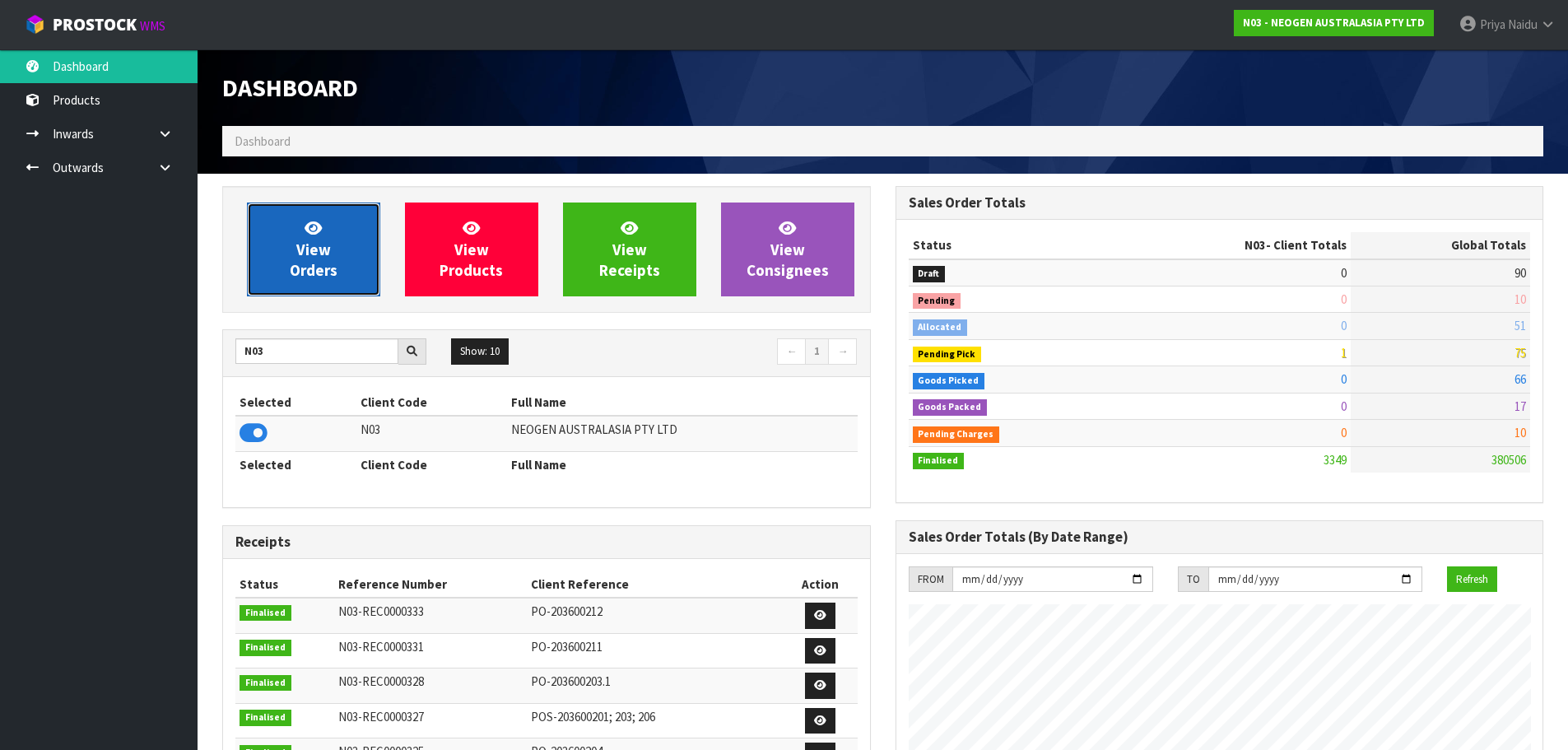
click at [294, 259] on link "View Orders" at bounding box center [313, 249] width 133 height 94
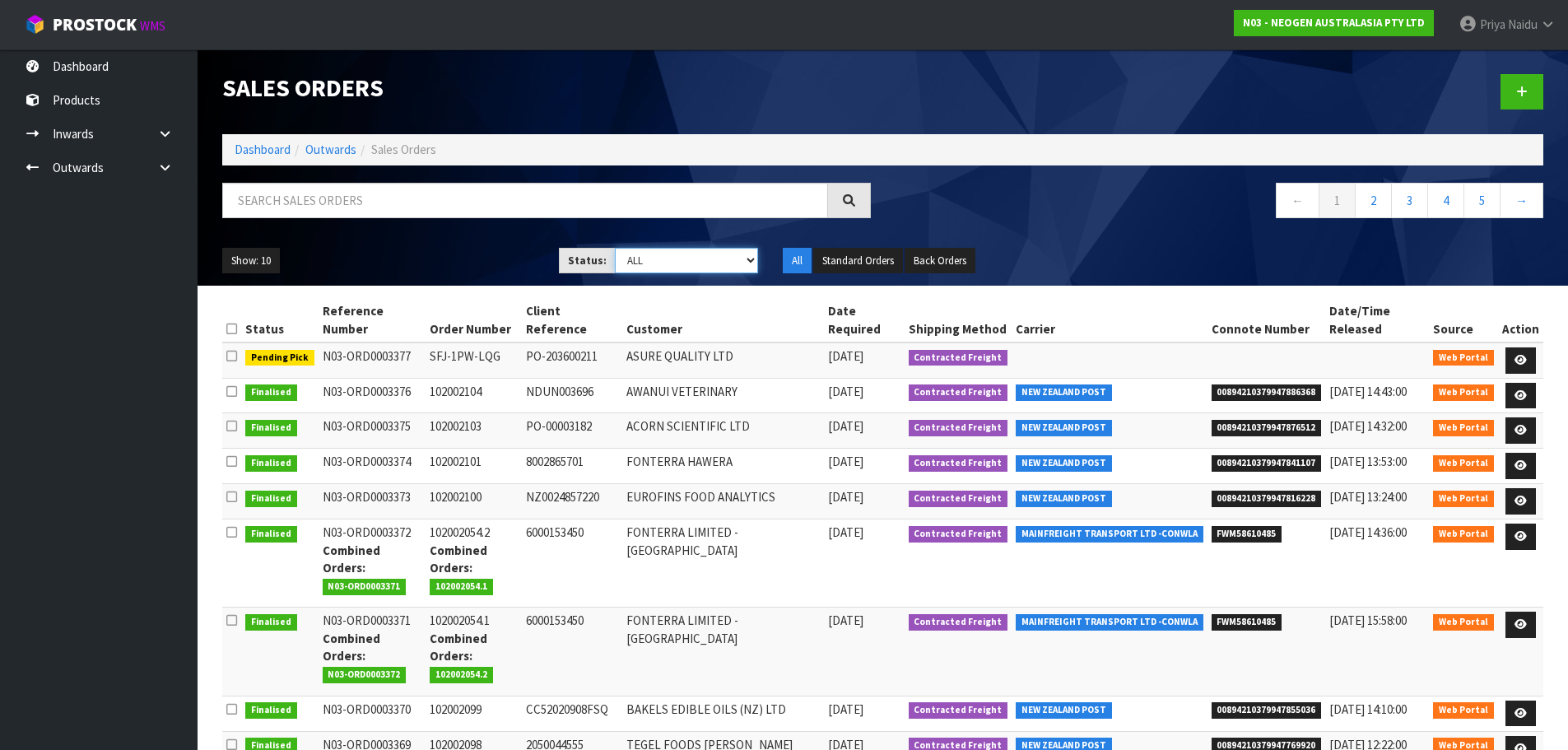
click at [637, 255] on select "Draft Pending Allocated Pending Pick Goods Picked Goods Packed Pending Charges …" at bounding box center [687, 260] width 143 height 26
select select "string:3"
click at [615, 248] on select "Draft Pending Allocated Pending Pick Goods Picked Goods Packed Pending Charges …" at bounding box center [687, 260] width 143 height 26
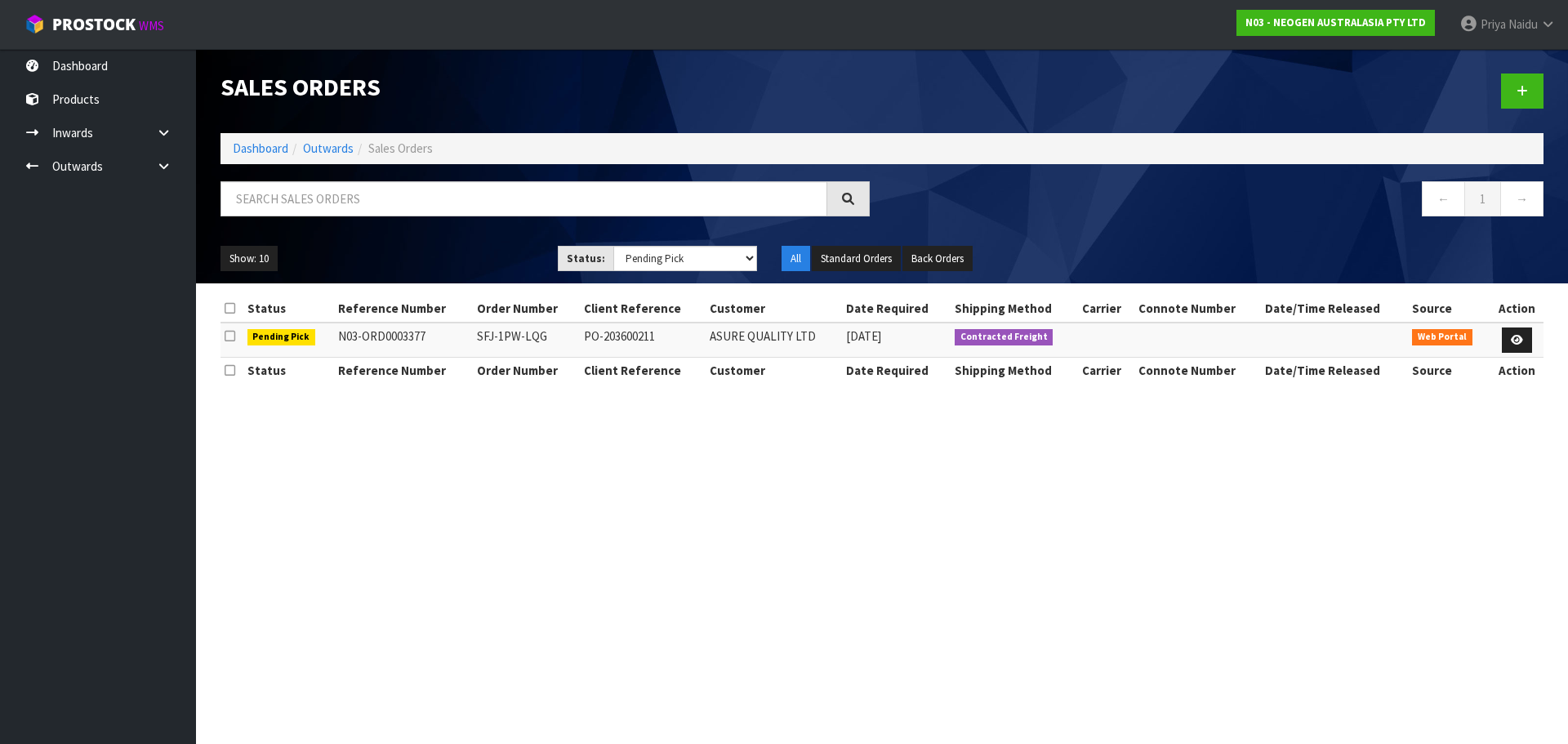
click at [258, 162] on ol "Dashboard Outwards Sales Orders" at bounding box center [882, 148] width 1323 height 31
click at [280, 146] on link "Dashboard" at bounding box center [260, 148] width 55 height 16
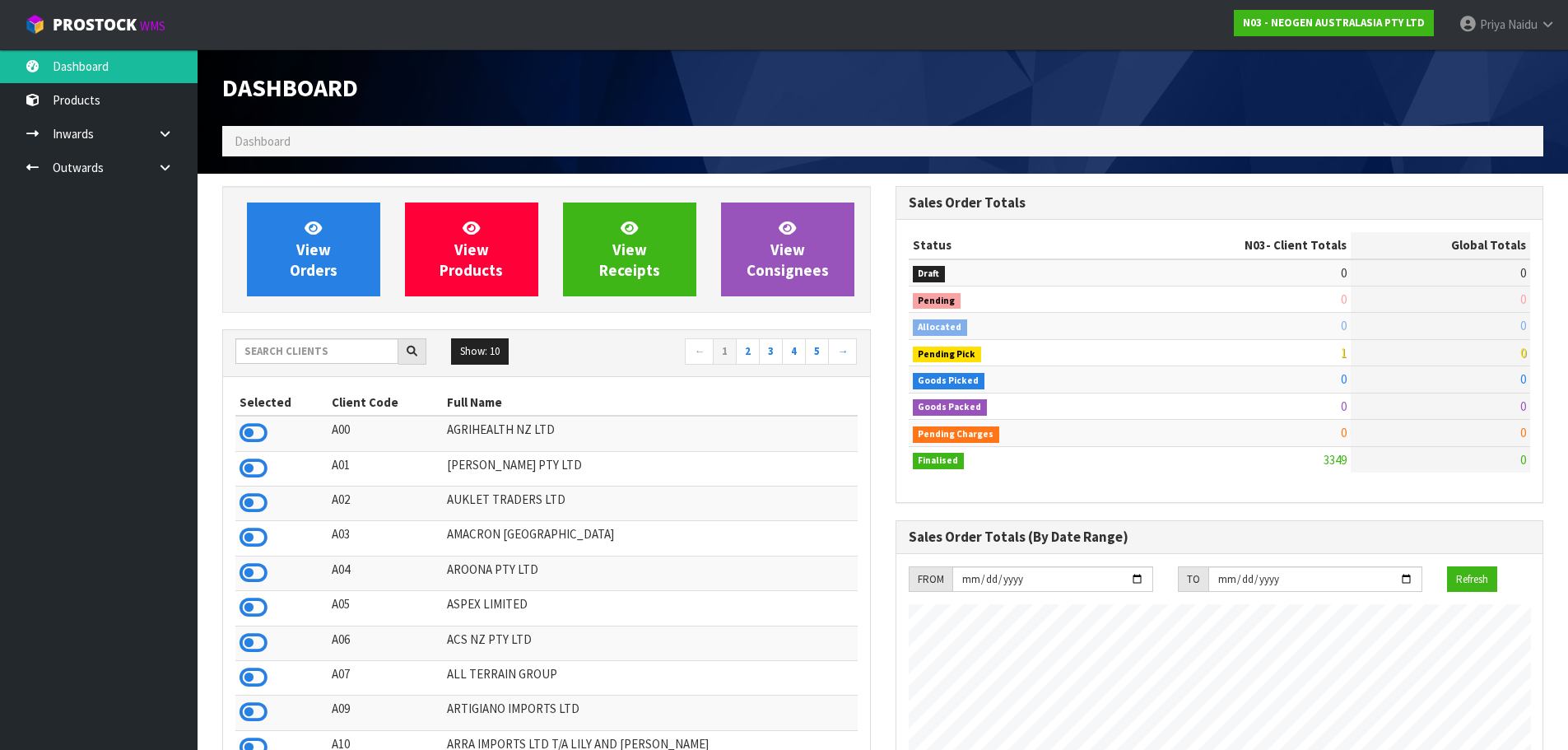
scroll to position [1247, 673]
click at [263, 342] on input "text" at bounding box center [317, 351] width 163 height 26
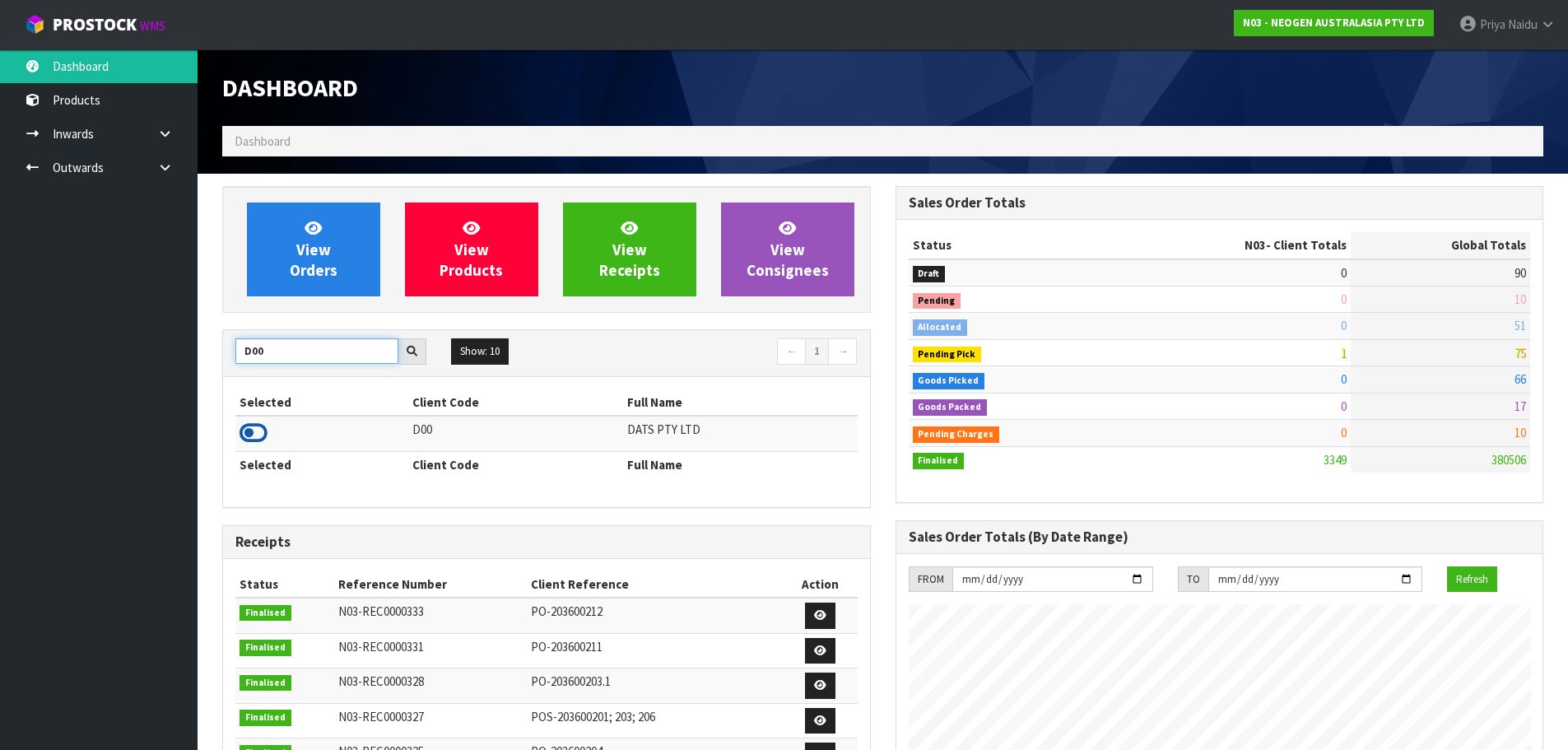
type input "D00"
click at [254, 440] on icon at bounding box center [254, 433] width 28 height 25
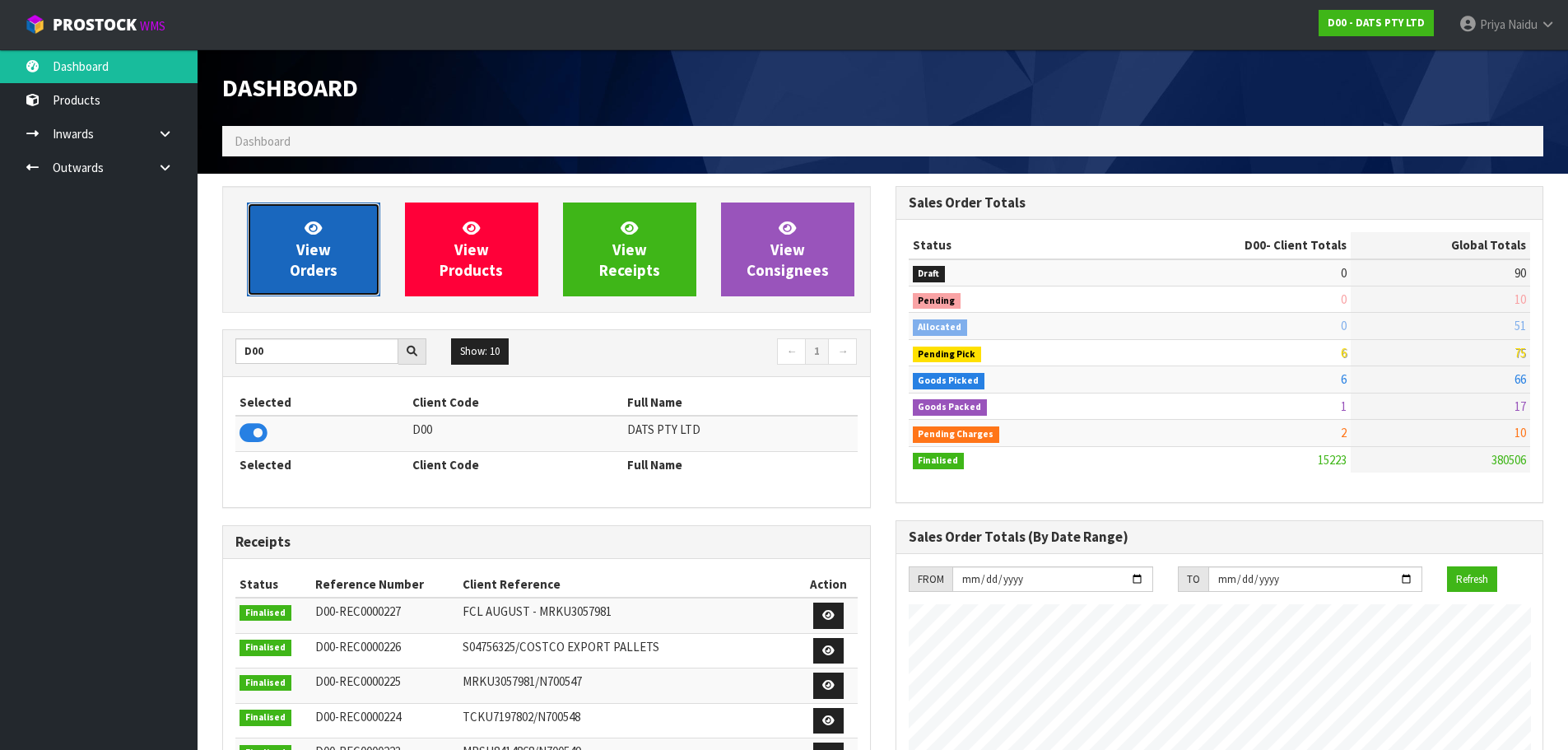
click at [312, 261] on span "View Orders" at bounding box center [313, 249] width 47 height 62
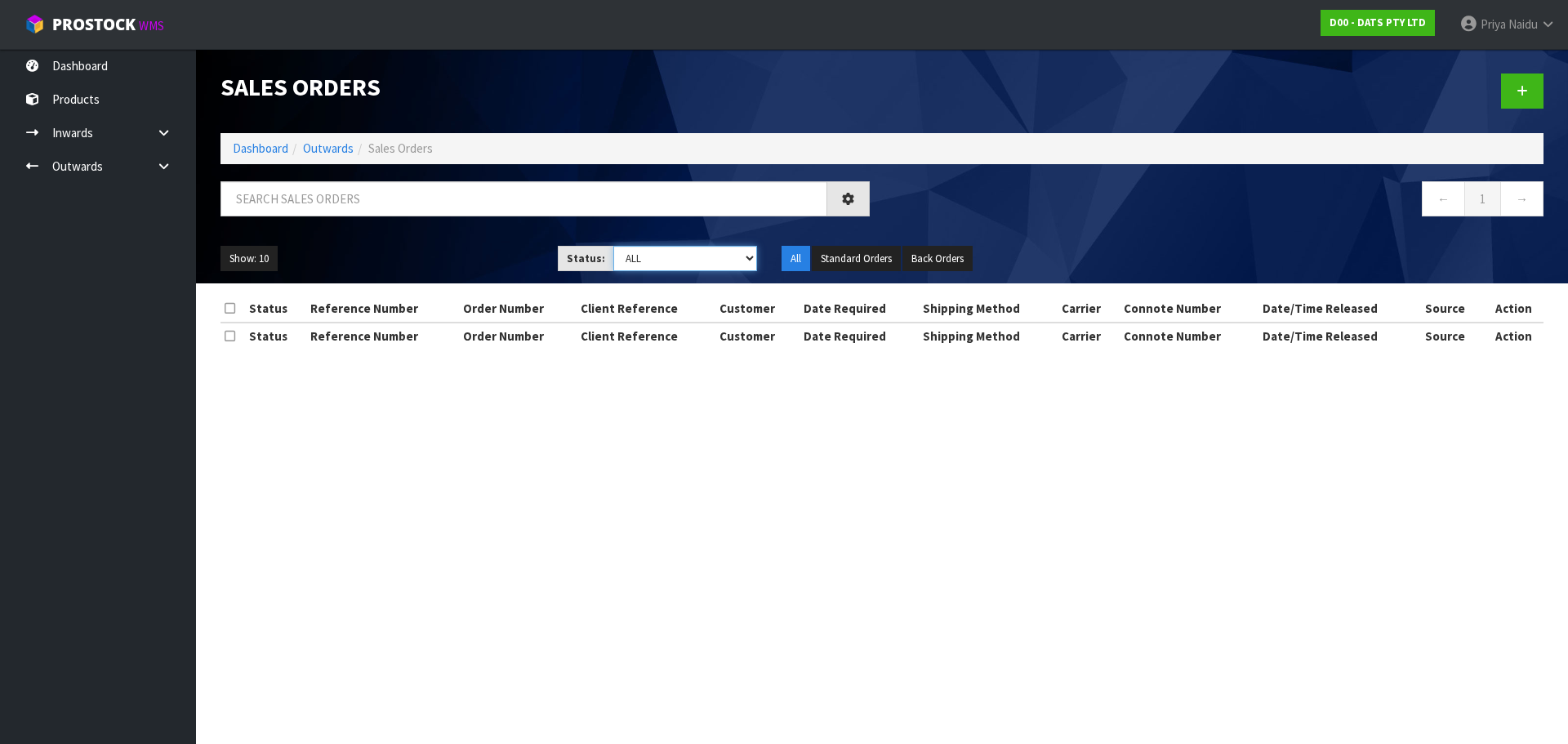
click at [645, 264] on select "Draft Pending Allocated Pending Pick Goods Picked Goods Packed Pending Charges …" at bounding box center [685, 258] width 144 height 26
select select "string:5"
click at [613, 246] on select "Draft Pending Allocated Pending Pick Goods Picked Goods Packed Pending Charges …" at bounding box center [685, 258] width 144 height 26
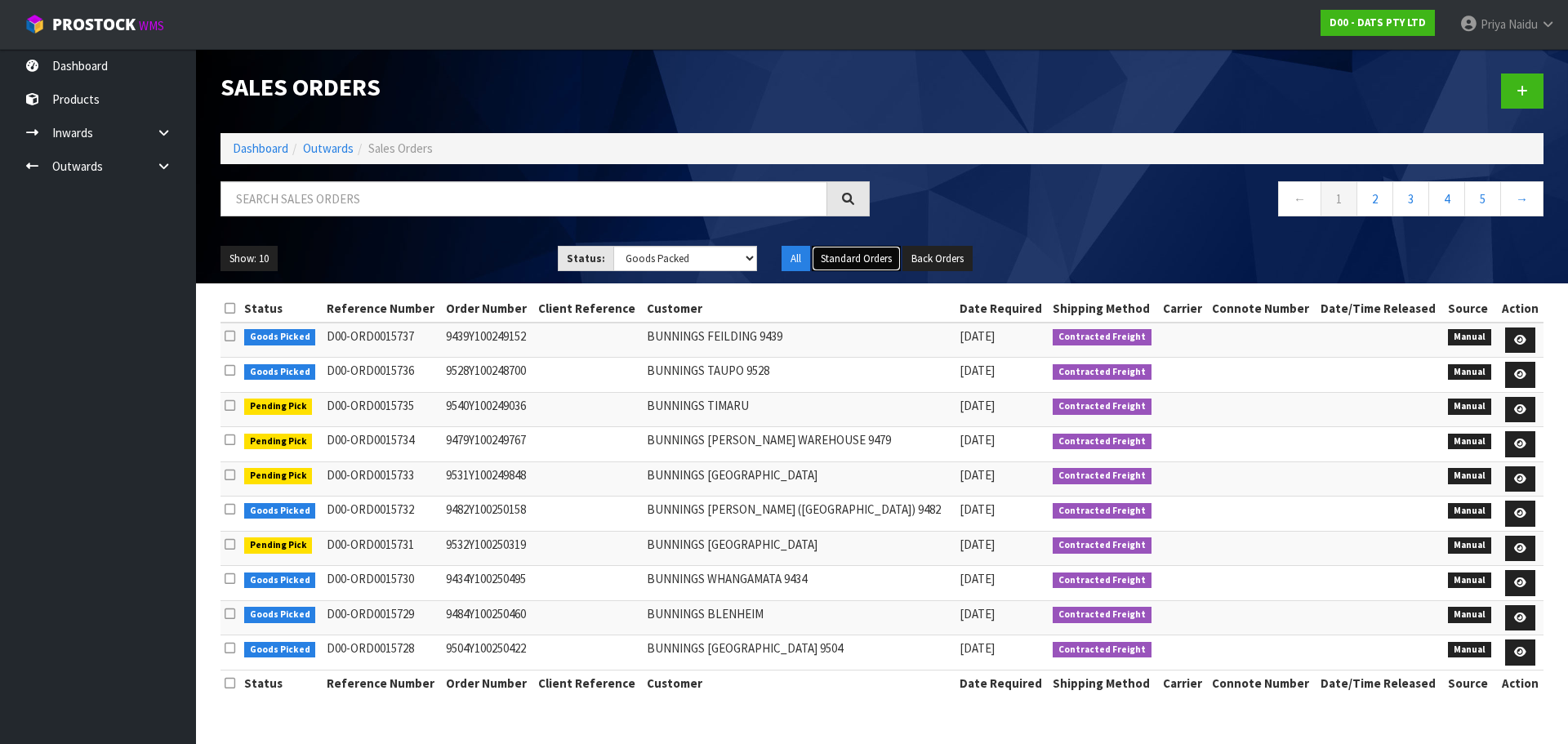
click at [864, 258] on button "Standard Orders" at bounding box center [856, 259] width 89 height 26
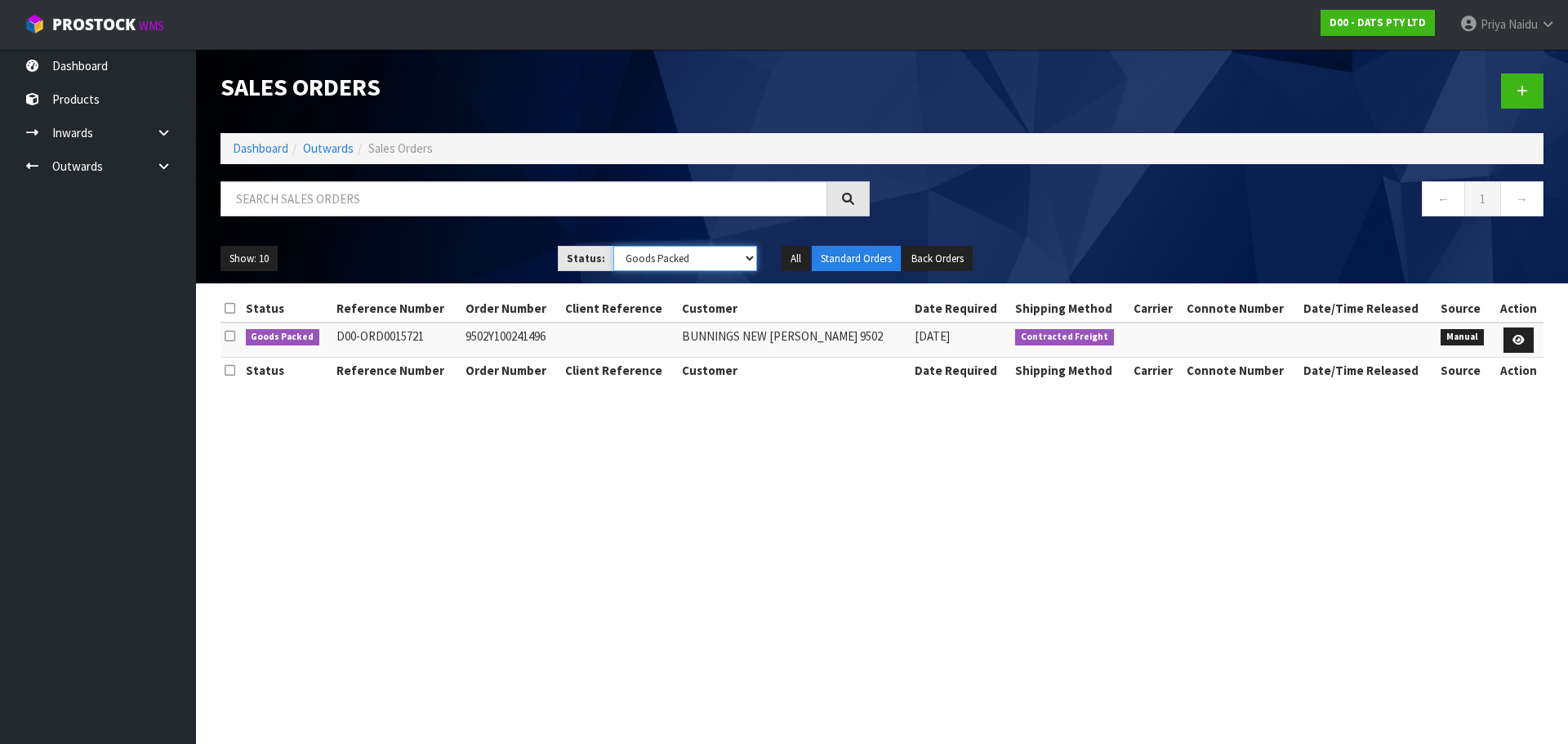
click at [673, 266] on select "Draft Pending Allocated Pending Pick Goods Picked Goods Packed Pending Charges …" at bounding box center [685, 258] width 144 height 26
click at [270, 149] on link "Dashboard" at bounding box center [260, 148] width 55 height 16
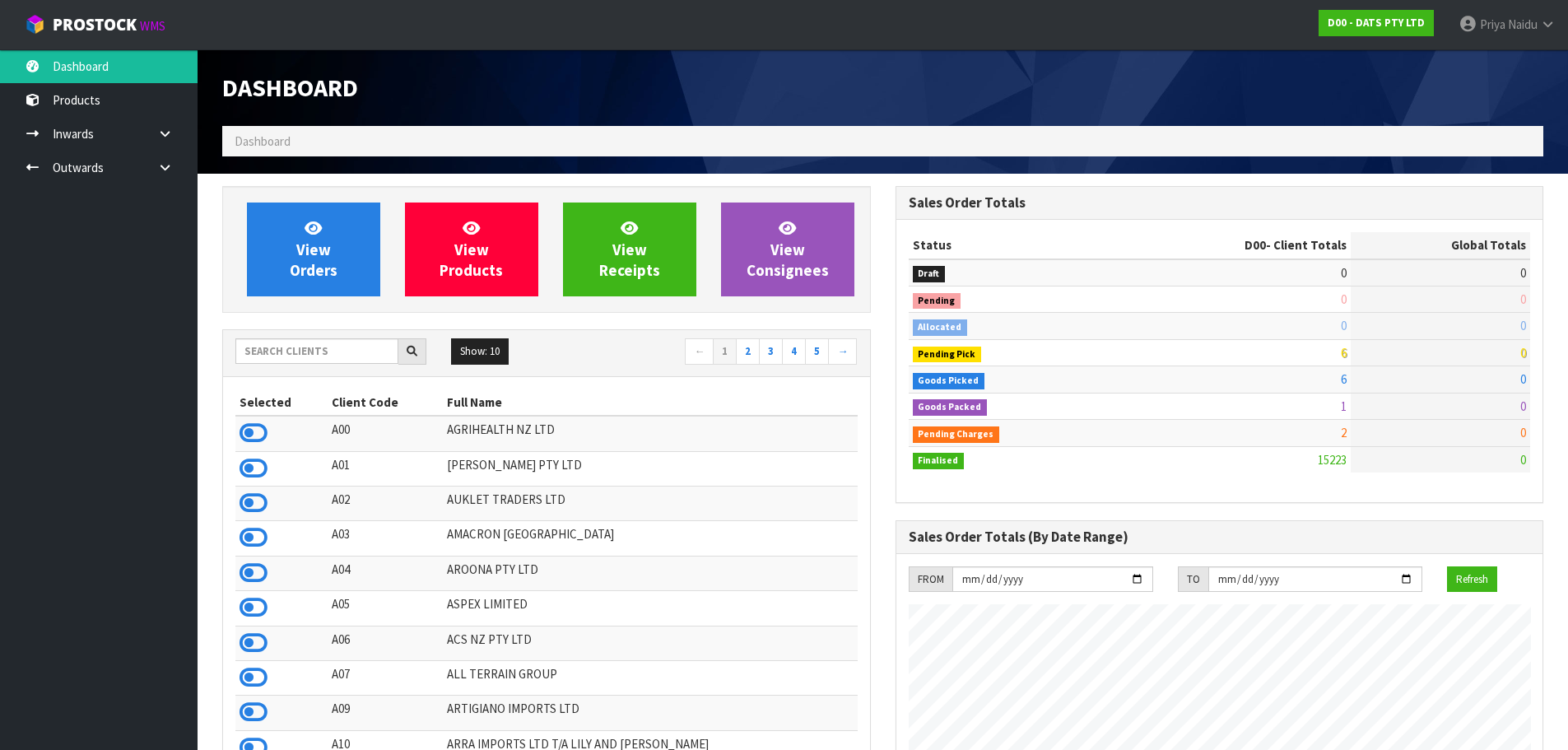
scroll to position [1247, 673]
click at [286, 353] on input "text" at bounding box center [317, 351] width 163 height 26
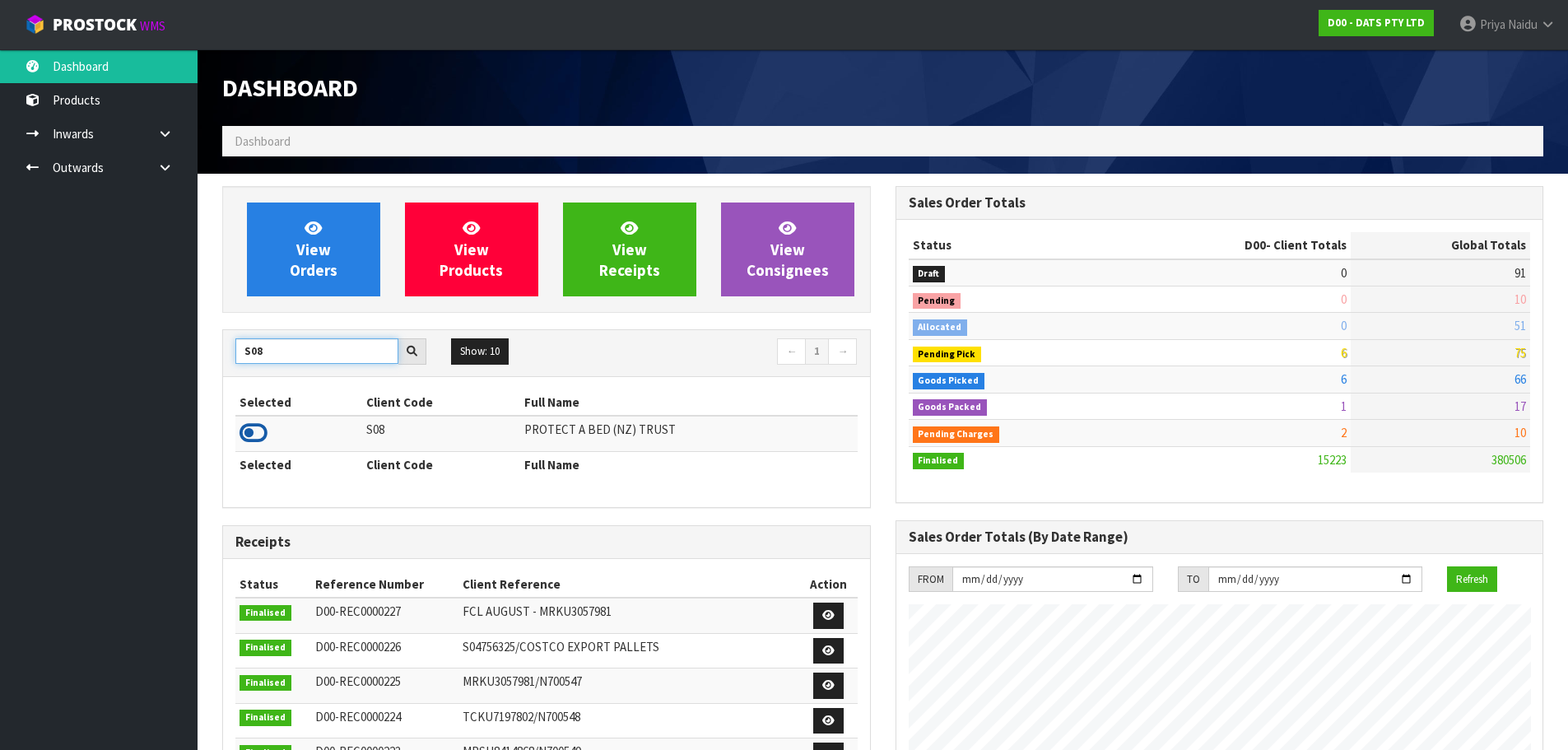
type input "S08"
click at [248, 433] on icon at bounding box center [254, 433] width 28 height 25
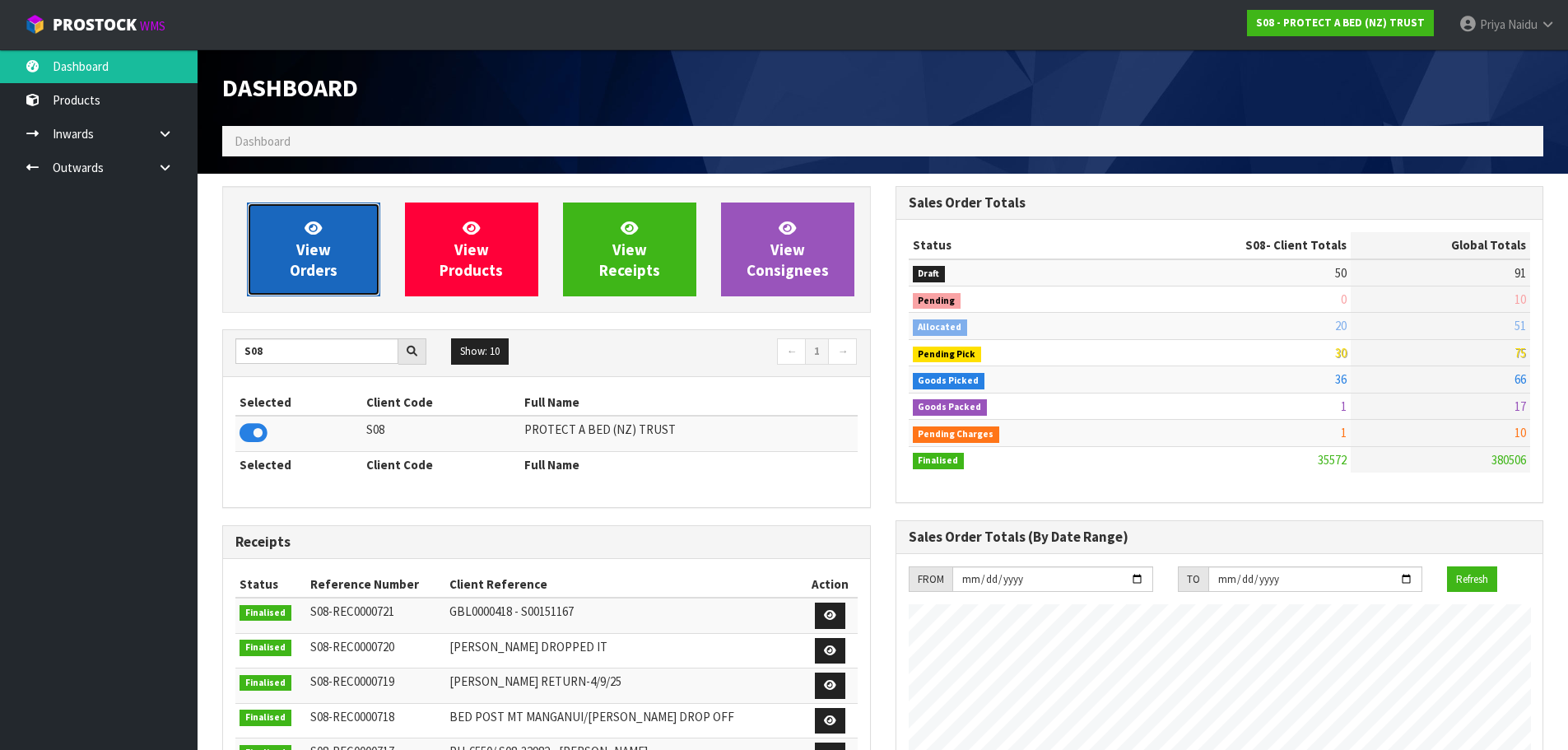
click at [319, 241] on span "View Orders" at bounding box center [313, 249] width 47 height 62
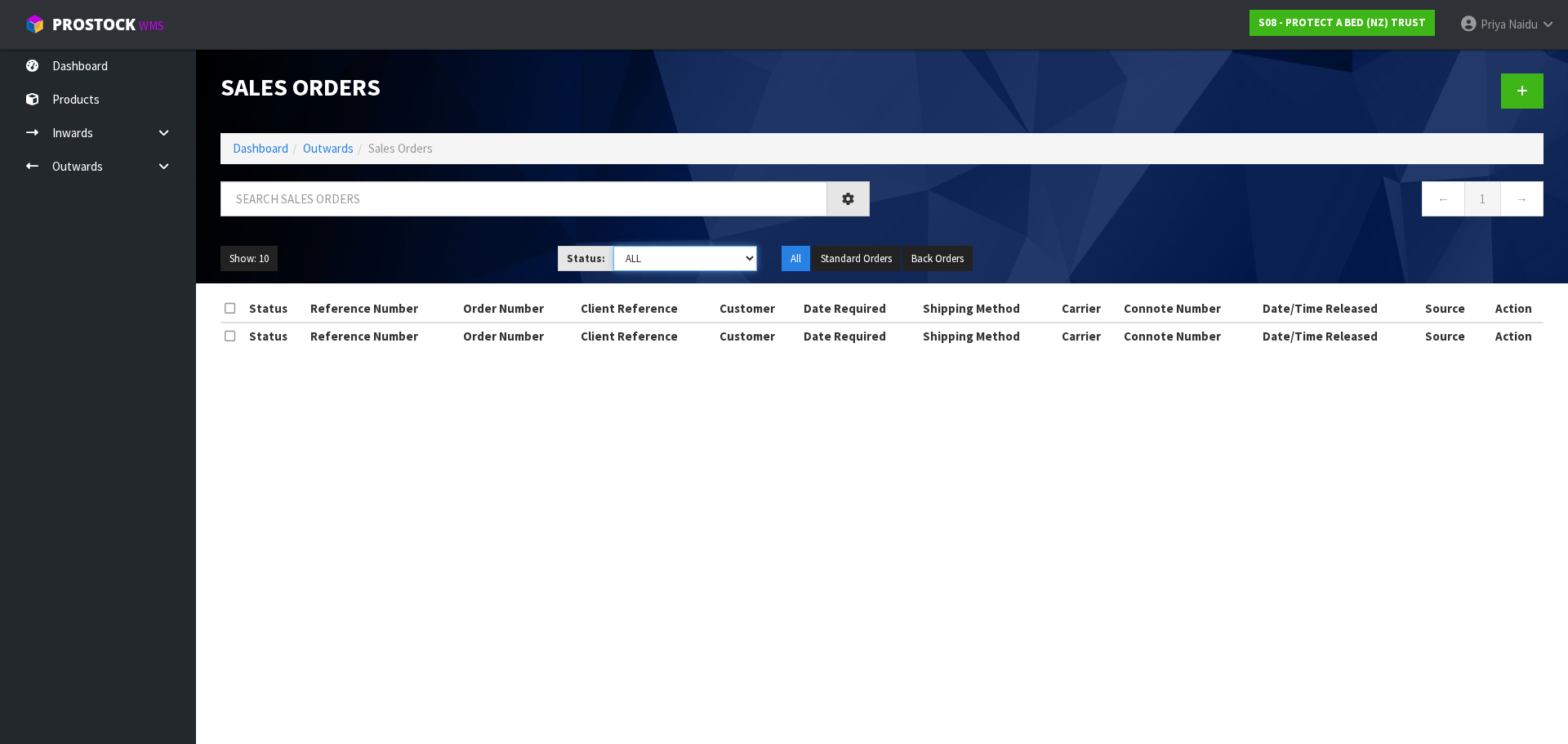
click at [666, 261] on select "Draft Pending Allocated Pending Pick Goods Picked Goods Packed Pending Charges …" at bounding box center [685, 258] width 144 height 26
select select "string:5"
click at [613, 246] on select "Draft Pending Allocated Pending Pick Goods Picked Goods Packed Pending Charges …" at bounding box center [685, 258] width 144 height 26
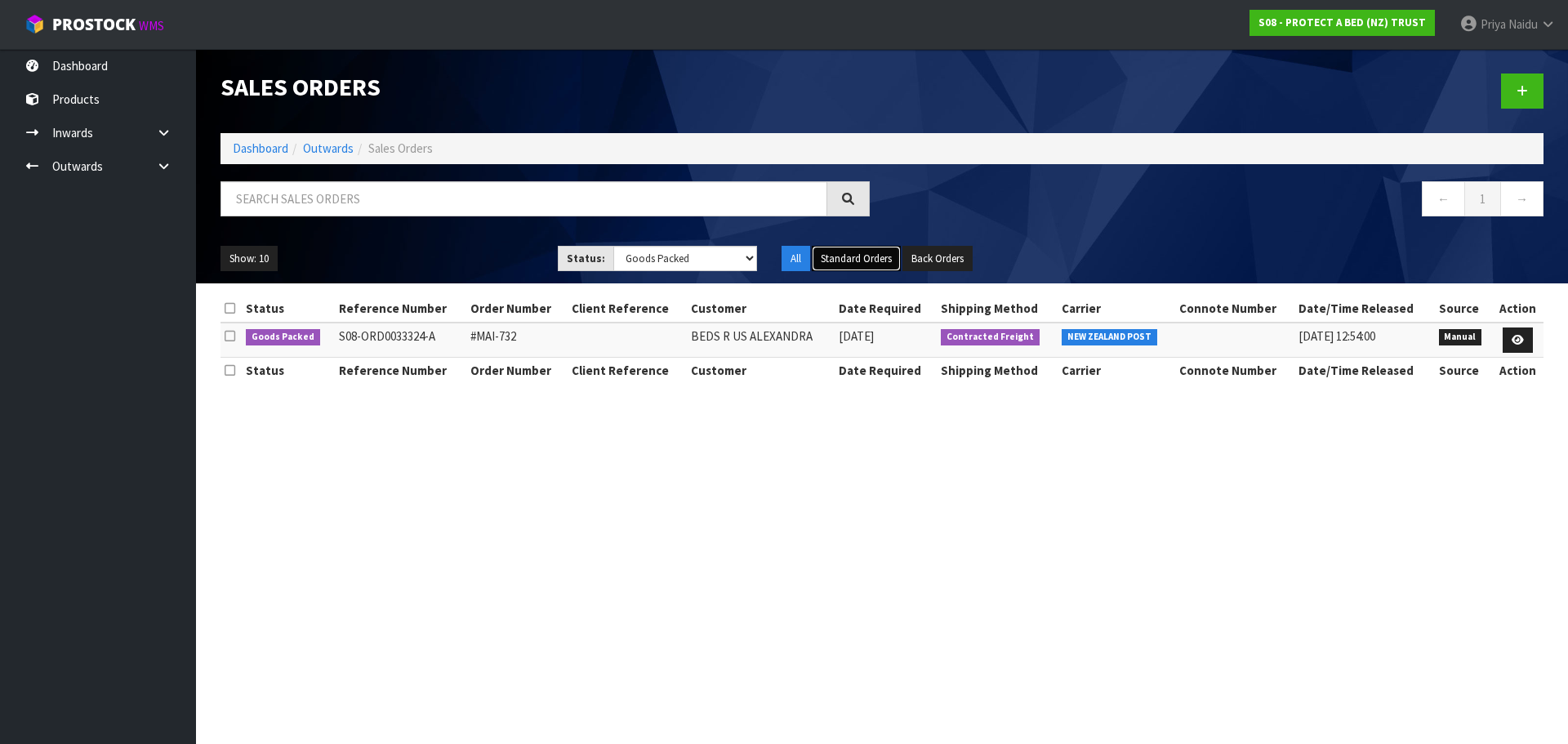
click at [853, 252] on button "Standard Orders" at bounding box center [856, 259] width 89 height 26
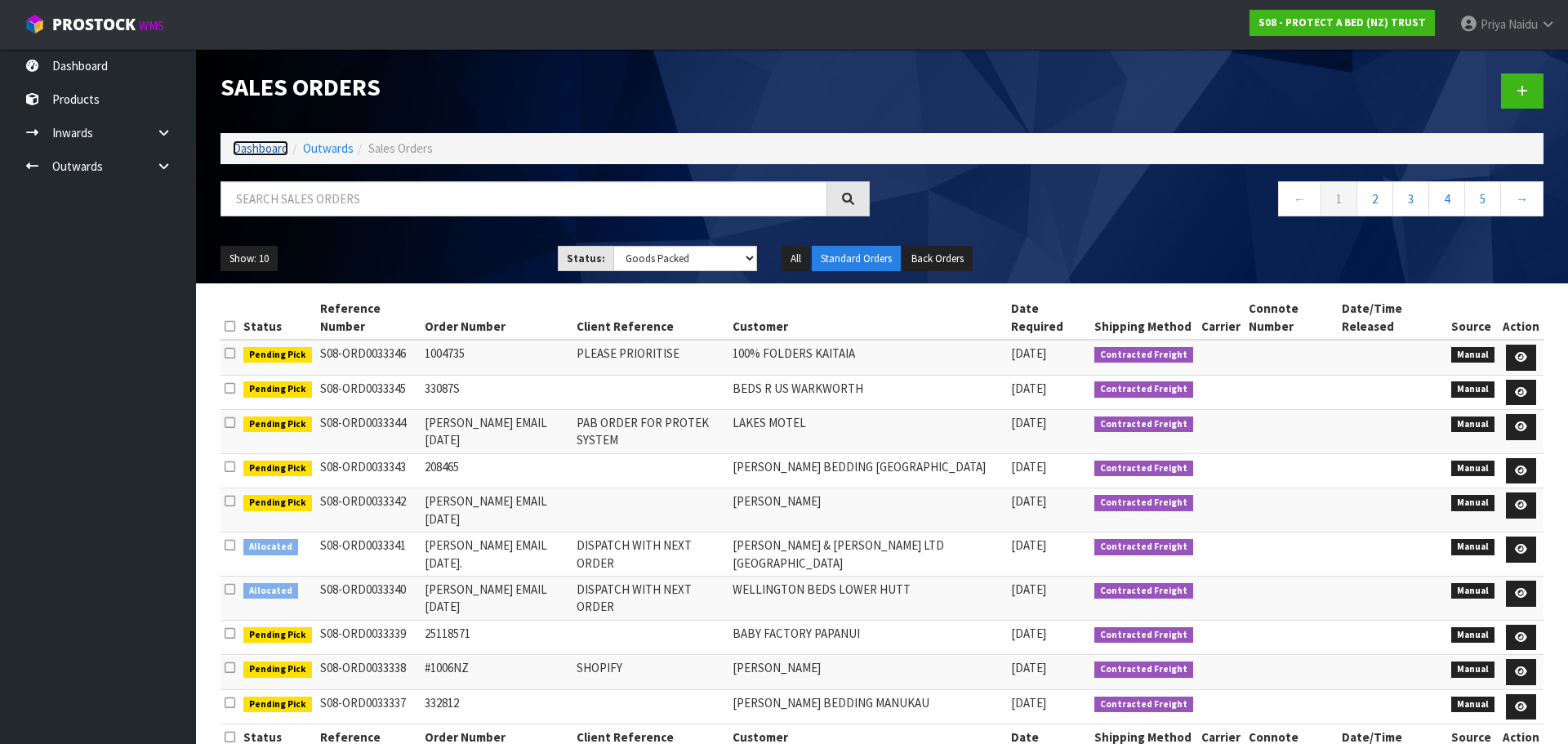
click at [247, 148] on link "Dashboard" at bounding box center [260, 148] width 55 height 16
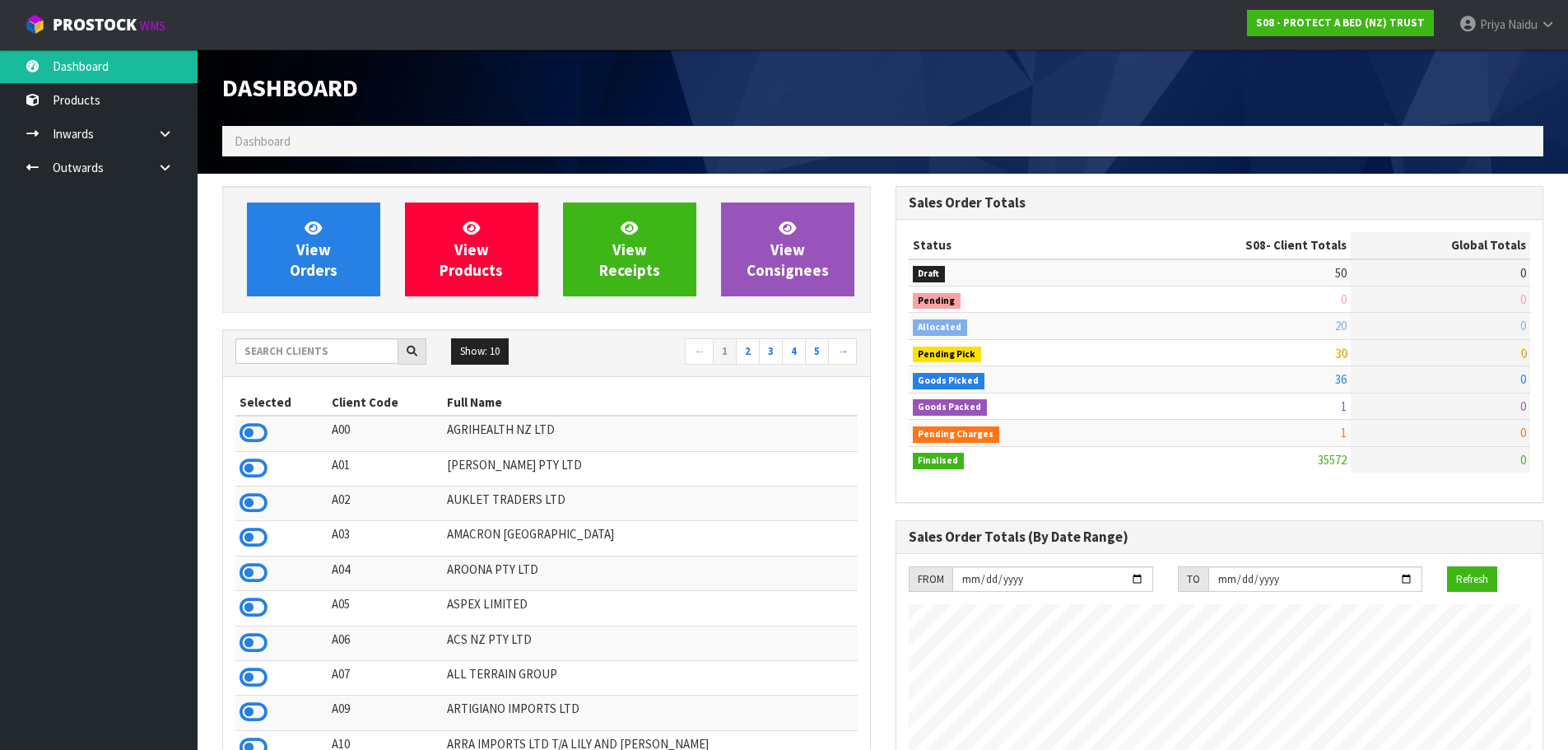
scroll to position [1027, 673]
click at [291, 357] on input "text" at bounding box center [317, 351] width 163 height 26
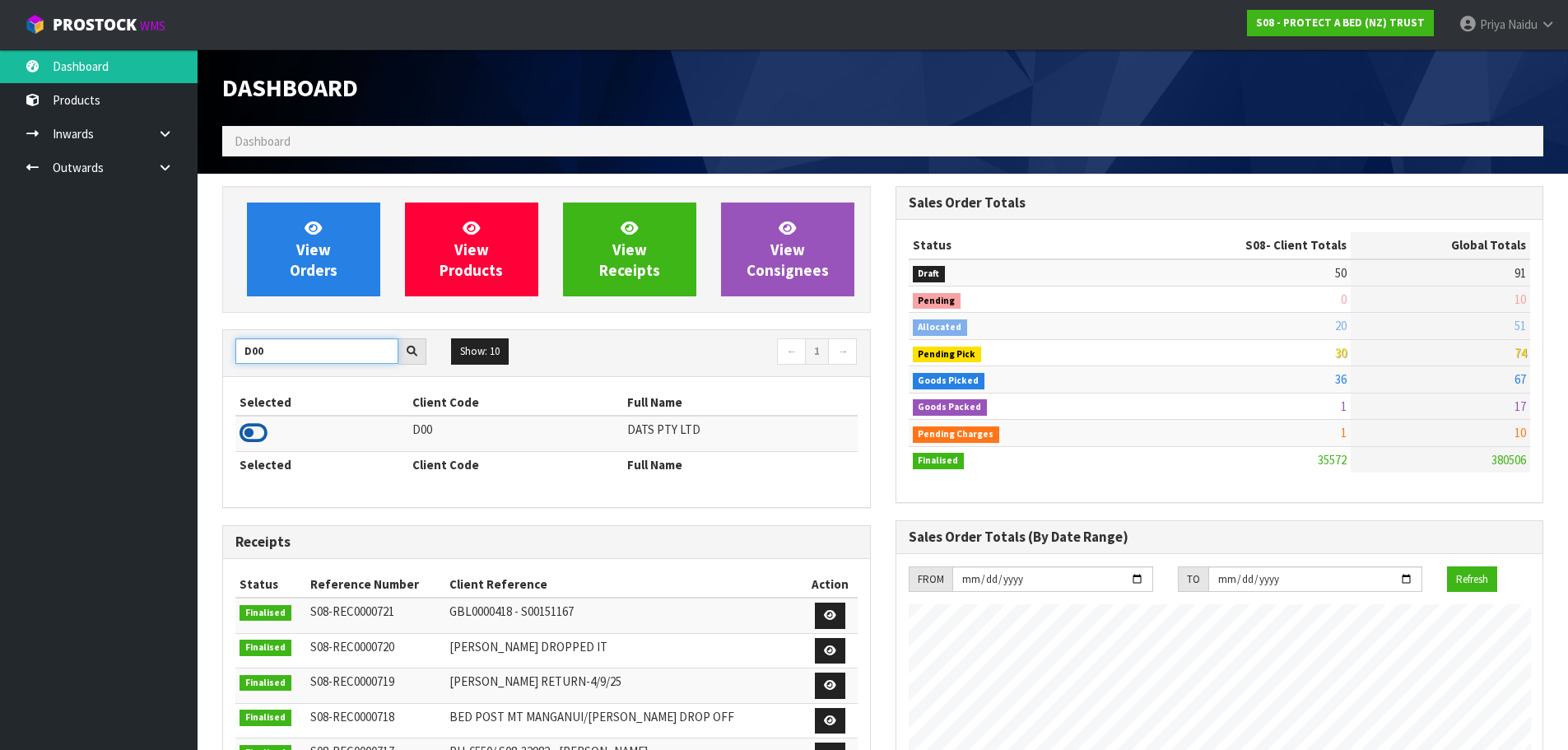
type input "D00"
click at [264, 429] on icon at bounding box center [254, 433] width 28 height 25
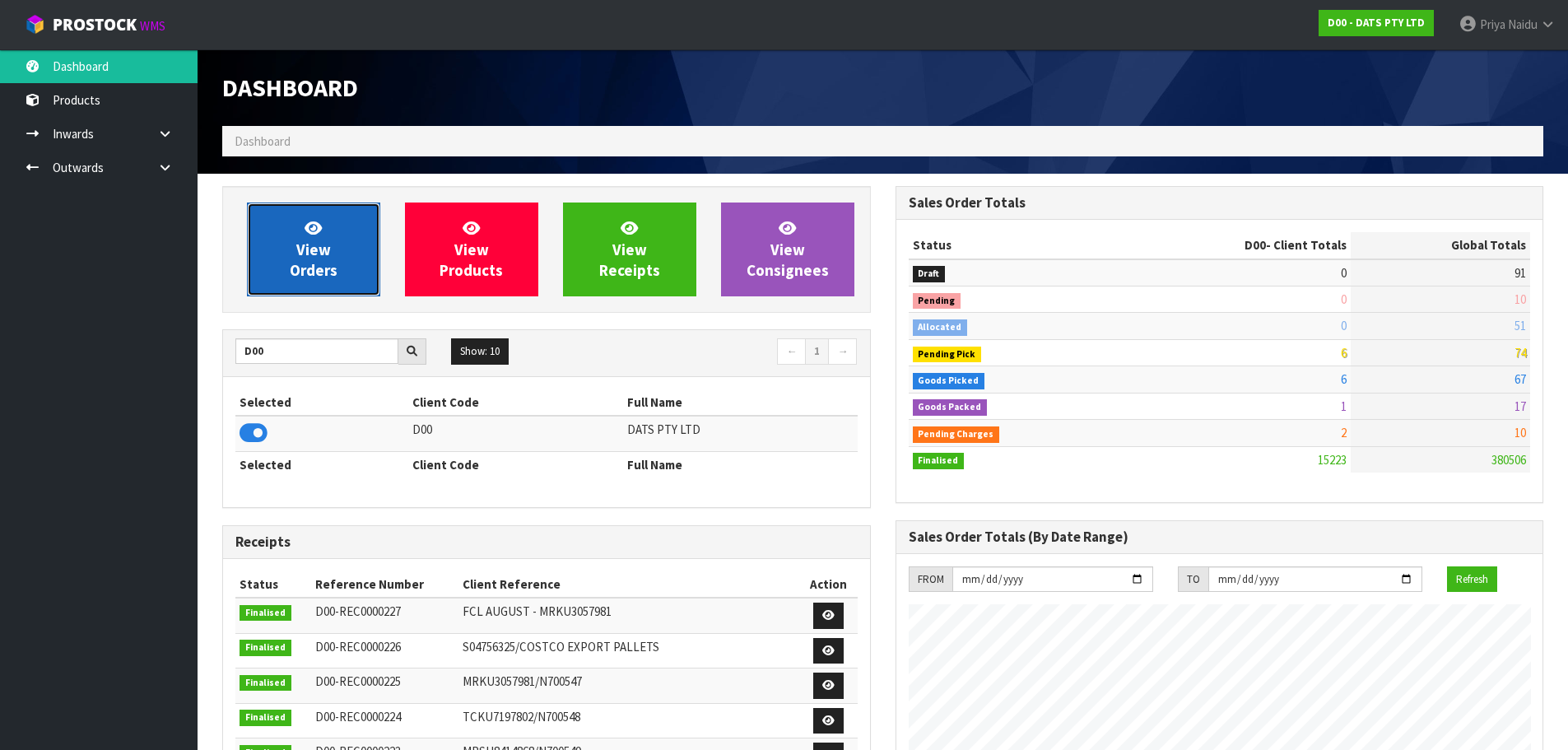
click at [339, 281] on link "View Orders" at bounding box center [313, 249] width 133 height 94
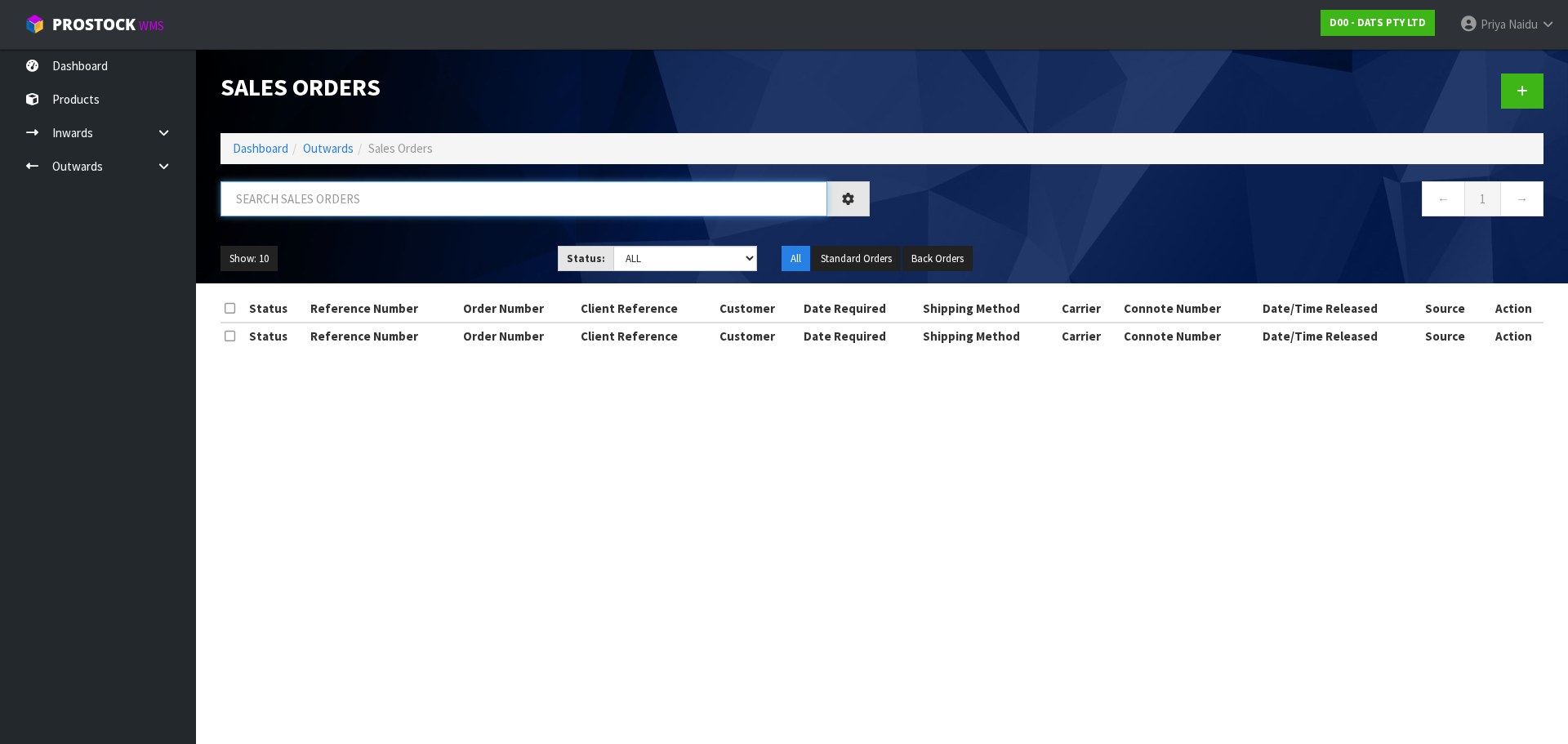
click at [404, 197] on input "text" at bounding box center [524, 199] width 607 height 35
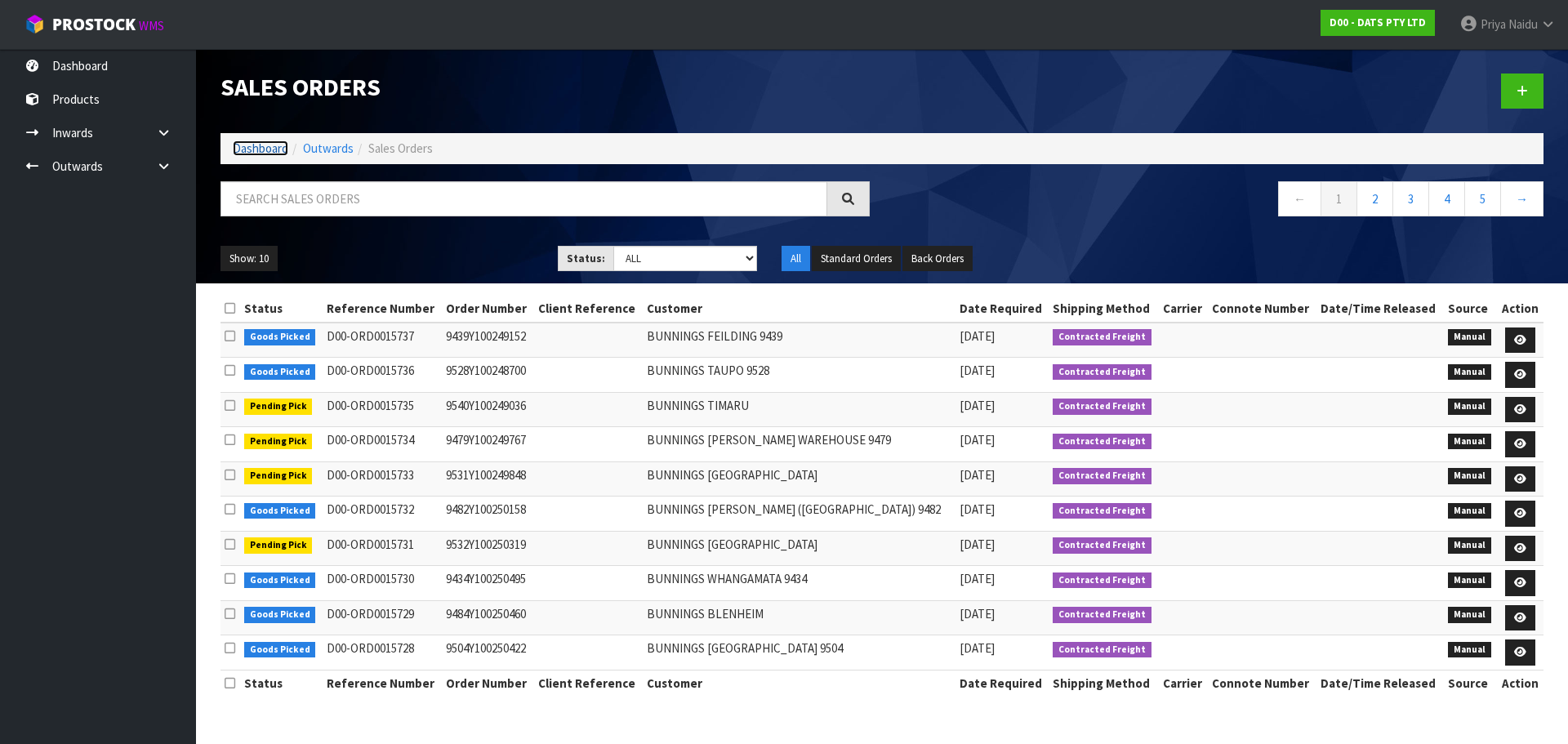
click at [276, 152] on link "Dashboard" at bounding box center [260, 148] width 55 height 16
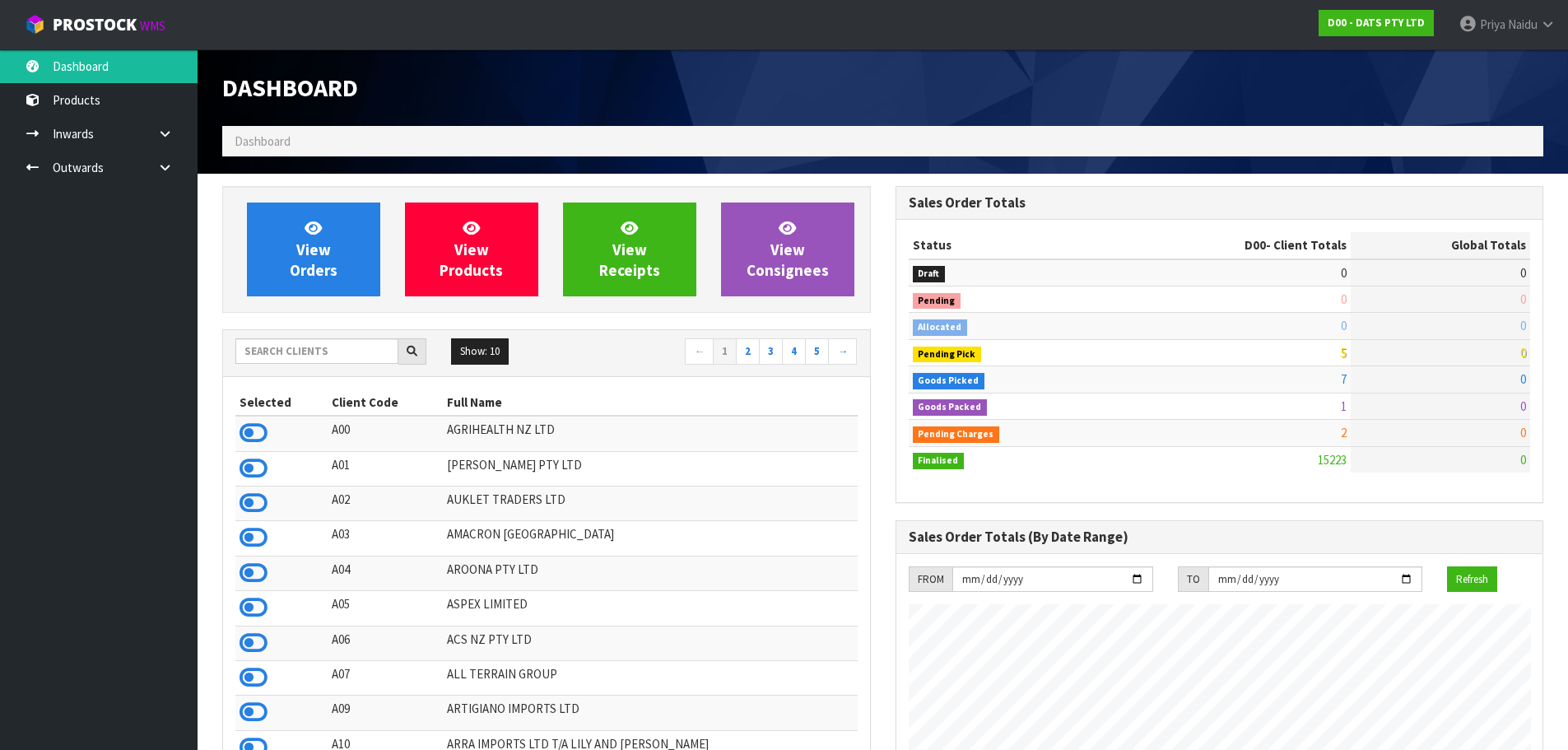
scroll to position [1247, 673]
click at [589, 356] on nav "← 1 2 3 4 5 →" at bounding box center [708, 353] width 298 height 29
click at [293, 342] on input "text" at bounding box center [317, 351] width 163 height 26
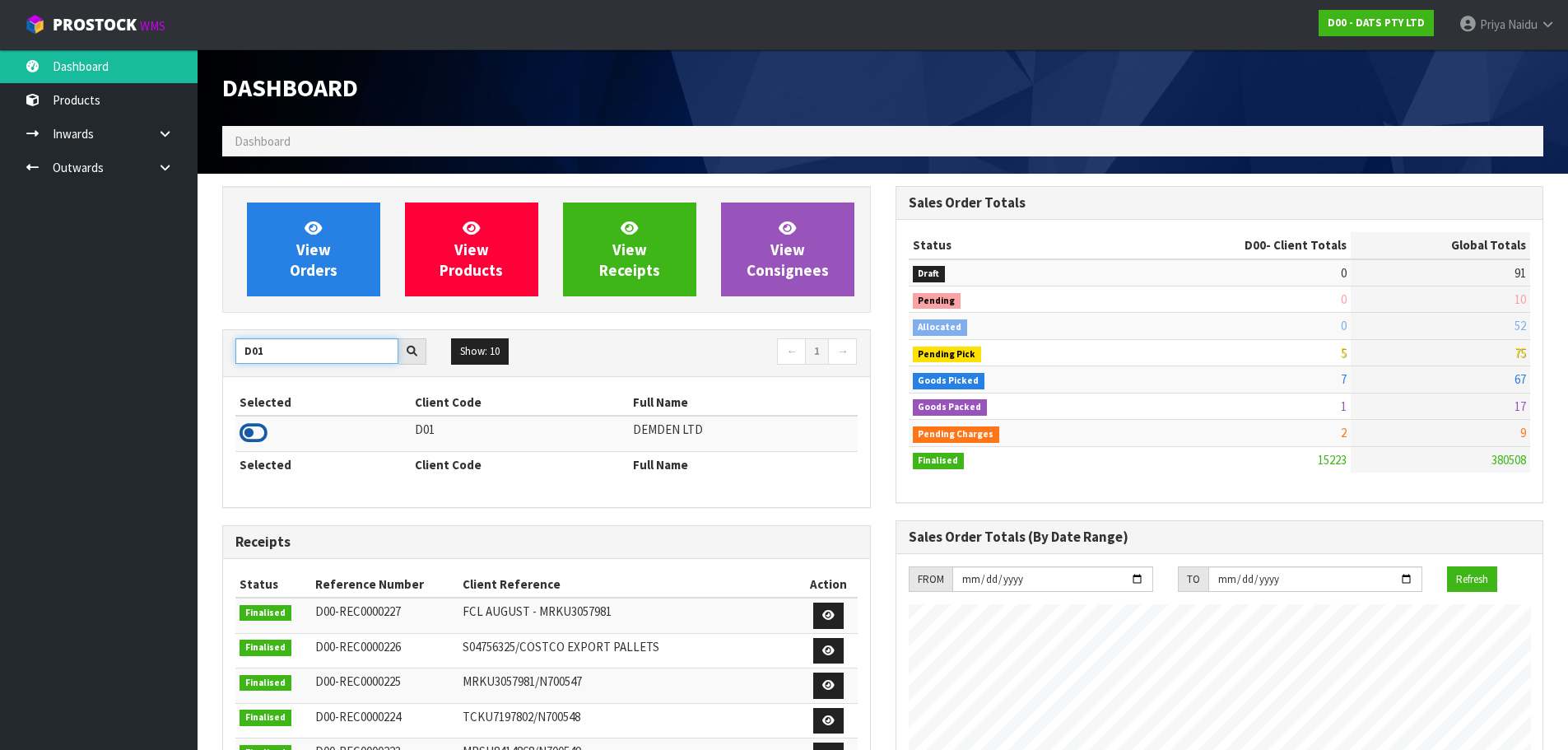
type input "D01"
click at [258, 433] on icon at bounding box center [254, 433] width 28 height 25
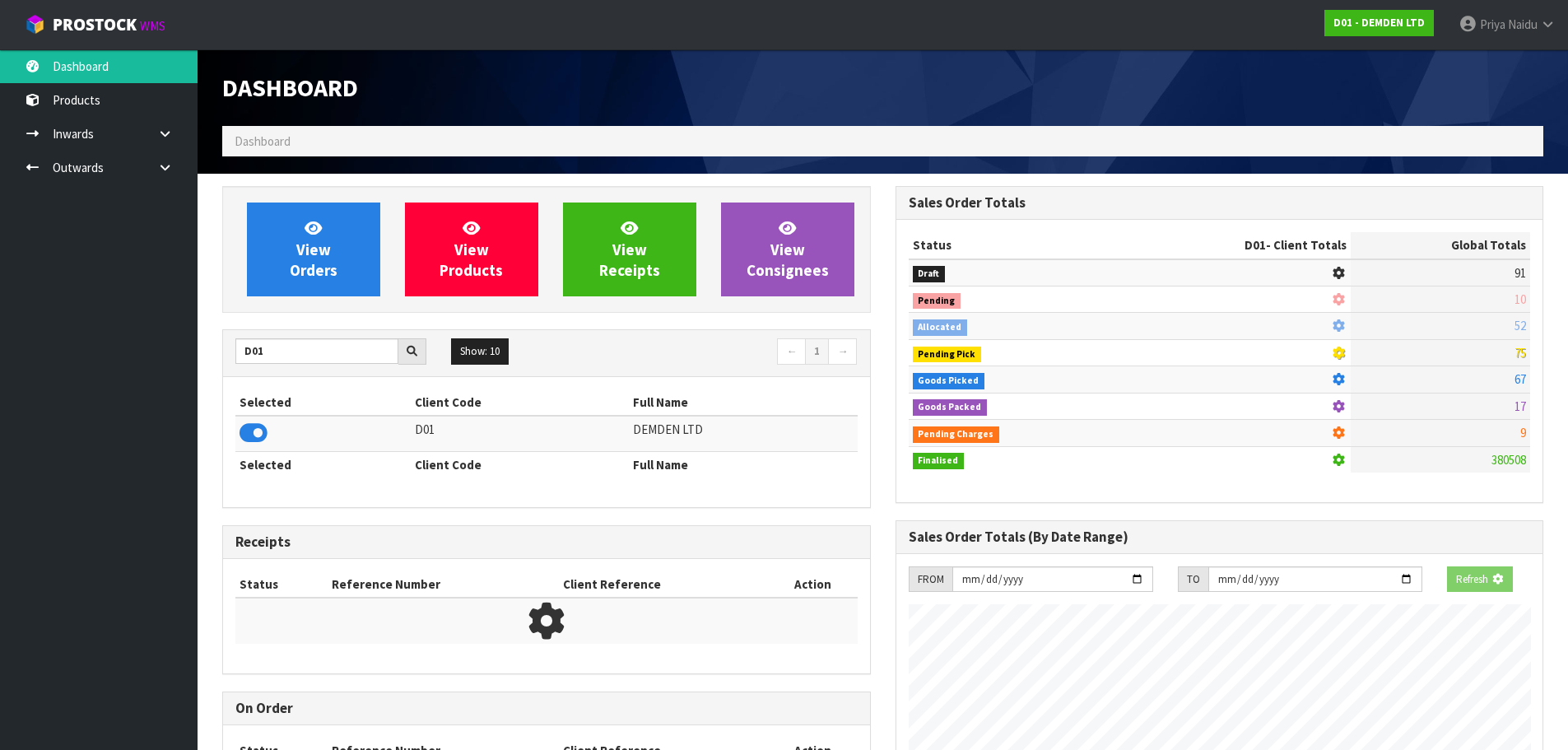
scroll to position [1027, 673]
click at [325, 249] on span "View Orders" at bounding box center [313, 249] width 47 height 62
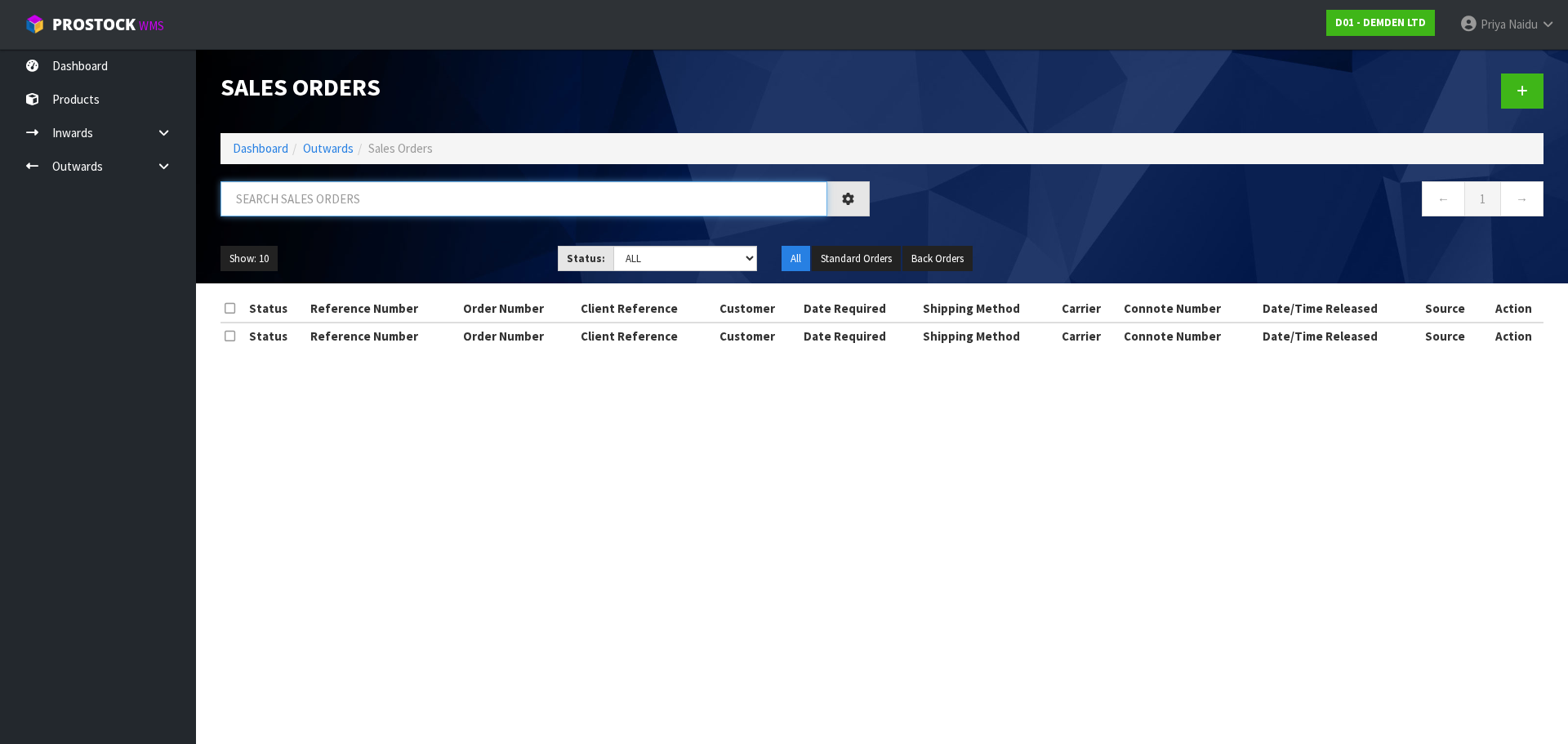
click at [343, 204] on input "text" at bounding box center [524, 199] width 607 height 35
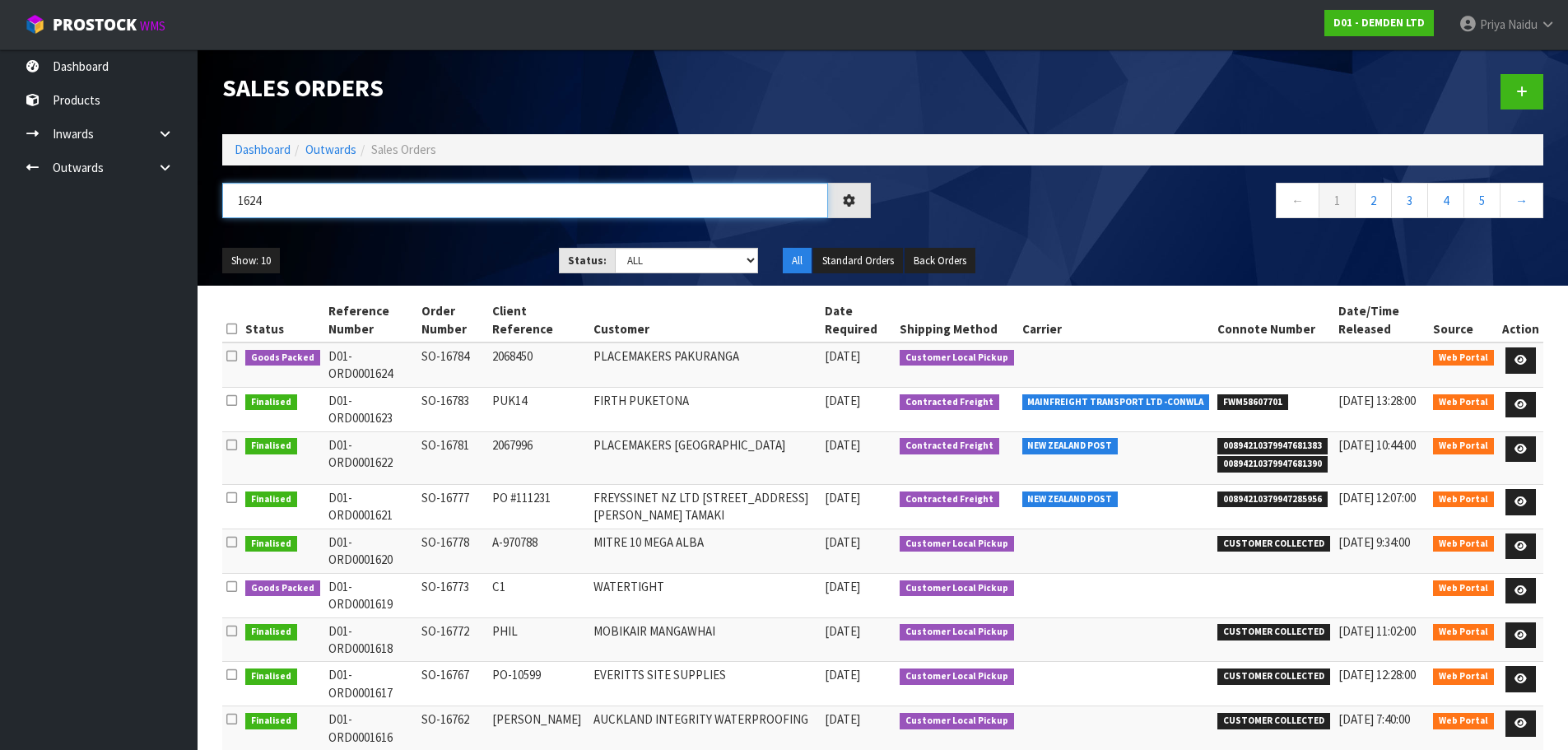
type input "1624"
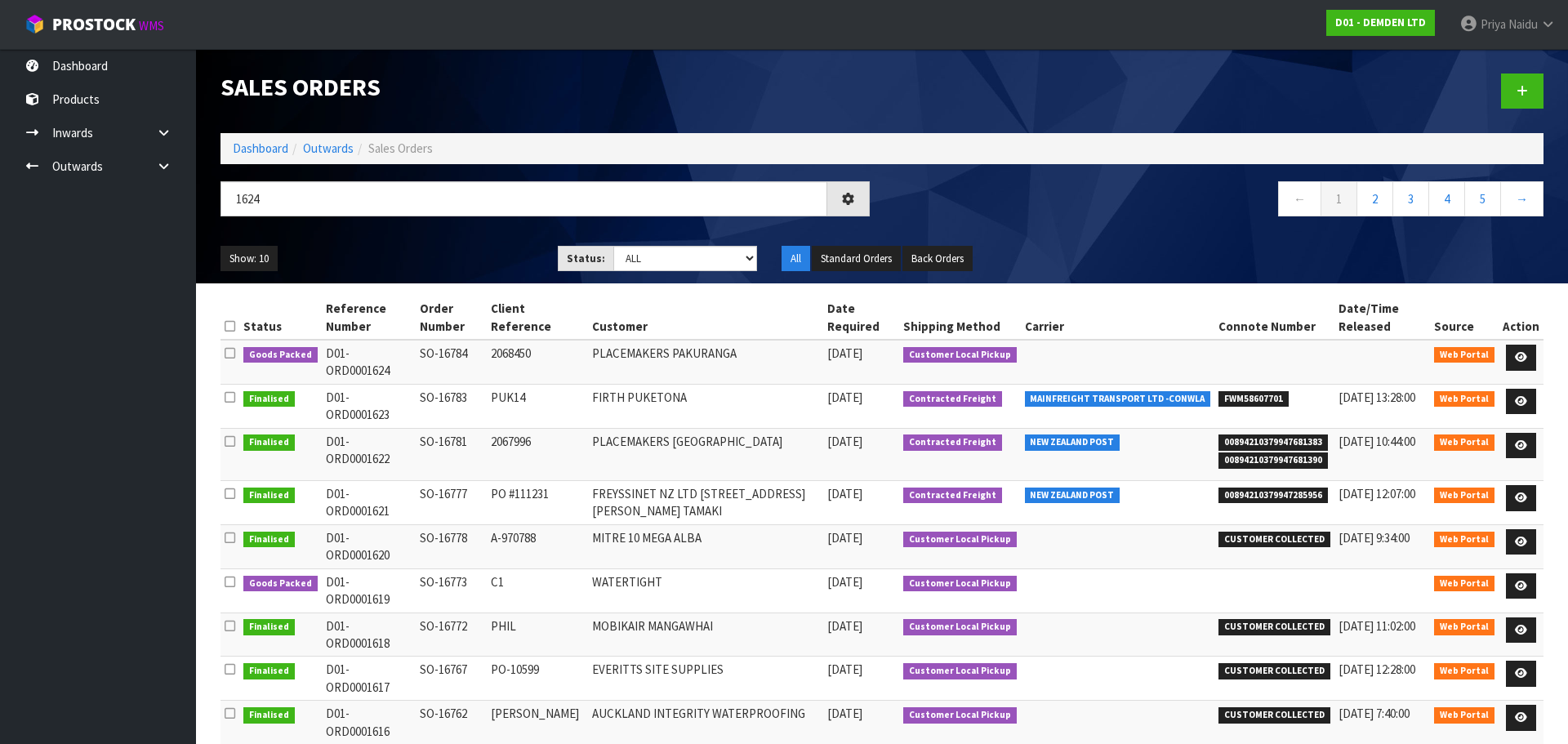
click at [444, 247] on ul "Show: 10 5 10 25 50" at bounding box center [376, 259] width 313 height 26
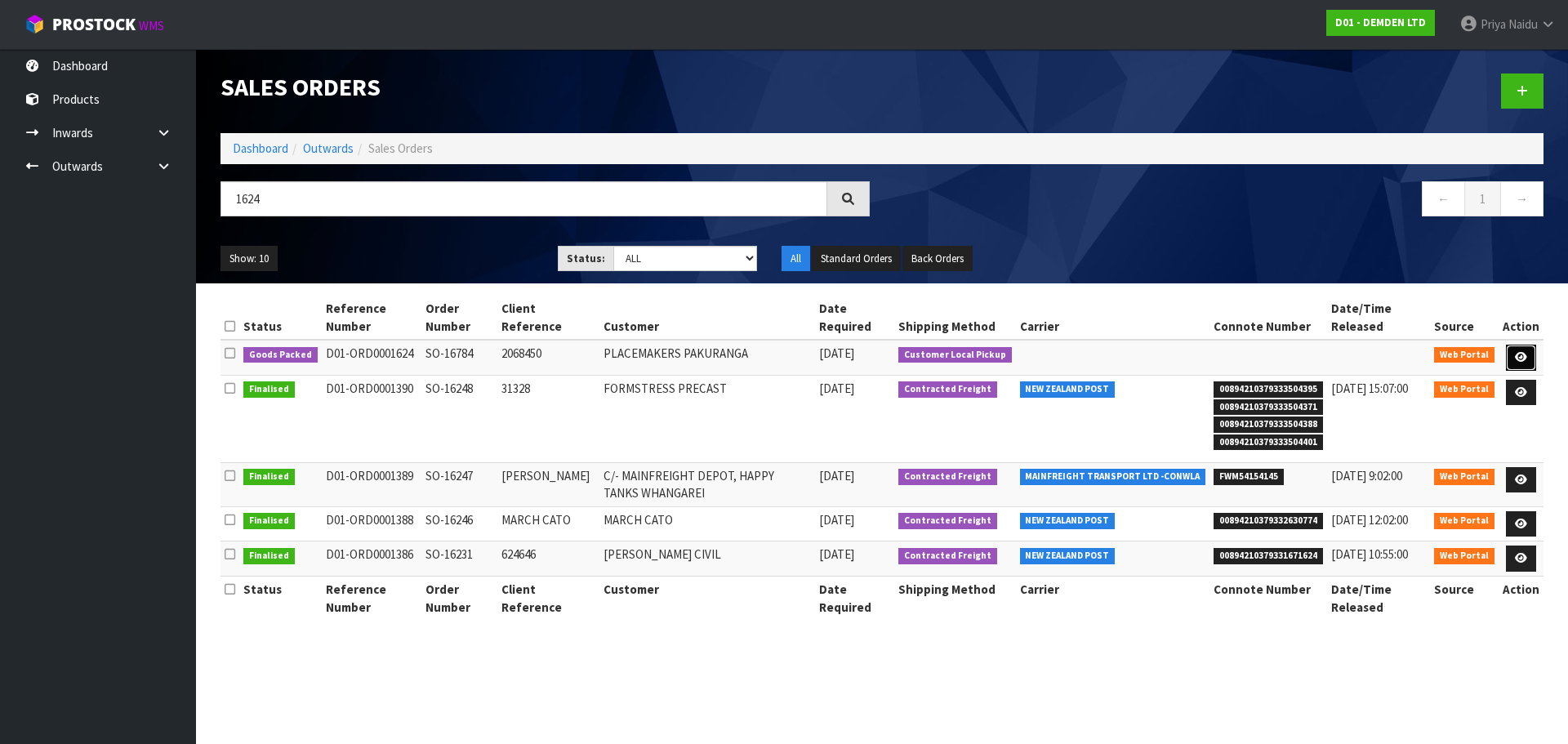
click at [1515, 352] on icon at bounding box center [1520, 357] width 12 height 11
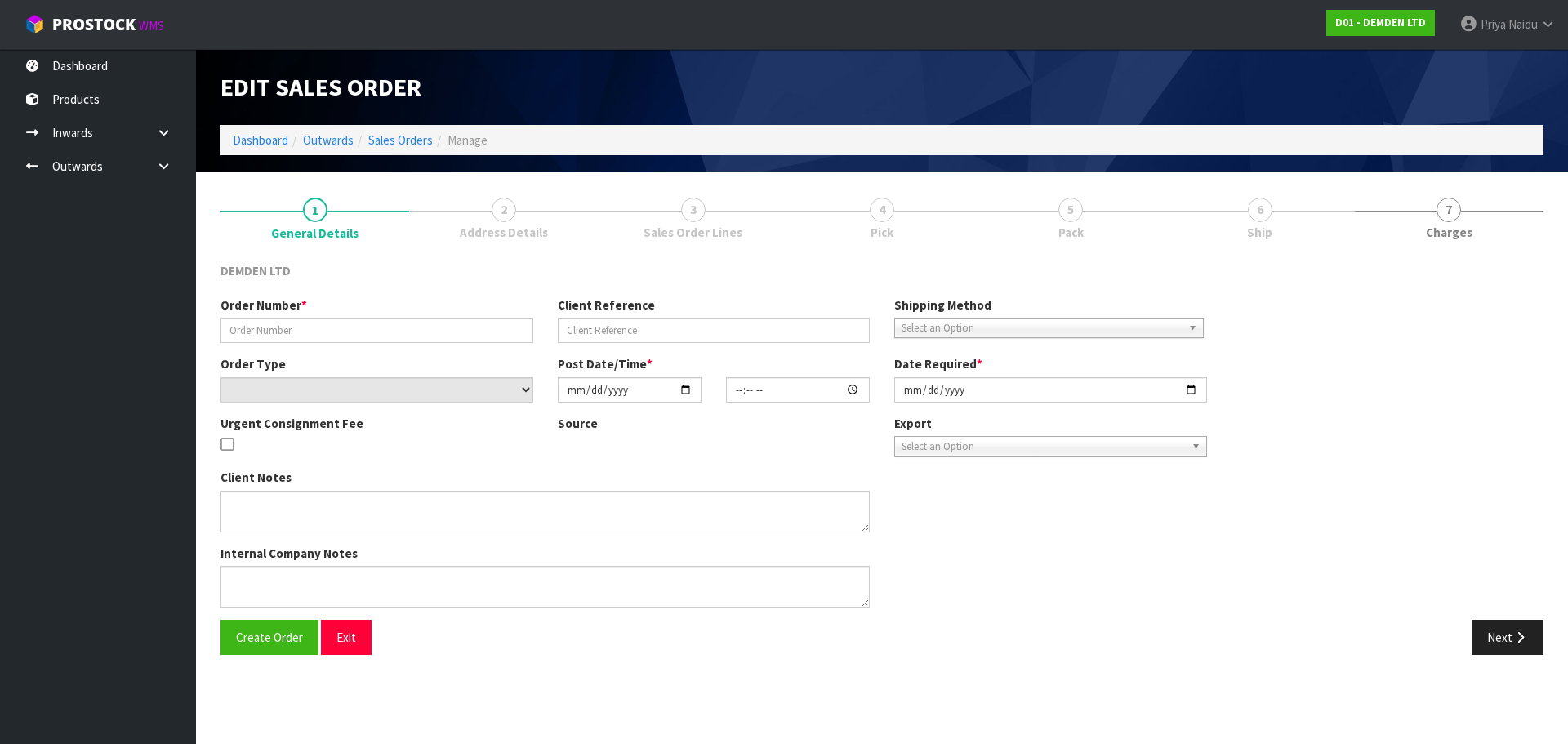
type input "SO-16784"
type input "2068450"
select select "number:0"
type input "[DATE]"
type input "11:13:00.000"
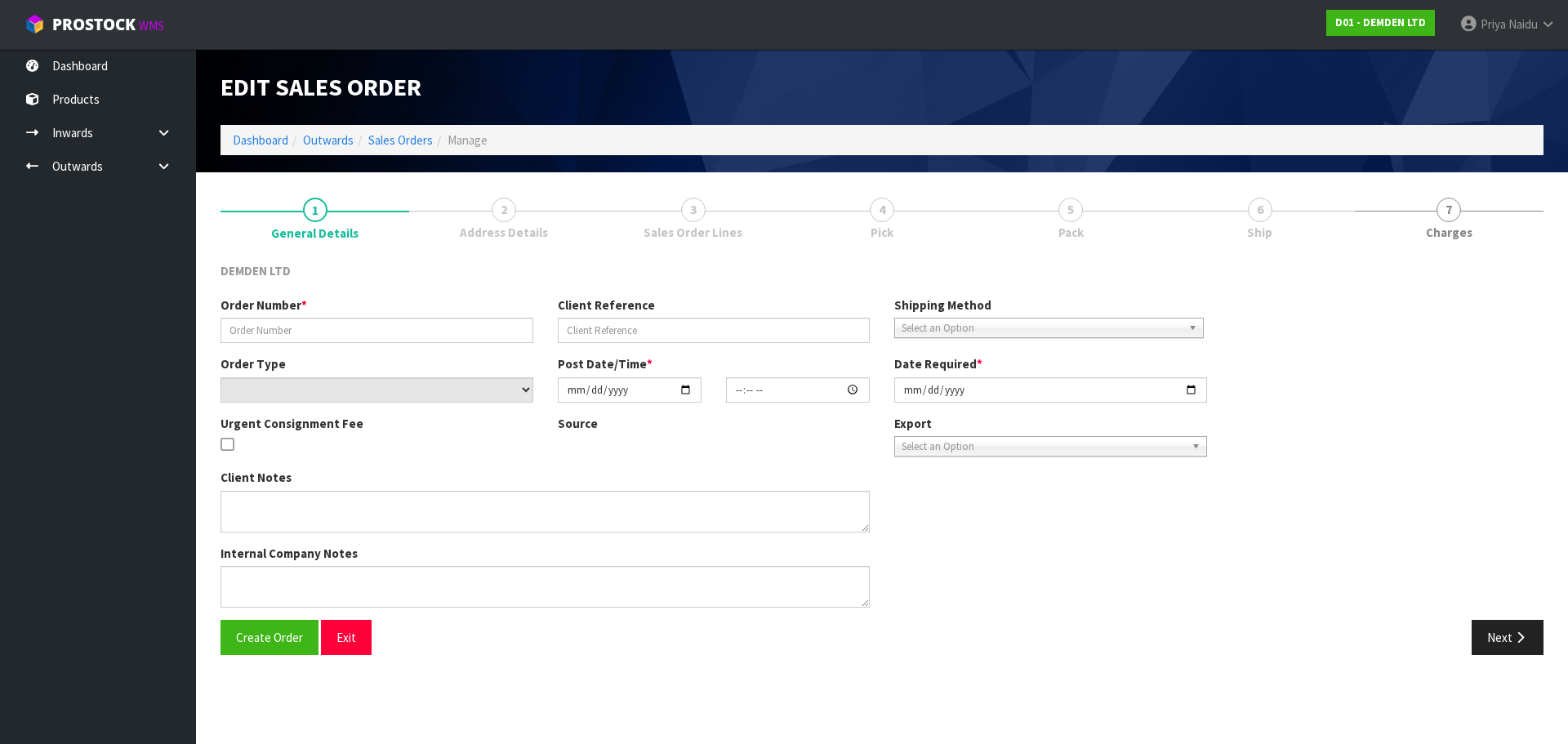
type input "[DATE]"
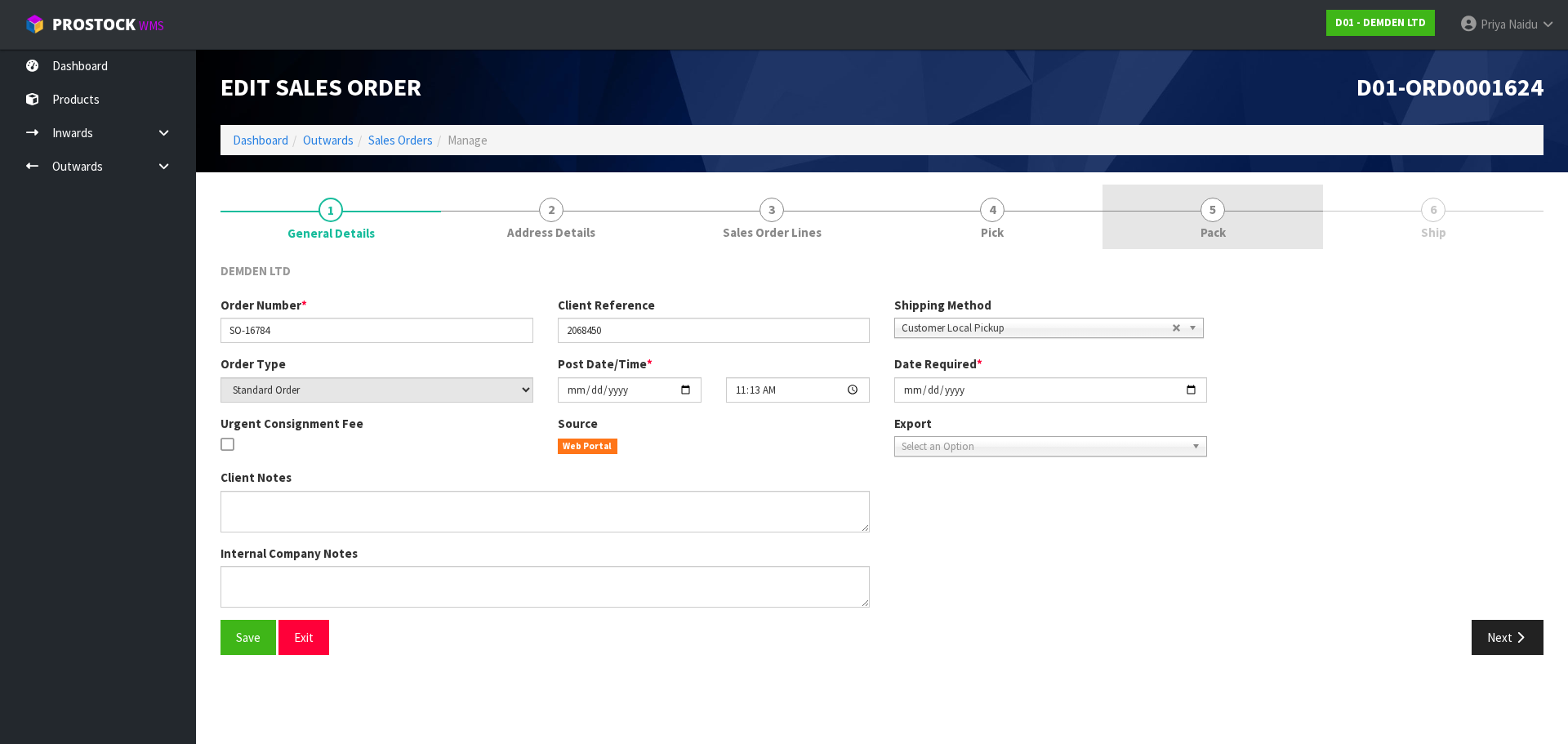
click at [1208, 235] on span "Pack" at bounding box center [1212, 232] width 26 height 17
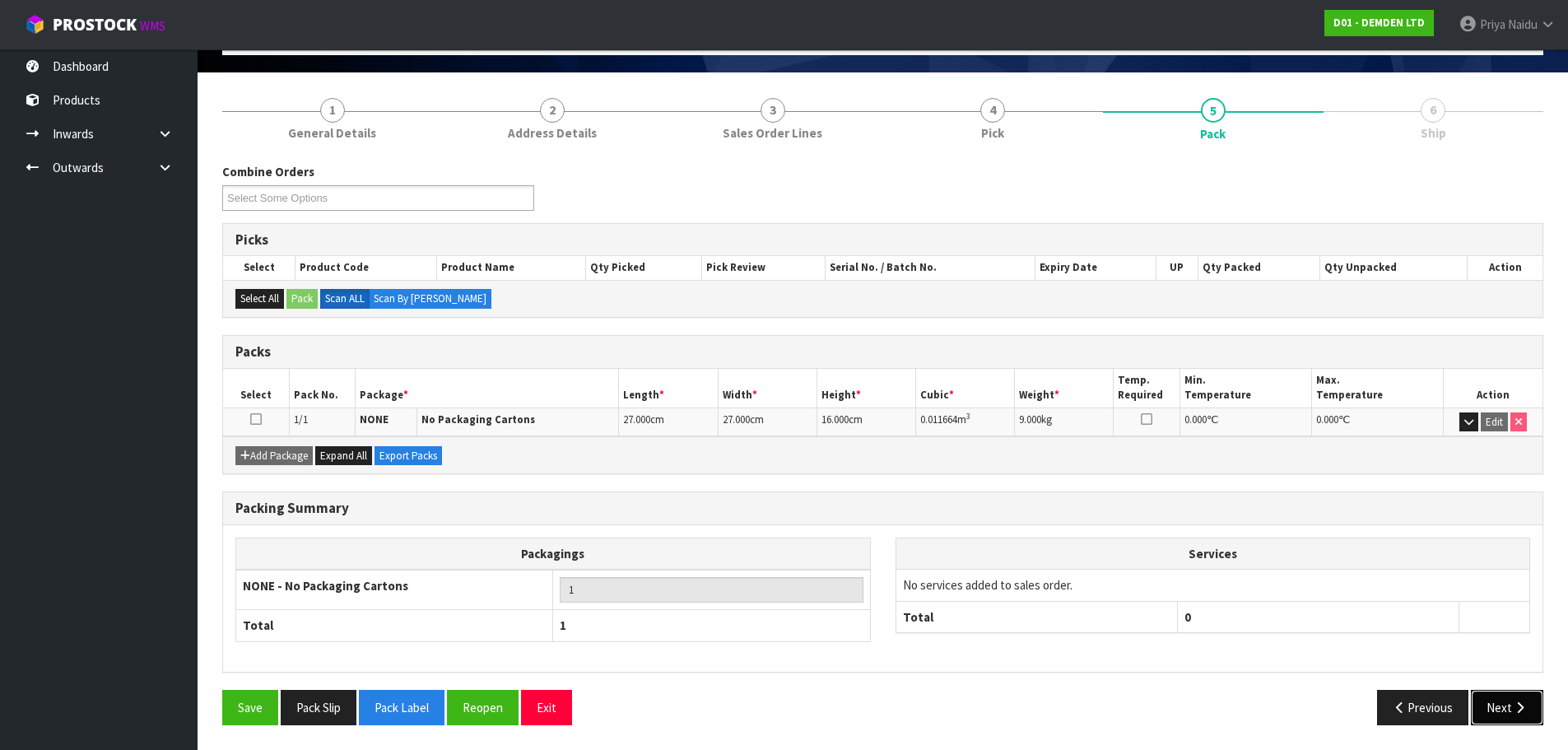
click at [1498, 703] on button "Next" at bounding box center [1506, 708] width 72 height 36
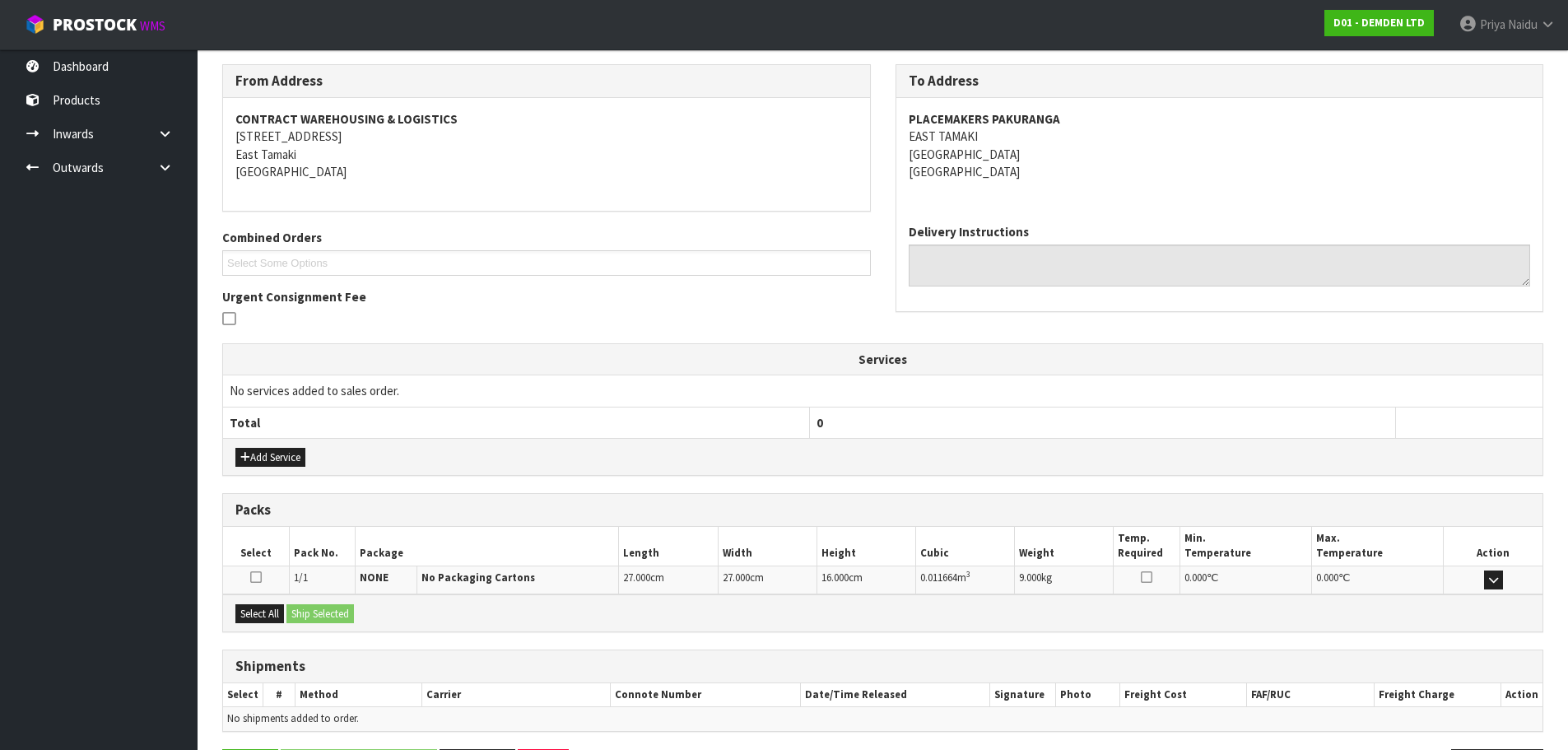
scroll to position [259, 0]
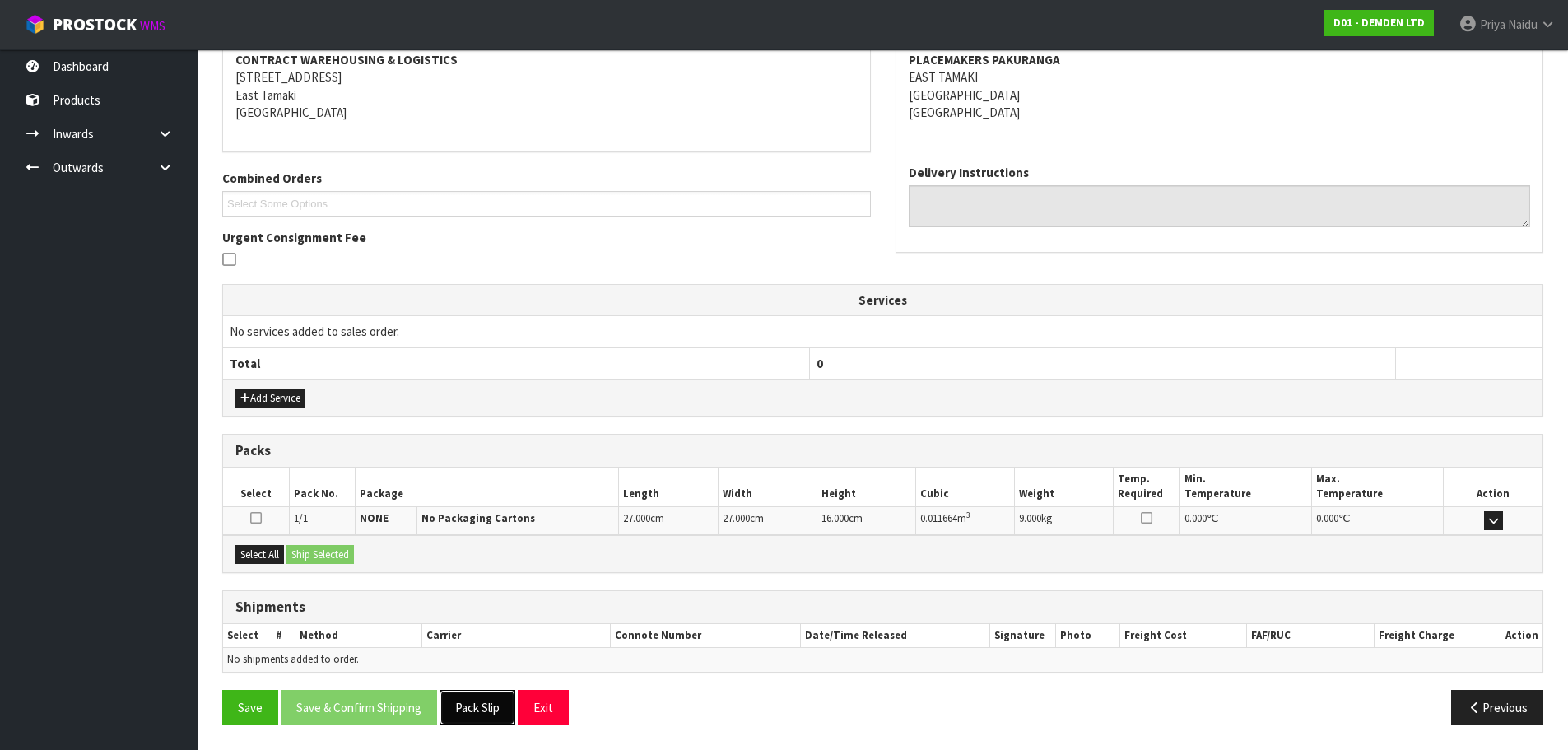
click at [476, 706] on button "Pack Slip" at bounding box center [477, 708] width 76 height 36
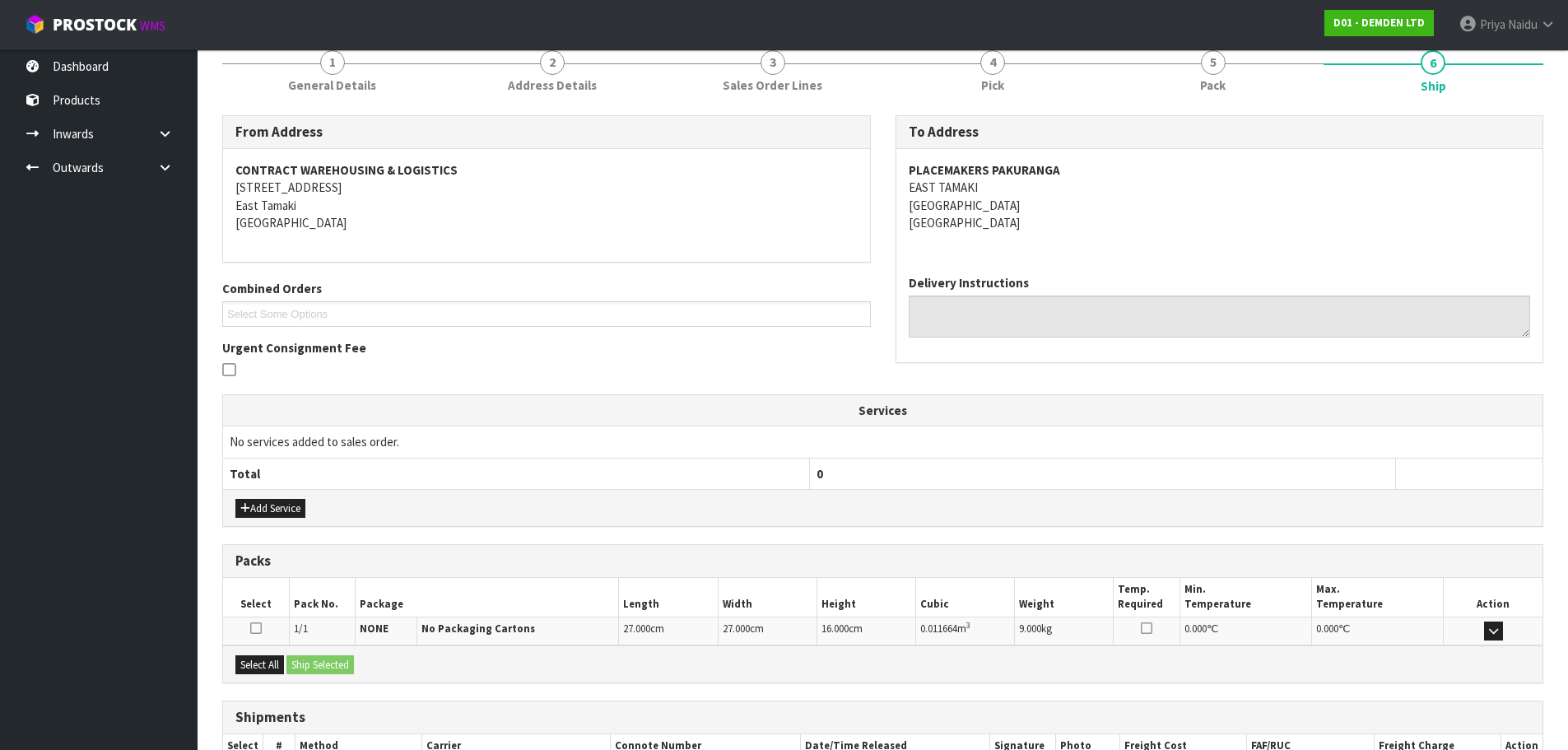
scroll to position [0, 0]
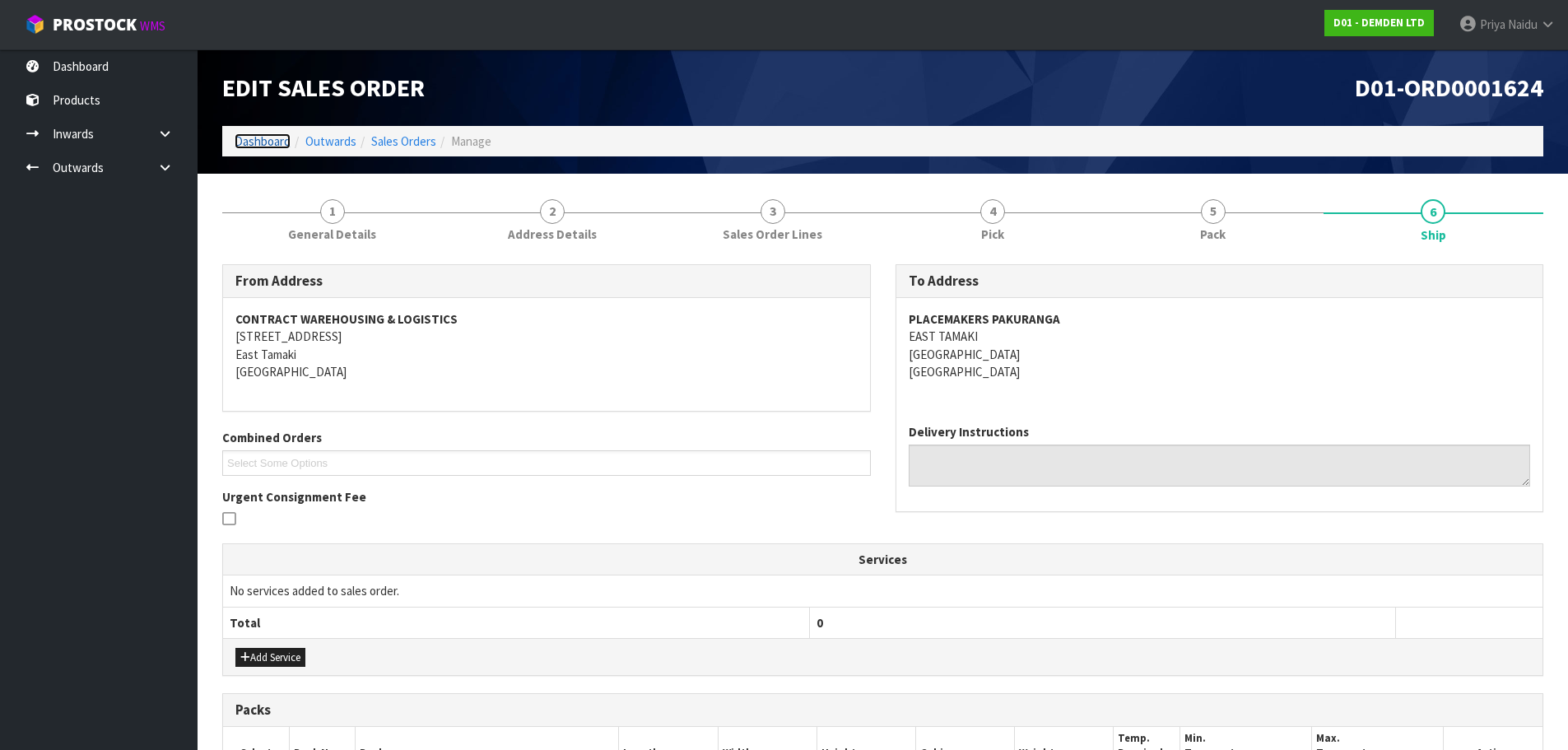
click at [265, 139] on link "Dashboard" at bounding box center [262, 141] width 56 height 16
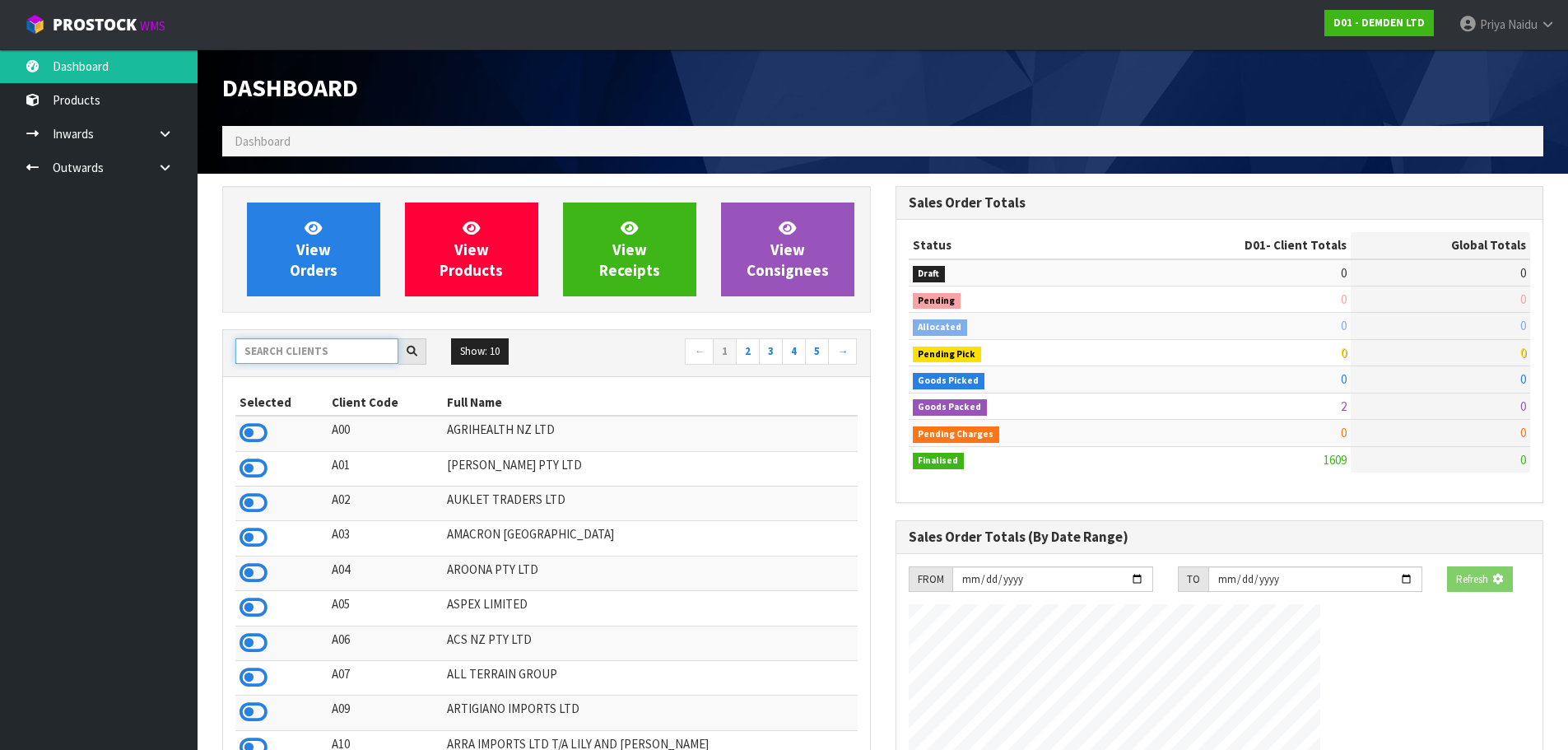
drag, startPoint x: 301, startPoint y: 350, endPoint x: 313, endPoint y: 315, distance: 37.0
click at [303, 347] on input "text" at bounding box center [317, 351] width 163 height 26
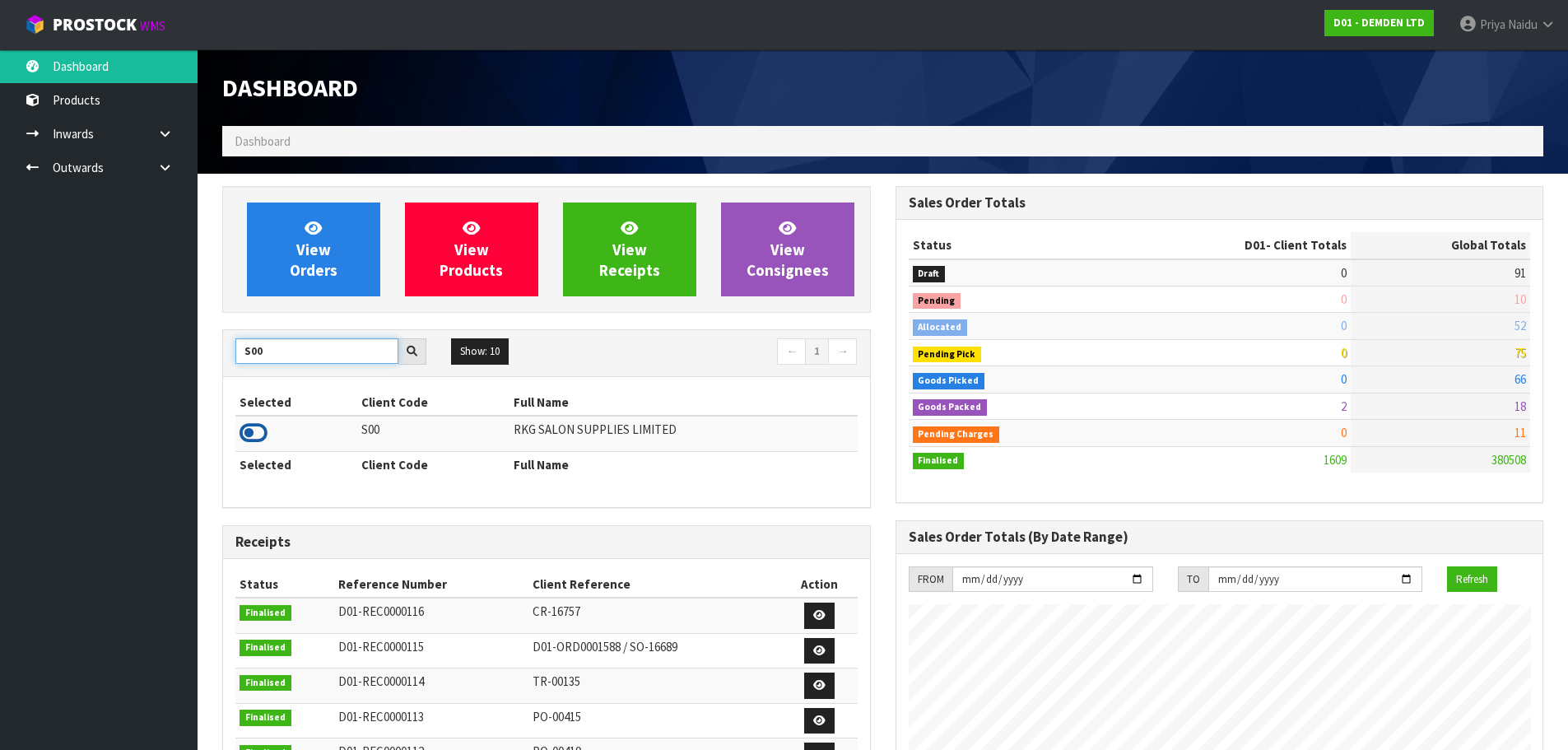
type input "S00"
click at [257, 434] on icon at bounding box center [254, 433] width 28 height 25
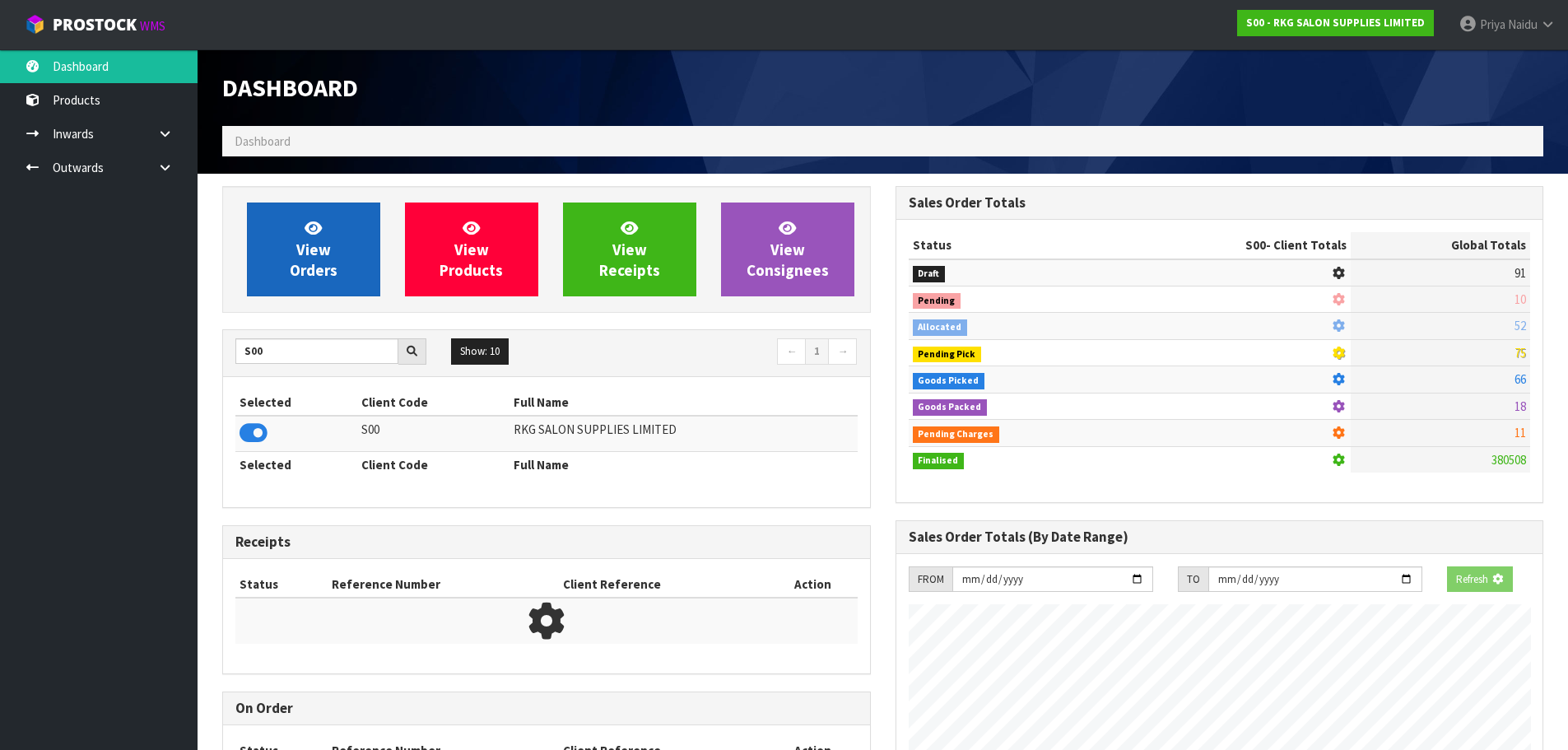
scroll to position [1247, 673]
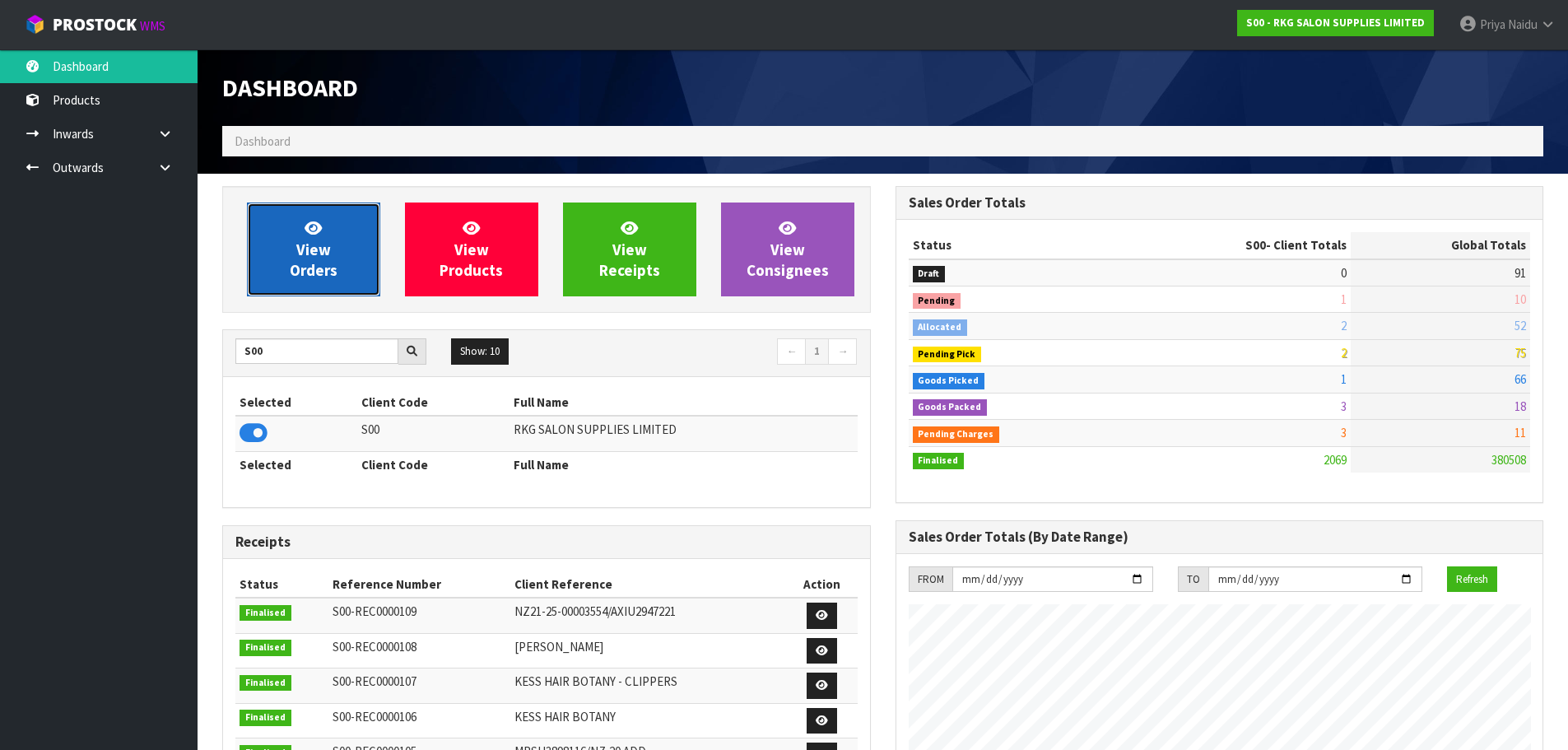
click at [353, 245] on link "View Orders" at bounding box center [313, 249] width 133 height 94
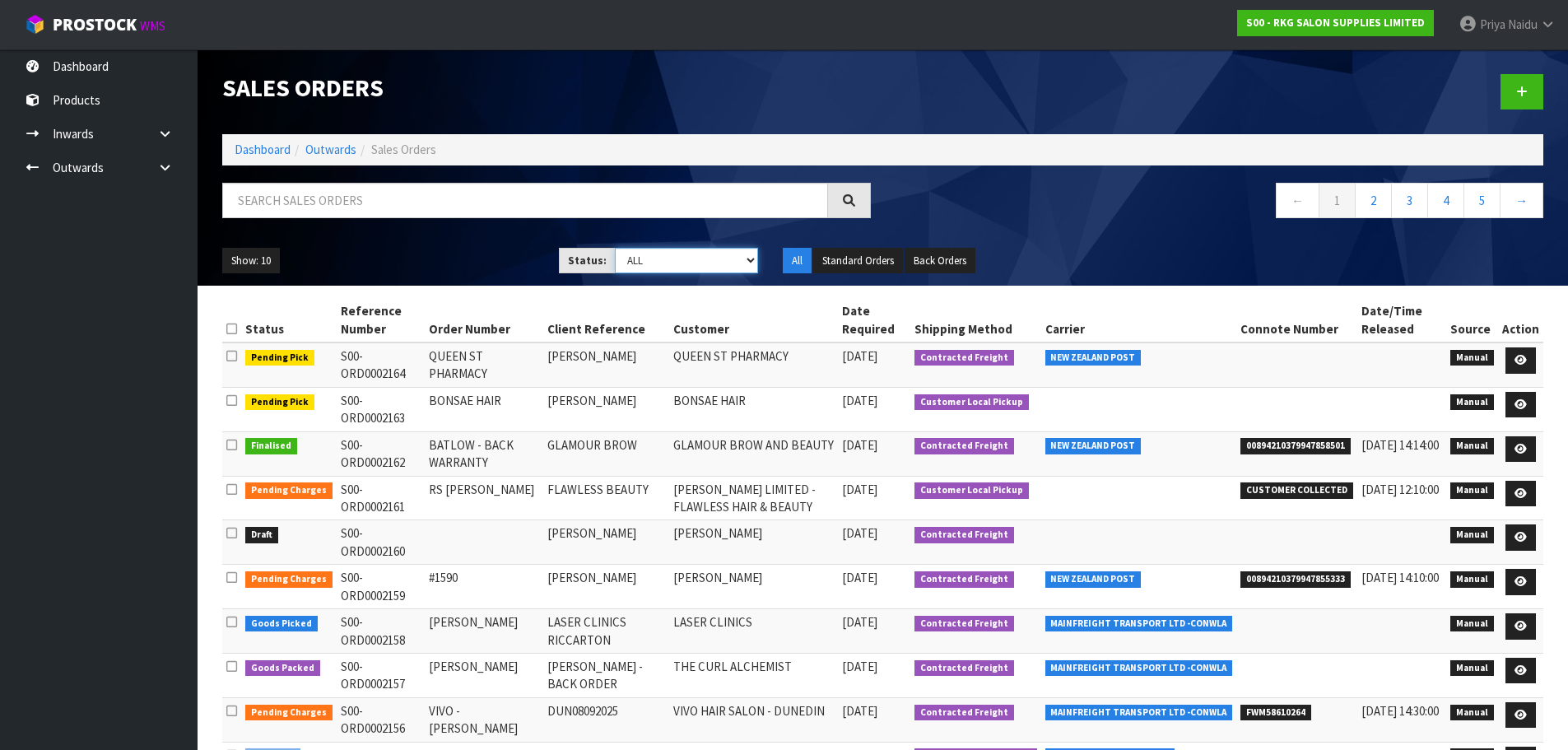
click at [665, 263] on select "Draft Pending Allocated Pending Pick Goods Picked Goods Packed Pending Charges …" at bounding box center [687, 260] width 143 height 26
click at [615, 248] on select "Draft Pending Allocated Pending Pick Goods Picked Goods Packed Pending Charges …" at bounding box center [687, 260] width 143 height 26
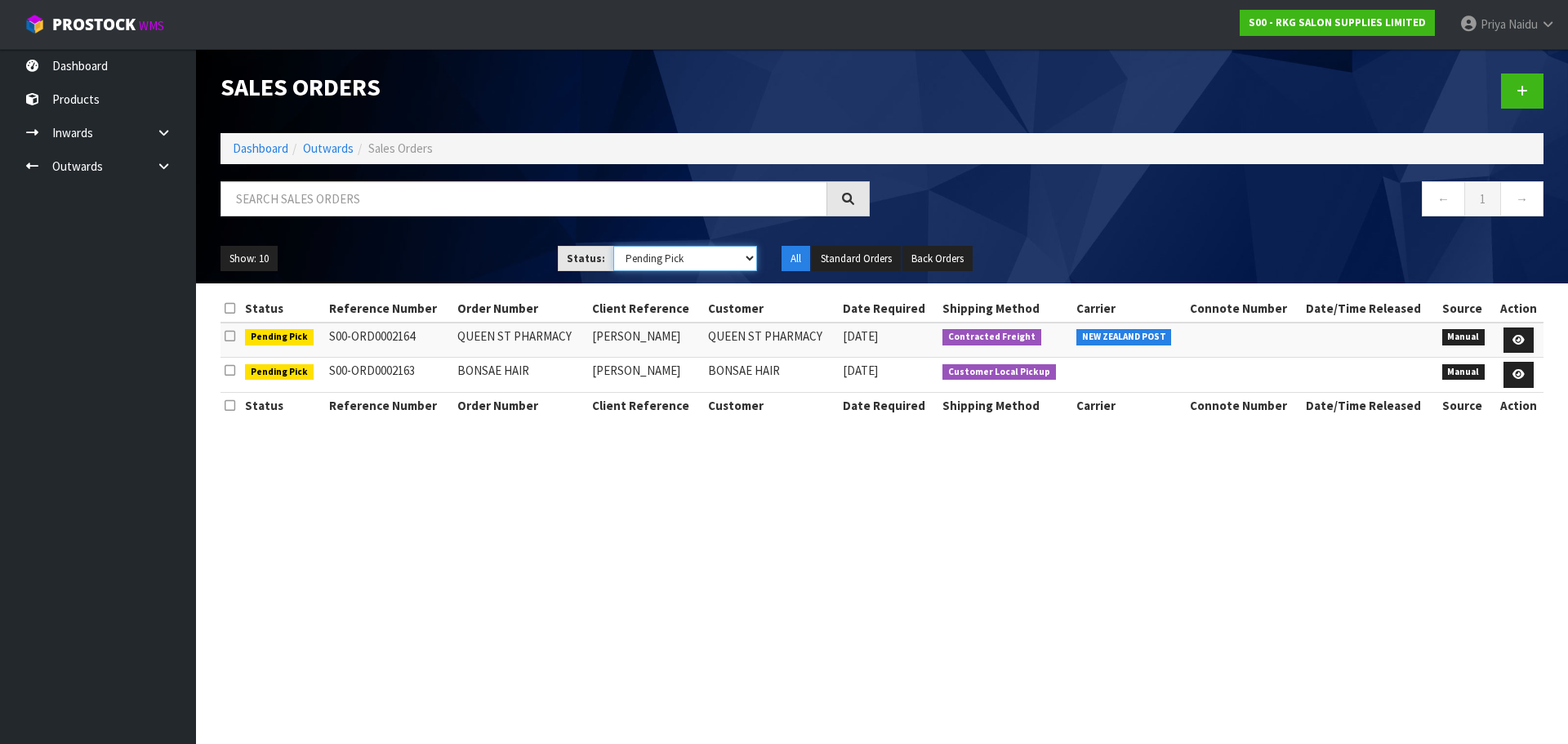
click at [636, 264] on select "Draft Pending Allocated Pending Pick Goods Picked Goods Packed Pending Charges …" at bounding box center [685, 258] width 144 height 26
click at [613, 246] on select "Draft Pending Allocated Pending Pick Goods Picked Goods Packed Pending Charges …" at bounding box center [685, 258] width 144 height 26
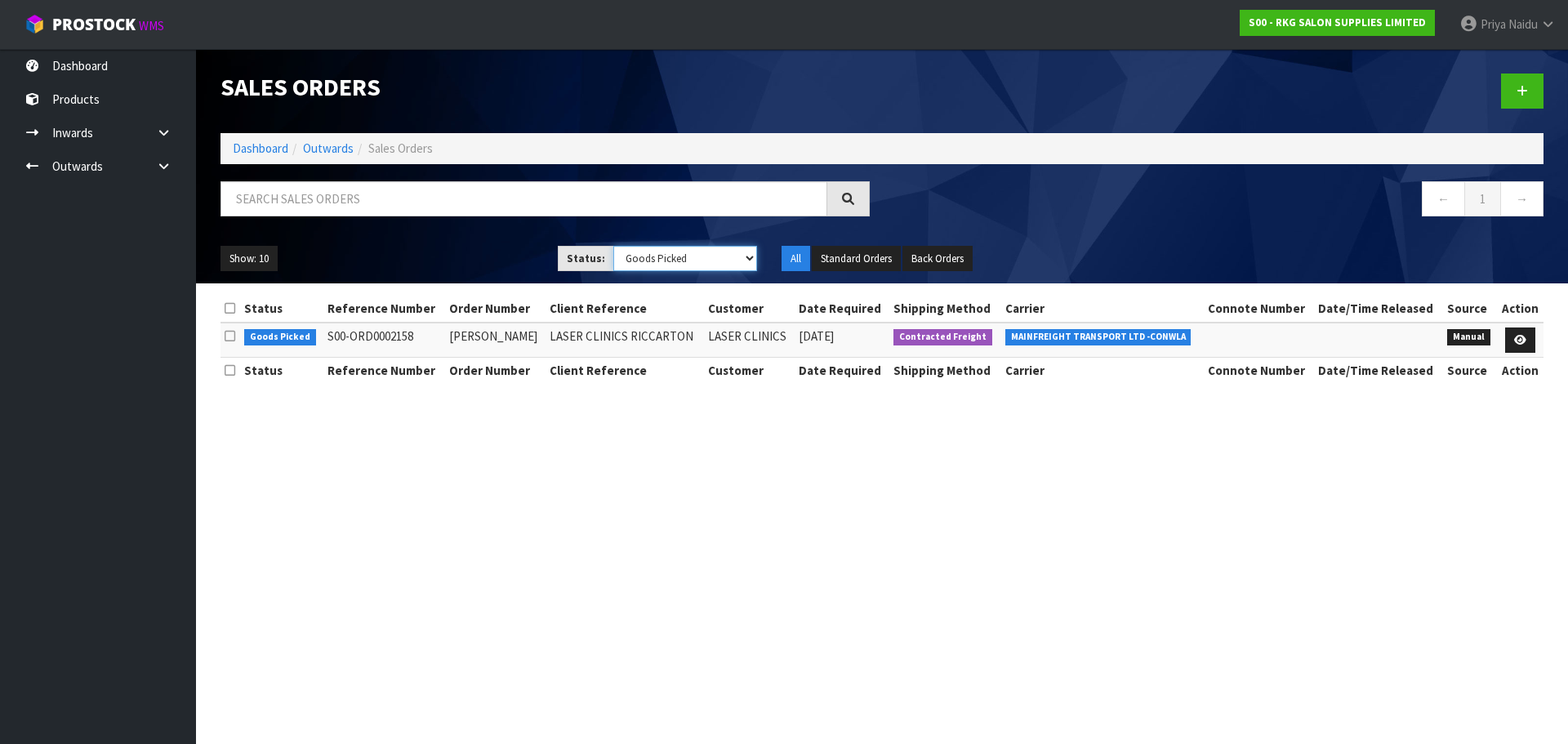
click at [659, 257] on select "Draft Pending Allocated Pending Pick Goods Picked Goods Packed Pending Charges …" at bounding box center [685, 258] width 144 height 26
select select "string:5"
click at [613, 246] on select "Draft Pending Allocated Pending Pick Goods Picked Goods Packed Pending Charges …" at bounding box center [685, 258] width 144 height 26
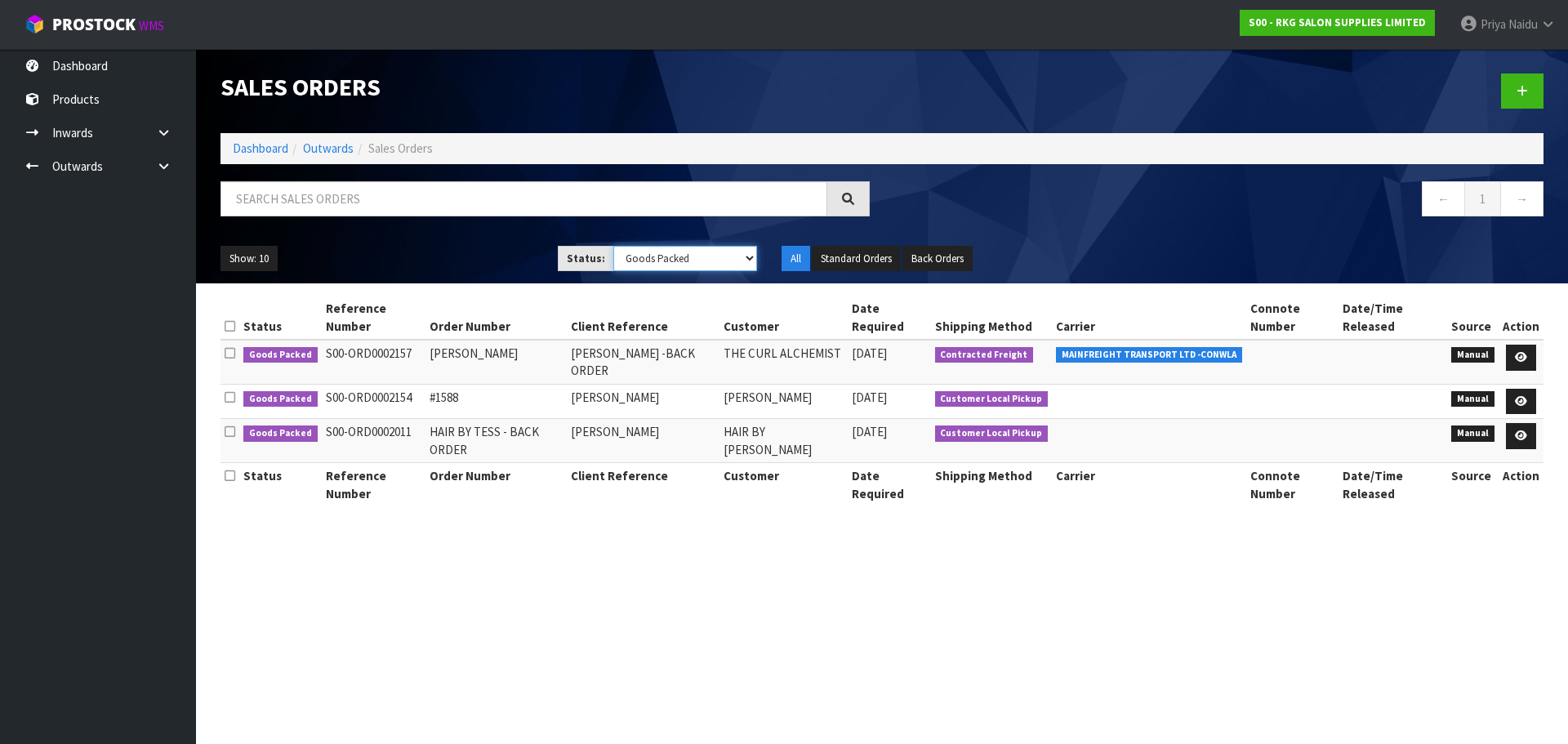
click at [613, 246] on select "Draft Pending Allocated Pending Pick Goods Picked Goods Packed Pending Charges …" at bounding box center [685, 258] width 144 height 26
click at [269, 145] on link "Dashboard" at bounding box center [260, 148] width 55 height 16
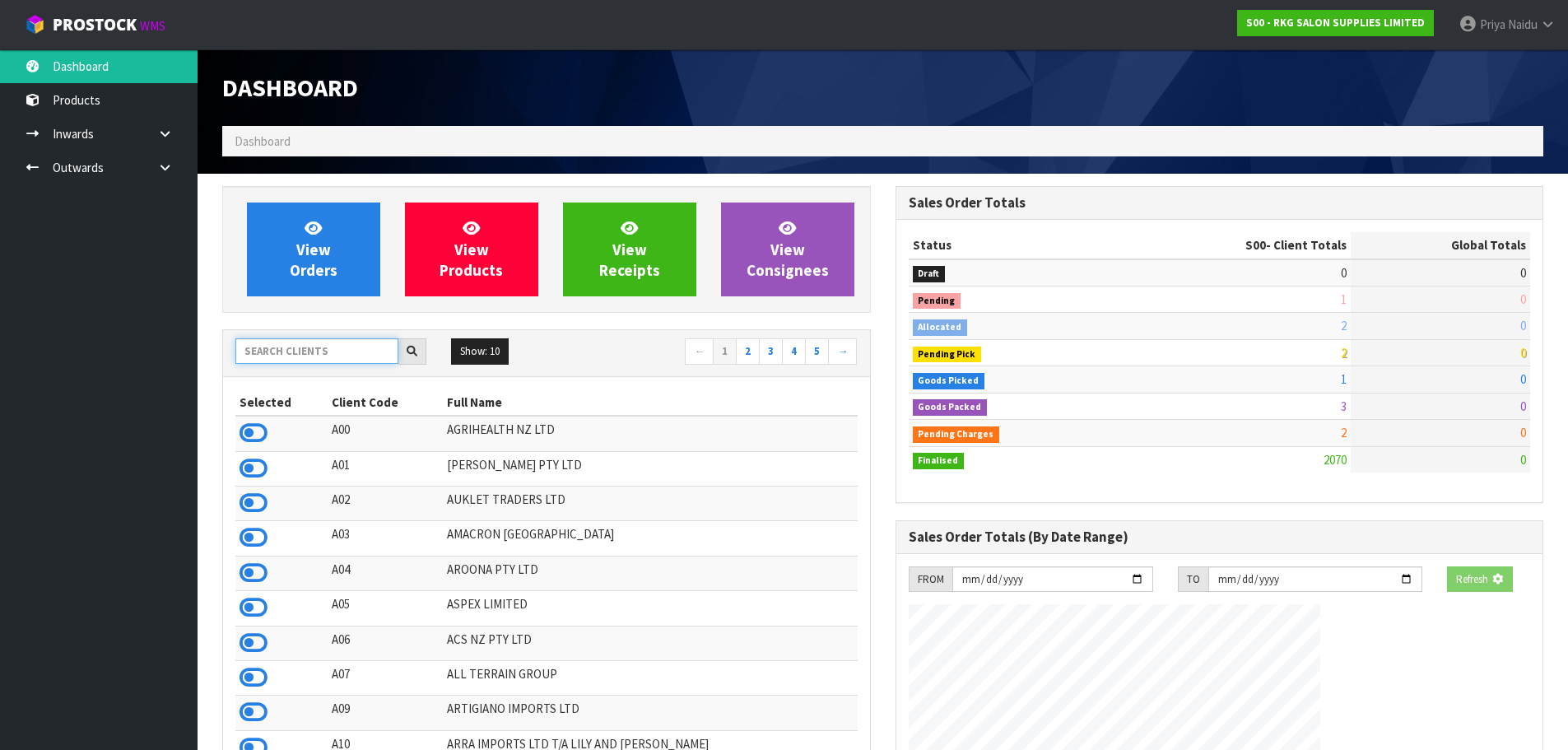
click at [277, 359] on input "text" at bounding box center [317, 351] width 163 height 26
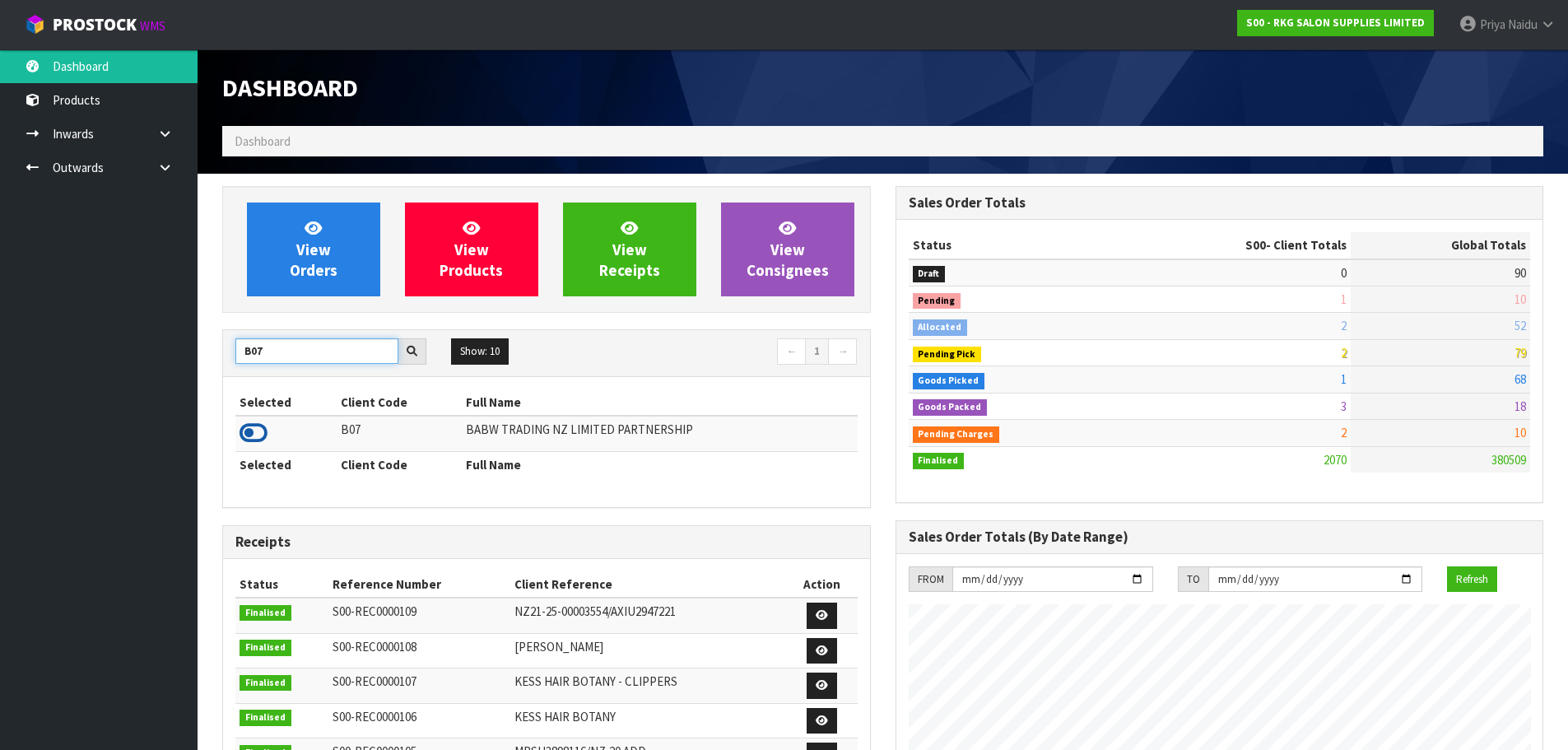
type input "B07"
click at [259, 431] on icon at bounding box center [254, 433] width 28 height 25
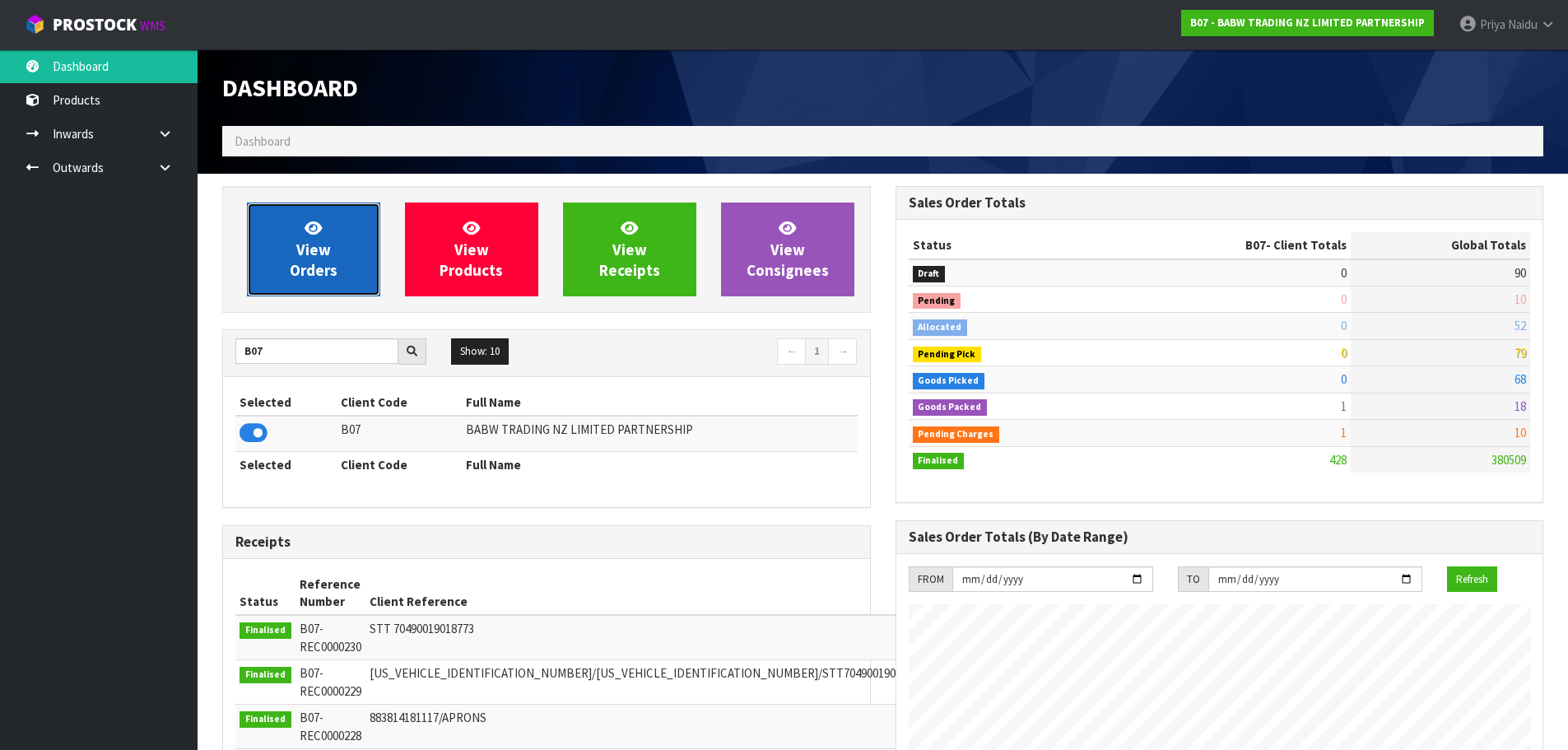
click at [308, 234] on icon at bounding box center [313, 227] width 17 height 16
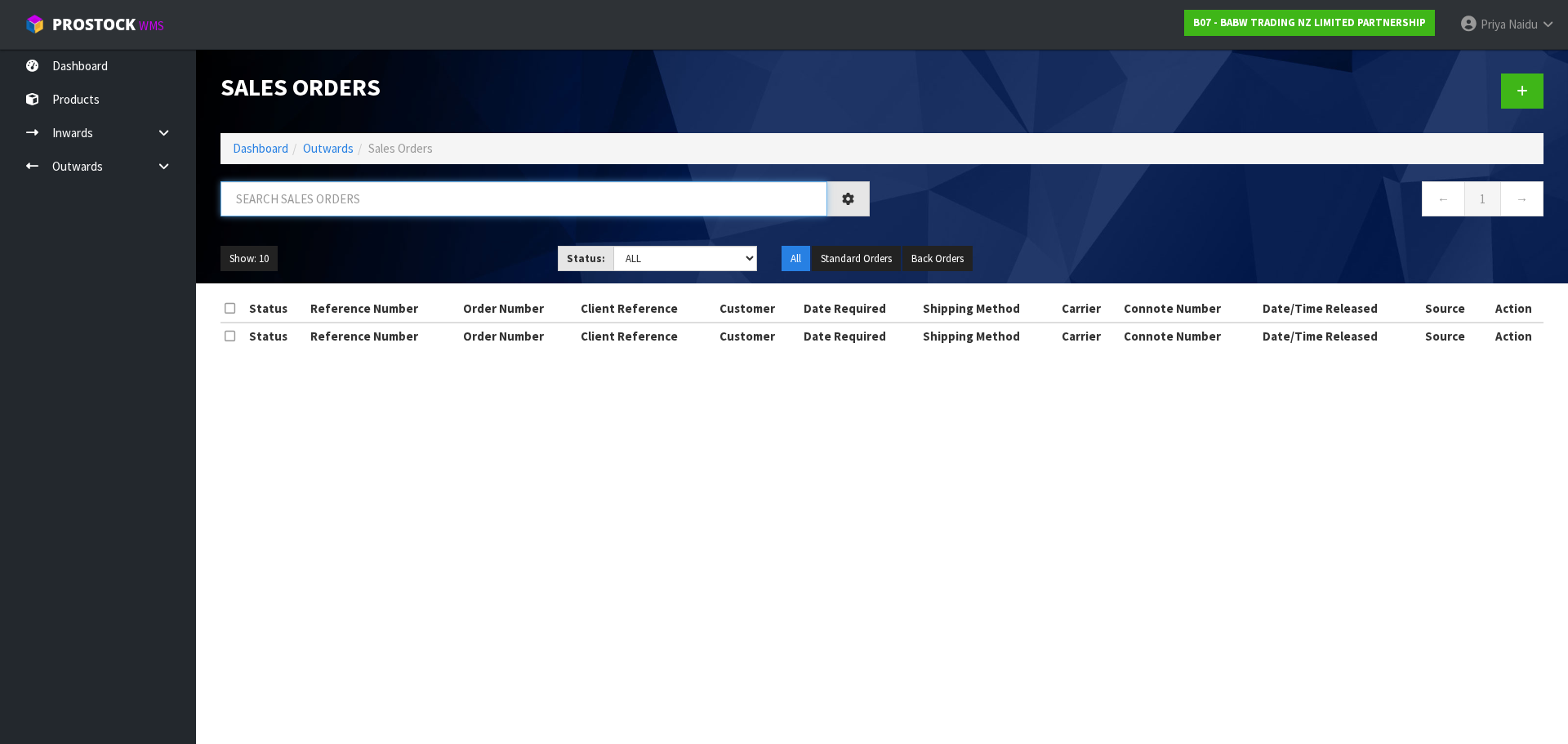
click at [336, 200] on input "text" at bounding box center [524, 199] width 607 height 35
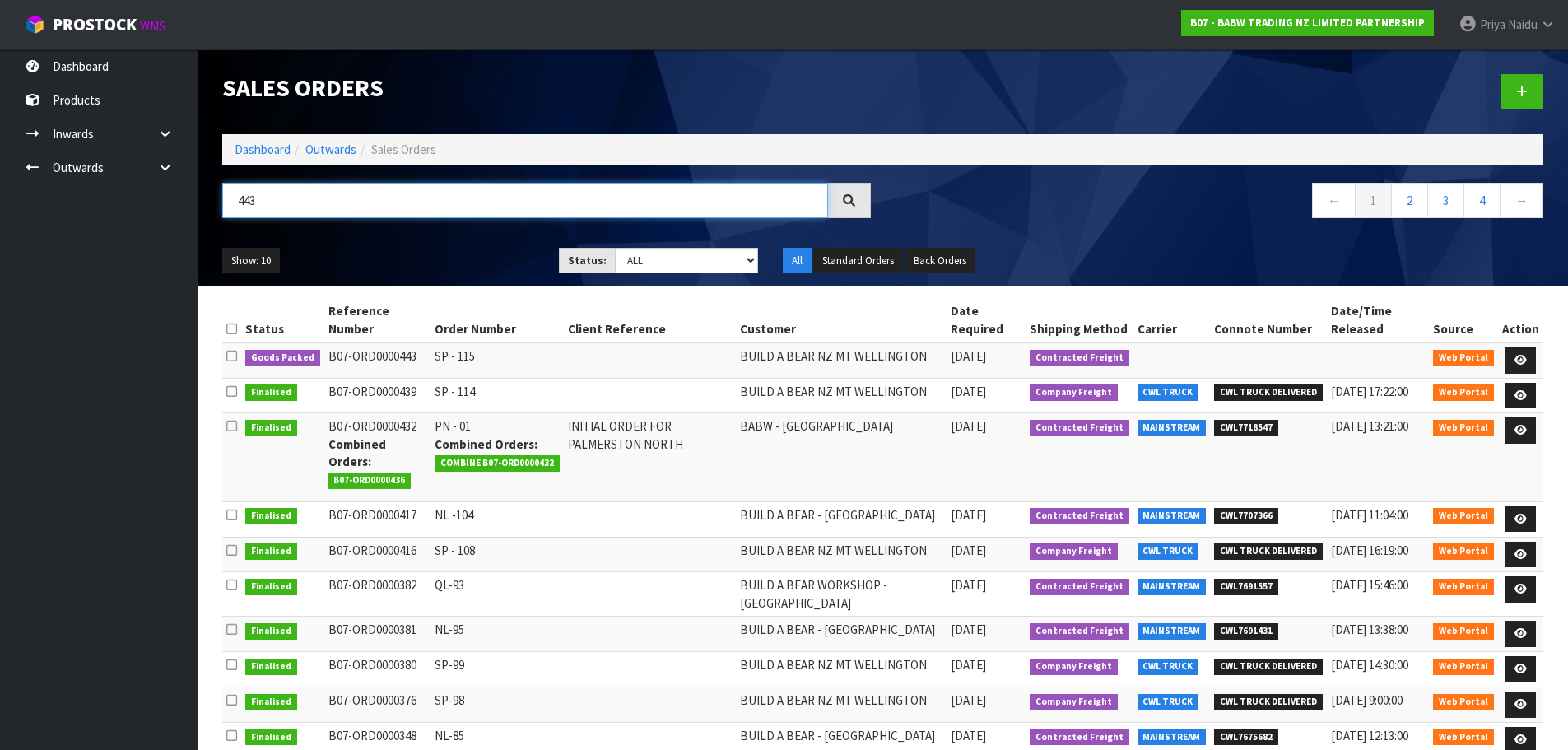
type input "443"
click at [471, 259] on ul "Show: 10 5 10 25 50" at bounding box center [377, 261] width 312 height 27
click at [1523, 356] on icon at bounding box center [1521, 360] width 12 height 11
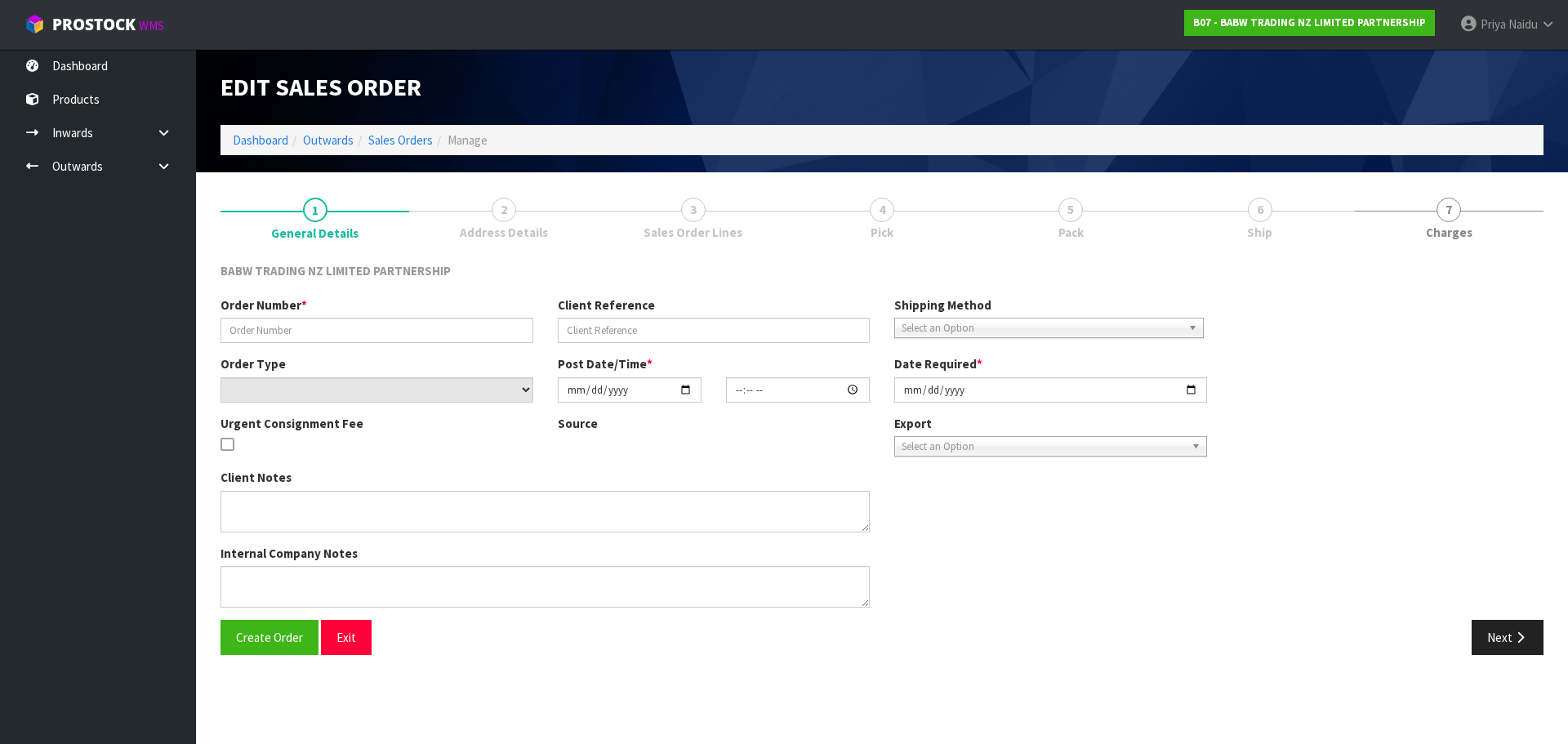
type input "SP - 115"
select select "number:0"
type input "[DATE]"
type input "09:05:00.000"
type input "[DATE]"
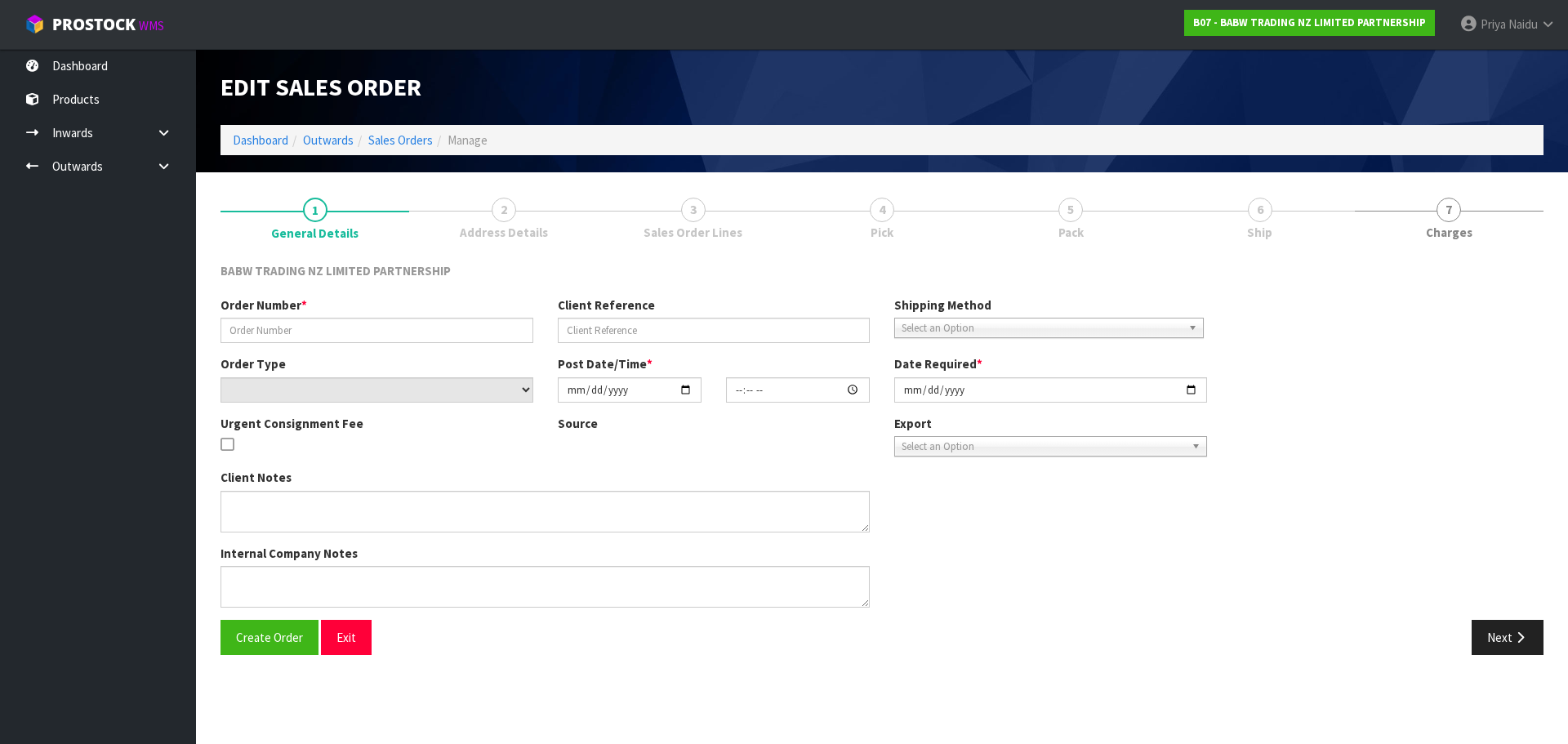
type textarea "CALL/MESSGAE AFTERNOON PRIOR TO MORNING DELIVERY - FRANKI 0273810540, TO MAKE S…"
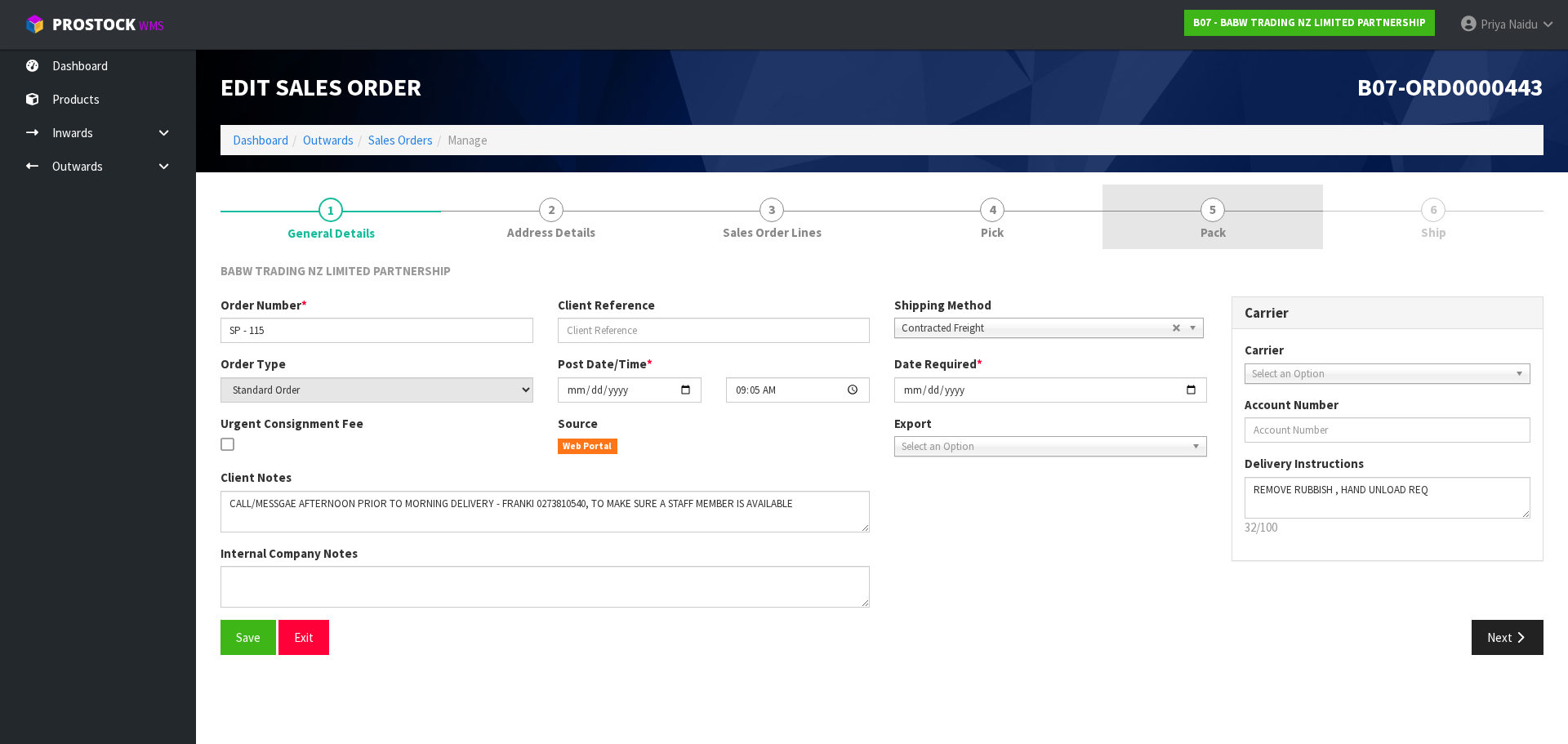
click at [1156, 207] on link "5 Pack" at bounding box center [1212, 217] width 220 height 64
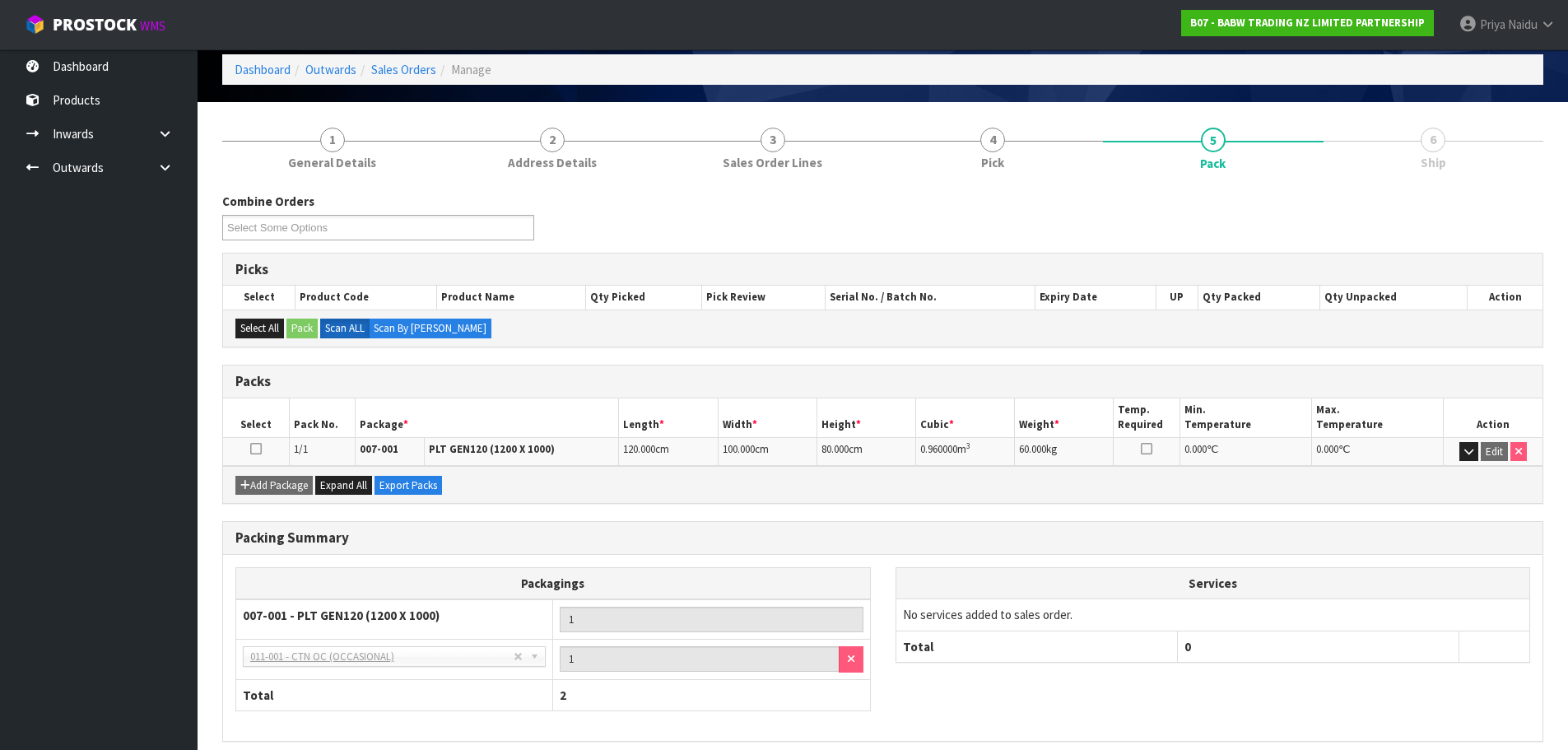
scroll to position [141, 0]
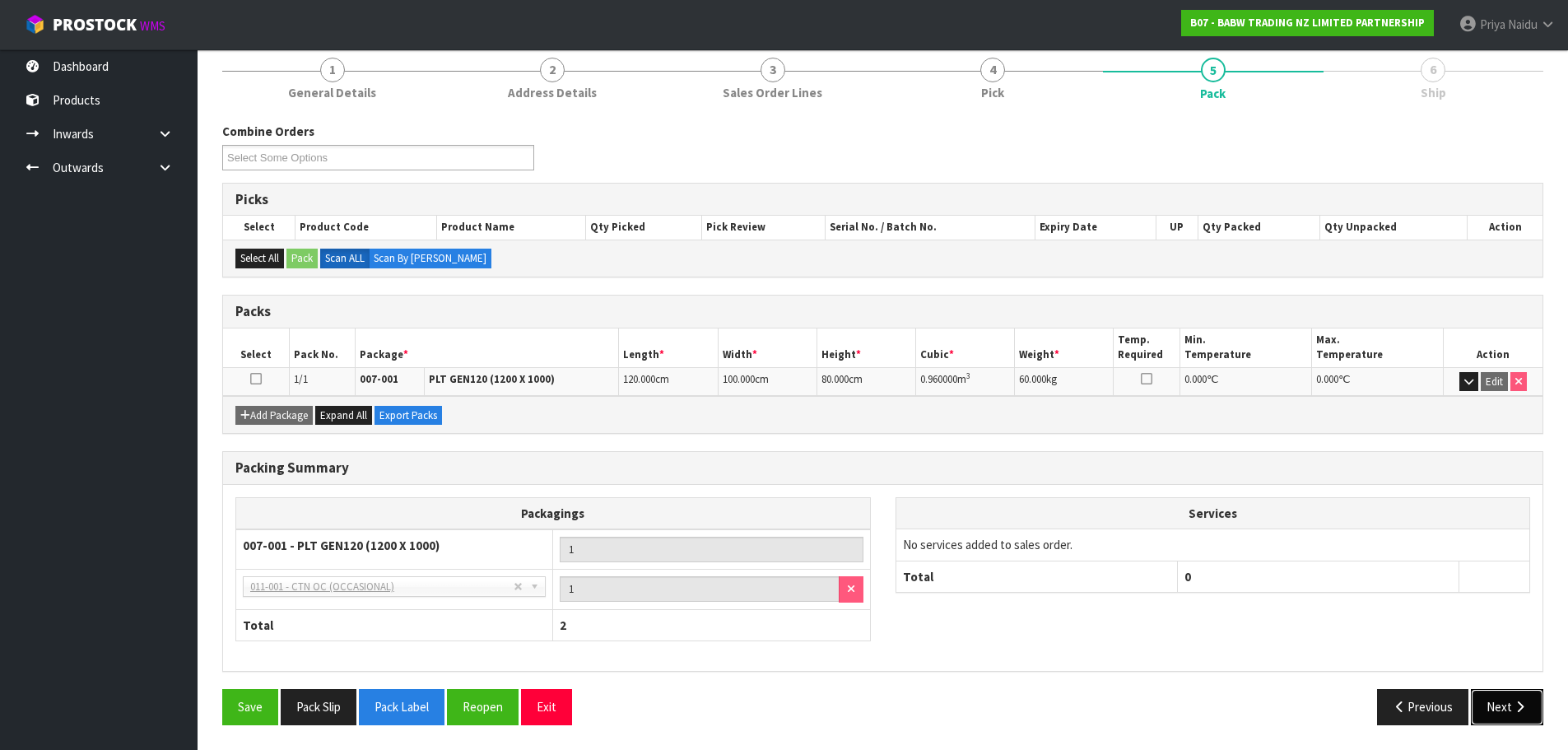
click at [1478, 693] on button "Next" at bounding box center [1506, 707] width 72 height 36
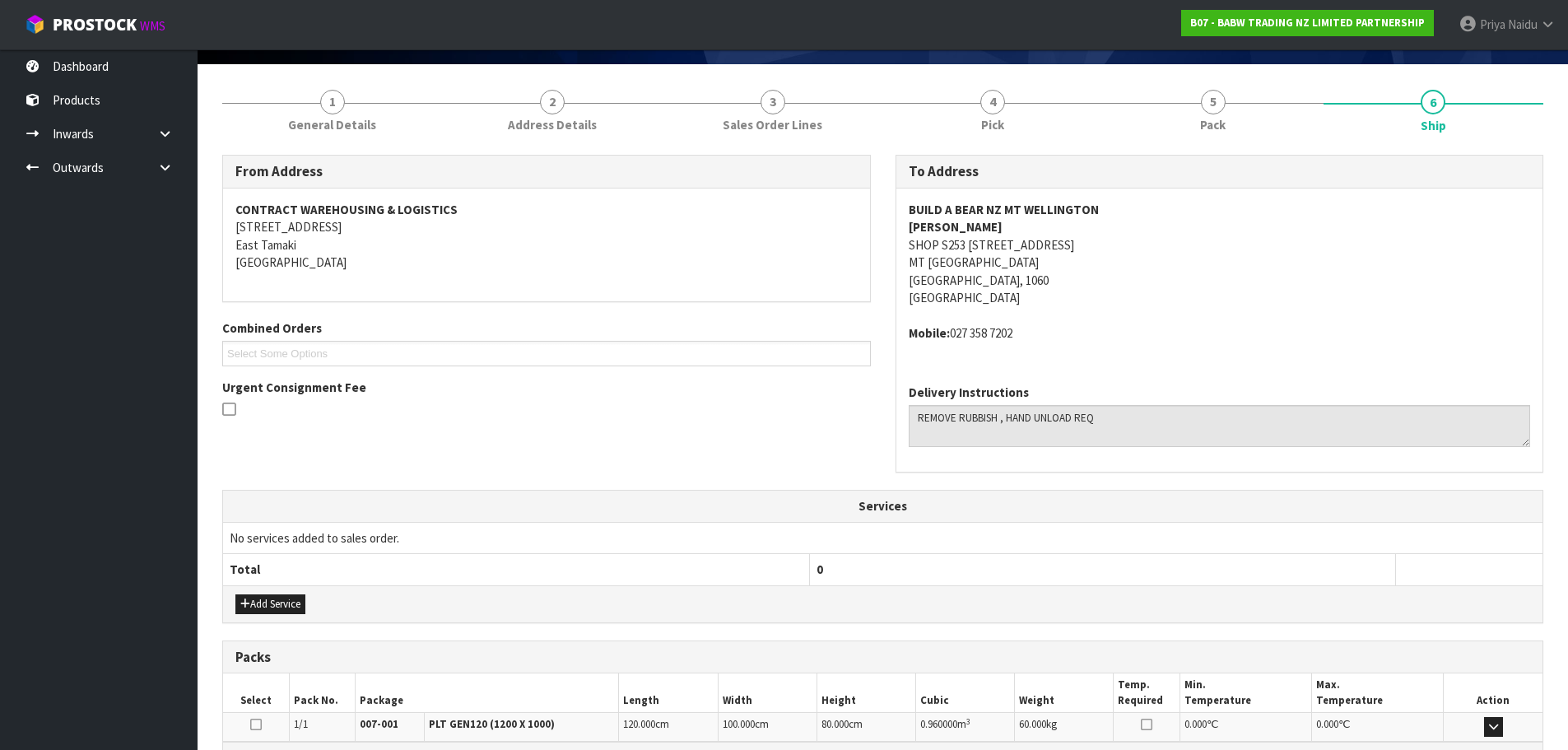
scroll to position [316, 0]
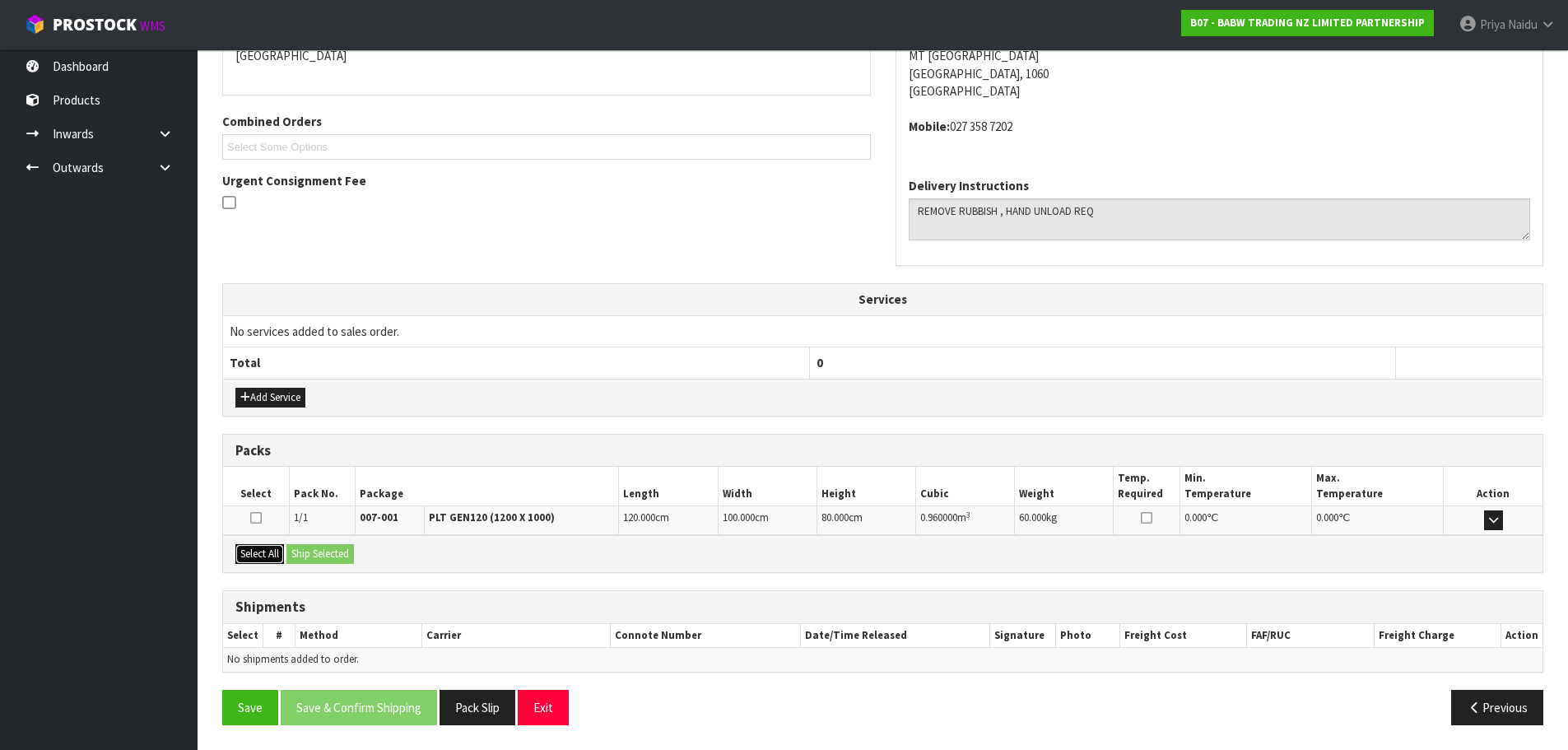
click at [274, 550] on button "Select All" at bounding box center [259, 554] width 48 height 20
drag, startPoint x: 316, startPoint y: 550, endPoint x: 422, endPoint y: 586, distance: 111.9
click at [318, 550] on button "Ship Selected" at bounding box center [320, 554] width 67 height 20
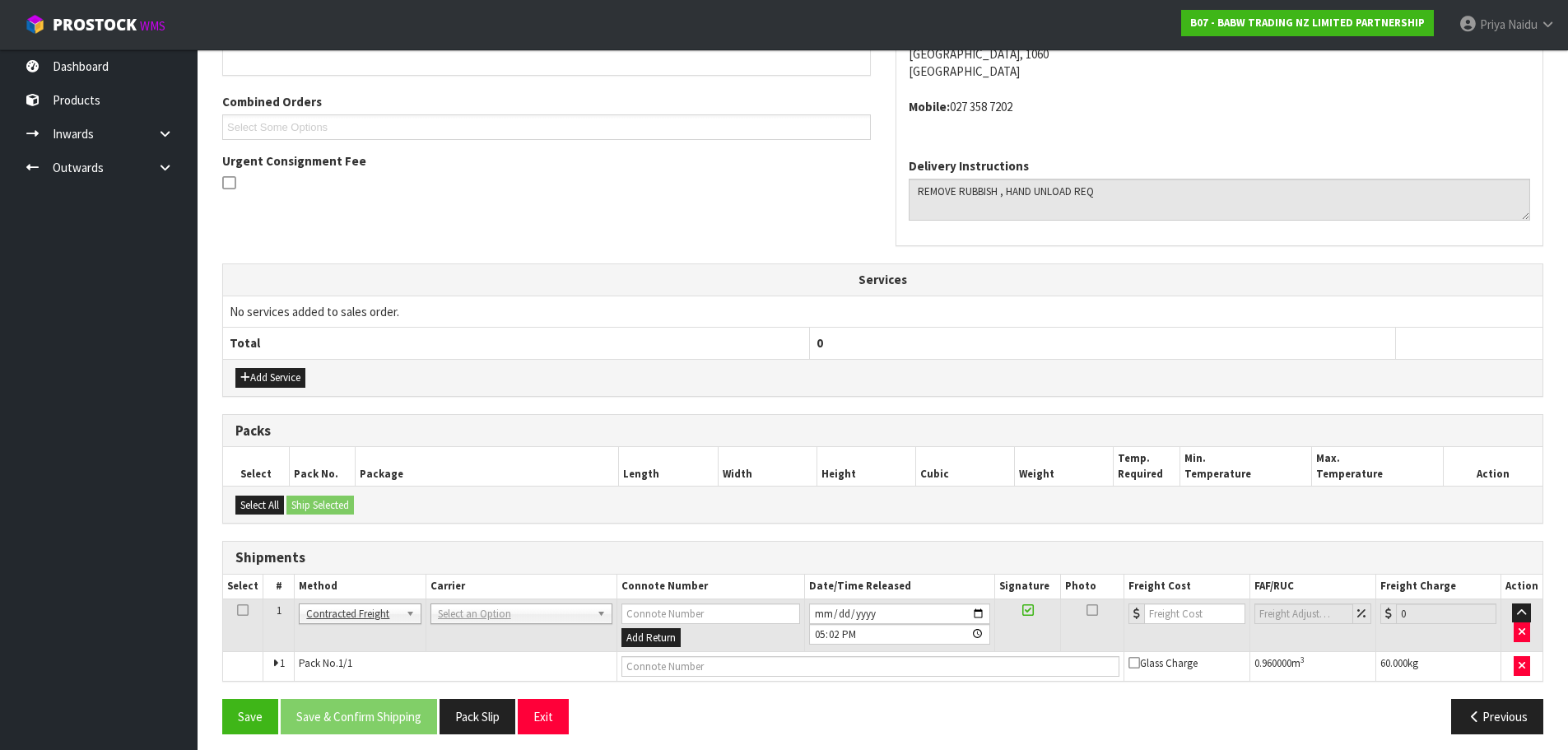
scroll to position [345, 0]
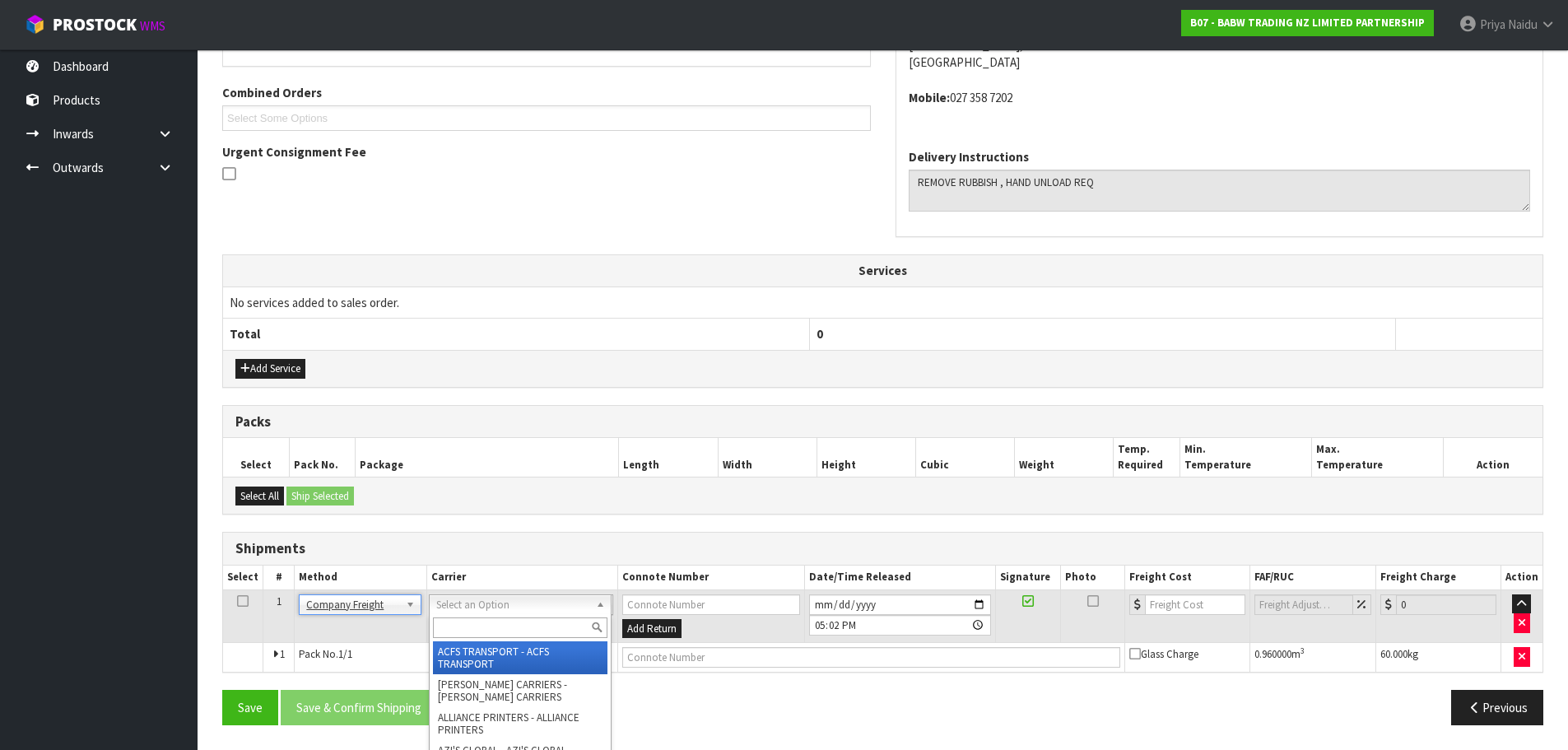
click at [461, 616] on div at bounding box center [520, 628] width 181 height 27
click at [457, 626] on input "text" at bounding box center [520, 628] width 175 height 21
type input "CWL"
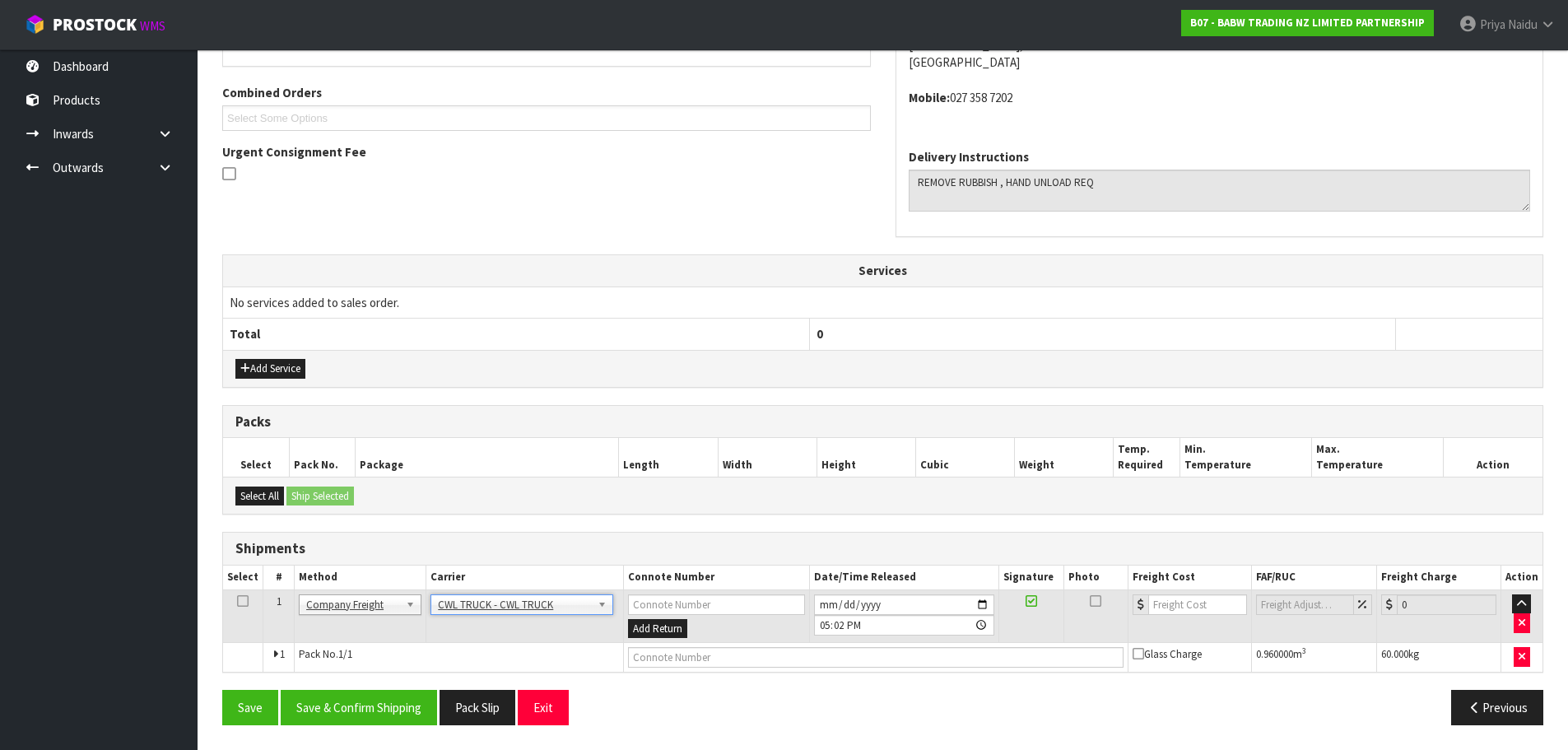
click at [658, 670] on td at bounding box center [875, 658] width 504 height 30
click at [649, 660] on input "text" at bounding box center [875, 657] width 495 height 21
type input "CWL TRUCK DELIVERY"
click at [984, 607] on input "[DATE]" at bounding box center [904, 604] width 180 height 21
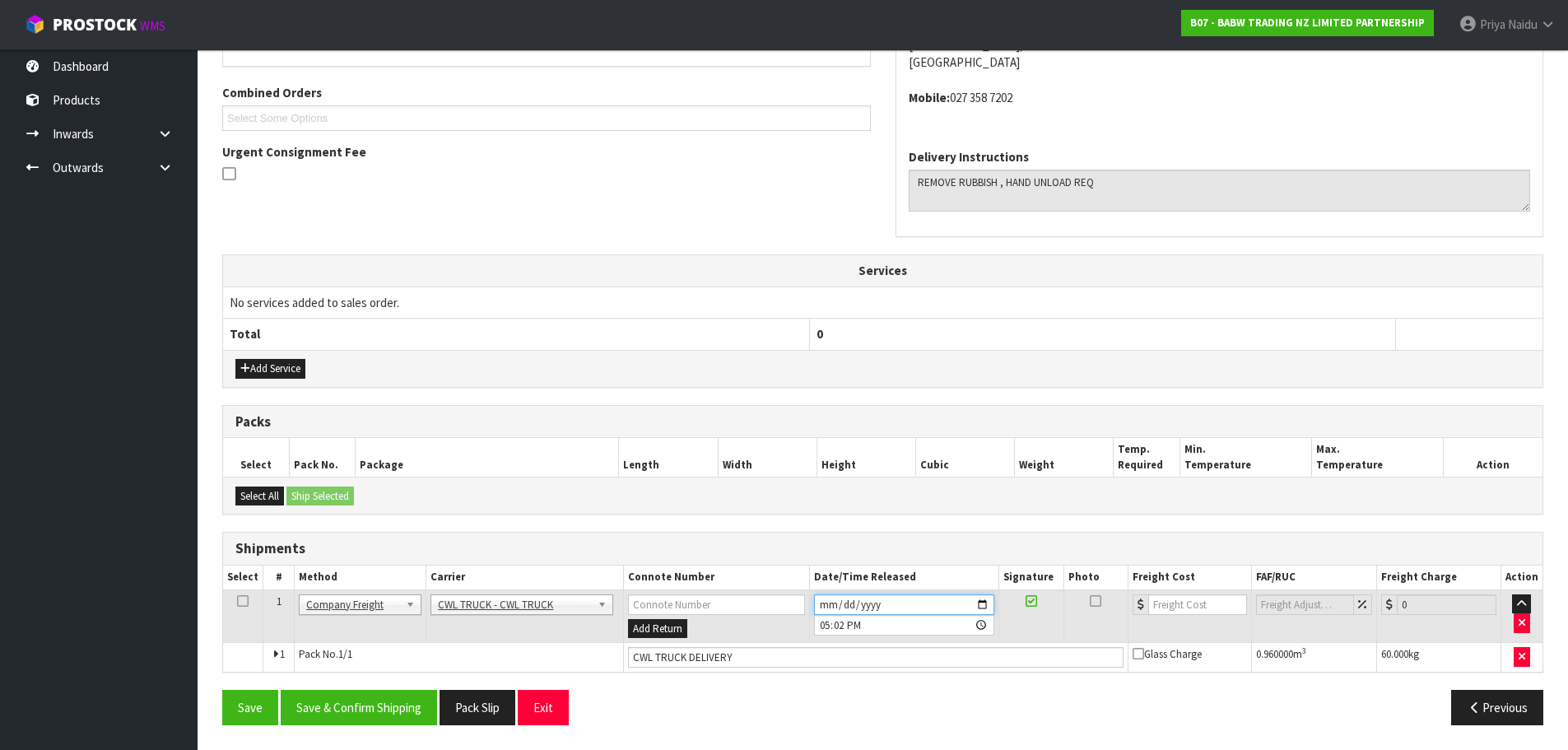
type input "[DATE]"
click at [396, 714] on button "Save & Confirm Shipping" at bounding box center [359, 708] width 156 height 36
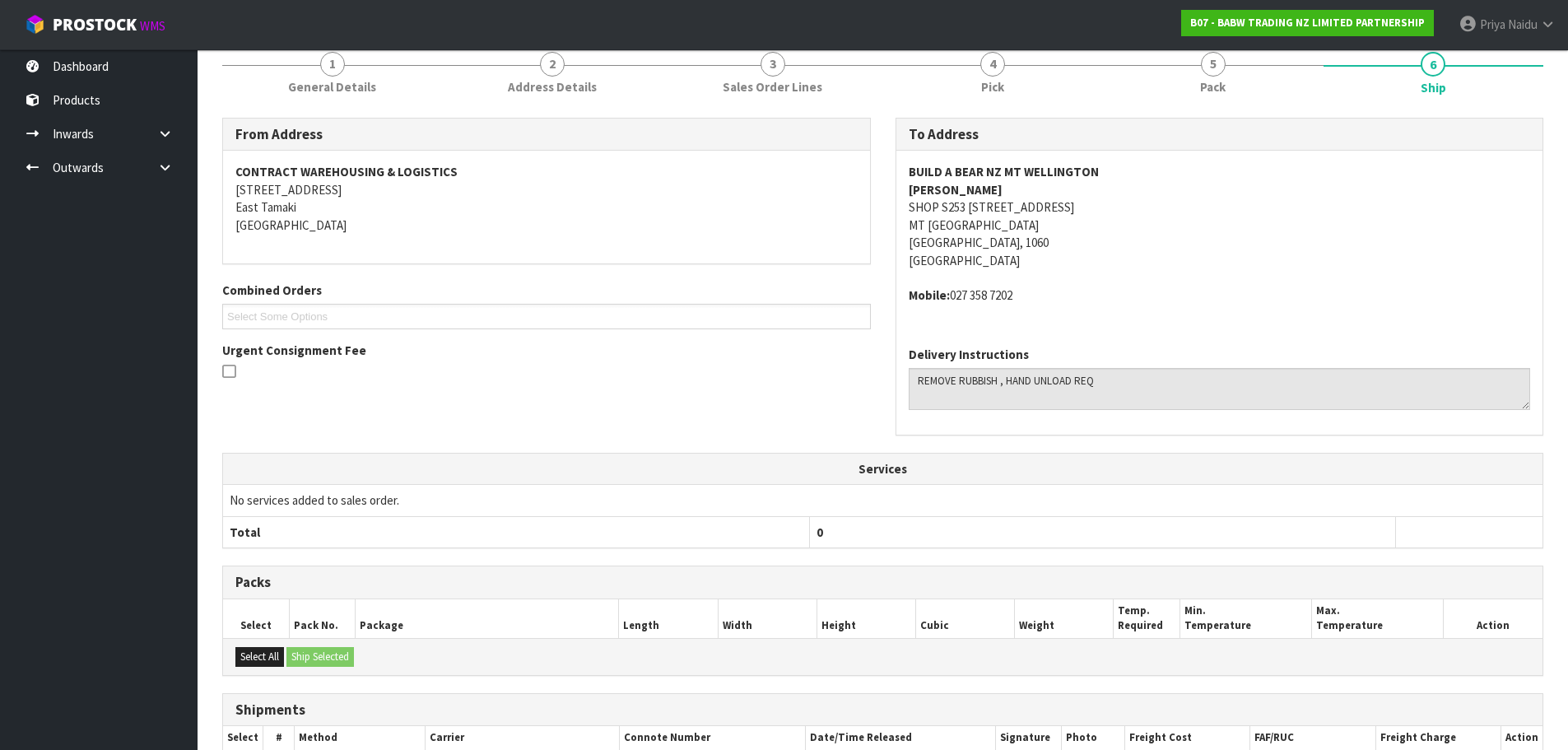
scroll to position [364, 0]
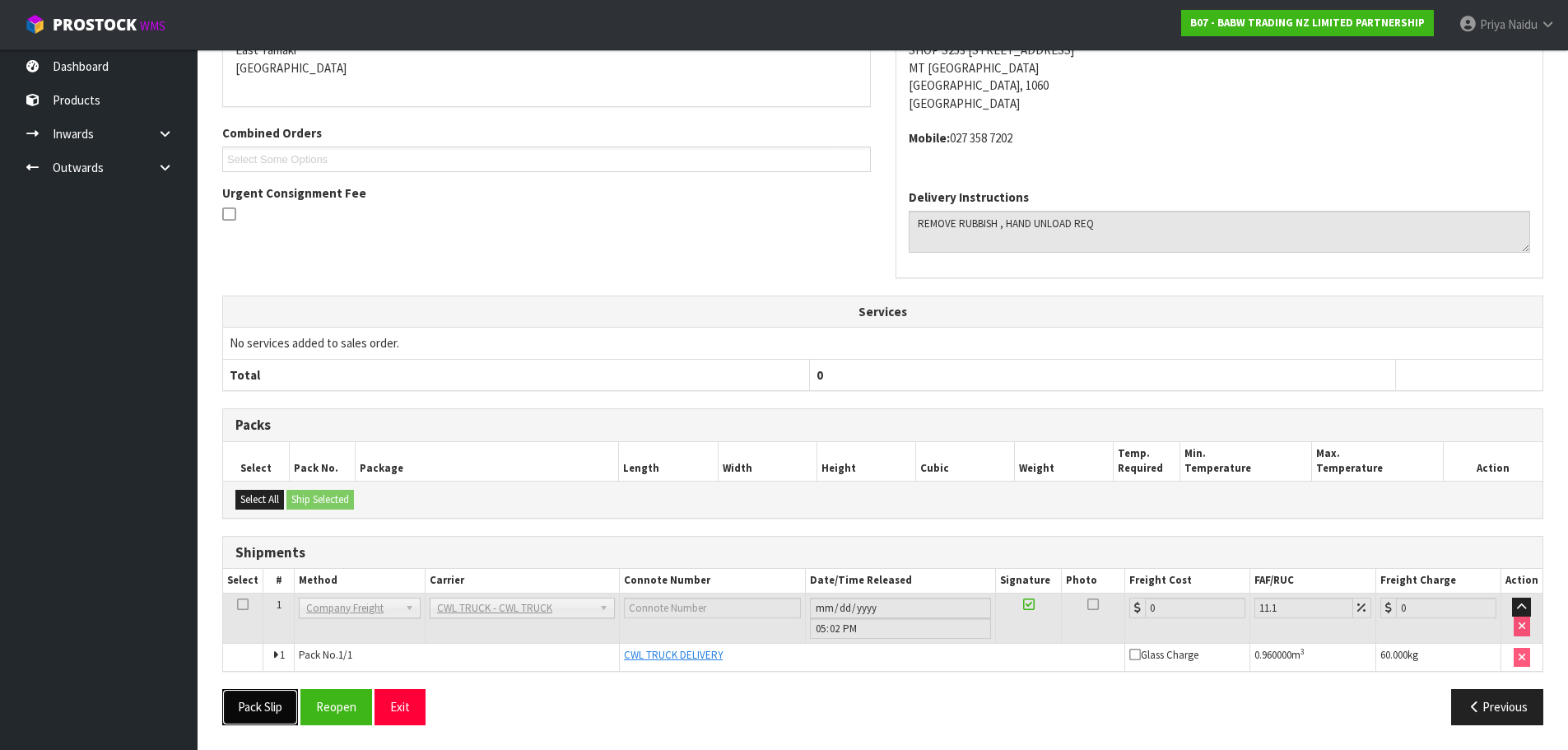
drag, startPoint x: 254, startPoint y: 714, endPoint x: 274, endPoint y: 705, distance: 21.9
click at [257, 713] on button "Pack Slip" at bounding box center [259, 707] width 76 height 36
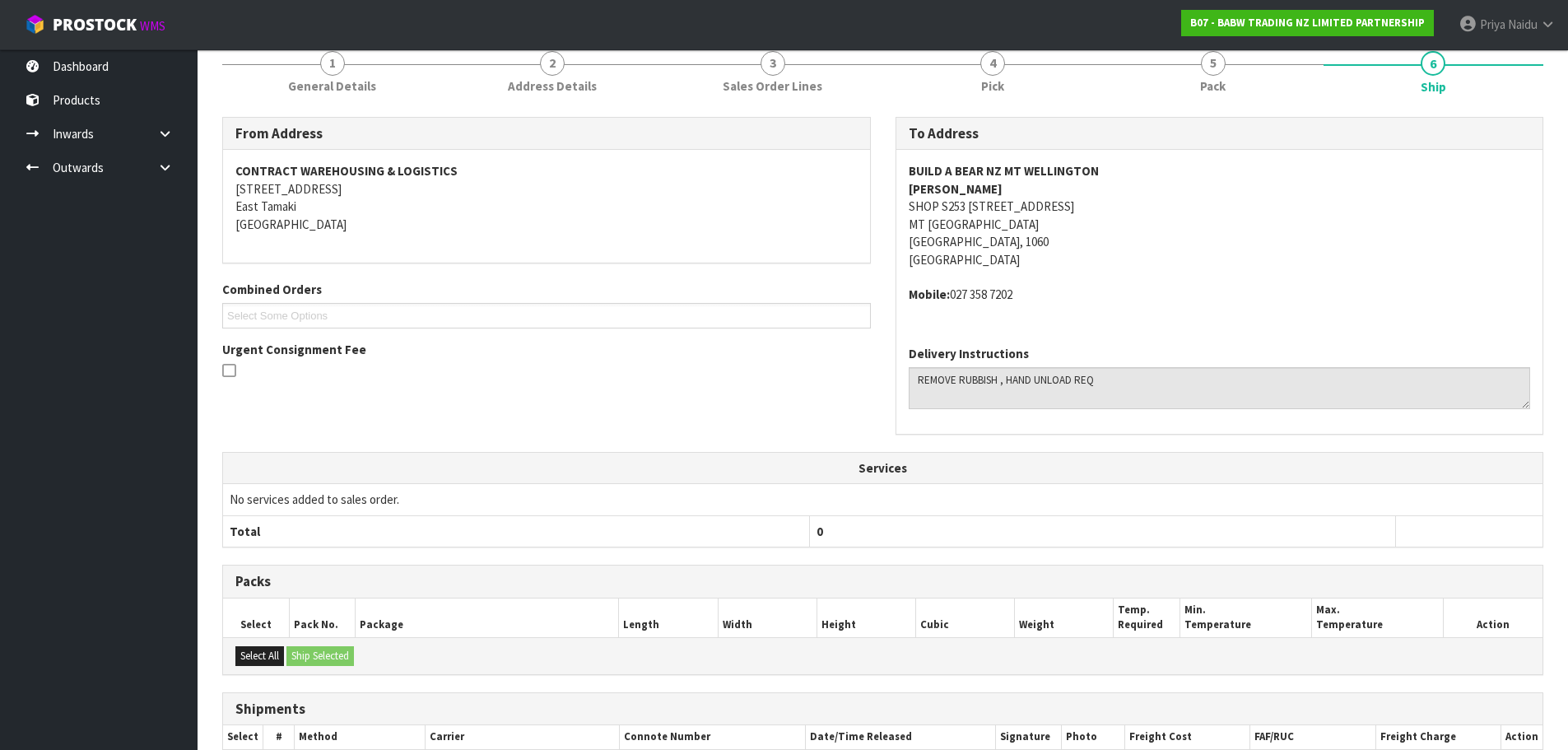
scroll to position [0, 0]
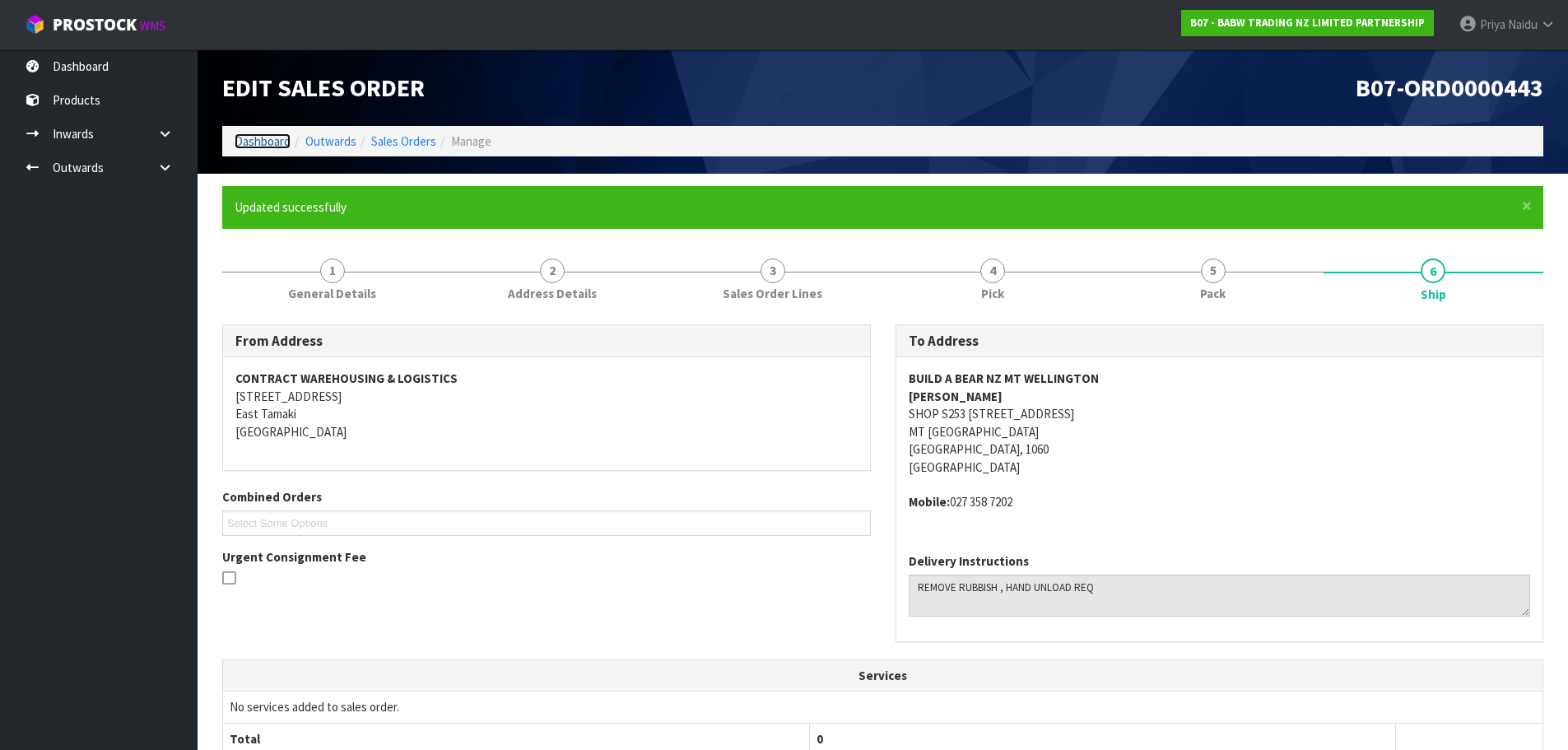
click at [274, 137] on link "Dashboard" at bounding box center [262, 141] width 56 height 16
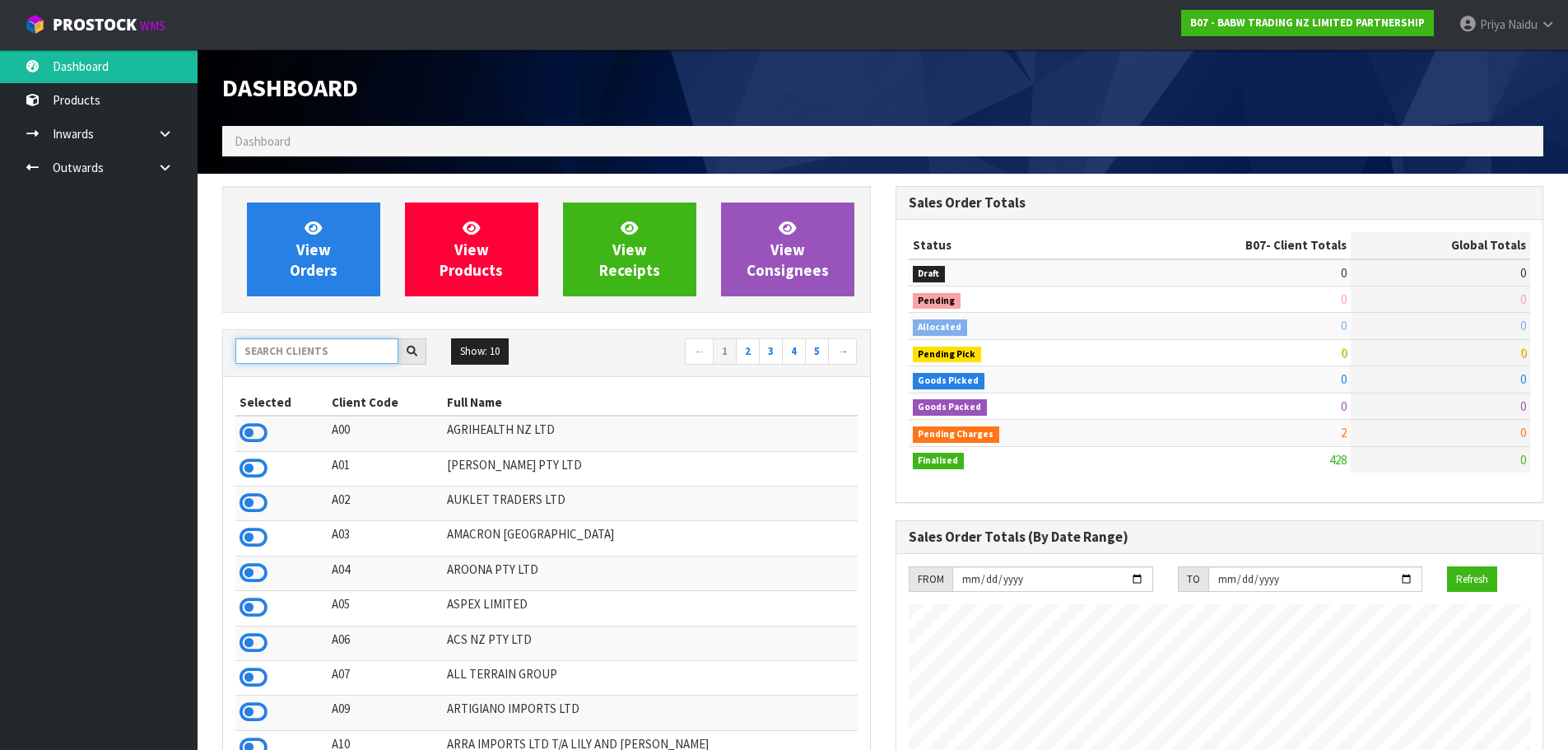
click at [336, 358] on input "text" at bounding box center [317, 351] width 163 height 26
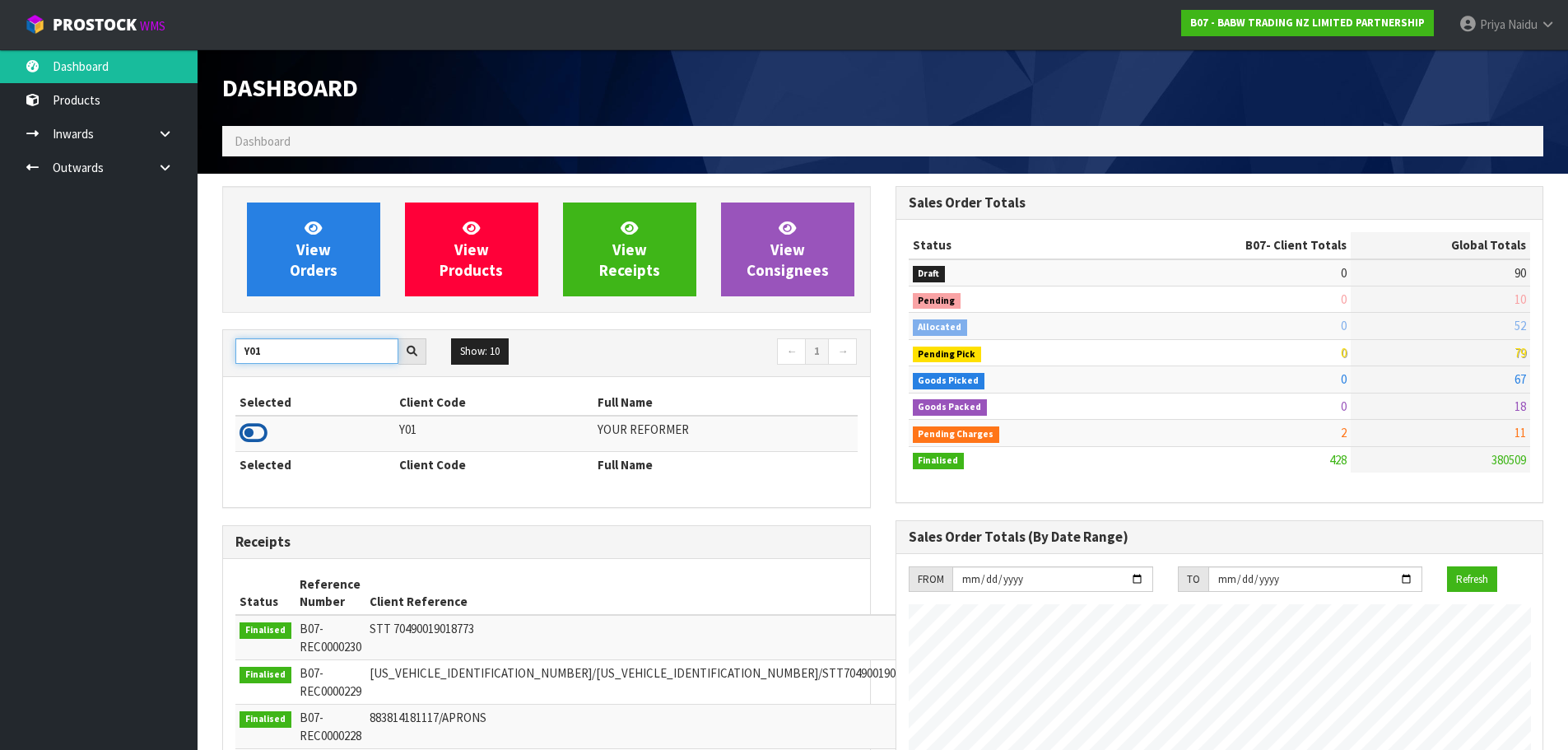
type input "Y01"
click at [252, 431] on icon at bounding box center [254, 433] width 28 height 25
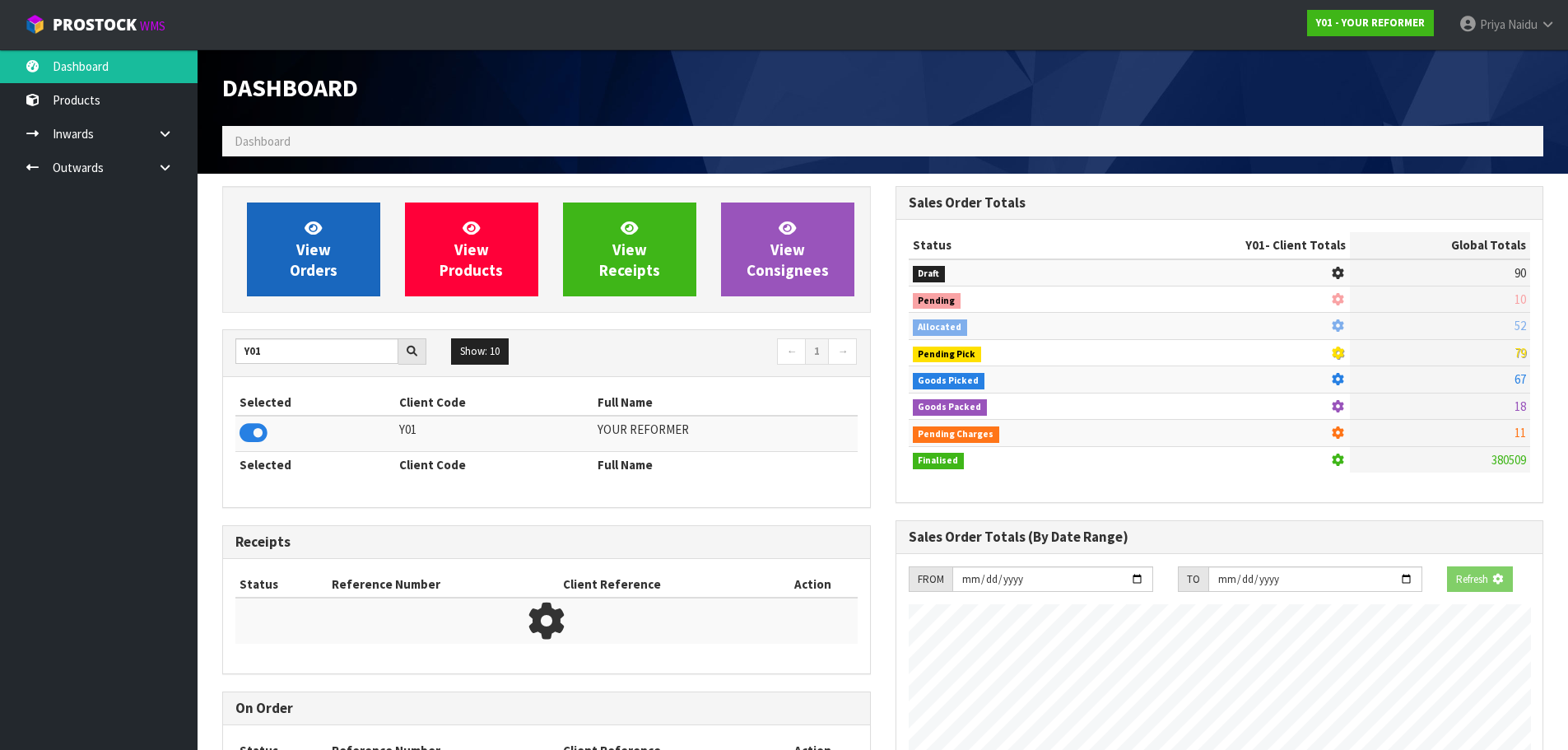
scroll to position [822150, 822409]
click at [292, 274] on span "View Orders" at bounding box center [313, 249] width 47 height 62
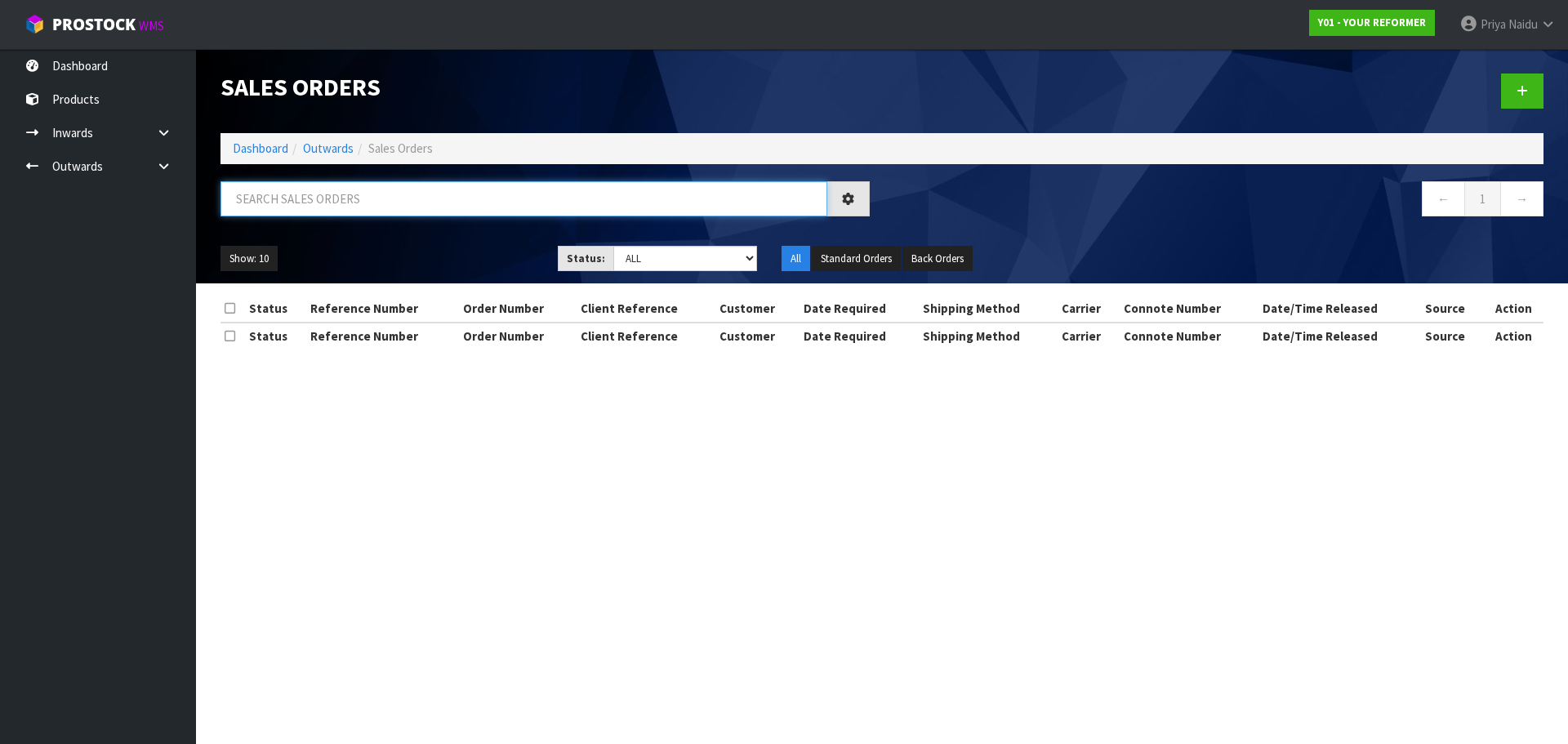
click at [338, 204] on input "text" at bounding box center [524, 199] width 607 height 35
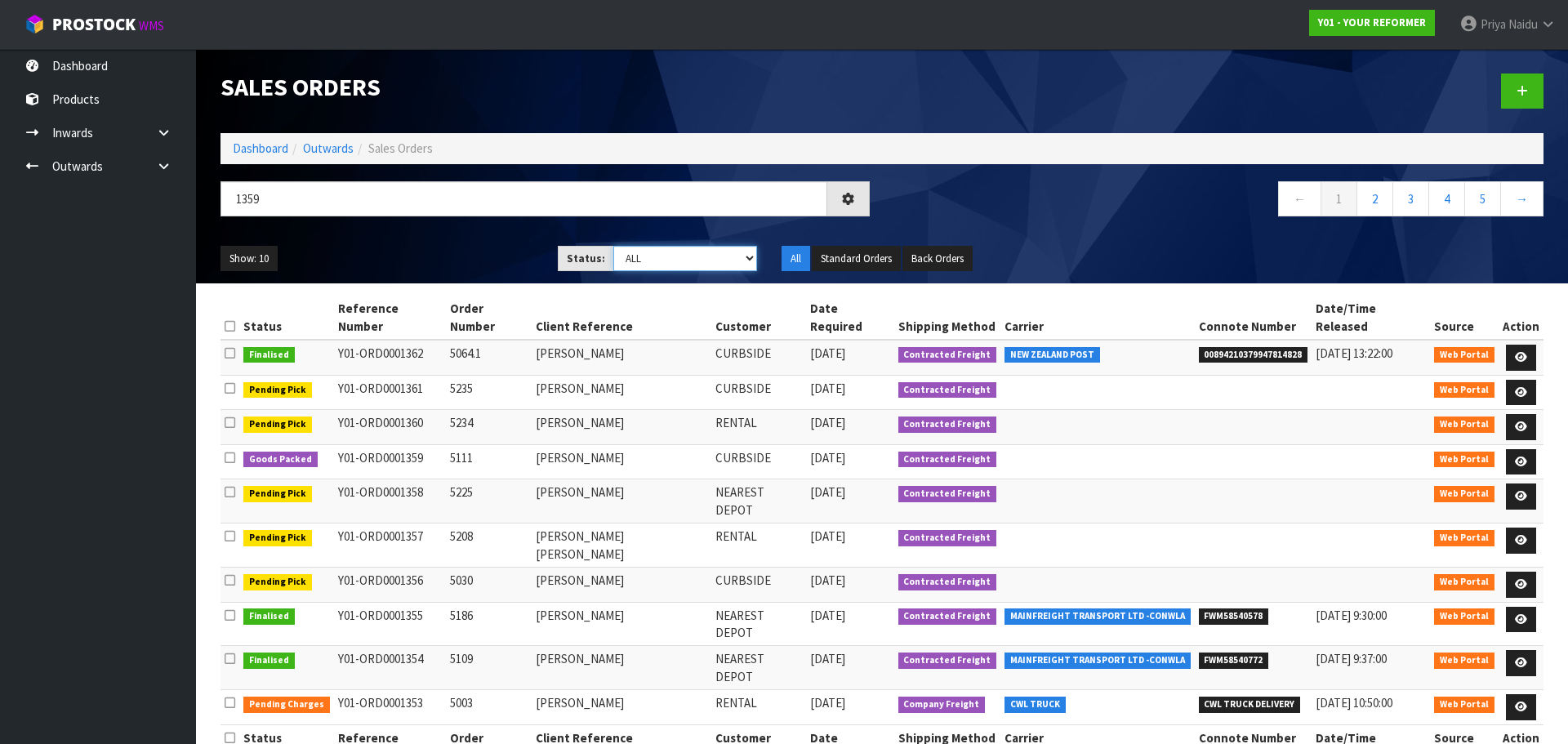
click at [662, 260] on select "Draft Pending Allocated Pending Pick Goods Picked Goods Packed Pending Charges …" at bounding box center [685, 258] width 144 height 26
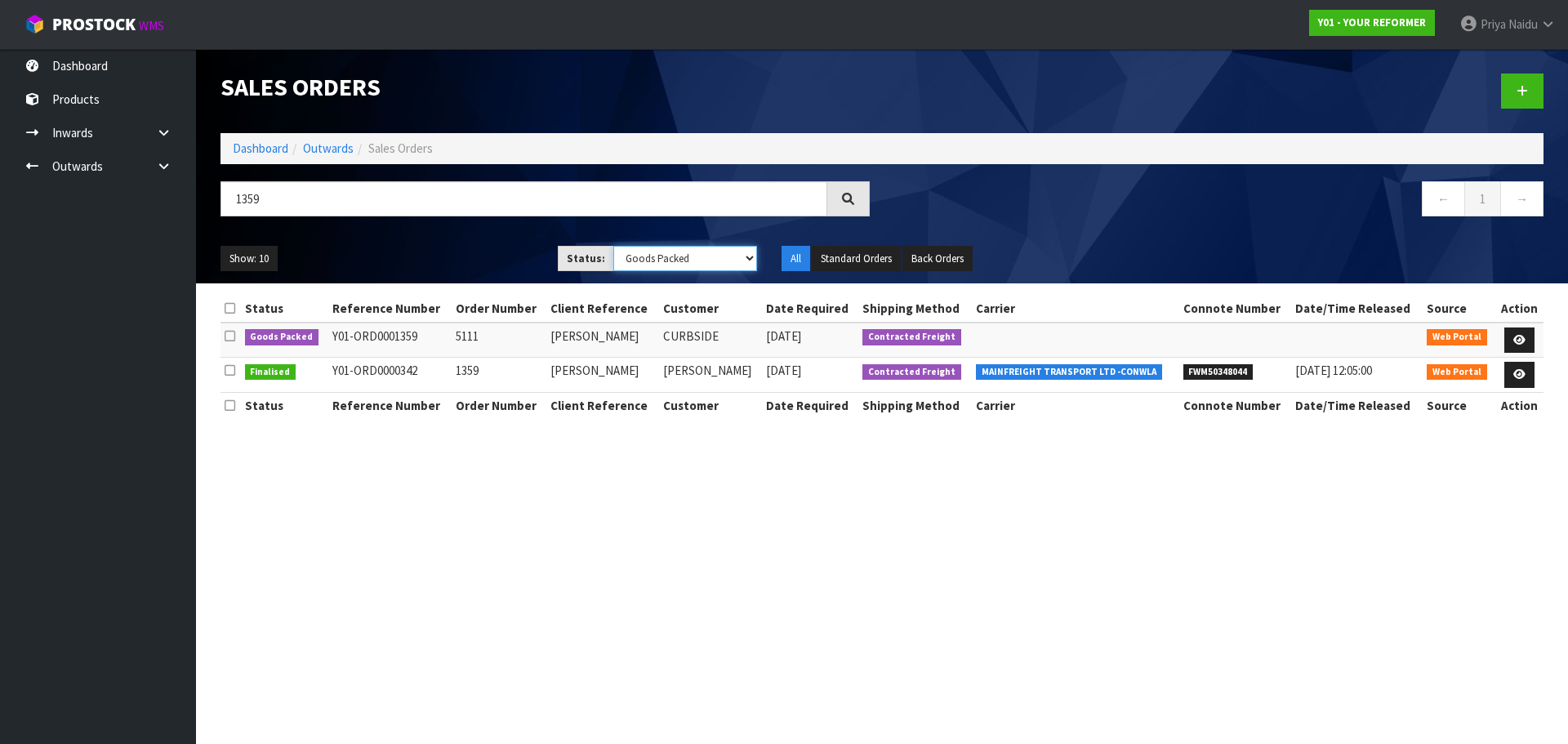
click at [613, 246] on select "Draft Pending Allocated Pending Pick Goods Picked Goods Packed Pending Charges …" at bounding box center [685, 258] width 144 height 26
click at [462, 249] on ul "Show: 10 5 10 25 50" at bounding box center [376, 259] width 313 height 26
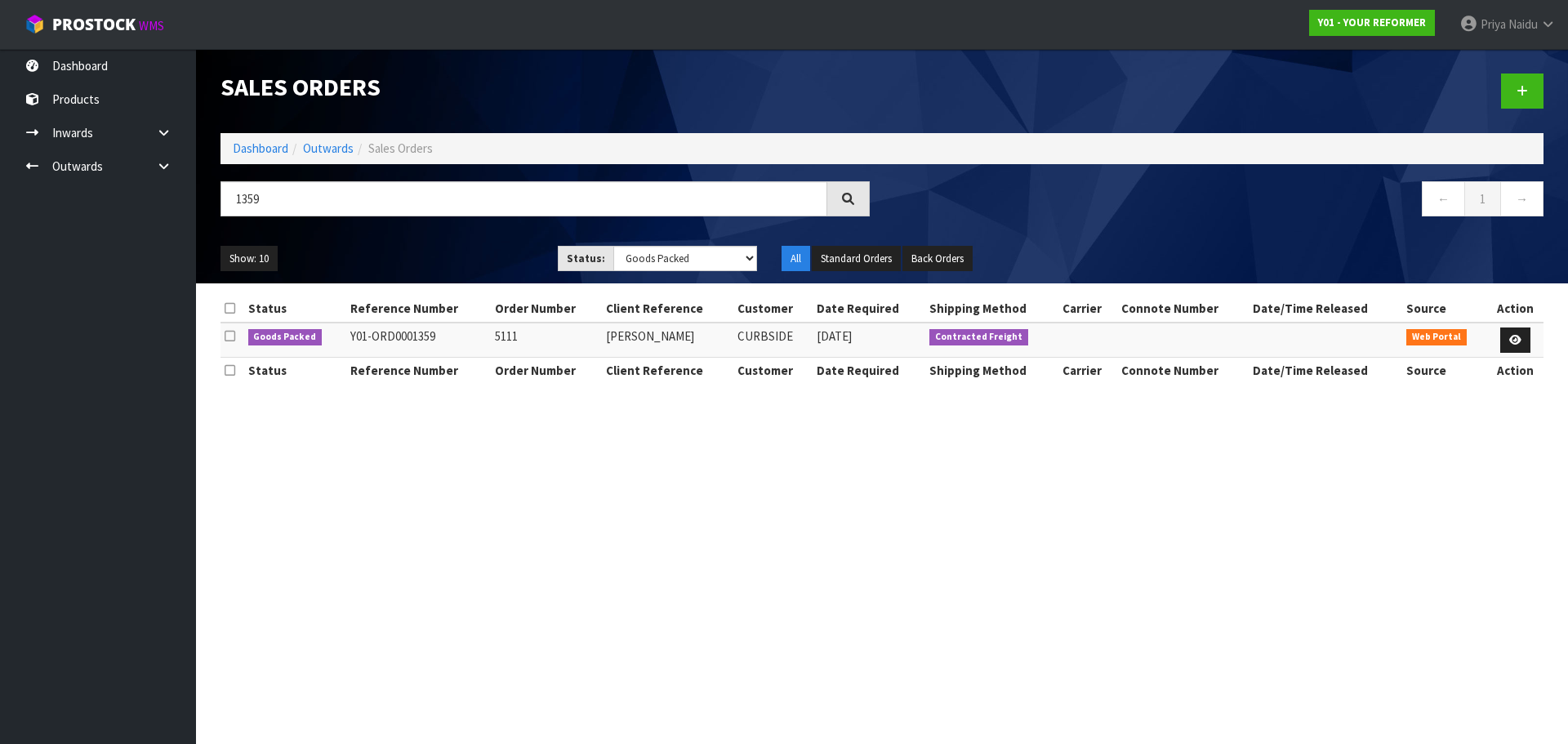
click at [425, 473] on section "Sales Orders Dashboard Outwards Sales Orders 1359 ← 1 → Show: 10 5 10 25 50 Sta…" at bounding box center [784, 372] width 1568 height 744
click at [1523, 339] on link at bounding box center [1515, 341] width 31 height 26
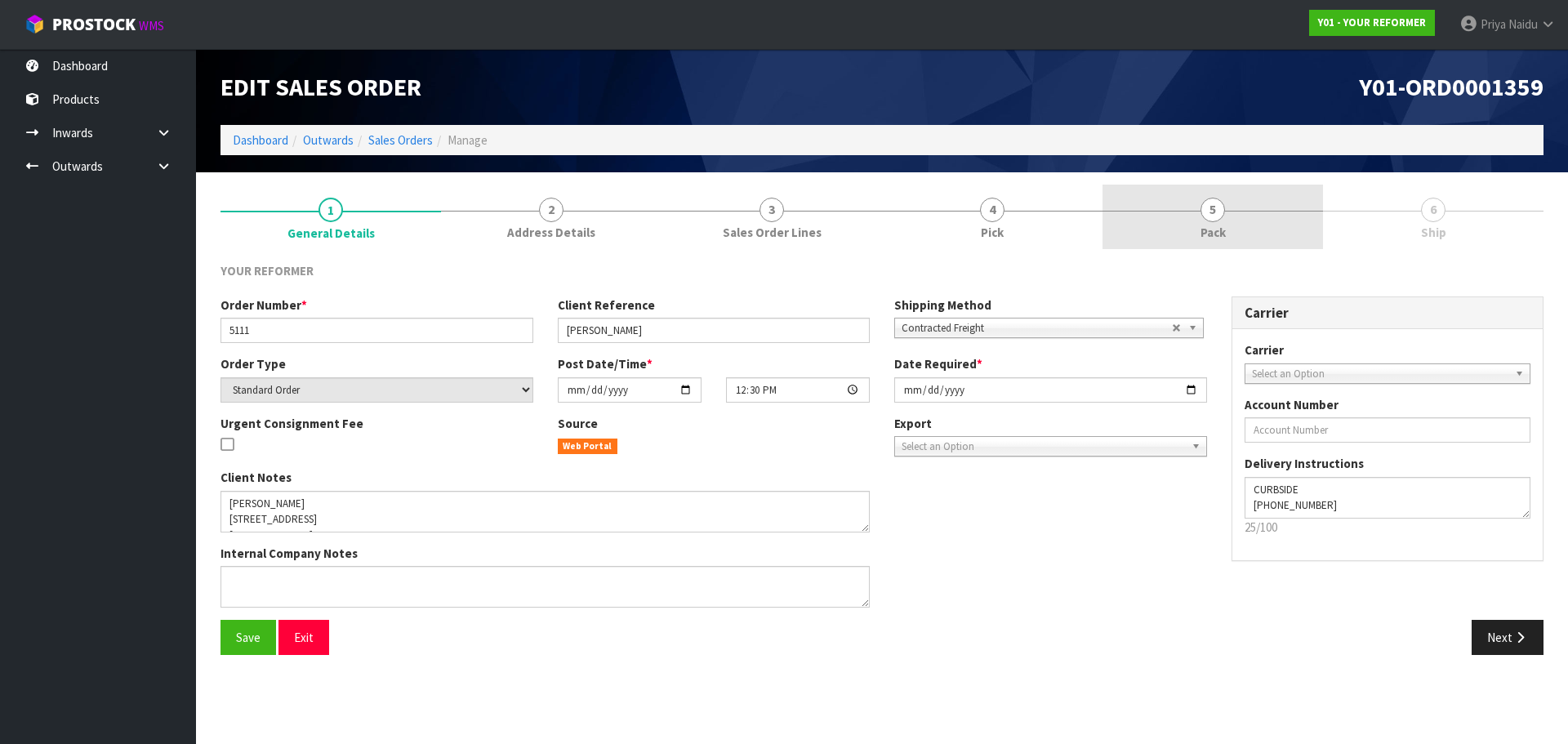
click at [1210, 210] on span "5" at bounding box center [1212, 210] width 25 height 25
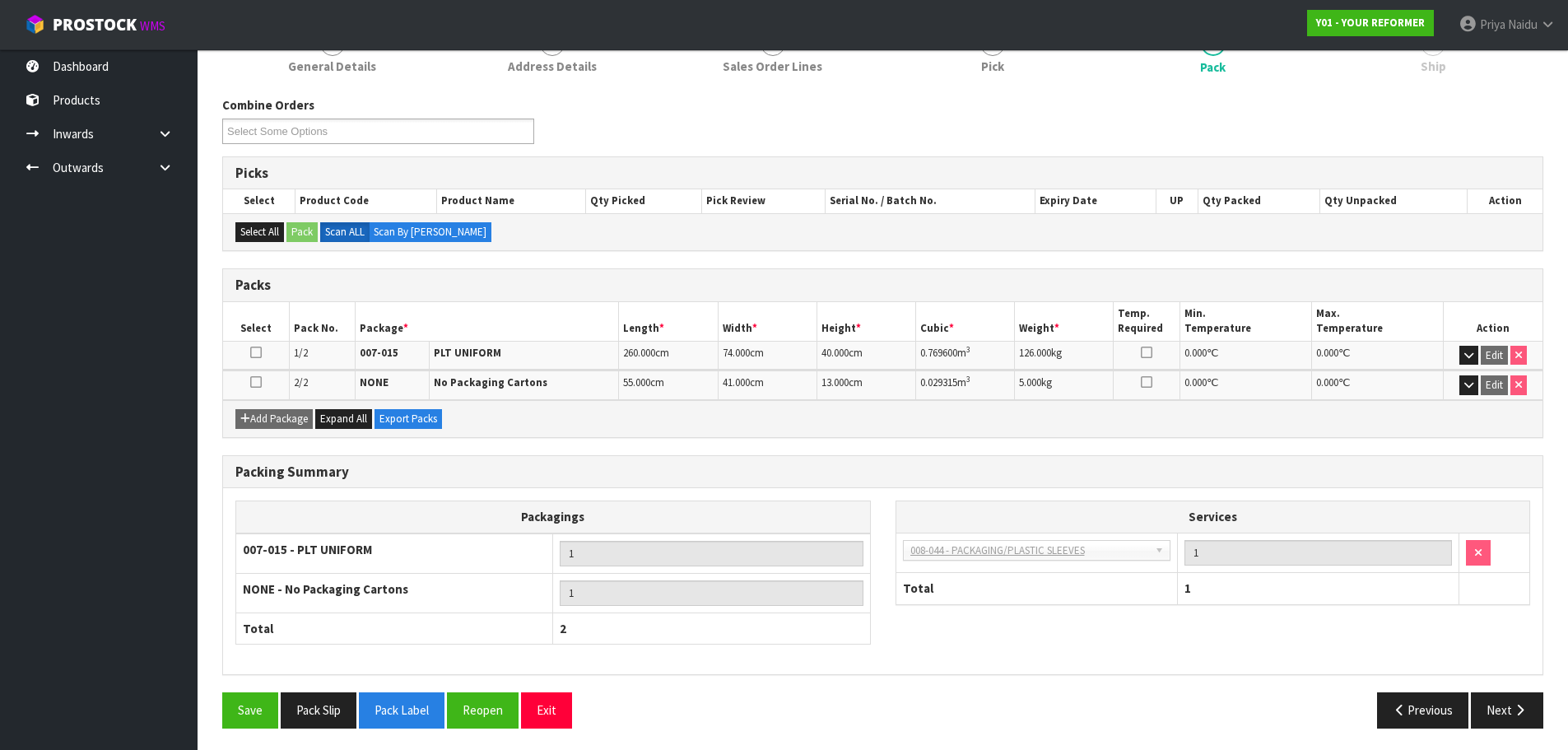
scroll to position [171, 0]
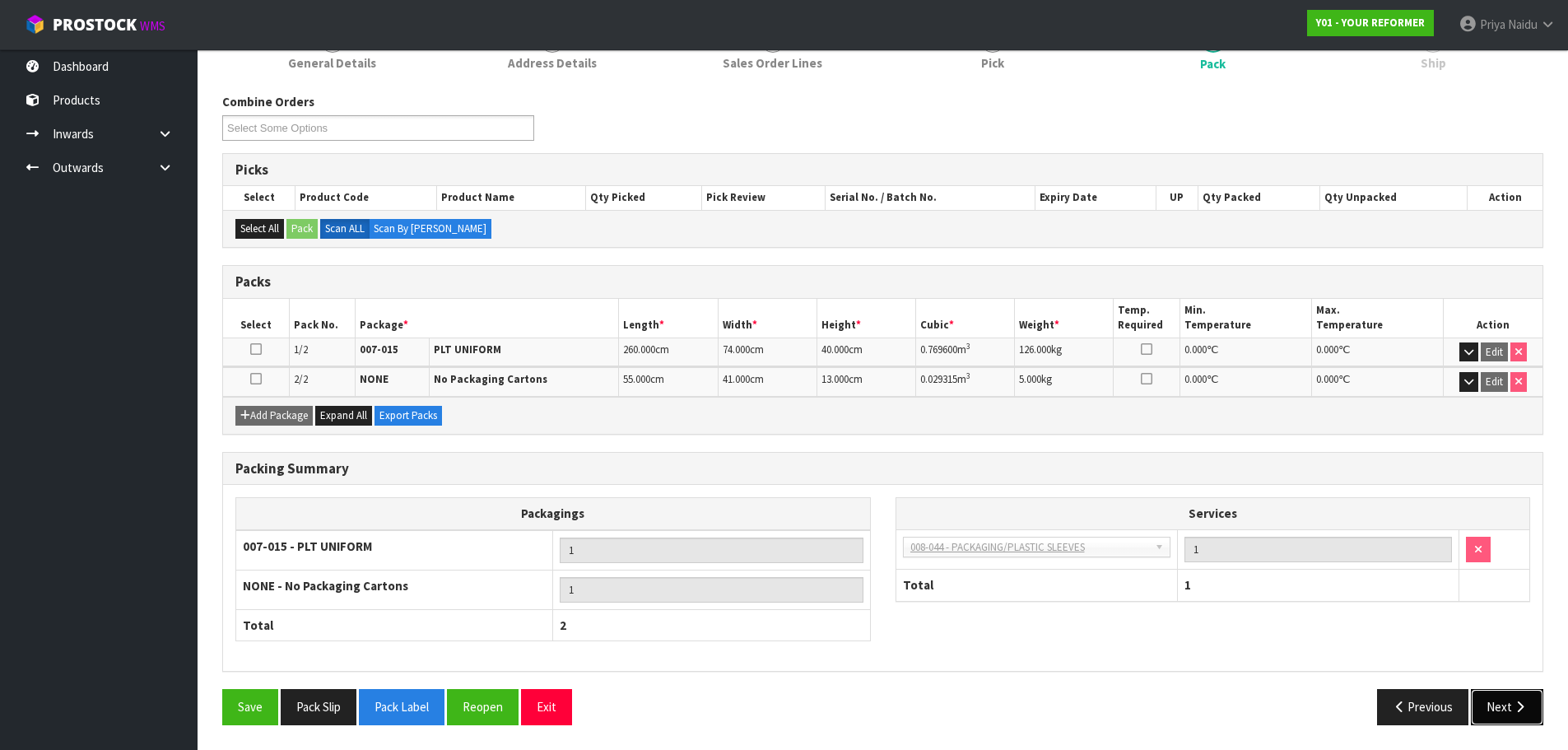
click at [1505, 703] on button "Next" at bounding box center [1506, 707] width 72 height 36
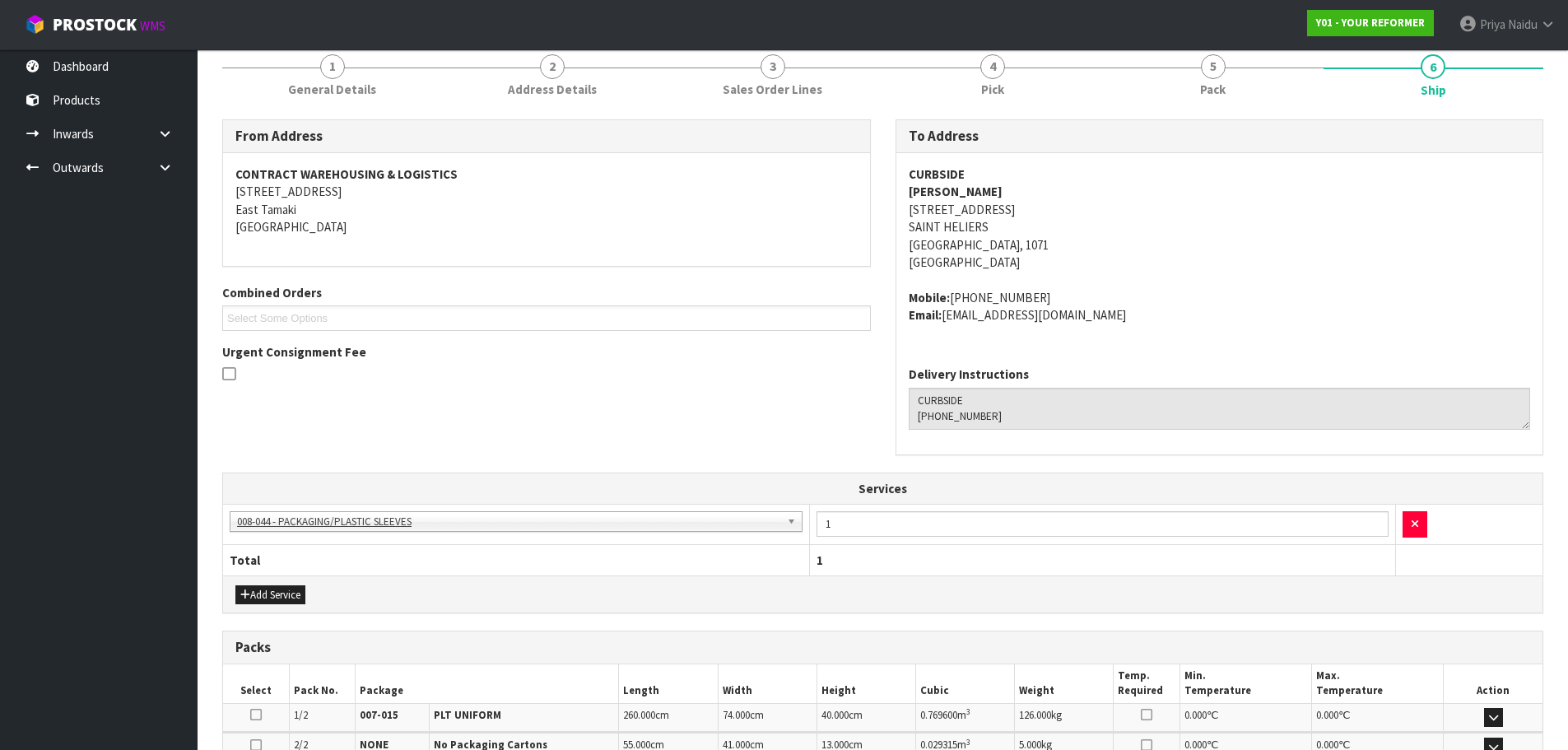
scroll to position [372, 0]
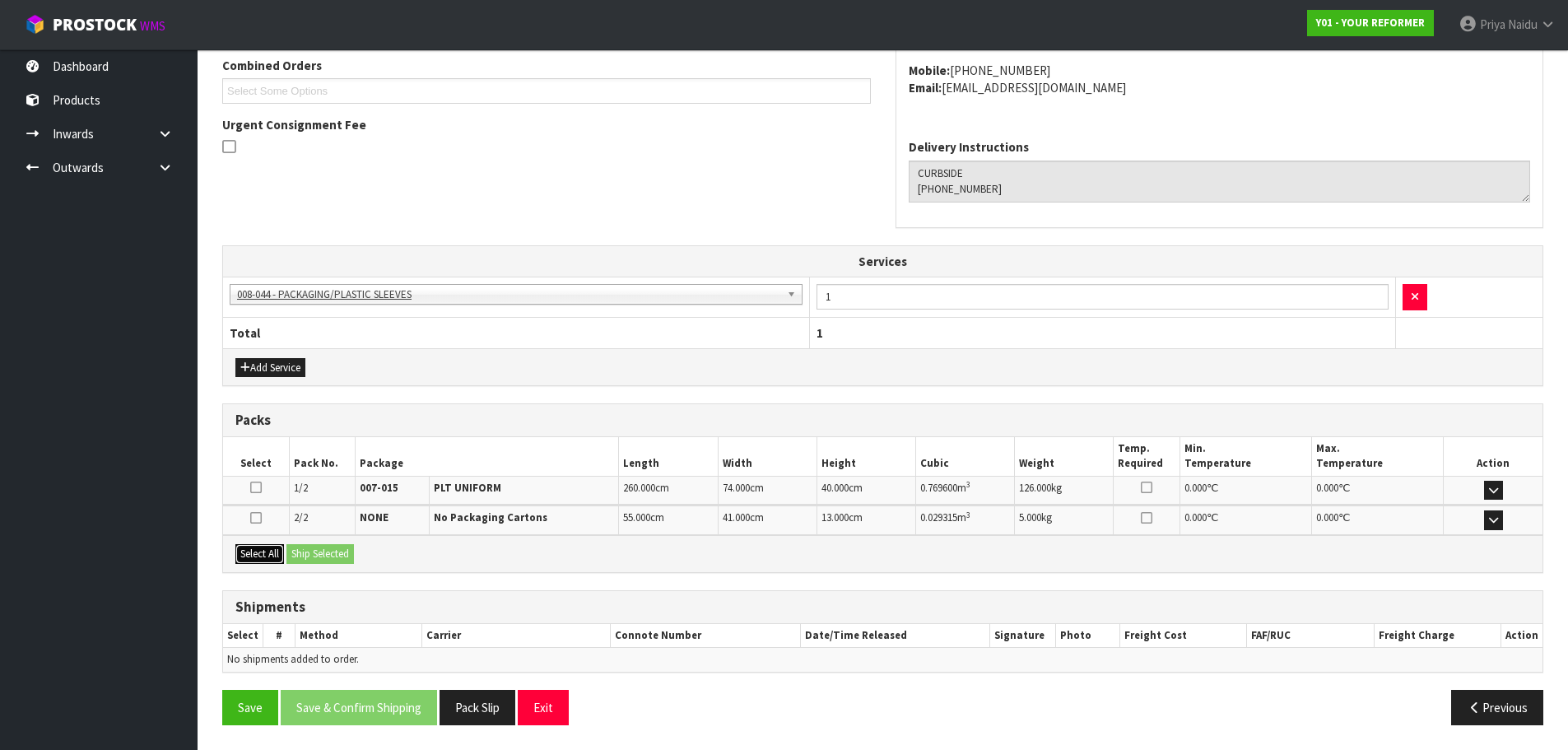
drag, startPoint x: 261, startPoint y: 549, endPoint x: 270, endPoint y: 546, distance: 9.5
click at [264, 549] on button "Select All" at bounding box center [259, 554] width 48 height 20
click at [320, 535] on div "Select All Ship Selected" at bounding box center [882, 554] width 1319 height 37
click at [326, 553] on button "Ship Selected" at bounding box center [320, 554] width 67 height 20
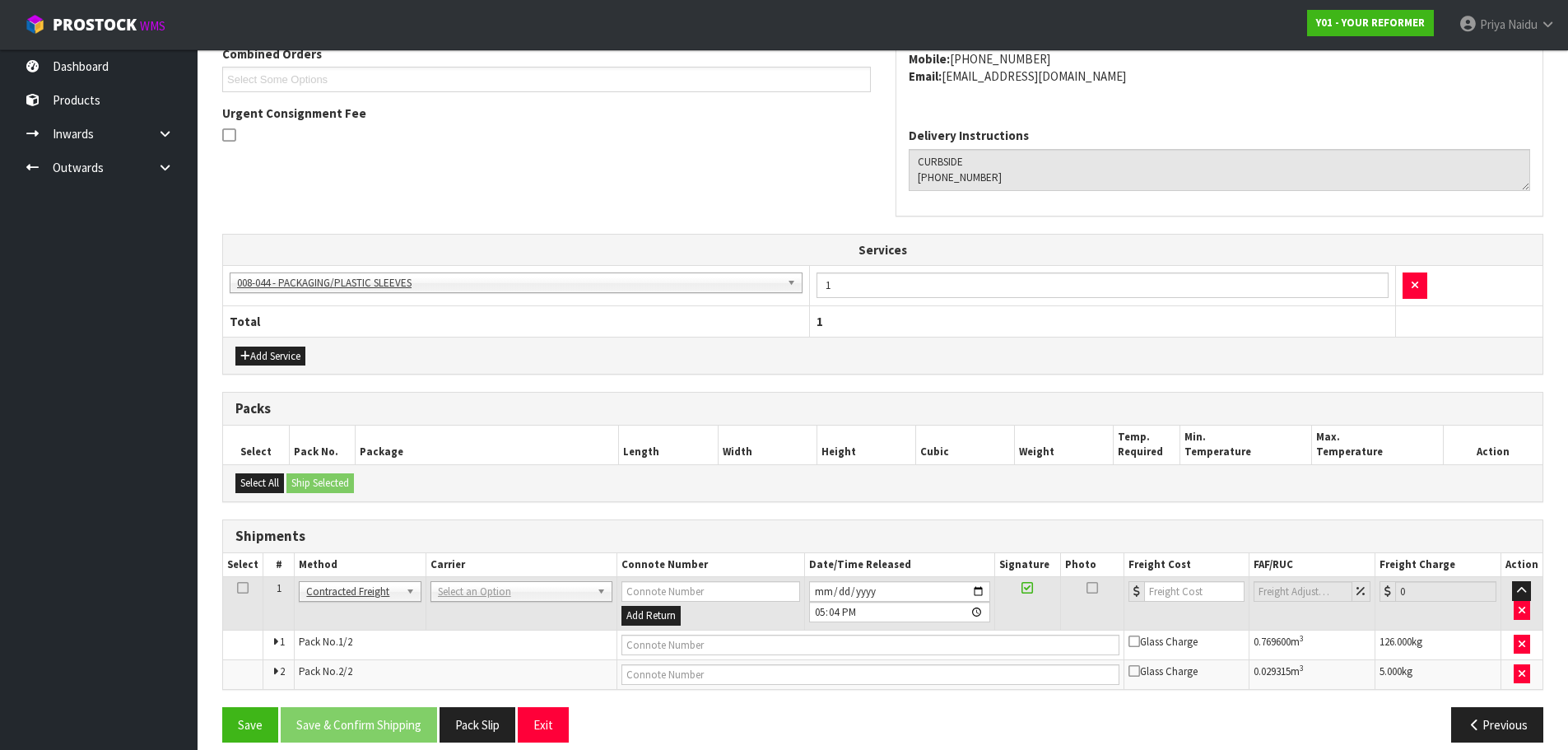
scroll to position [401, 0]
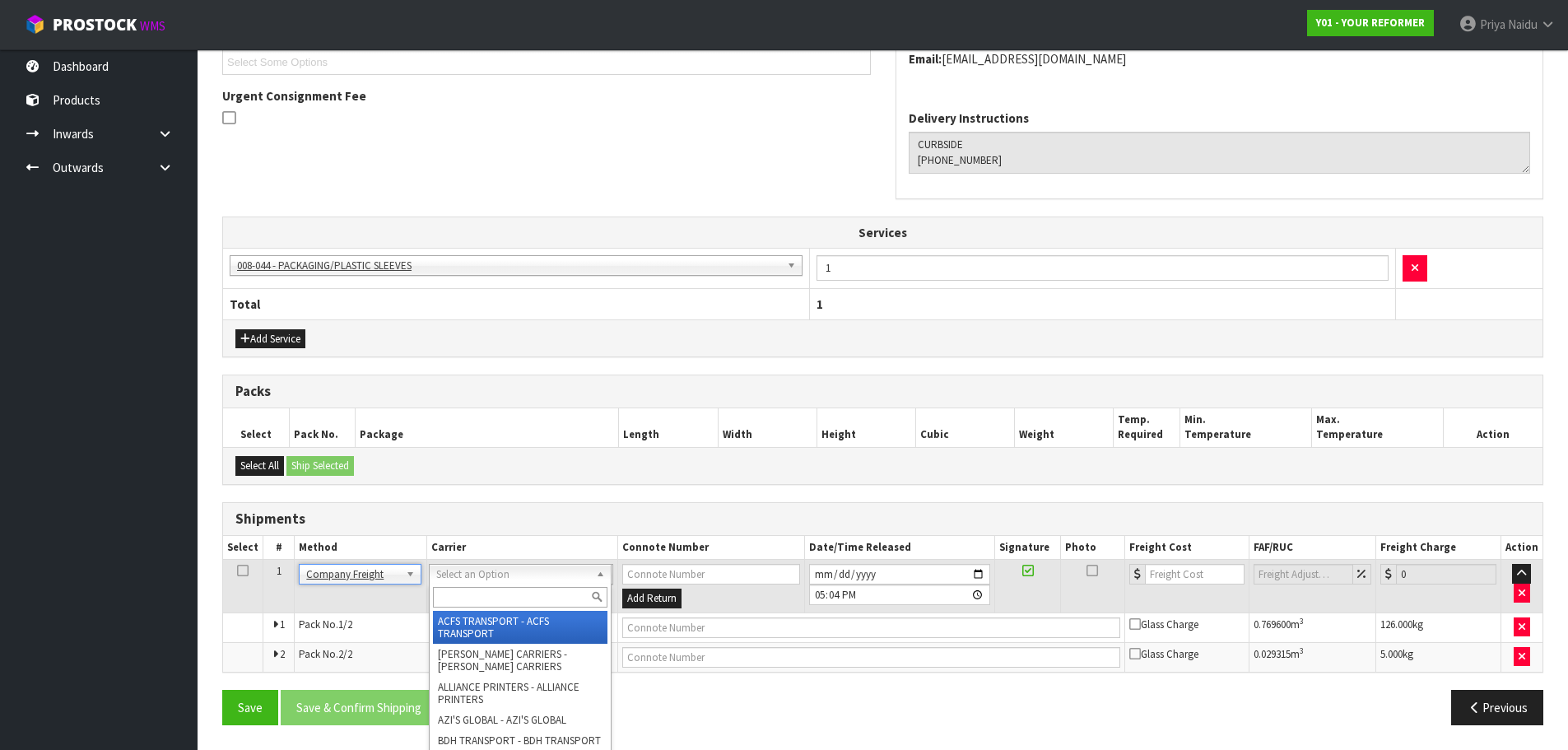
click at [462, 598] on input "text" at bounding box center [520, 597] width 175 height 21
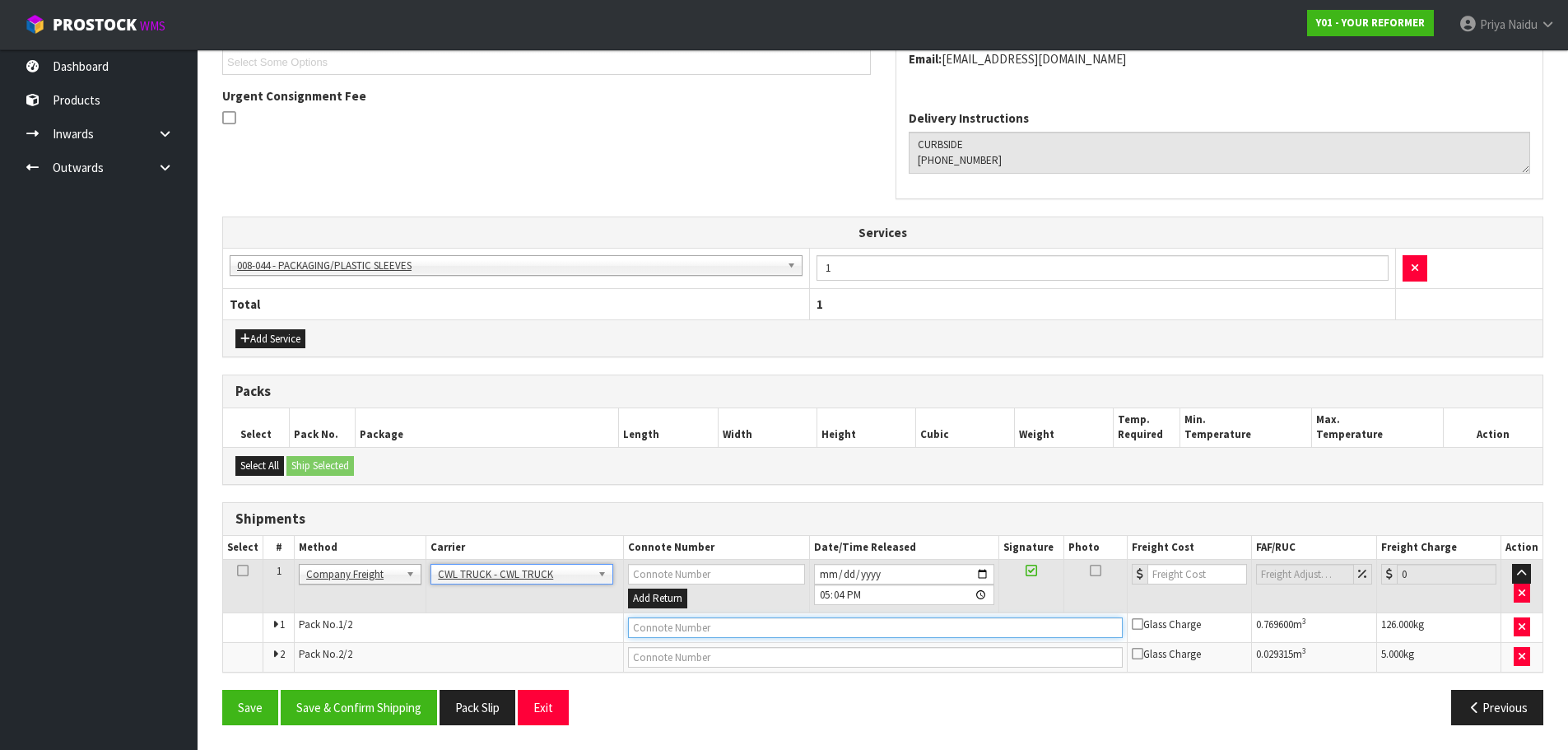
click at [700, 621] on input "text" at bounding box center [875, 628] width 495 height 21
click at [984, 567] on input "[DATE]" at bounding box center [904, 574] width 180 height 21
click at [358, 709] on button "Save & Confirm Shipping" at bounding box center [359, 708] width 156 height 36
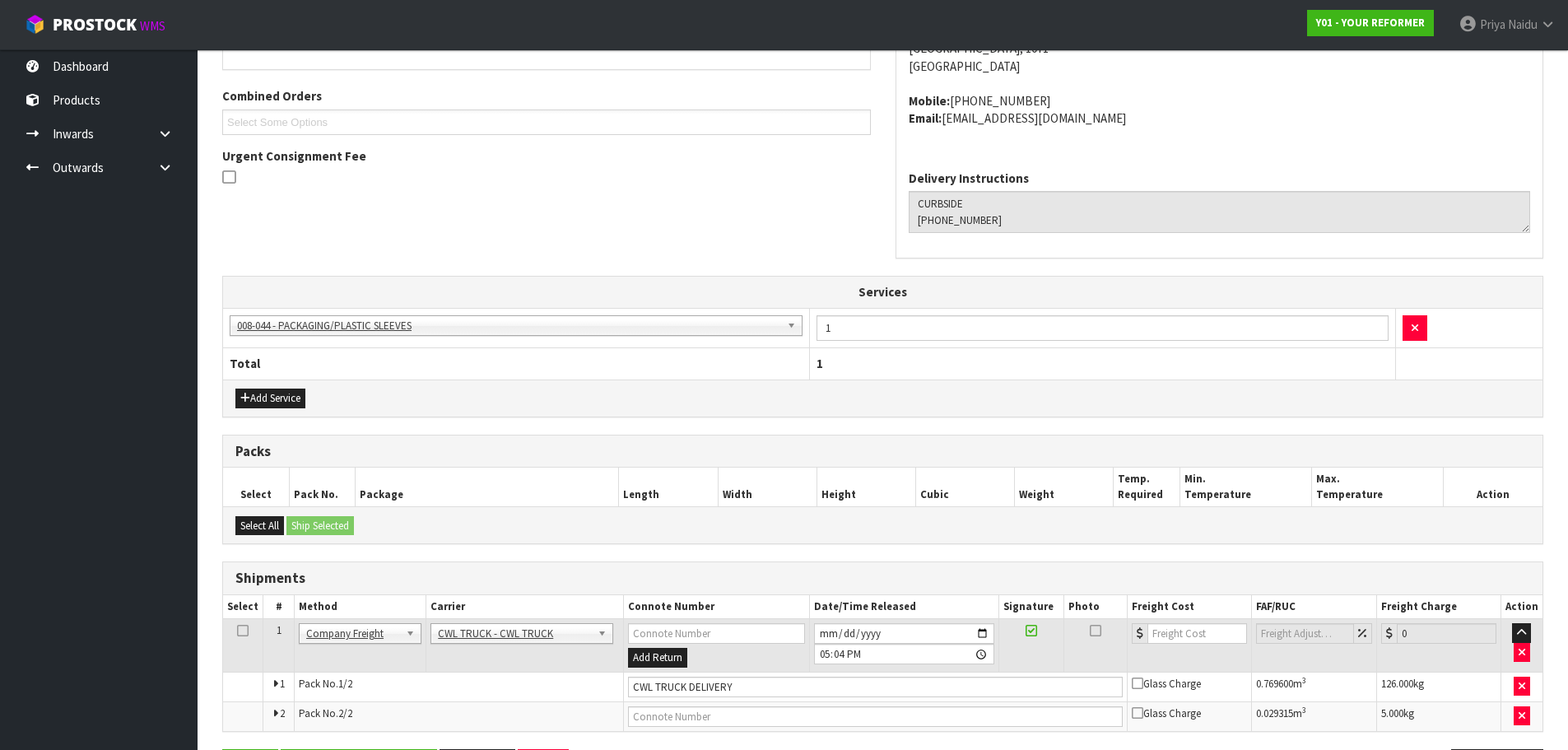
scroll to position [0, 0]
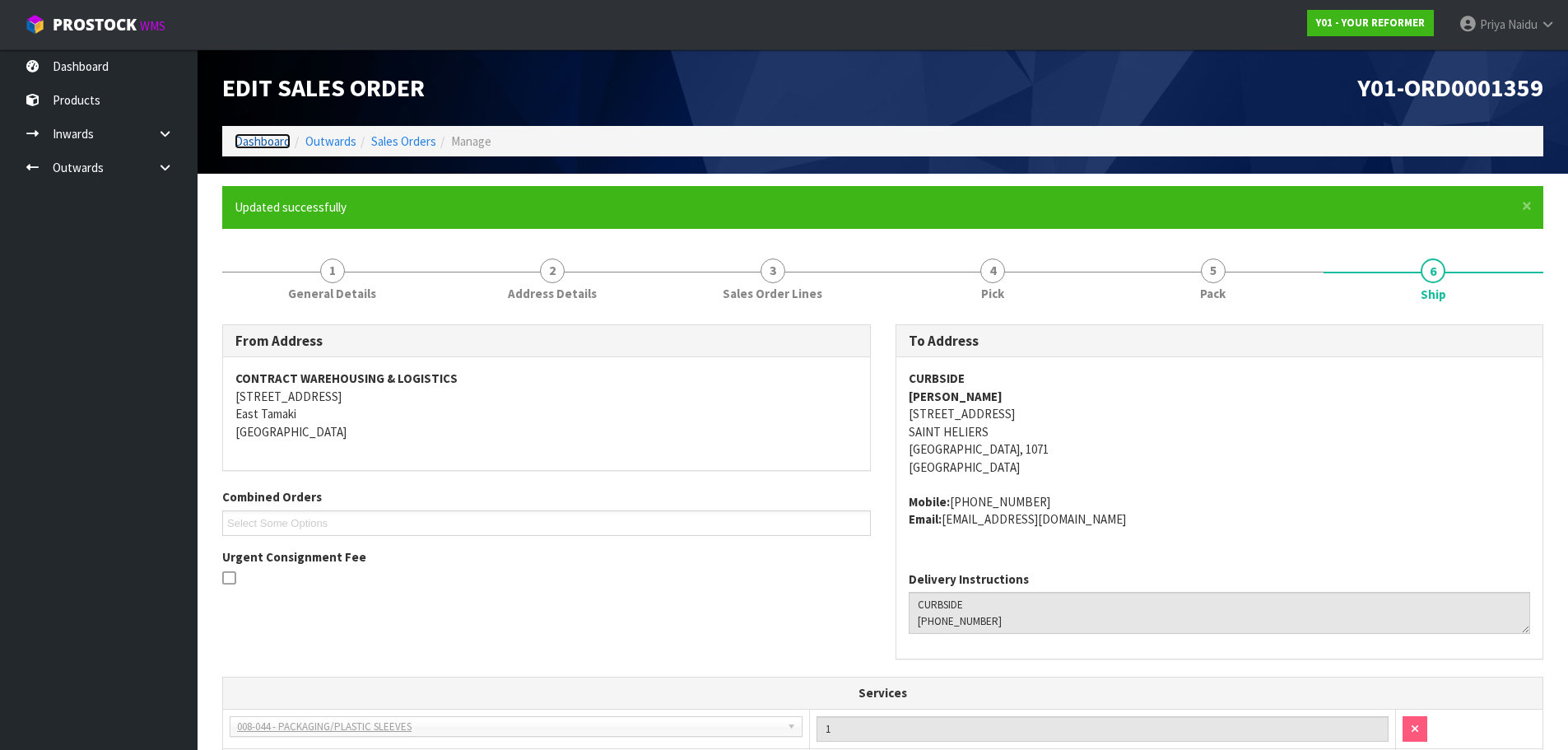
click at [261, 143] on link "Dashboard" at bounding box center [262, 141] width 56 height 16
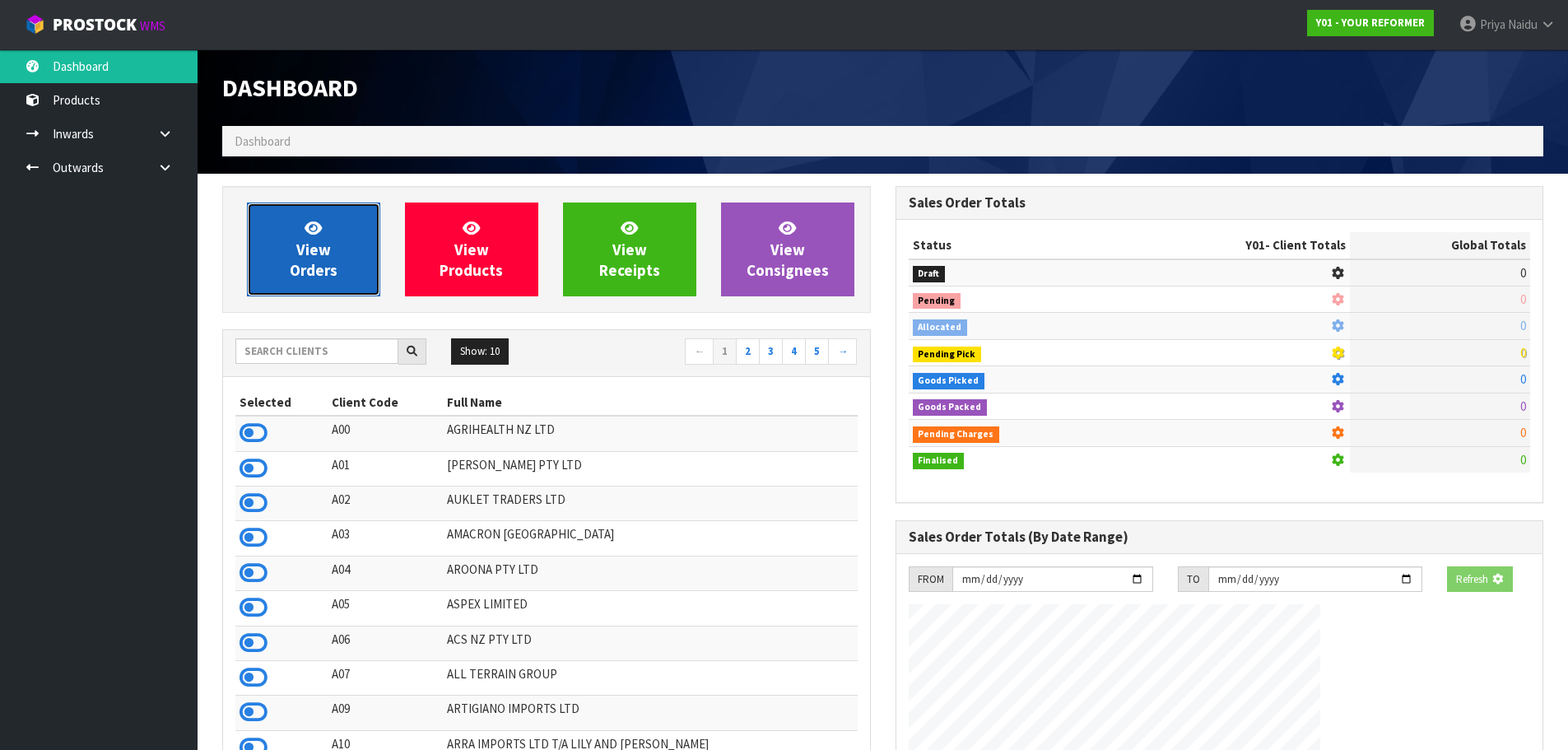
click at [294, 258] on link "View Orders" at bounding box center [313, 249] width 133 height 94
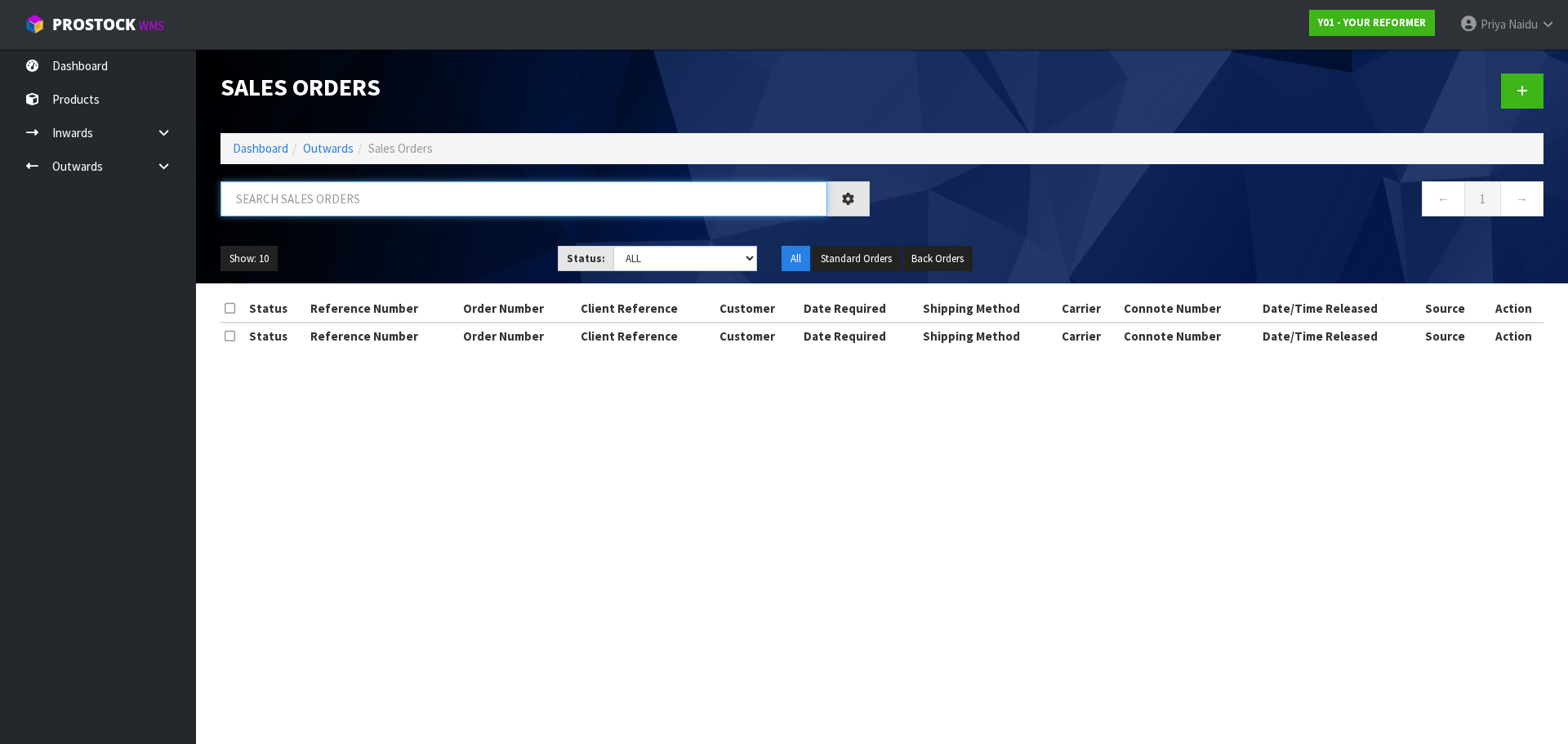
click at [319, 199] on input "text" at bounding box center [524, 199] width 607 height 35
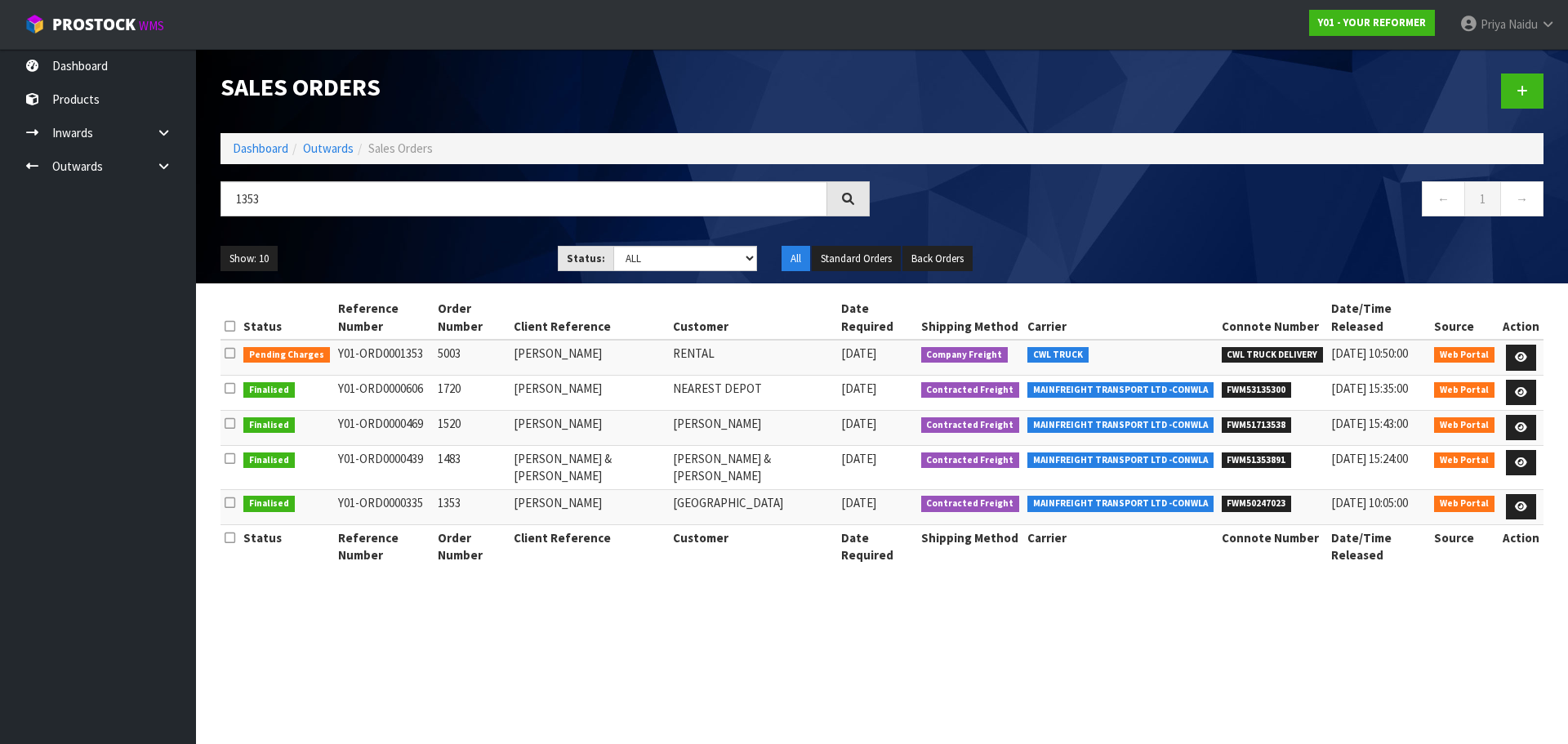
click at [450, 266] on ul "Show: 10 5 10 25 50" at bounding box center [376, 259] width 313 height 26
click at [262, 148] on link "Dashboard" at bounding box center [260, 148] width 55 height 16
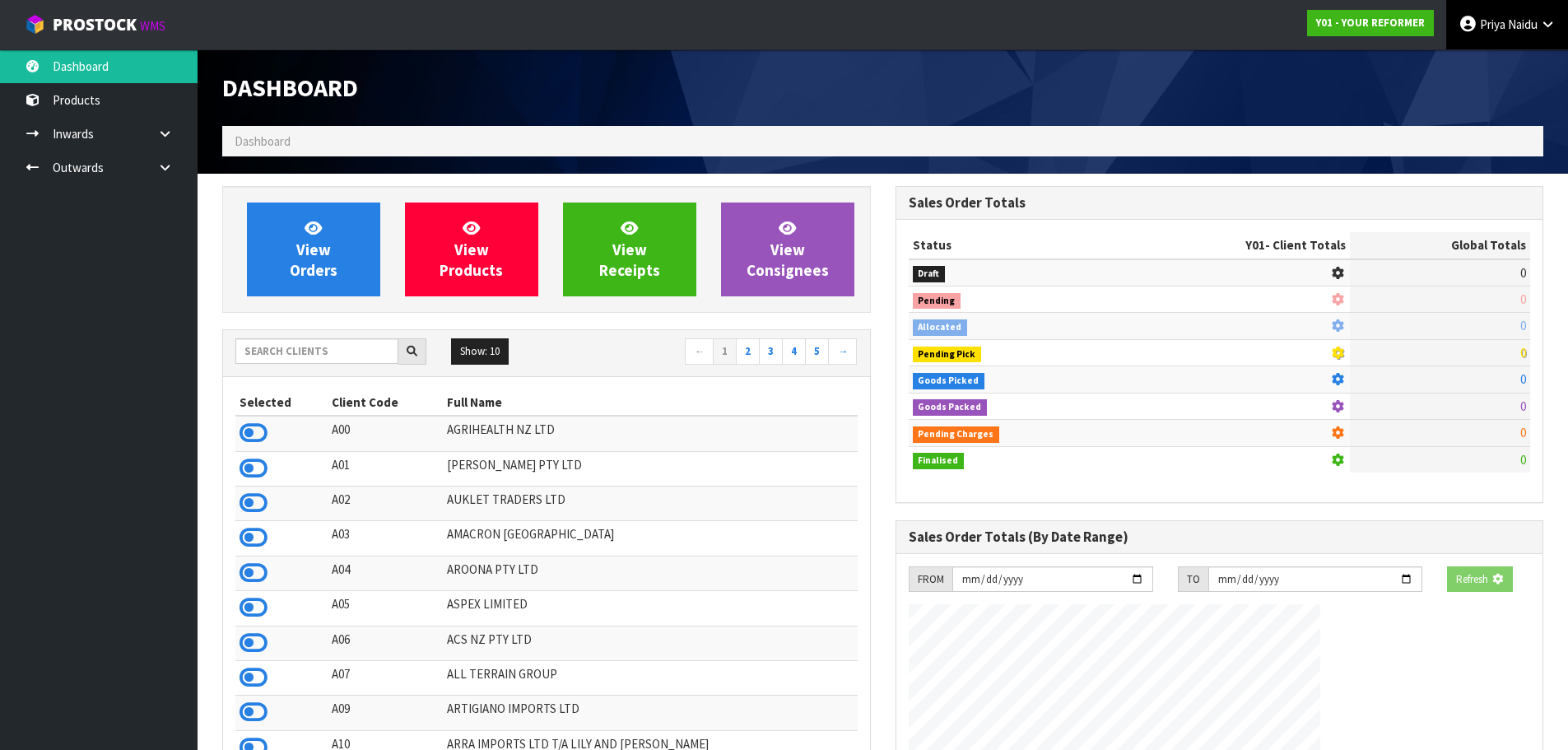
click at [1496, 23] on span "Priya" at bounding box center [1492, 24] width 26 height 16
click at [1470, 72] on link "Logout" at bounding box center [1502, 65] width 130 height 22
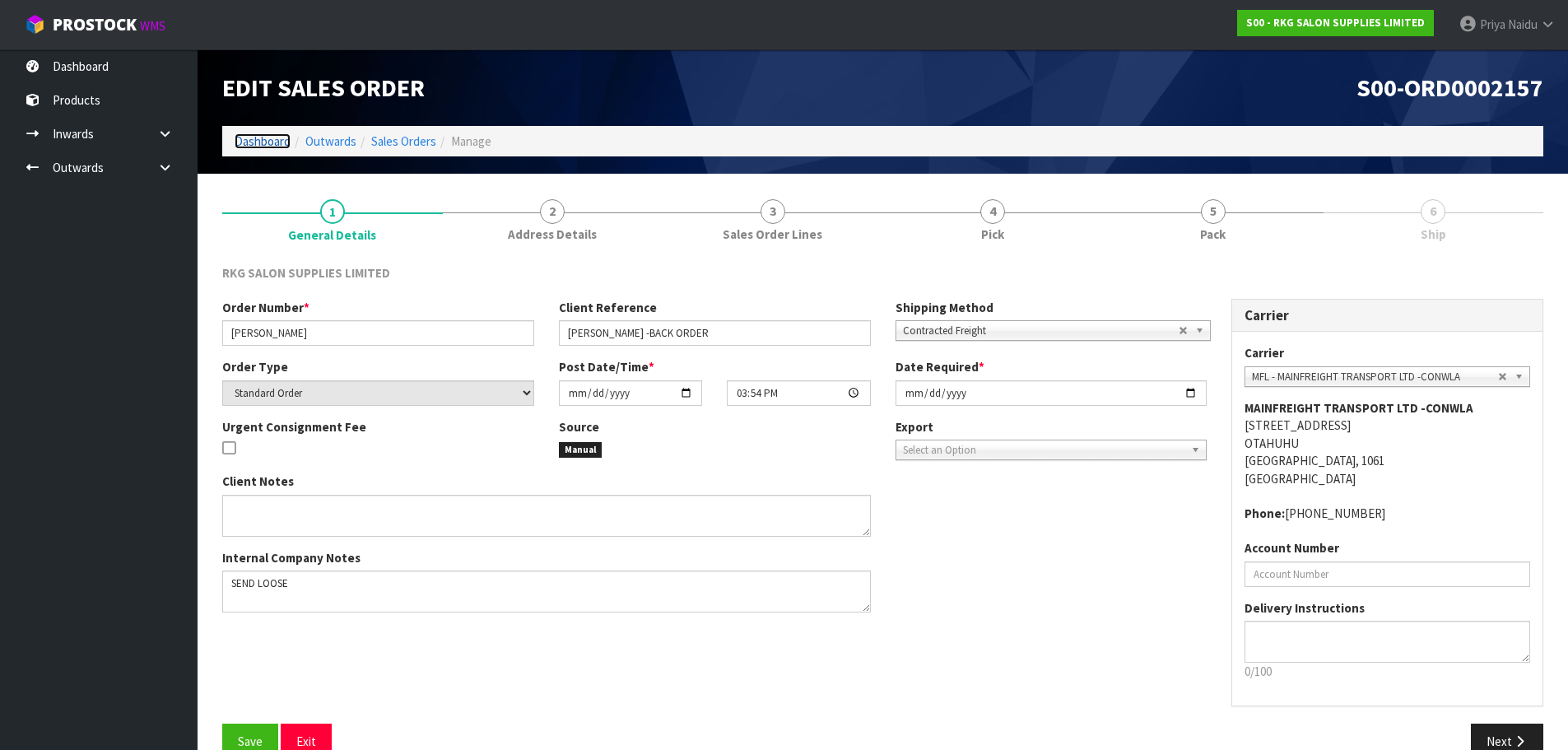
click at [281, 139] on link "Dashboard" at bounding box center [262, 141] width 56 height 16
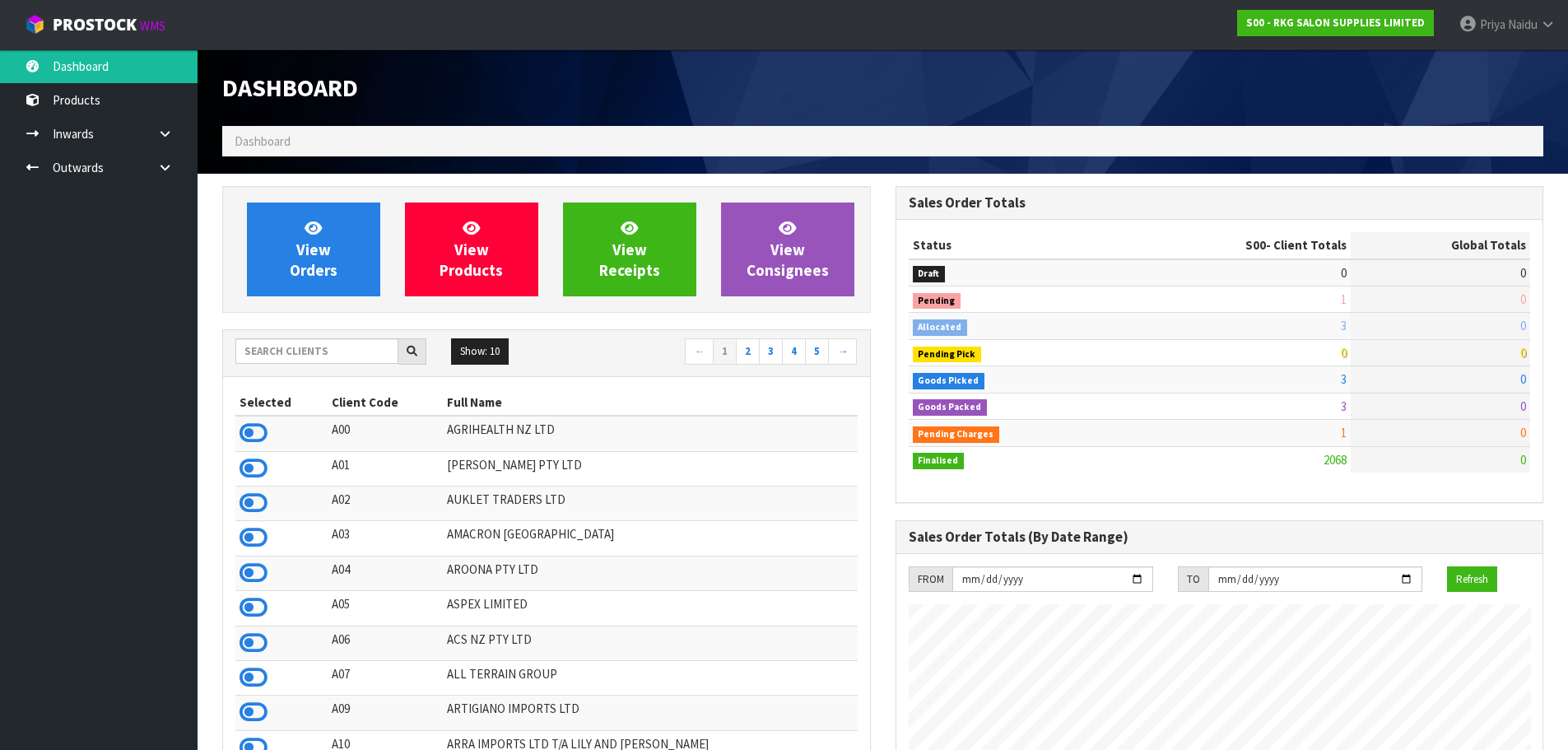
scroll to position [1247, 673]
click at [329, 343] on input "text" at bounding box center [317, 351] width 163 height 26
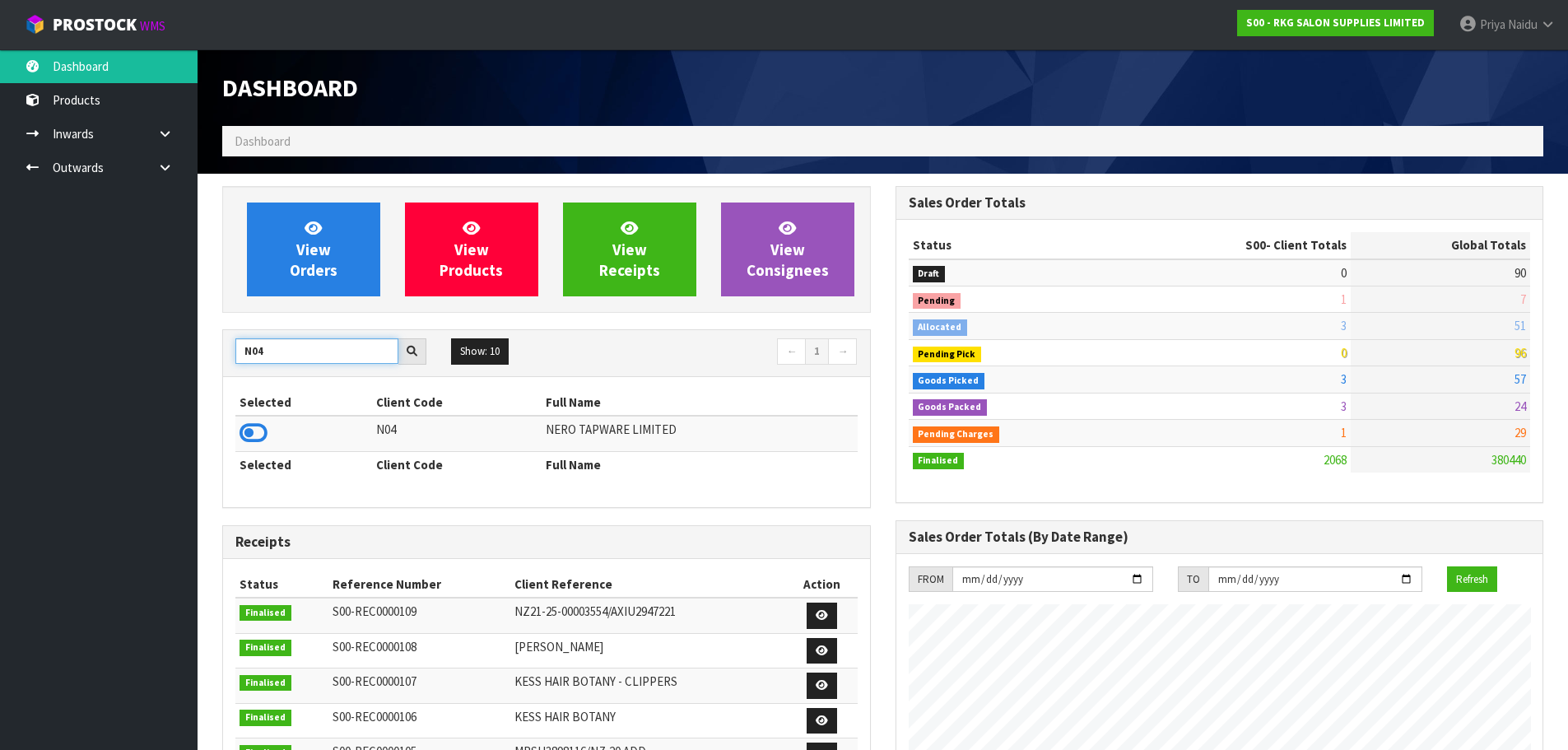
type input "N04"
click at [268, 440] on td at bounding box center [303, 433] width 136 height 36
click at [263, 437] on icon at bounding box center [254, 433] width 28 height 25
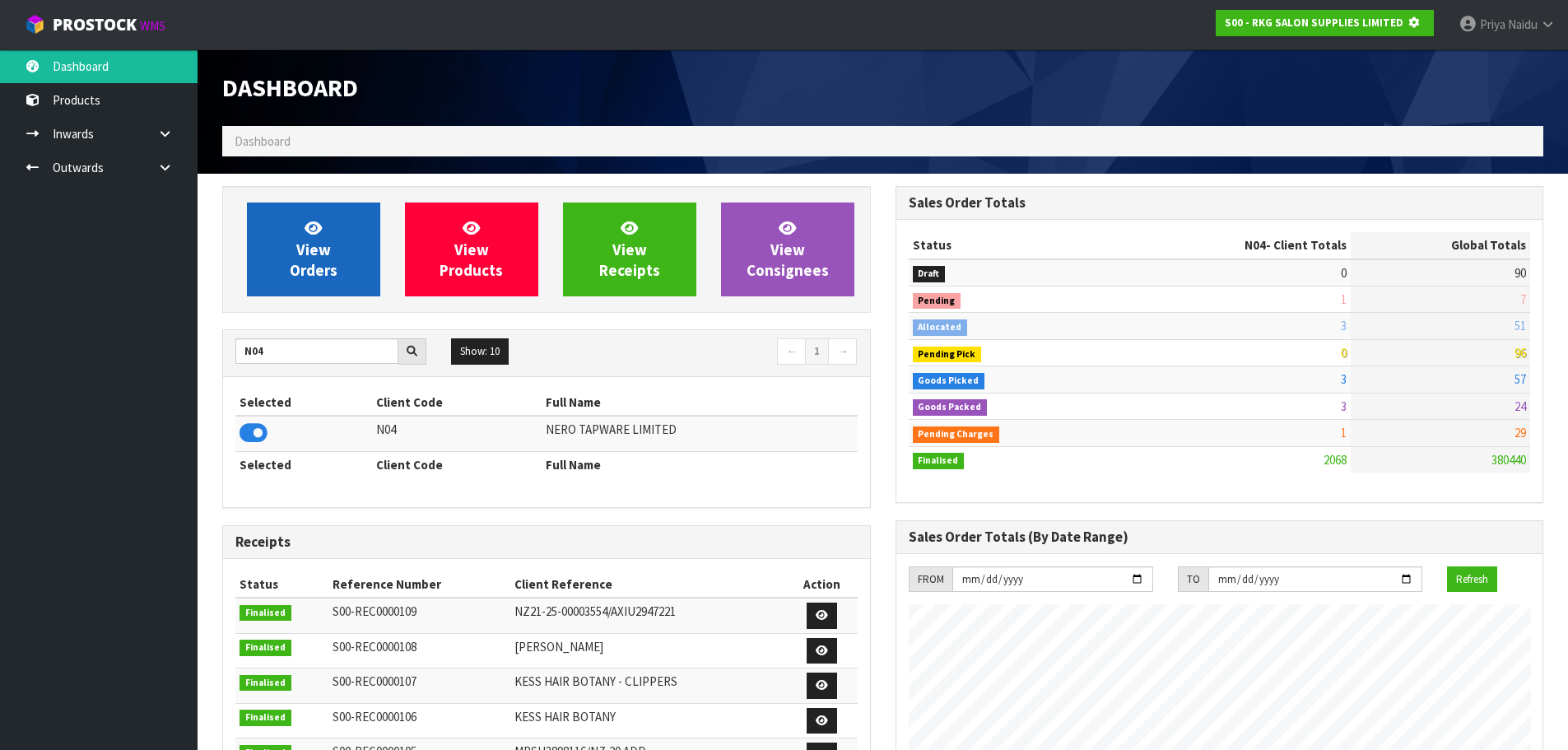
scroll to position [822150, 822409]
click at [329, 207] on link "View Orders" at bounding box center [313, 249] width 133 height 94
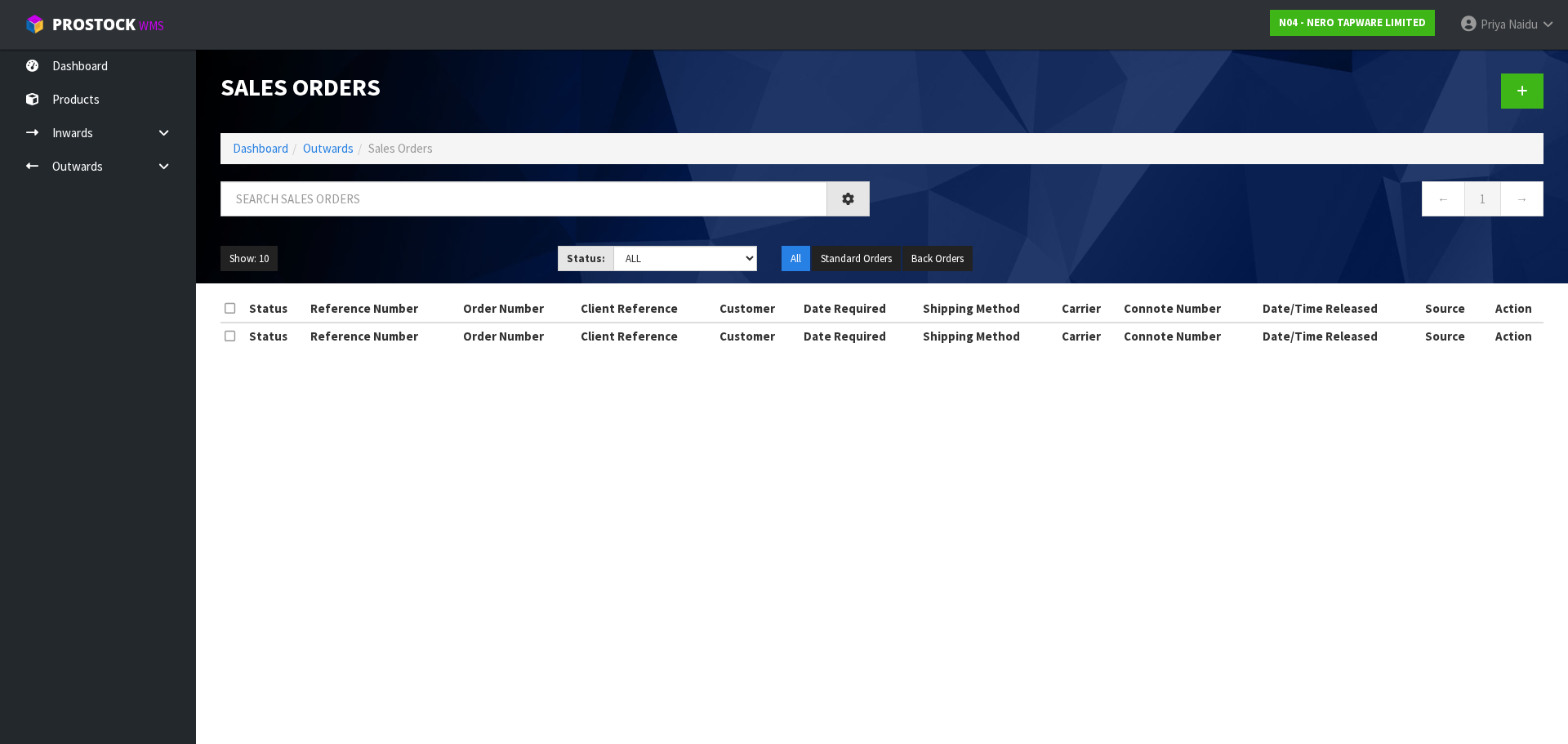
click at [341, 210] on input "text" at bounding box center [524, 199] width 607 height 35
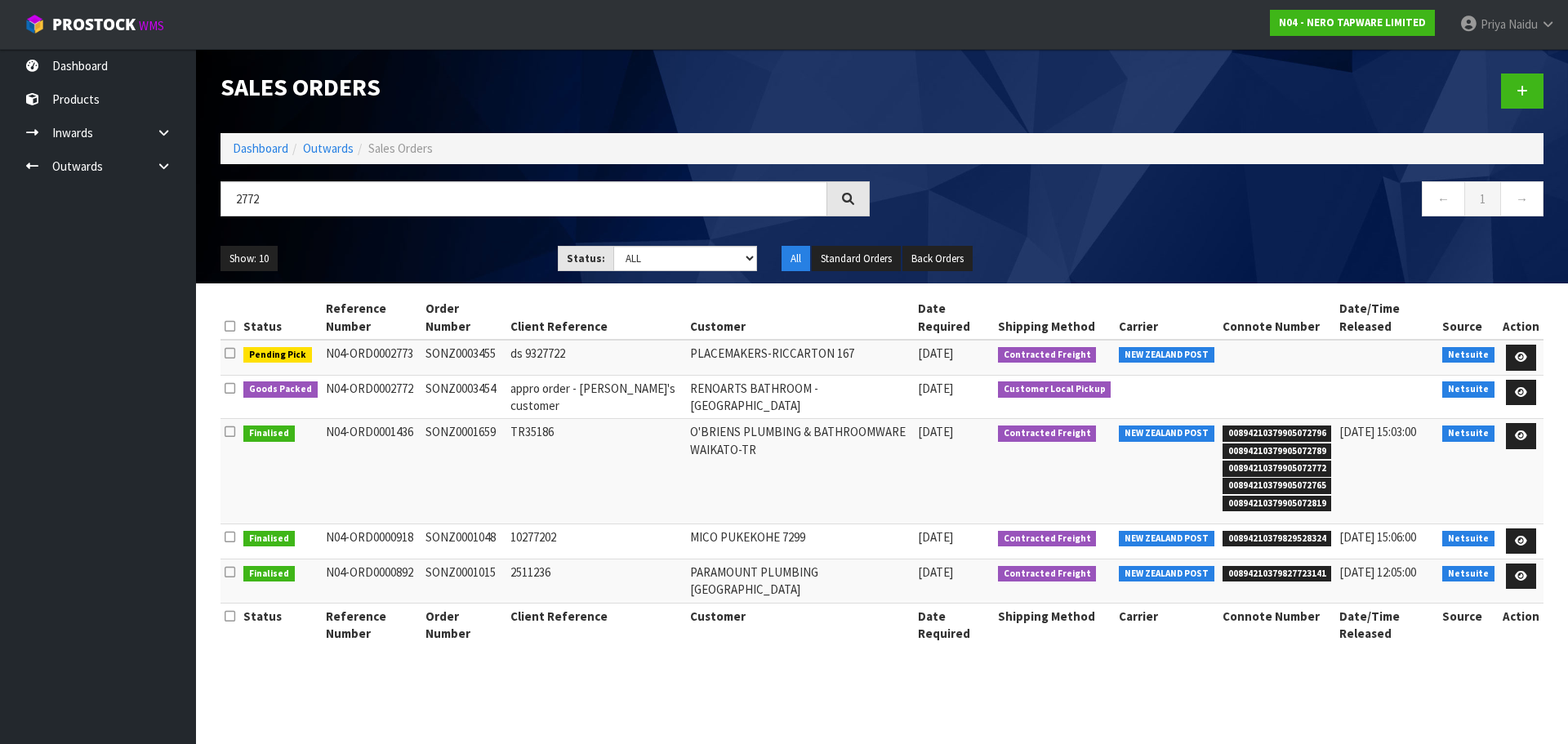
type input "2772"
click at [487, 239] on div "Show: 10 5 10 25 50 Status: Draft Pending Allocated Pending Pick Goods Picked G…" at bounding box center [882, 258] width 1348 height 50
click at [431, 254] on ul "Show: 10 5 10 25 50" at bounding box center [376, 259] width 313 height 26
click at [638, 257] on select "Draft Pending Allocated Pending Pick Goods Picked Goods Packed Pending Charges …" at bounding box center [685, 258] width 144 height 26
select select "string:5"
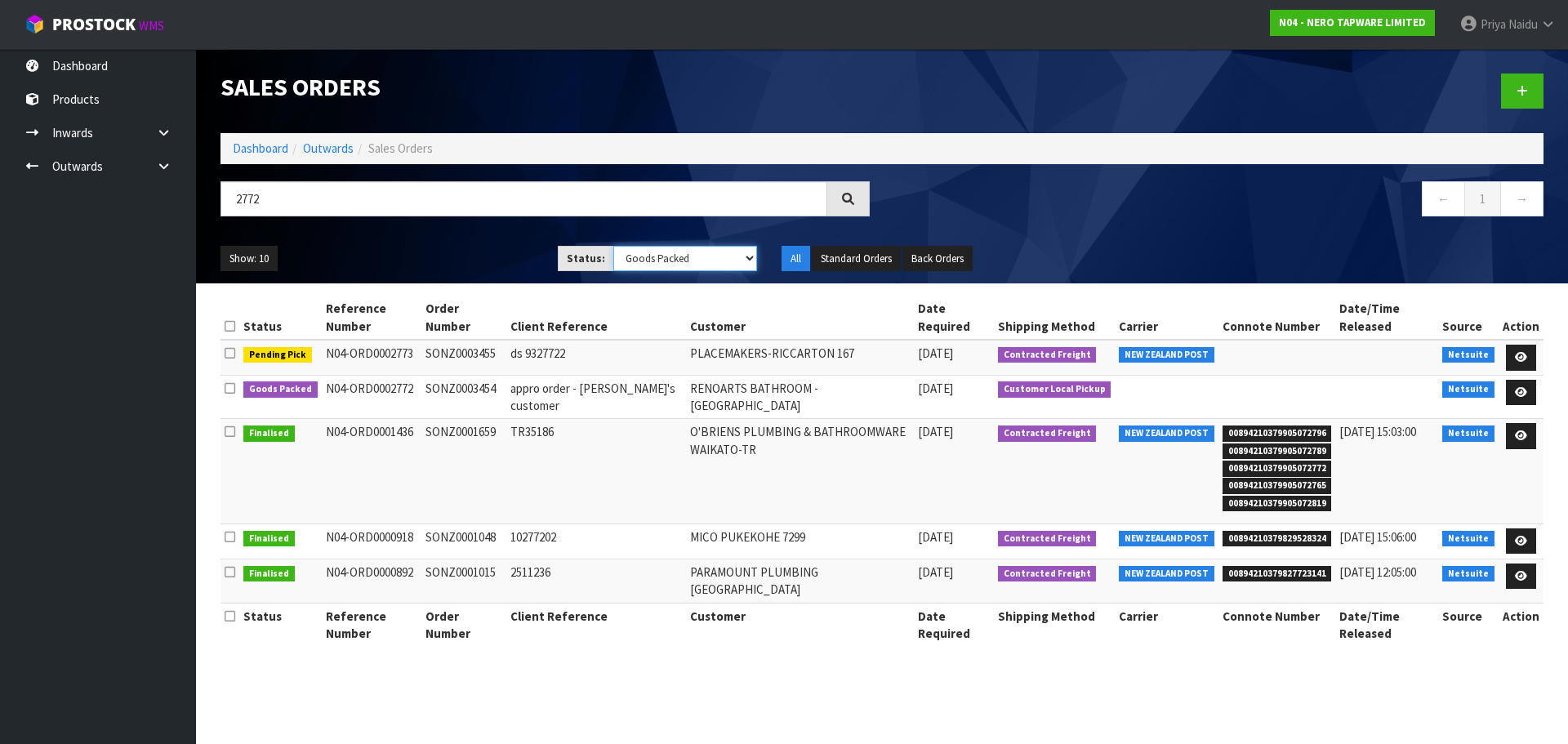
click at [613, 246] on select "Draft Pending Allocated Pending Pick Goods Picked Goods Packed Pending Charges …" at bounding box center [685, 258] width 144 height 26
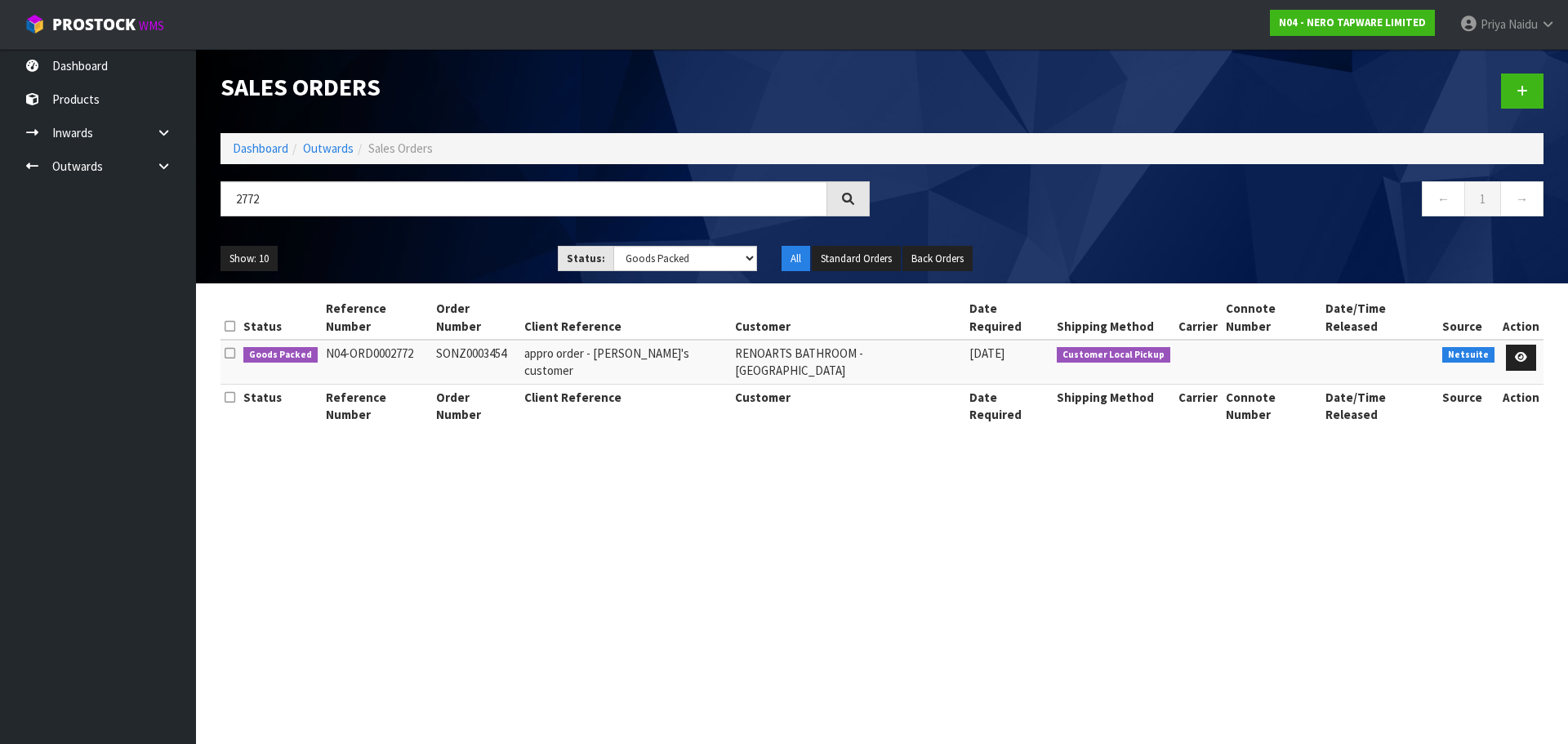
click at [457, 247] on ul "Show: 10 5 10 25 50" at bounding box center [376, 259] width 313 height 26
click at [1521, 352] on icon at bounding box center [1520, 357] width 12 height 11
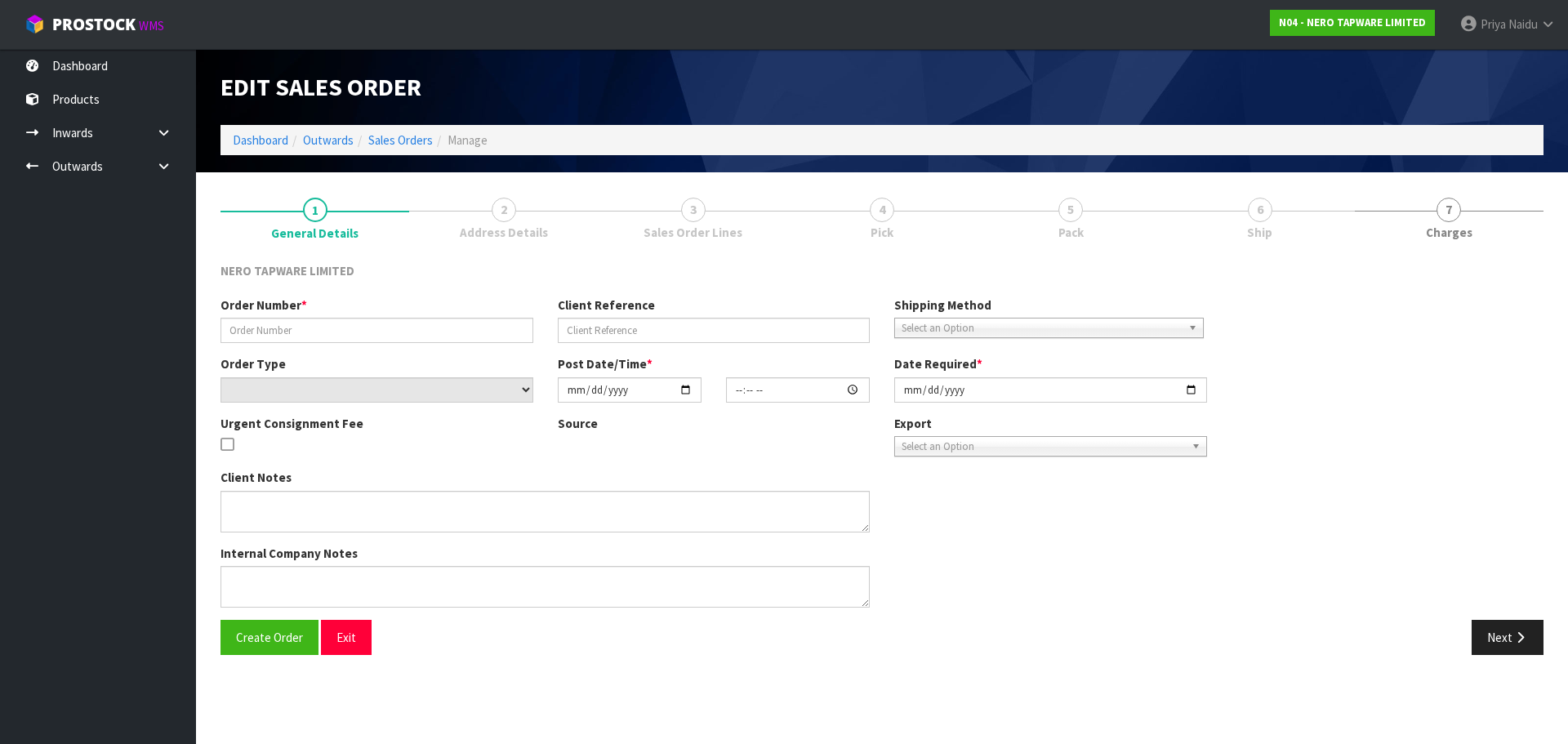
type input "SONZ0003454"
type input "appro order - Tony's customer"
select select "number:0"
type input "[DATE]"
type input "10:00:05.000"
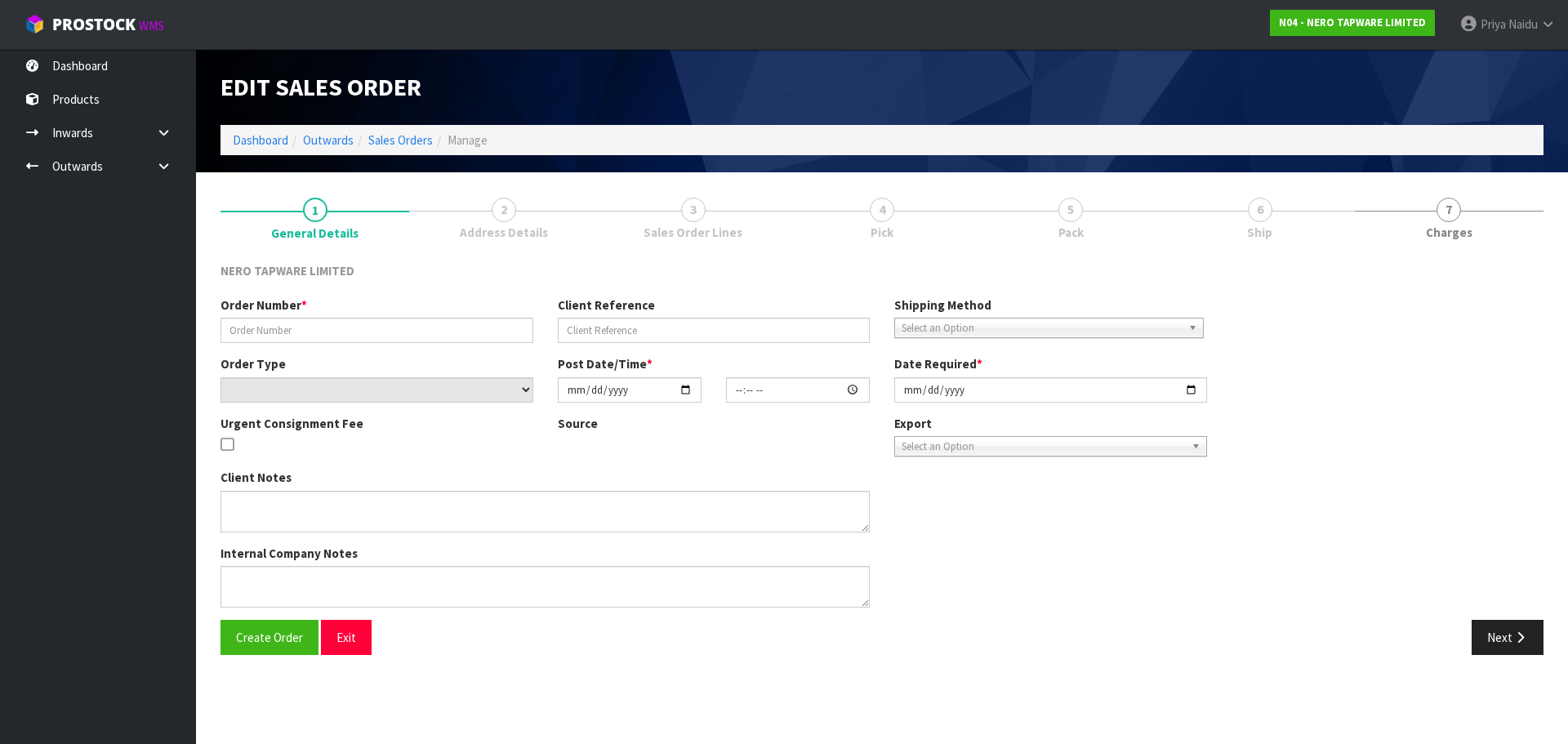
type input "[DATE]"
type textarea "Tony pick up 09/09"
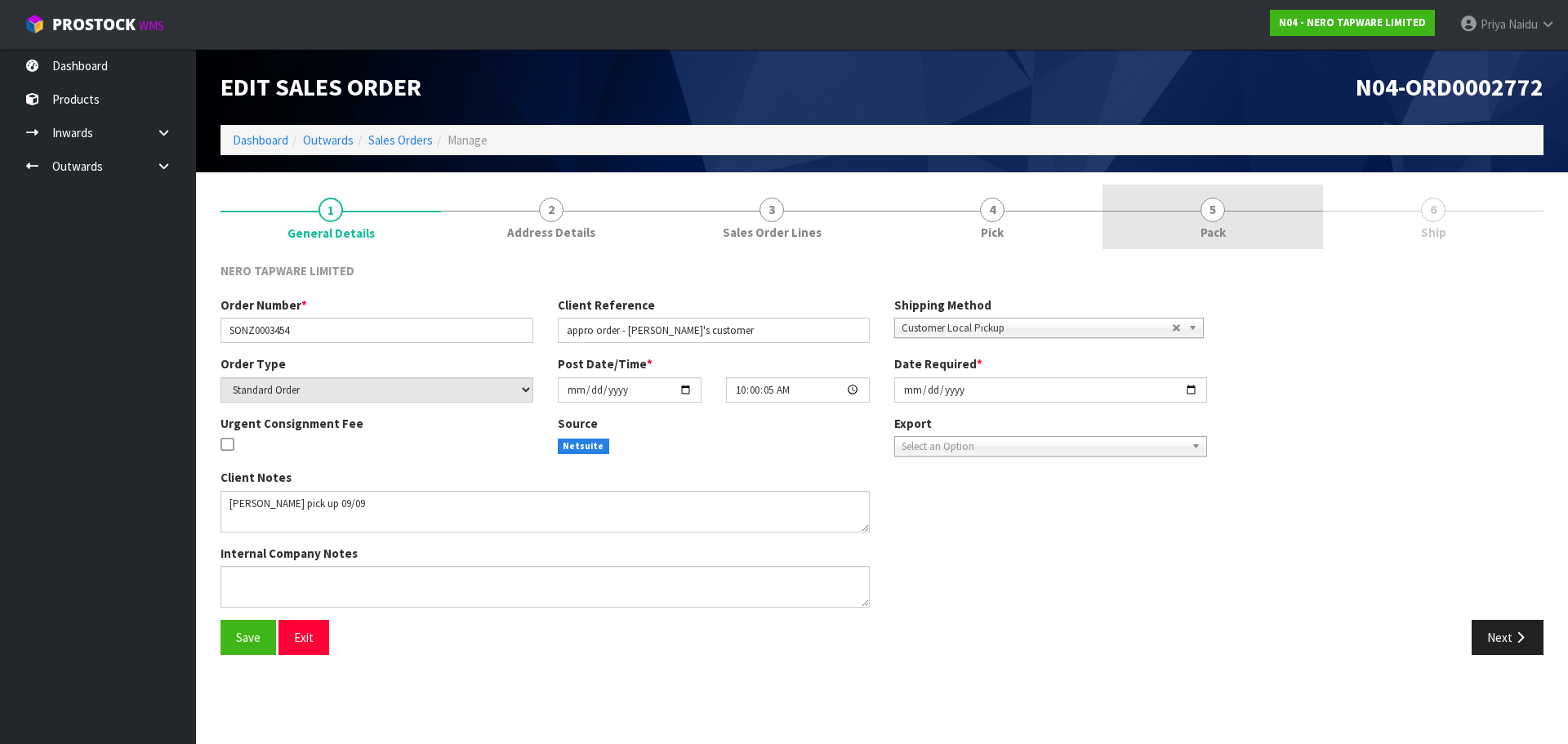
click at [1230, 205] on link "5 Pack" at bounding box center [1212, 217] width 220 height 64
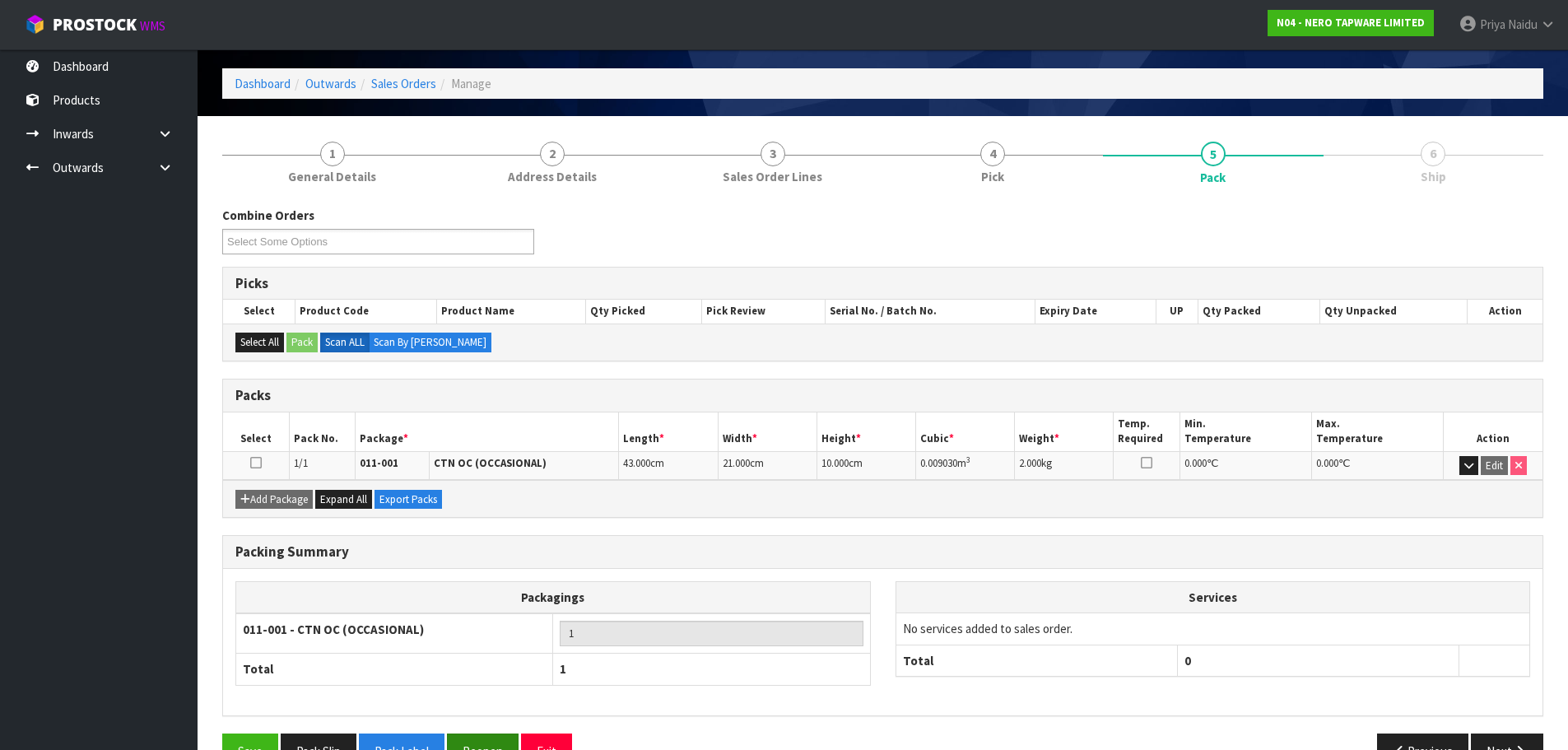
scroll to position [101, 0]
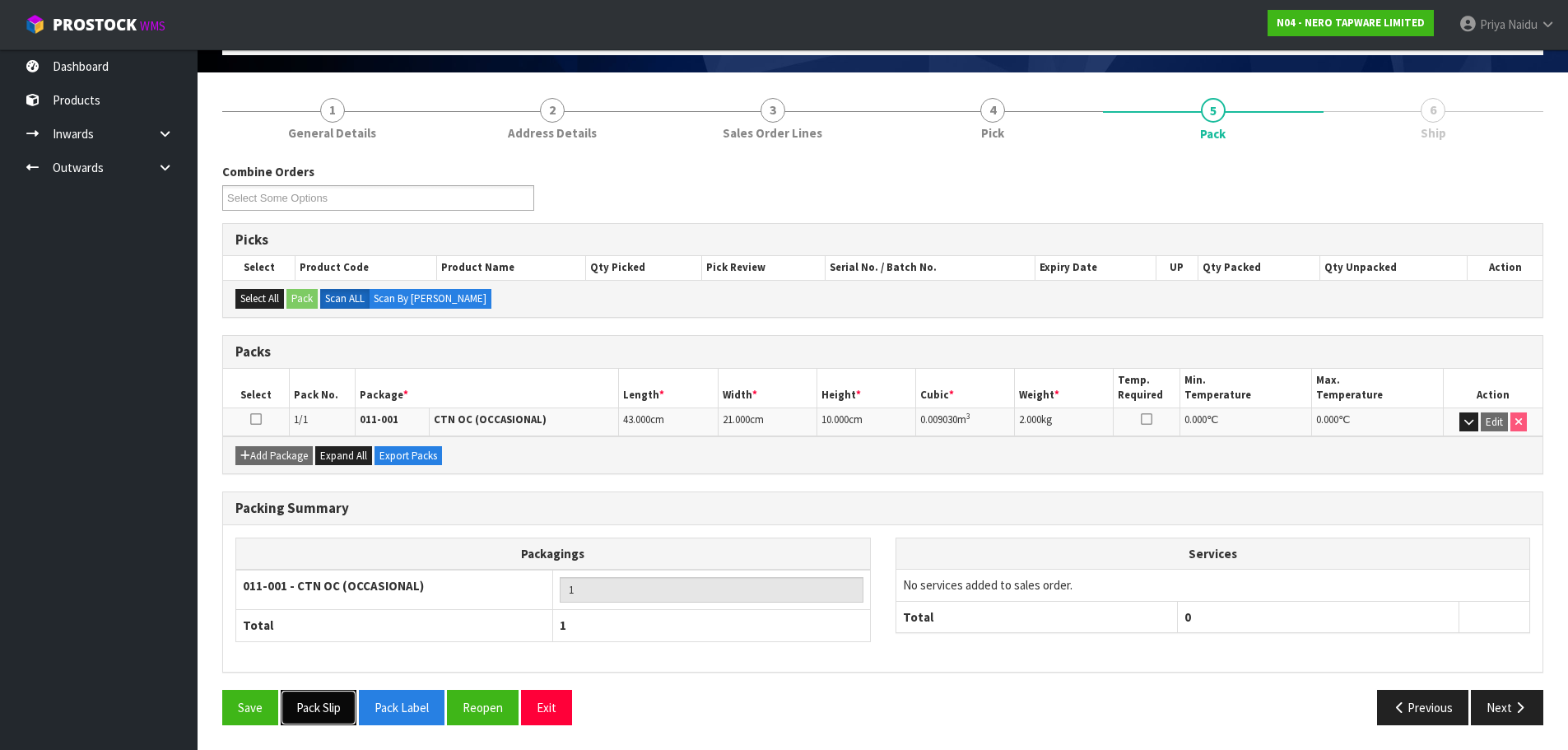
click at [327, 714] on button "Pack Slip" at bounding box center [318, 708] width 76 height 36
click at [1497, 704] on button "Next" at bounding box center [1506, 708] width 72 height 36
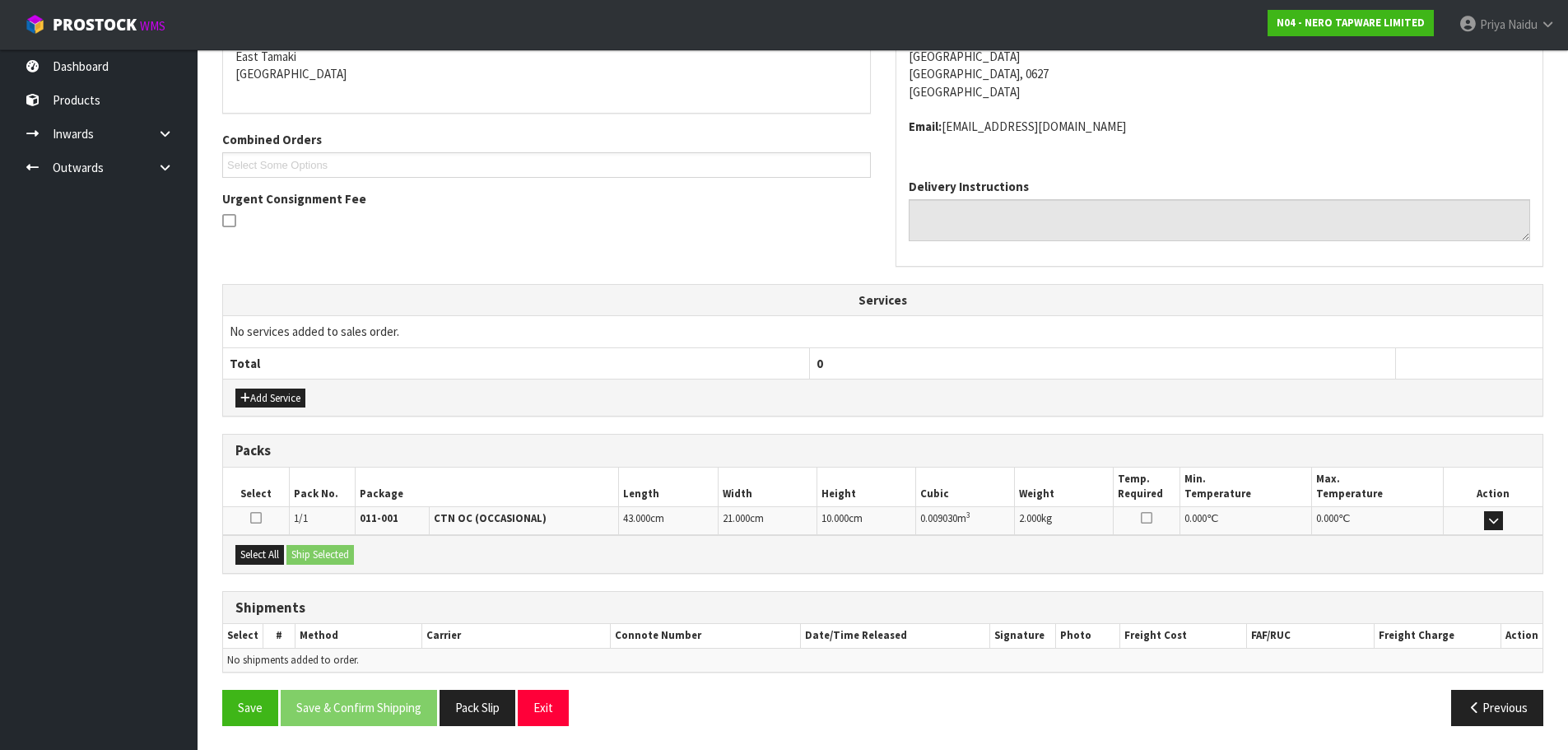
scroll to position [299, 0]
click at [271, 548] on button "Select All" at bounding box center [259, 554] width 48 height 20
click at [336, 555] on button "Ship Selected" at bounding box center [320, 554] width 67 height 20
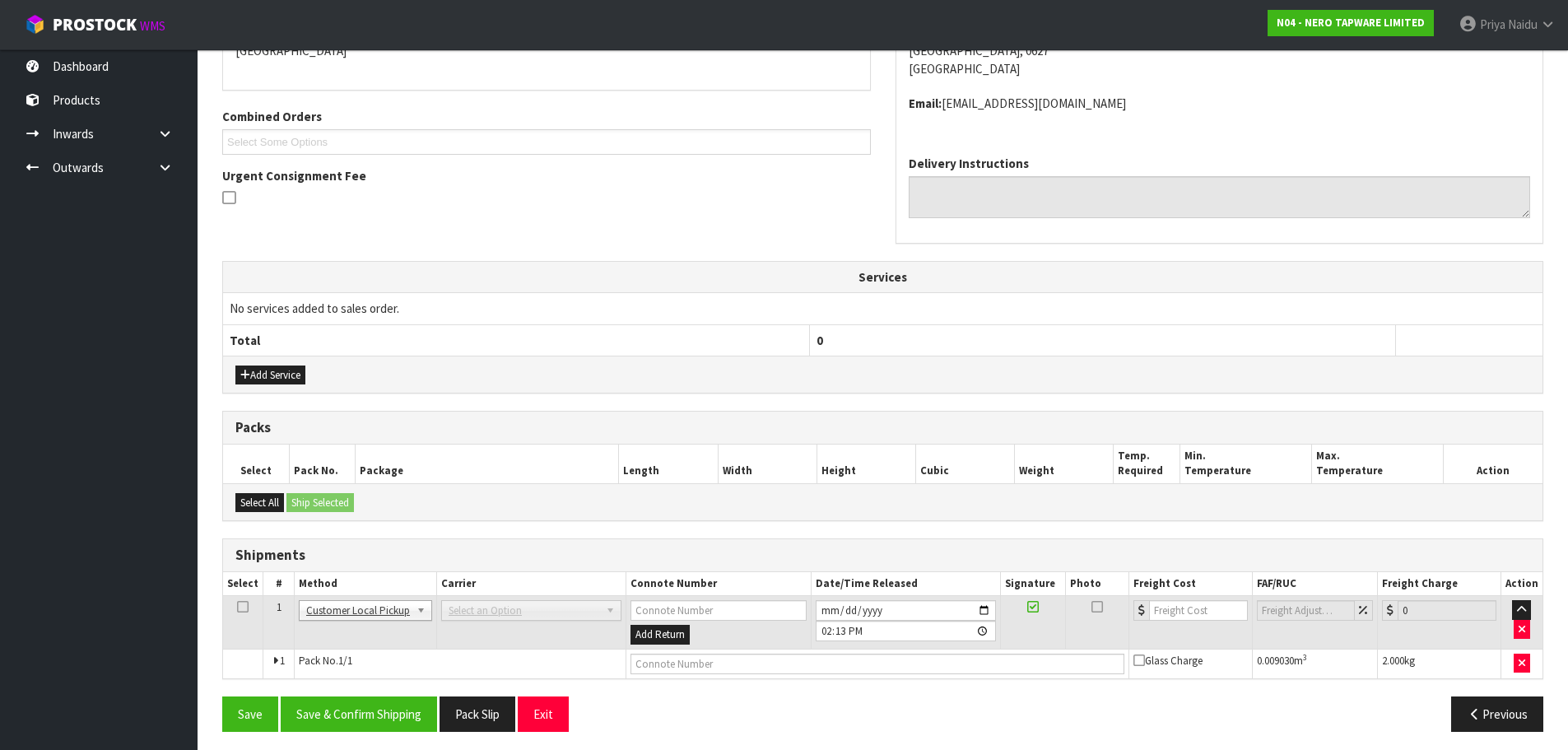
scroll to position [328, 0]
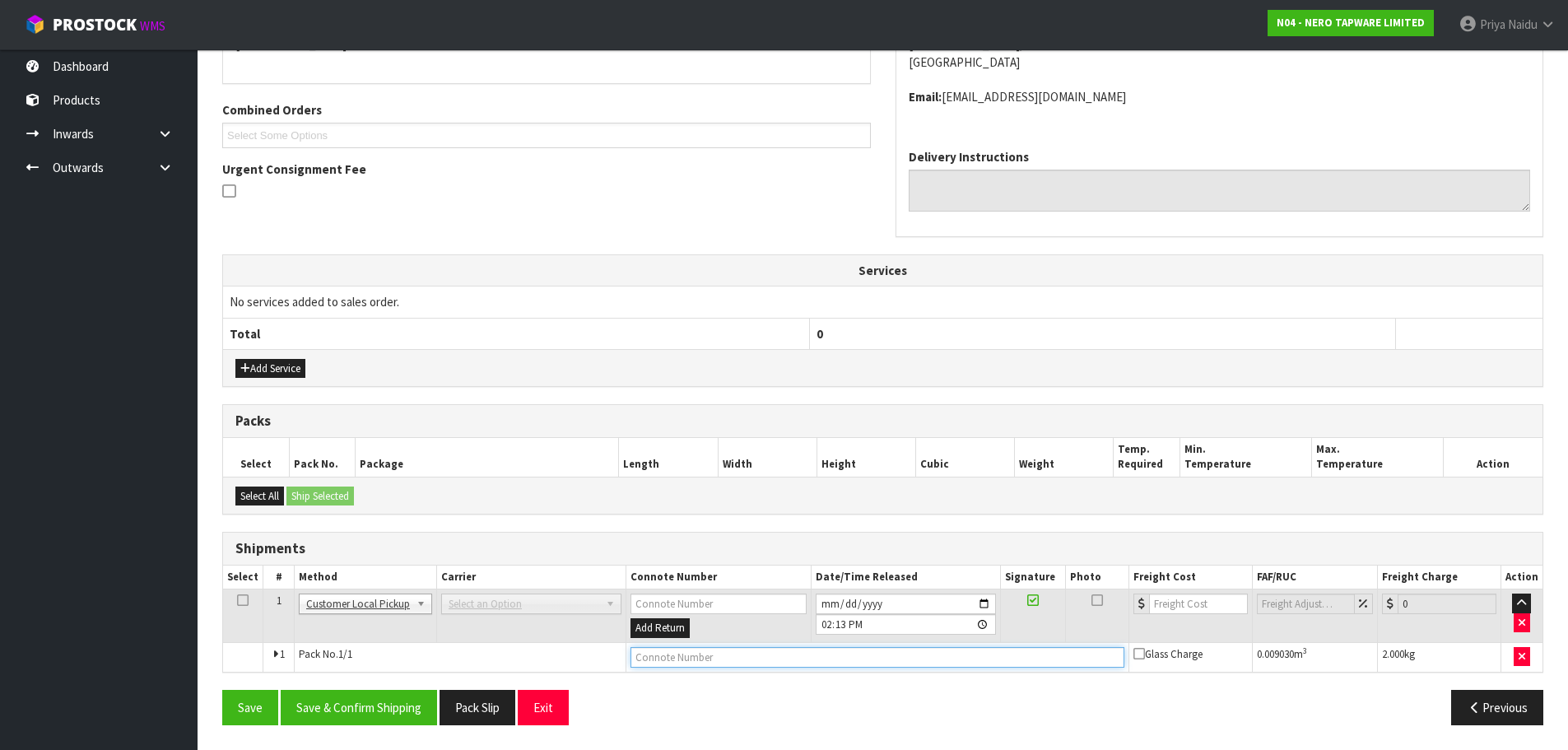
drag, startPoint x: 659, startPoint y: 659, endPoint x: 684, endPoint y: 640, distance: 31.4
click at [660, 659] on input "text" at bounding box center [877, 657] width 494 height 21
type input "CUSTOMER COLLECTED"
click at [391, 710] on button "Save & Confirm Shipping" at bounding box center [359, 708] width 156 height 36
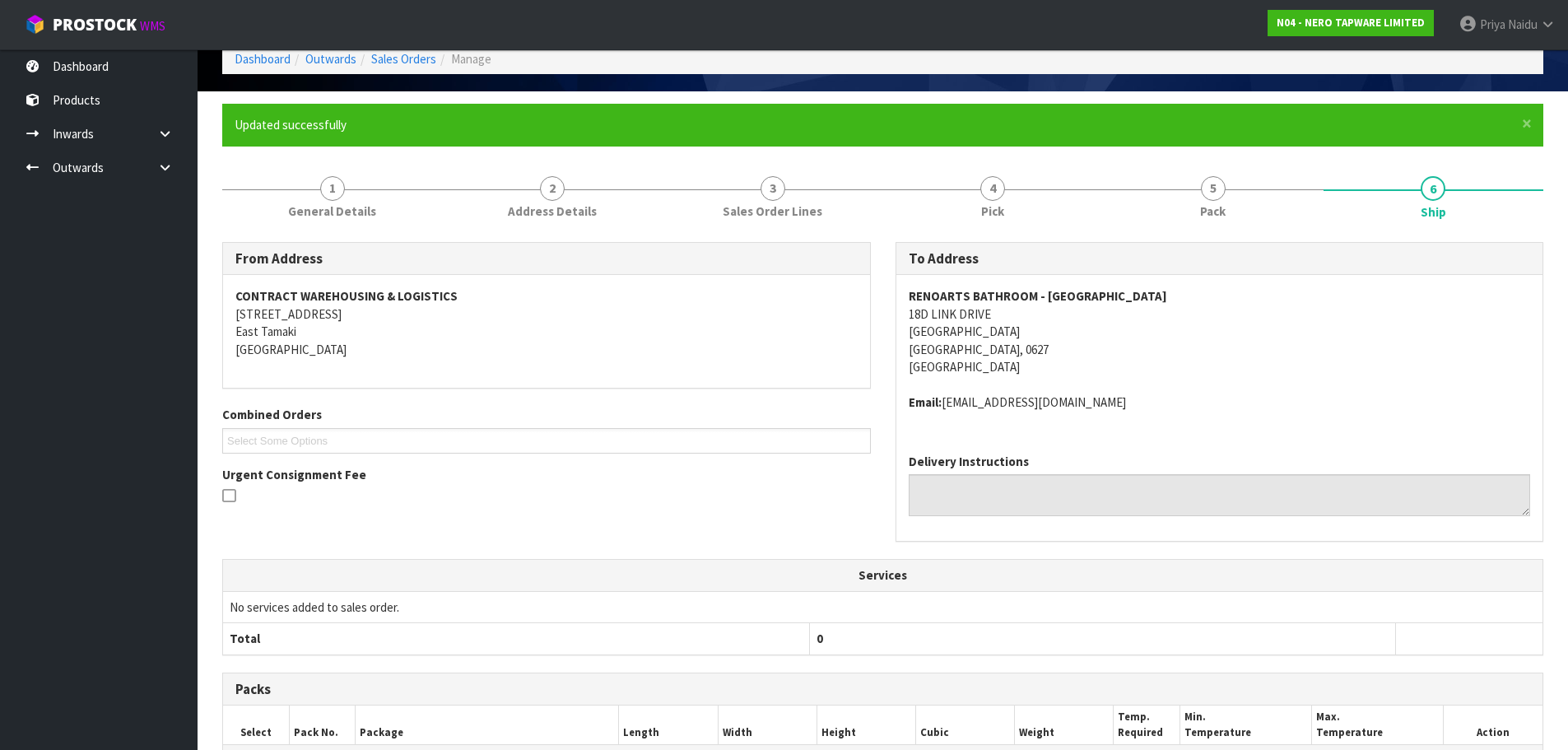
scroll to position [0, 0]
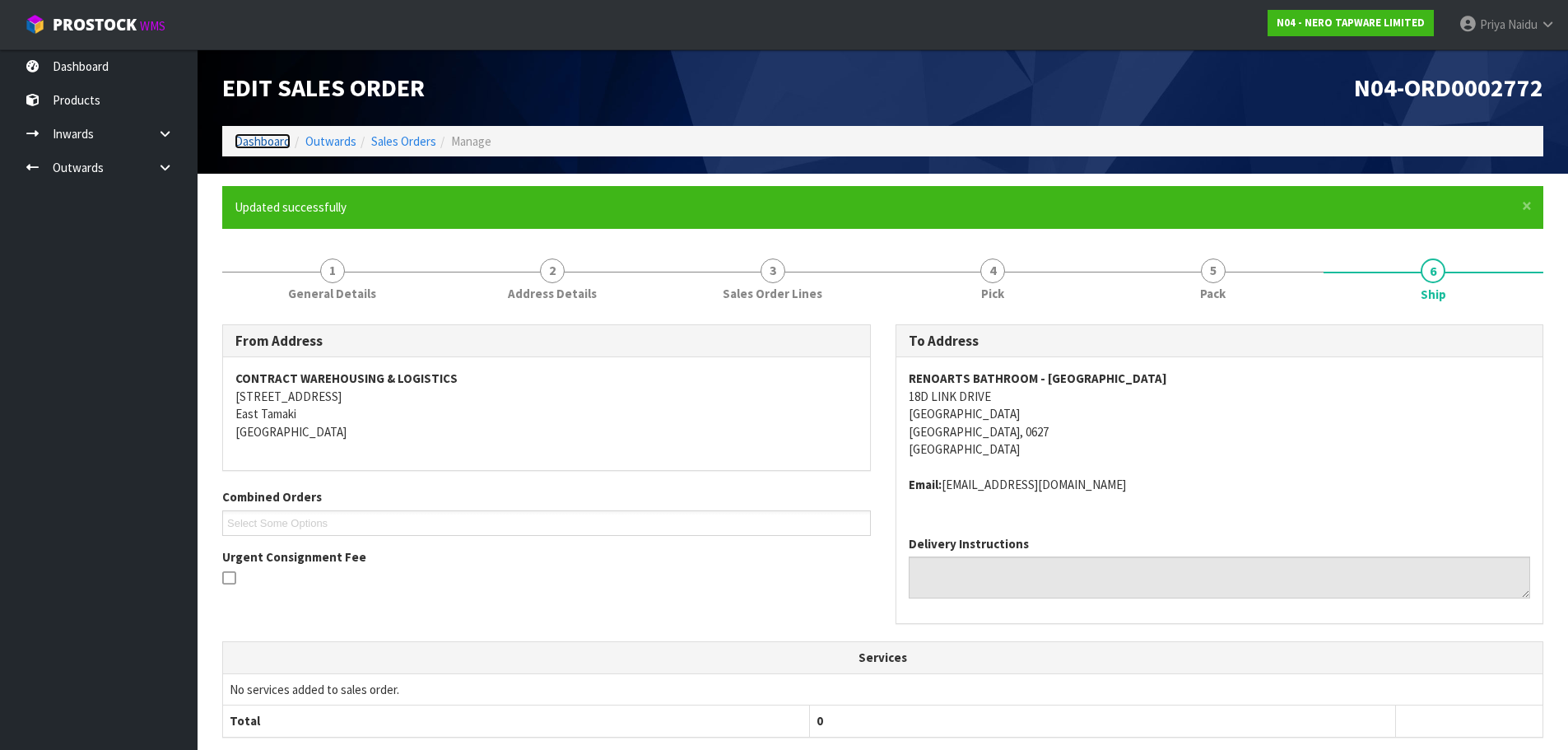
click at [267, 140] on link "Dashboard" at bounding box center [262, 141] width 56 height 16
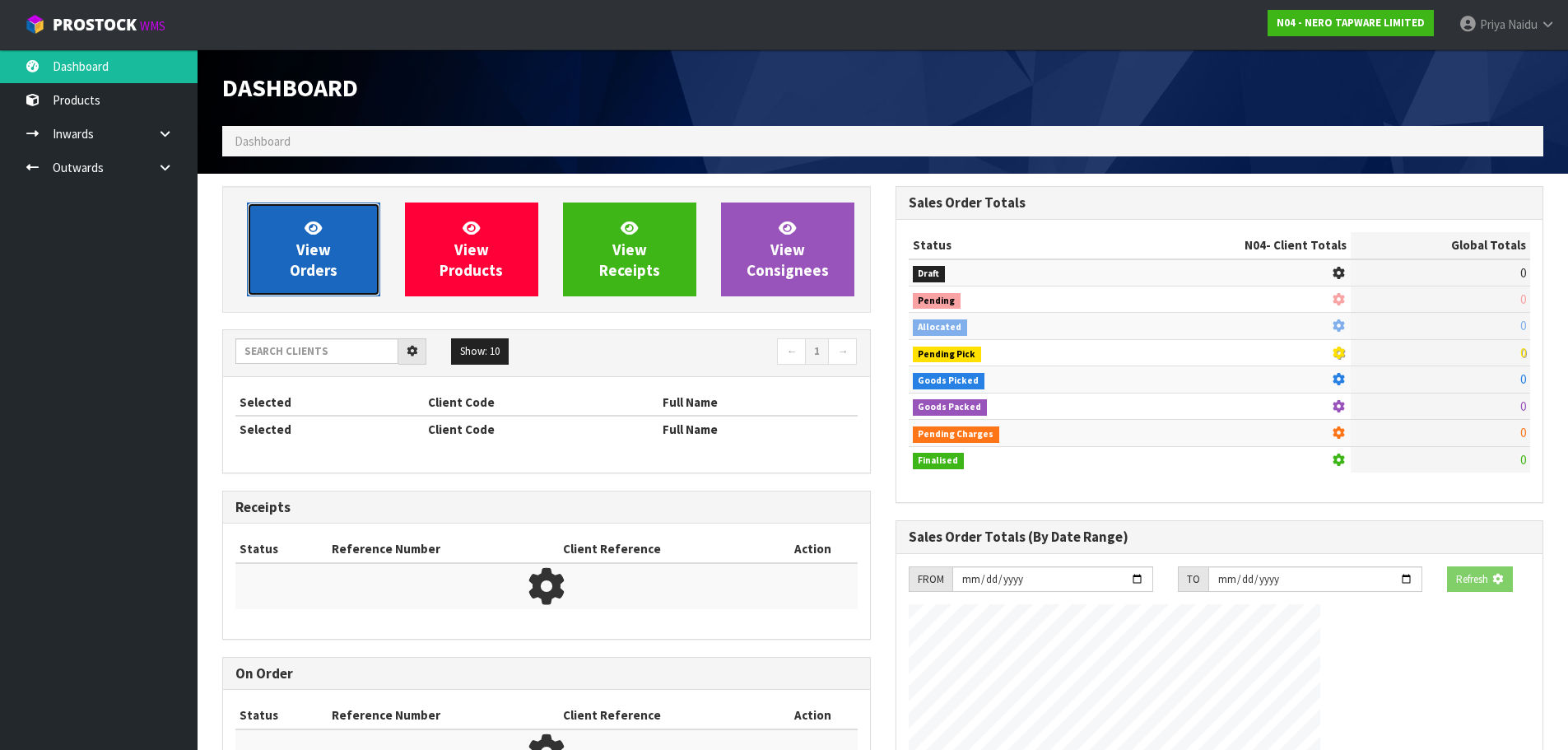
click at [298, 252] on span "View Orders" at bounding box center [313, 249] width 47 height 62
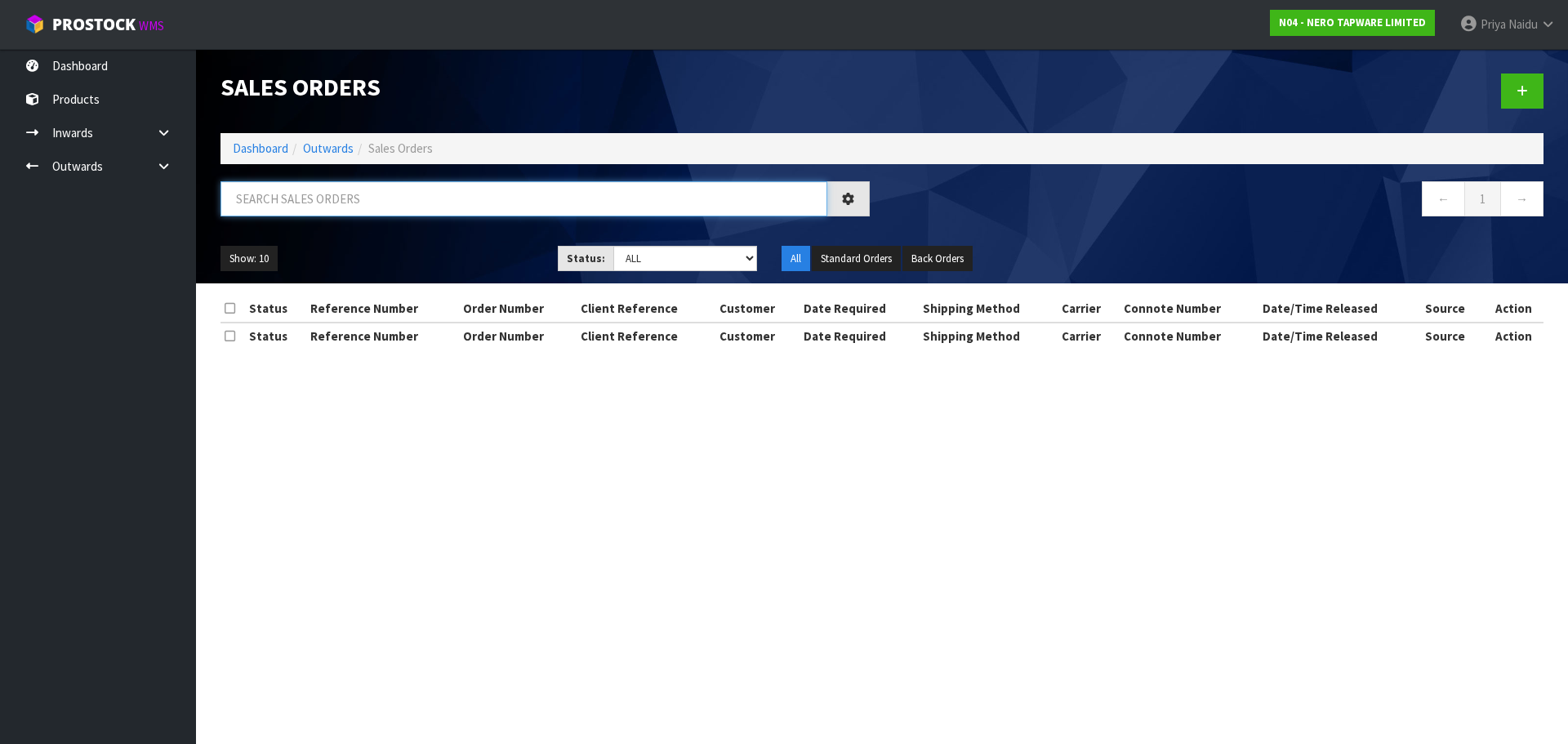
click at [343, 205] on input "text" at bounding box center [524, 199] width 607 height 35
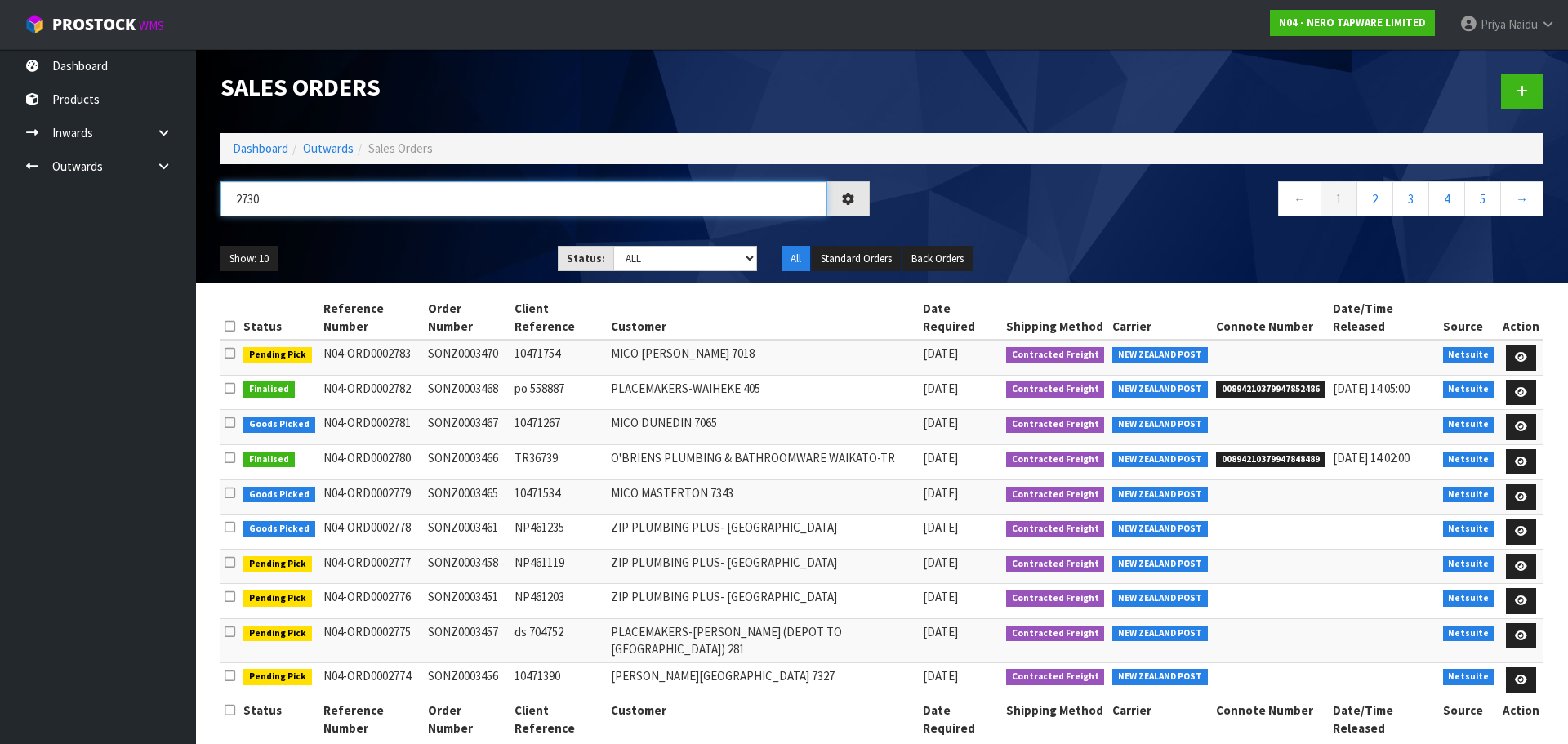
type input "2730"
click at [441, 252] on ul "Show: 10 5 10 25 50" at bounding box center [376, 259] width 313 height 26
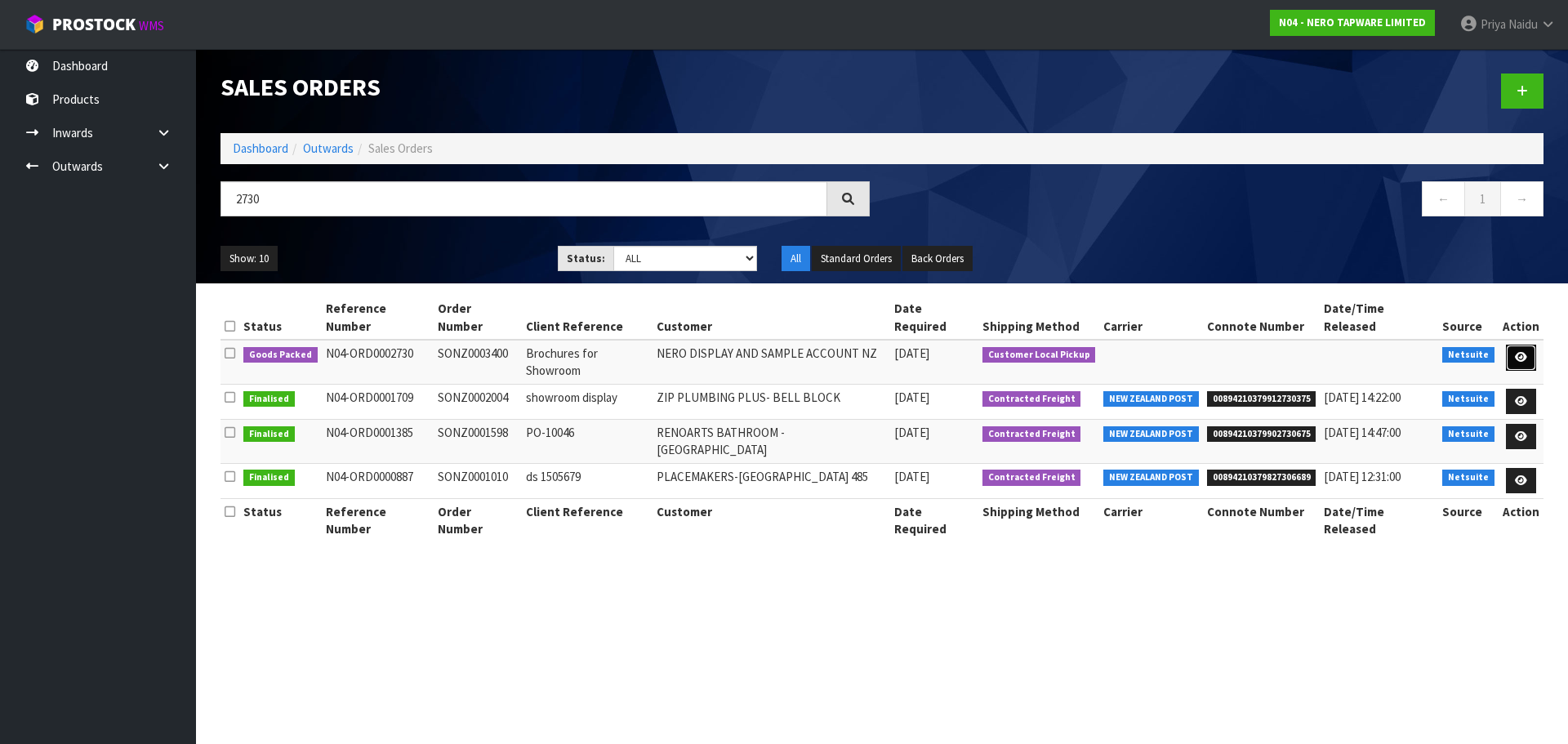
click at [1521, 352] on icon at bounding box center [1520, 357] width 12 height 11
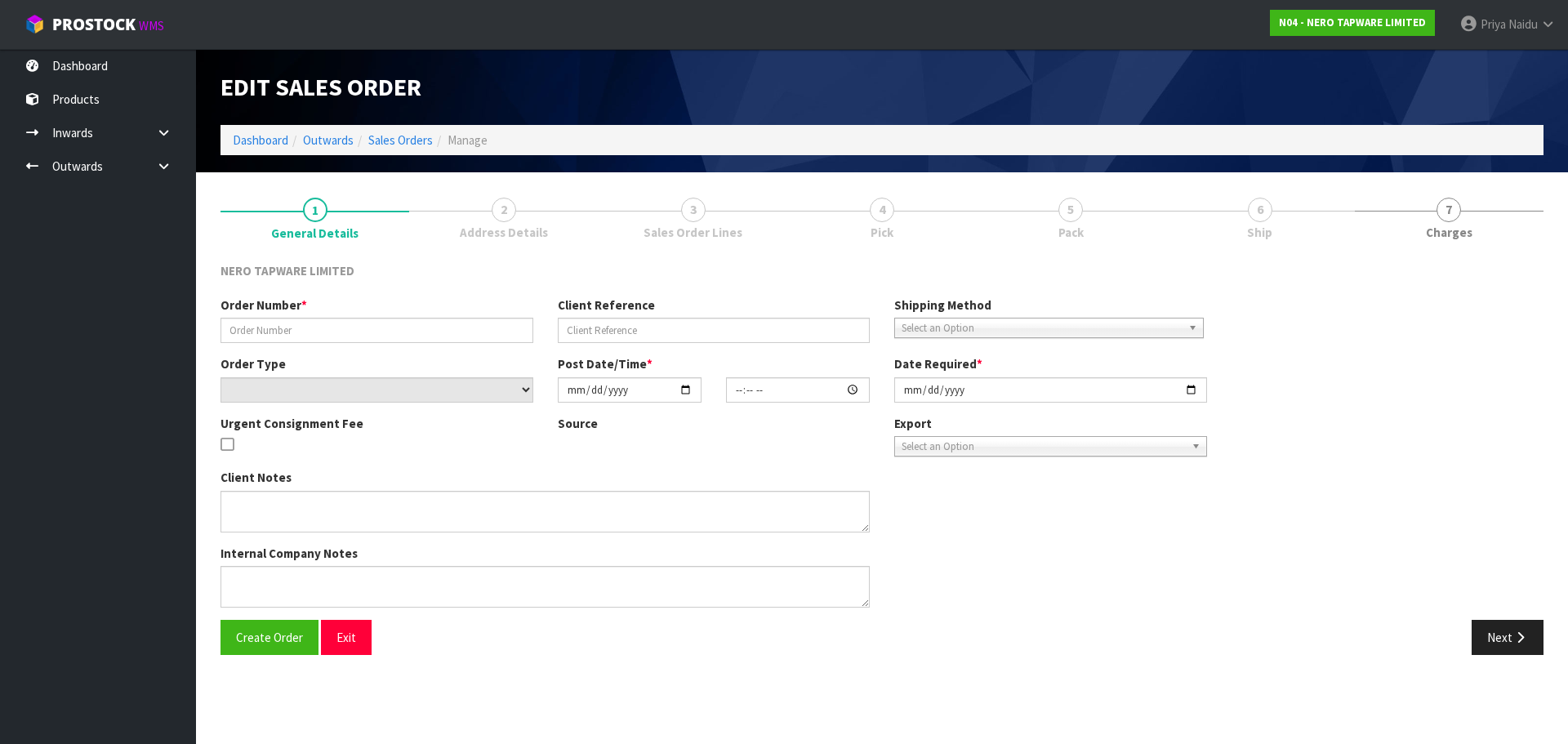
type input "SONZ0003400"
type input "Brochures for Showroom"
select select "number:0"
type input "2025-09-04"
type input "13:00:05.000"
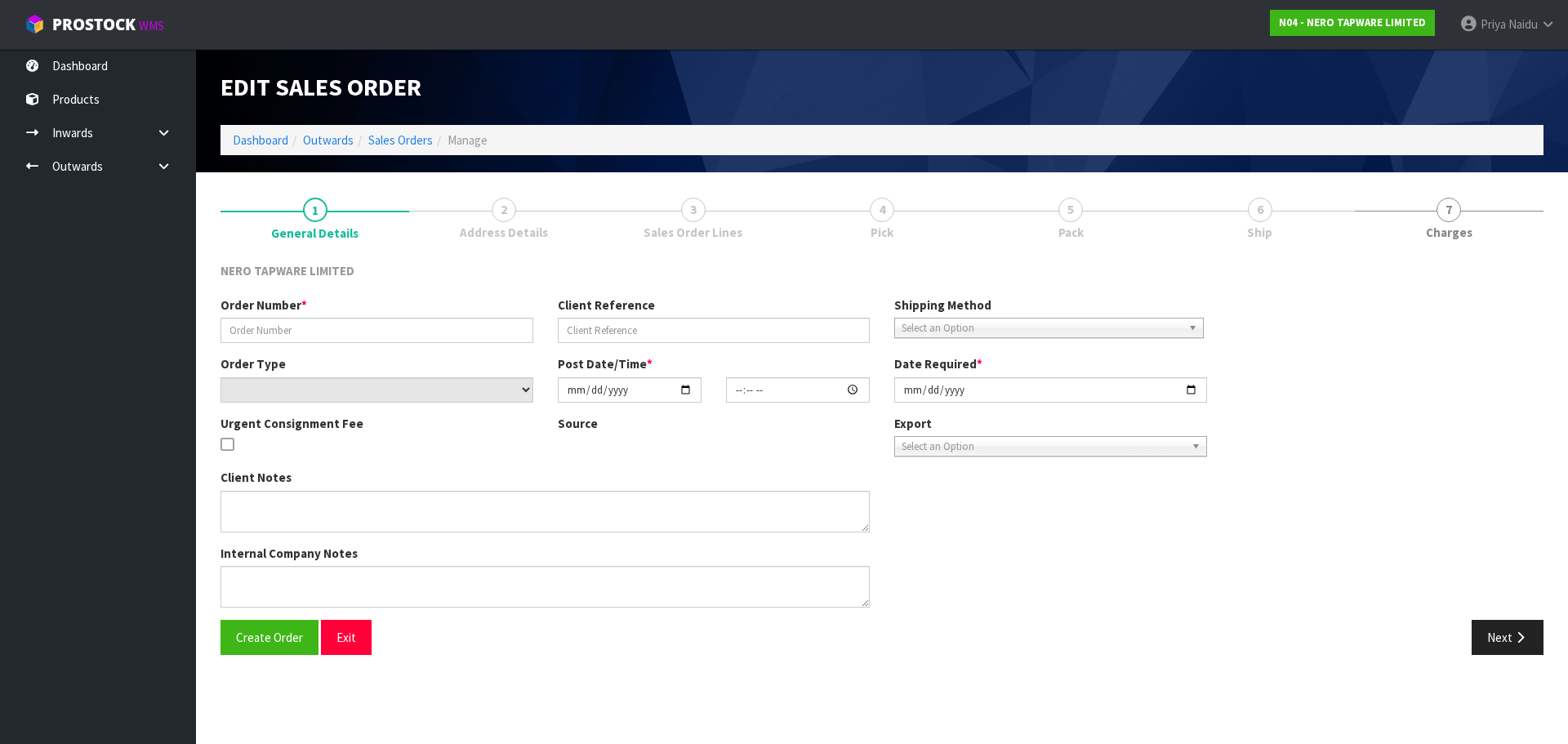
type input "2025-09-04"
type textarea "Tracy pick up"
type textarea "BUILDER BROCHURE - CAN WE PLEASE HAVE THE 2025 VERSION?"
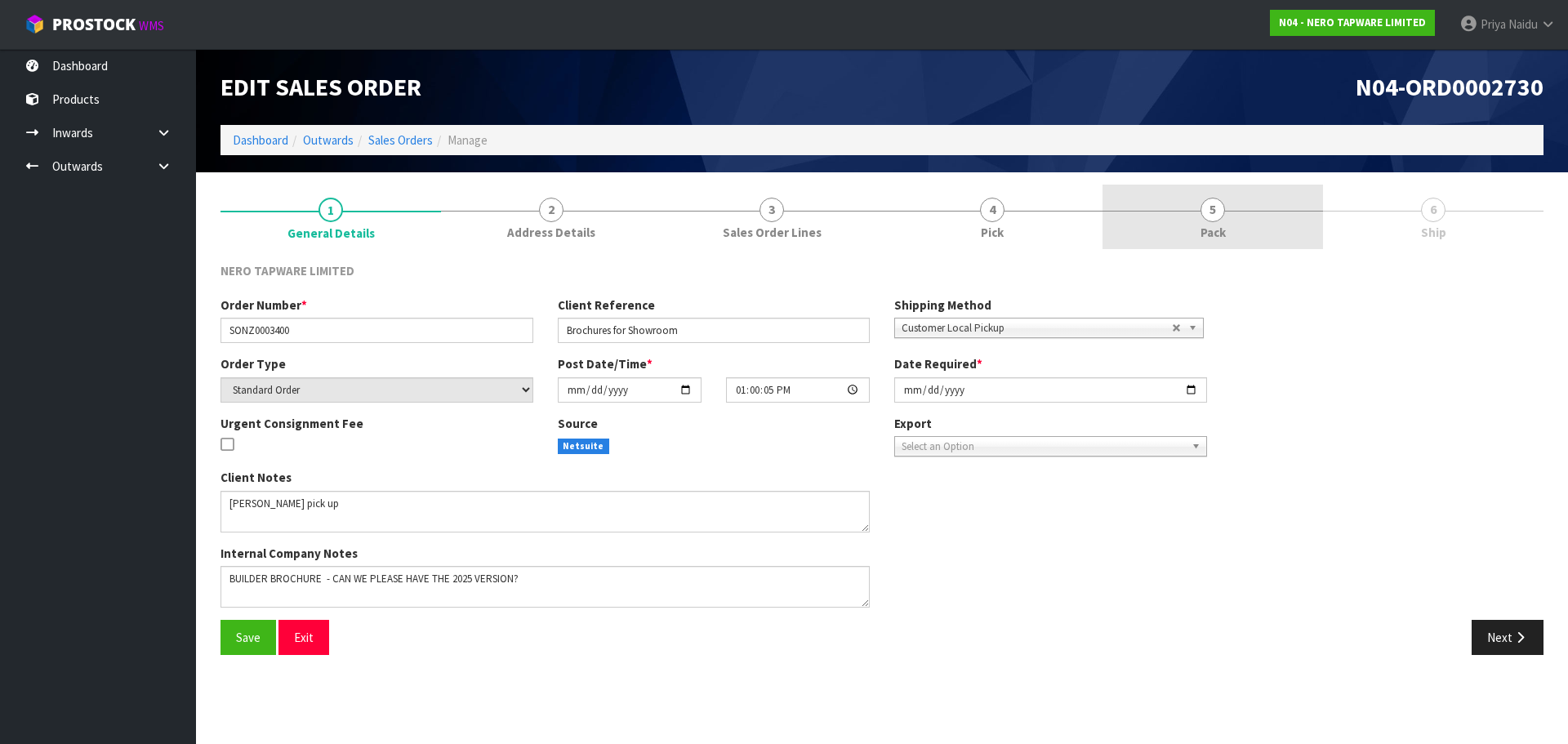
click at [1206, 213] on span "5" at bounding box center [1212, 210] width 25 height 25
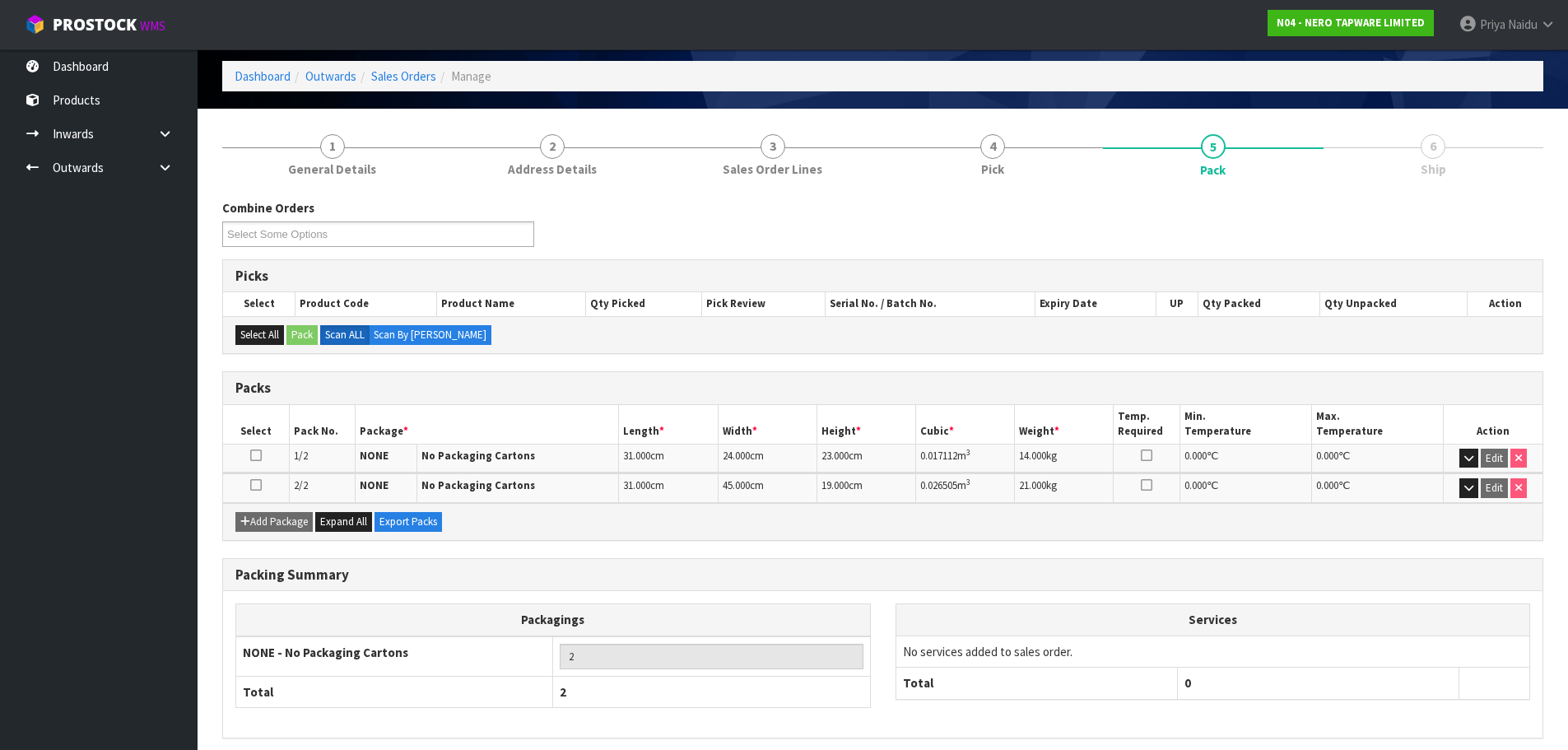
scroll to position [131, 0]
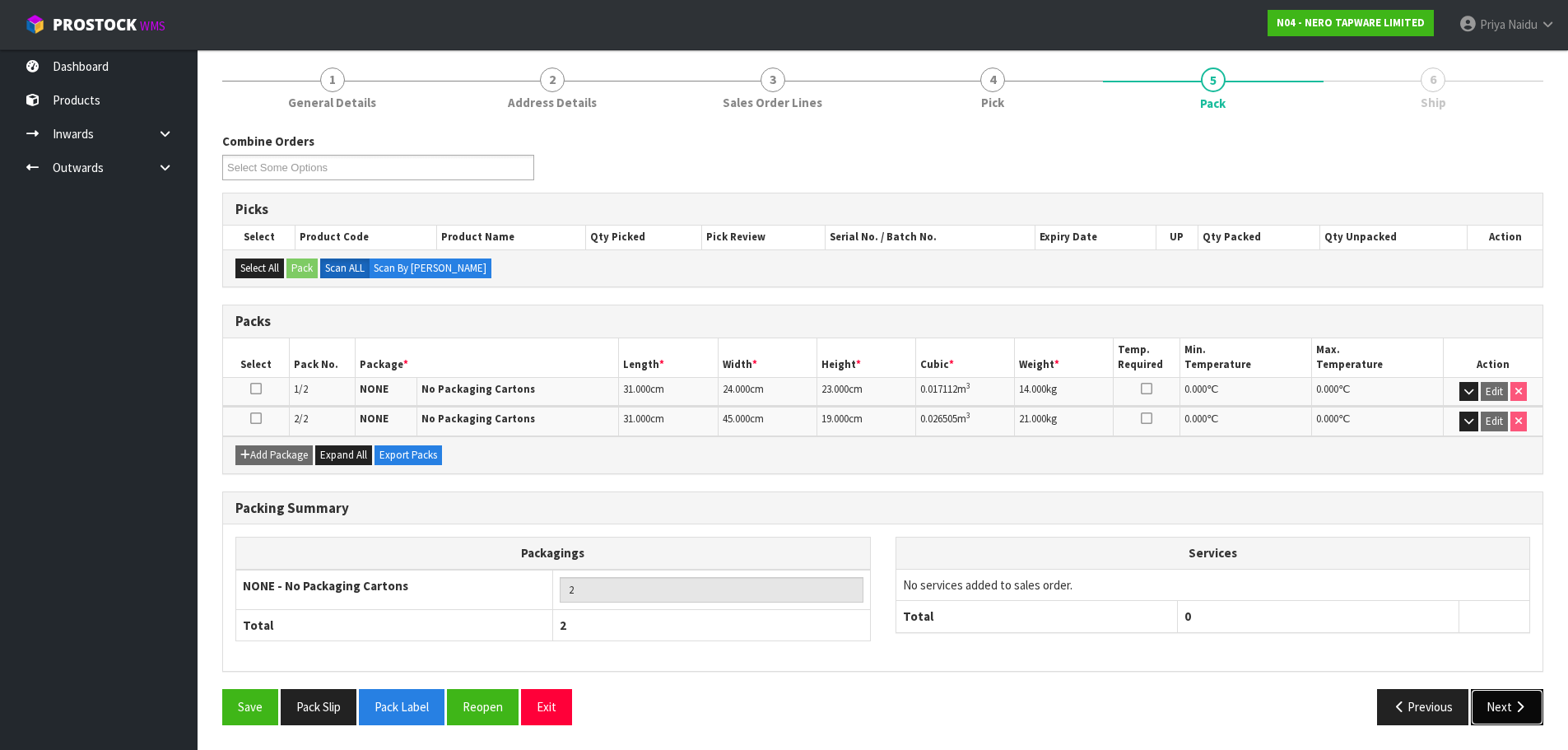
click at [1511, 723] on button "Next" at bounding box center [1506, 707] width 72 height 36
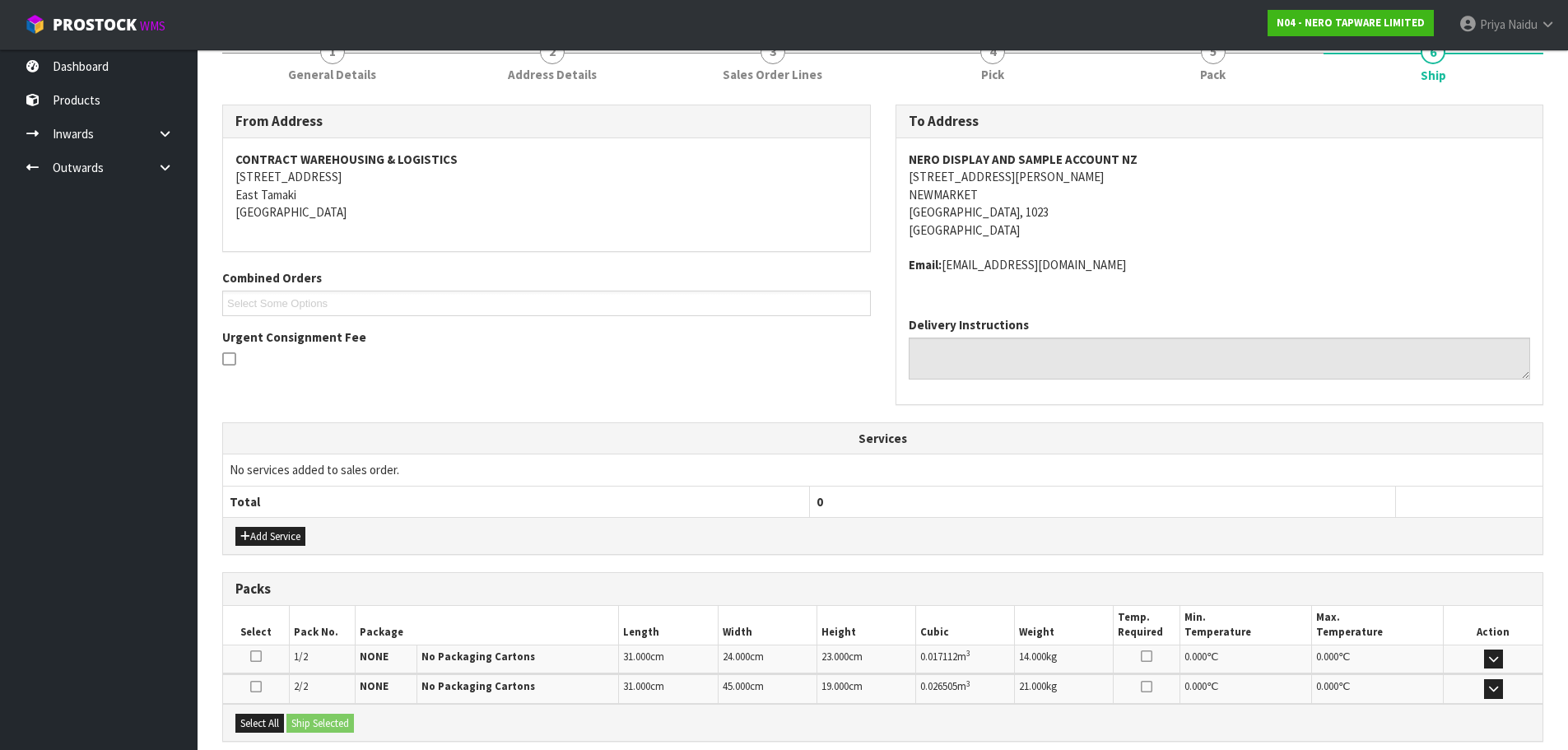
scroll to position [328, 0]
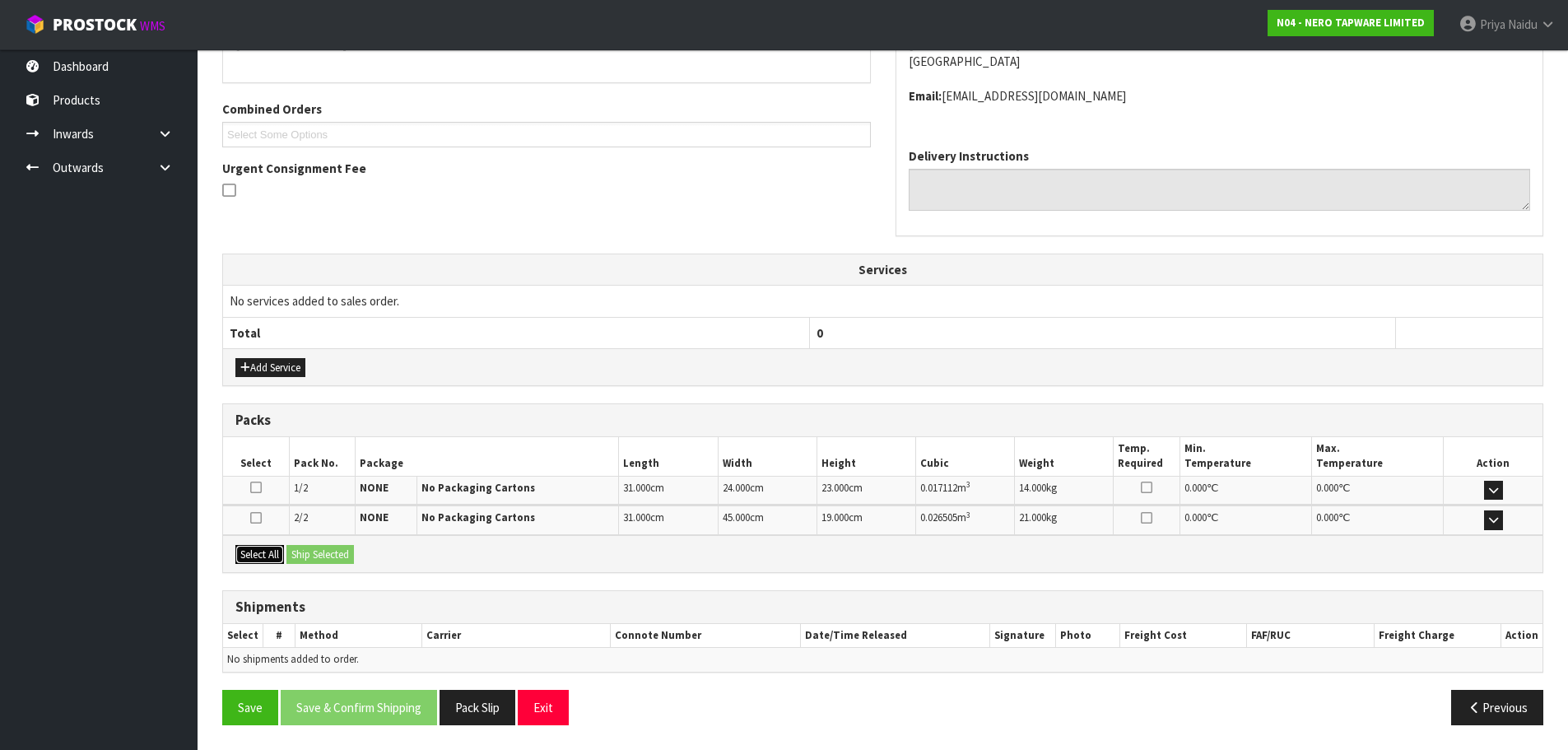
drag, startPoint x: 266, startPoint y: 551, endPoint x: 288, endPoint y: 551, distance: 22.0
click at [270, 551] on button "Select All" at bounding box center [259, 555] width 48 height 20
click at [323, 551] on button "Ship Selected" at bounding box center [320, 555] width 67 height 20
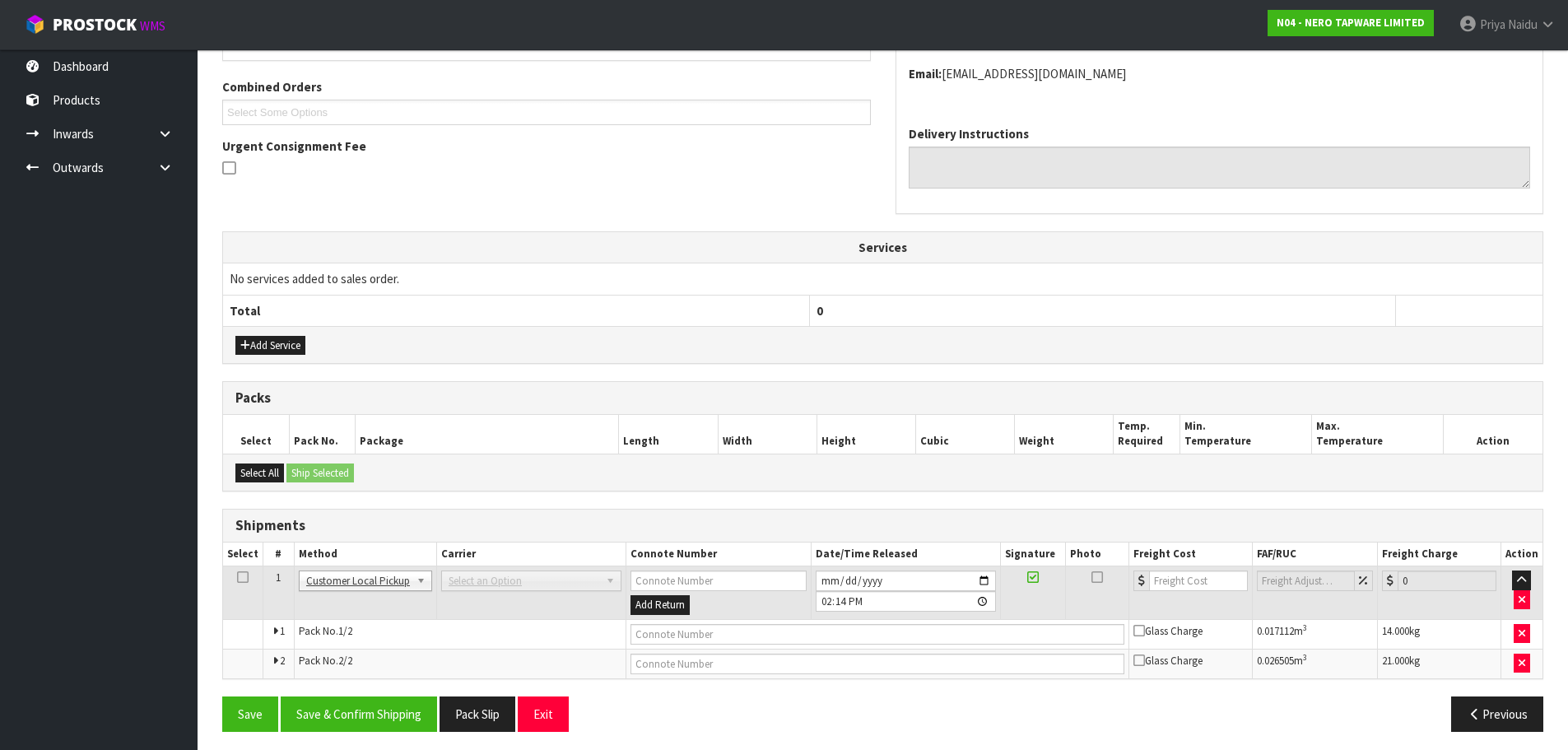
scroll to position [358, 0]
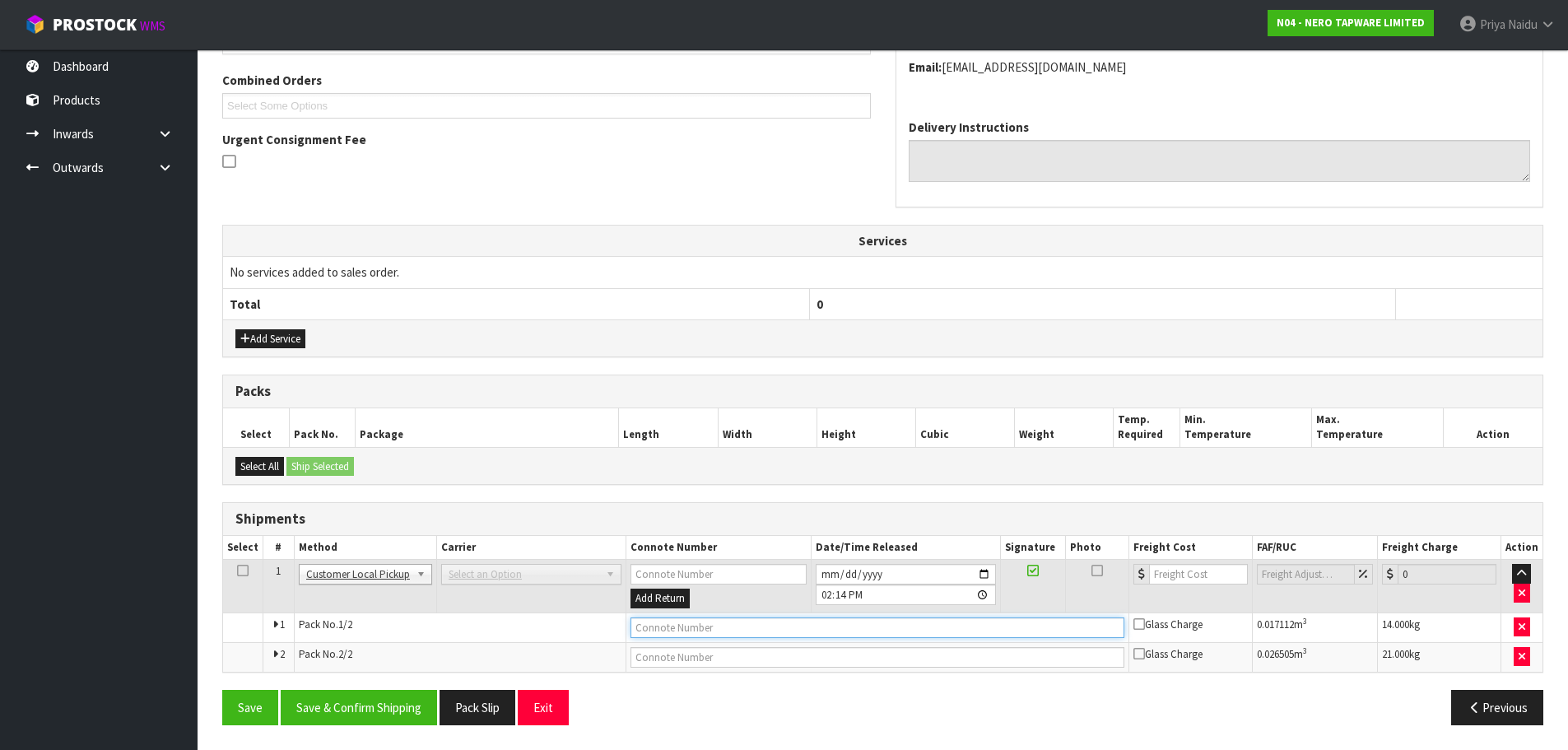
click at [669, 625] on input "text" at bounding box center [877, 628] width 494 height 21
type input "CUSTOMER COLLECTED"
click at [371, 702] on button "Save & Confirm Shipping" at bounding box center [359, 708] width 156 height 36
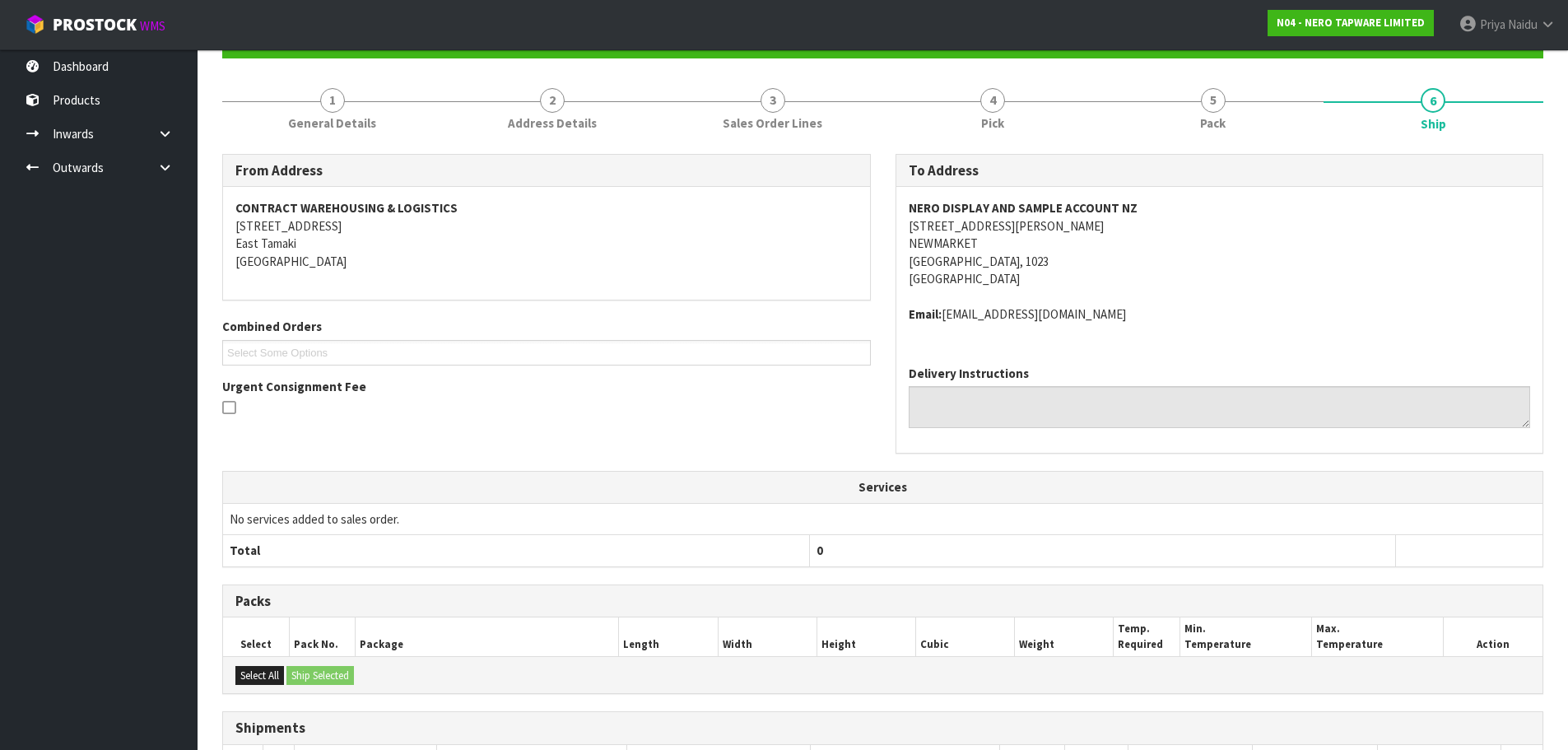
scroll to position [0, 0]
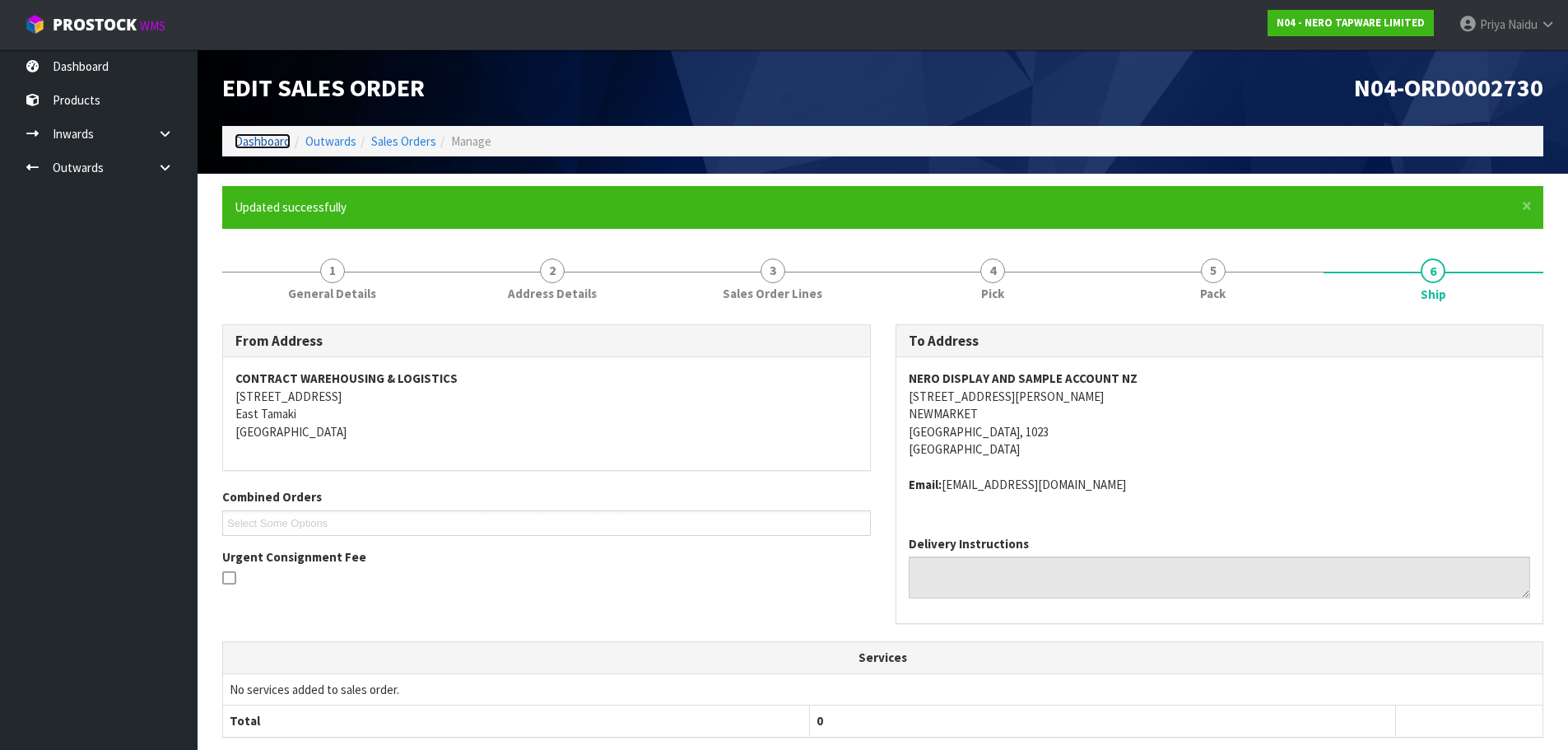
click at [276, 141] on link "Dashboard" at bounding box center [262, 141] width 56 height 16
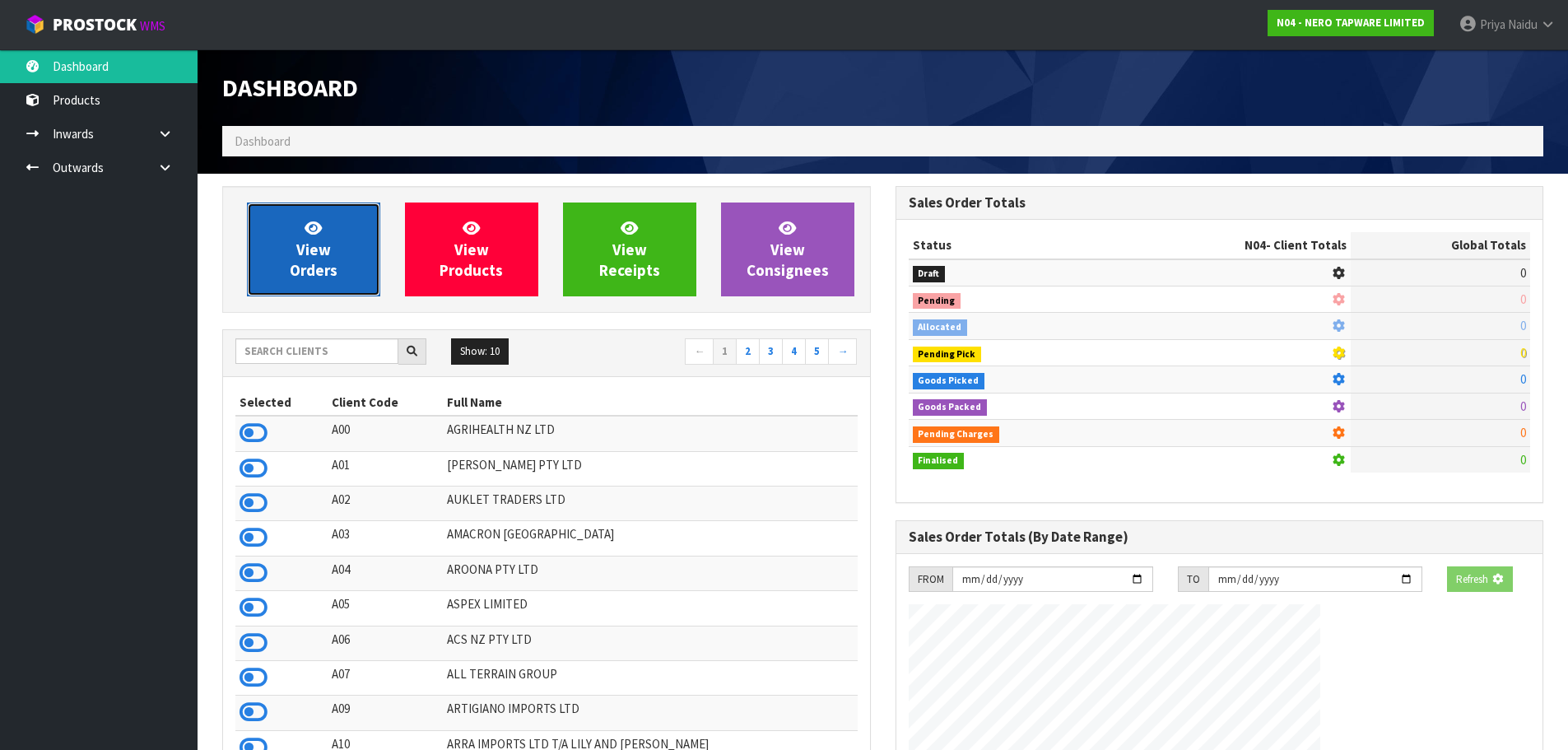
click at [294, 274] on span "View Orders" at bounding box center [313, 249] width 47 height 62
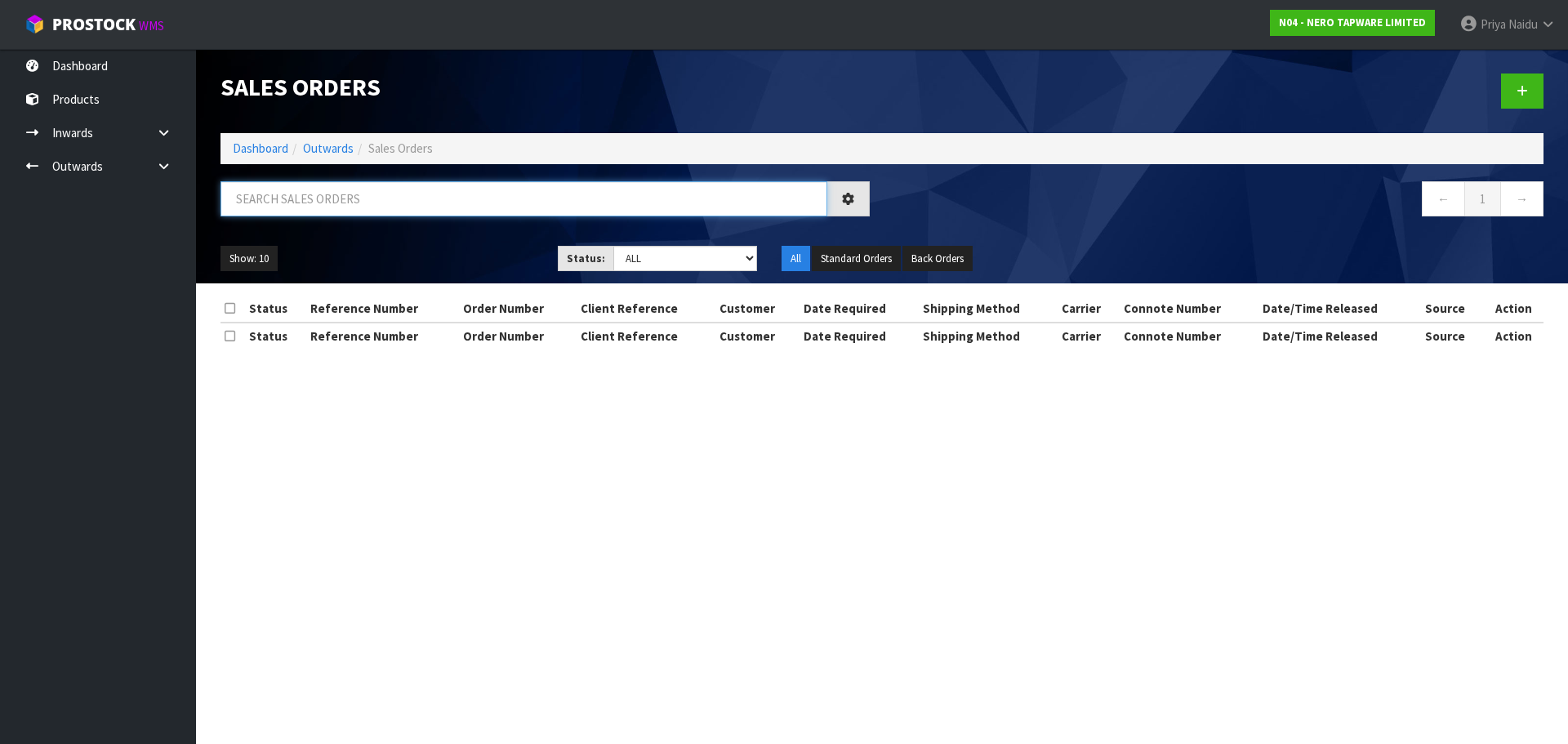
click at [343, 208] on input "text" at bounding box center [524, 199] width 607 height 35
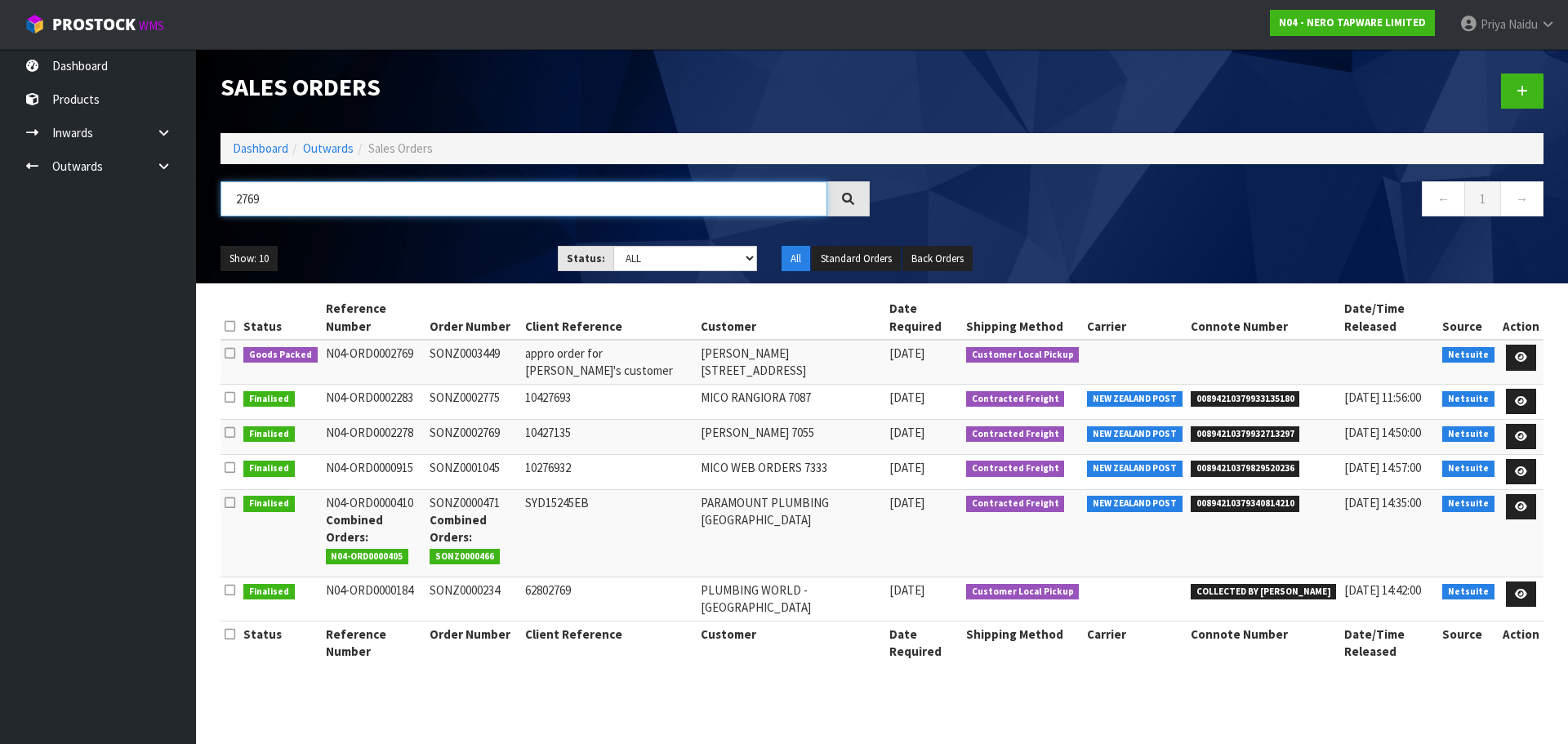
type input "2769"
click at [469, 238] on div "Show: 10 5 10 25 50 Status: Draft Pending Allocated Pending Pick Goods Picked G…" at bounding box center [882, 258] width 1348 height 50
click at [438, 254] on ul "Show: 10 5 10 25 50" at bounding box center [376, 259] width 313 height 26
click at [469, 253] on ul "Show: 10 5 10 25 50" at bounding box center [376, 259] width 313 height 26
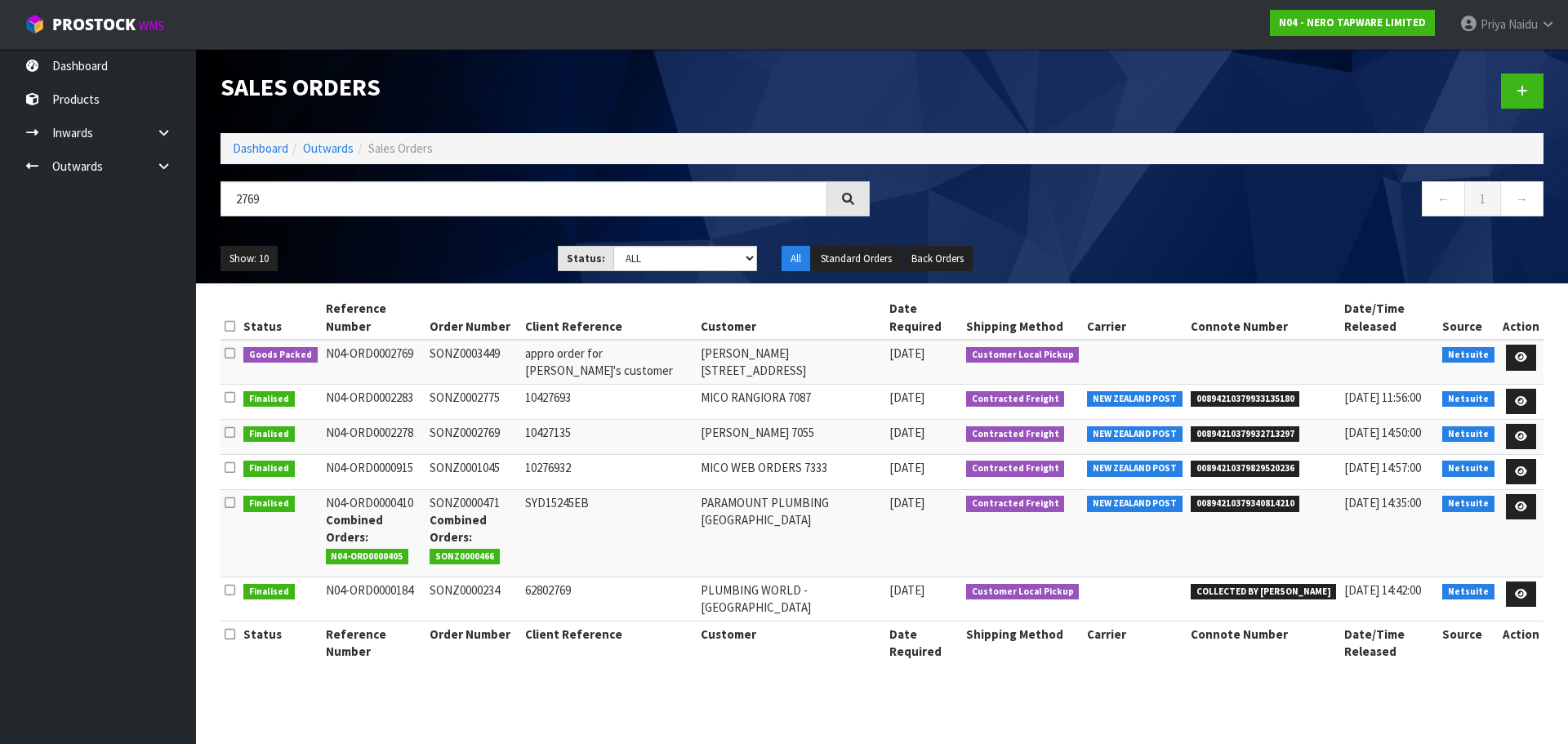
click at [469, 253] on ul "Show: 10 5 10 25 50" at bounding box center [376, 259] width 313 height 26
click at [423, 249] on ul "Show: 10 5 10 25 50" at bounding box center [376, 259] width 313 height 26
click at [413, 249] on ul "Show: 10 5 10 25 50" at bounding box center [376, 259] width 313 height 26
click at [398, 255] on ul "Show: 10 5 10 25 50" at bounding box center [376, 259] width 313 height 26
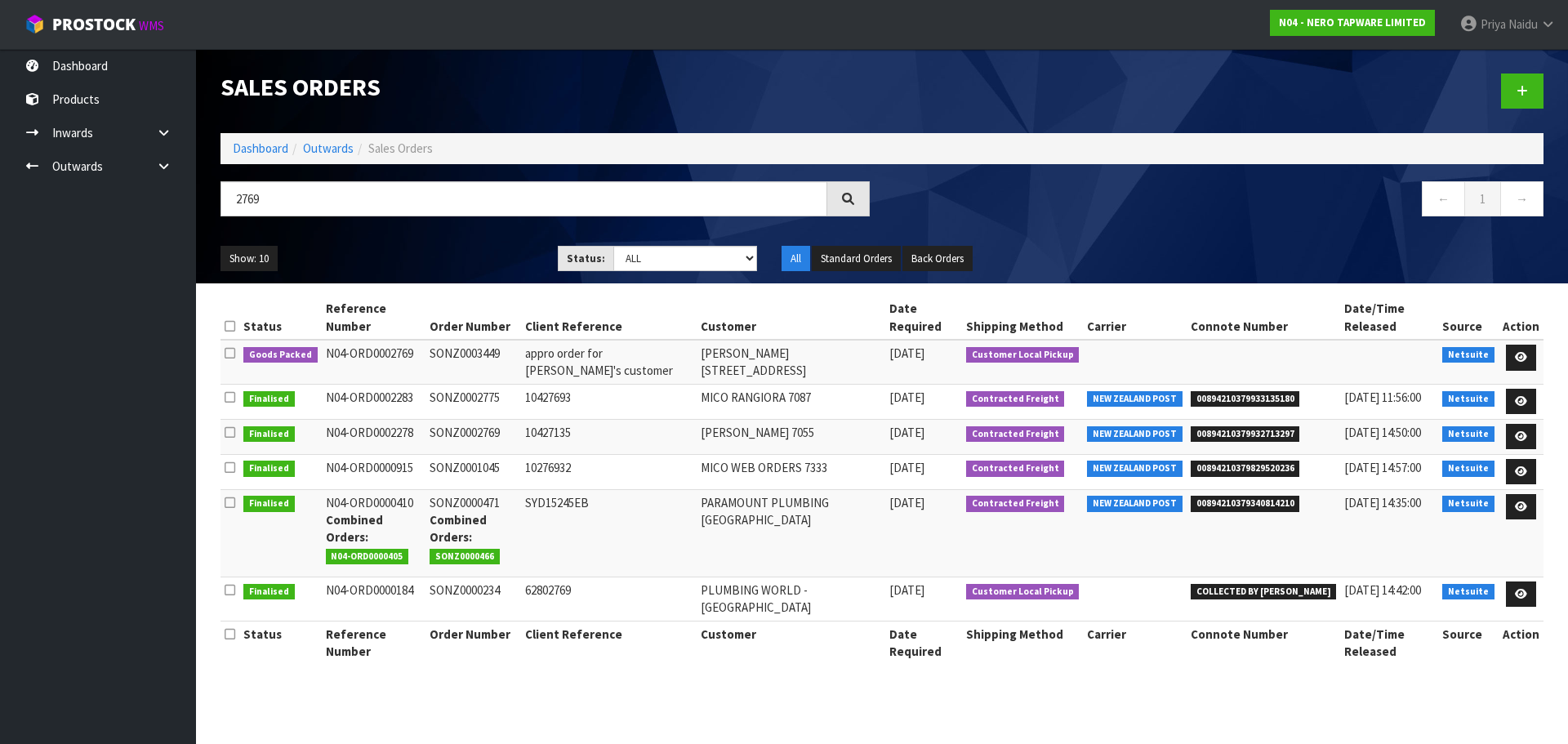
click at [397, 255] on ul "Show: 10 5 10 25 50" at bounding box center [376, 259] width 313 height 26
click at [396, 255] on ul "Show: 10 5 10 25 50" at bounding box center [376, 259] width 313 height 26
click at [1518, 352] on icon at bounding box center [1520, 357] width 12 height 11
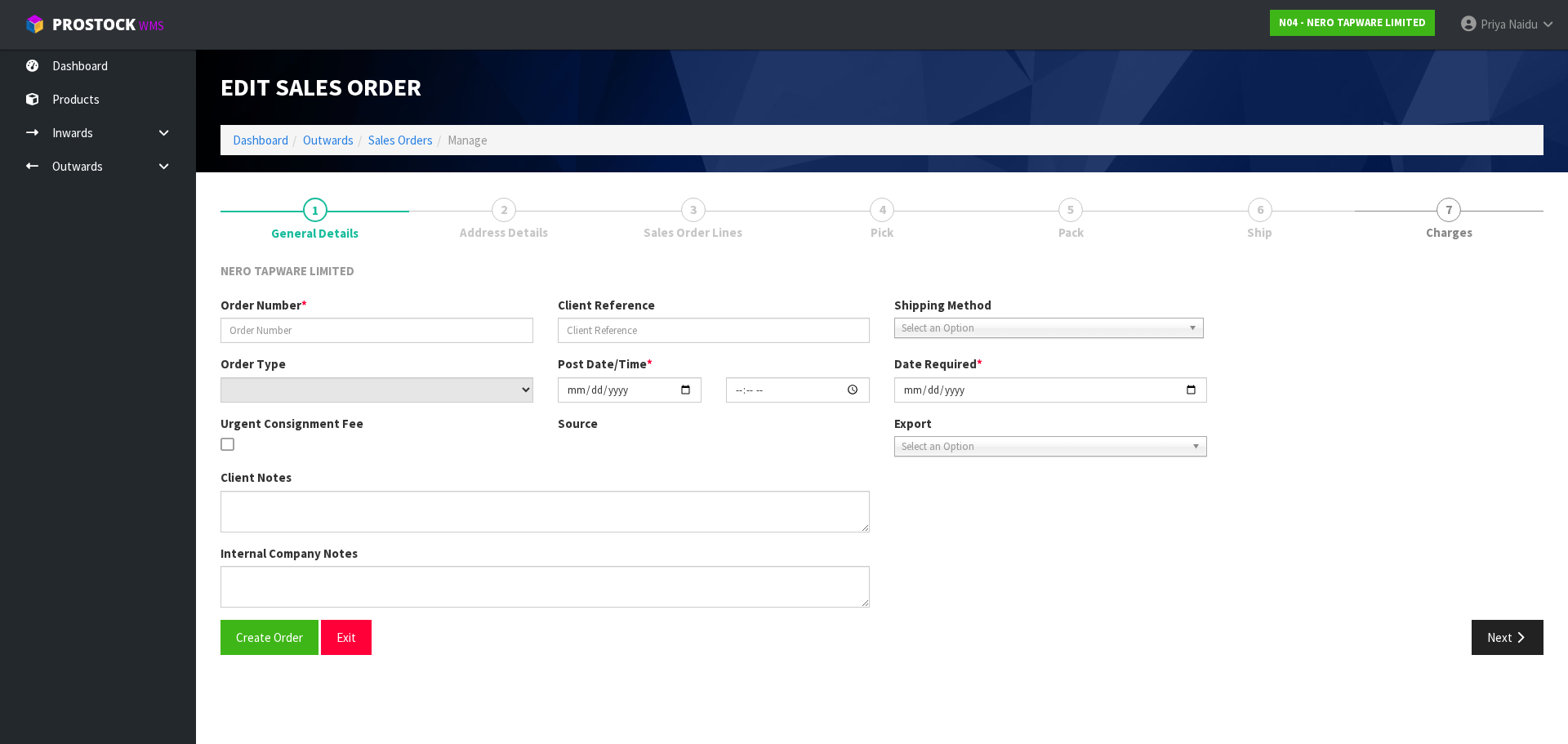
type input "SONZ0003449"
type input "appro order for Tony's customer"
select select "number:0"
type input "[DATE]"
type input "09:45:12.000"
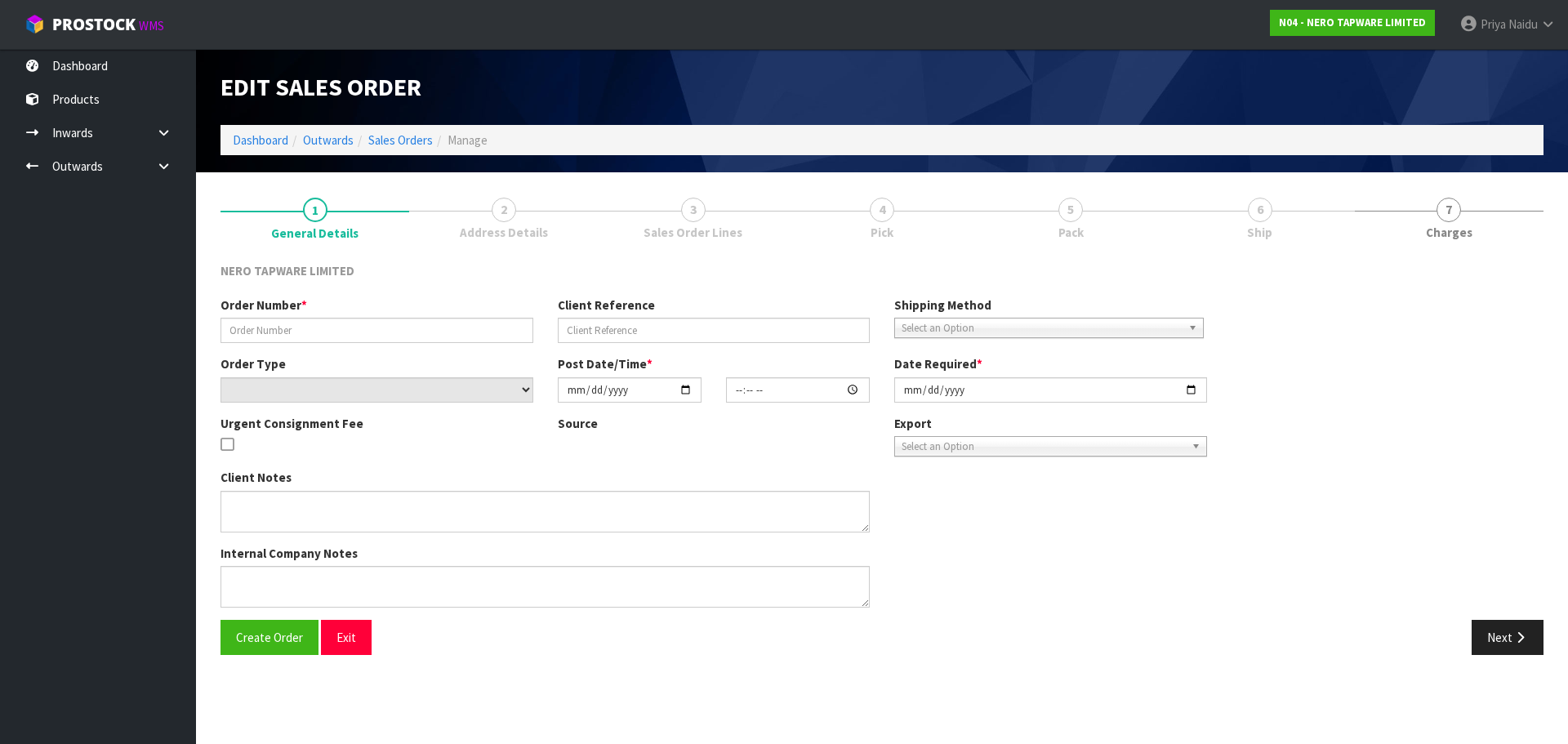
type input "[DATE]"
type textarea "Tony pick up 09/09/2025"
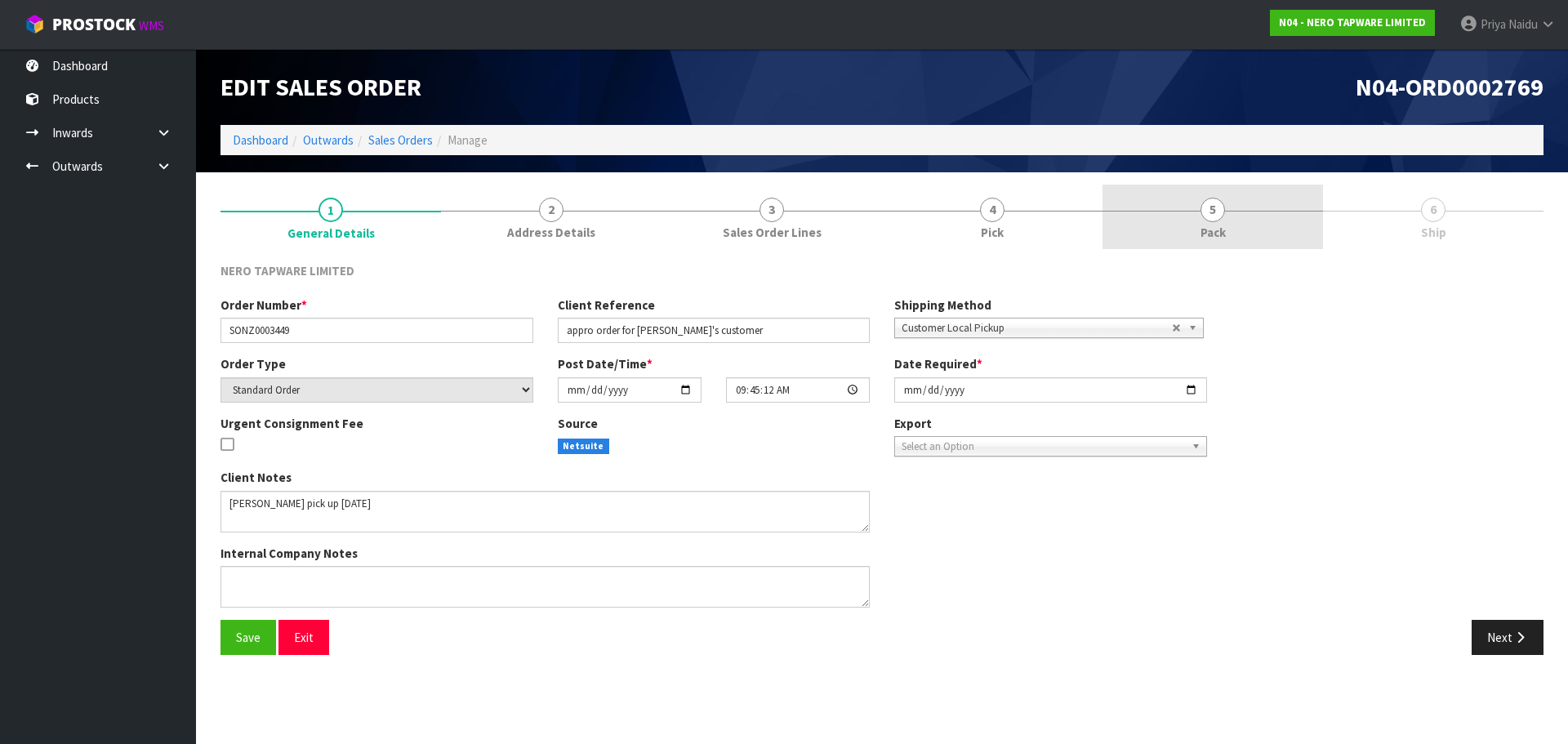
click at [1249, 233] on link "5 Pack" at bounding box center [1212, 217] width 220 height 64
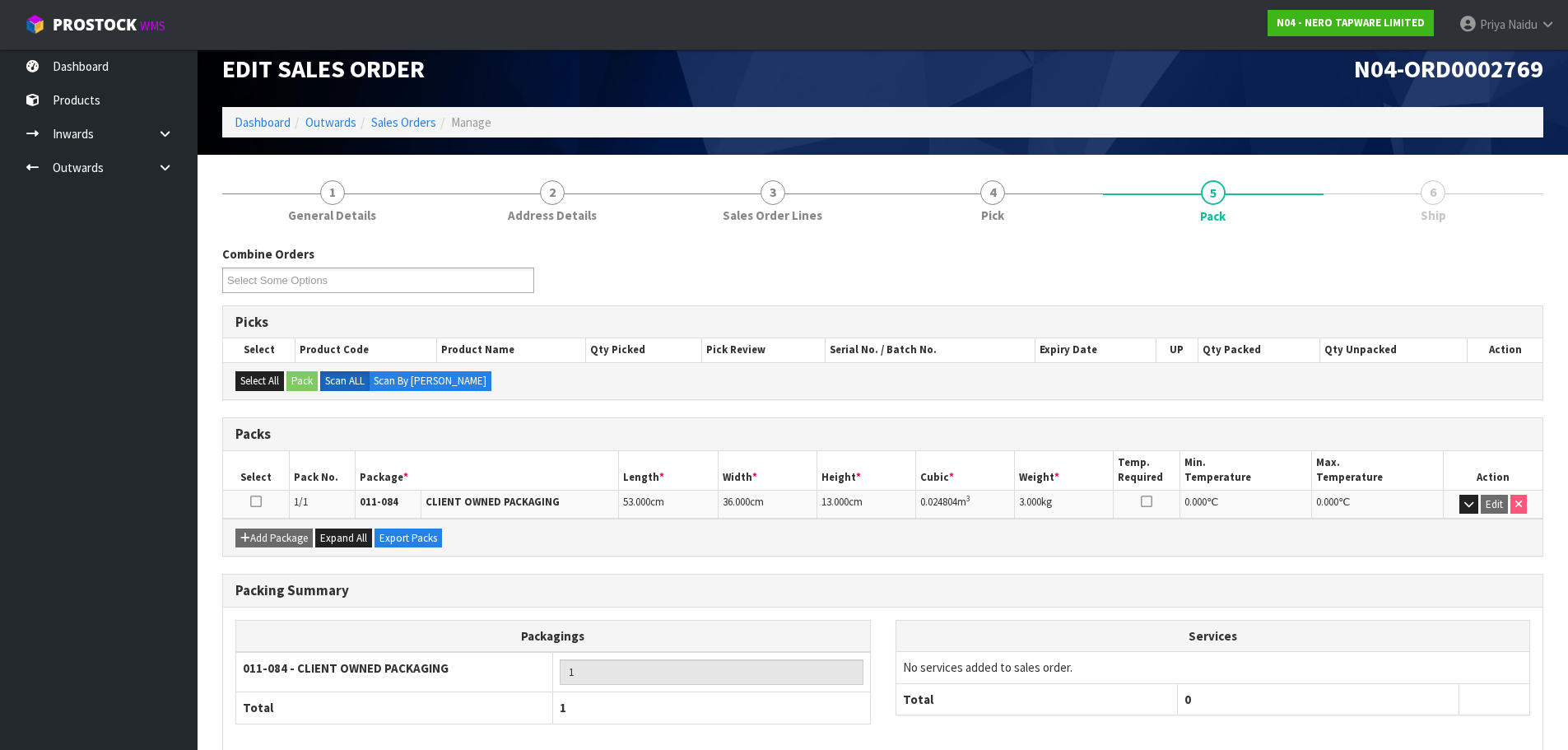
scroll to position [101, 0]
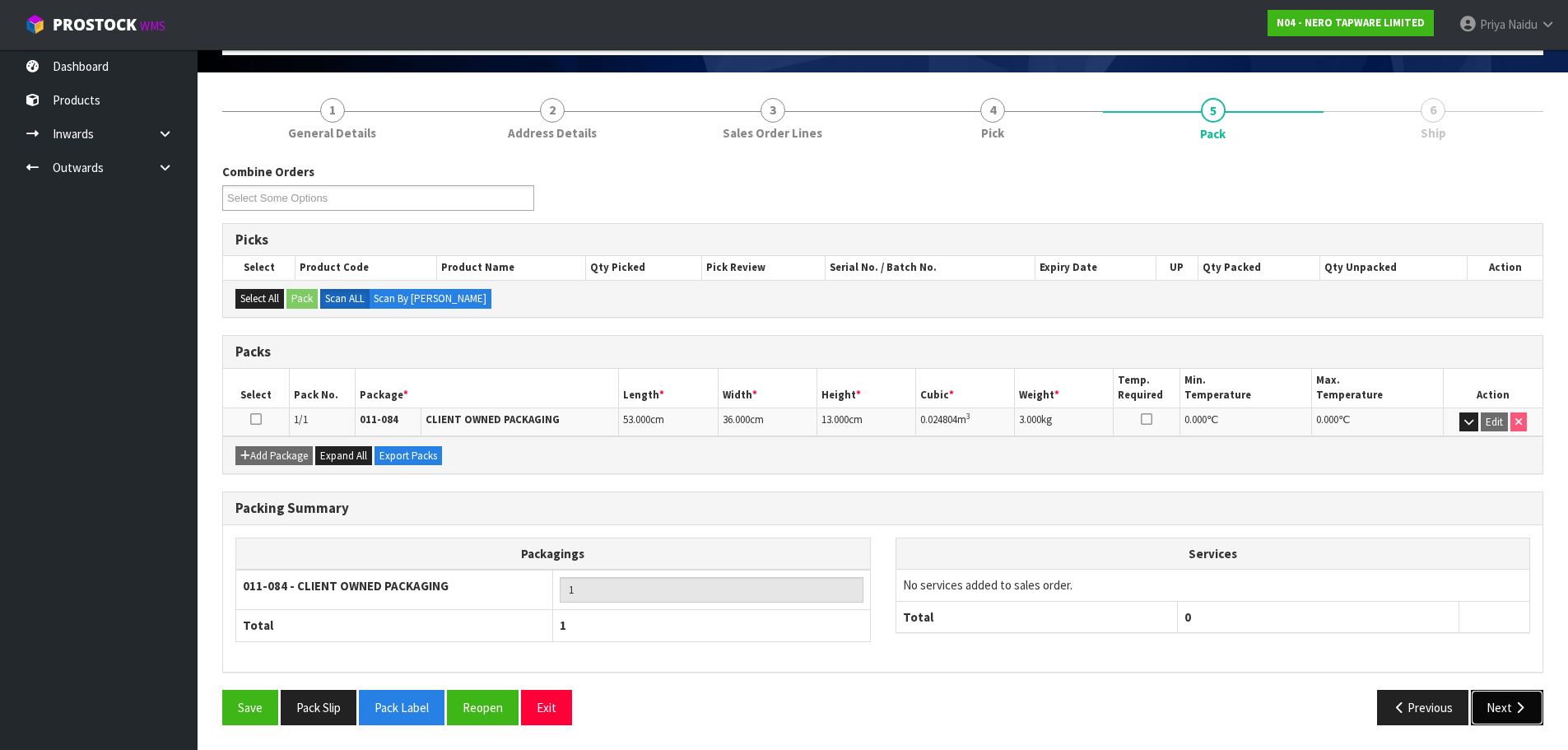
click at [1483, 694] on button "Next" at bounding box center [1506, 708] width 72 height 36
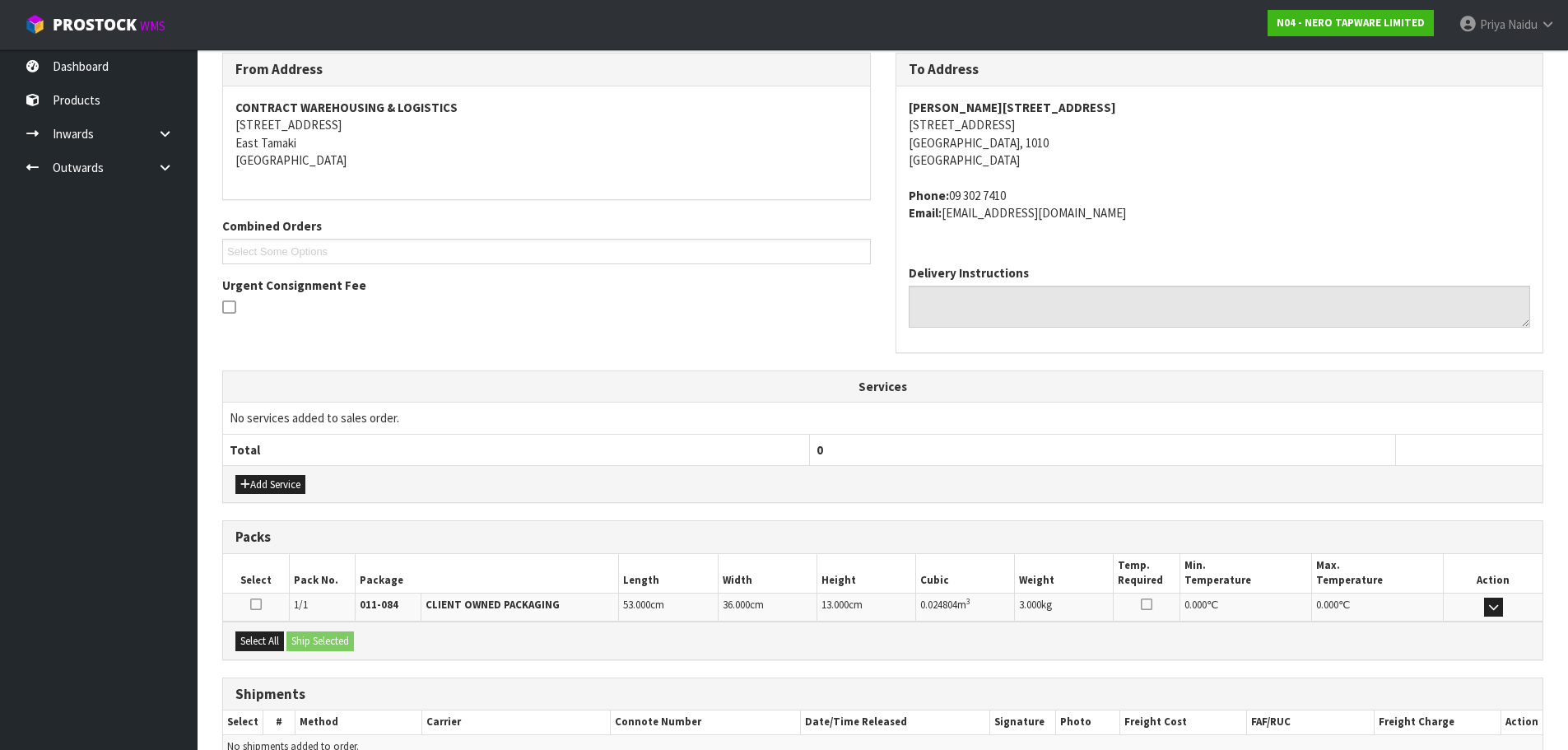
scroll to position [299, 0]
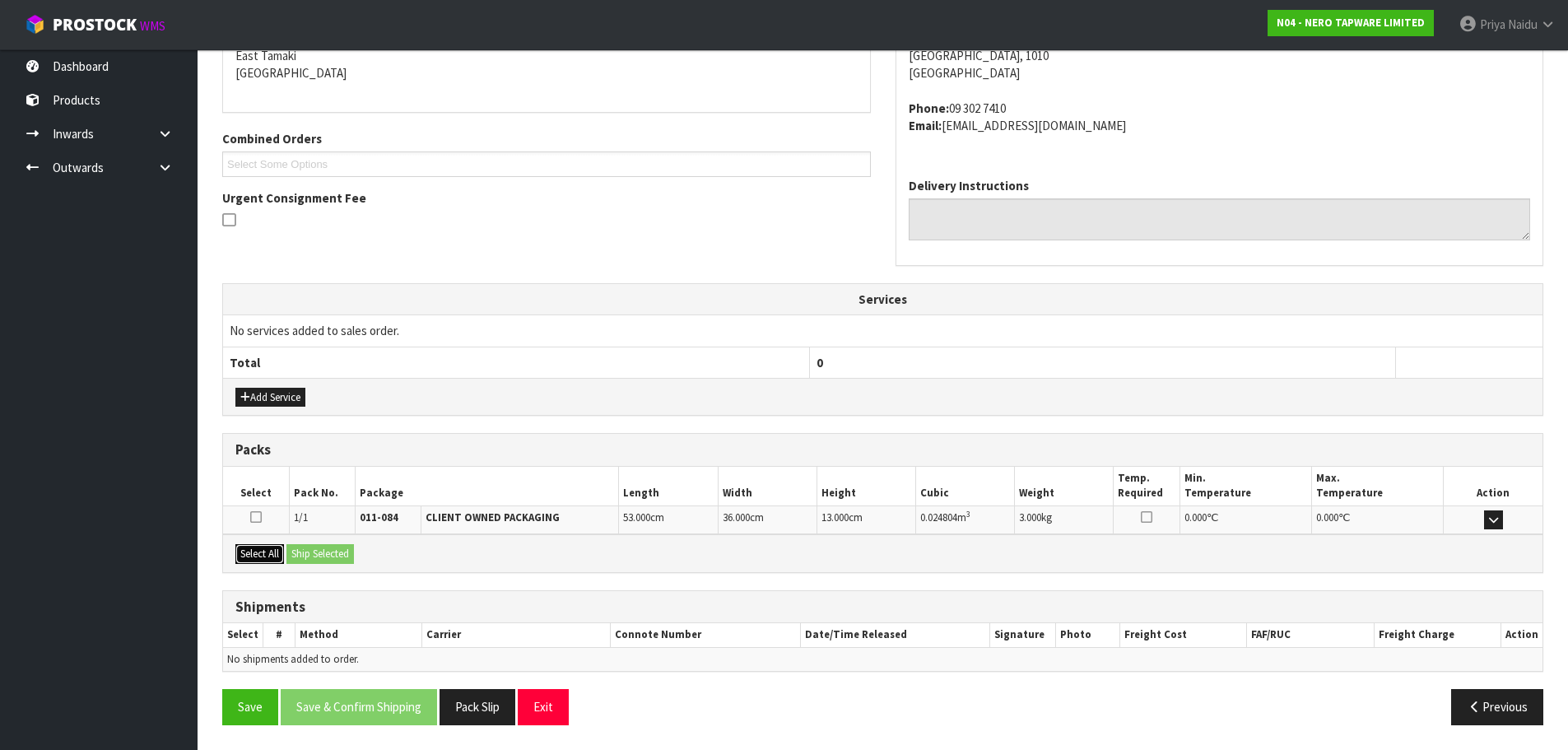
click at [269, 552] on button "Select All" at bounding box center [259, 554] width 48 height 20
click at [320, 550] on button "Ship Selected" at bounding box center [320, 554] width 67 height 20
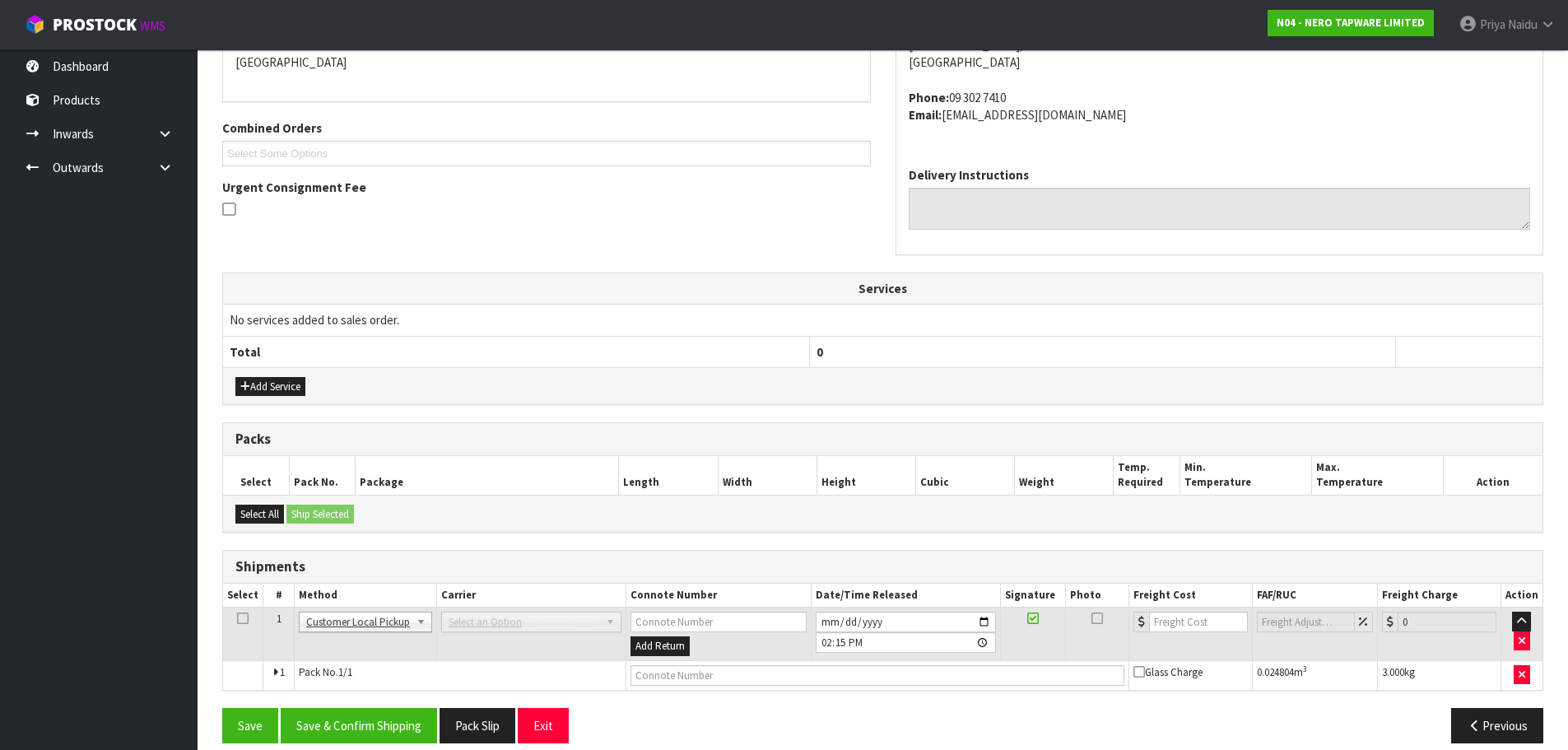
scroll to position [328, 0]
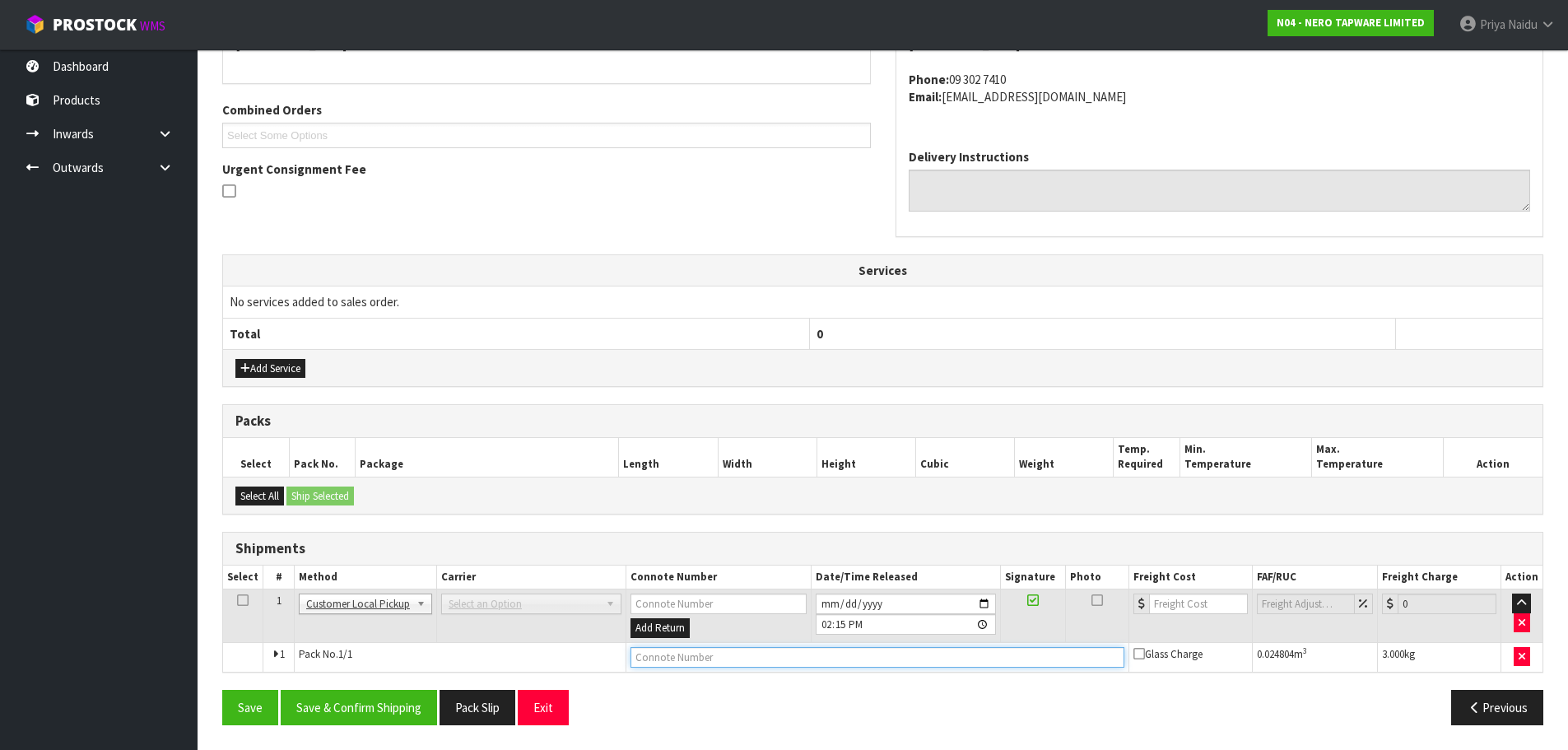
click at [700, 666] on input "text" at bounding box center [877, 657] width 494 height 21
type input "CUSTOMER COLLECTED"
click at [355, 709] on button "Save & Confirm Shipping" at bounding box center [359, 708] width 156 height 36
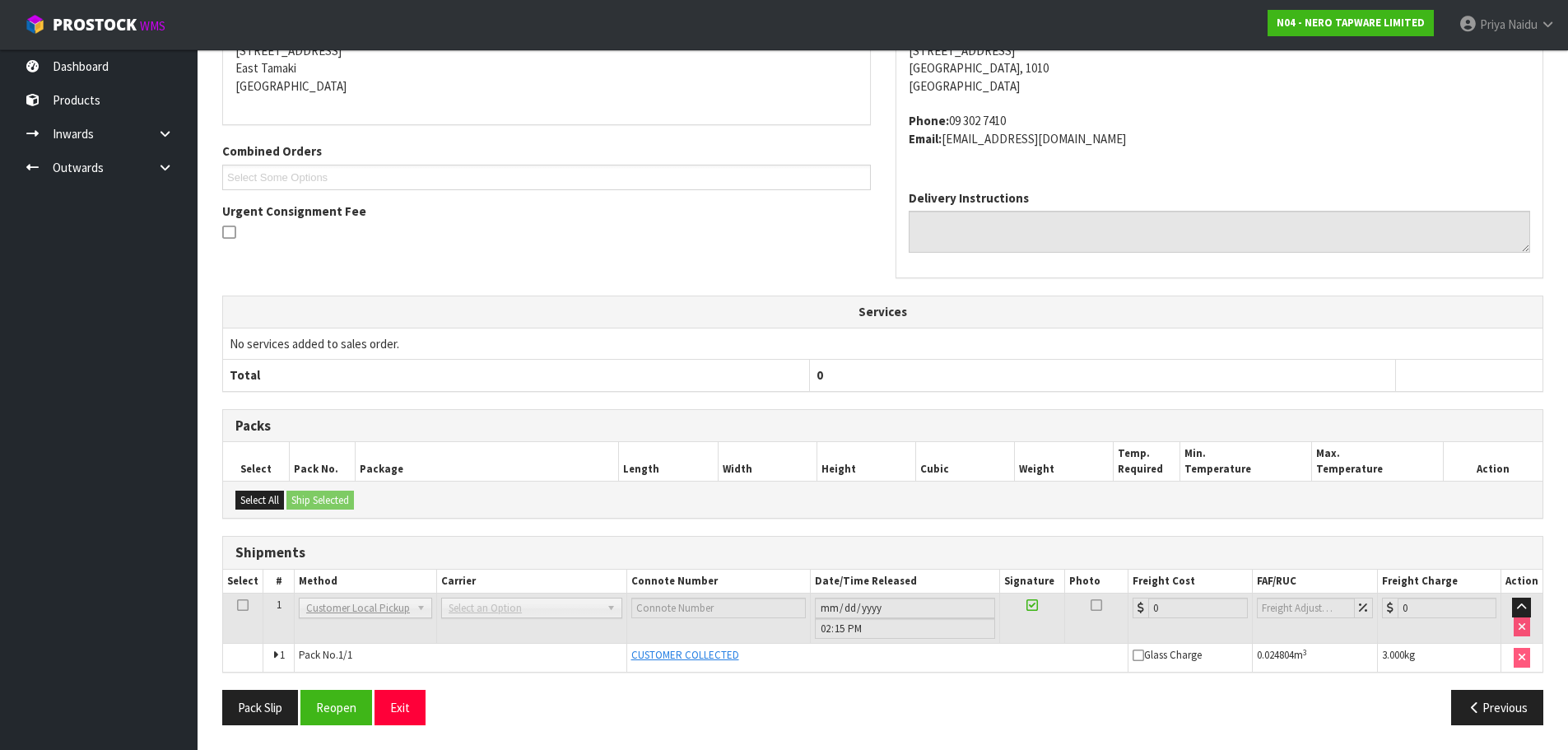
scroll to position [0, 0]
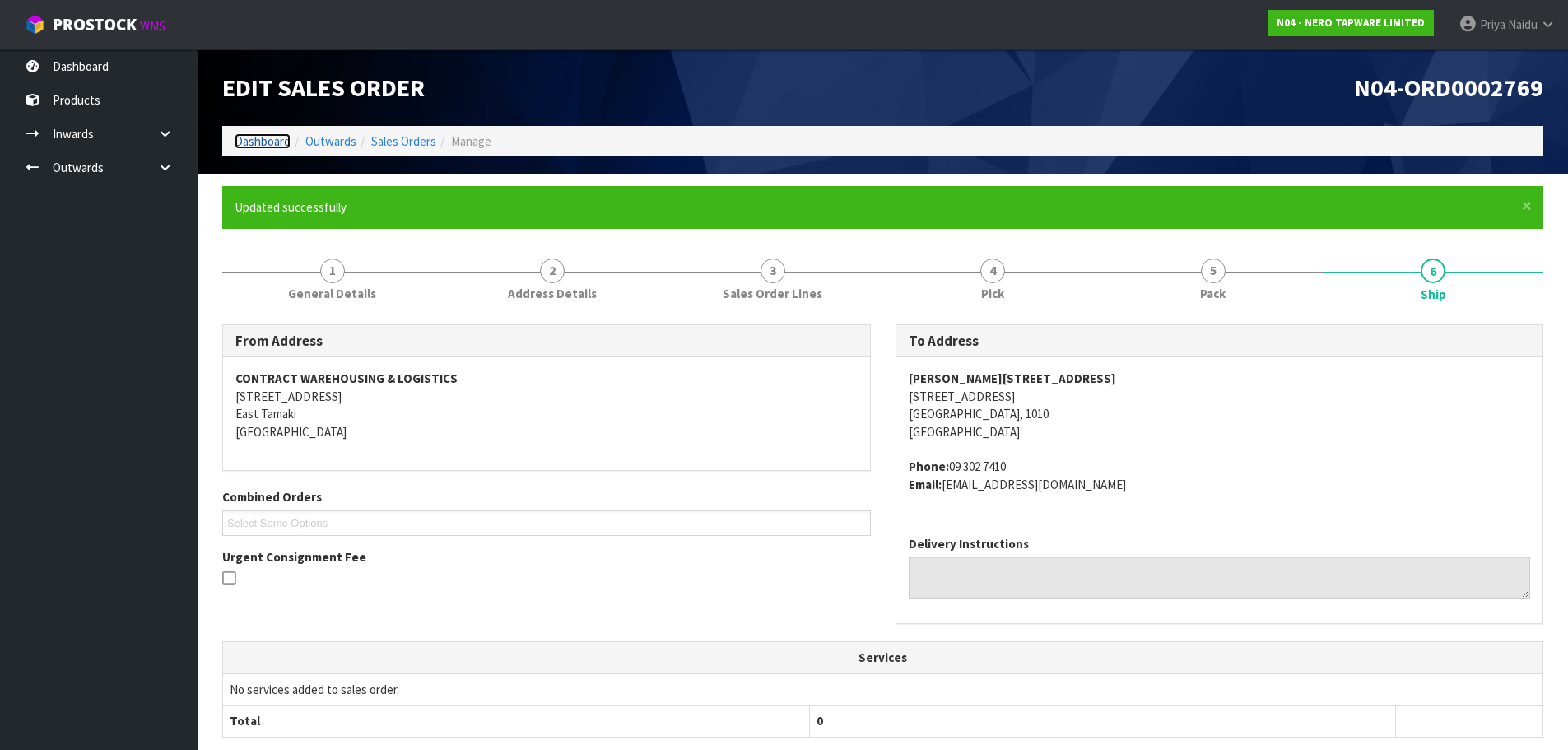
click at [270, 146] on link "Dashboard" at bounding box center [262, 141] width 56 height 16
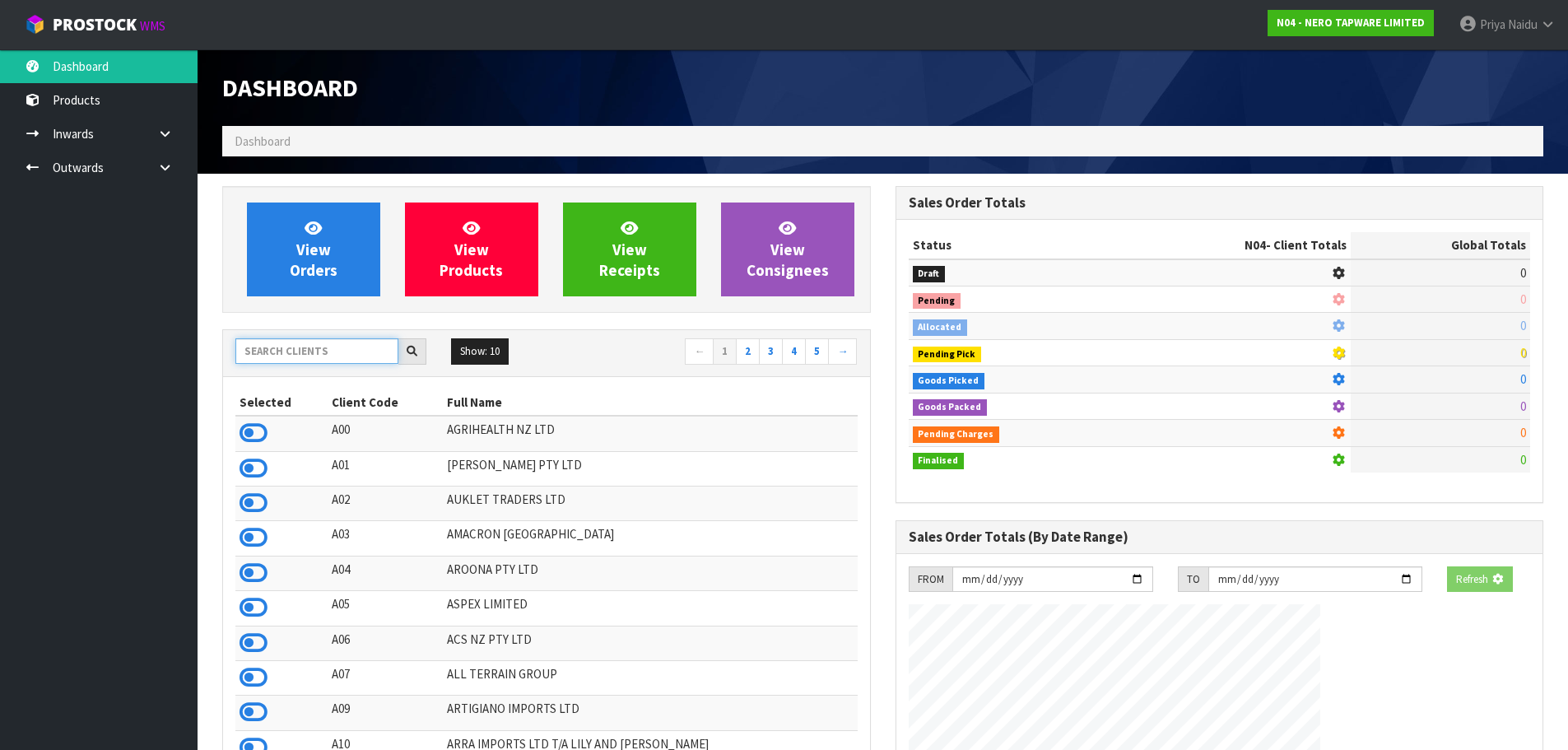
click at [316, 352] on input "text" at bounding box center [317, 351] width 163 height 26
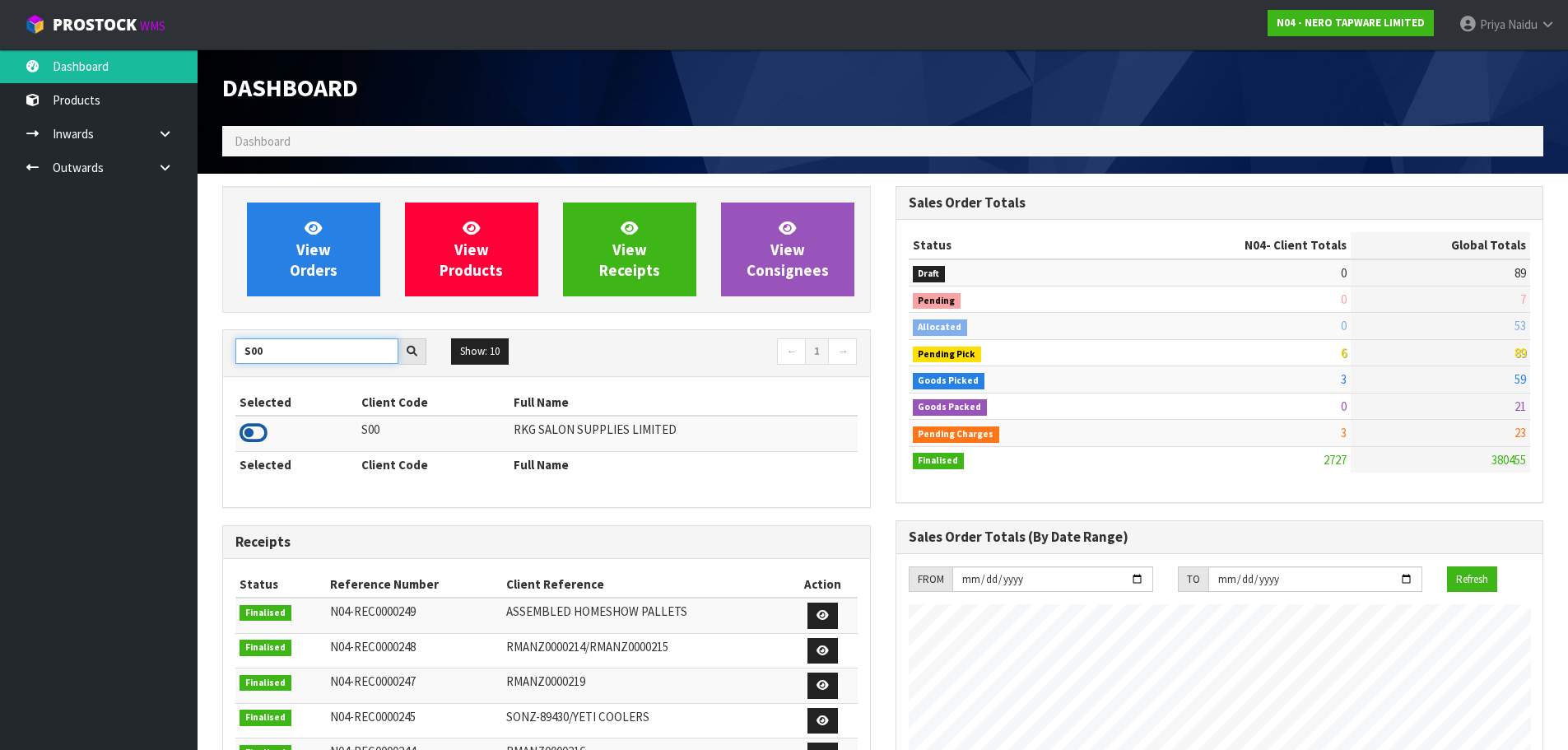
type input "S00"
click at [259, 433] on icon at bounding box center [254, 433] width 28 height 25
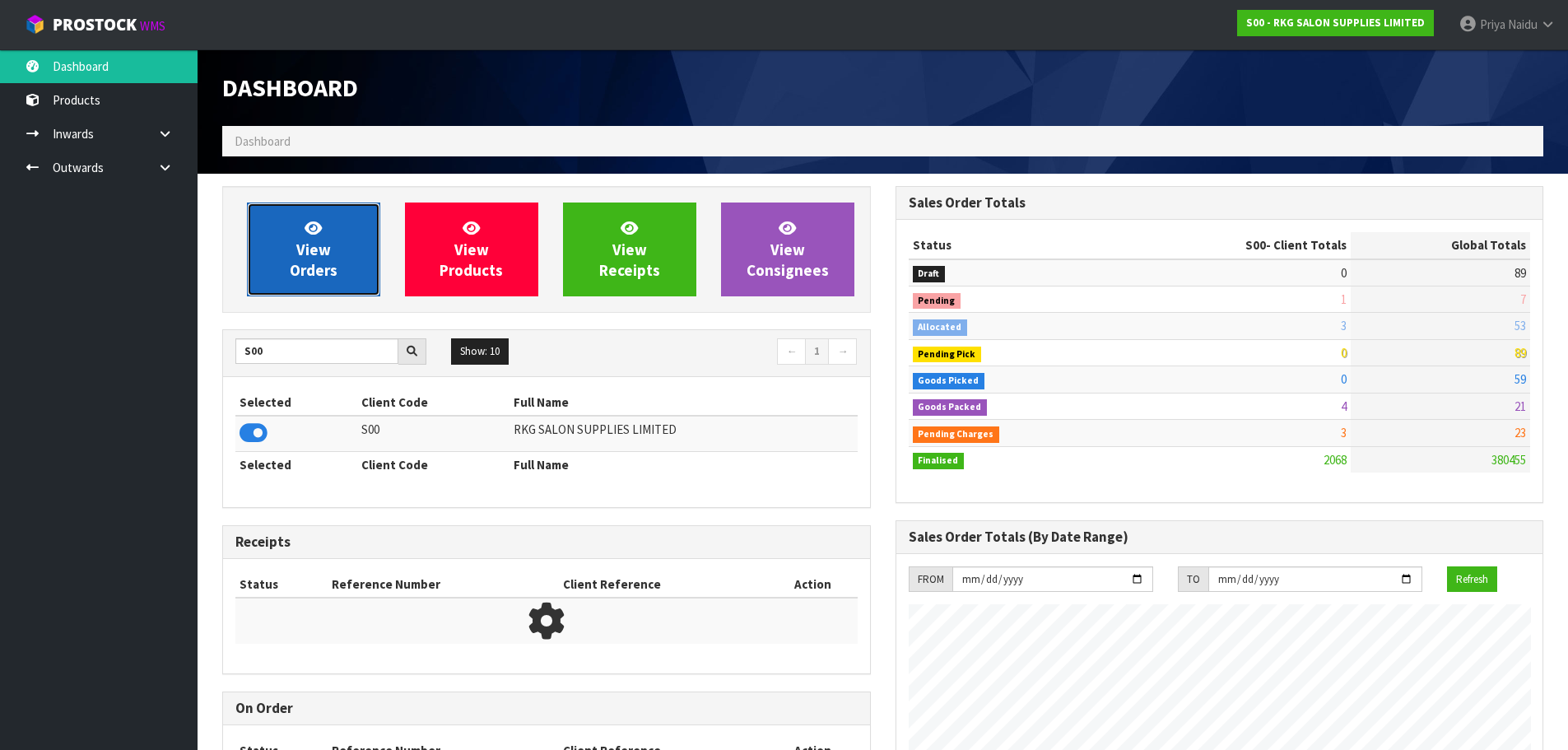
scroll to position [1247, 673]
click at [313, 280] on link "View Orders" at bounding box center [313, 249] width 133 height 94
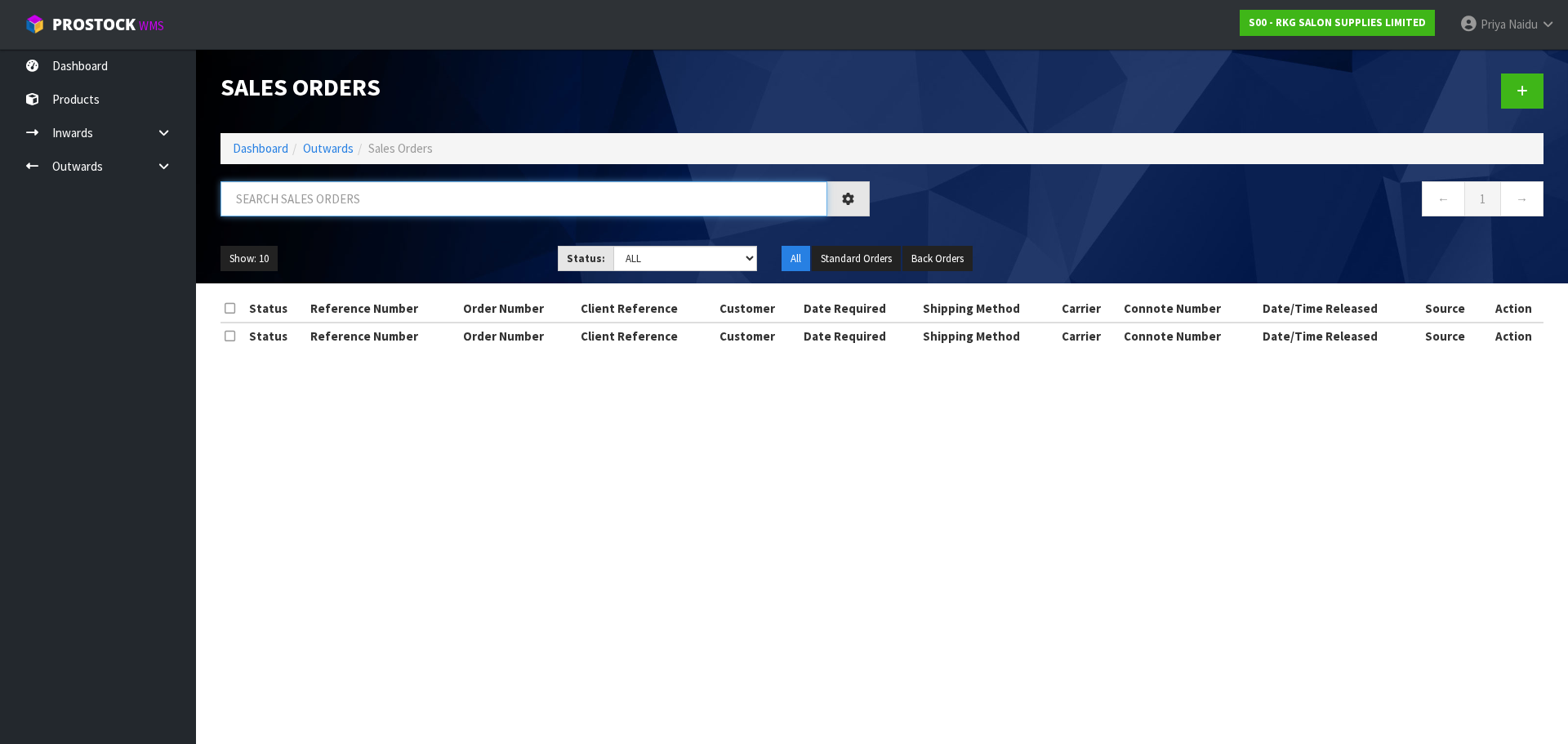
click at [349, 205] on input "text" at bounding box center [524, 199] width 607 height 35
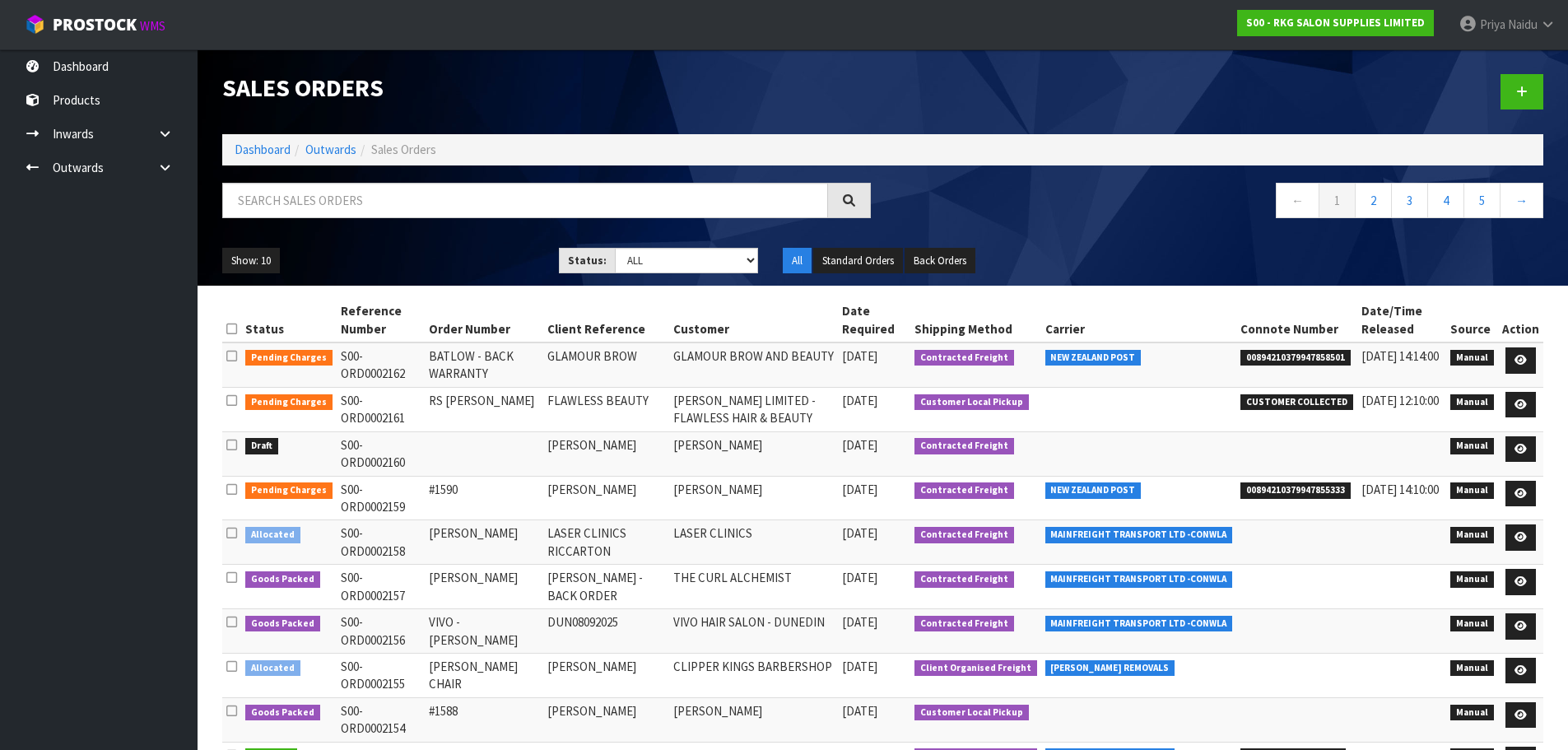
click at [398, 256] on ul "Show: 10 5 10 25 50" at bounding box center [377, 261] width 312 height 27
click at [400, 196] on input "text" at bounding box center [525, 200] width 606 height 36
type input "2156"
click at [457, 267] on ul "Show: 10 5 10 25 50" at bounding box center [377, 261] width 312 height 27
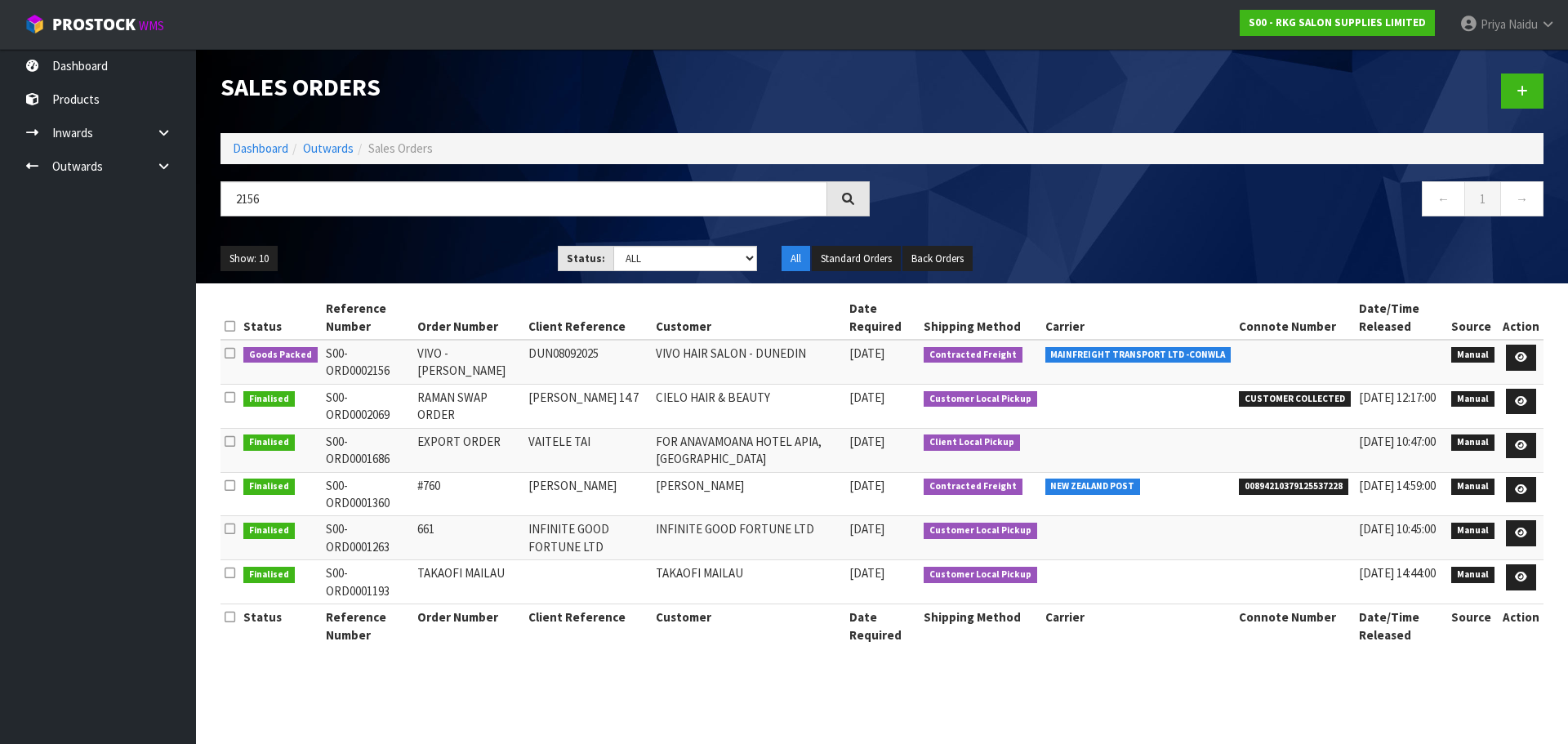
click at [454, 265] on ul "Show: 10 5 10 25 50" at bounding box center [376, 259] width 313 height 26
click at [460, 250] on ul "Show: 10 5 10 25 50" at bounding box center [376, 259] width 313 height 26
click at [426, 243] on div "Show: 10 5 10 25 50 Status: Draft Pending Allocated Pending Pick Goods Picked G…" at bounding box center [882, 258] width 1348 height 50
click at [463, 248] on ul "Show: 10 5 10 25 50" at bounding box center [376, 259] width 313 height 26
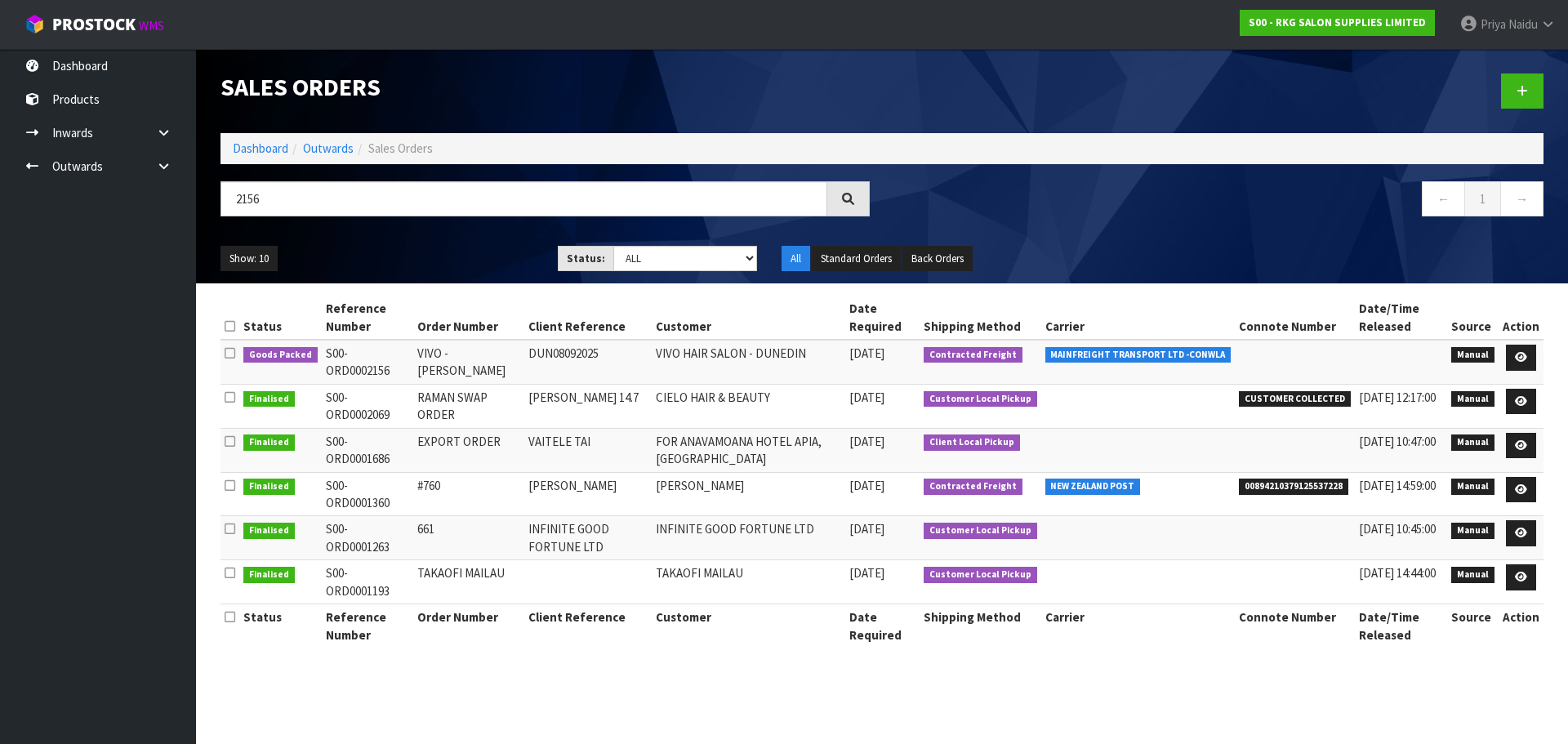
click at [462, 247] on ul "Show: 10 5 10 25 50" at bounding box center [376, 259] width 313 height 26
click at [462, 247] on ul "Show: 10 5 10 25 50" at bounding box center [376, 259] width 313 height 26
click at [459, 255] on ul "Show: 10 5 10 25 50" at bounding box center [376, 259] width 313 height 26
click at [451, 262] on ul "Show: 10 5 10 25 50" at bounding box center [376, 259] width 313 height 26
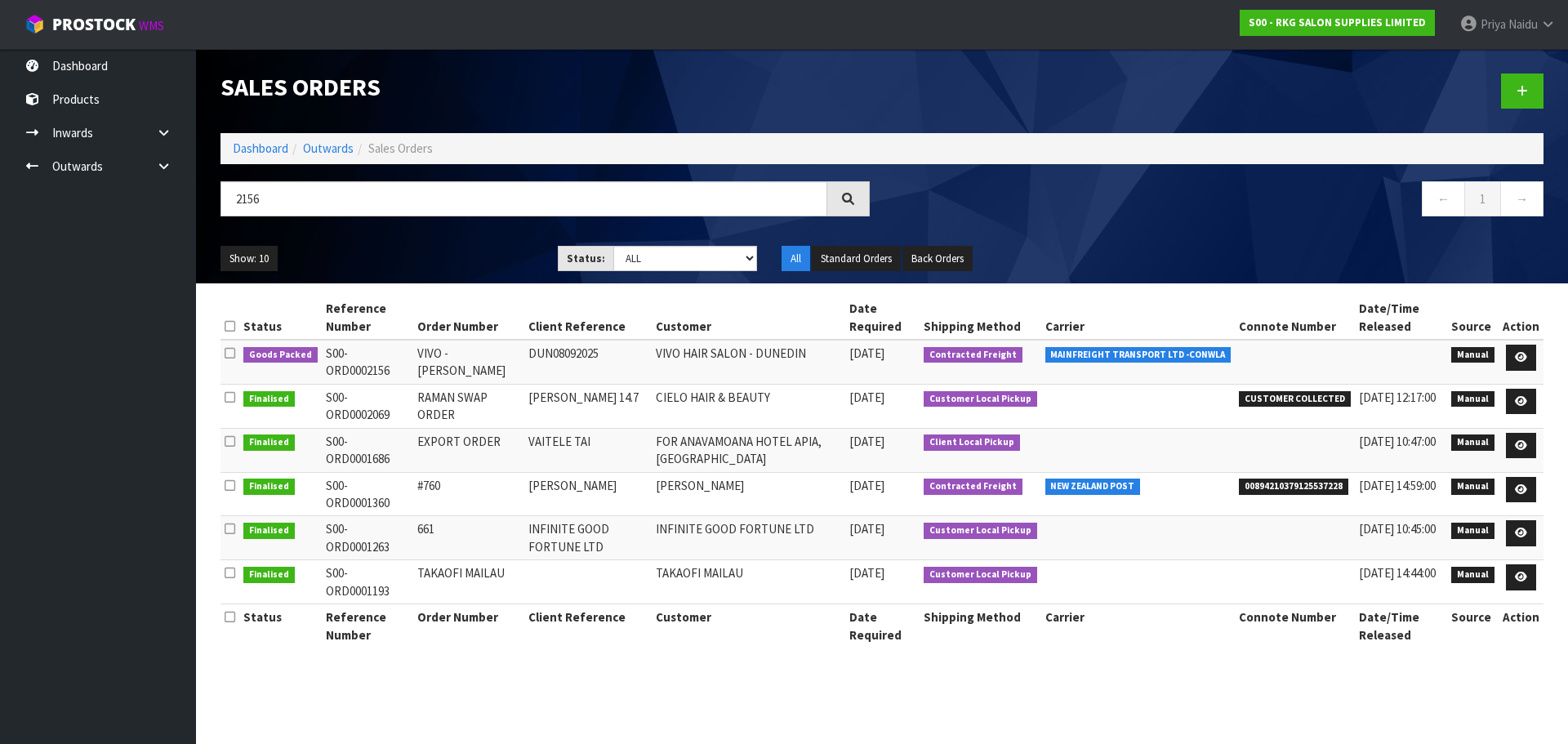
click at [451, 262] on ul "Show: 10 5 10 25 50" at bounding box center [376, 259] width 313 height 26
click at [458, 261] on ul "Show: 10 5 10 25 50" at bounding box center [376, 259] width 313 height 26
click at [466, 255] on ul "Show: 10 5 10 25 50" at bounding box center [376, 259] width 313 height 26
click at [488, 255] on ul "Show: 10 5 10 25 50" at bounding box center [376, 259] width 313 height 26
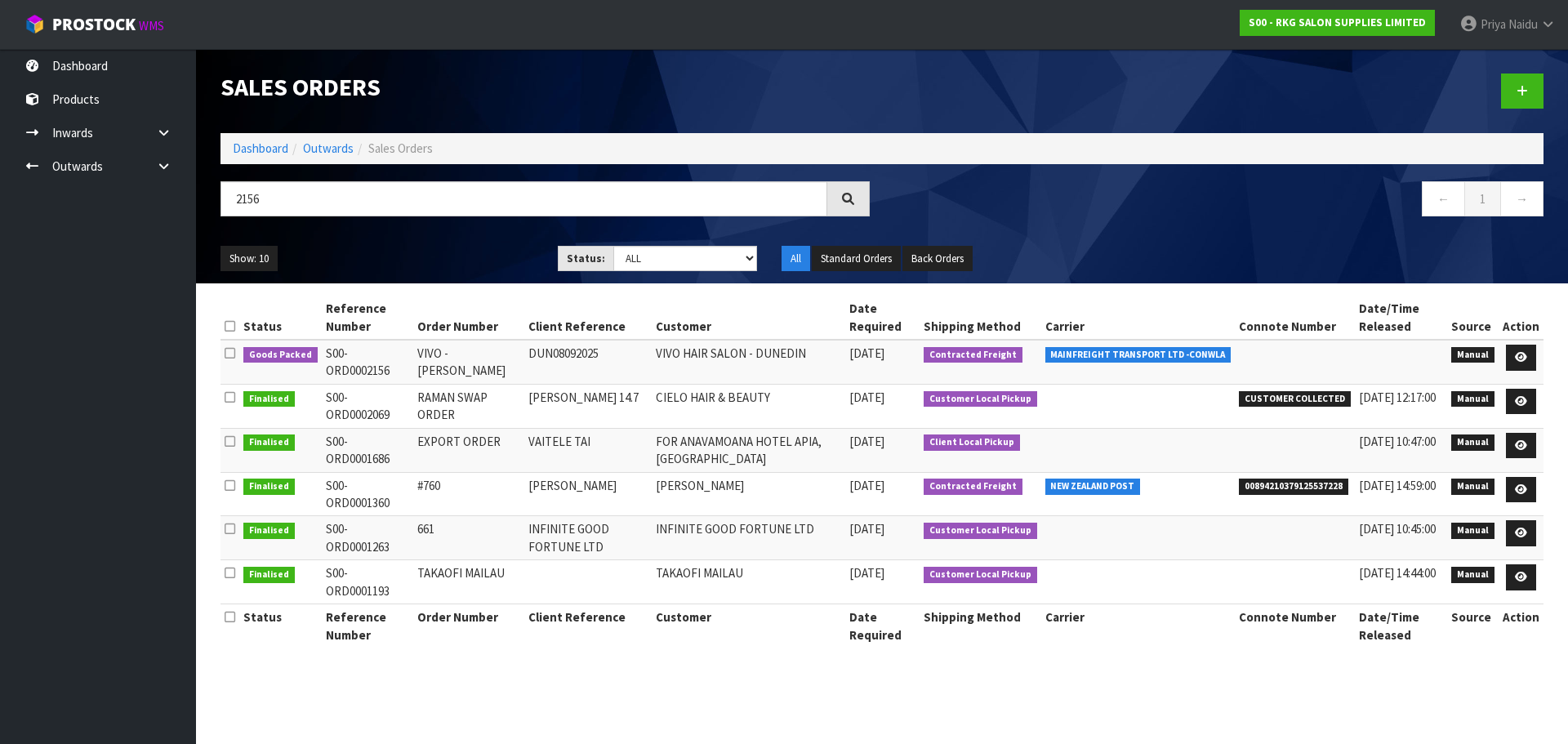
click at [479, 257] on ul "Show: 10 5 10 25 50" at bounding box center [376, 259] width 313 height 26
click at [478, 260] on ul "Show: 10 5 10 25 50" at bounding box center [376, 259] width 313 height 26
click at [478, 250] on ul "Show: 10 5 10 25 50" at bounding box center [376, 259] width 313 height 26
click at [1512, 358] on link at bounding box center [1521, 358] width 31 height 26
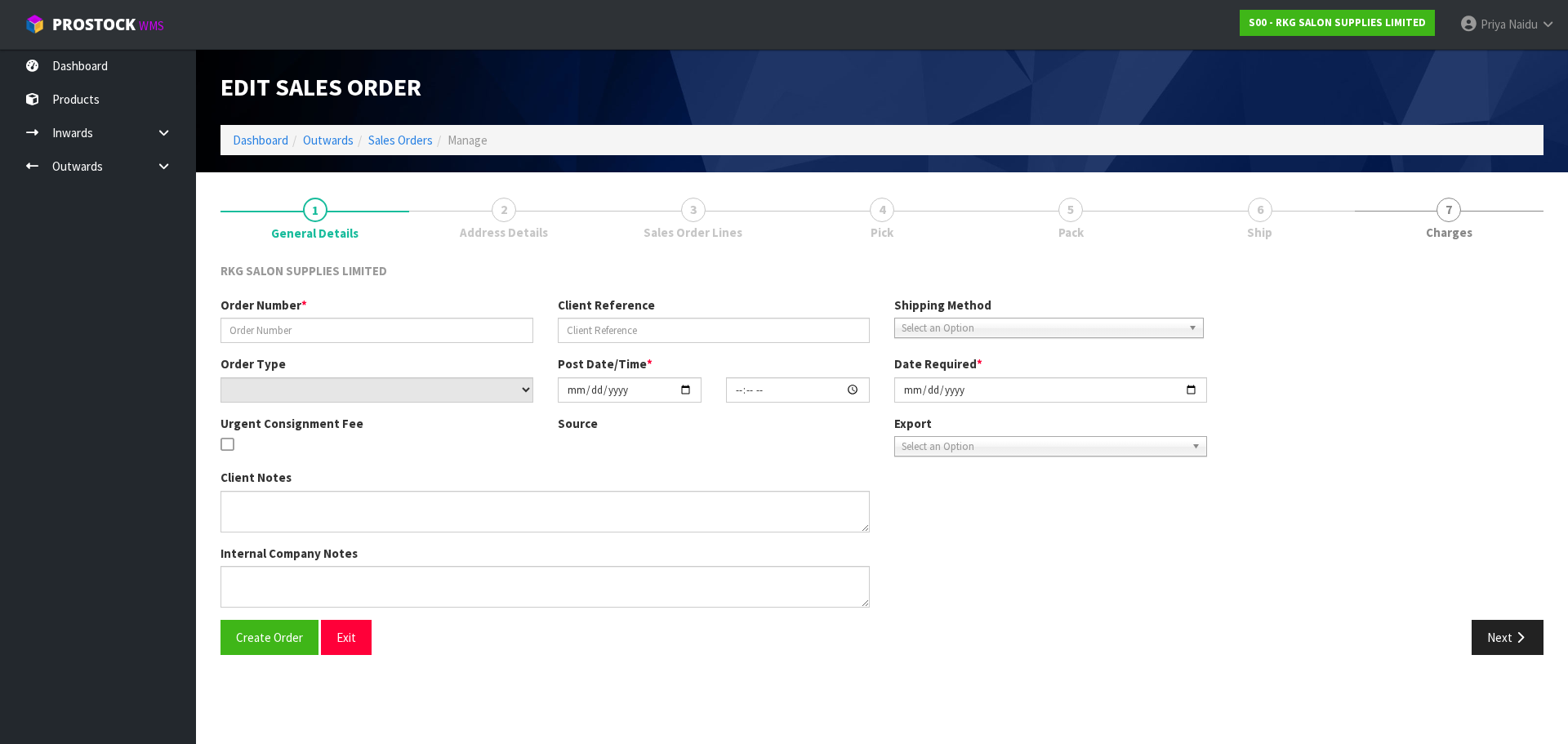
type input "VIVO - [PERSON_NAME]"
type input "DUN08092025"
select select "number:0"
type input "[DATE]"
type input "15:26:00.000"
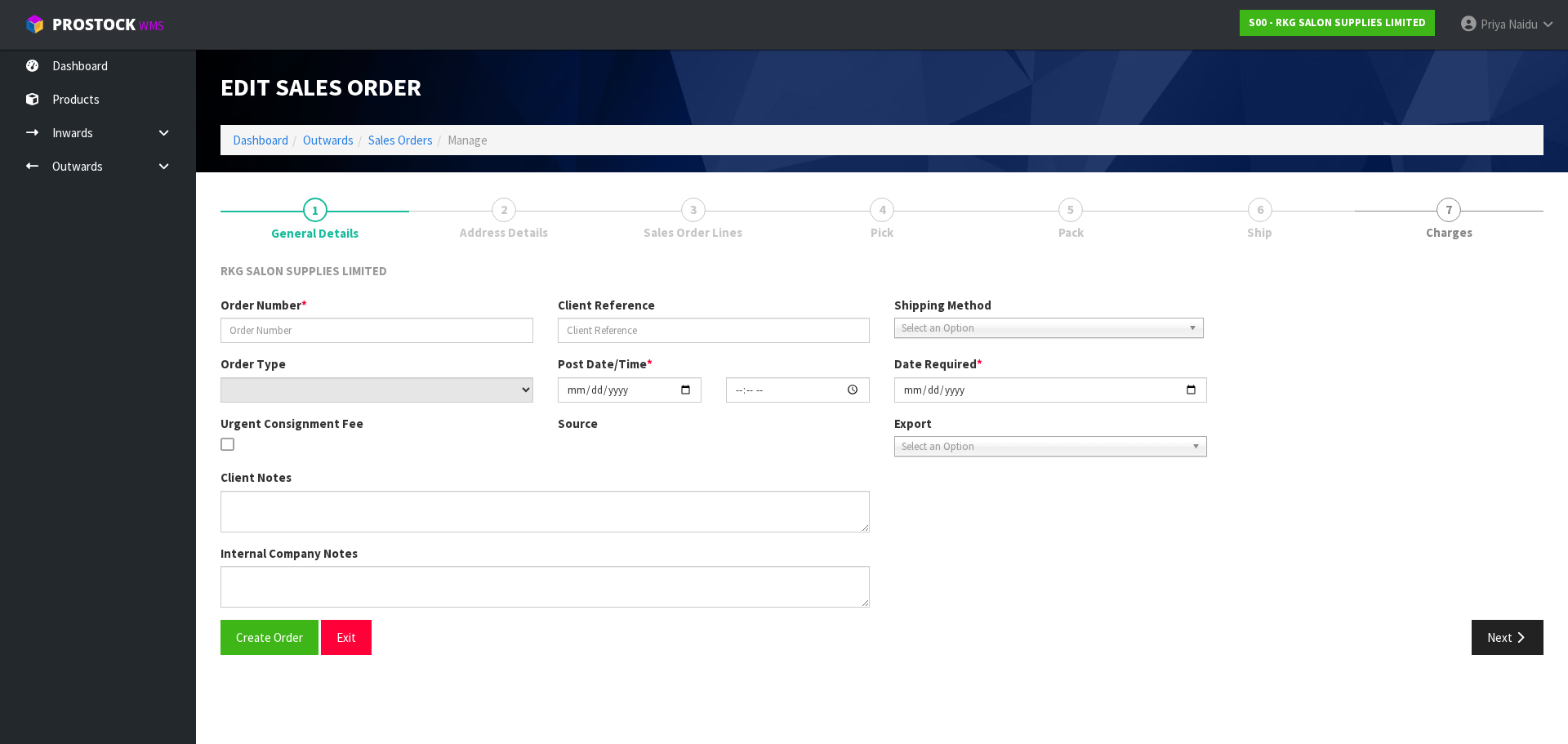
type input "[DATE]"
type textarea "SEND LOOSE PLEASE"
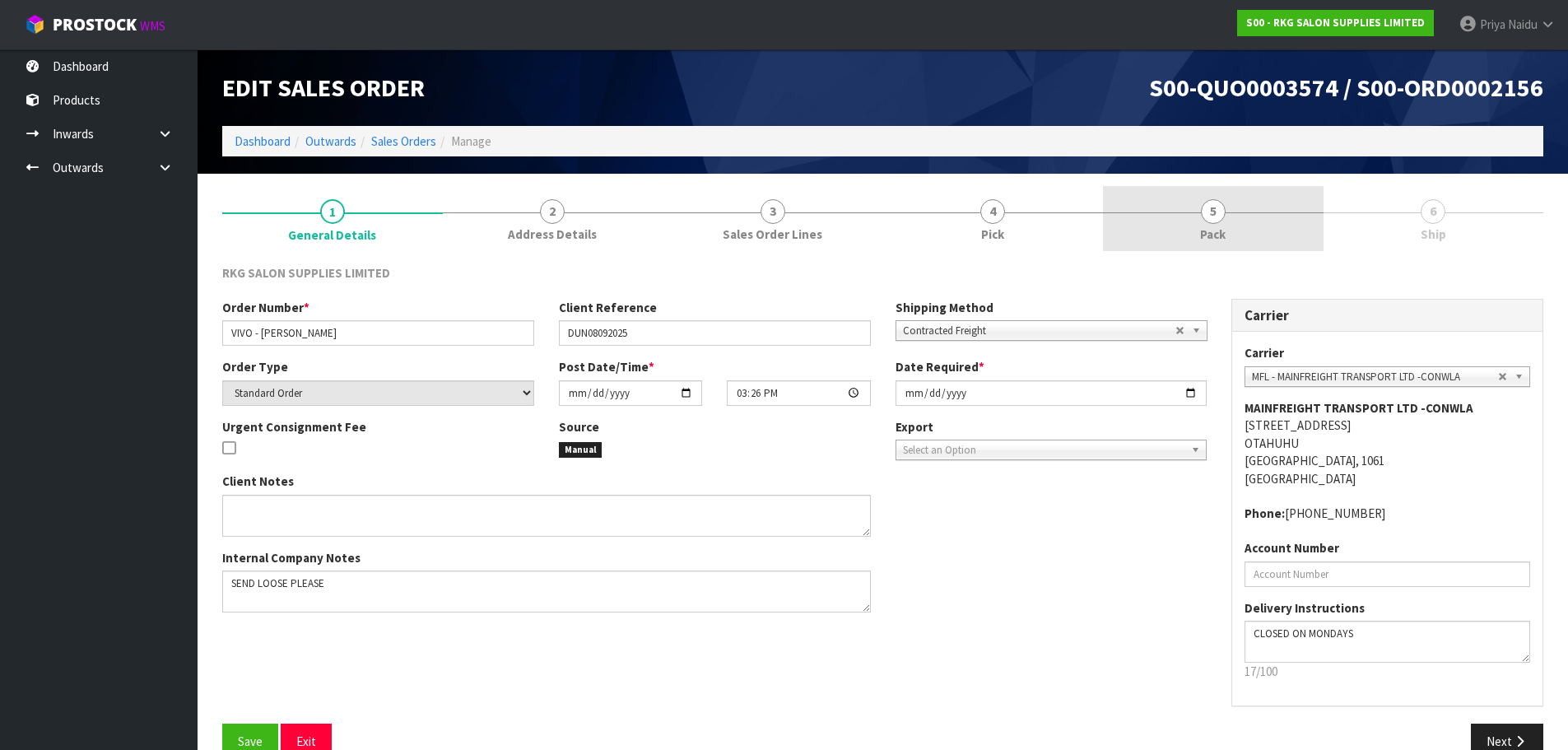
click at [1231, 227] on link "5 Pack" at bounding box center [1213, 219] width 220 height 65
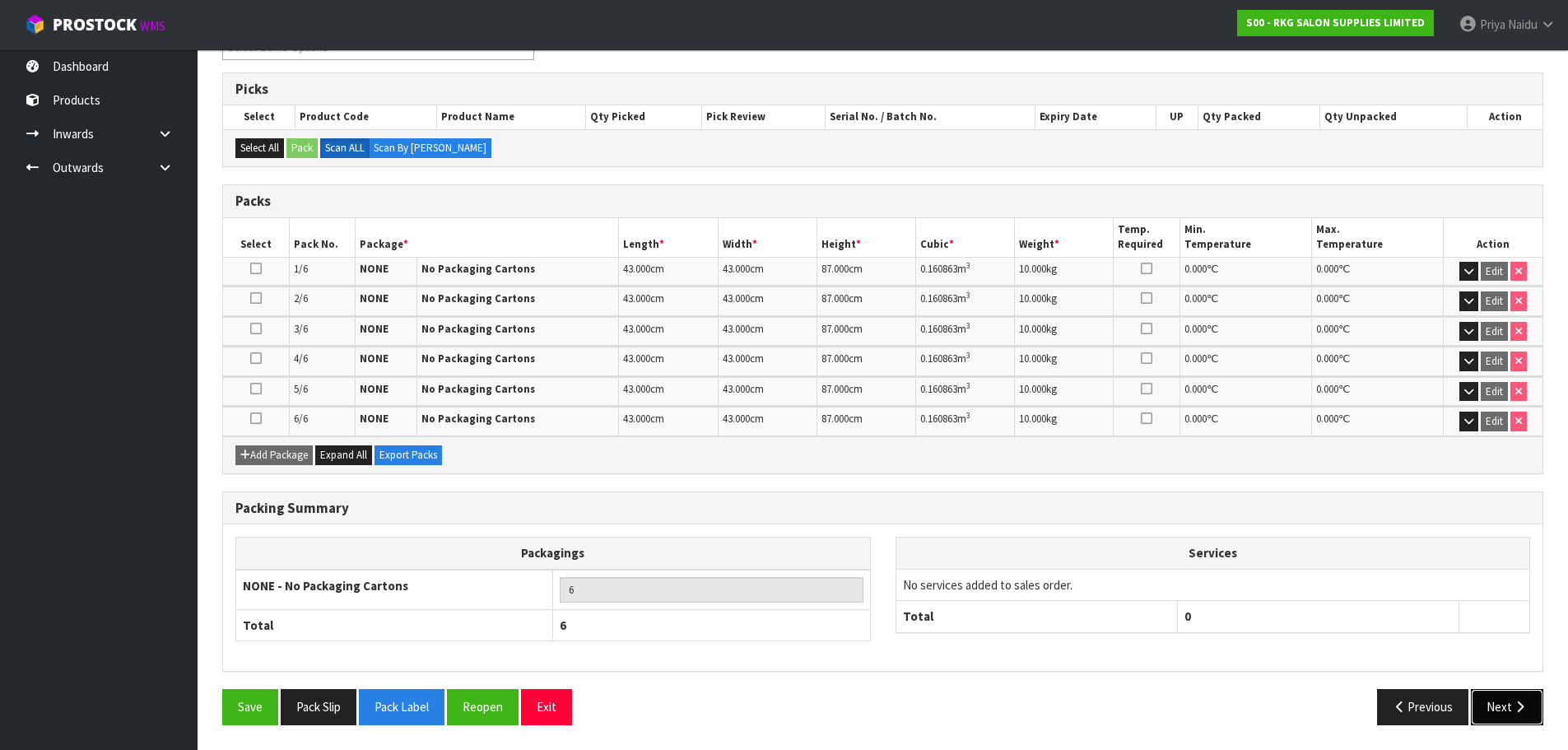
click at [1509, 704] on button "Next" at bounding box center [1506, 707] width 72 height 36
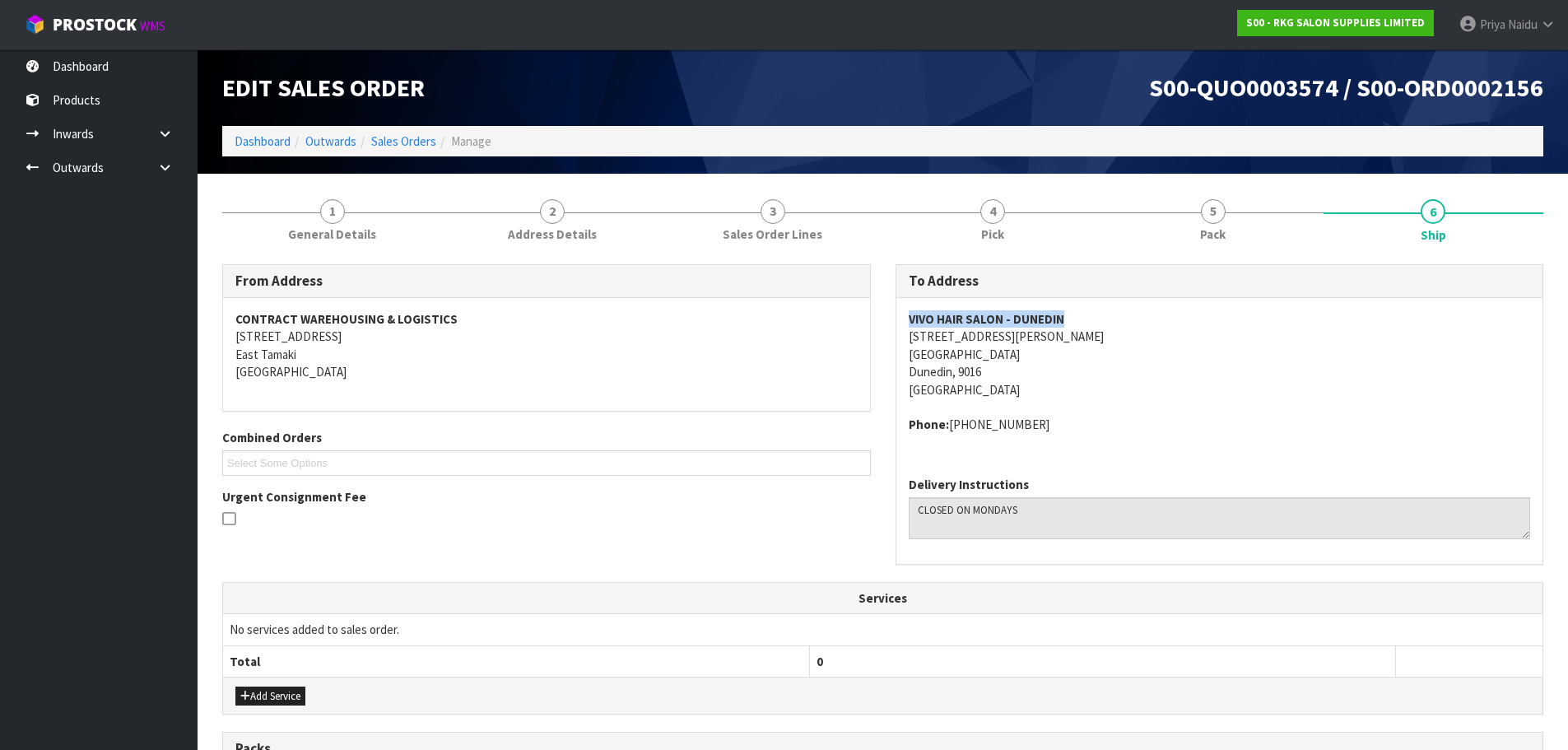
copy strong "VIVO HAIR SALON - DUNEDIN"
drag, startPoint x: 910, startPoint y: 319, endPoint x: 1092, endPoint y: 318, distance: 182.0
click at [1092, 318] on address "VIVO HAIR SALON - DUNEDIN 62 GEORGE ST DUNEDIN CENTRAL Dunedin, 9016 New Zealand" at bounding box center [1220, 354] width 622 height 88
copy address "62 GEORGE ST DUNEDIN CENTRAL Dunedin, 9016"
drag, startPoint x: 904, startPoint y: 339, endPoint x: 1037, endPoint y: 371, distance: 136.8
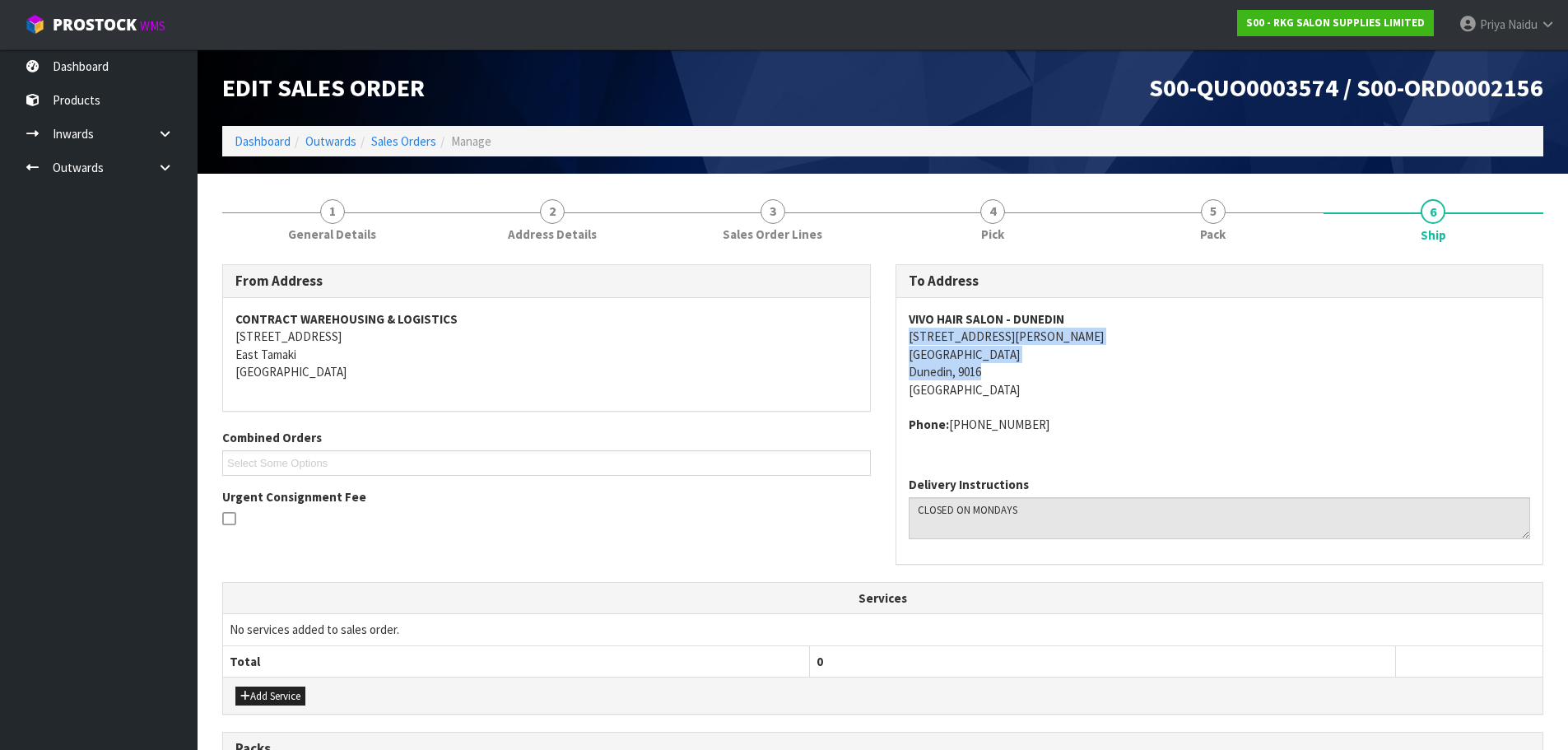
click at [1037, 371] on div "VIVO HAIR SALON - DUNEDIN 62 GEORGE ST DUNEDIN CENTRAL Dunedin, 9016 New Zealan…" at bounding box center [1220, 380] width 647 height 165
click at [1127, 372] on address "VIVO HAIR SALON - DUNEDIN 62 GEORGE ST DUNEDIN CENTRAL Dunedin, 9016 New Zealand" at bounding box center [1220, 354] width 622 height 88
click at [900, 332] on div "VIVO HAIR SALON - DUNEDIN 62 GEORGE ST DUNEDIN CENTRAL Dunedin, 9016 New Zealan…" at bounding box center [1220, 380] width 647 height 165
copy address "DUNEDIN CENTRAL"
drag, startPoint x: 905, startPoint y: 353, endPoint x: 1039, endPoint y: 363, distance: 134.4
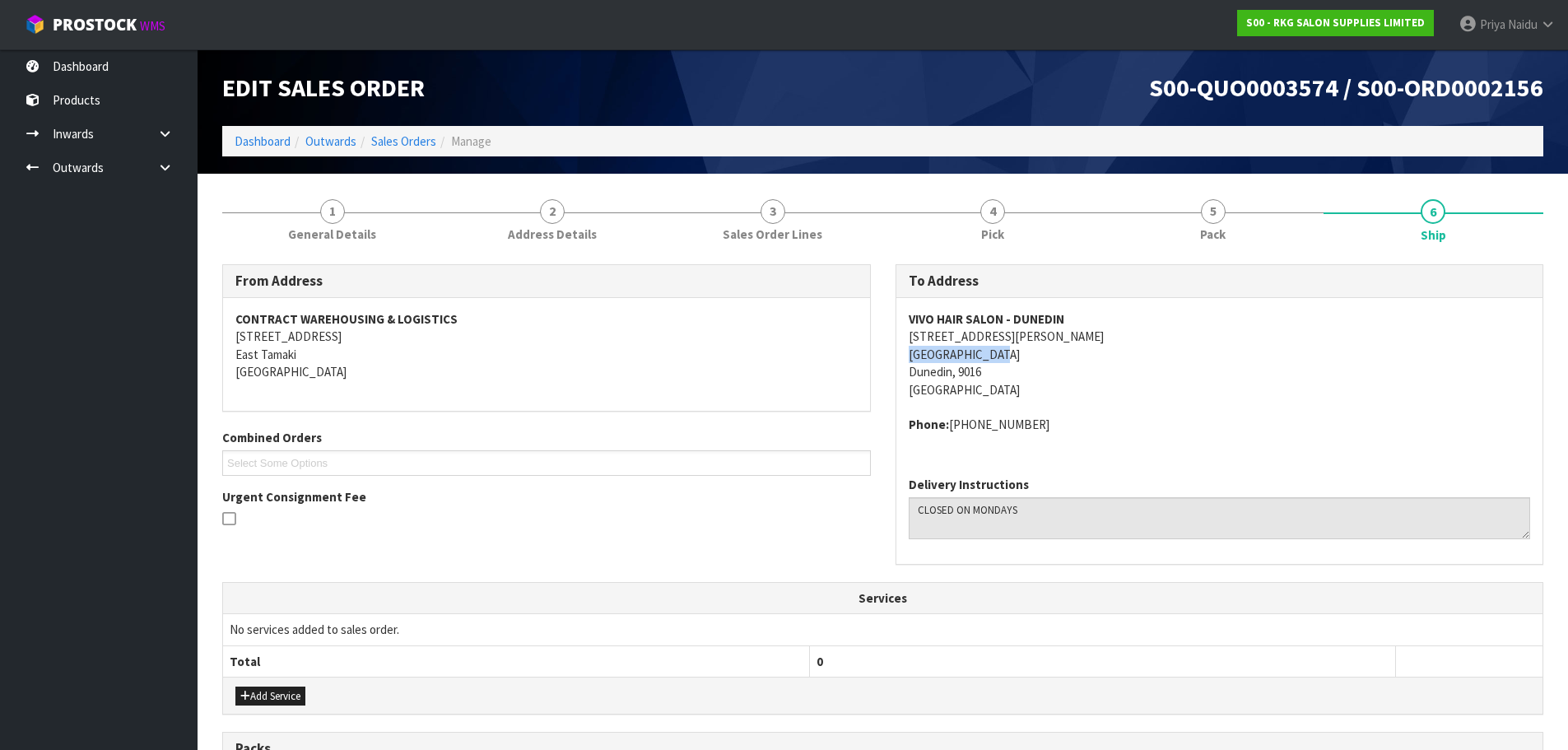
click at [1039, 363] on div "VIVO HAIR SALON - DUNEDIN 62 GEORGE ST DUNEDIN CENTRAL Dunedin, 9016 New Zealan…" at bounding box center [1220, 380] width 647 height 165
copy strong "VIVO HAIR SALON - DUNEDIN"
drag, startPoint x: 898, startPoint y: 316, endPoint x: 1082, endPoint y: 326, distance: 184.3
click at [1082, 326] on div "VIVO HAIR SALON - DUNEDIN 62 GEORGE ST DUNEDIN CENTRAL Dunedin, 9016 New Zealan…" at bounding box center [1220, 380] width 647 height 165
click at [1150, 368] on address "VIVO HAIR SALON - DUNEDIN 62 GEORGE ST DUNEDIN CENTRAL Dunedin, 9016 New Zealand" at bounding box center [1220, 354] width 622 height 88
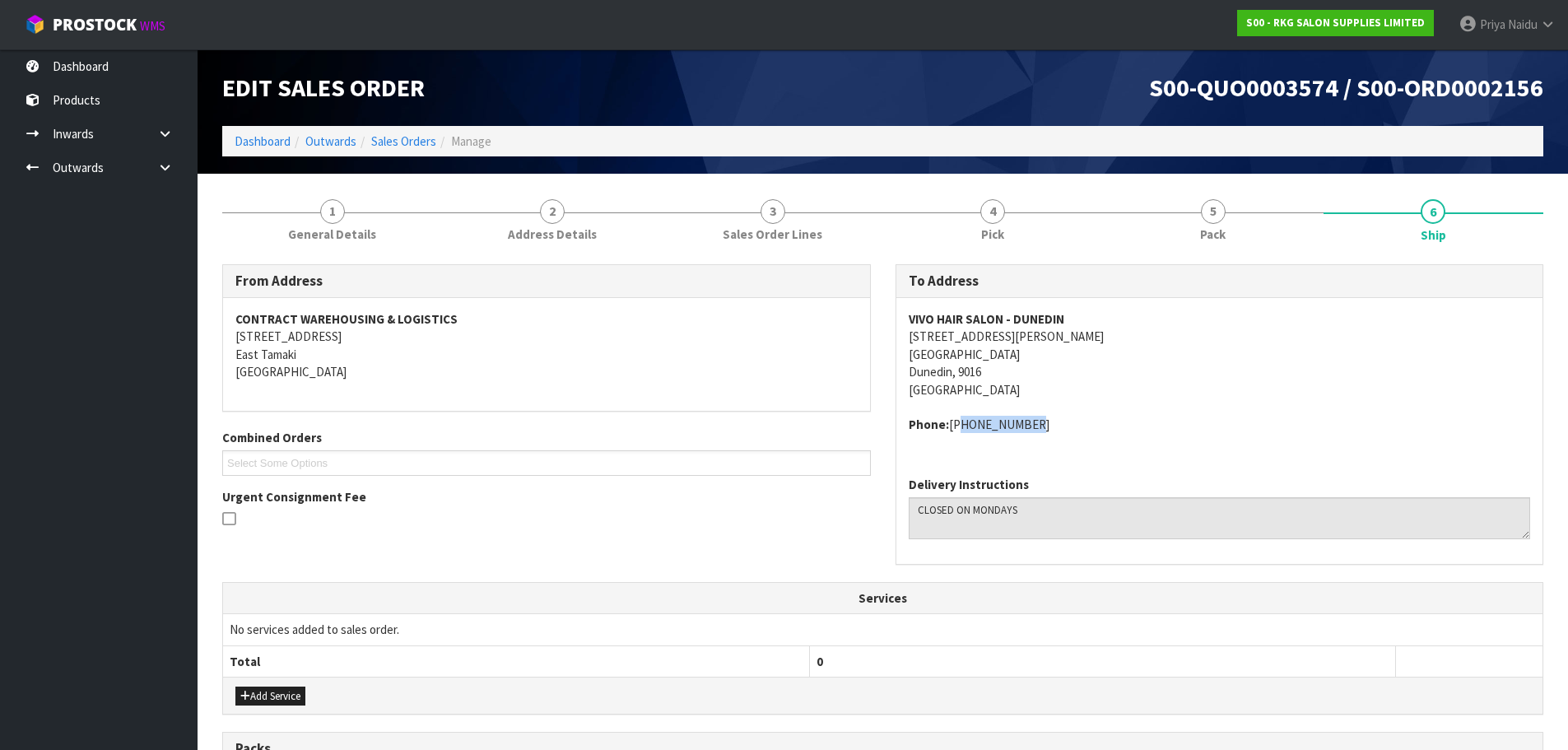
copy address "03-477-7655"
drag, startPoint x: 950, startPoint y: 425, endPoint x: 1048, endPoint y: 427, distance: 98.0
click at [1048, 427] on address "Phone: 03-477-7655" at bounding box center [1220, 424] width 622 height 17
click at [898, 333] on div "VIVO HAIR SALON - DUNEDIN 62 GEORGE ST DUNEDIN CENTRAL Dunedin, 9016 New Zealan…" at bounding box center [1220, 380] width 647 height 165
copy strong "VIVO HAIR SALON - DUNEDIN"
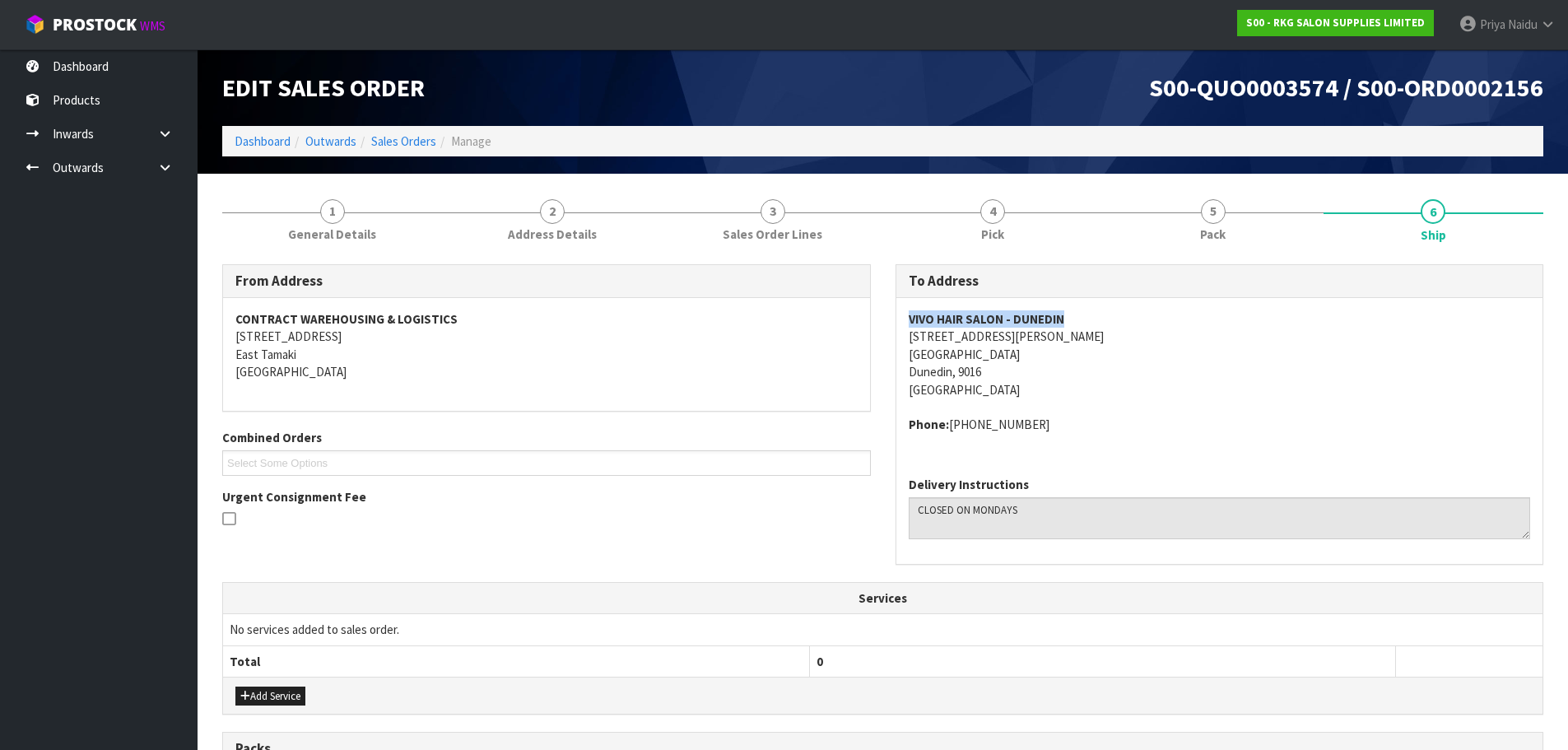
drag, startPoint x: 898, startPoint y: 319, endPoint x: 1090, endPoint y: 318, distance: 192.0
click at [1090, 318] on div "VIVO HAIR SALON - DUNEDIN 62 GEORGE ST DUNEDIN CENTRAL Dunedin, 9016 New Zealan…" at bounding box center [1220, 380] width 647 height 165
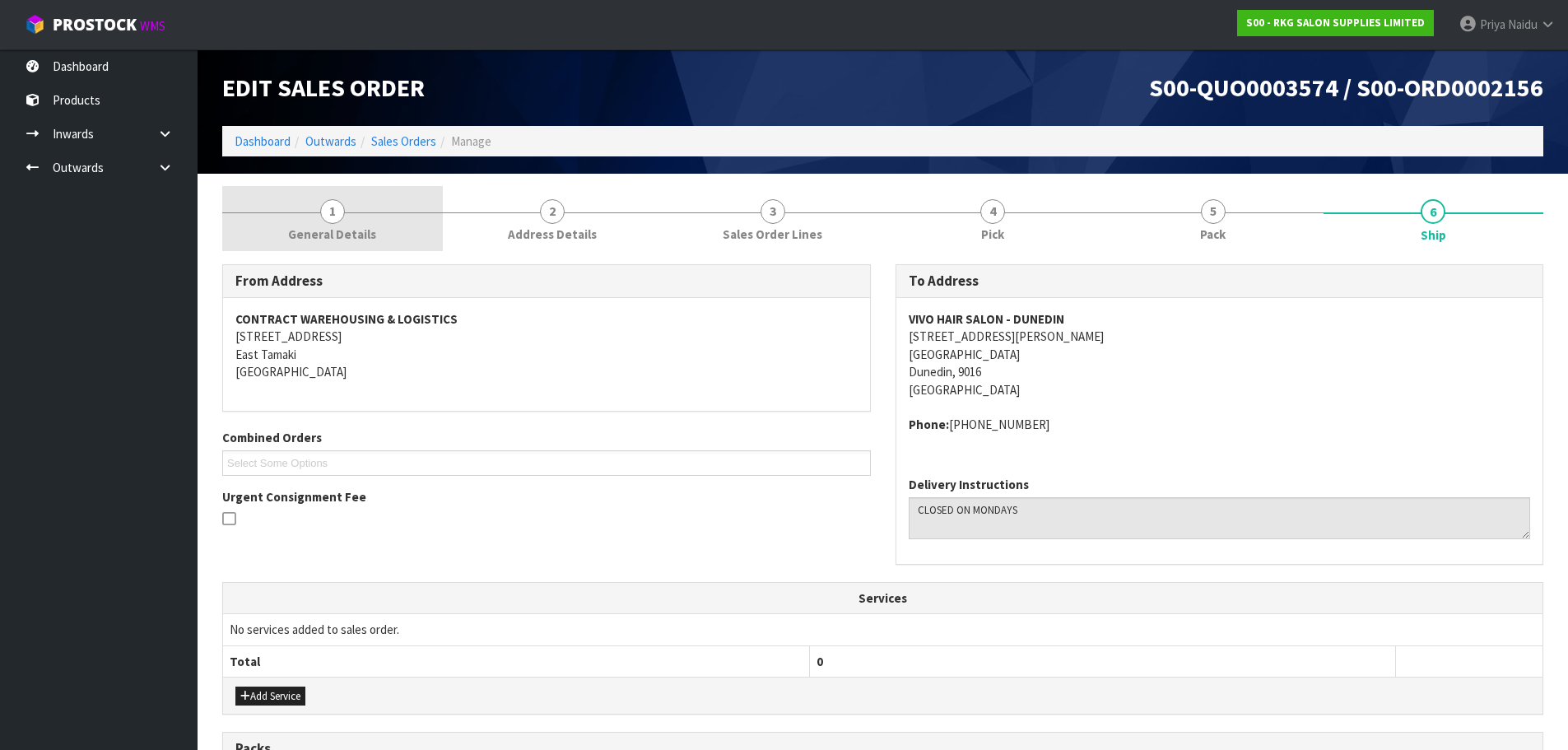
drag, startPoint x: 323, startPoint y: 225, endPoint x: 303, endPoint y: 239, distance: 24.4
click at [323, 225] on span "General Details" at bounding box center [333, 234] width 88 height 17
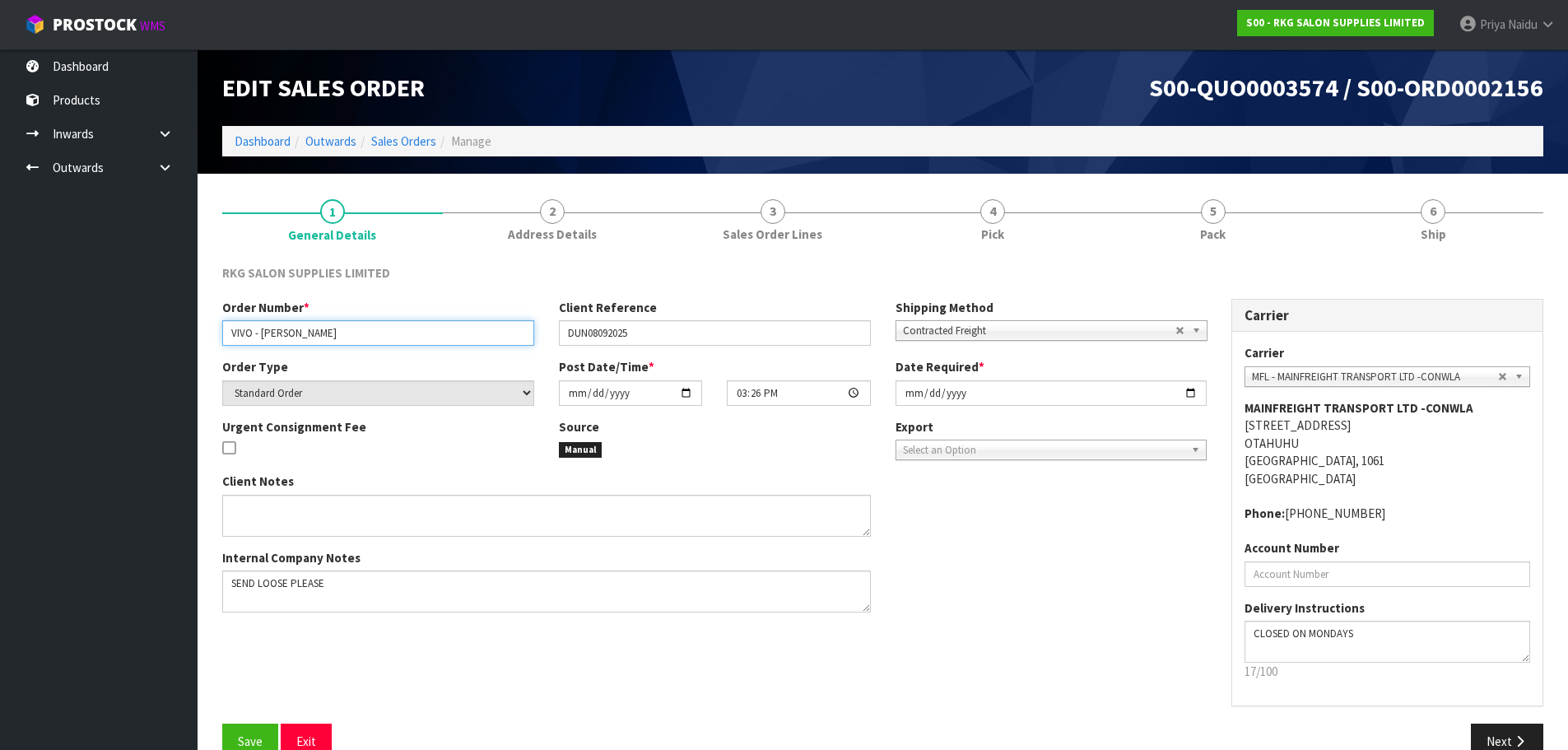
drag, startPoint x: 230, startPoint y: 330, endPoint x: 357, endPoint y: 347, distance: 128.1
click at [357, 347] on div "Order Number * VIVO - GEORGE ST Client Reference DUN08092025 Shipping Method Cl…" at bounding box center [714, 328] width 1009 height 59
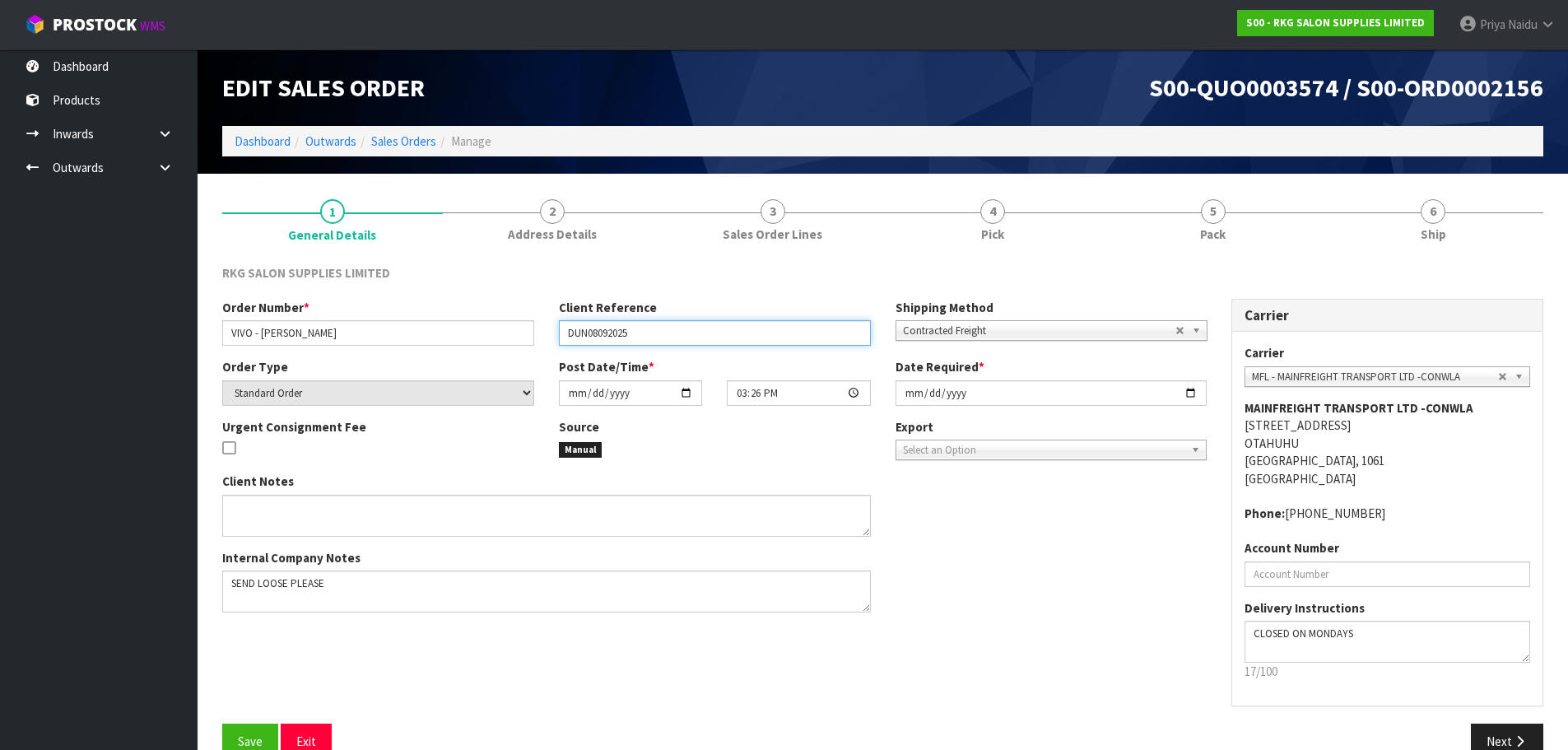
drag, startPoint x: 568, startPoint y: 334, endPoint x: 657, endPoint y: 343, distance: 89.5
click at [657, 343] on input "DUN08092025" at bounding box center [714, 333] width 312 height 26
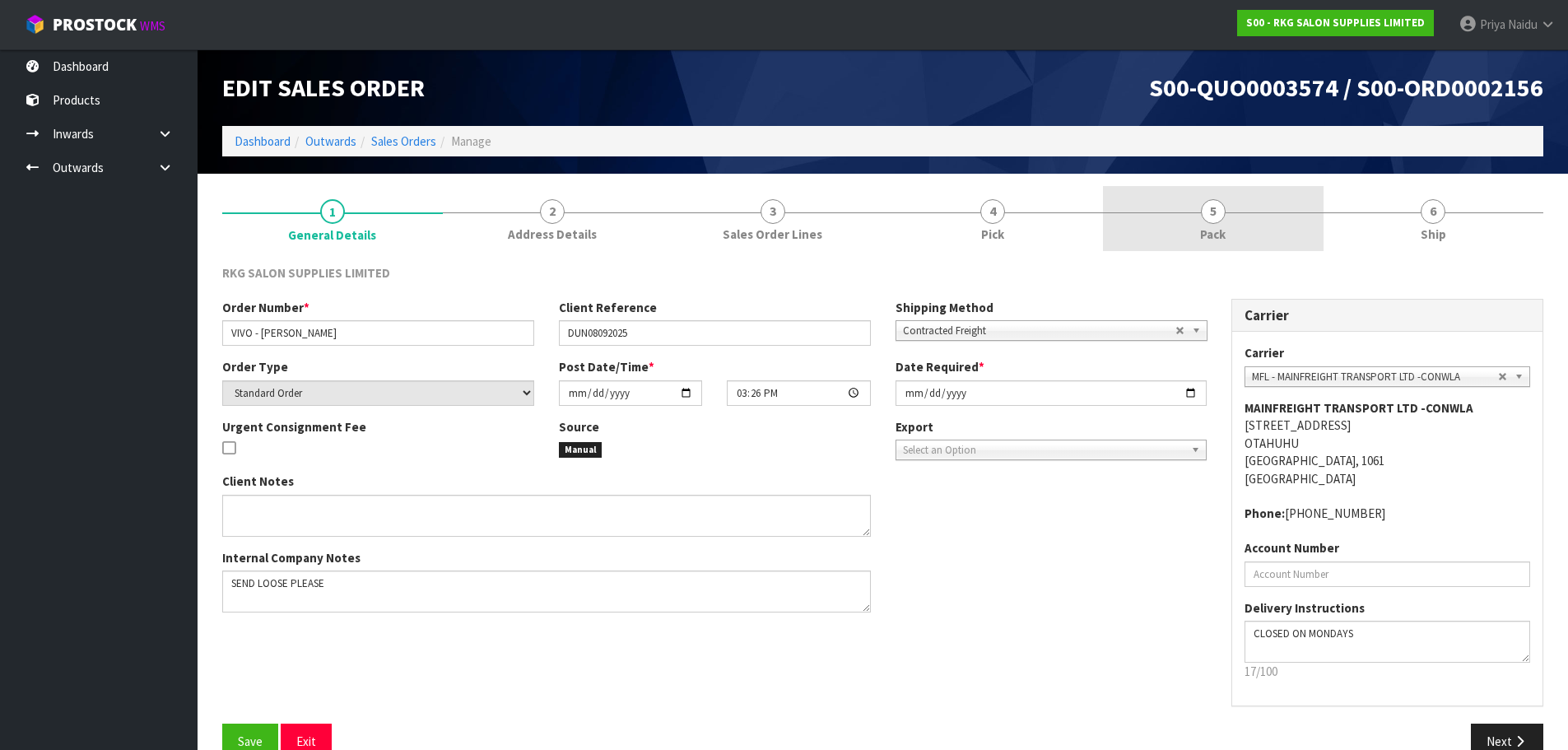
click at [1235, 250] on link "5 Pack" at bounding box center [1213, 219] width 220 height 65
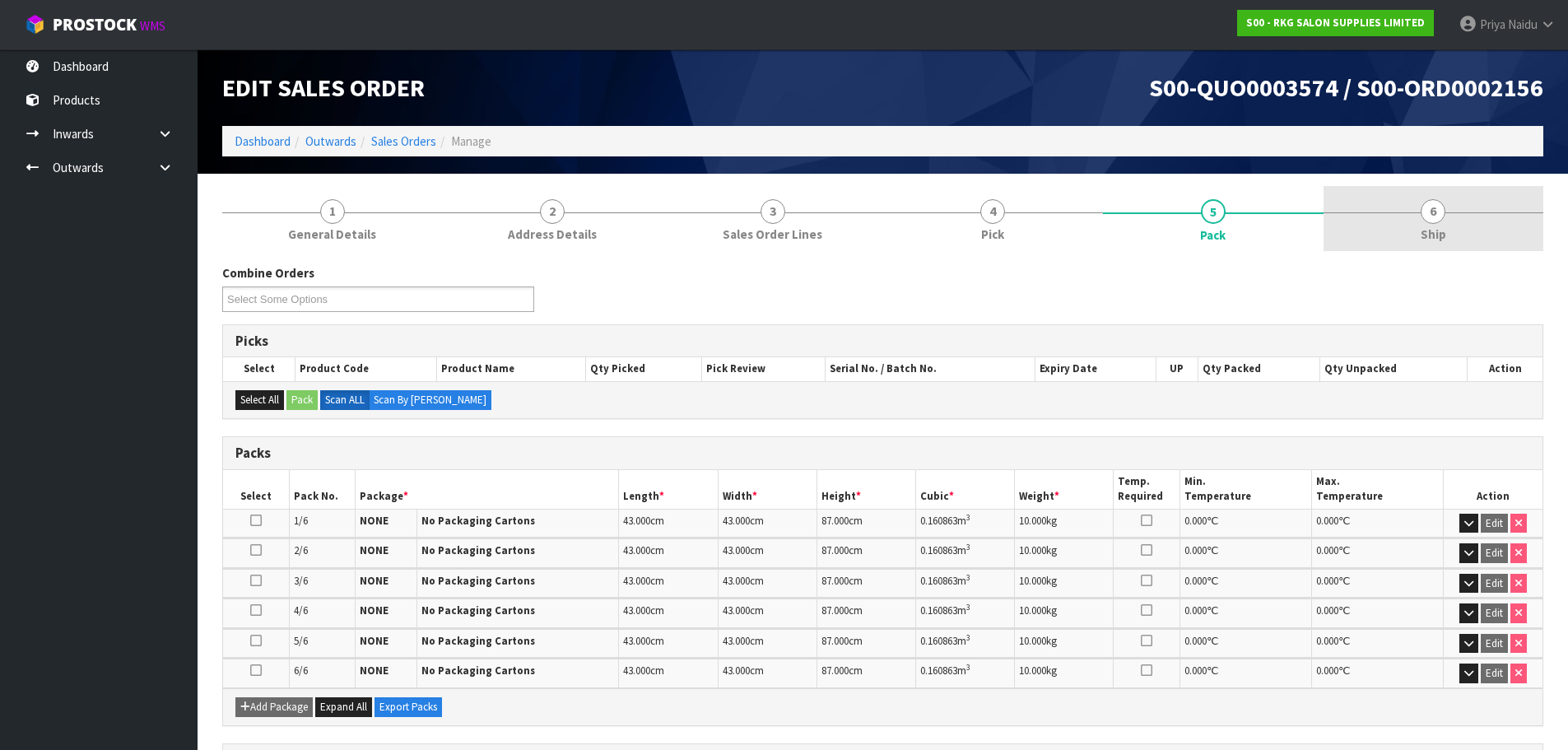
click at [1492, 208] on link "6 Ship" at bounding box center [1433, 219] width 220 height 65
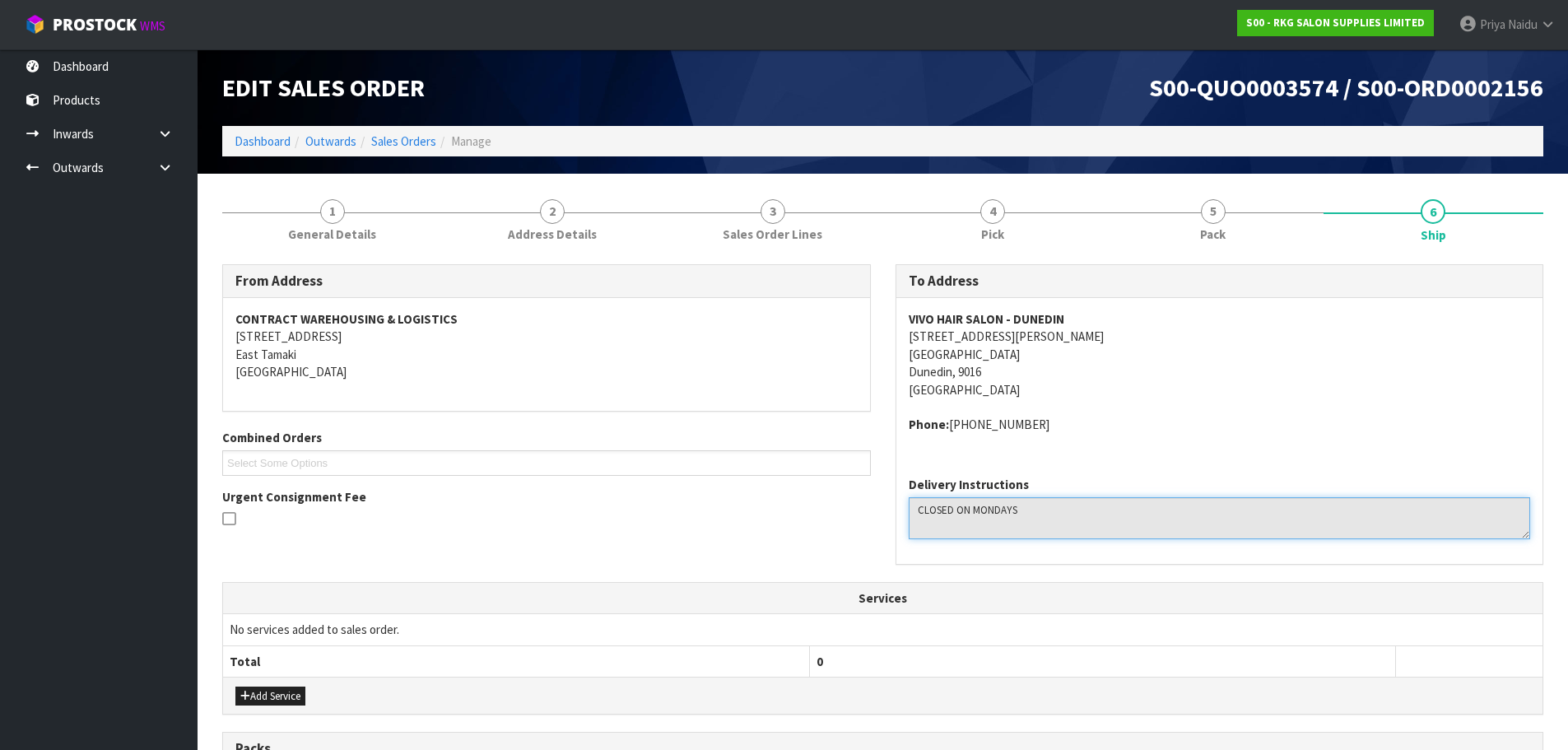
drag, startPoint x: 911, startPoint y: 508, endPoint x: 1060, endPoint y: 520, distance: 149.5
click at [1060, 520] on textarea at bounding box center [1220, 518] width 622 height 42
click at [1286, 375] on address "VIVO HAIR SALON - DUNEDIN 62 GEORGE ST DUNEDIN CENTRAL Dunedin, 9016 New Zealand" at bounding box center [1220, 354] width 622 height 88
copy address "62 GEORGE ST"
drag, startPoint x: 900, startPoint y: 328, endPoint x: 1006, endPoint y: 336, distance: 106.3
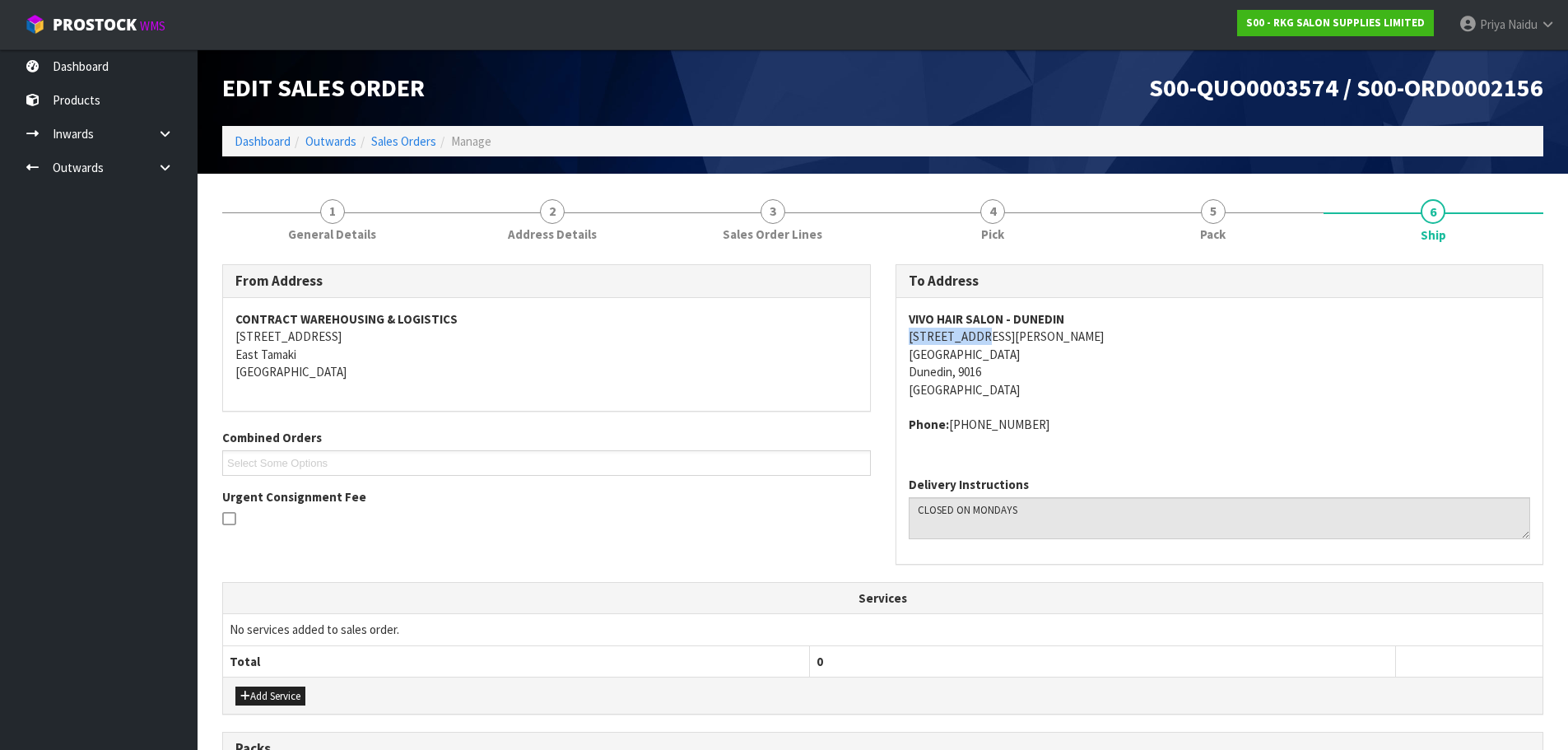
click at [1006, 336] on div "VIVO HAIR SALON - DUNEDIN 62 GEORGE ST DUNEDIN CENTRAL Dunedin, 9016 New Zealan…" at bounding box center [1220, 380] width 647 height 165
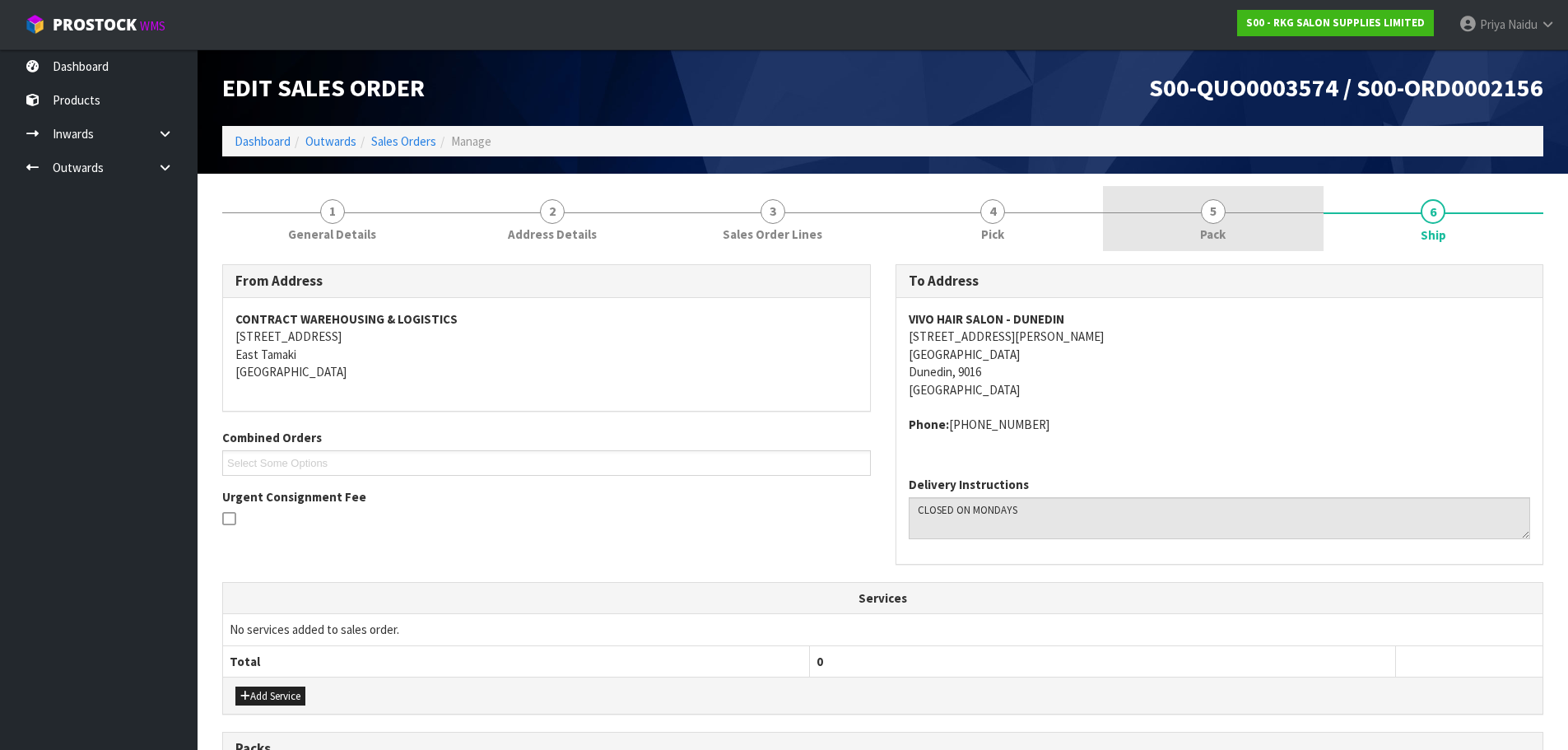
drag, startPoint x: 1196, startPoint y: 190, endPoint x: 1161, endPoint y: 219, distance: 45.5
click at [1196, 190] on link "5 Pack" at bounding box center [1213, 219] width 220 height 65
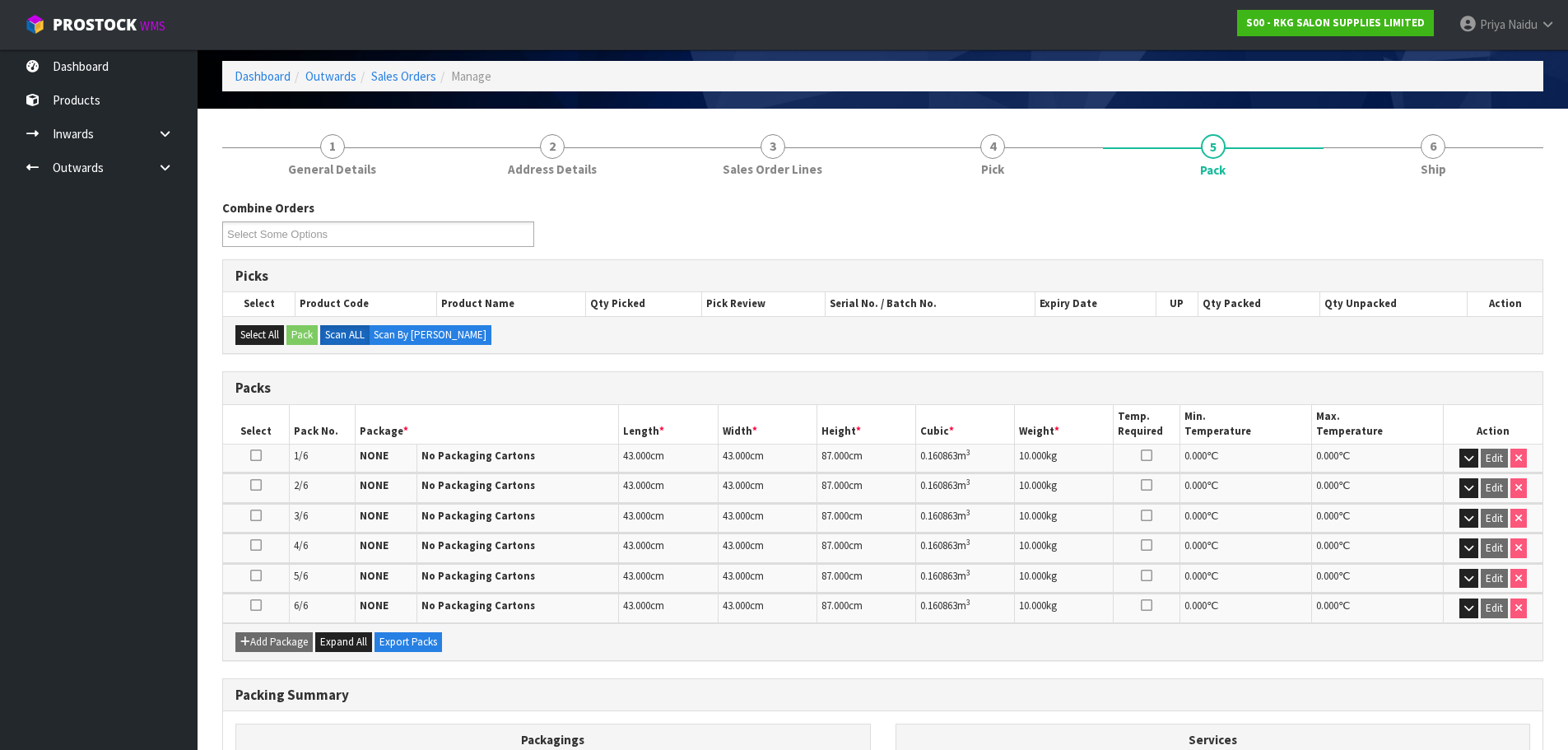
scroll to position [165, 0]
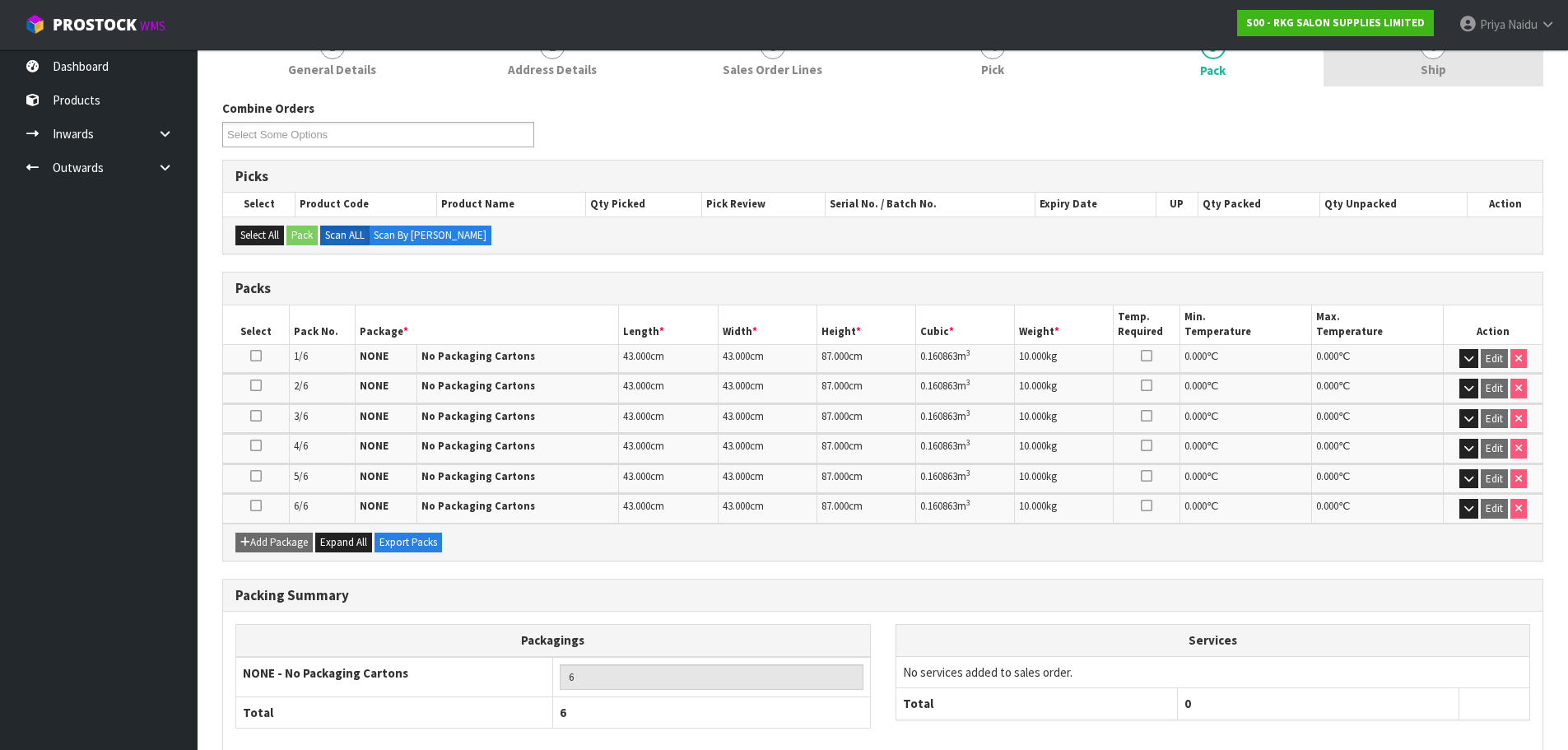
drag, startPoint x: 1404, startPoint y: 81, endPoint x: 1418, endPoint y: 73, distance: 16.1
click at [1406, 79] on link "6 Ship" at bounding box center [1433, 54] width 220 height 65
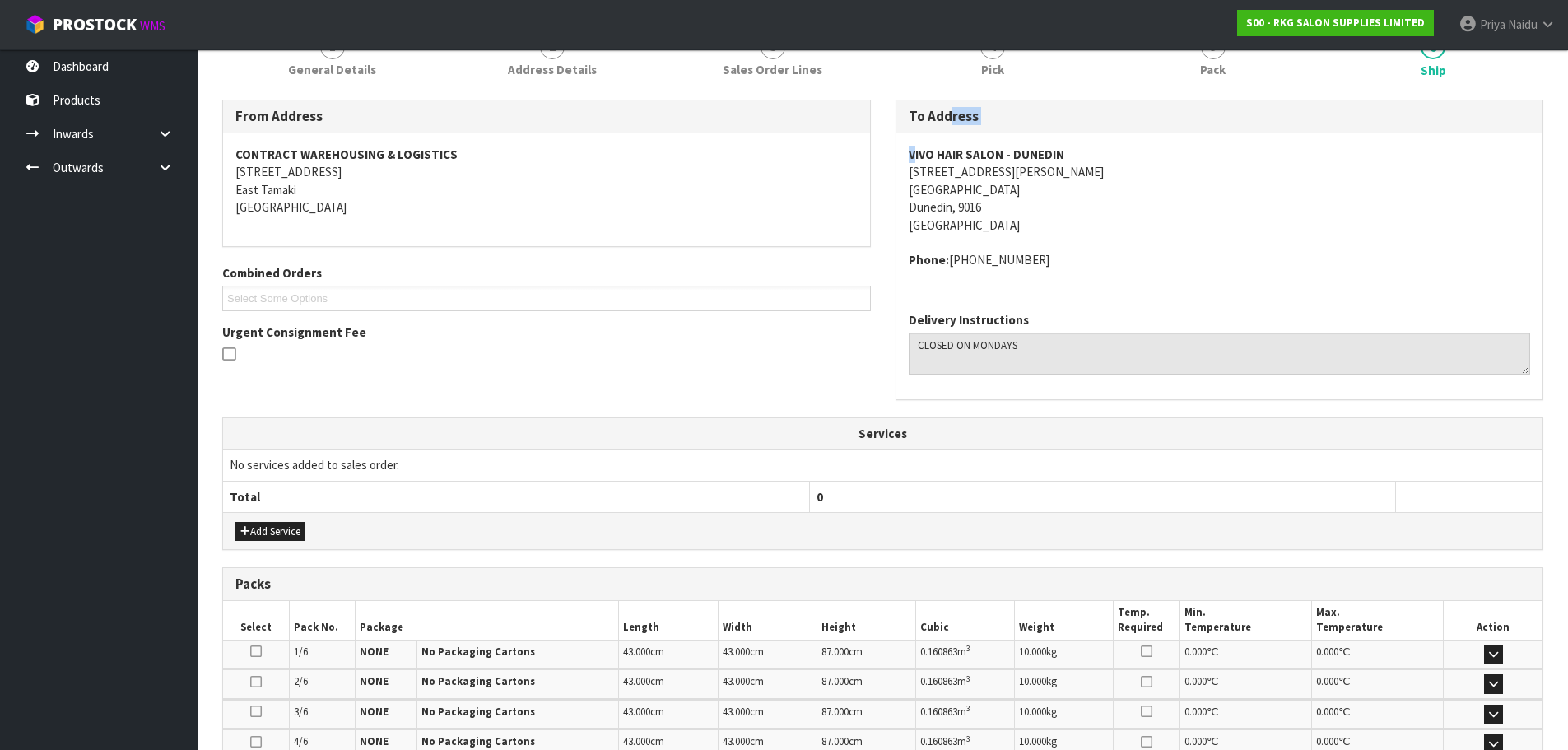
drag, startPoint x: 892, startPoint y: 128, endPoint x: 915, endPoint y: 160, distance: 39.4
click at [914, 161] on div "To Address VIVO HAIR SALON - DUNEDIN 62 GEORGE ST DUNEDIN CENTRAL Dunedin, 9016…" at bounding box center [1220, 259] width 673 height 318
click at [914, 158] on strong "VIVO HAIR SALON - DUNEDIN" at bounding box center [986, 154] width 155 height 16
drag, startPoint x: 914, startPoint y: 157, endPoint x: 1141, endPoint y: 155, distance: 227.0
click at [1141, 155] on address "VIVO HAIR SALON - DUNEDIN 62 GEORGE ST DUNEDIN CENTRAL Dunedin, 9016 New Zealand" at bounding box center [1220, 190] width 622 height 88
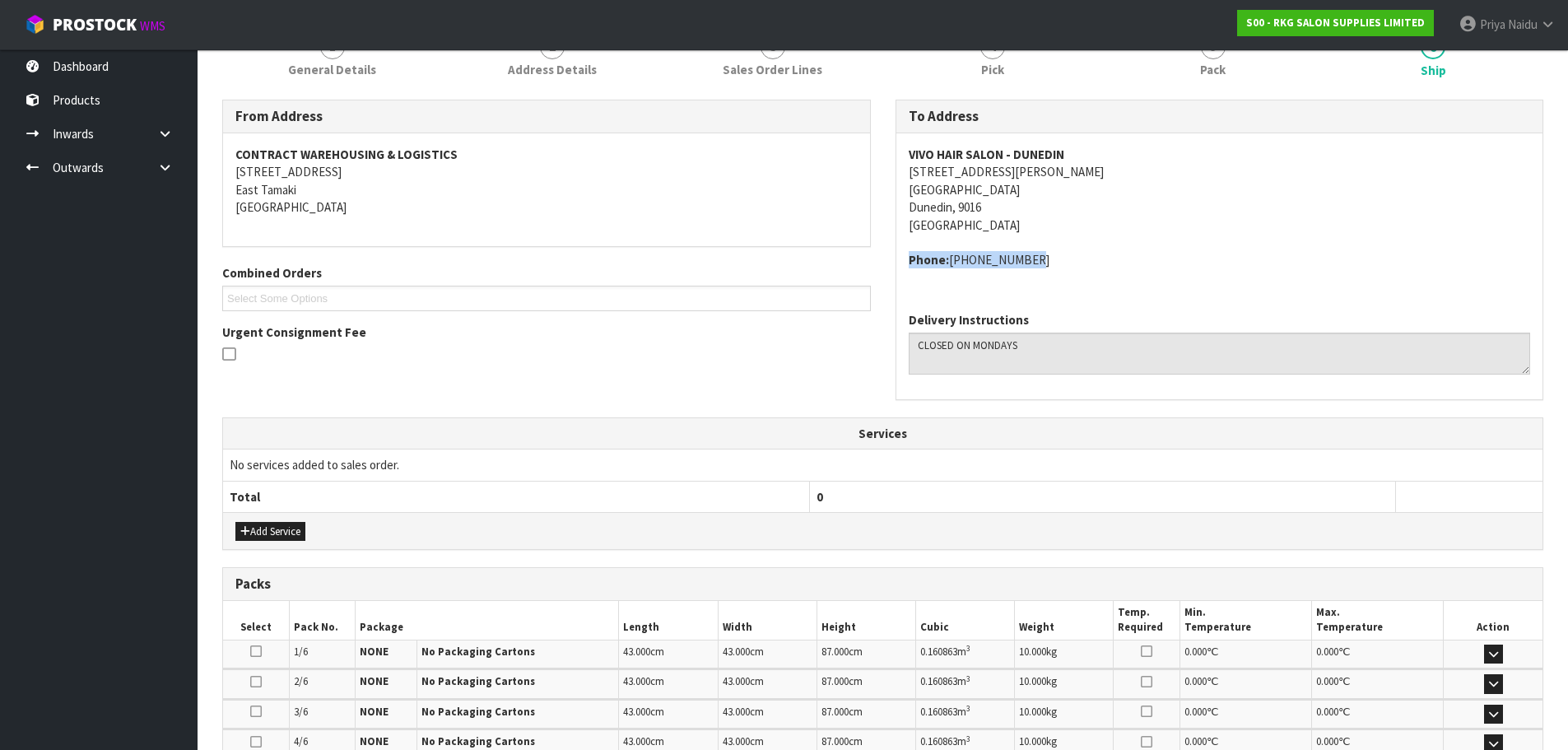
copy address "Phone: 03-477-7655"
drag, startPoint x: 905, startPoint y: 261, endPoint x: 1056, endPoint y: 264, distance: 151.0
click at [1056, 264] on div "VIVO HAIR SALON - DUNEDIN 62 GEORGE ST DUNEDIN CENTRAL Dunedin, 9016 New Zealan…" at bounding box center [1220, 215] width 647 height 165
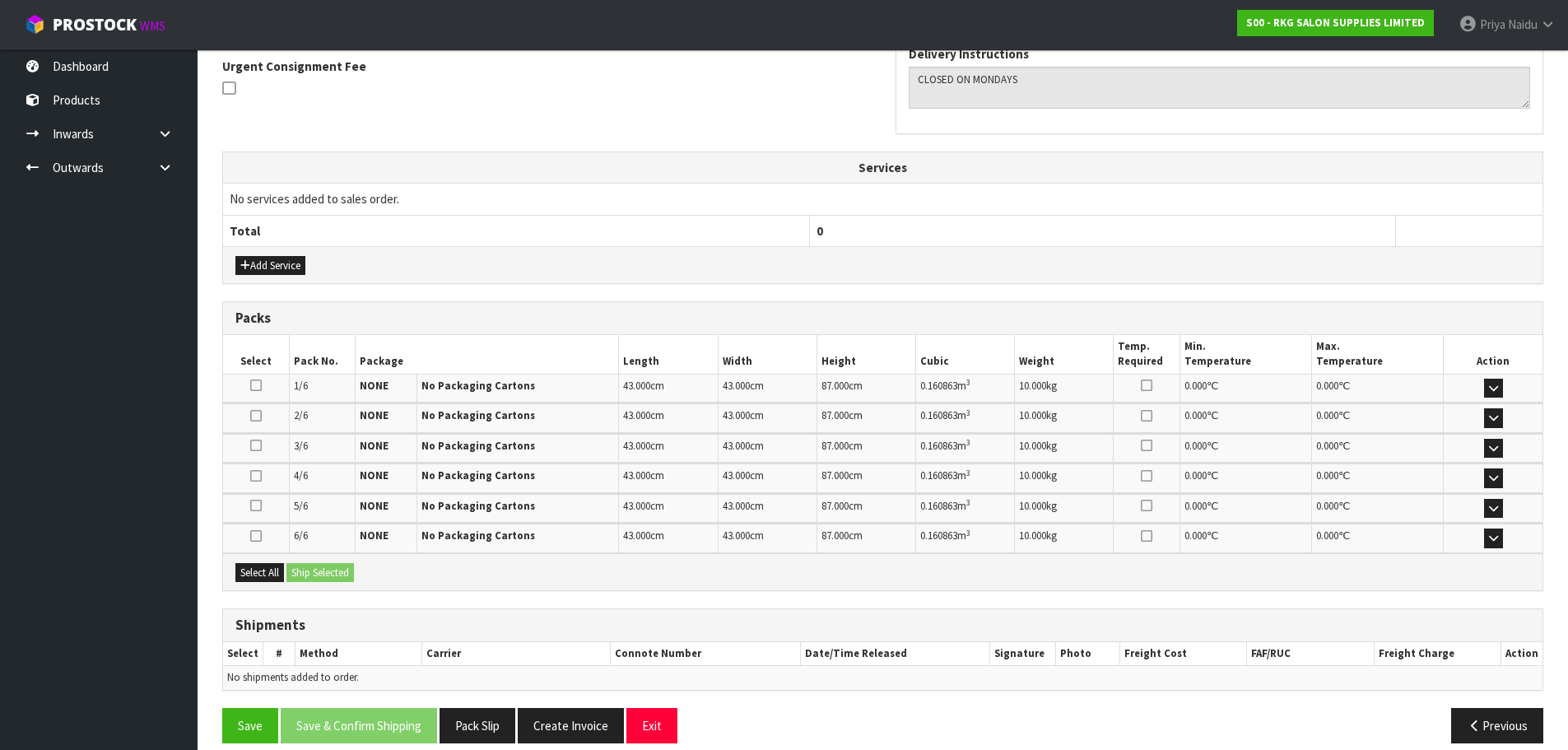
scroll to position [449, 0]
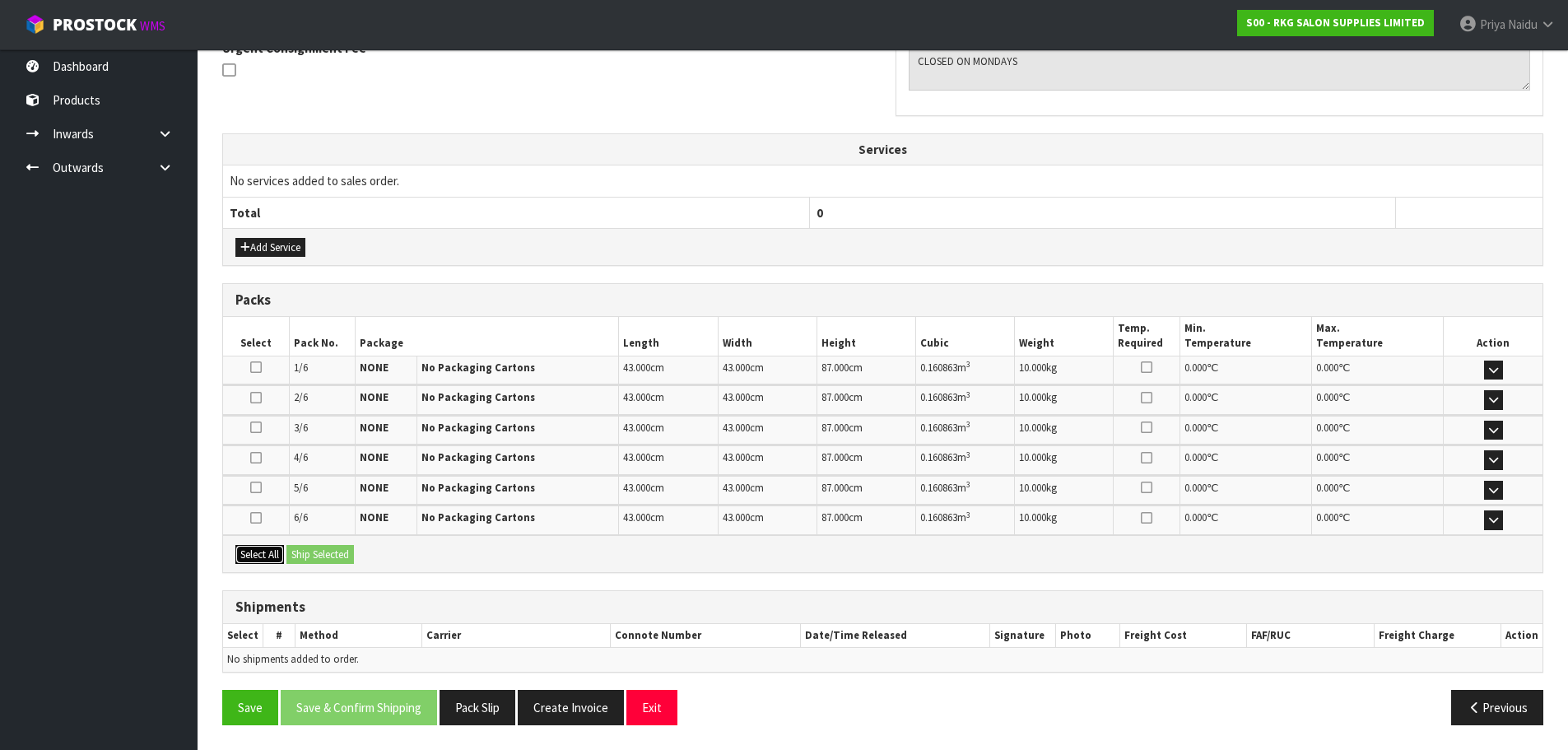
click at [271, 552] on button "Select All" at bounding box center [259, 555] width 48 height 20
click at [298, 550] on button "Ship Selected" at bounding box center [320, 555] width 67 height 20
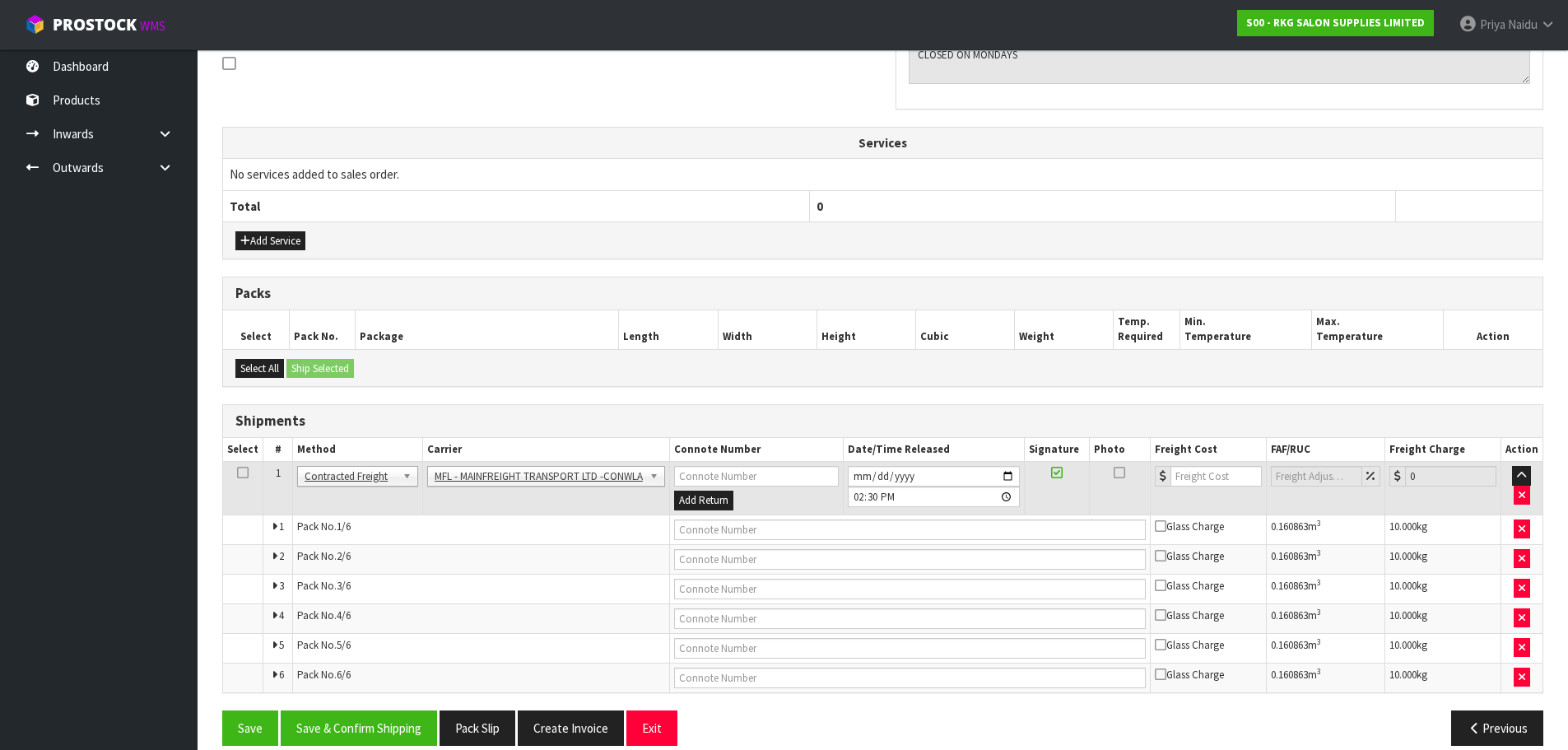
scroll to position [476, 0]
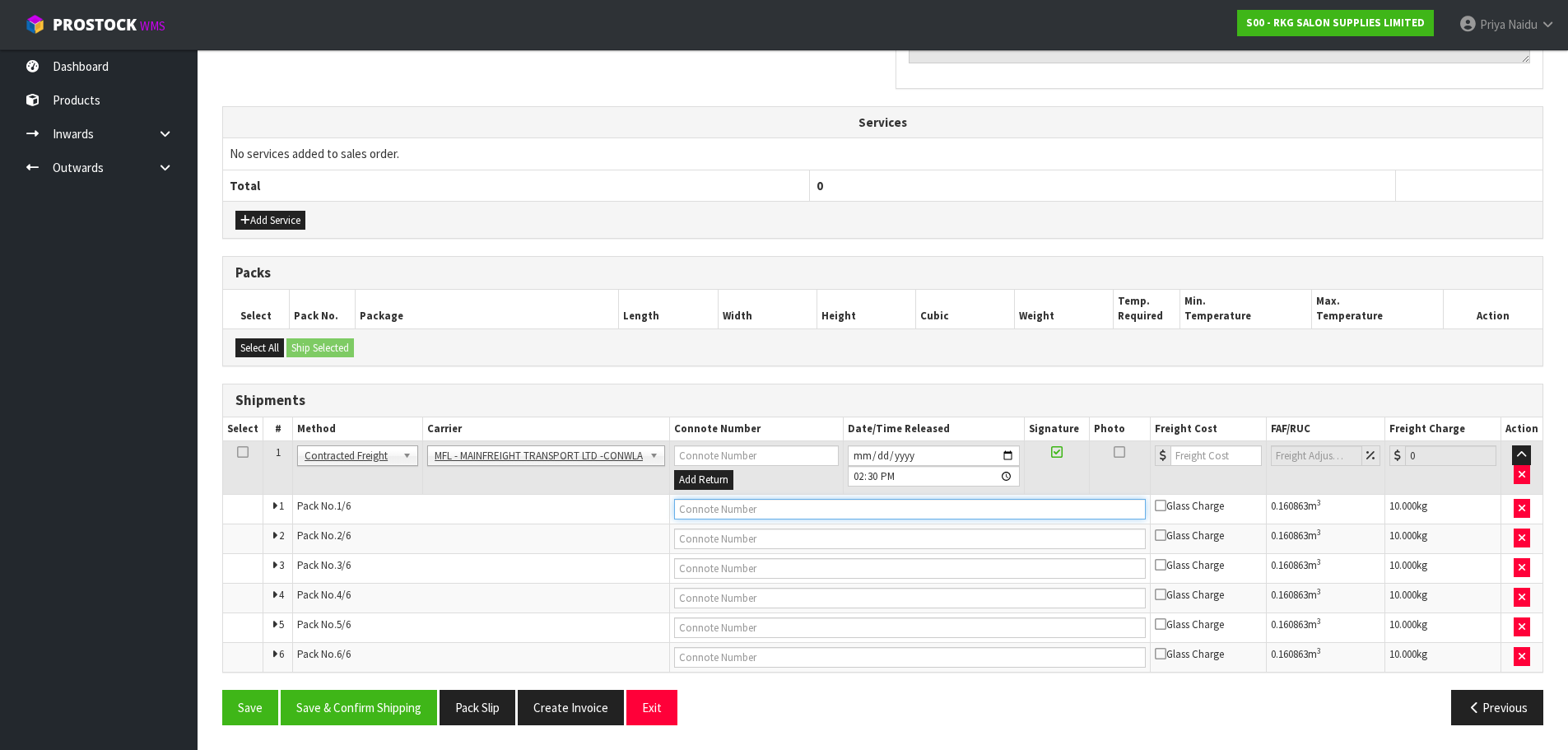
click at [710, 506] on input "text" at bounding box center [910, 509] width 471 height 21
paste input "FWM58610264"
type input "FWM58610264"
click at [1207, 456] on input "number" at bounding box center [1216, 456] width 91 height 21
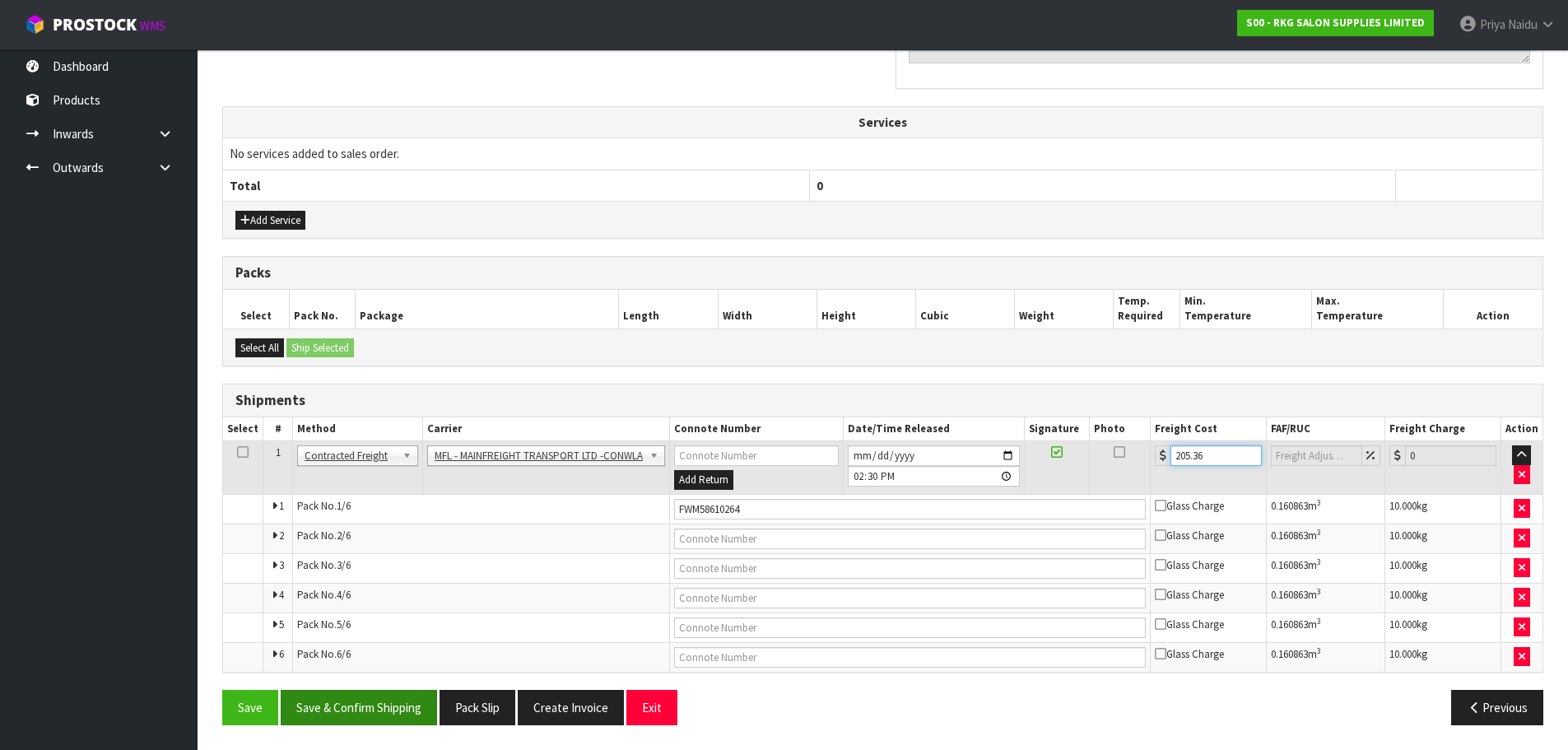
type input "205.36"
click at [336, 701] on button "Save & Confirm Shipping" at bounding box center [359, 708] width 156 height 36
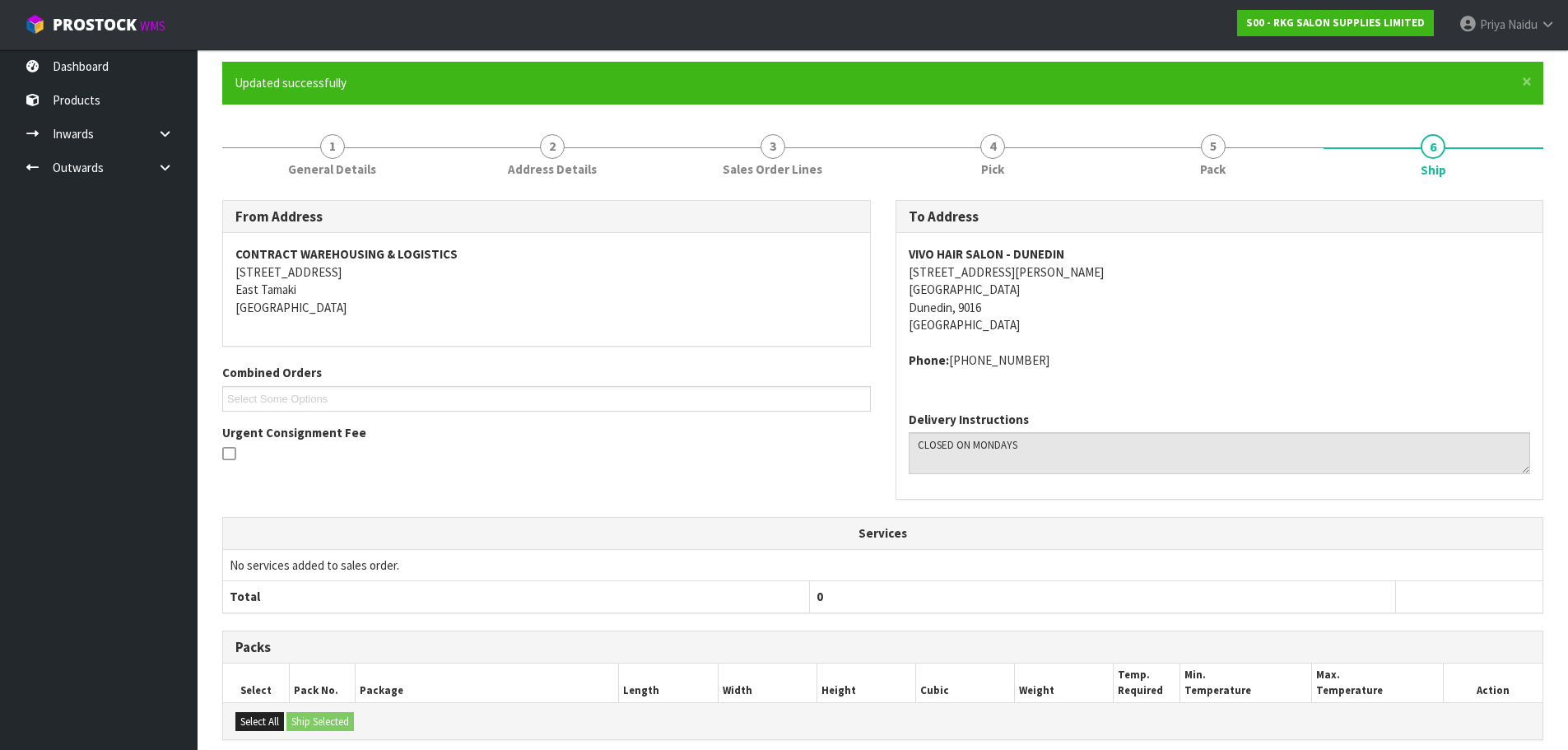
scroll to position [0, 0]
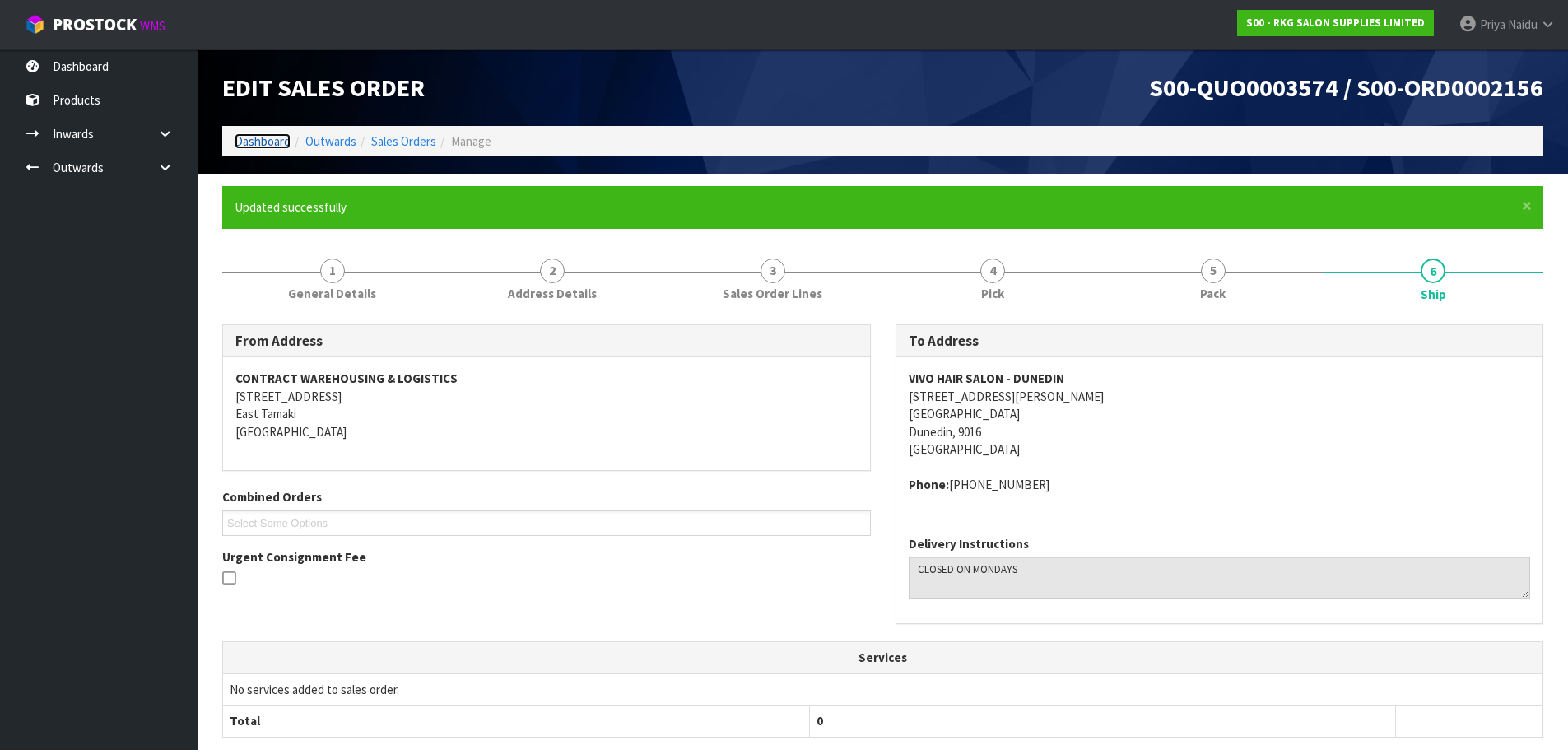
drag, startPoint x: 266, startPoint y: 137, endPoint x: 277, endPoint y: 132, distance: 12.1
click at [266, 137] on link "Dashboard" at bounding box center [262, 141] width 56 height 16
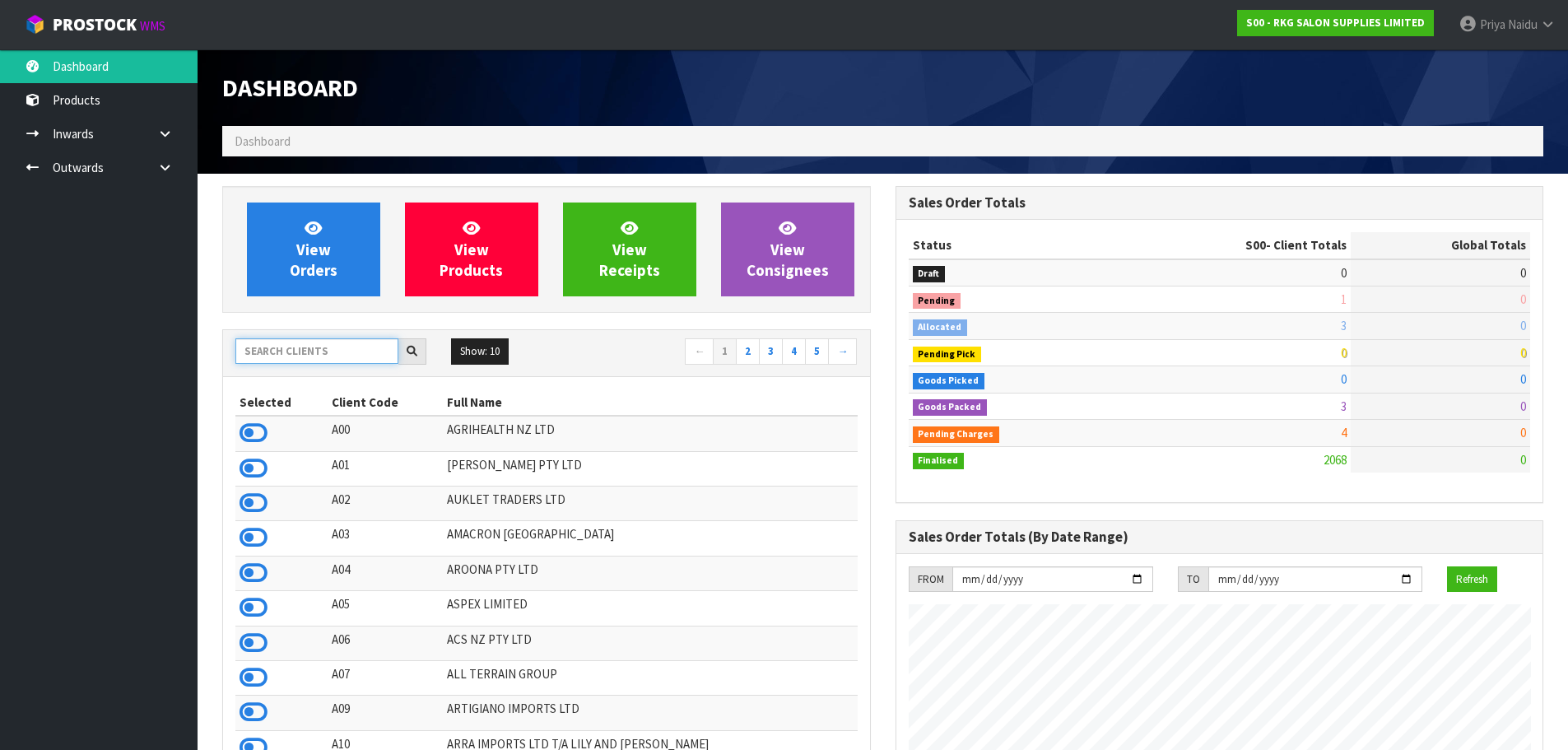
click at [313, 363] on input "text" at bounding box center [317, 351] width 163 height 26
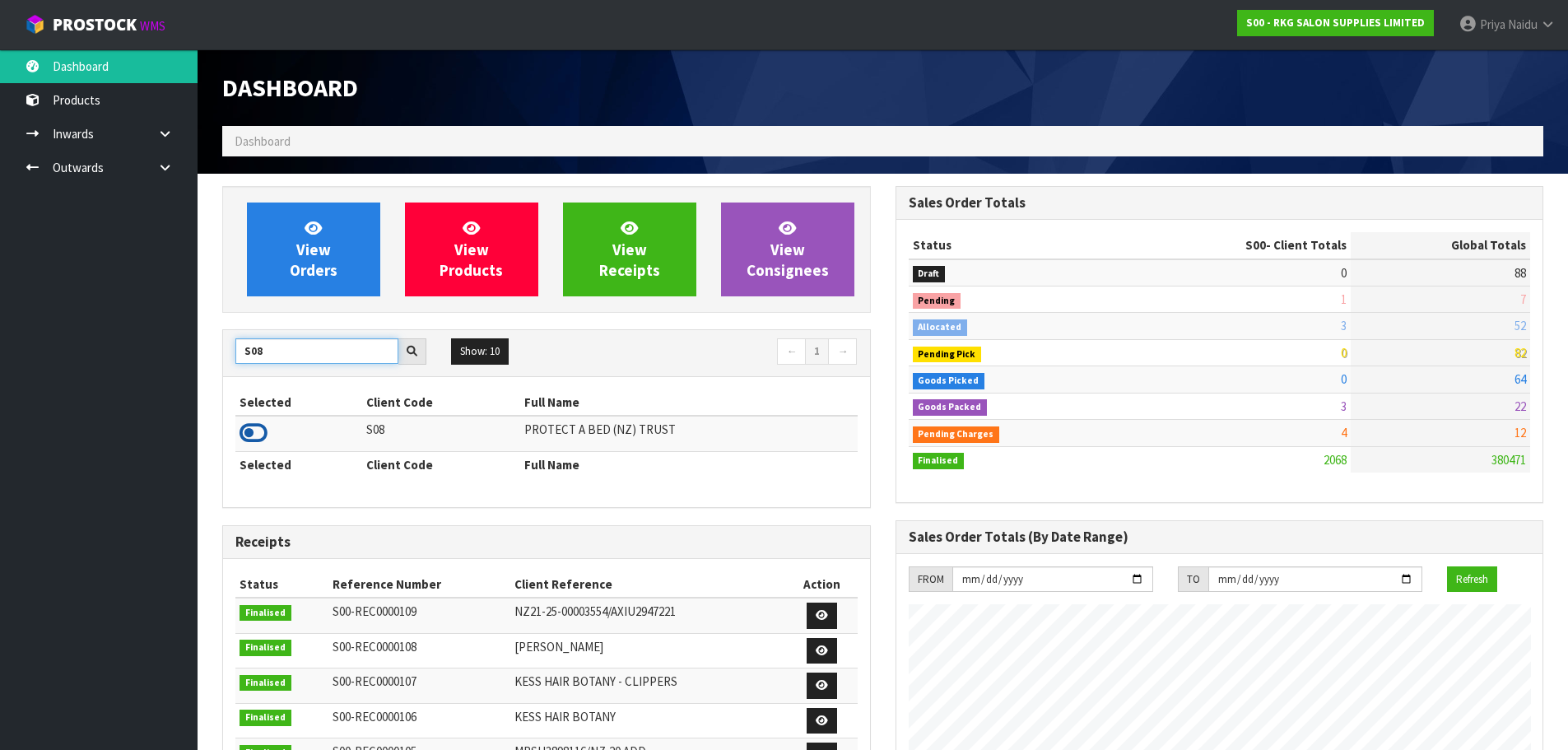
type input "S08"
click at [249, 434] on icon at bounding box center [254, 433] width 28 height 25
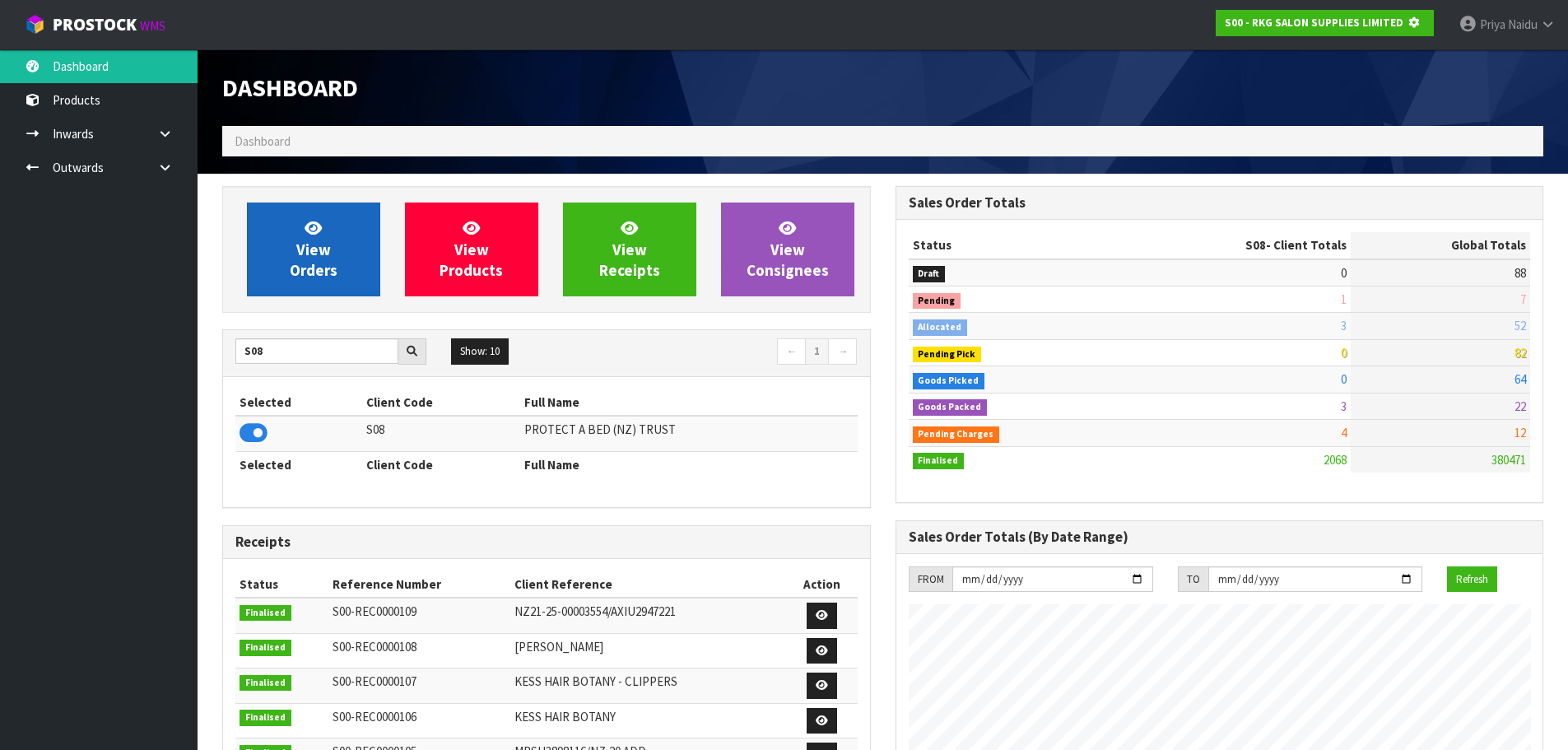
scroll to position [822150, 822409]
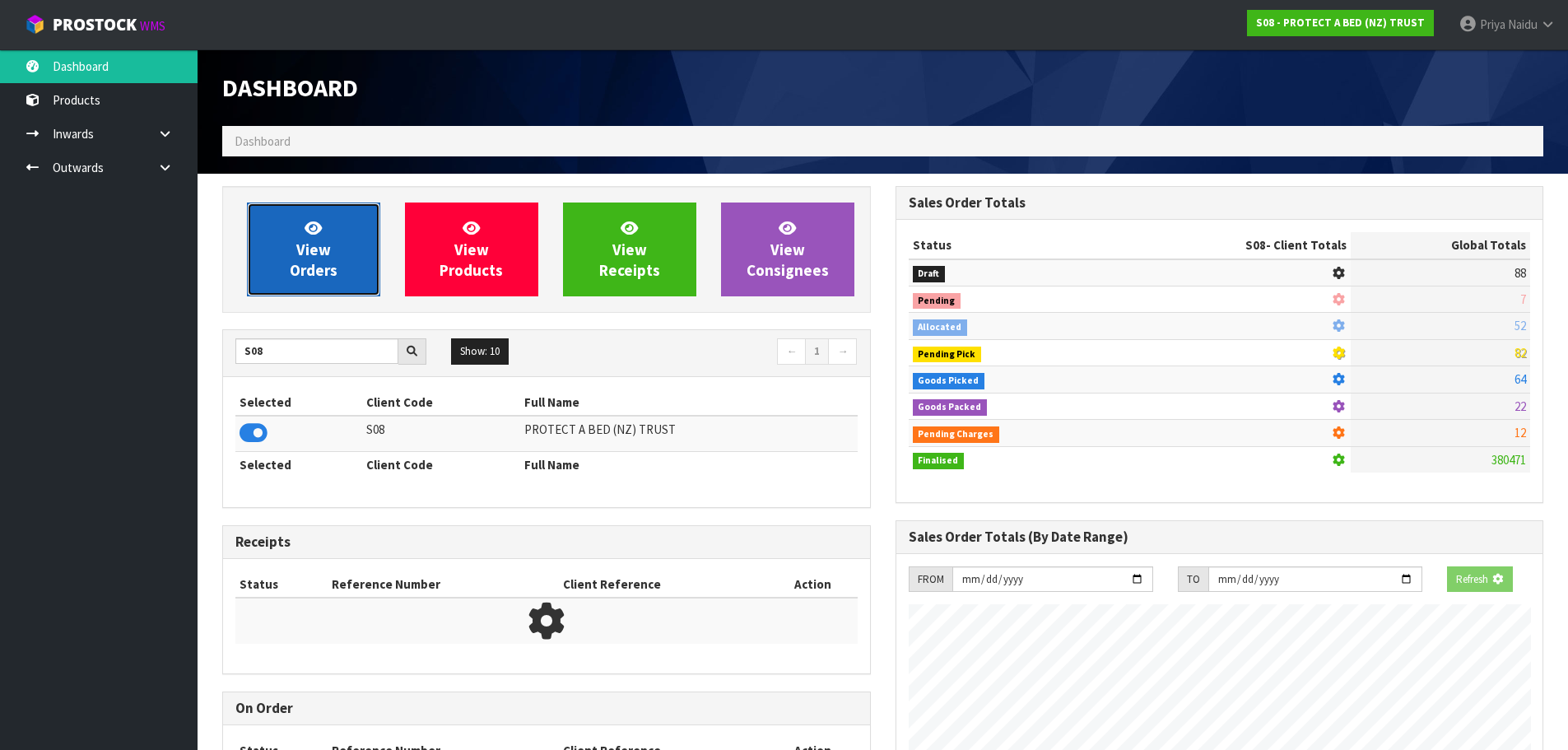
click at [308, 259] on span "View Orders" at bounding box center [313, 249] width 47 height 62
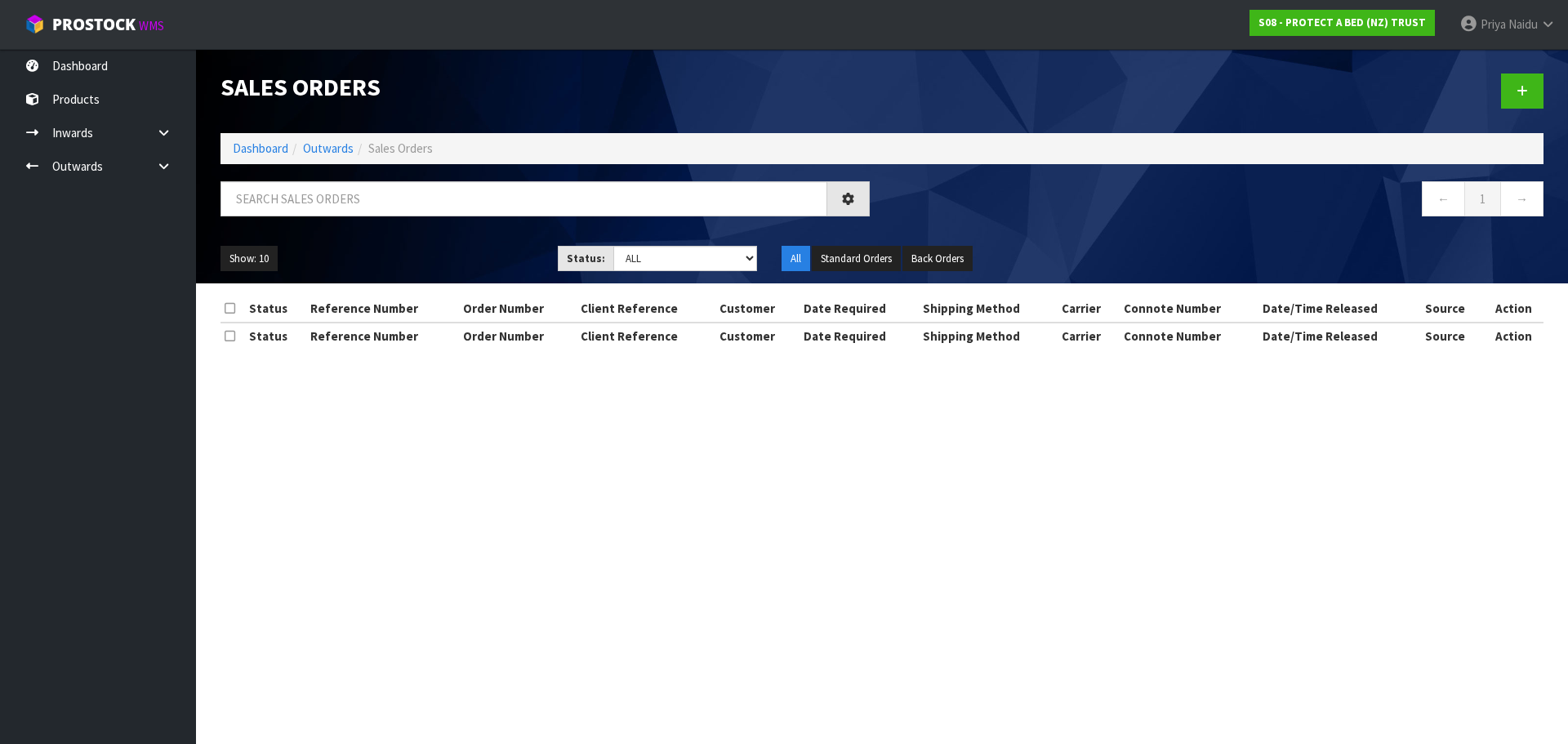
click at [342, 180] on div "Sales Orders Dashboard Outwards Sales Orders ← 1 → Show: 10 5 10 25 50 Status: …" at bounding box center [882, 166] width 1348 height 234
click at [358, 195] on input "text" at bounding box center [524, 199] width 607 height 35
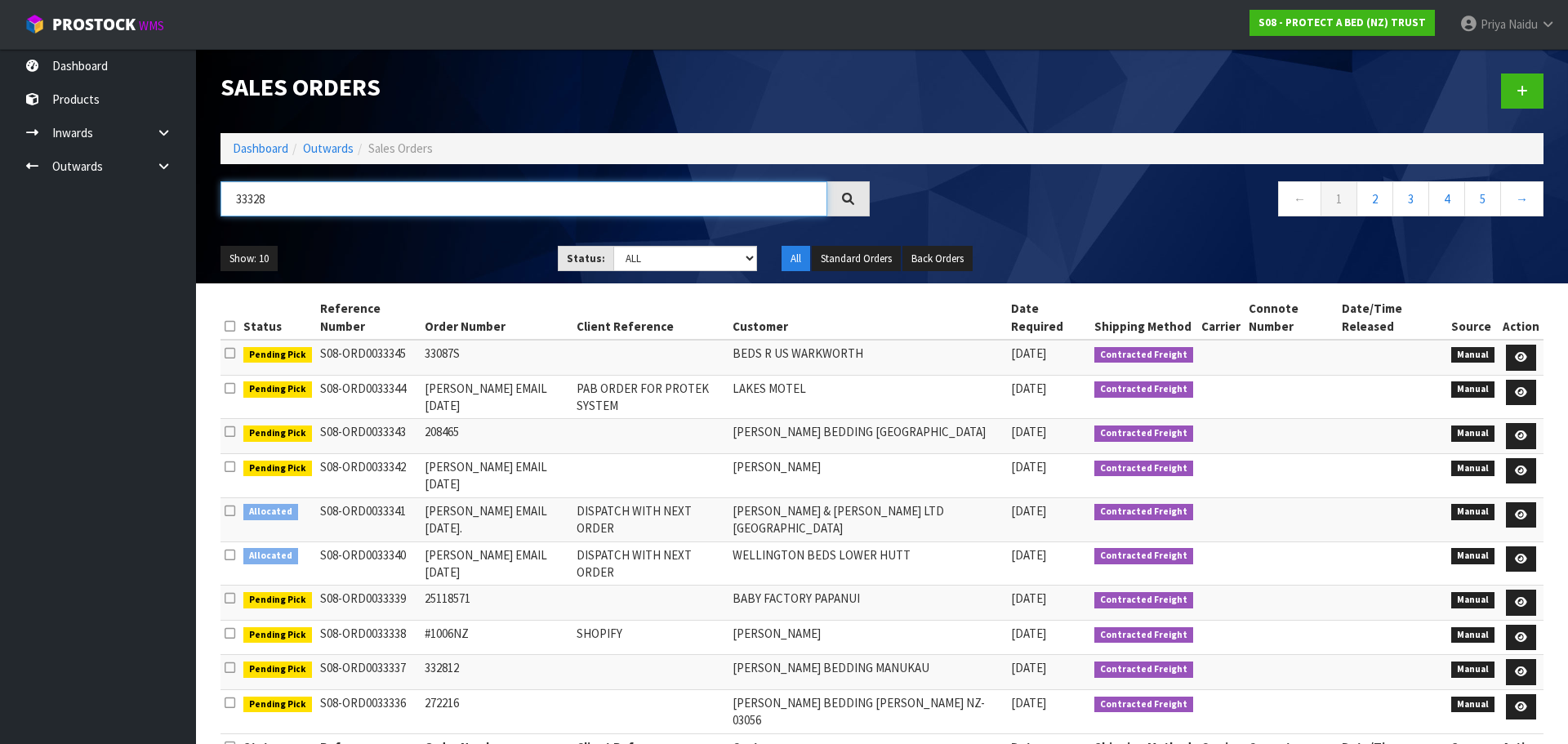
type input "33328"
drag, startPoint x: 674, startPoint y: 247, endPoint x: 671, endPoint y: 257, distance: 10.4
click at [674, 247] on select "Draft Pending Allocated Pending Pick Goods Picked Goods Packed Pending Charges …" at bounding box center [685, 258] width 144 height 26
select select "string:5"
click at [613, 246] on select "Draft Pending Allocated Pending Pick Goods Picked Goods Packed Pending Charges …" at bounding box center [685, 258] width 144 height 26
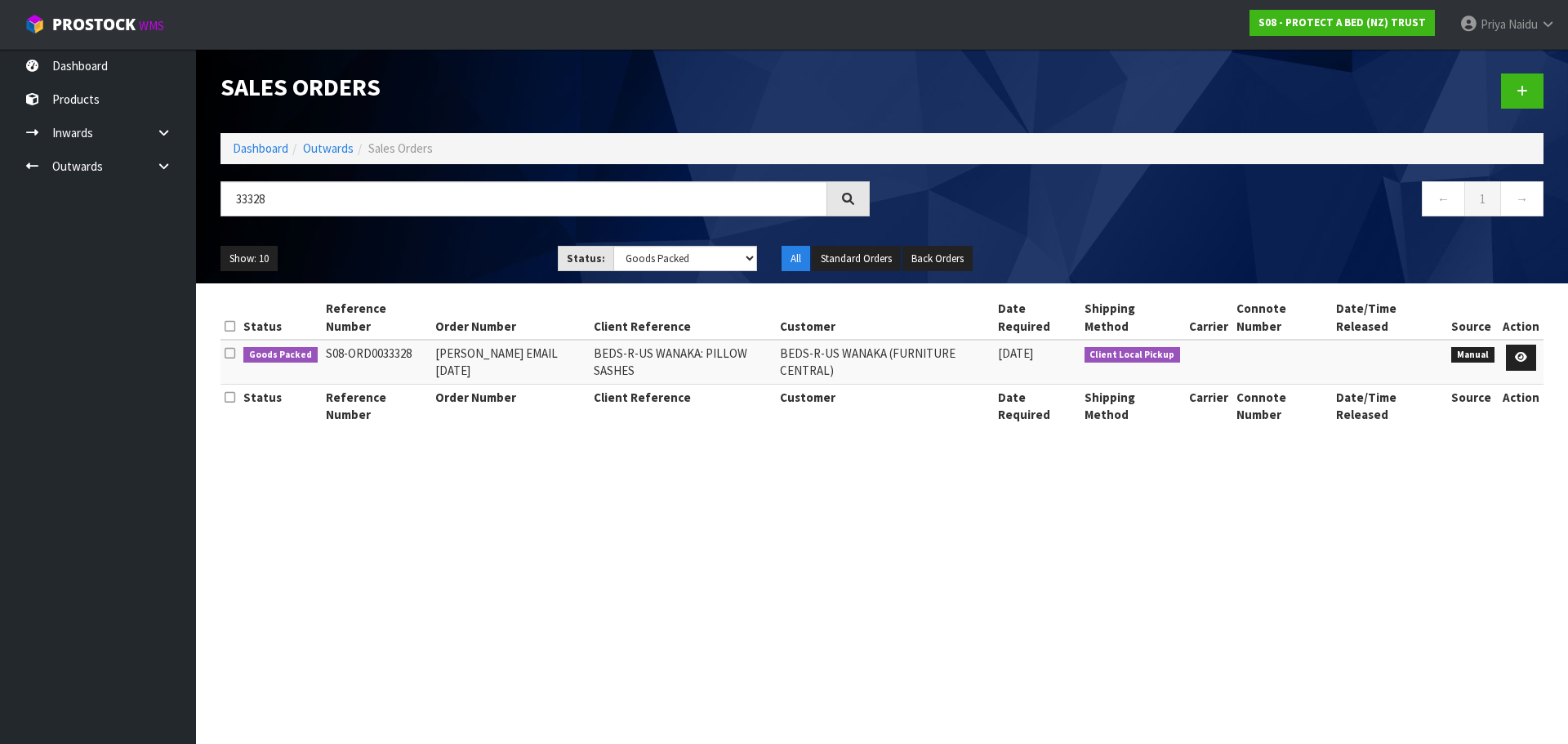
click at [407, 246] on ul "Show: 10 5 10 25 50" at bounding box center [376, 259] width 313 height 26
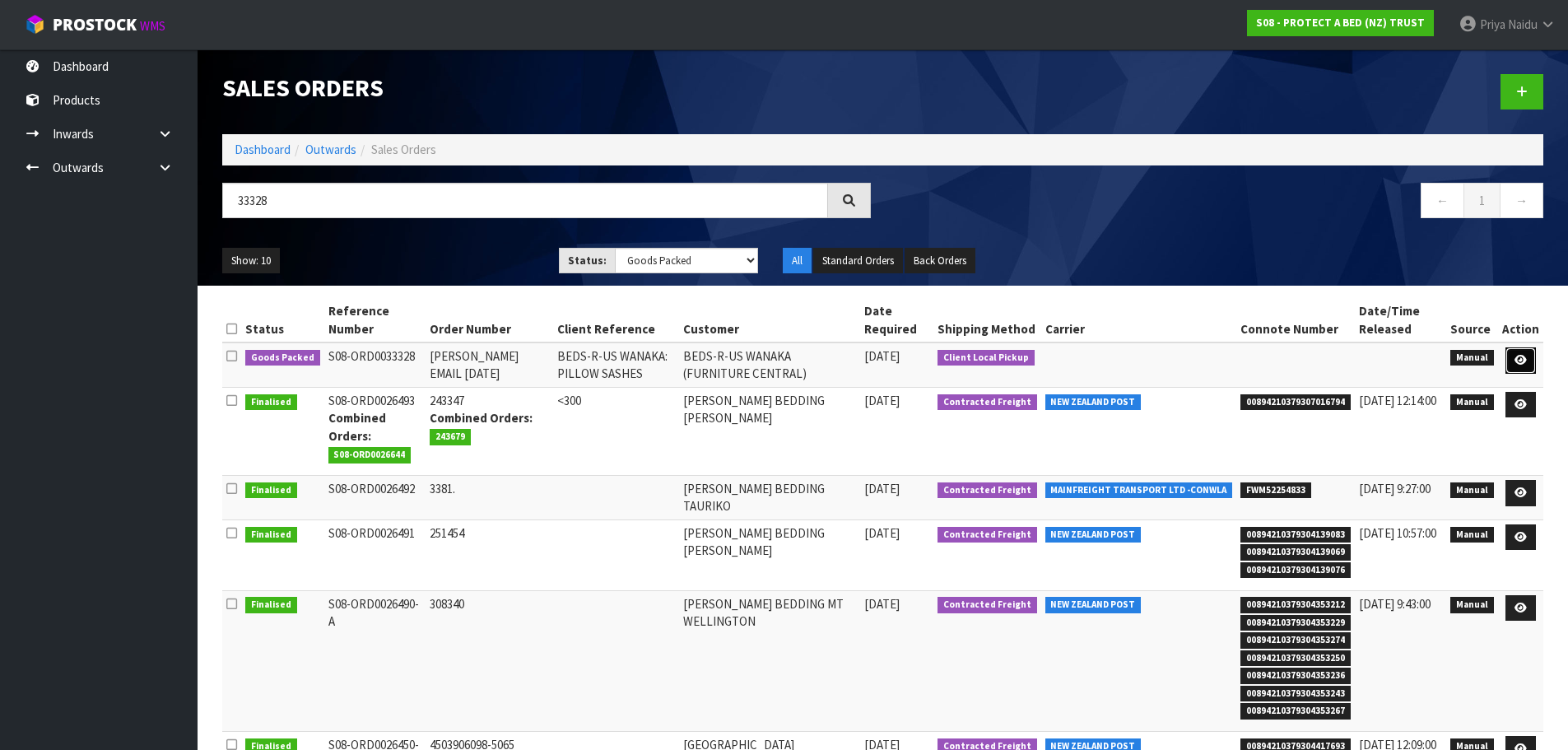
click at [1520, 362] on icon at bounding box center [1521, 360] width 12 height 11
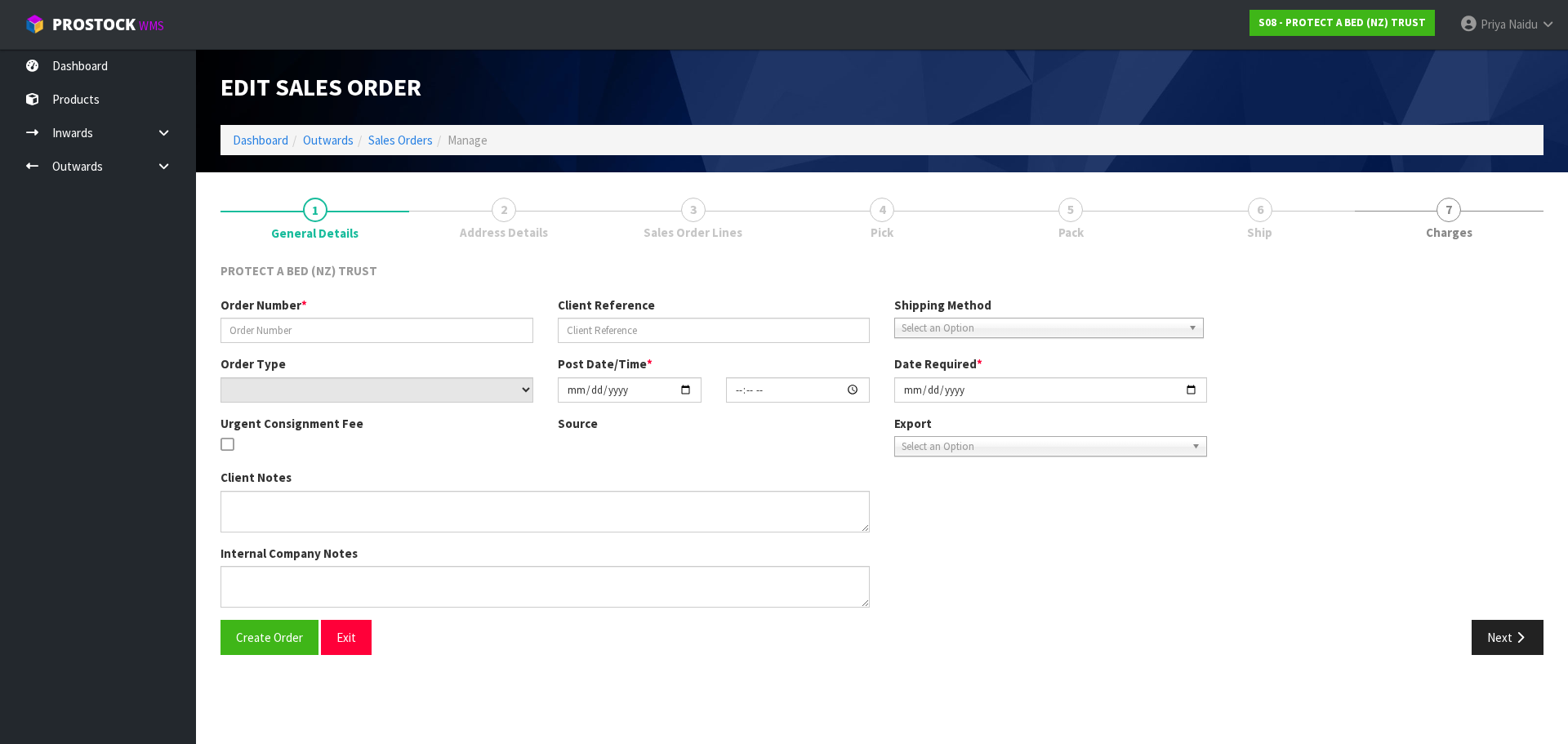
type input "CLINT EMAIL 09.09.25"
type input "BEDS-R-US WANAKA: PILLOW SASHES"
select select "number:0"
type input "[DATE]"
type input "08:24:00.000"
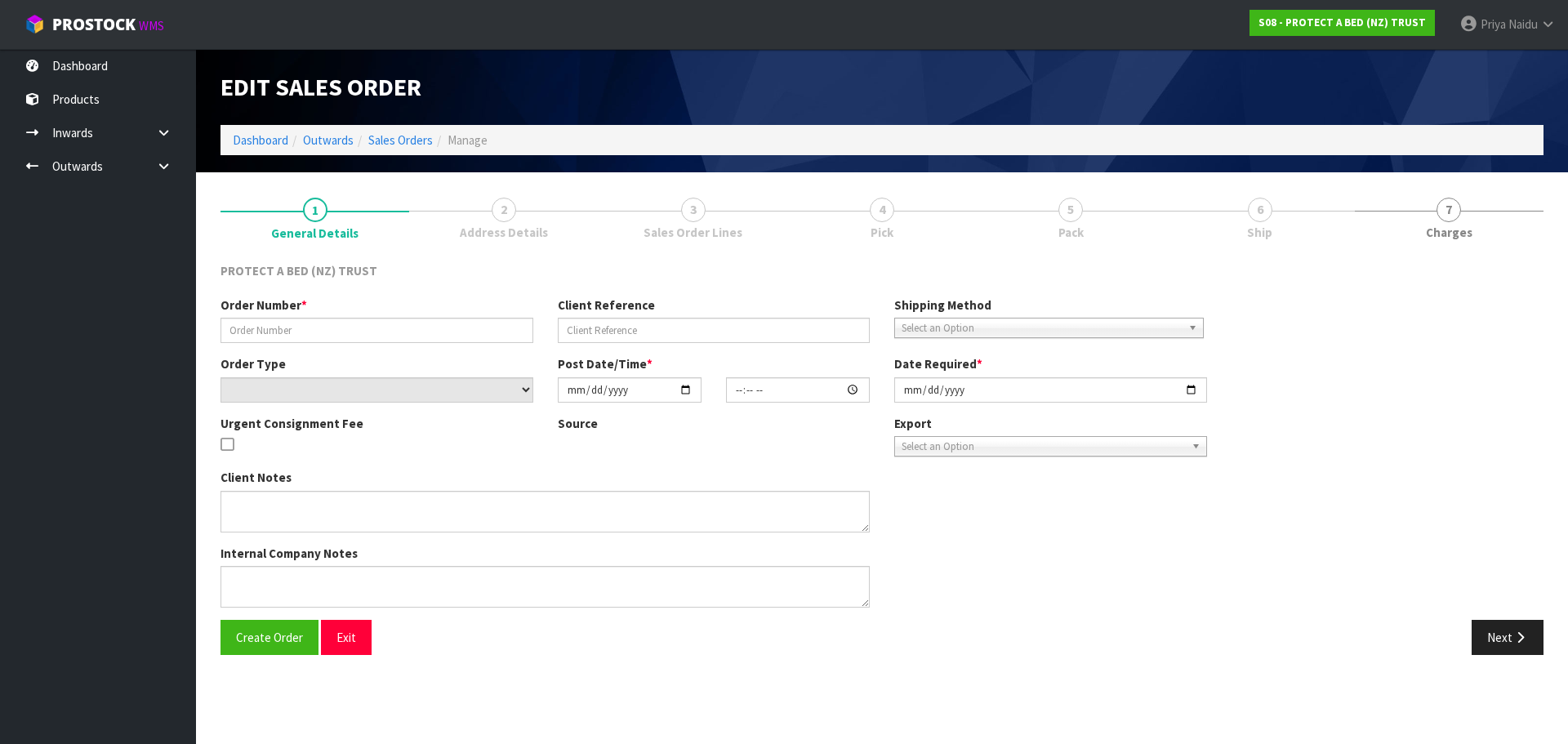
type input "[DATE]"
type textarea "CLINT TO COLLECT - AT NO CHARGE"
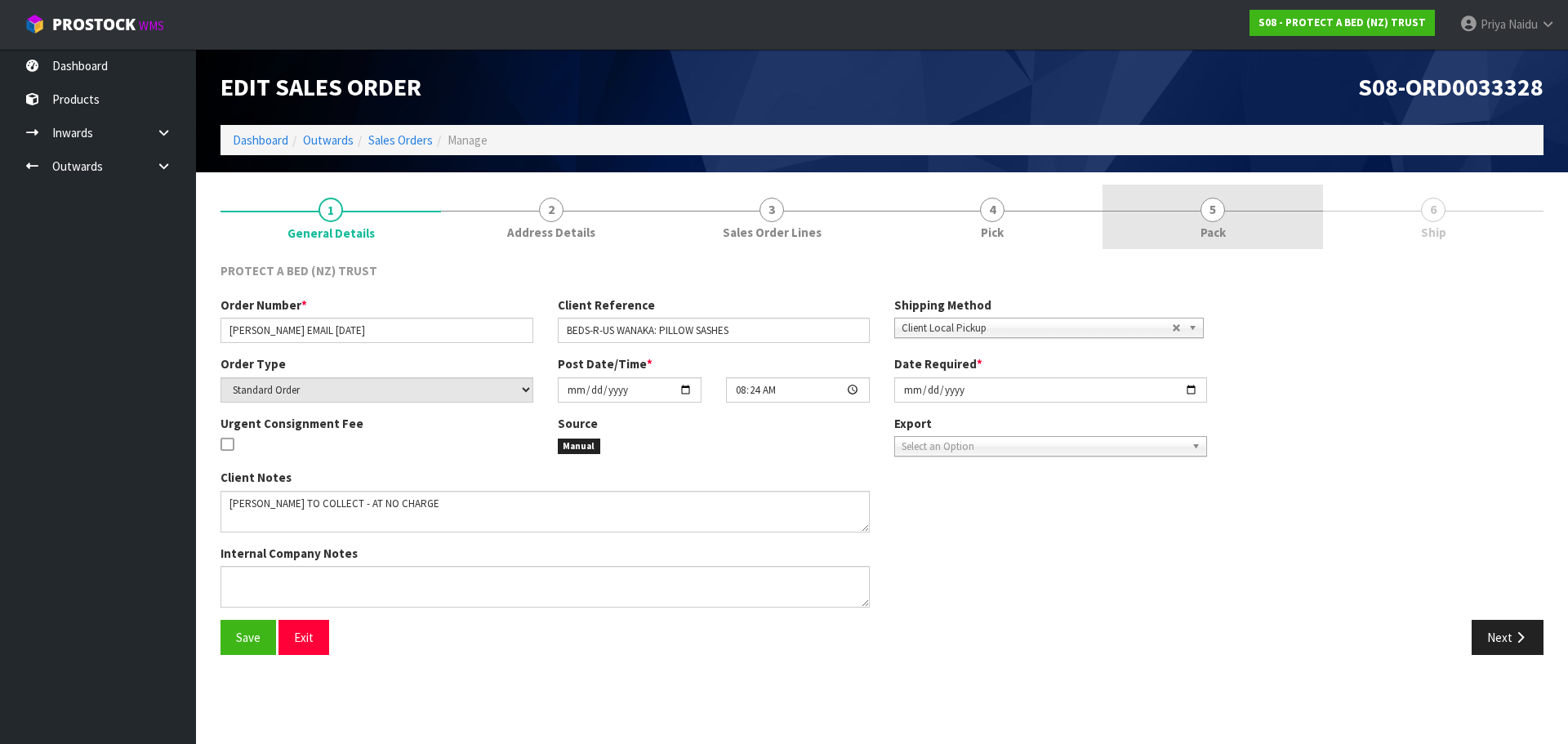
click at [1221, 228] on span "Pack" at bounding box center [1212, 232] width 26 height 17
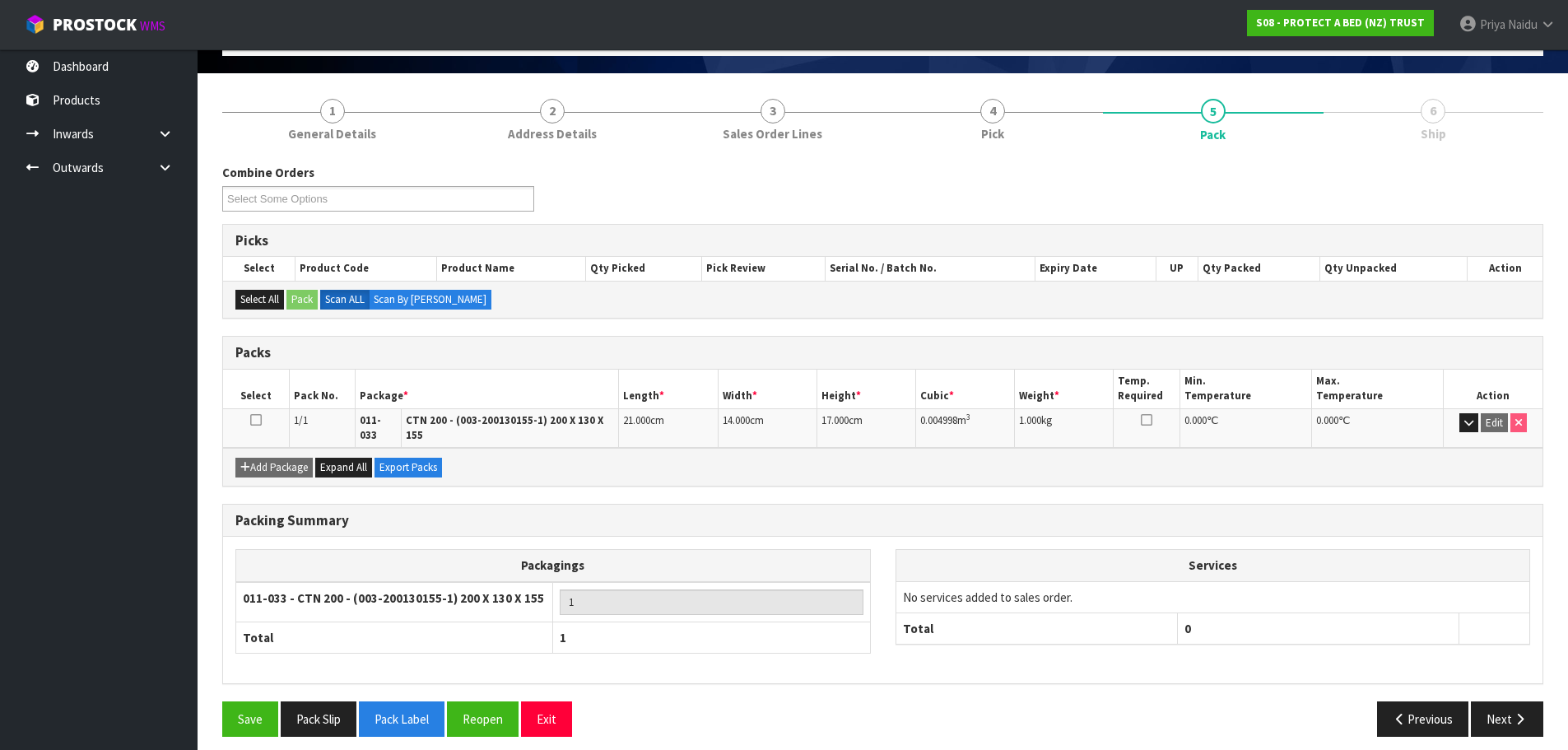
scroll to position [101, 0]
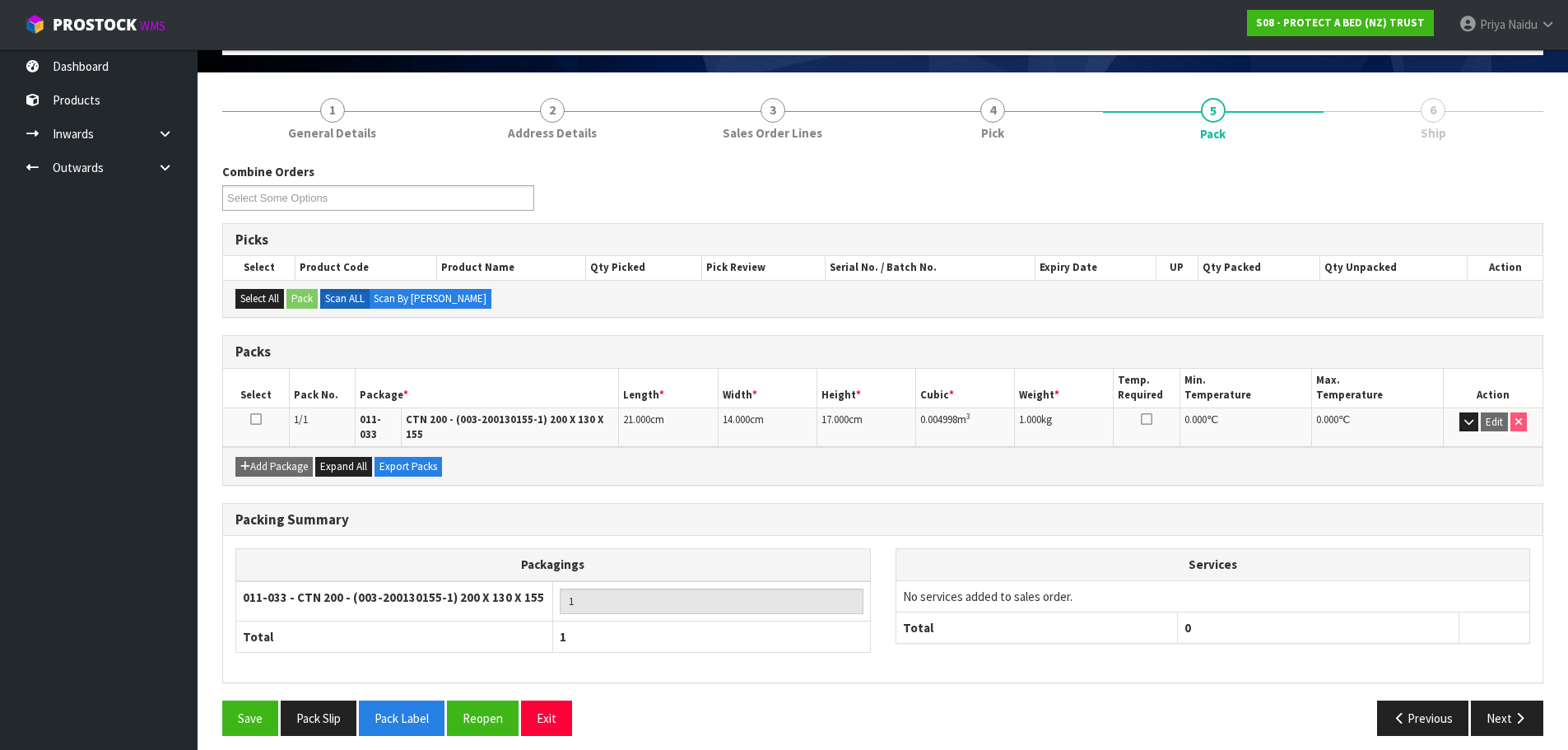
drag, startPoint x: 1518, startPoint y: 726, endPoint x: 1444, endPoint y: 683, distance: 85.6
click at [1518, 723] on div "Save Pack Slip Pack Label Reopen Exit Previous Next" at bounding box center [882, 723] width 1346 height 47
click at [1523, 720] on button "Next" at bounding box center [1506, 718] width 72 height 36
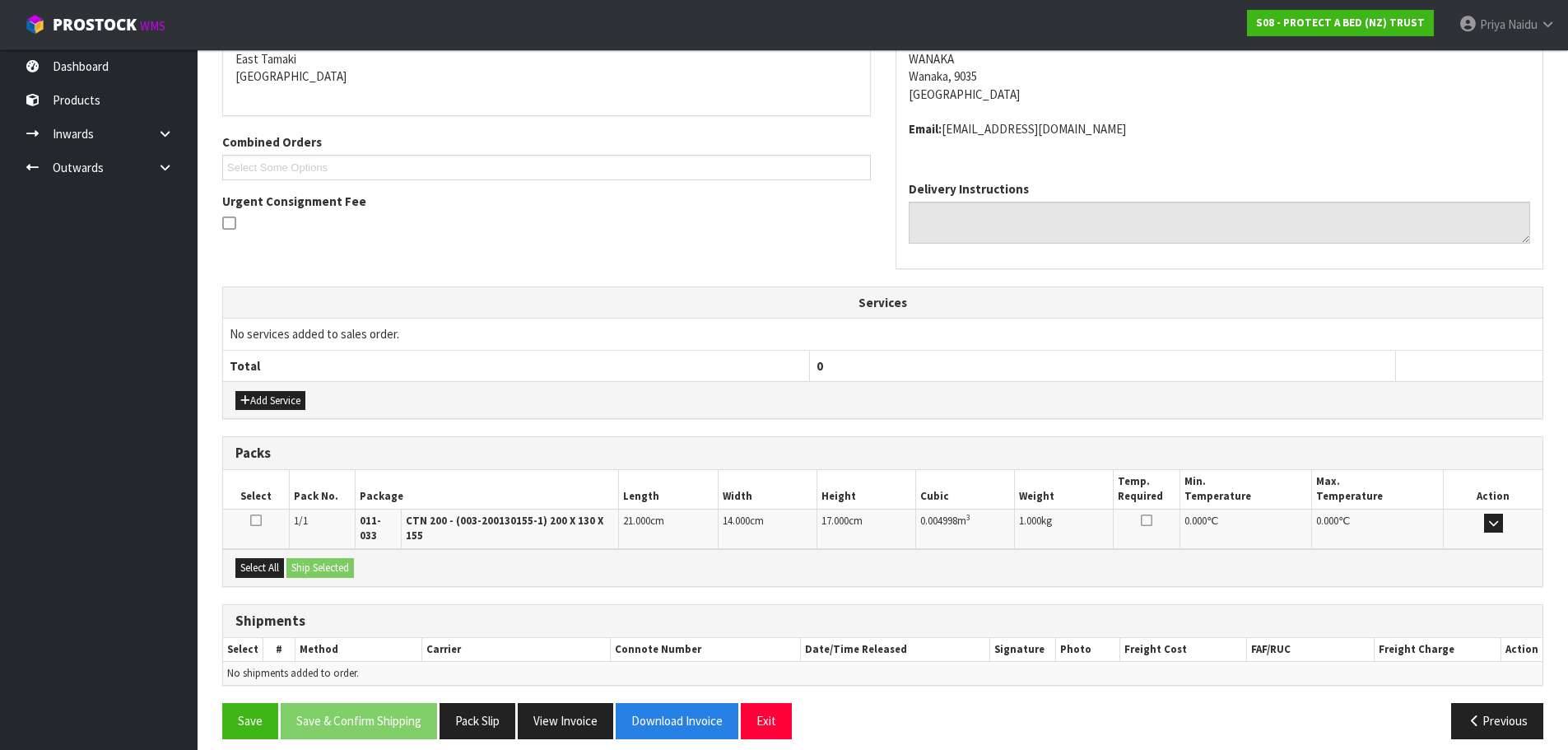
scroll to position [299, 0]
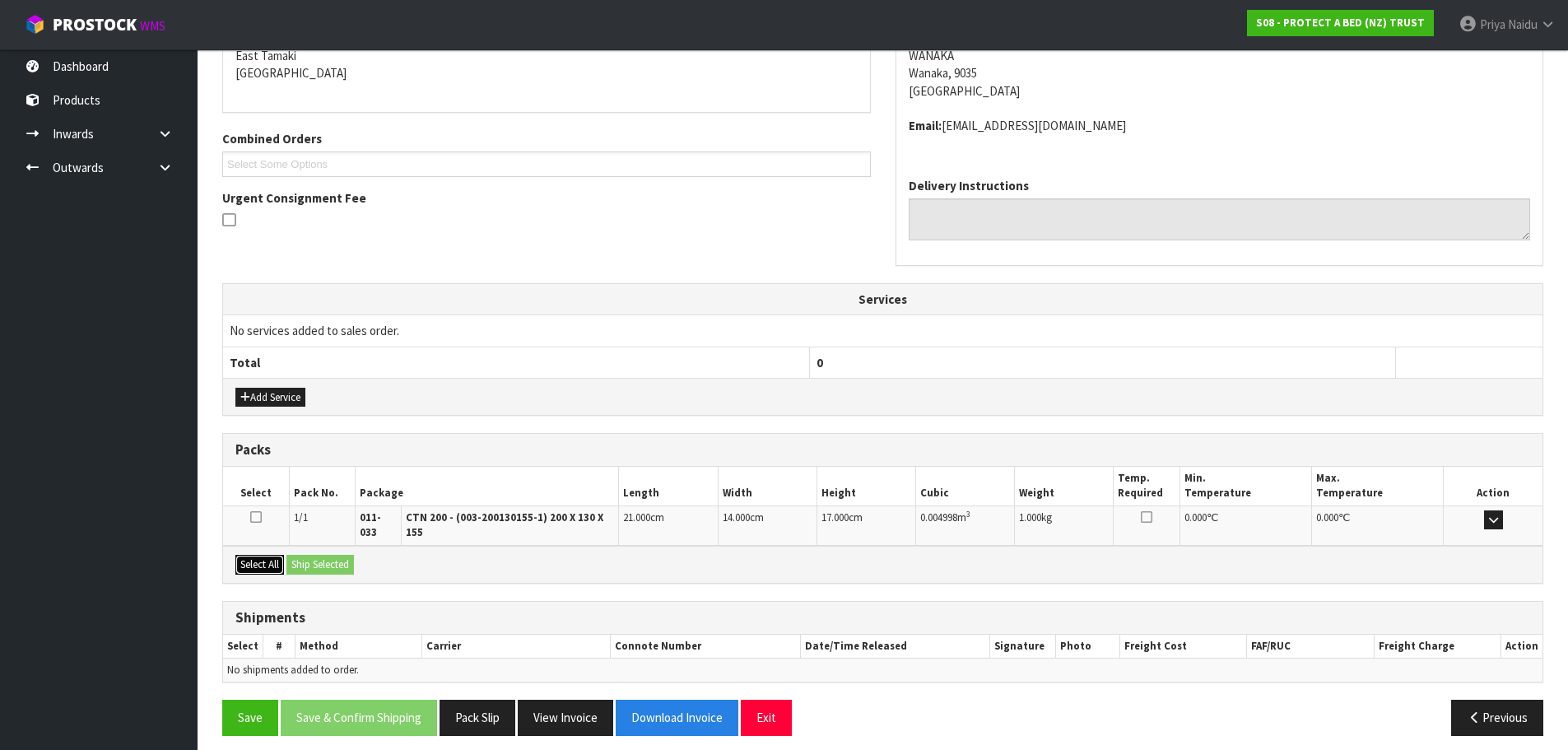
drag, startPoint x: 262, startPoint y: 547, endPoint x: 333, endPoint y: 543, distance: 71.1
click at [271, 555] on button "Select All" at bounding box center [259, 565] width 48 height 20
click at [333, 545] on div "Select All Ship Selected" at bounding box center [882, 564] width 1319 height 37
click at [338, 565] on div "Select All Ship Selected" at bounding box center [882, 564] width 1319 height 37
click at [345, 558] on button "Ship Selected" at bounding box center [320, 565] width 67 height 20
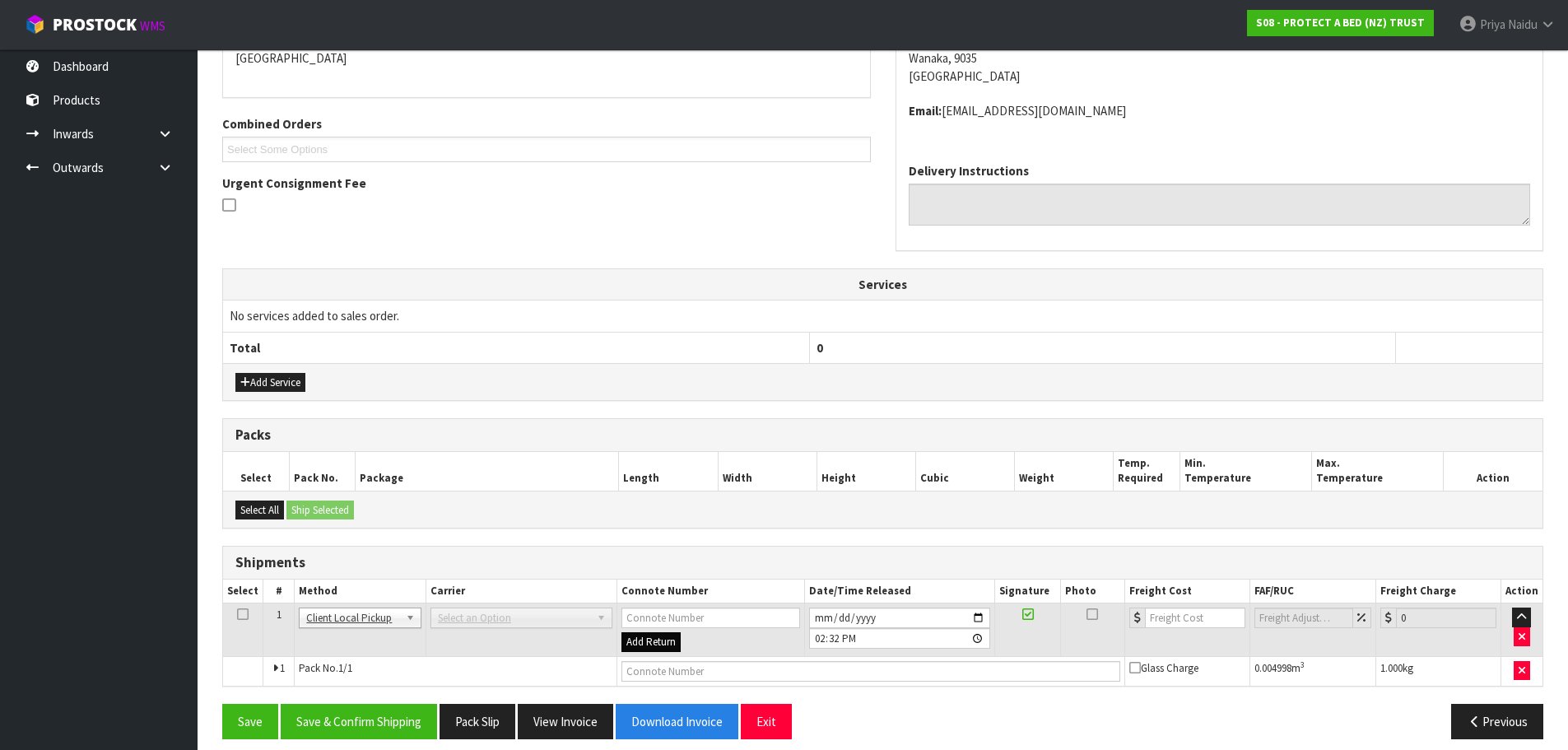
scroll to position [328, 0]
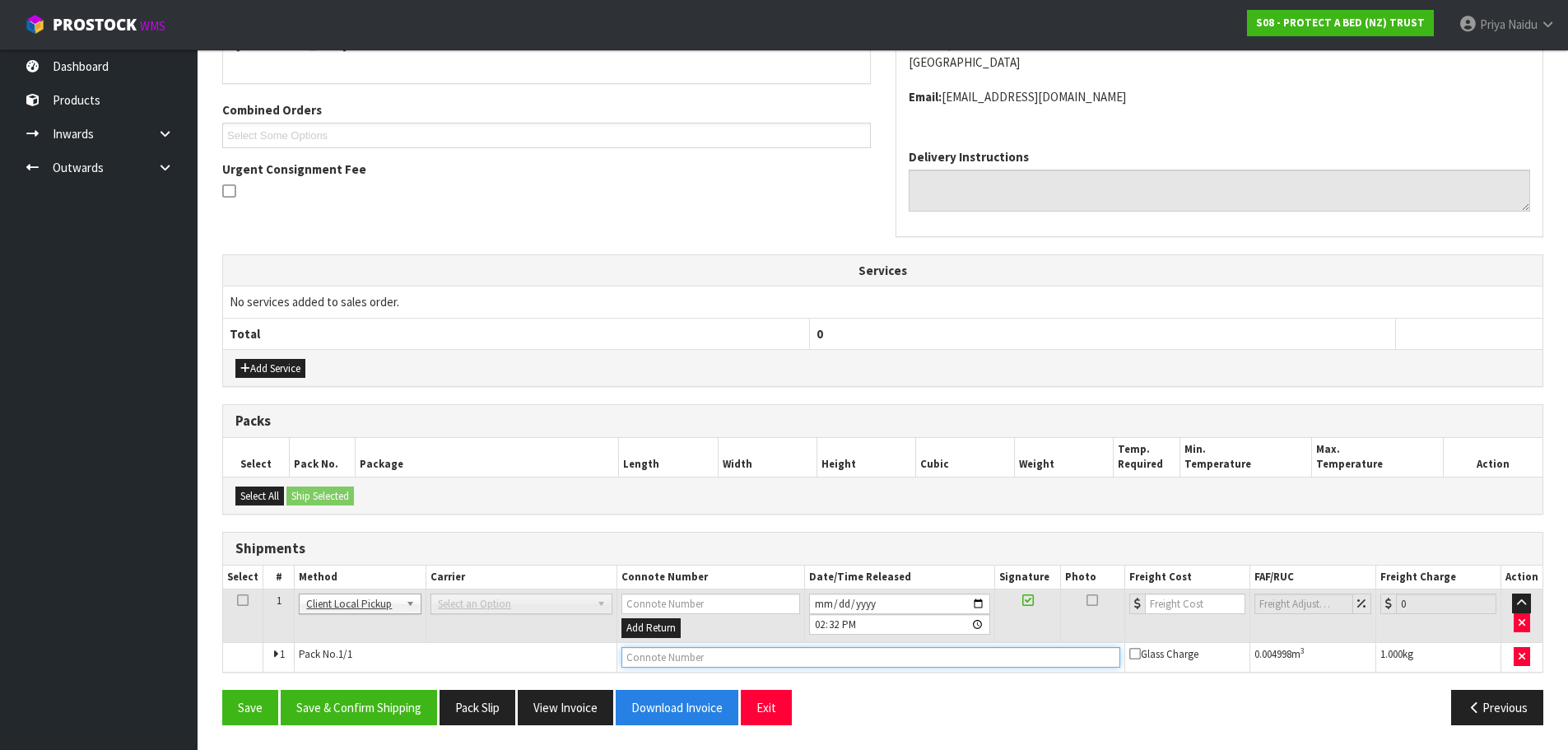
click at [658, 659] on input "text" at bounding box center [870, 657] width 499 height 21
type input "CUSTOMER COLLECTED"
click at [393, 708] on button "Save & Confirm Shipping" at bounding box center [359, 708] width 156 height 36
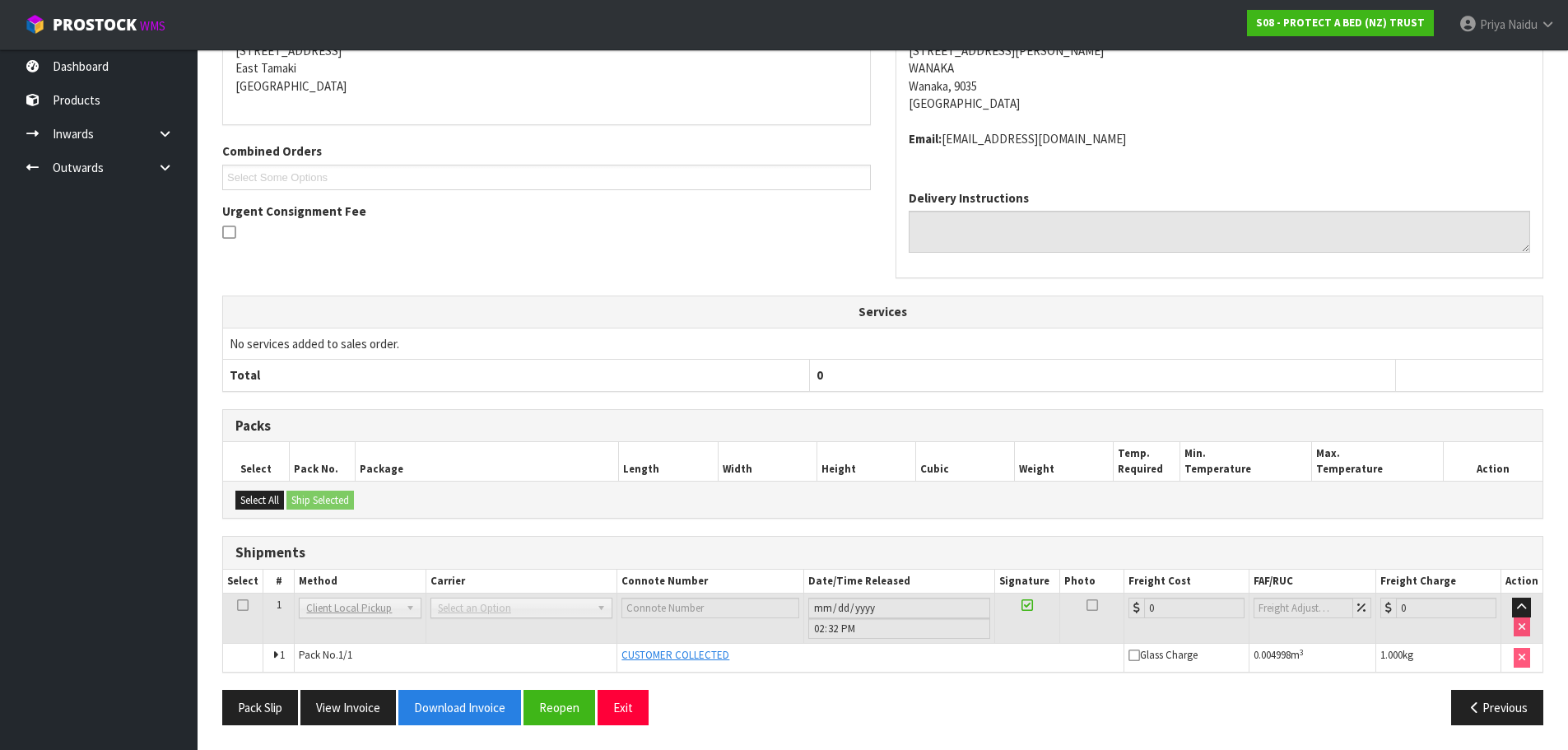
scroll to position [0, 0]
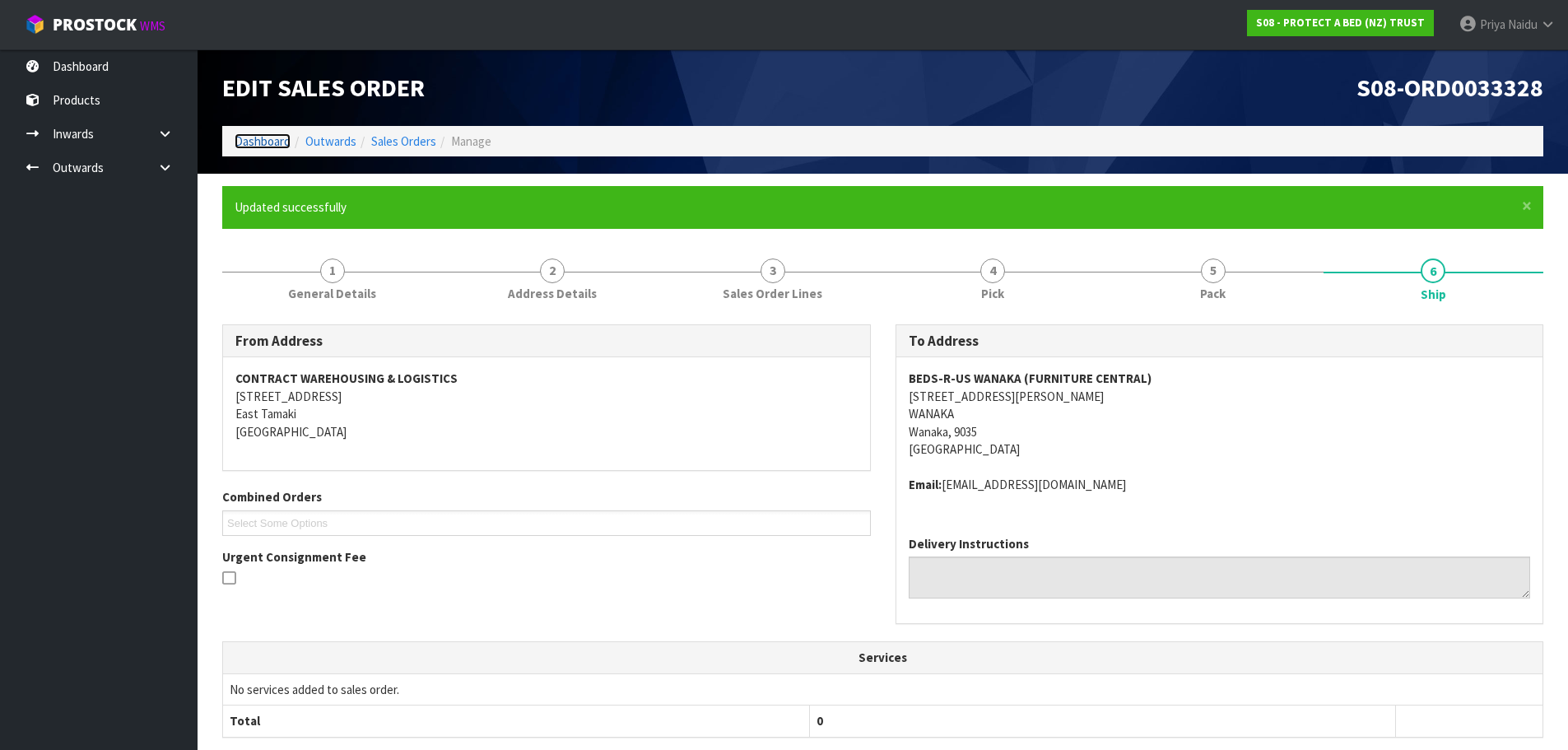
click at [260, 141] on link "Dashboard" at bounding box center [262, 141] width 56 height 16
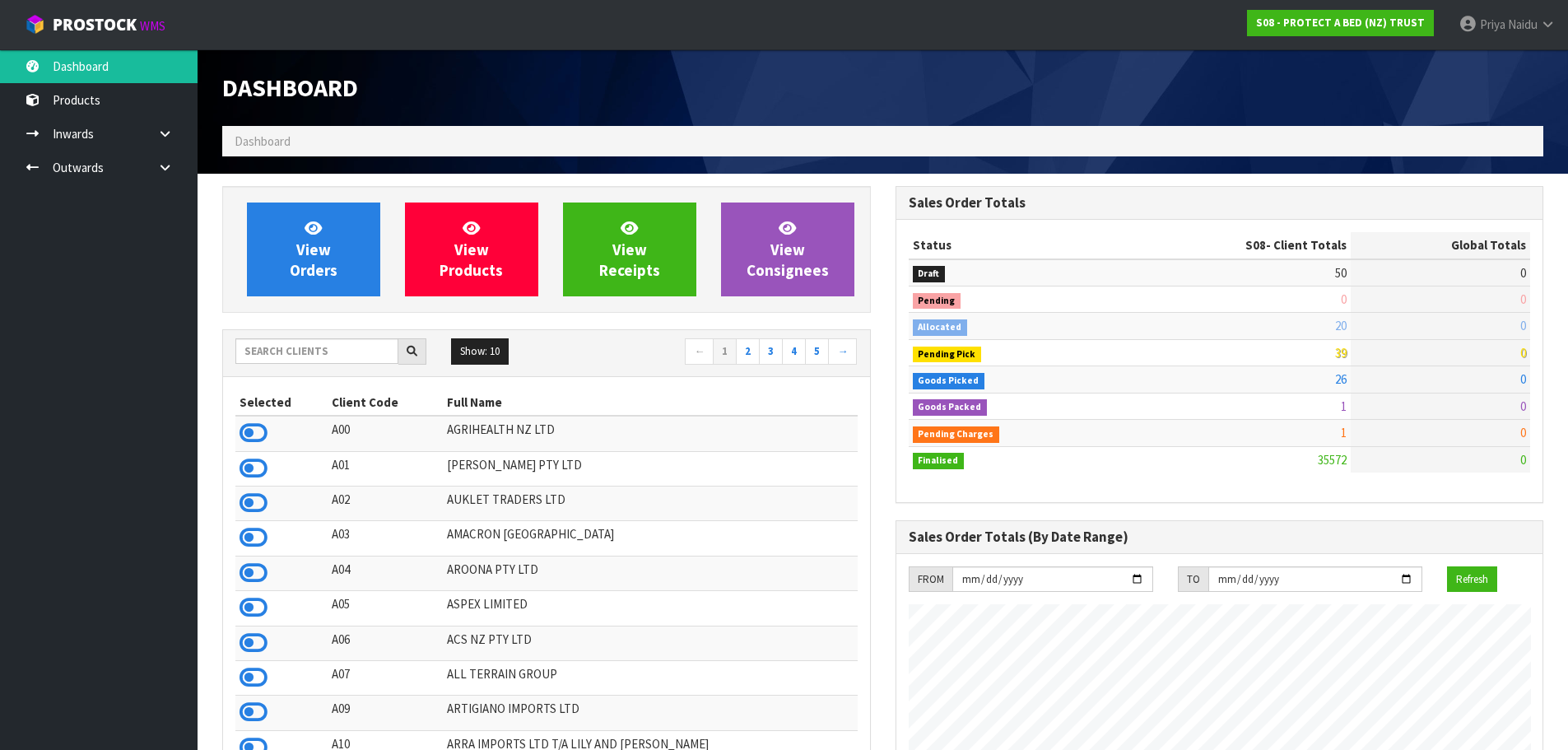
scroll to position [1247, 673]
